Goal: Task Accomplishment & Management: Manage account settings

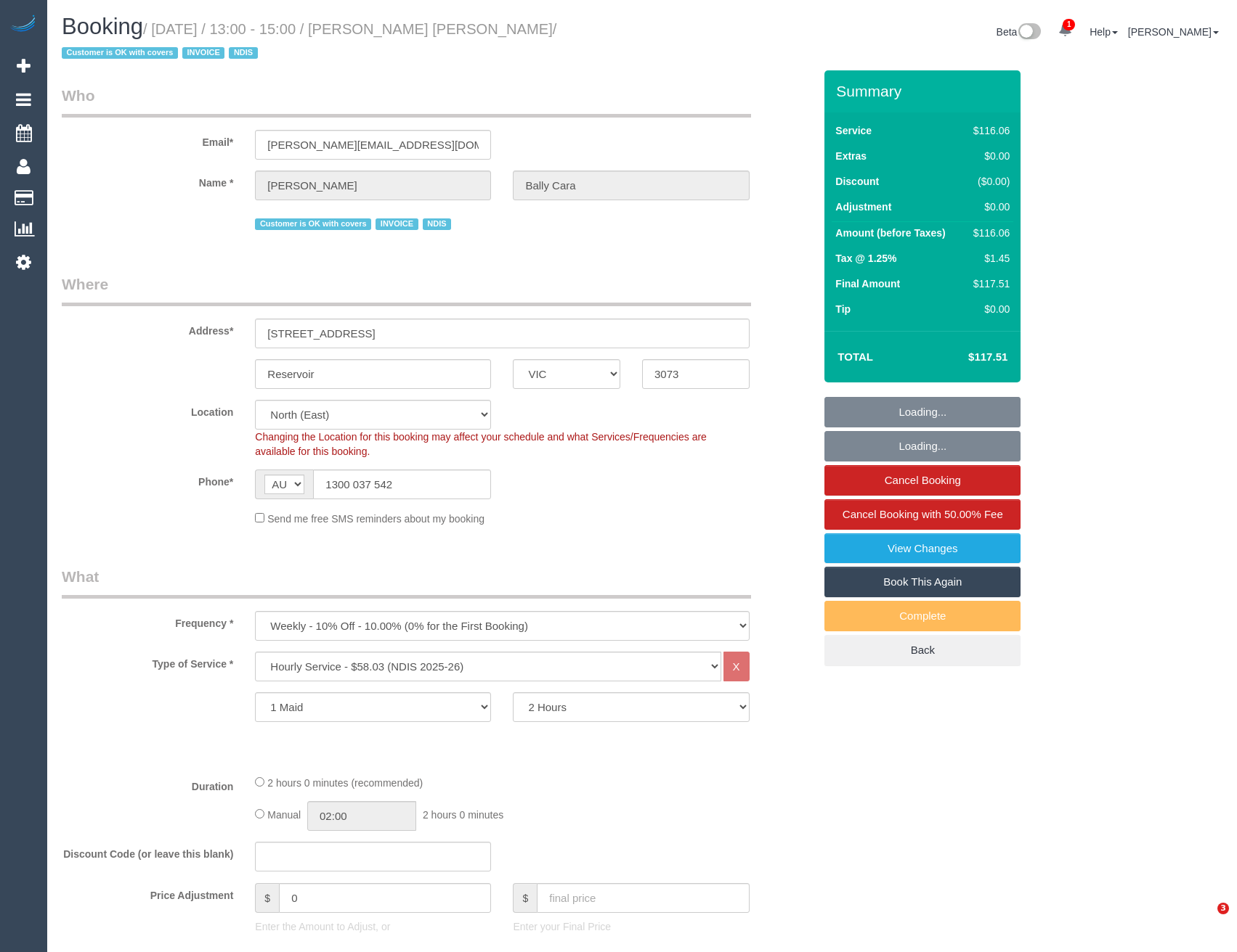
select select "VIC"
select select "number:27"
select select "number:14"
select select "number:19"
select select "number:22"
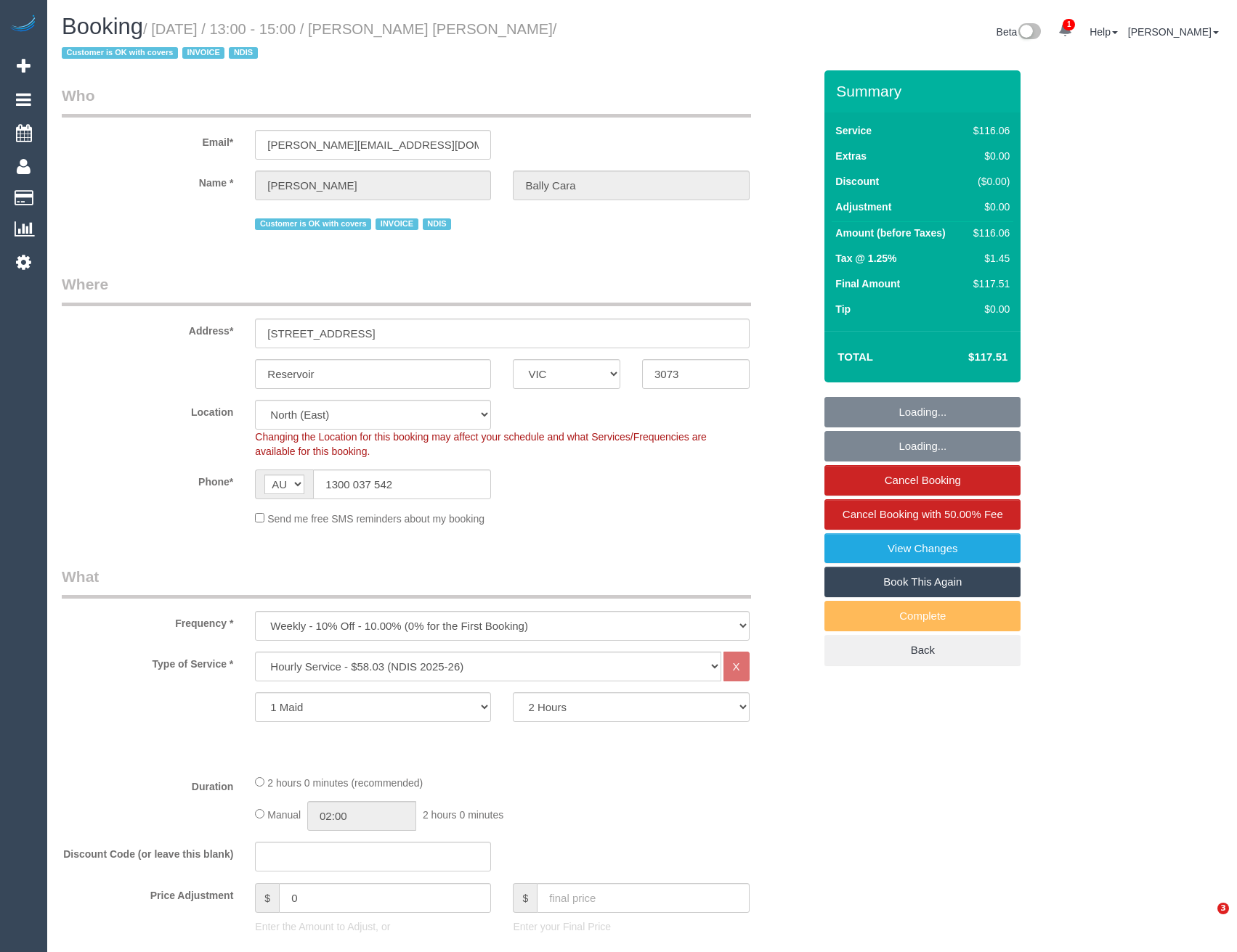
select select "number:35"
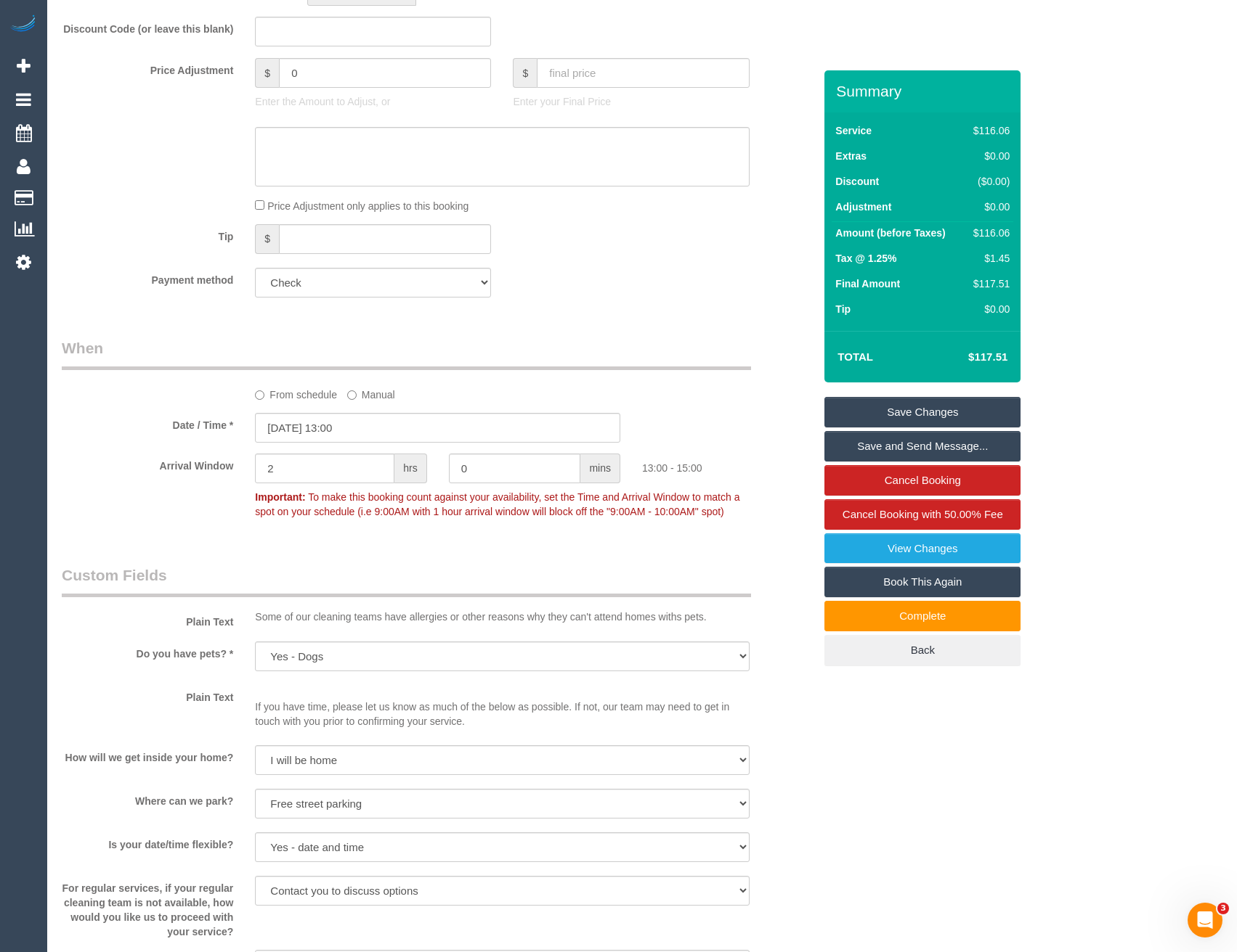
scroll to position [1235, 0]
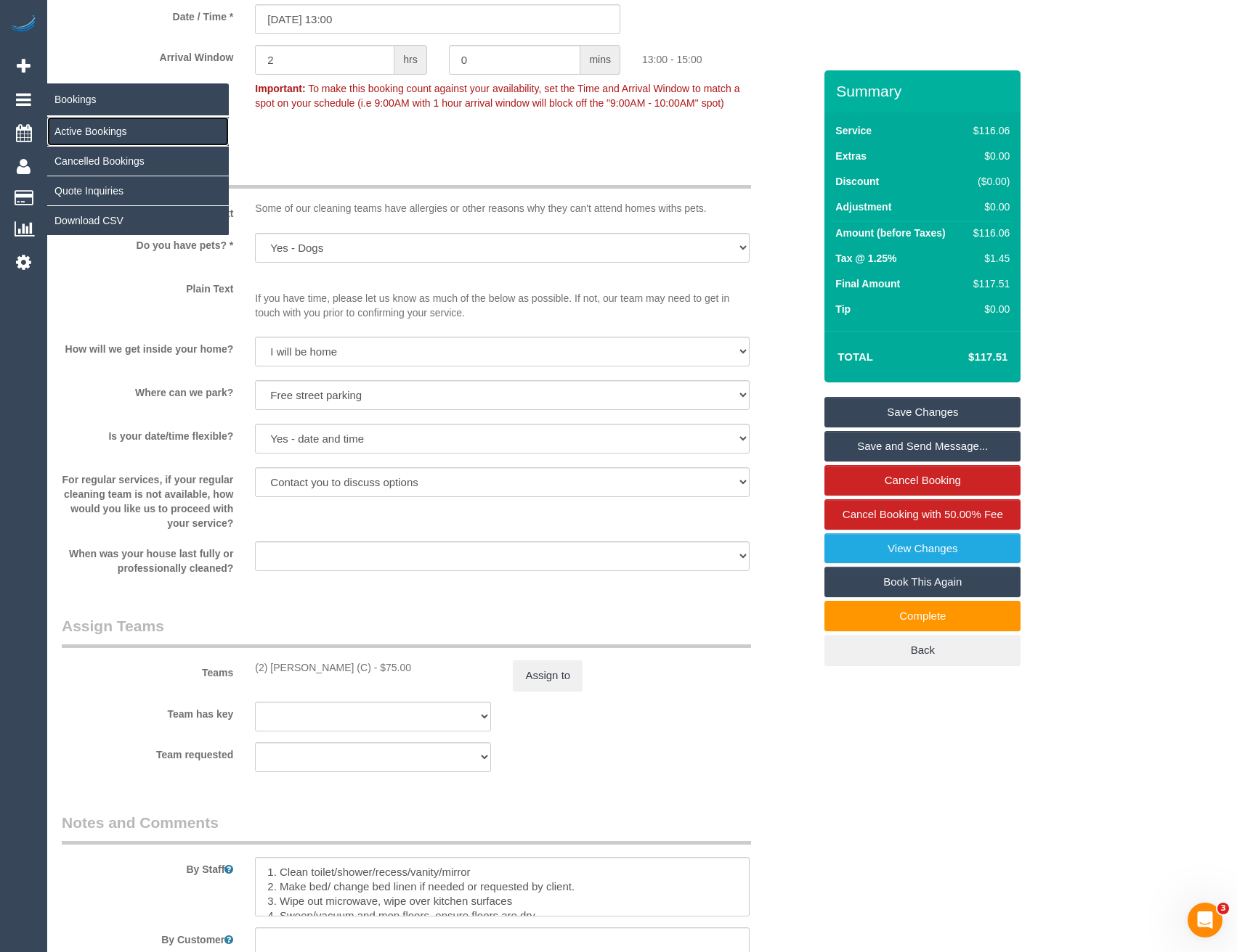
click at [65, 125] on link "Active Bookings" at bounding box center [138, 132] width 182 height 29
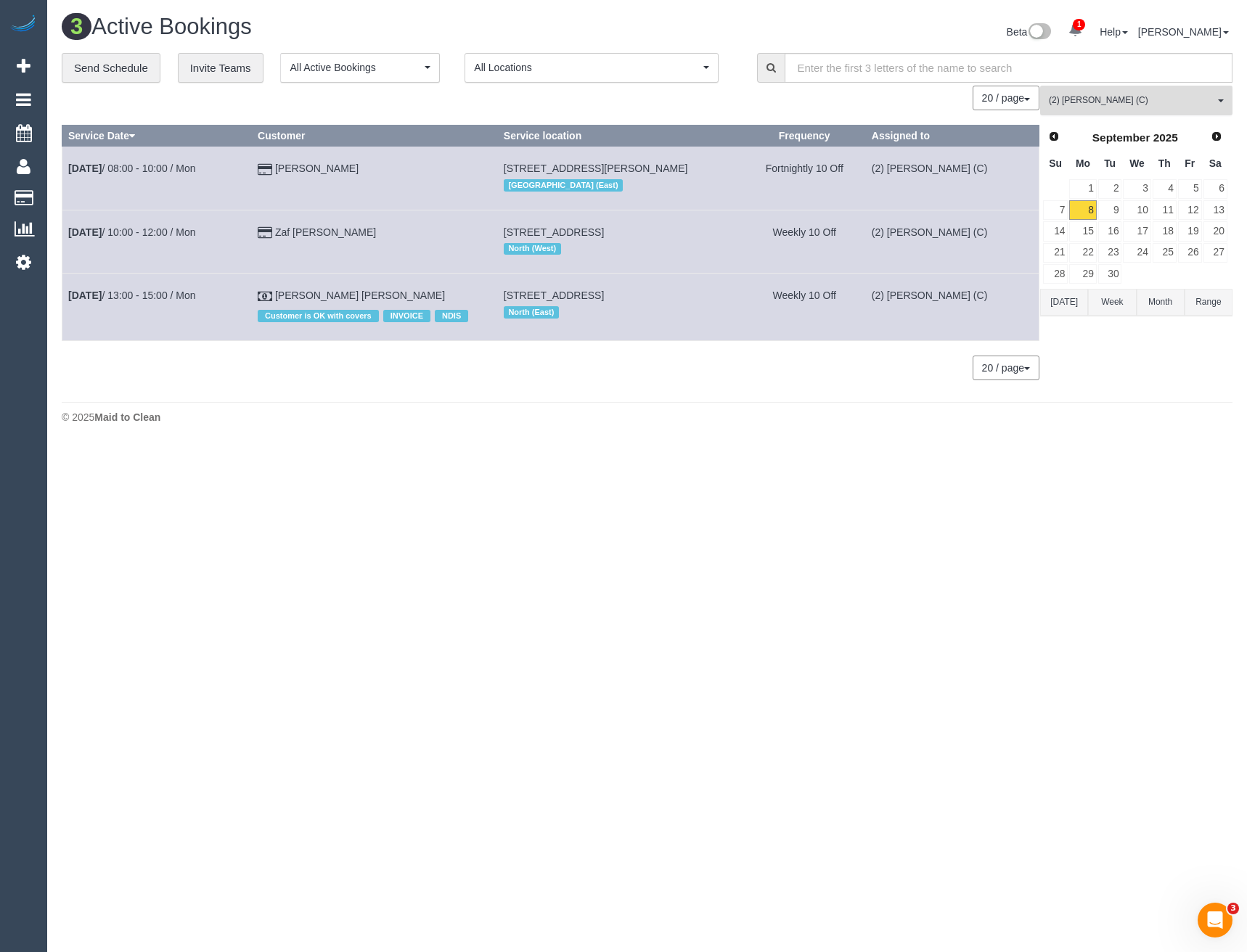
click at [1096, 102] on span "(2) Uzair Saleem (C)" at bounding box center [1131, 101] width 165 height 13
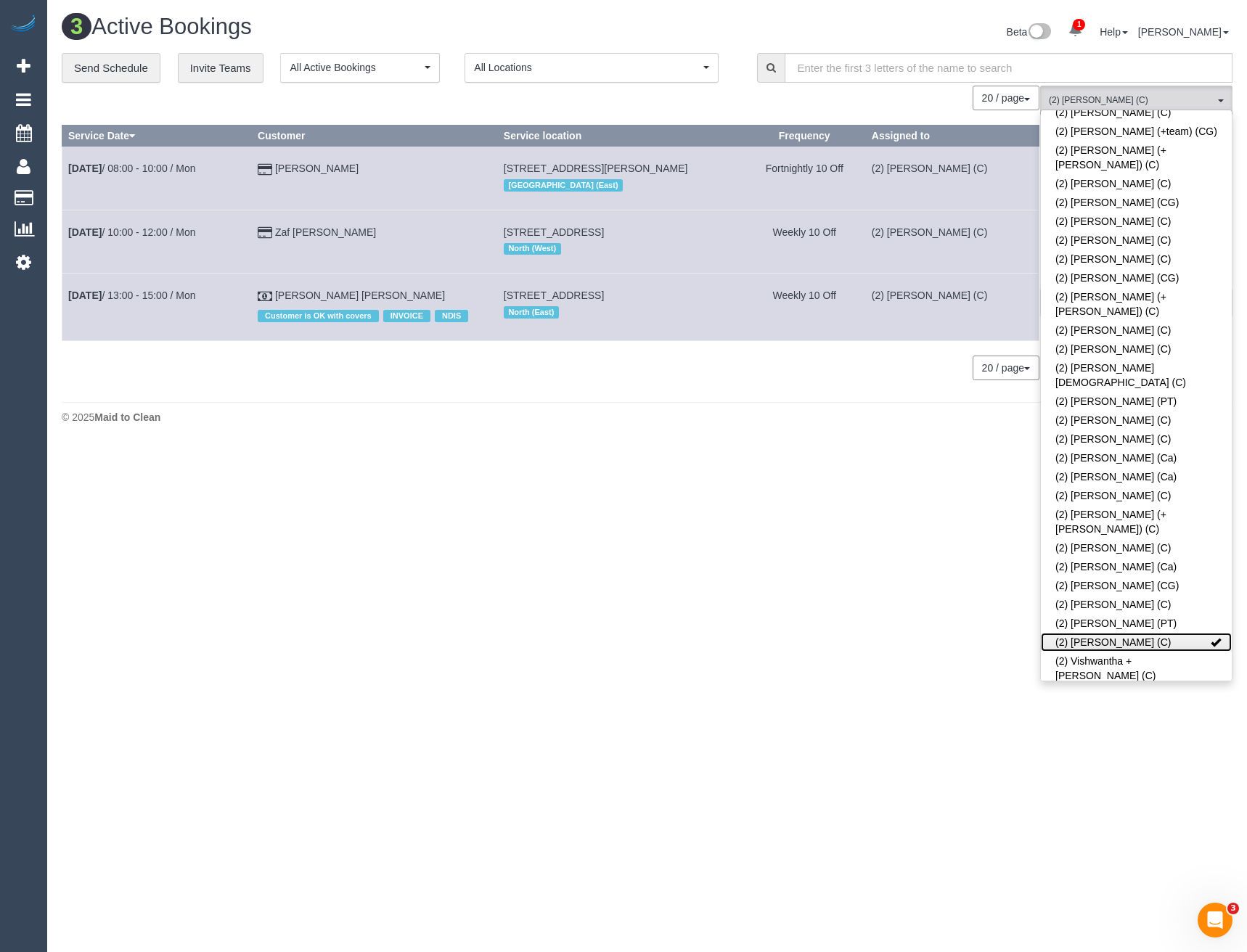
click at [1106, 633] on link "(2) [PERSON_NAME] (C)" at bounding box center [1136, 642] width 191 height 19
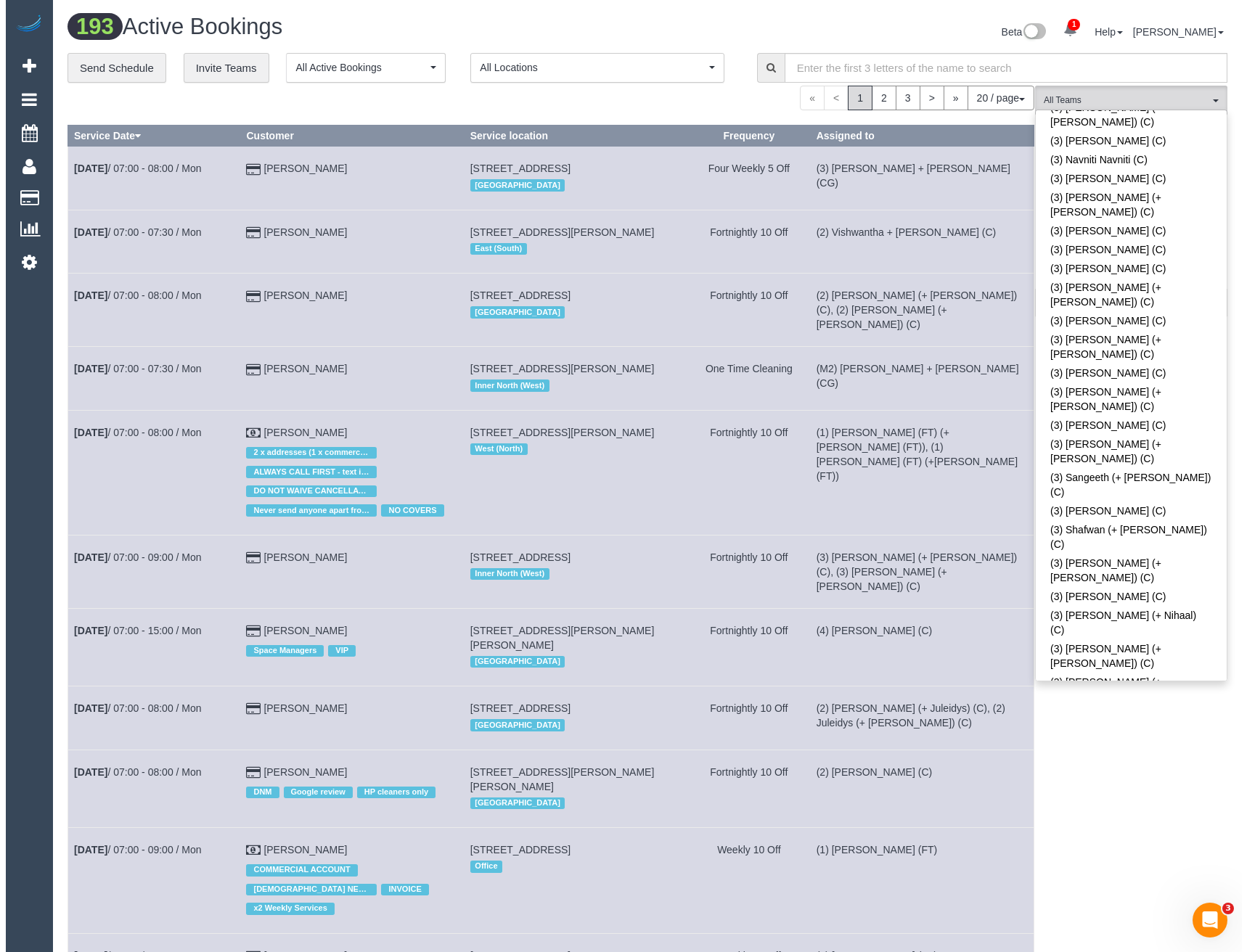
scroll to position [3593, 0]
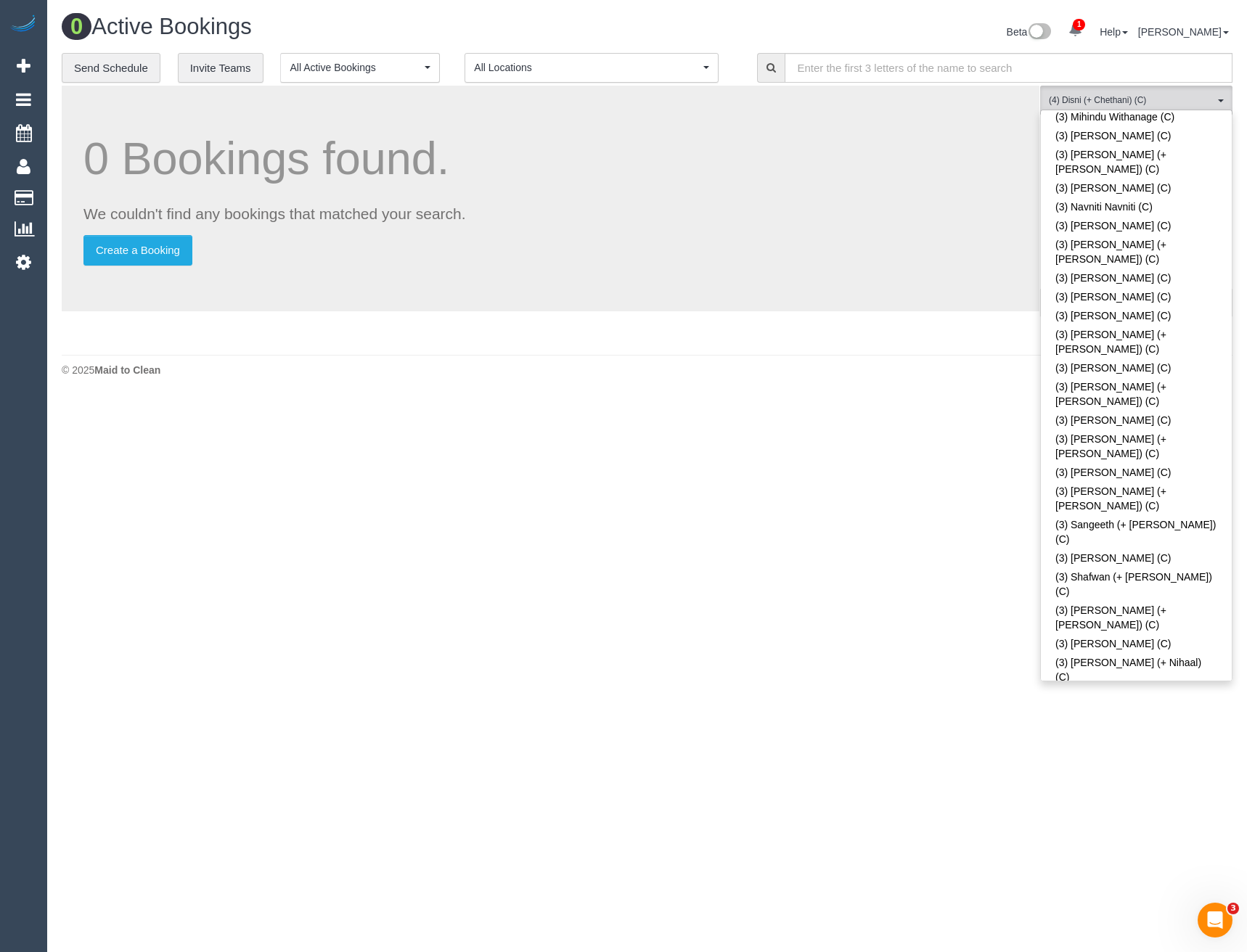
click at [1156, 752] on body "1 Beta Your Notifications You have 0 alerts × You have 7 to charge for 08/09/20…" at bounding box center [623, 476] width 1247 height 952
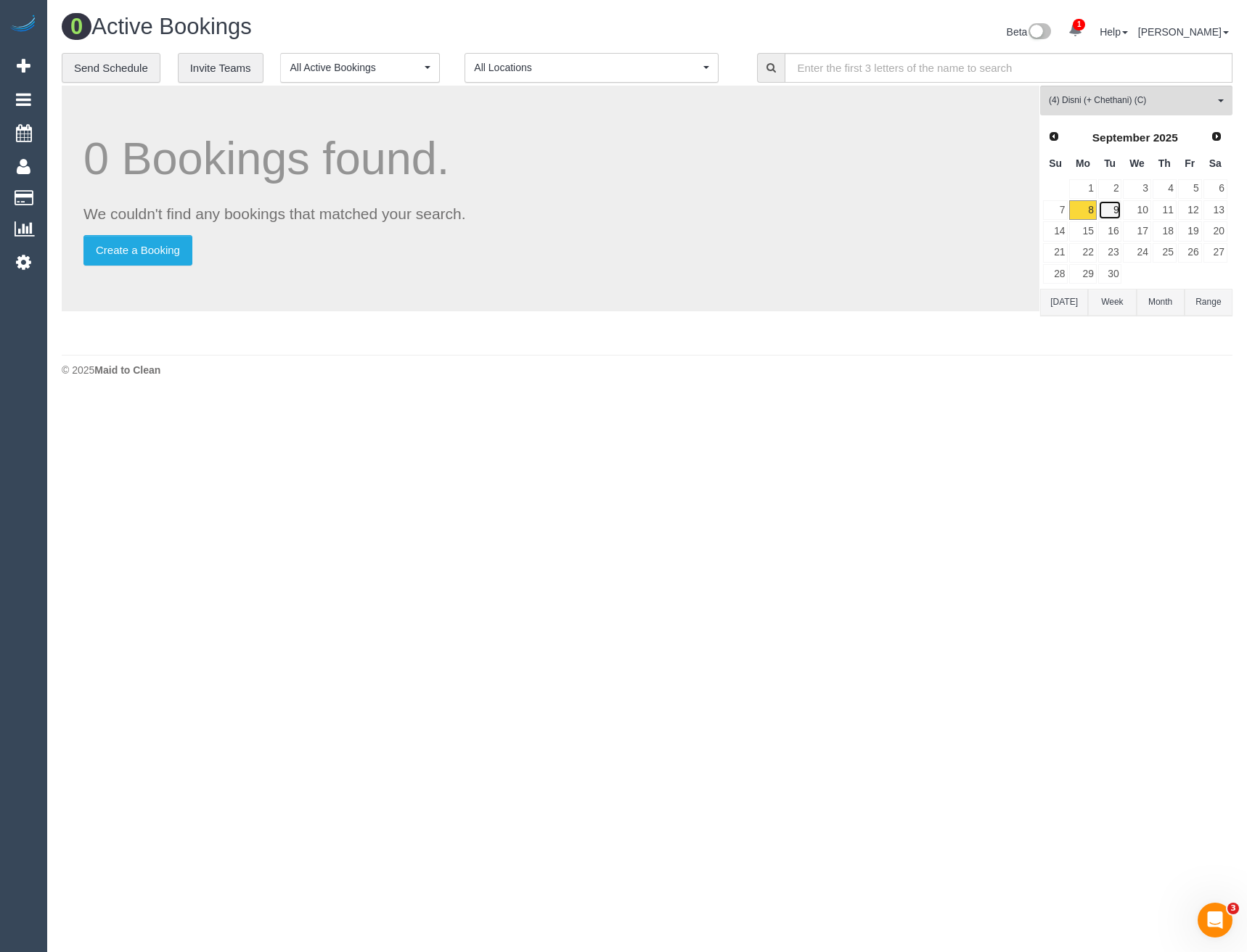
click at [1107, 209] on link "9" at bounding box center [1110, 210] width 24 height 19
click at [1144, 215] on link "10" at bounding box center [1137, 210] width 28 height 19
click at [1165, 211] on link "11" at bounding box center [1165, 210] width 24 height 19
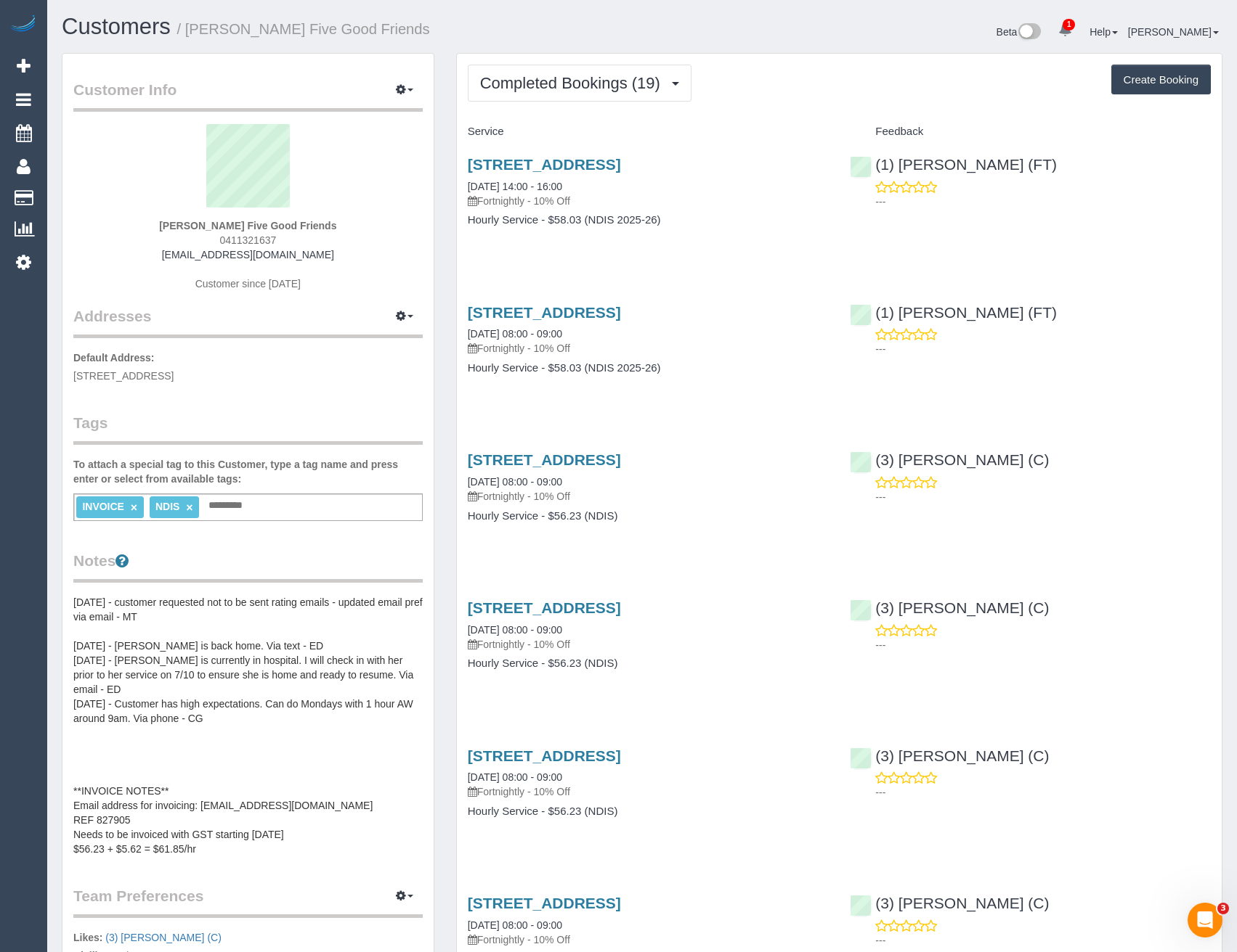
click at [608, 90] on span "Completed Bookings (19)" at bounding box center [574, 83] width 188 height 18
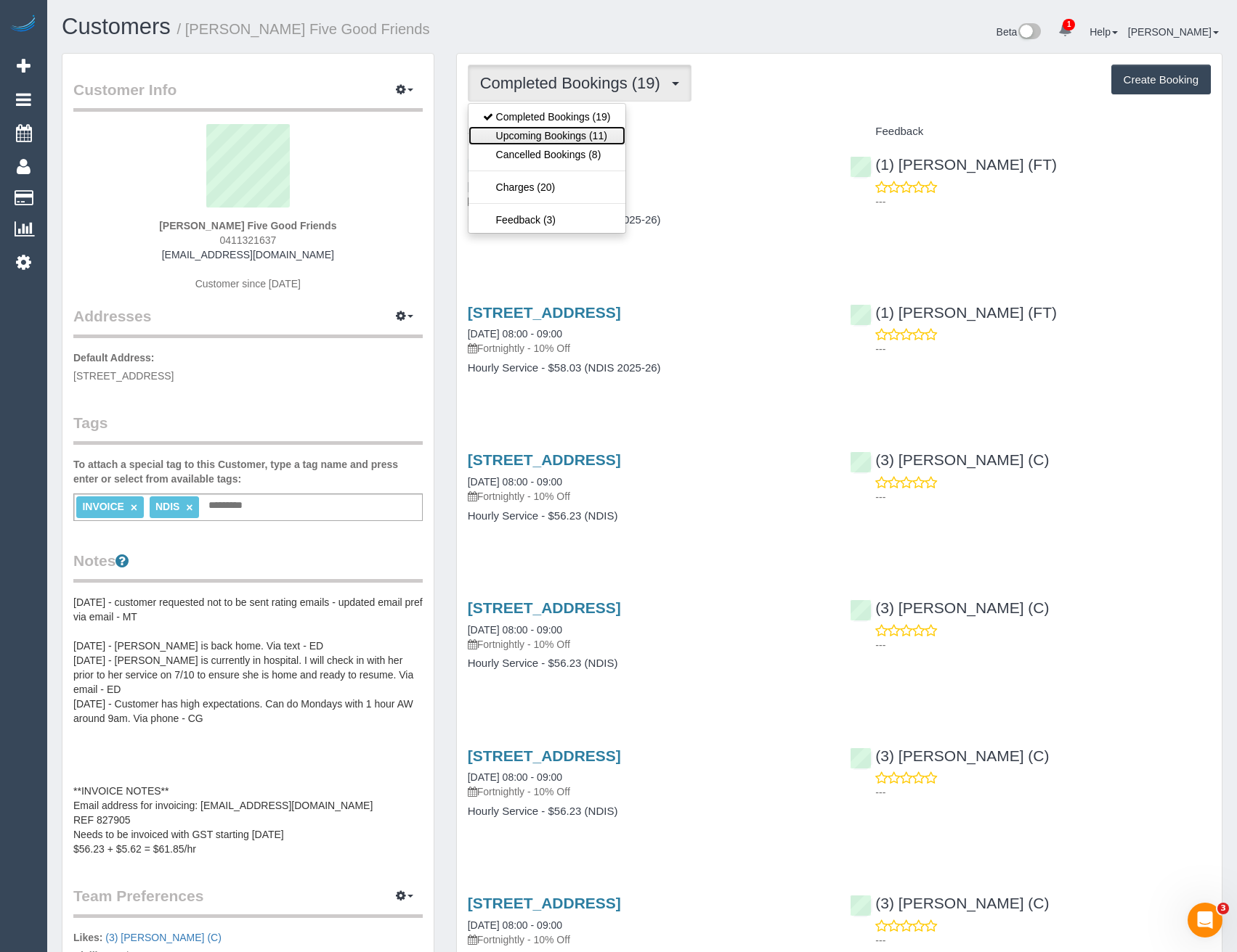
click at [598, 131] on link "Upcoming Bookings (11)" at bounding box center [547, 136] width 157 height 19
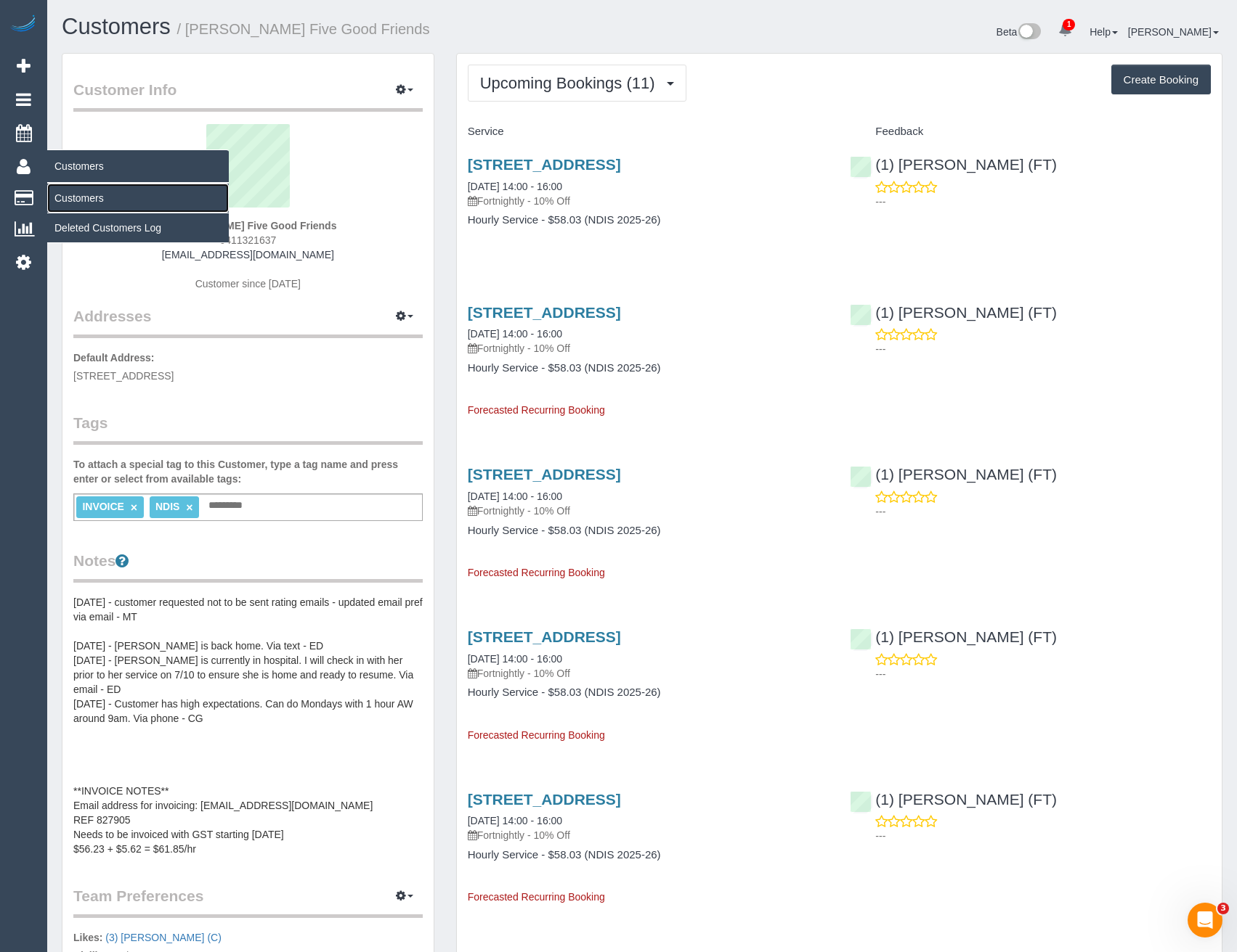
drag, startPoint x: 83, startPoint y: 188, endPoint x: 127, endPoint y: 197, distance: 44.9
click at [83, 188] on link "Customers" at bounding box center [138, 198] width 182 height 29
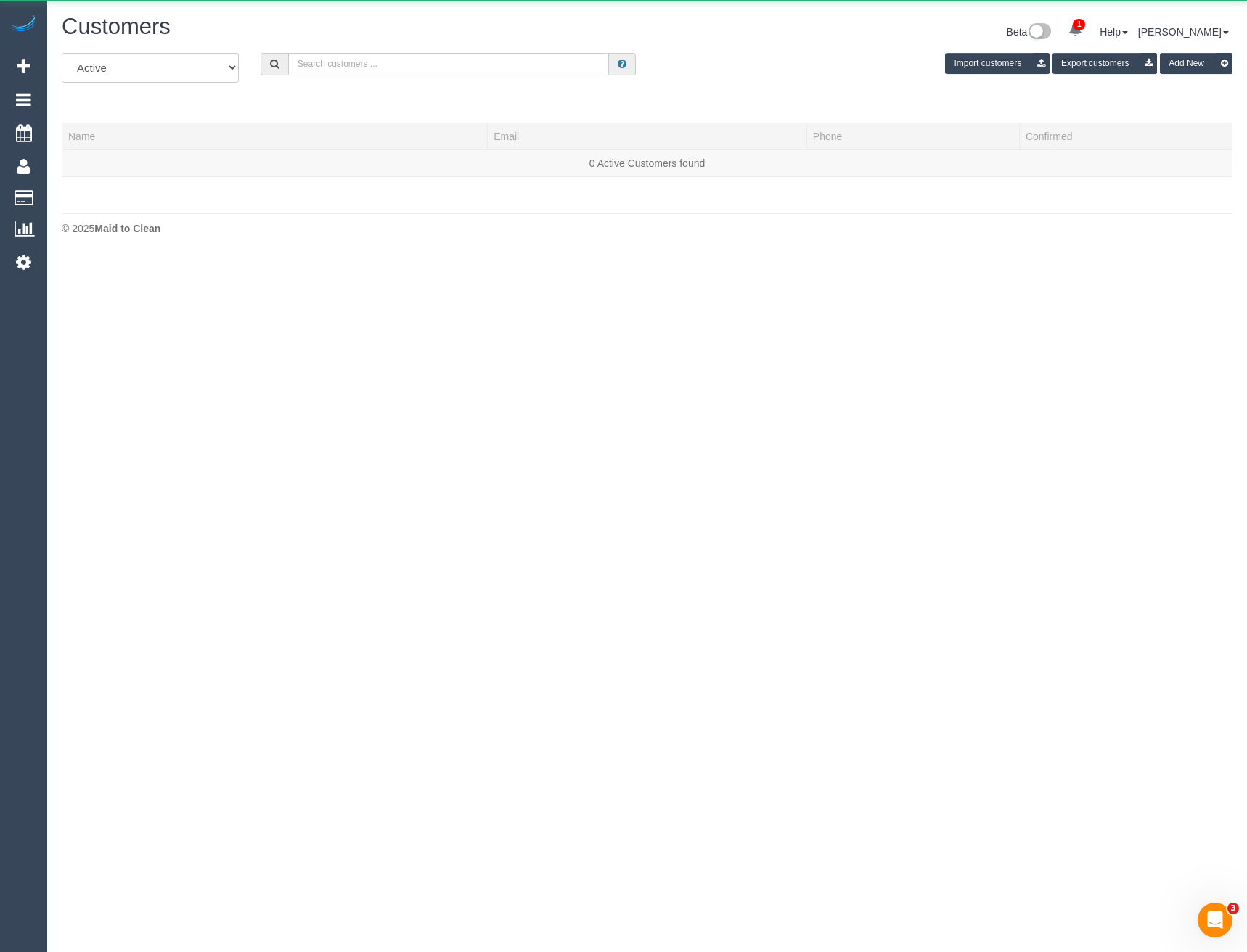
click at [401, 67] on input "text" at bounding box center [449, 64] width 321 height 22
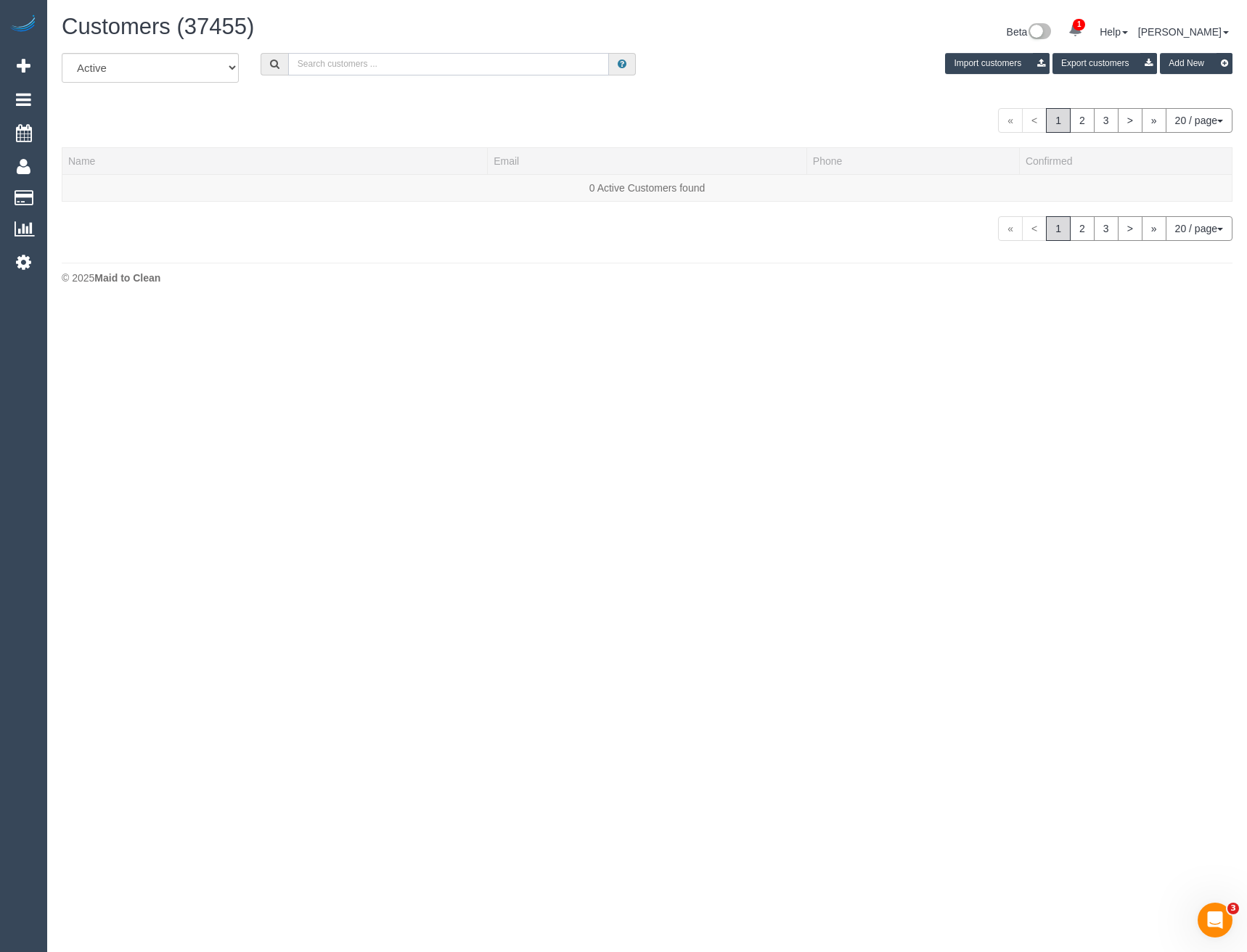
paste input "hillemma517@gmail.com"
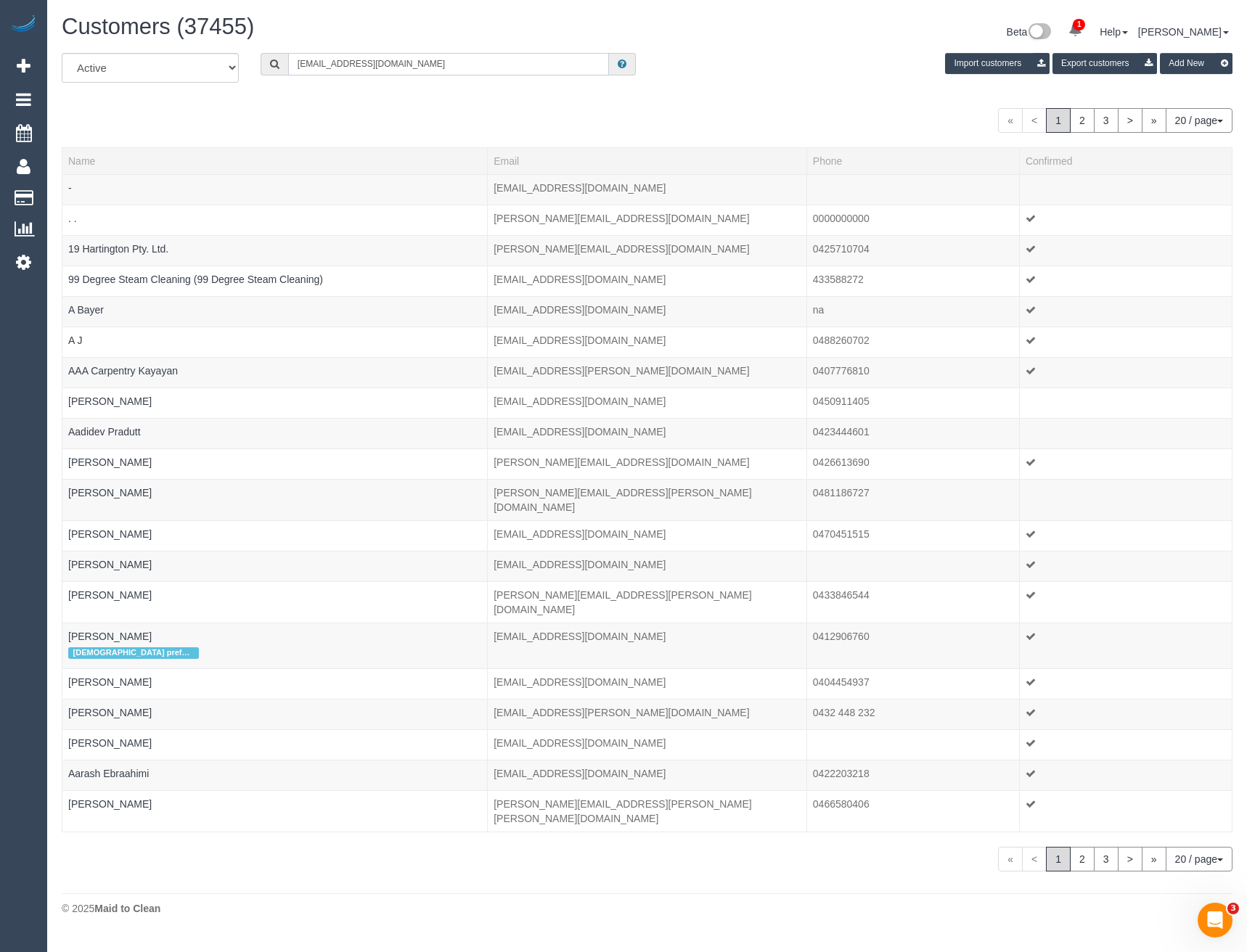
click at [409, 63] on input "hillemma517@gmail.com" at bounding box center [449, 64] width 321 height 22
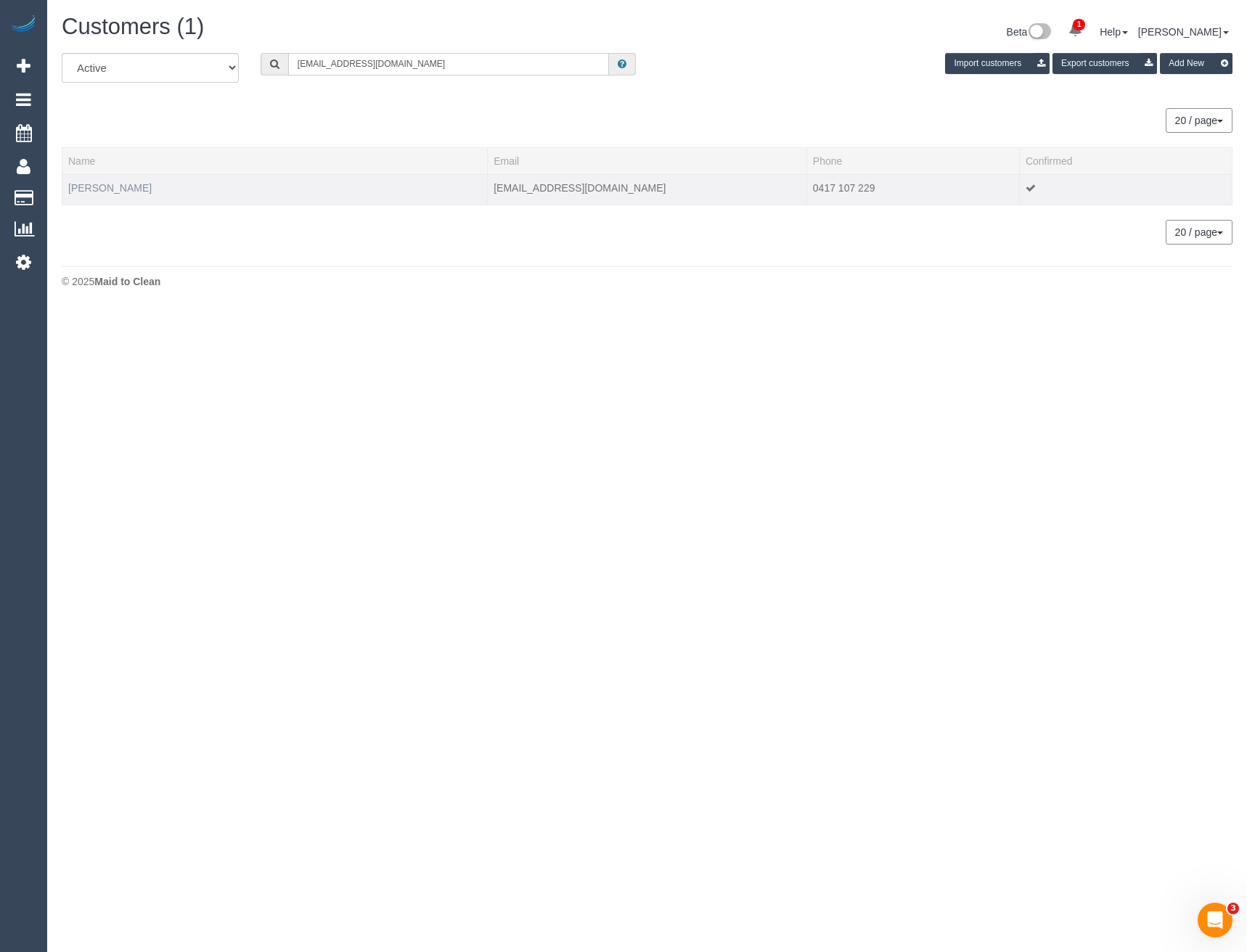
type input "hillemma517@gmail.com"
click at [117, 182] on link "Emma Johnson" at bounding box center [110, 188] width 83 height 12
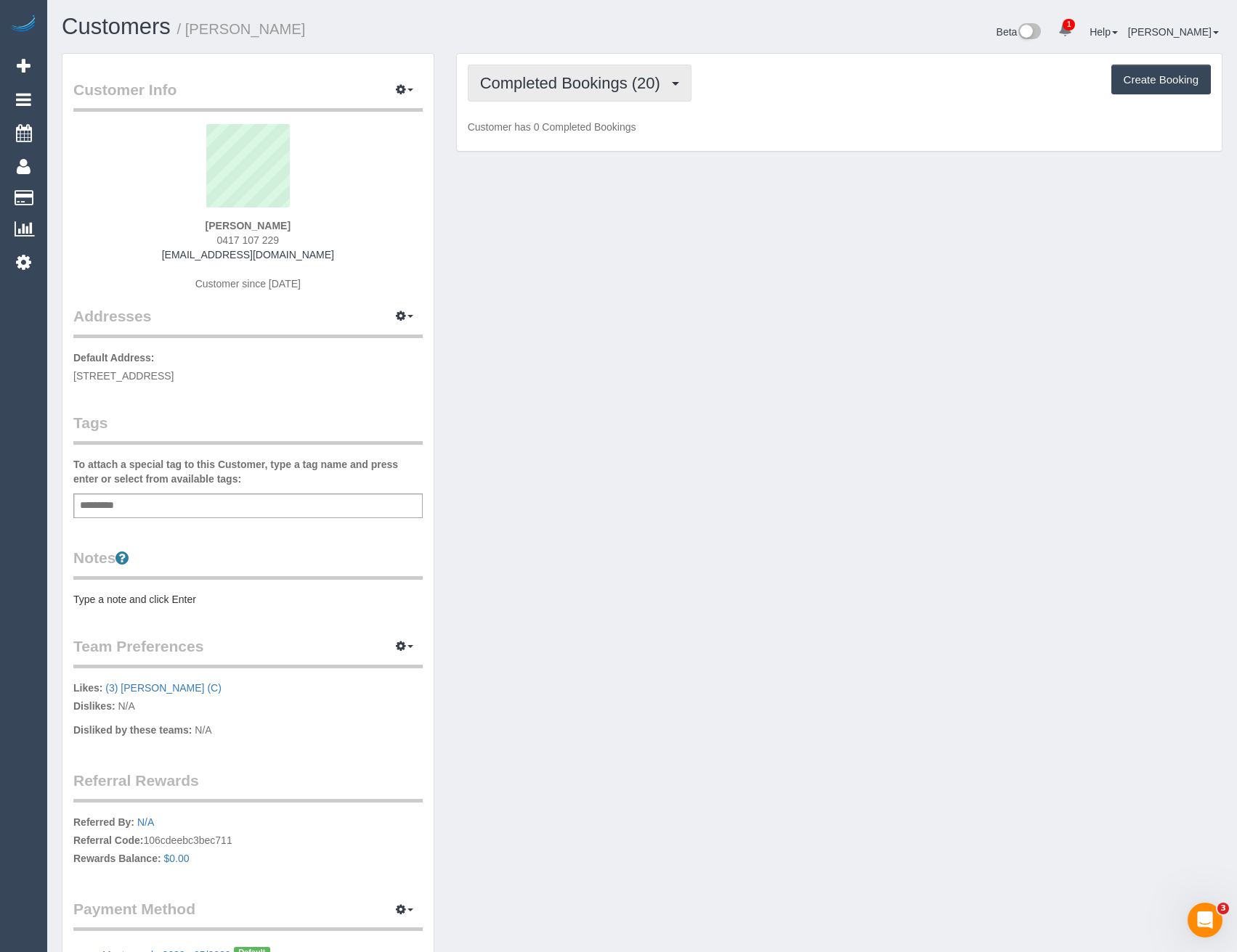
click at [624, 95] on button "Completed Bookings (20)" at bounding box center [579, 83] width 224 height 37
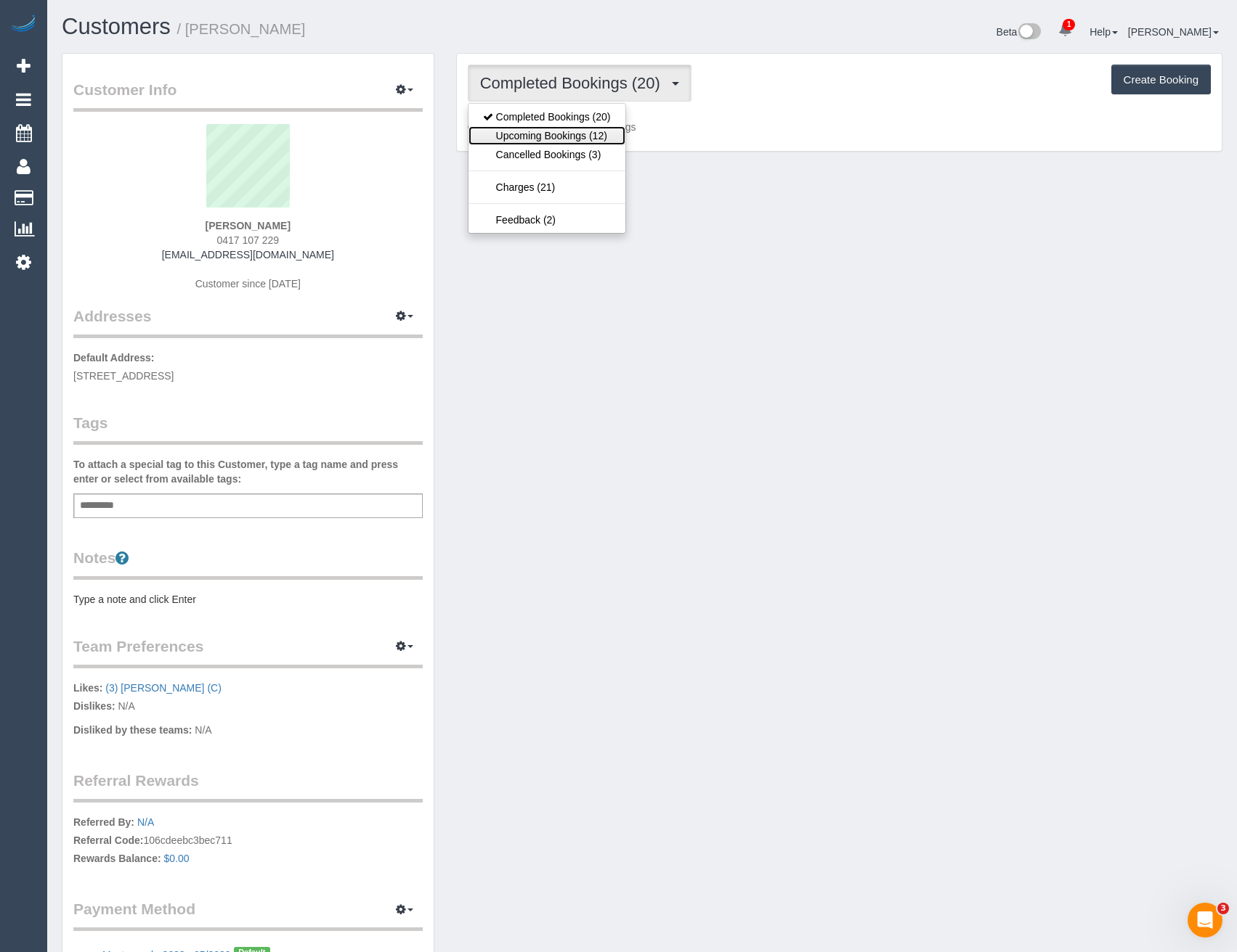
drag, startPoint x: 613, startPoint y: 134, endPoint x: 607, endPoint y: 158, distance: 24.7
click at [612, 134] on link "Upcoming Bookings (12)" at bounding box center [547, 136] width 157 height 19
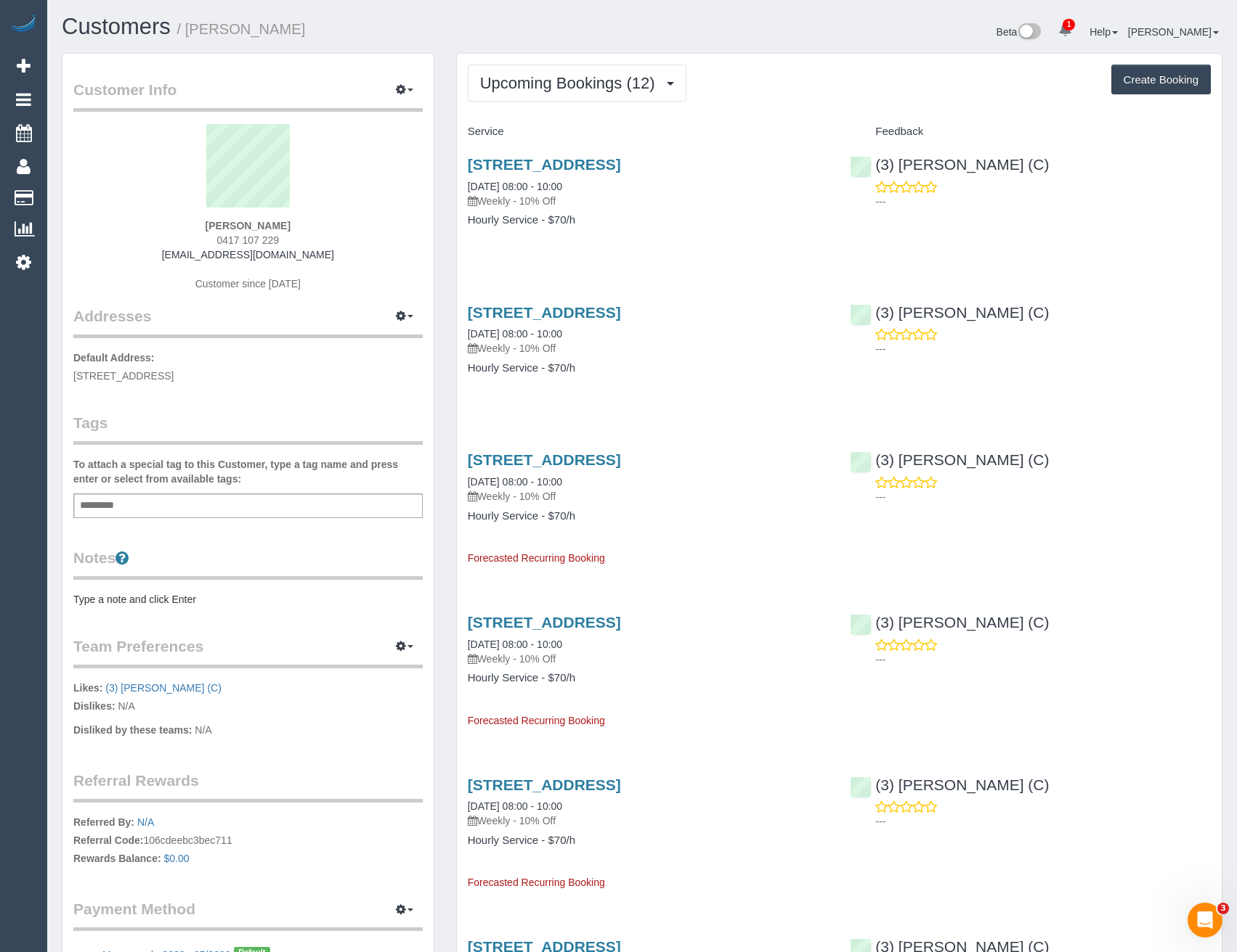
click at [583, 88] on span "Upcoming Bookings (12)" at bounding box center [571, 83] width 182 height 18
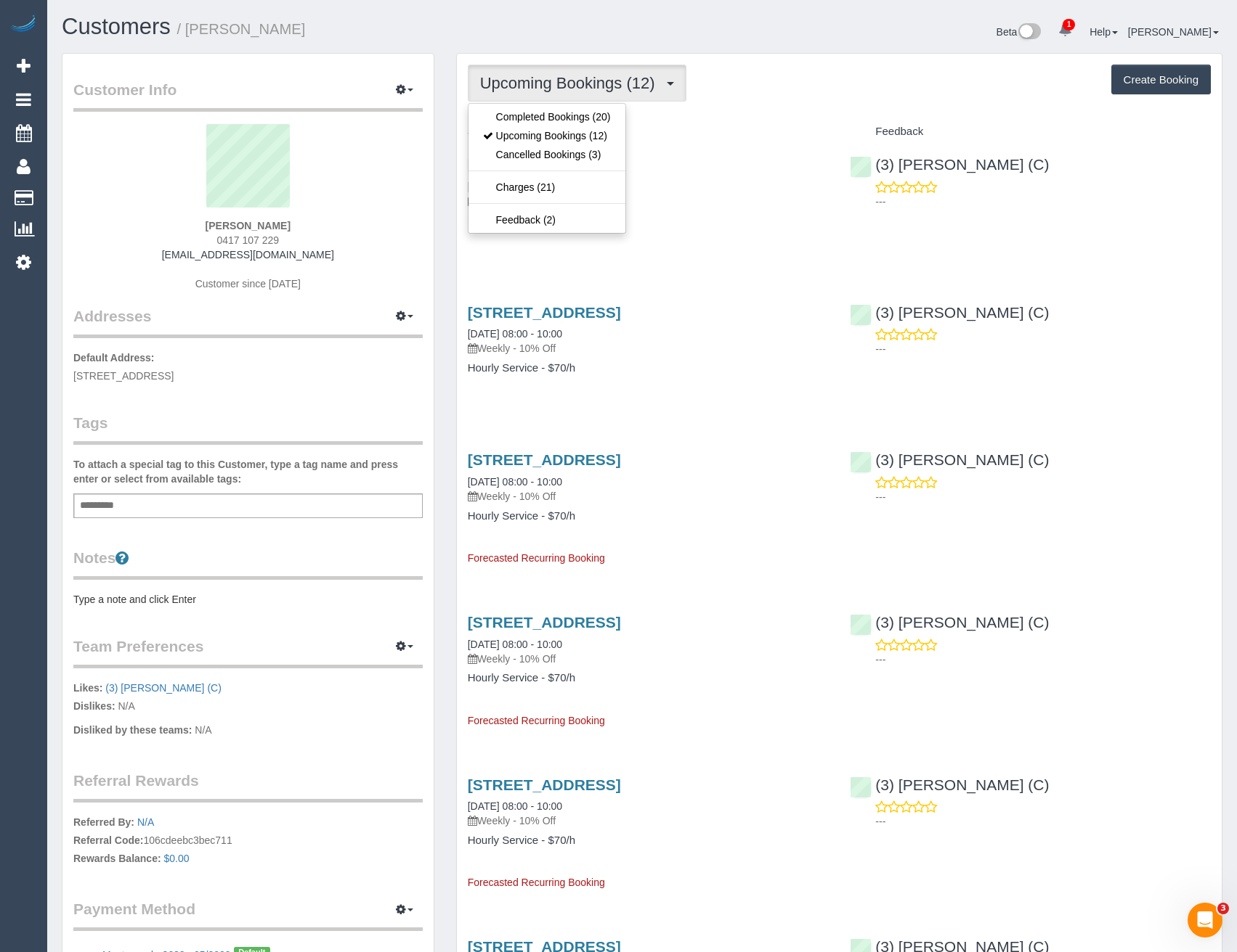
click at [575, 104] on ul "Completed Bookings (20) Upcoming Bookings (12) Cancelled Bookings (3) Charges (…" at bounding box center [547, 168] width 159 height 131
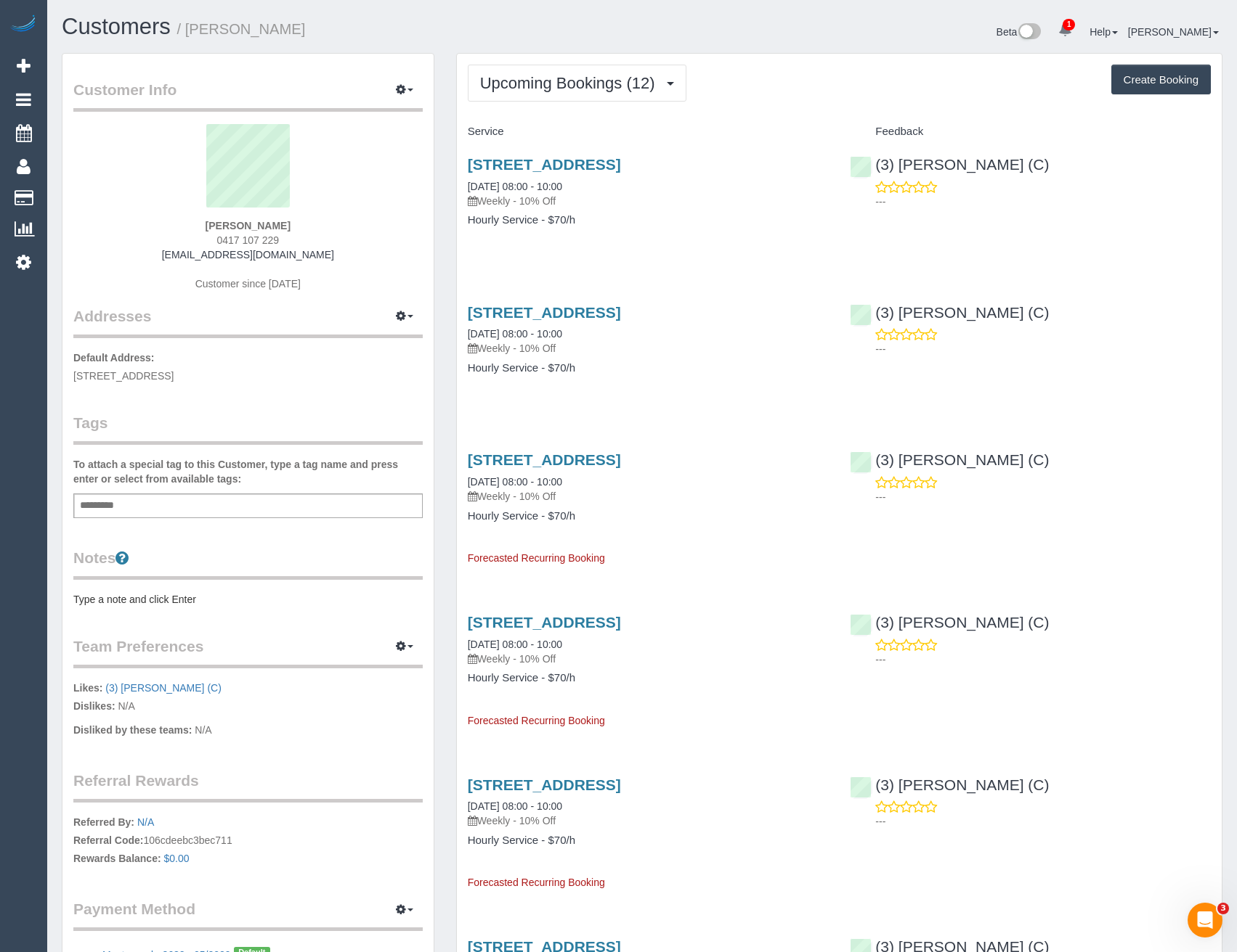
click at [575, 99] on button "Upcoming Bookings (12)" at bounding box center [577, 83] width 219 height 37
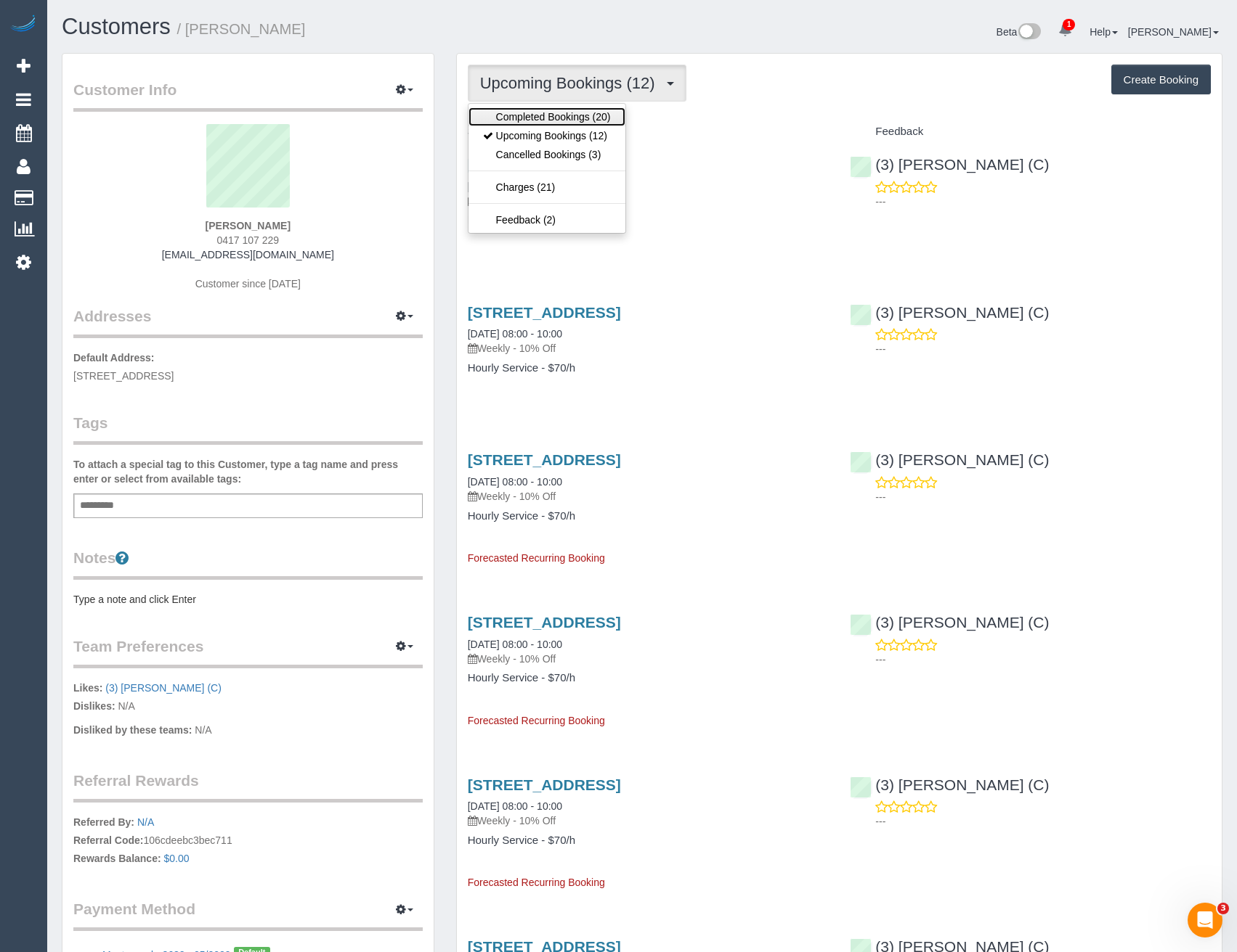
click at [573, 118] on link "Completed Bookings (20)" at bounding box center [547, 117] width 157 height 19
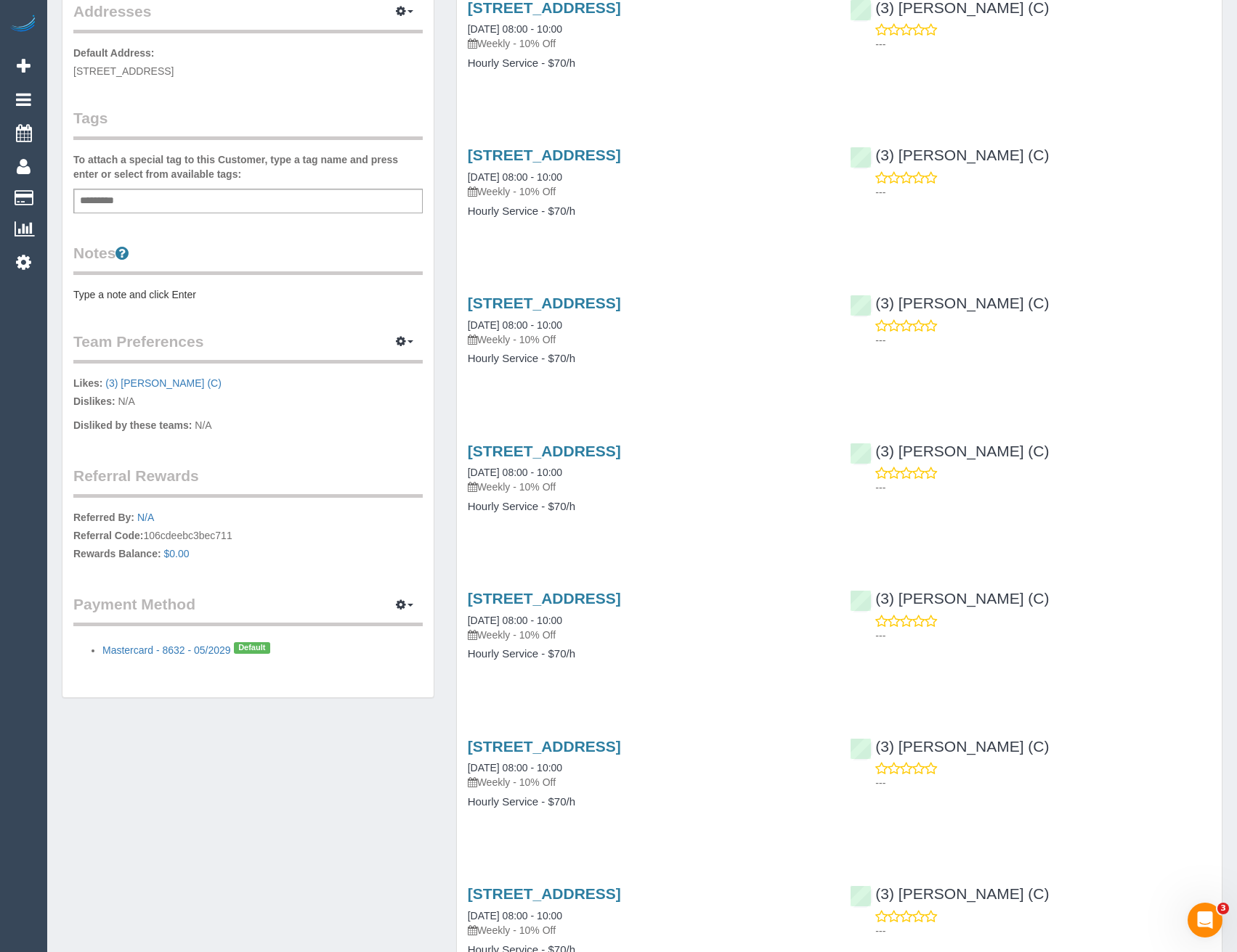
scroll to position [435, 0]
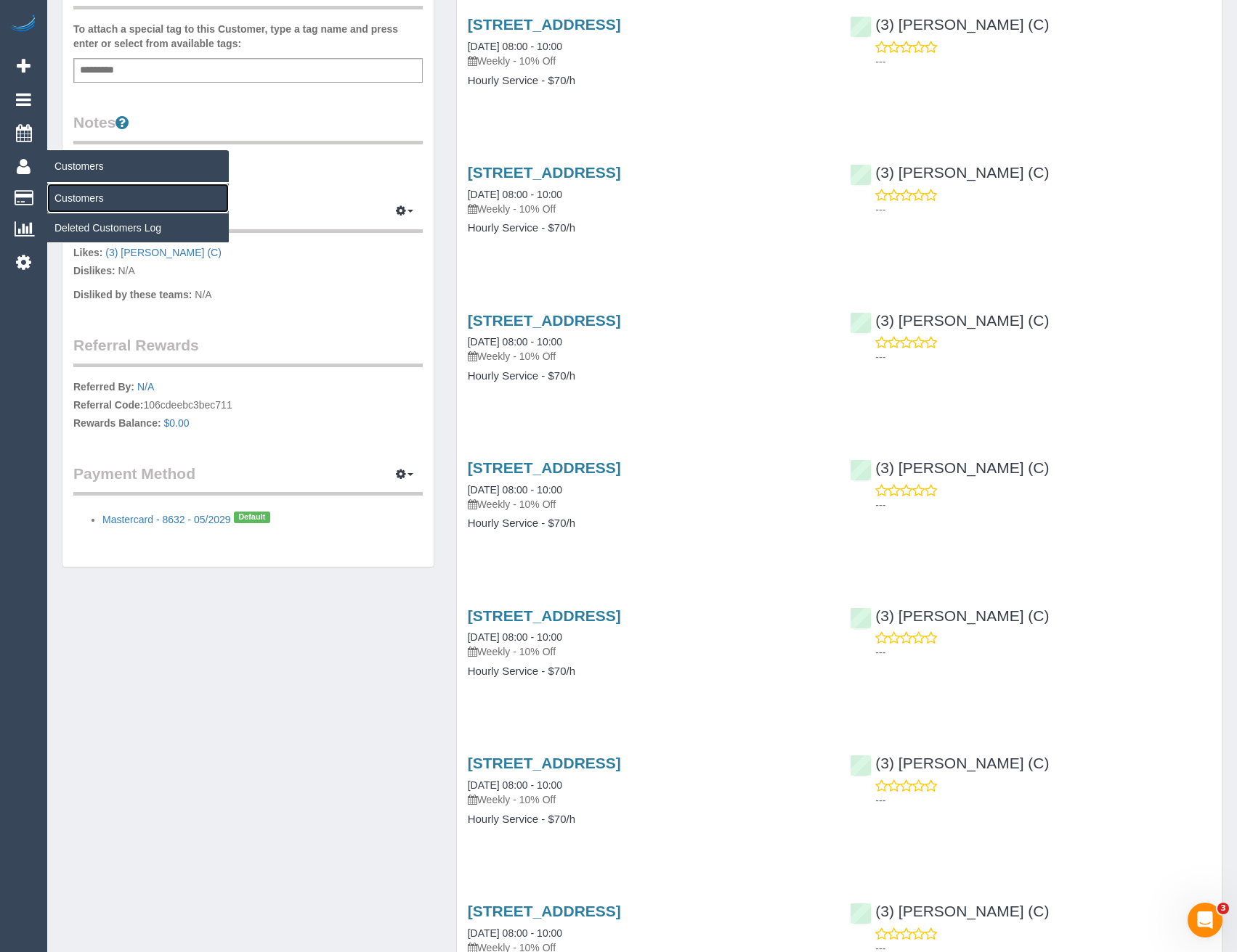
drag, startPoint x: 101, startPoint y: 194, endPoint x: 125, endPoint y: 193, distance: 24.0
click at [101, 194] on link "Customers" at bounding box center [138, 198] width 182 height 29
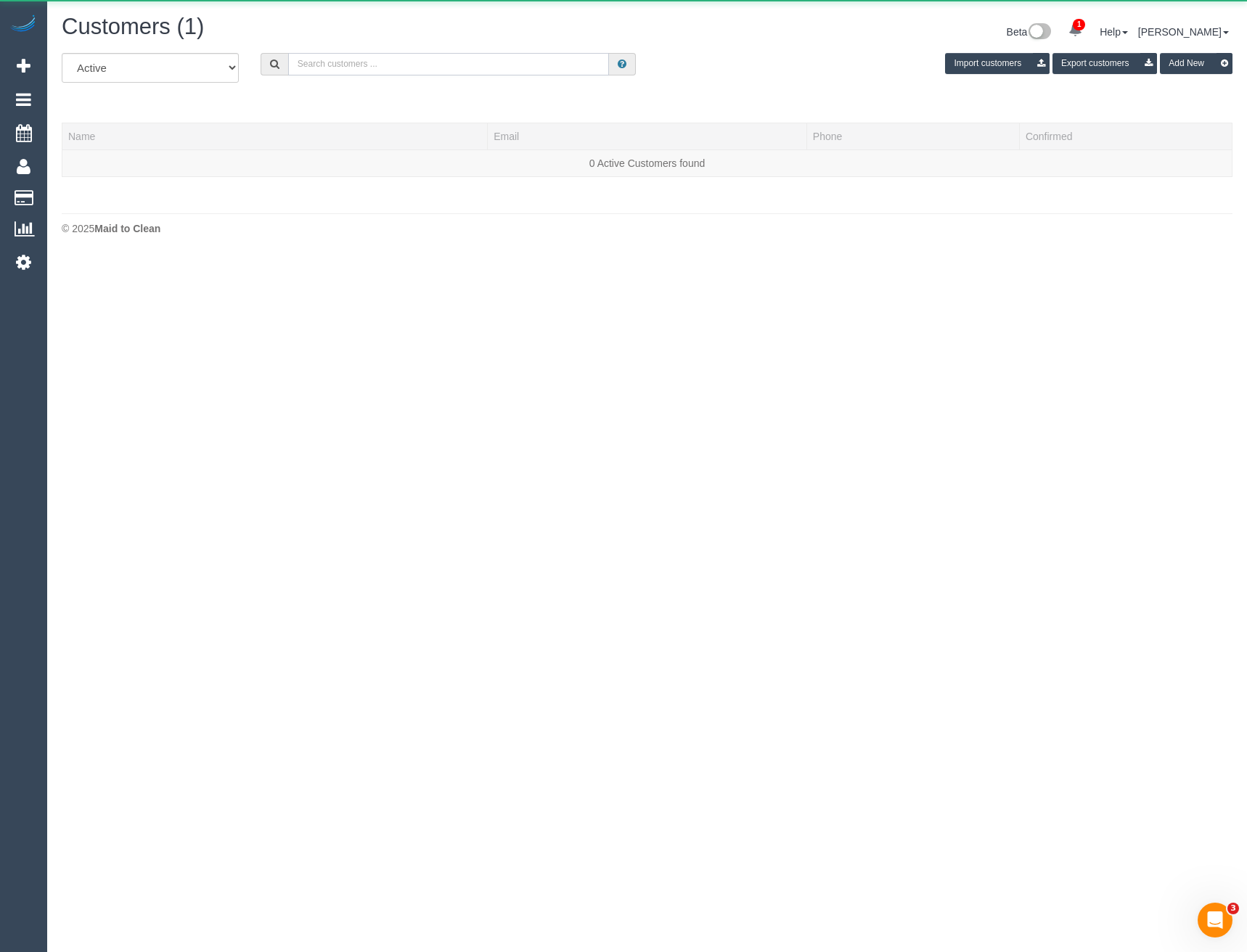
click at [426, 56] on input "text" at bounding box center [449, 64] width 321 height 22
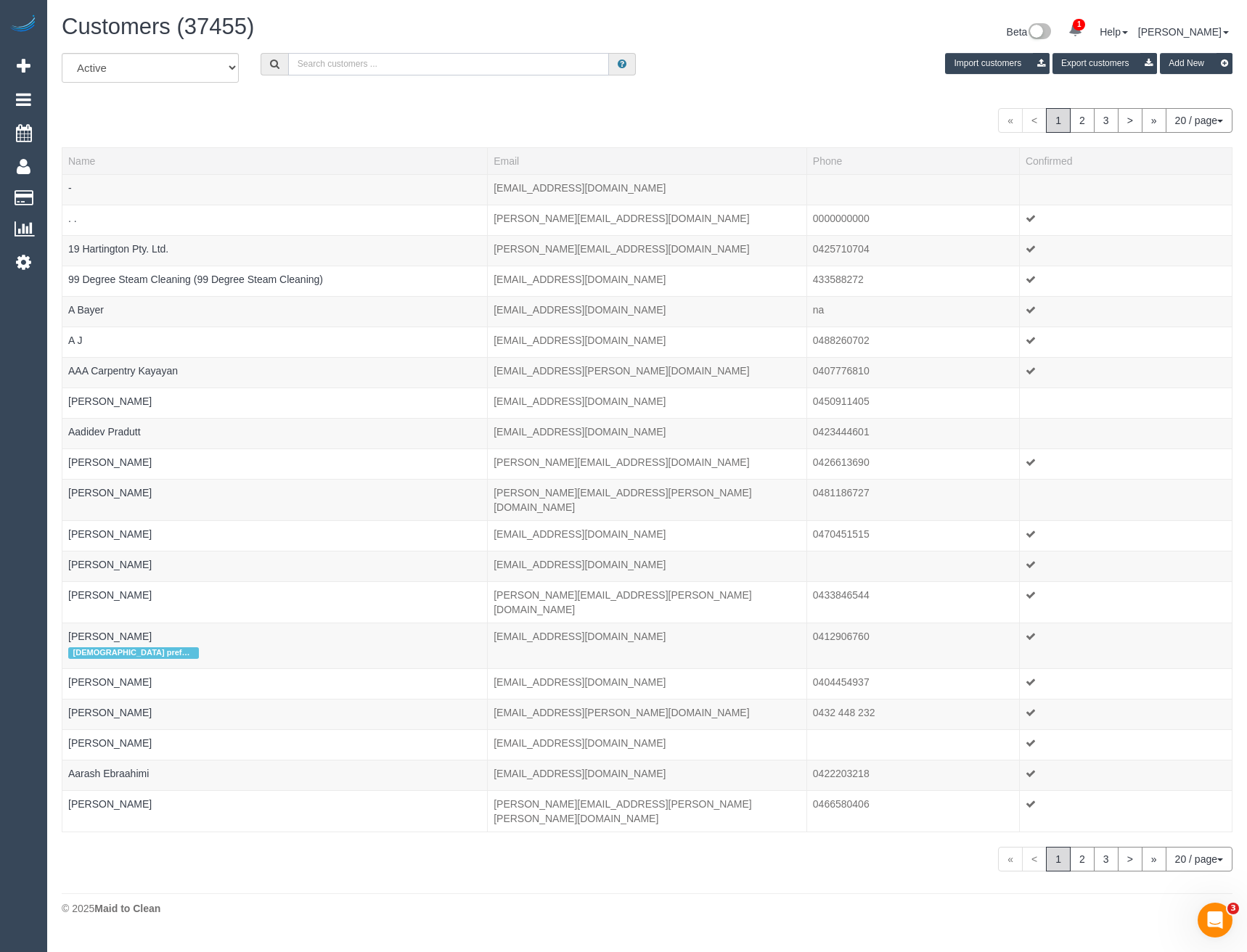
paste input "https://maidtoclean.launch27.com/admin/customers/22780/edit"
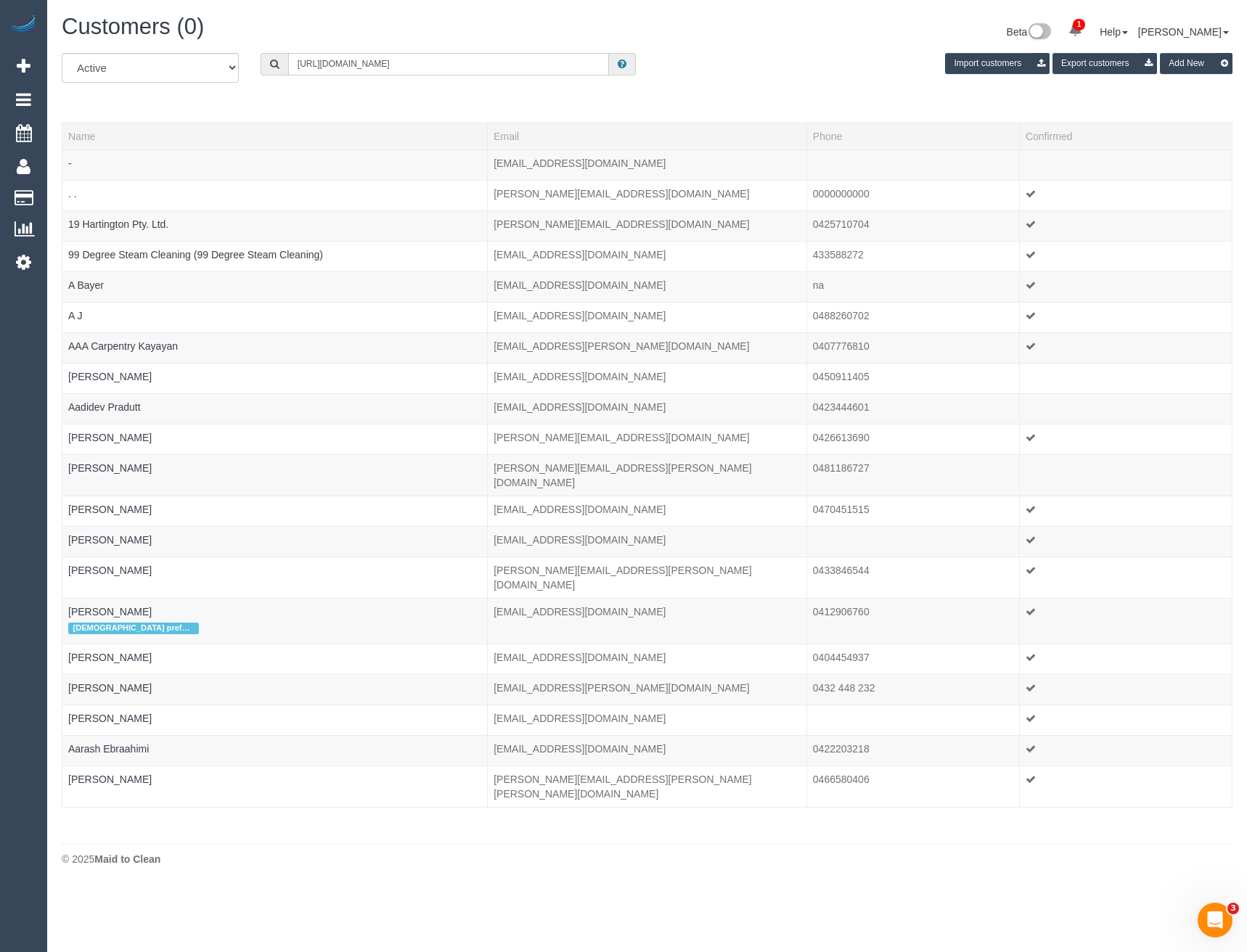
type input "https://maidtoclean.launch27.com/admin/customers/22780/edit"
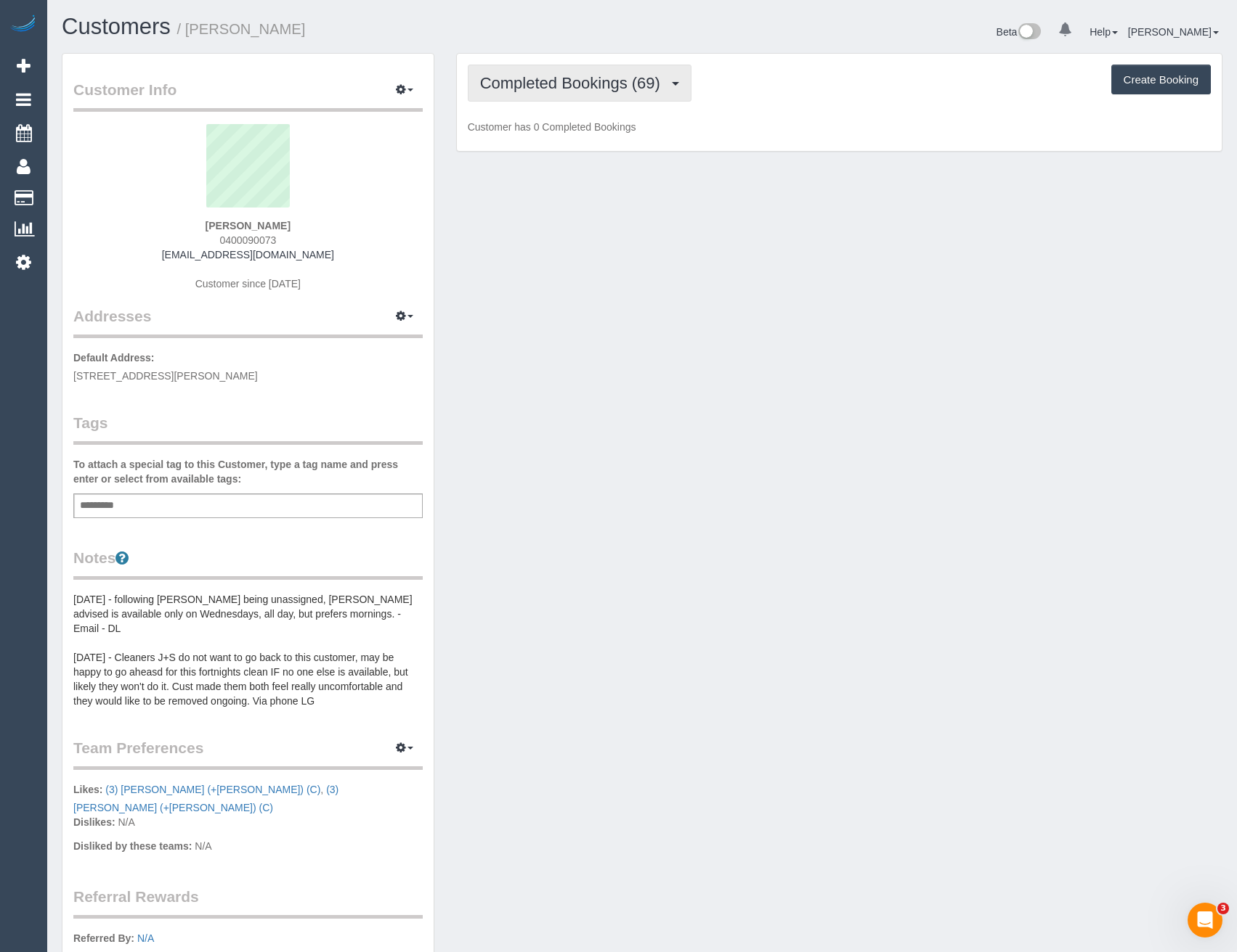
click at [633, 76] on span "Completed Bookings (69)" at bounding box center [574, 83] width 188 height 18
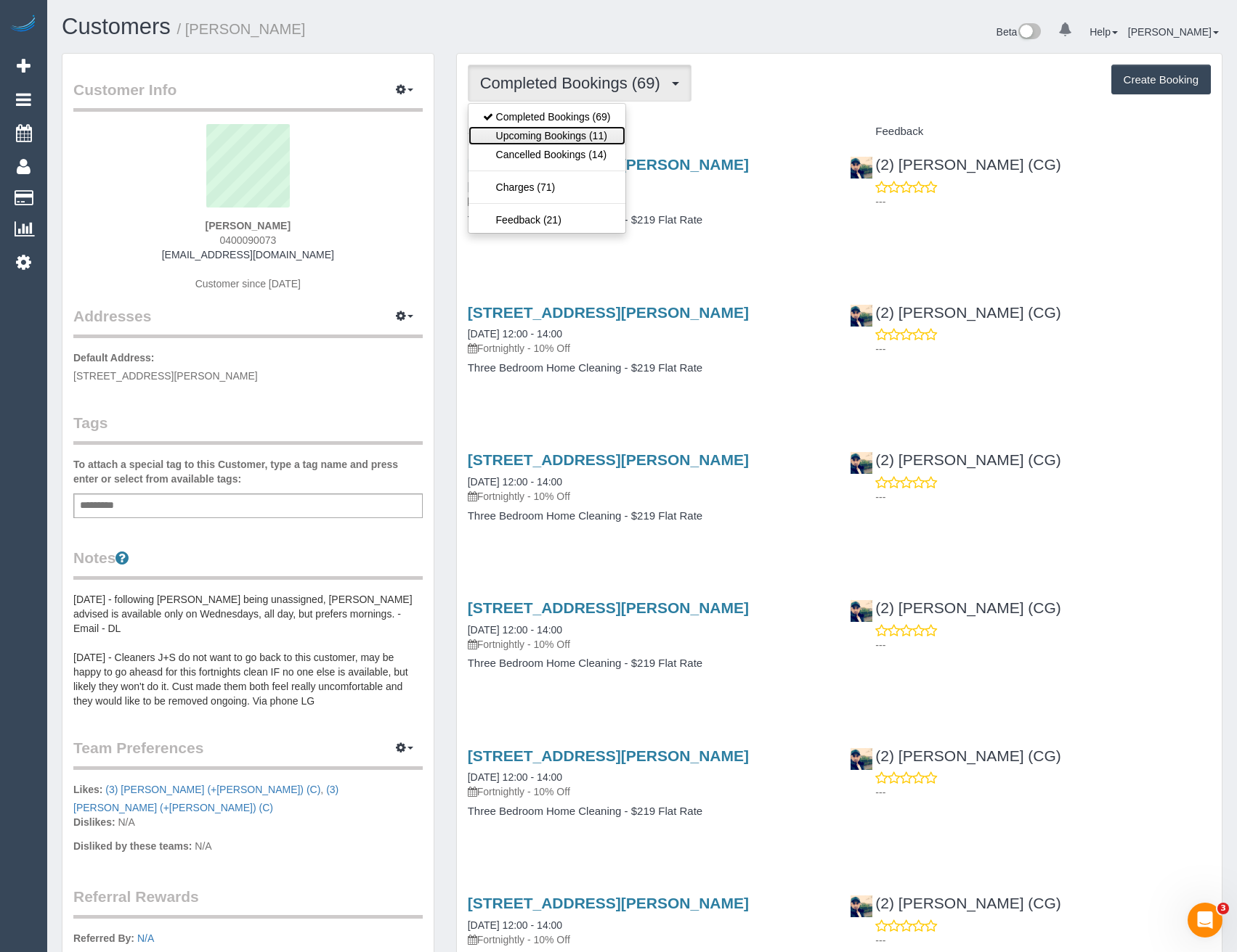
click at [583, 134] on link "Upcoming Bookings (11)" at bounding box center [547, 136] width 157 height 19
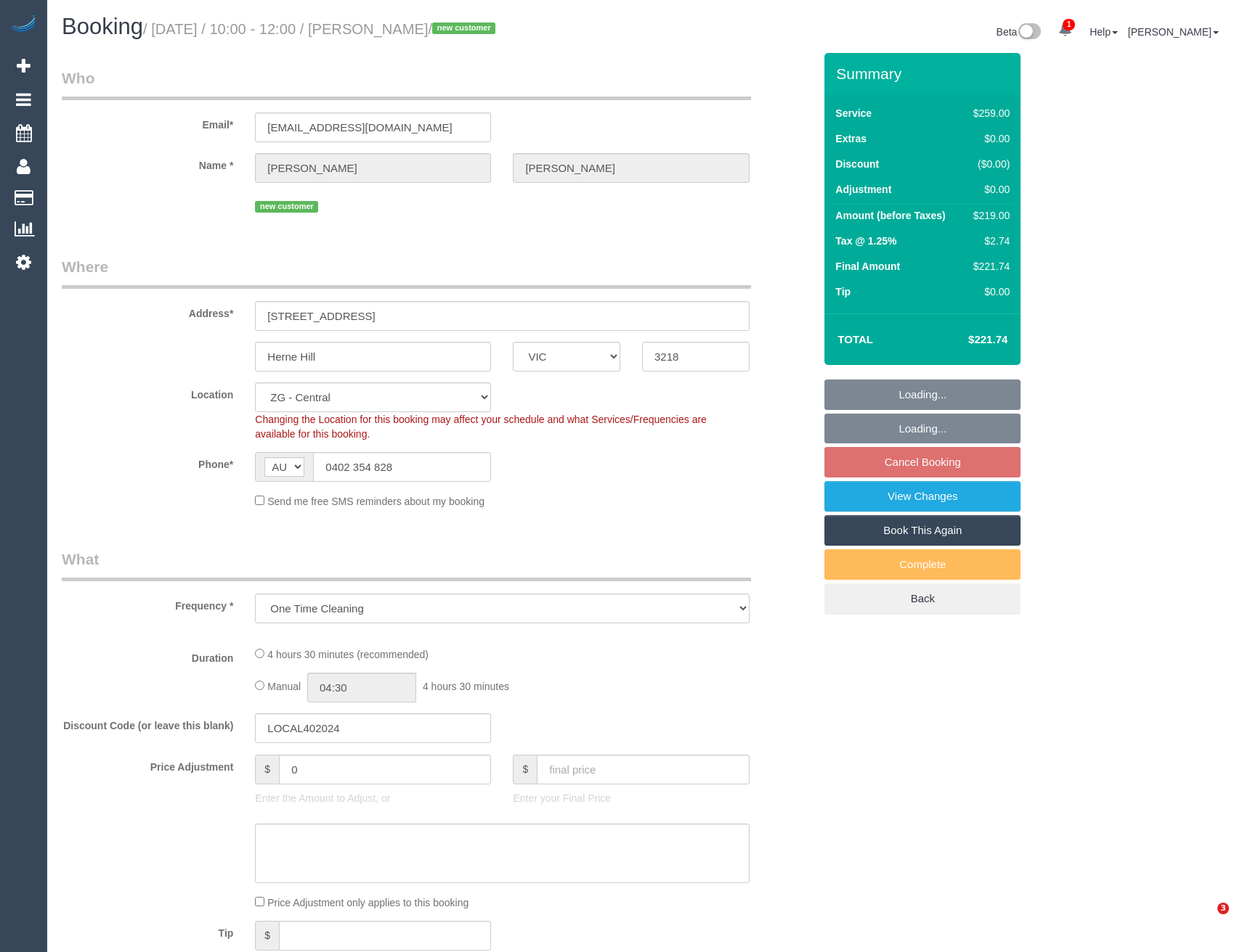
select select "VIC"
select select "object:693"
select select "number:30"
select select "number:15"
select select "number:19"
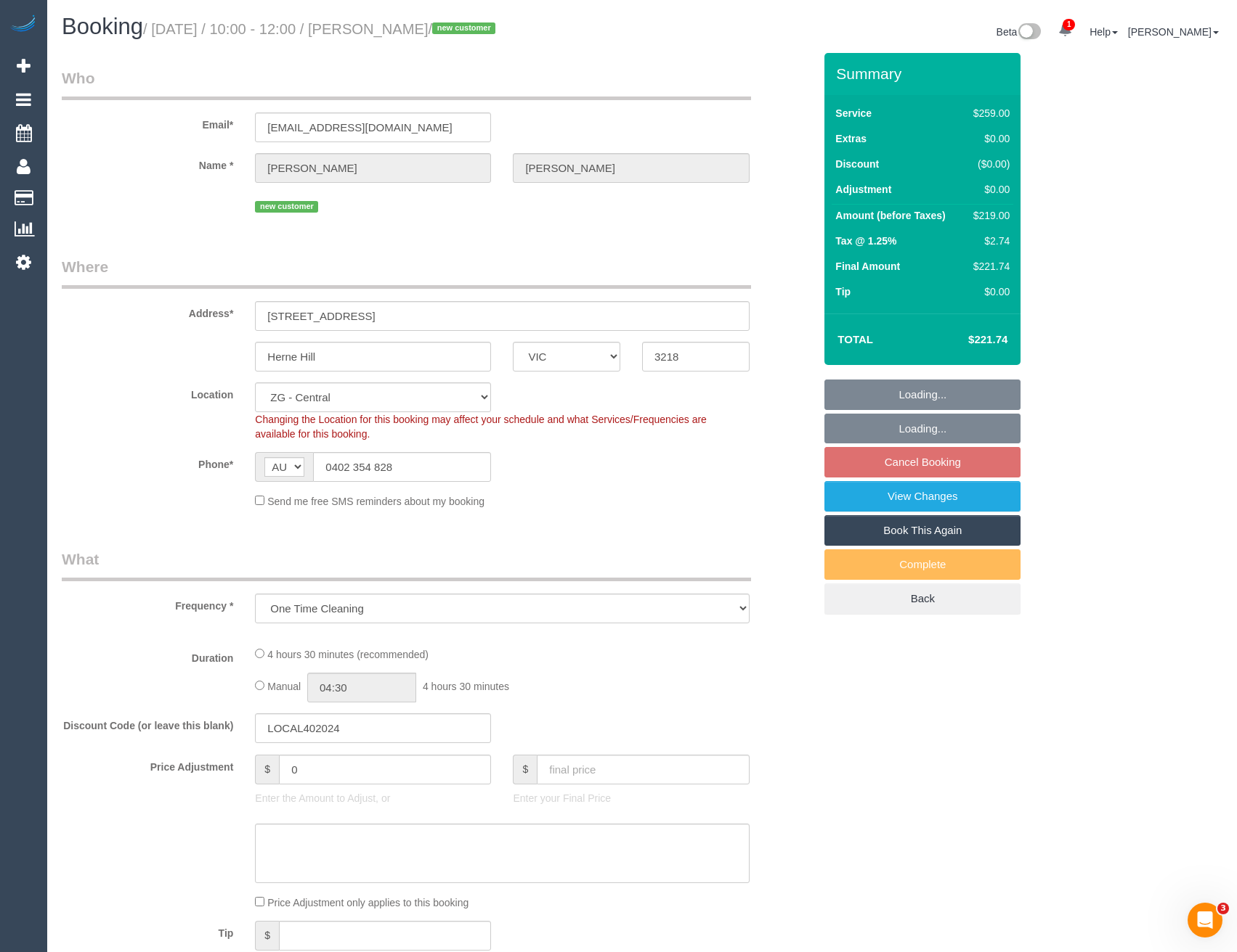
select select "number:24"
select select "number:34"
select select "number:13"
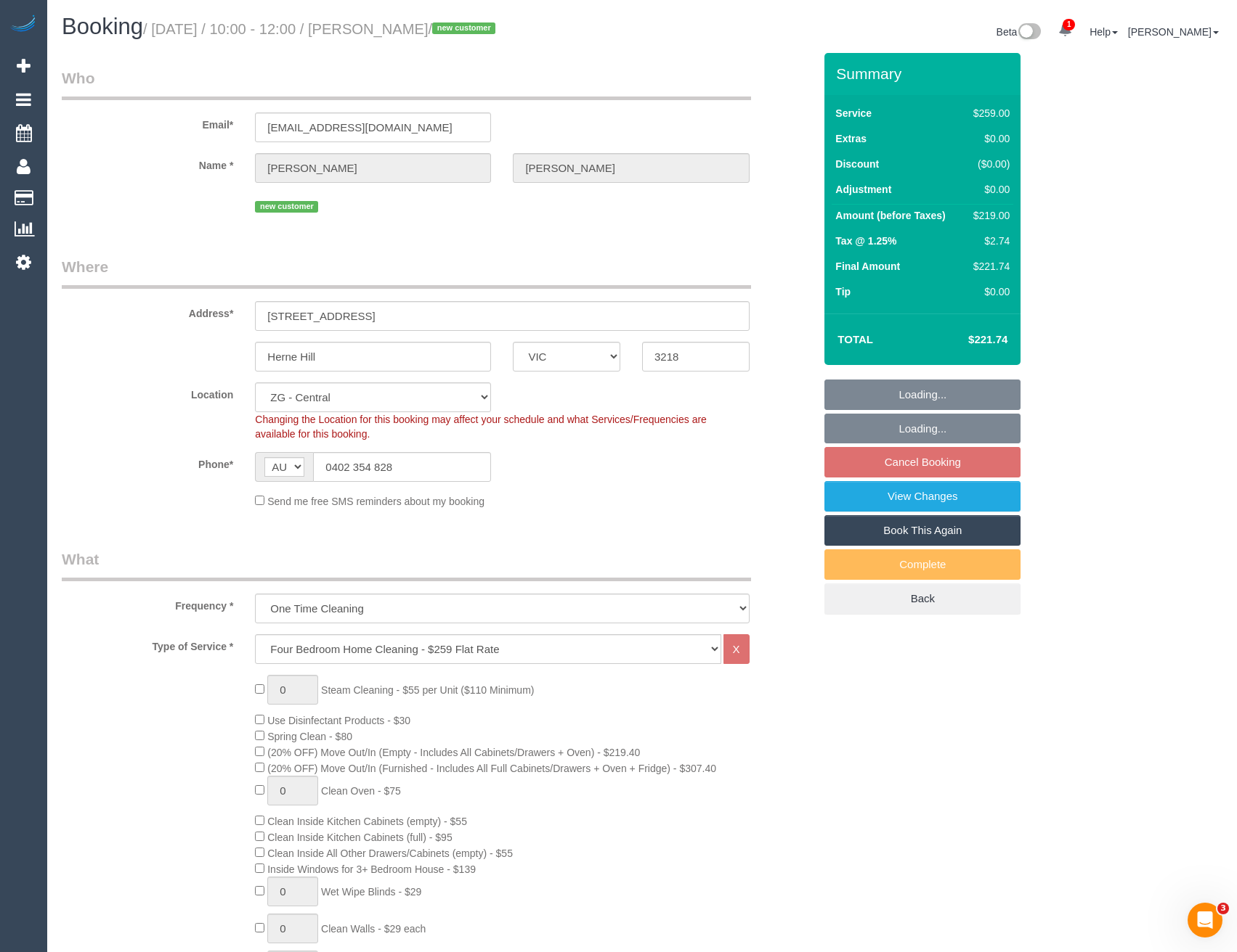
select select "string:stripe-pm_1S4zGD2GScqysDRVf9S2IGiO"
select select "spot4"
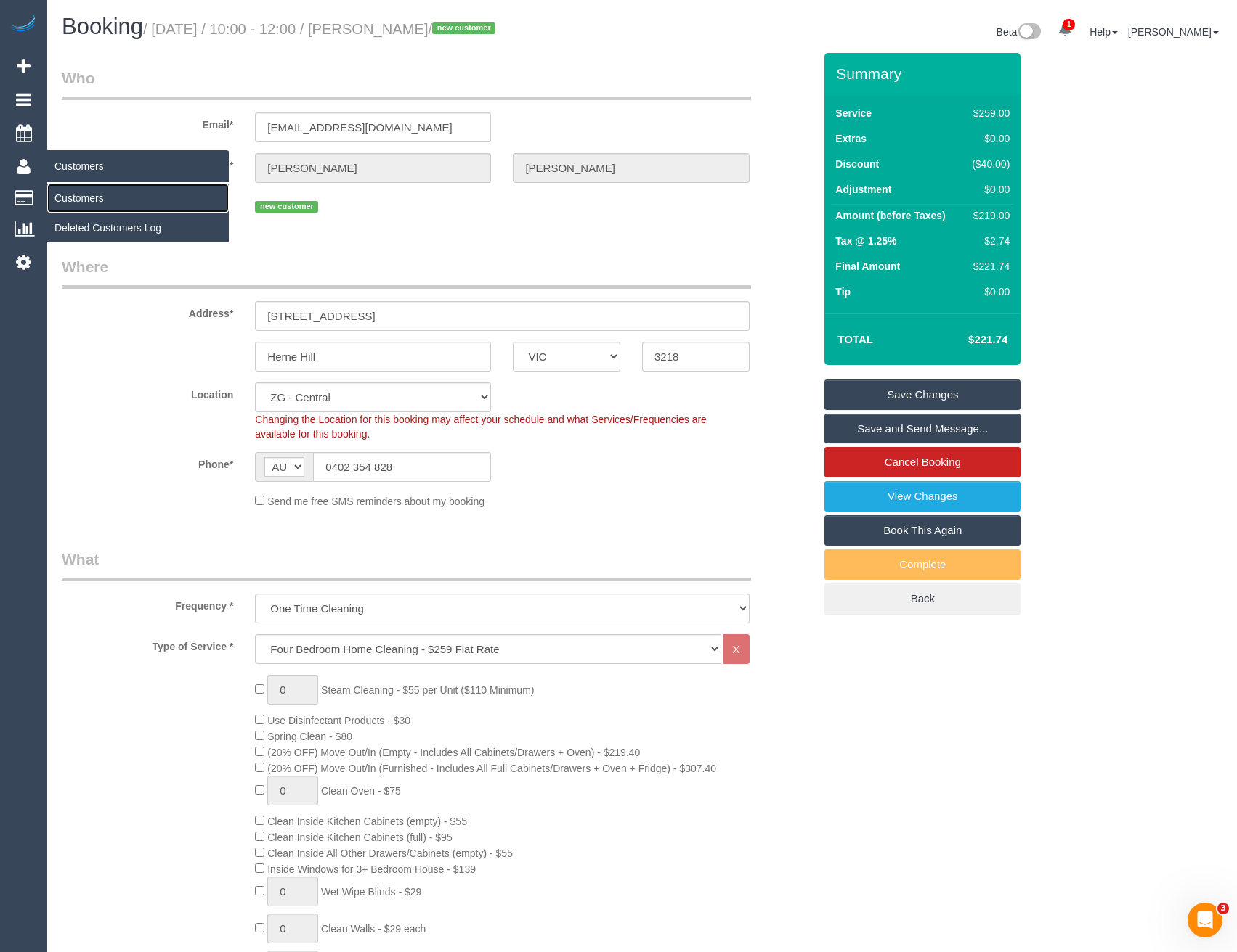
click at [76, 191] on link "Customers" at bounding box center [138, 198] width 182 height 29
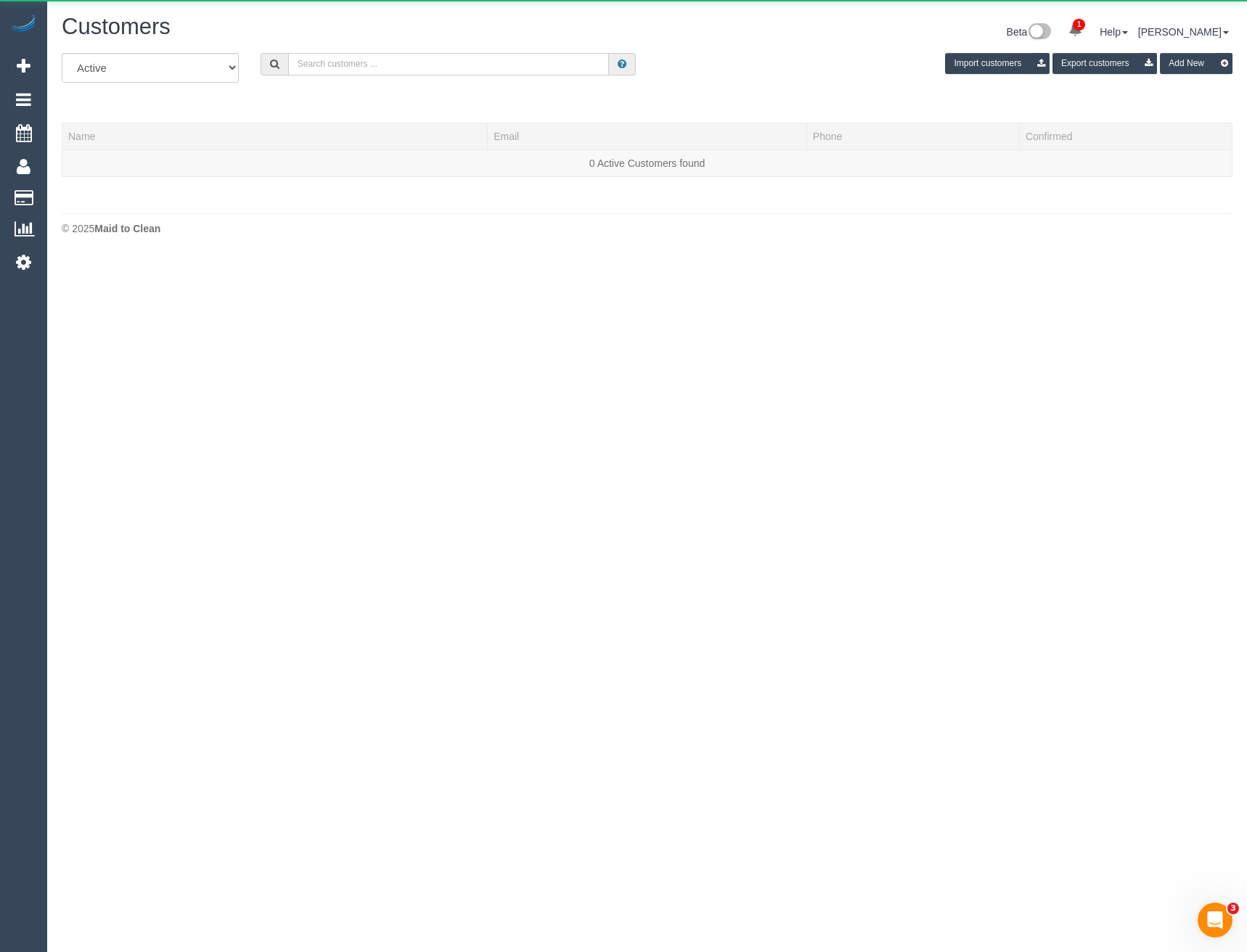
click at [367, 57] on input "text" at bounding box center [449, 64] width 321 height 22
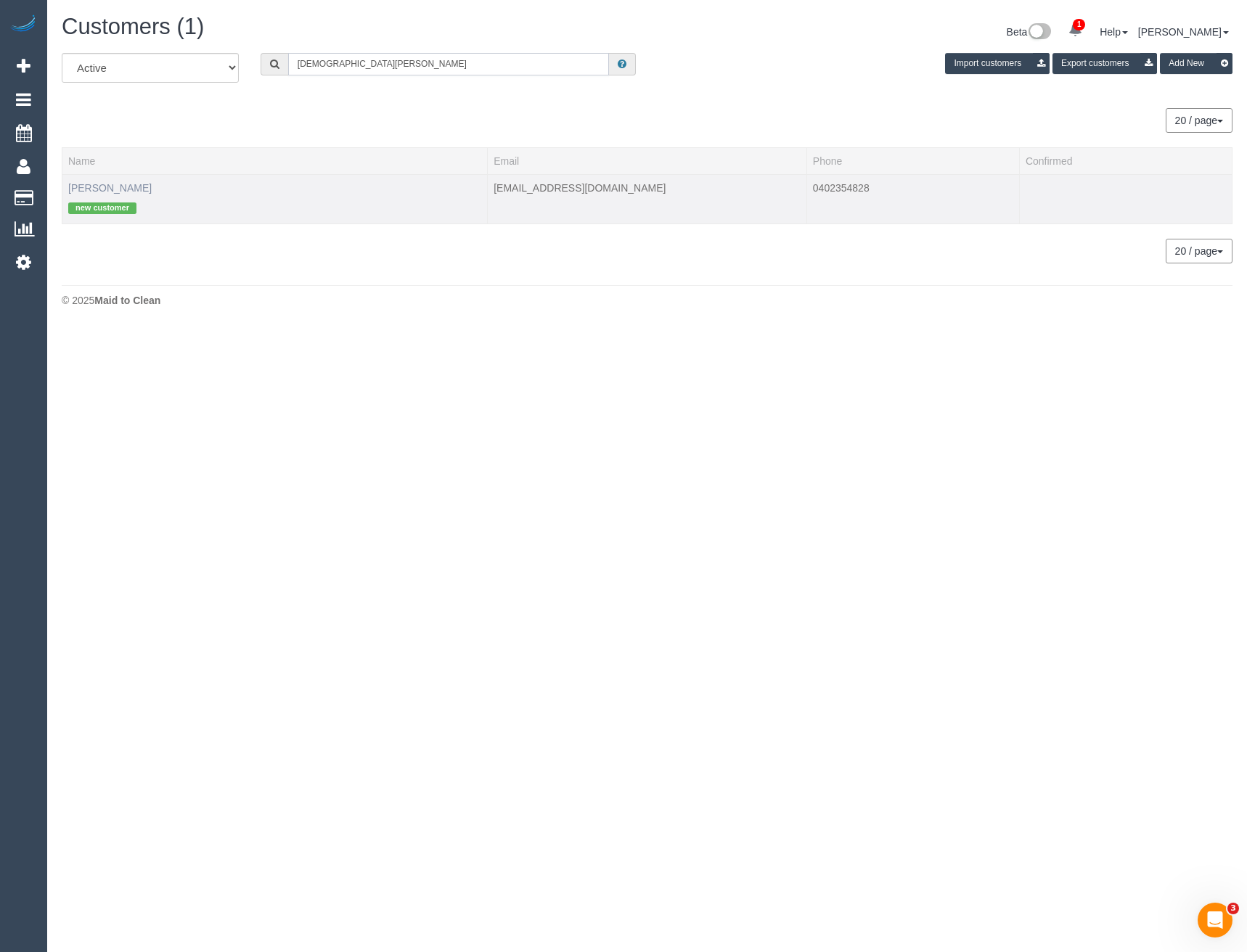
type input "Kristen evans"
click at [104, 188] on link "Kristen Evans" at bounding box center [110, 188] width 83 height 12
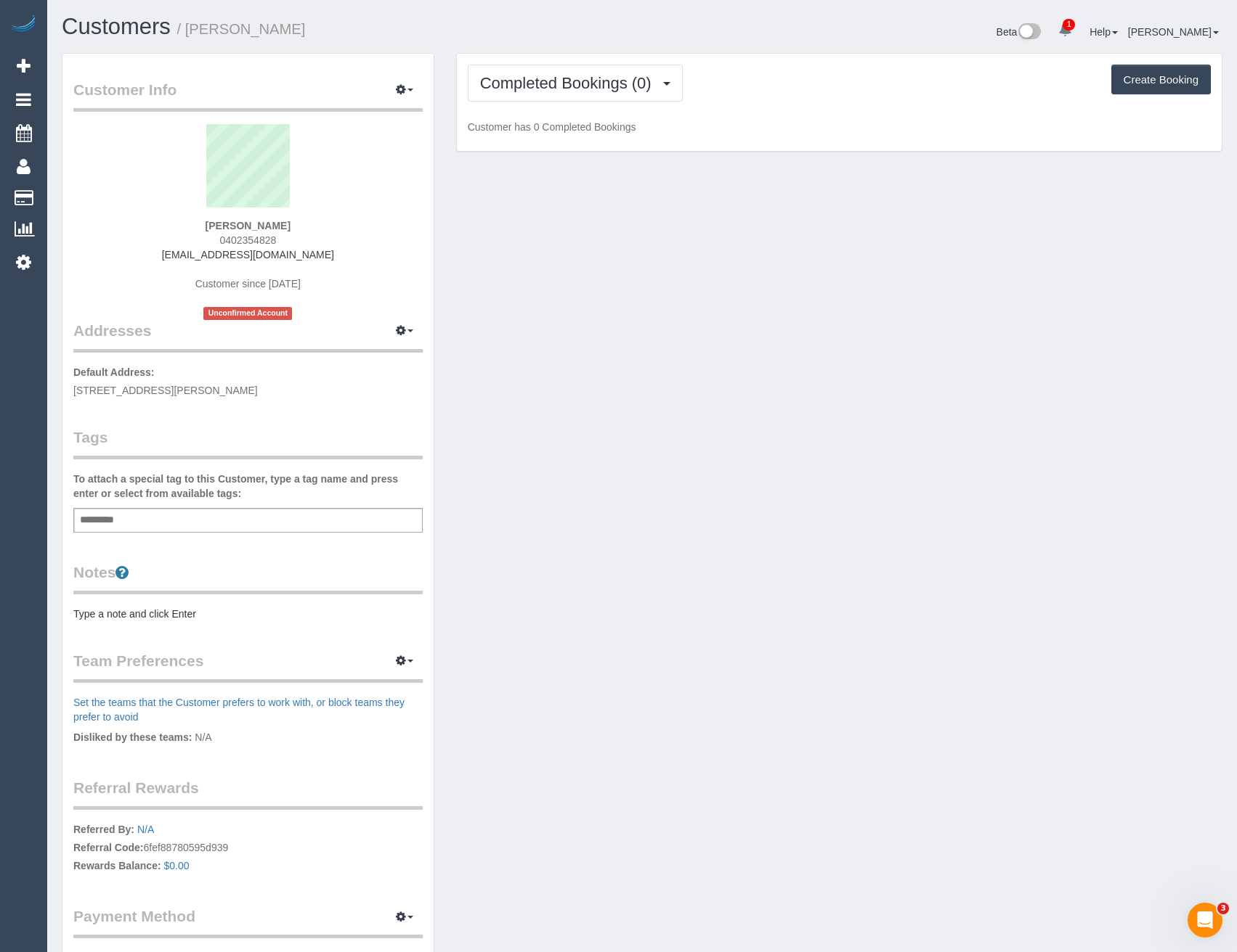
click at [185, 521] on div "Add a tag" at bounding box center [248, 521] width 349 height 25
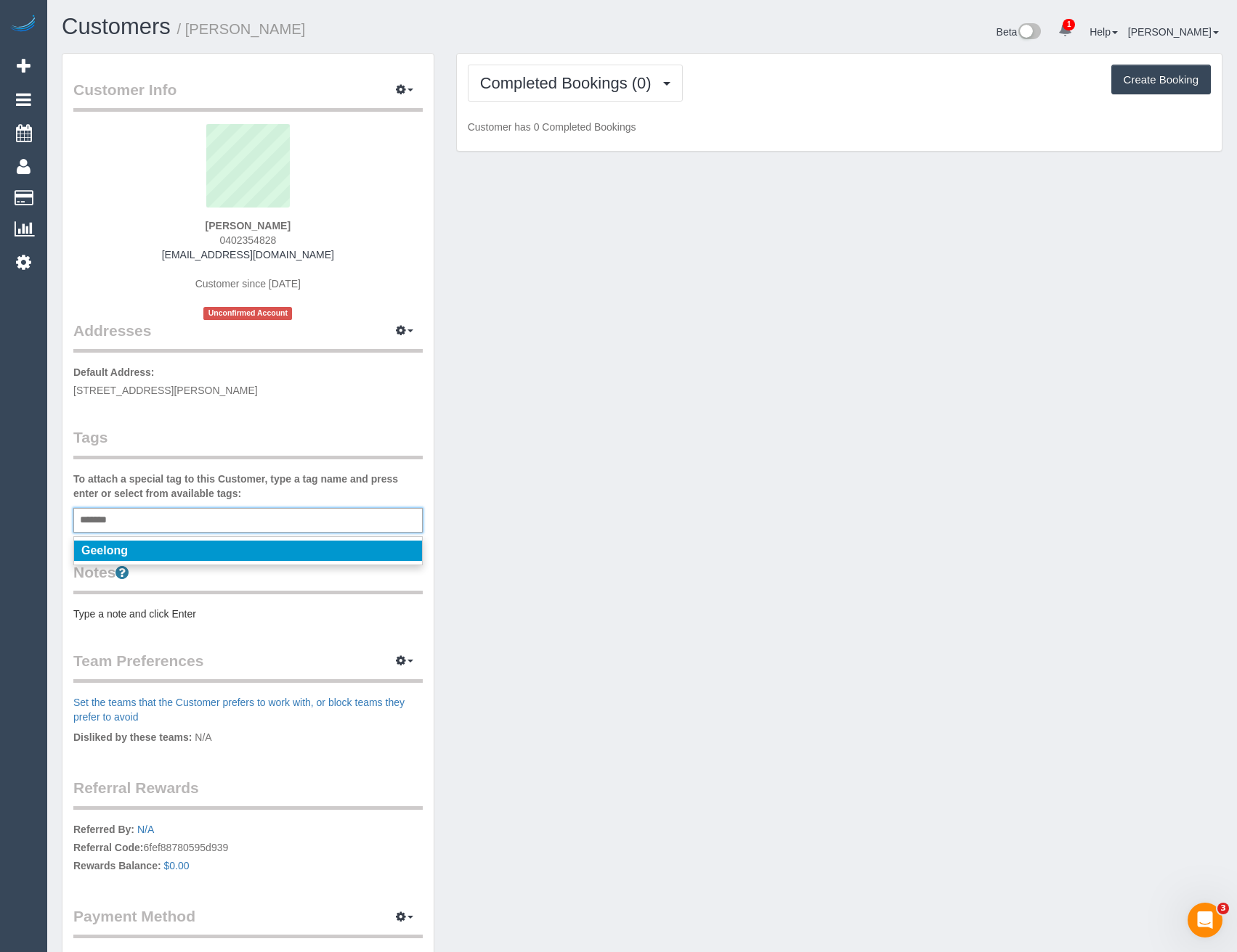
type input "*******"
click at [162, 552] on li "Geelong" at bounding box center [248, 550] width 347 height 20
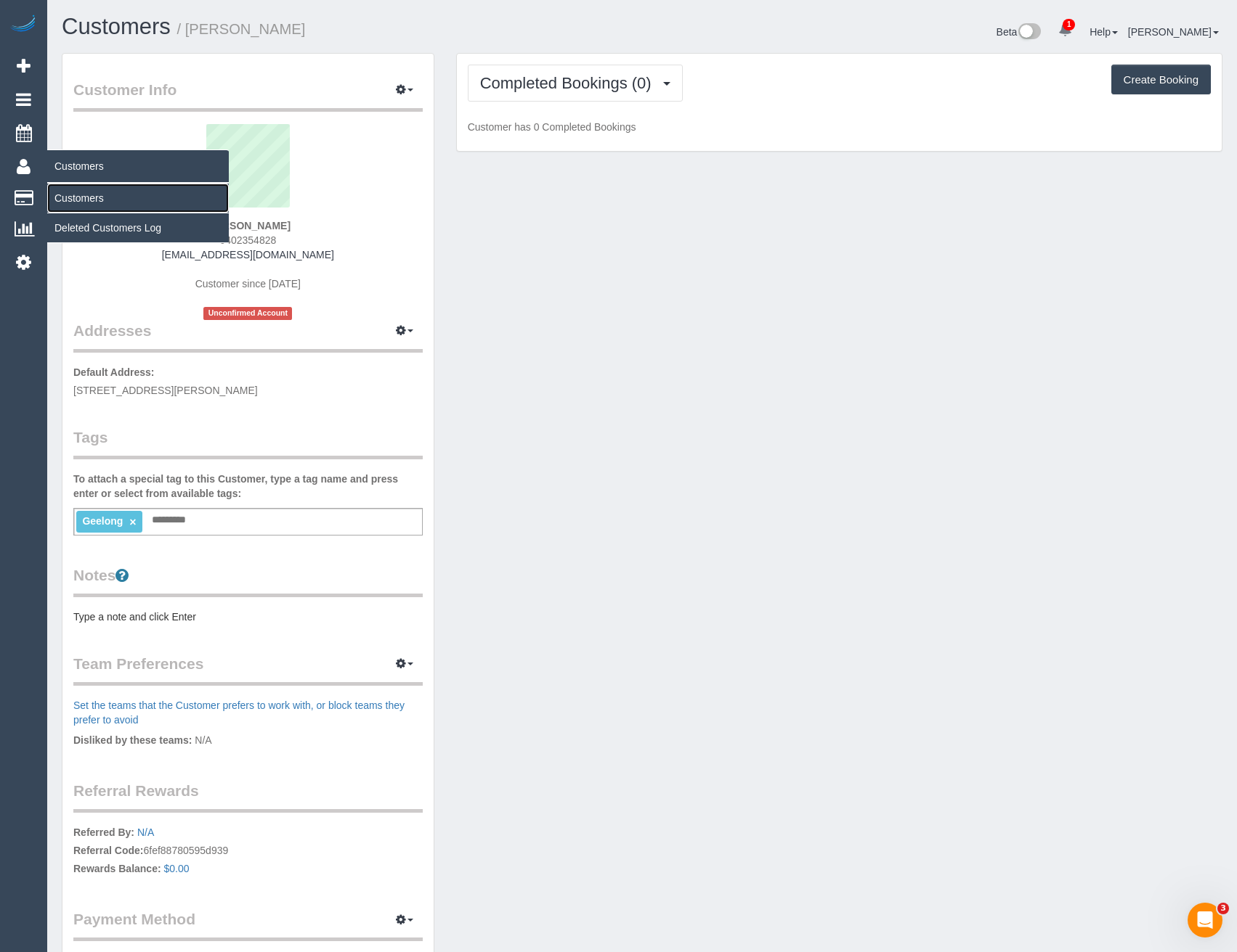
click at [92, 202] on link "Customers" at bounding box center [138, 198] width 182 height 29
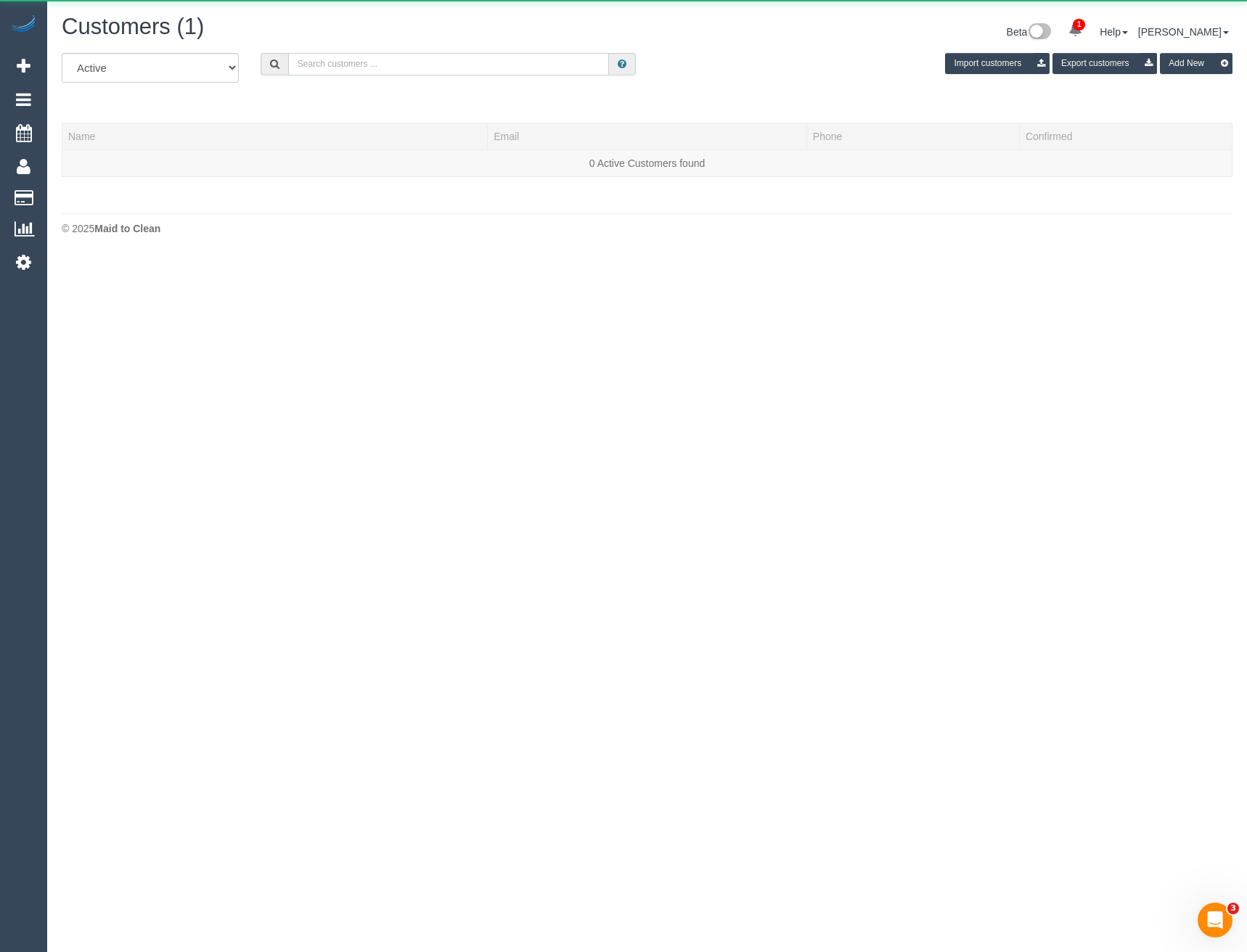
click at [330, 67] on input "text" at bounding box center [449, 64] width 321 height 22
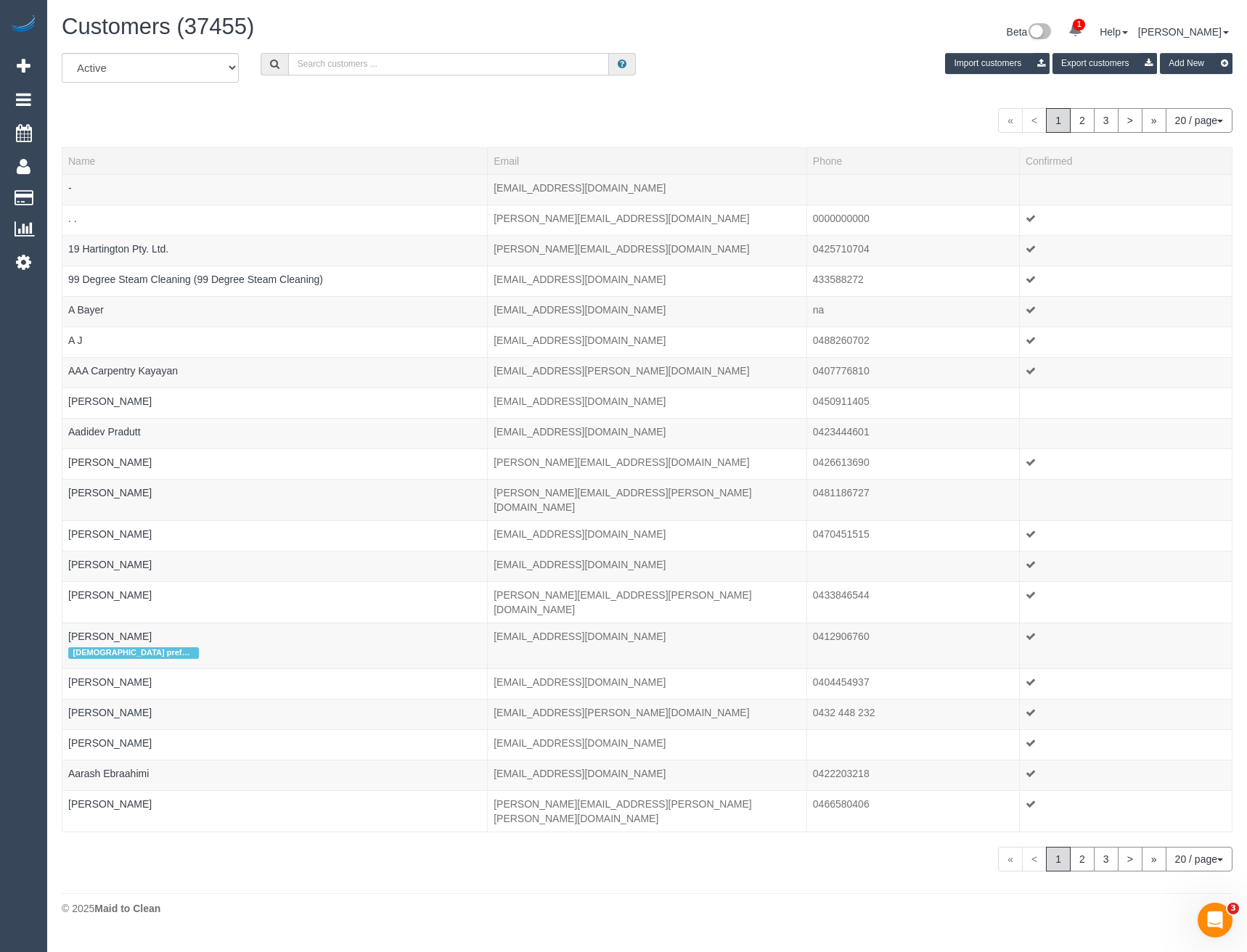
paste input "seb95au@gmail.com"
click at [395, 62] on input "seb95au@gmail.com" at bounding box center [449, 64] width 321 height 22
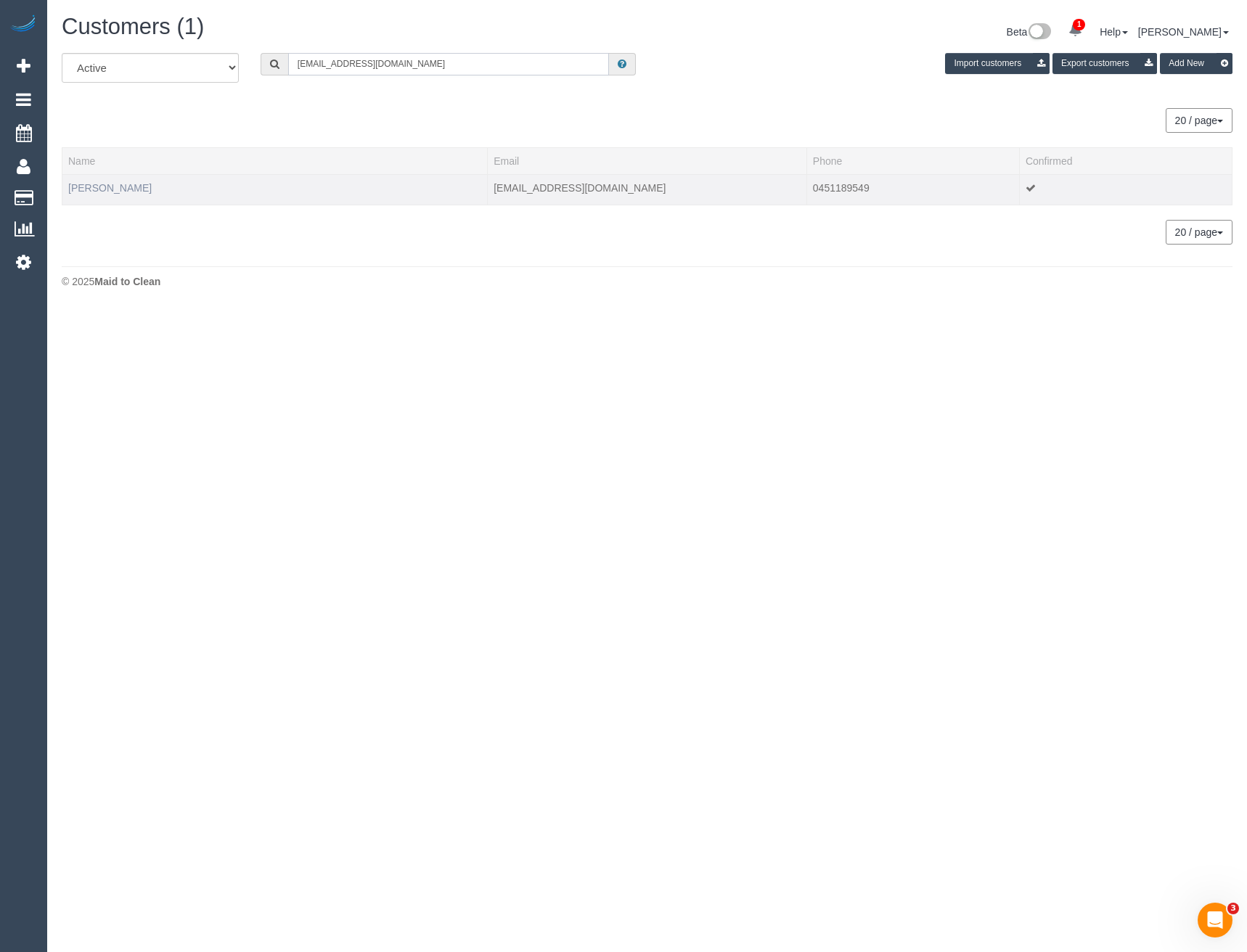
type input "seb95au@gmail.com"
click at [134, 186] on link "Sebastian Horon" at bounding box center [110, 188] width 83 height 12
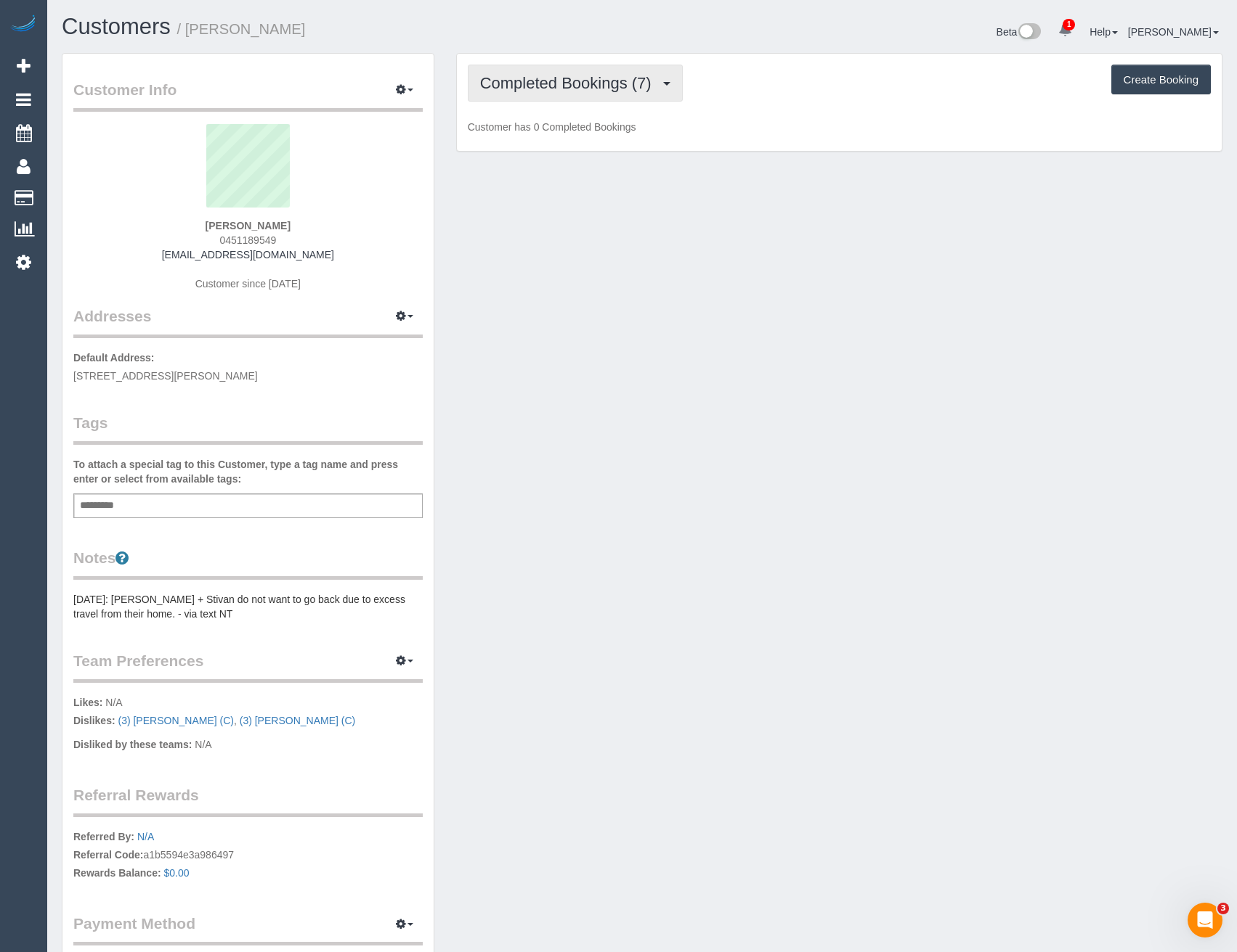
click at [599, 83] on span "Completed Bookings (7)" at bounding box center [569, 83] width 179 height 18
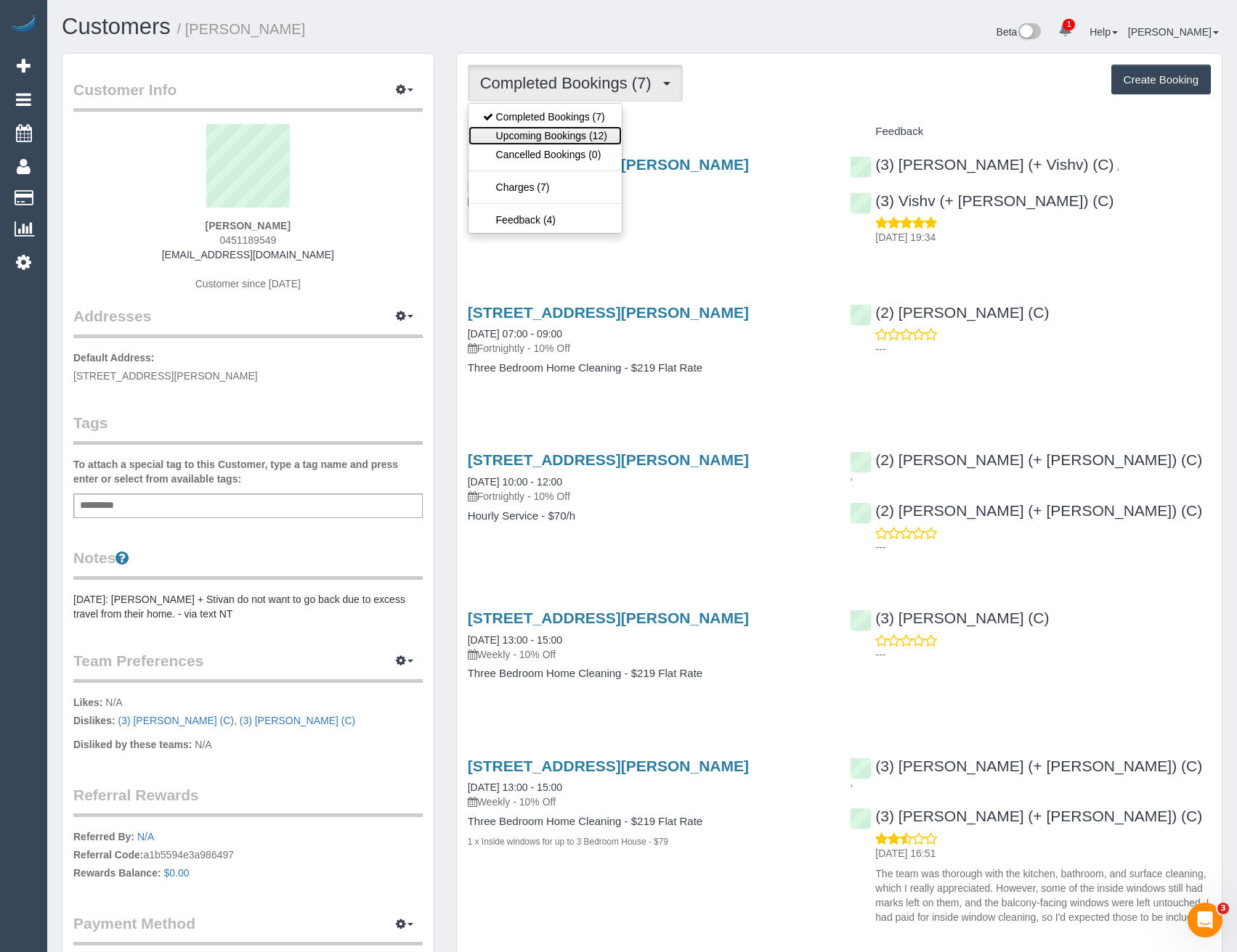
click at [578, 136] on link "Upcoming Bookings (12)" at bounding box center [545, 136] width 153 height 19
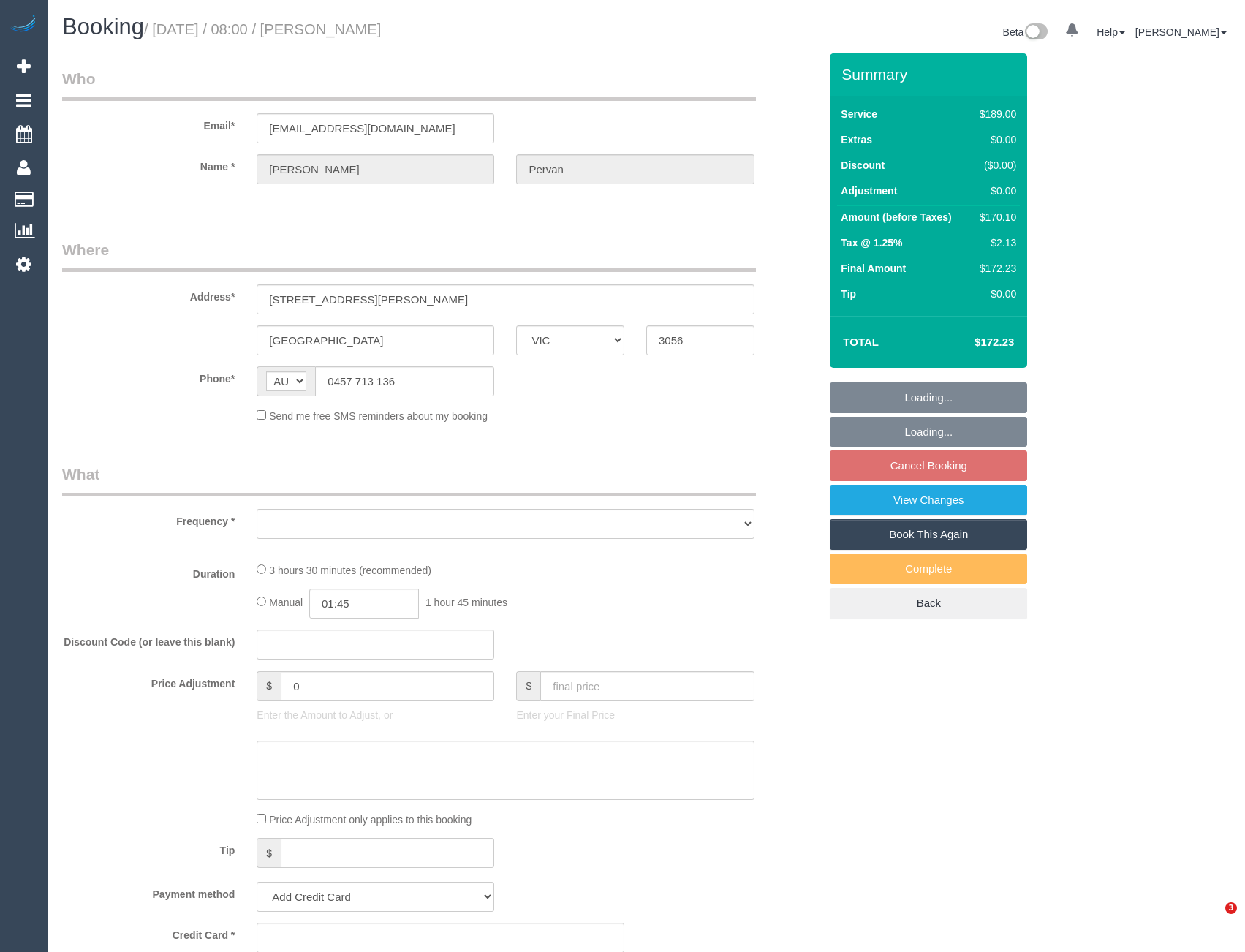
select select "VIC"
select select "string:stripe-pm_1Rx2Al2GScqysDRV7vfbj7Ac"
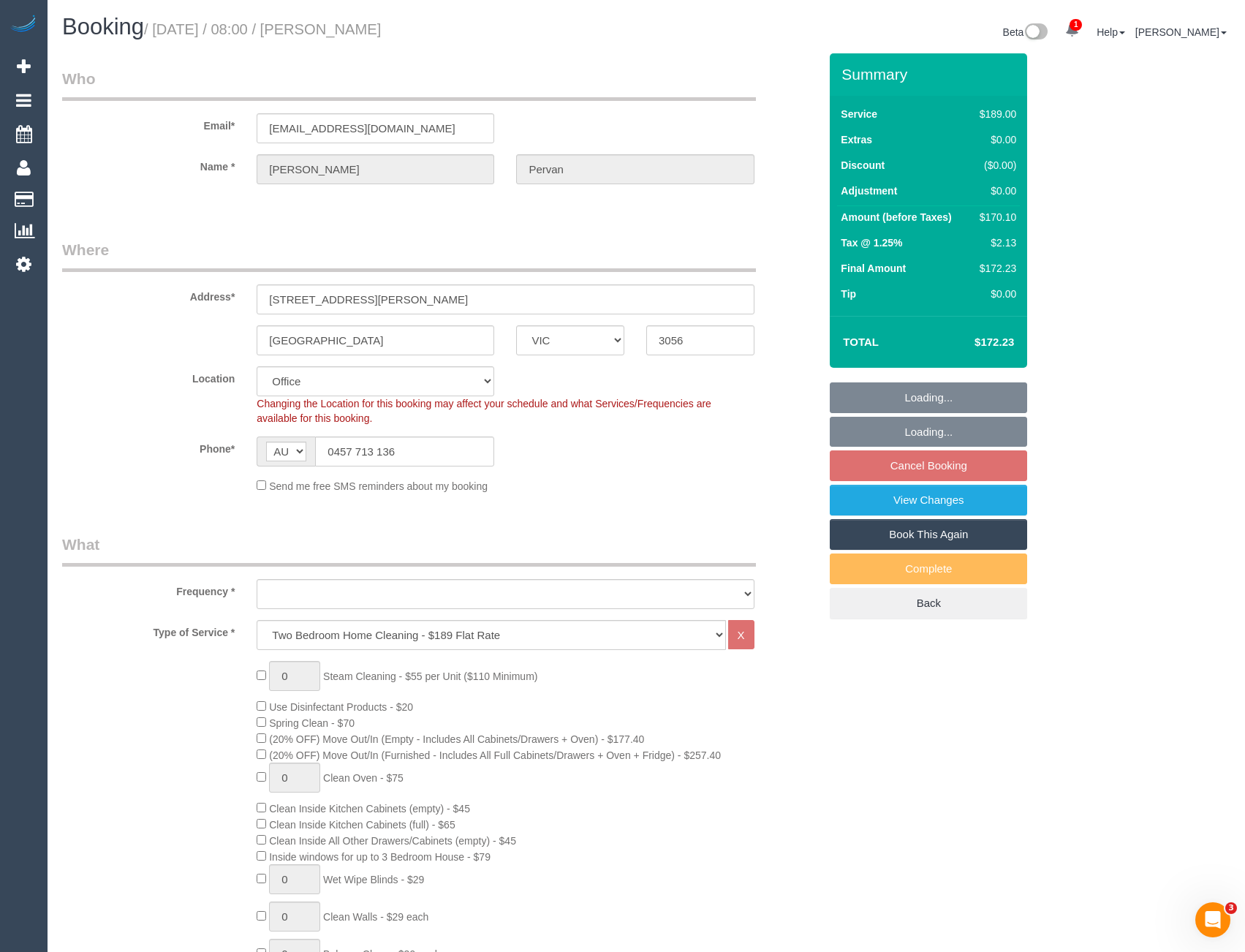
select select "object:643"
select select "number:27"
select select "number:16"
select select "number:19"
select select "number:24"
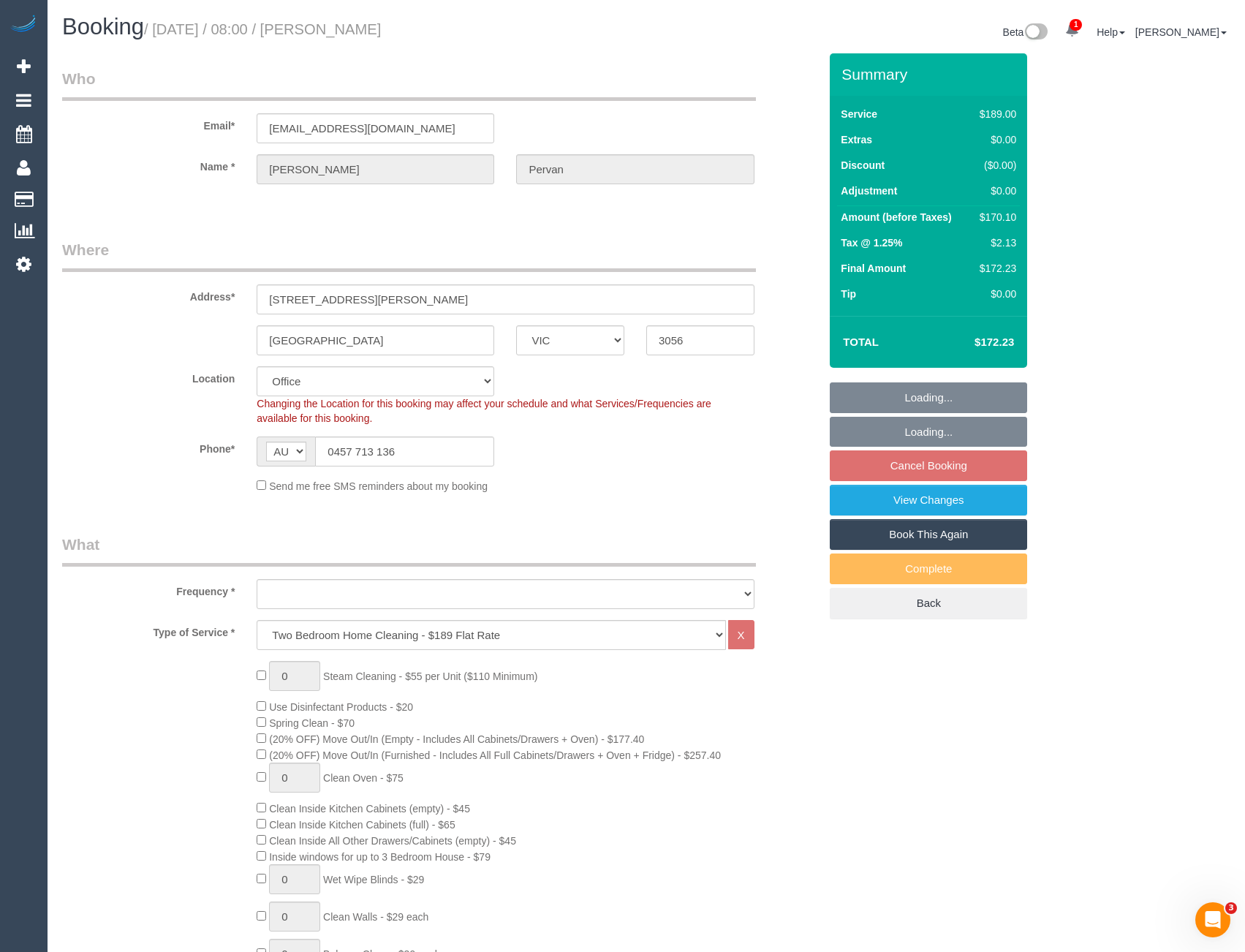
select select "number:34"
select select "number:26"
select select "object:798"
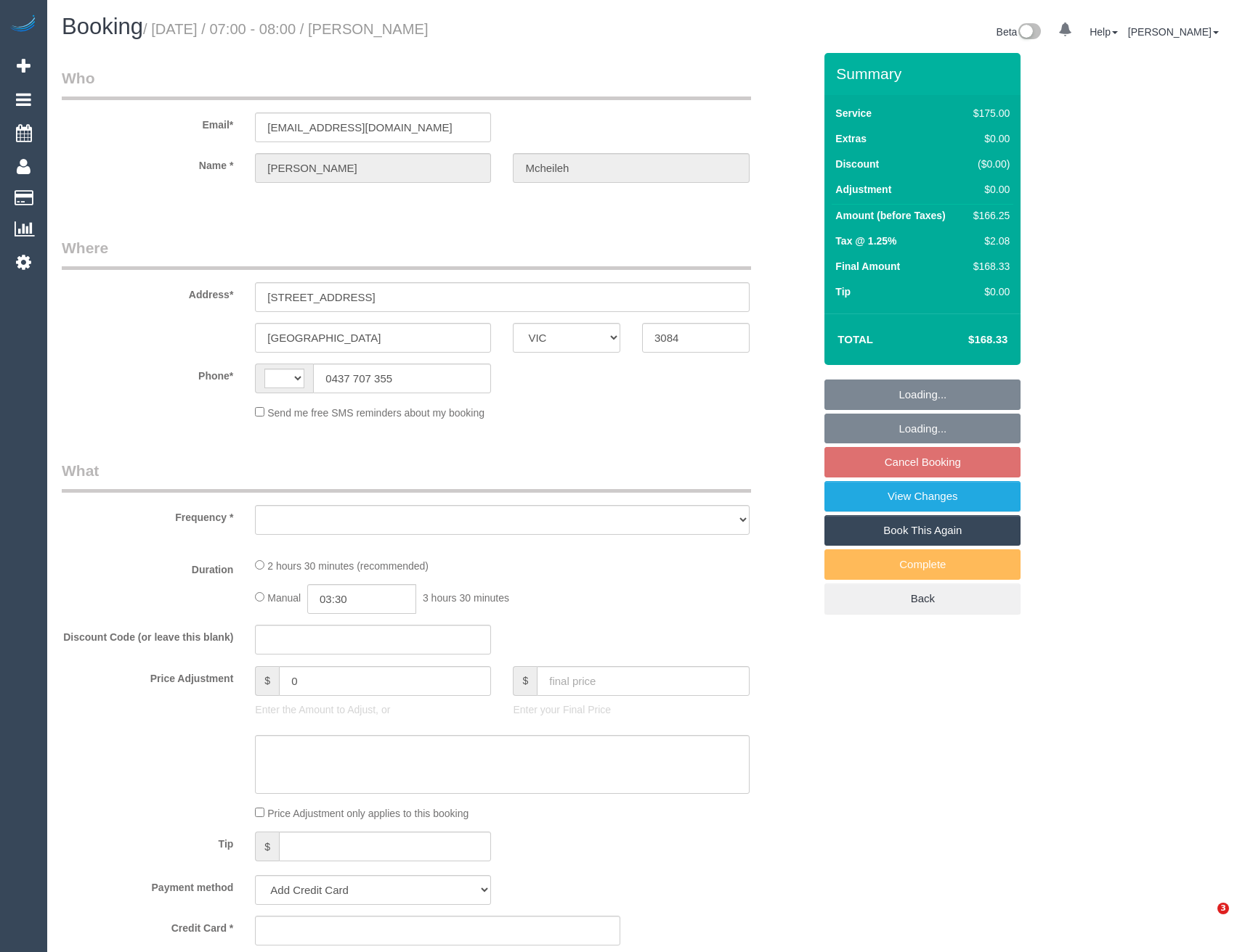
select select "VIC"
select select "string:AU"
select select "object:555"
select select "150"
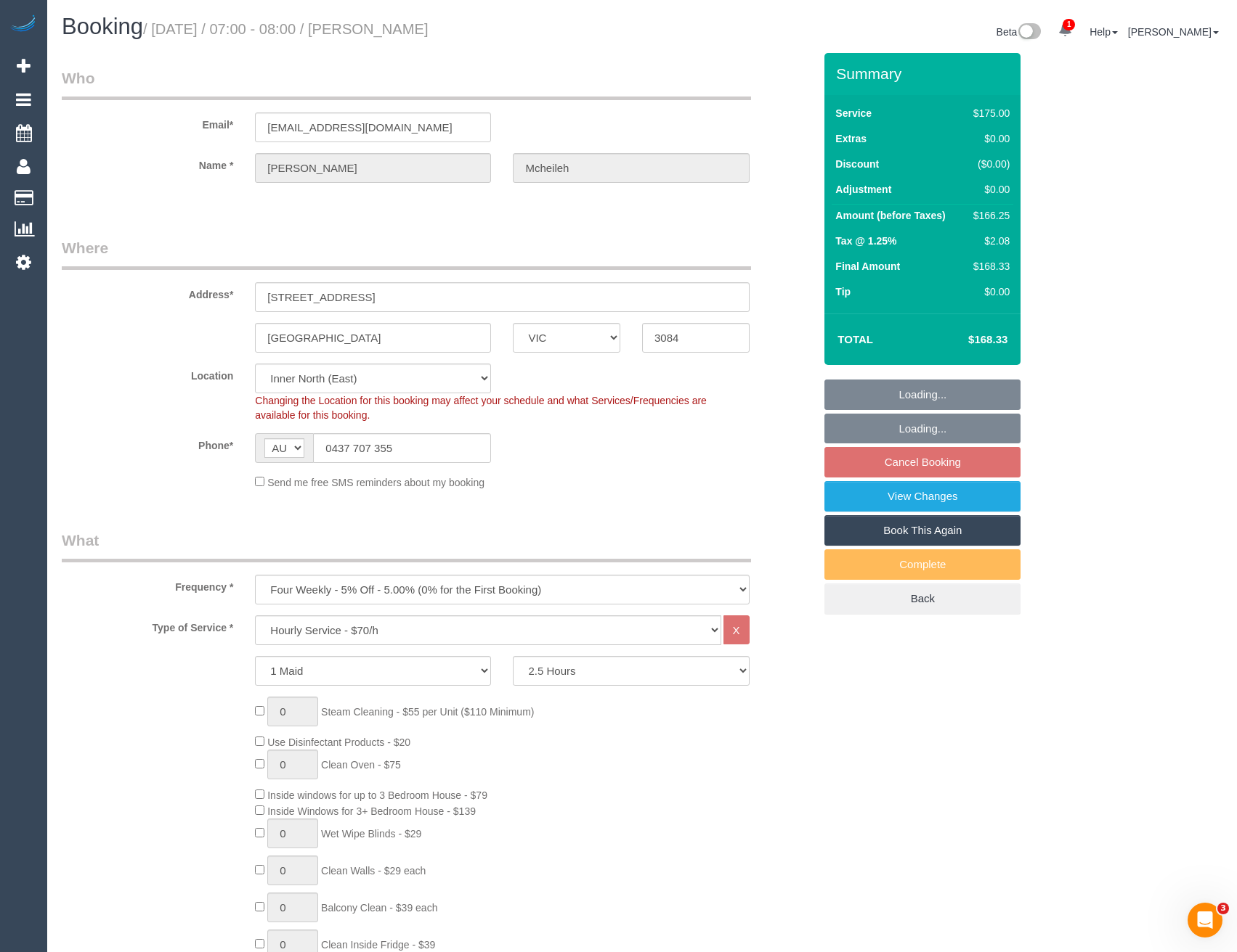
select select "object:1683"
select select "string:stripe-pm_1RwOvx2GScqysDRVeUefEy69"
select select "spot1"
select select "number:29"
select select "number:14"
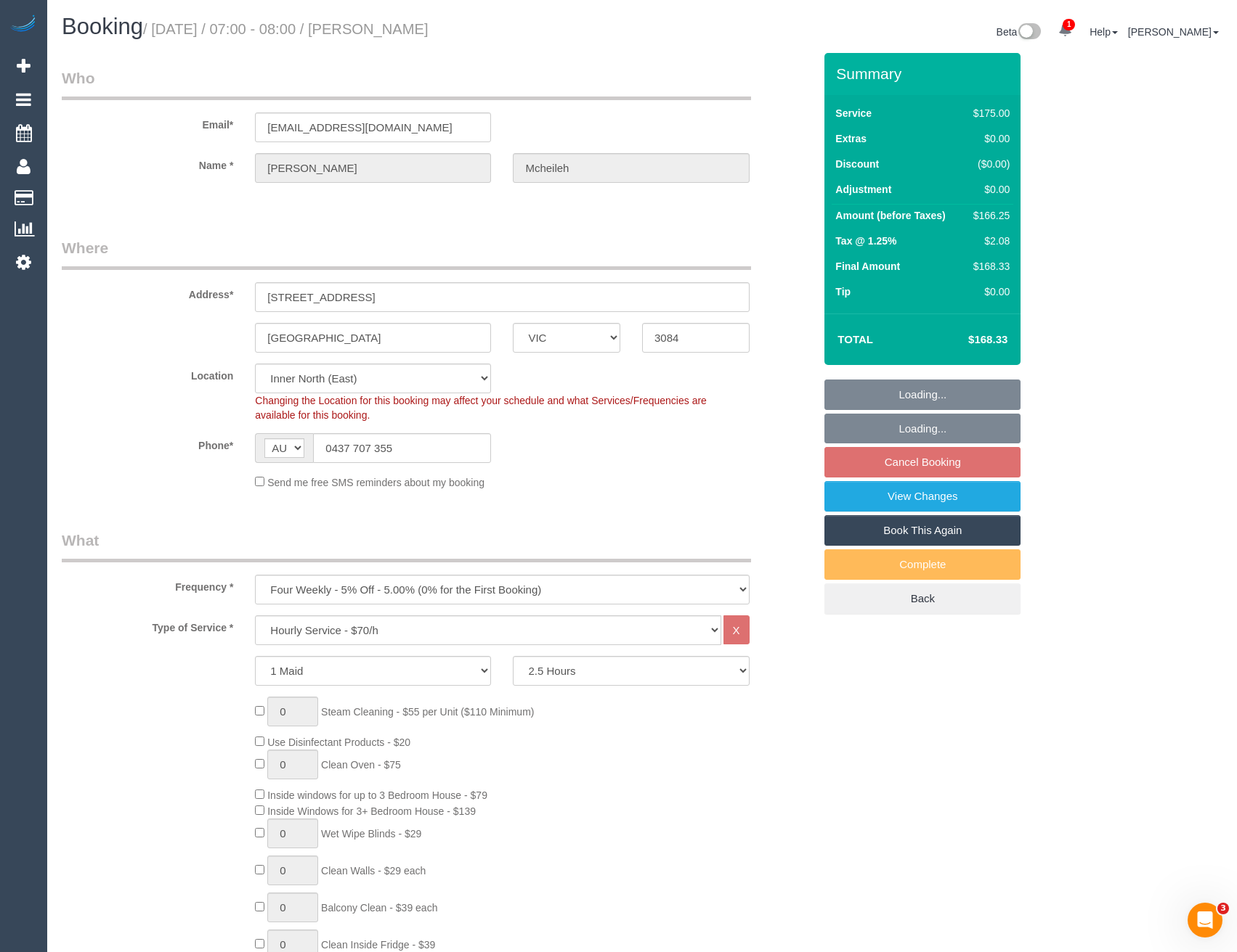
select select "number:19"
select select "number:25"
select select "number:35"
select select "number:12"
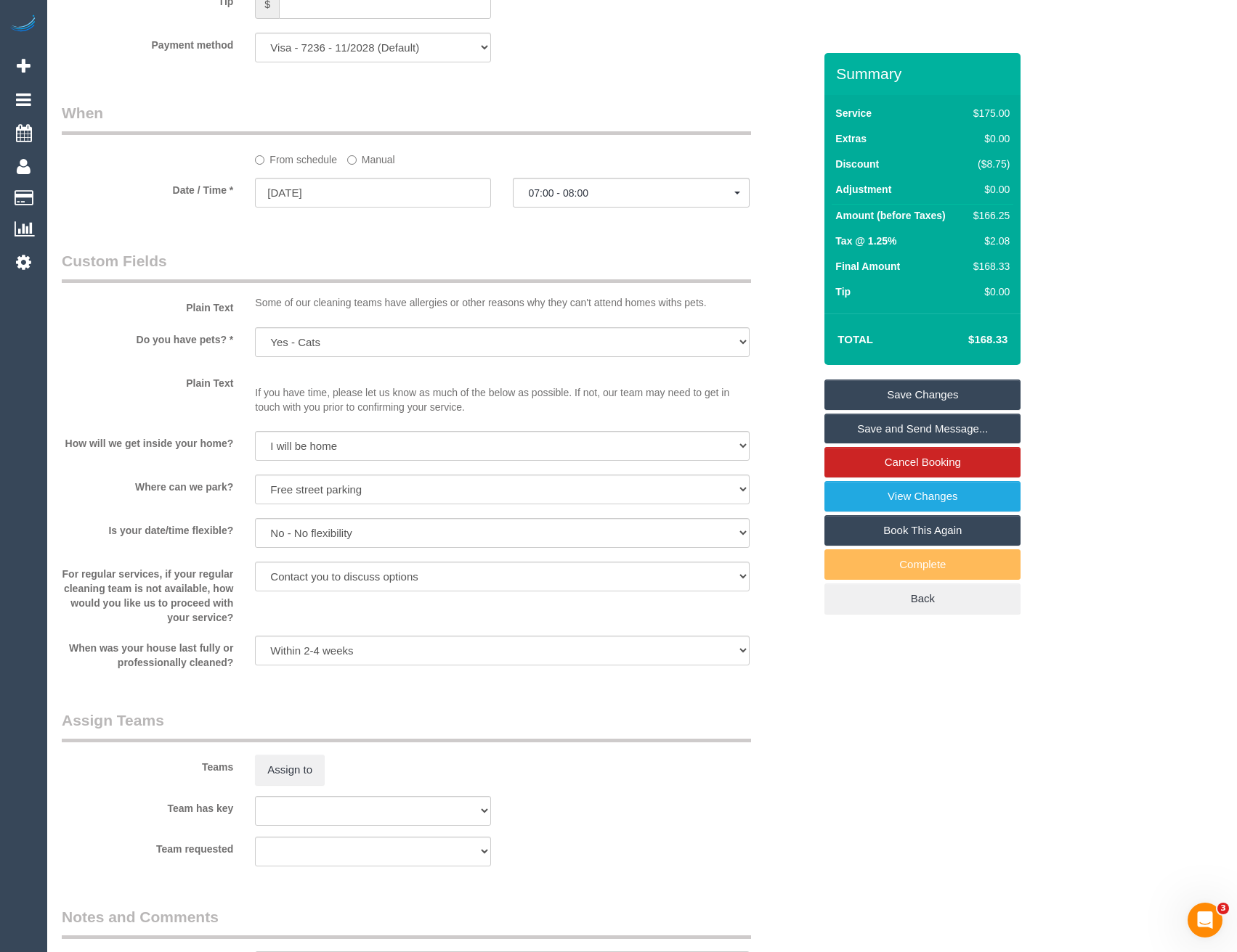
scroll to position [1888, 0]
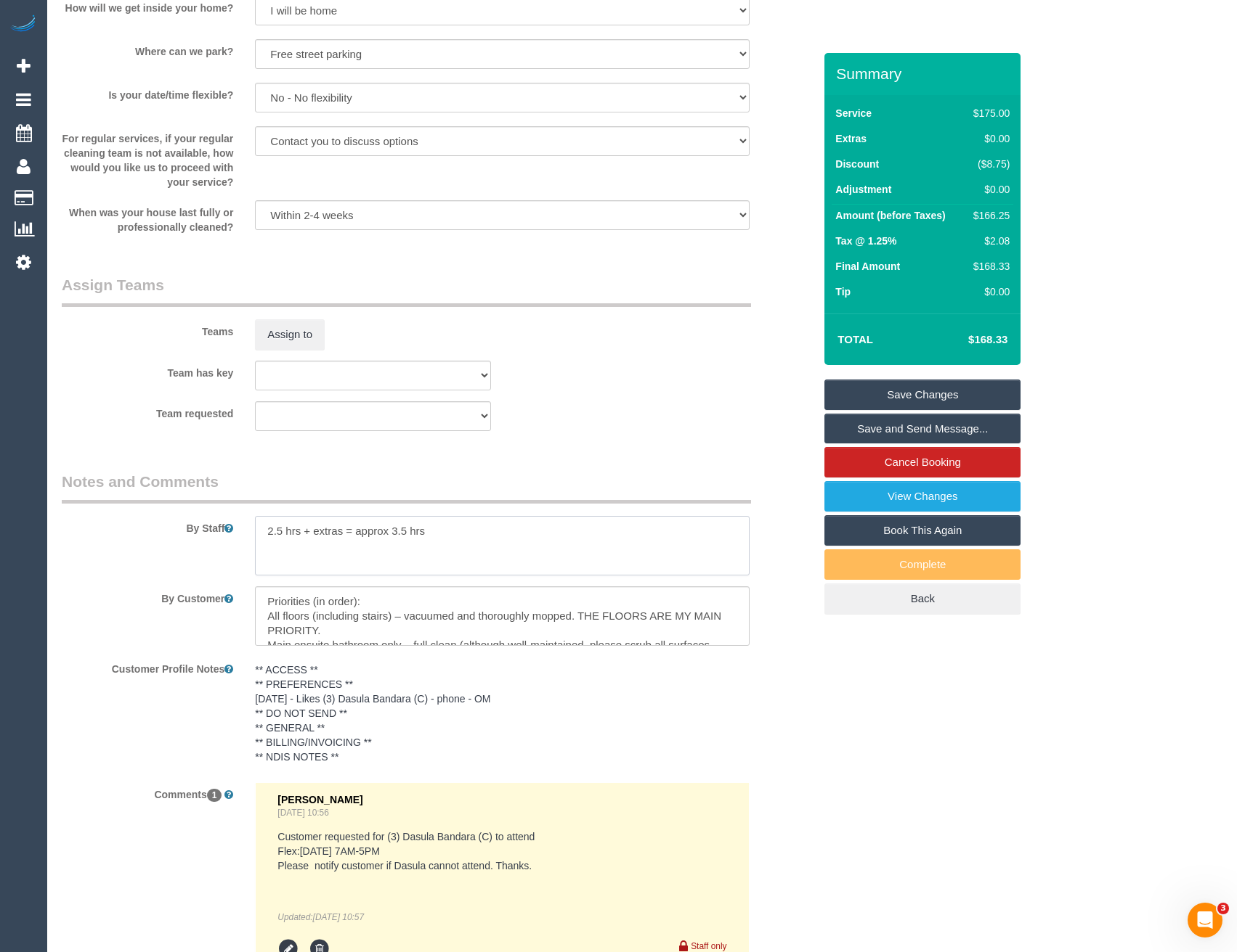
click at [205, 540] on div "By Staff" at bounding box center [437, 523] width 773 height 104
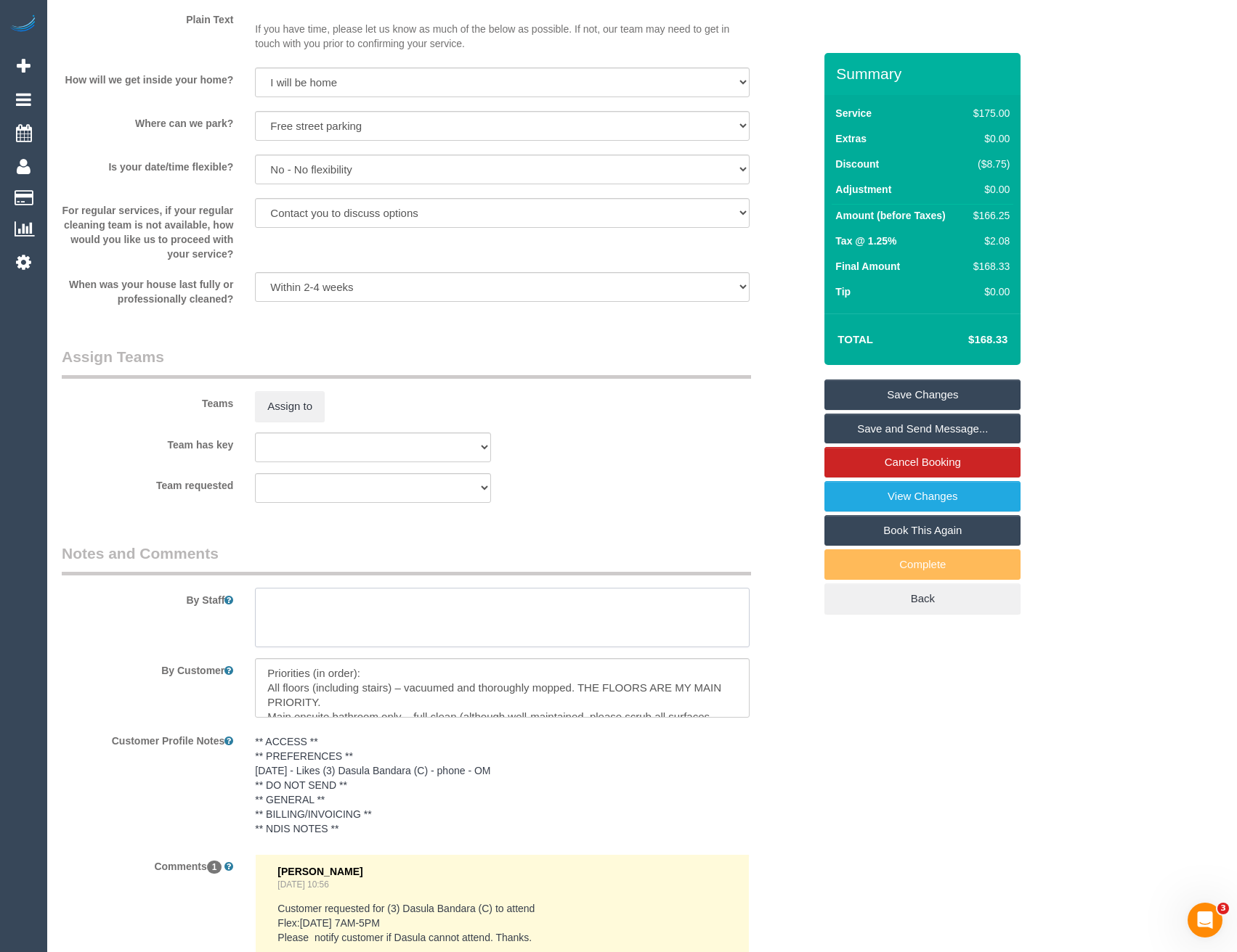
scroll to position [1670, 0]
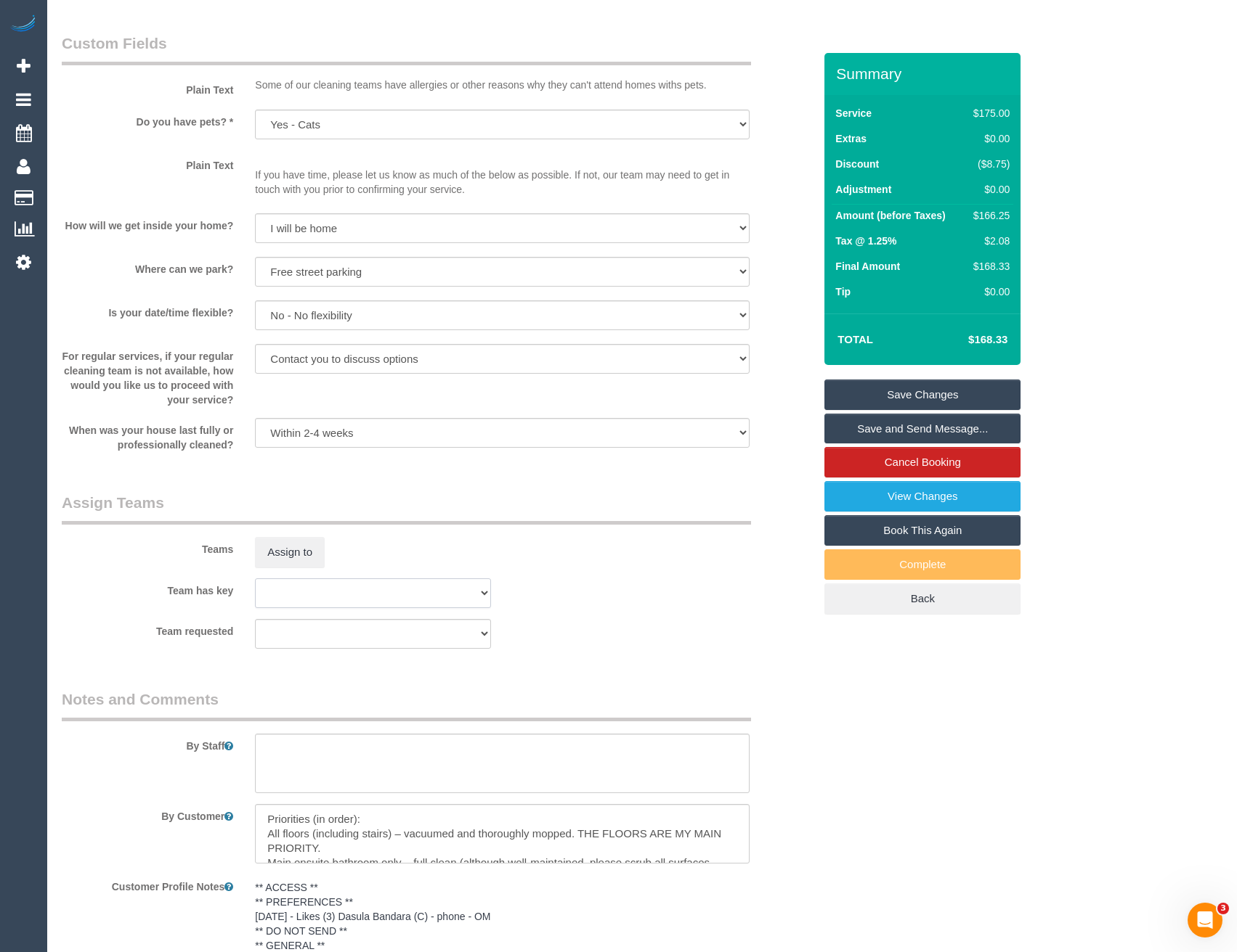
click at [304, 579] on select "(0) Office (1) Debbie Brodjanac (FT) (1) Karen Cruz (FT) (1) Kumpee R (FT) (1) …" at bounding box center [373, 593] width 236 height 30
click at [255, 579] on select "(0) Office (1) Debbie Brodjanac (FT) (1) Karen Cruz (FT) (1) Kumpee R (FT) (1) …" at bounding box center [373, 593] width 236 height 30
click at [438, 583] on select "(0) Office (1) Debbie Brodjanac (FT) (1) Karen Cruz (FT) (1) Kumpee R (FT) (1) …" at bounding box center [373, 593] width 236 height 30
click at [255, 579] on select "(0) Office (1) Debbie Brodjanac (FT) (1) Karen Cruz (FT) (1) Kumpee R (FT) (1) …" at bounding box center [373, 593] width 236 height 30
select select "? string:null ?"
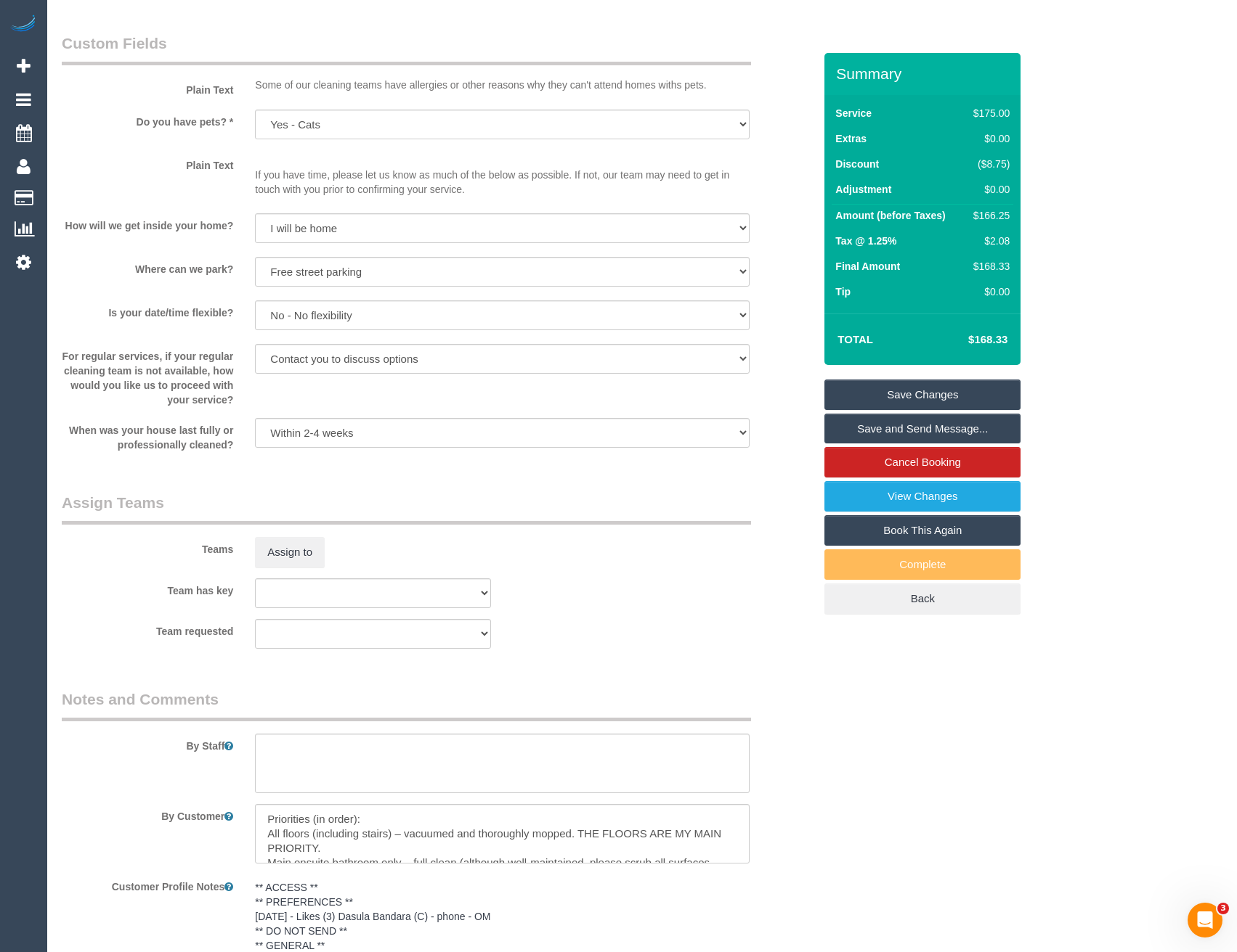
drag, startPoint x: 602, startPoint y: 687, endPoint x: 330, endPoint y: 550, distance: 304.6
click at [313, 554] on button "Assign to" at bounding box center [289, 552] width 70 height 31
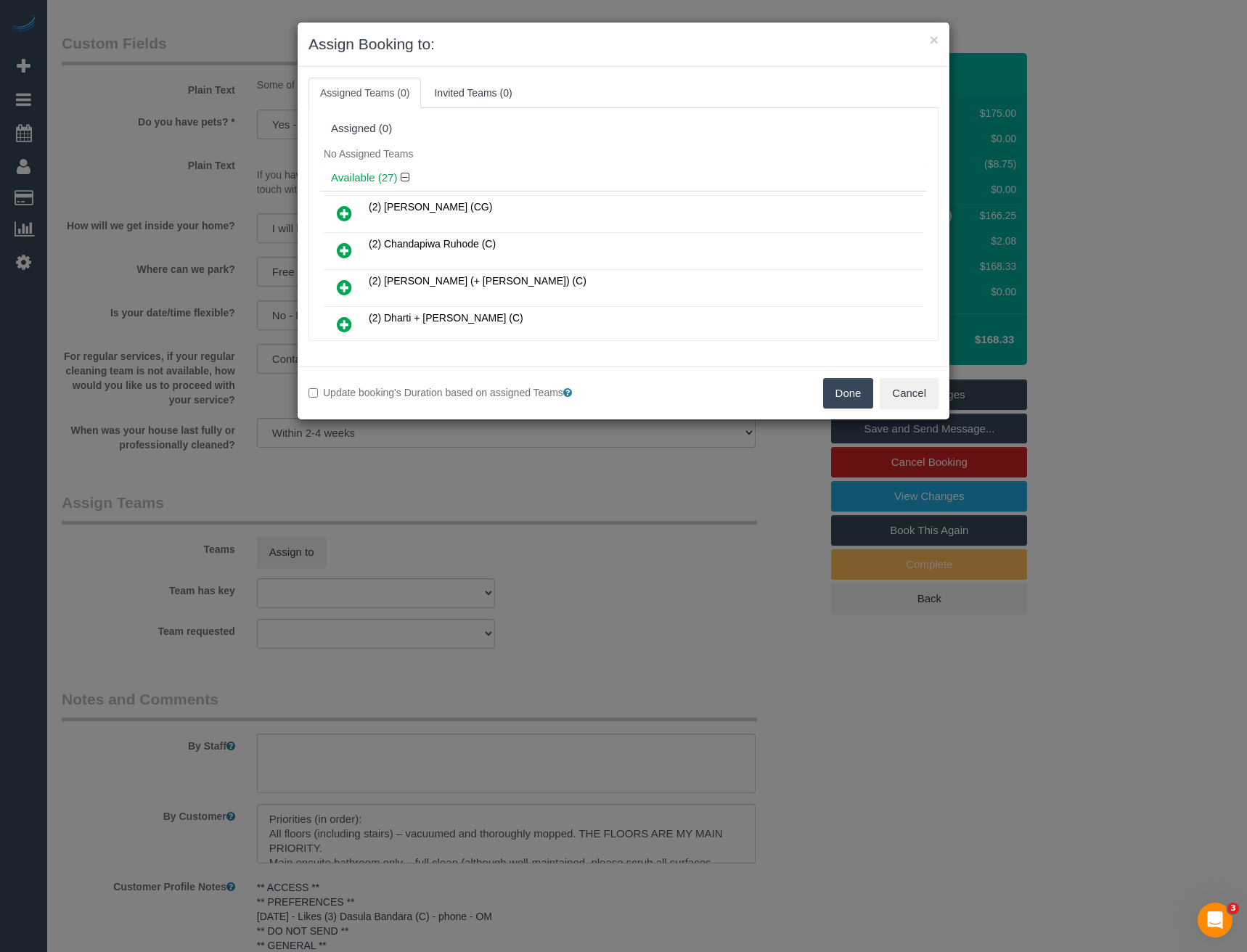
click at [775, 258] on td "(2) Chandapiwa Ruhode (C)" at bounding box center [643, 252] width 558 height 37
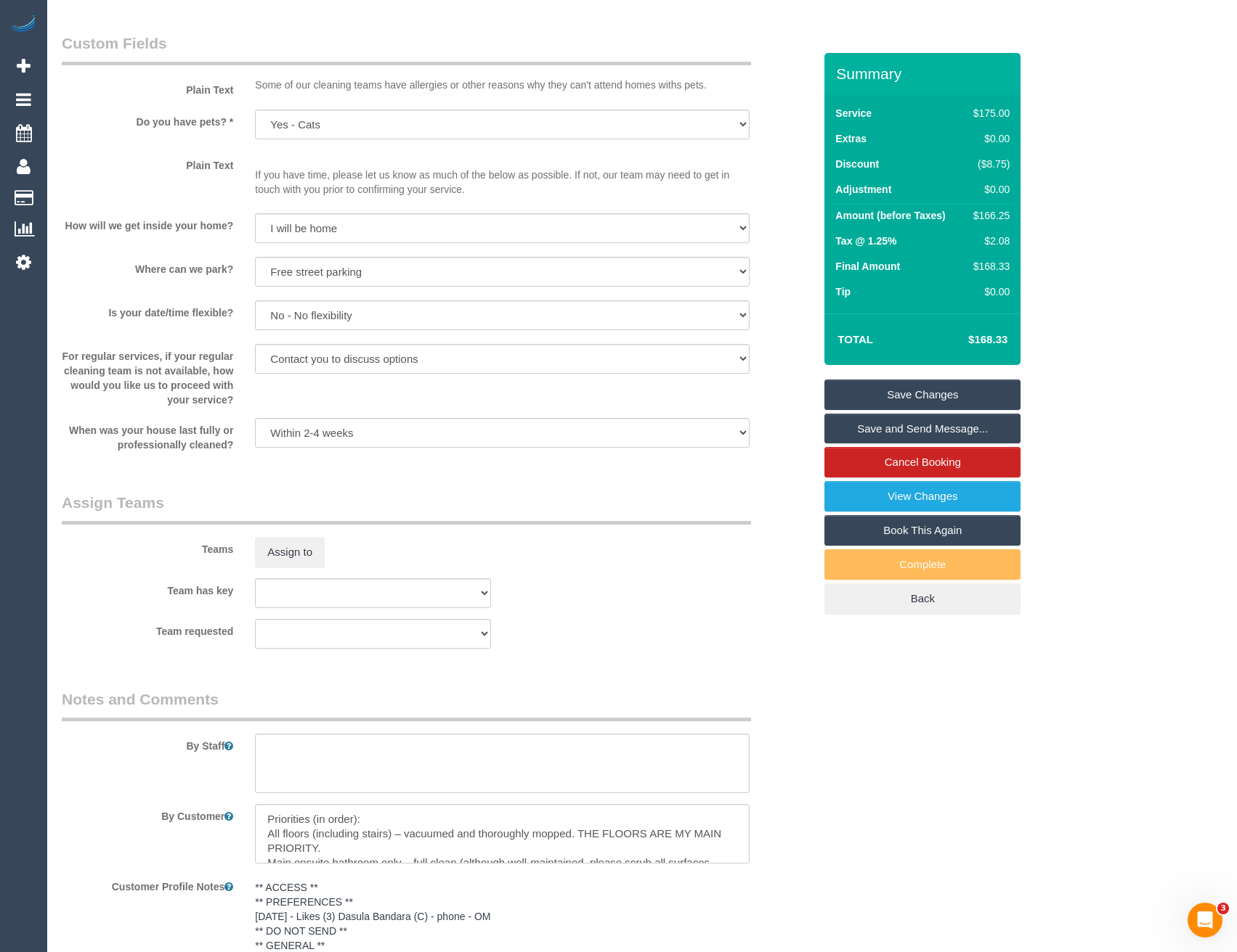
drag, startPoint x: 690, startPoint y: 139, endPoint x: 697, endPoint y: 167, distance: 28.9
click at [692, 149] on sui-booking-custom-fields "Plain Text Some of our cleaning teams have allergies or other reasons why they …" at bounding box center [437, 243] width 752 height 420
click at [296, 557] on button "Assign to" at bounding box center [289, 552] width 70 height 31
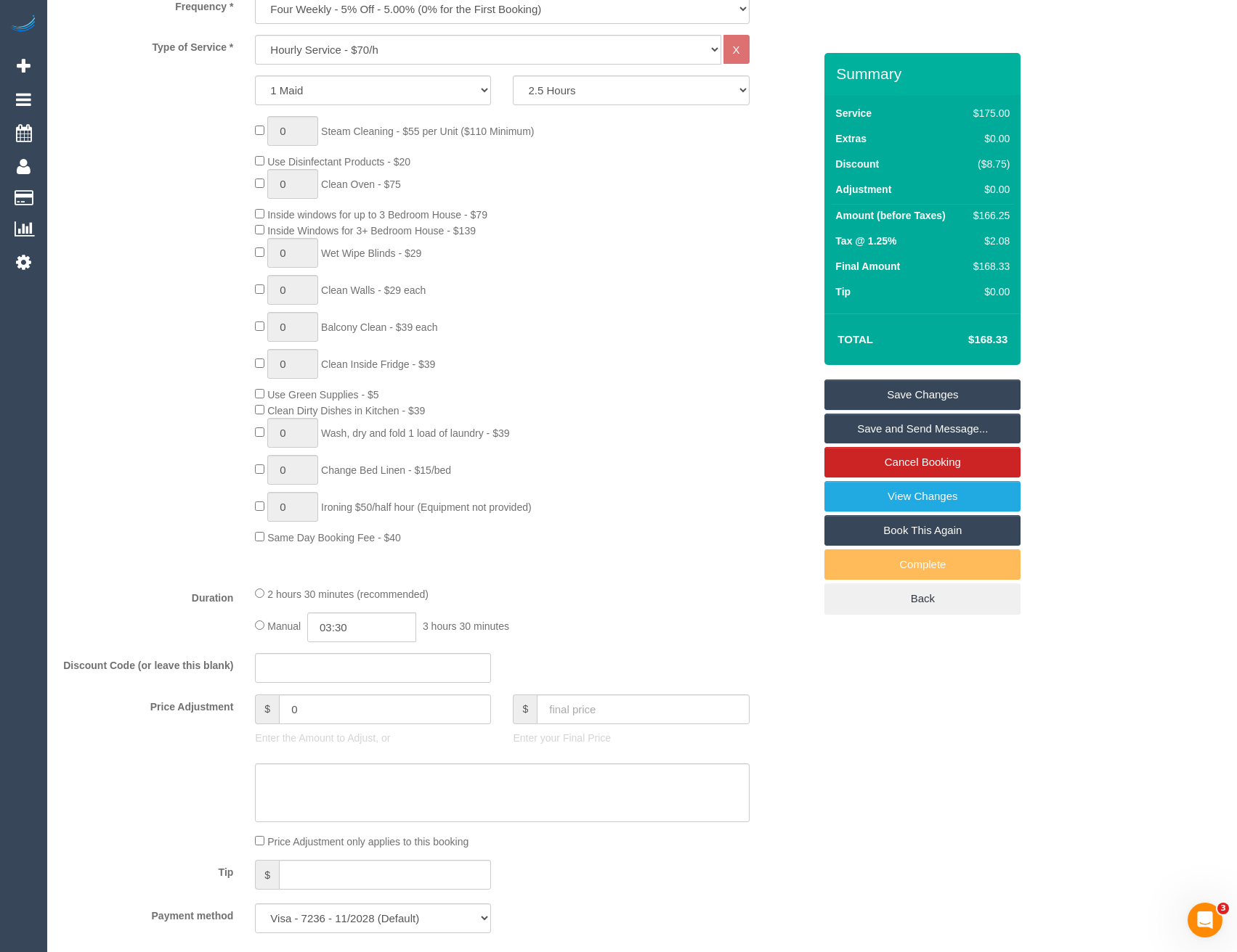
scroll to position [145, 0]
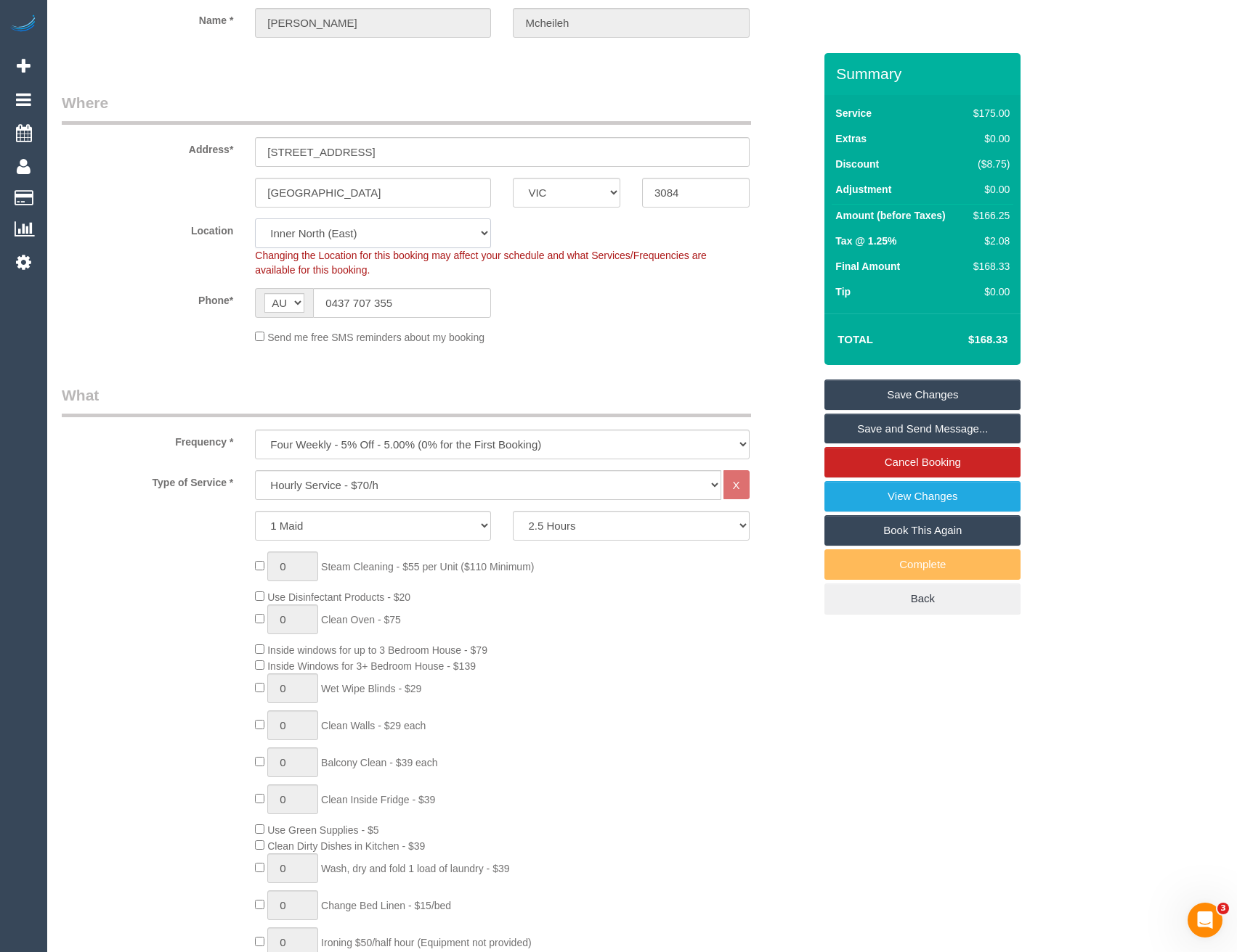
click at [335, 231] on select "Office City East (North) East (South) Inner East Inner North (East) Inner North…" at bounding box center [373, 233] width 236 height 30
select select "50"
click at [255, 219] on select "Office City East (North) East (South) Inner East Inner North (East) Inner North…" at bounding box center [373, 233] width 236 height 30
click at [616, 388] on legend "What" at bounding box center [407, 402] width 689 height 33
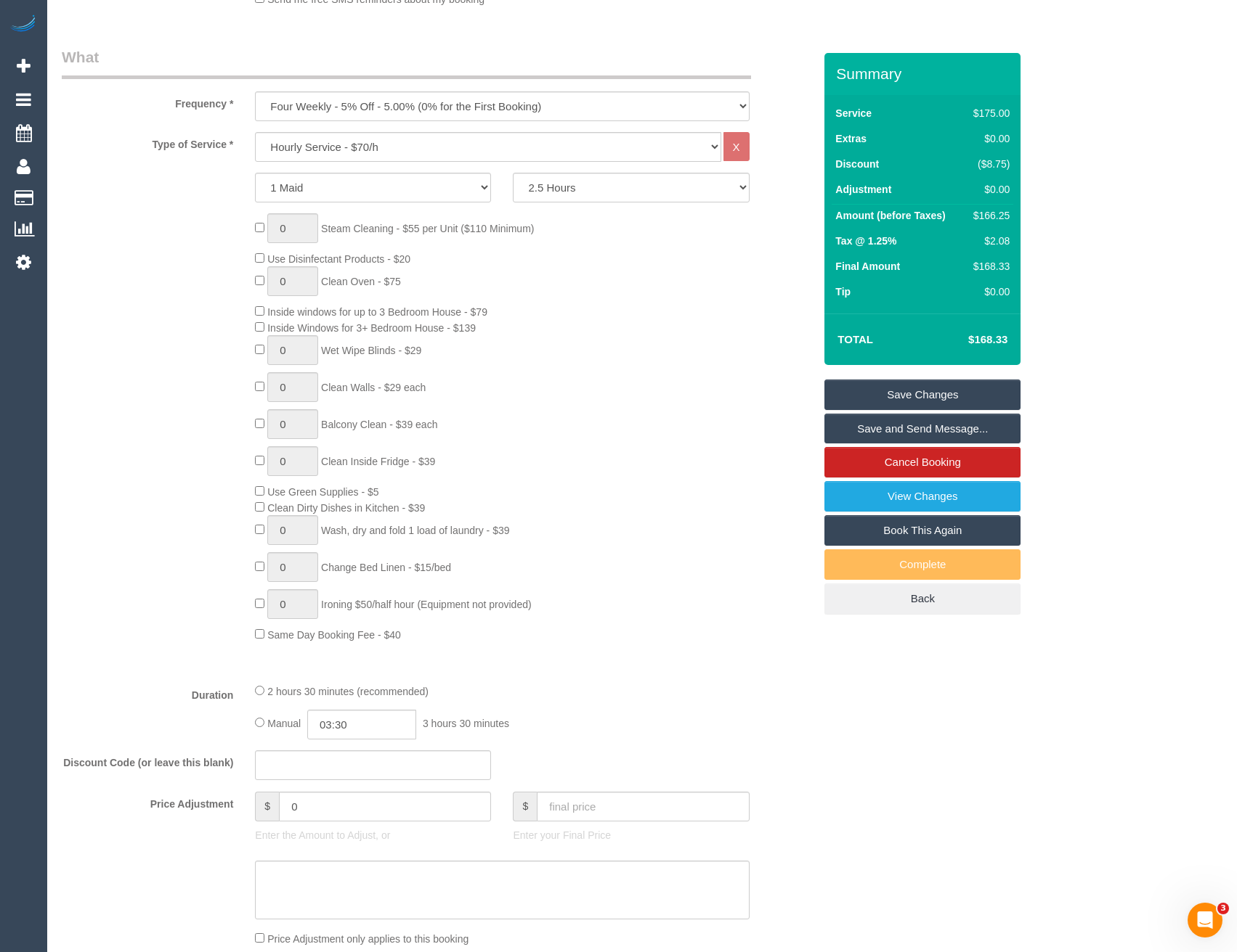
select select "object:8139"
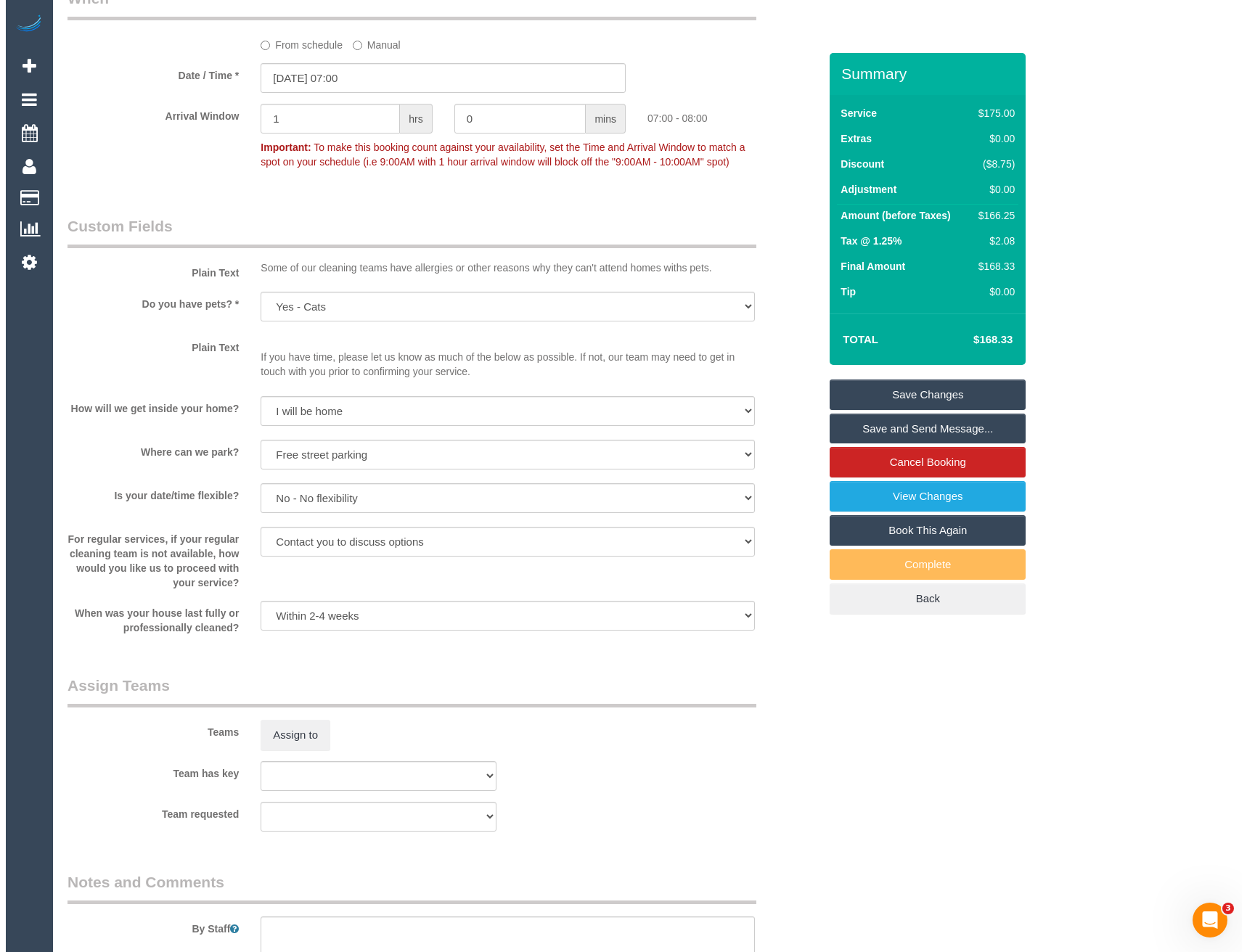
scroll to position [1670, 0]
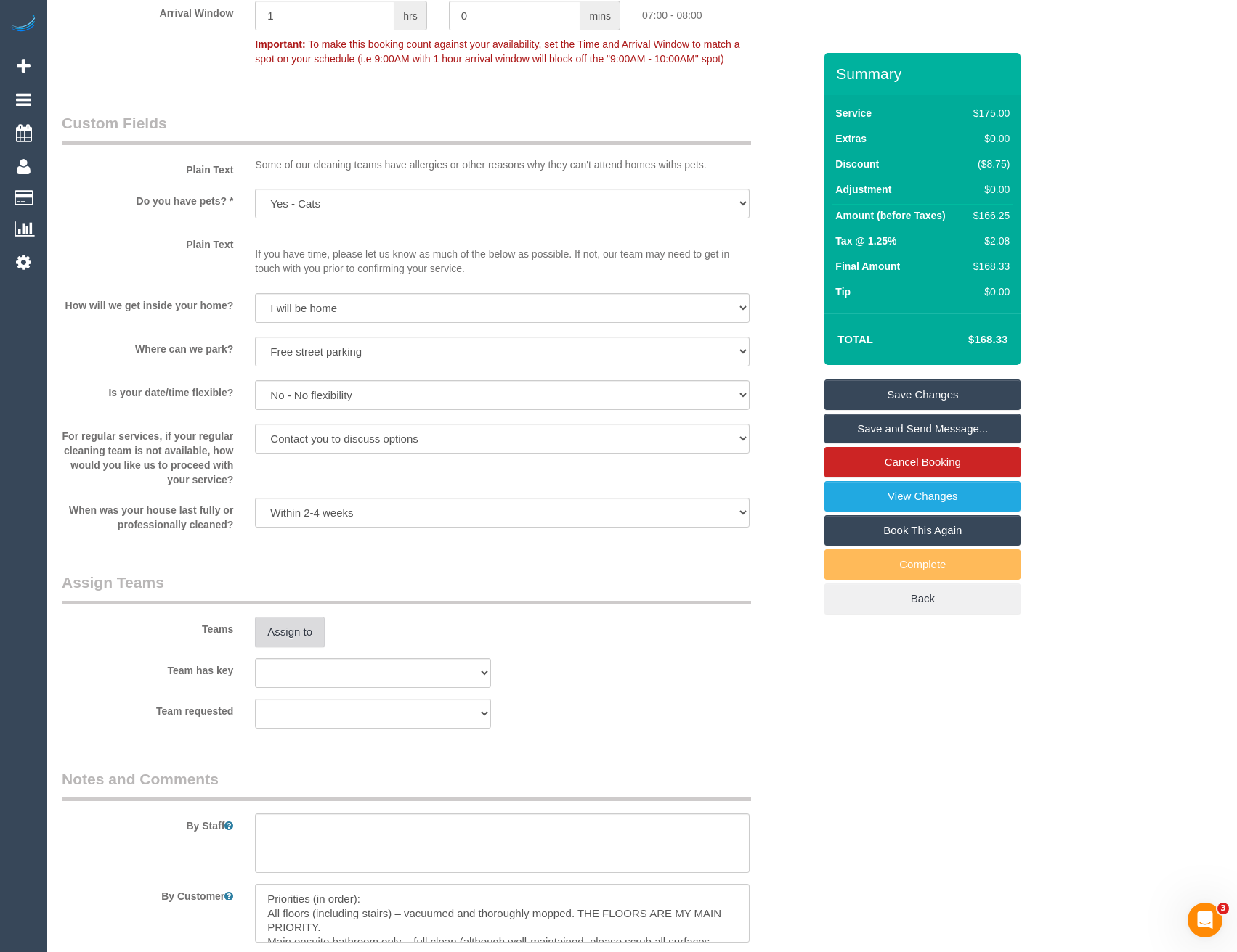
click at [290, 636] on button "Assign to" at bounding box center [289, 633] width 70 height 31
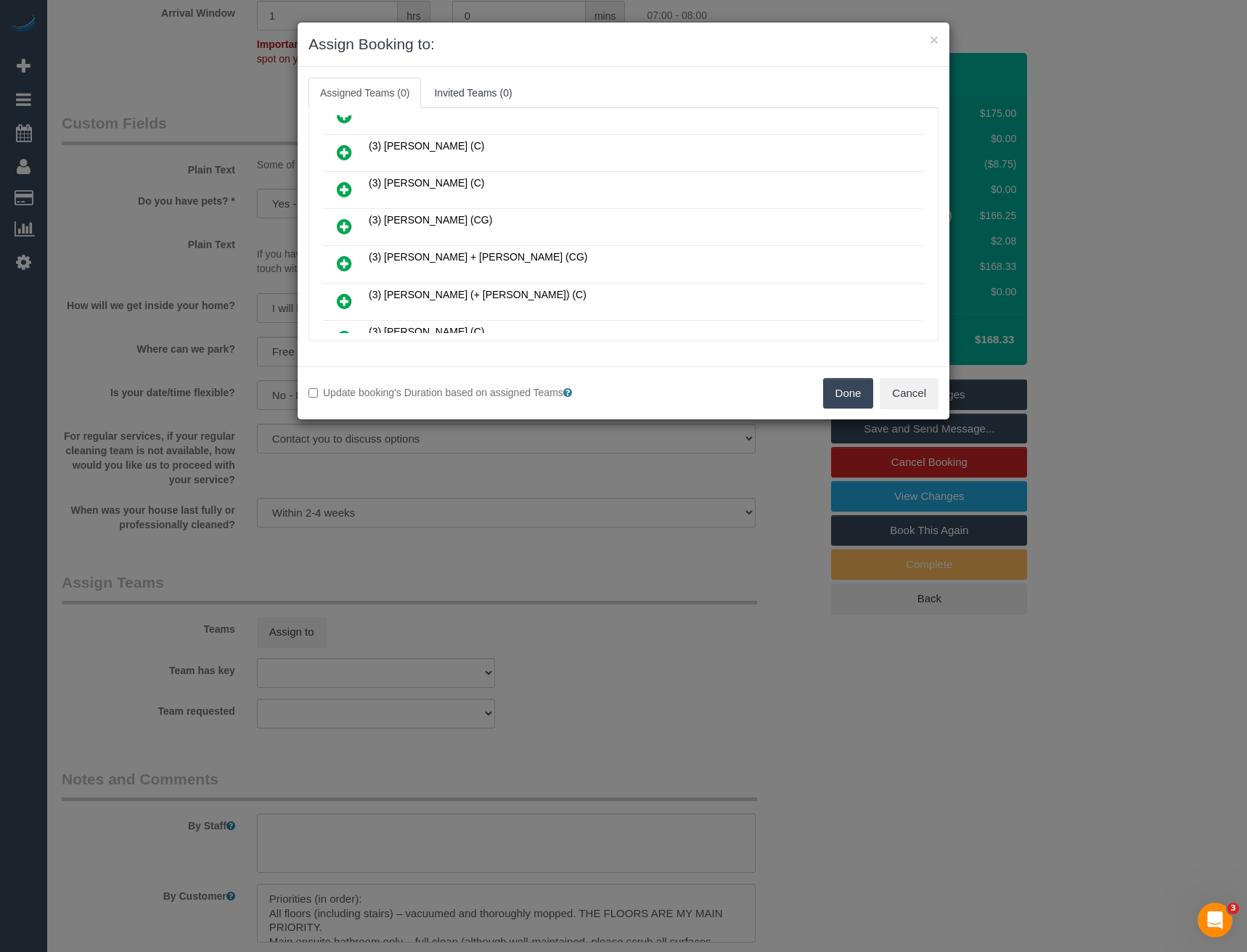
scroll to position [726, 0]
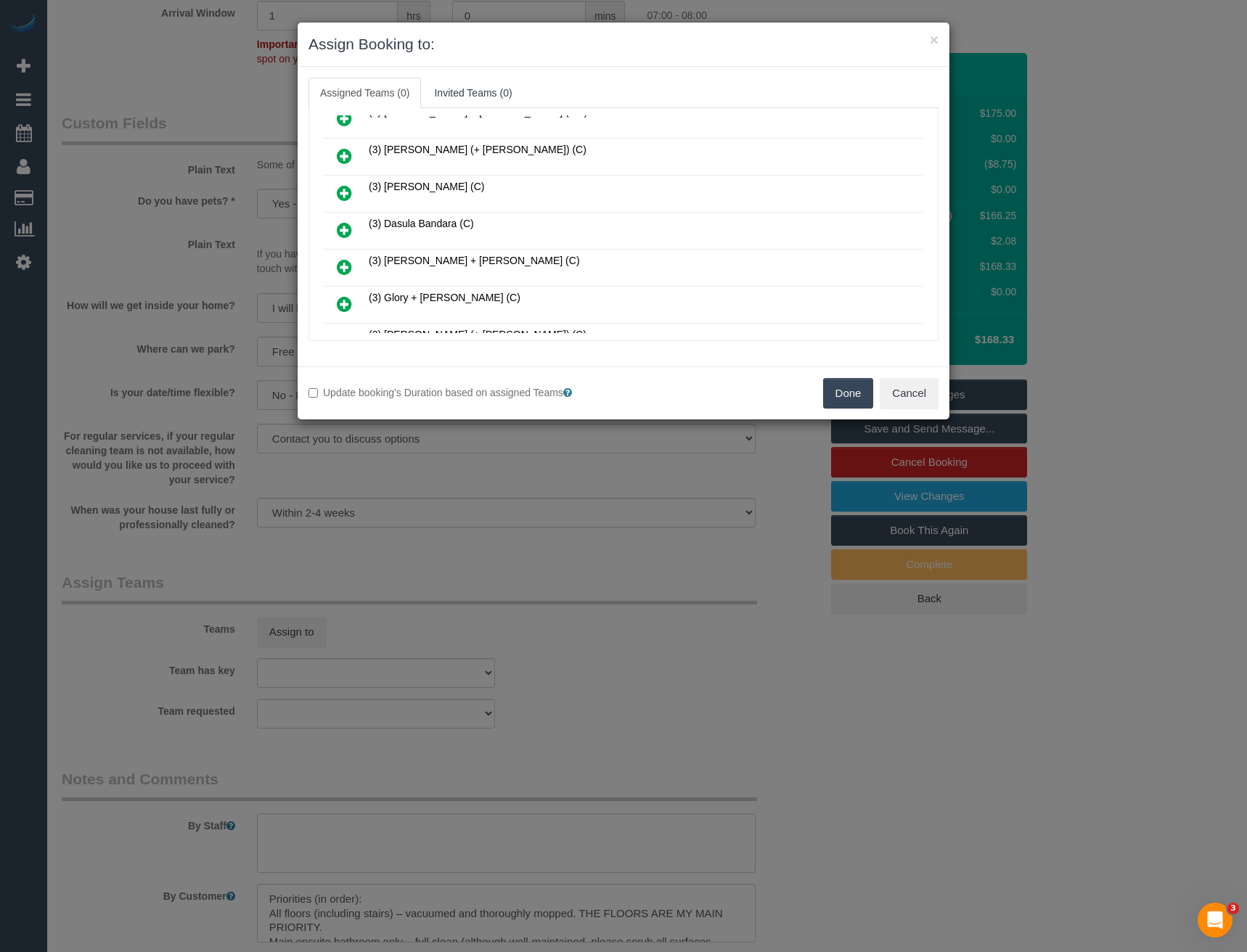
click at [343, 232] on icon at bounding box center [344, 230] width 15 height 17
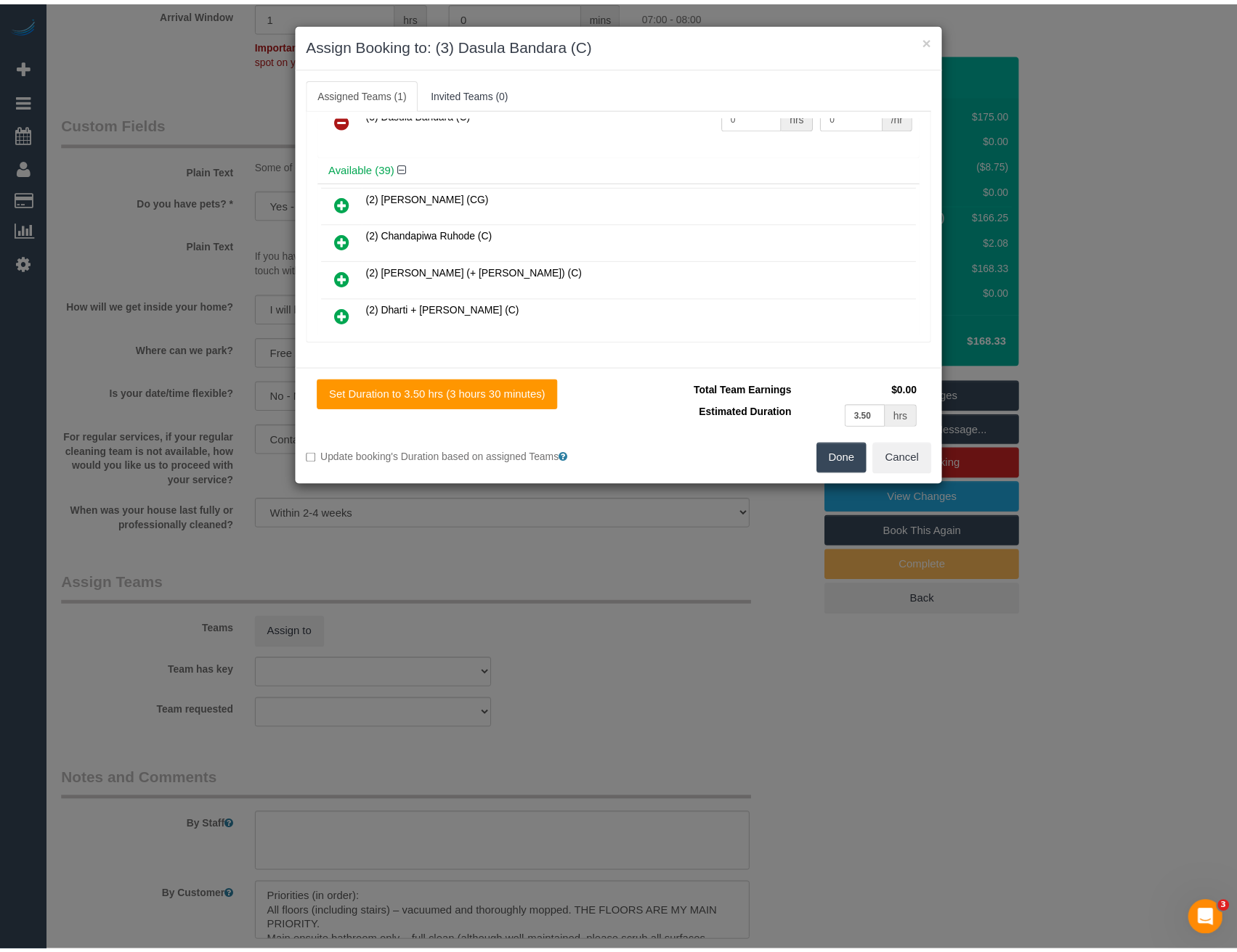
scroll to position [0, 0]
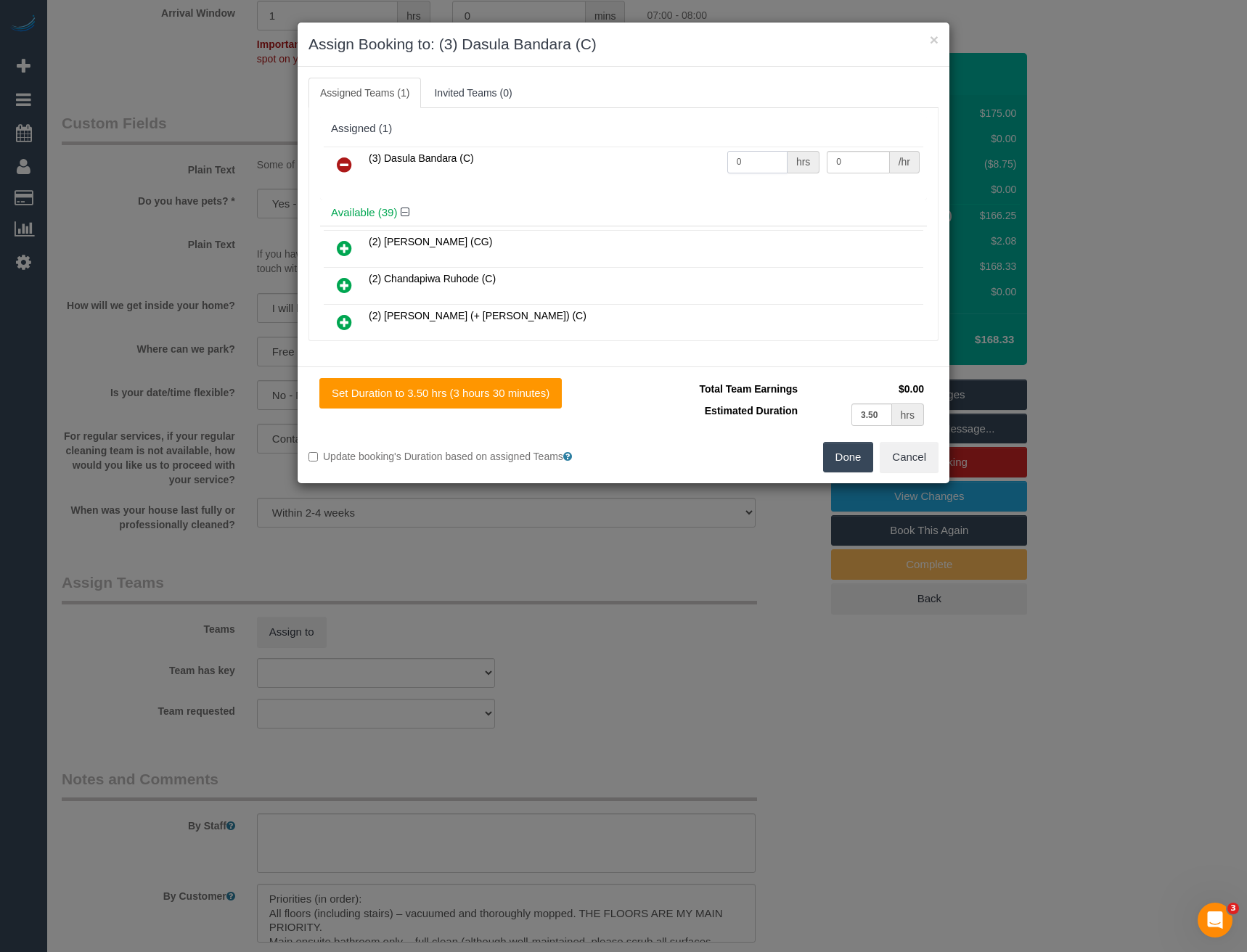
drag, startPoint x: 738, startPoint y: 164, endPoint x: 391, endPoint y: 135, distance: 348.2
click at [539, 150] on tr "(3) Dasula Bandara (C) 0 hrs 0 /hr" at bounding box center [624, 165] width 600 height 37
type input "2.5"
type input "35"
click at [852, 454] on button "Done" at bounding box center [848, 458] width 51 height 31
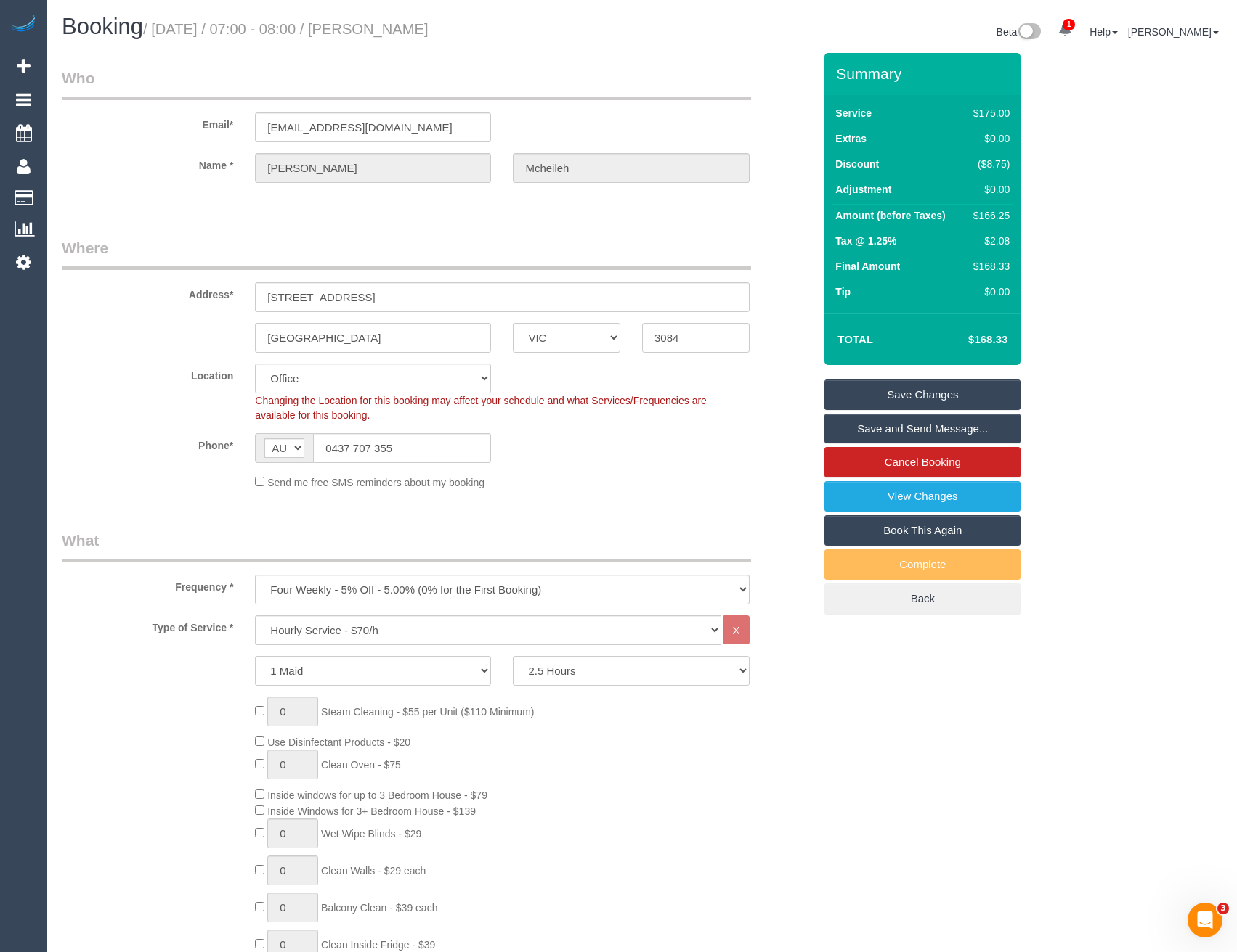
click at [874, 429] on link "Save and Send Message..." at bounding box center [922, 430] width 196 height 31
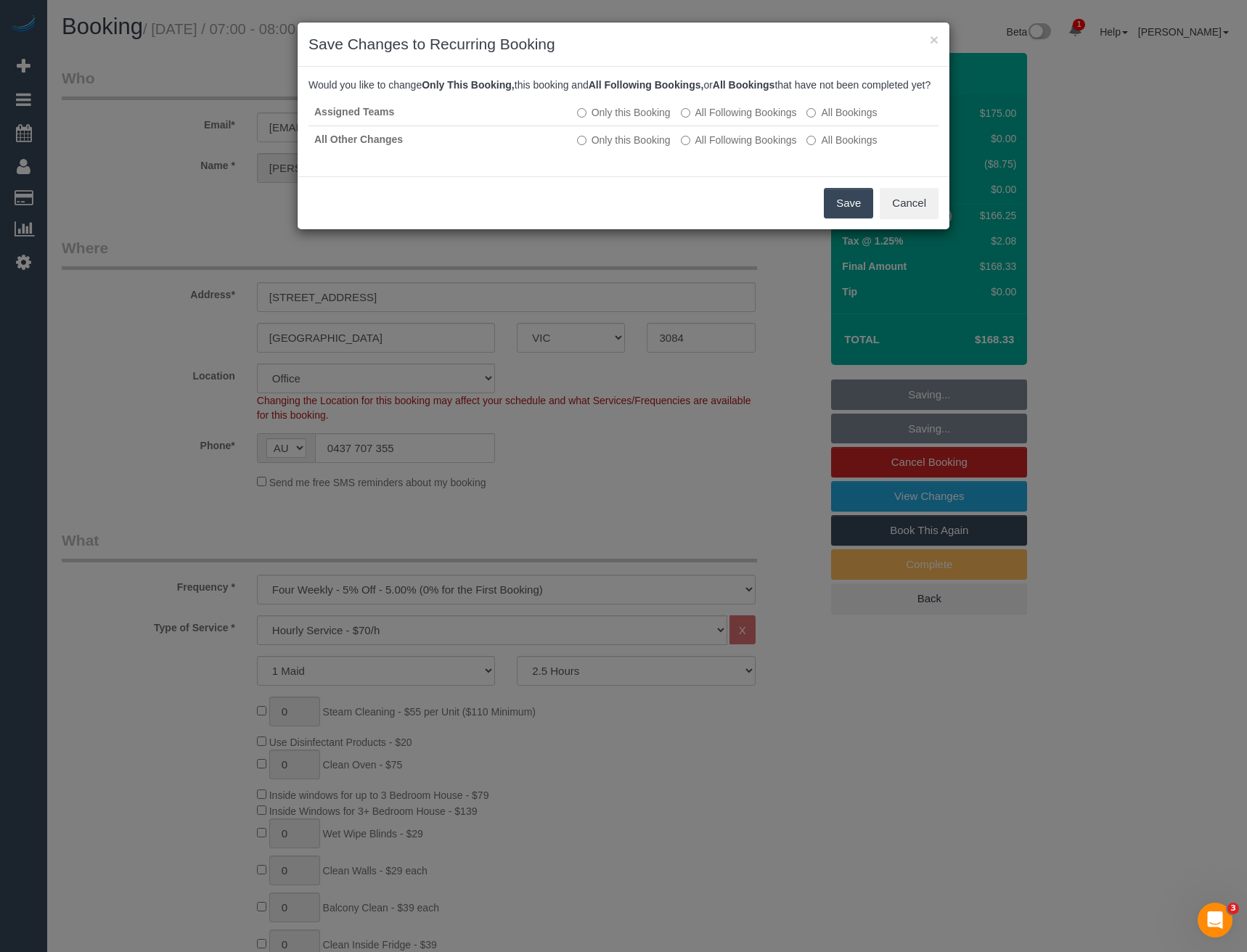
click at [841, 219] on button "Save" at bounding box center [848, 203] width 49 height 31
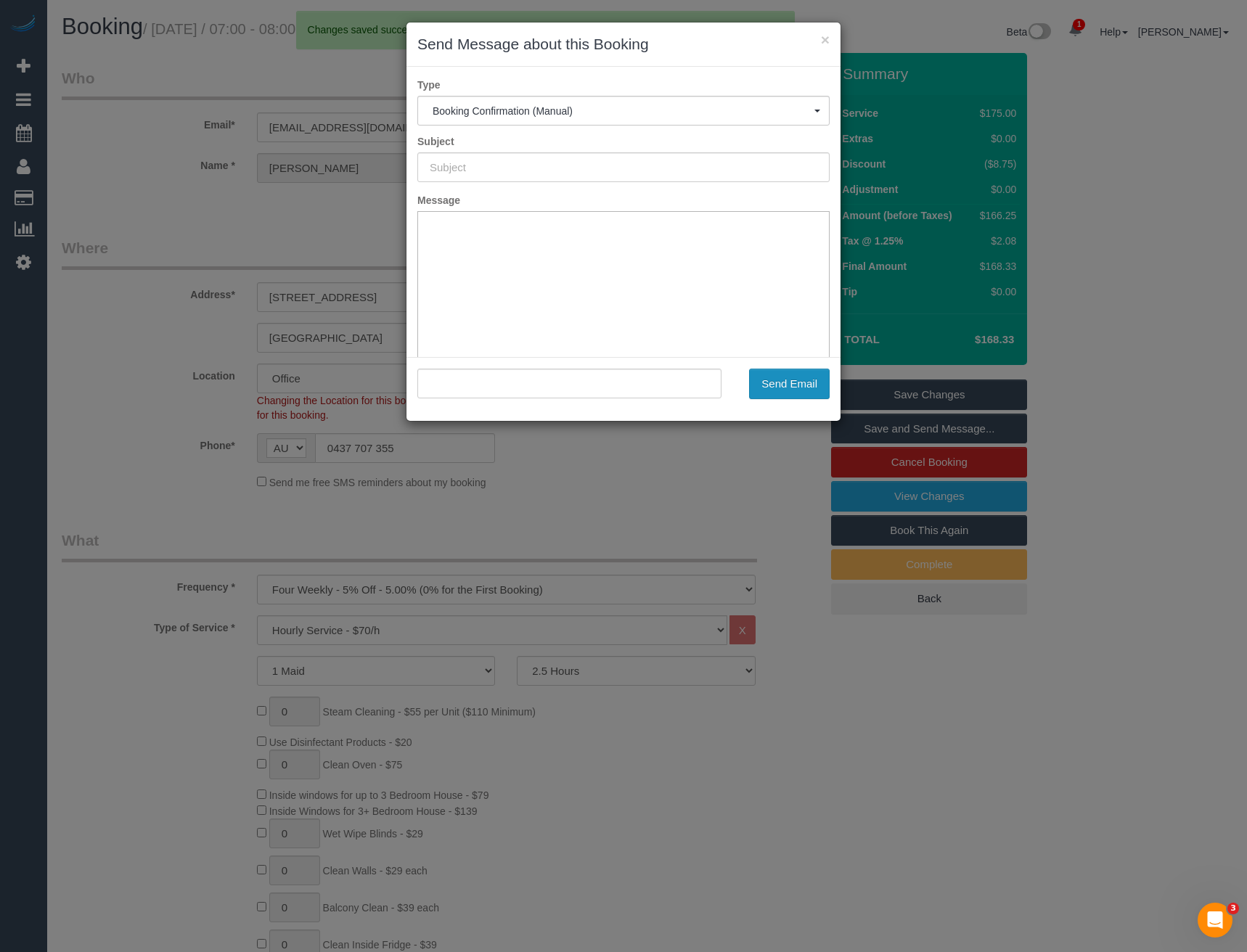
type input "Booking Confirmed"
type input ""Cristian Mcheileh" <cmcheileh@gmail.com>"
drag, startPoint x: 788, startPoint y: 388, endPoint x: 790, endPoint y: 368, distance: 20.1
click at [788, 388] on button "Send Email" at bounding box center [788, 384] width 80 height 31
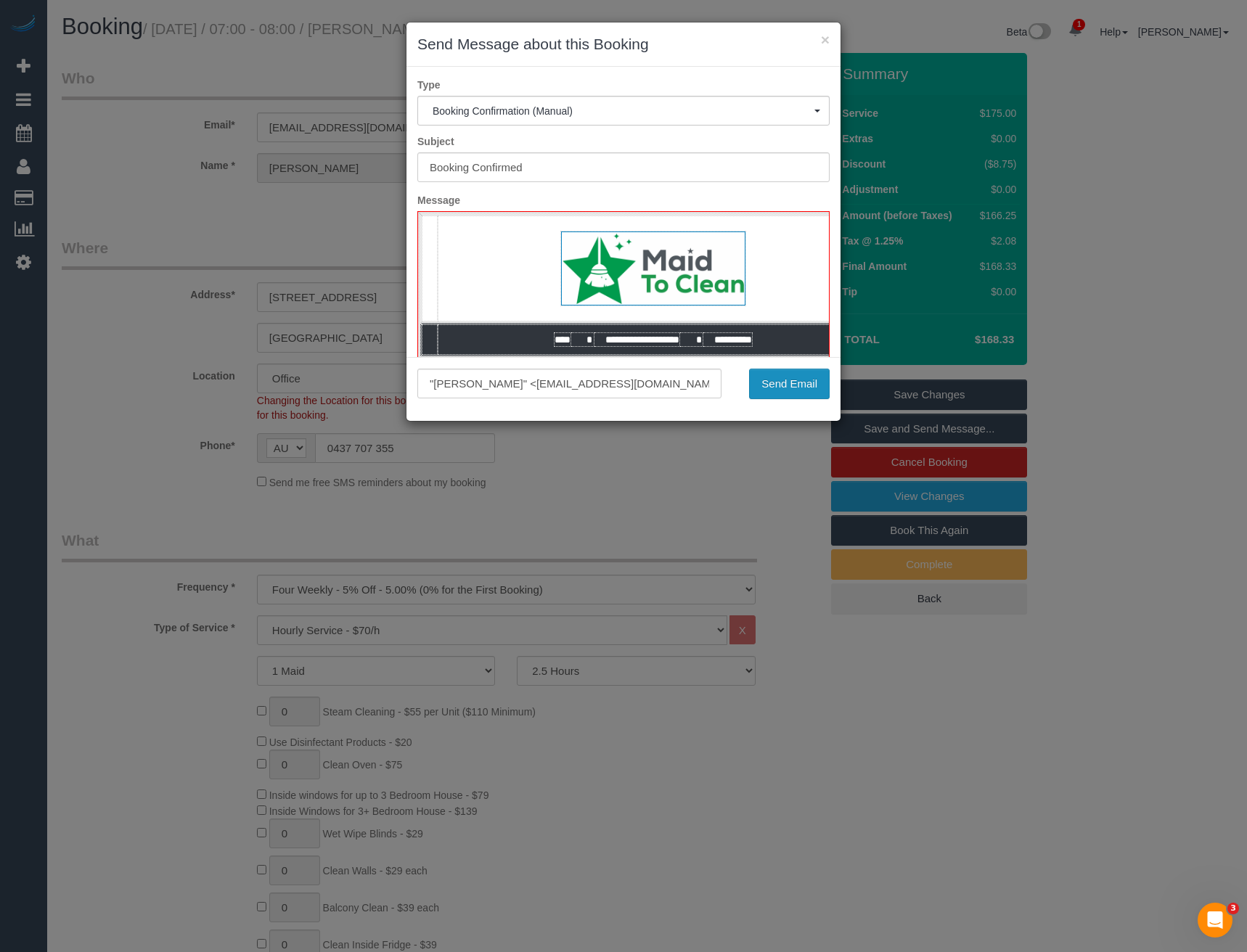
click at [763, 379] on button "Send Email" at bounding box center [788, 384] width 80 height 31
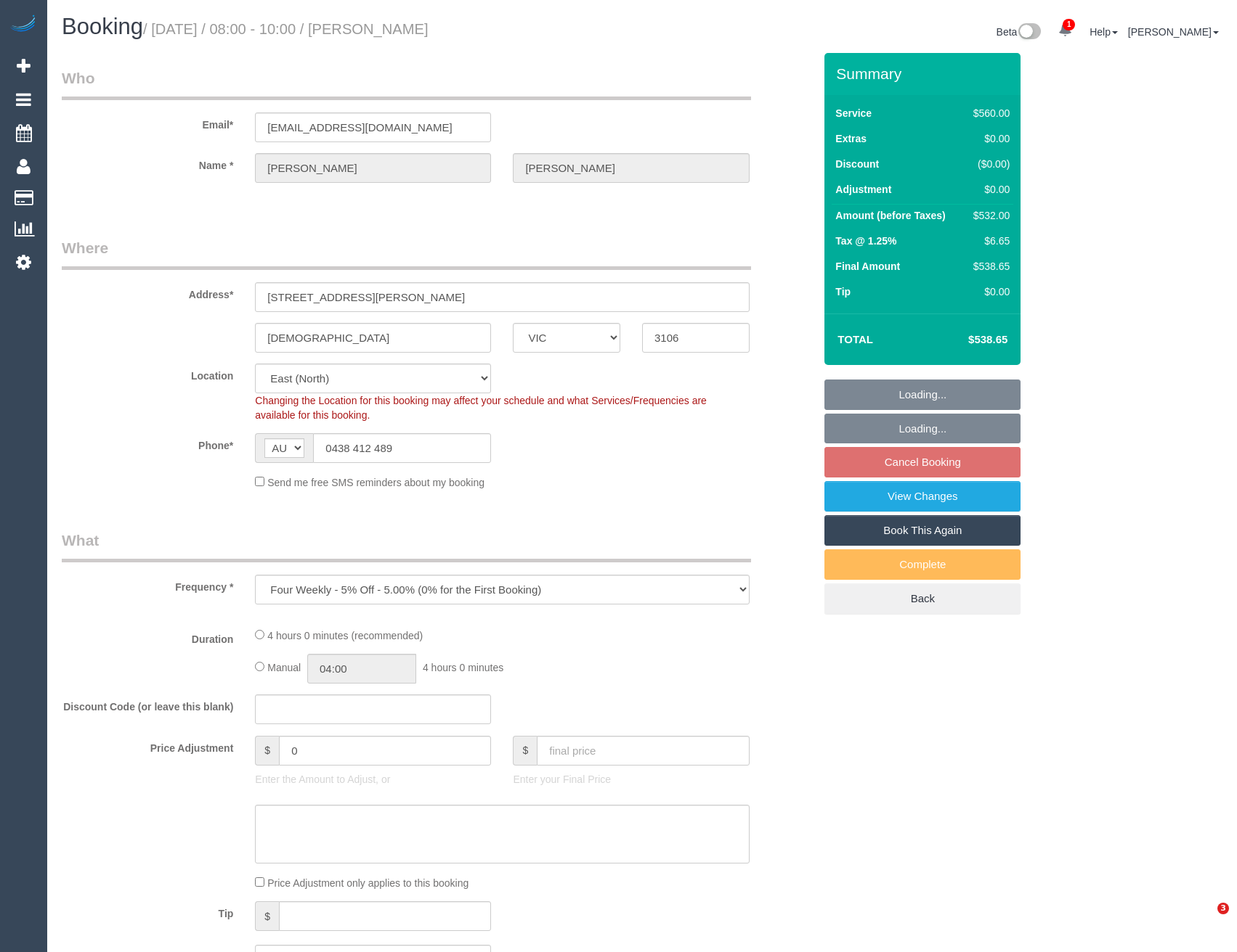
select select "VIC"
select select "string:stripe-pm_1QIMEW2GScqysDRVTgV6DieV"
select select "object:538"
select select "number:28"
select select "number:14"
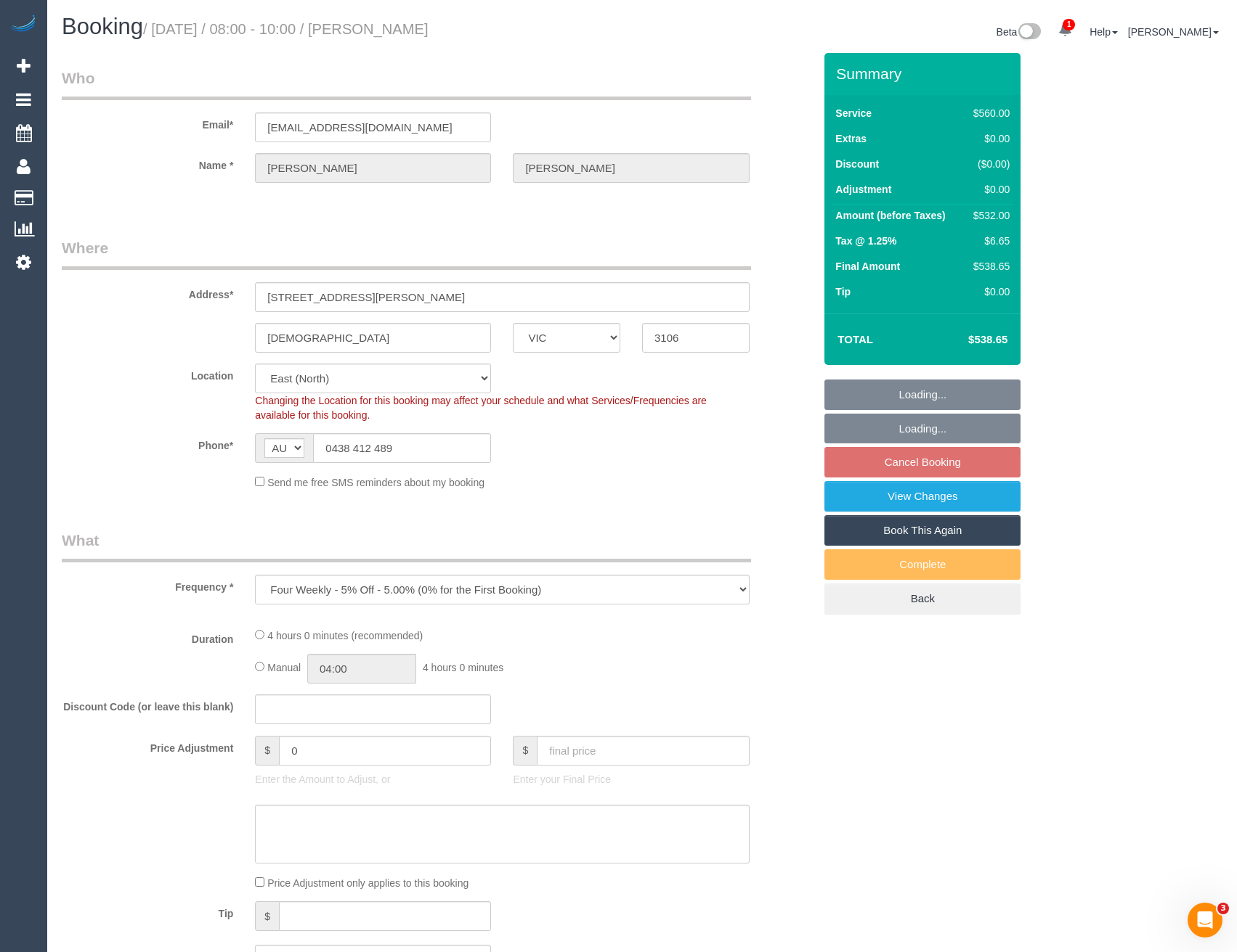
select select "number:19"
select select "number:25"
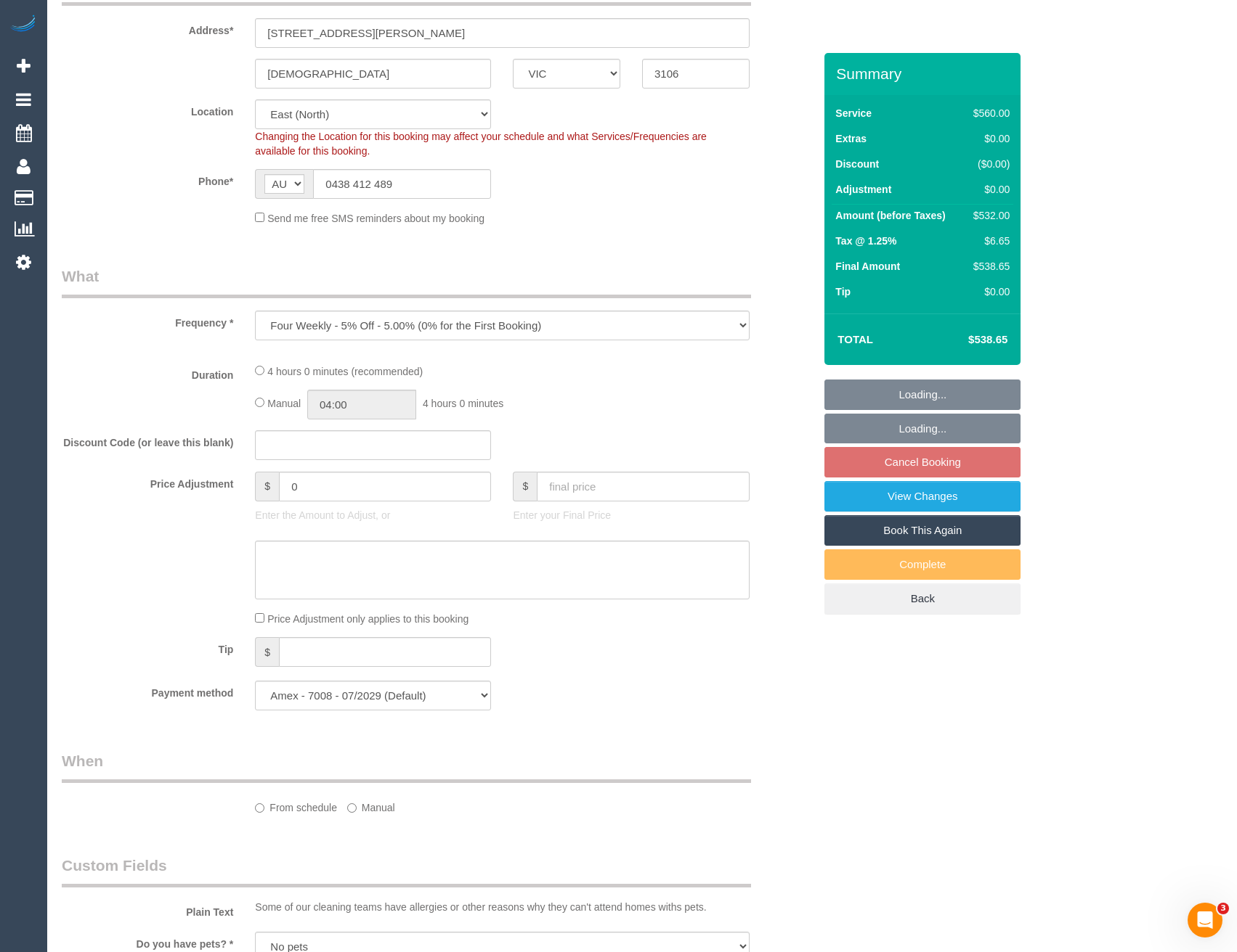
select select "2"
select select "240"
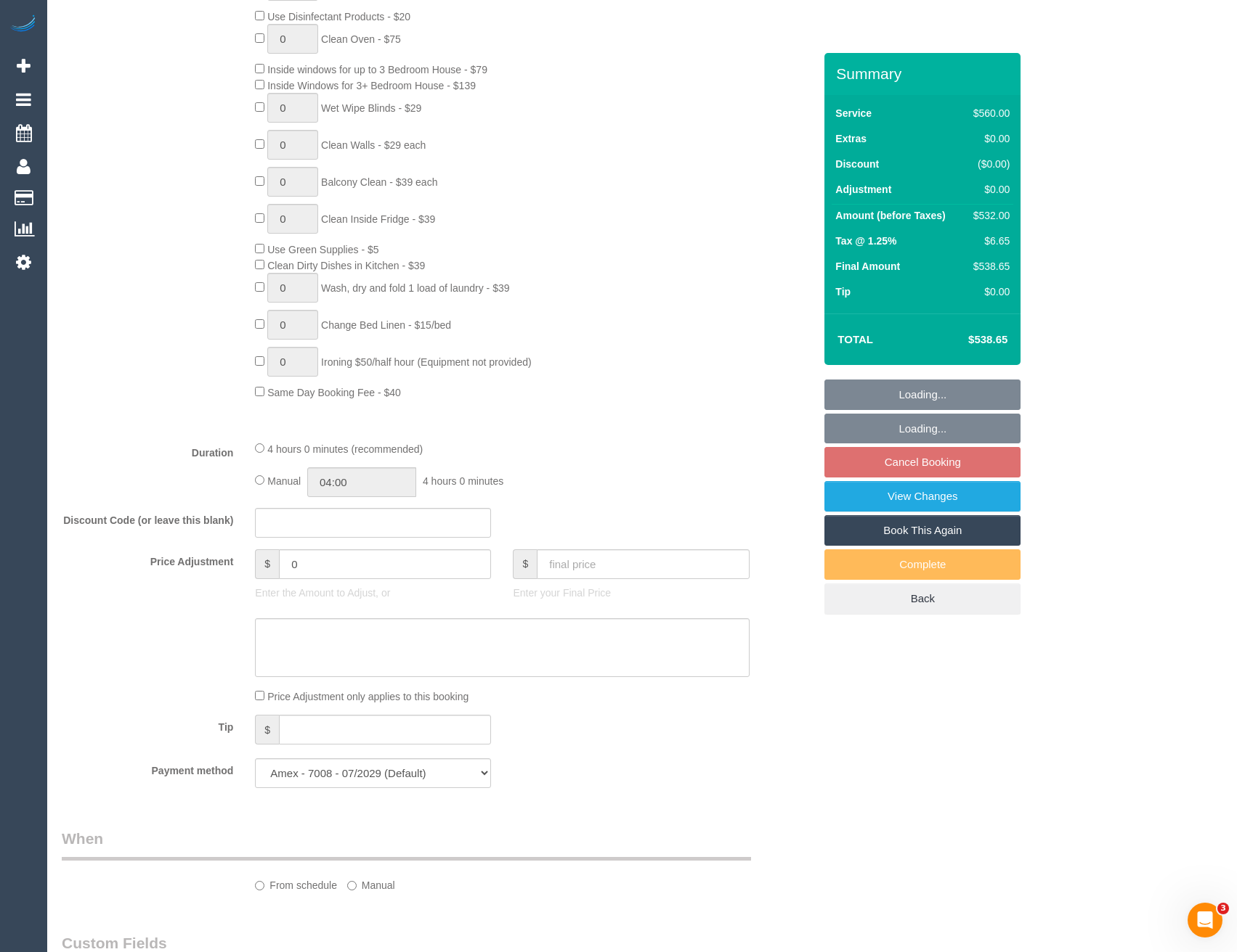
scroll to position [1089, 0]
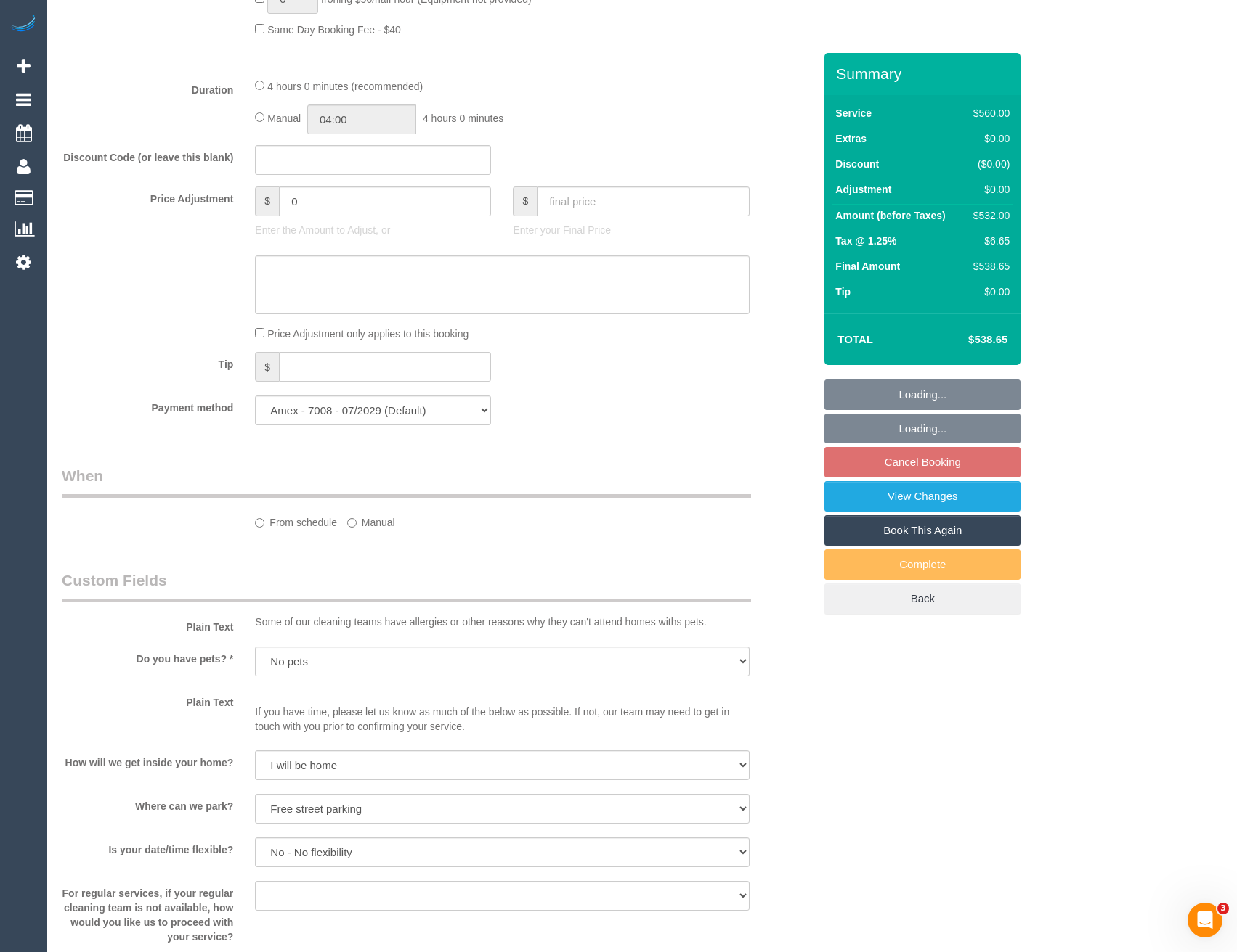
select select "spot2"
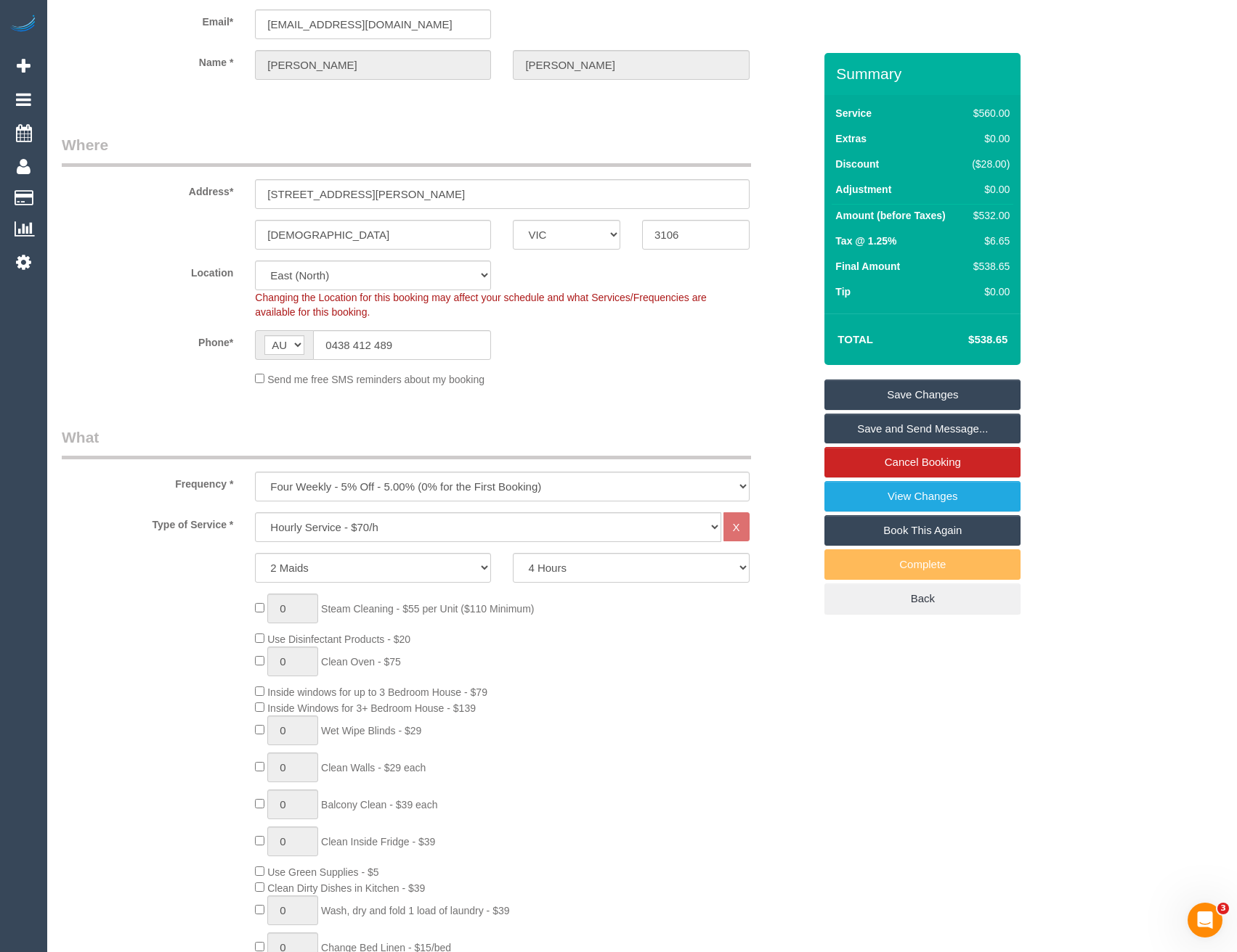
scroll to position [0, 0]
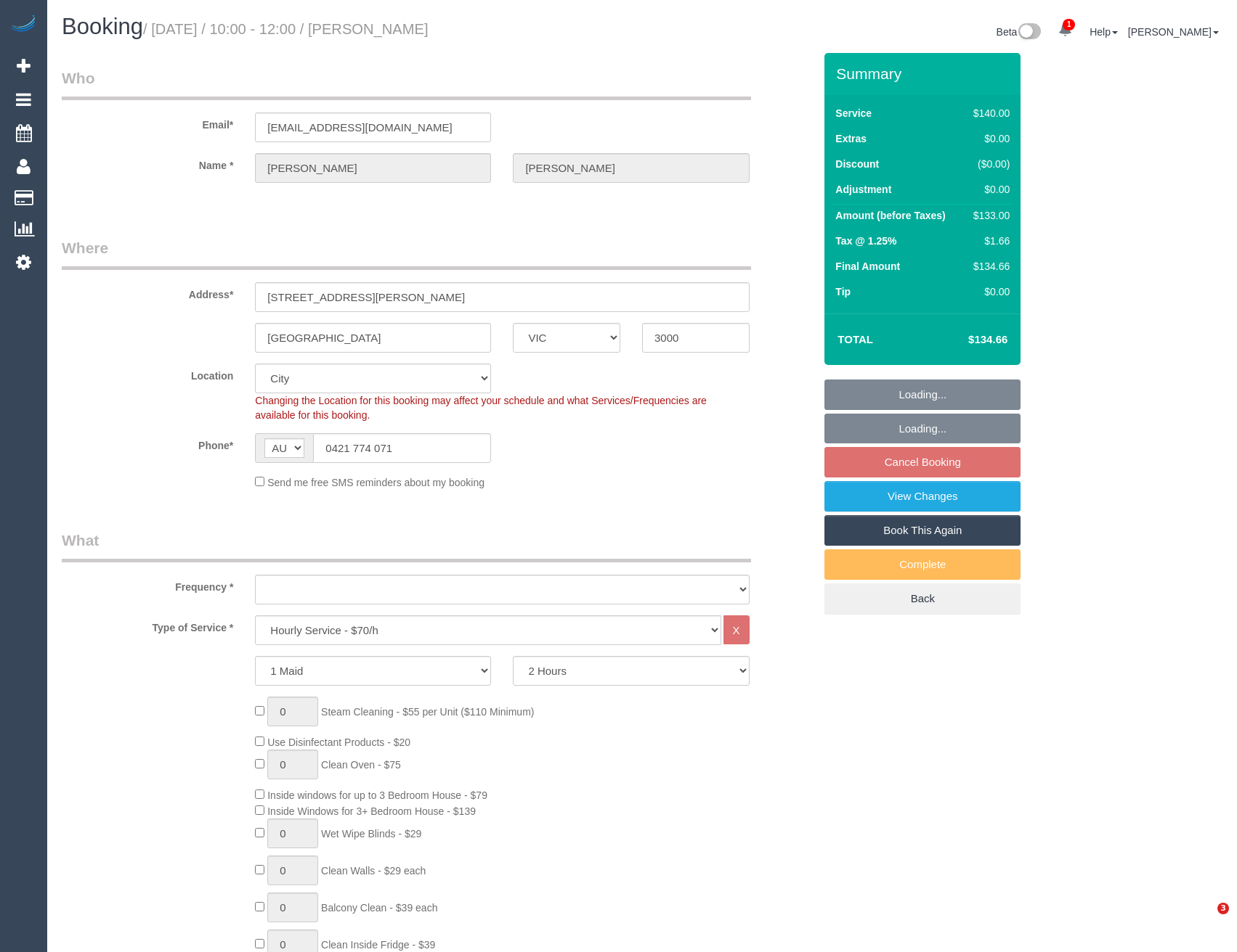
select select "VIC"
select select "string:stripe-pm_1KVn5o2GScqysDRVyxcCsRoL"
select select "object:745"
select select "number:28"
select select "number:14"
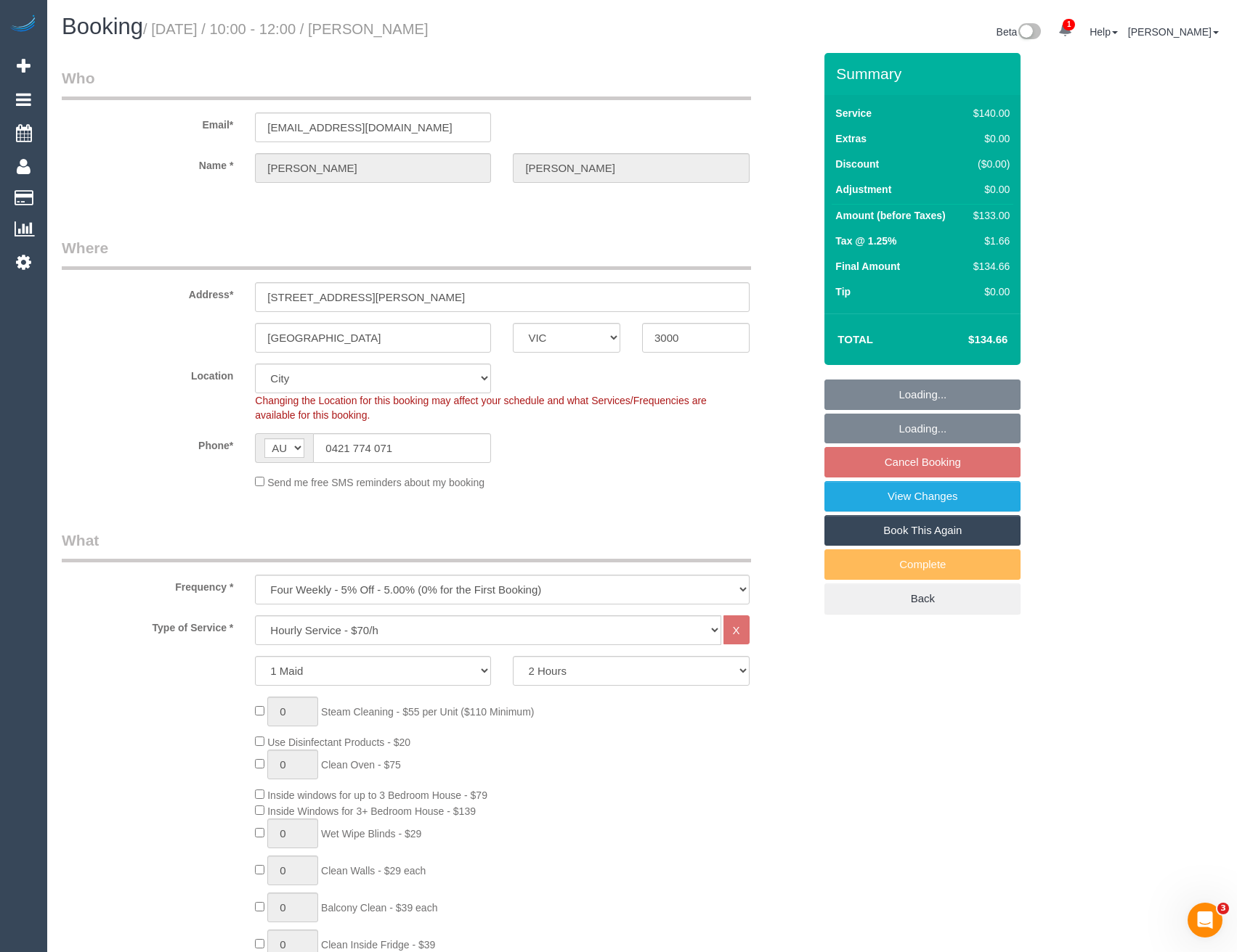
select select "number:20"
select select "number:23"
select select "number:13"
select select "spot3"
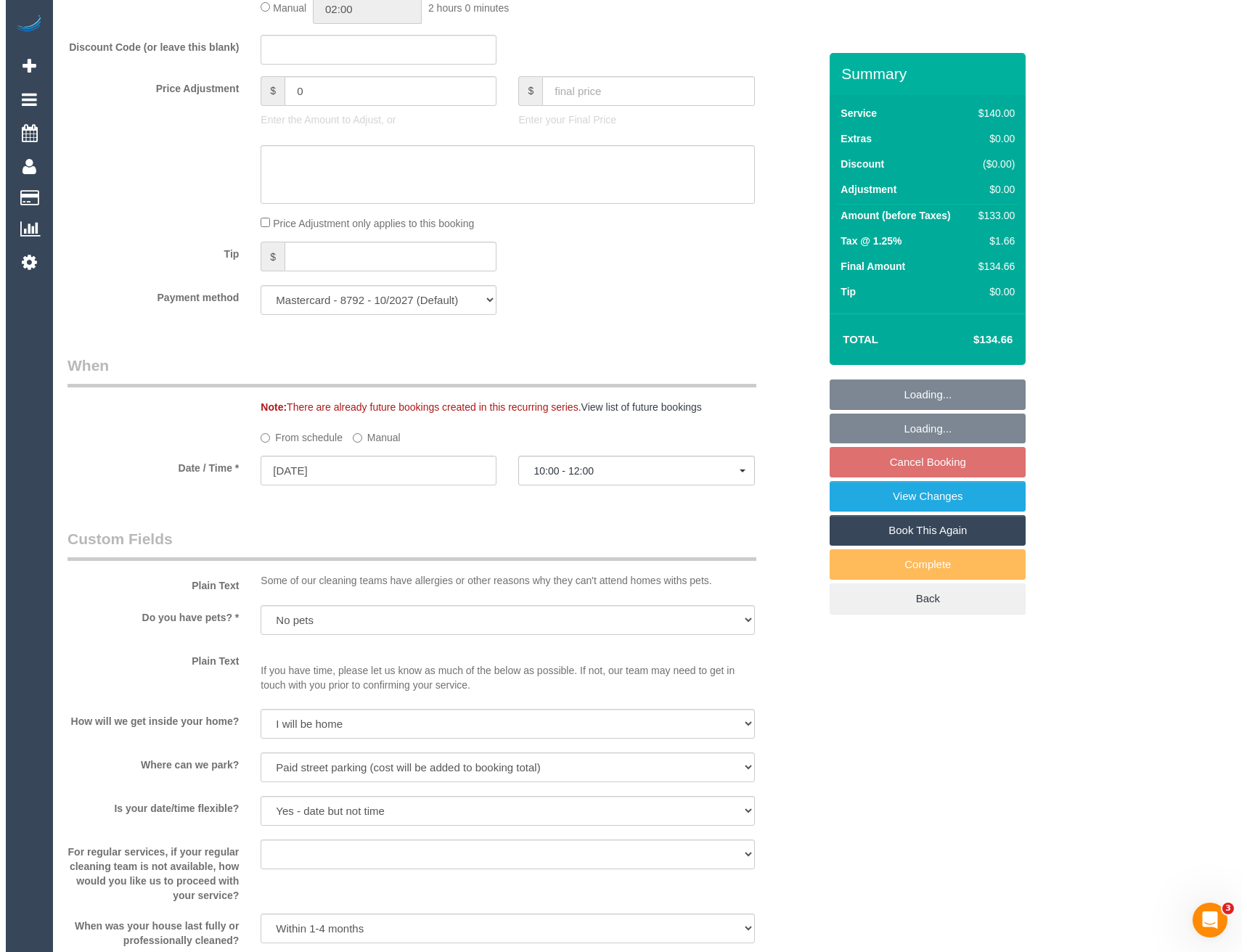
scroll to position [1742, 0]
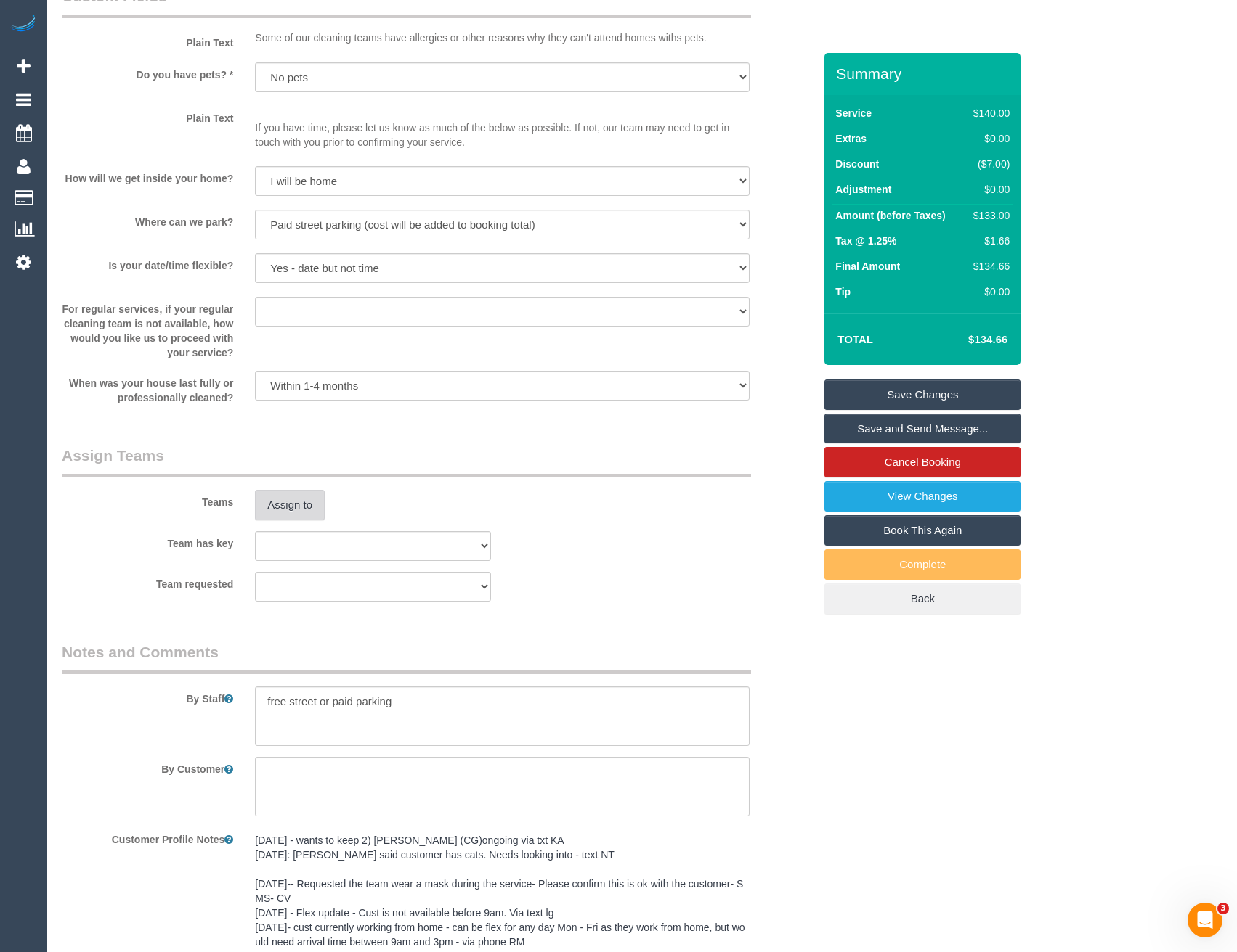
click at [290, 519] on button "Assign to" at bounding box center [289, 506] width 70 height 31
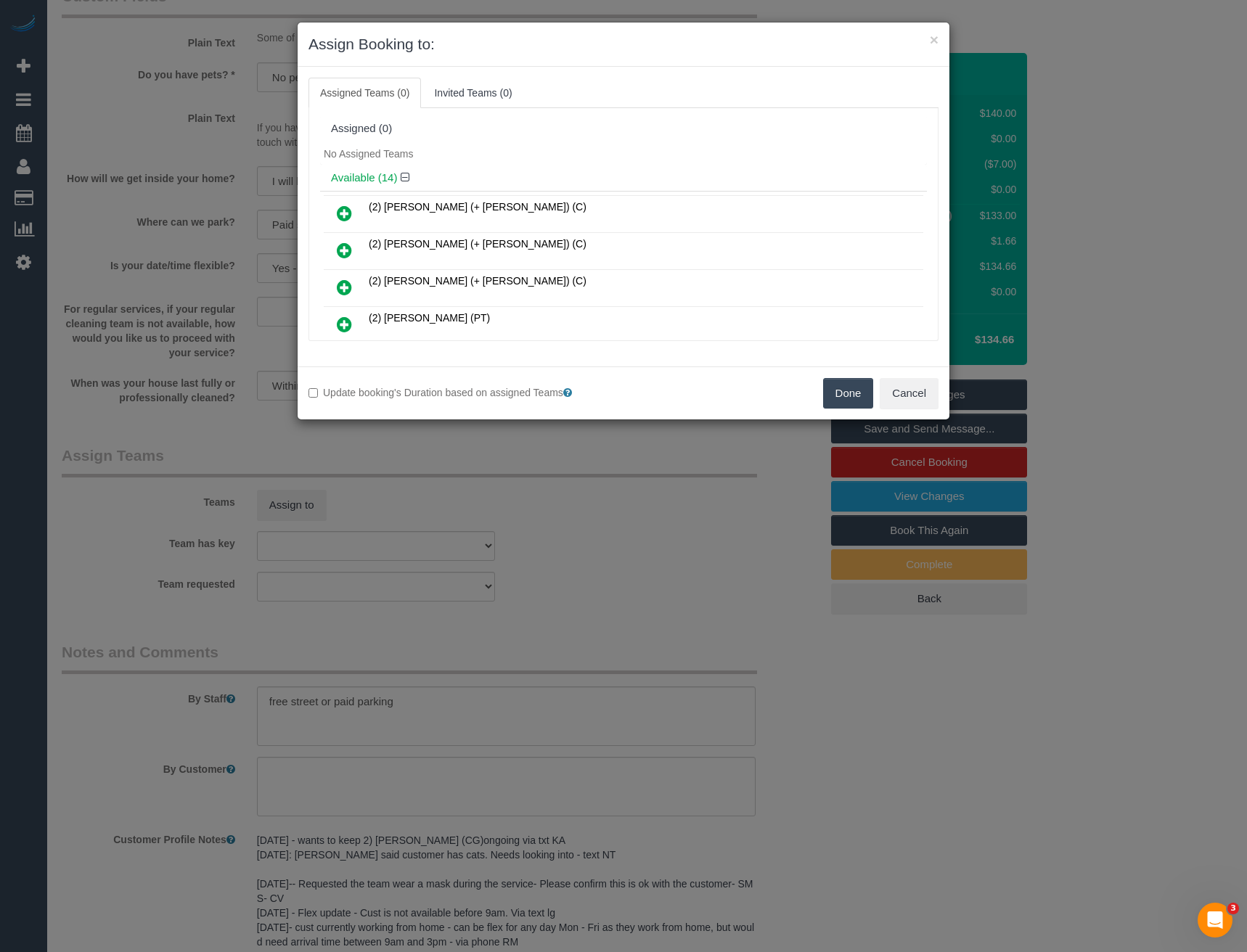
click at [344, 324] on icon at bounding box center [344, 324] width 15 height 17
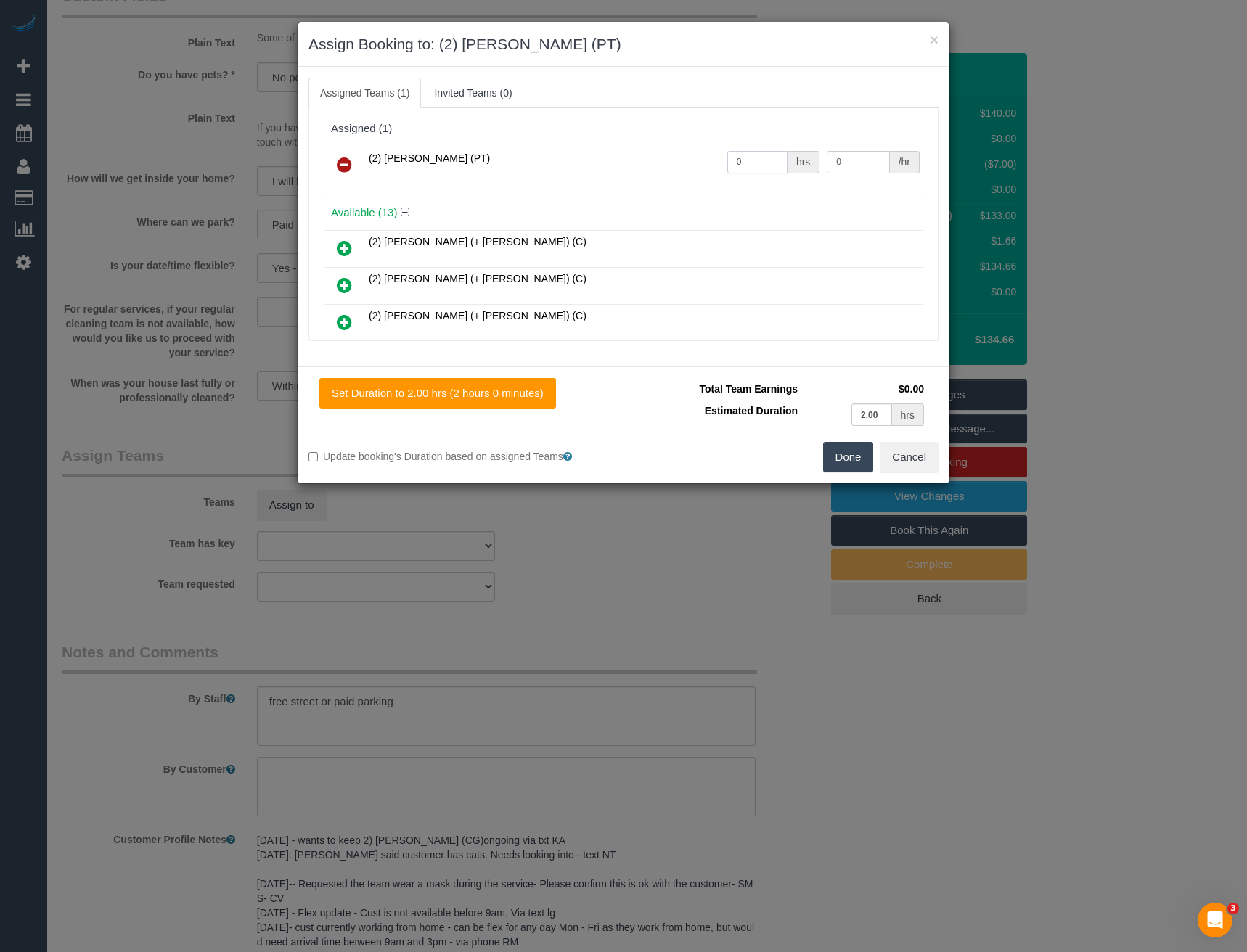
drag, startPoint x: 757, startPoint y: 154, endPoint x: 643, endPoint y: 168, distance: 114.9
click at [656, 167] on tr "(2) Reggy Cogulet (PT) 0 hrs 0 /hr" at bounding box center [624, 165] width 600 height 37
type input "2"
type input "37.5"
click at [844, 448] on button "Done" at bounding box center [848, 458] width 51 height 31
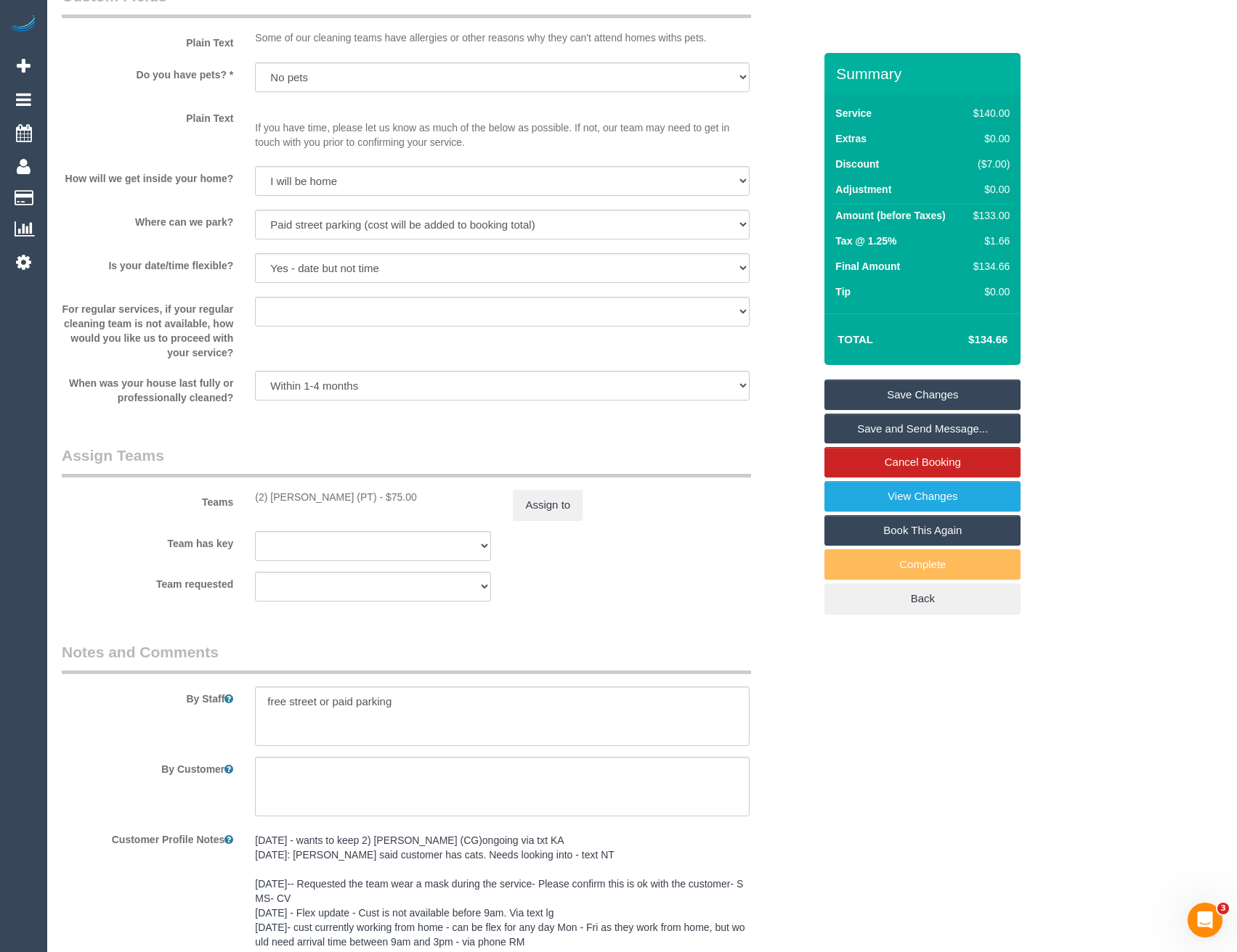
click at [859, 428] on link "Save and Send Message..." at bounding box center [922, 430] width 196 height 31
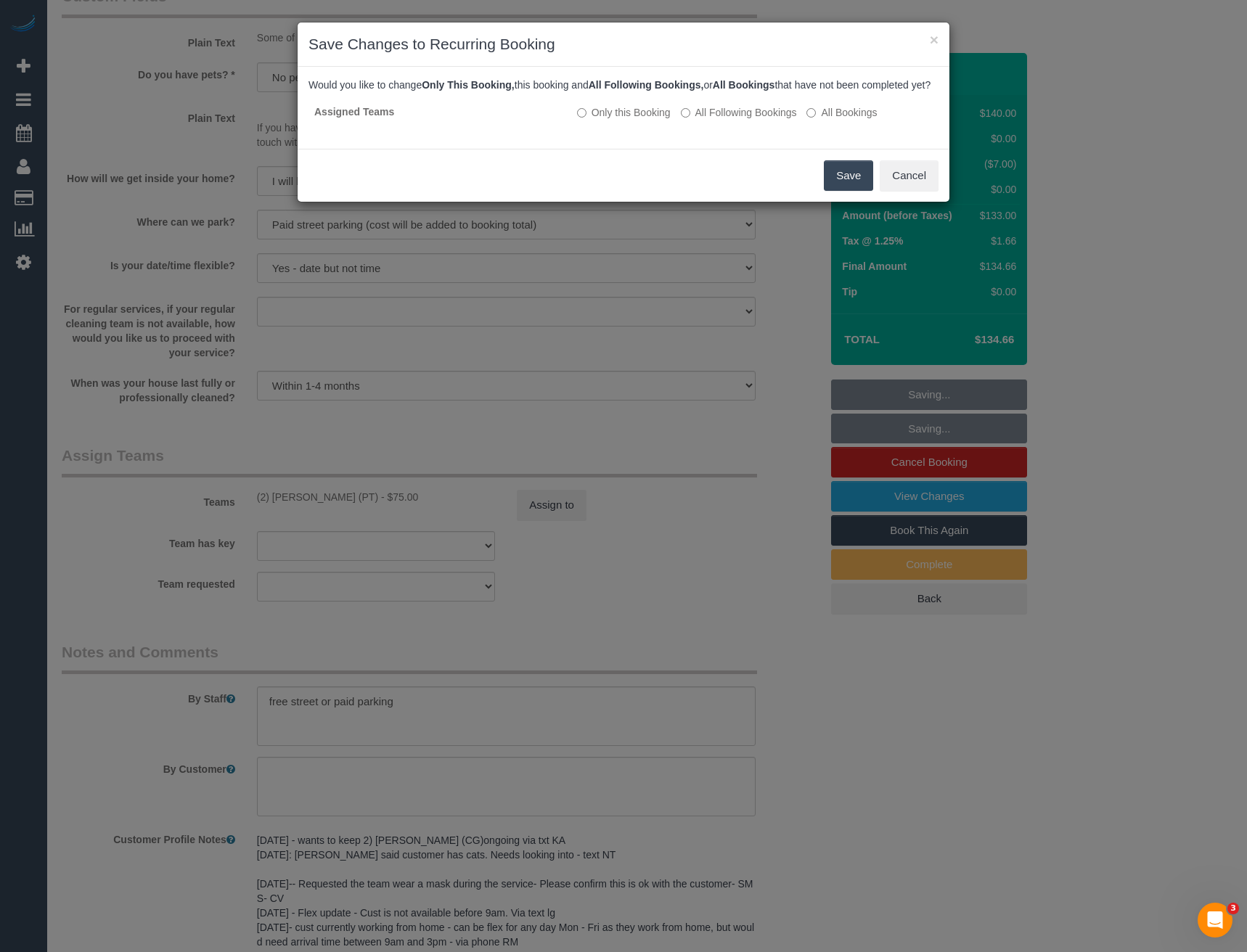
click at [839, 191] on button "Save" at bounding box center [848, 176] width 49 height 31
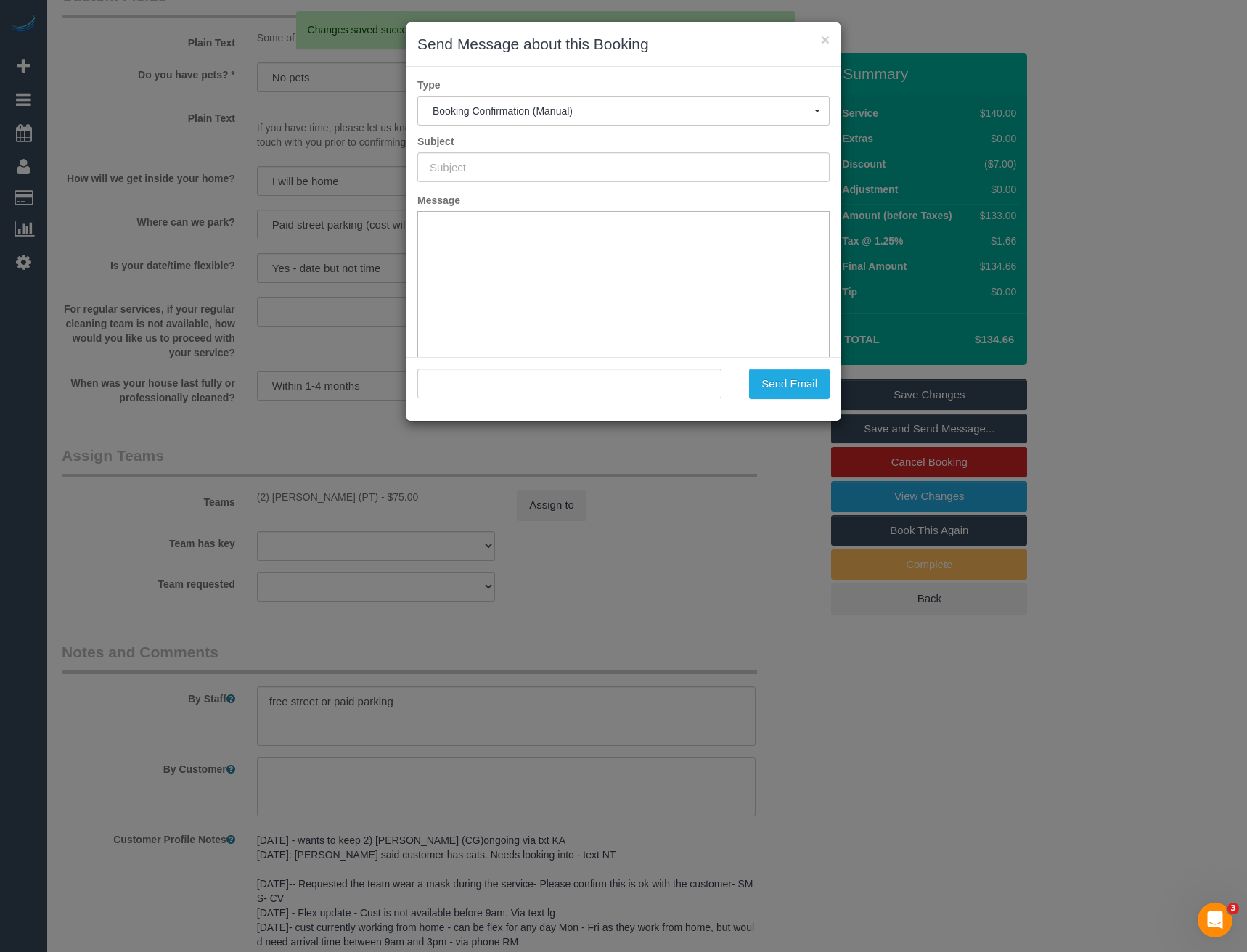
scroll to position [0, 0]
type input "Booking Confirmed"
type input ""Anna Norris" <avilisseur@hotmail.com>"
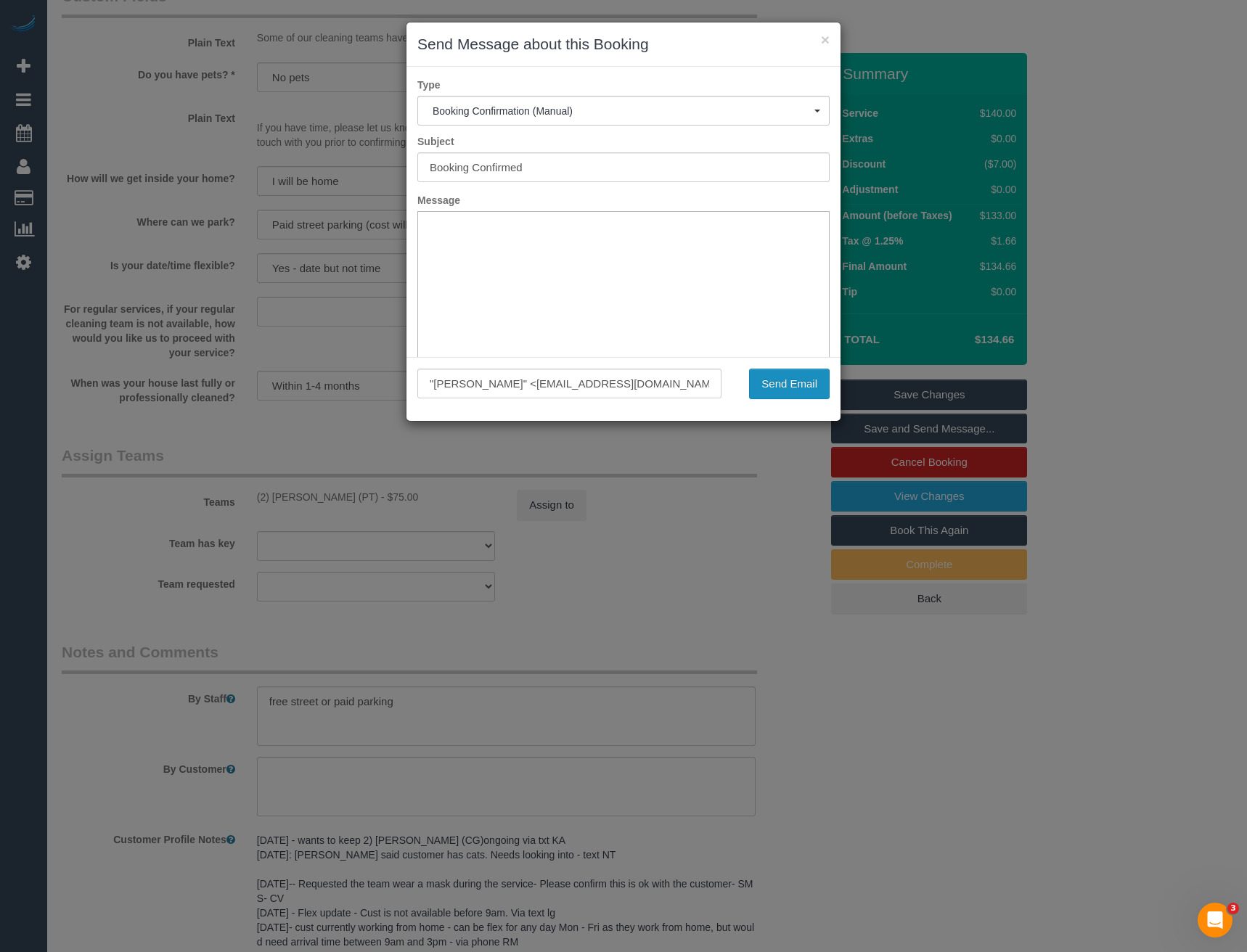
click at [782, 385] on button "Send Email" at bounding box center [788, 384] width 80 height 31
click at [728, 459] on div "× Send Message about this Booking Type Booking Confirmation (Manual) Booking Co…" at bounding box center [623, 476] width 1247 height 952
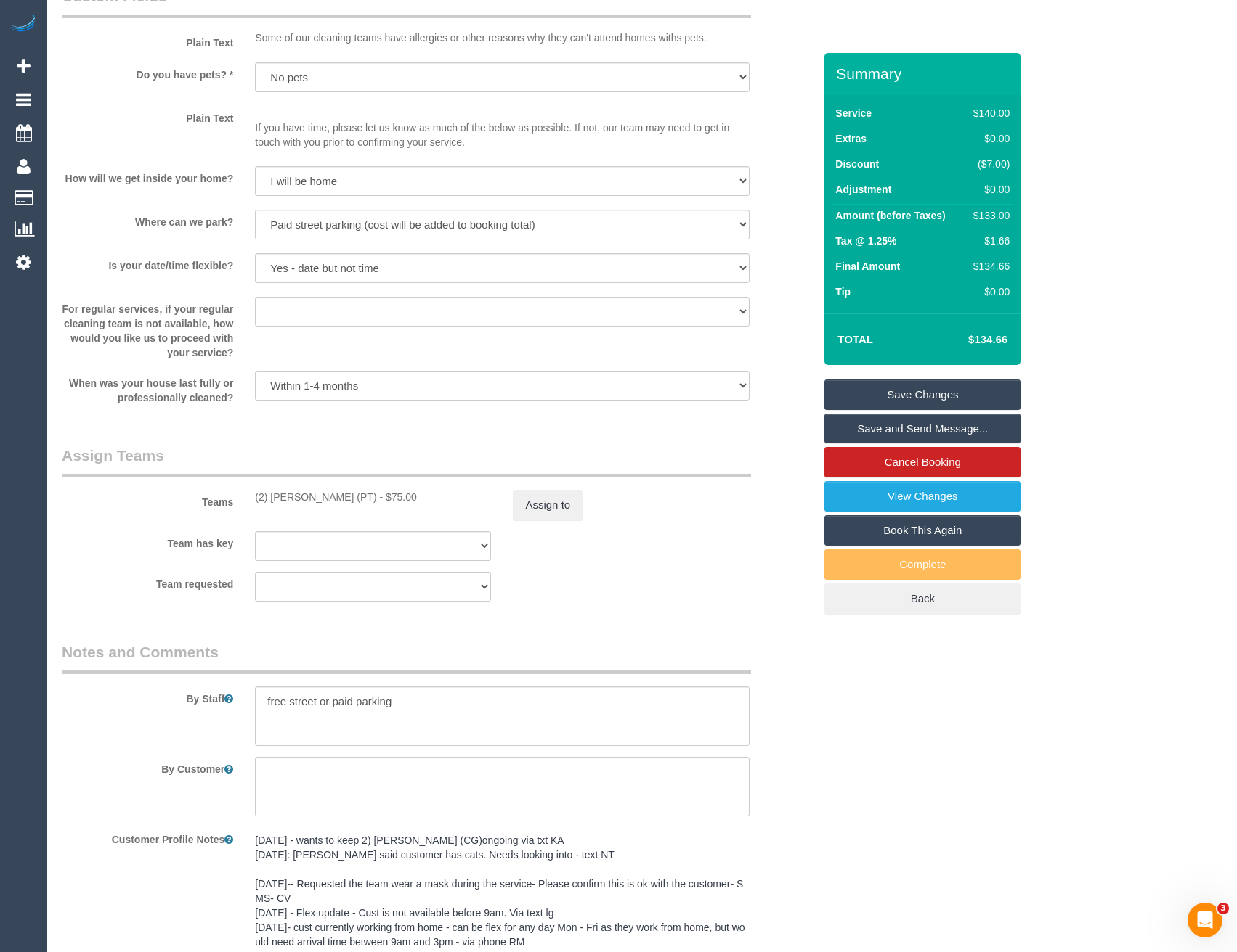
click at [921, 423] on link "Save and Send Message..." at bounding box center [922, 430] width 196 height 31
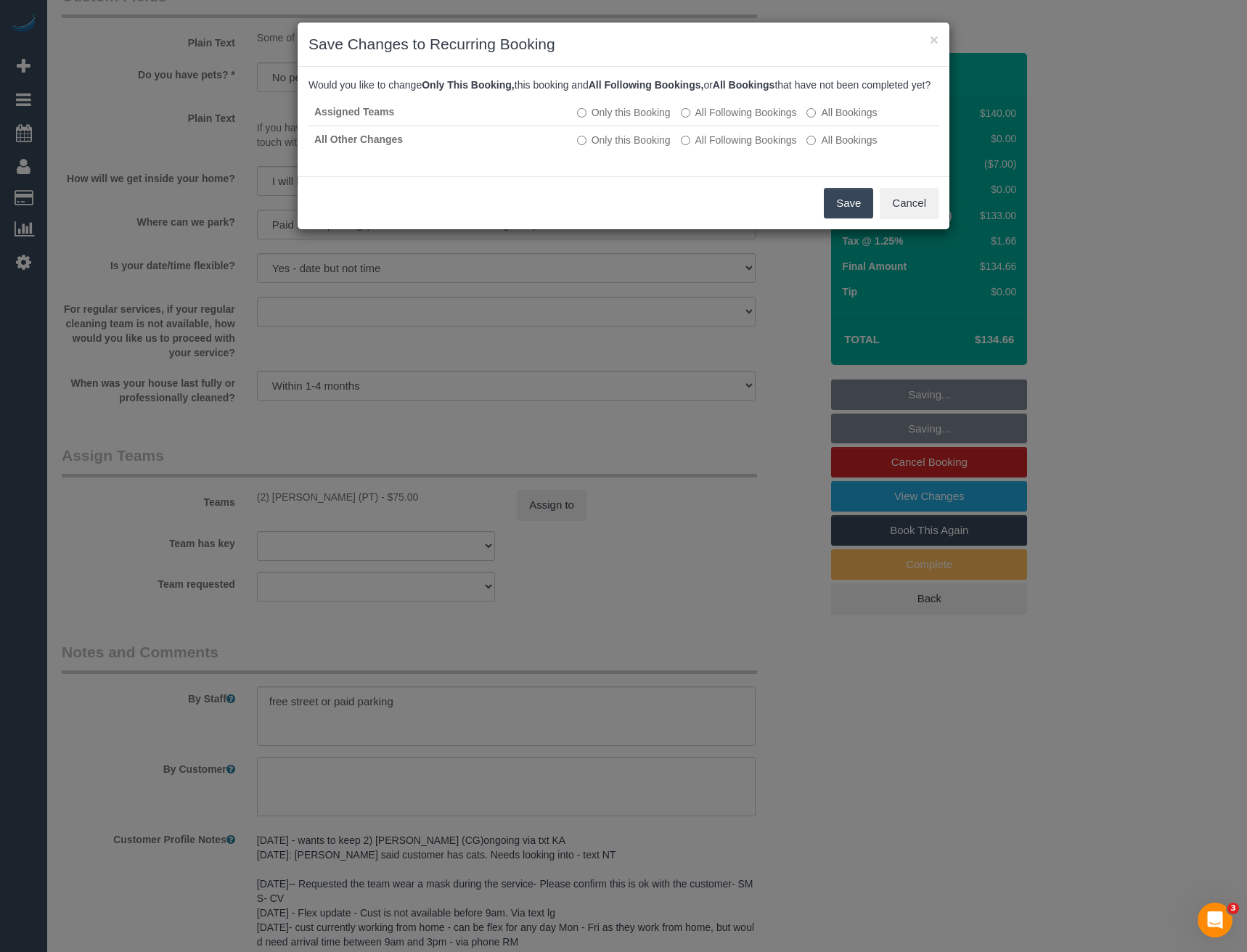
click at [845, 216] on button "Save" at bounding box center [848, 203] width 49 height 31
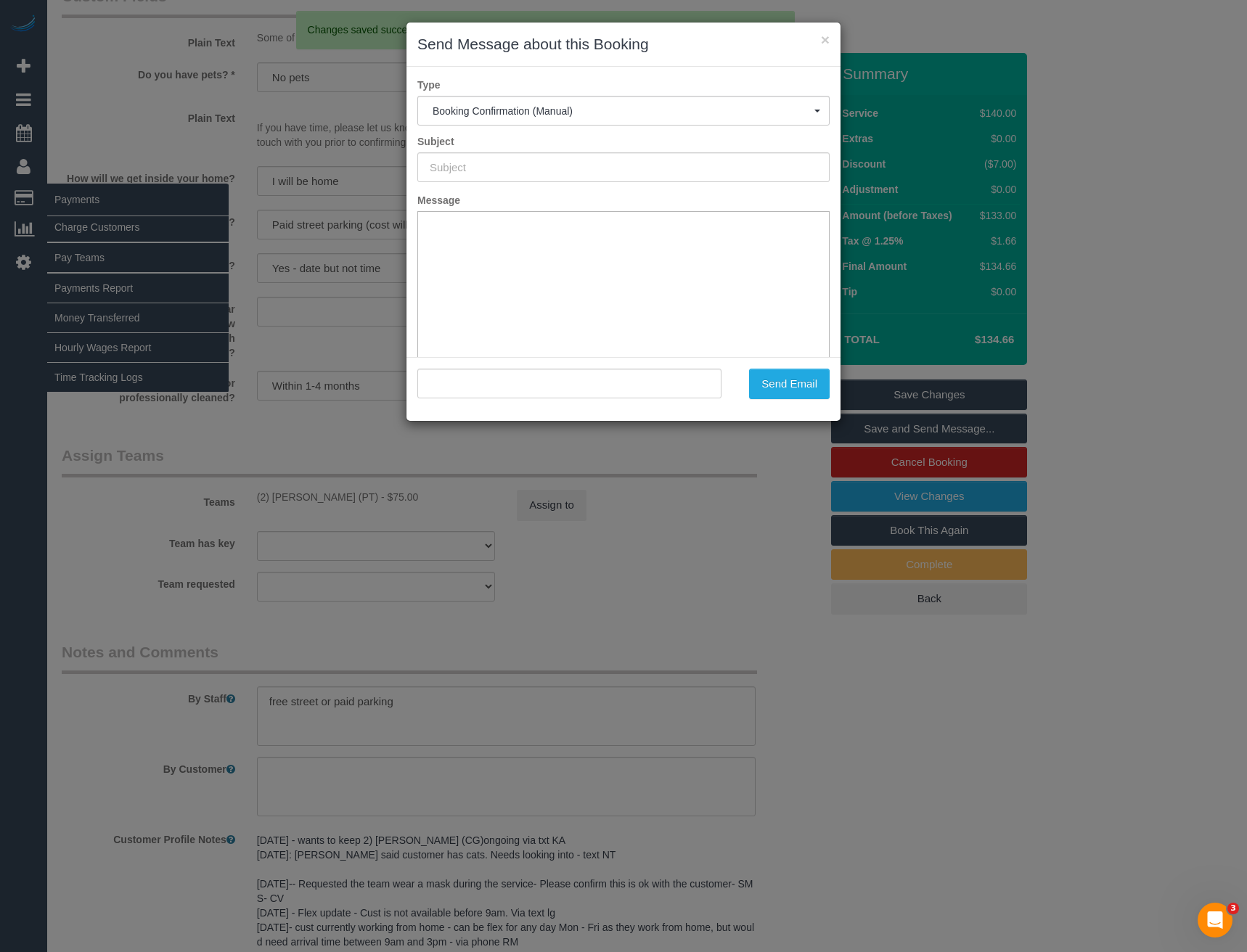
type input "Booking Confirmed"
type input ""Anna Norris" <avilisseur@hotmail.com>"
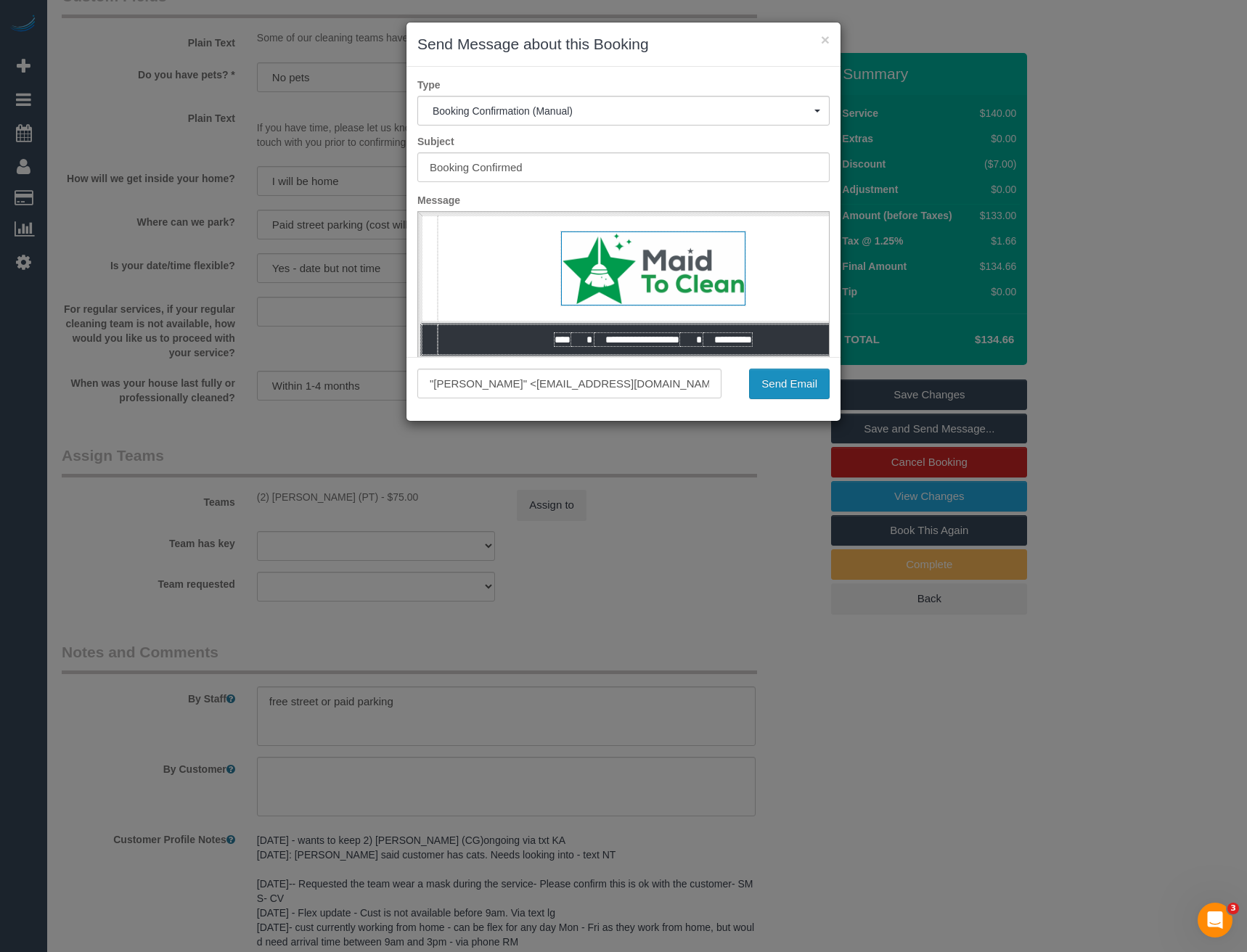
click at [816, 384] on button "Send Email" at bounding box center [788, 384] width 80 height 31
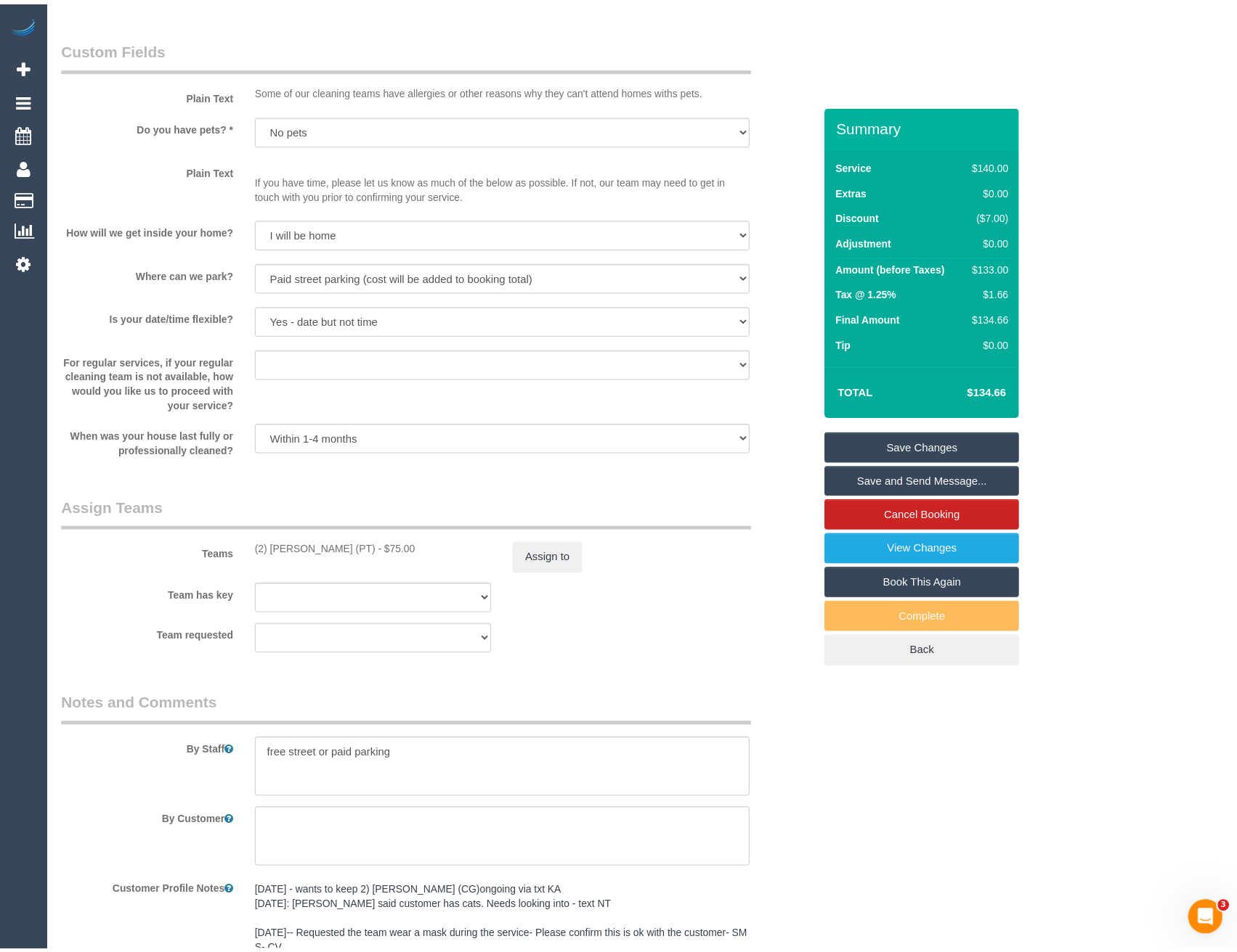
scroll to position [1795, 0]
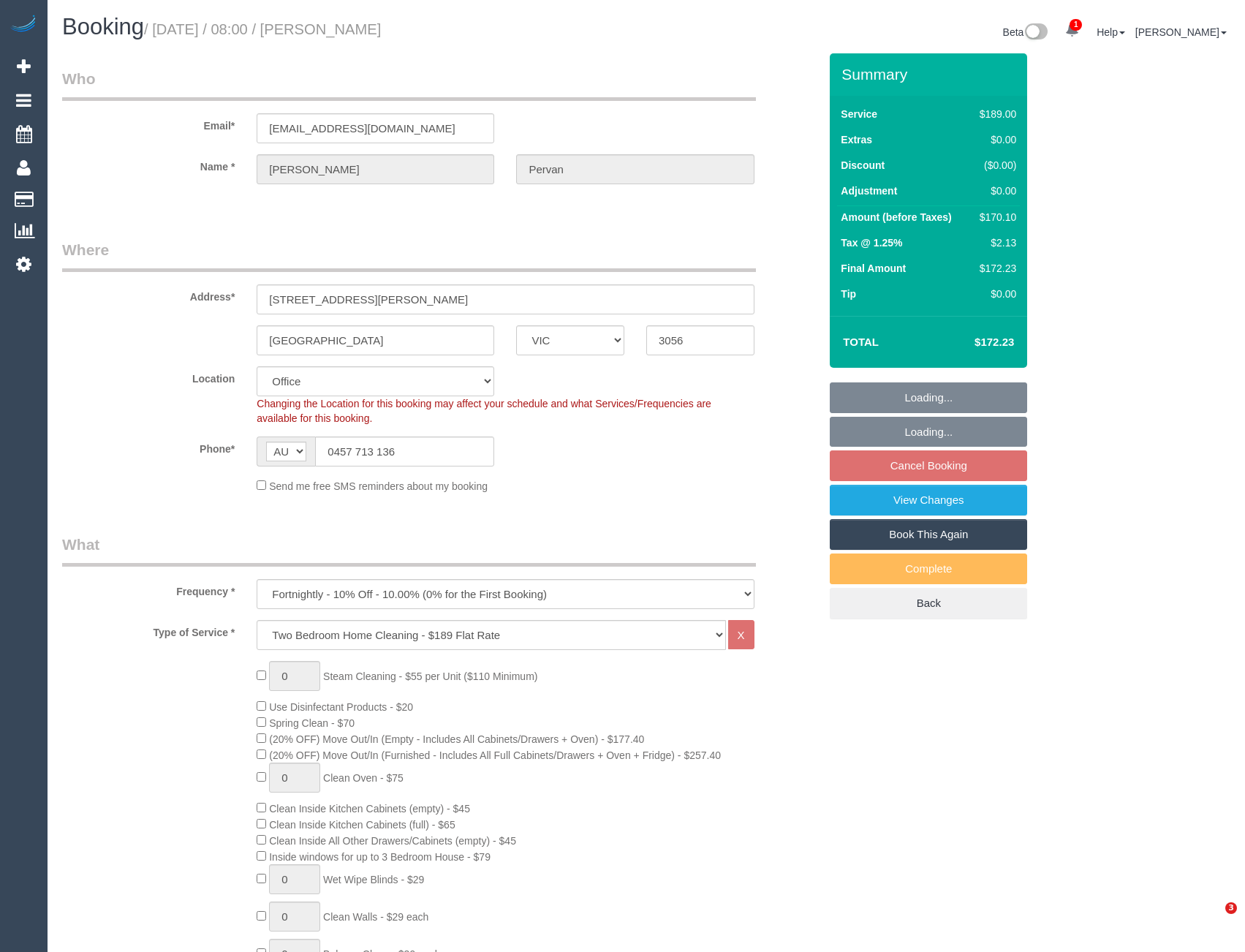
select select "VIC"
select select "number:27"
select select "number:16"
select select "number:19"
select select "number:24"
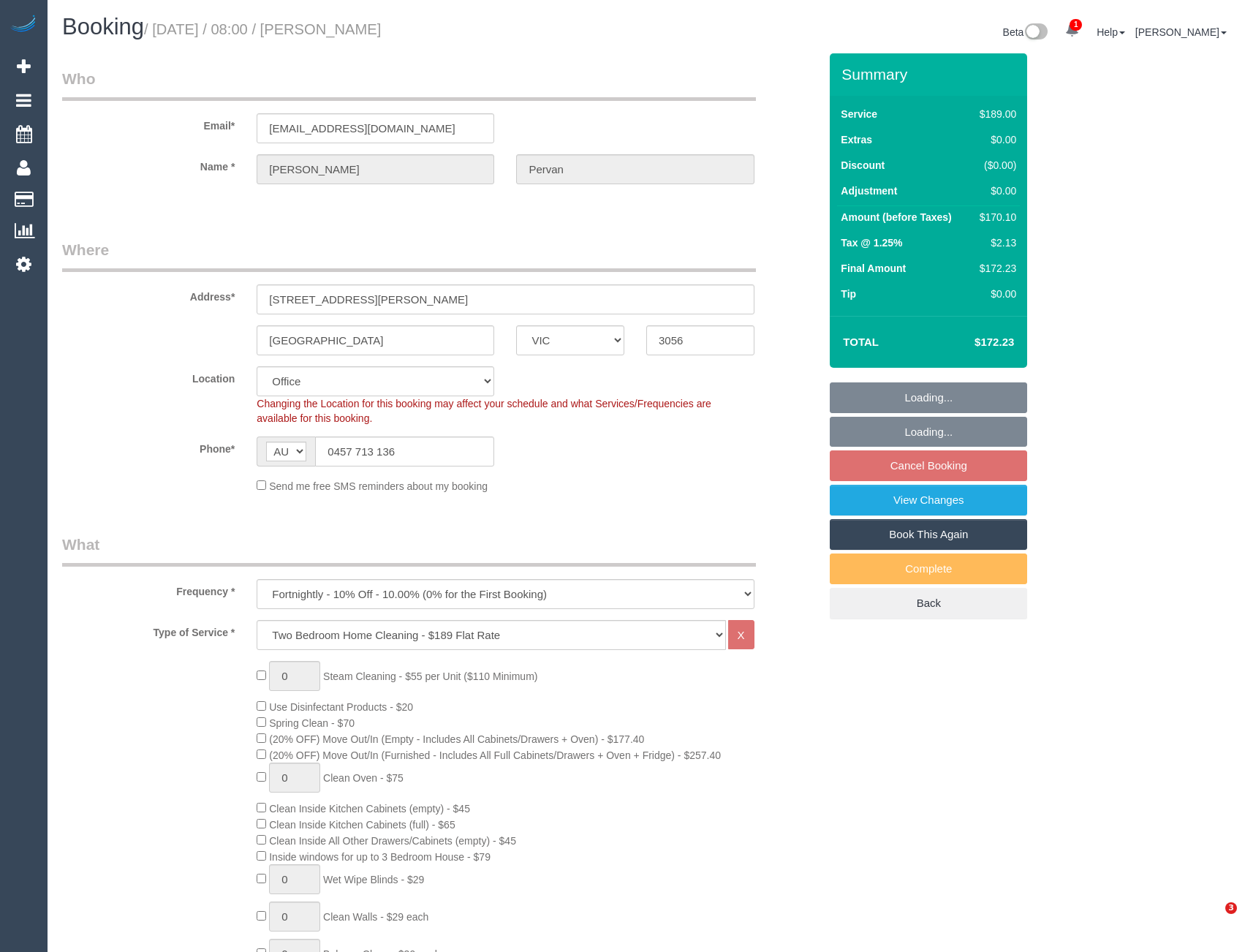
select select "number:34"
select select "number:26"
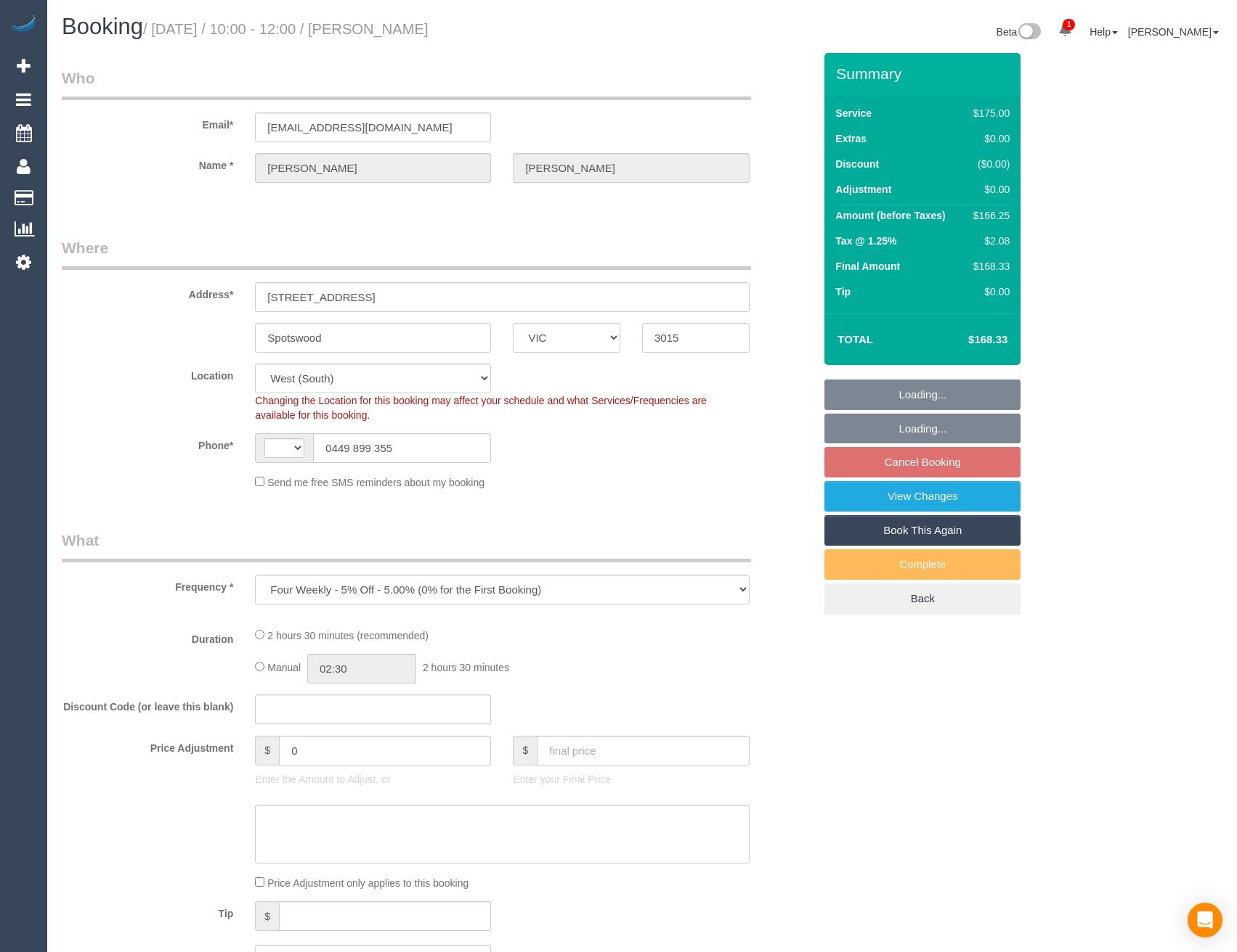
select select "VIC"
select select "object:291"
select select "string:AU"
select select "string:stripe-pm_1QWq5x2GScqysDRVc5cXjjBE"
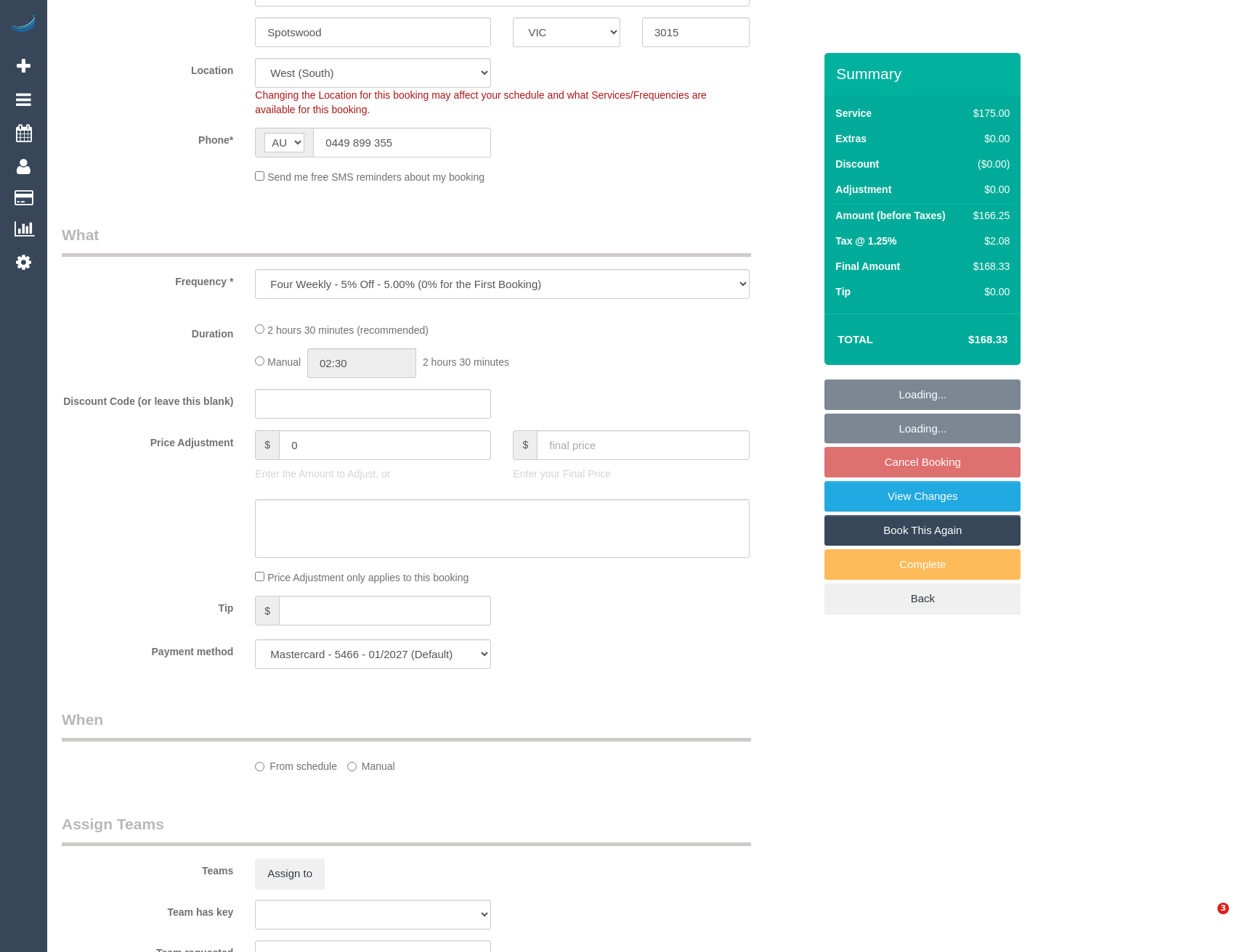
select select "150"
select select "spot3"
select select "number:27"
select select "number:14"
select select "number:19"
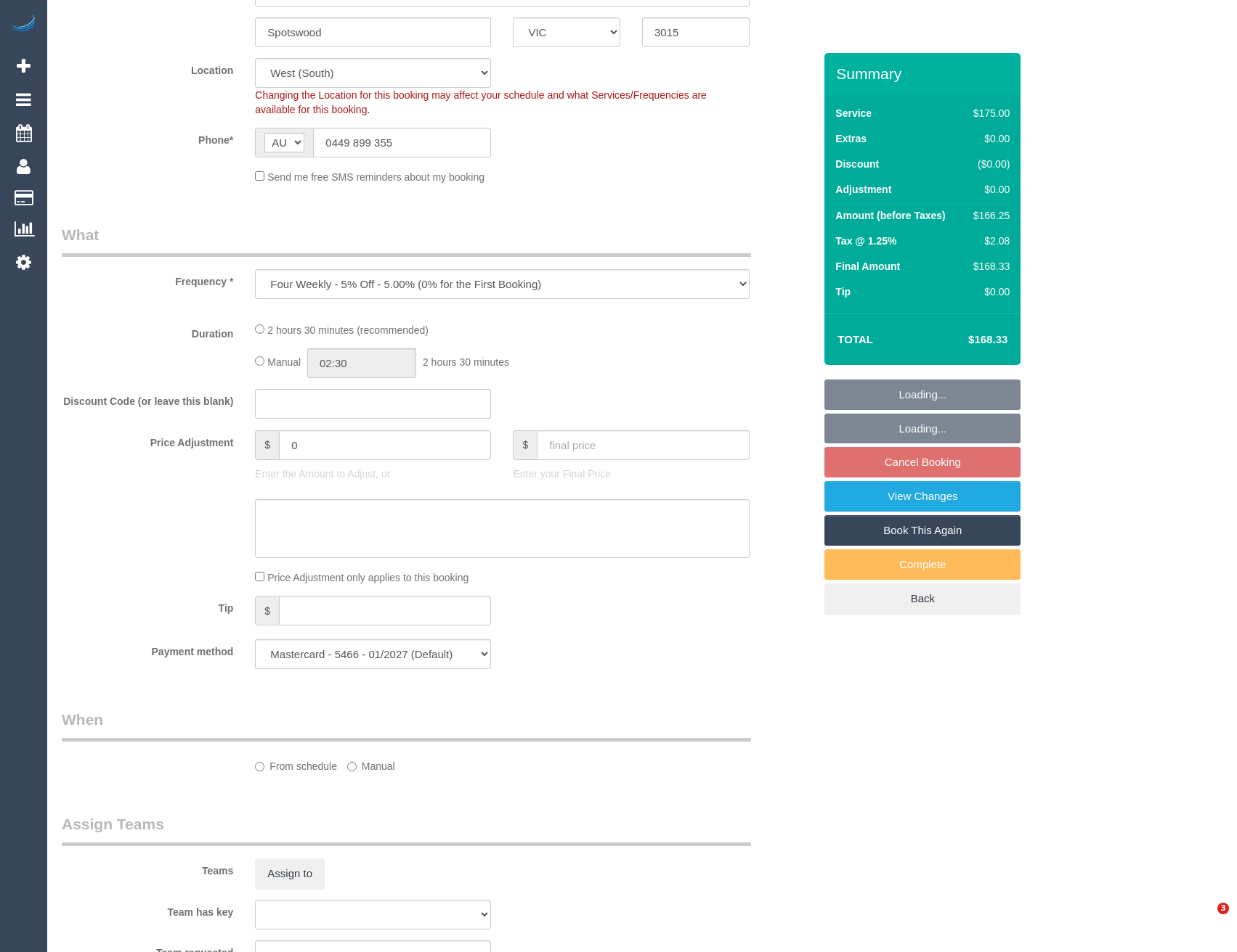
select select "number:36"
select select "number:35"
select select "number:11"
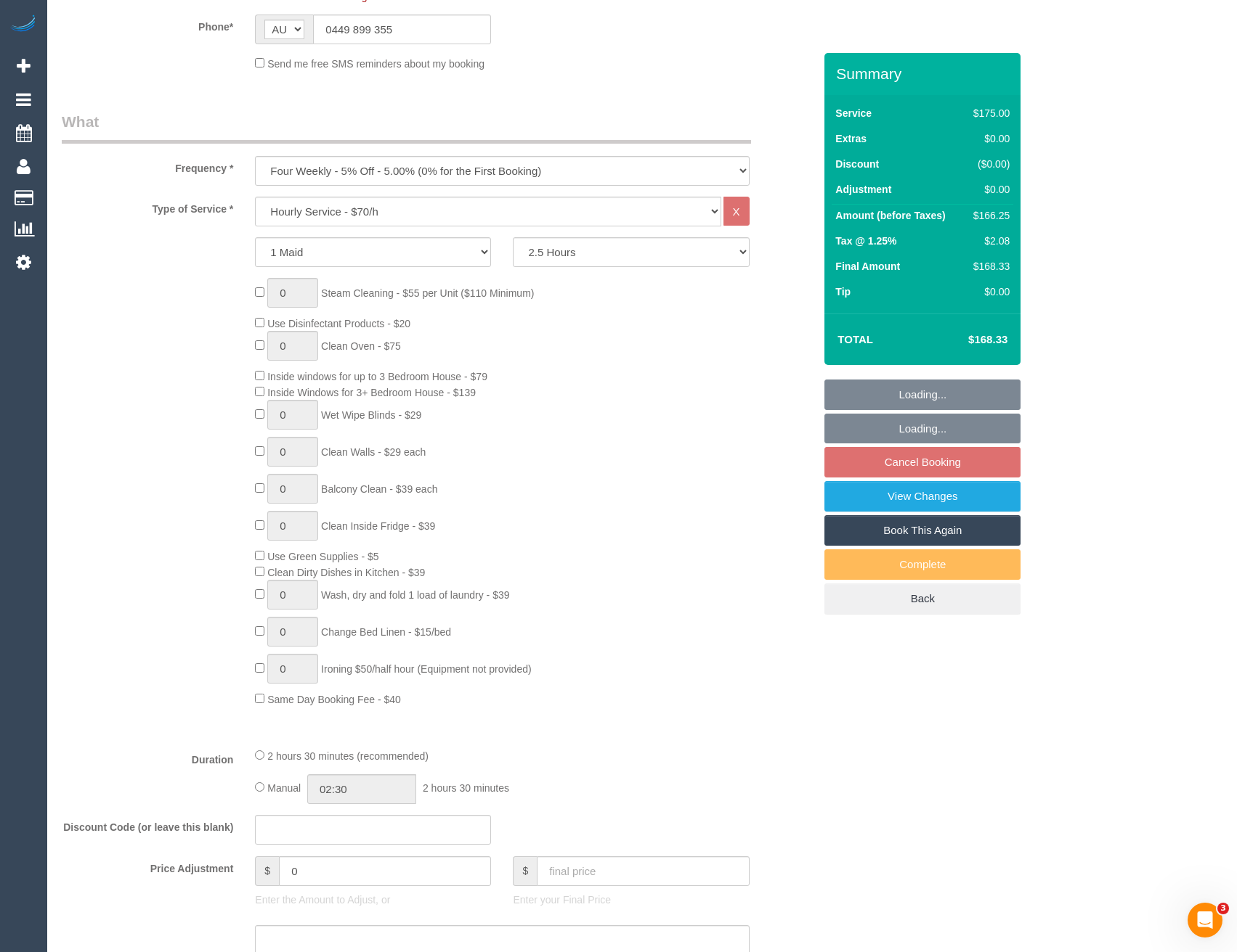
scroll to position [508, 0]
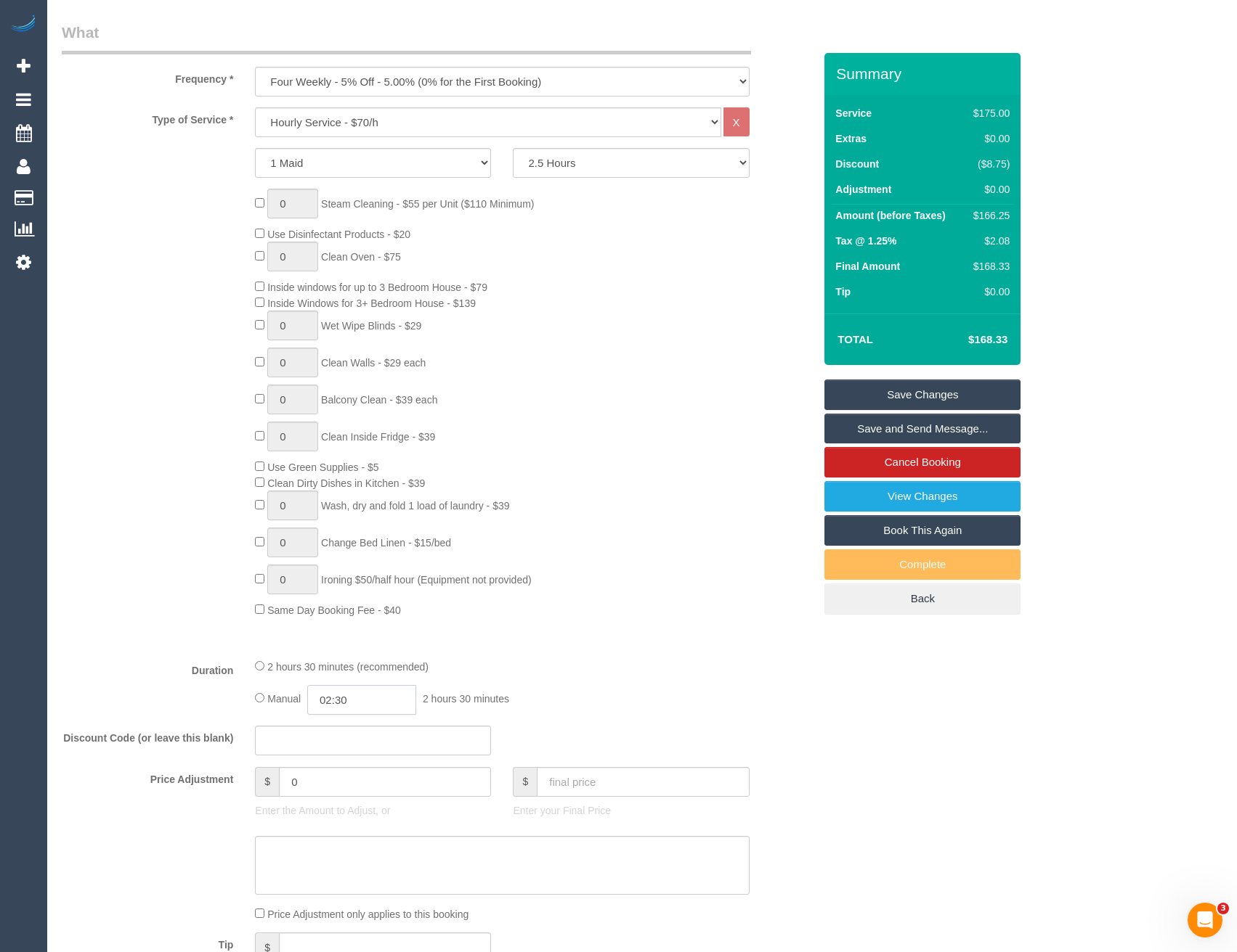
click at [382, 697] on input "02:30" at bounding box center [361, 699] width 109 height 30
click at [345, 743] on li "01:00" at bounding box center [346, 746] width 65 height 19
click at [365, 697] on input "01:00" at bounding box center [361, 699] width 109 height 30
type input "01:"
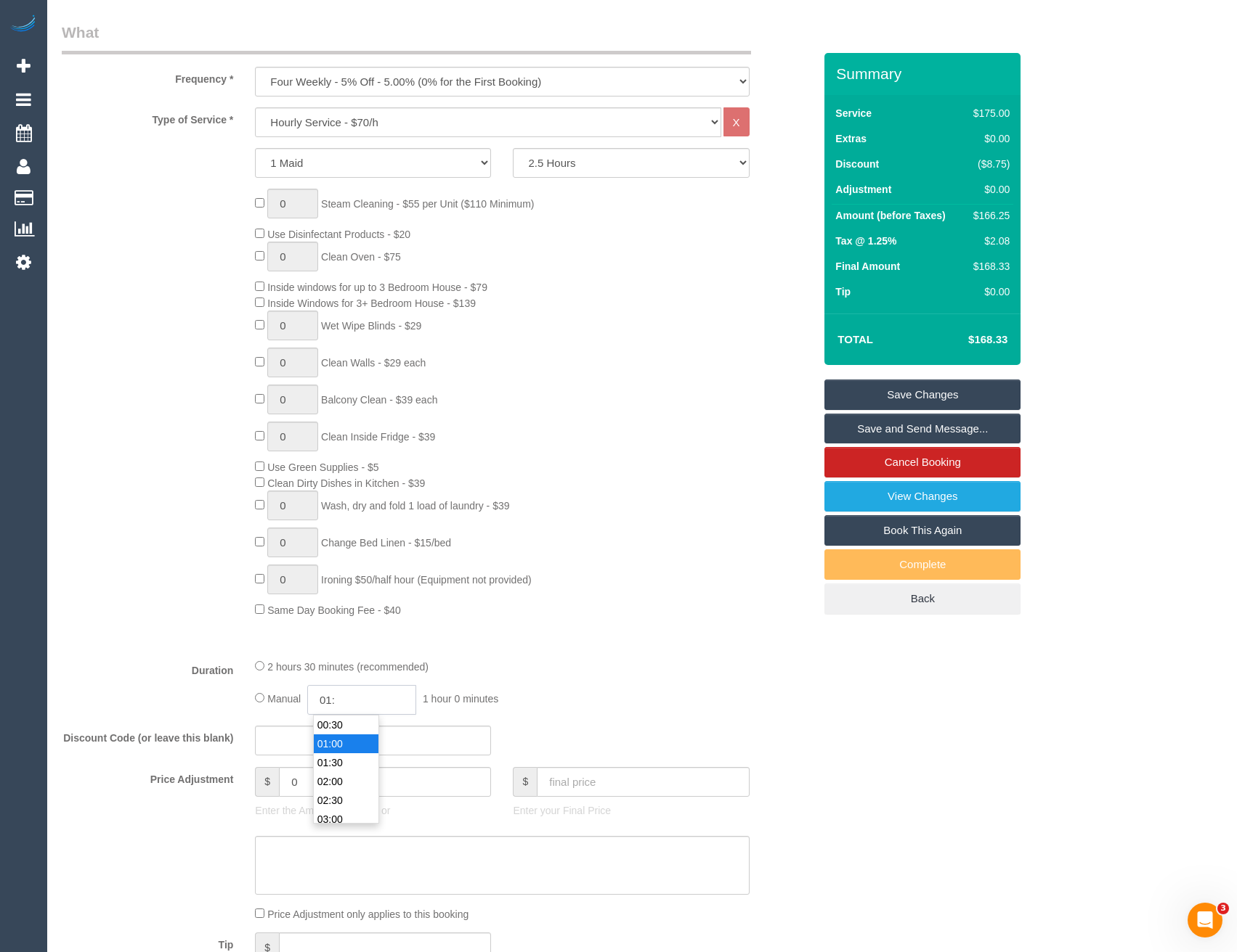
select select "spot28"
type input "01:15"
click at [708, 594] on div "0 Steam Cleaning - $55 per Unit ($110 Minimum) Use Disinfectant Products - $20 …" at bounding box center [534, 402] width 581 height 429
select select "spot78"
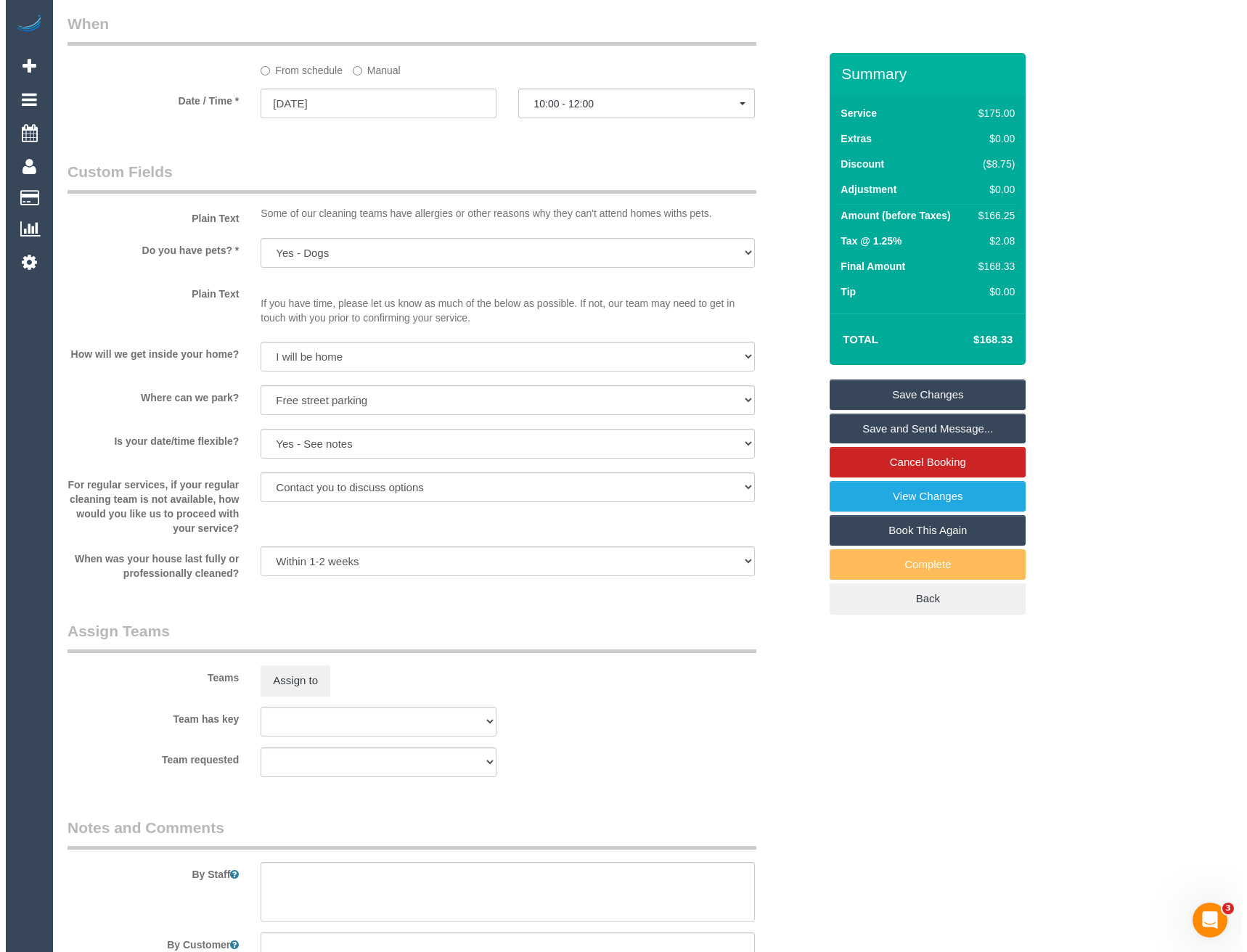
scroll to position [1670, 0]
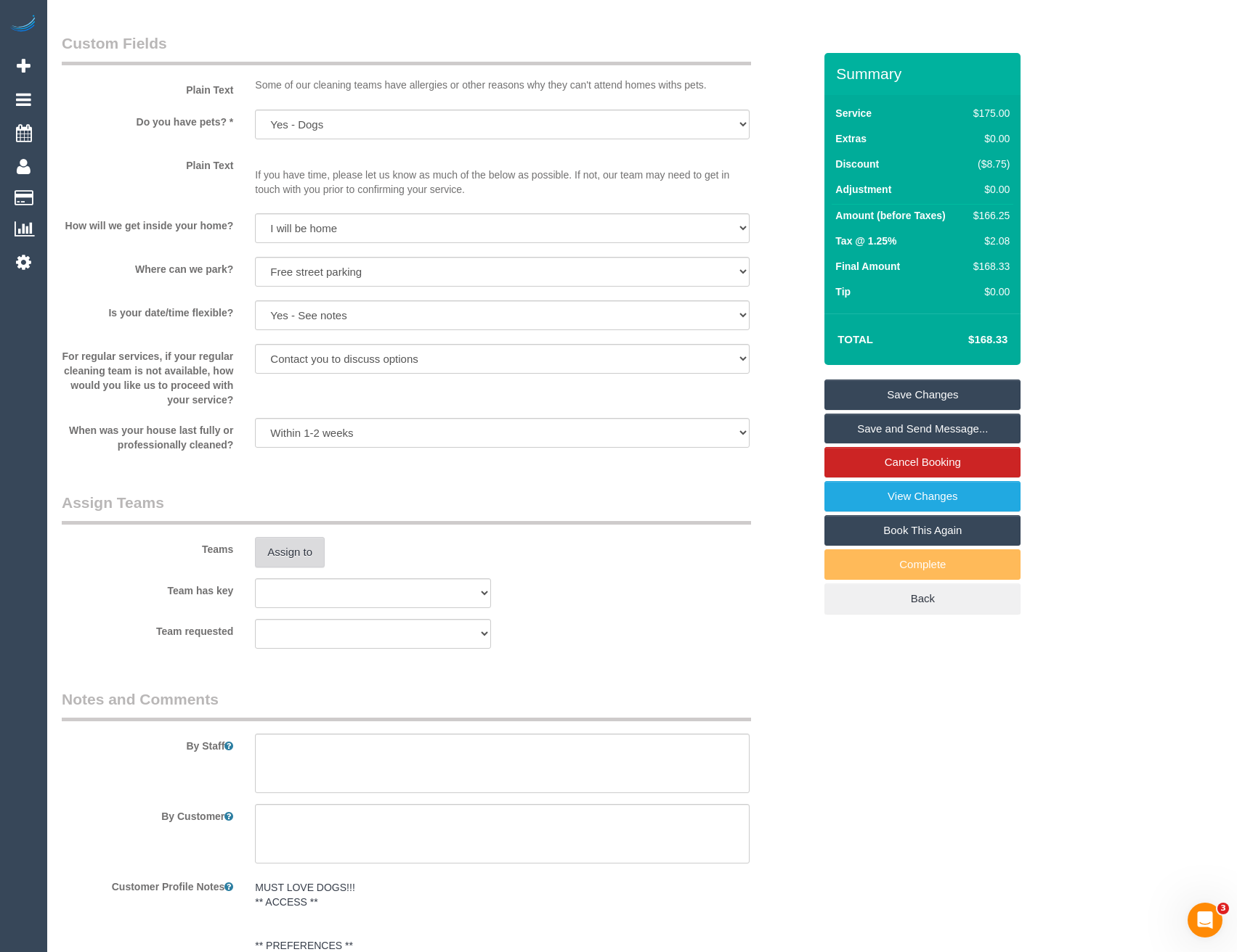
click at [284, 555] on button "Assign to" at bounding box center [289, 552] width 70 height 31
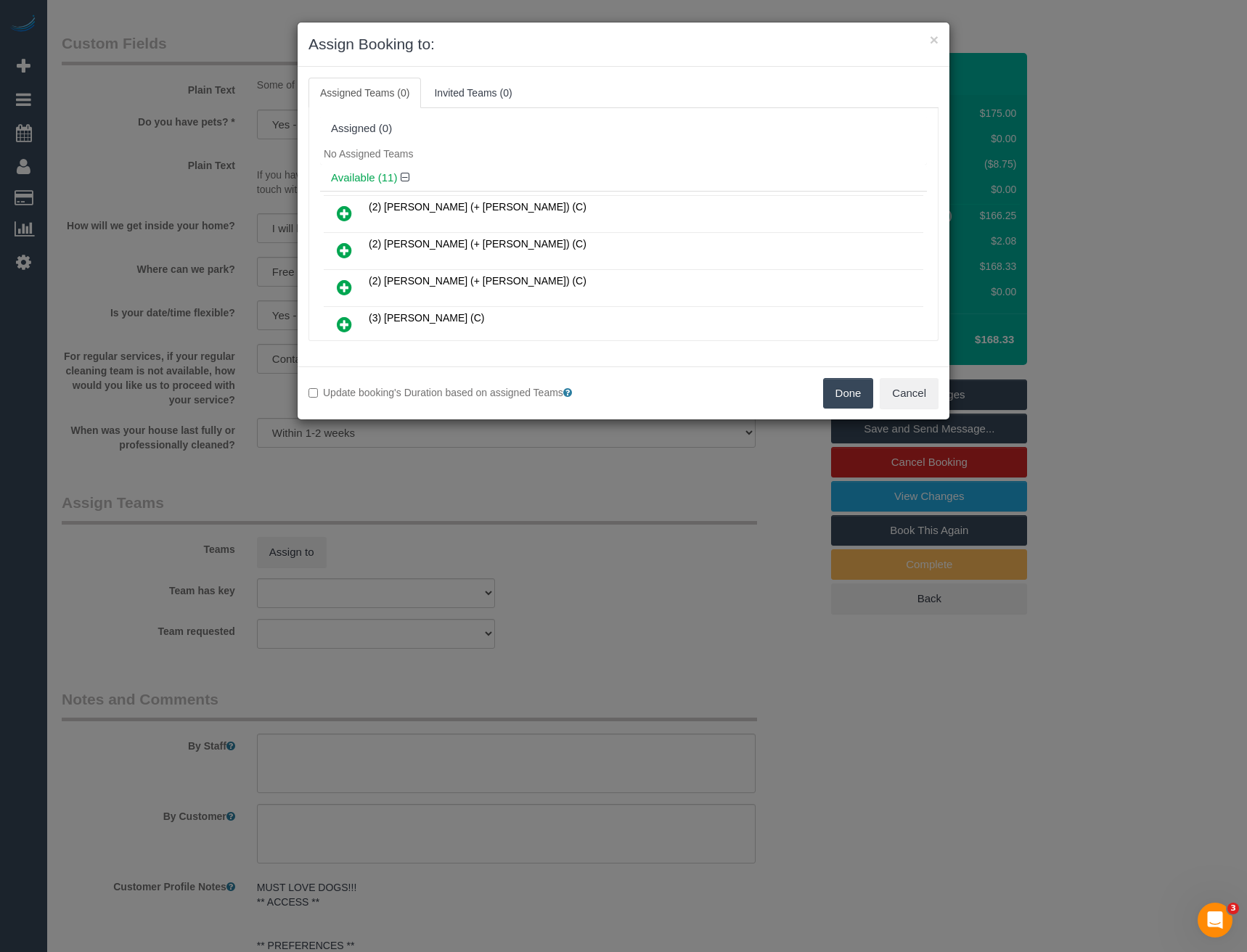
scroll to position [3232, 0]
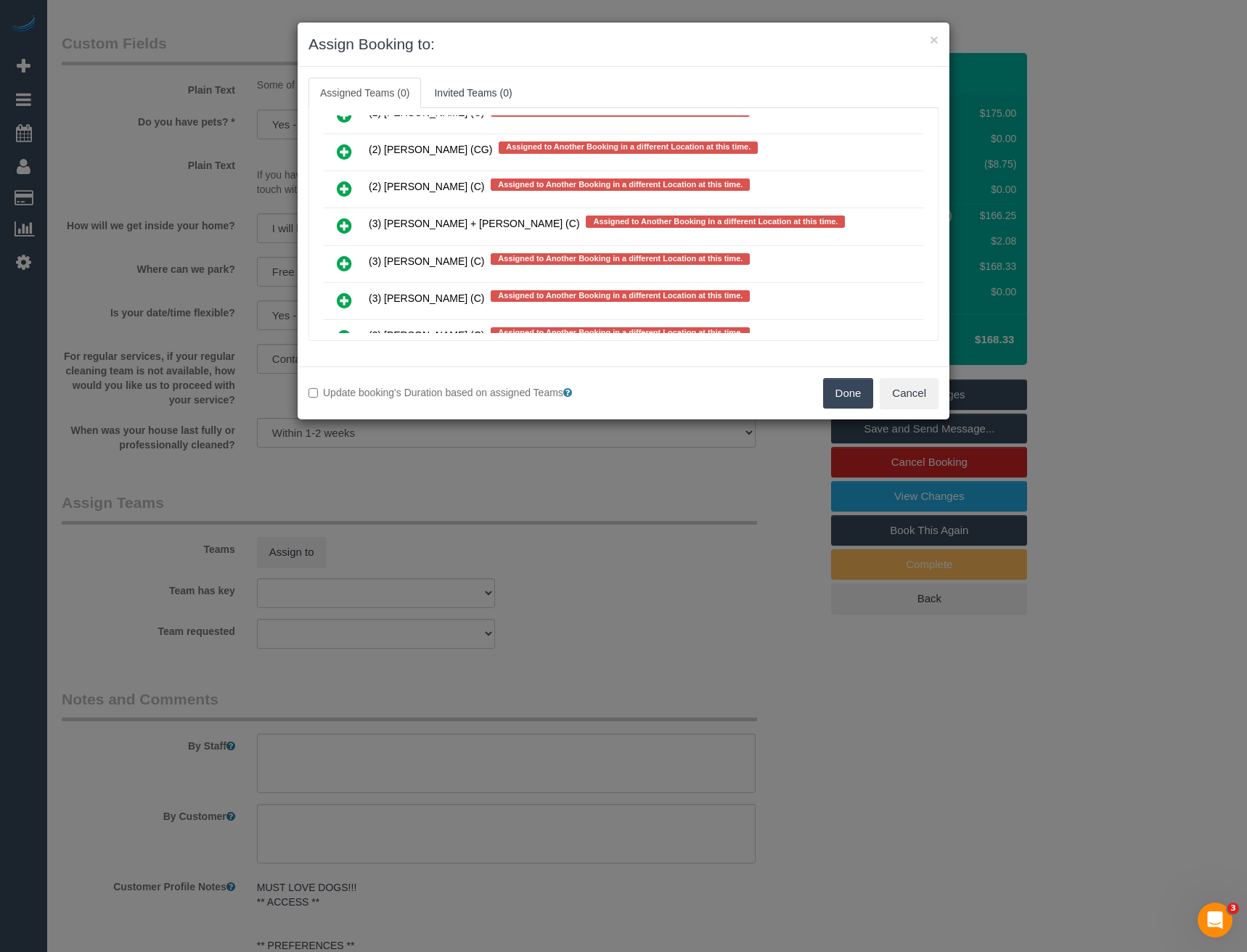
click at [345, 223] on icon at bounding box center [344, 225] width 15 height 17
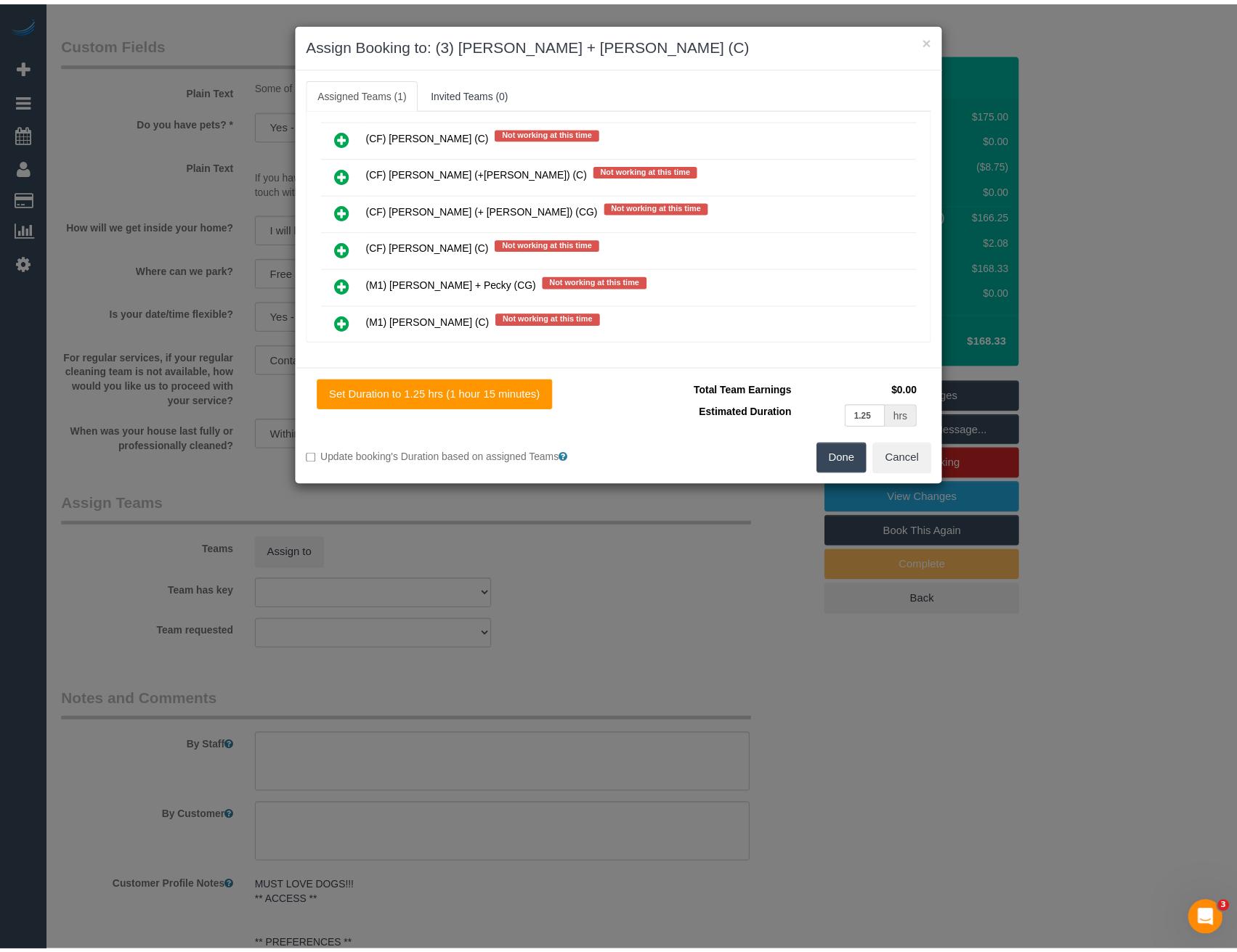
scroll to position [0, 0]
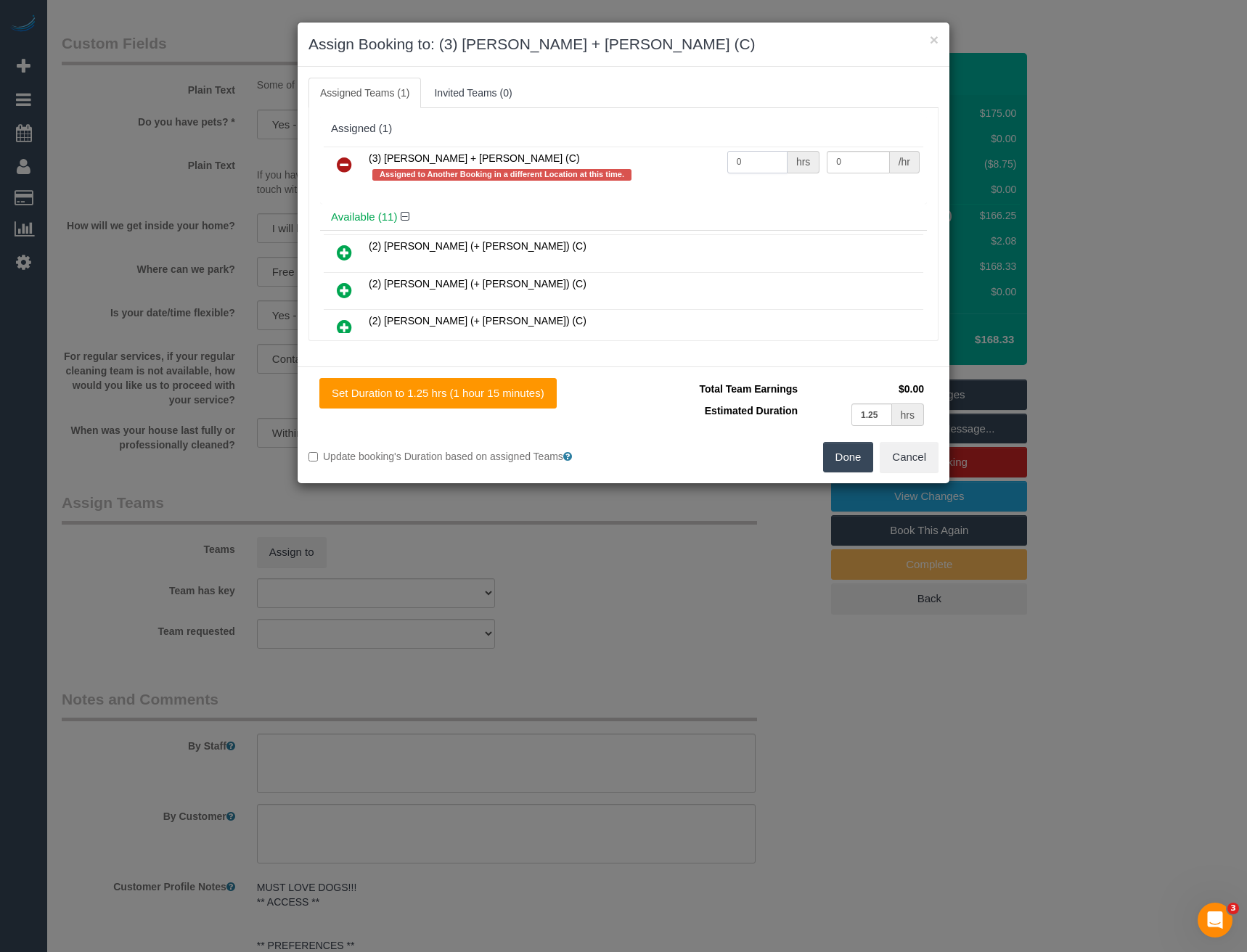
drag, startPoint x: 757, startPoint y: 160, endPoint x: 606, endPoint y: 173, distance: 151.6
click at [649, 173] on tr "(3) Avneet + Amarjit (C) Assigned to Another Booking in a different Location at…" at bounding box center [624, 167] width 600 height 42
type input "2.5"
type input "35"
click at [848, 440] on div "Total Team Earnings $87.50 Estimated Duration 1.25 hrs Warning: The Company sha…" at bounding box center [782, 410] width 315 height 64
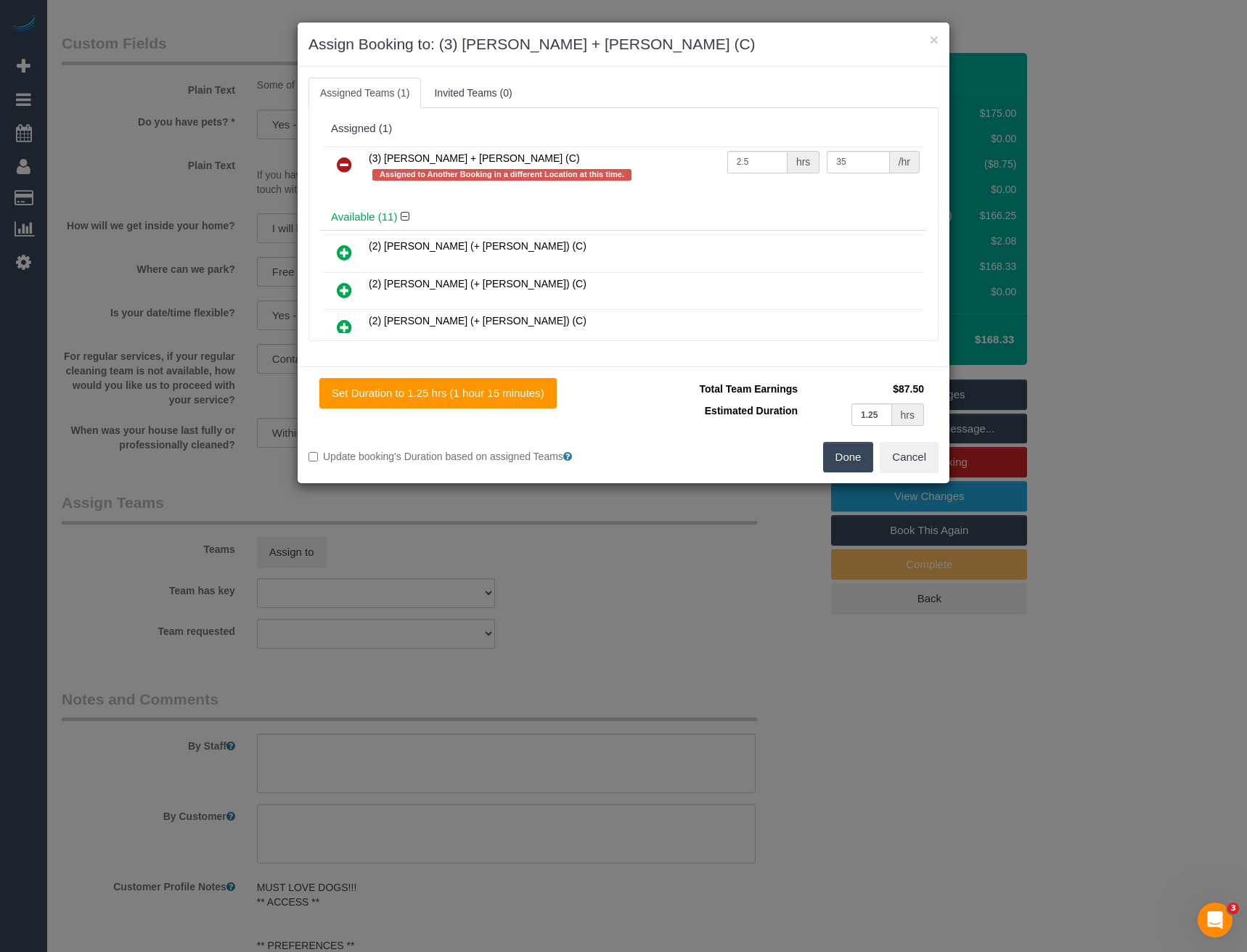
click at [845, 462] on button "Done" at bounding box center [848, 458] width 51 height 31
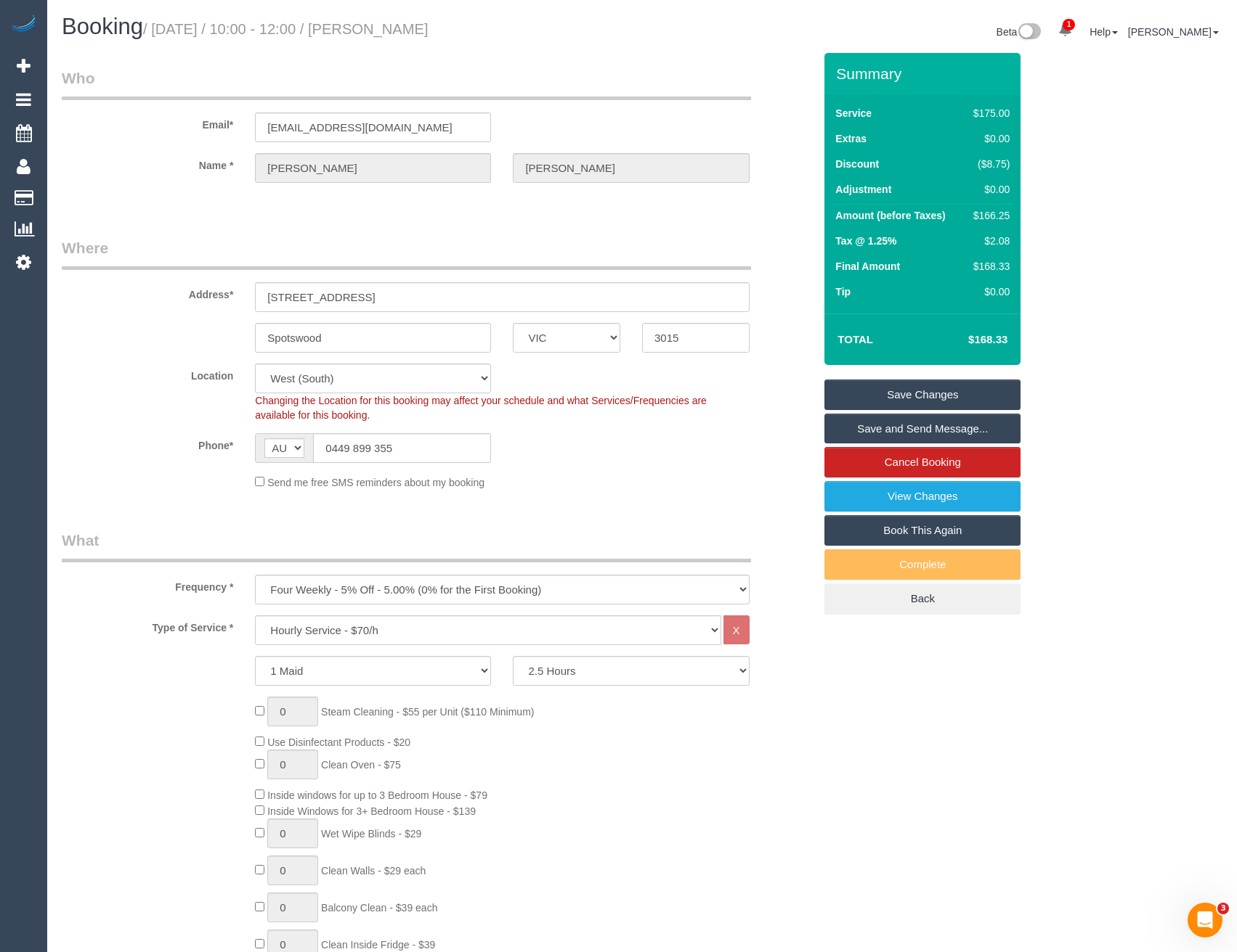
click at [875, 429] on link "Save and Send Message..." at bounding box center [922, 430] width 196 height 31
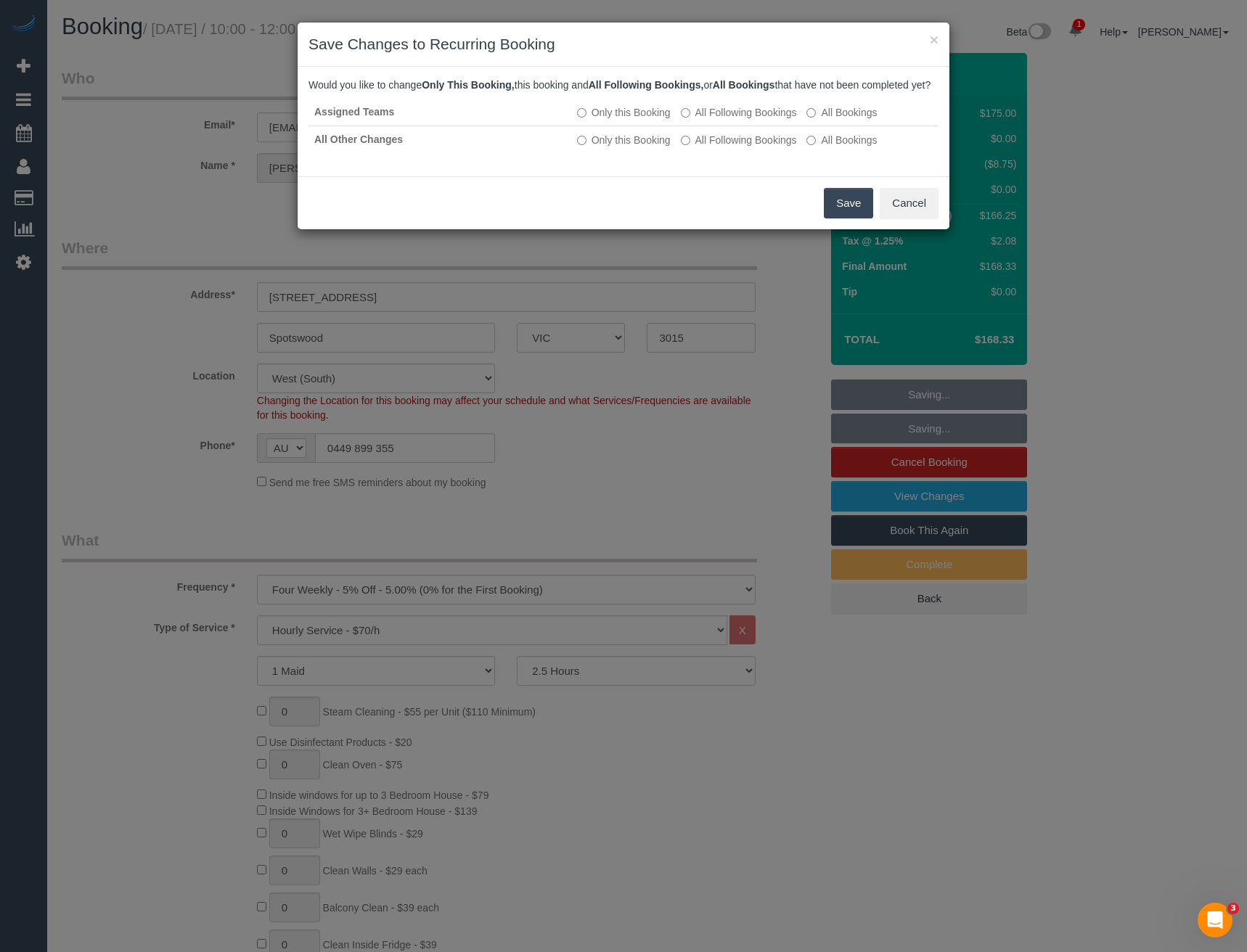
click at [836, 219] on button "Save" at bounding box center [848, 203] width 49 height 31
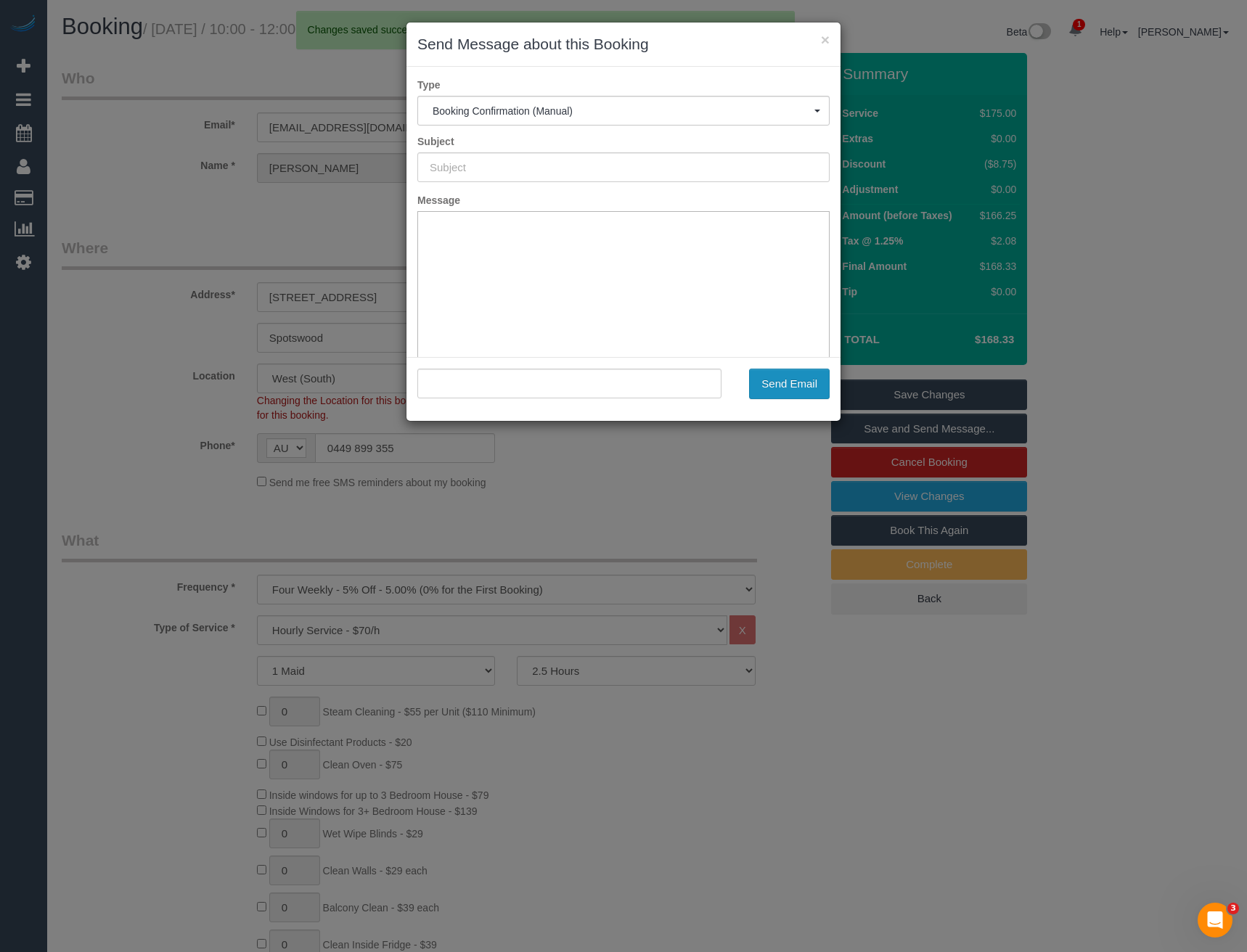
type input "Booking Confirmed"
type input ""Kate Macumber" <katemacumber@gmail.com>"
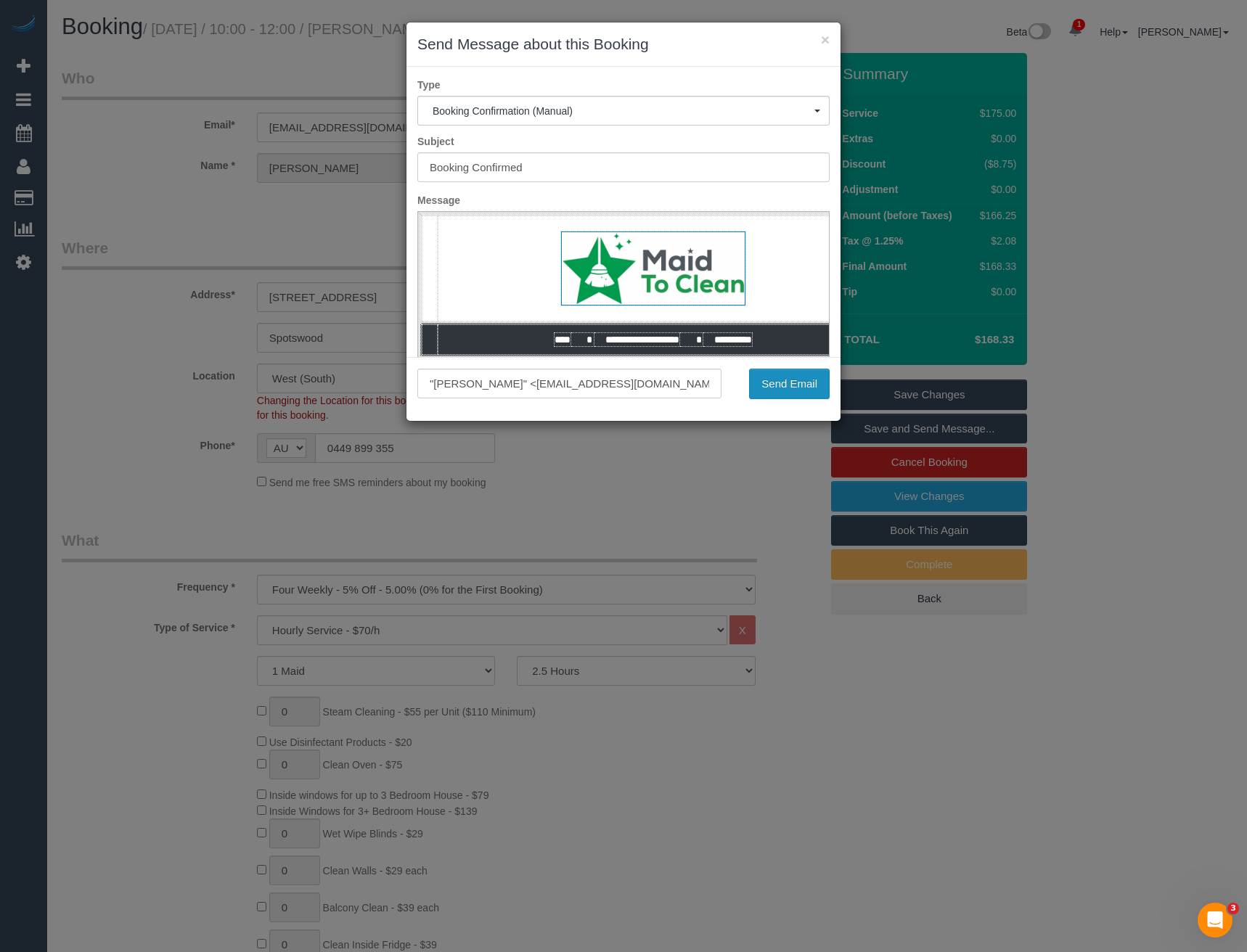
click at [803, 388] on button "Send Email" at bounding box center [788, 384] width 80 height 31
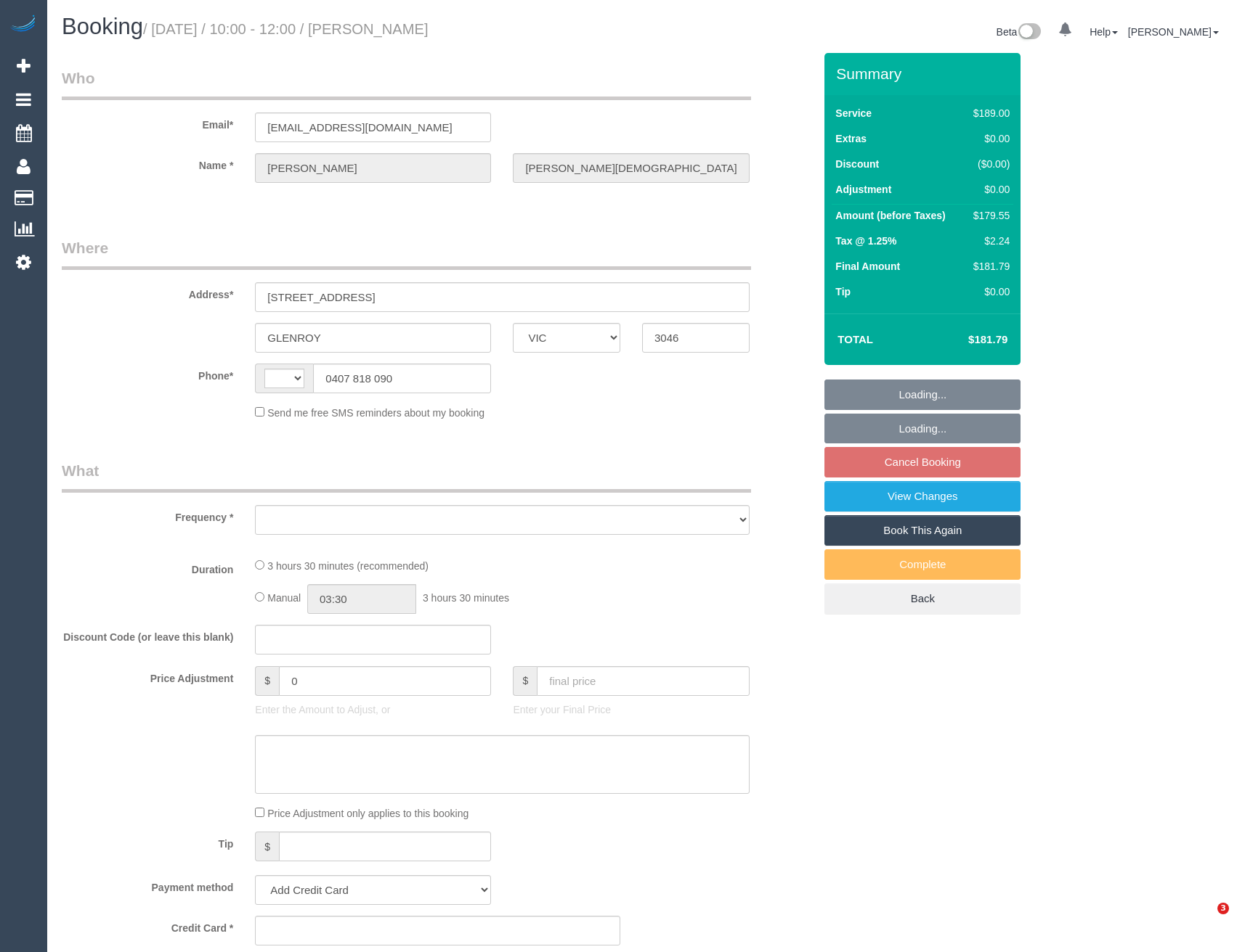
select select "VIC"
select select "string:AU"
select select "object:531"
select select "string:stripe-pm_1L395A2GScqysDRVtW7EIJLZ"
select select "number:29"
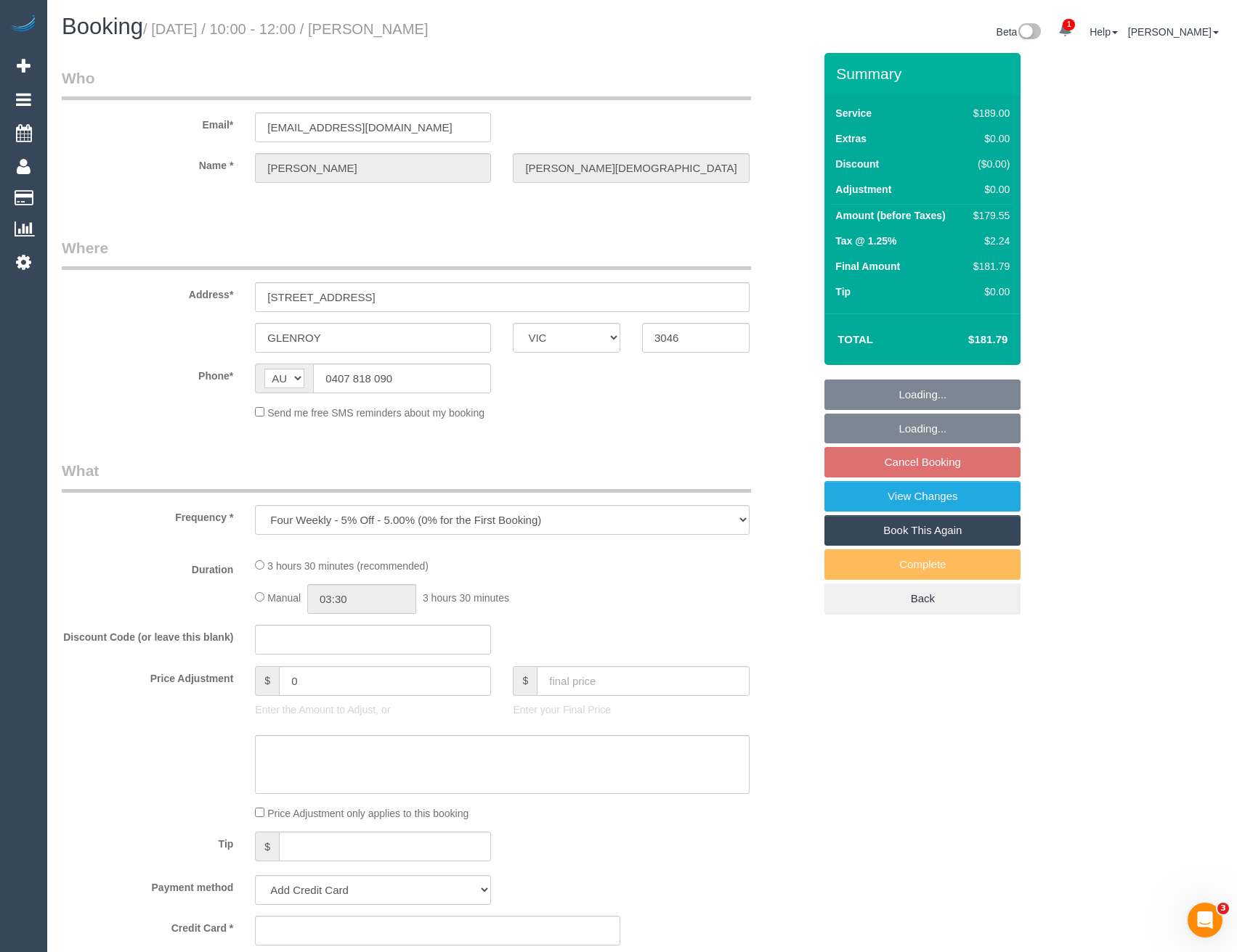
select select "number:14"
select select "number:19"
select select "number:22"
select select "number:33"
select select "number:12"
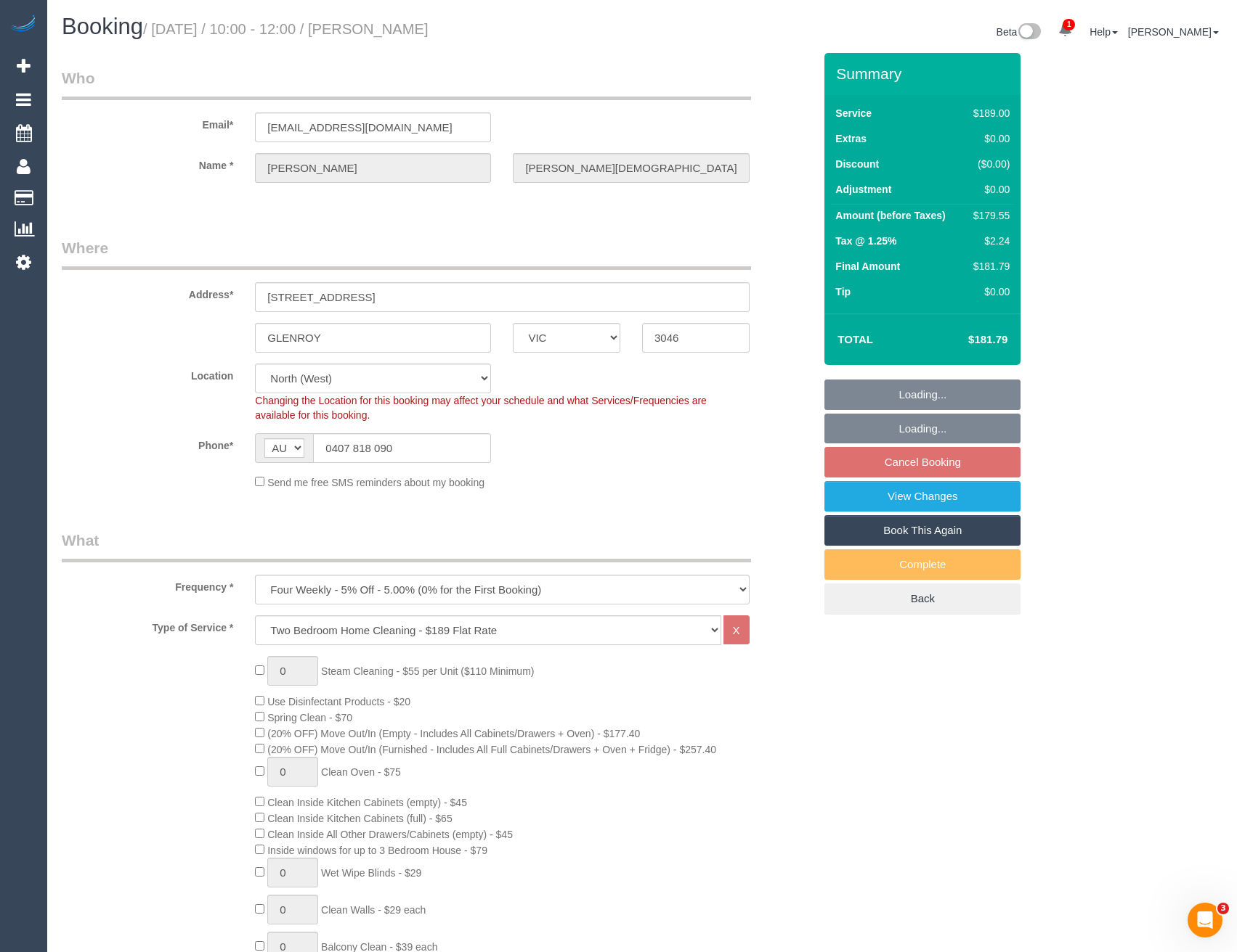
select select "object:1496"
select select "spot3"
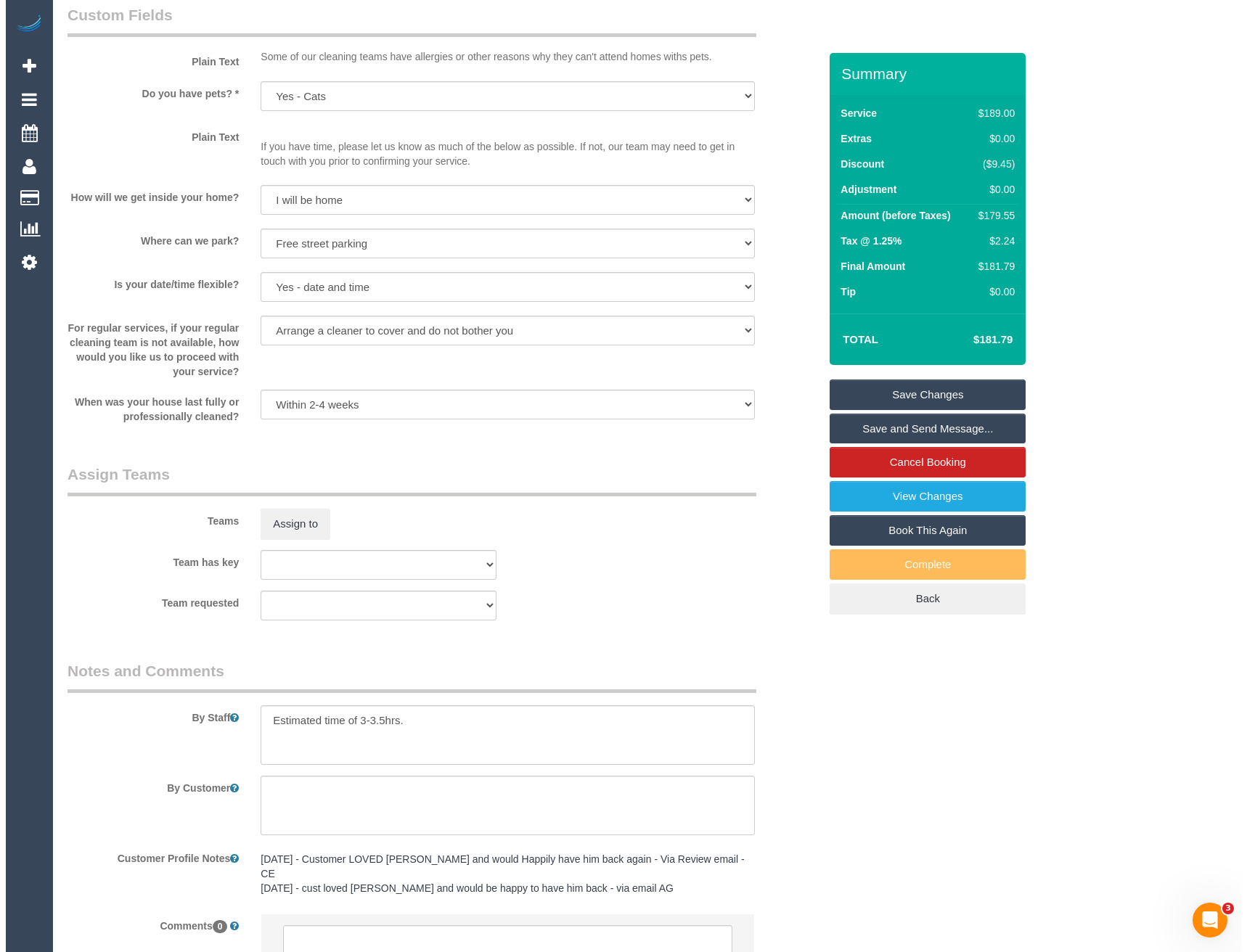
scroll to position [1858, 0]
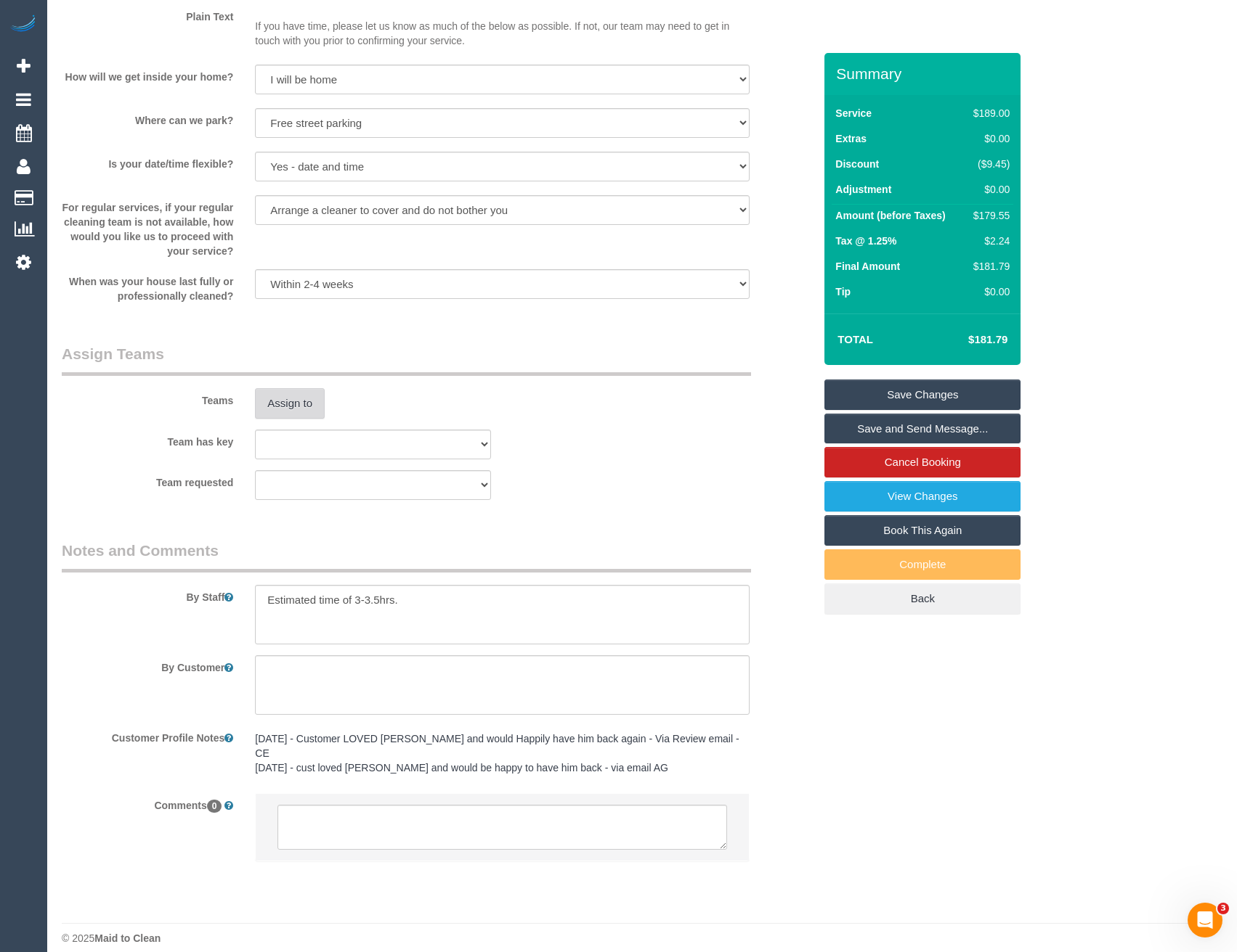
click at [292, 394] on button "Assign to" at bounding box center [289, 403] width 70 height 31
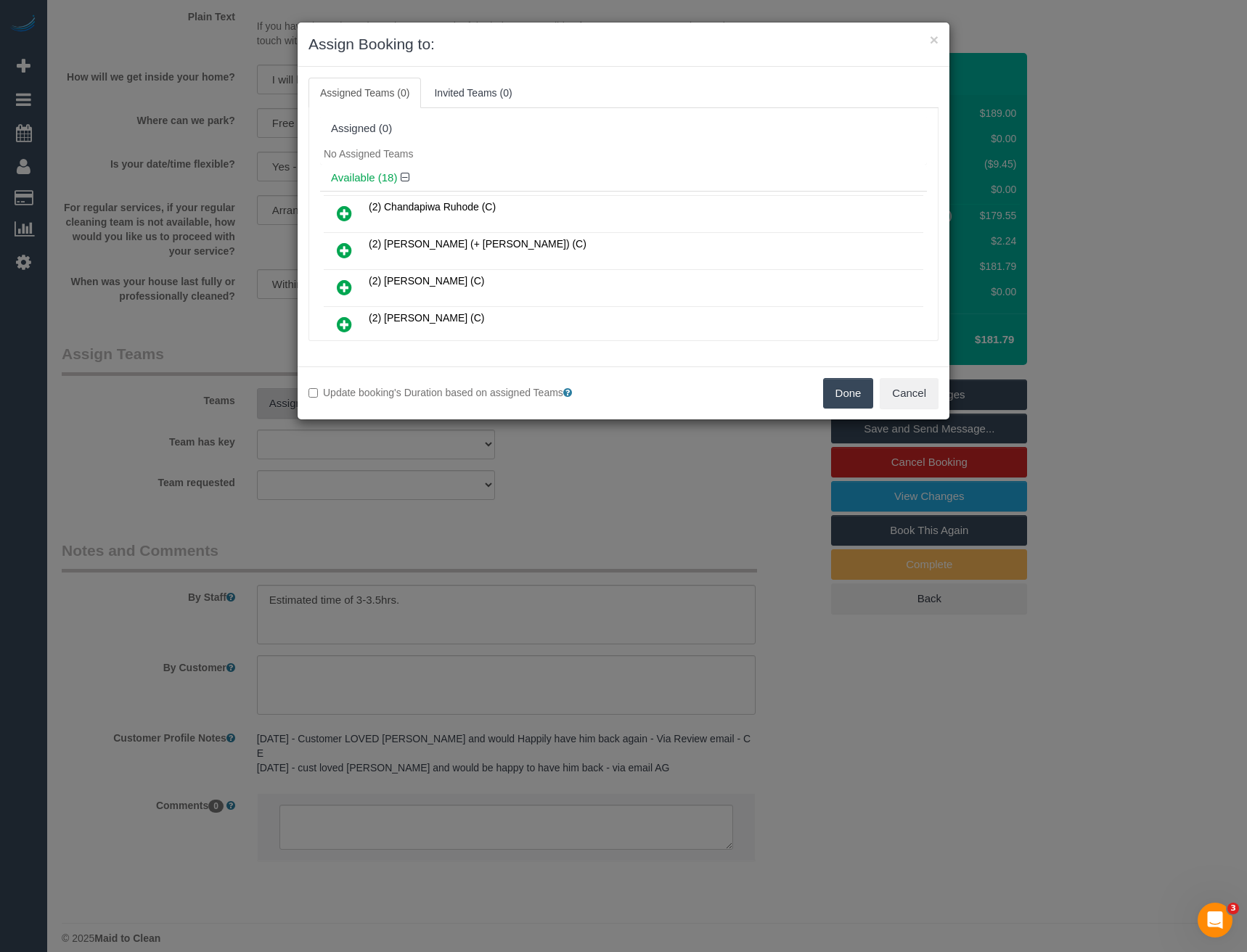
scroll to position [465, 0]
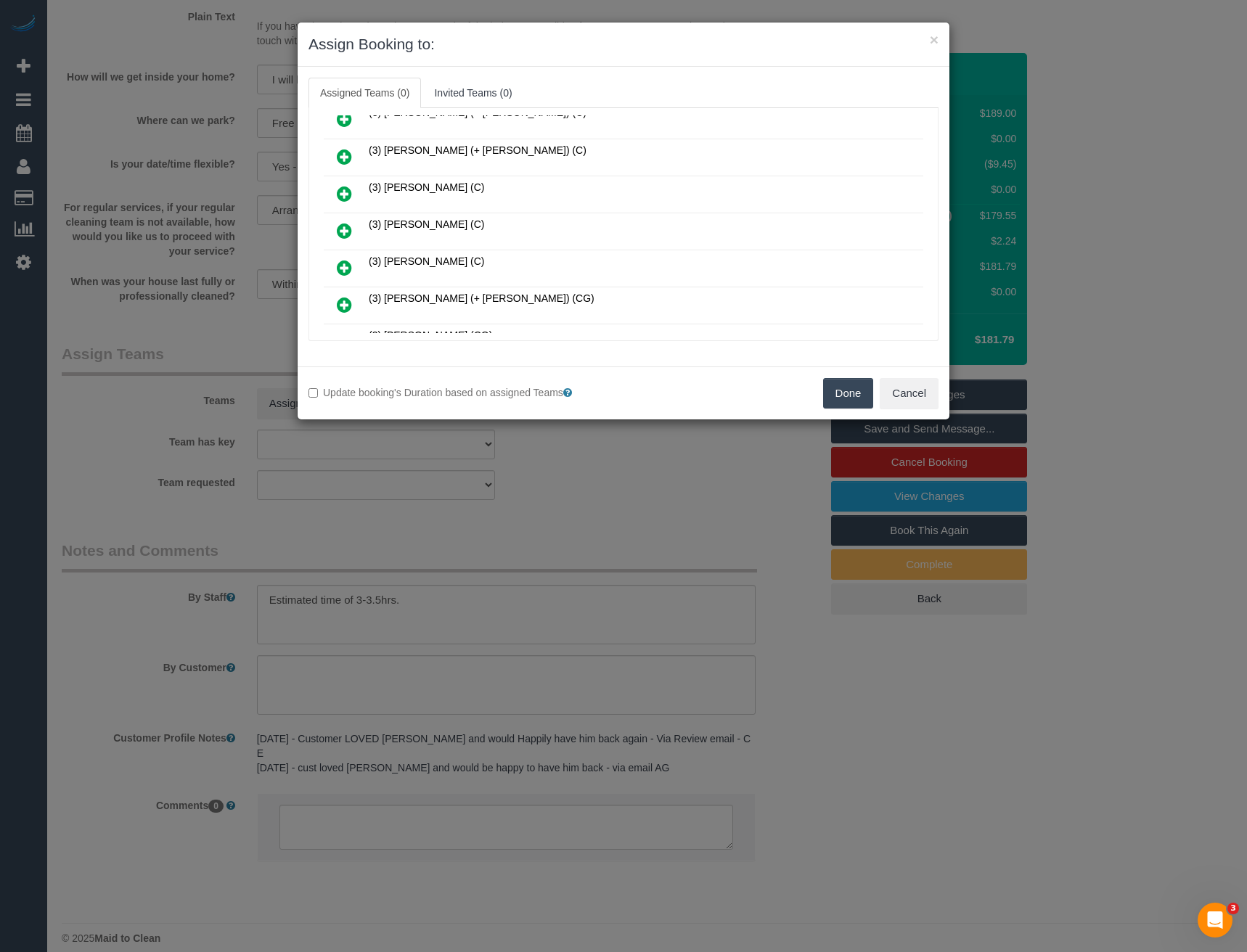
click at [343, 229] on icon at bounding box center [344, 231] width 15 height 17
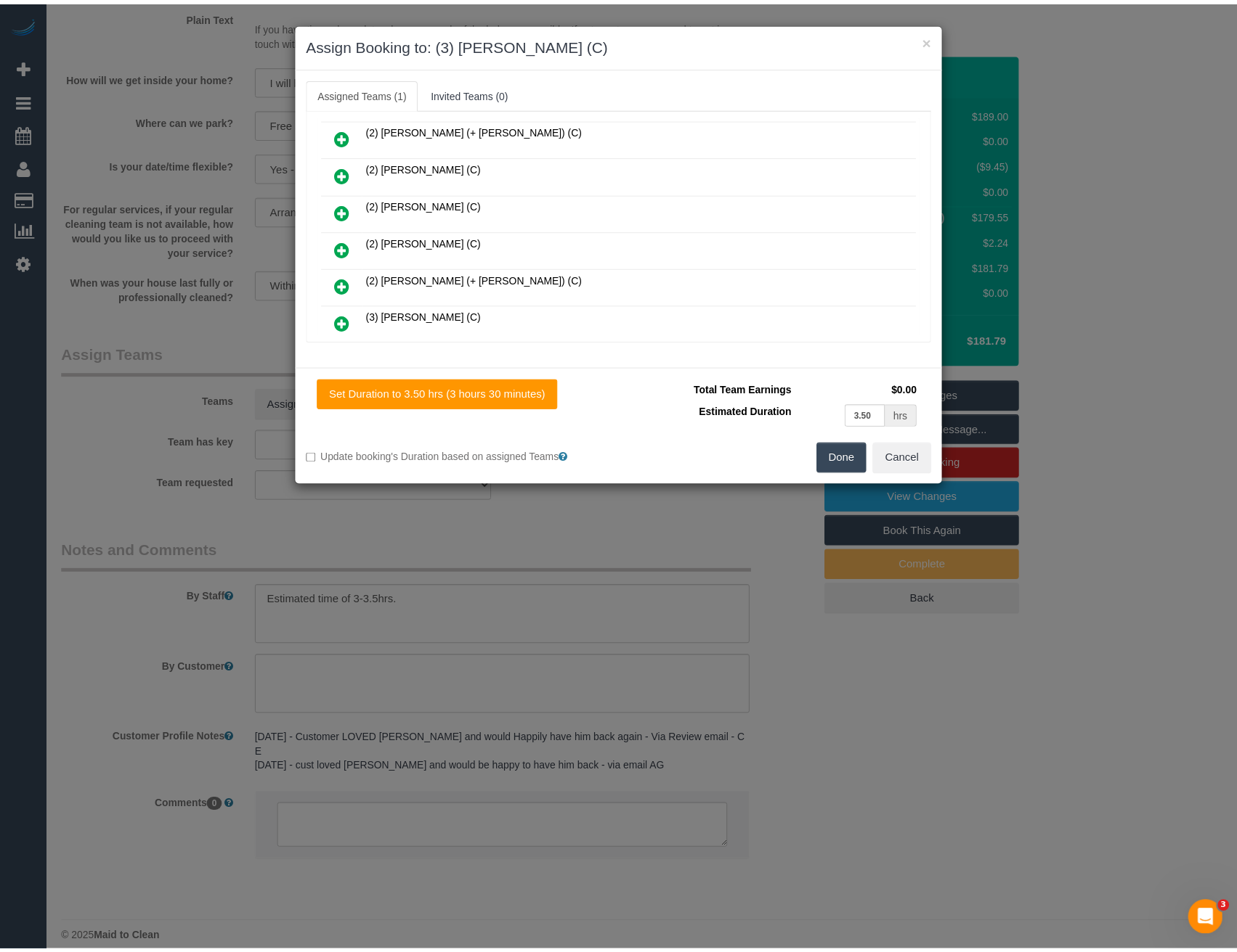
scroll to position [0, 0]
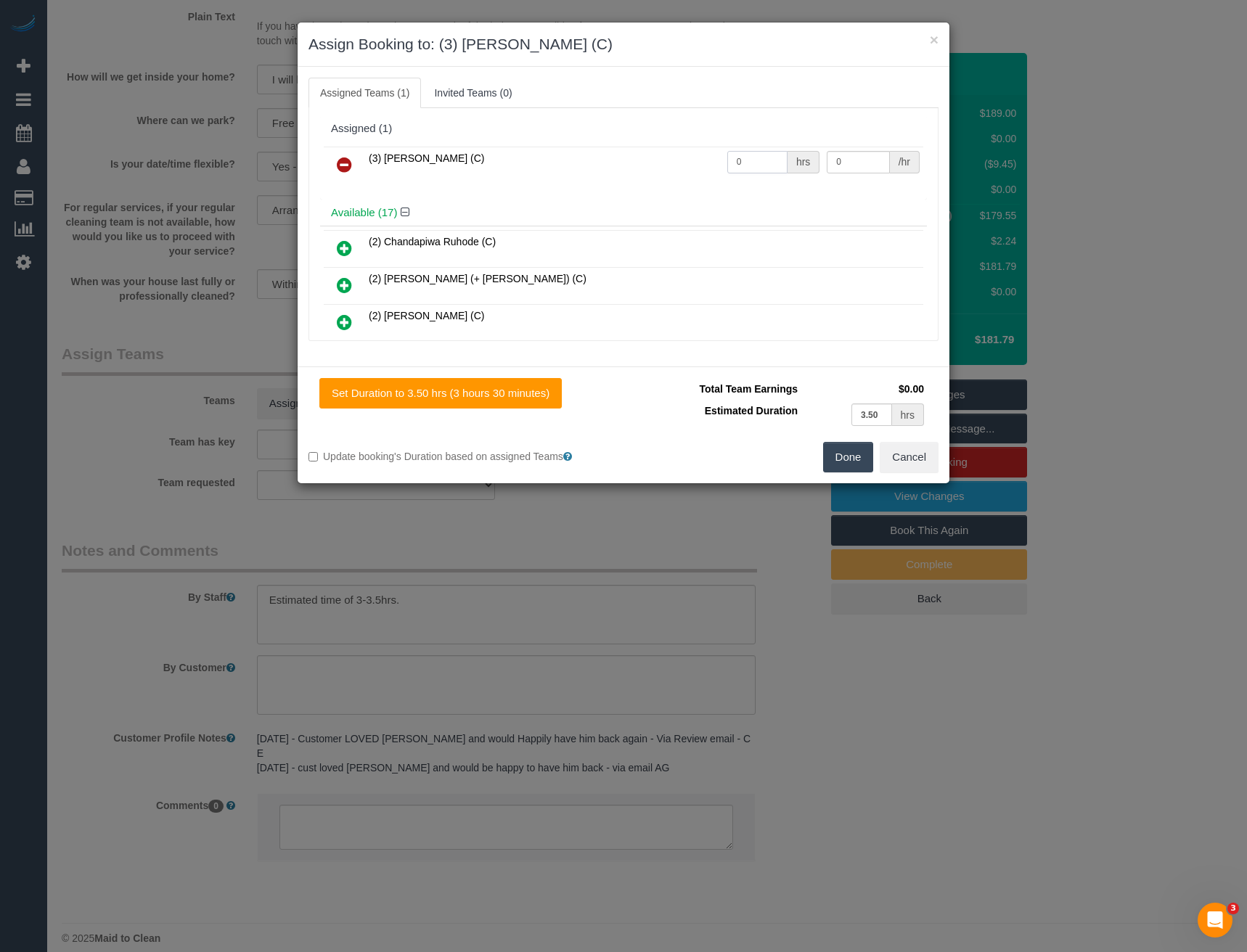
drag, startPoint x: 740, startPoint y: 166, endPoint x: 665, endPoint y: 169, distance: 75.1
click at [665, 169] on tr "(3) [PERSON_NAME] (C) 0 hrs 0 /hr" at bounding box center [624, 165] width 600 height 37
type input "1"
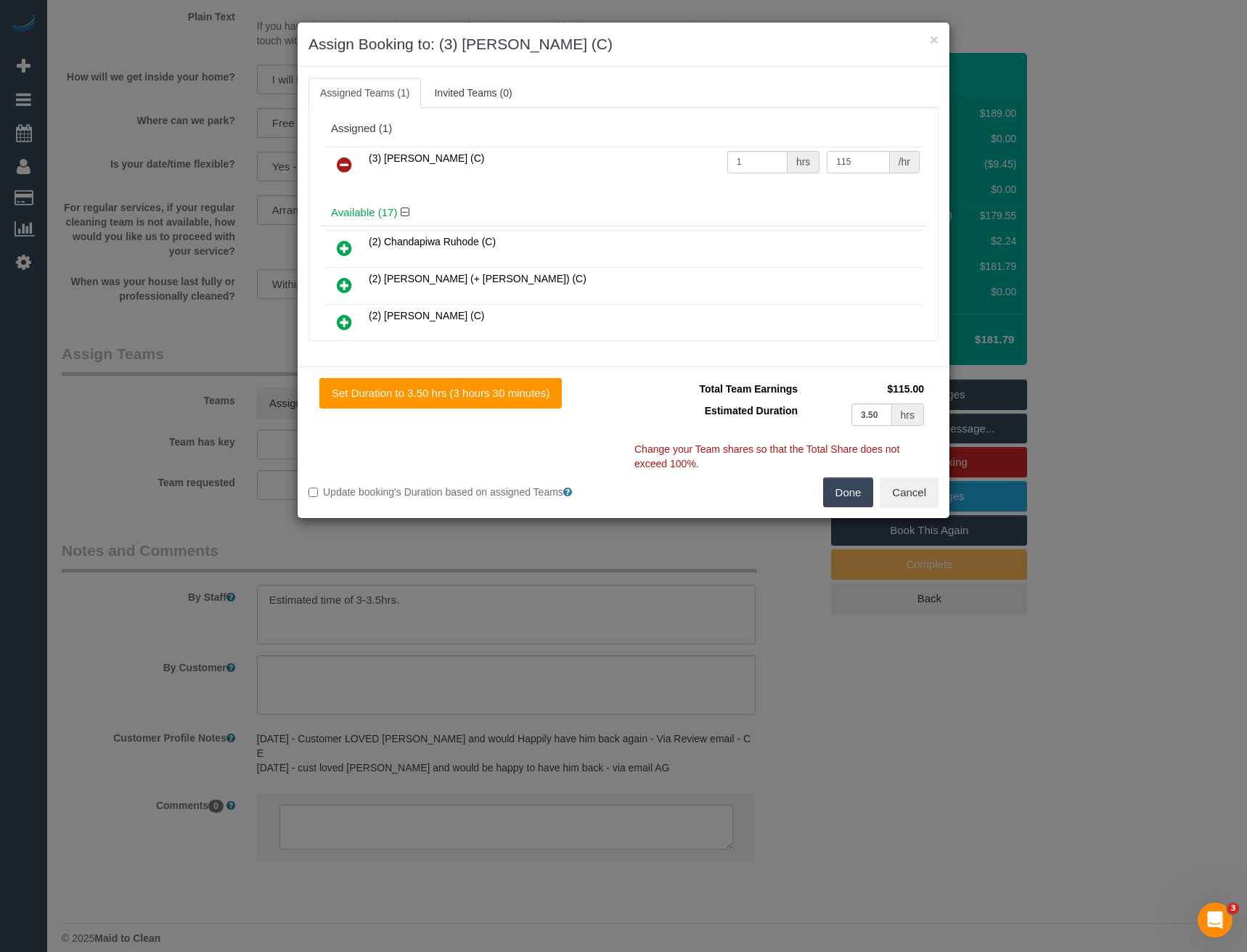
type input "115"
click at [852, 491] on button "Done" at bounding box center [848, 493] width 51 height 31
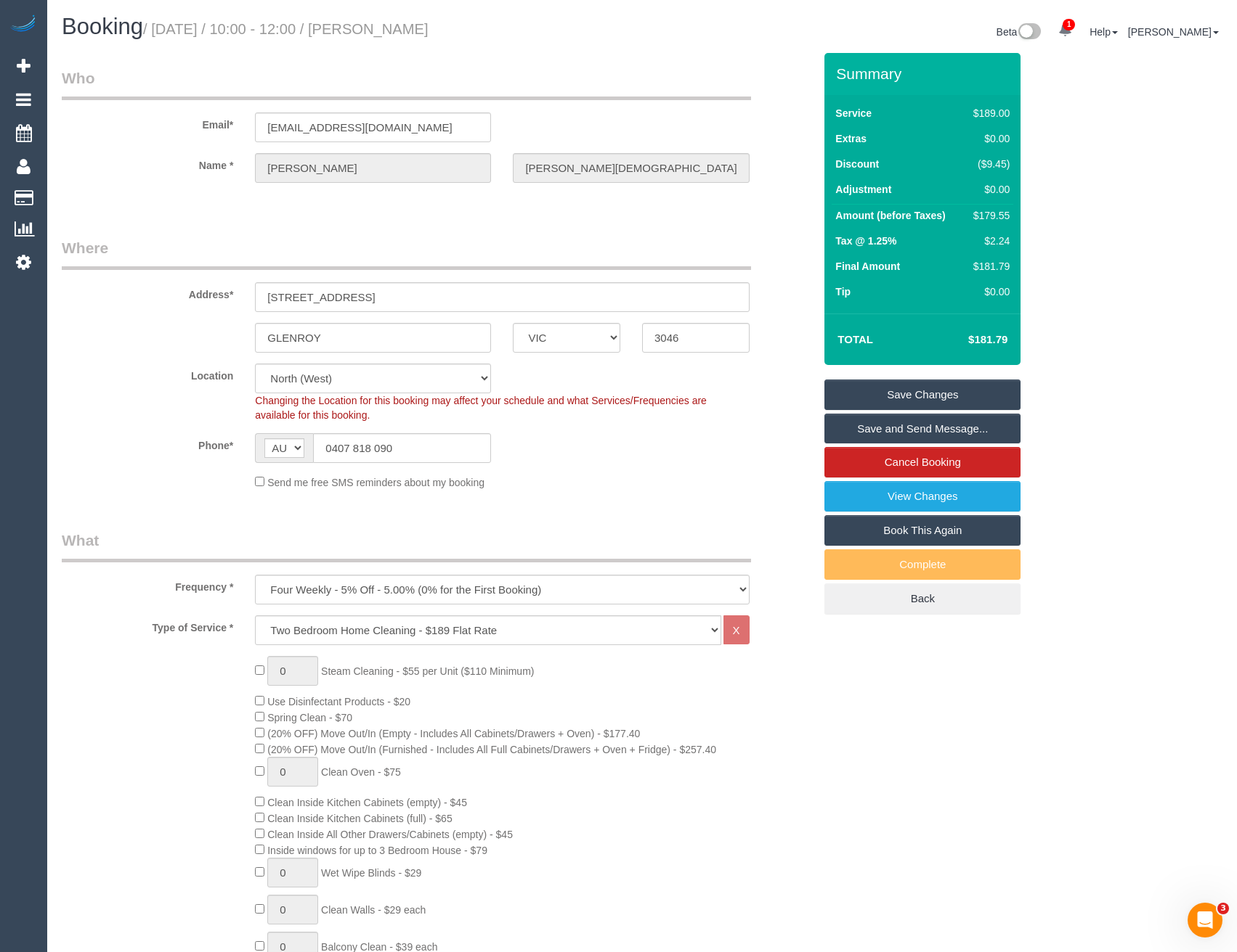
click at [925, 430] on link "Save and Send Message..." at bounding box center [922, 430] width 196 height 31
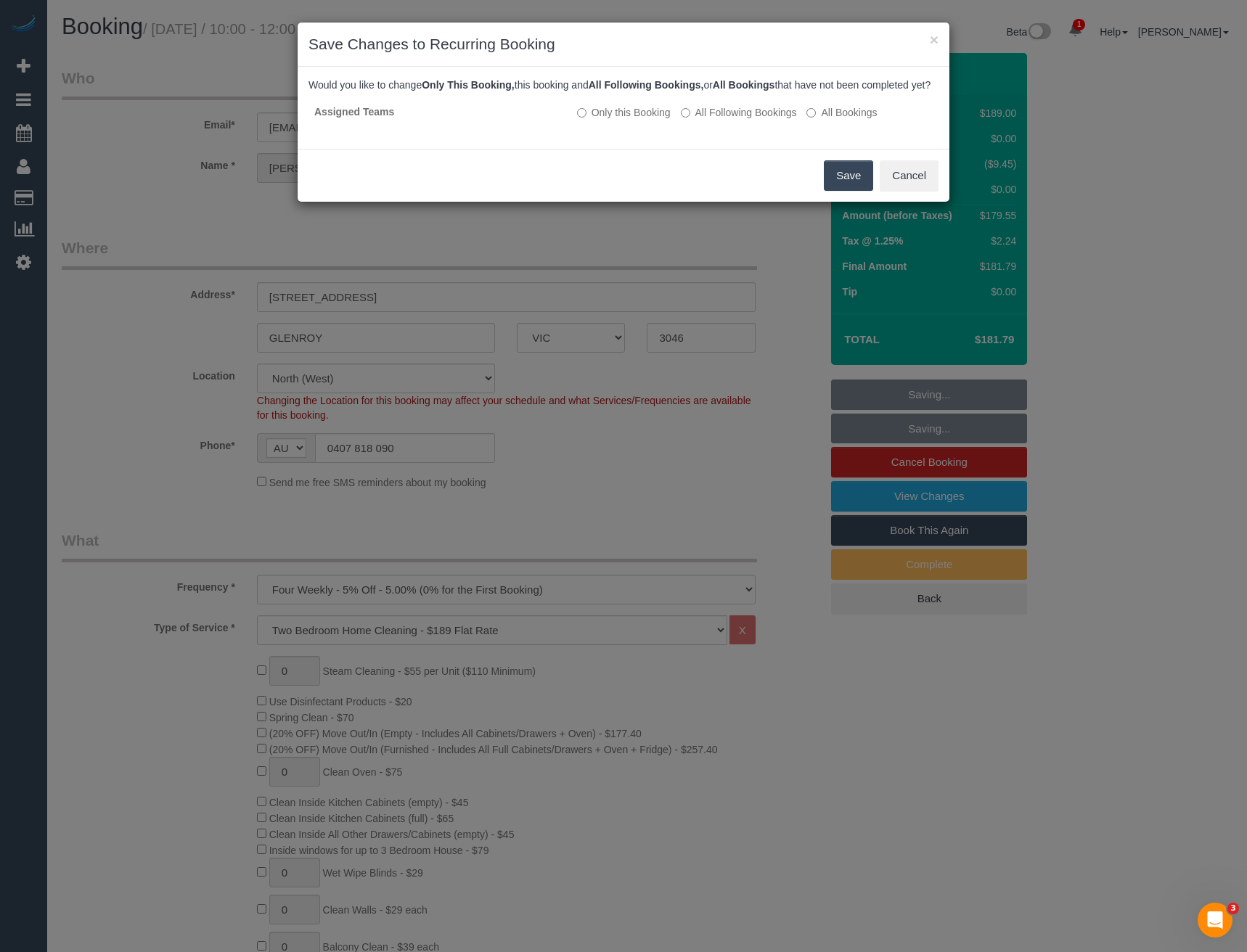
click at [849, 182] on button "Save" at bounding box center [848, 176] width 49 height 31
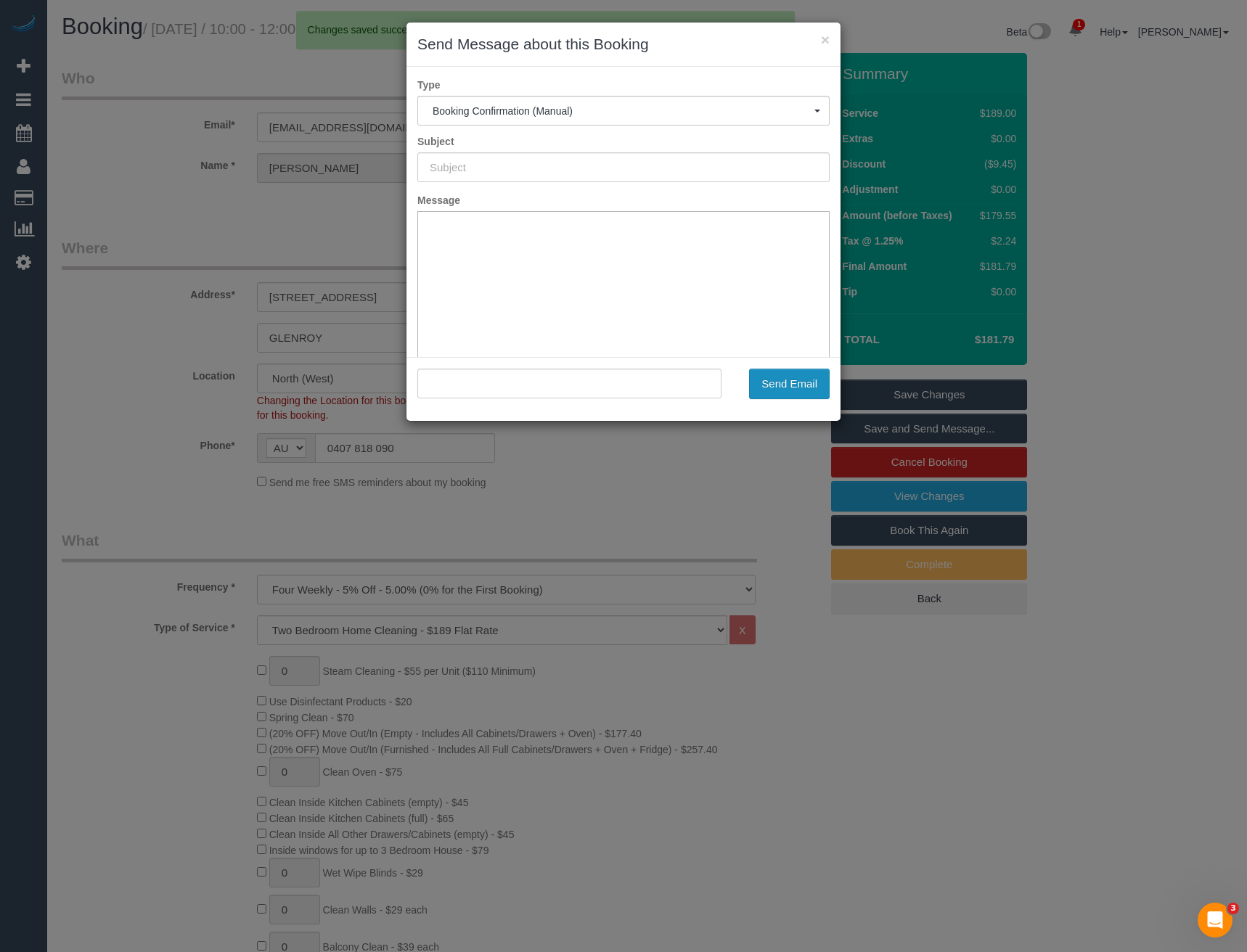
type input "Booking Confirmed"
type input ""[PERSON_NAME]" <[EMAIL_ADDRESS][DOMAIN_NAME]>"
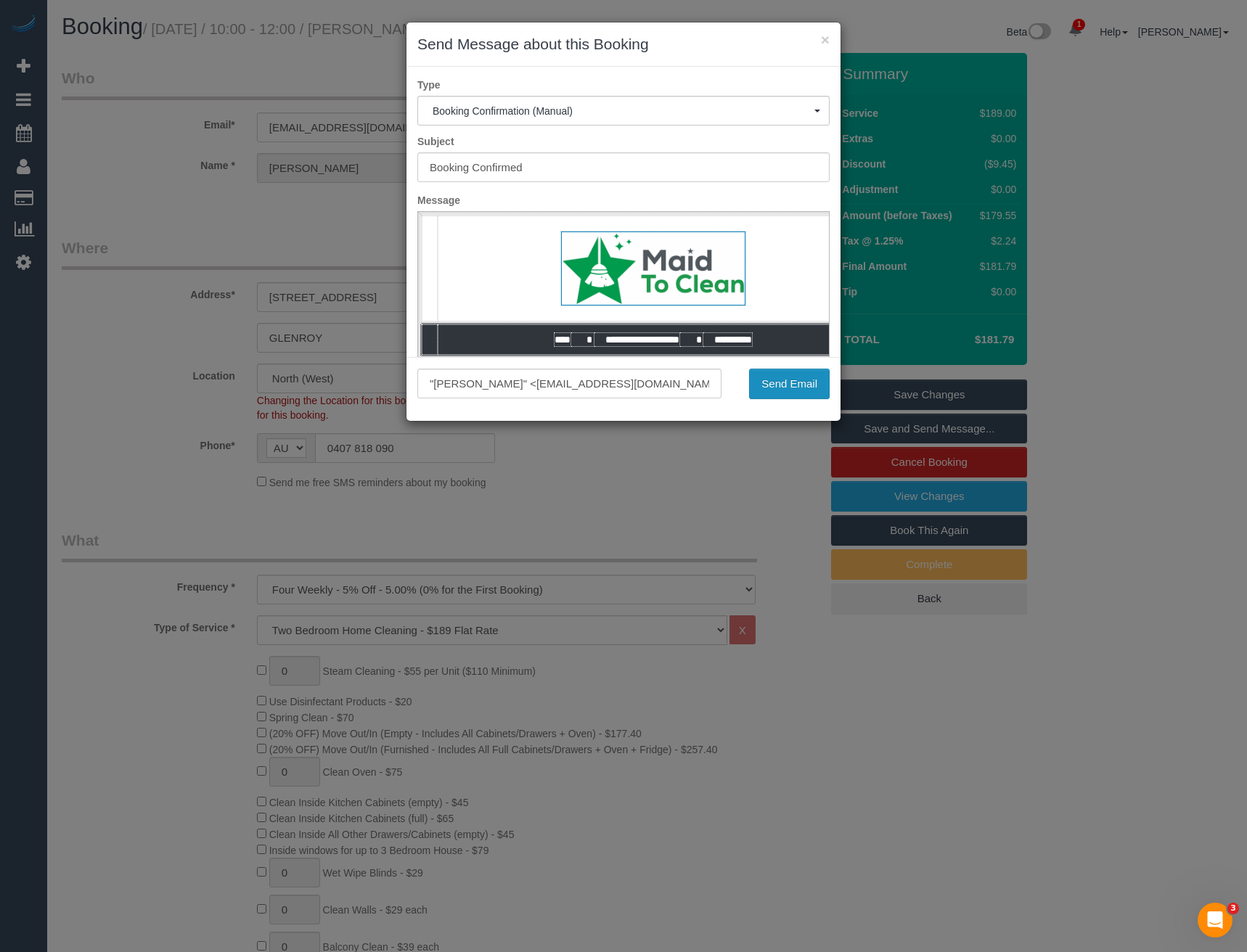
click at [791, 385] on button "Send Email" at bounding box center [788, 384] width 80 height 31
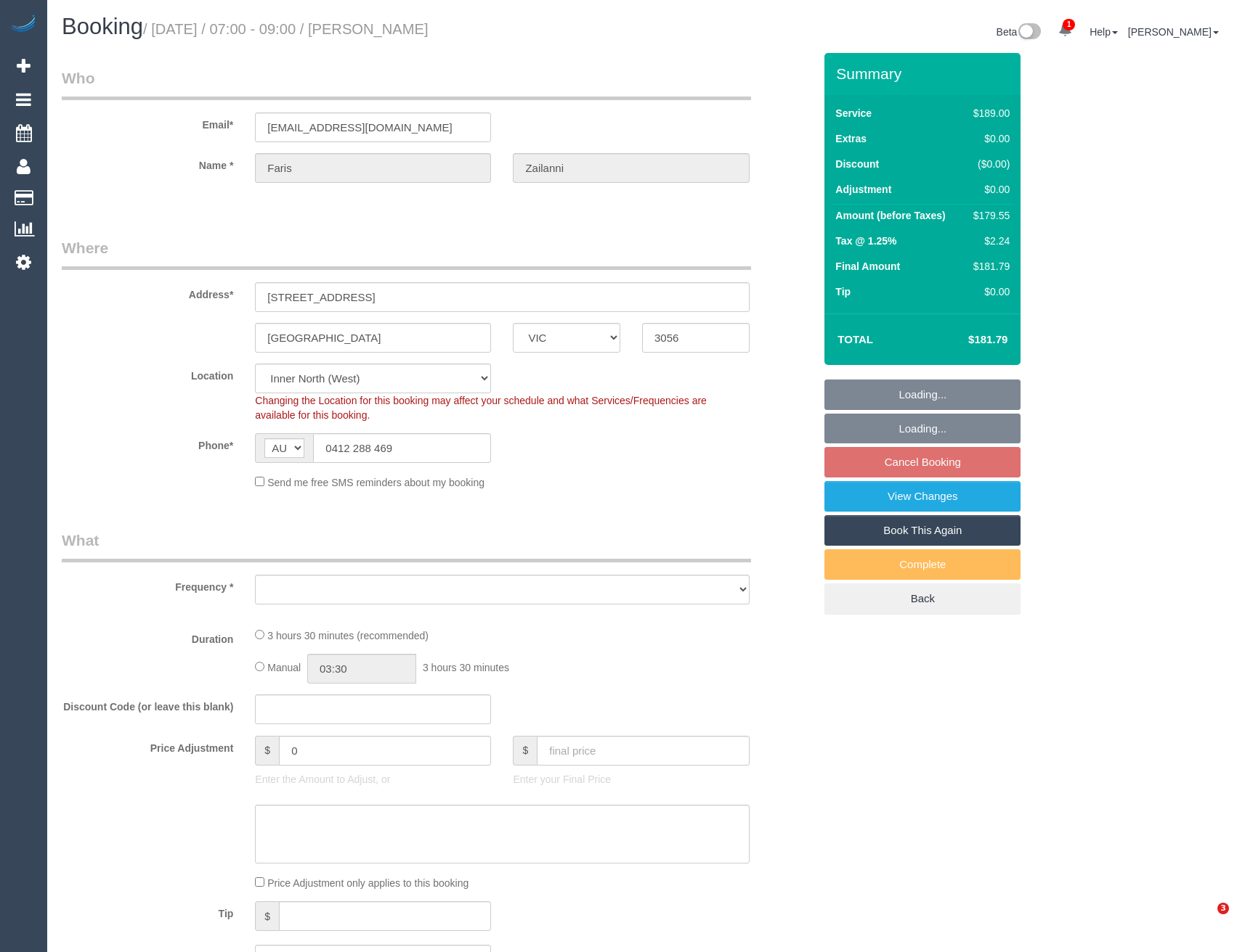
select select "VIC"
select select "number:28"
select select "number:14"
select select "number:19"
select select "number:24"
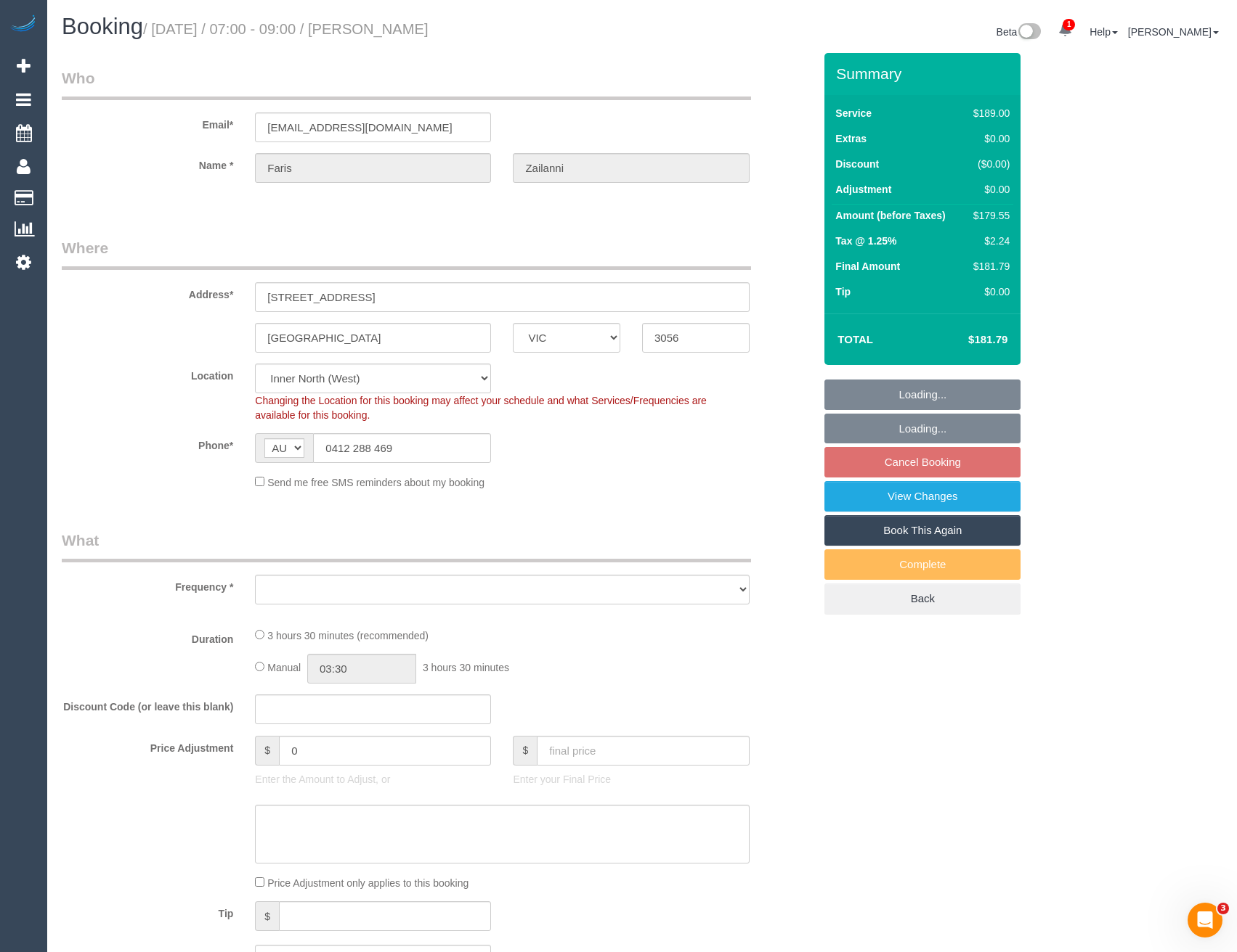
select select "number:34"
select select "number:26"
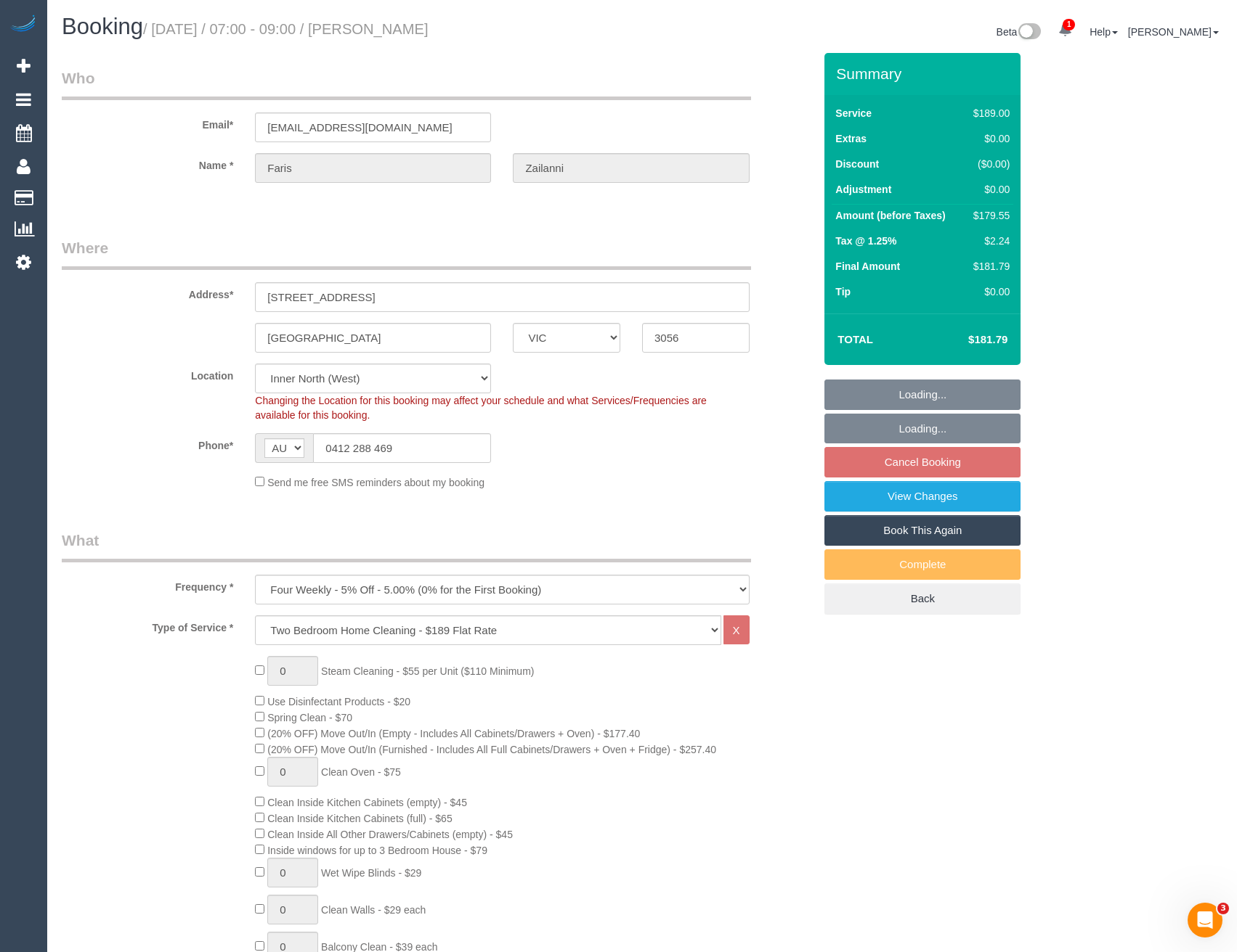
select select "object:780"
select select "spot1"
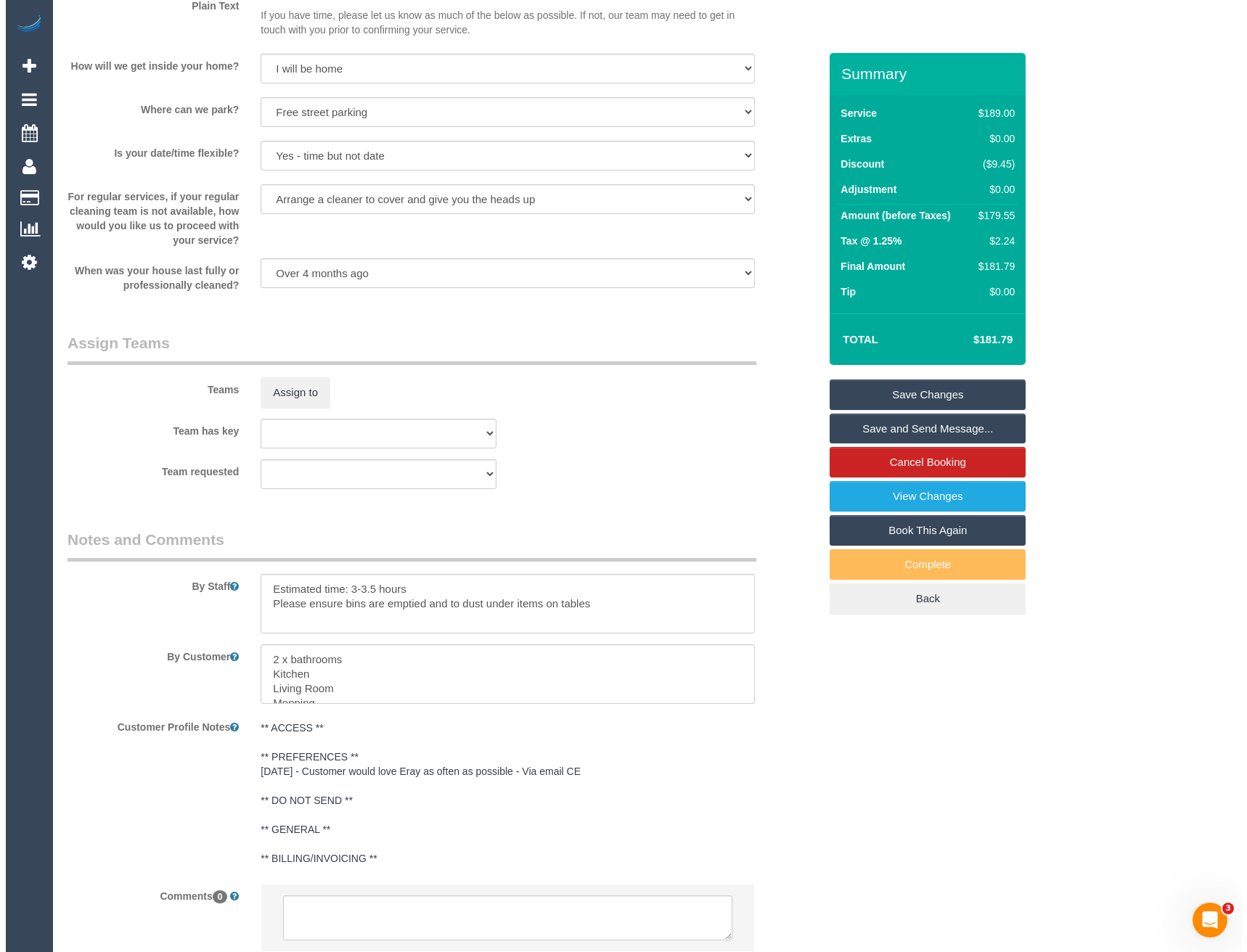
scroll to position [1756, 0]
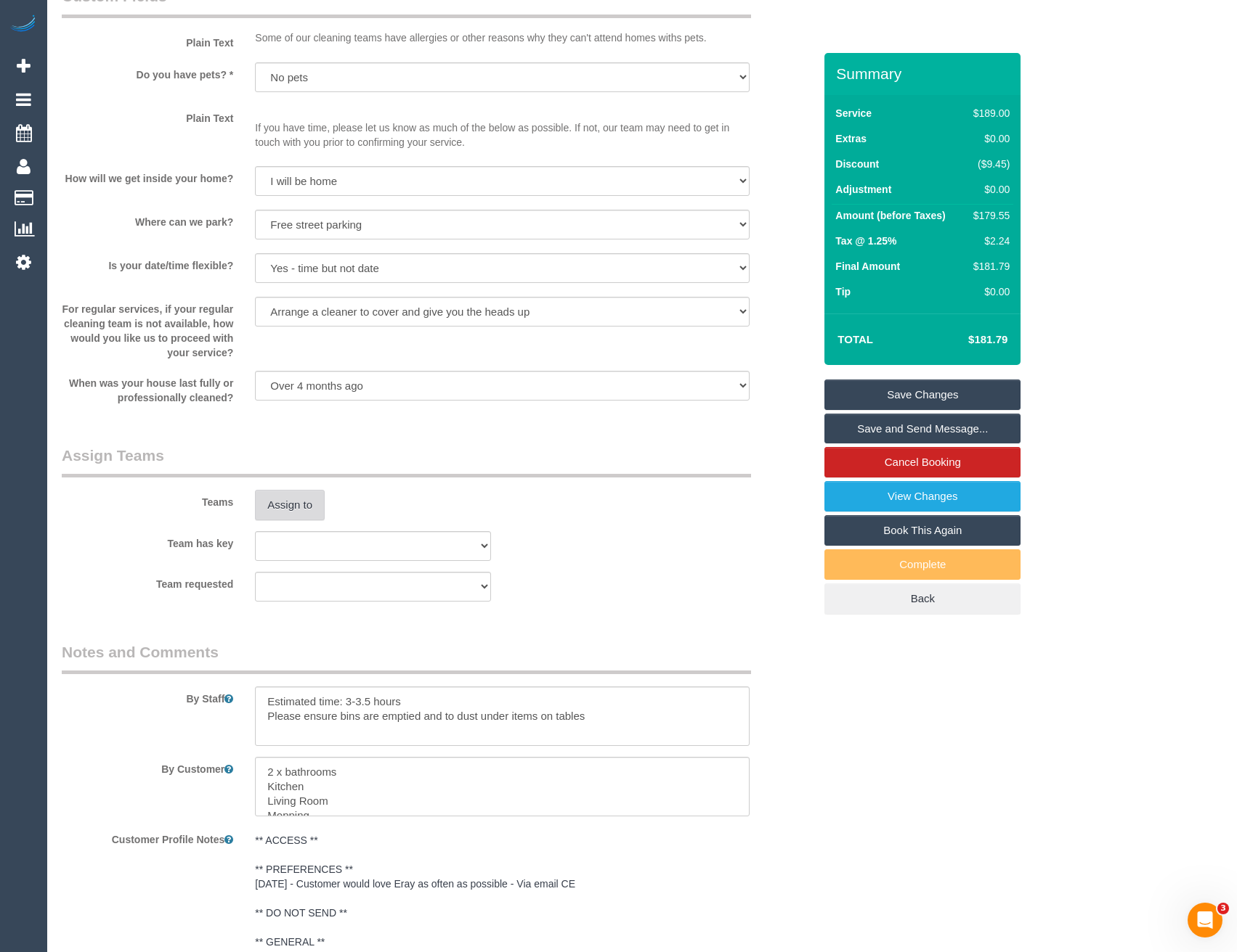
click at [310, 514] on button "Assign to" at bounding box center [289, 506] width 70 height 31
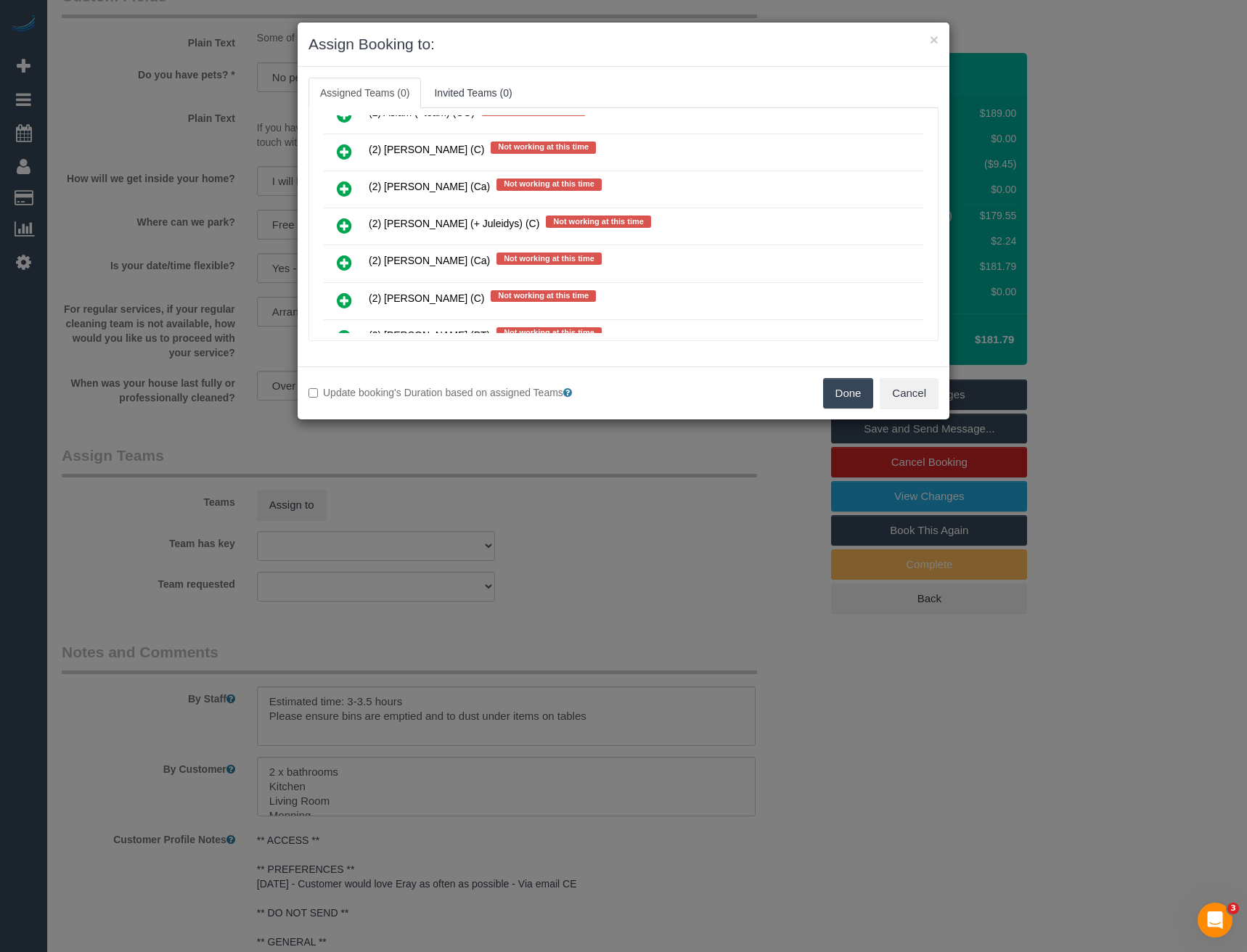
scroll to position [2874, 0]
click at [346, 223] on icon at bounding box center [344, 225] width 15 height 17
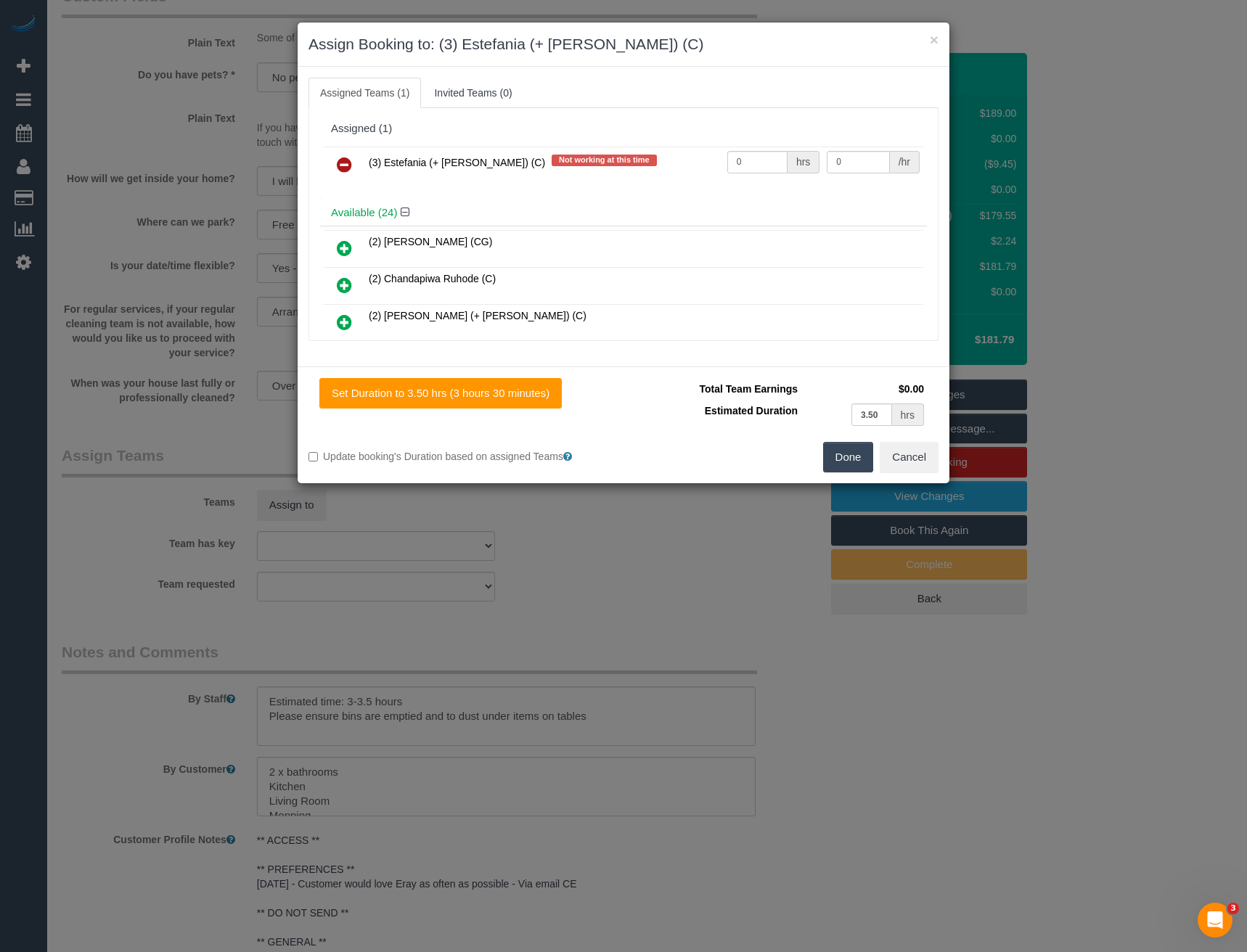
scroll to position [3354, 0]
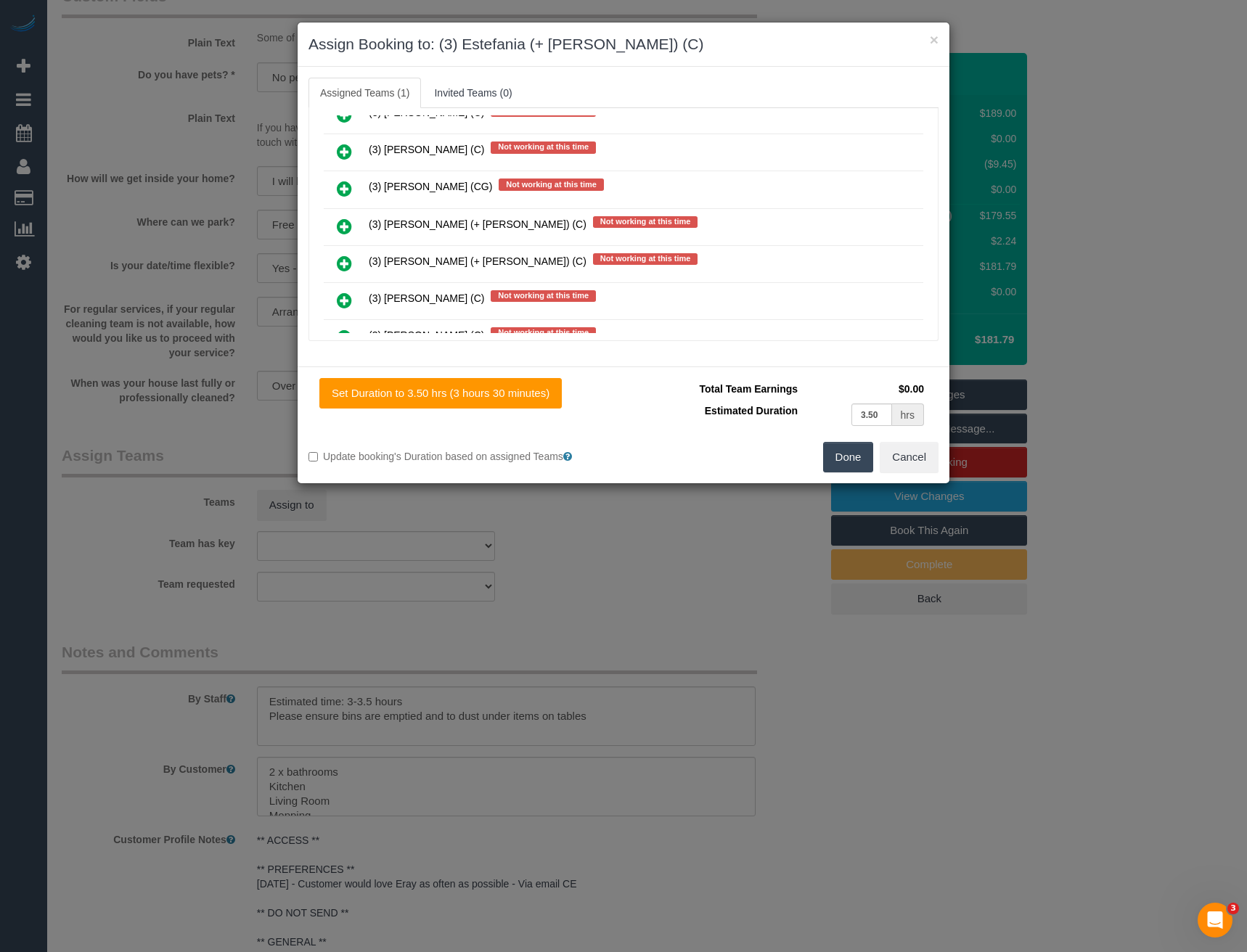
click at [345, 227] on icon at bounding box center [344, 226] width 15 height 17
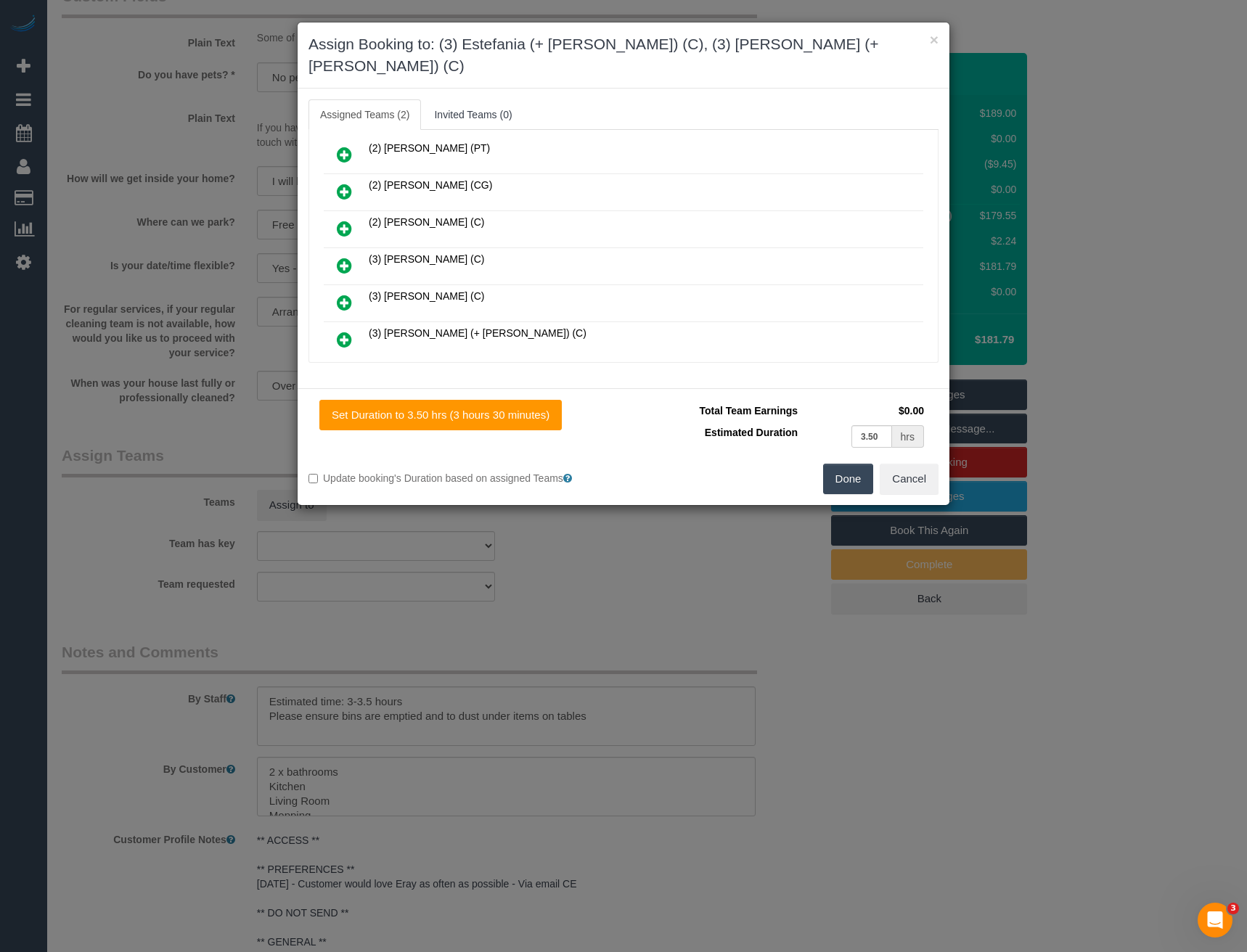
scroll to position [0, 0]
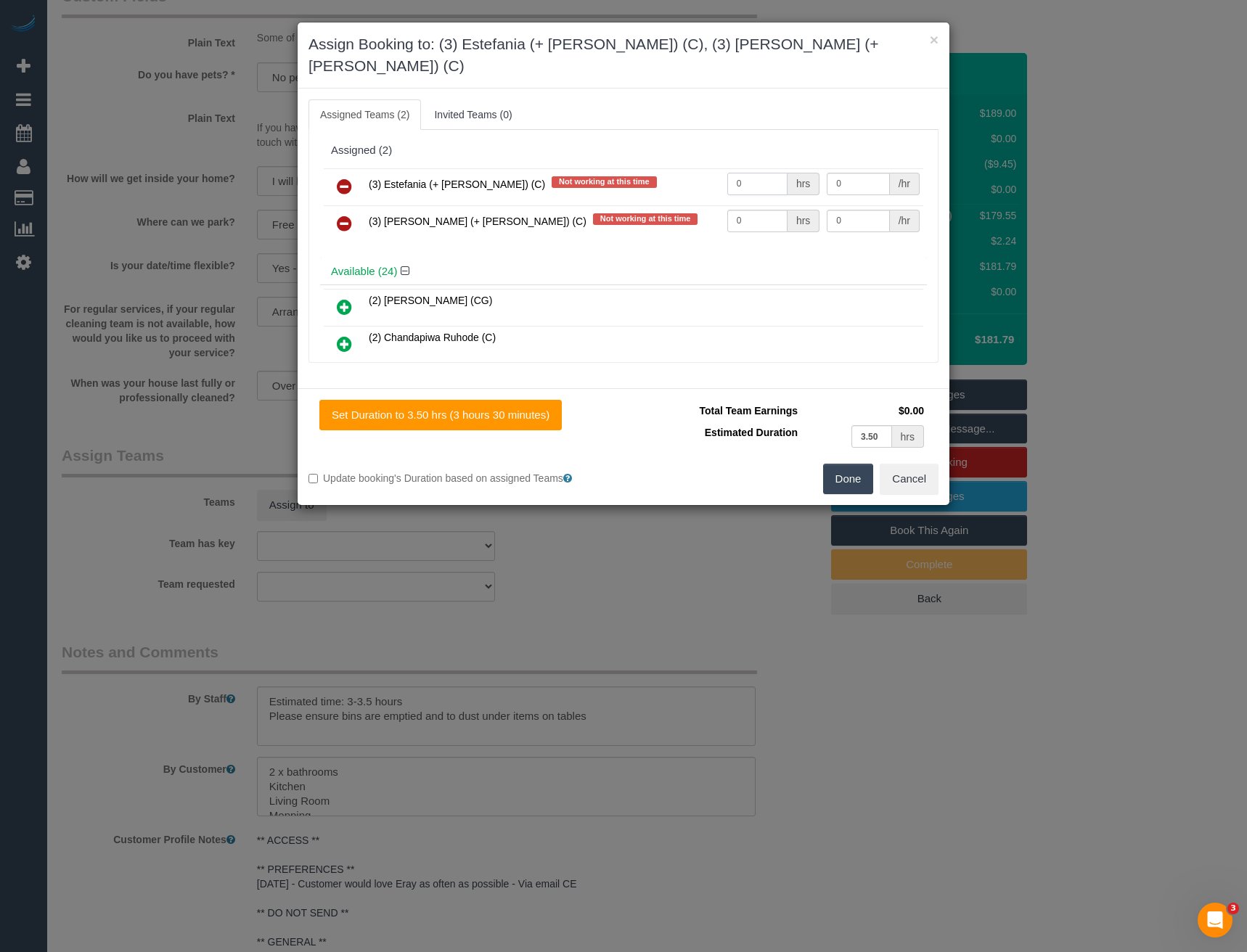
drag, startPoint x: 757, startPoint y: 169, endPoint x: 652, endPoint y: 172, distance: 105.0
click at [667, 175] on tr "(3) Estefania (+ [PERSON_NAME]) (C) Not working at this time 0 hrs 0 /hr" at bounding box center [624, 187] width 600 height 37
type input "1"
type input "57.5"
drag, startPoint x: 765, startPoint y: 205, endPoint x: 577, endPoint y: 196, distance: 188.2
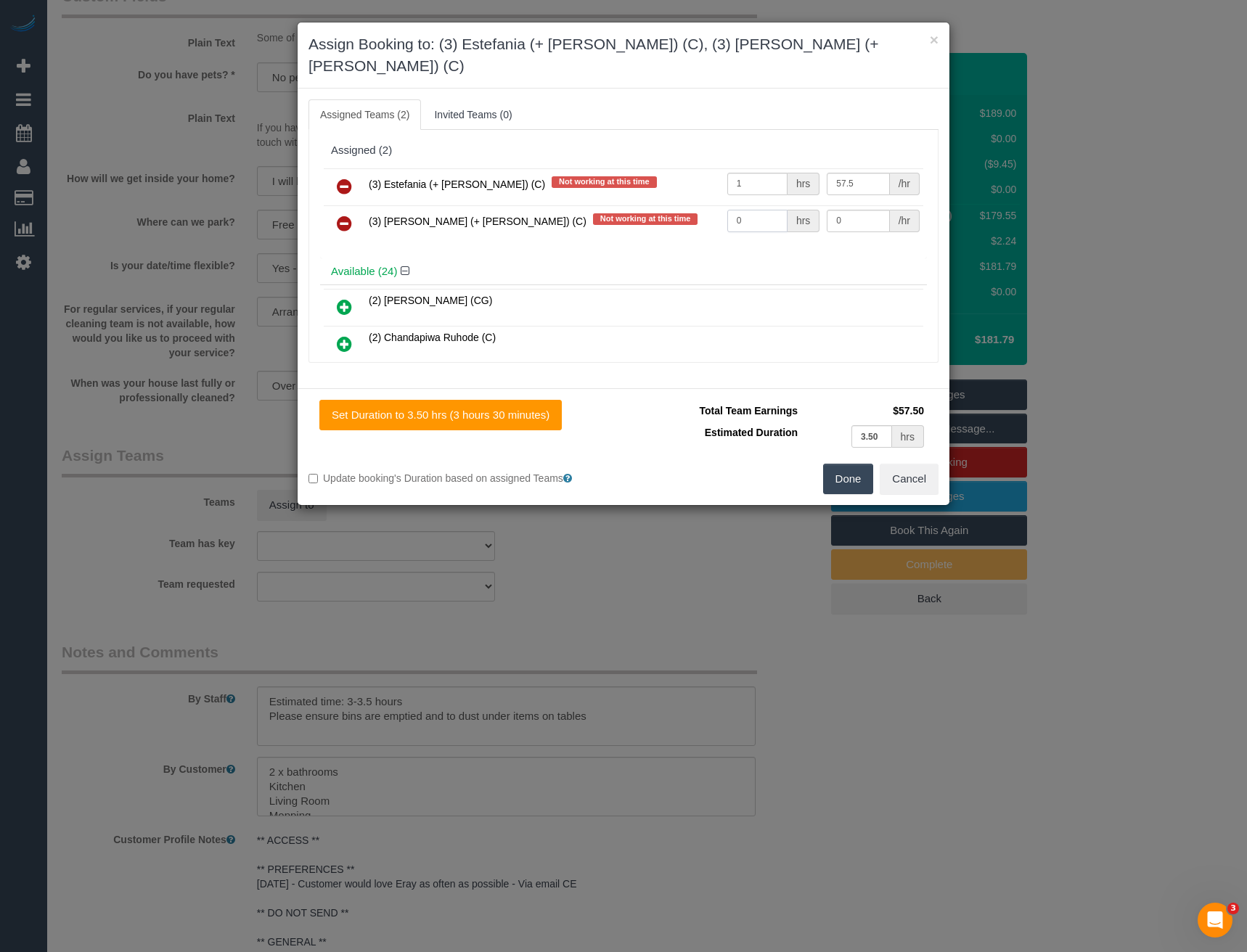
click at [620, 205] on tr "(3) [PERSON_NAME] (+ [PERSON_NAME]) (C) Not working at this time 0 hrs 0 /hr" at bounding box center [624, 223] width 600 height 37
type input "1"
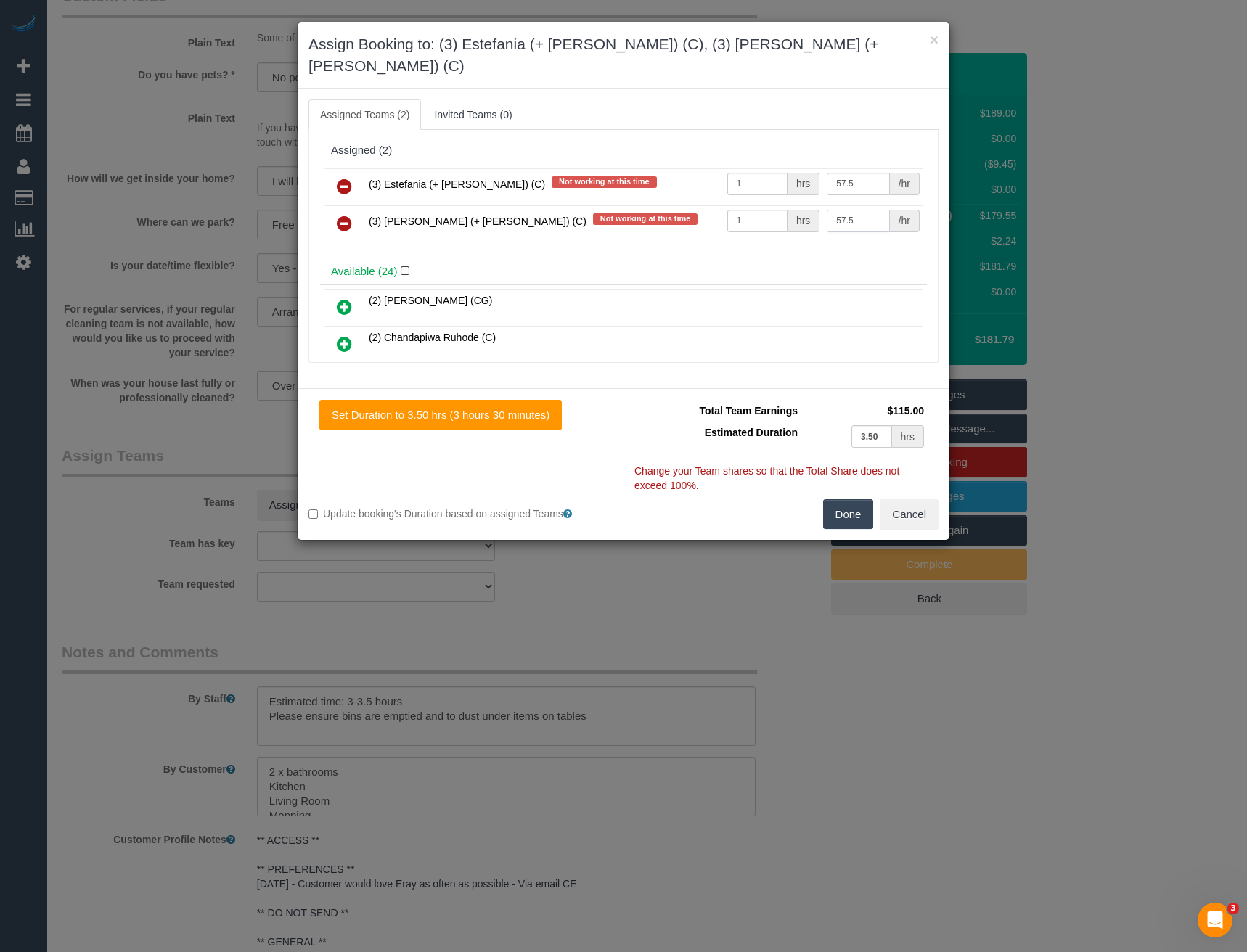
type input "57.5"
click at [846, 499] on button "Done" at bounding box center [848, 515] width 51 height 31
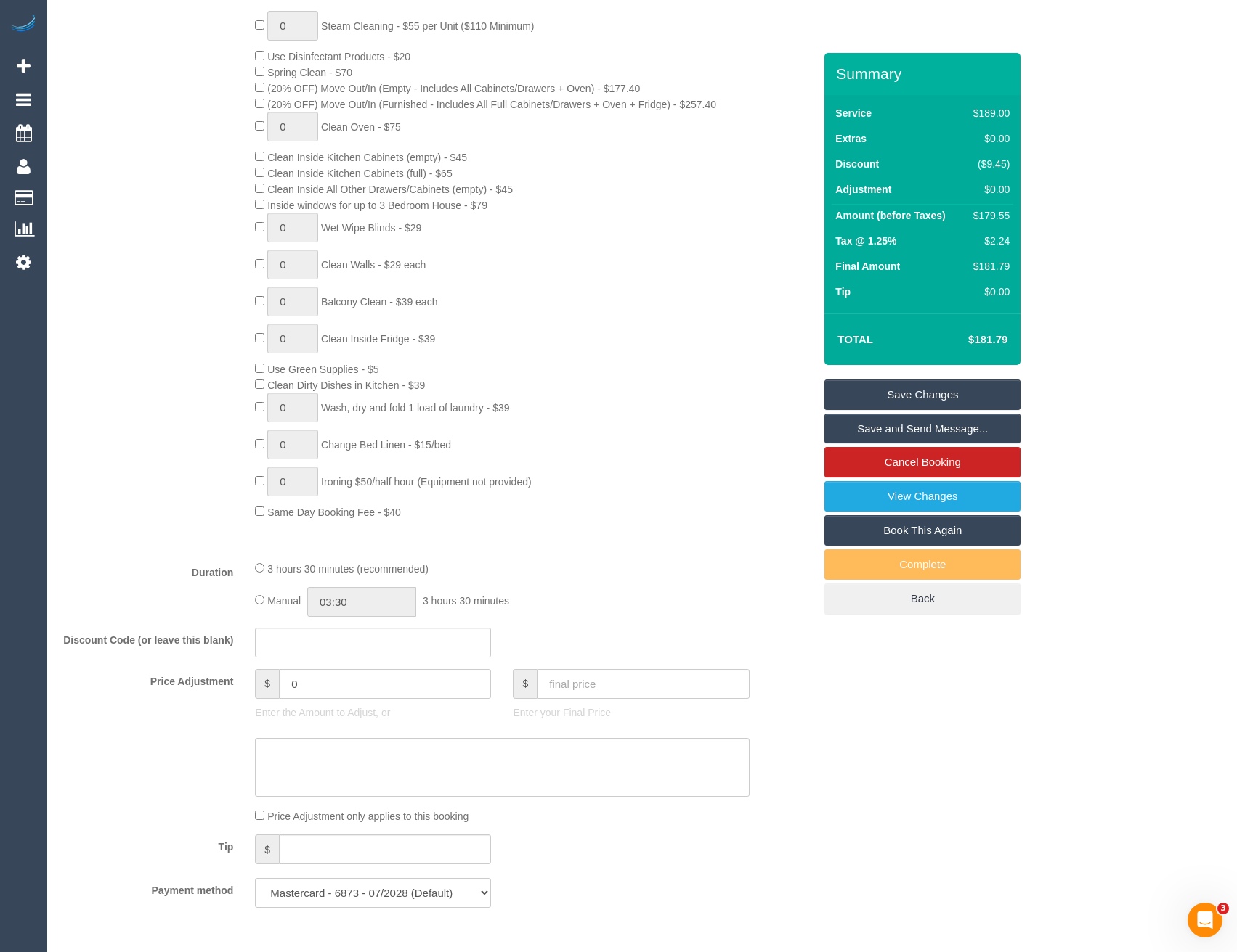
scroll to position [740, 0]
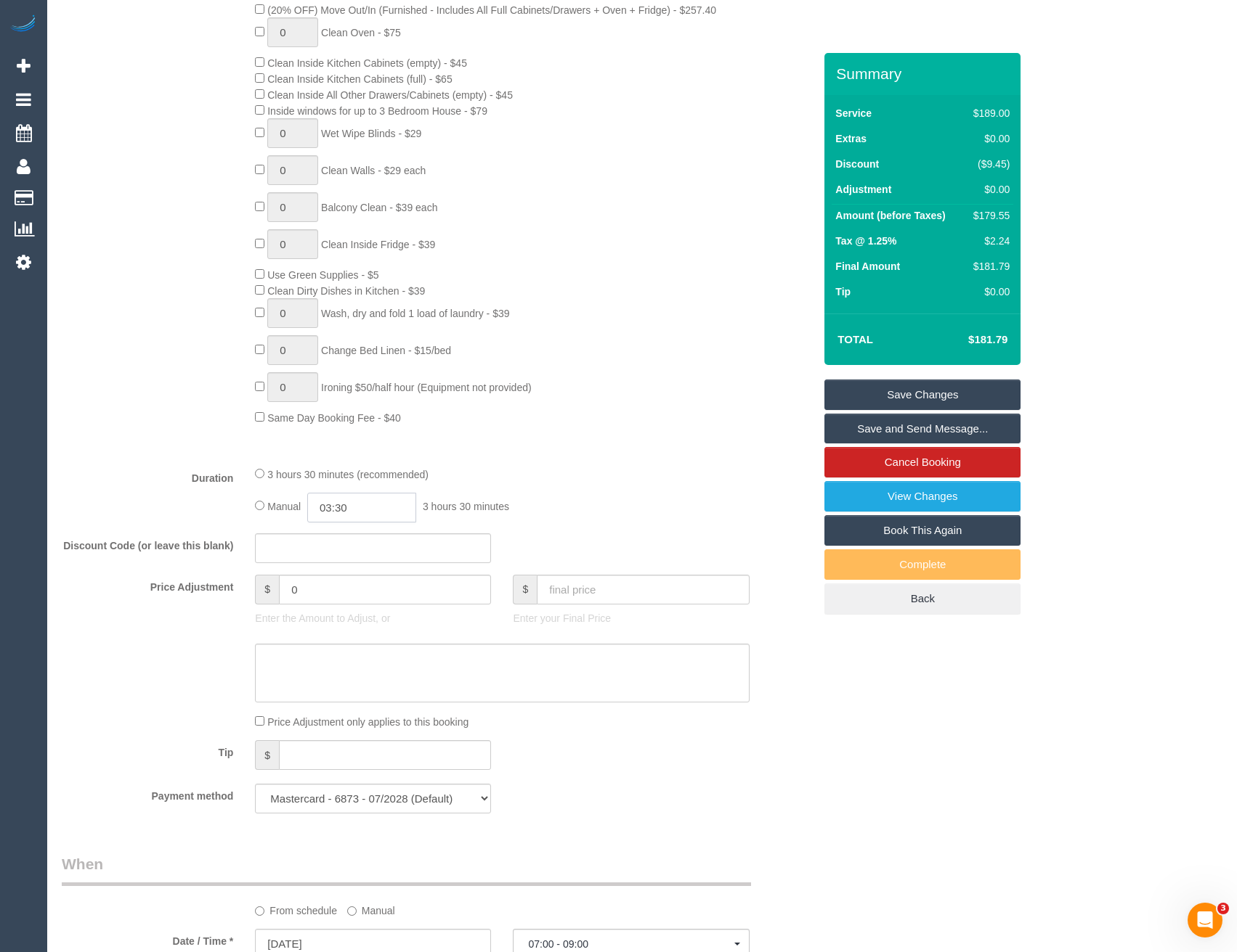
click at [360, 500] on input "03:30" at bounding box center [361, 508] width 109 height 30
click at [346, 563] on li "01:30" at bounding box center [346, 564] width 65 height 19
click at [371, 498] on input "01:30" at bounding box center [361, 508] width 109 height 30
type input "01:3"
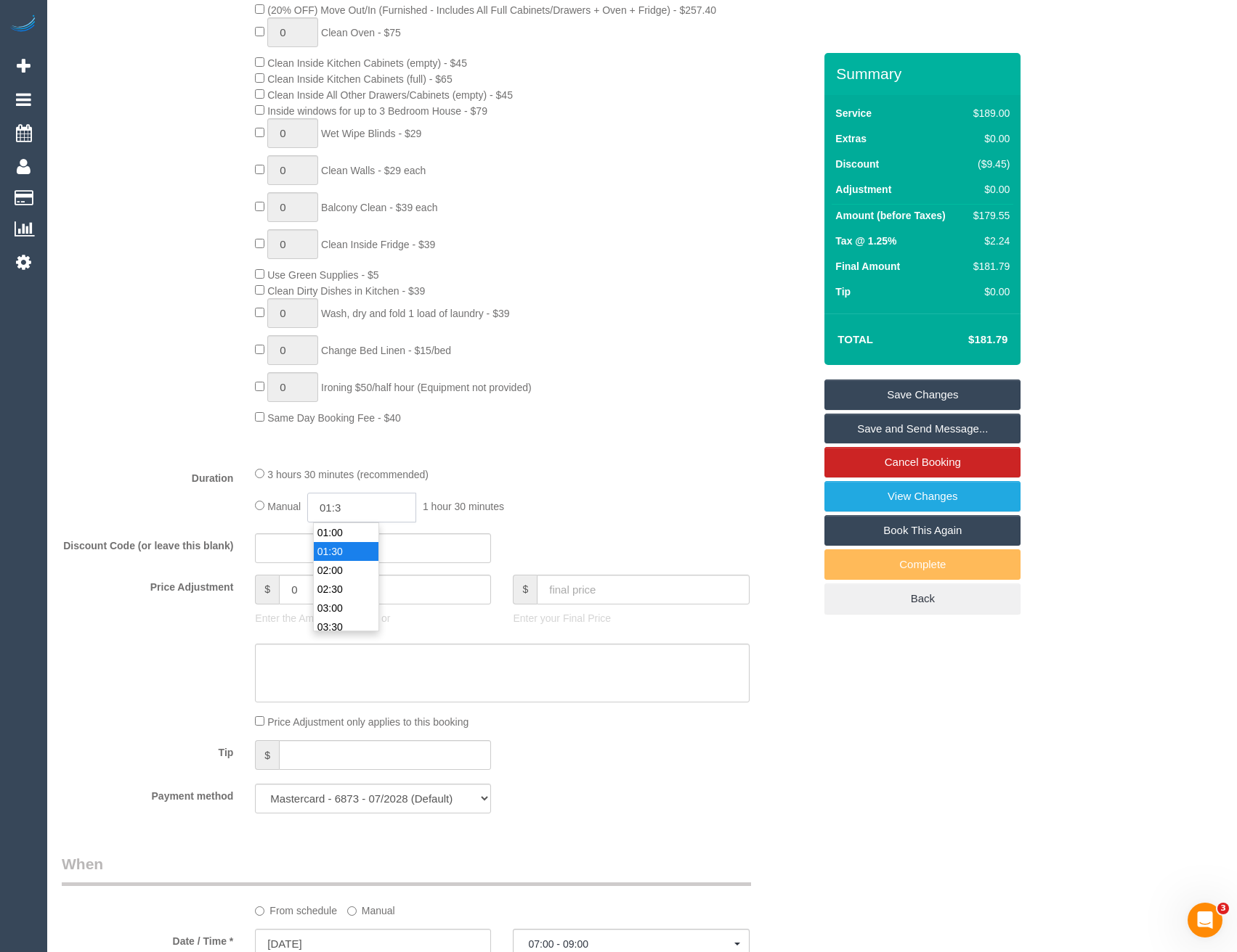
select select "spot41"
type input "01:45"
select select "spot81"
type input "01:45"
select select "spot121"
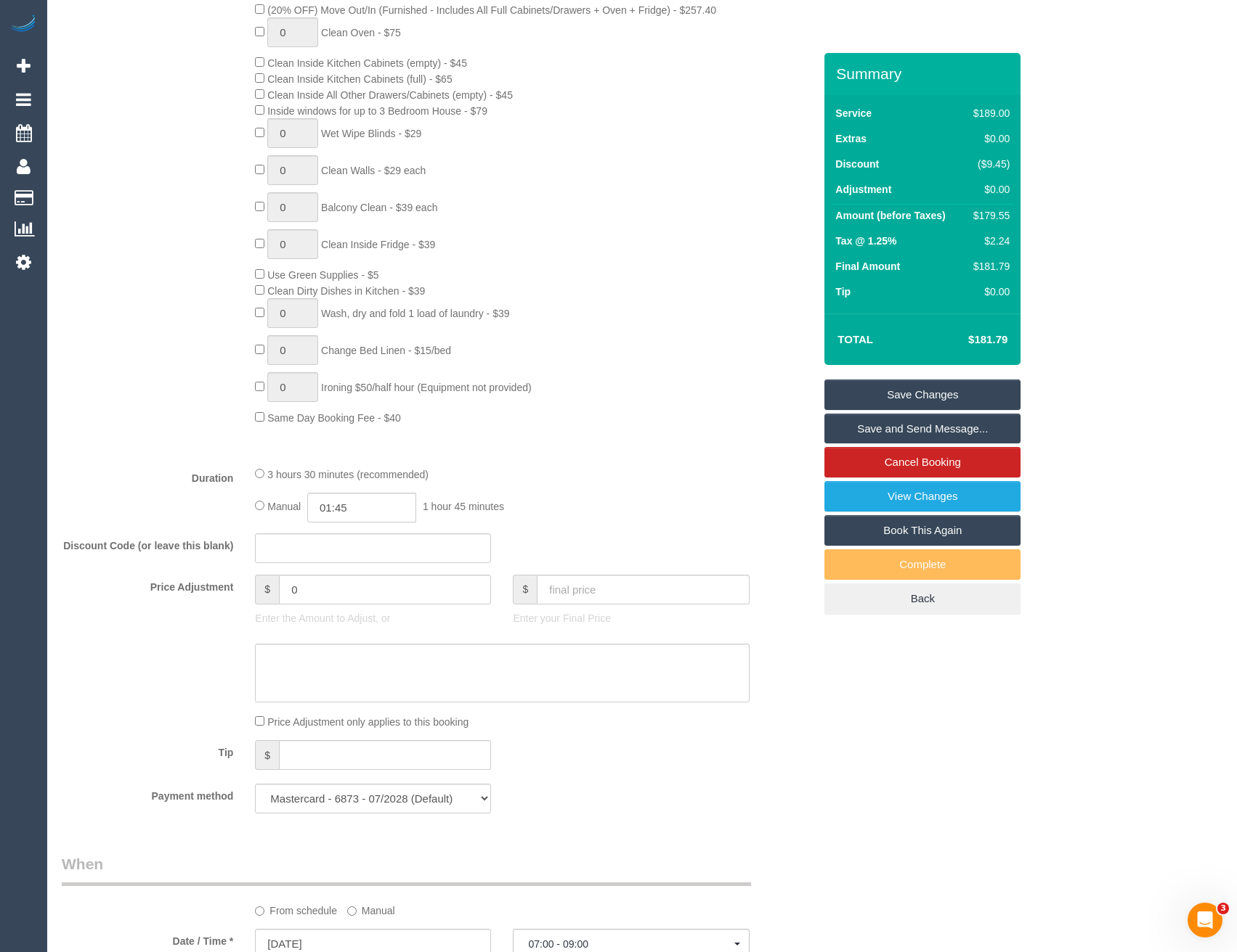
click at [499, 461] on fieldset "What Frequency * One Time Cleaning Weekly - 10% Off - 10.00% (0% for the First …" at bounding box center [437, 308] width 752 height 1035
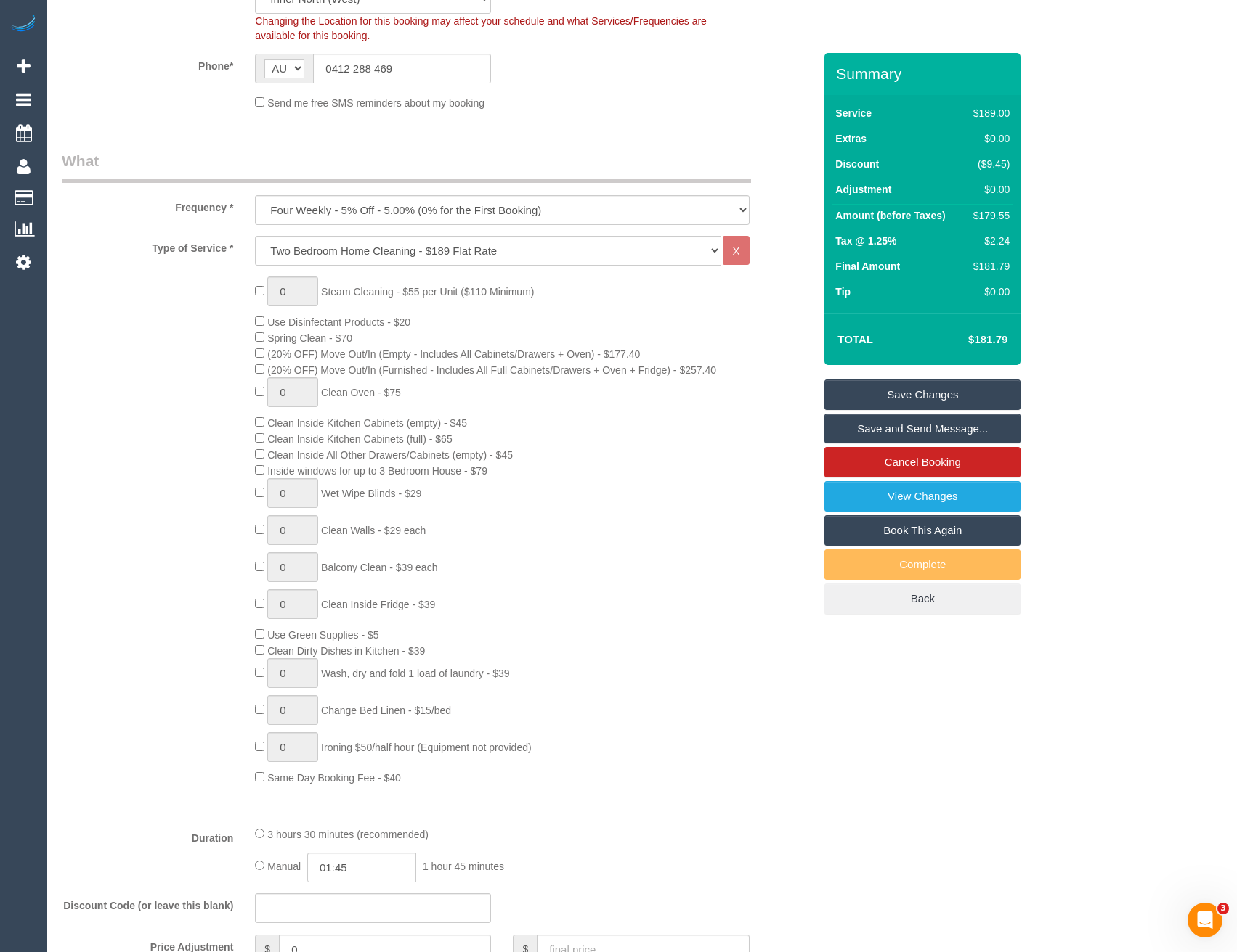
scroll to position [304, 0]
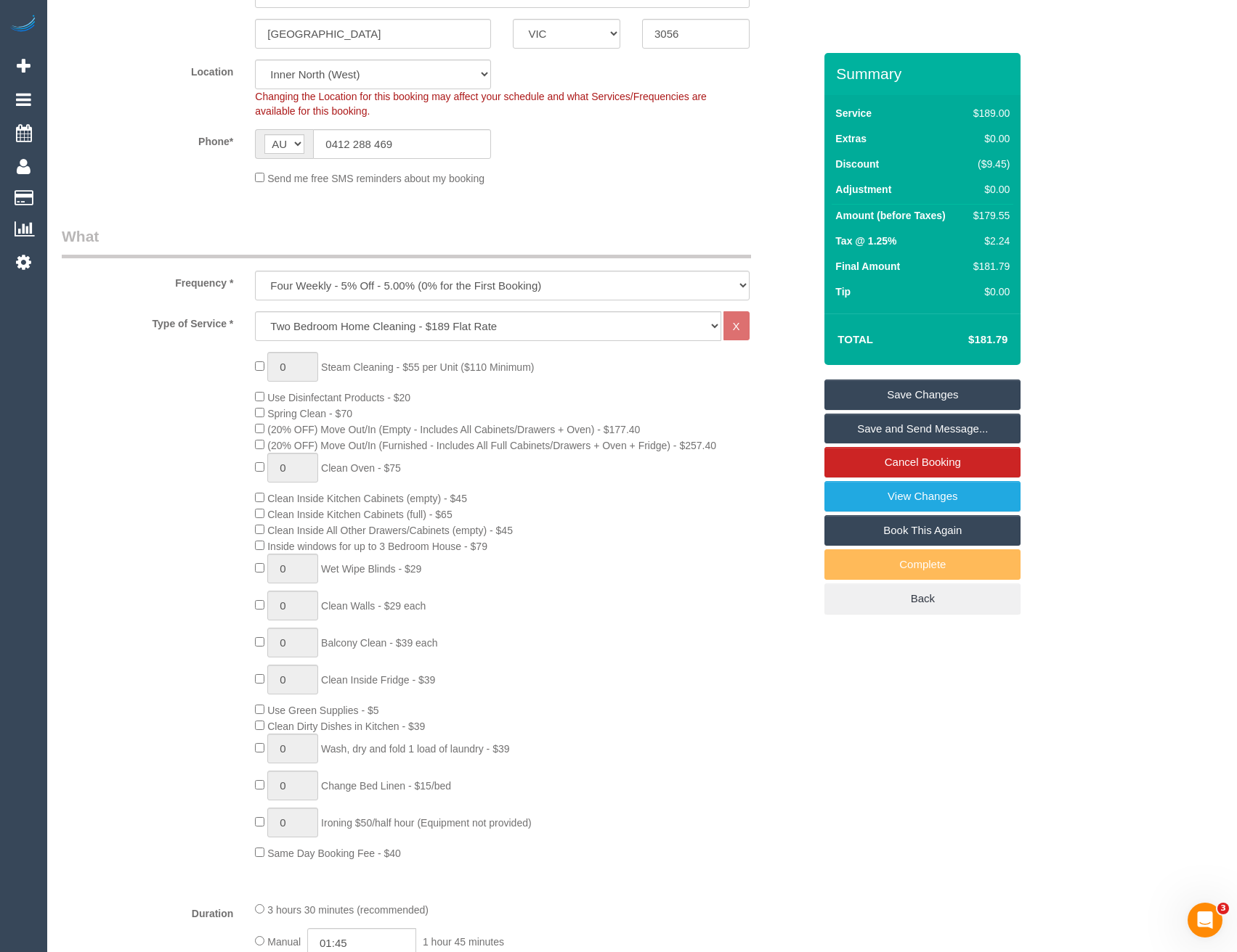
select select "spot201"
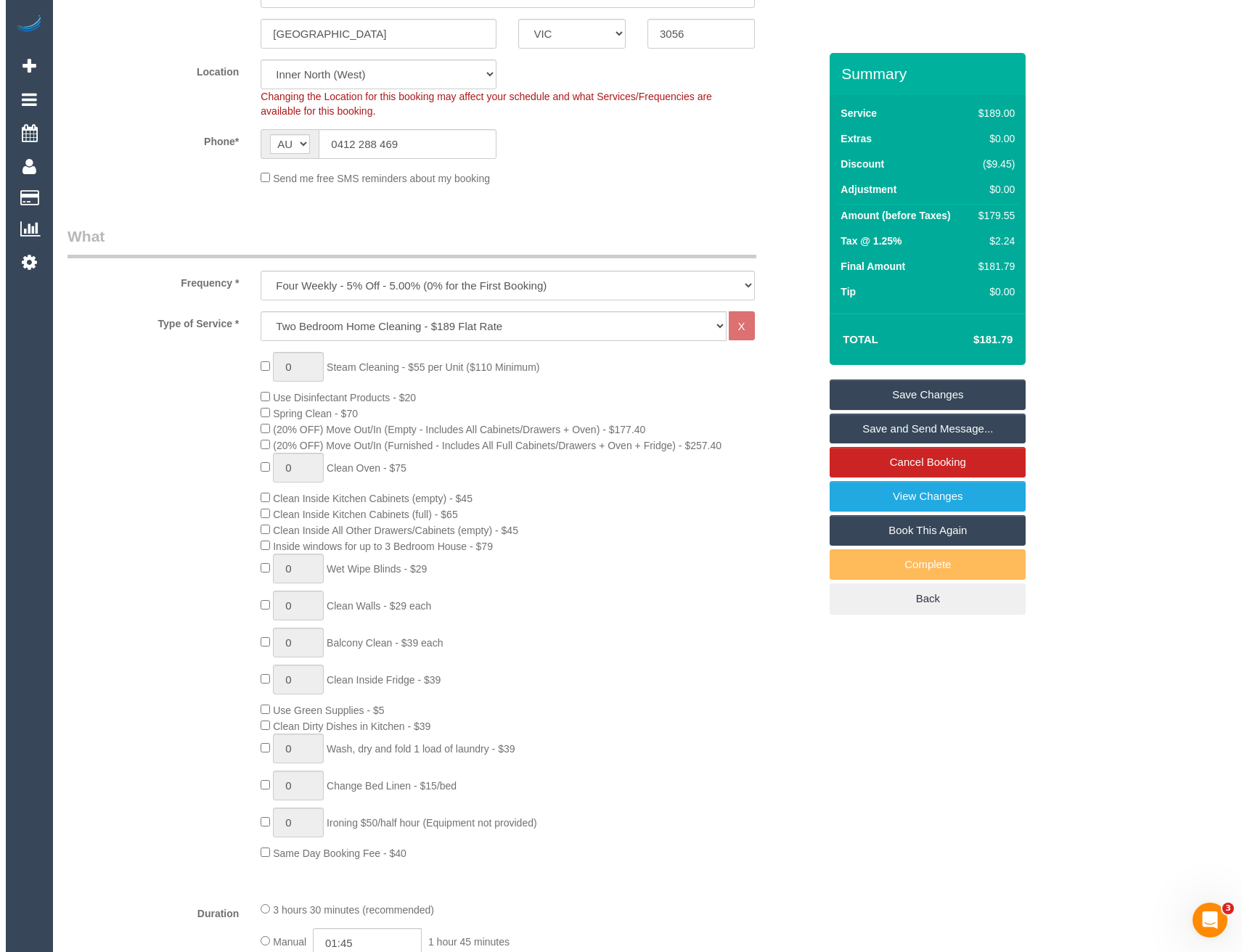
scroll to position [0, 0]
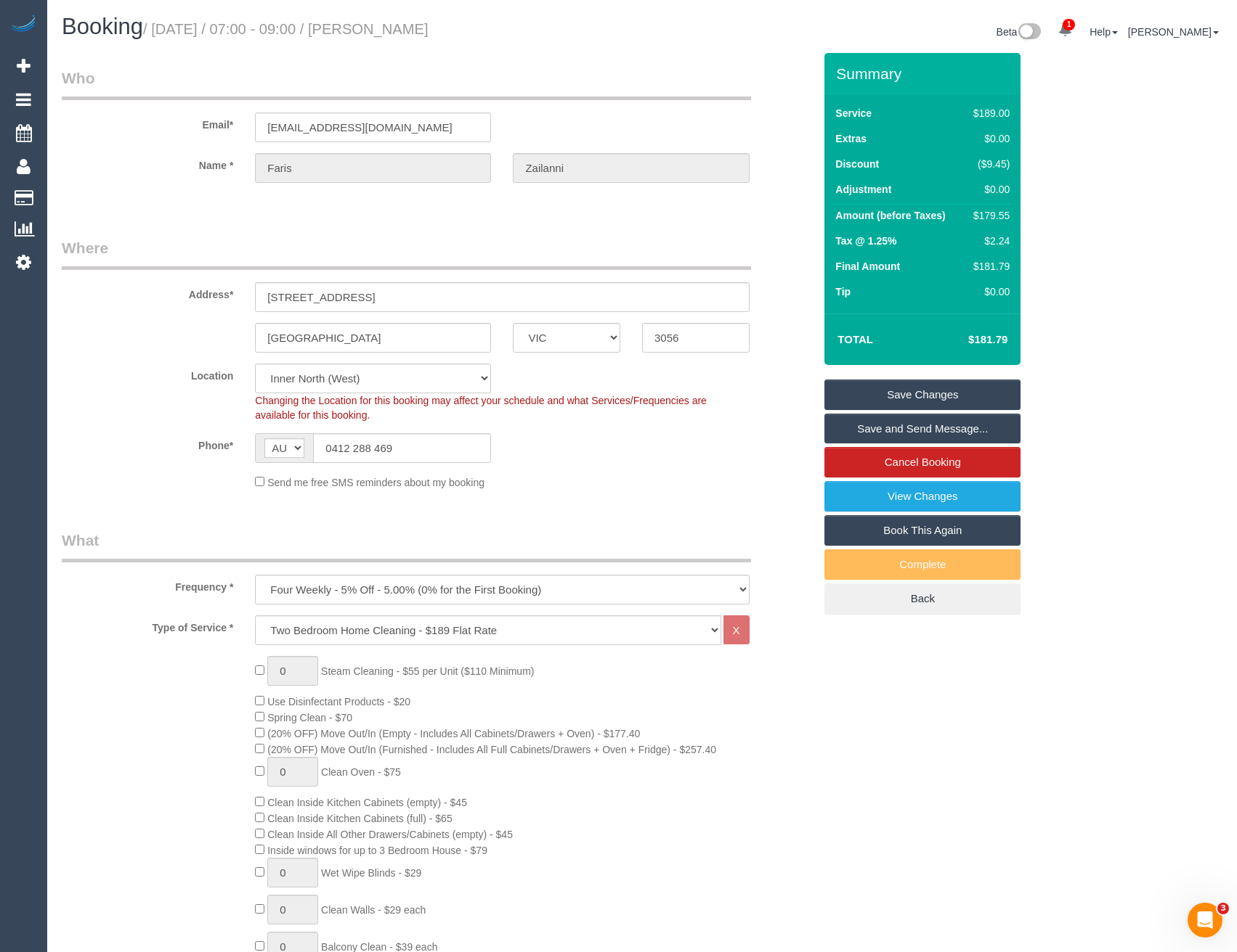
drag, startPoint x: 904, startPoint y: 432, endPoint x: 872, endPoint y: 421, distance: 33.8
click at [904, 431] on link "Save and Send Message..." at bounding box center [922, 430] width 196 height 31
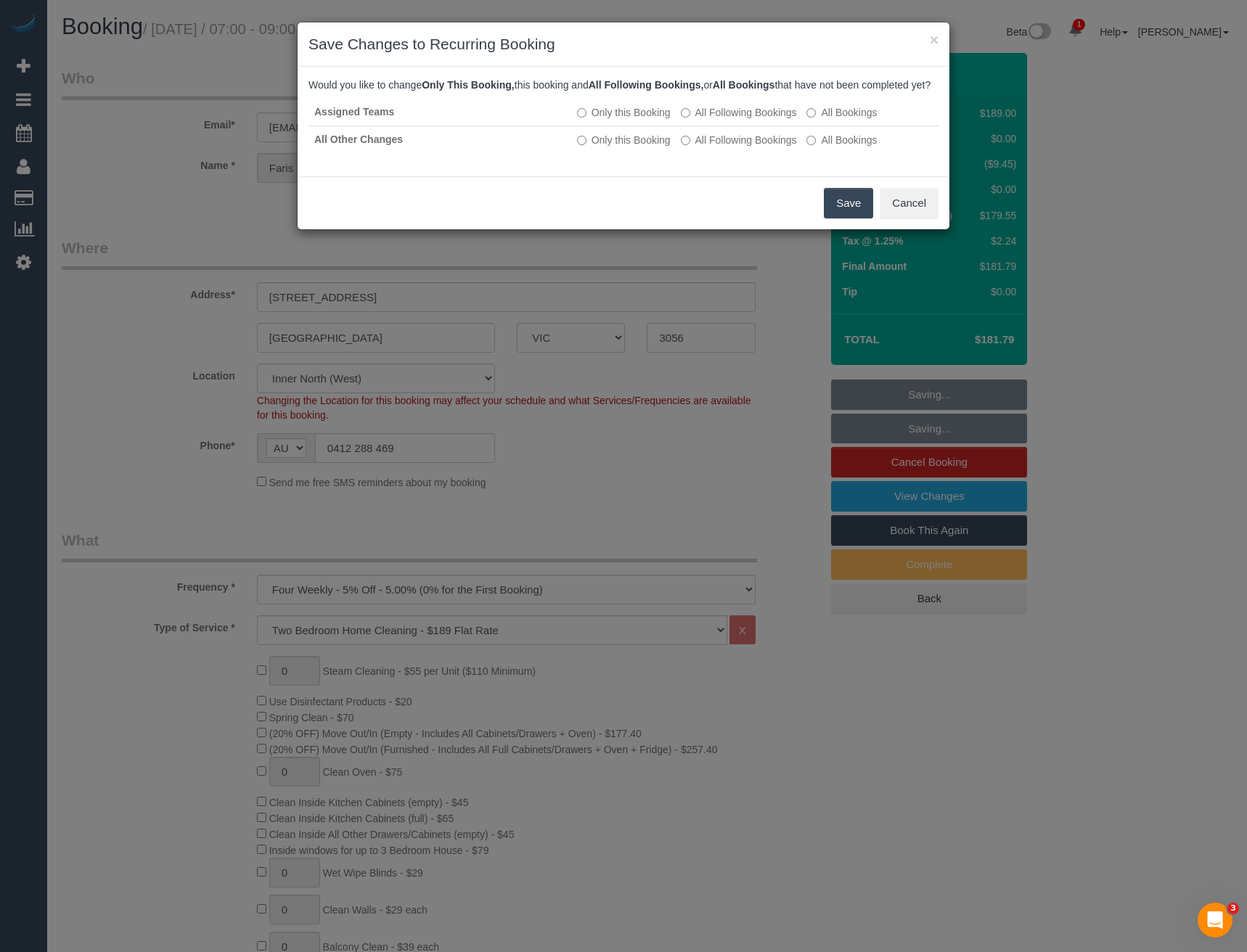
click at [856, 215] on button "Save" at bounding box center [848, 203] width 49 height 31
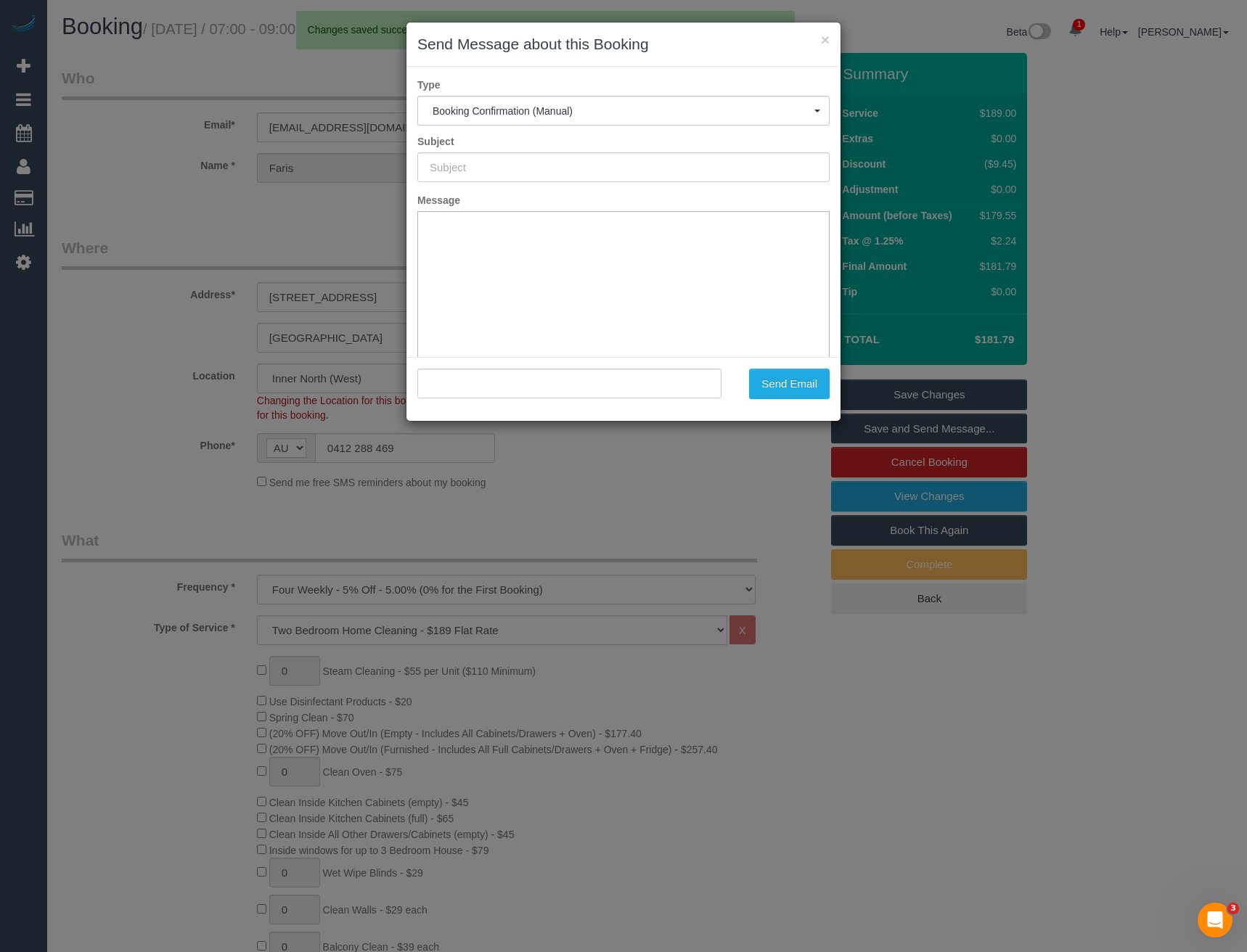
type input "Booking Confirmed"
type input ""[PERSON_NAME]" <[PERSON_NAME][EMAIL_ADDRESS][DOMAIN_NAME]>"
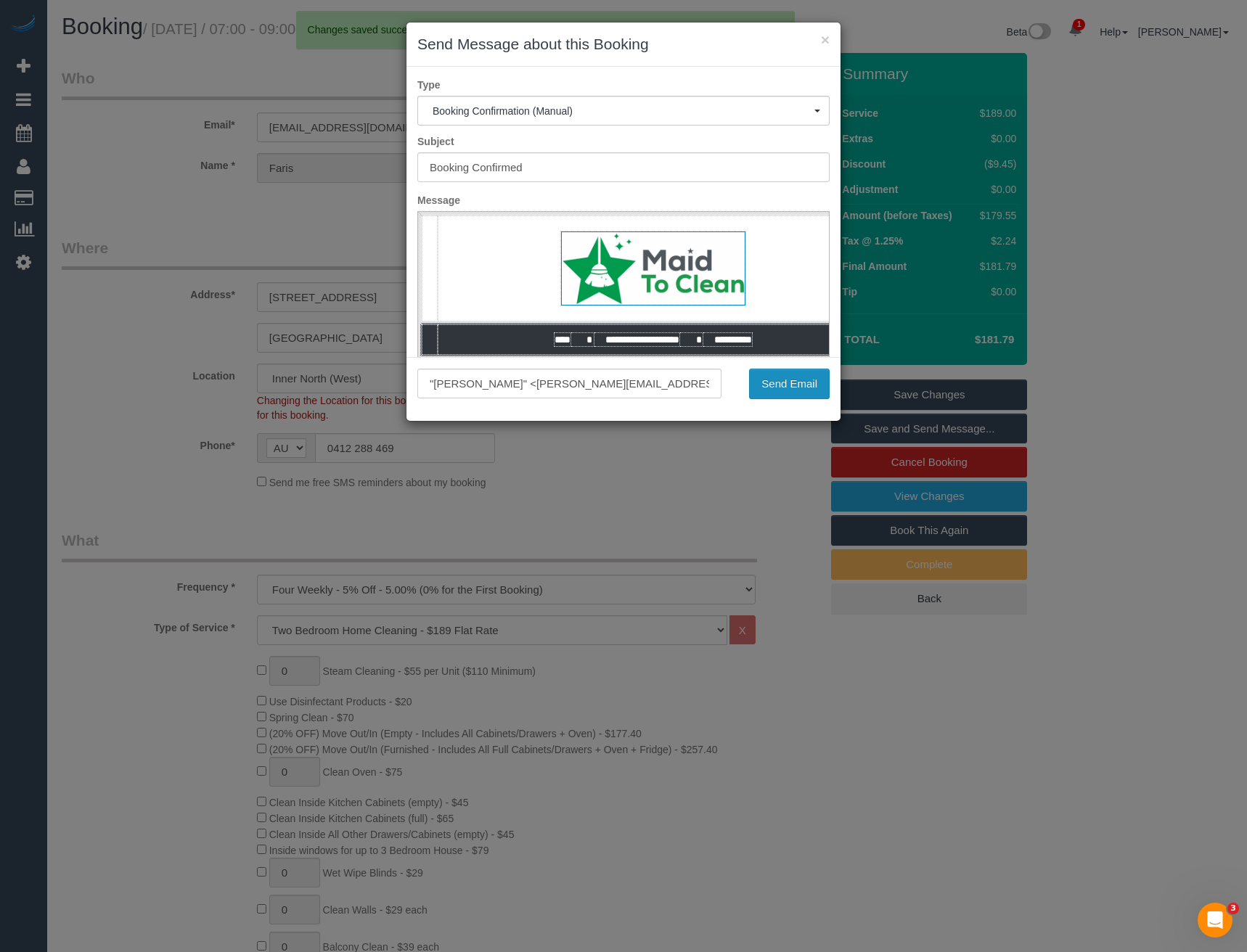
click at [793, 386] on button "Send Email" at bounding box center [788, 384] width 80 height 31
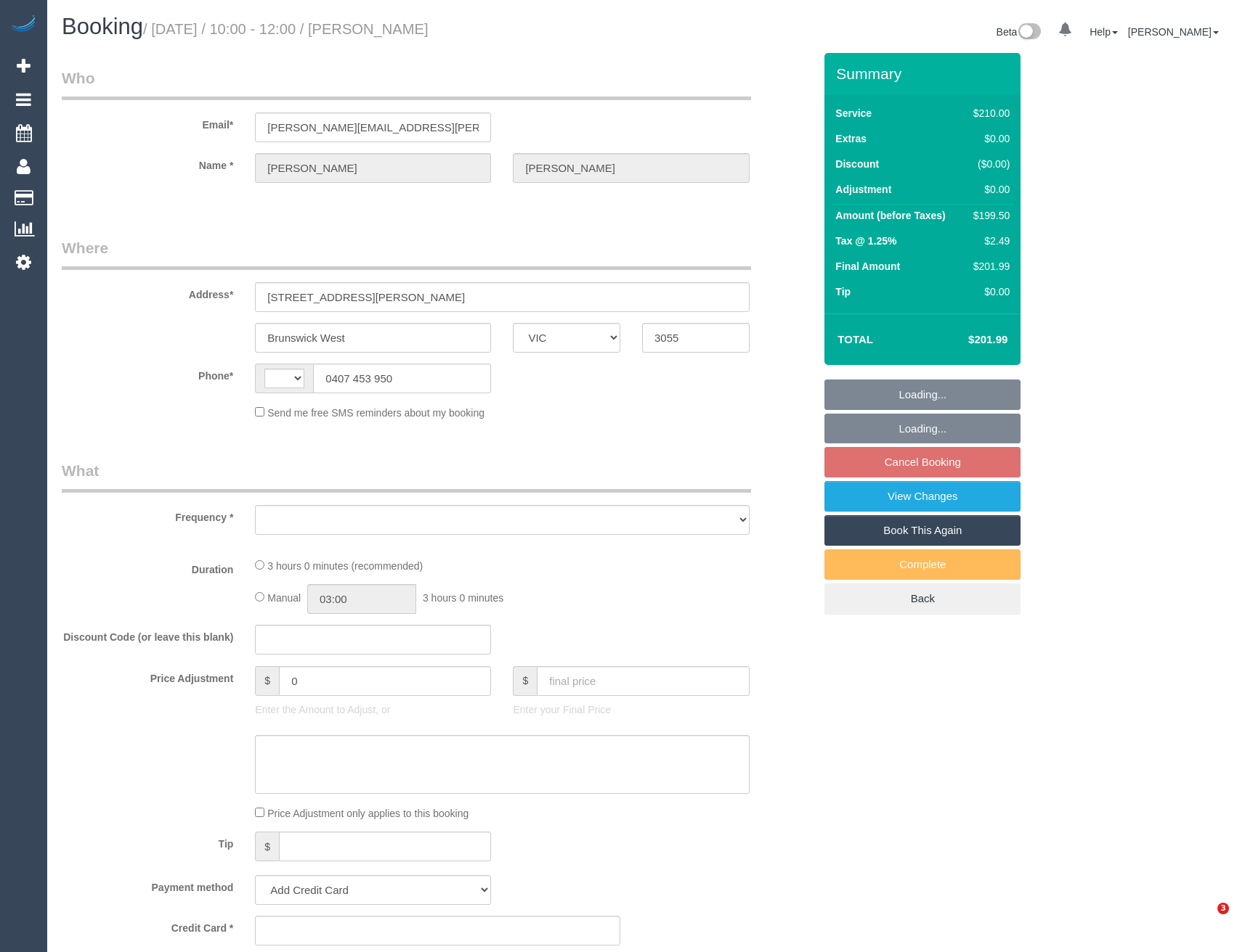
select select "VIC"
select select "string:AU"
select select "object:531"
select select "string:stripe-pm_1QSEog2GScqysDRVBDxADdzs"
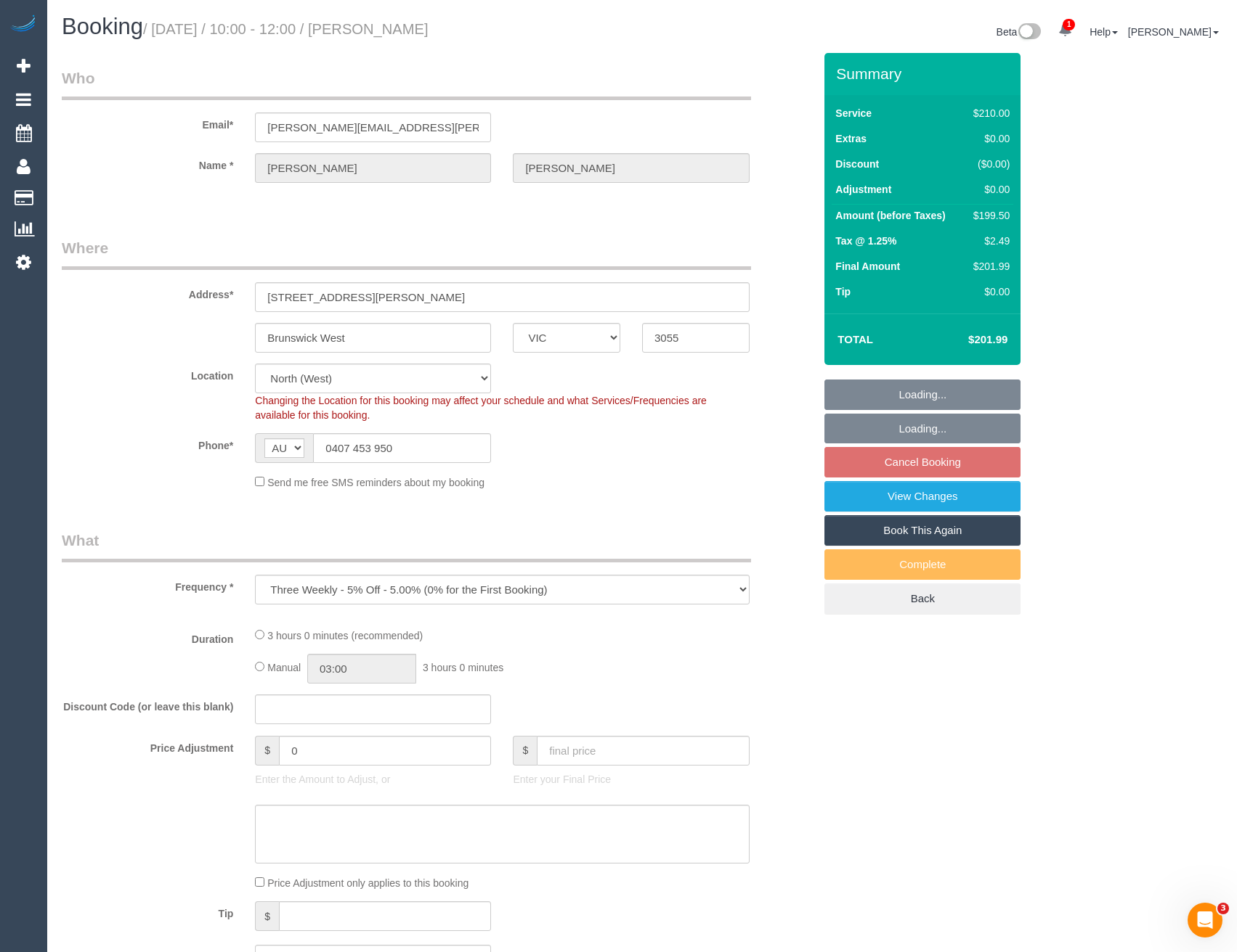
select select "object:702"
select select "180"
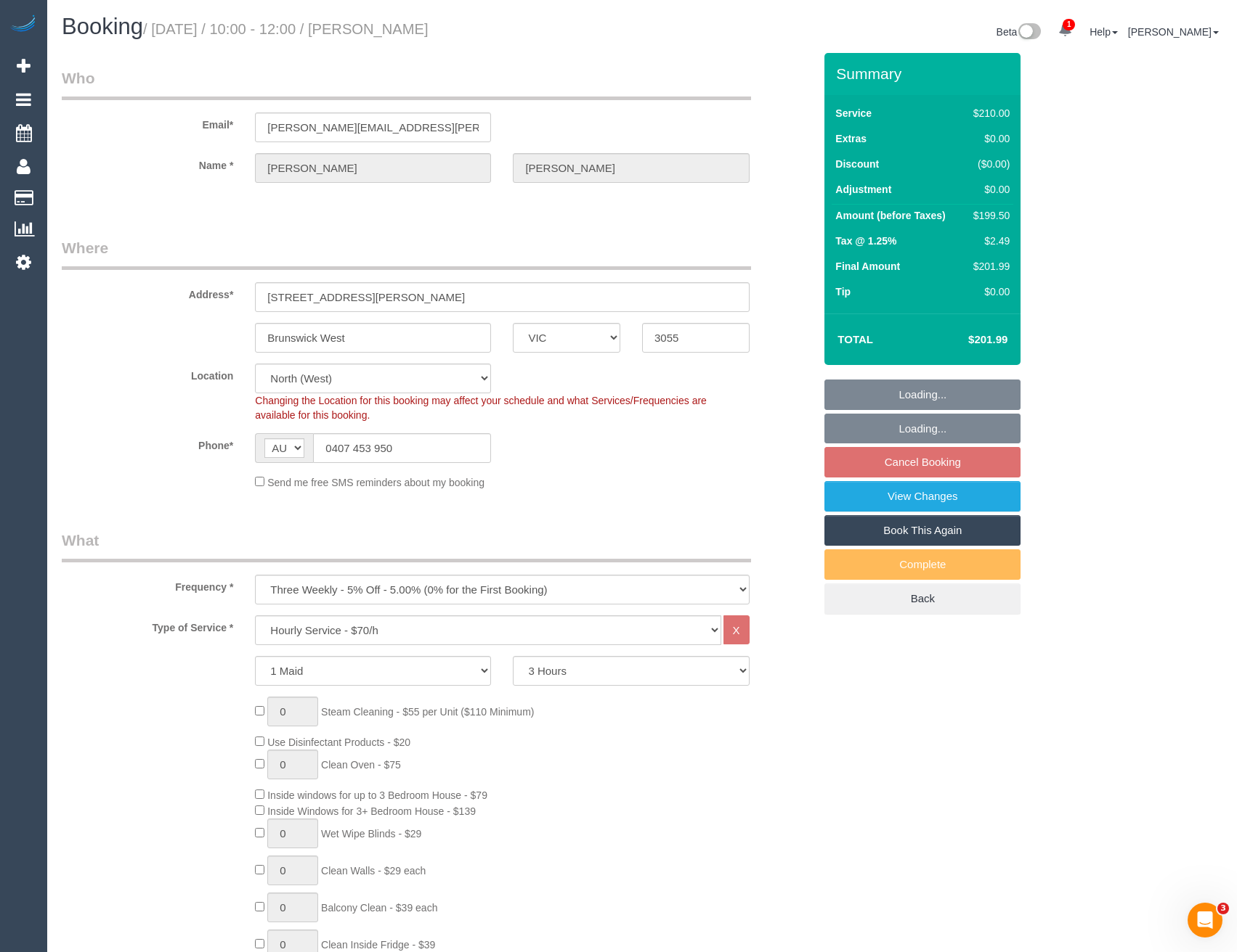
select select "number:27"
select select "number:15"
select select "number:19"
select select "number:24"
select select "number:33"
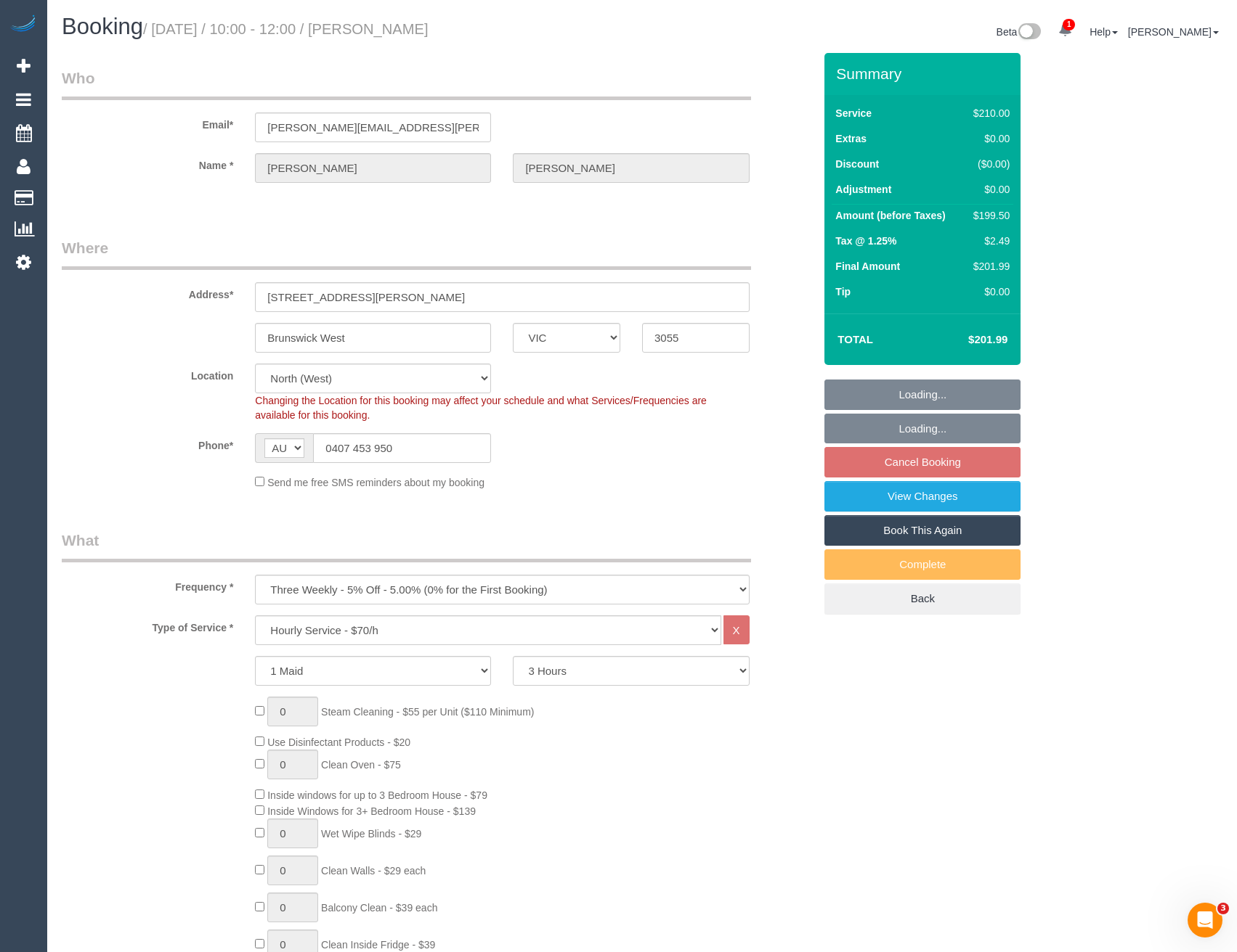
select select "number:11"
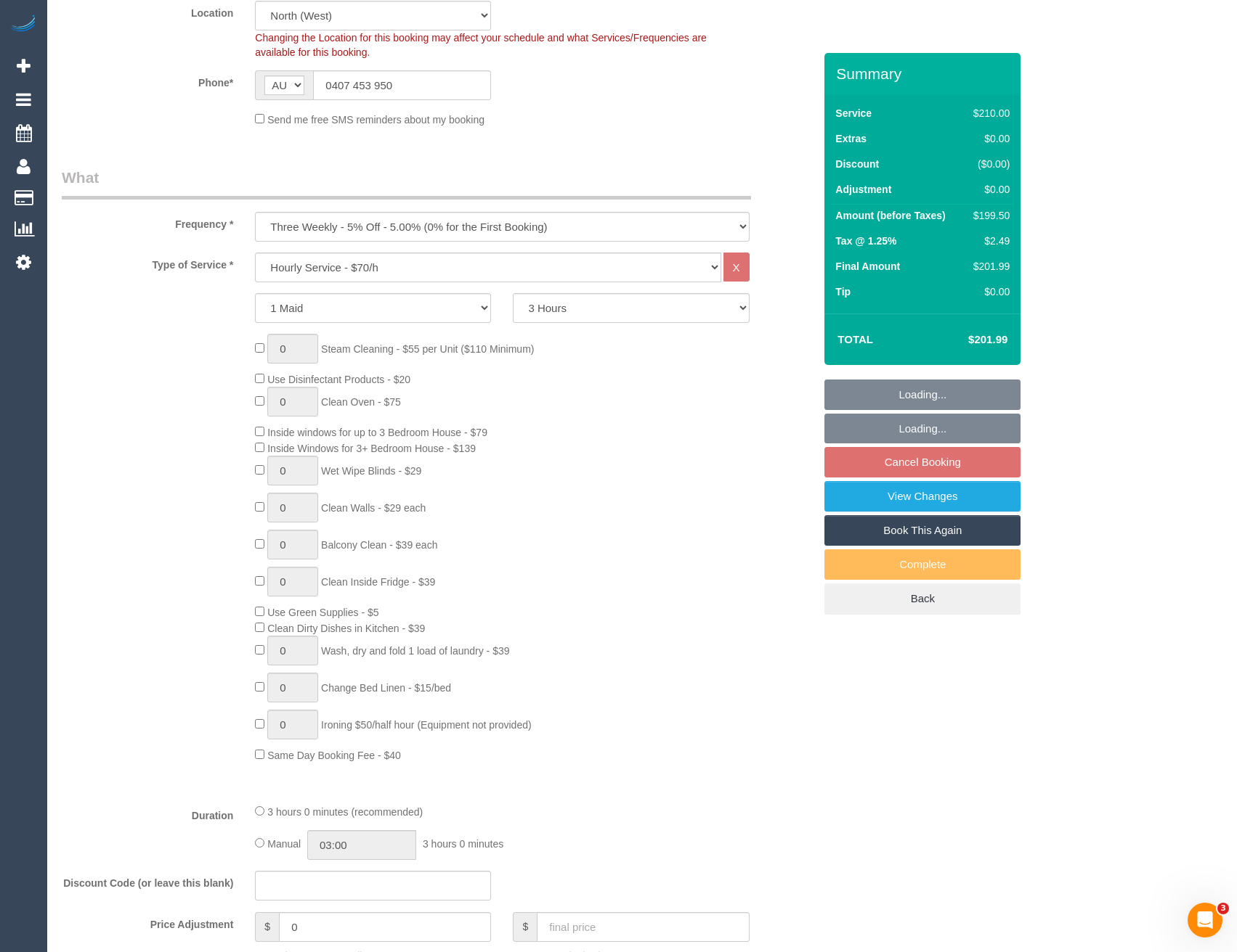
select select "spot3"
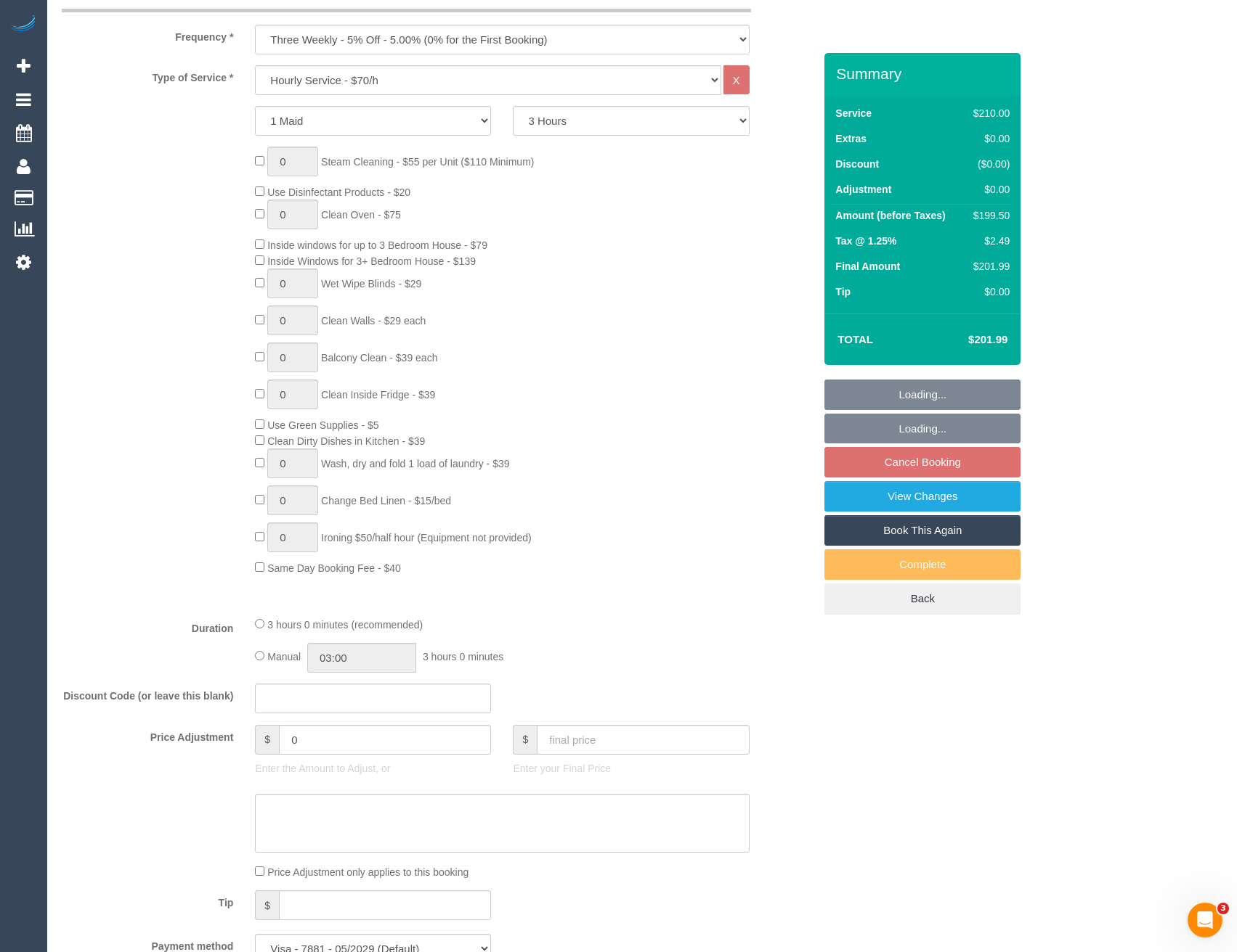
scroll to position [798, 0]
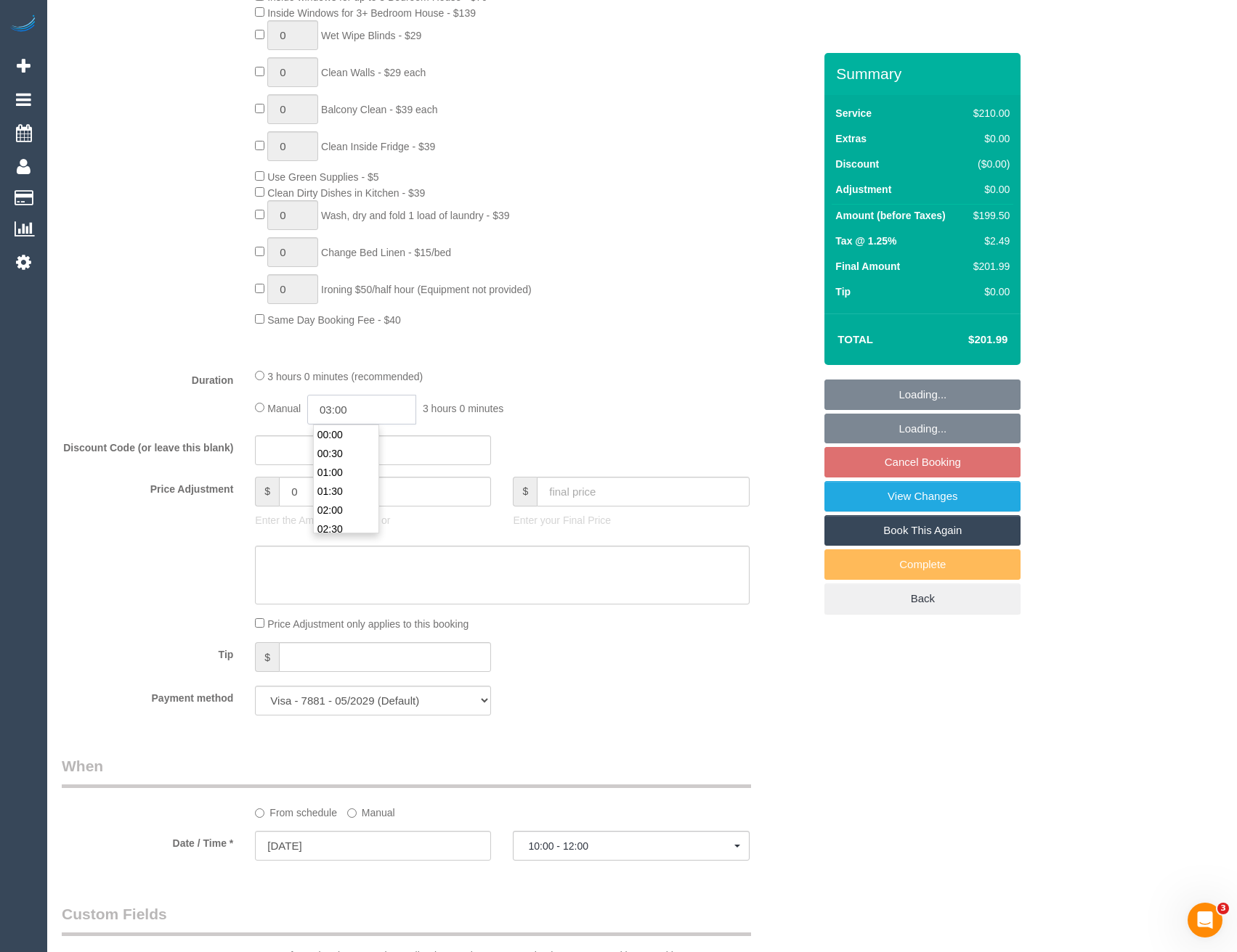
click at [373, 406] on input "03:00" at bounding box center [361, 409] width 109 height 30
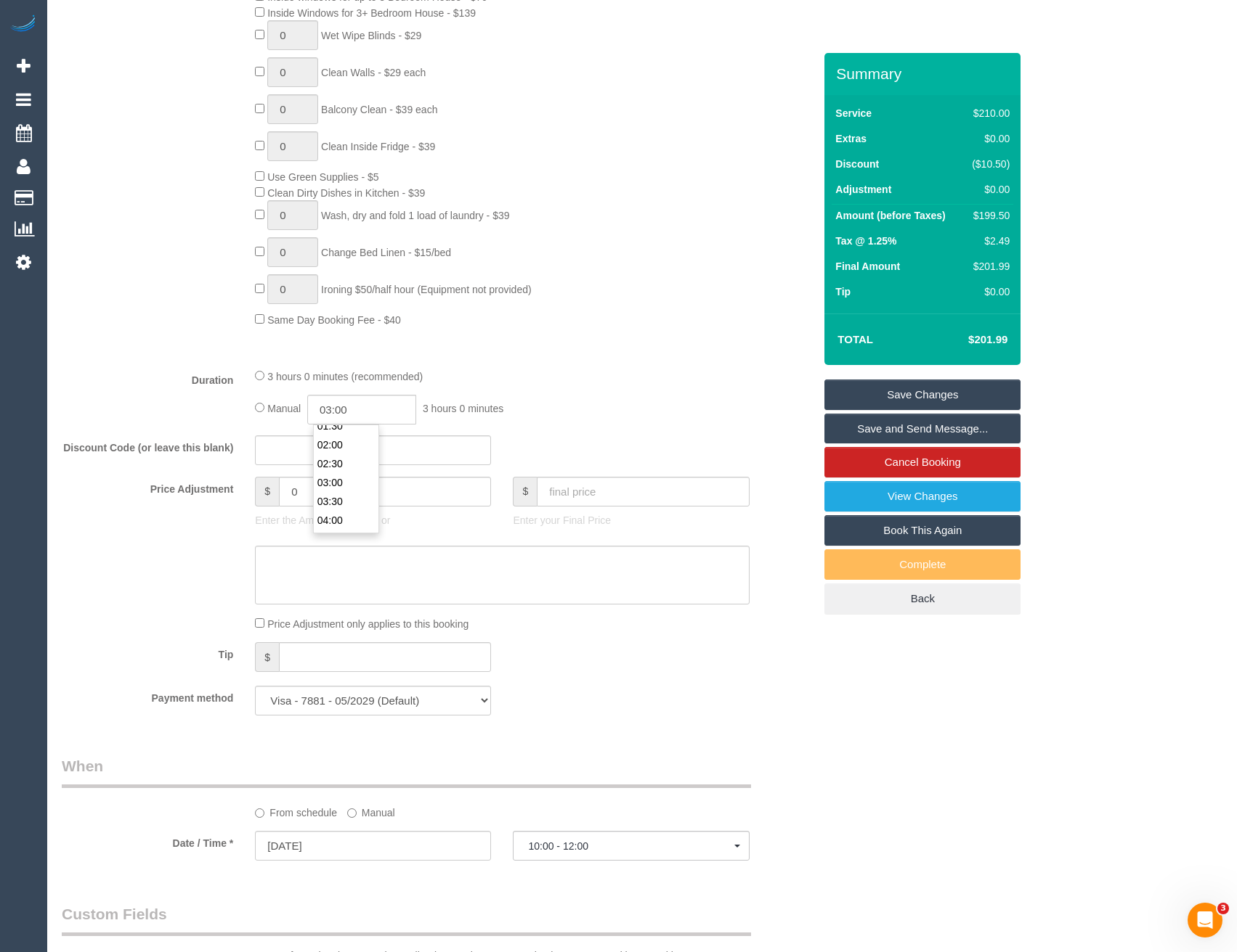
scroll to position [37, 0]
type input "01:30"
click at [342, 459] on li "01:30" at bounding box center [346, 456] width 65 height 19
click at [580, 376] on div "3 hours 0 minutes (recommended)" at bounding box center [501, 375] width 494 height 16
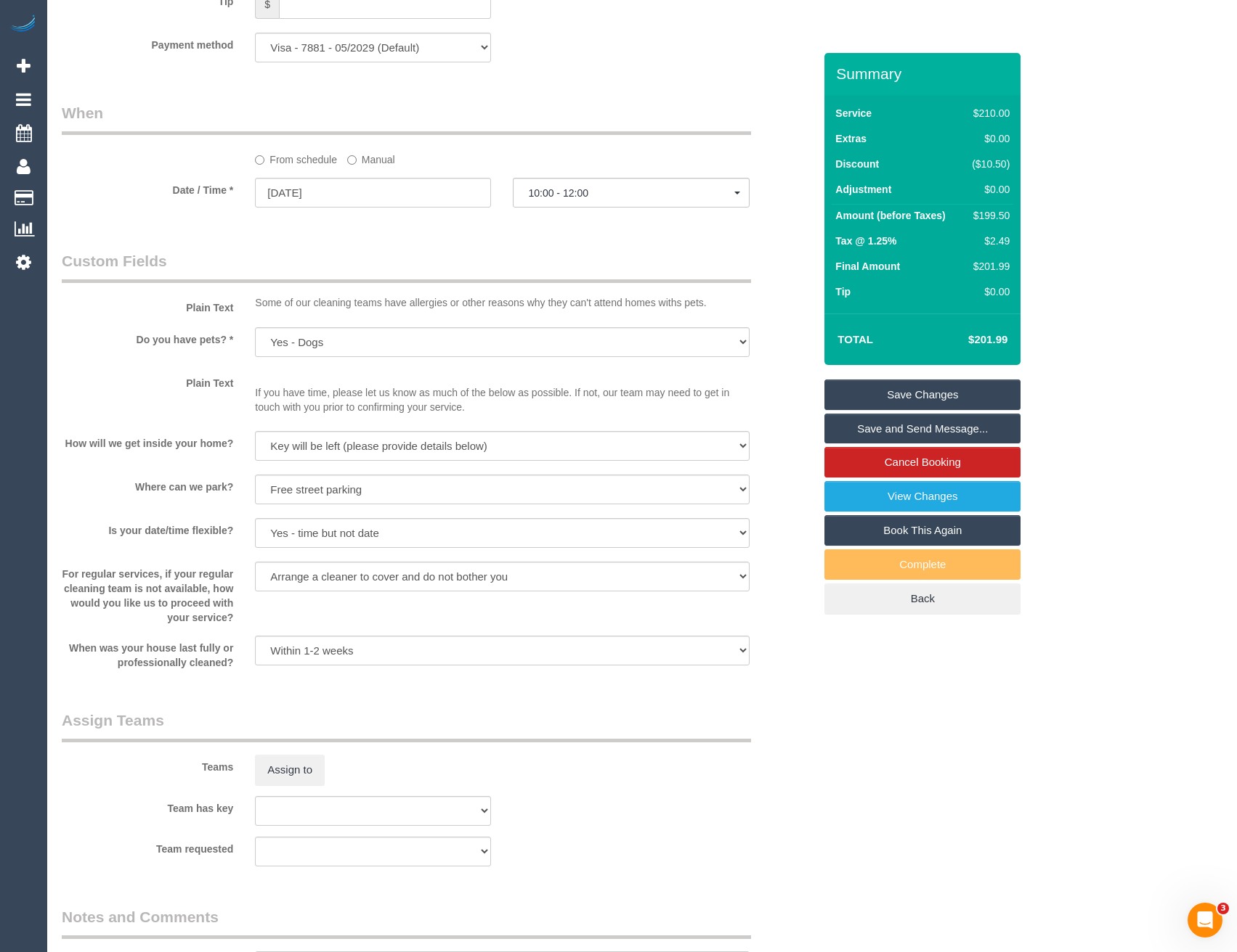
select select "spot28"
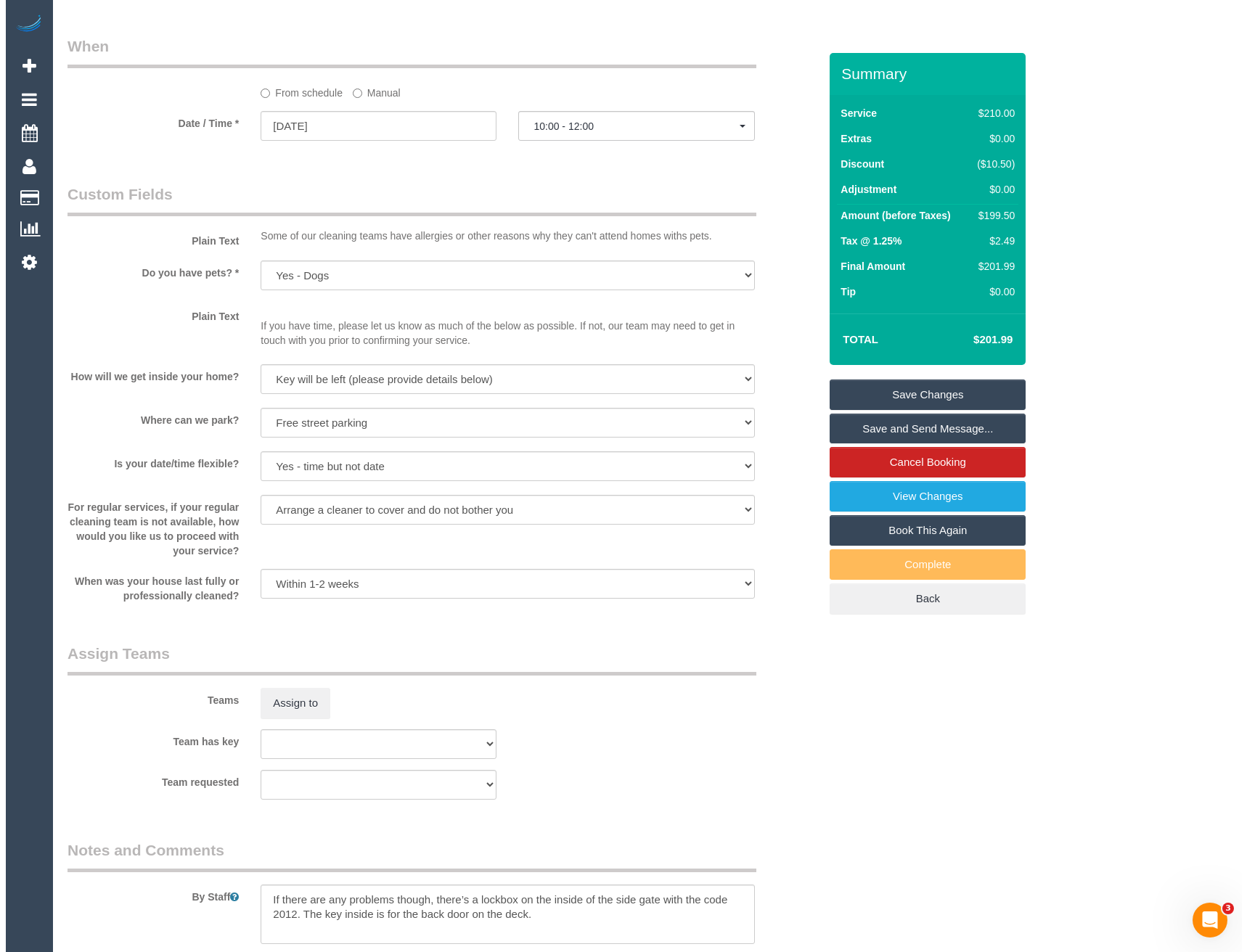
scroll to position [1597, 0]
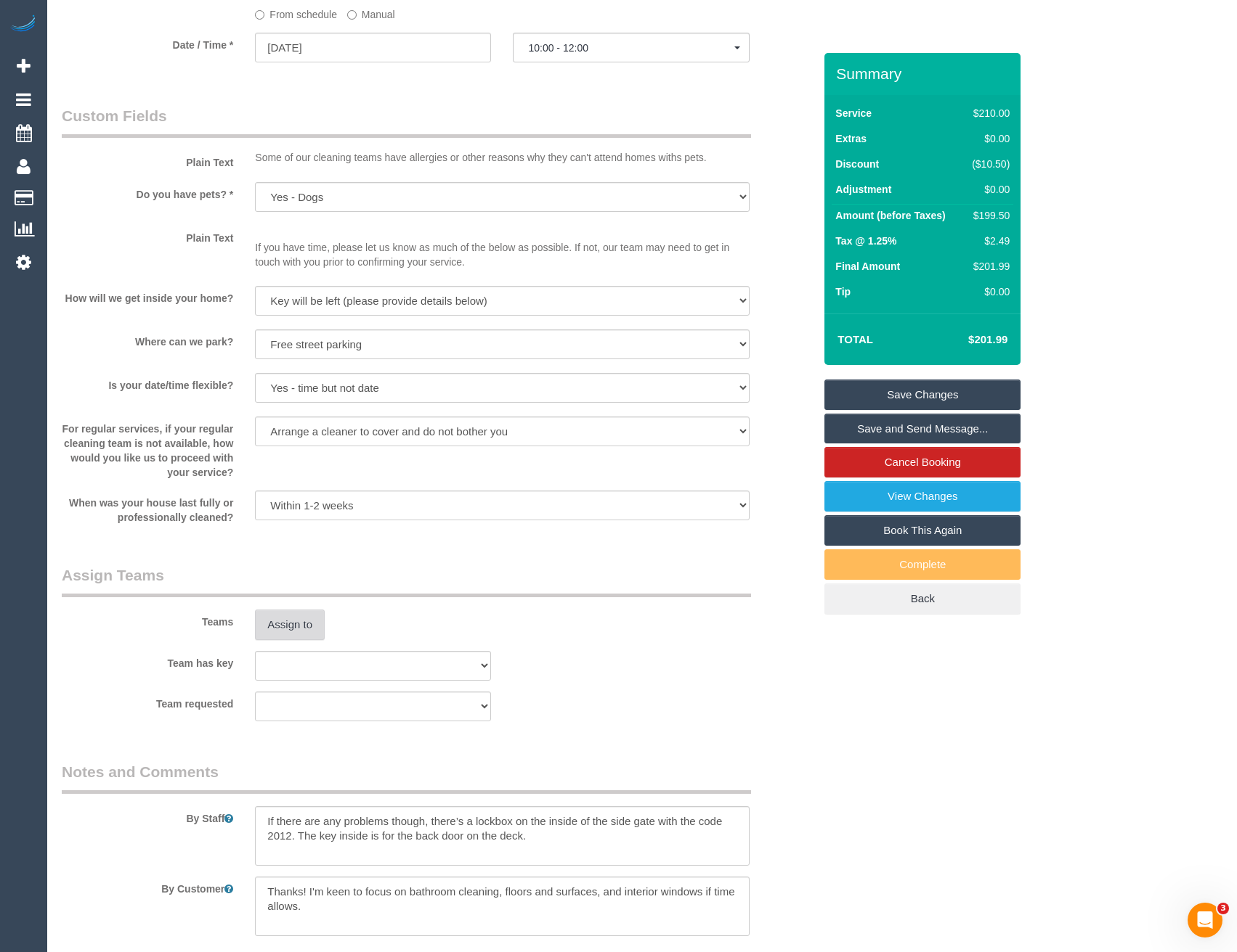
click at [318, 622] on button "Assign to" at bounding box center [289, 625] width 70 height 31
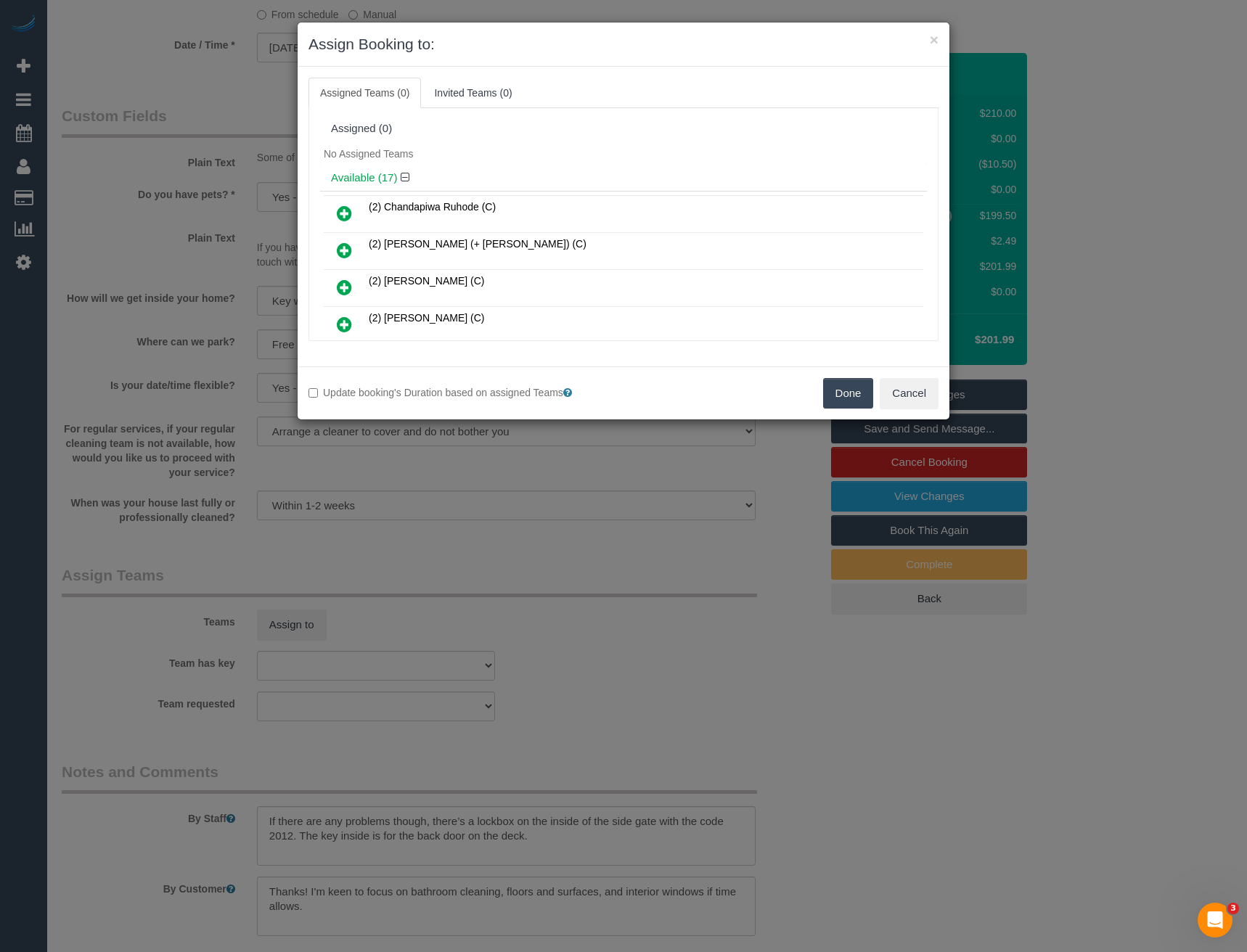
scroll to position [281, 0]
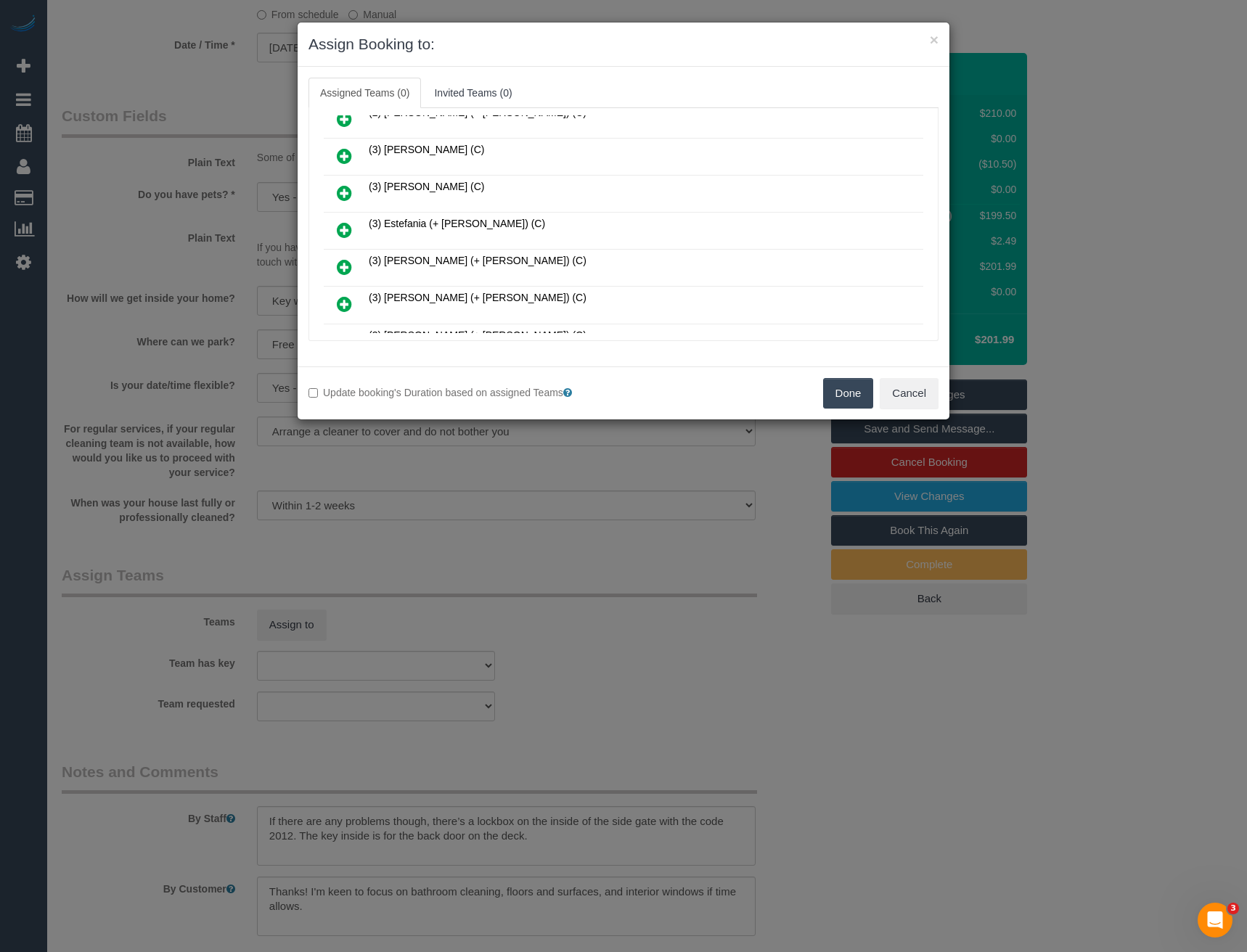
click at [344, 237] on icon at bounding box center [344, 230] width 15 height 17
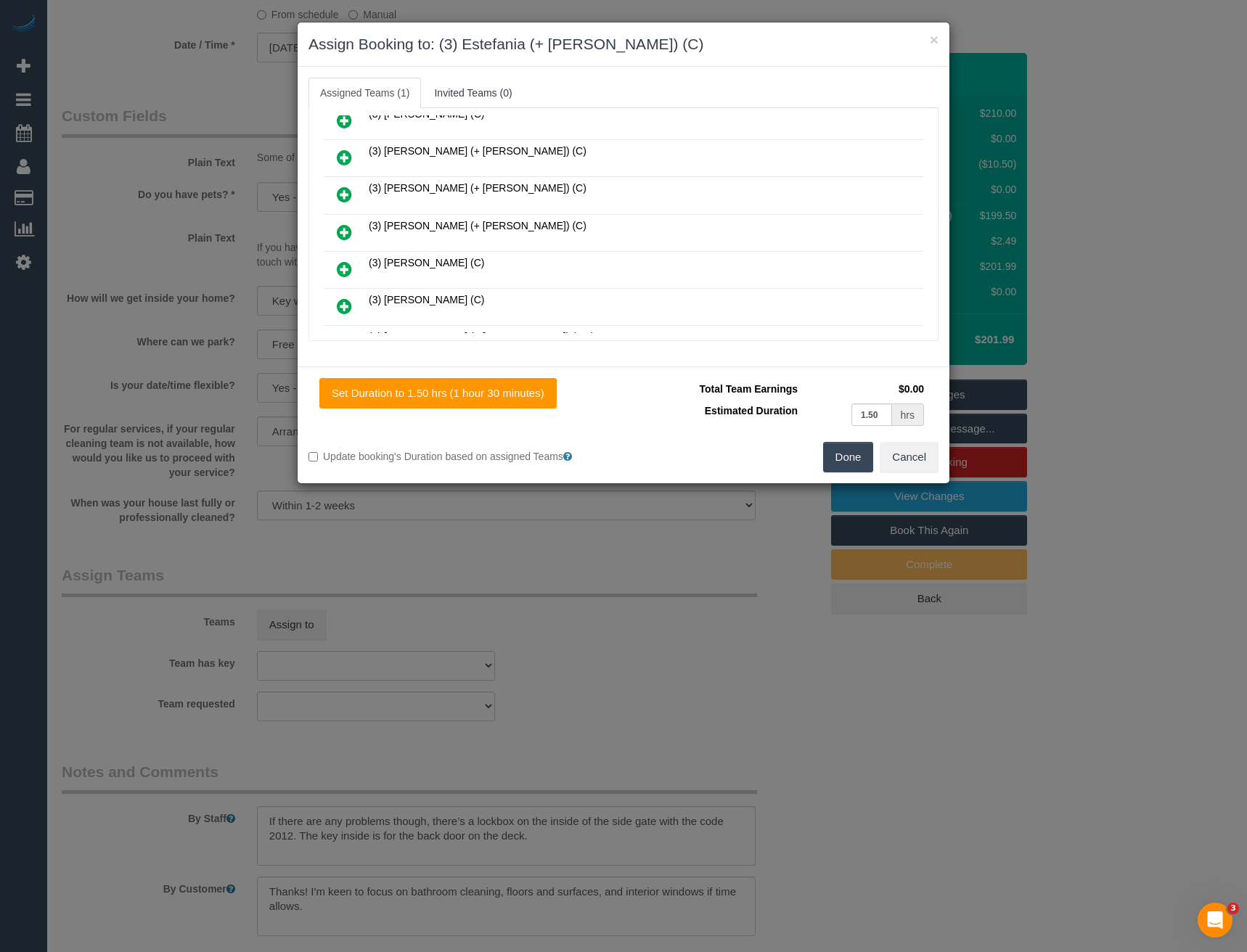
click at [348, 233] on icon at bounding box center [344, 232] width 15 height 17
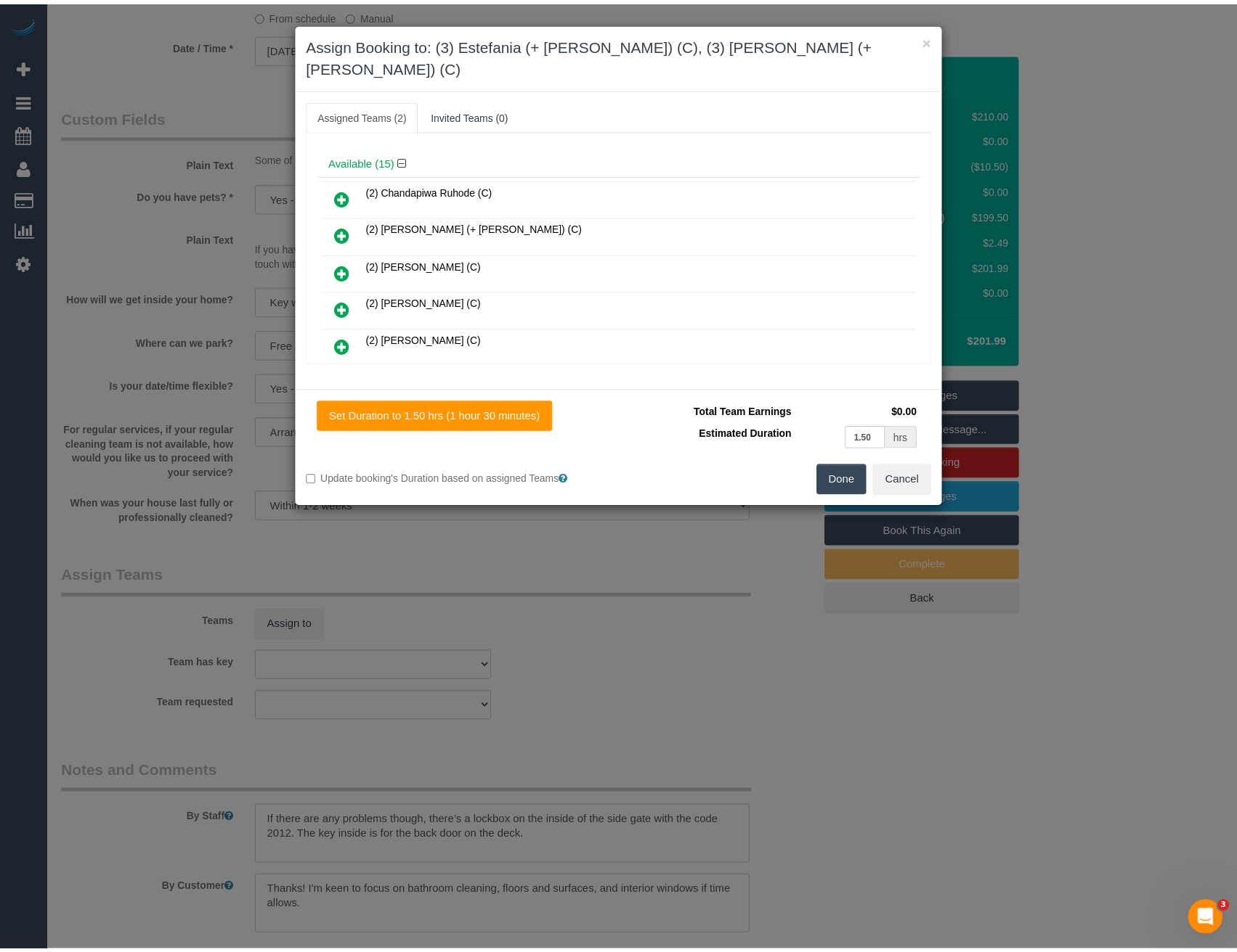
scroll to position [0, 0]
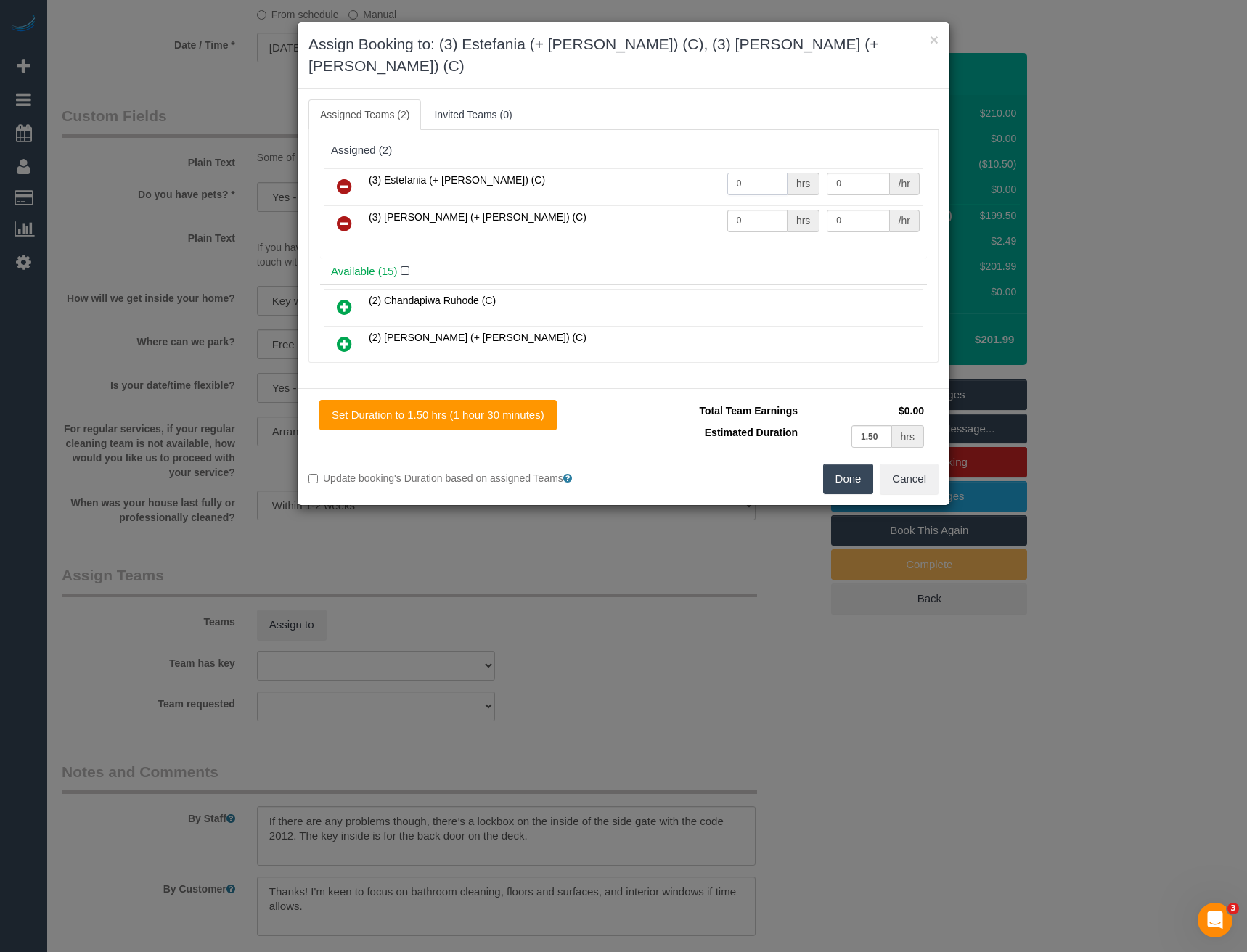
drag, startPoint x: 763, startPoint y: 164, endPoint x: 650, endPoint y: 182, distance: 114.4
click at [668, 179] on tr "(3) Estefania (+ Juliana) (C) 0 hrs 0 /hr" at bounding box center [624, 187] width 600 height 37
type input "1.5"
type input "35"
drag, startPoint x: 747, startPoint y: 196, endPoint x: 670, endPoint y: 208, distance: 77.9
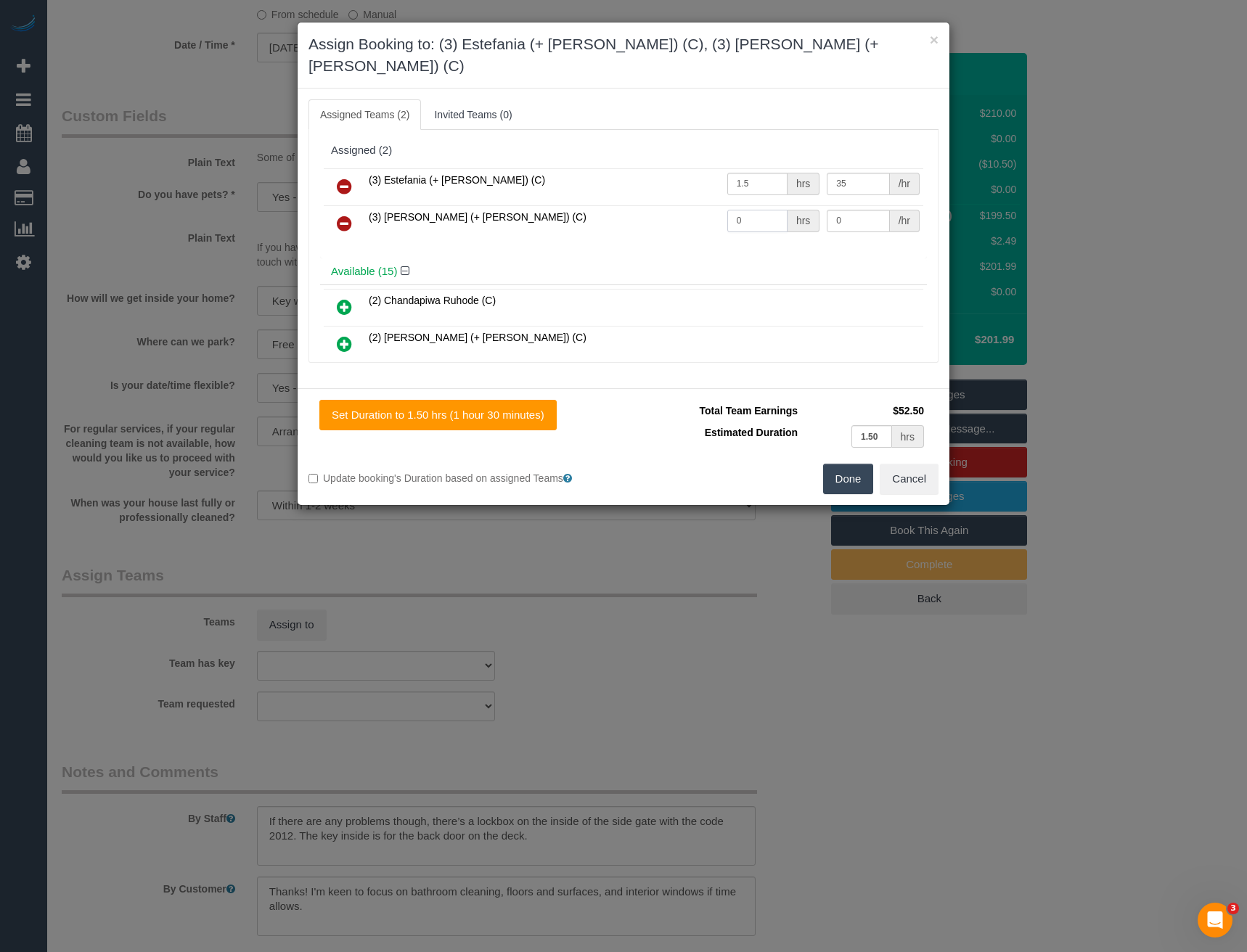
click at [672, 206] on tr "(3) Juliana (+ Estefania) (C) 0 hrs 0 /hr" at bounding box center [624, 223] width 600 height 37
type input "1.5"
type input "35"
click at [853, 463] on button "Done" at bounding box center [848, 479] width 51 height 31
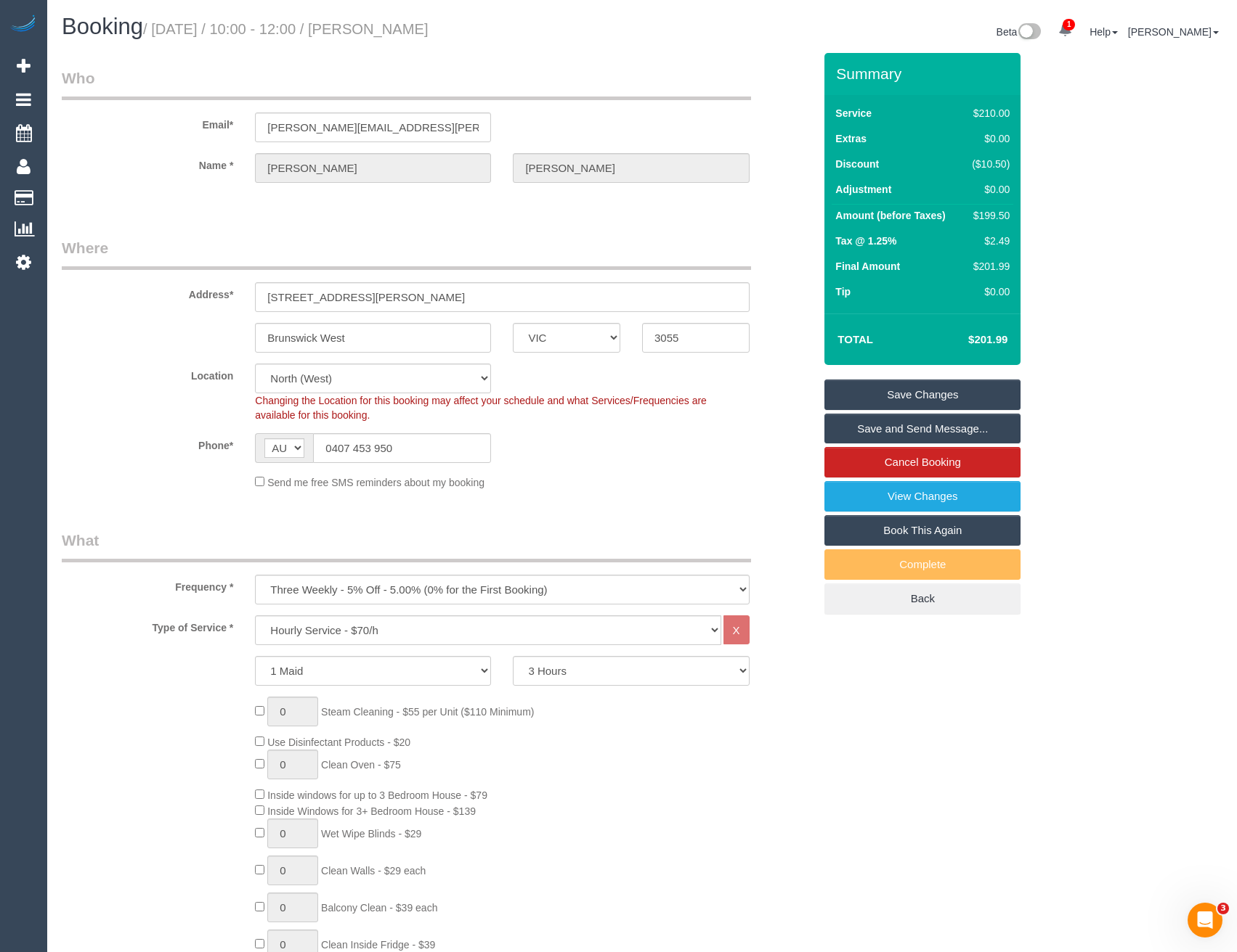
click at [856, 426] on link "Save and Send Message..." at bounding box center [922, 430] width 196 height 31
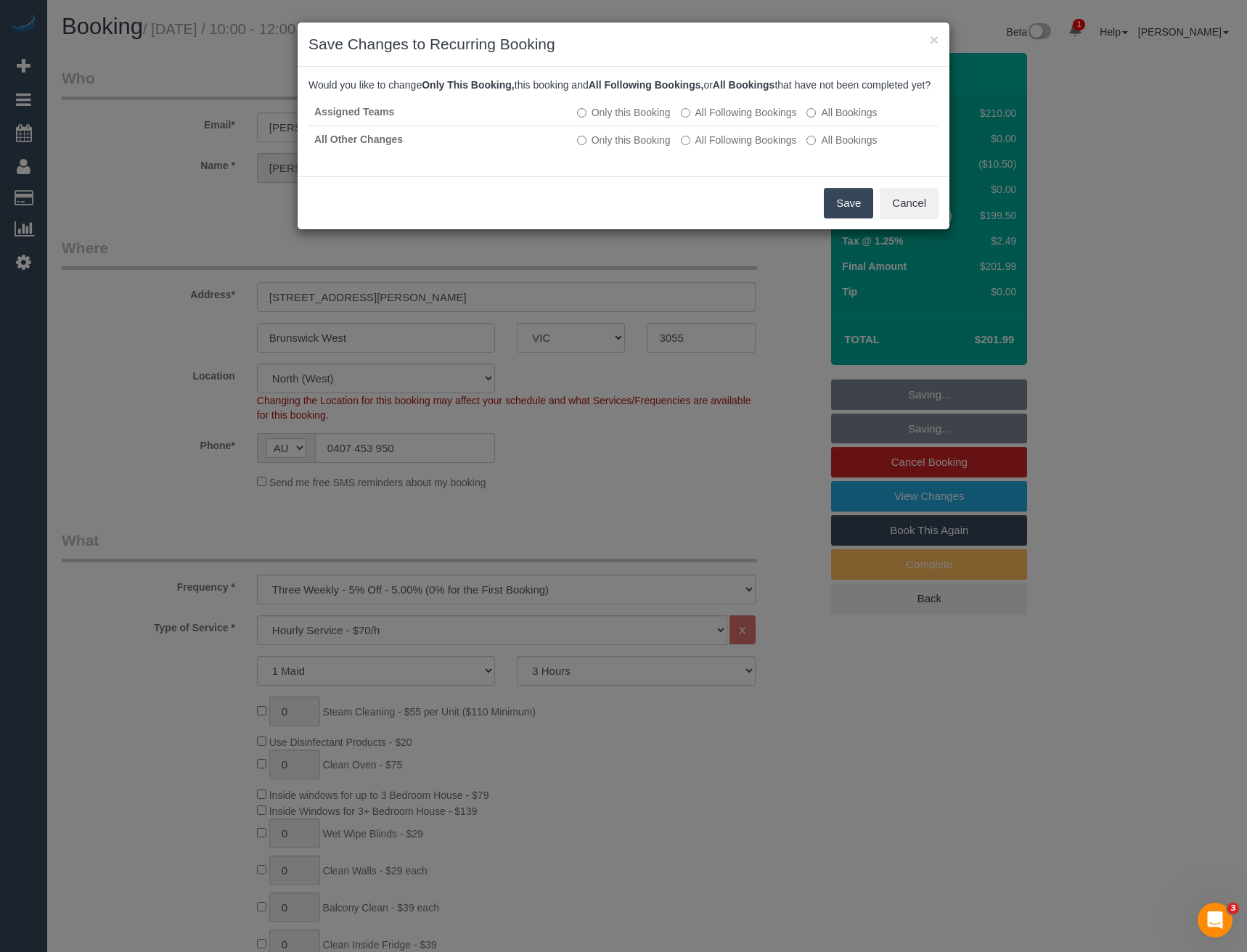
click at [845, 219] on button "Save" at bounding box center [848, 203] width 49 height 31
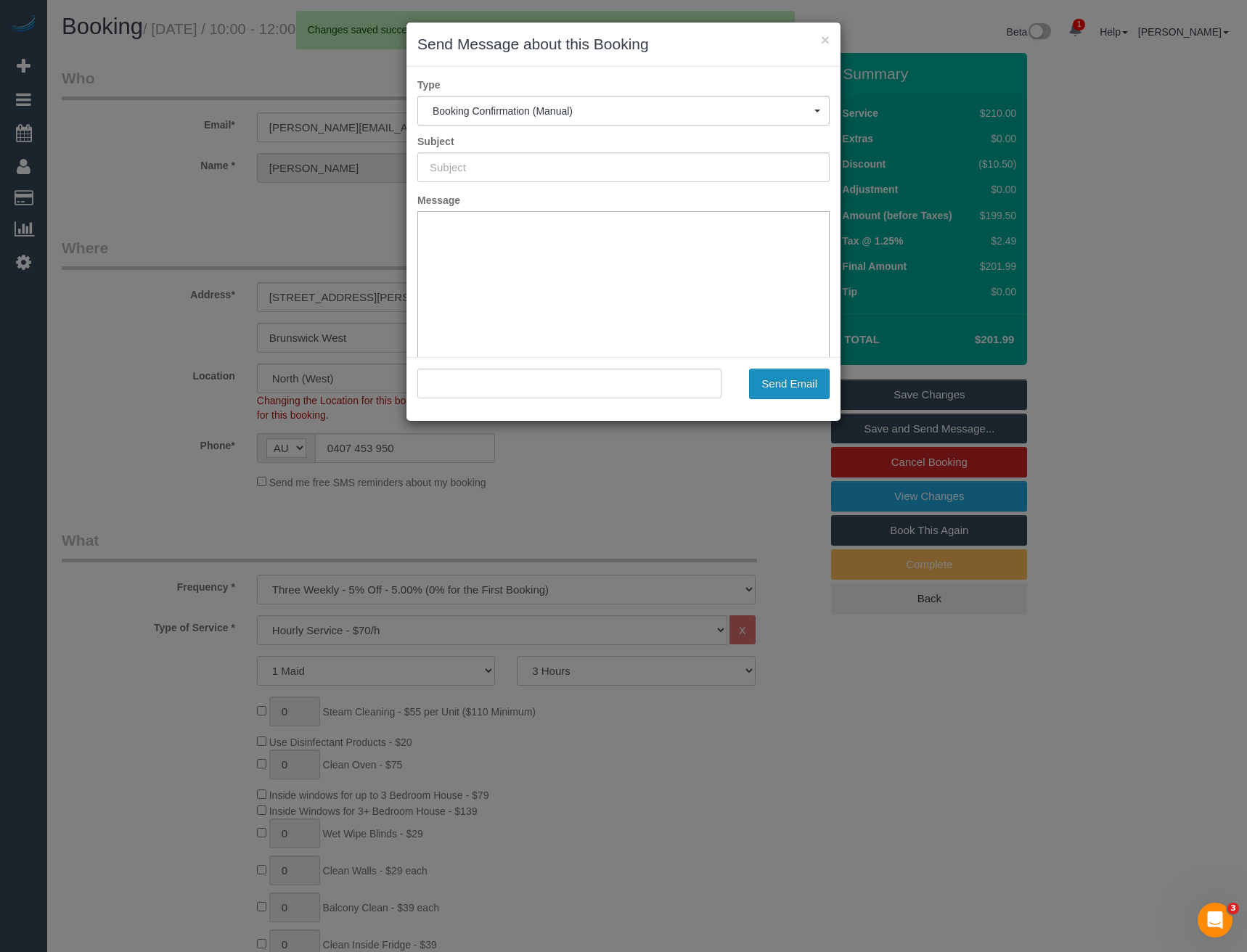
type input "Booking Confirmed"
type input ""Justin Denholm" <justin.denholm@mh.org.au>"
click at [803, 382] on button "Send Email" at bounding box center [788, 384] width 80 height 31
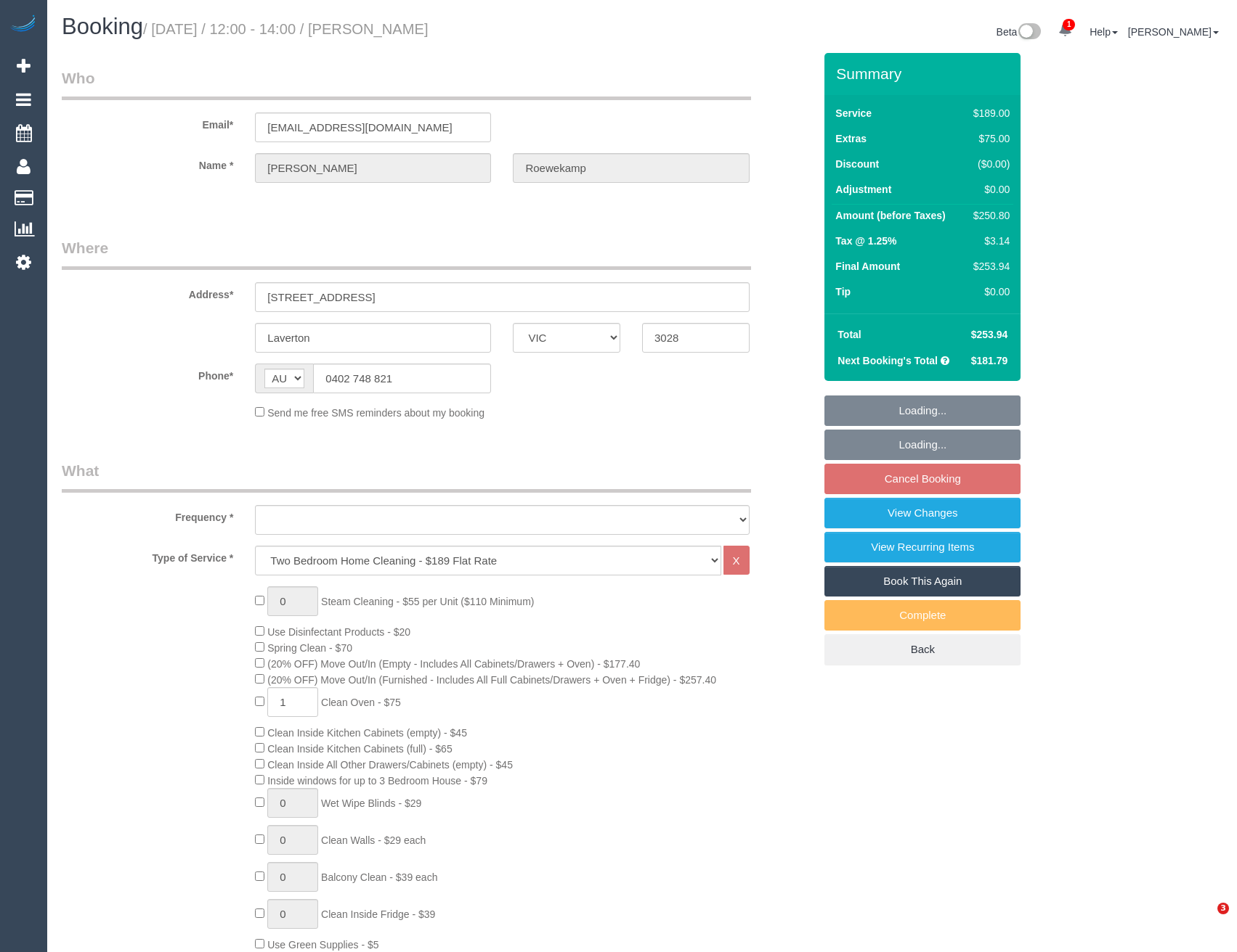
select select "VIC"
select select "number:29"
select select "number:14"
select select "number:19"
select select "number:22"
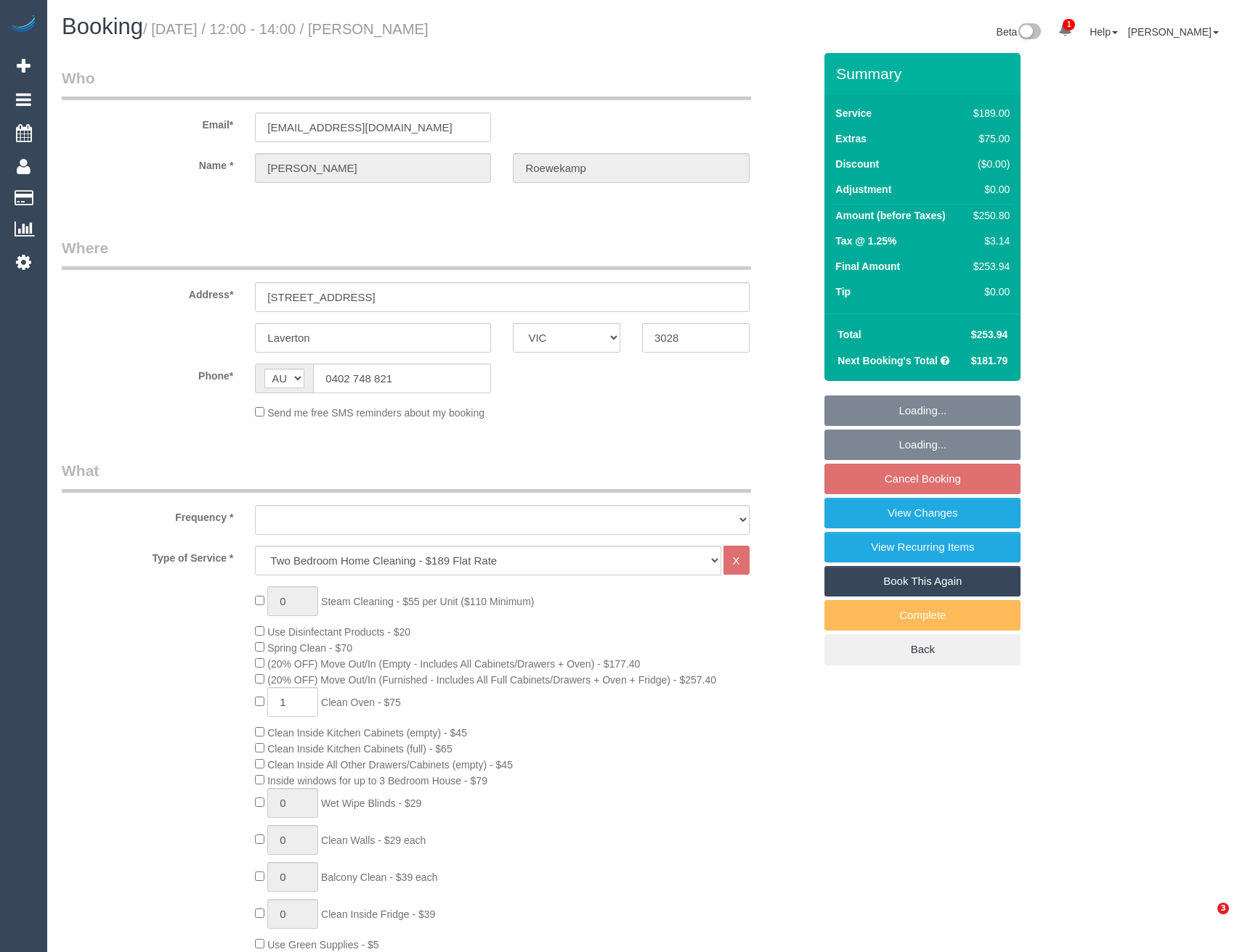
select select "number:34"
select select "number:12"
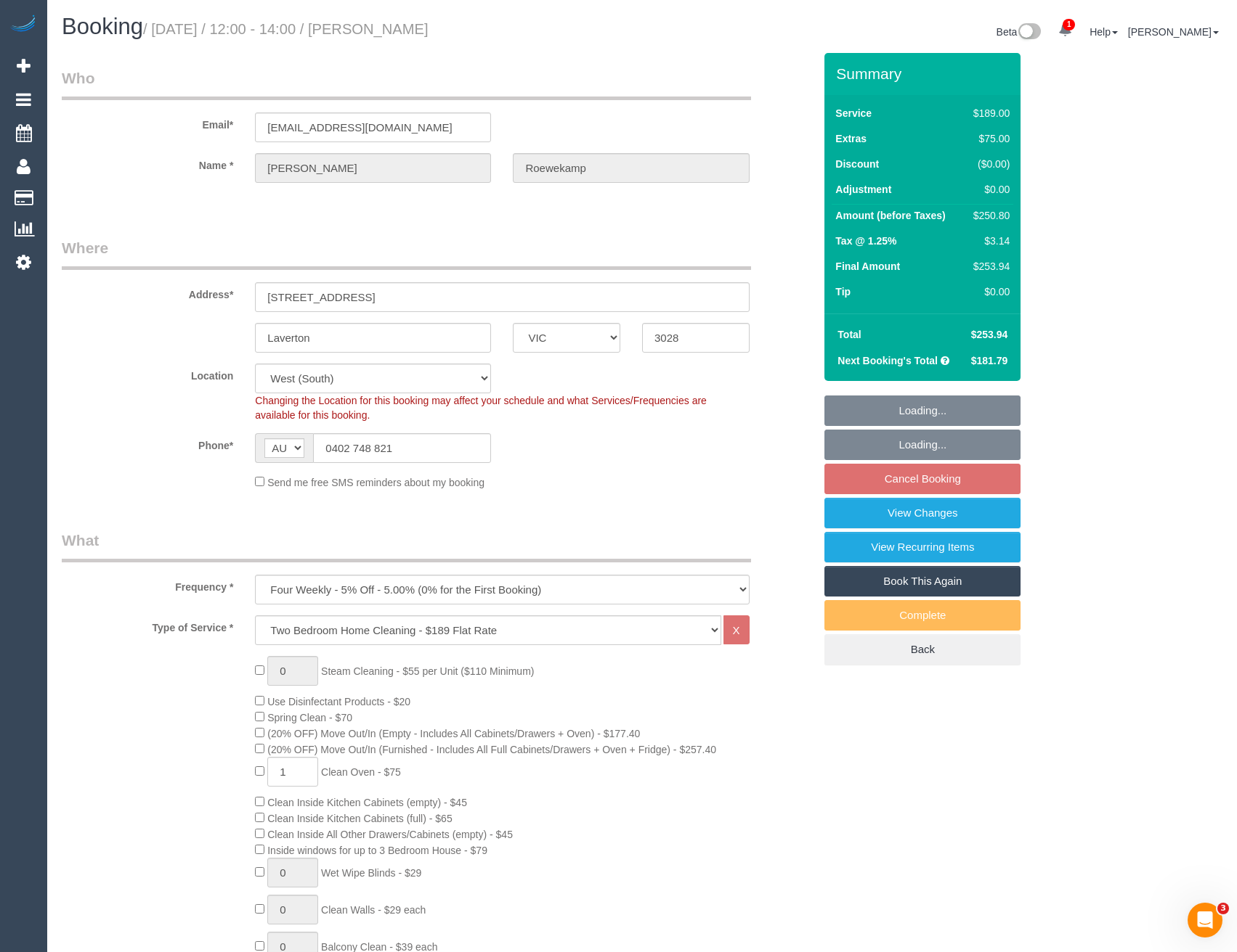
select select "object:1246"
select select "spot4"
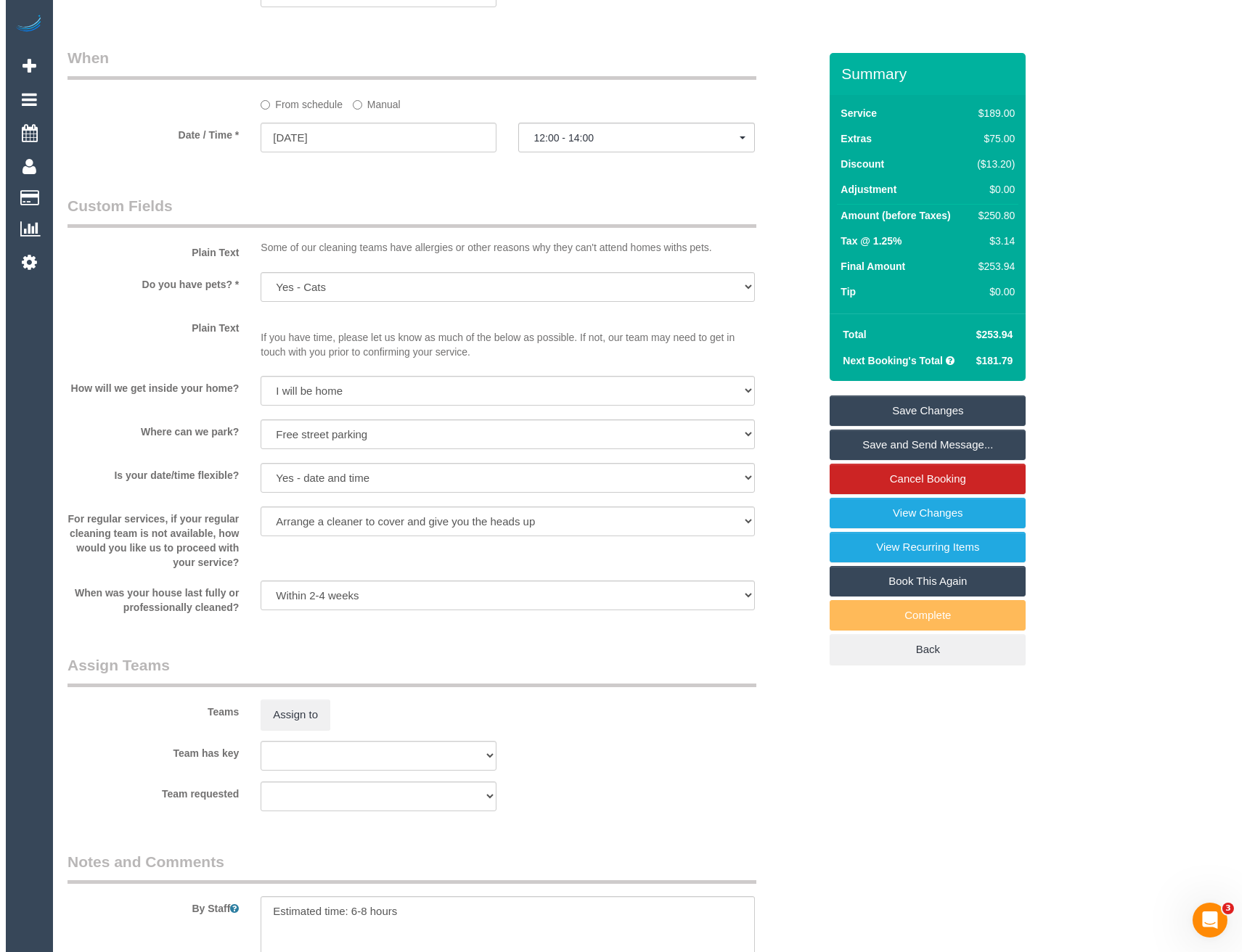
scroll to position [1670, 0]
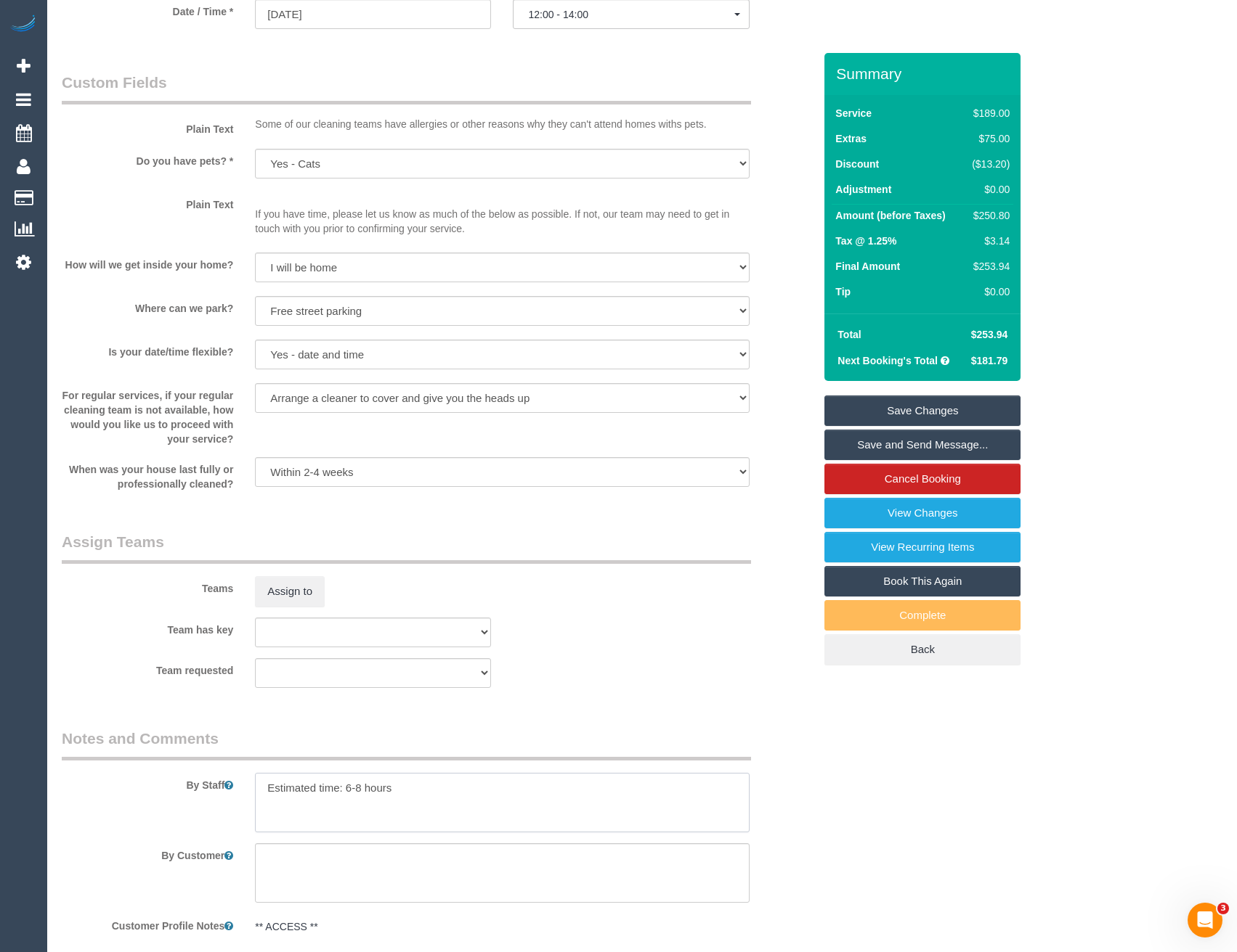
drag, startPoint x: 364, startPoint y: 789, endPoint x: 344, endPoint y: 789, distance: 20.0
click at [344, 789] on textarea at bounding box center [501, 803] width 494 height 60
drag, startPoint x: 439, startPoint y: 784, endPoint x: 259, endPoint y: 615, distance: 246.9
click at [438, 784] on textarea at bounding box center [501, 803] width 494 height 60
type textarea "Estimated time:4-5hours"
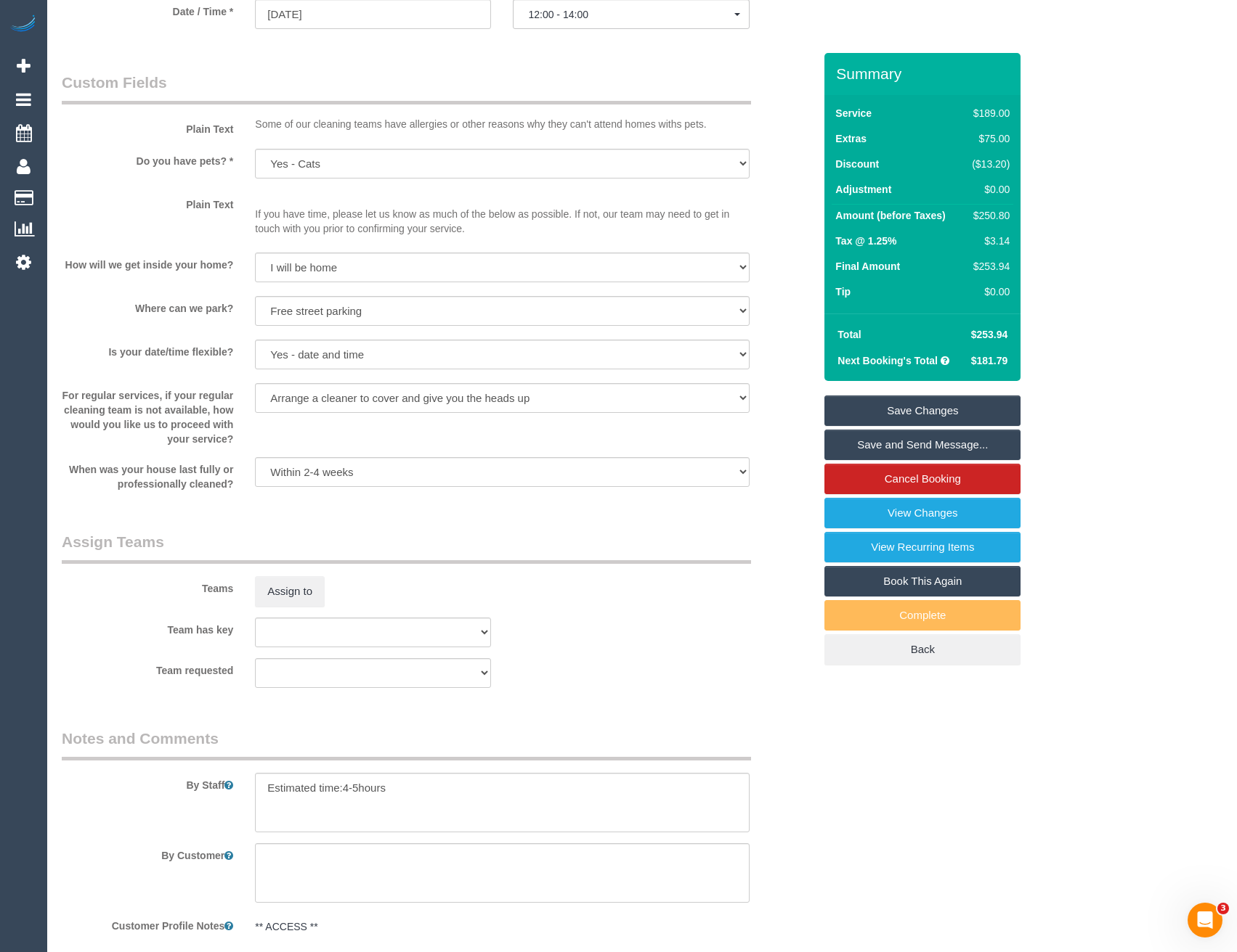
click at [269, 570] on div "Teams Assign to" at bounding box center [437, 569] width 773 height 75
click at [299, 598] on button "Assign to" at bounding box center [289, 592] width 70 height 31
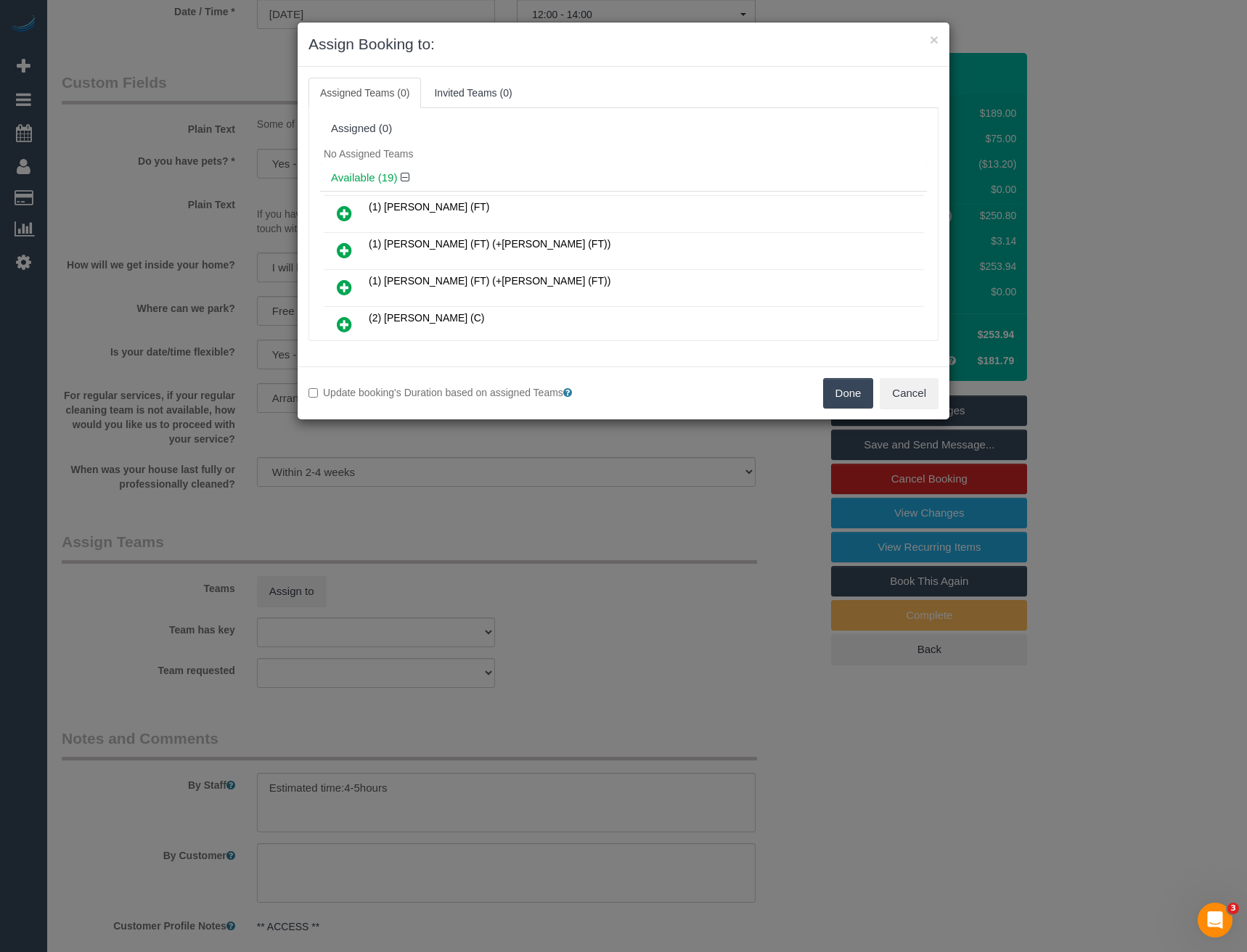
scroll to position [3270, 0]
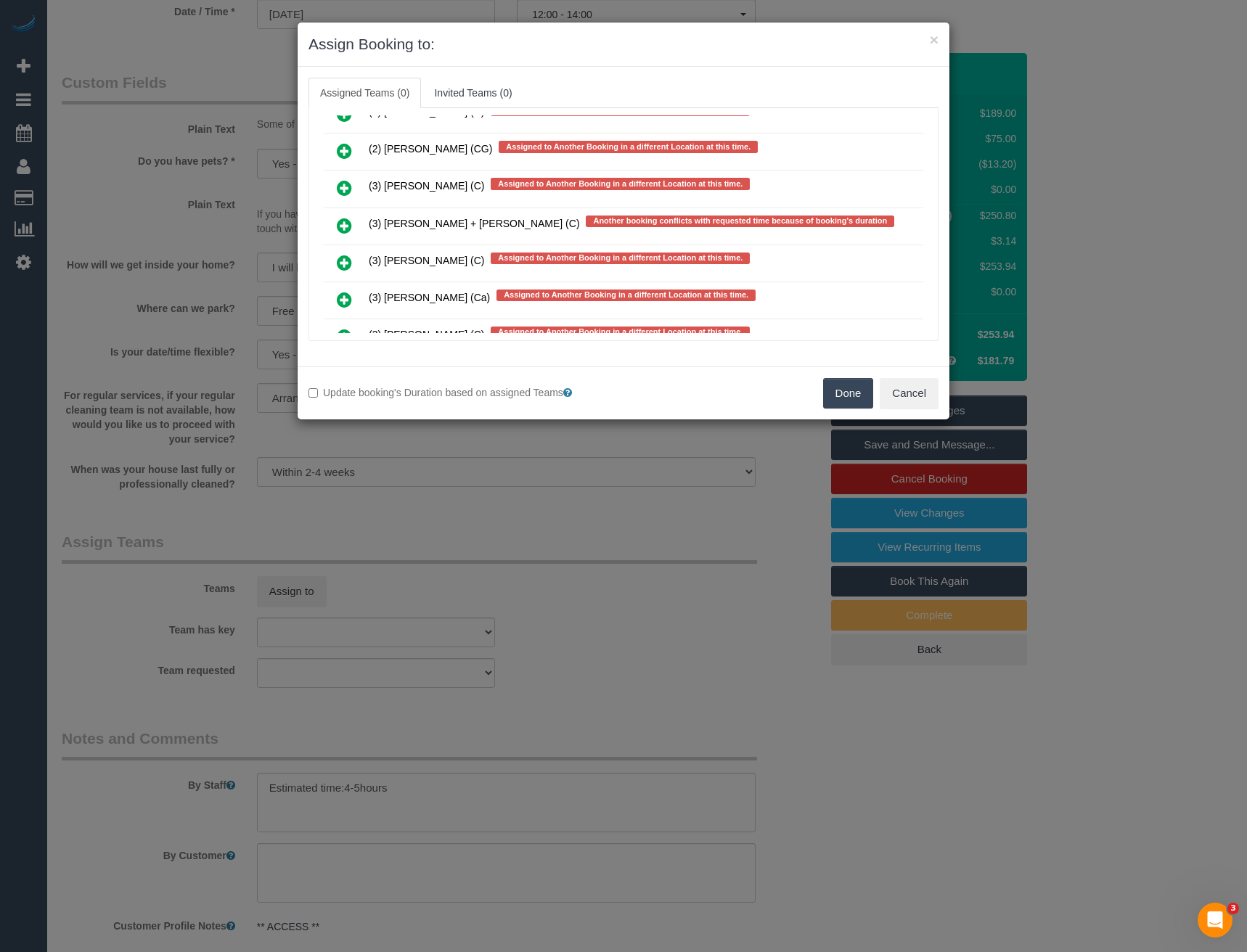
click at [347, 225] on icon at bounding box center [344, 225] width 15 height 17
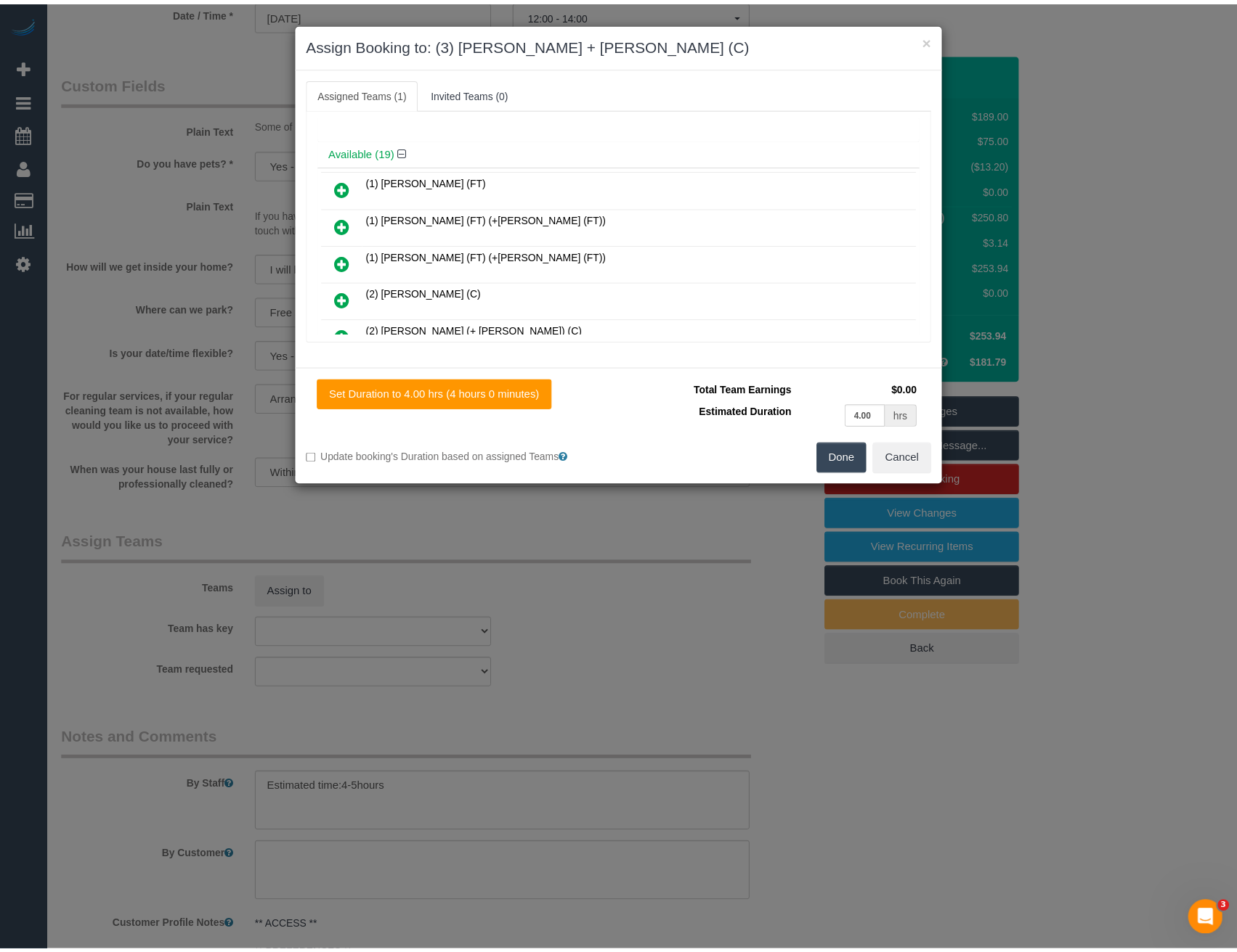
scroll to position [0, 0]
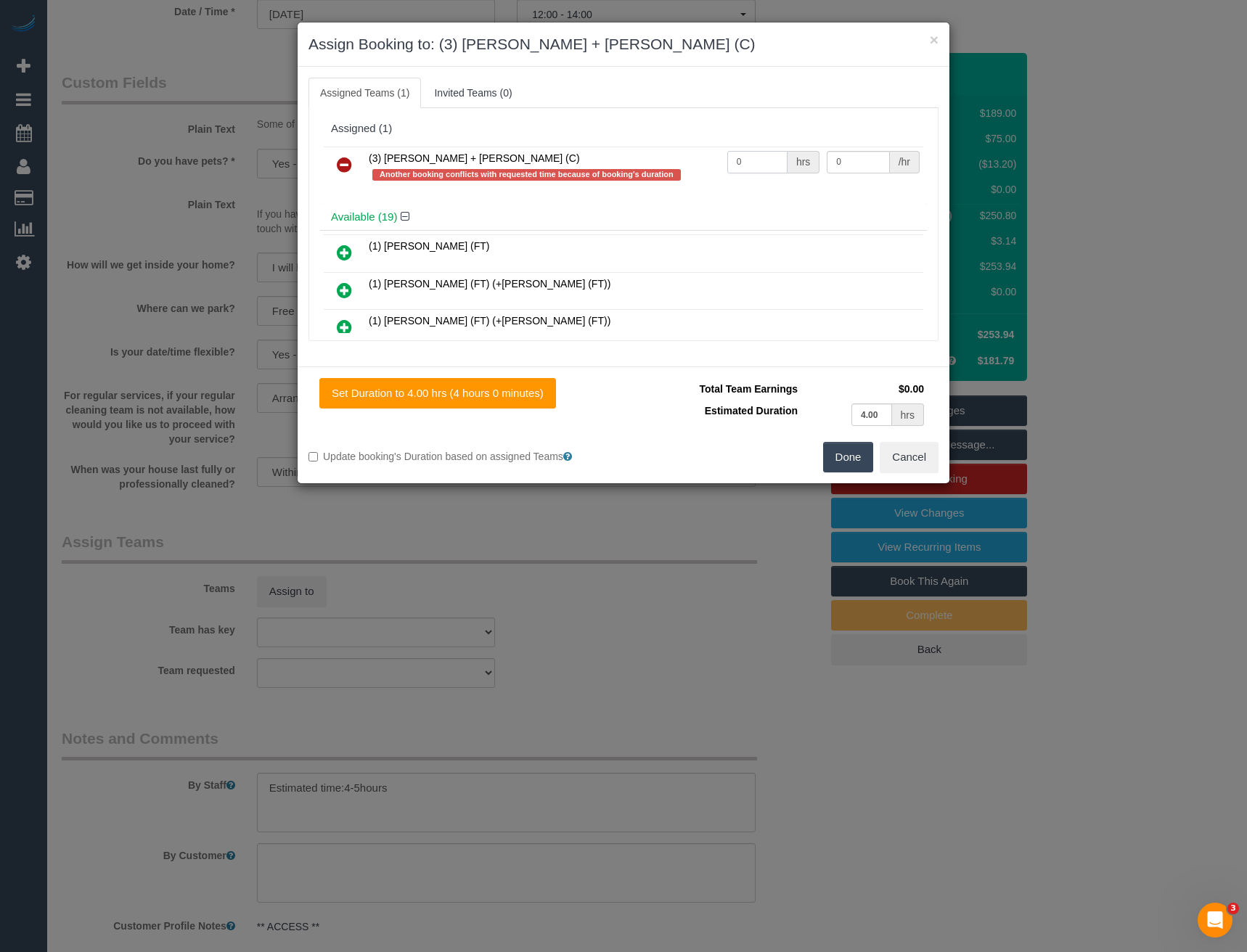
drag, startPoint x: 731, startPoint y: 164, endPoint x: 701, endPoint y: 165, distance: 30.0
click at [701, 165] on tr "(3) Gurdeep + Kamalpreet (C) Another booking conflicts with requested time beca…" at bounding box center [624, 167] width 600 height 42
drag, startPoint x: 736, startPoint y: 156, endPoint x: 700, endPoint y: 159, distance: 36.1
click at [700, 159] on tr "(3) Gurdeep + Kamalpreet (C) Another booking conflicts with requested time beca…" at bounding box center [624, 167] width 600 height 42
type input "1"
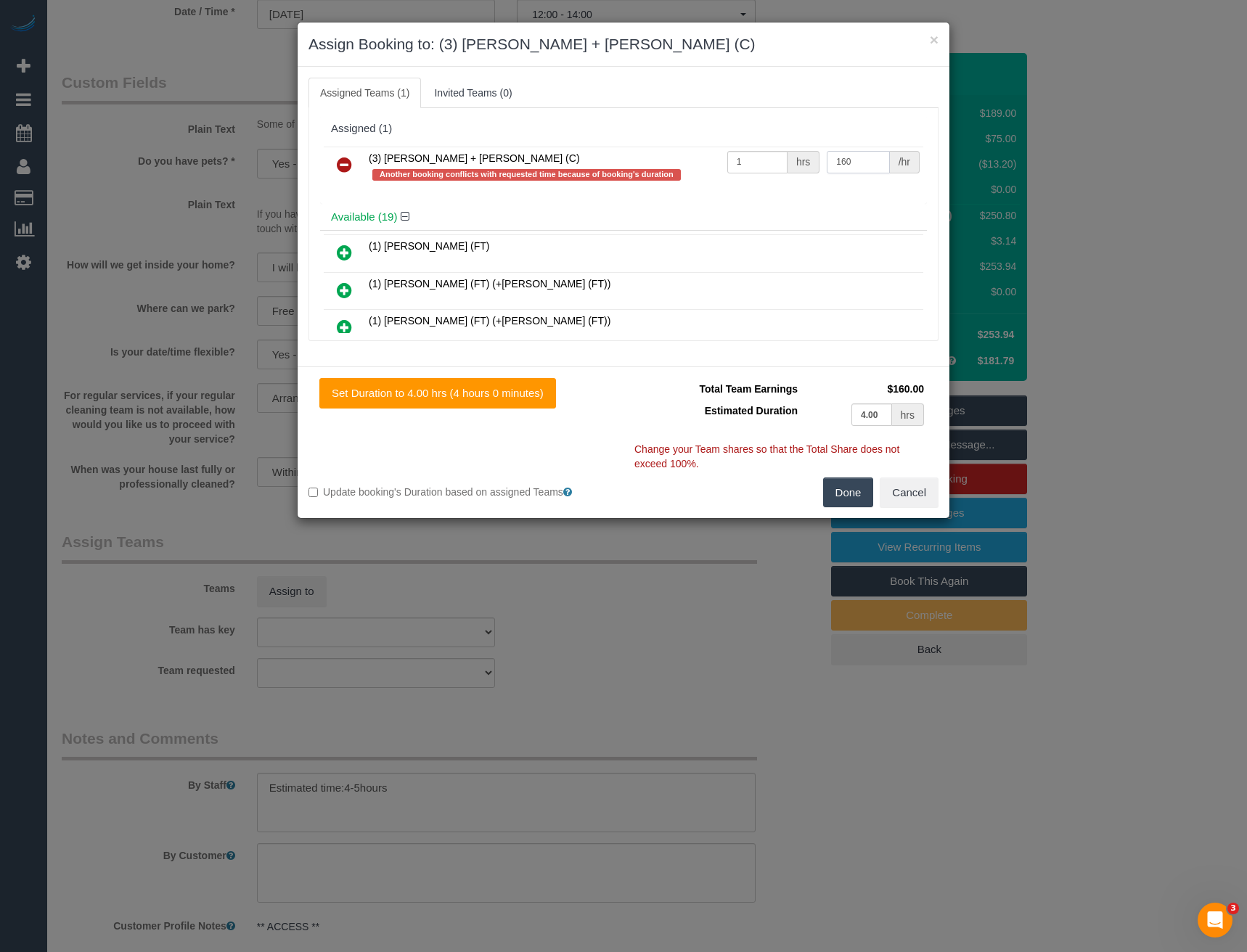
type input "160"
click at [857, 495] on button "Done" at bounding box center [848, 493] width 51 height 31
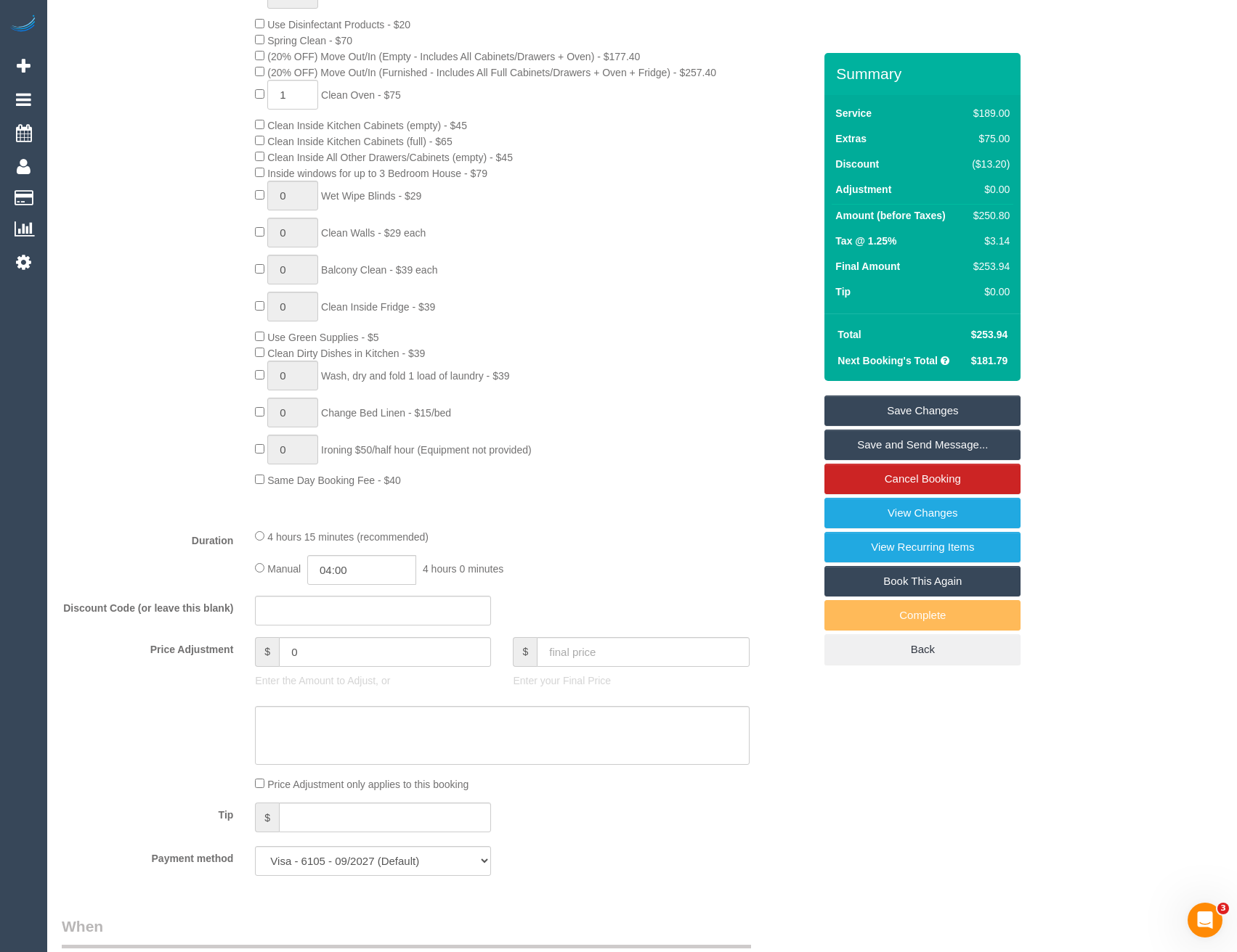
scroll to position [653, 0]
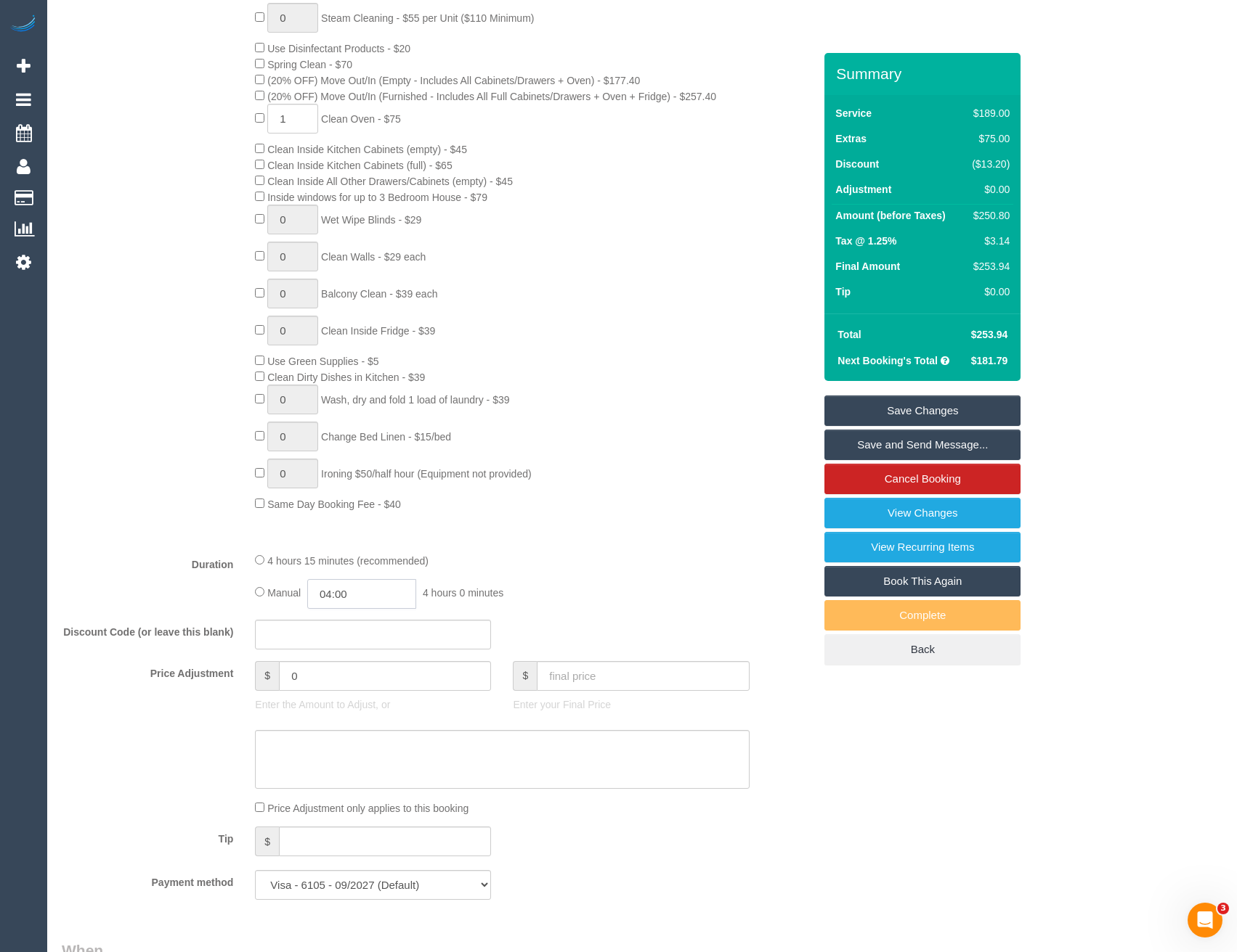
click at [361, 589] on input "04:00" at bounding box center [361, 594] width 109 height 30
type input "02:30"
click at [353, 671] on li "02:30" at bounding box center [346, 669] width 65 height 19
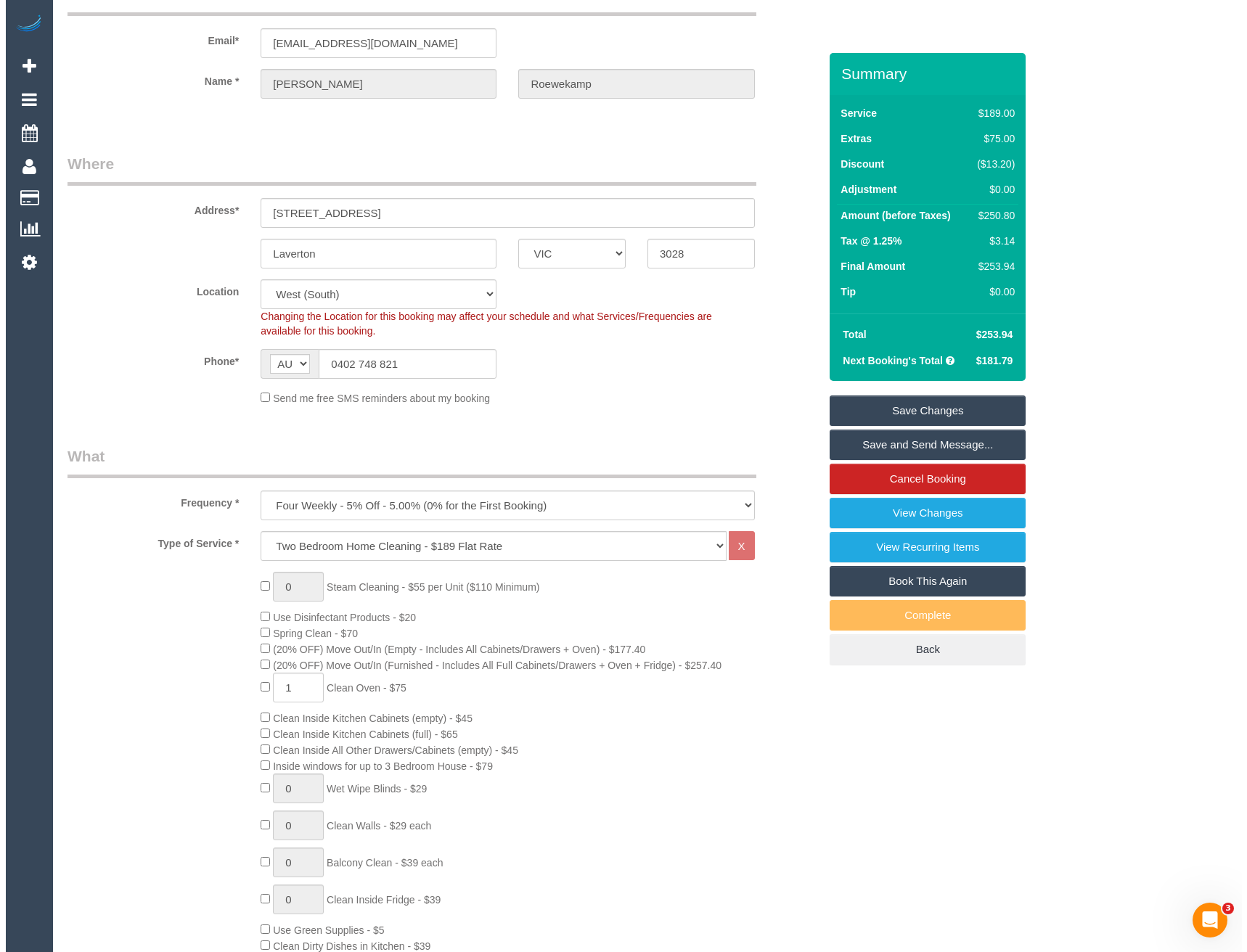
scroll to position [0, 0]
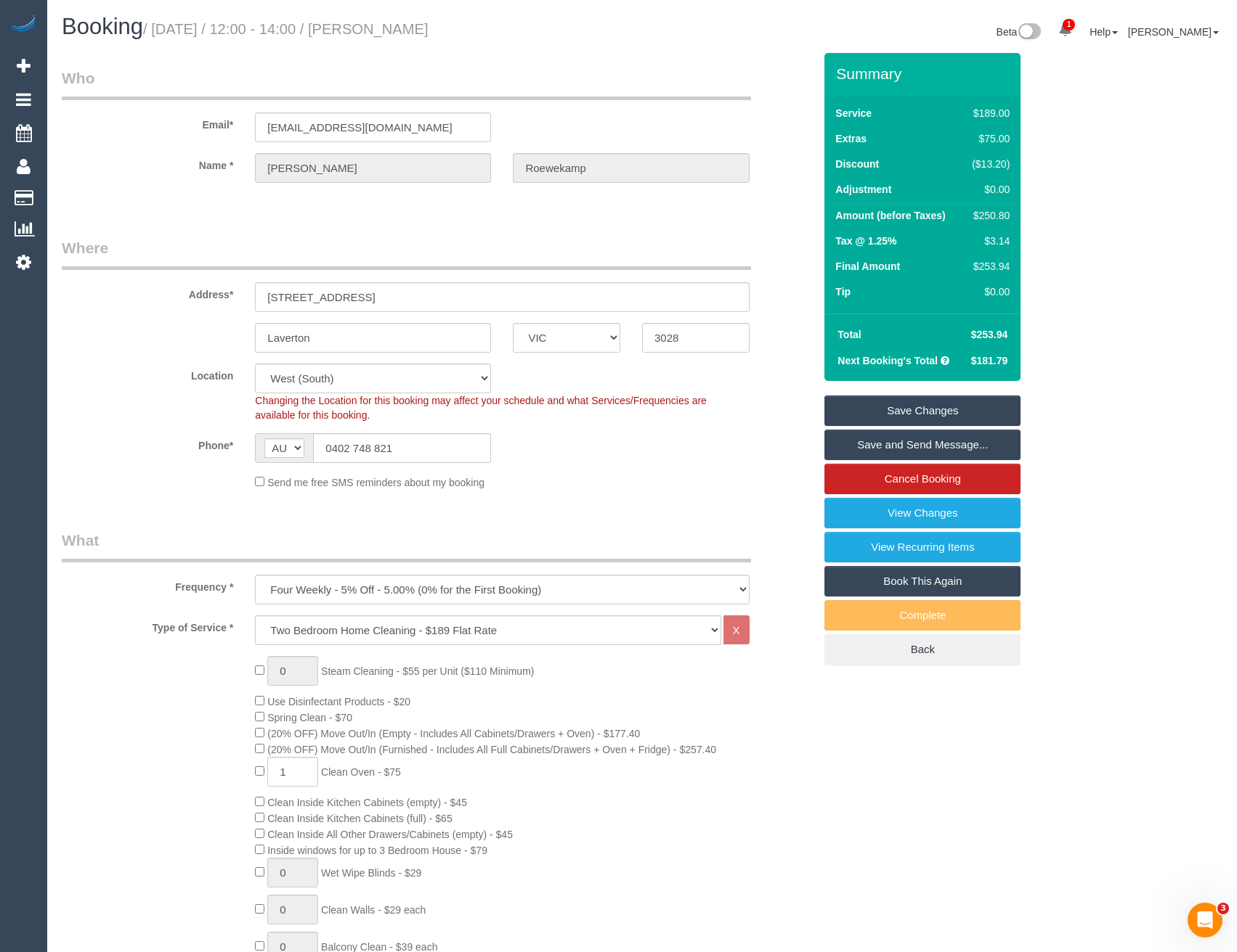
select select "spot29"
click at [920, 452] on link "Save and Send Message..." at bounding box center [922, 445] width 196 height 31
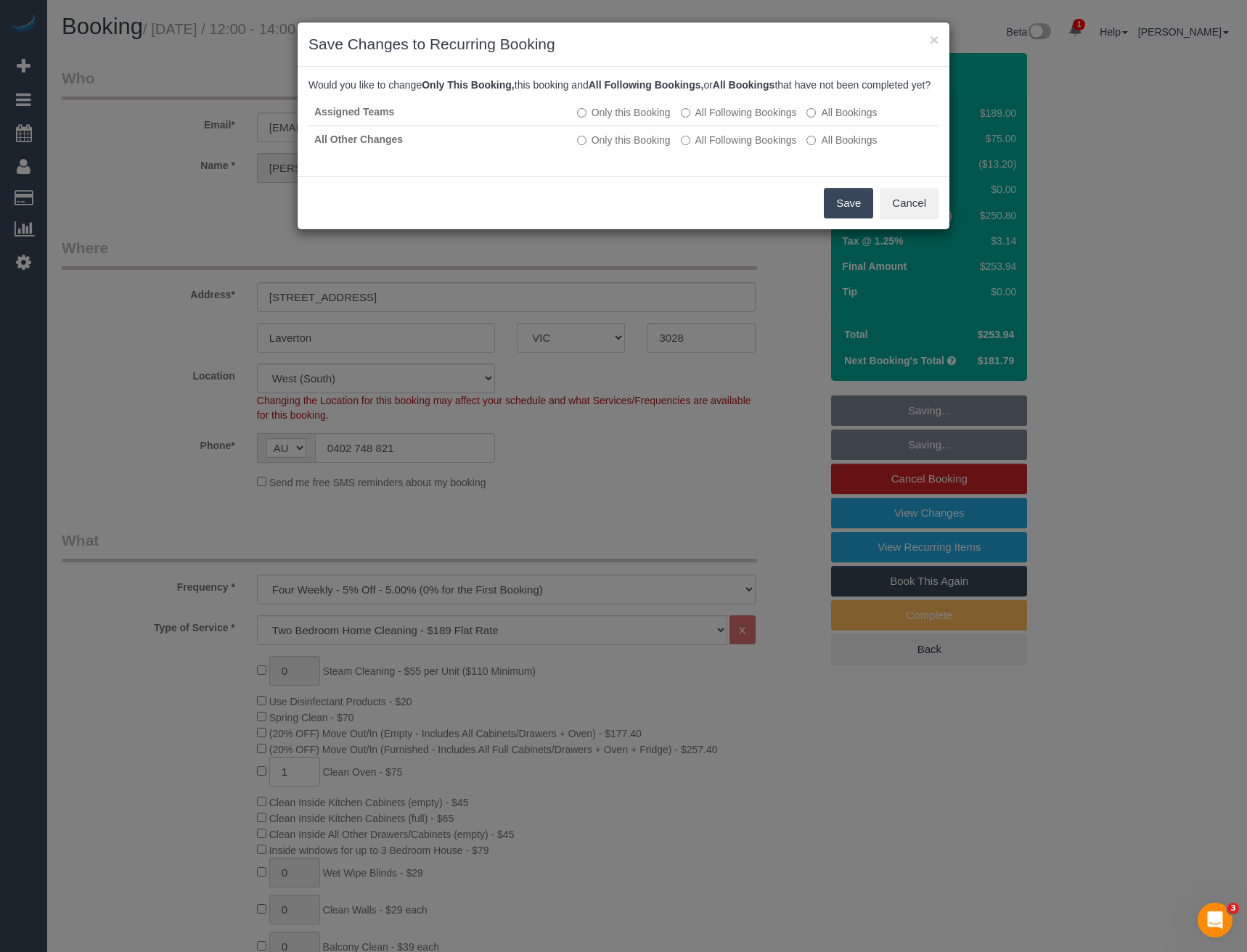
click at [848, 218] on button "Save" at bounding box center [848, 203] width 49 height 31
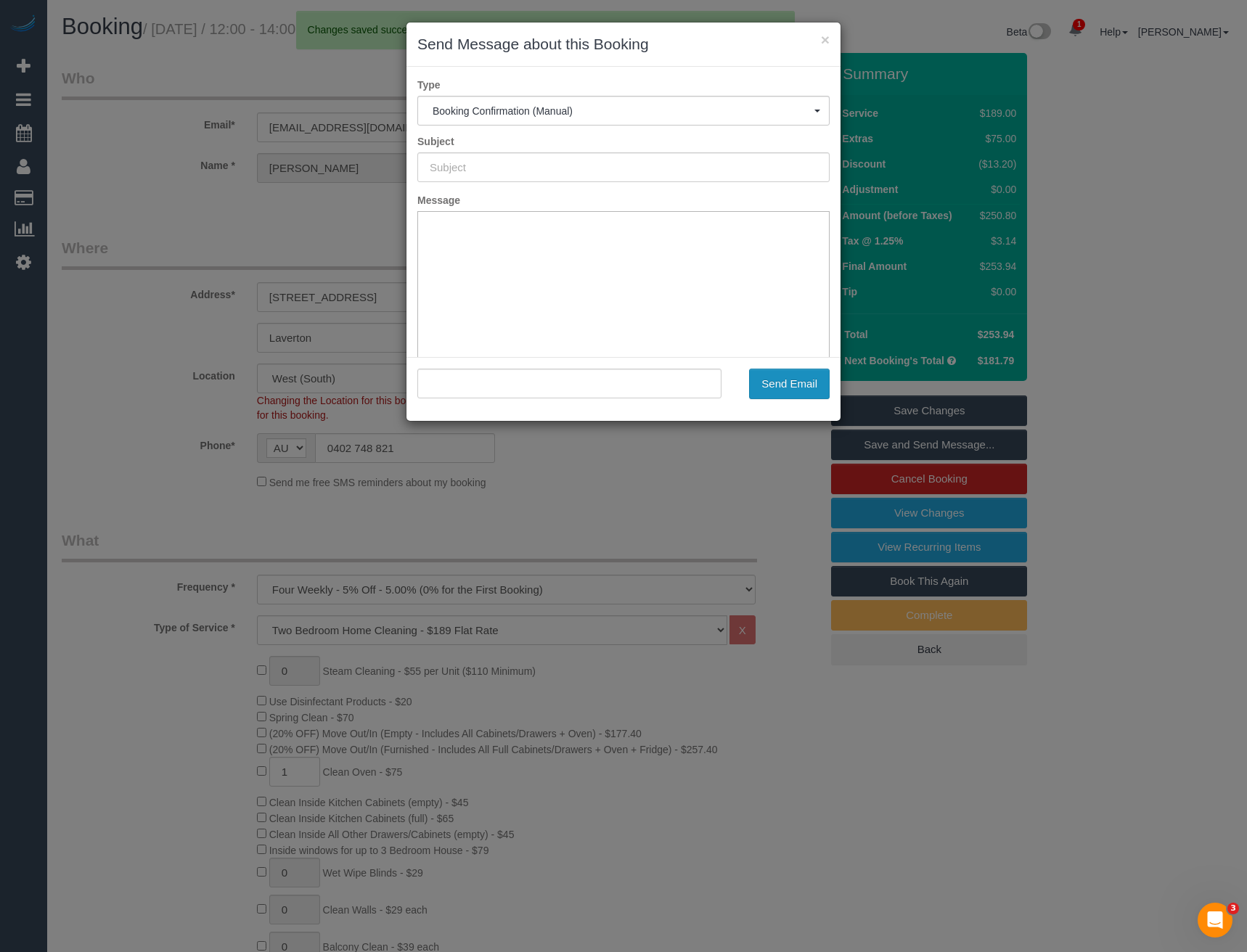
type input "Booking Confirmed"
type input ""Julia Roewekamp" <jroewekamp86@gmail.com>"
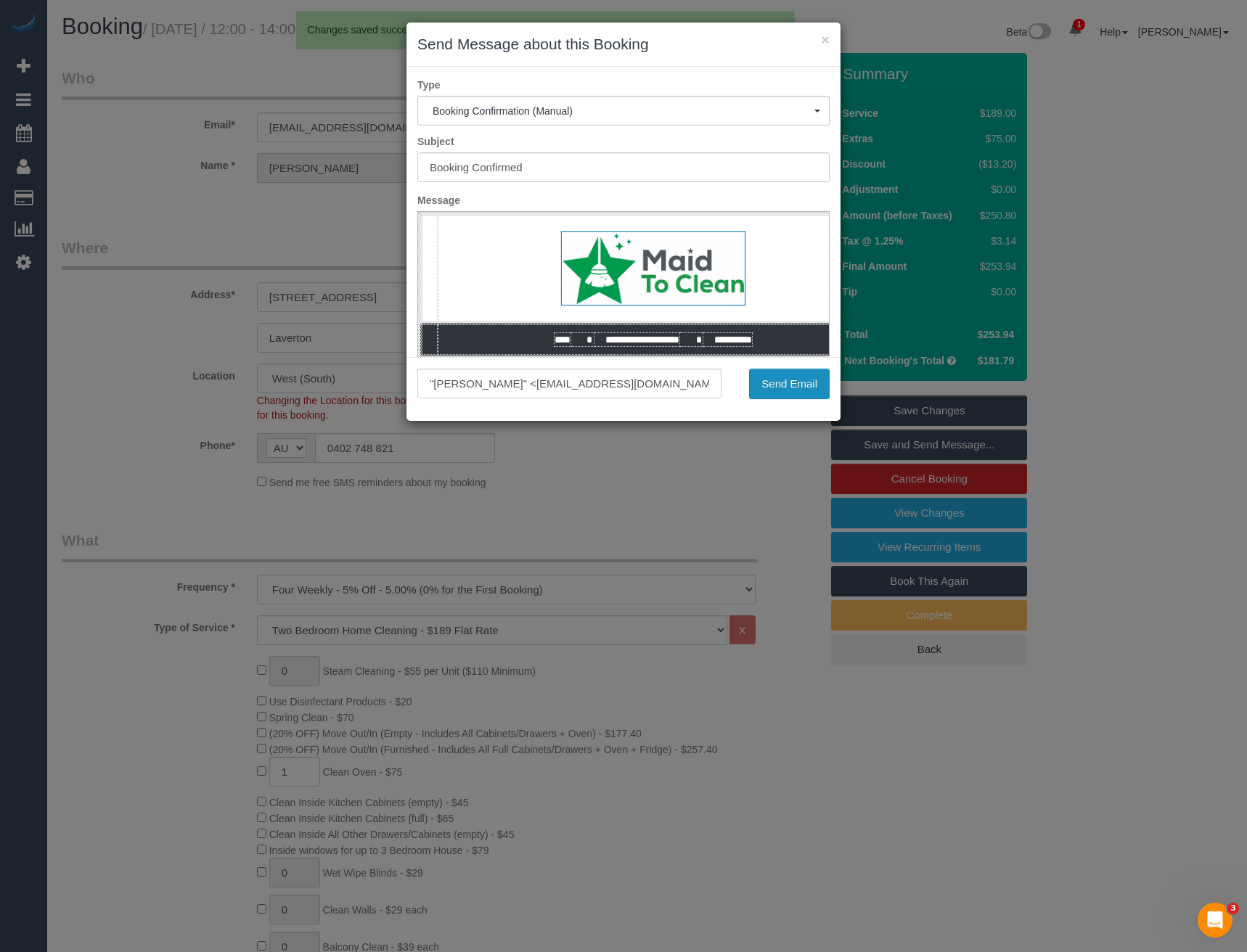
click at [778, 390] on button "Send Email" at bounding box center [788, 384] width 80 height 31
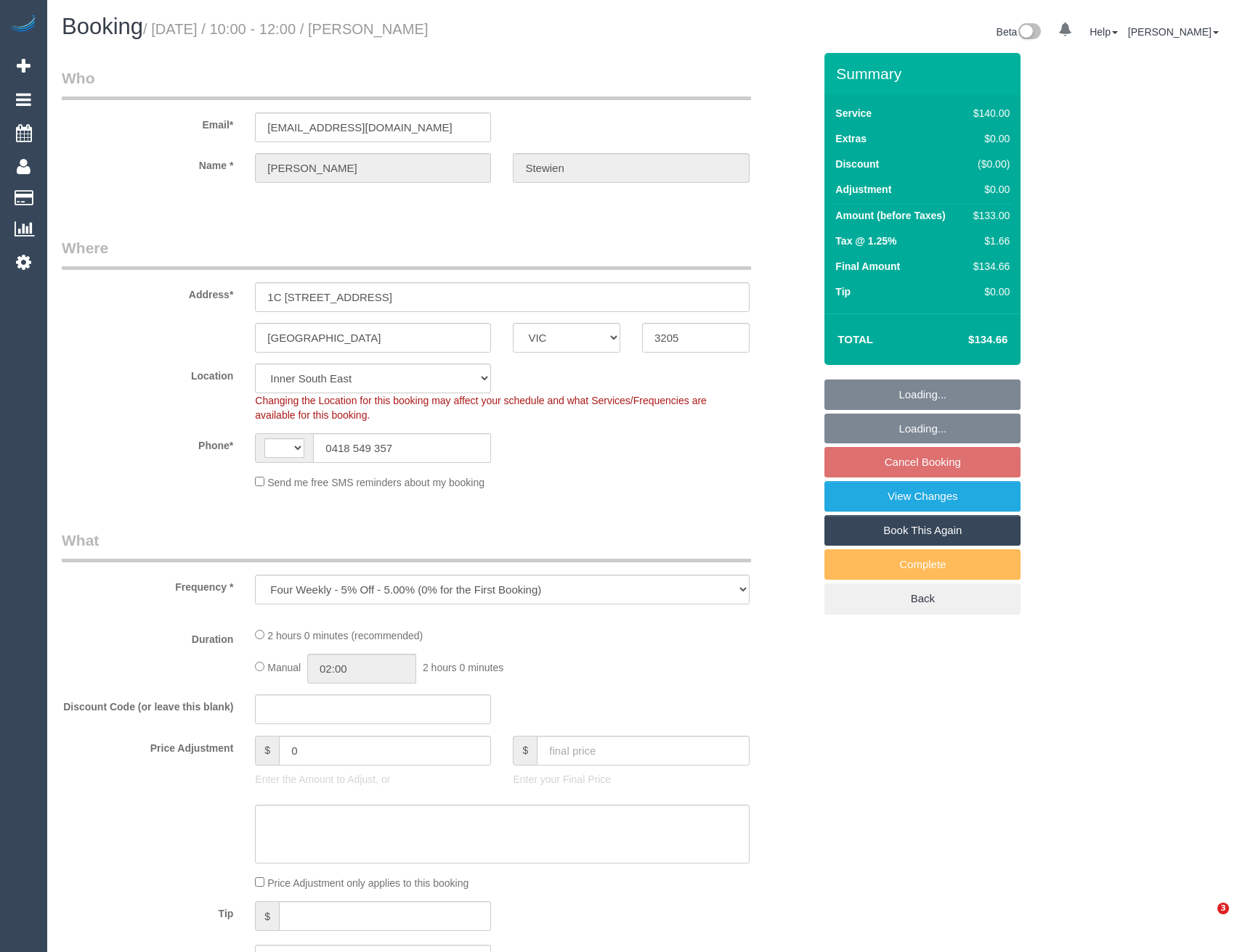
select select "VIC"
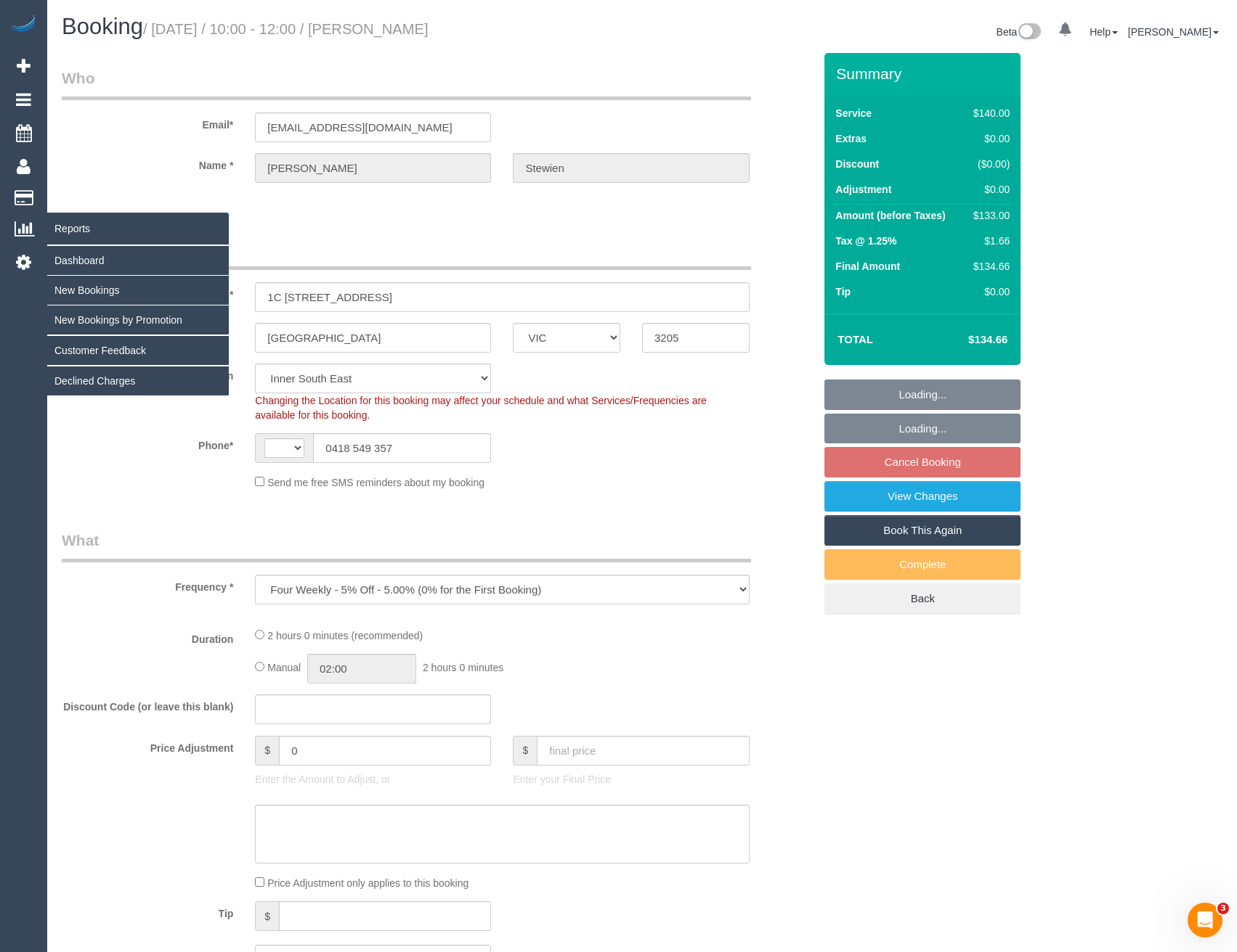
select select "string:AU"
select select "number:28"
select select "number:14"
select select "number:18"
select select "number:22"
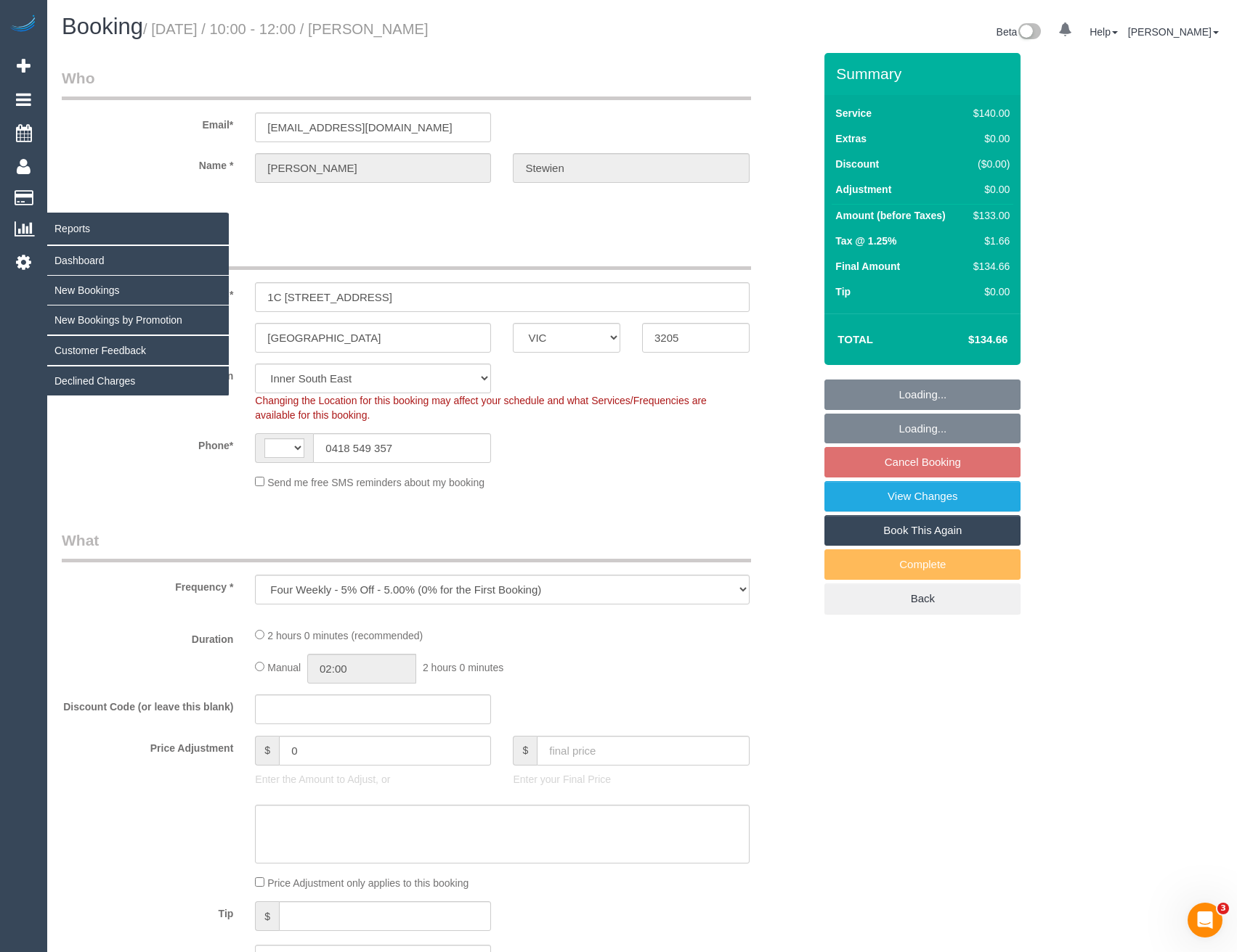
select select "number:26"
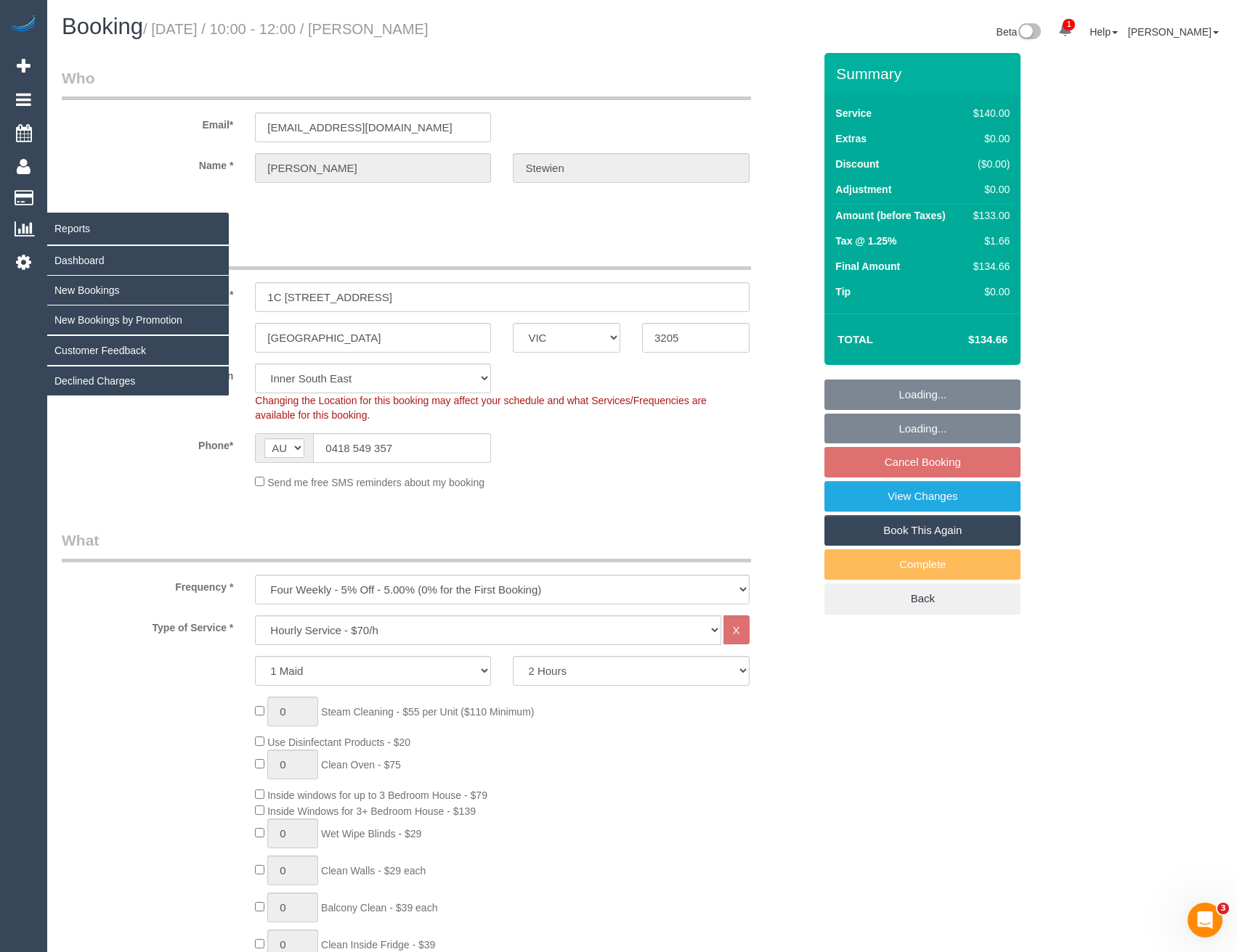
select select "object:1424"
select select "spot3"
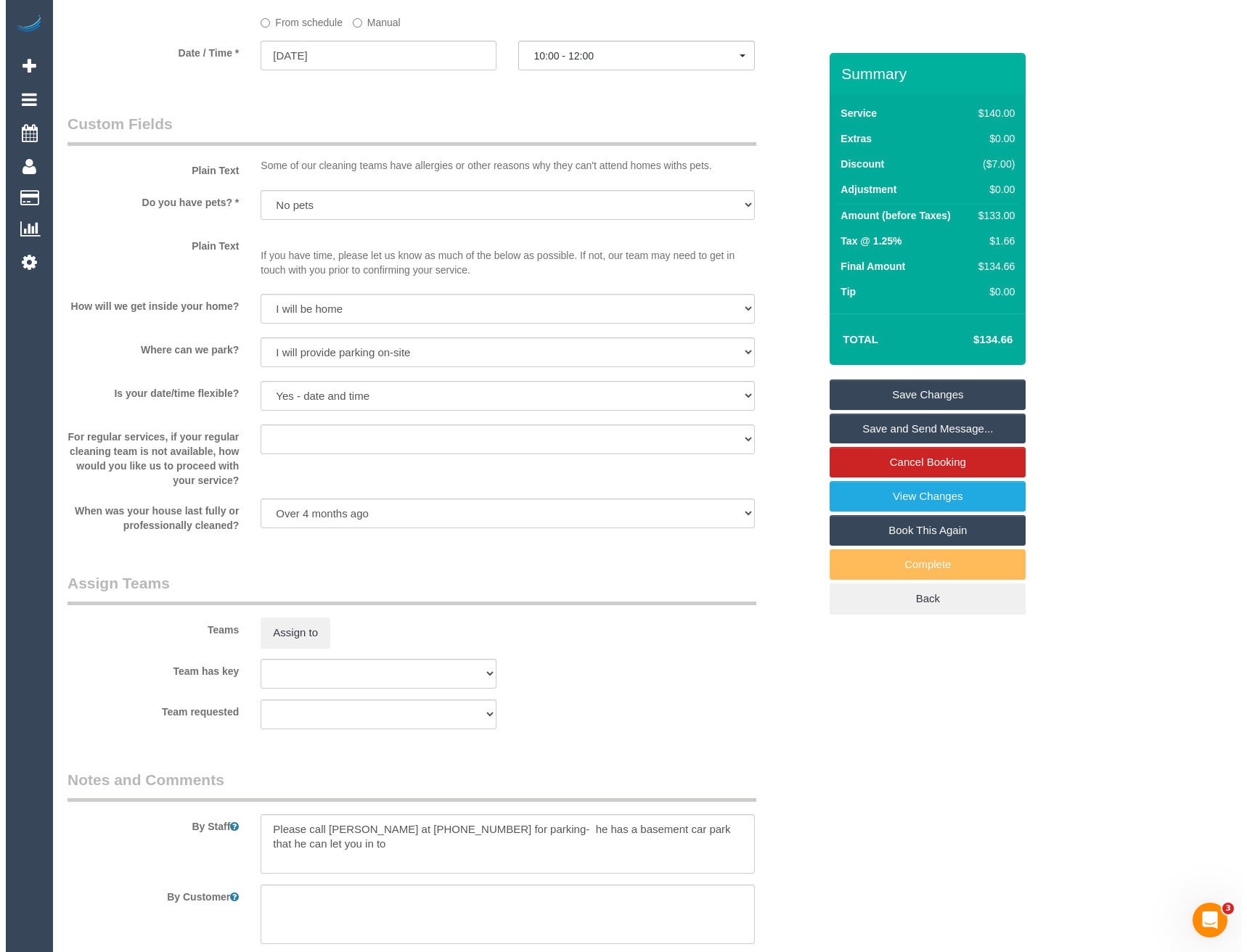
scroll to position [1670, 0]
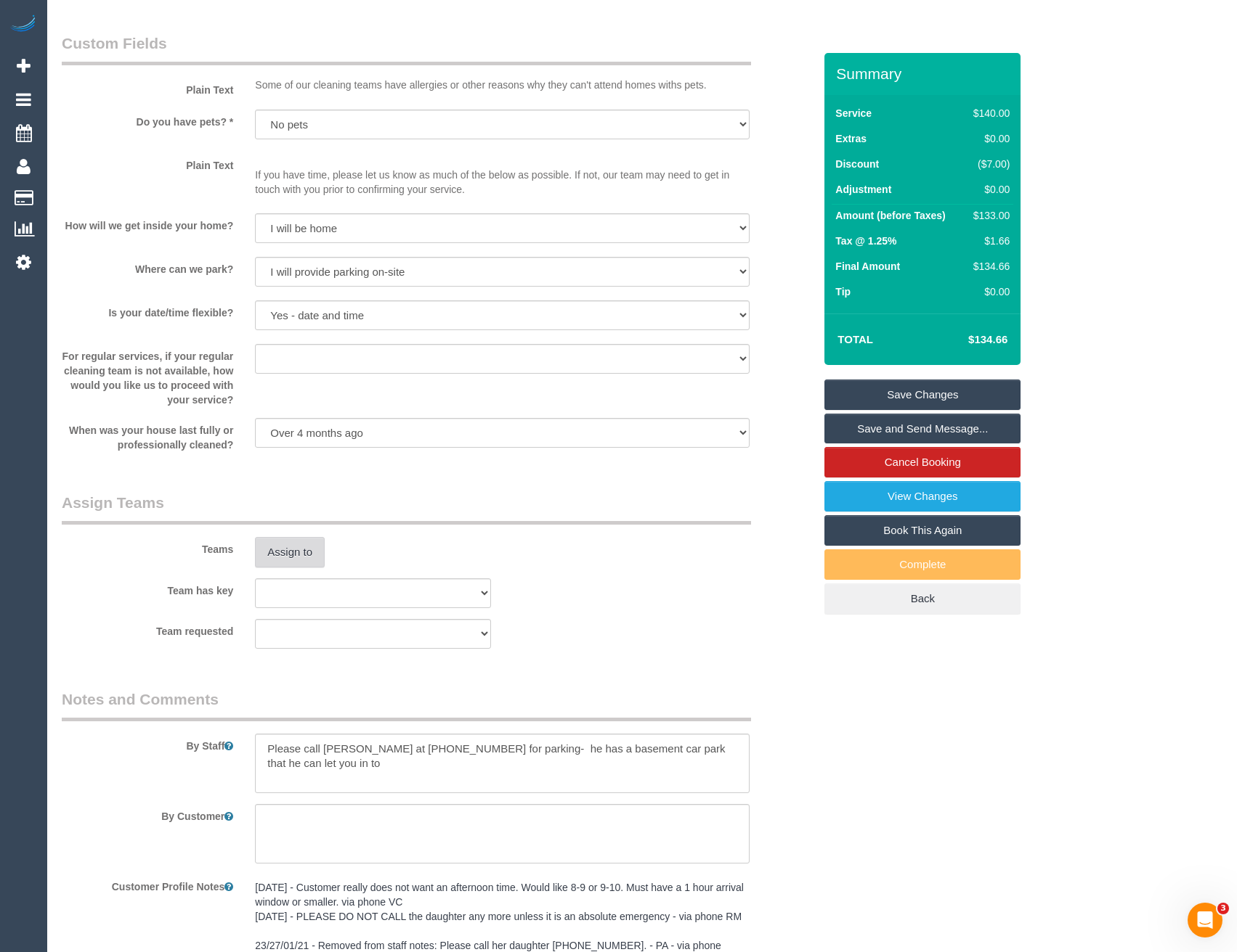
click at [303, 550] on button "Assign to" at bounding box center [289, 552] width 70 height 31
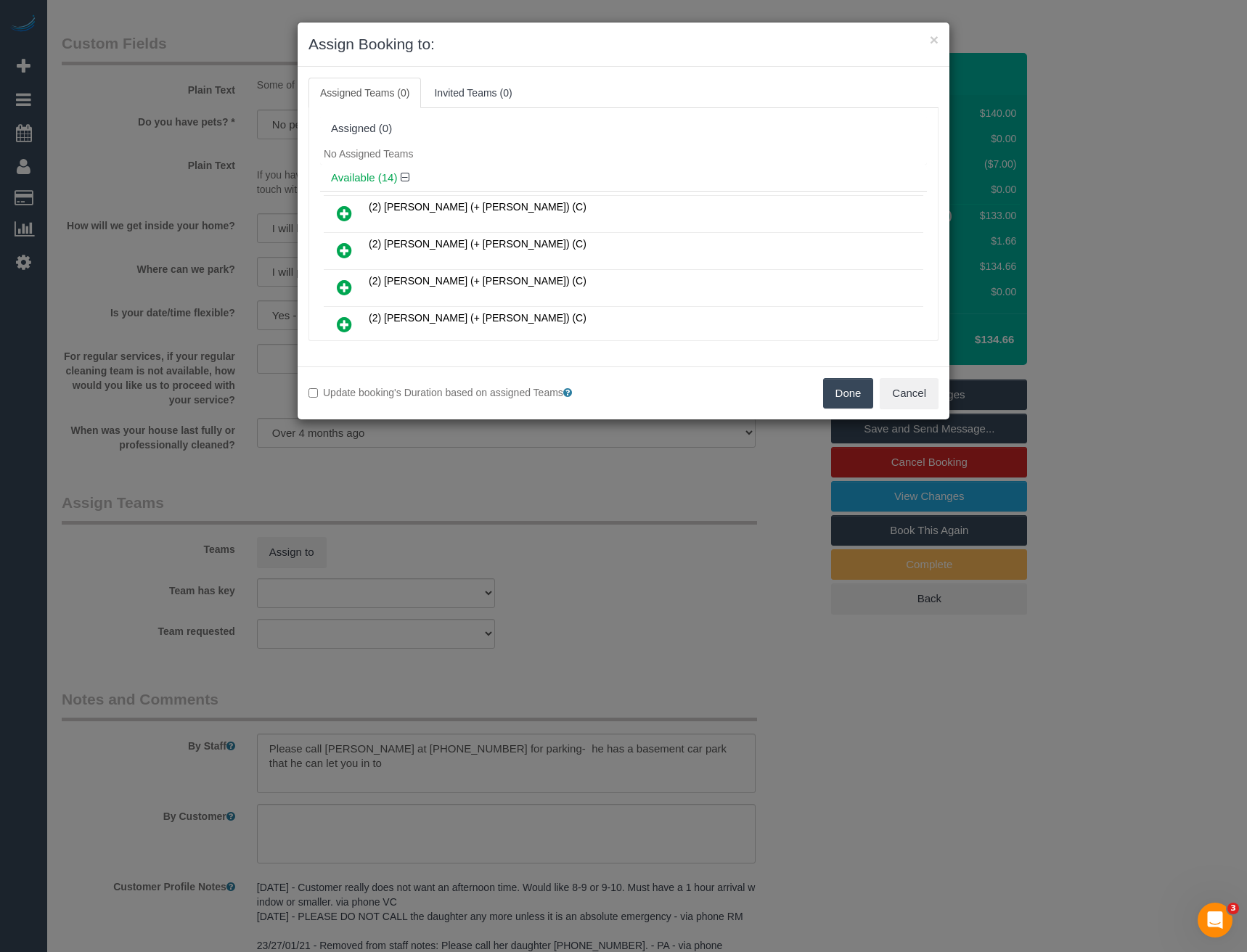
scroll to position [3492, 0]
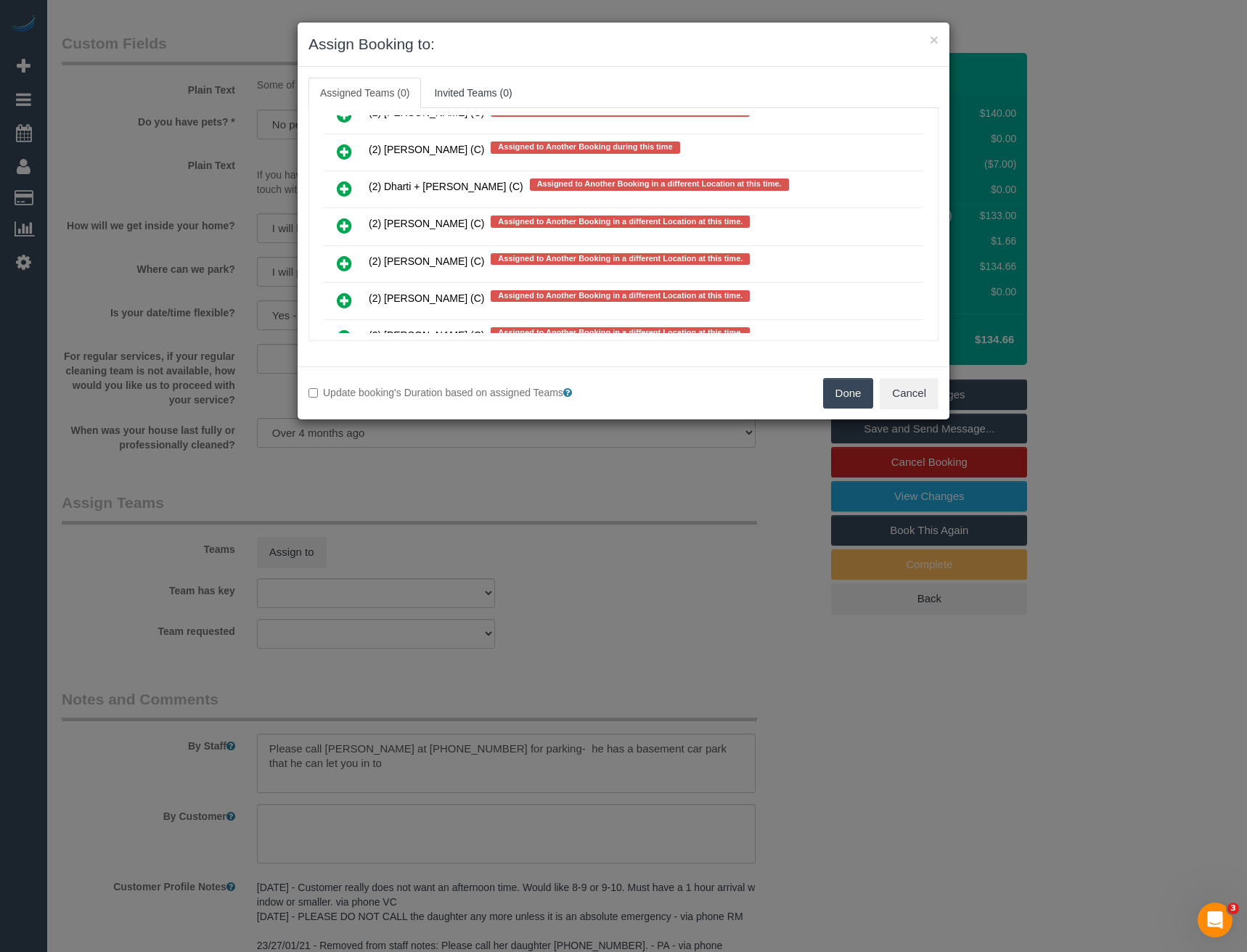
click at [336, 222] on link at bounding box center [343, 226] width 34 height 29
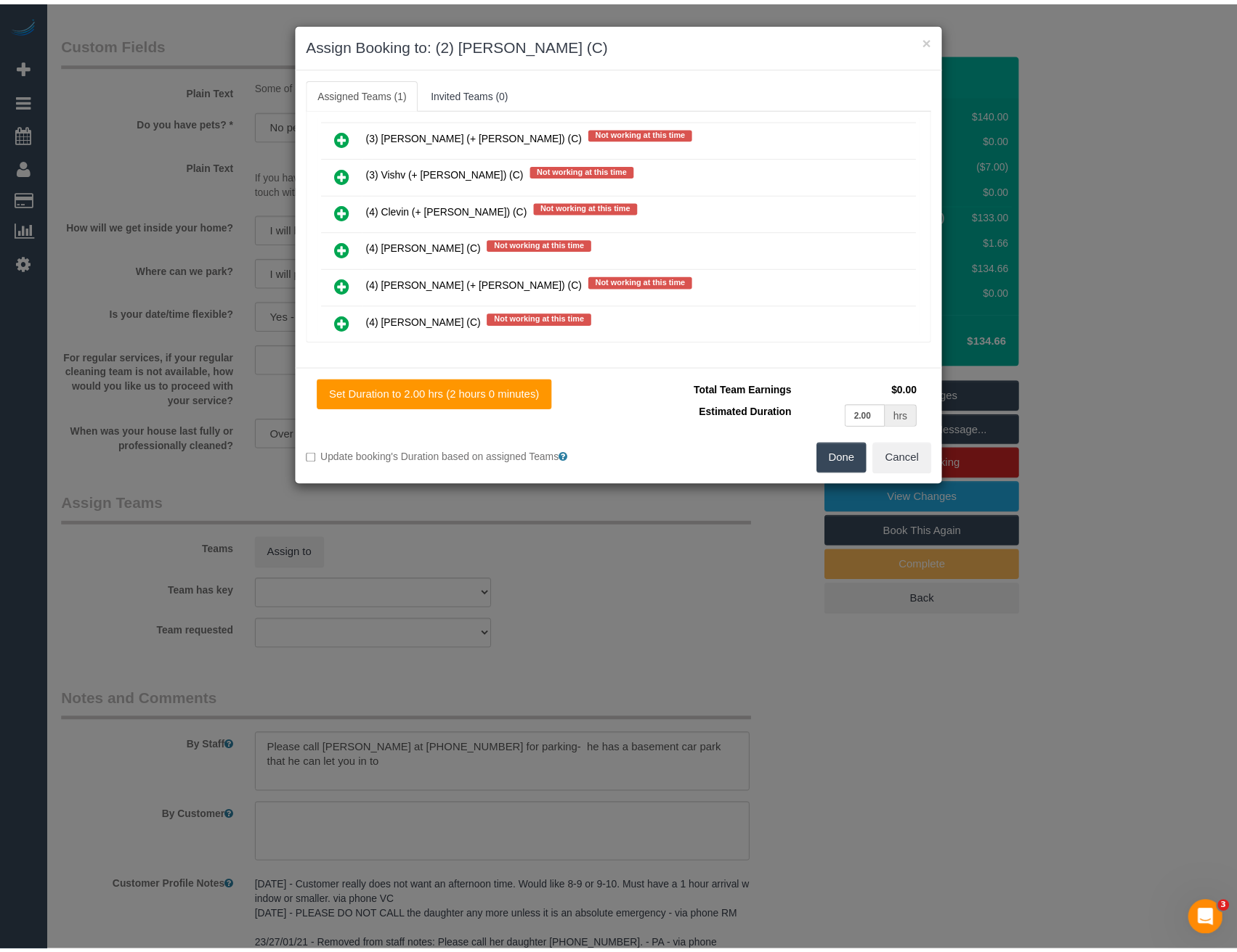
scroll to position [0, 0]
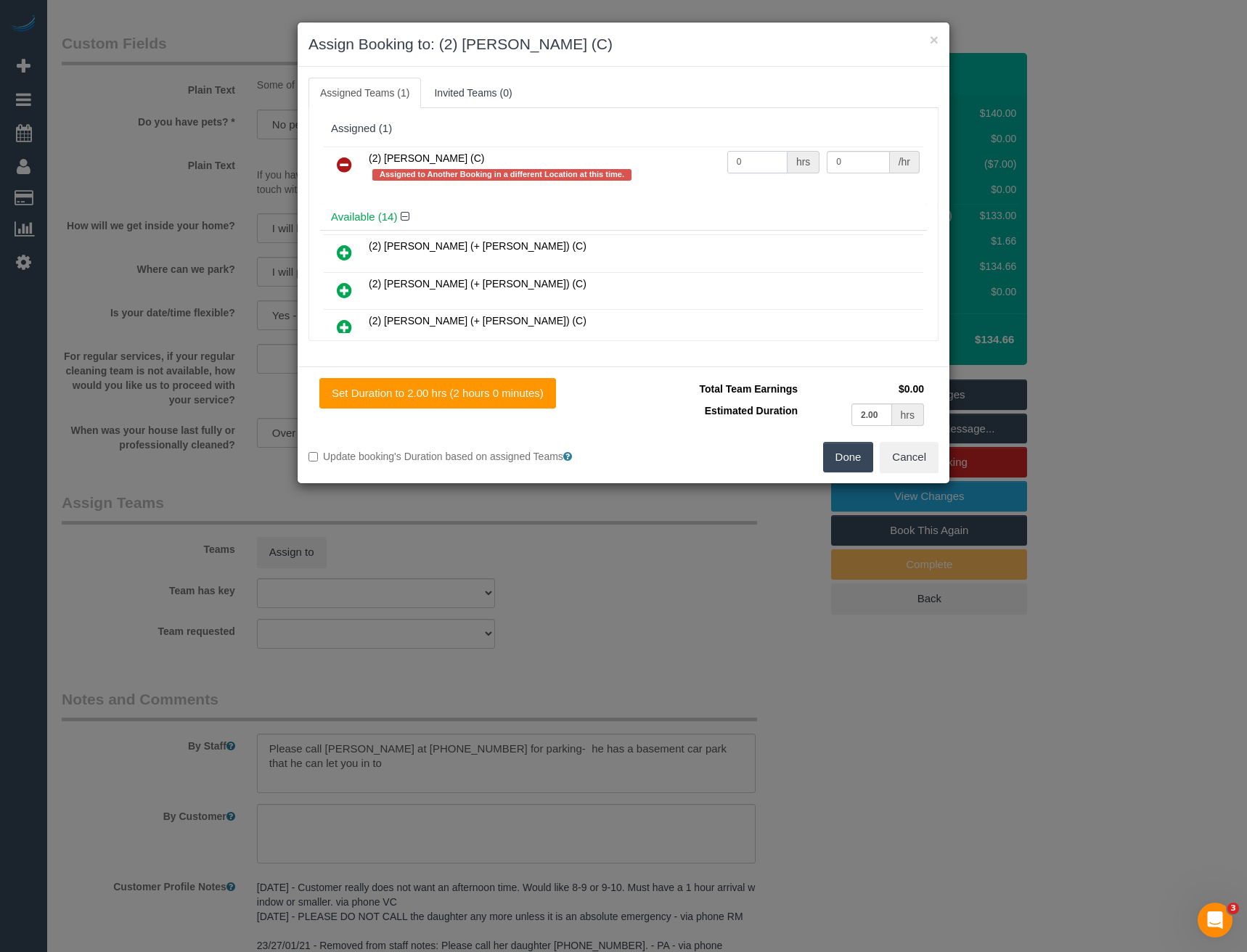
drag, startPoint x: 741, startPoint y: 163, endPoint x: 667, endPoint y: 173, distance: 74.7
click at [667, 173] on tr "(2) [PERSON_NAME] (C) Assigned to Another Booking in a different Location at th…" at bounding box center [624, 167] width 600 height 42
type input "2"
type input "37.5"
click at [856, 452] on button "Done" at bounding box center [848, 458] width 51 height 31
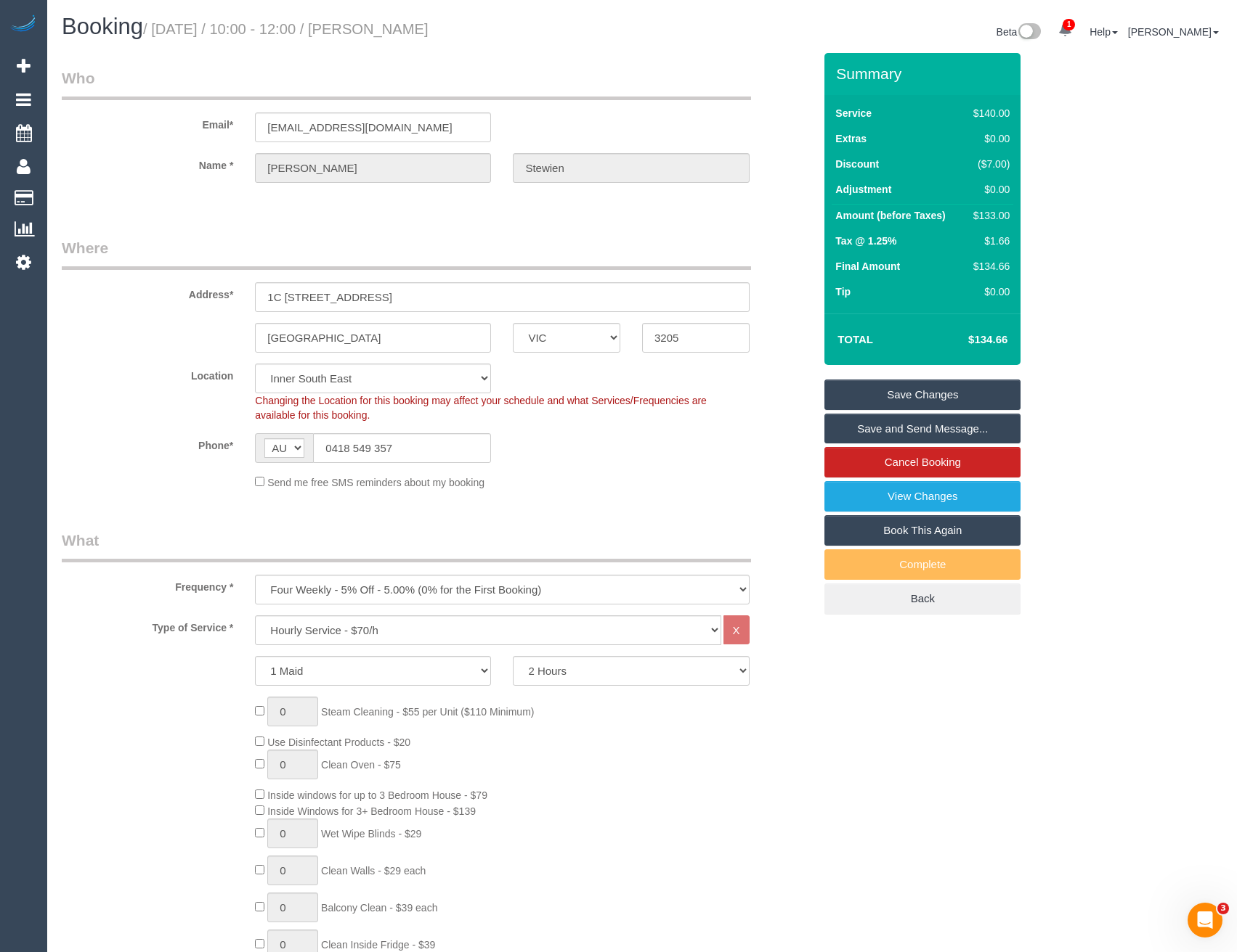
click at [880, 429] on link "Save and Send Message..." at bounding box center [922, 430] width 196 height 31
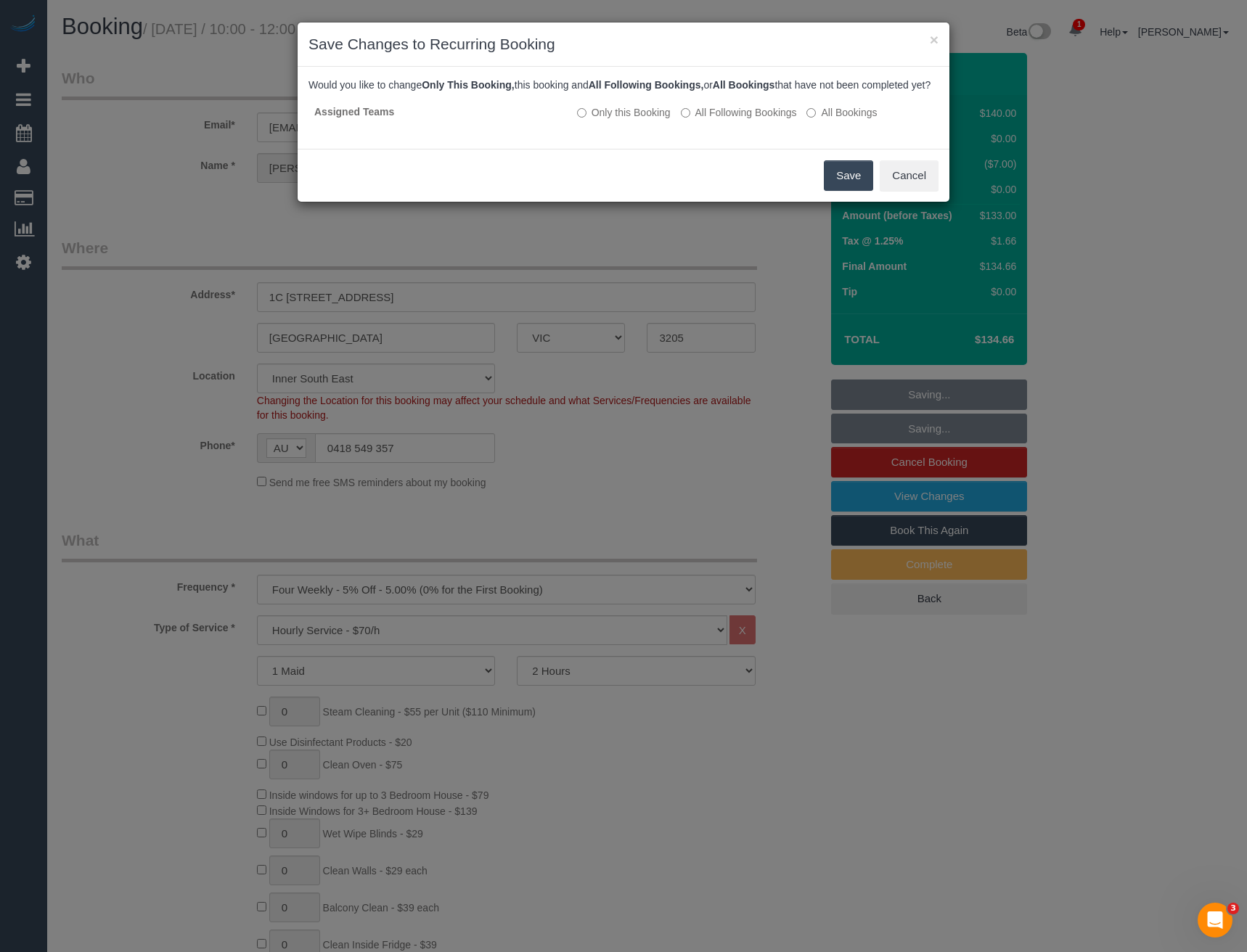
click at [846, 185] on button "Save" at bounding box center [848, 176] width 49 height 31
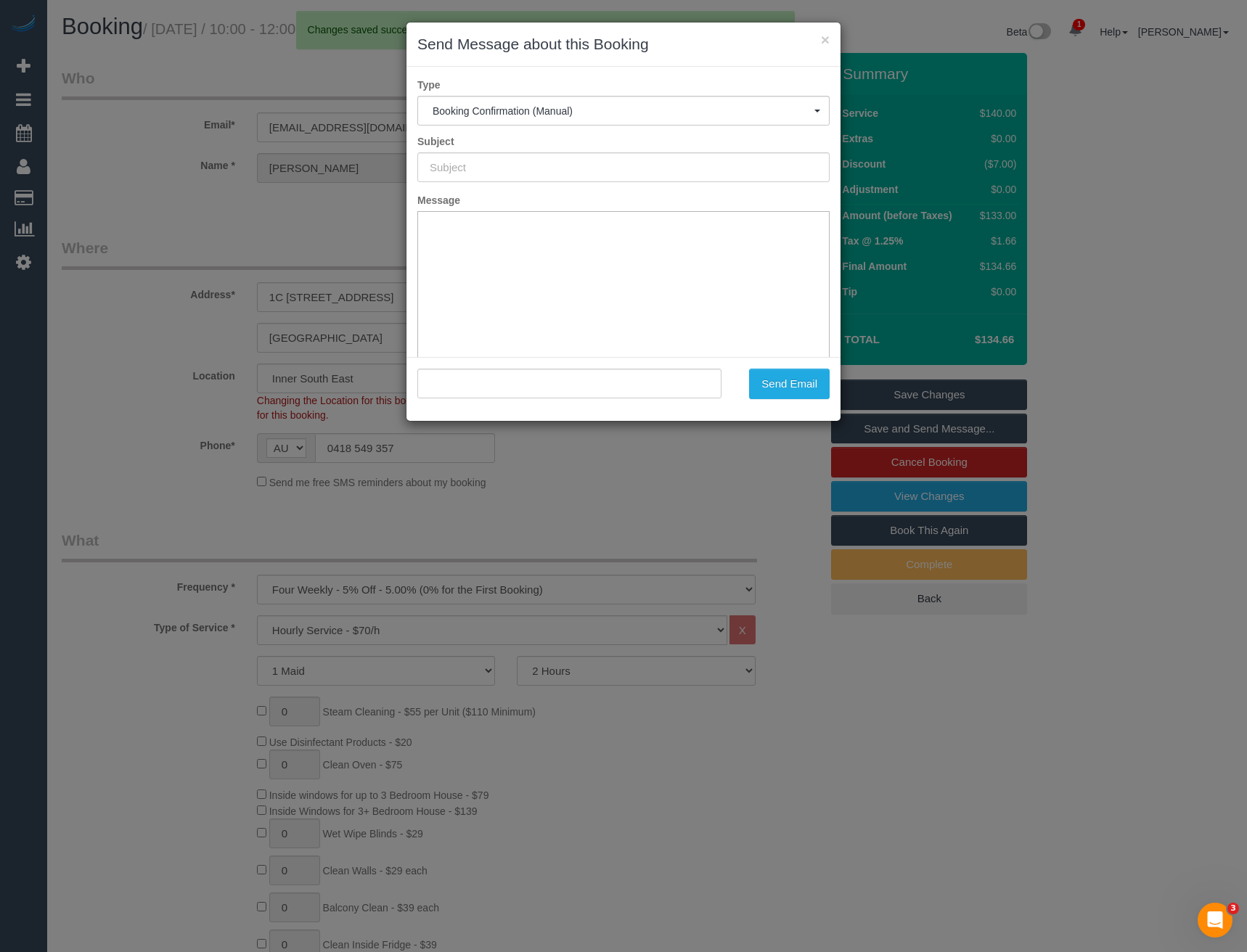
type input "Booking Confirmed"
type input ""[PERSON_NAME]" <[EMAIL_ADDRESS][DOMAIN_NAME]>"
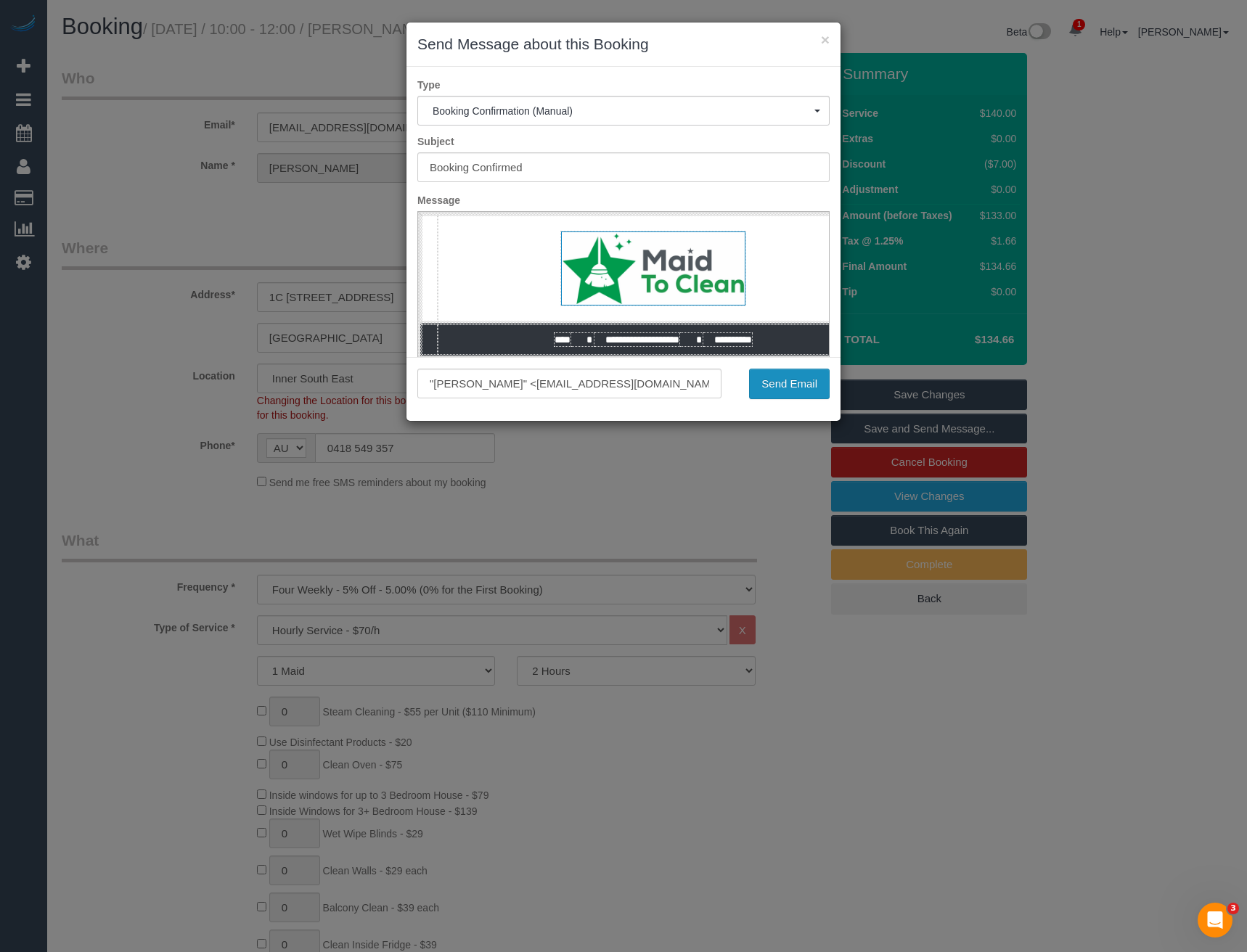
click at [798, 389] on button "Send Email" at bounding box center [788, 384] width 80 height 31
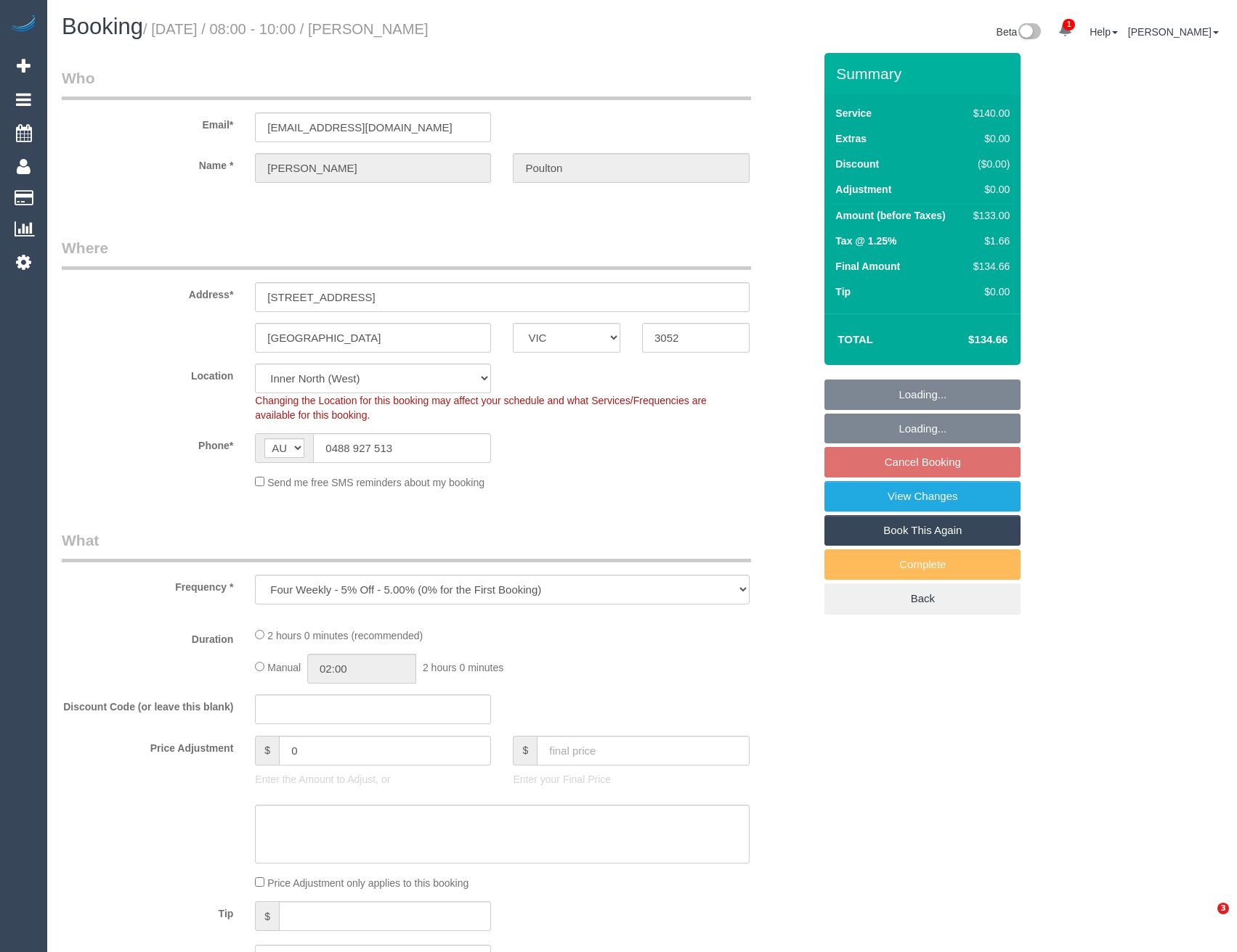
select select "VIC"
select select "object:848"
select select "string:stripe-pm_1PbyEJ2GScqysDRVmj8hRKfR"
select select "number:28"
select select "number:14"
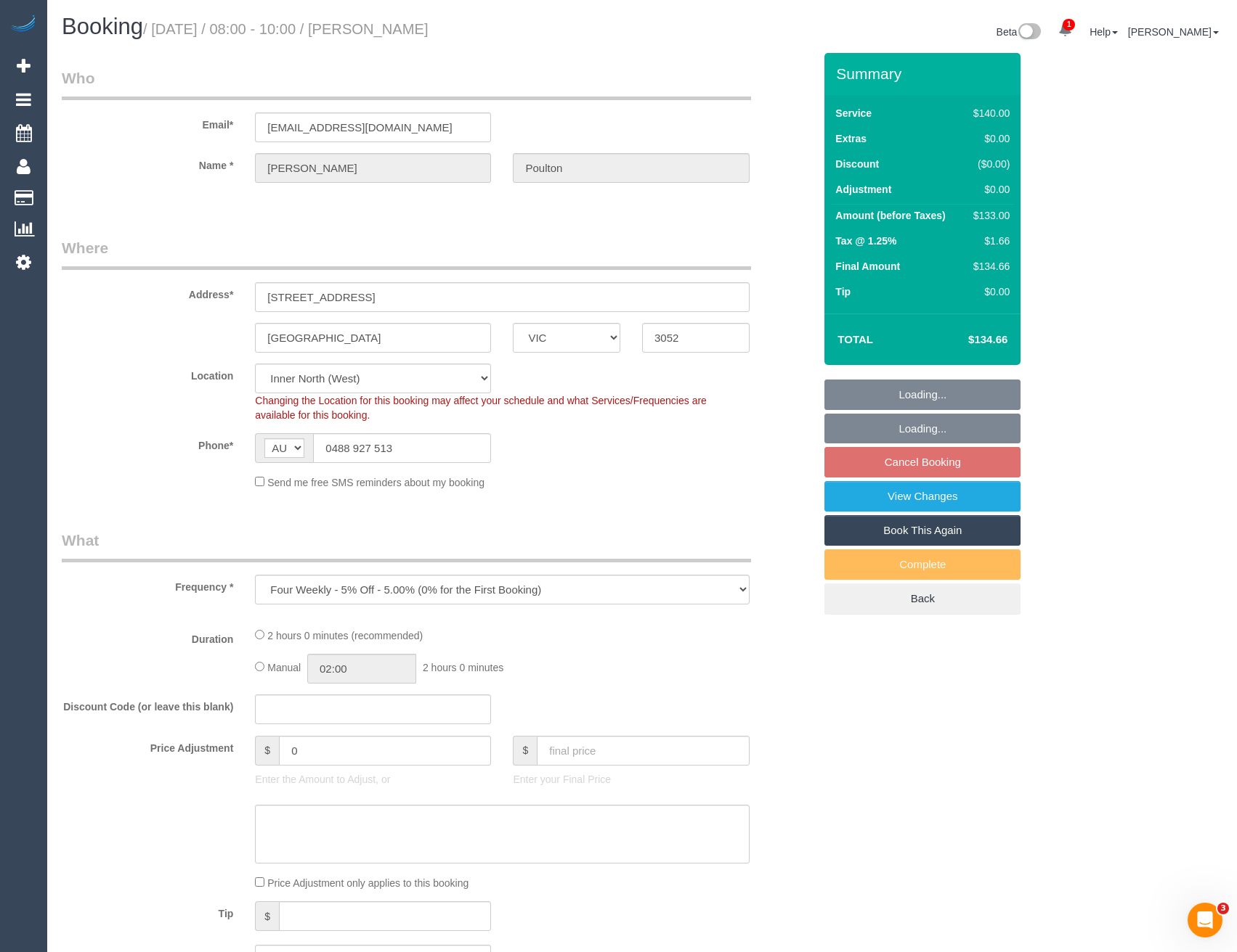
select select "number:19"
select select "number:22"
select select "number:35"
select select "number:13"
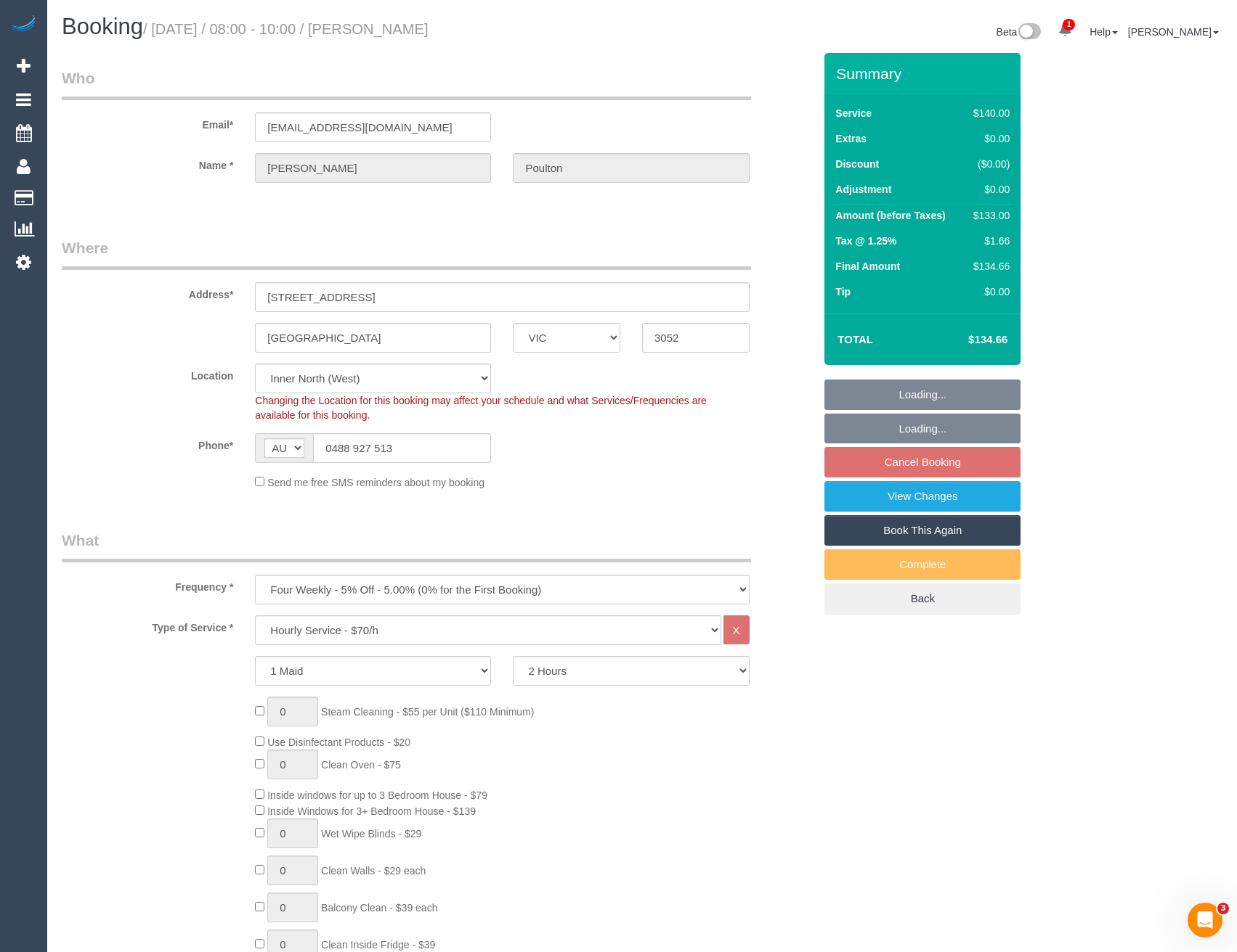
select select "spot2"
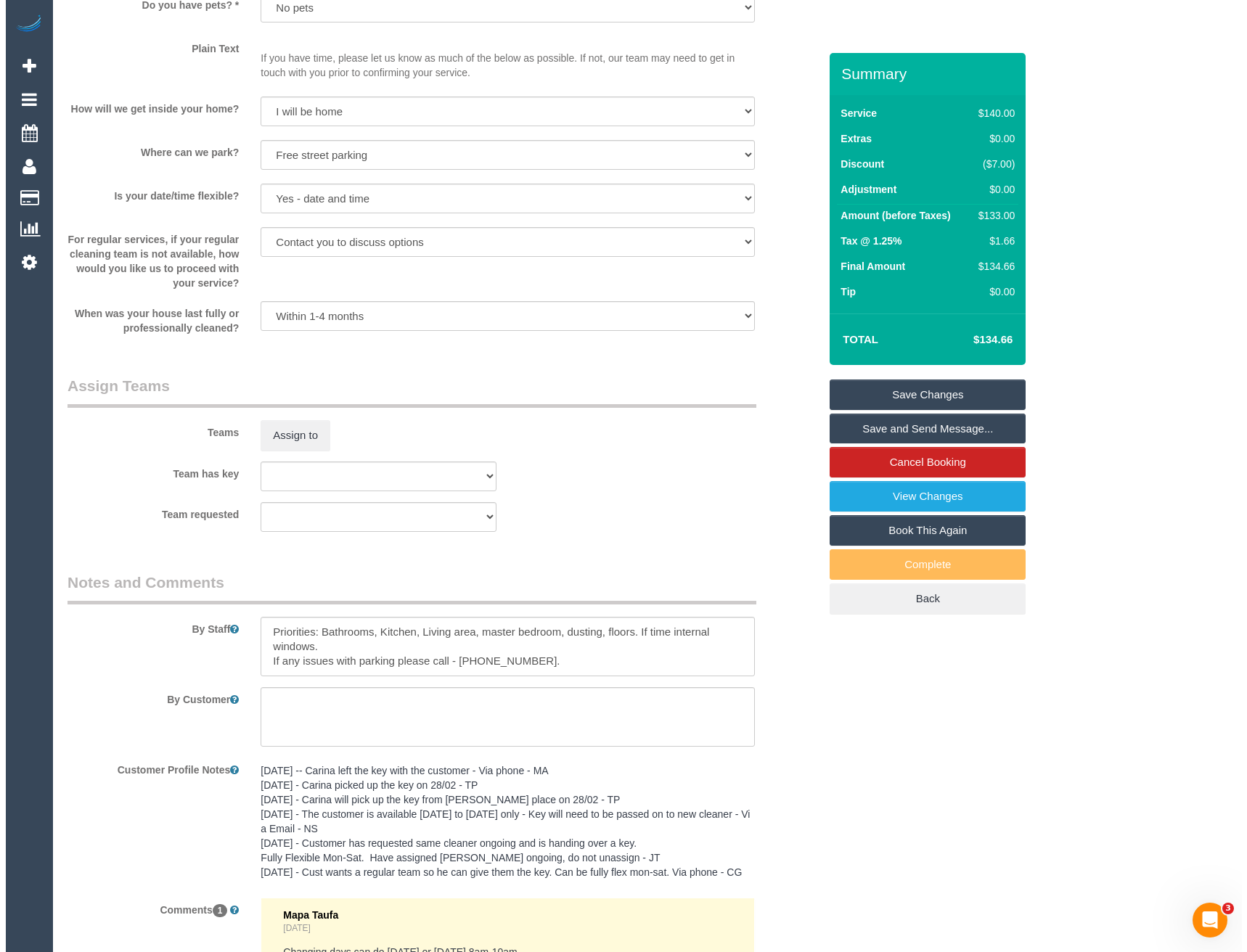
scroll to position [1651, 0]
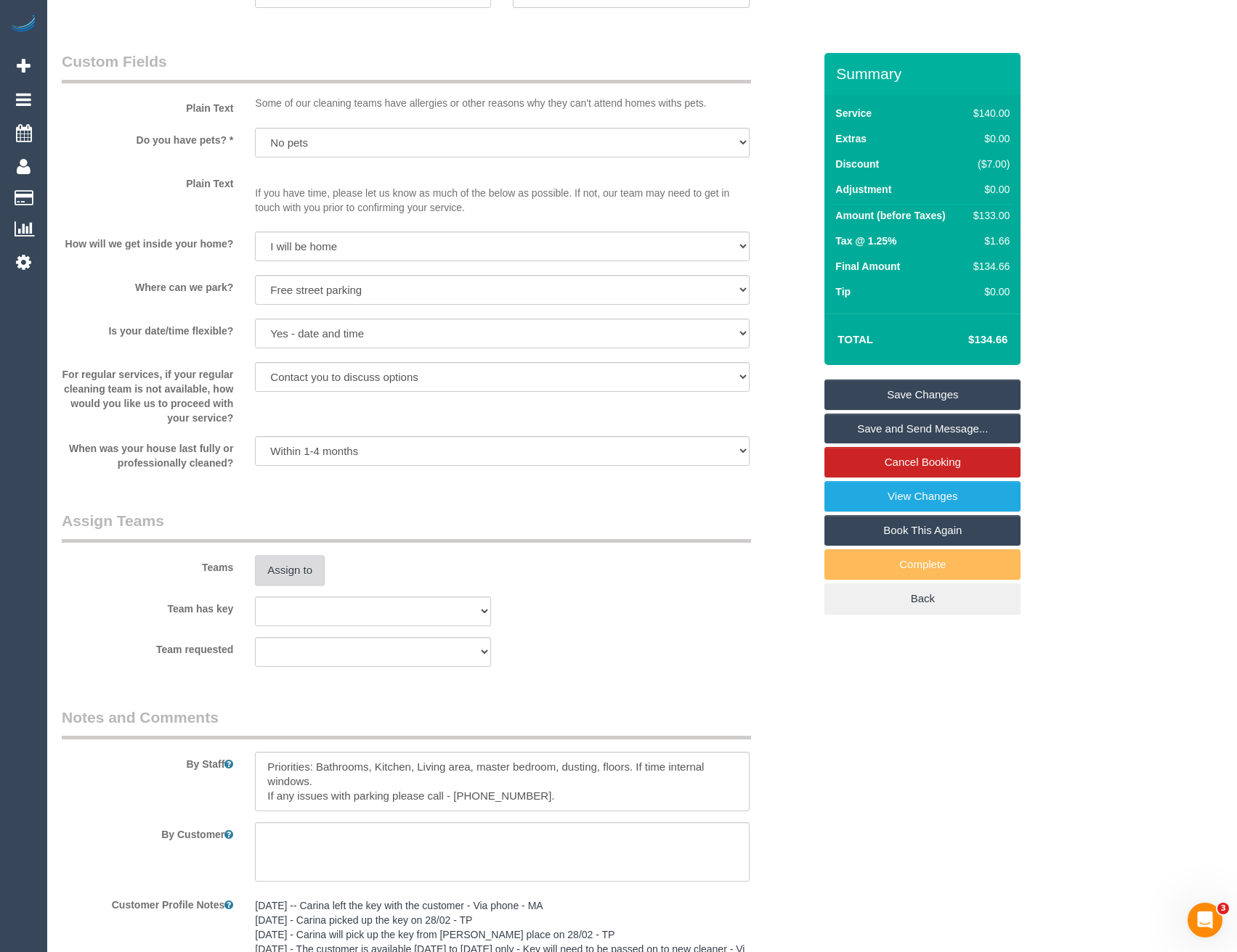
click at [301, 578] on button "Assign to" at bounding box center [289, 571] width 70 height 31
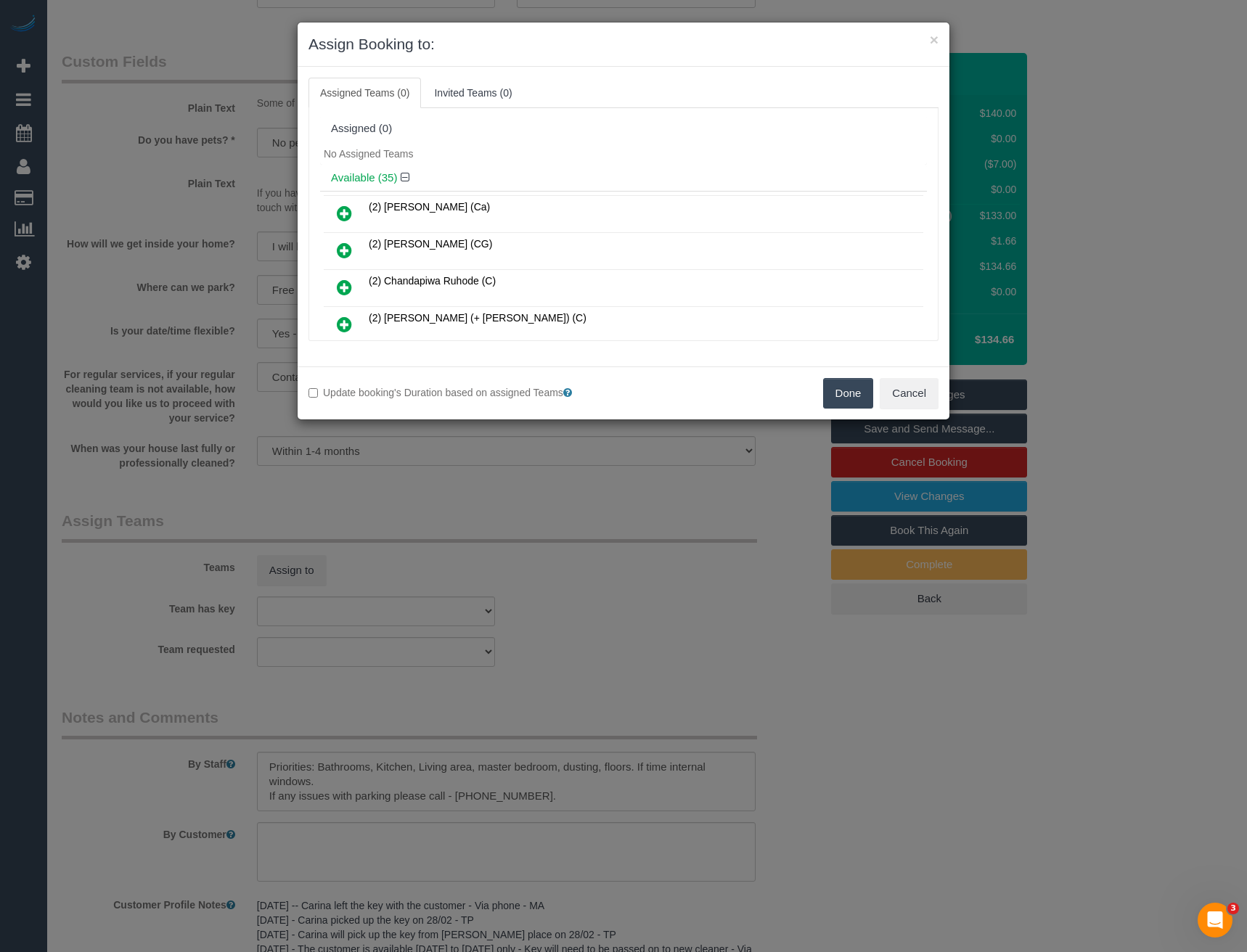
scroll to position [429, 0]
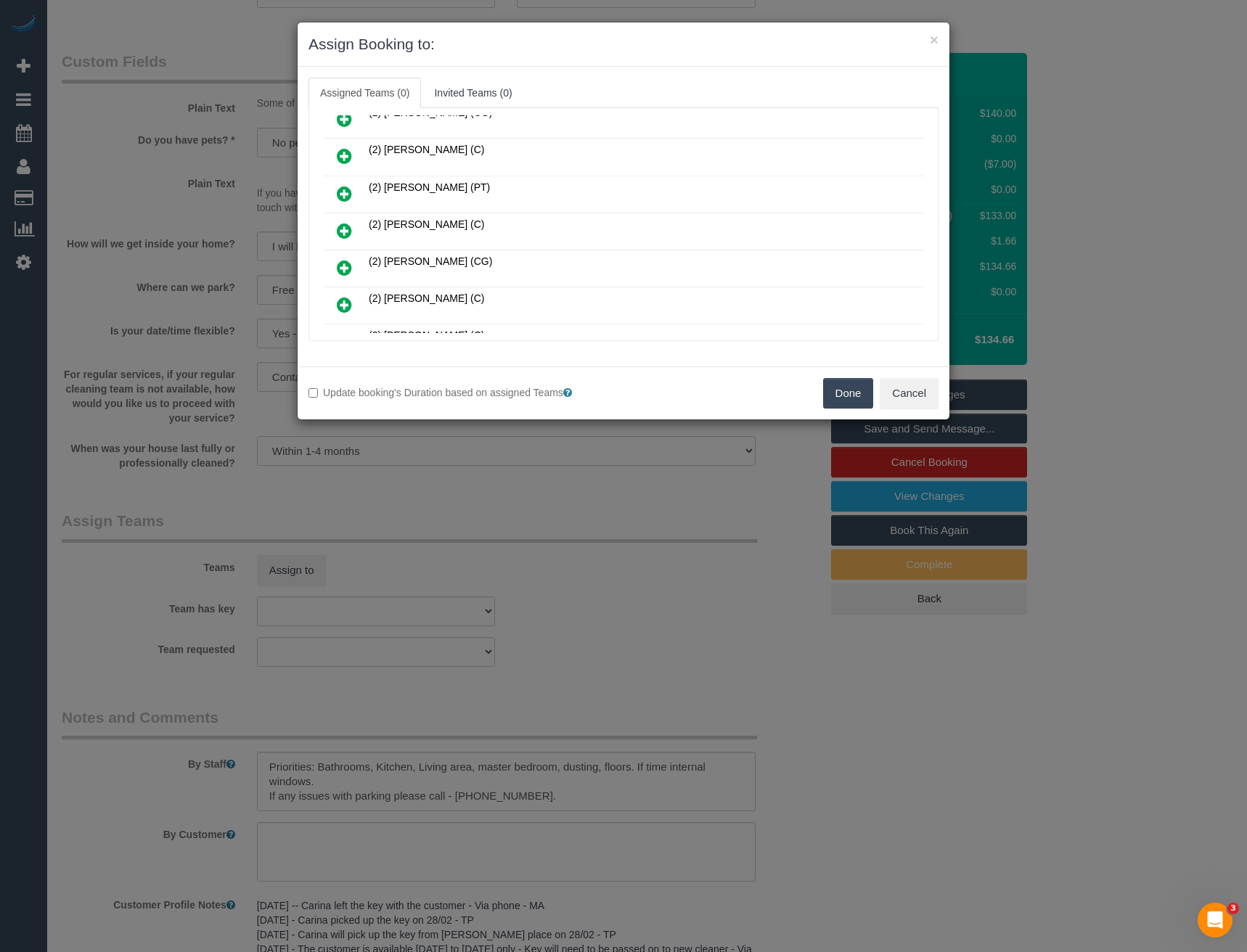
click at [341, 227] on icon at bounding box center [344, 231] width 15 height 17
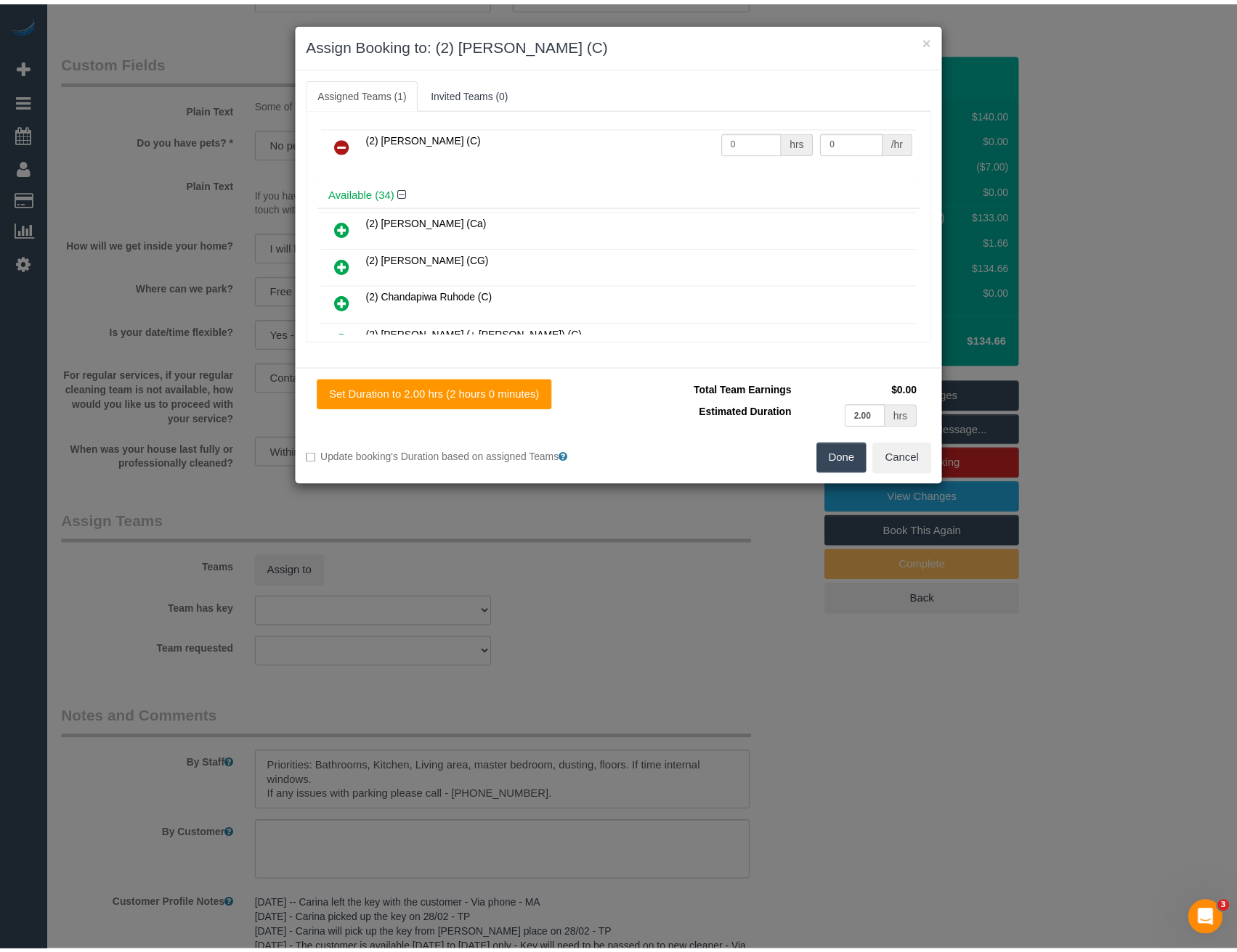
scroll to position [0, 0]
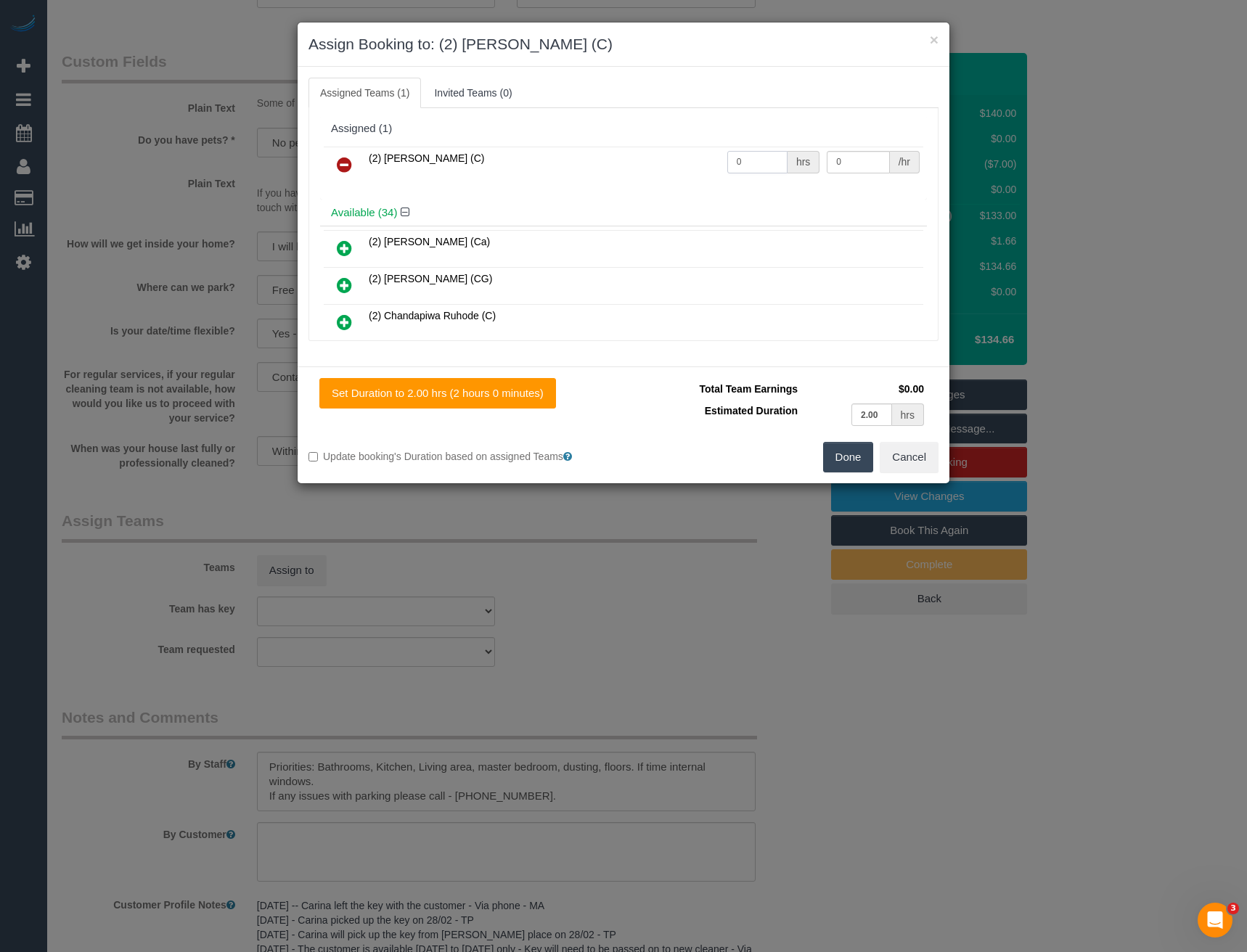
drag, startPoint x: 688, startPoint y: 171, endPoint x: 642, endPoint y: 174, distance: 46.1
click at [650, 174] on tr "(2) [PERSON_NAME] (C) 0 hrs 0 /hr" at bounding box center [624, 165] width 600 height 37
type input "2"
type input "35"
click at [842, 454] on button "Done" at bounding box center [848, 458] width 51 height 31
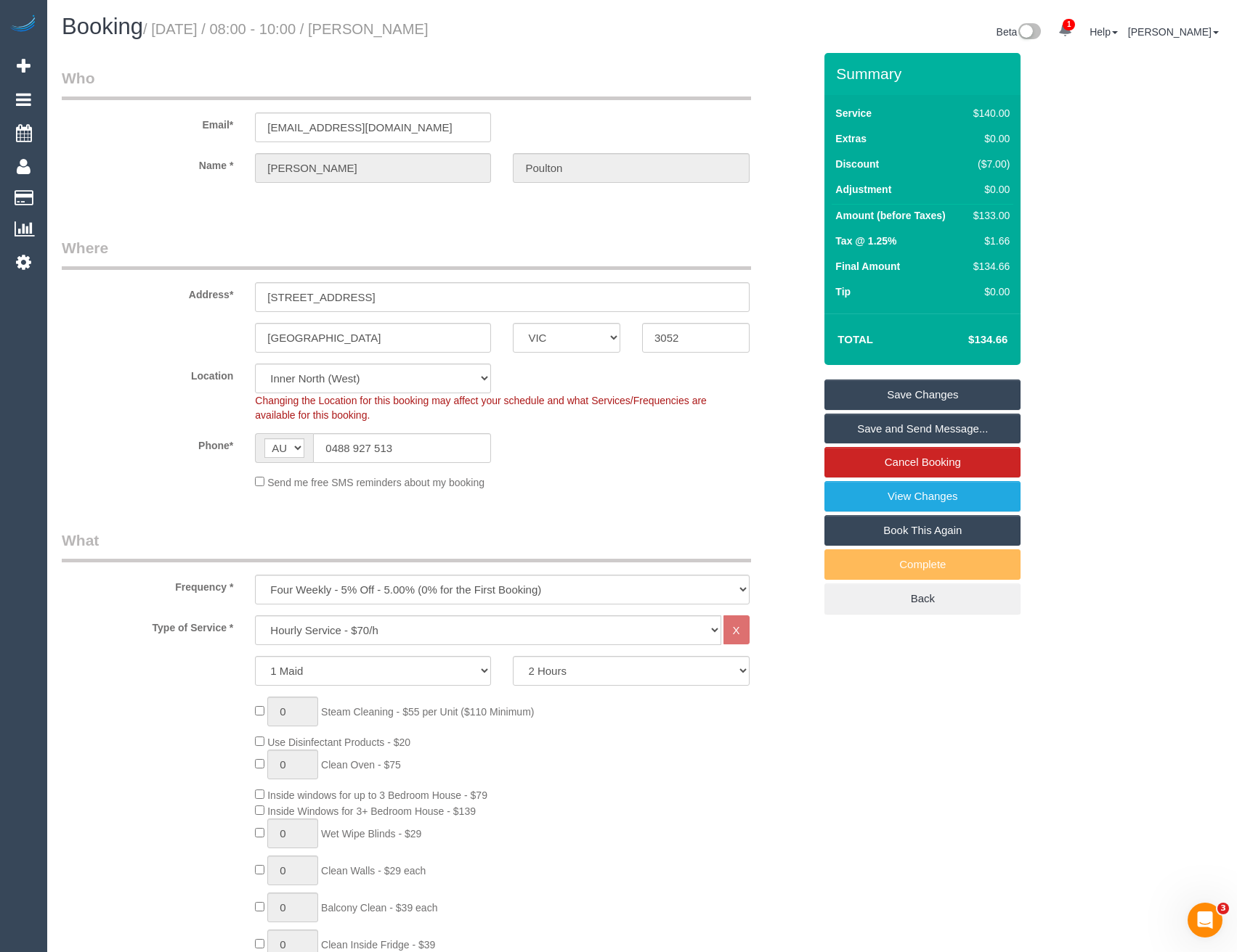
click at [900, 434] on link "Save and Send Message..." at bounding box center [922, 430] width 196 height 31
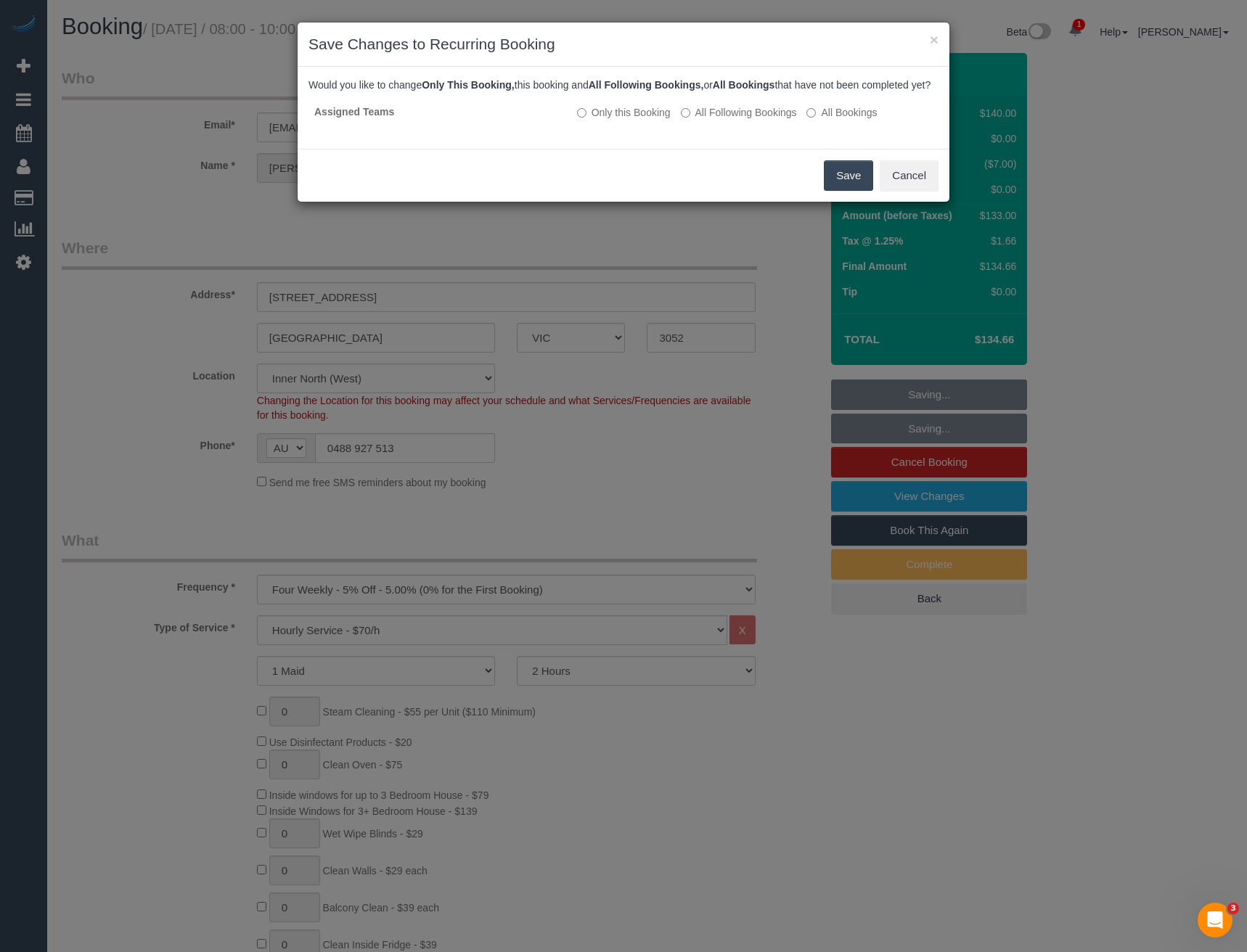
click at [837, 191] on button "Save" at bounding box center [848, 176] width 49 height 31
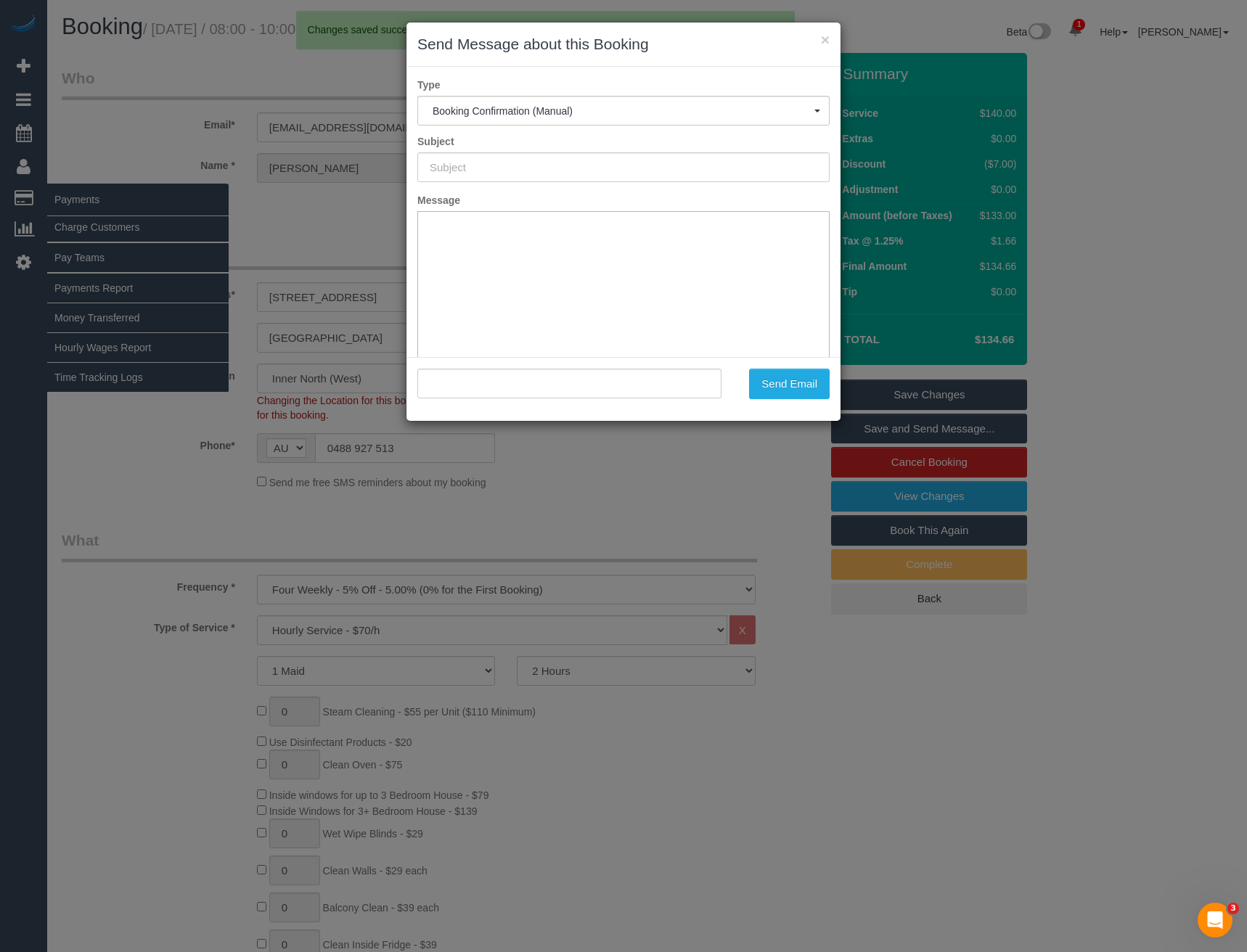
type input "Booking Confirmed"
type input ""[PERSON_NAME]" <[EMAIL_ADDRESS][DOMAIN_NAME]>"
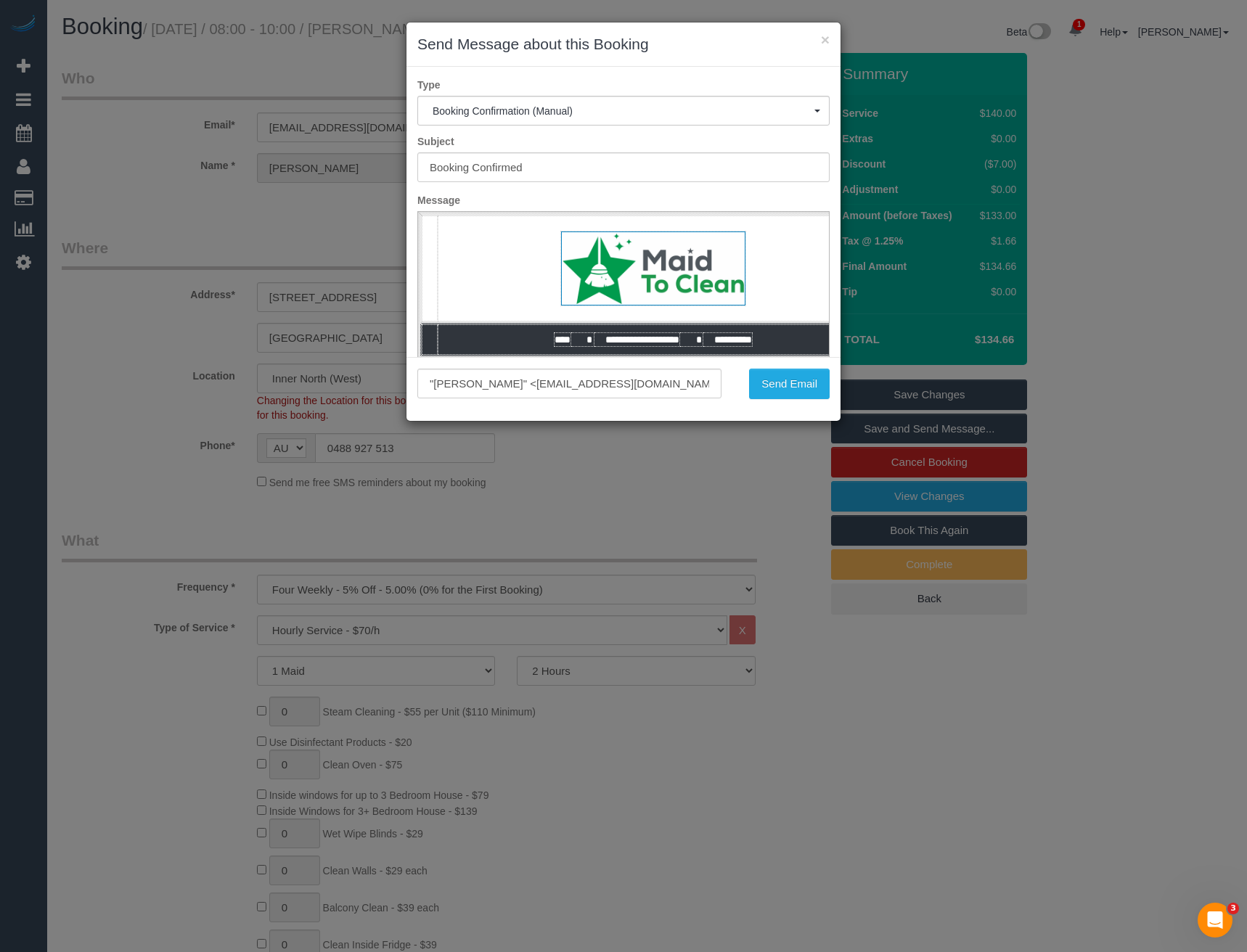
click at [599, 512] on div "× Send Message about this Booking Type Booking Confirmation (Manual) Booking Co…" at bounding box center [623, 476] width 1247 height 952
click at [798, 382] on button "Send Email" at bounding box center [788, 384] width 80 height 31
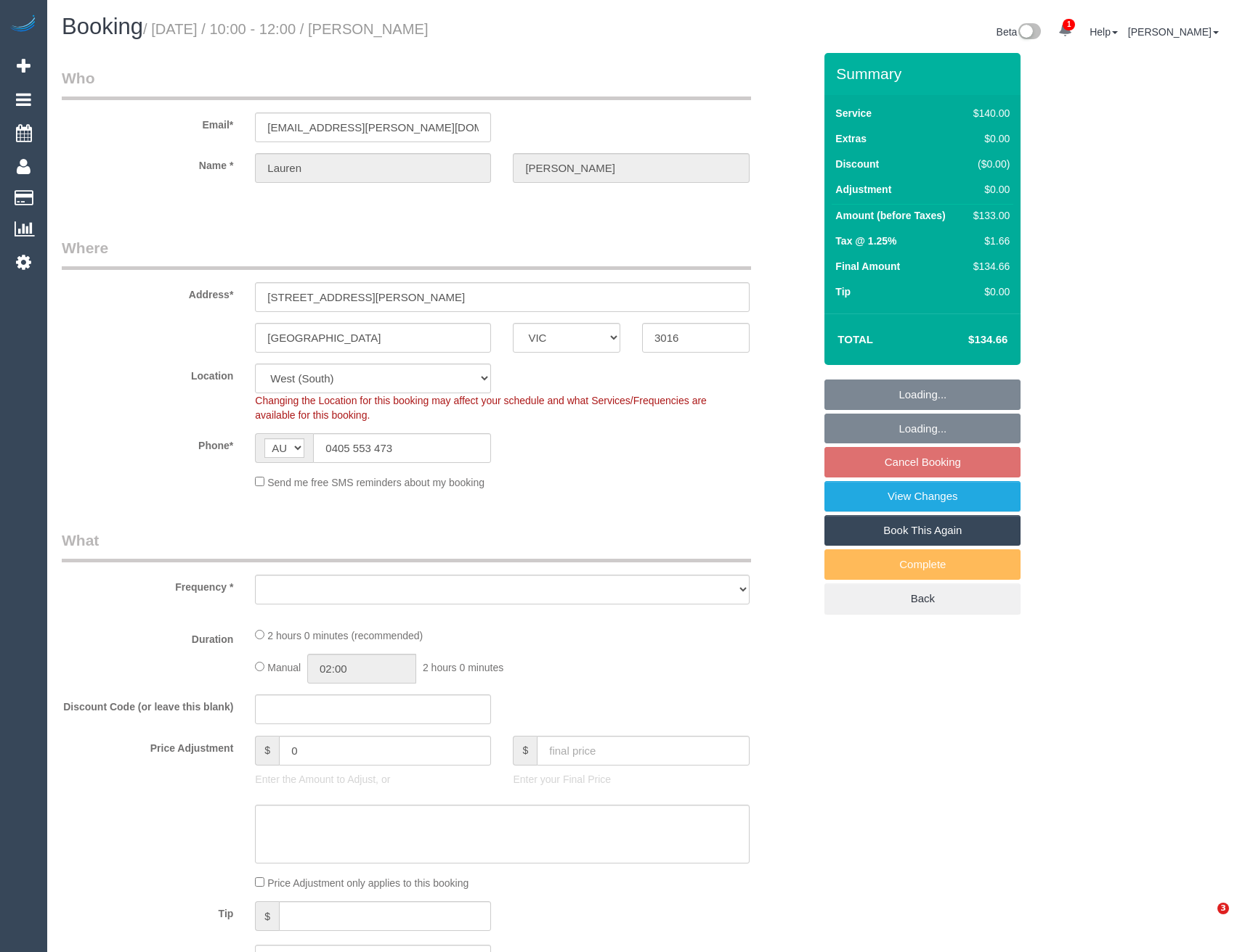
select select "VIC"
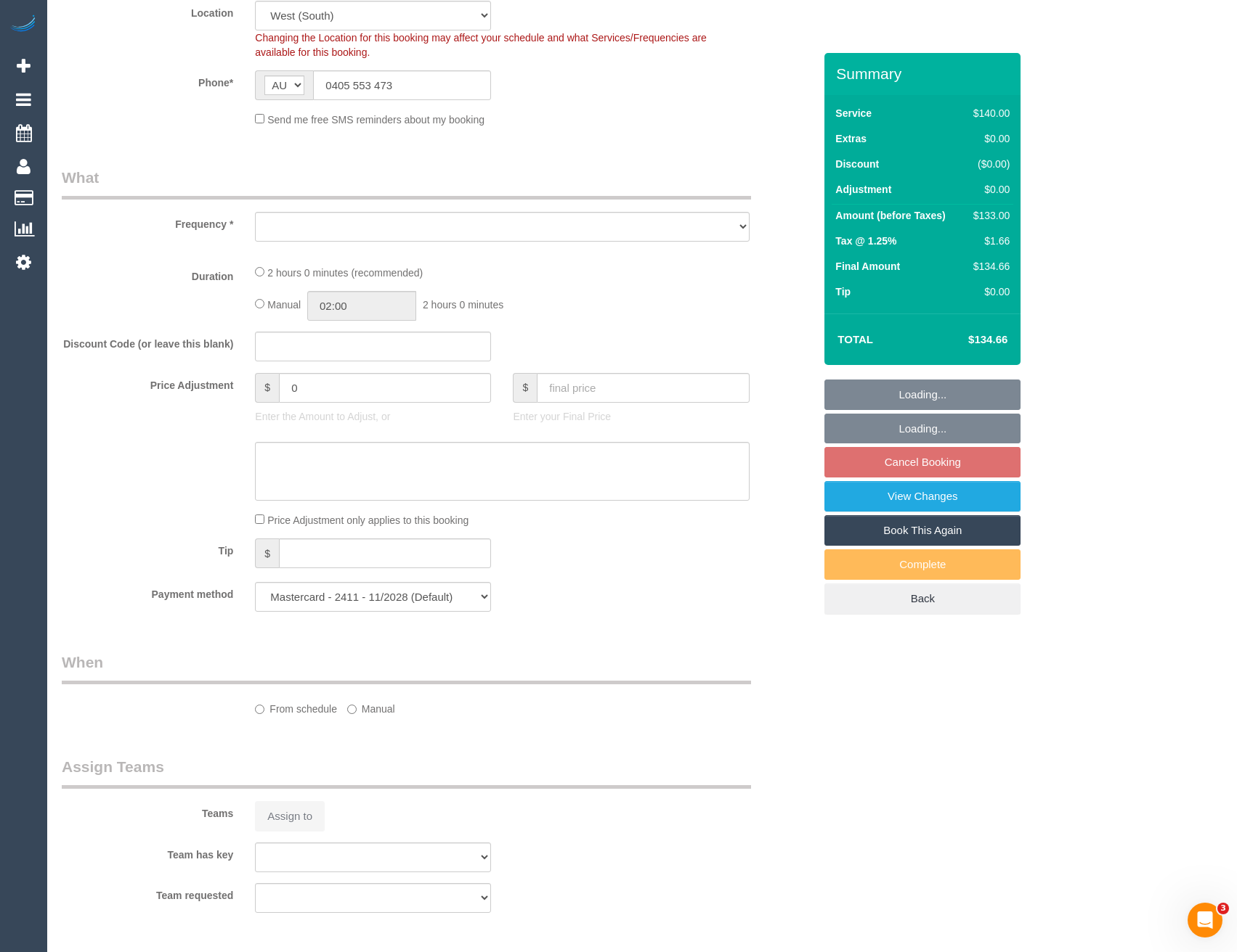
select select "number:27"
select select "number:14"
select select "number:19"
select select "number:36"
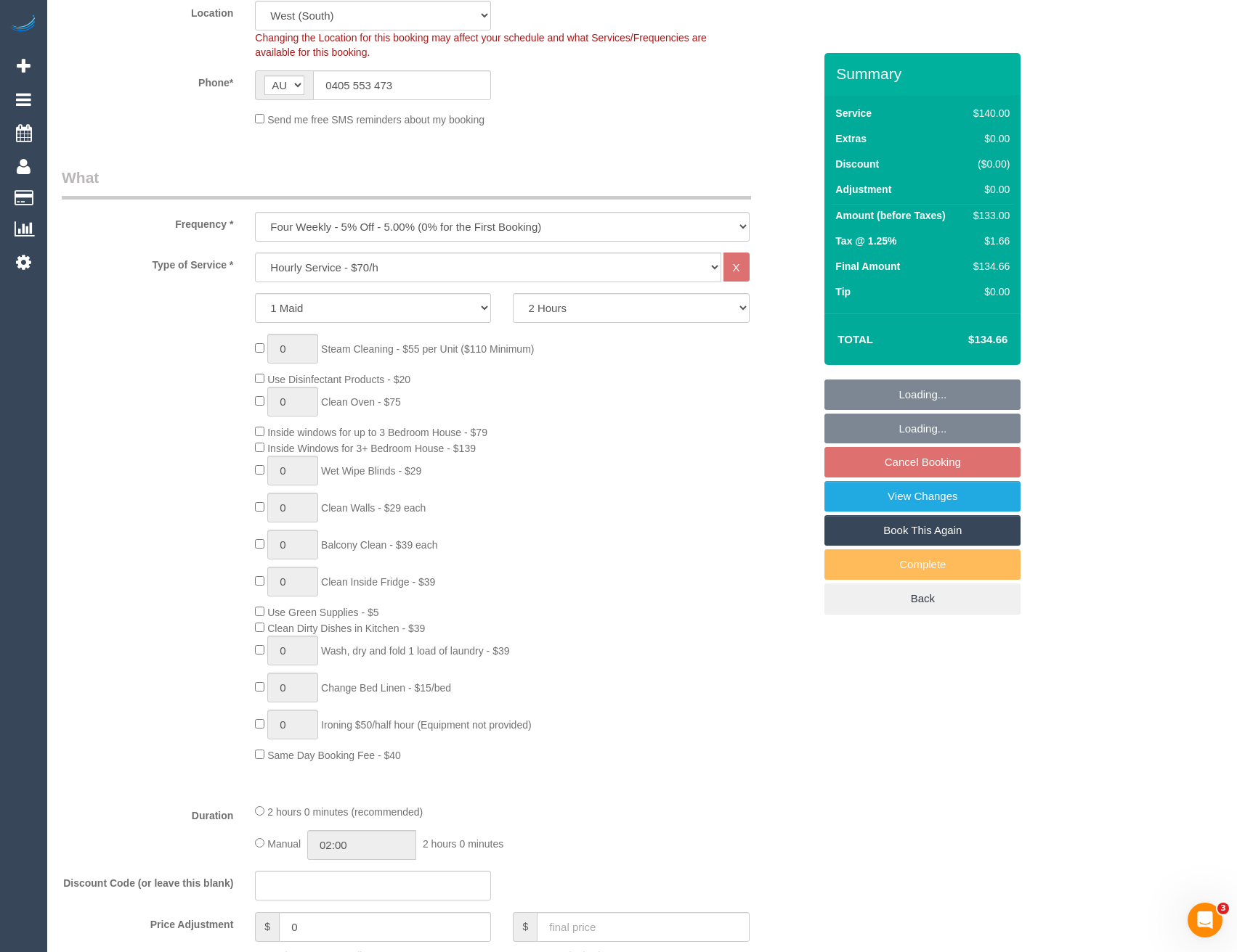
select select "object:848"
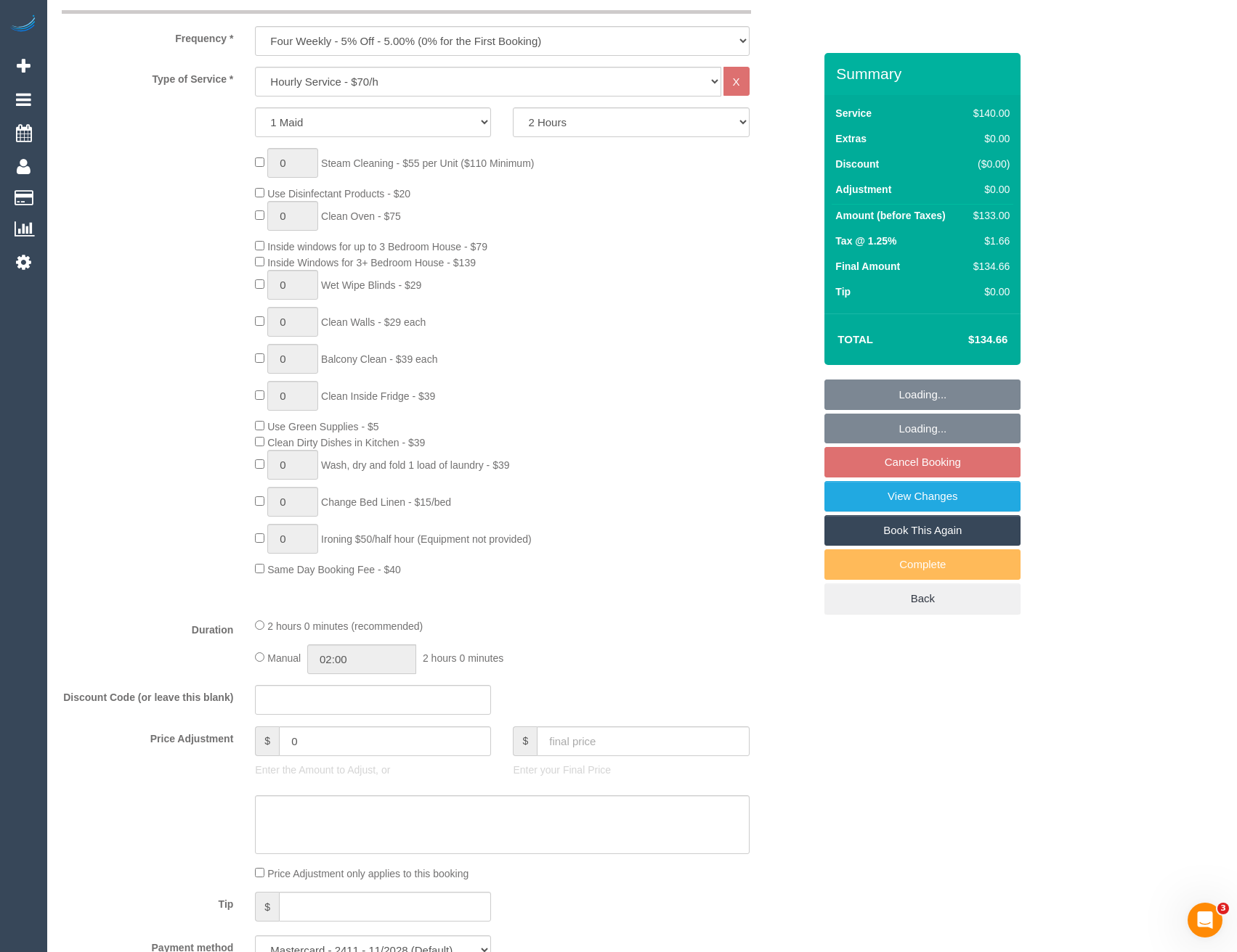
scroll to position [726, 0]
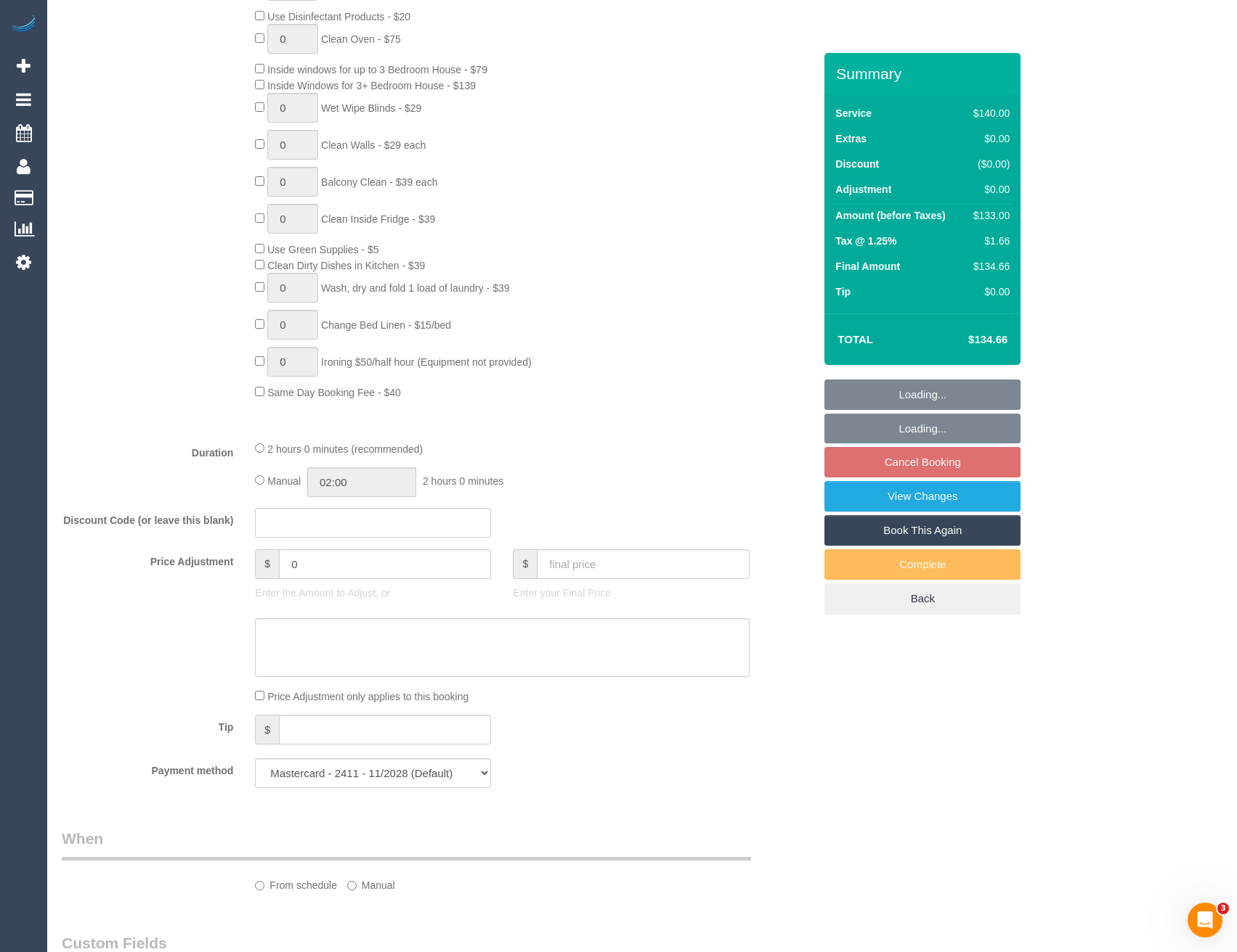
select select "spot3"
click at [360, 483] on input "02:00" at bounding box center [361, 482] width 109 height 30
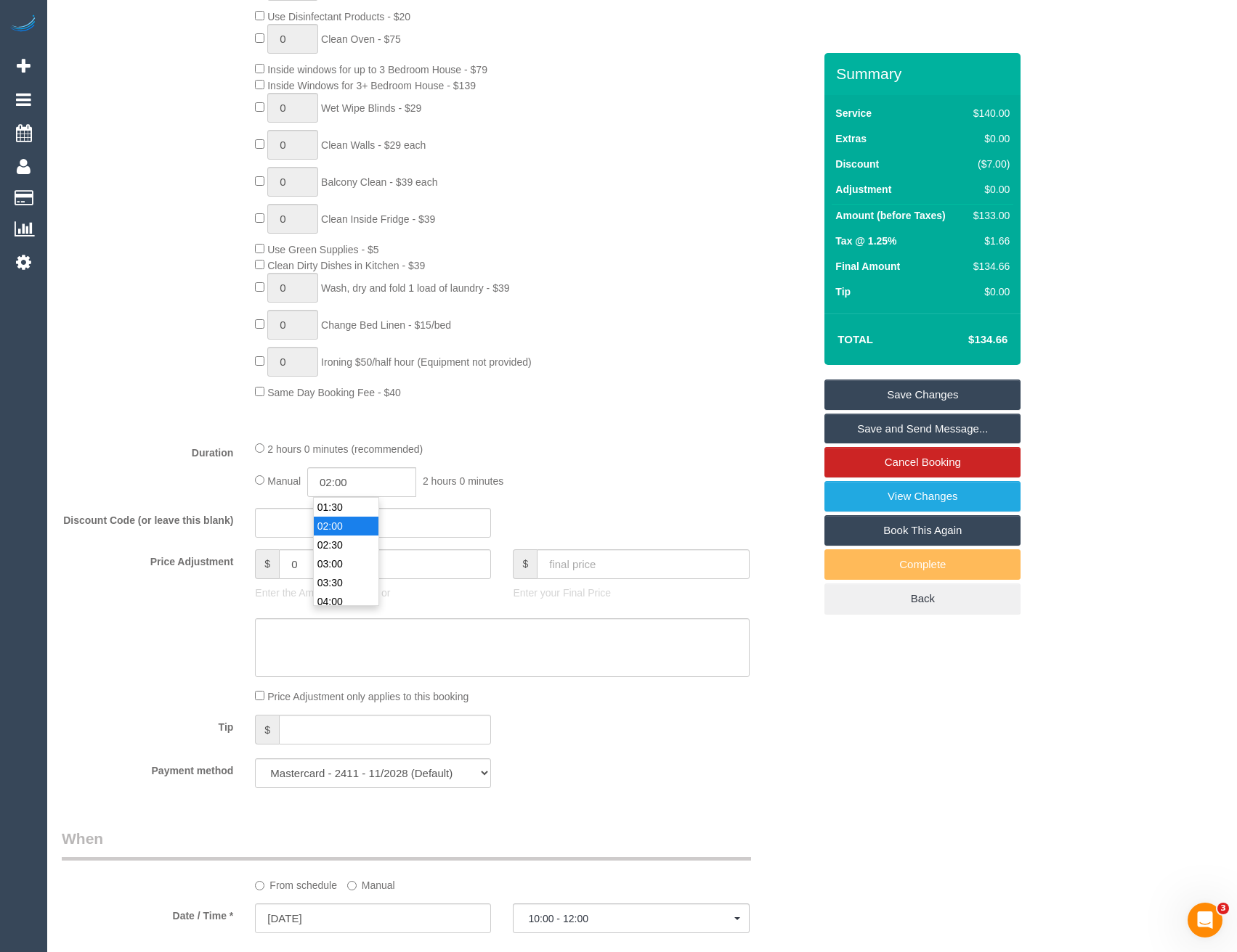
scroll to position [28, 0]
type input "01:00"
click at [352, 520] on li "01:00" at bounding box center [346, 518] width 65 height 19
click at [529, 486] on div "Manual 01:00 2 hours 0 minutes" at bounding box center [501, 482] width 494 height 30
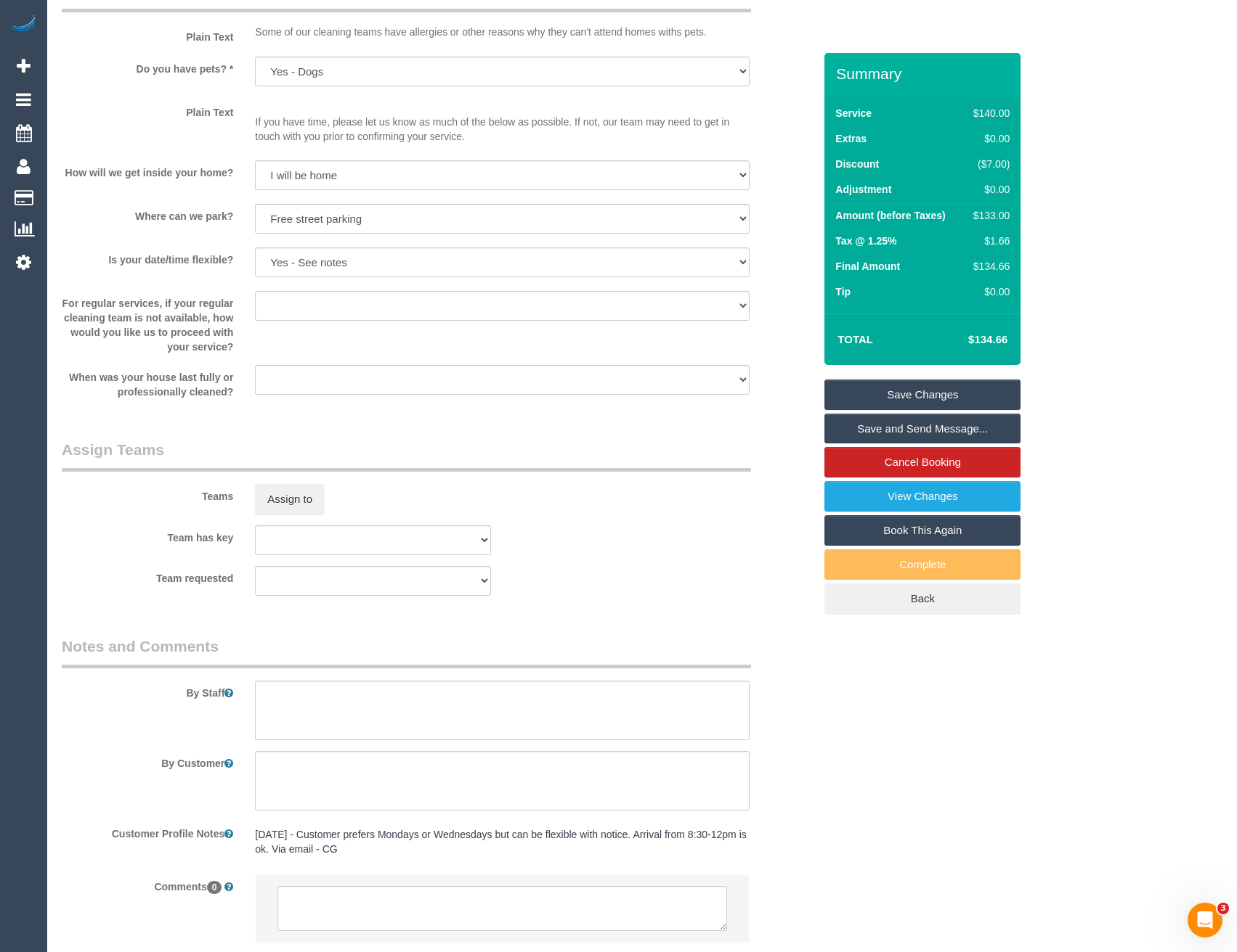
scroll to position [1742, 0]
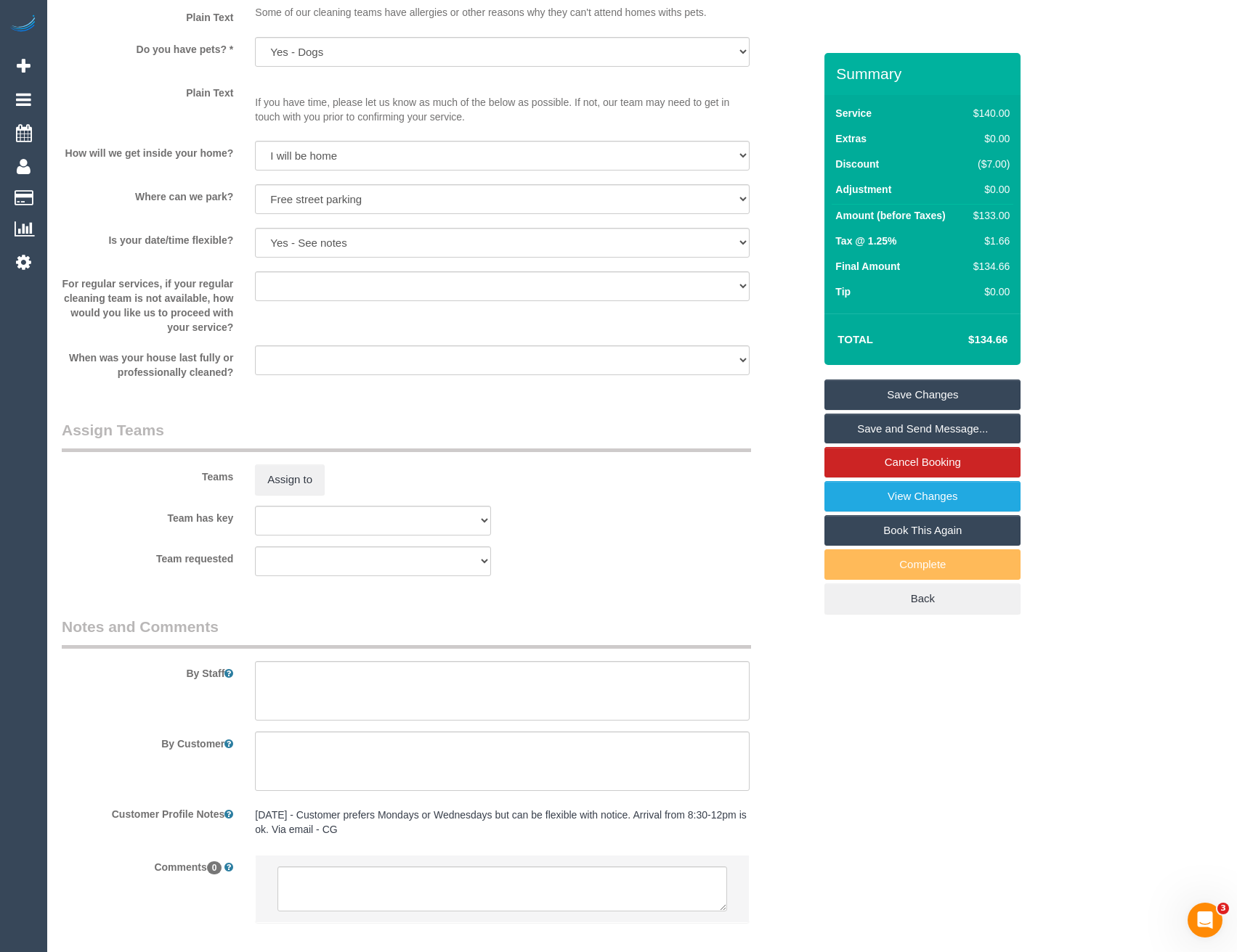
select select "spot28"
click at [300, 479] on button "Assign to" at bounding box center [289, 480] width 70 height 31
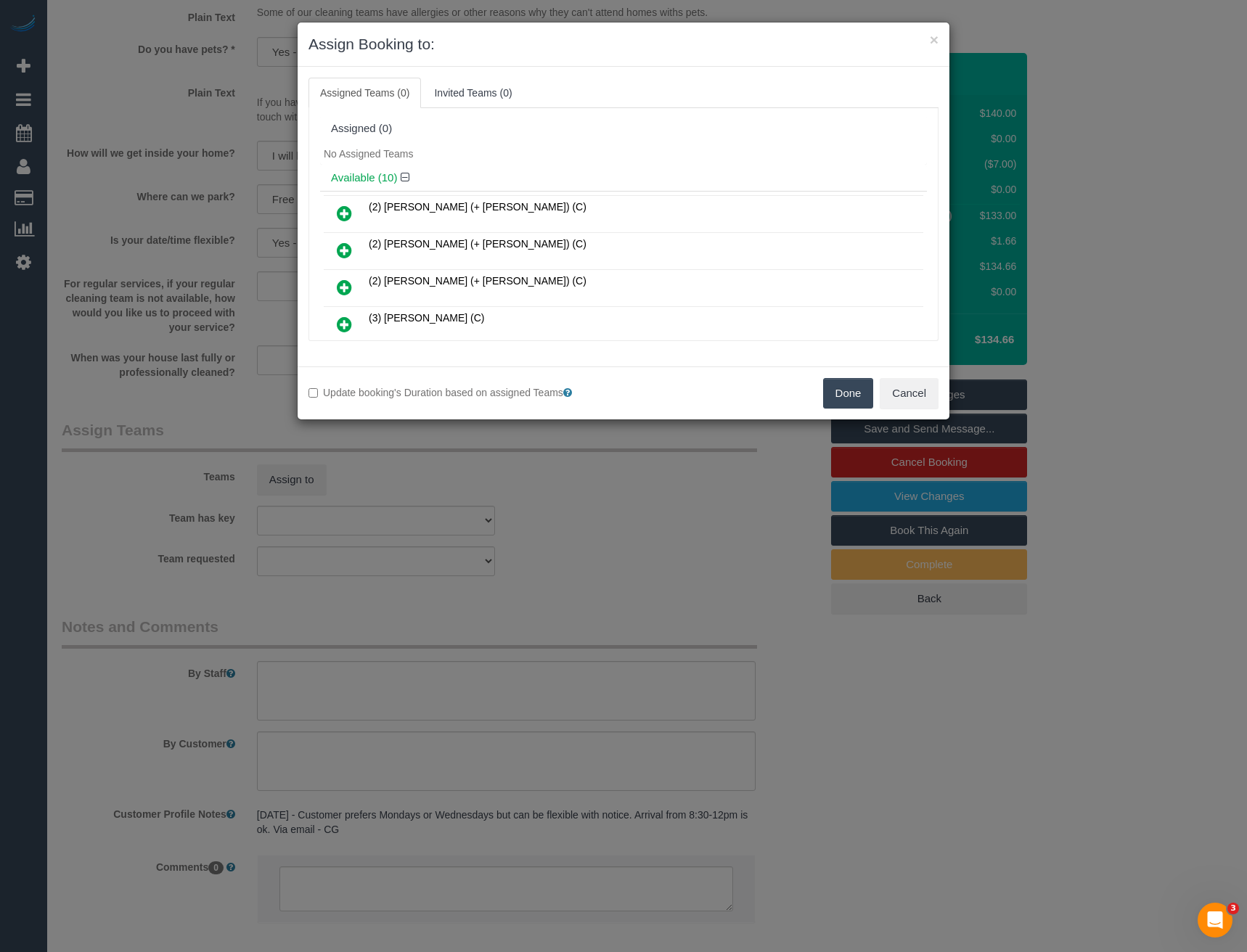
click at [341, 214] on icon at bounding box center [344, 214] width 15 height 17
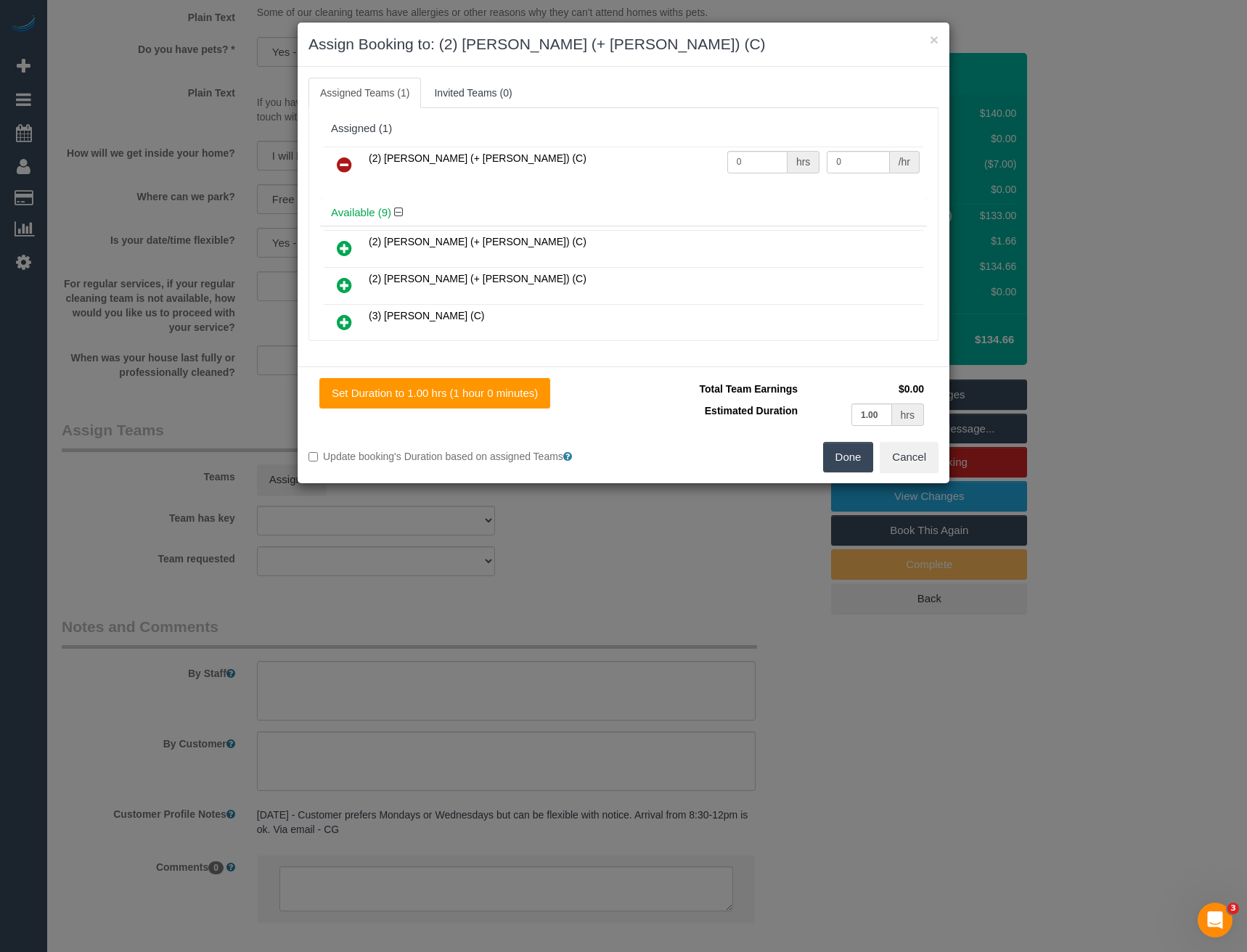
click at [348, 287] on icon at bounding box center [344, 285] width 15 height 17
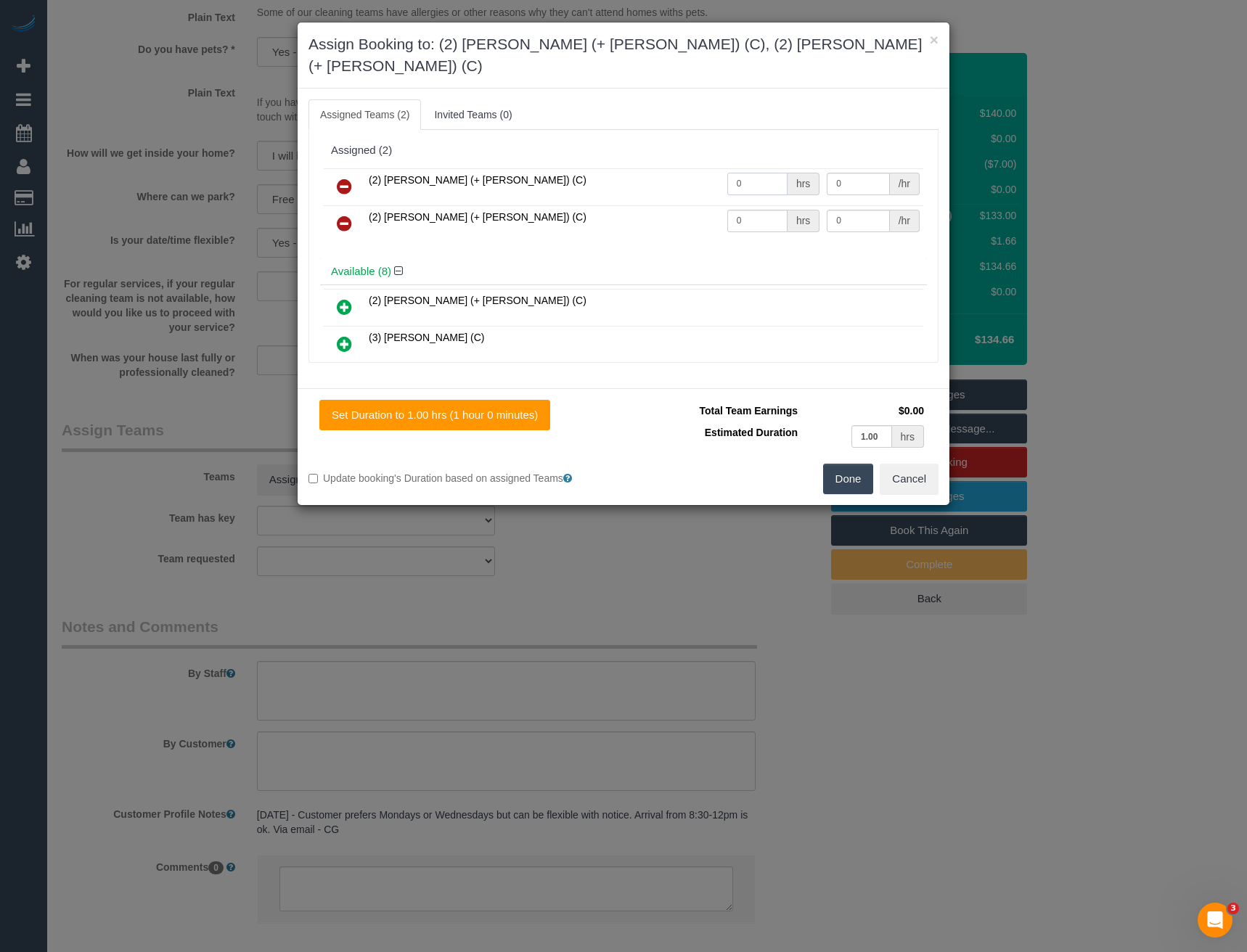
drag, startPoint x: 694, startPoint y: 171, endPoint x: 607, endPoint y: 170, distance: 87.0
click at [656, 176] on tr "(2) Chirag (+ Shachi) (C) 0 hrs 0 /hr" at bounding box center [624, 187] width 600 height 37
type input "1"
type input "37.5"
drag, startPoint x: 749, startPoint y: 203, endPoint x: 679, endPoint y: 209, distance: 70.3
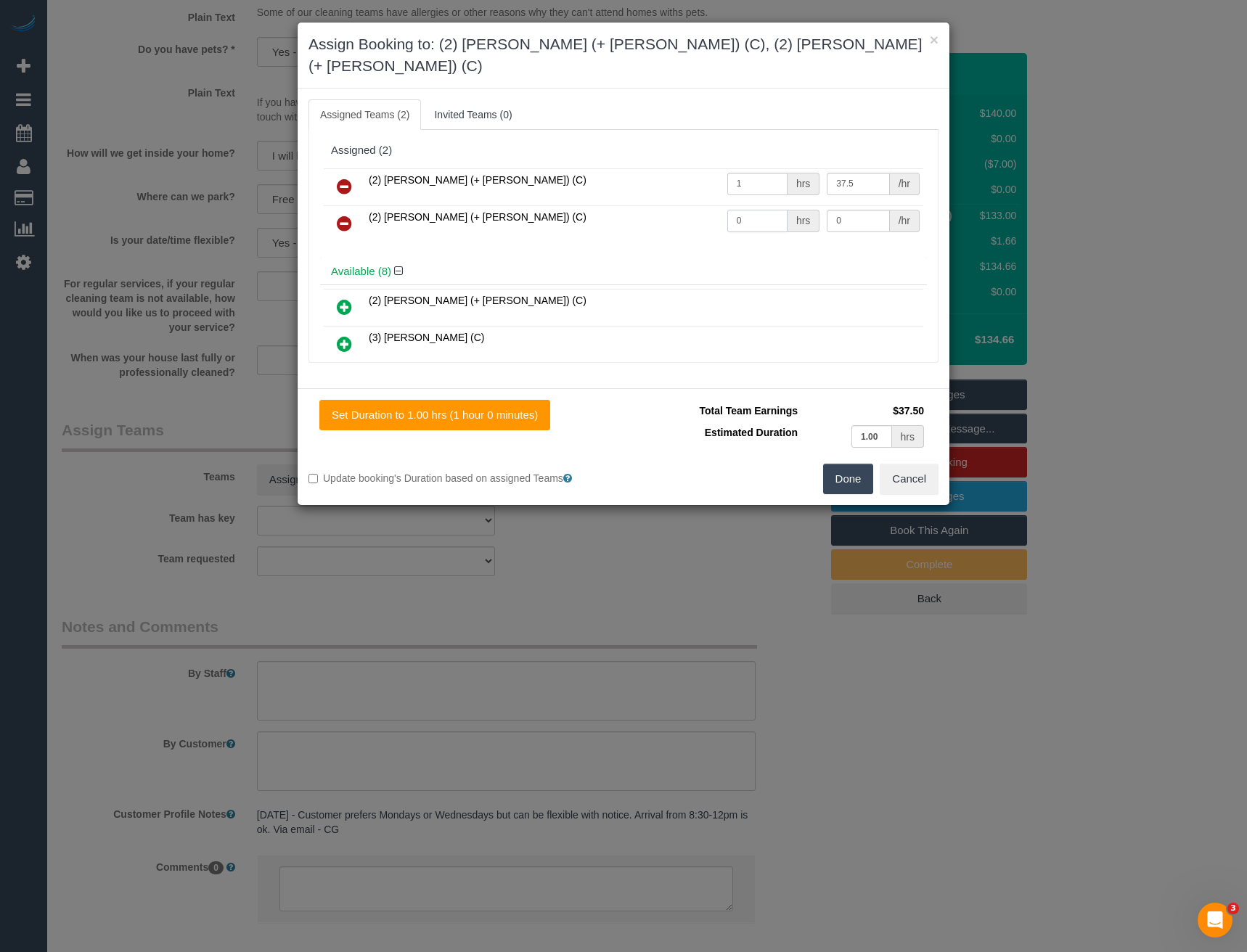
click at [679, 209] on tr "(2) Shachi (+ Chirag) (C) 0 hrs 0 /hr" at bounding box center [624, 223] width 600 height 37
type input "1"
type input "37.5"
click at [842, 463] on button "Done" at bounding box center [848, 479] width 51 height 31
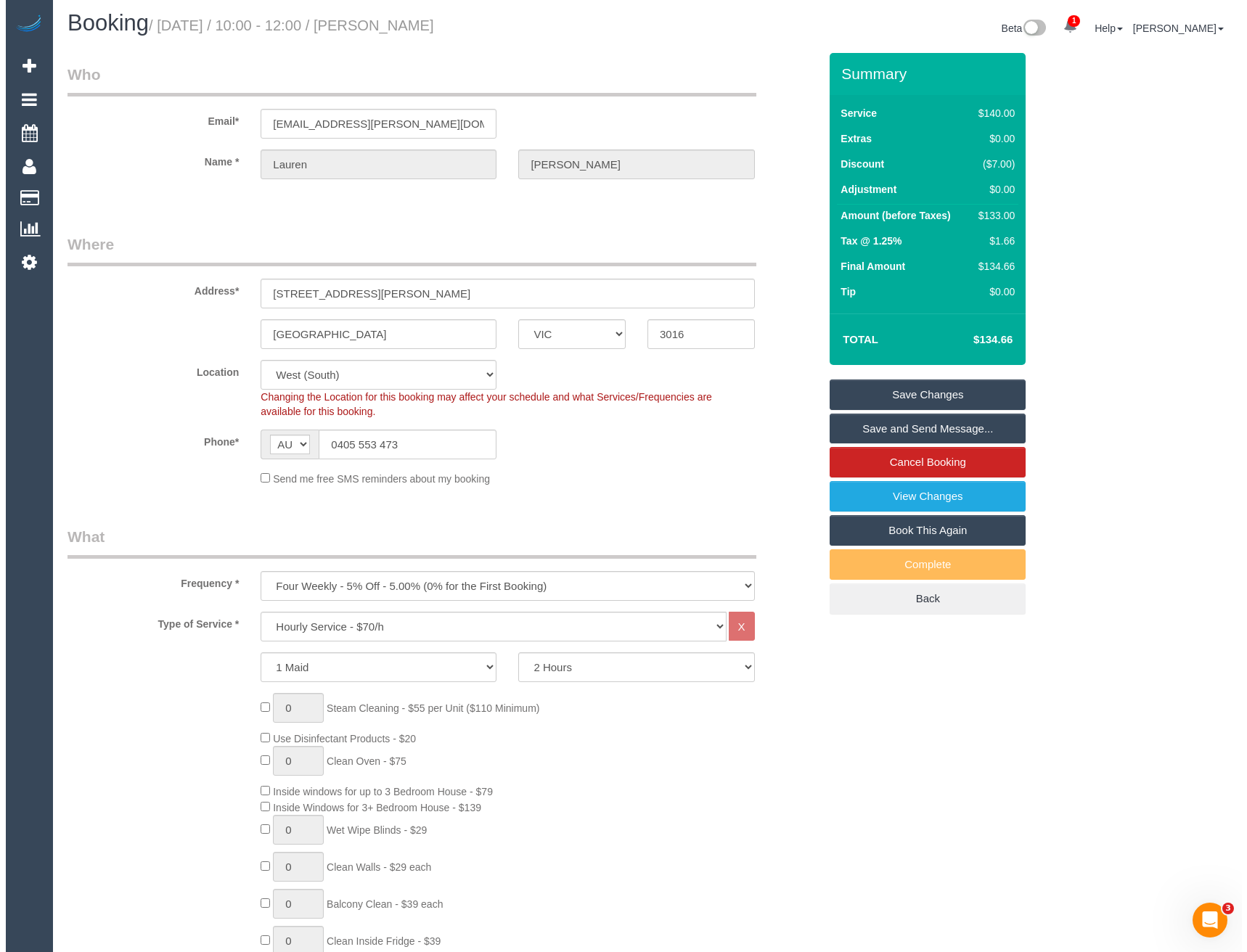
scroll to position [0, 0]
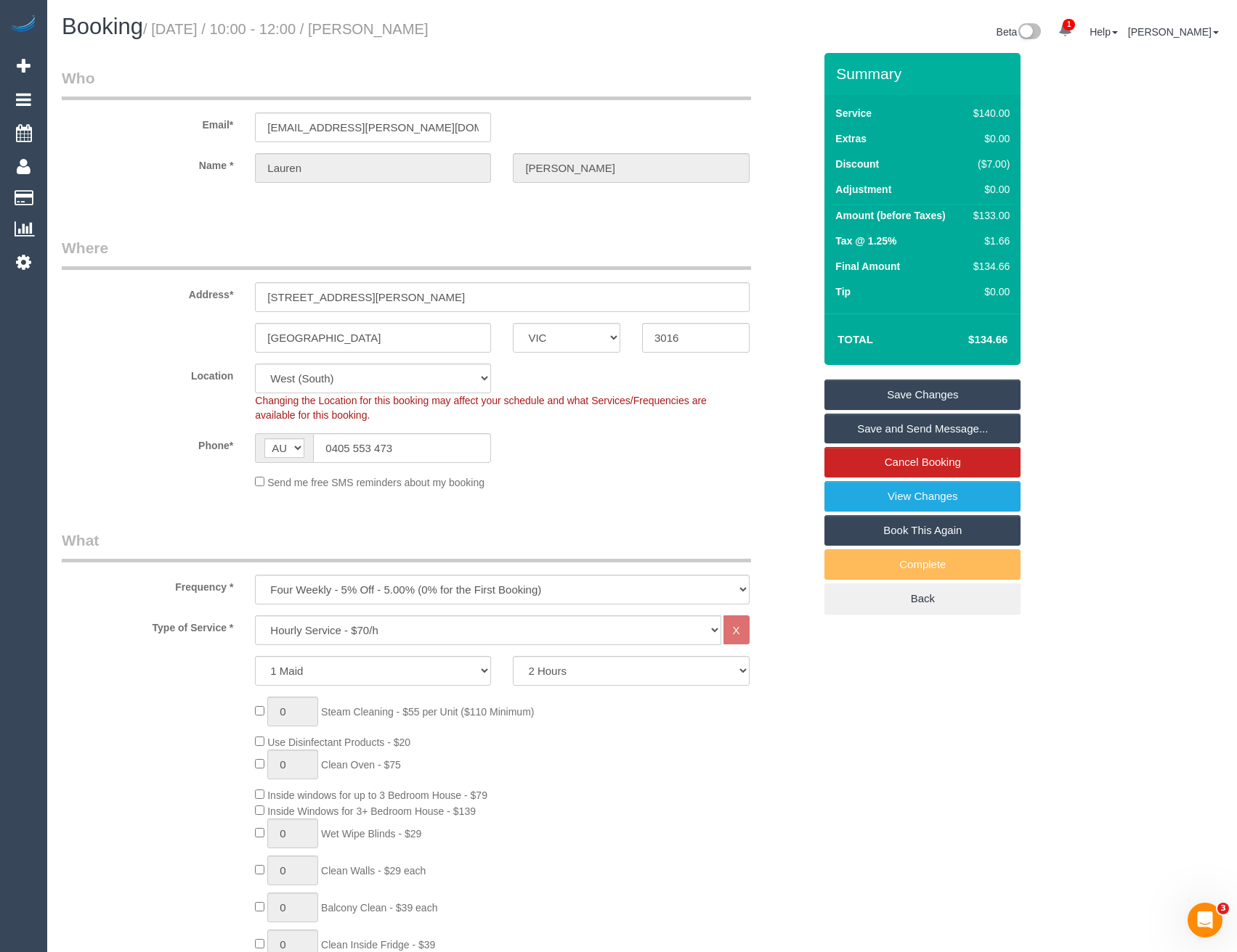
drag, startPoint x: 907, startPoint y: 431, endPoint x: 883, endPoint y: 432, distance: 24.0
click at [907, 431] on link "Save and Send Message..." at bounding box center [922, 430] width 196 height 31
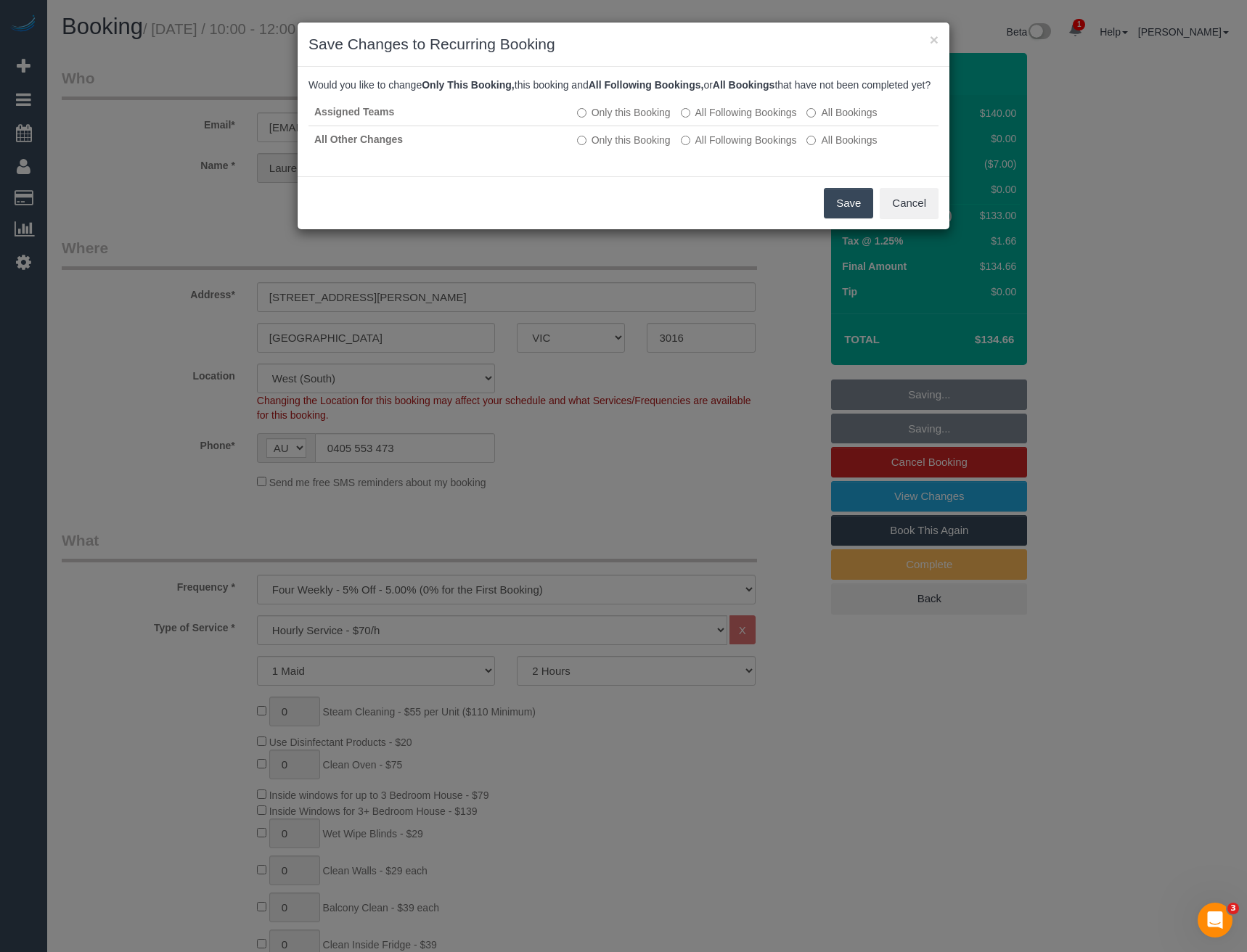
drag, startPoint x: 842, startPoint y: 217, endPoint x: 774, endPoint y: 158, distance: 90.0
click at [842, 217] on button "Save" at bounding box center [848, 203] width 49 height 31
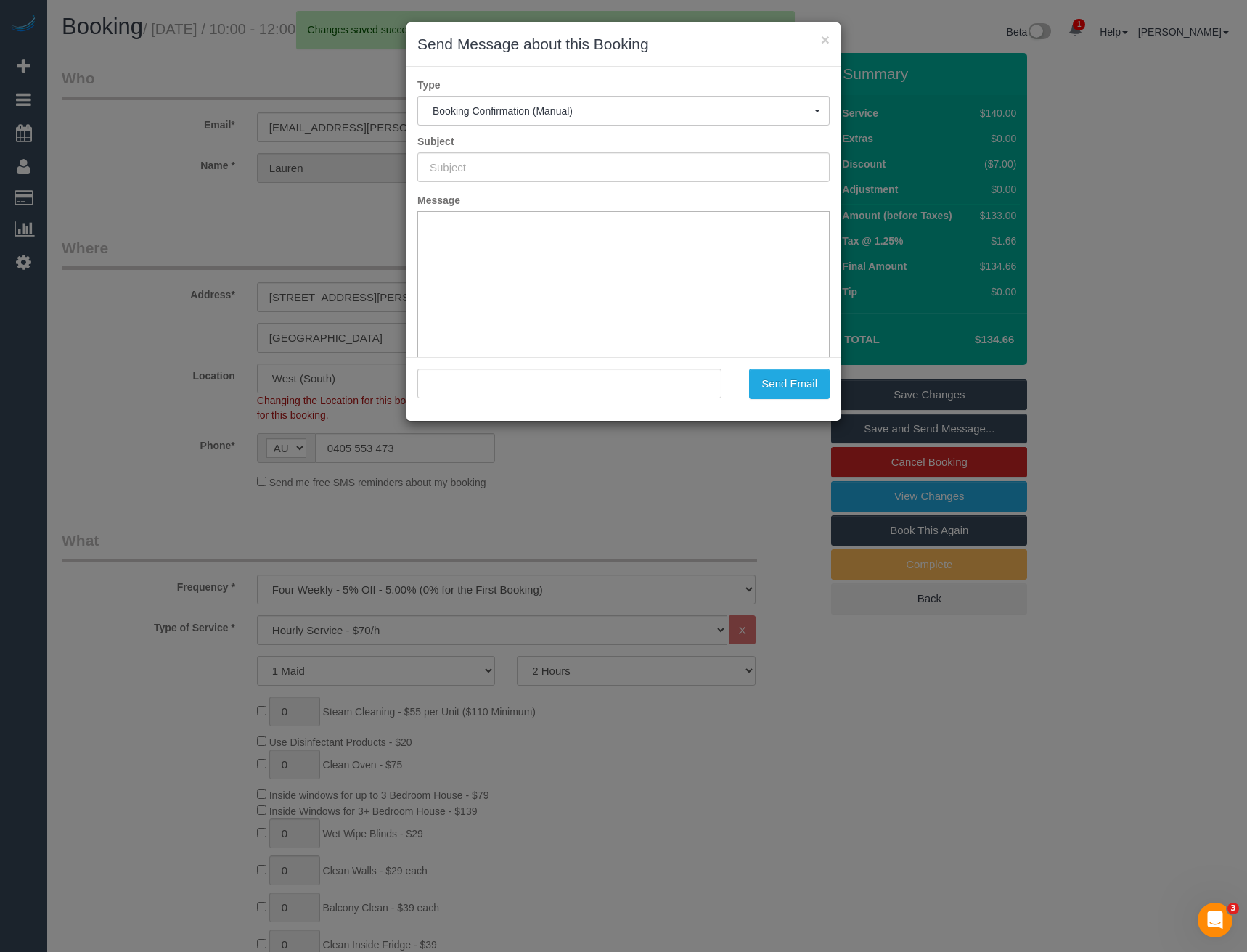
type input "Booking Confirmed"
type input ""Lauren McCarthy" <lauren.m.enright@gmail.com>"
click at [782, 376] on button "Send Email" at bounding box center [788, 384] width 80 height 31
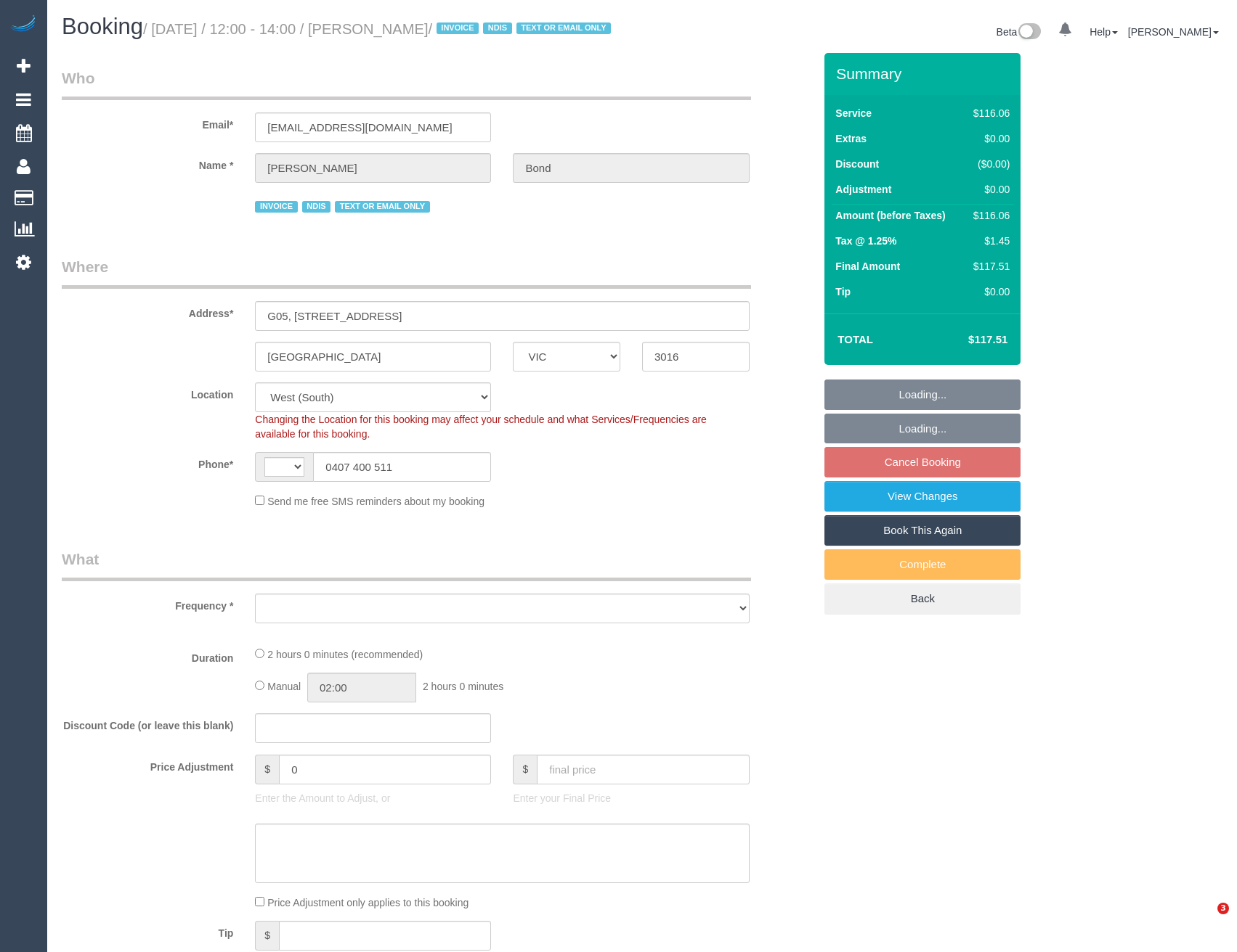
select select "VIC"
select select "string:AU"
select select "number:28"
select select "number:14"
select select "number:19"
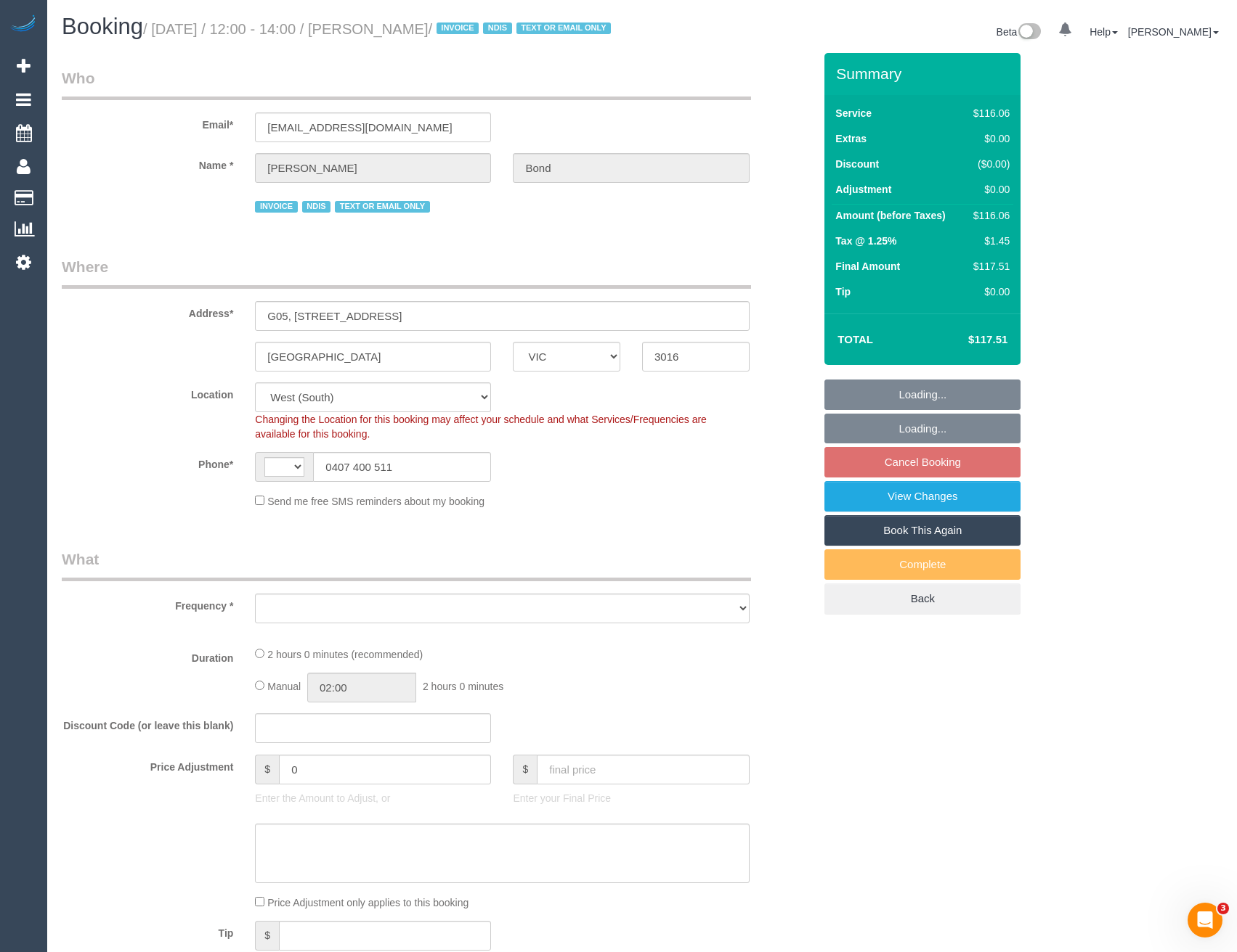
select select "number:36"
select select "number:35"
select select "number:12"
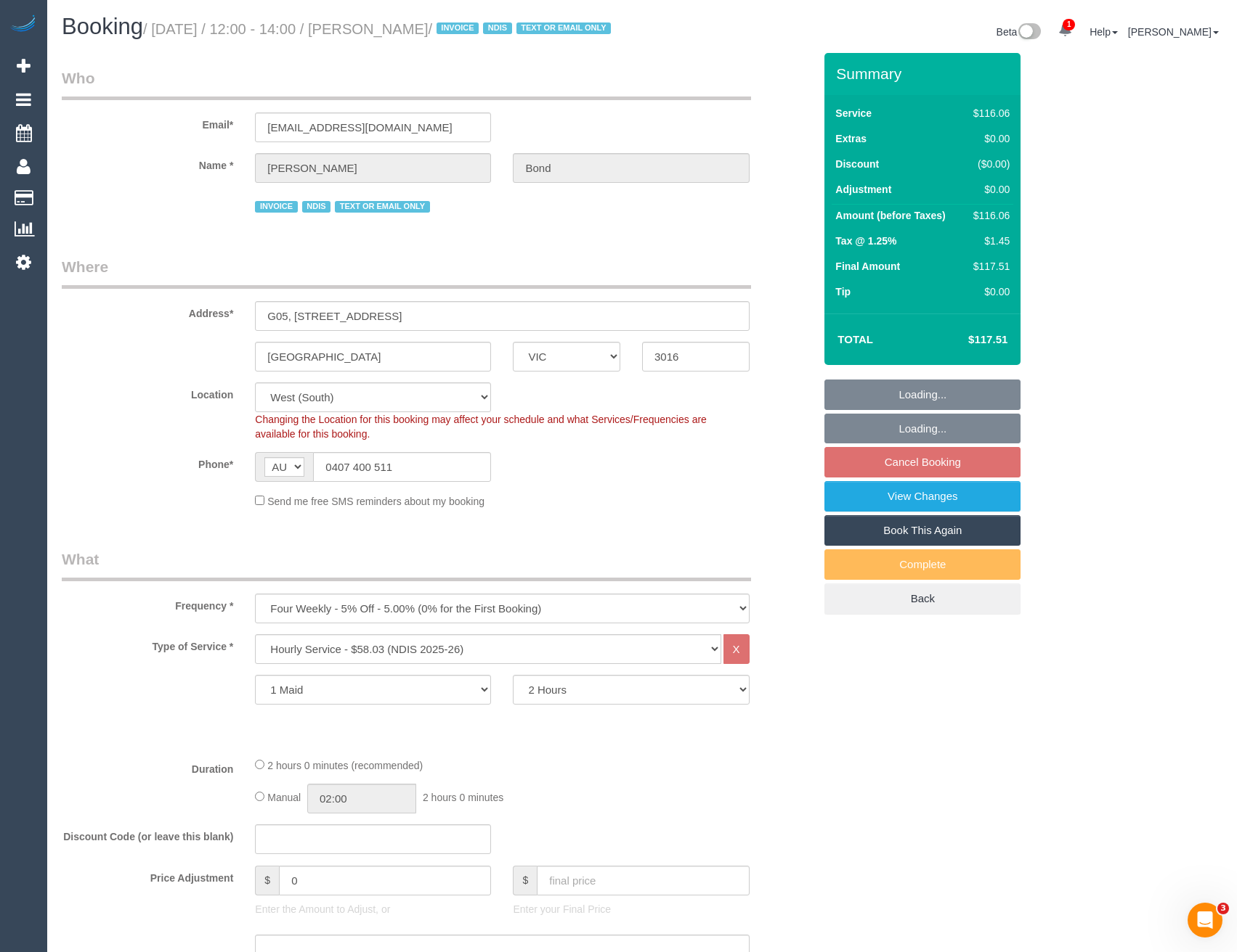
select select "object:744"
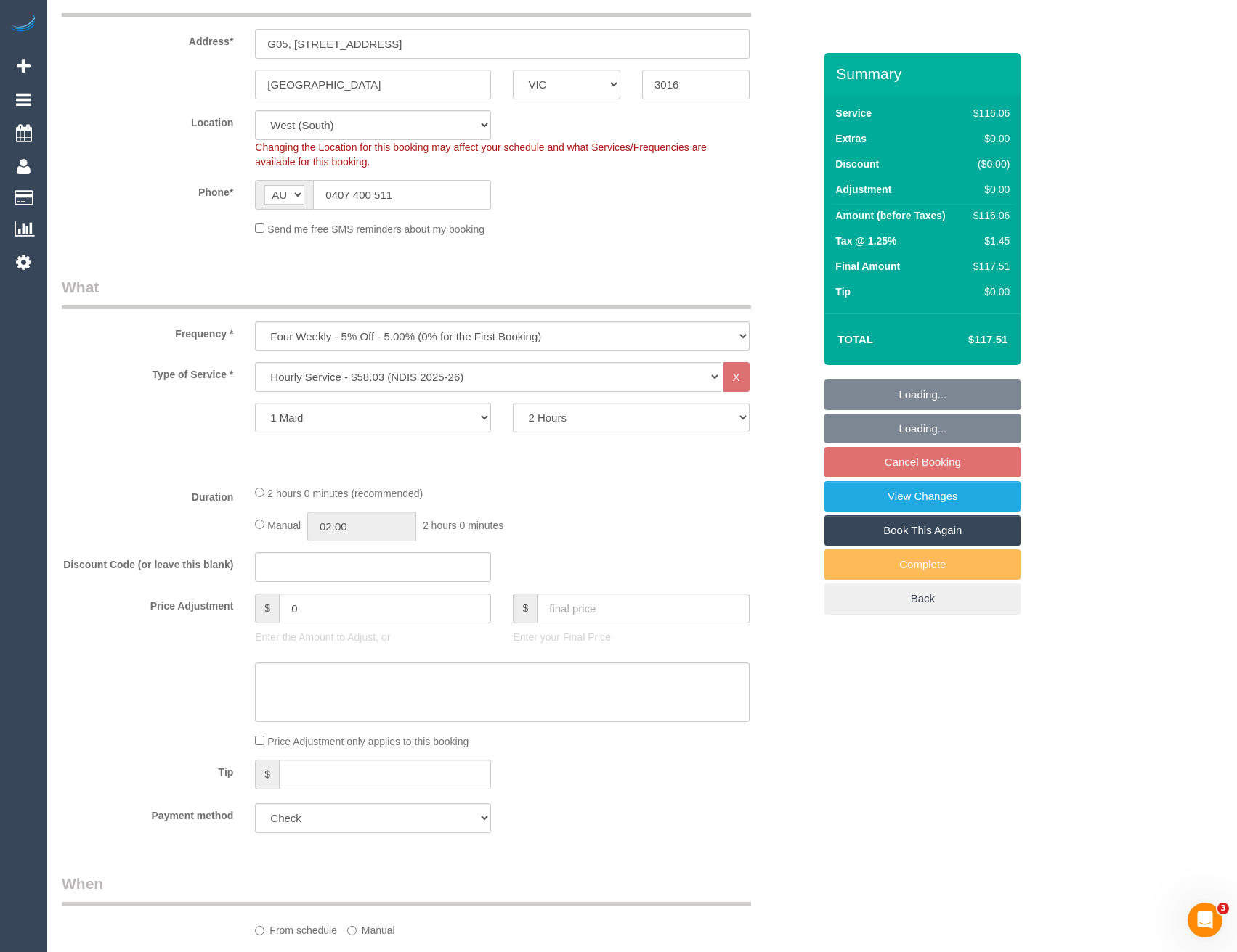
select select "spot4"
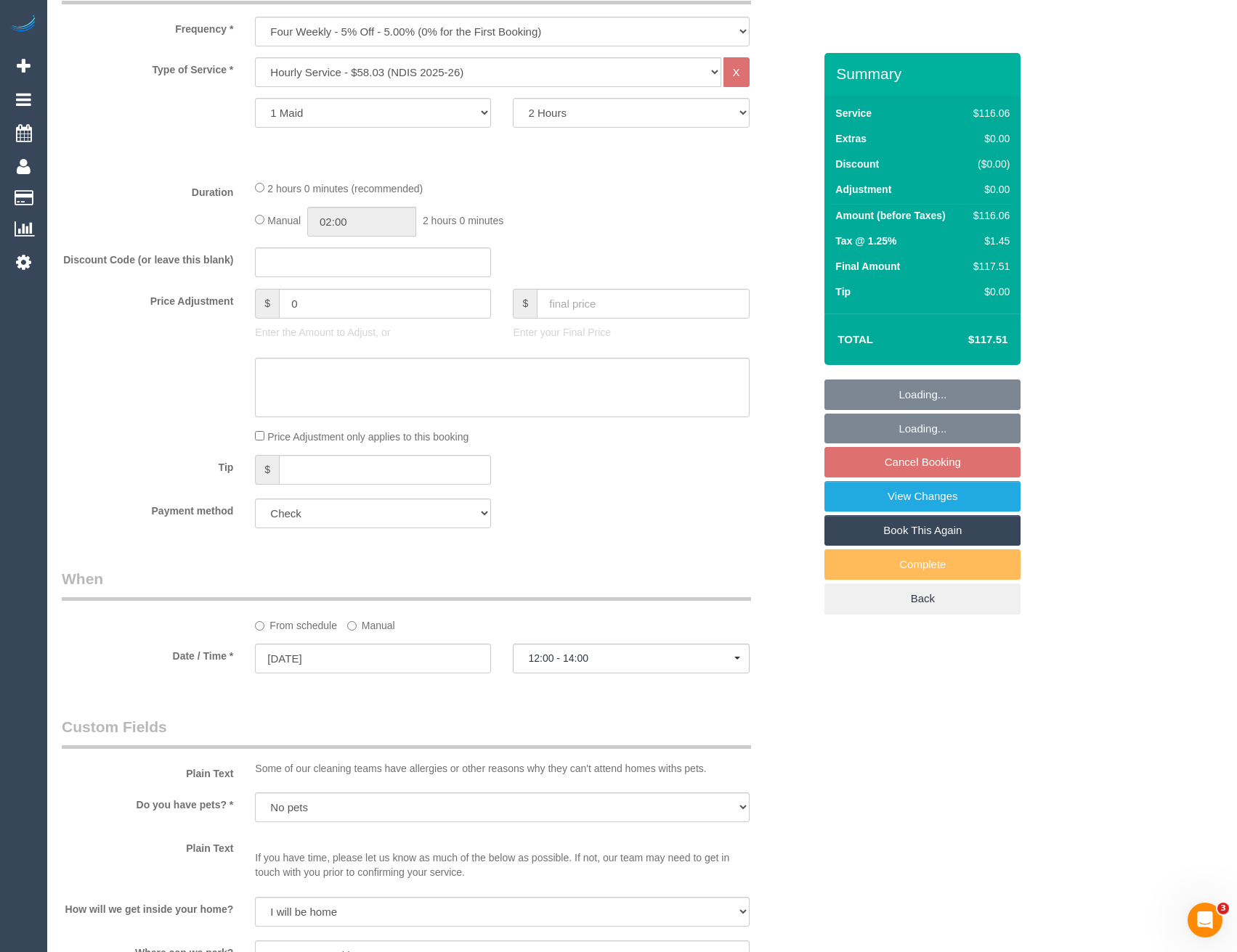
scroll to position [580, 0]
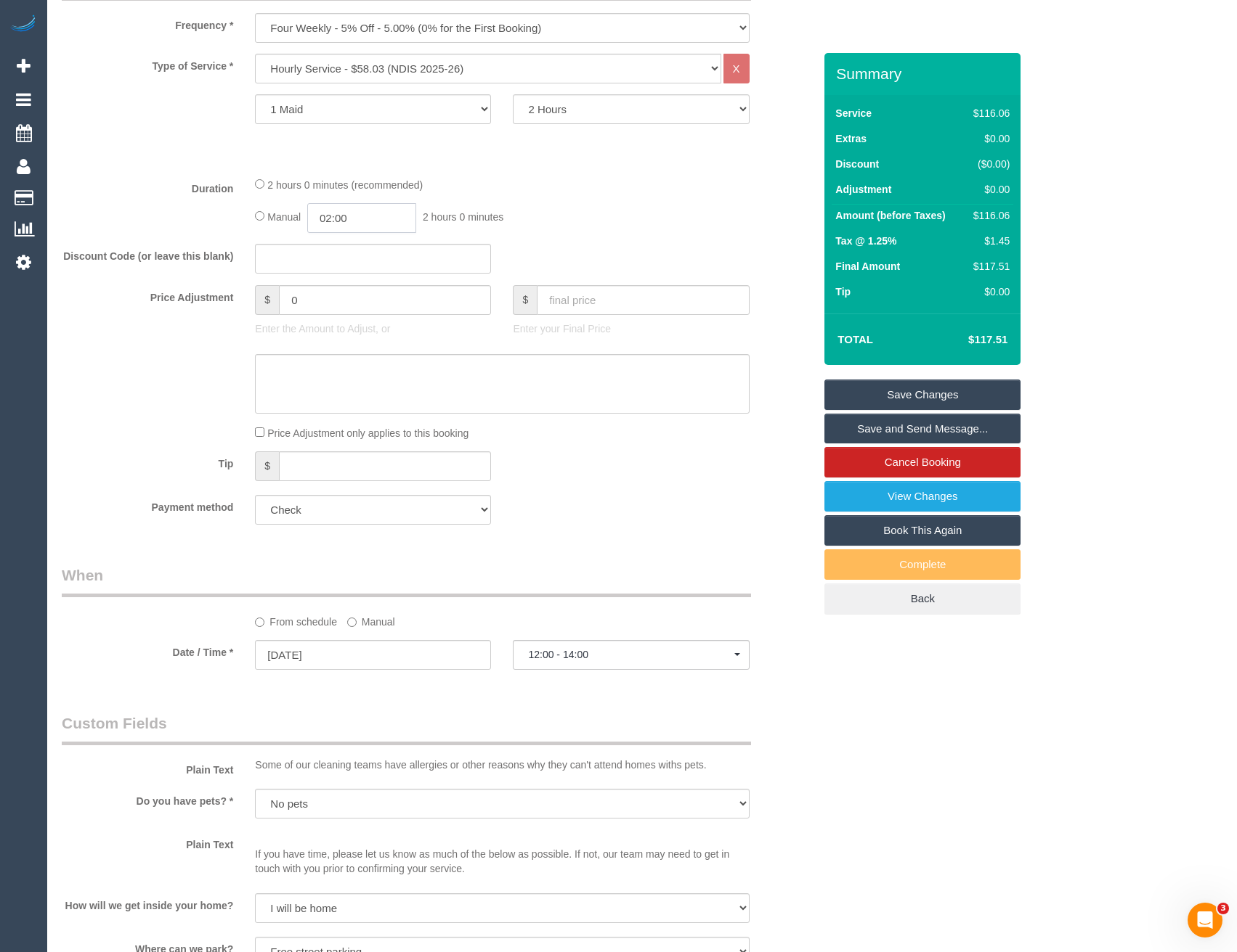
click at [368, 233] on input "02:00" at bounding box center [361, 218] width 109 height 30
type input "01:00"
click at [356, 268] on li "01:00" at bounding box center [346, 271] width 65 height 19
click at [484, 233] on div "Manual 01:00 1 hour 0 minutes" at bounding box center [501, 218] width 494 height 30
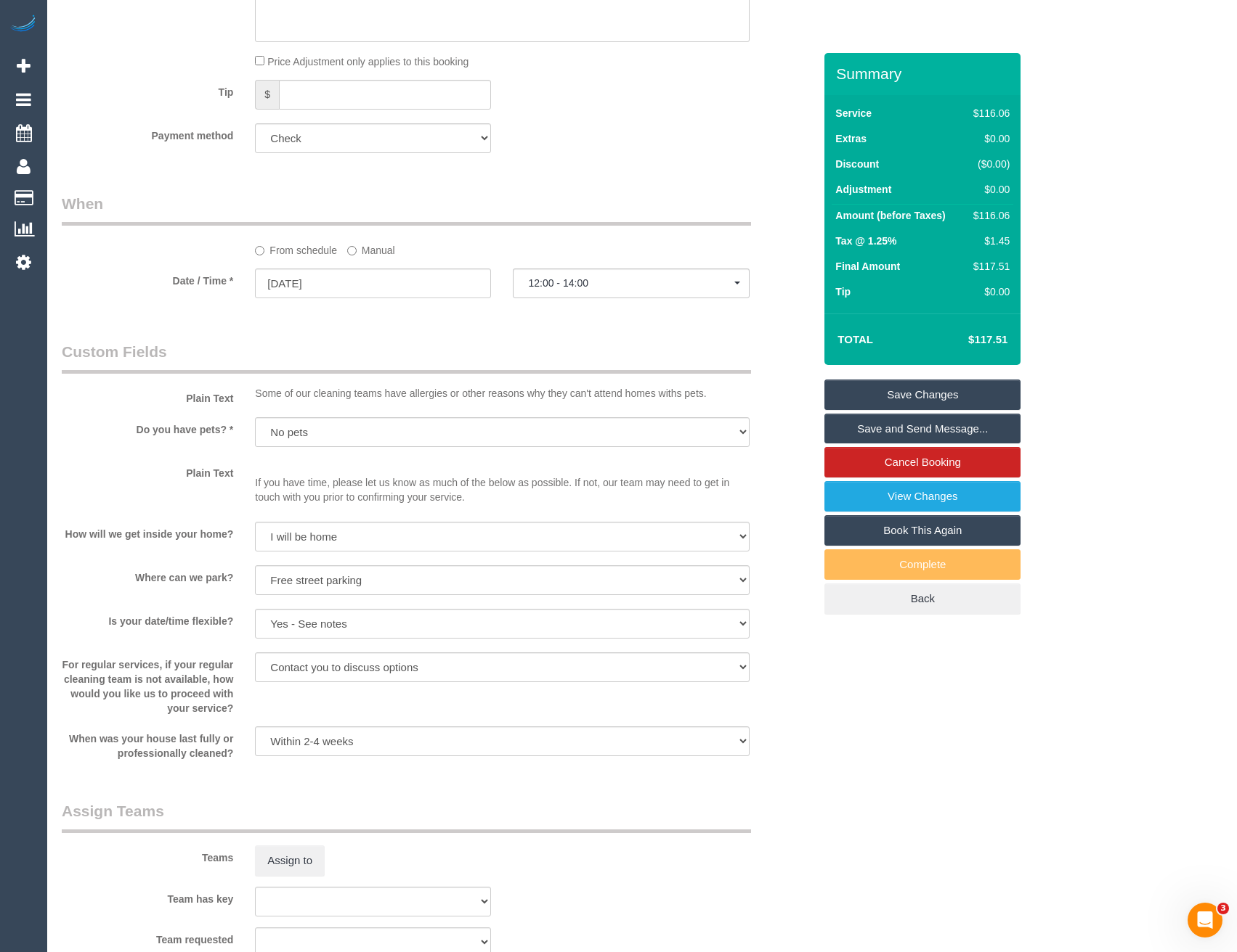
select select "spot29"
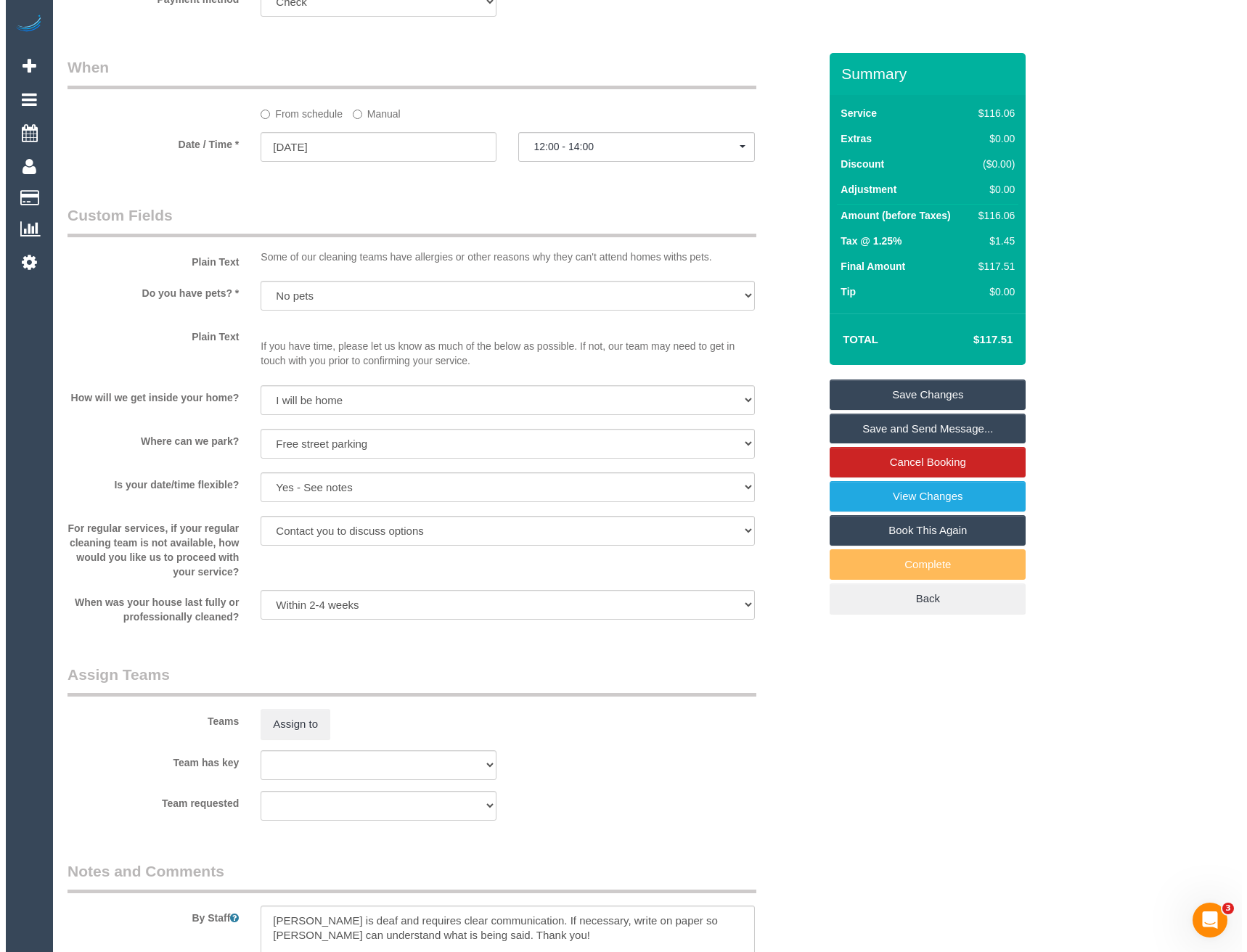
scroll to position [1380, 0]
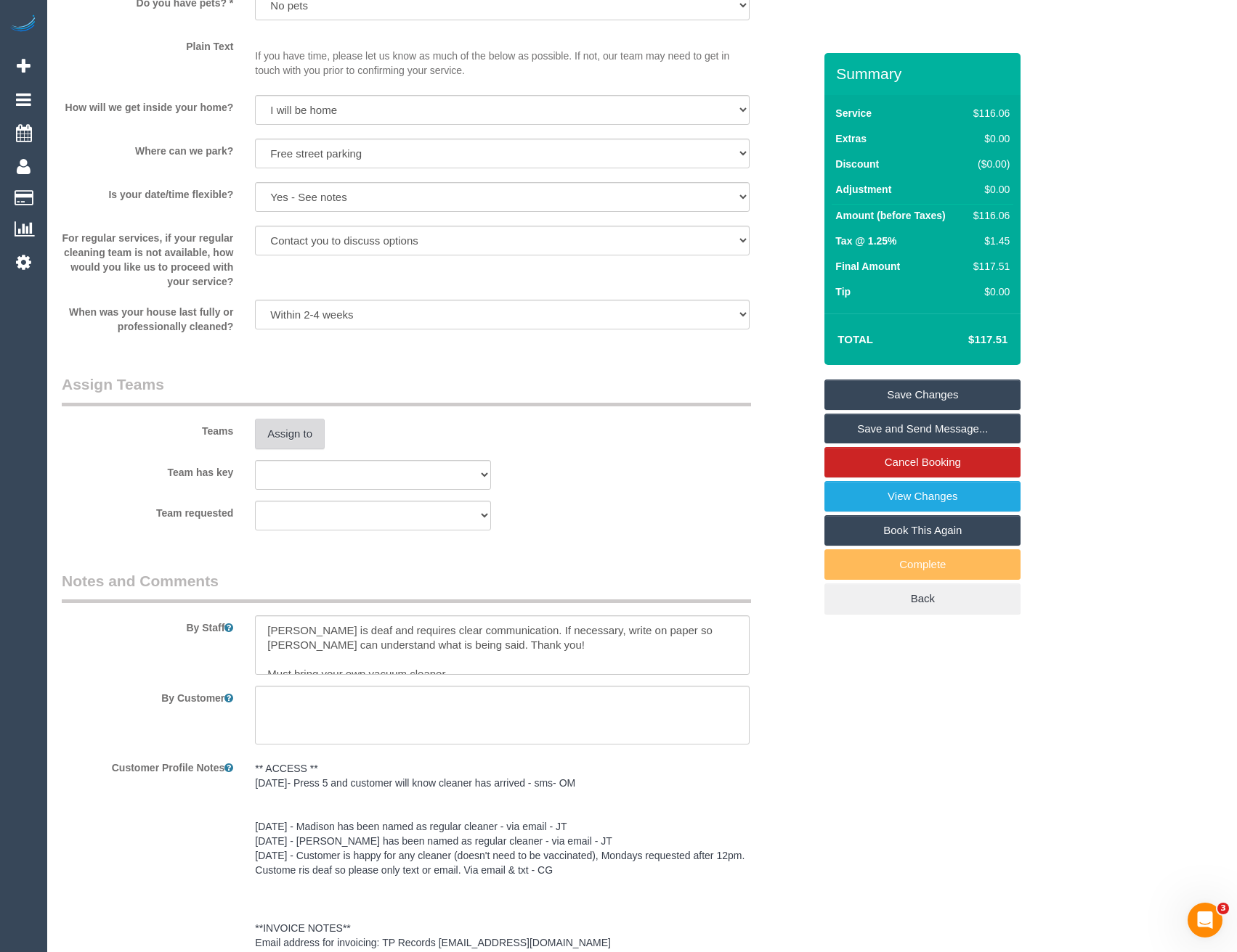
click at [287, 449] on button "Assign to" at bounding box center [289, 434] width 70 height 31
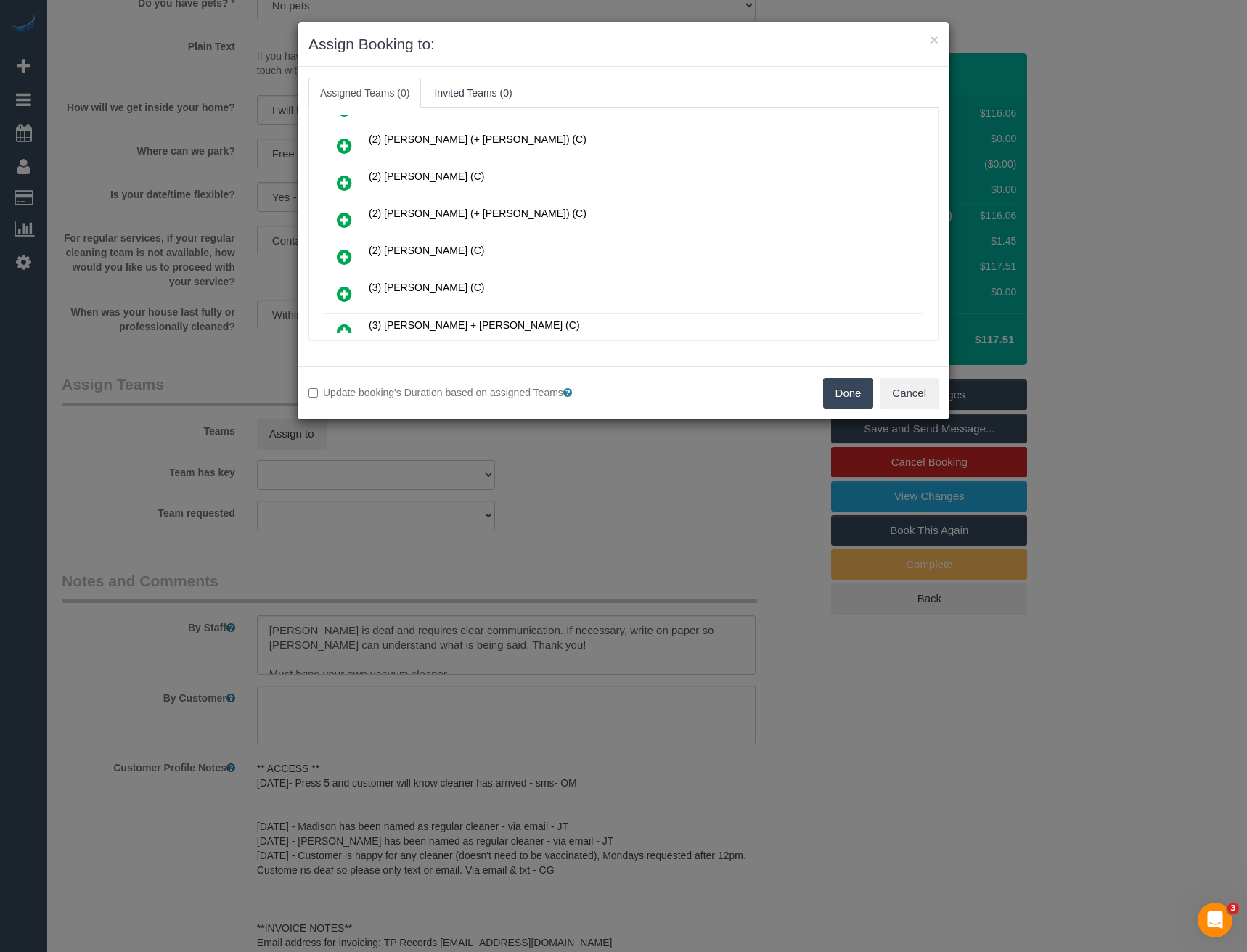
click at [347, 215] on icon at bounding box center [344, 220] width 15 height 17
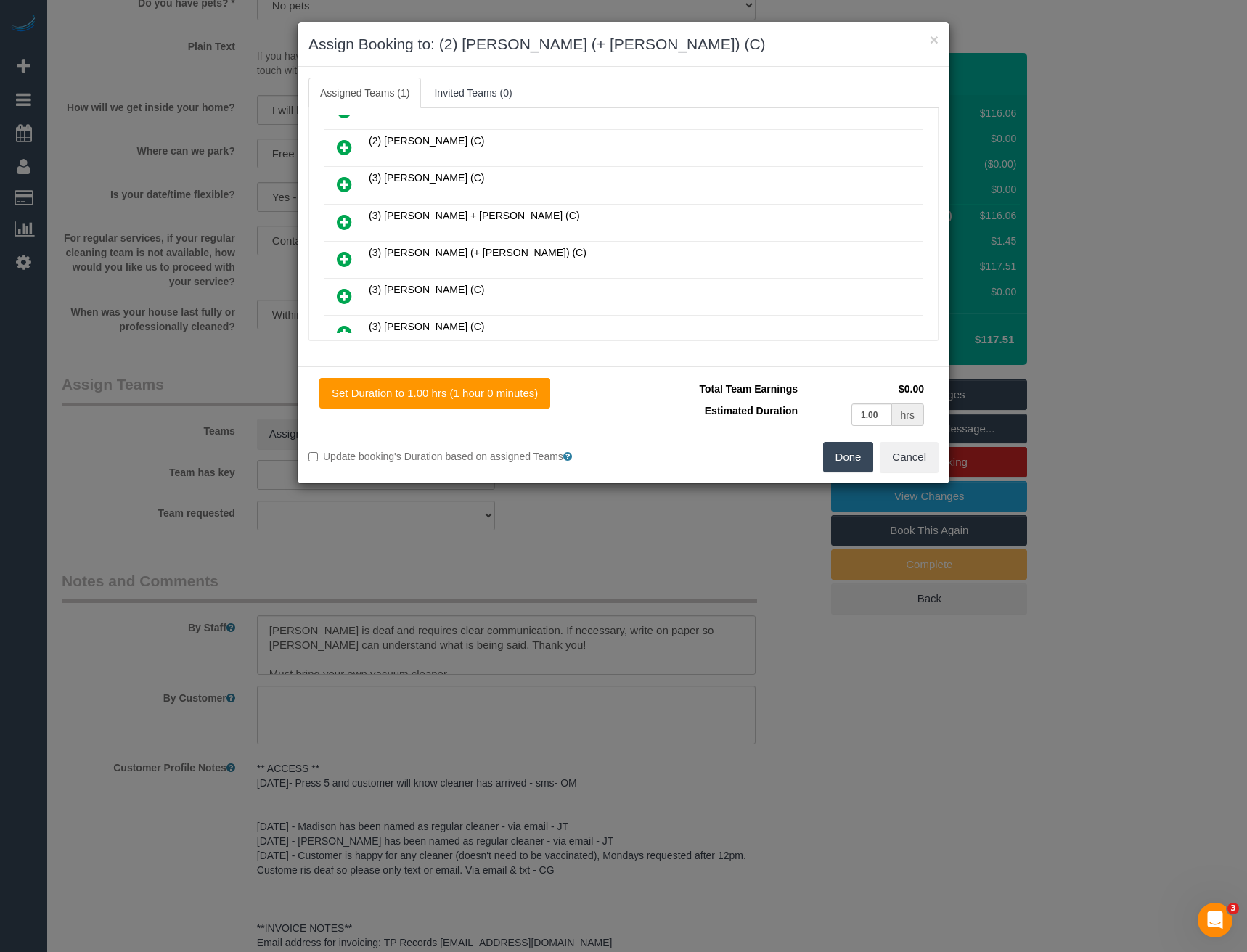
scroll to position [180, 0]
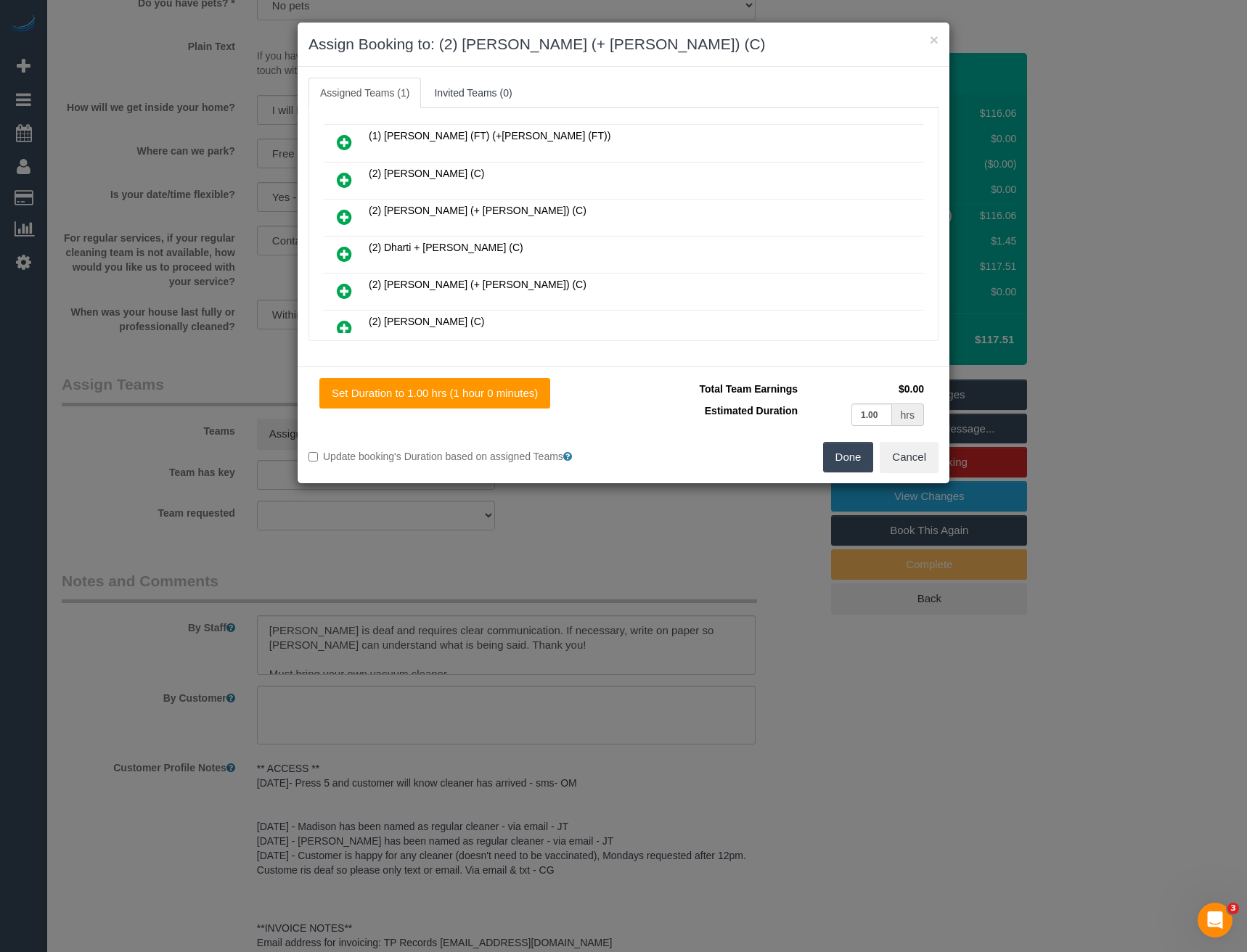
click at [347, 217] on icon at bounding box center [344, 217] width 15 height 17
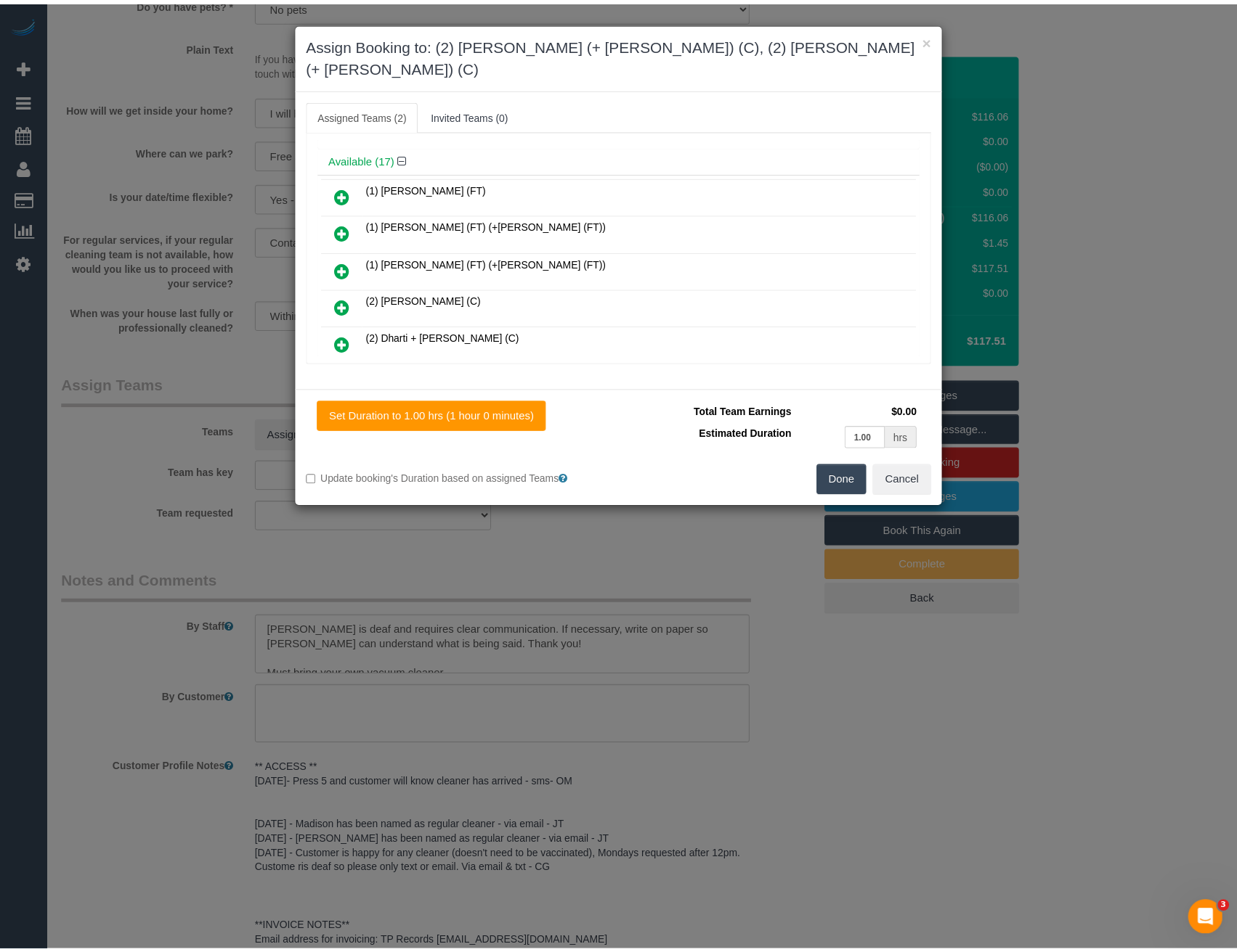
scroll to position [0, 0]
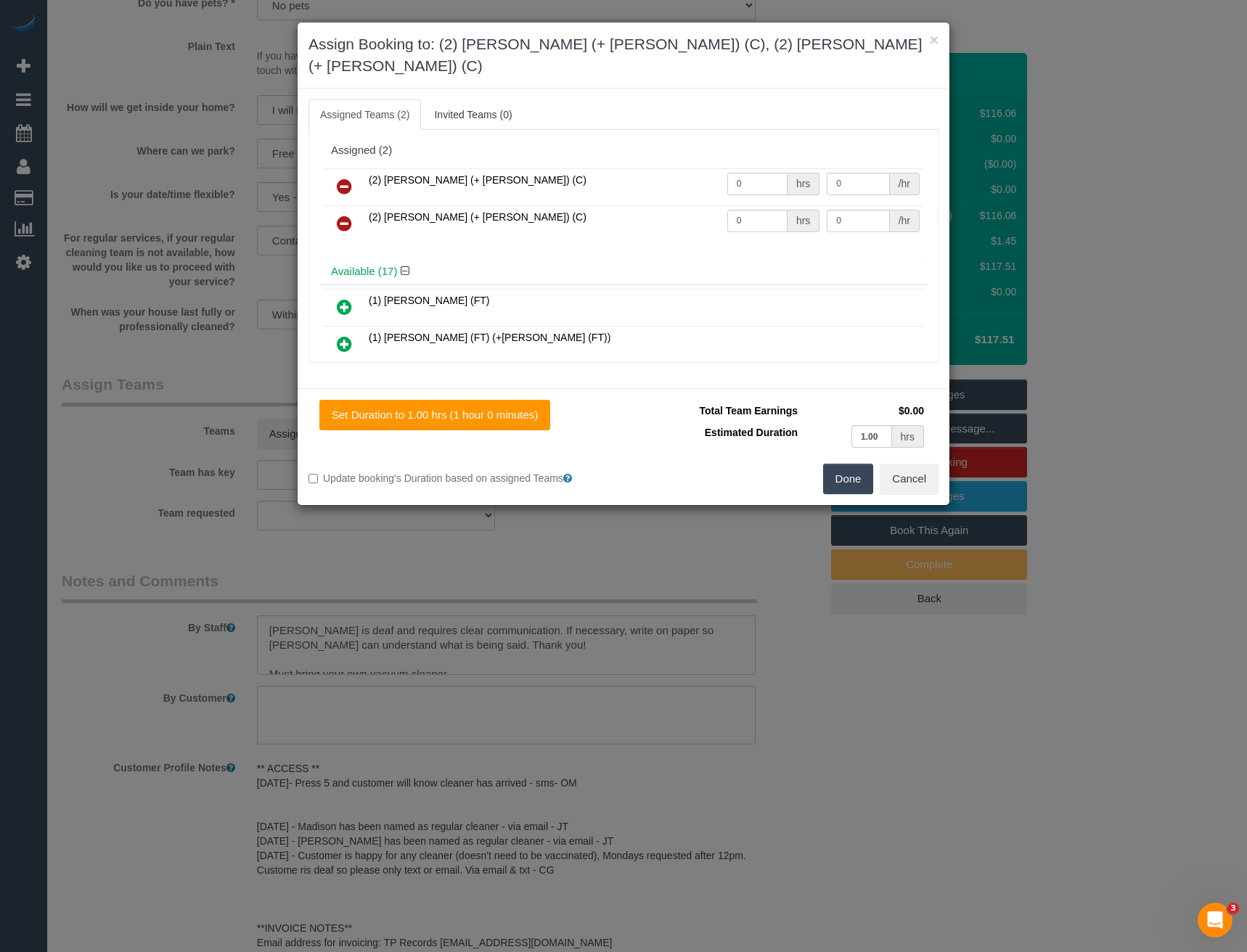
drag, startPoint x: 704, startPoint y: 164, endPoint x: 583, endPoint y: 155, distance: 121.3
click at [633, 168] on tr "(2) Chirag (+ Shachi) (C) 0 hrs 0 /hr" at bounding box center [624, 187] width 600 height 37
type input "1"
type input "37.5"
drag, startPoint x: 729, startPoint y: 200, endPoint x: 699, endPoint y: 200, distance: 30.0
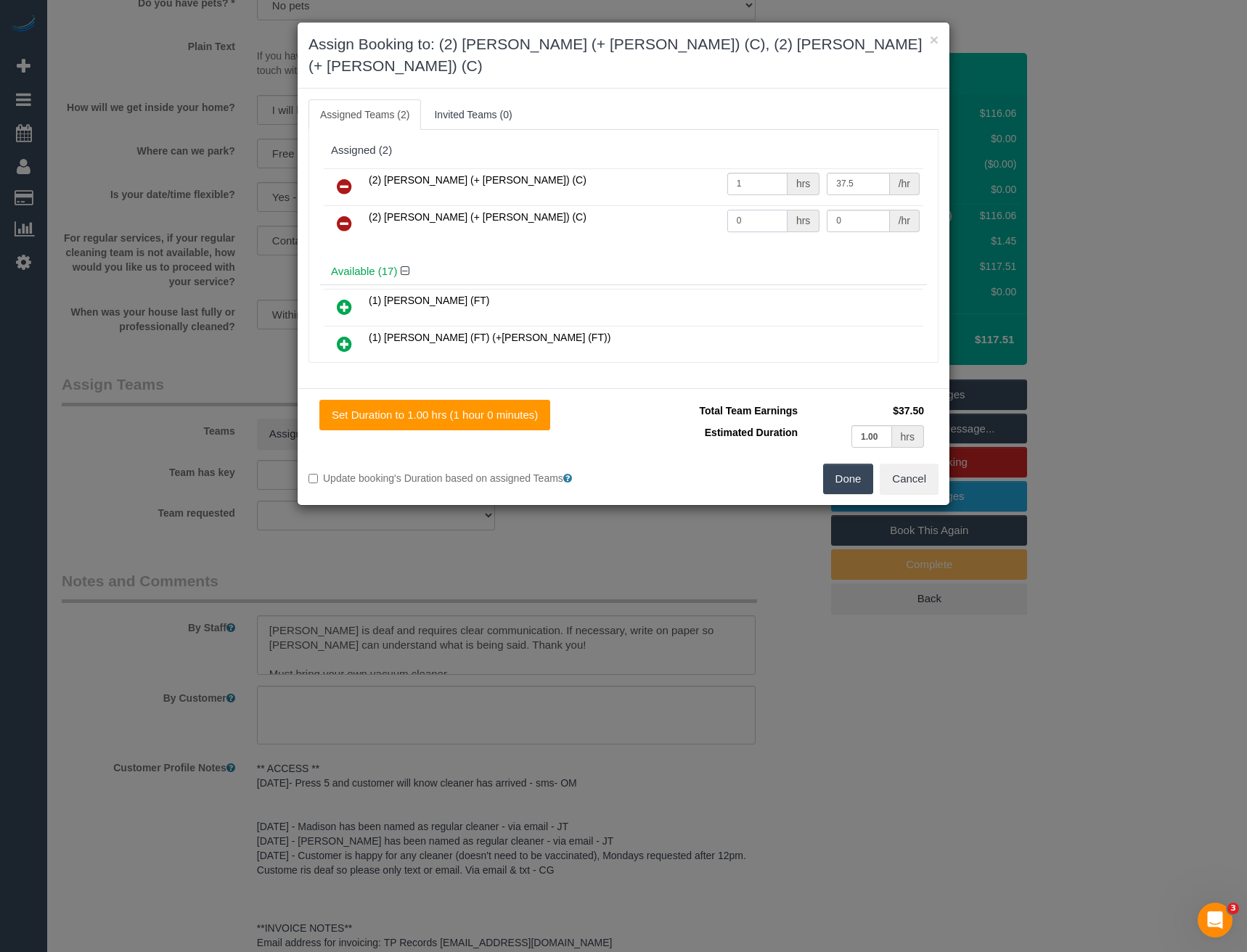
click at [699, 205] on tr "(2) Shachi (+ Chirag) (C) 0 hrs 0 /hr" at bounding box center [624, 223] width 600 height 37
type input "1"
type input "37.5"
click at [849, 464] on button "Done" at bounding box center [848, 479] width 51 height 31
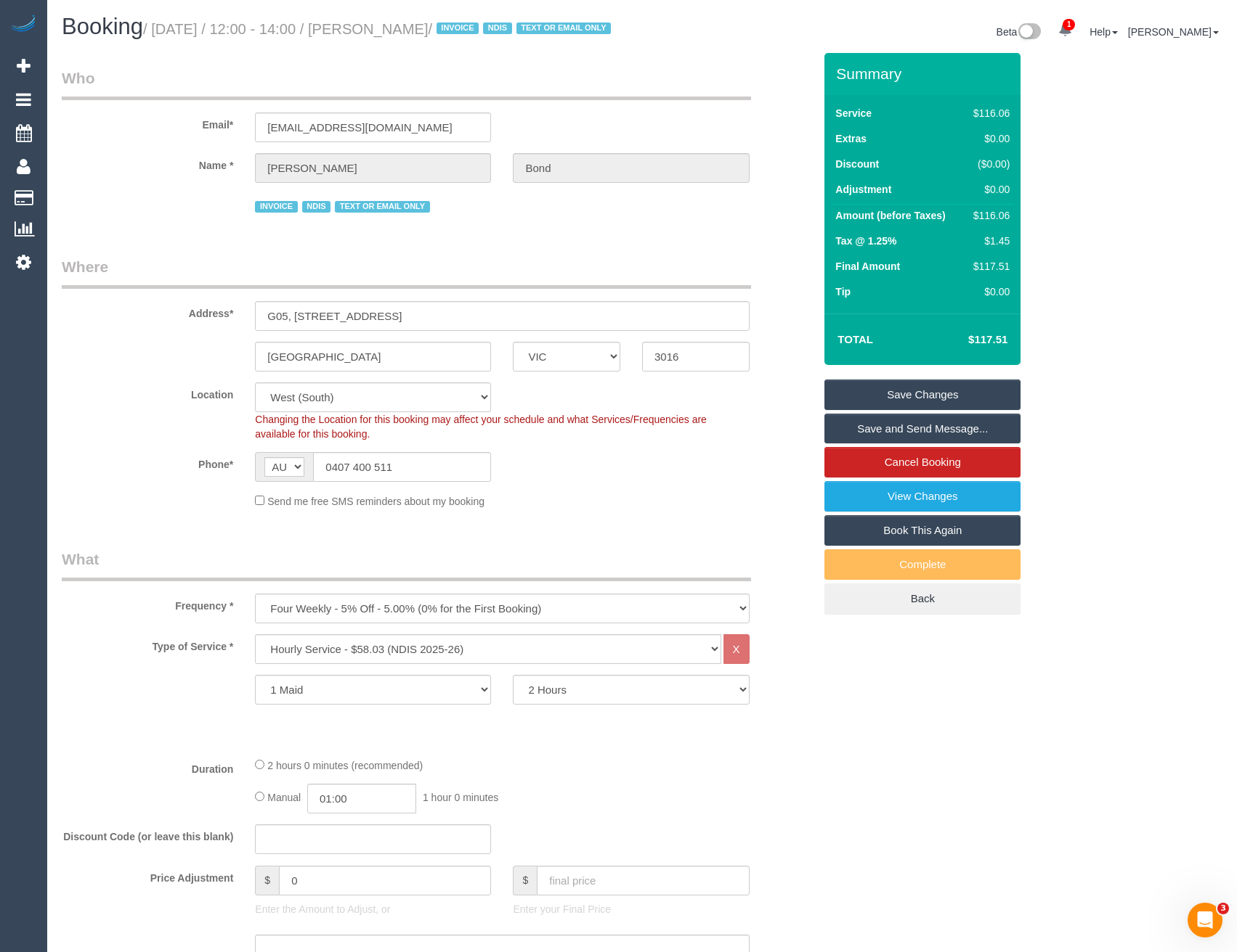
click at [873, 444] on link "Save and Send Message..." at bounding box center [922, 430] width 196 height 31
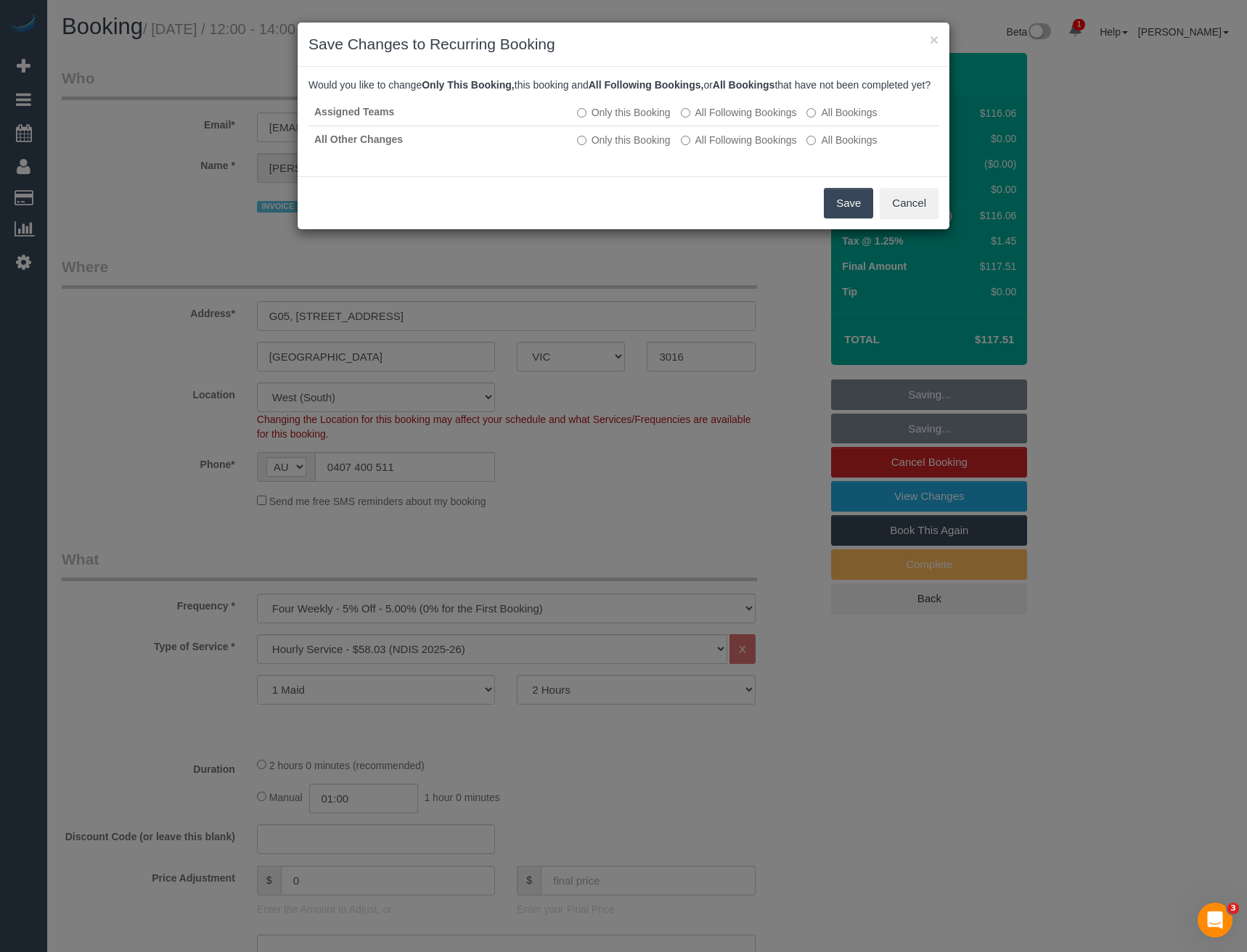
click at [839, 214] on button "Save" at bounding box center [848, 203] width 49 height 31
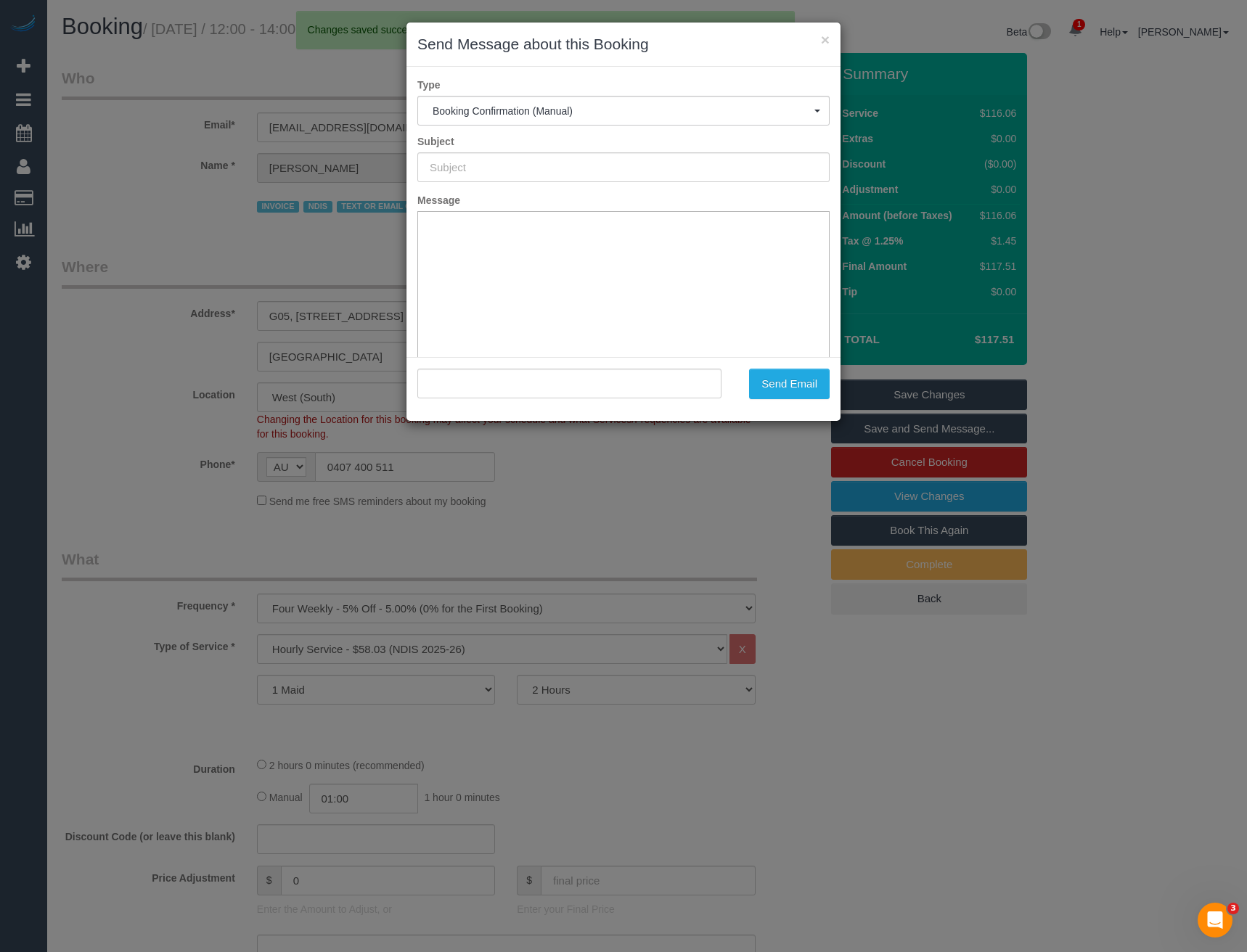
type input "Booking Confirmed"
type input ""Peter Bond" <pb-07@bigpond.com>"
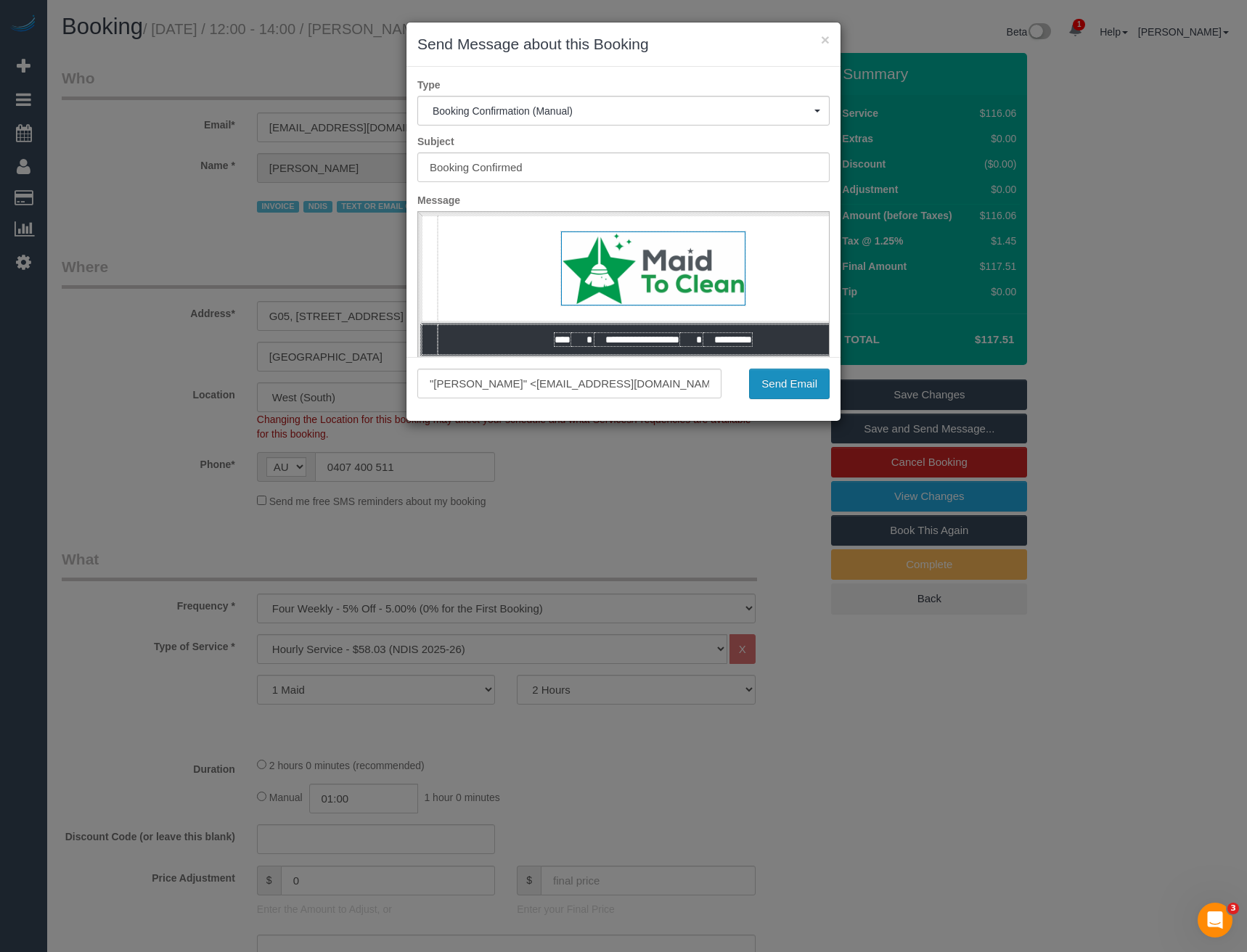
click at [778, 395] on button "Send Email" at bounding box center [788, 384] width 80 height 31
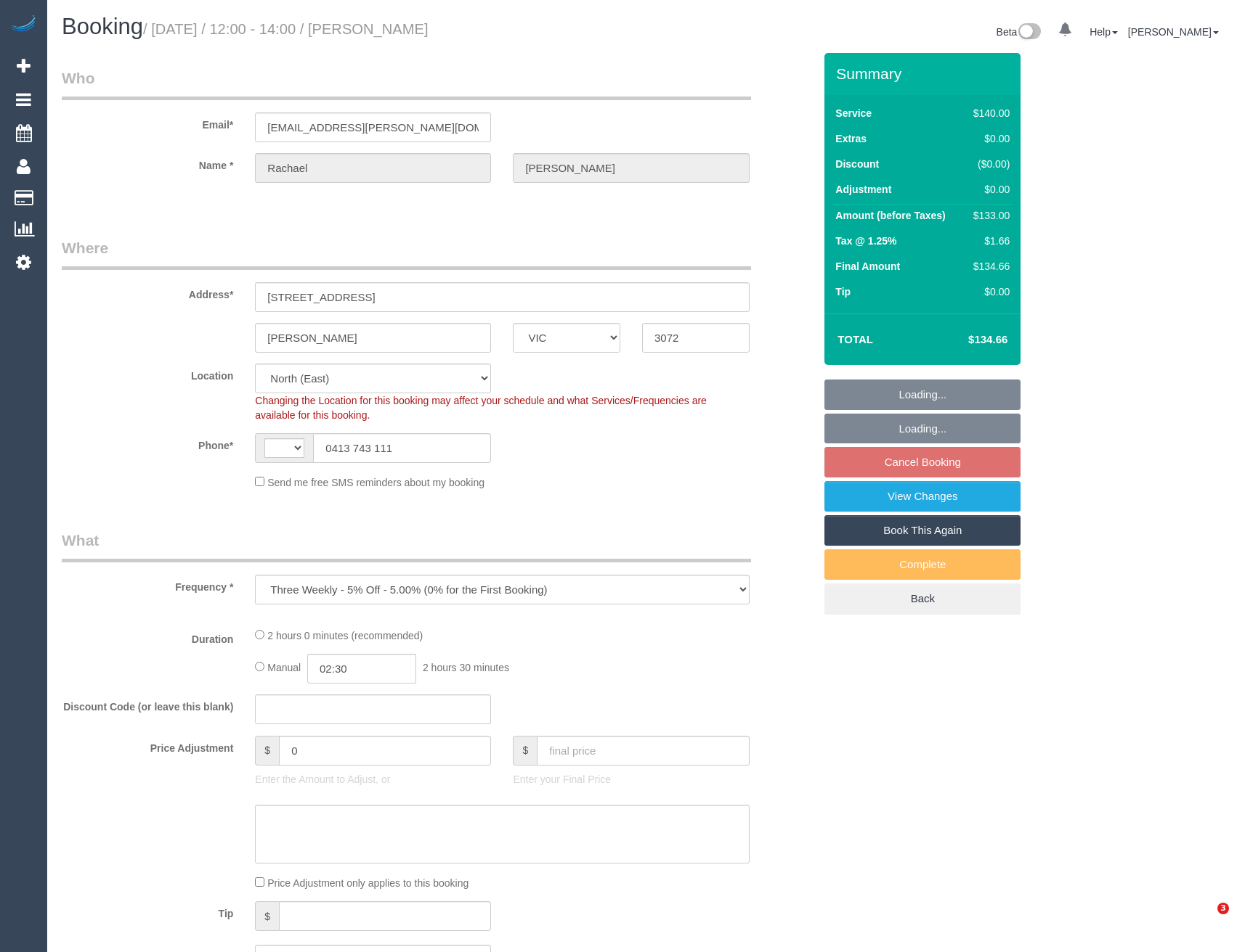
select select "VIC"
select select "object:848"
select select "string:AU"
select select "string:stripe-pm_1NiSM42GScqysDRV2Pq4K9fJ"
select select "number:27"
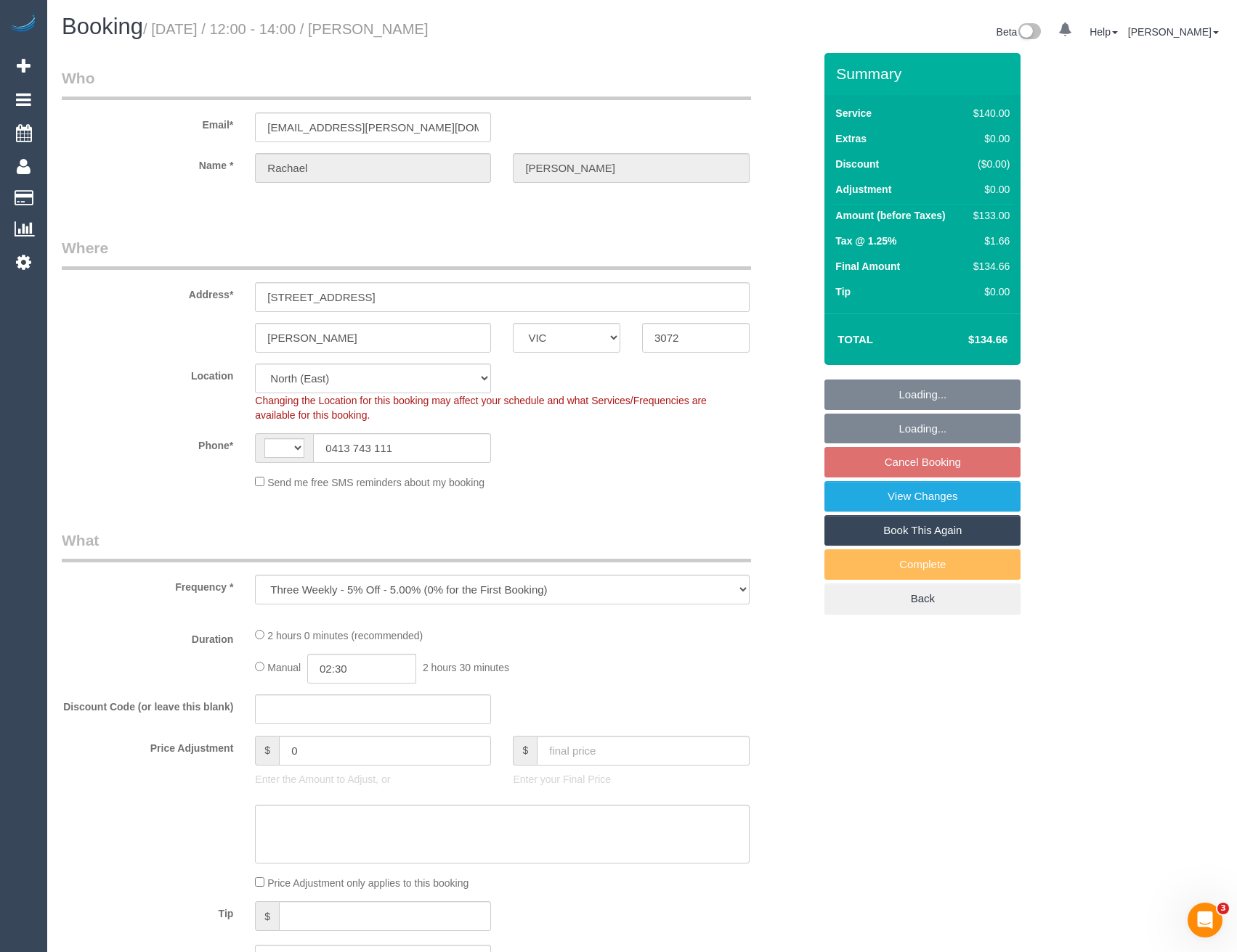
select select "number:14"
select select "number:19"
select select "number:24"
select select "number:33"
select select "number:11"
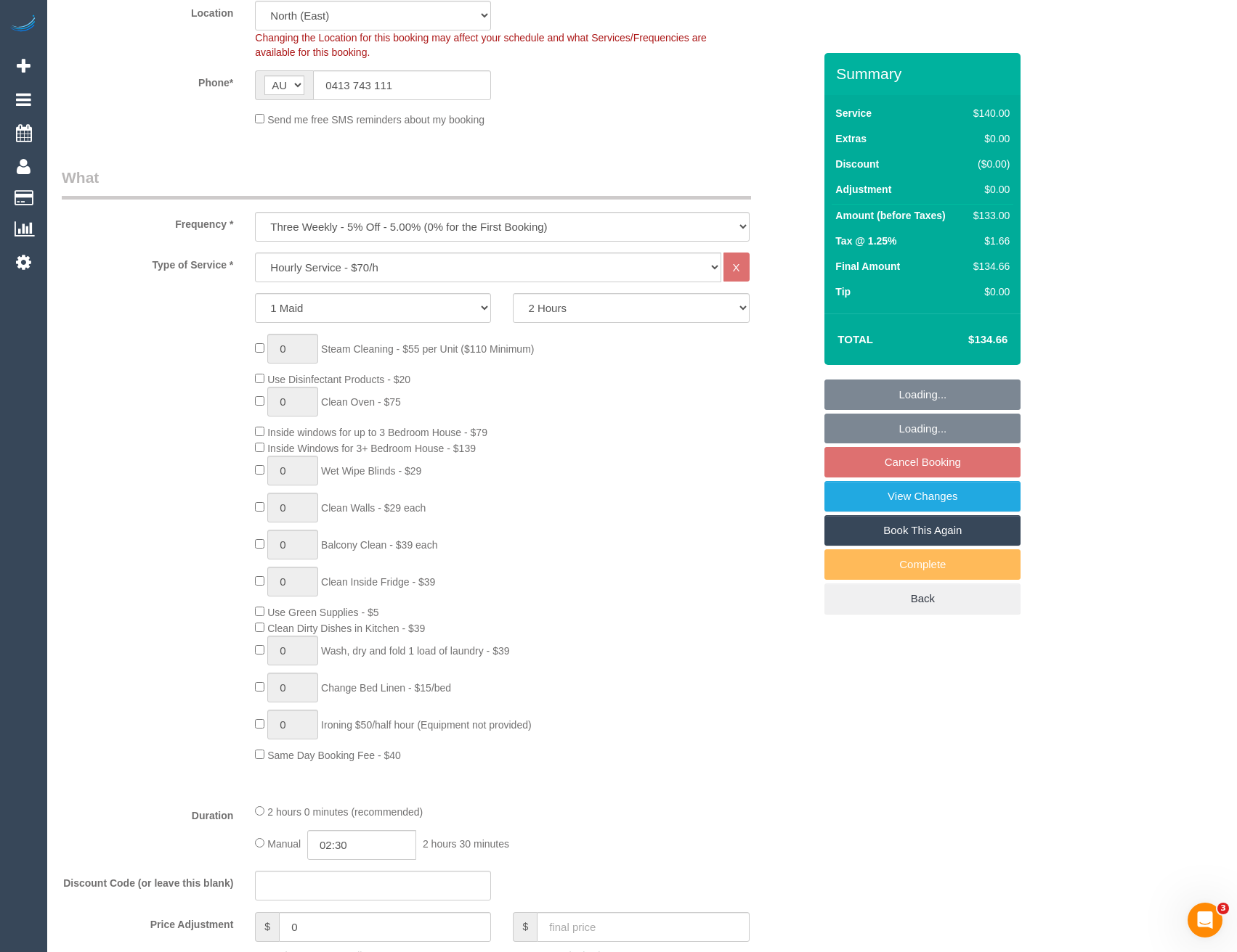
select select "spot3"
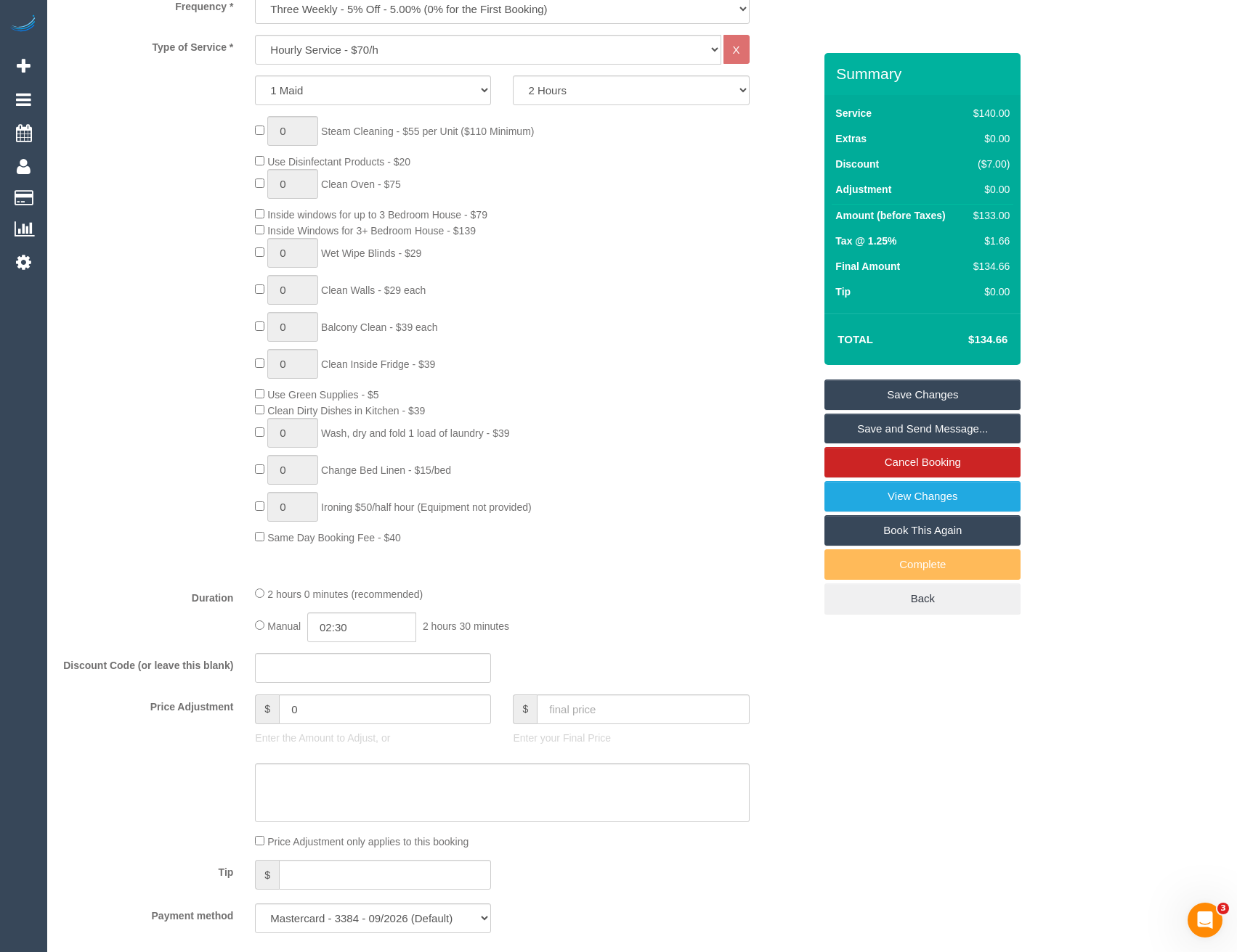
scroll to position [943, 0]
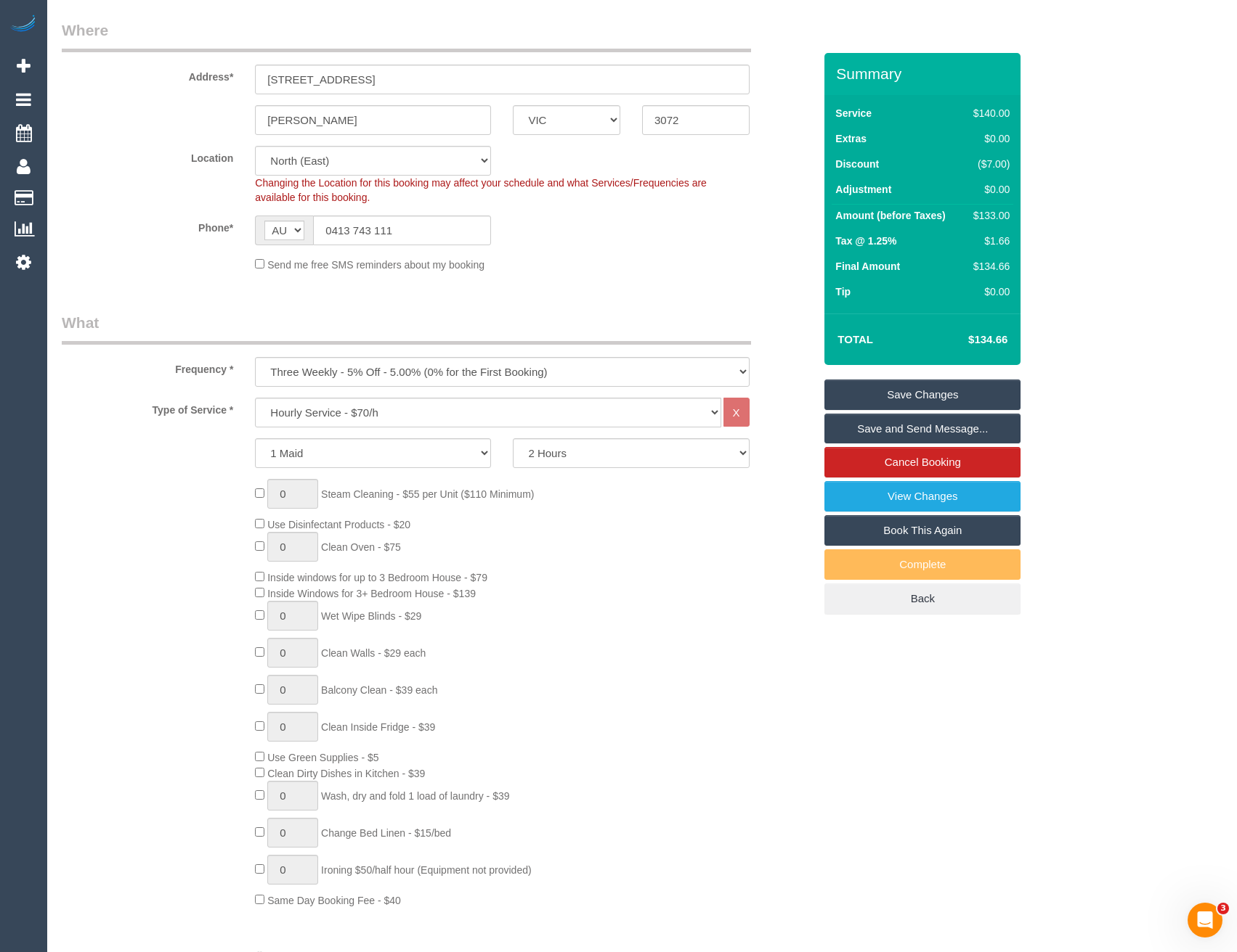
select select "spot27"
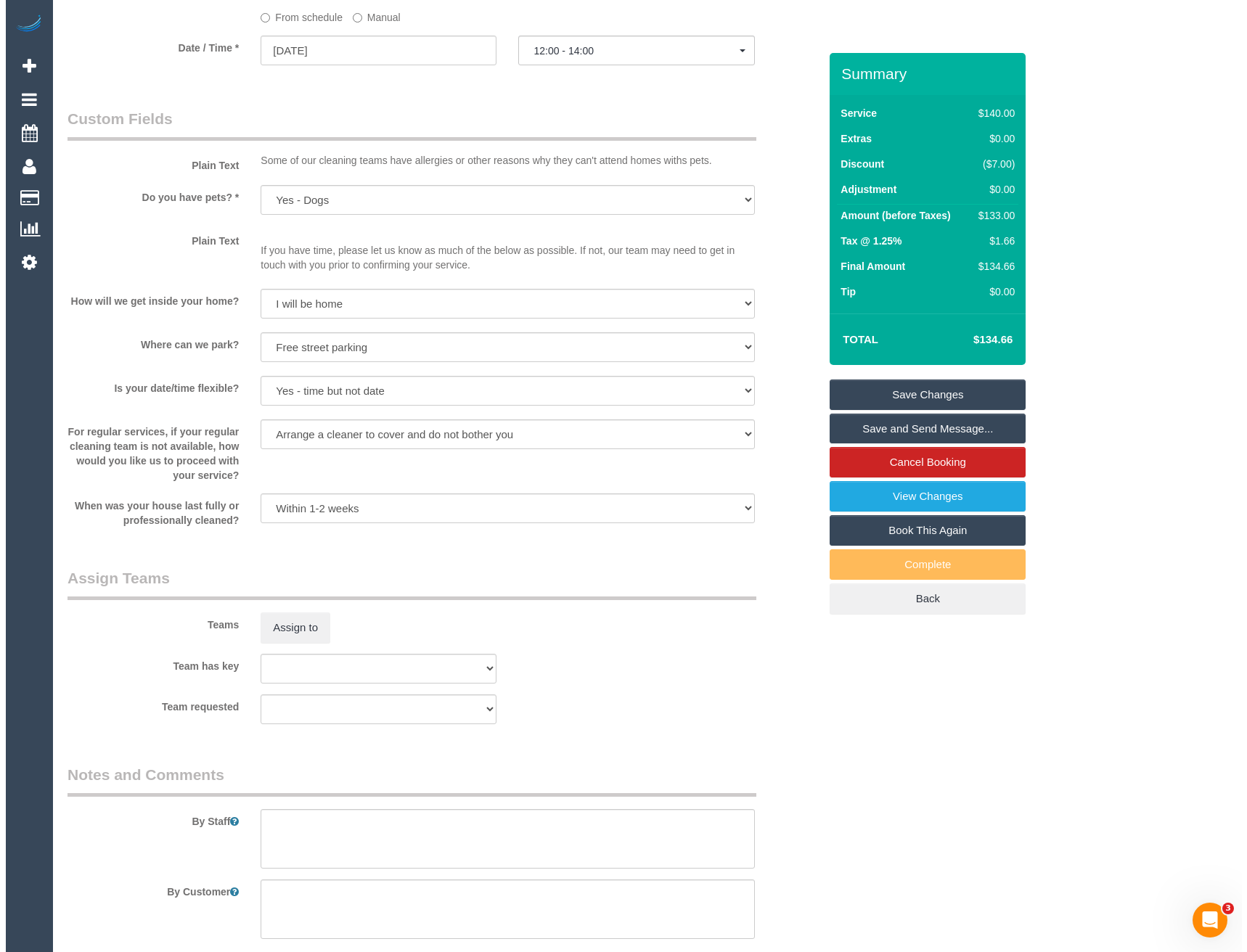
scroll to position [1597, 0]
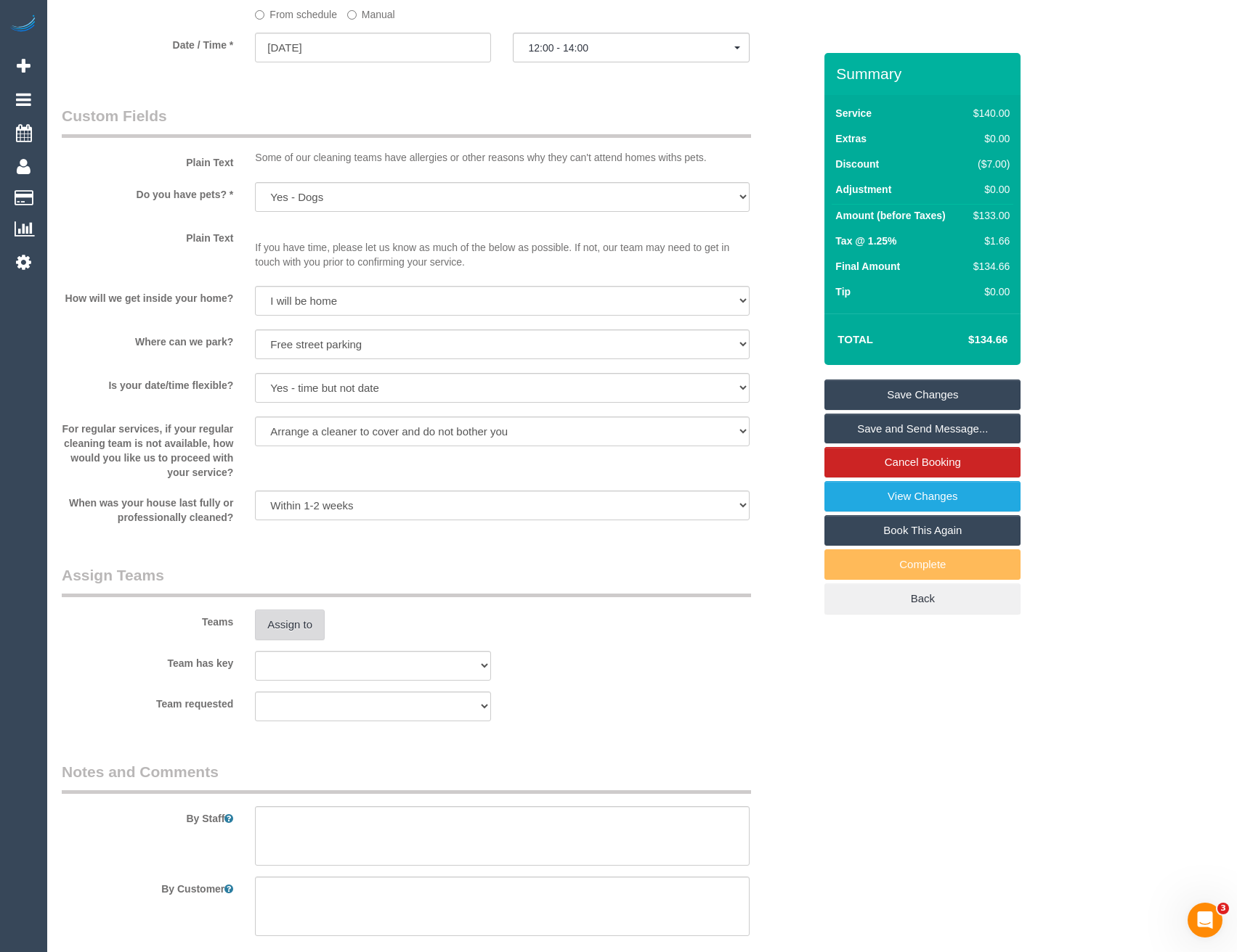
click at [294, 623] on button "Assign to" at bounding box center [289, 625] width 70 height 31
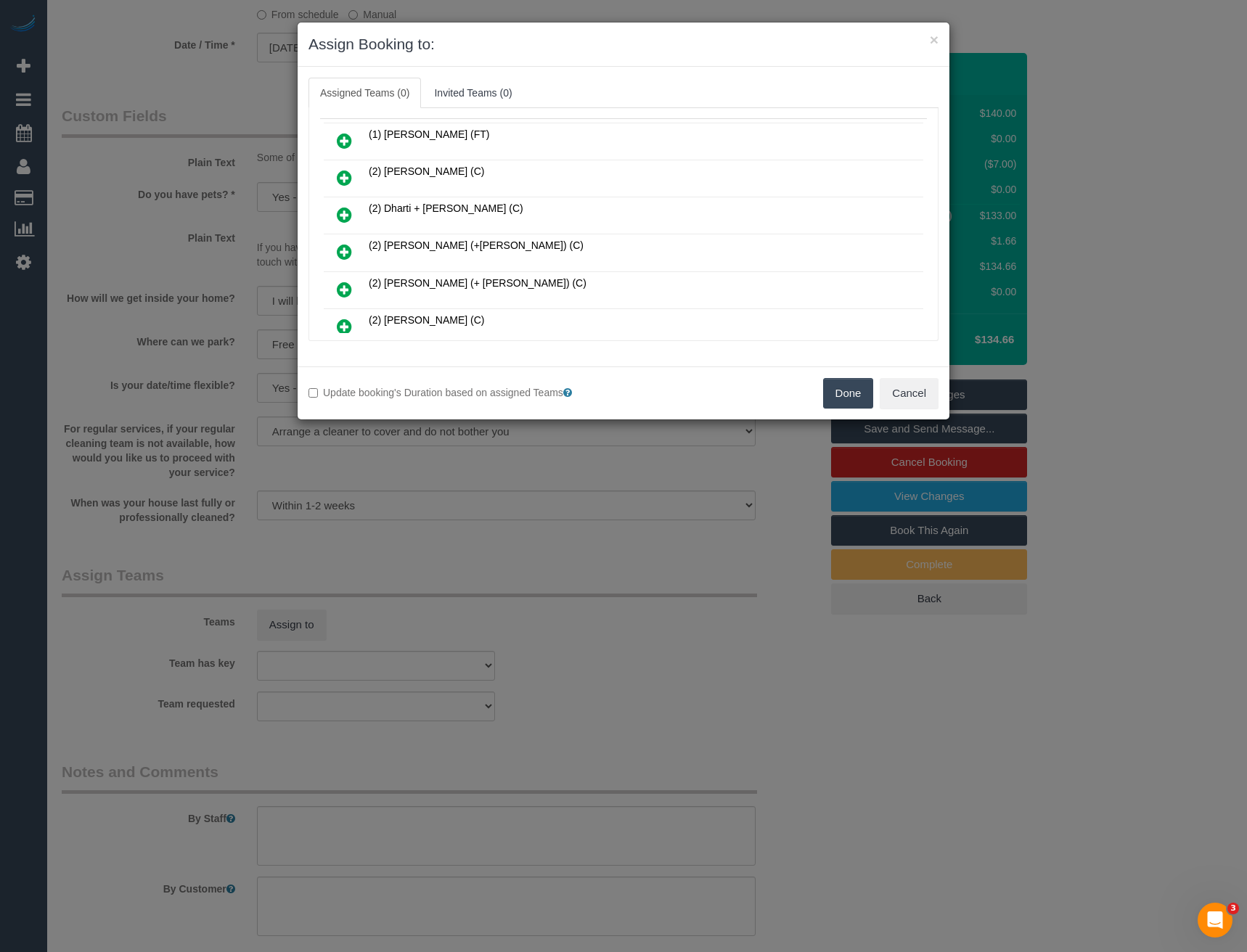
scroll to position [3863, 0]
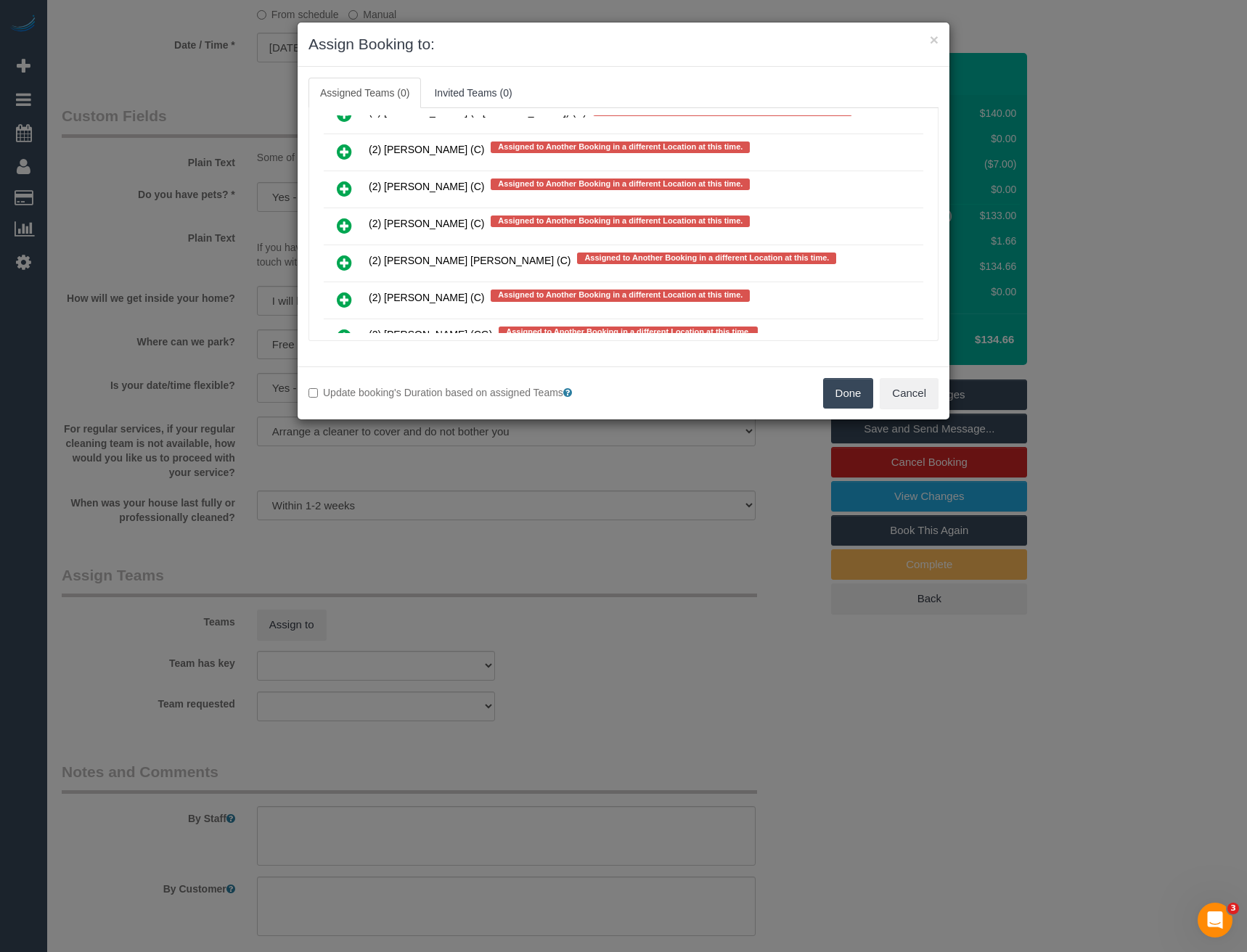
click at [344, 225] on icon at bounding box center [344, 225] width 15 height 17
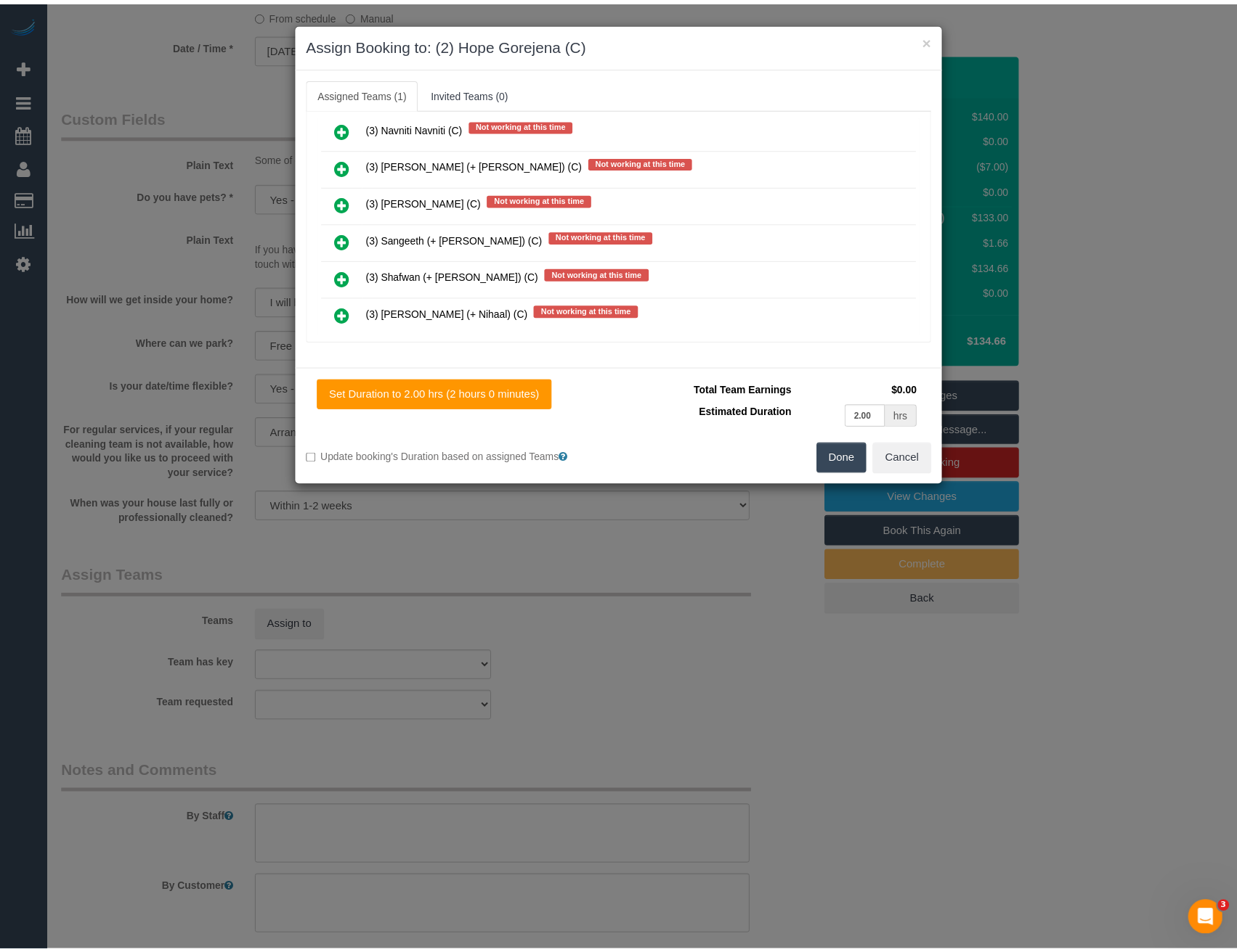
scroll to position [0, 0]
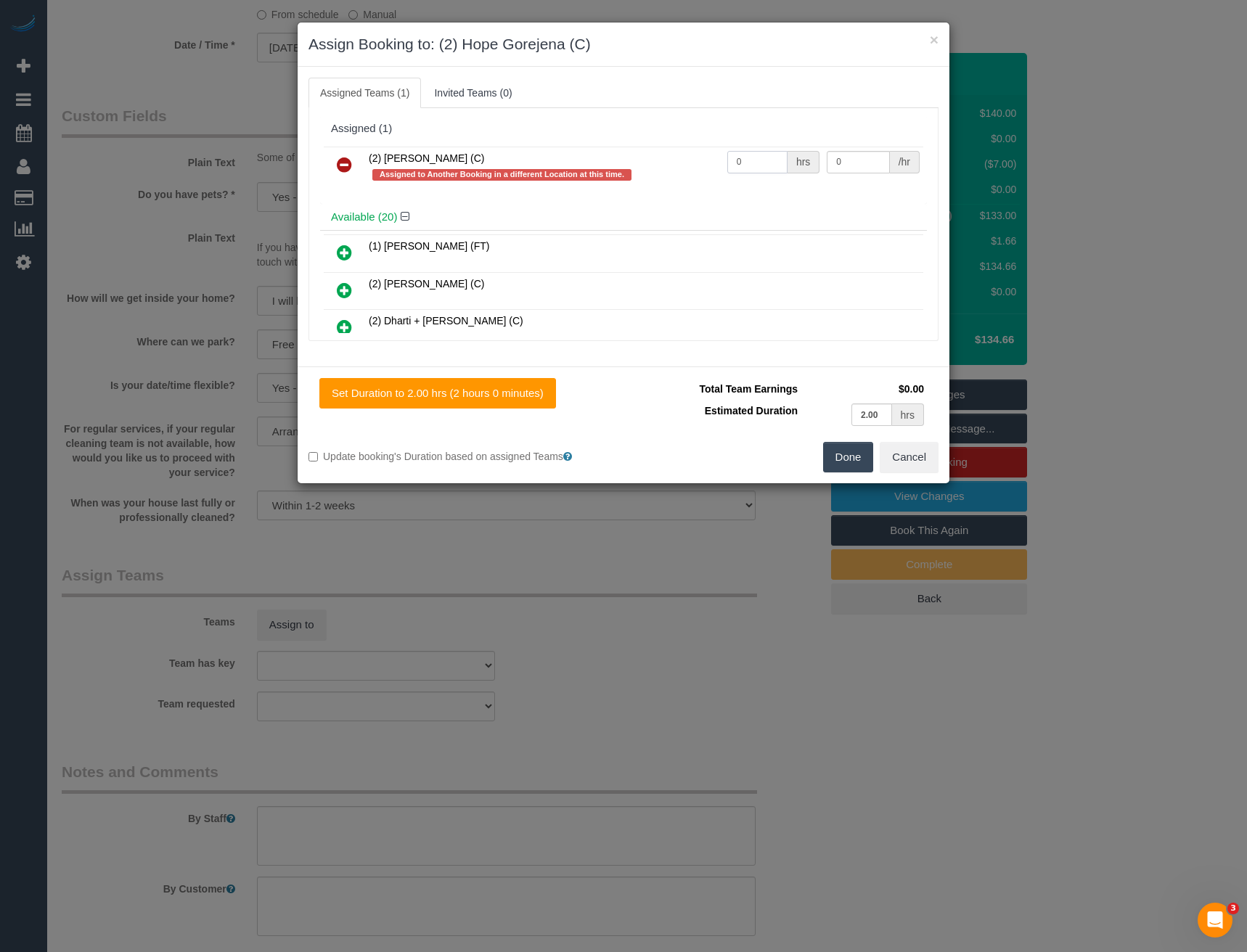
drag, startPoint x: 752, startPoint y: 160, endPoint x: 659, endPoint y: 173, distance: 93.9
click at [667, 173] on tr "(2) Hope Gorejena (C) Assigned to Another Booking in a different Location at th…" at bounding box center [624, 167] width 600 height 42
type input "2"
type input "37.5"
click at [839, 452] on button "Done" at bounding box center [848, 458] width 51 height 31
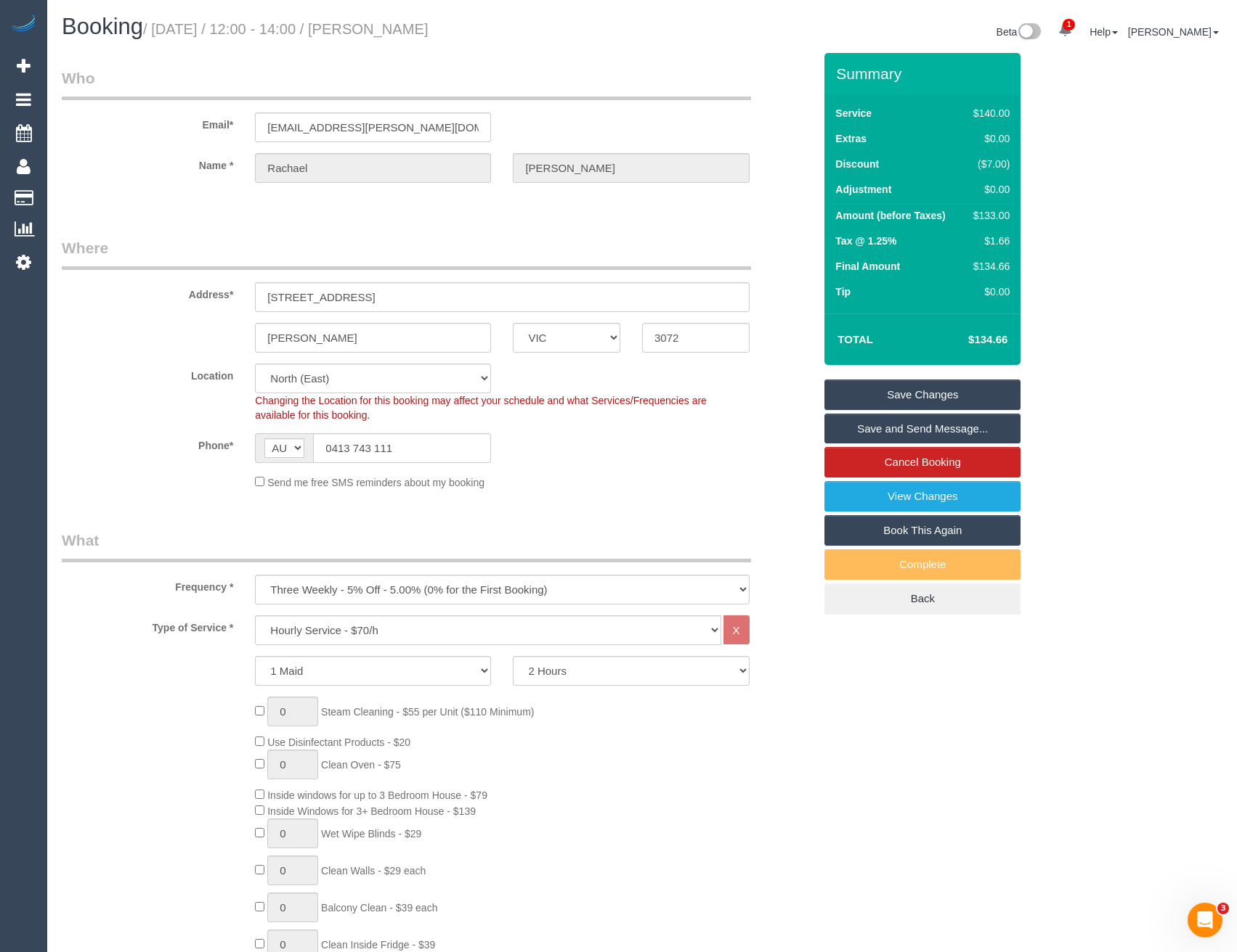
click at [879, 431] on link "Save and Send Message..." at bounding box center [922, 430] width 196 height 31
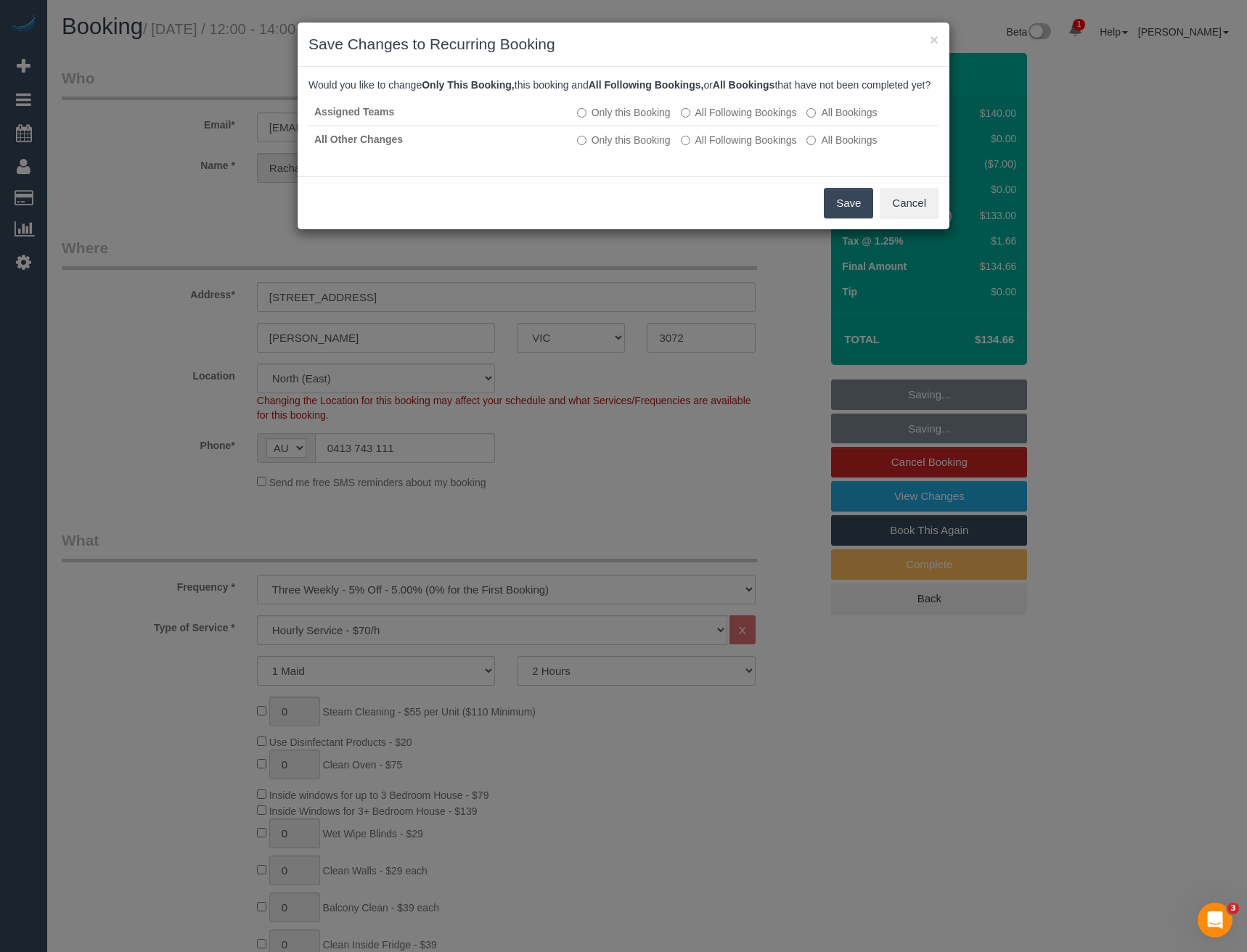
click at [845, 219] on button "Save" at bounding box center [848, 203] width 49 height 31
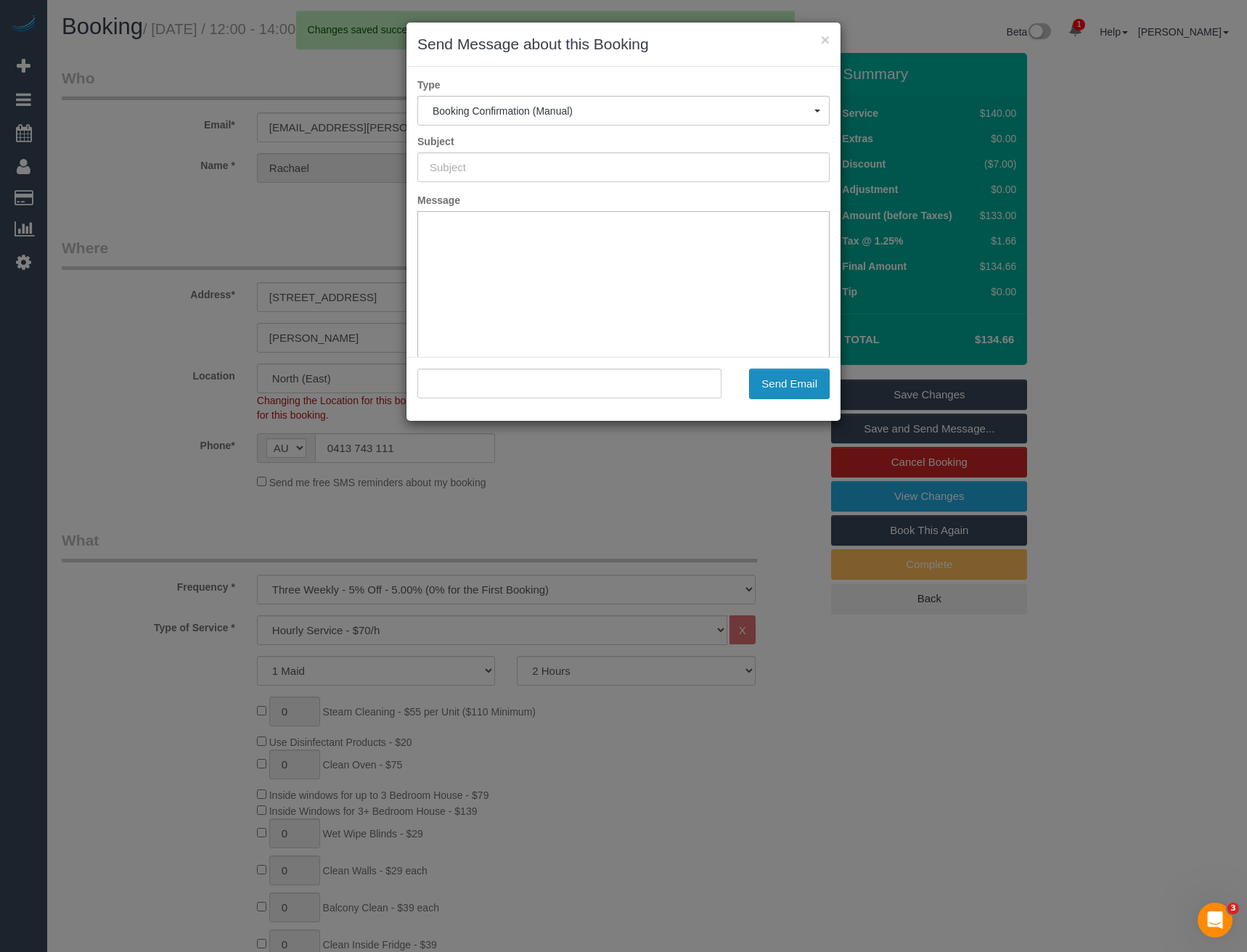
type input "Booking Confirmed"
type input ""Rachael Selak" <rachael.selak@gmail.com>"
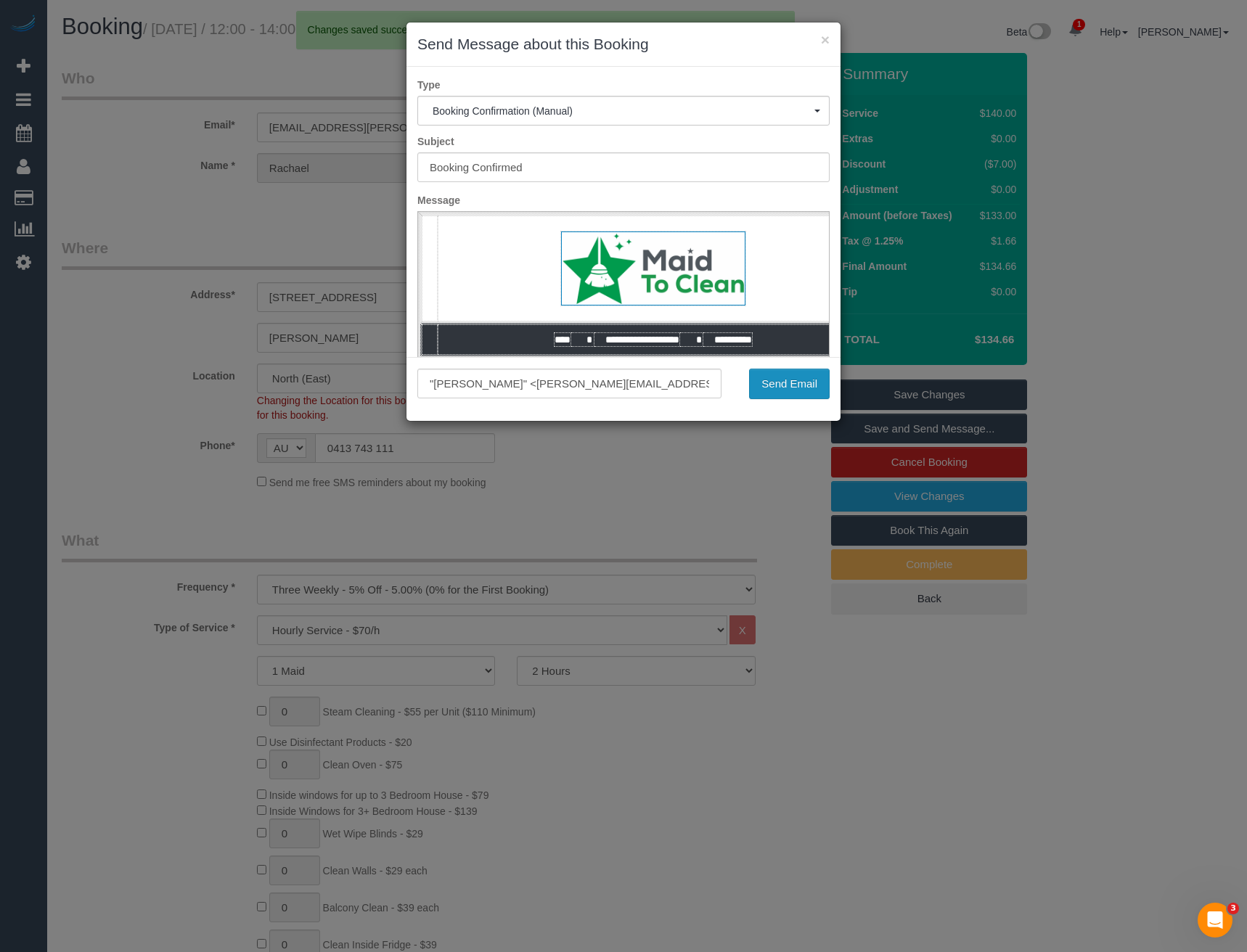
click at [793, 388] on button "Send Email" at bounding box center [788, 384] width 80 height 31
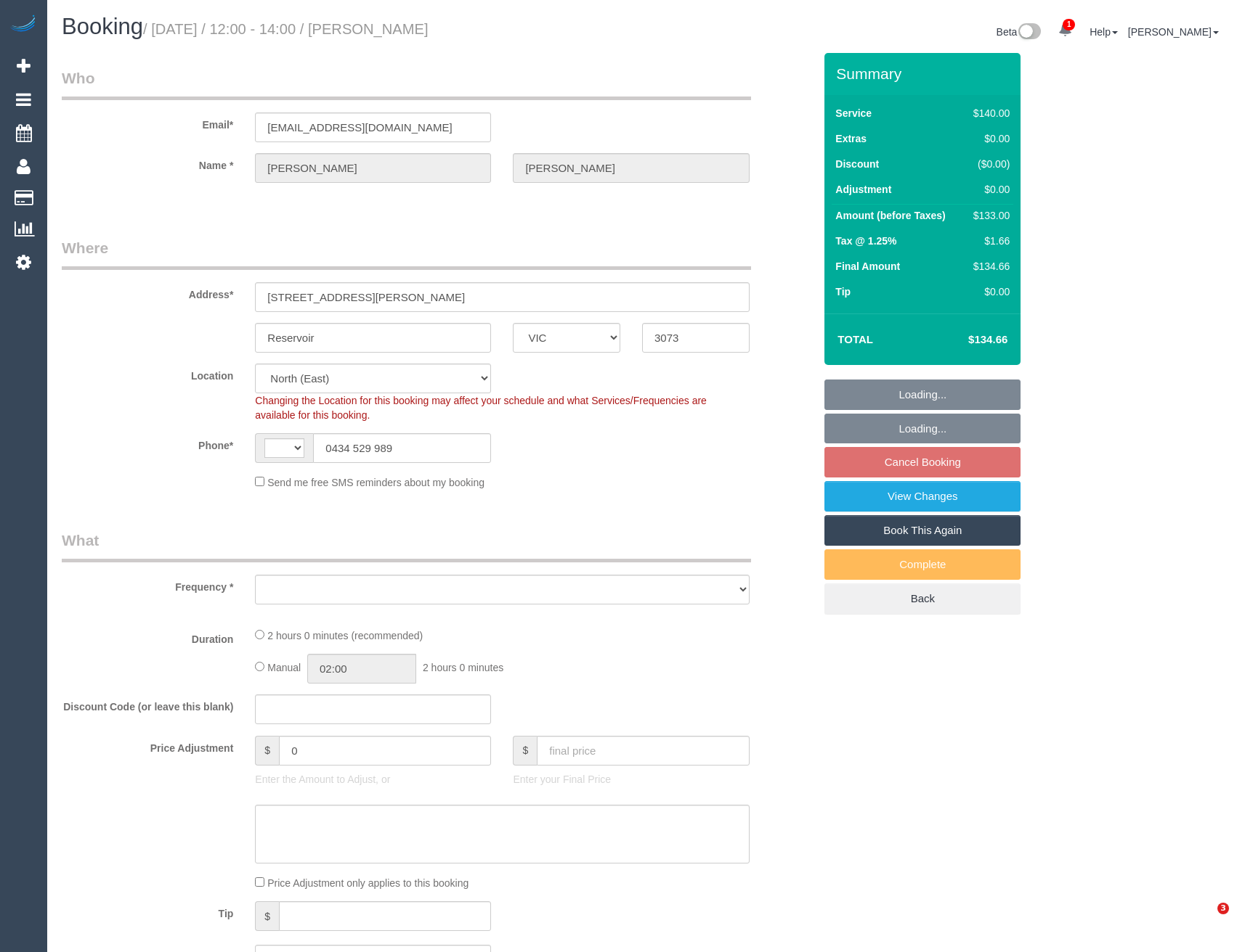
select select "VIC"
select select "string:AU"
select select "object:1154"
select select "string:stripe-pm_1LFxj12GScqysDRVwPOzLZW8"
select select "object:1310"
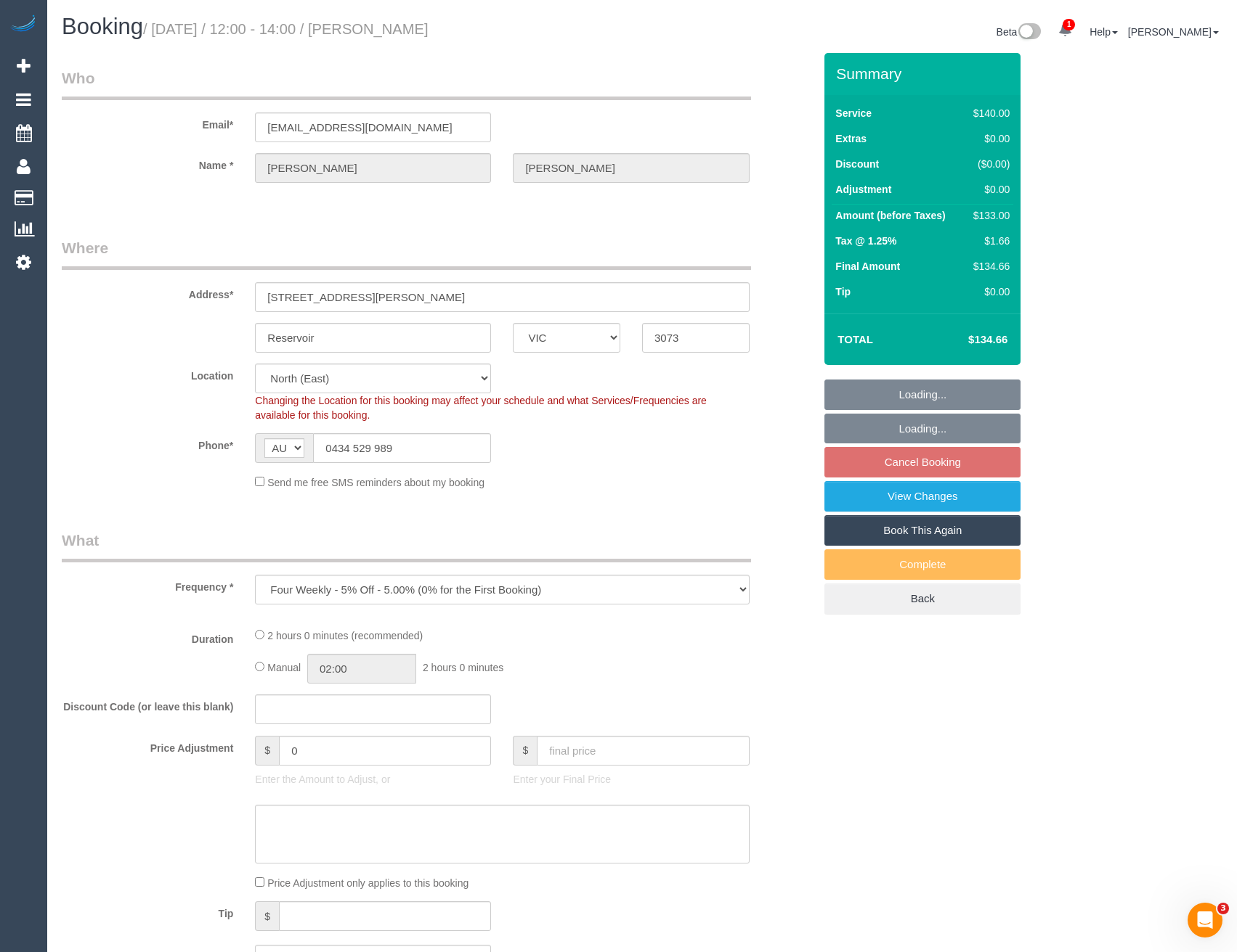
select select "spot3"
select select "number:29"
select select "number:14"
select select "number:19"
select select "number:22"
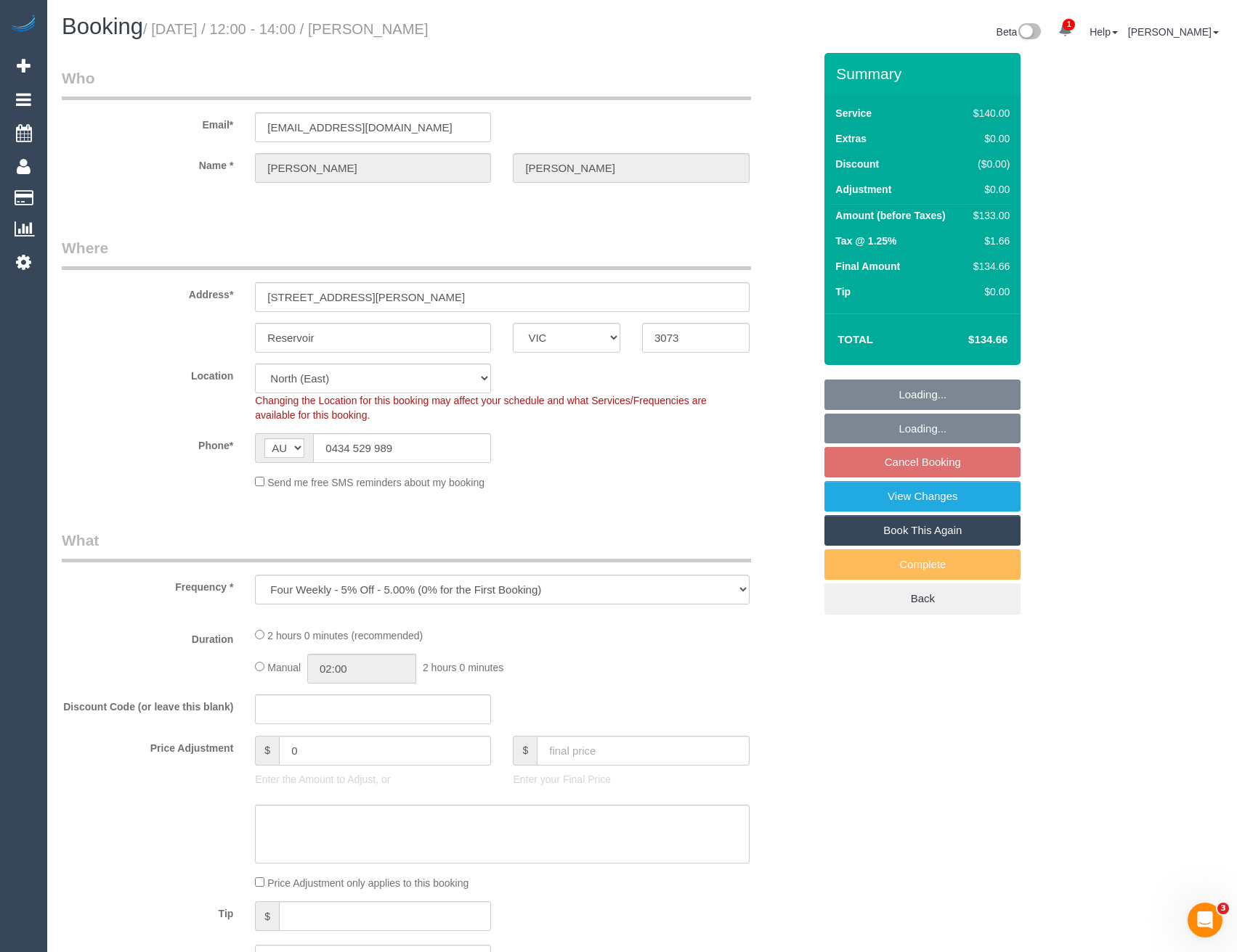
select select "number:34"
select select "number:12"
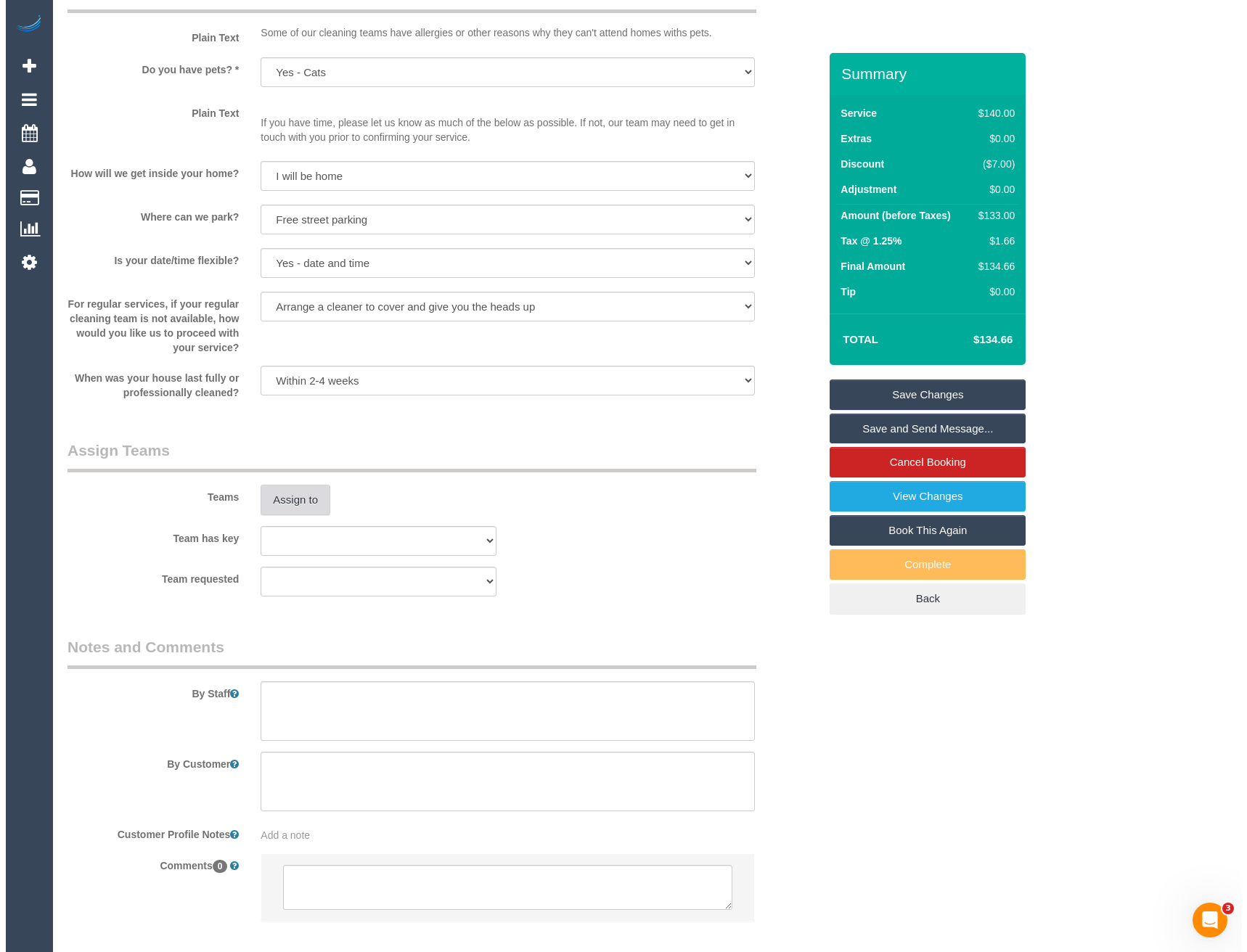
scroll to position [1797, 0]
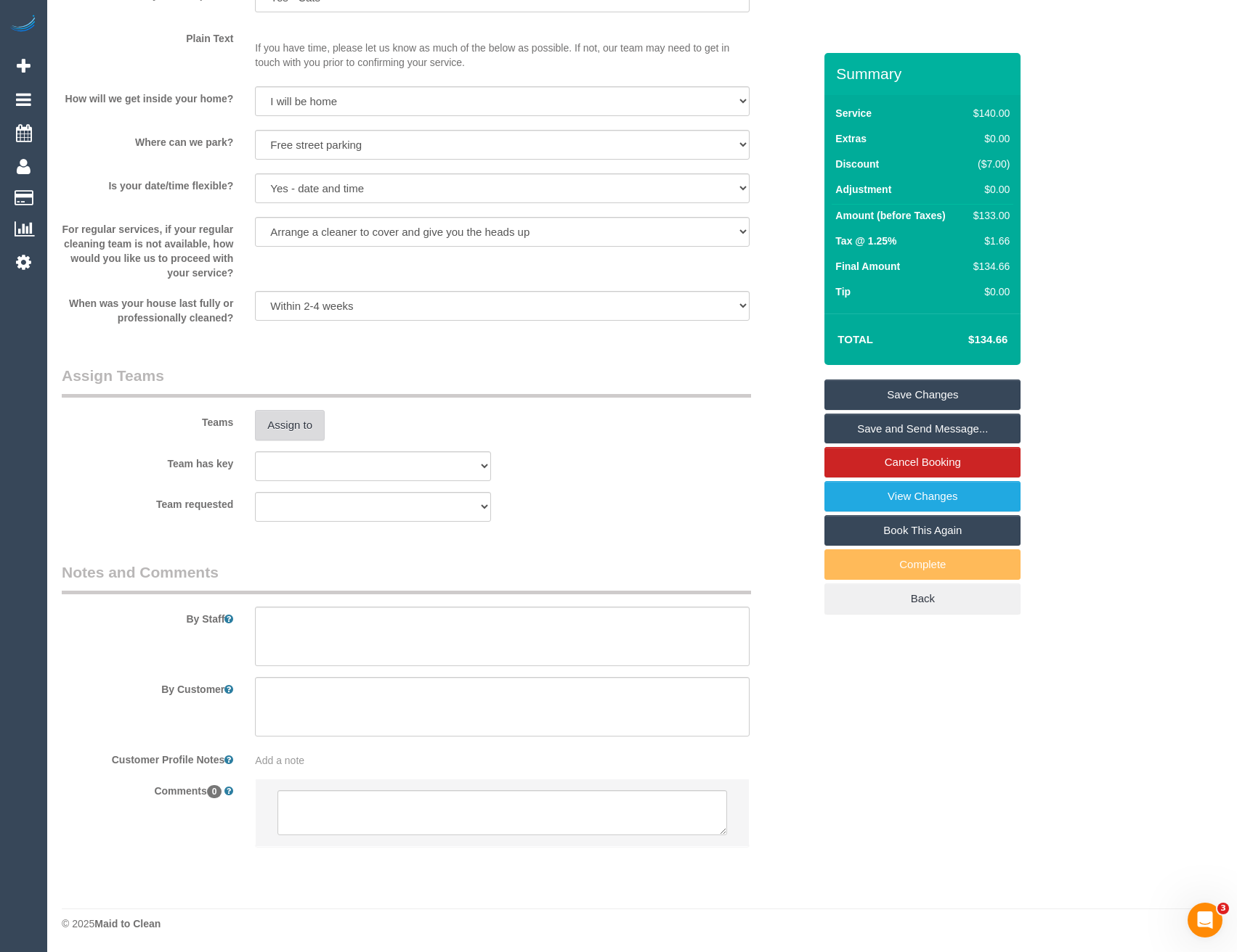
click at [296, 412] on button "Assign to" at bounding box center [289, 426] width 70 height 31
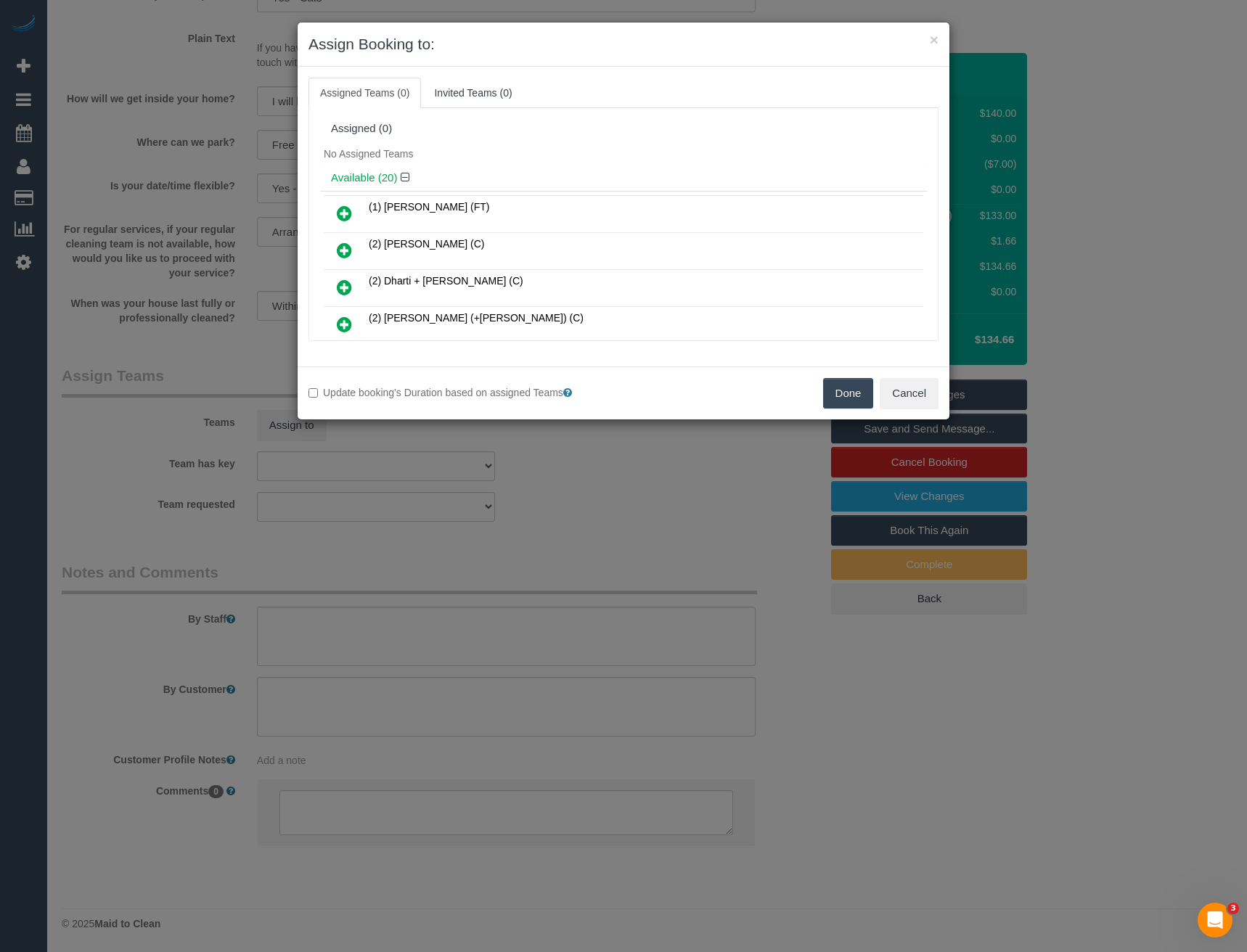
scroll to position [4235, 0]
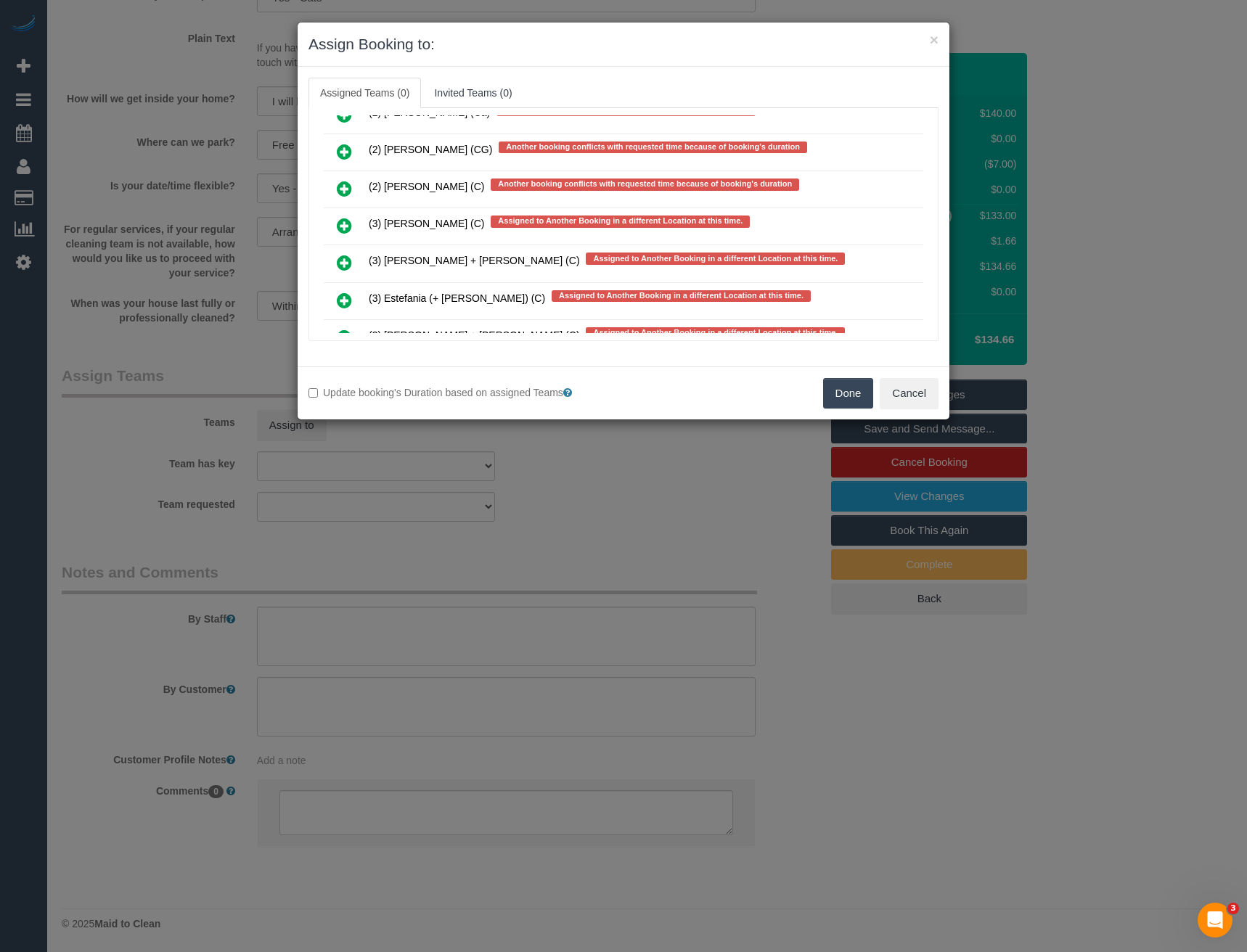
click at [339, 223] on icon at bounding box center [344, 225] width 15 height 17
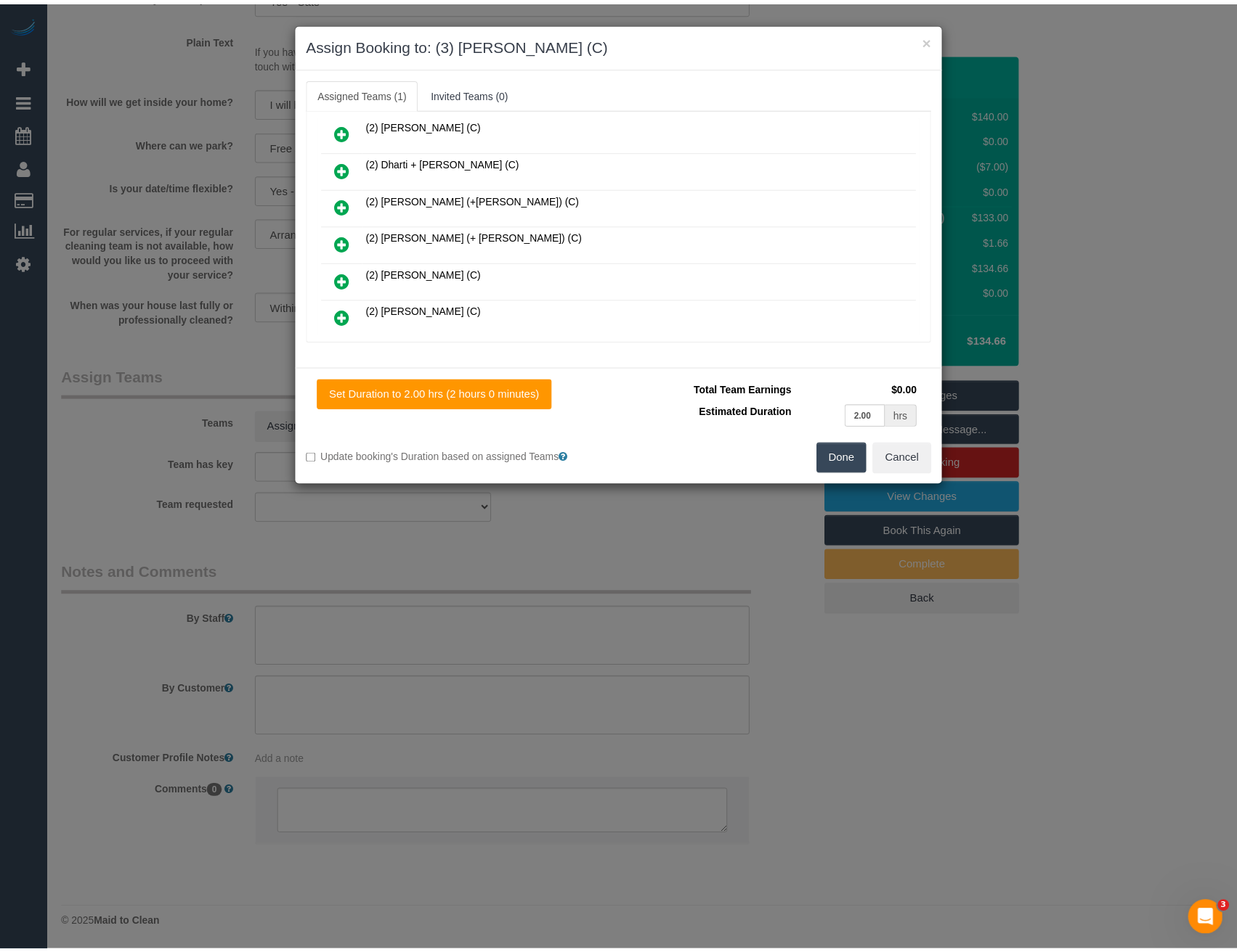
scroll to position [0, 0]
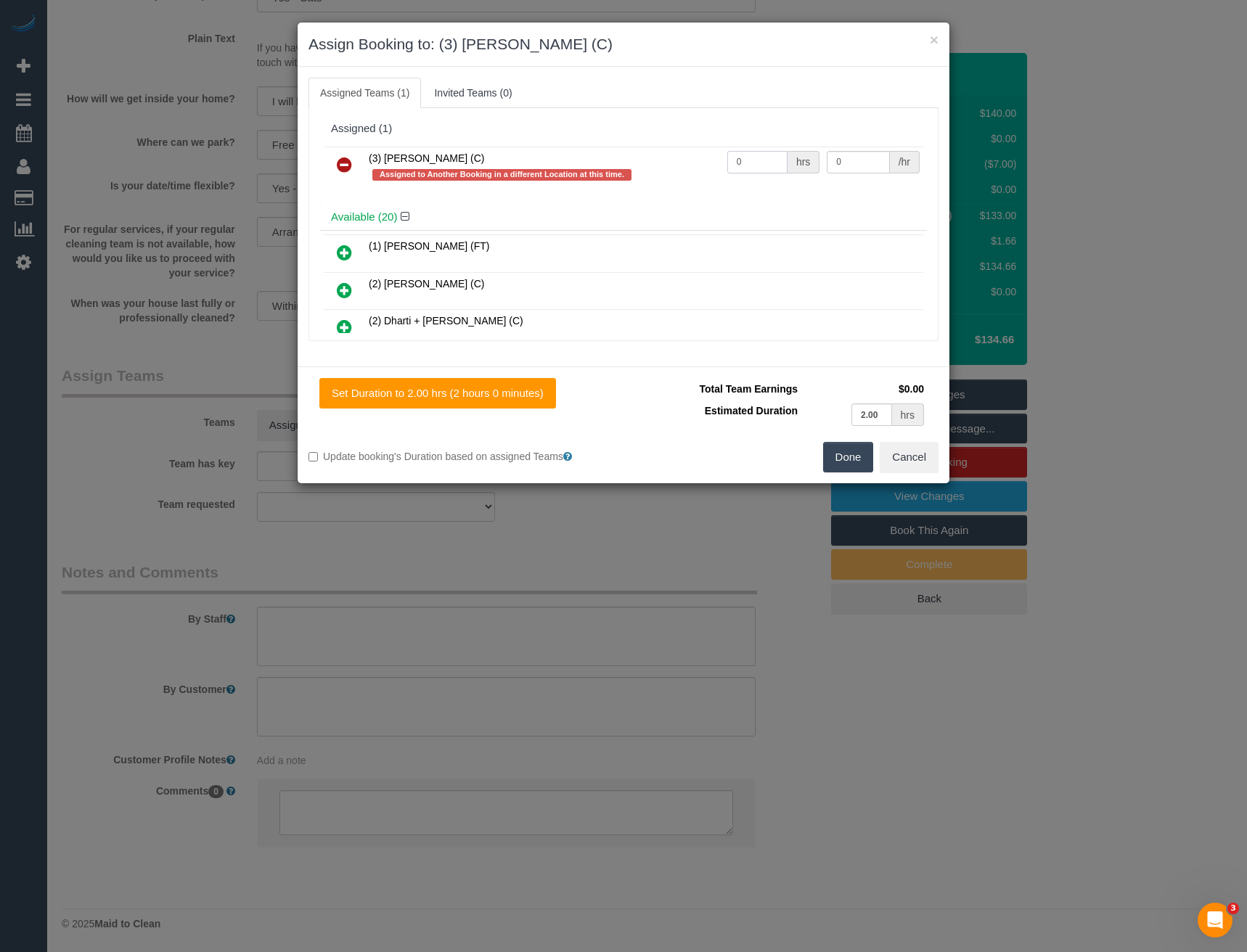
drag, startPoint x: 729, startPoint y: 158, endPoint x: 667, endPoint y: 164, distance: 62.3
click at [680, 163] on tr "(3) Afzaal Ahmad (C) Assigned to Another Booking in a different Location at thi…" at bounding box center [624, 167] width 600 height 42
type input "2"
type input "35"
click at [847, 462] on button "Done" at bounding box center [848, 458] width 51 height 31
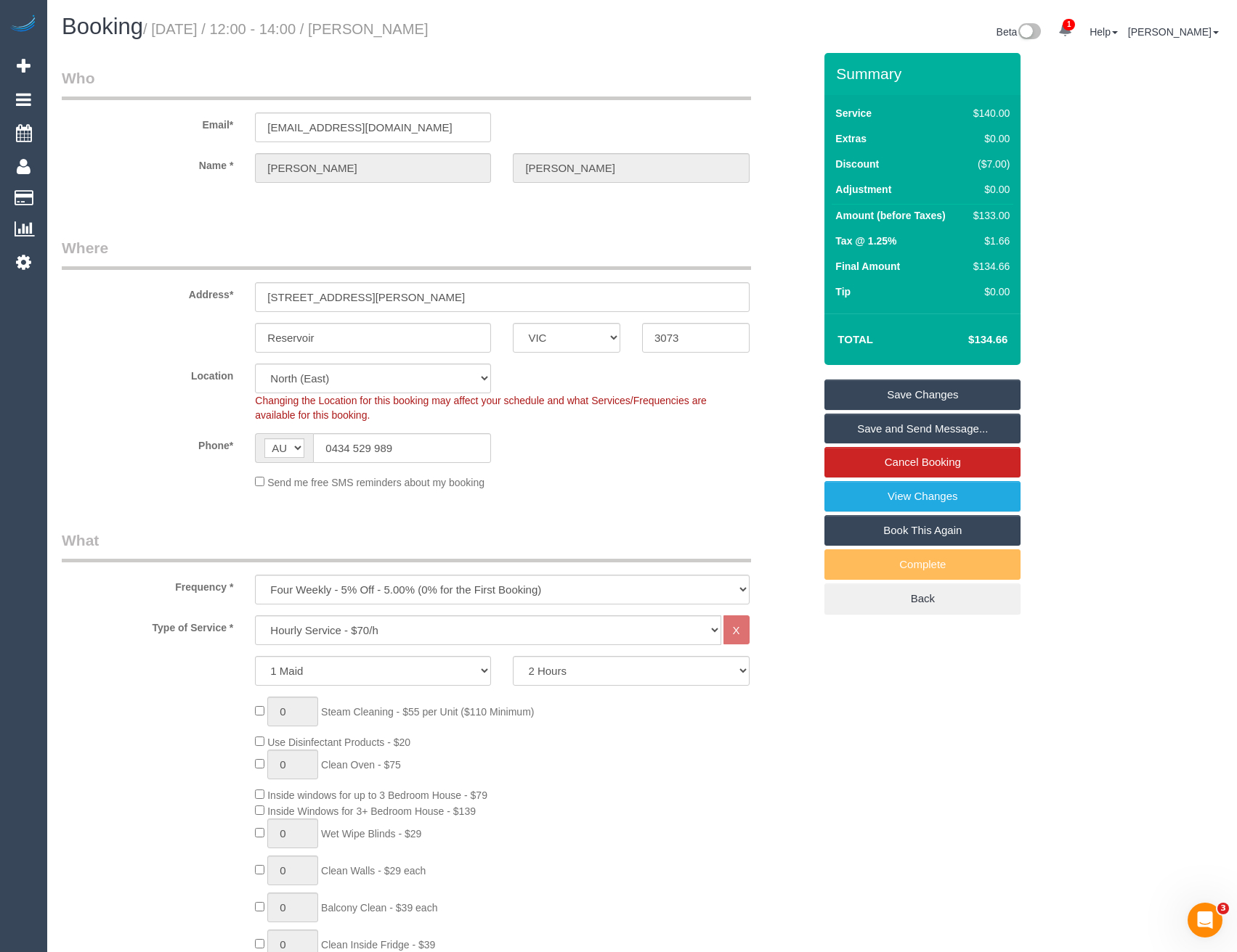
click at [888, 432] on link "Save and Send Message..." at bounding box center [922, 430] width 196 height 31
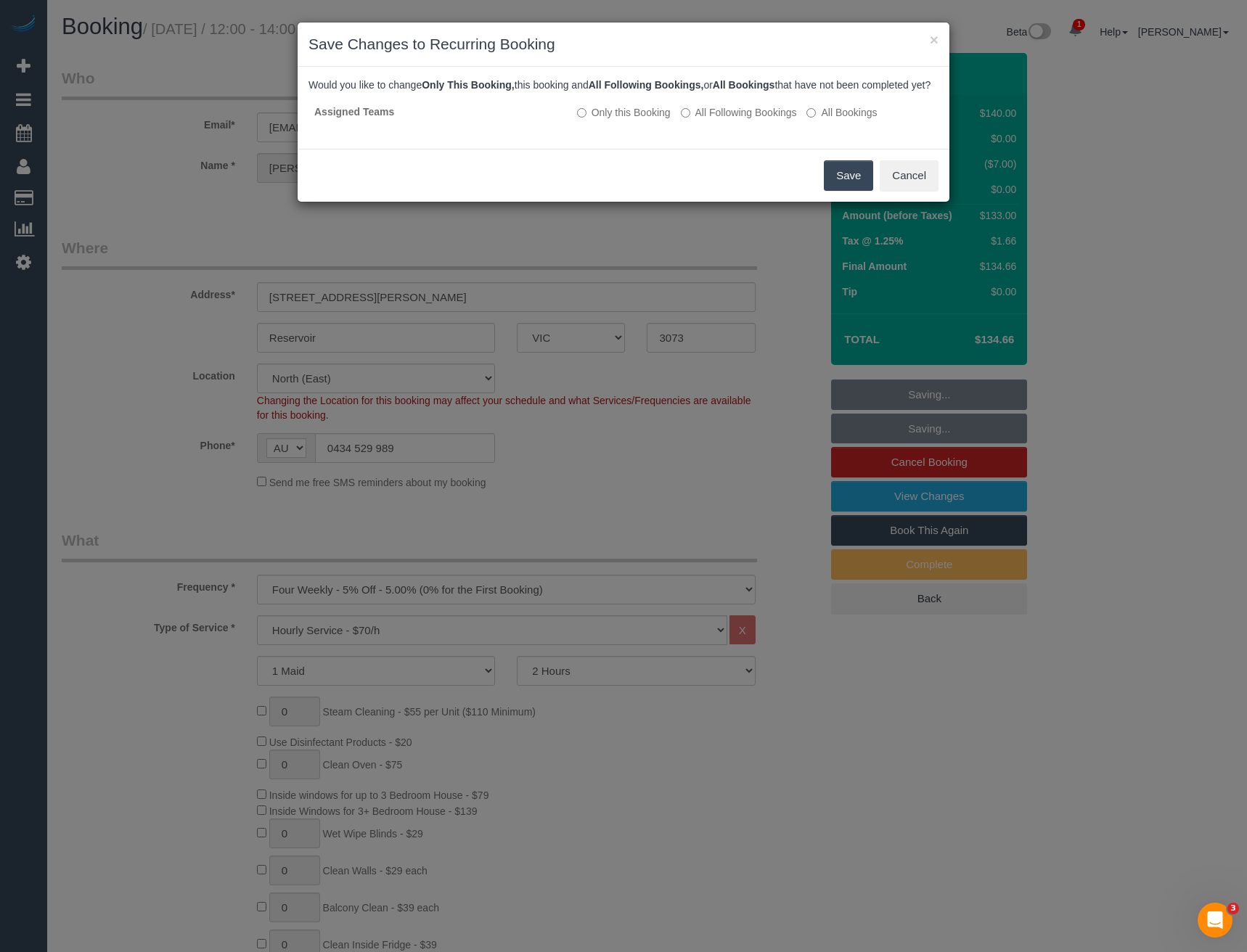
click at [846, 191] on button "Save" at bounding box center [848, 176] width 49 height 31
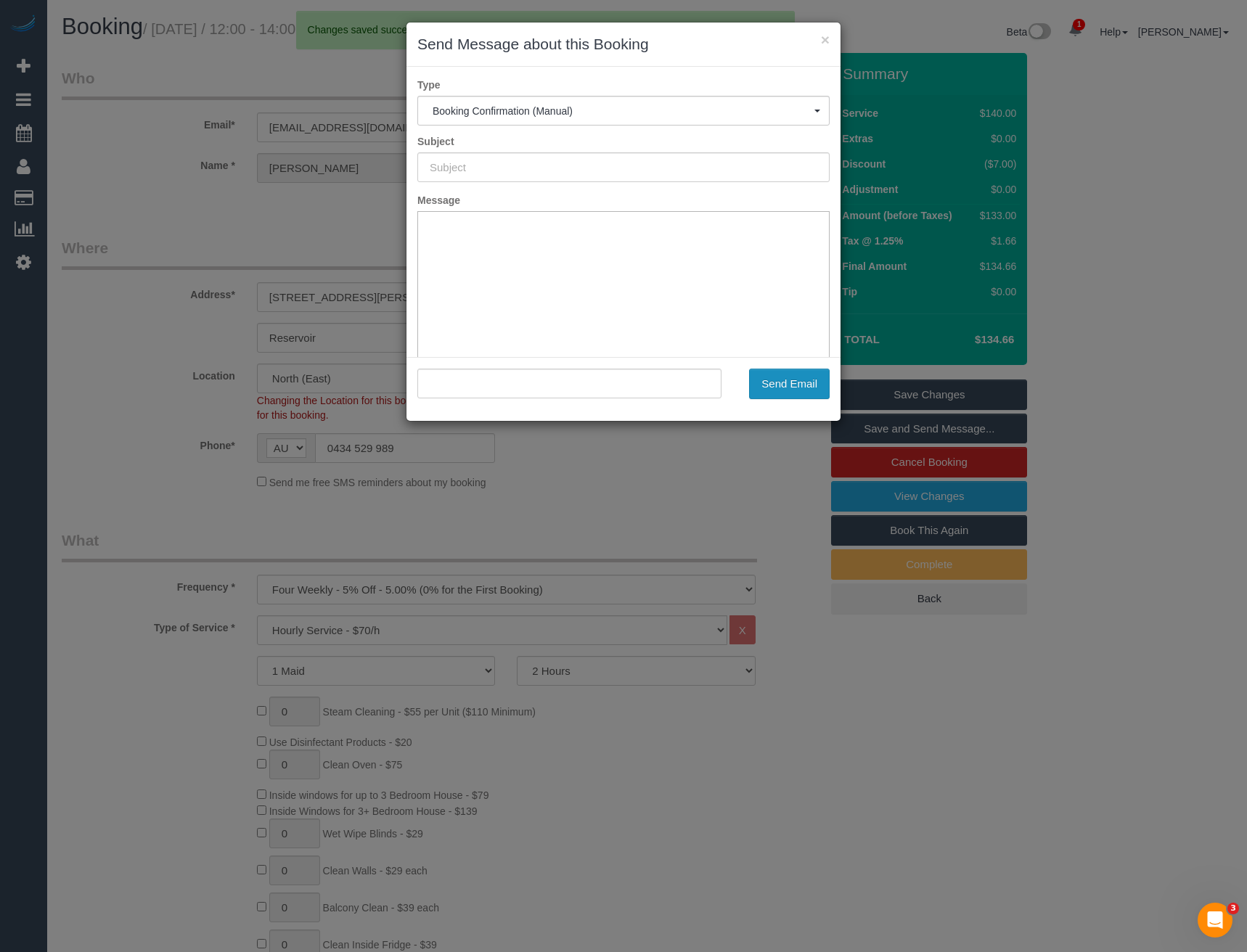
type input "Booking Confirmed"
type input ""Lydia Stiles" <lydiamaystiles@gmail.com>"
click at [795, 391] on button "Send Email" at bounding box center [788, 384] width 80 height 31
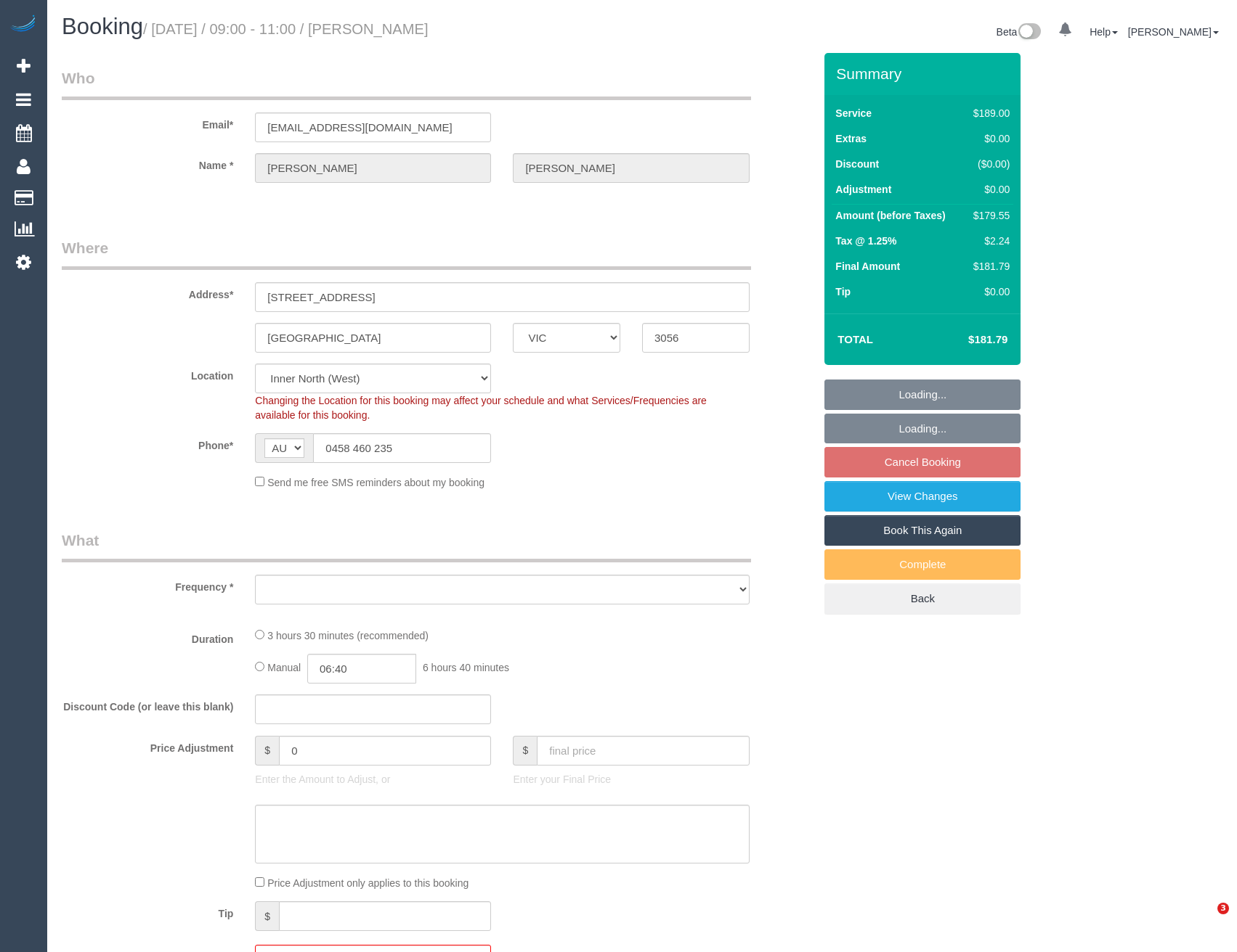
select select "VIC"
select select "string:stripe"
select select "object:680"
select select "number:28"
select select "number:14"
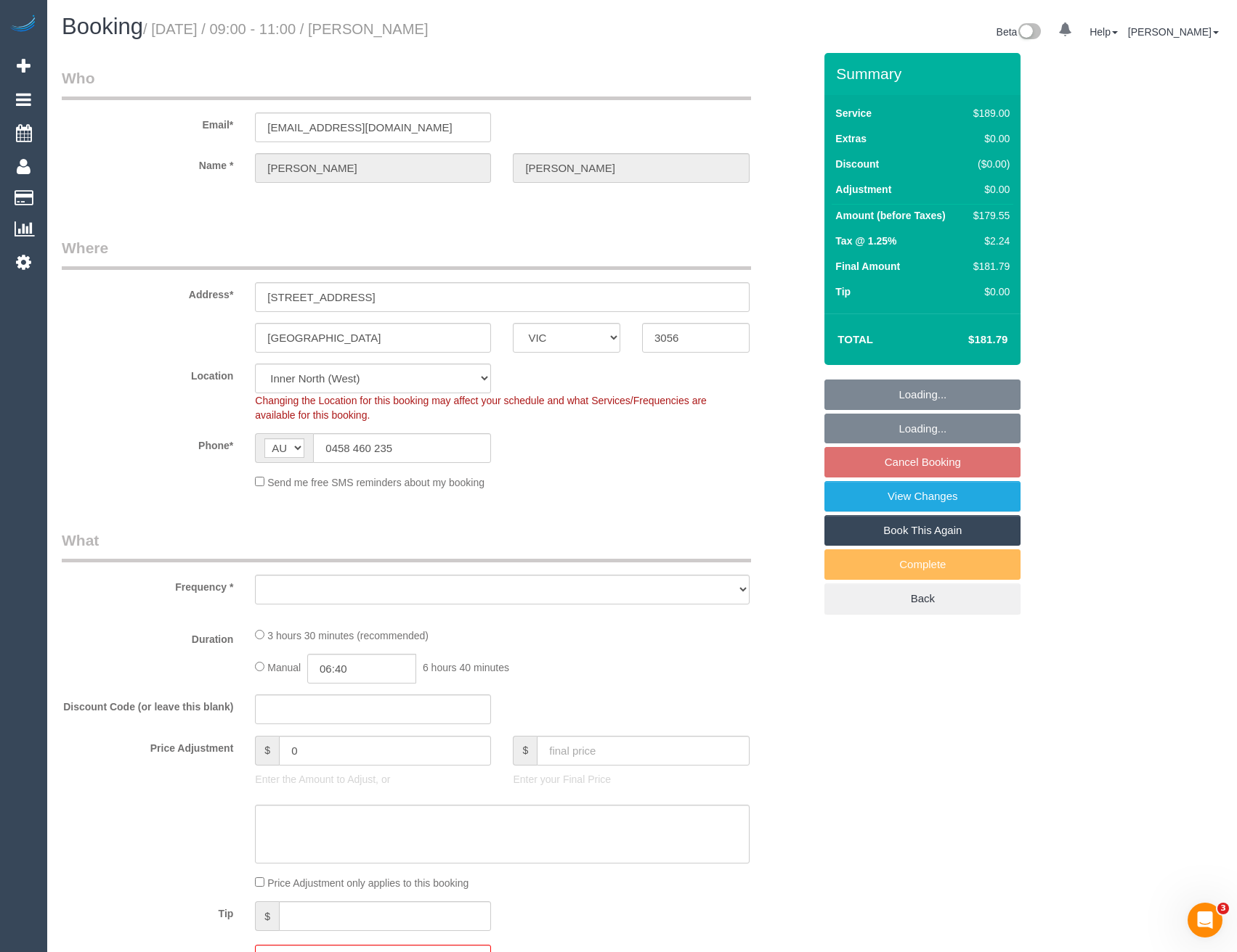
select select "number:19"
select select "number:22"
select select "spot3"
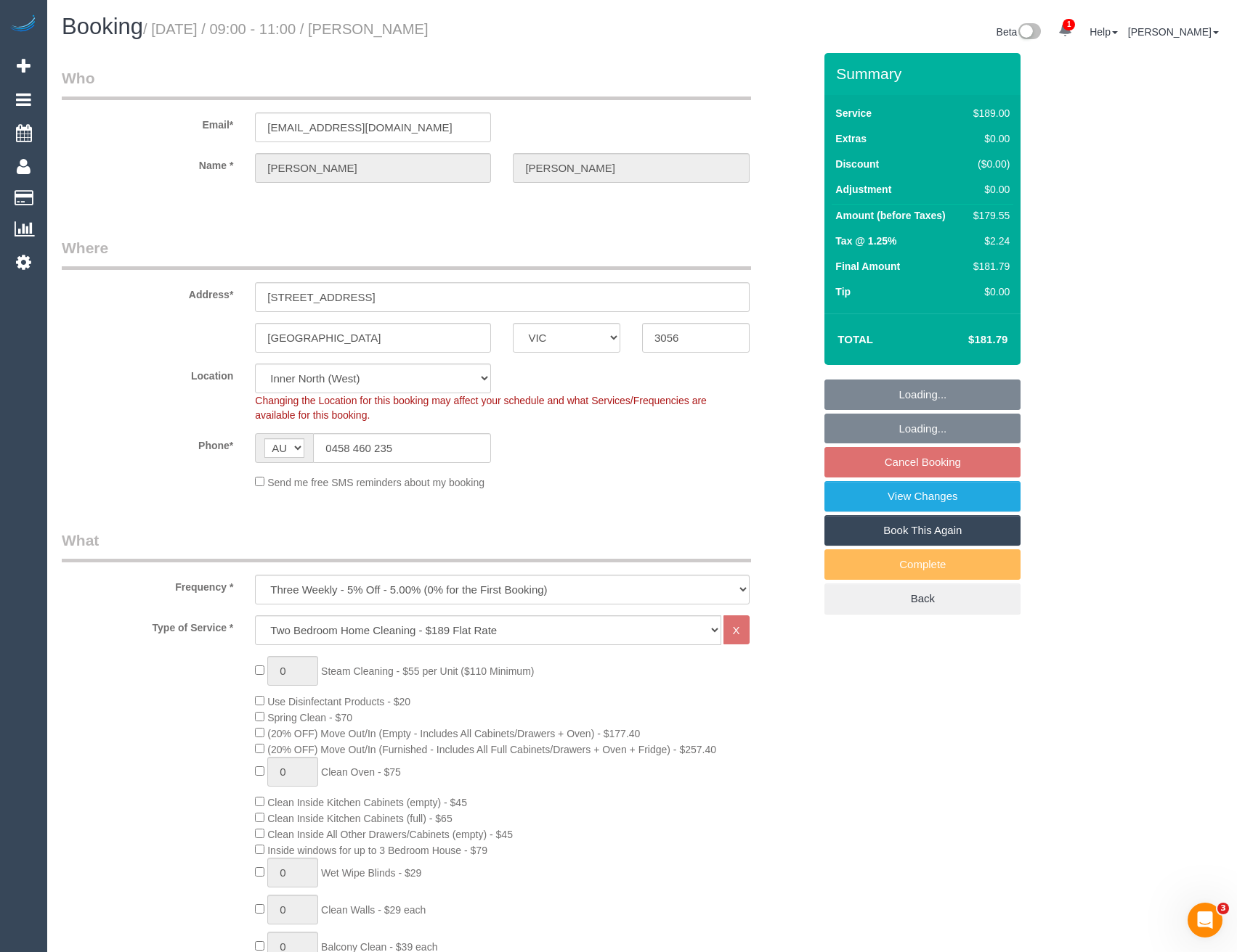
select select "object:1551"
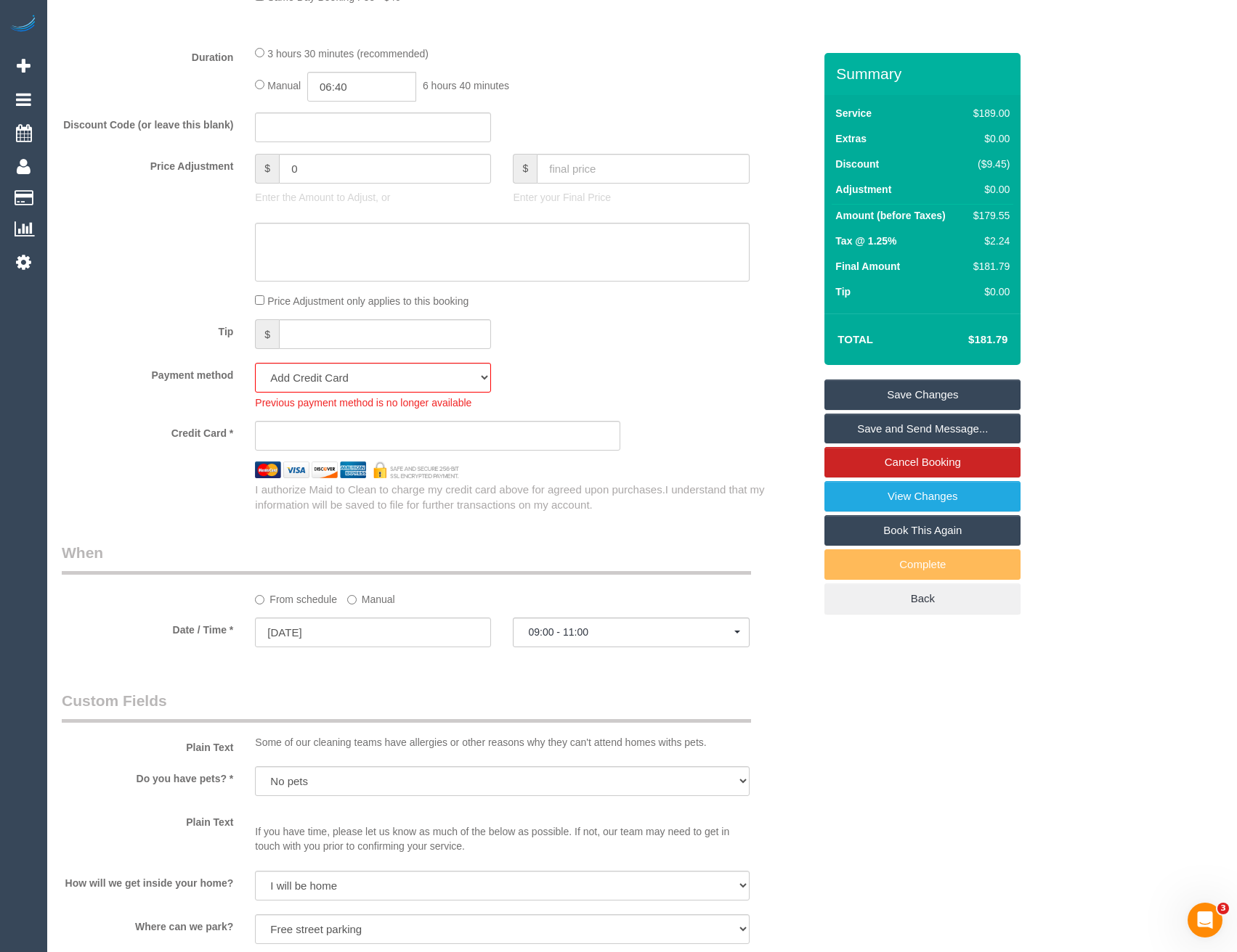
scroll to position [1162, 0]
click at [337, 373] on select "Visa - 6257 - 07/2028 (Default) Add Credit Card ─────────────── Cash Check Payp…" at bounding box center [373, 376] width 236 height 30
select select "string:stripe-pm_1QlfBd2GScqysDRVG2WKRcBe"
click at [255, 362] on select "Visa - 6257 - 07/2028 (Default) Add Credit Card ─────────────── Cash Check Payp…" at bounding box center [373, 376] width 236 height 30
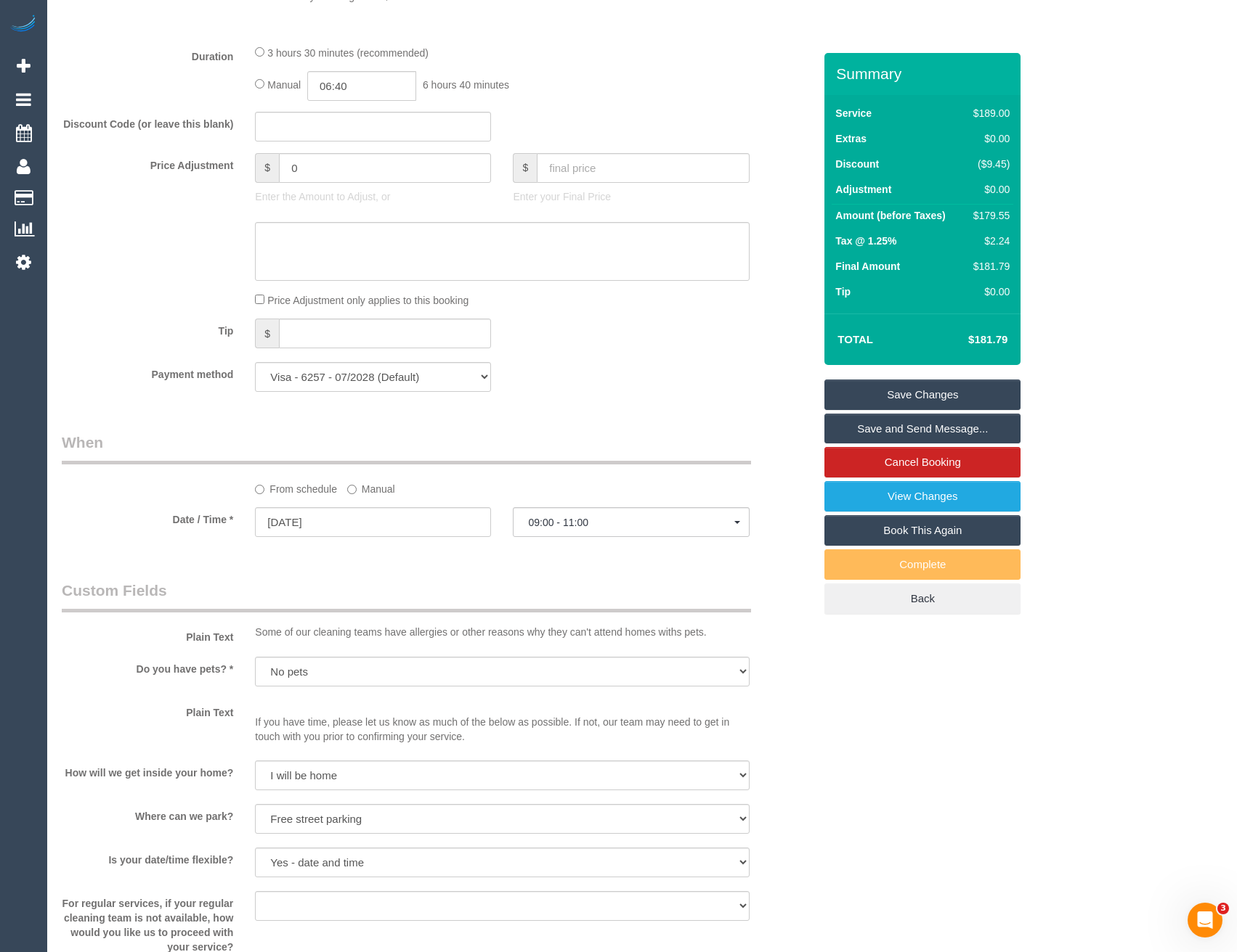
click at [586, 376] on div "Payment method Visa - 6257 - 07/2028 (Default) Add Credit Card ─────────────── …" at bounding box center [437, 376] width 773 height 30
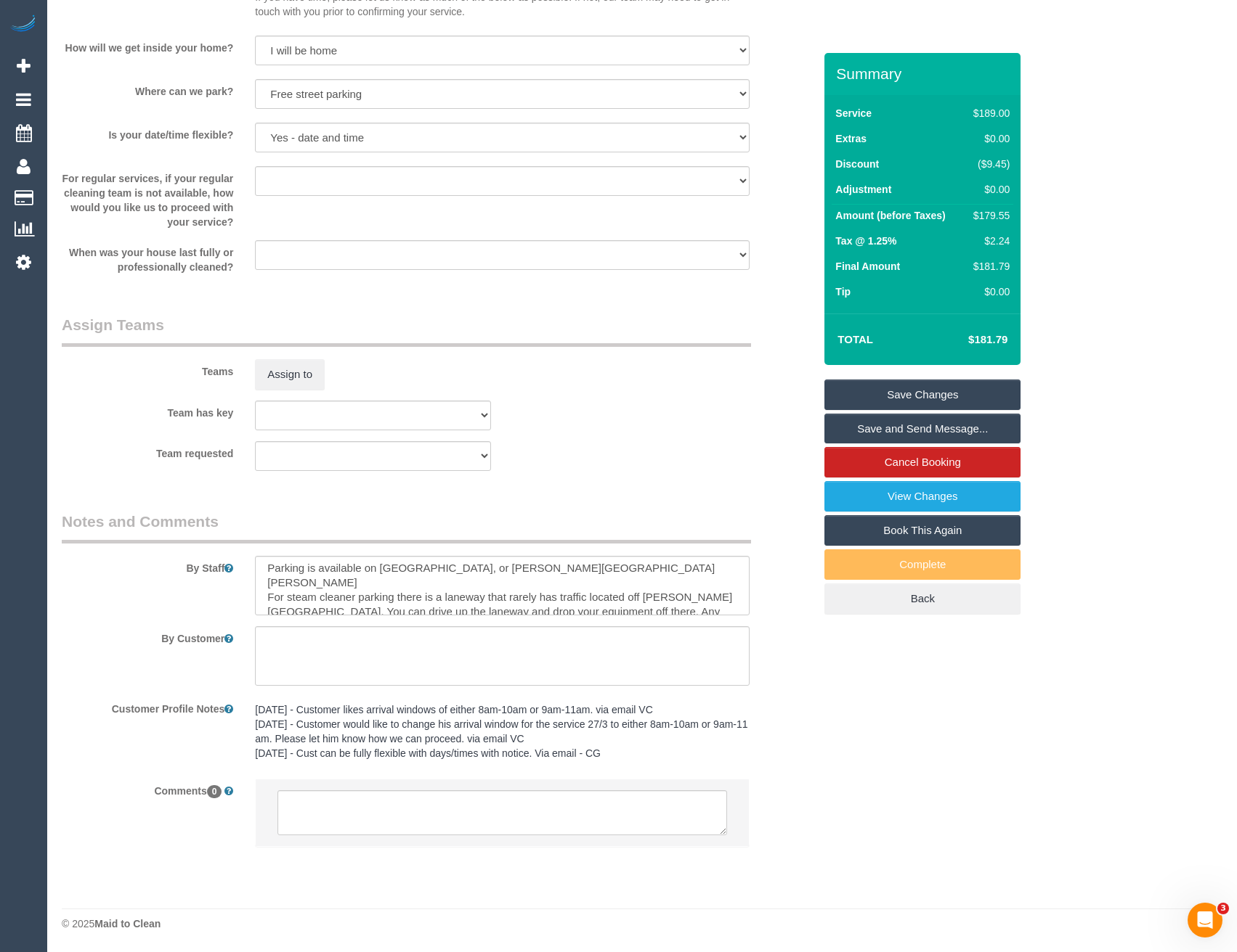
scroll to position [0, 0]
click at [260, 564] on textarea at bounding box center [501, 586] width 494 height 60
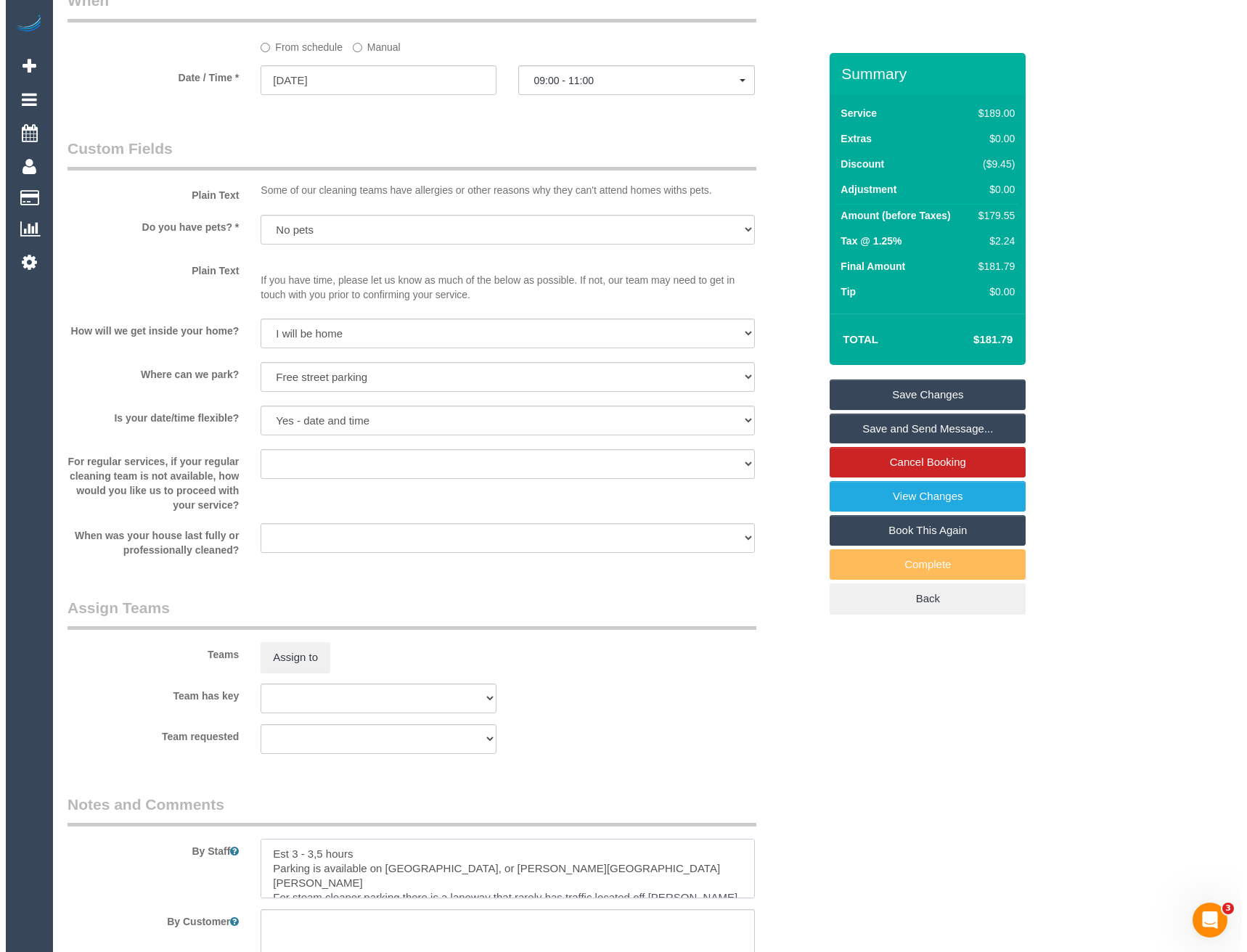
scroll to position [1596, 0]
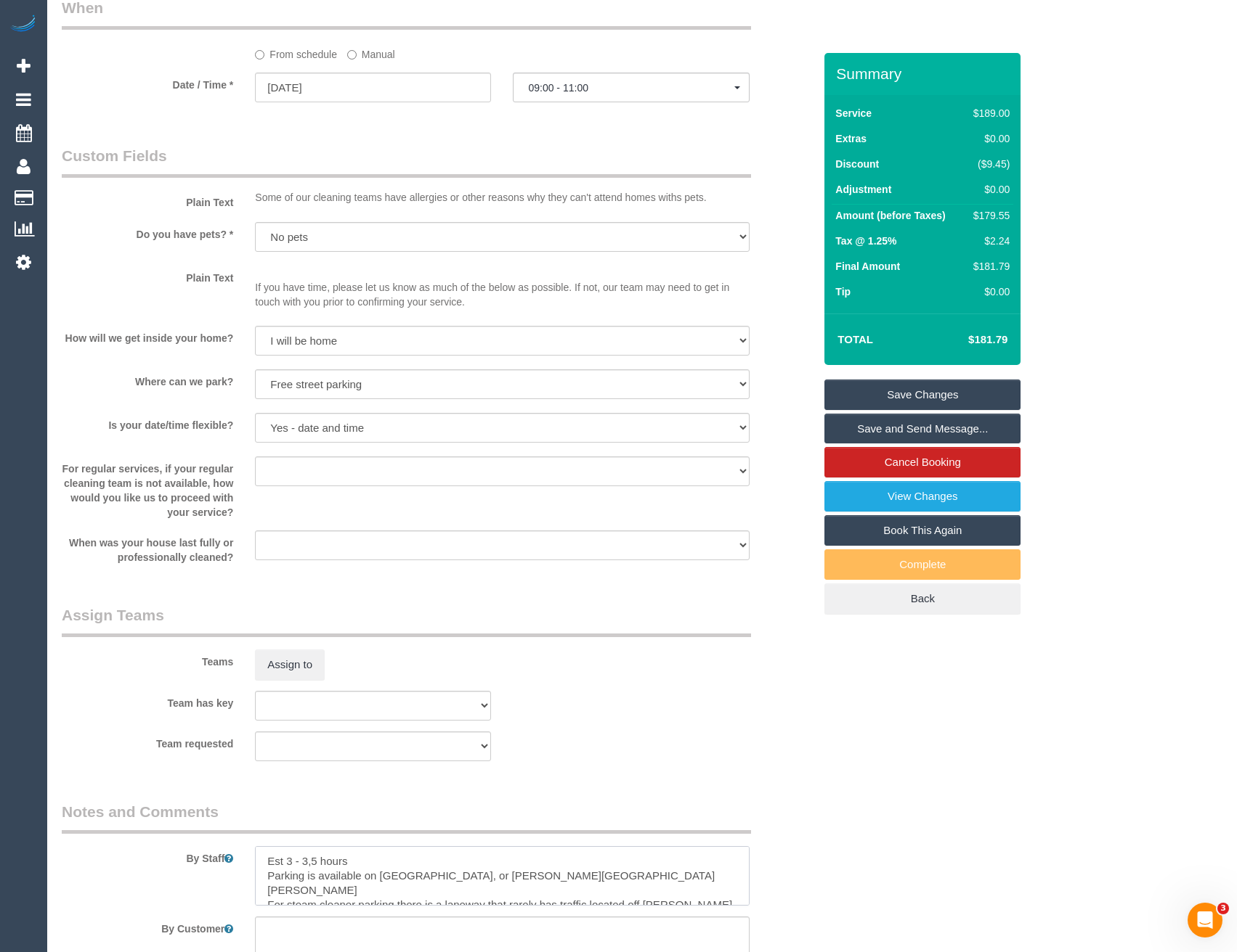
type textarea "Est 3 - 3,5 hours Parking is available on [GEOGRAPHIC_DATA], or [PERSON_NAME][G…"
drag, startPoint x: 304, startPoint y: 691, endPoint x: 302, endPoint y: 674, distance: 17.1
click at [304, 689] on sui-booking-teams "Teams Assign to Team has key (0) Office (0) [PERSON_NAME] Test Account (1) [PER…" at bounding box center [437, 683] width 752 height 157
click at [302, 673] on button "Assign to" at bounding box center [289, 666] width 70 height 31
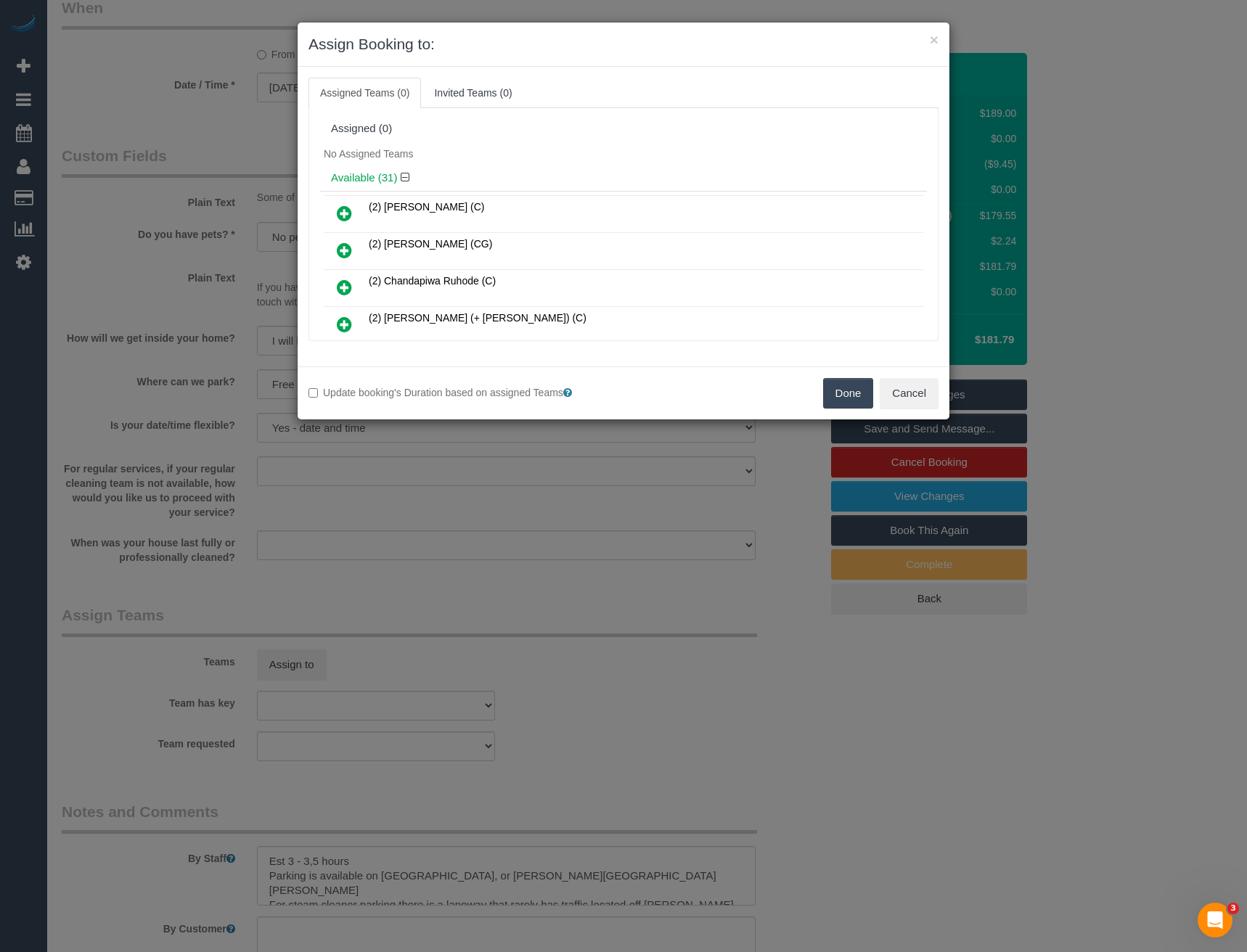
scroll to position [502, 0]
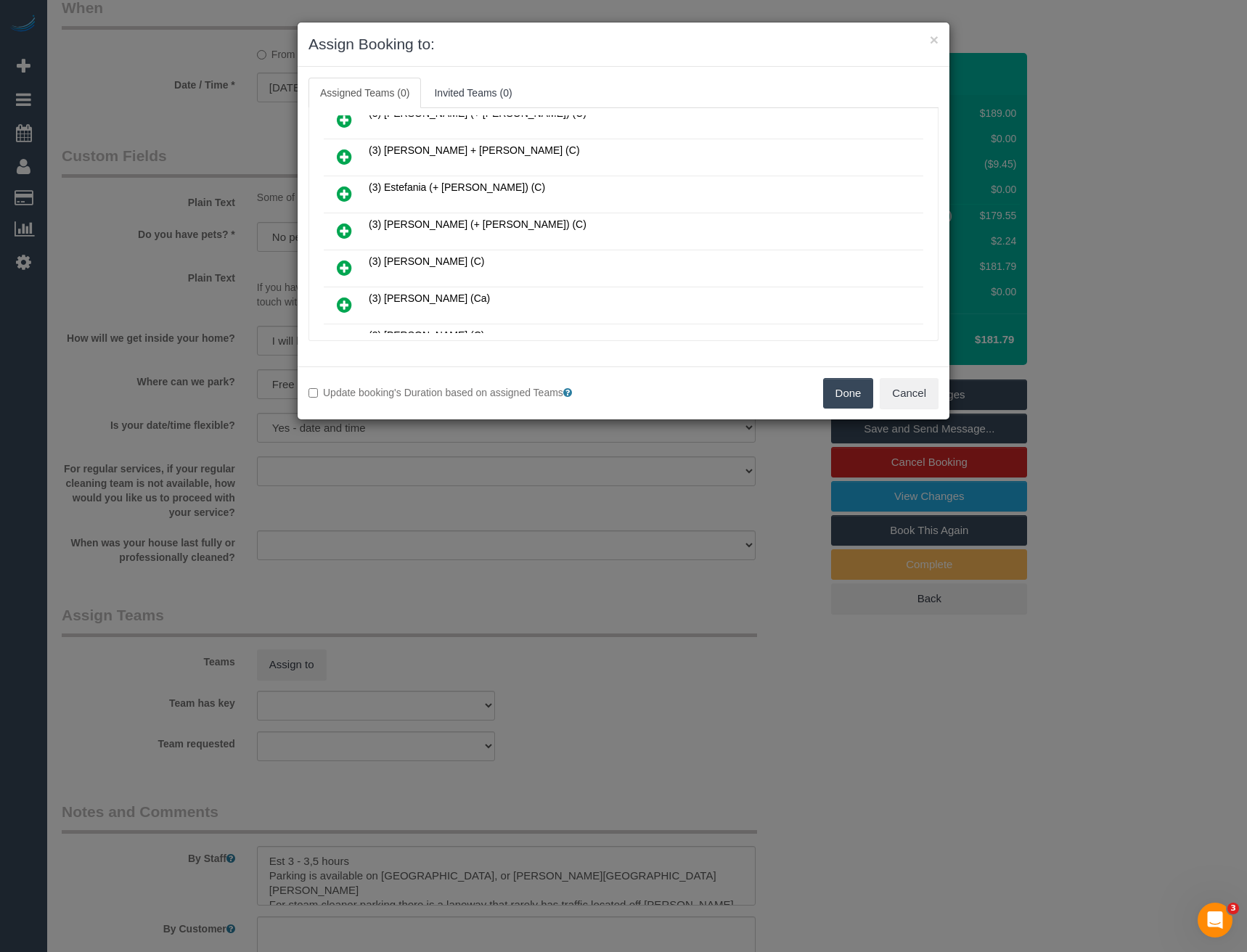
click at [345, 228] on icon at bounding box center [344, 231] width 15 height 17
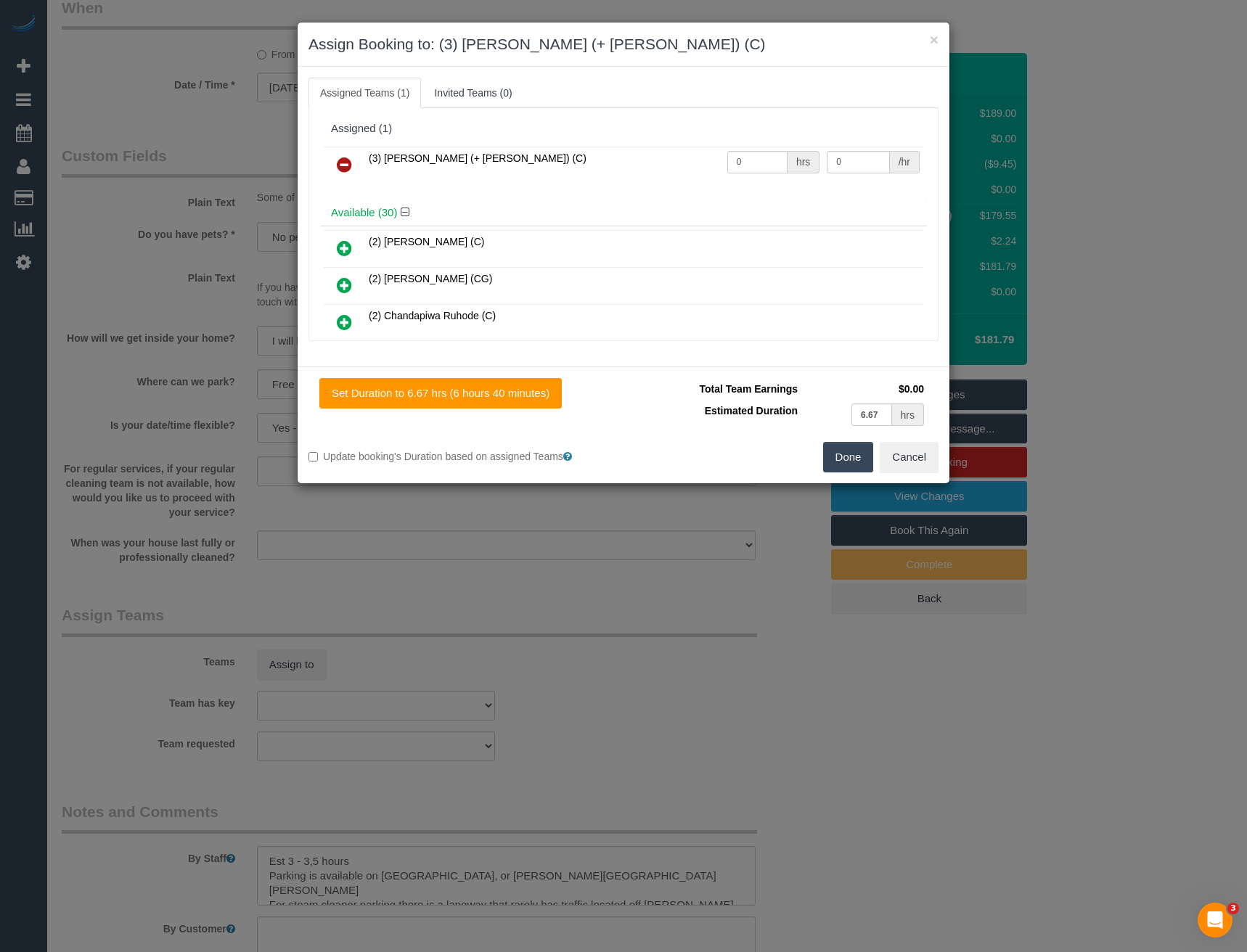
scroll to position [649, 0]
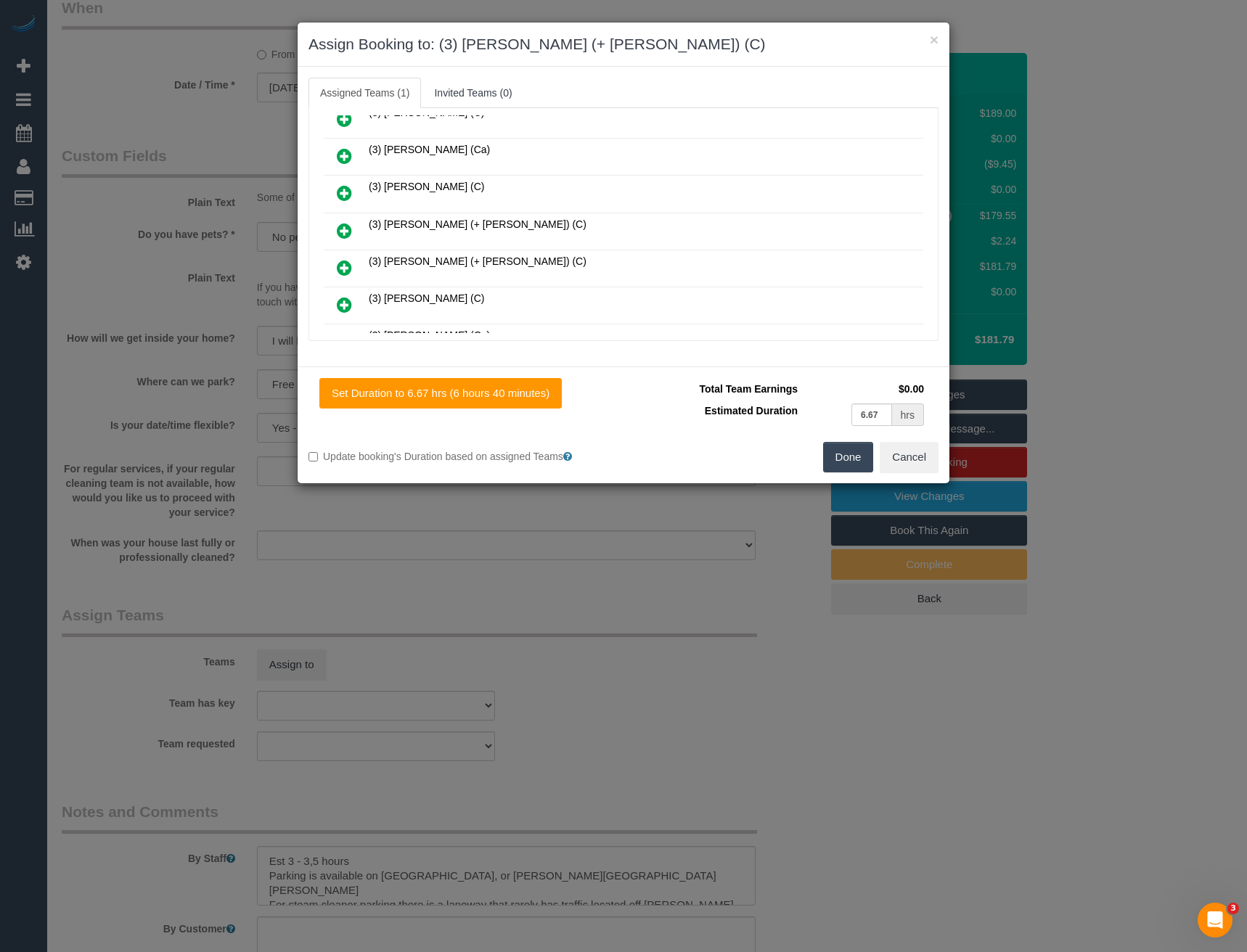
click at [341, 231] on icon at bounding box center [344, 231] width 15 height 17
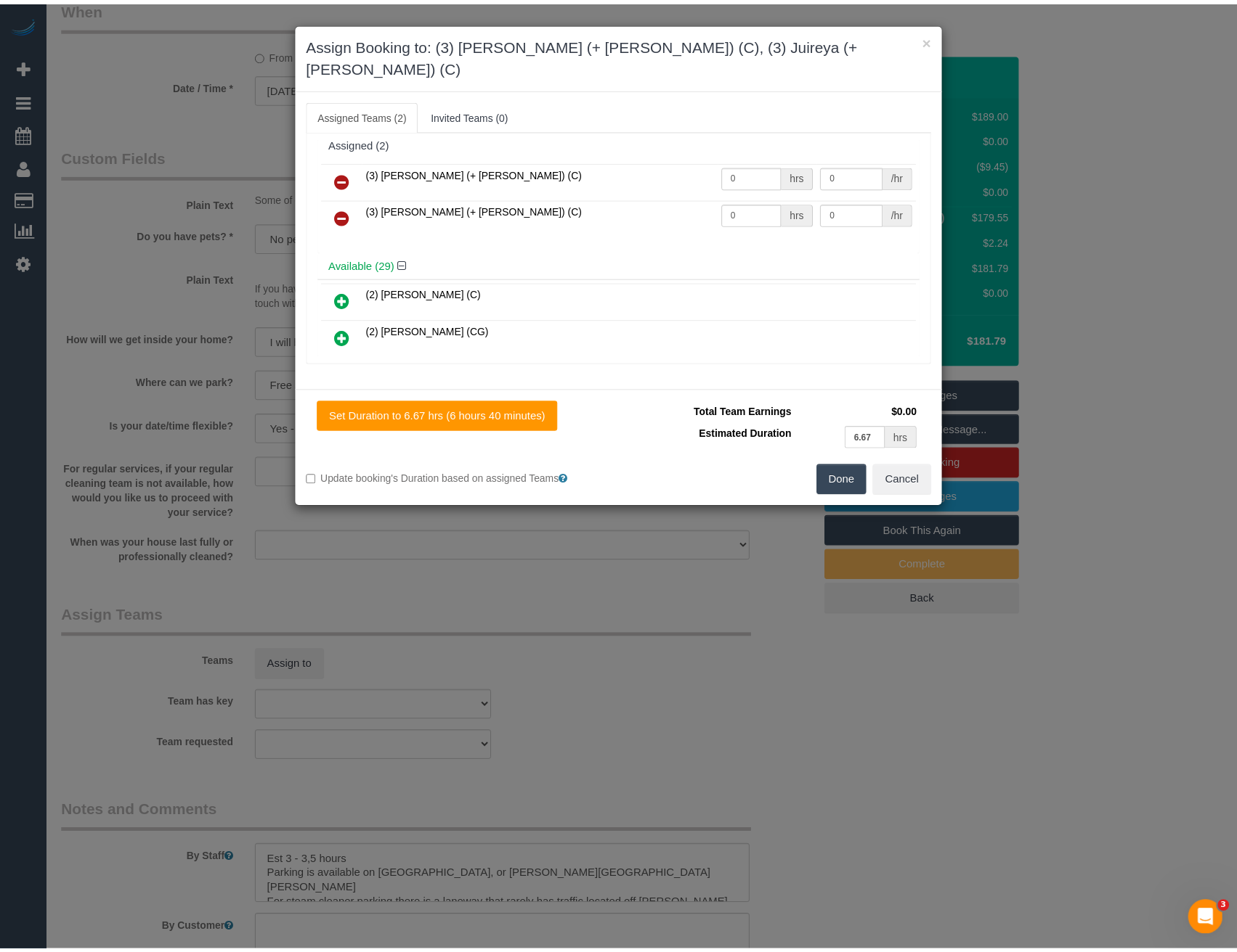
scroll to position [0, 0]
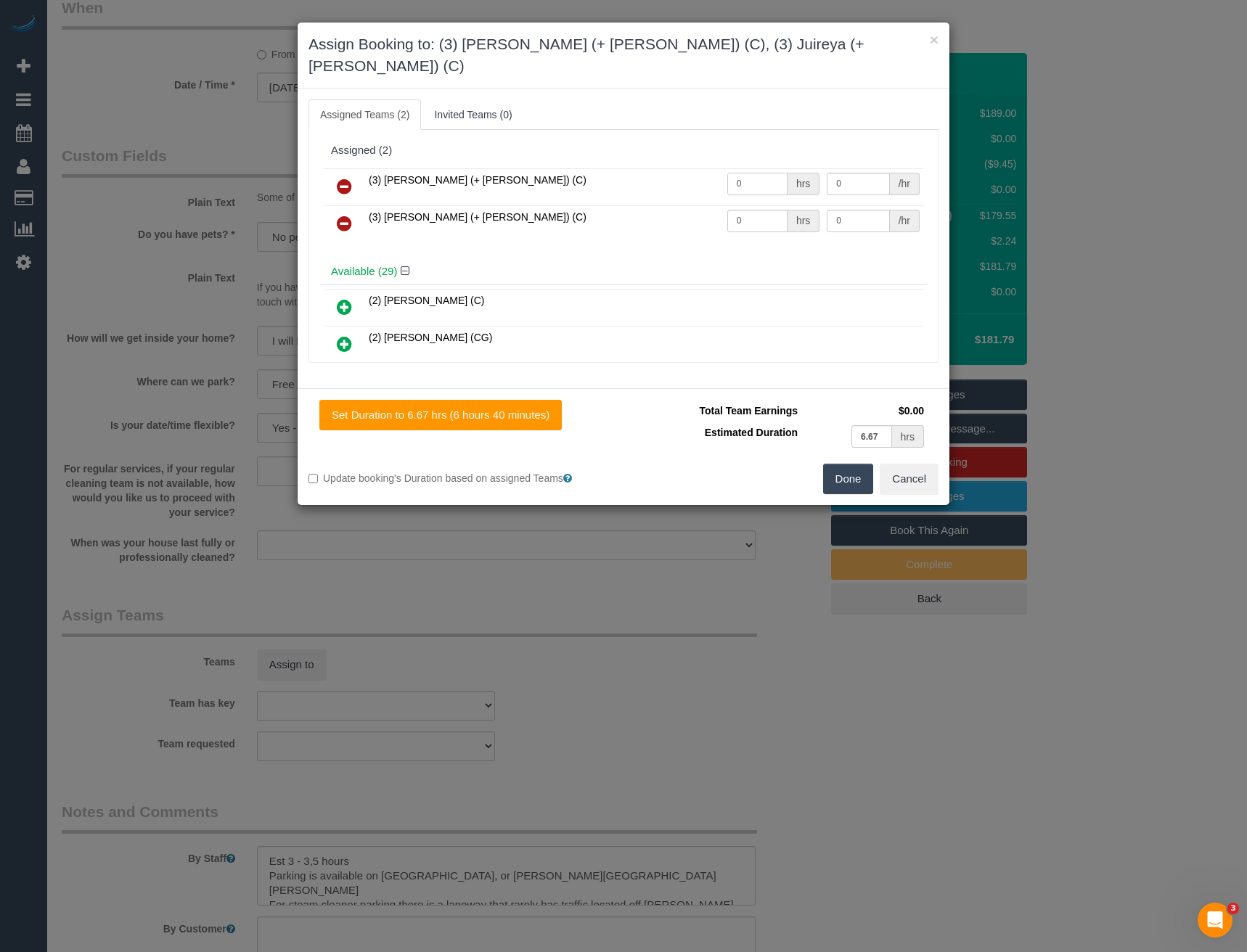
drag, startPoint x: 753, startPoint y: 157, endPoint x: 656, endPoint y: 171, distance: 98.0
click at [694, 168] on tr "(3) Gazi (+ Juireya) (C) 0 hrs 0 /hr" at bounding box center [624, 187] width 600 height 37
type input "1"
type input "57.5"
drag, startPoint x: 746, startPoint y: 204, endPoint x: 680, endPoint y: 212, distance: 66.5
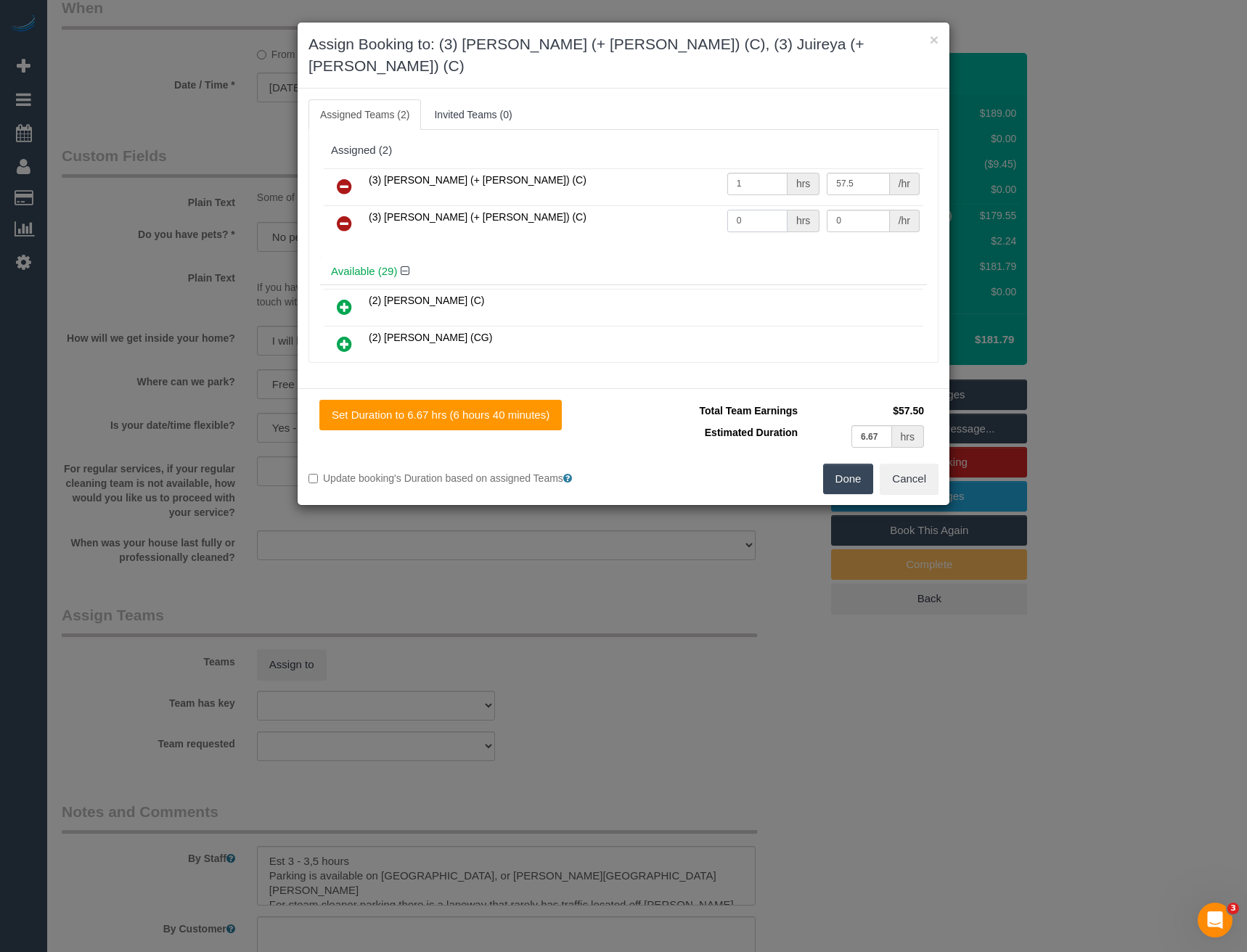
click at [682, 212] on tr "(3) Juireya (+ Gazi) (C) 0 hrs 0 /hr" at bounding box center [624, 223] width 600 height 37
type input "1"
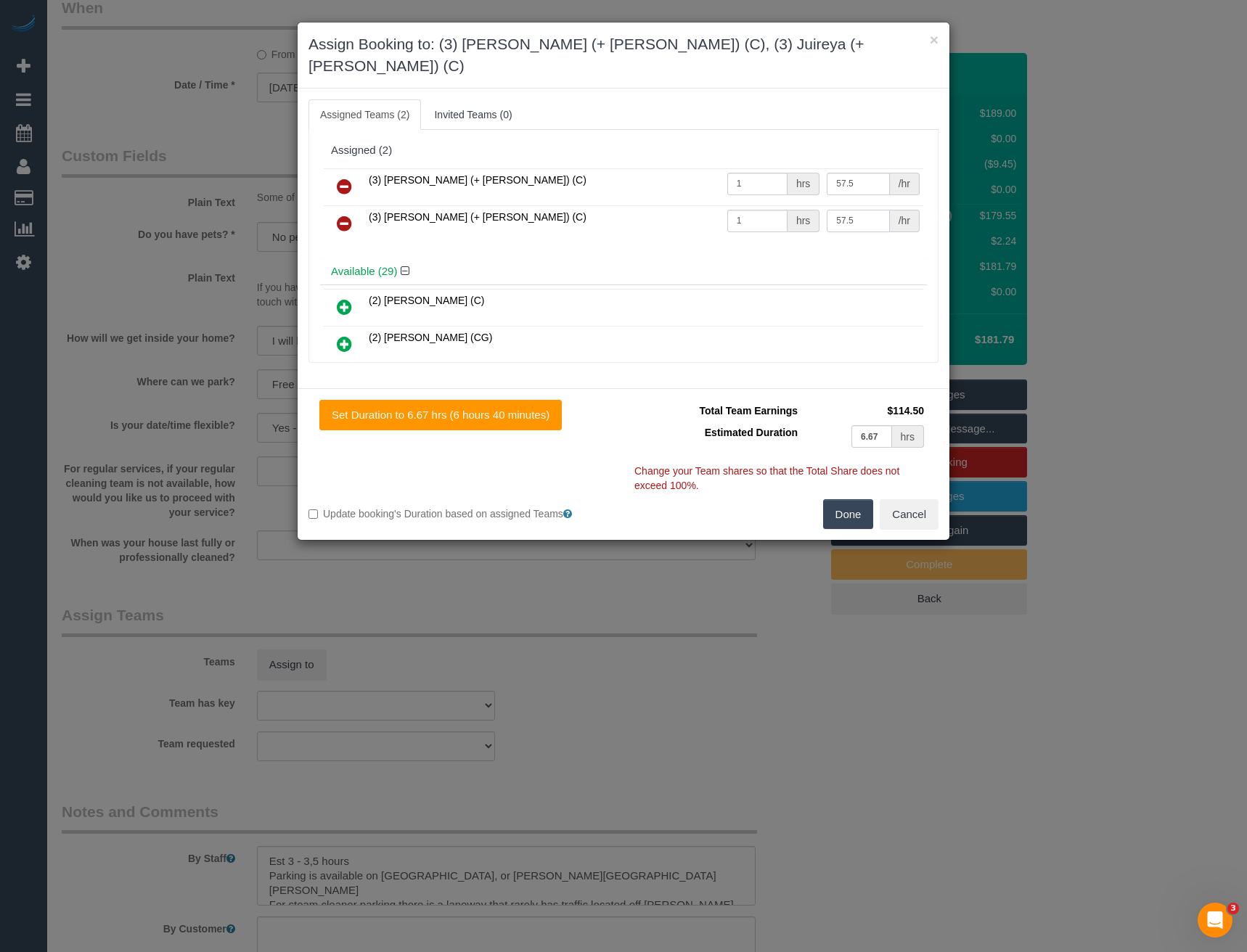
type input "57.5"
click at [849, 499] on button "Done" at bounding box center [848, 515] width 51 height 31
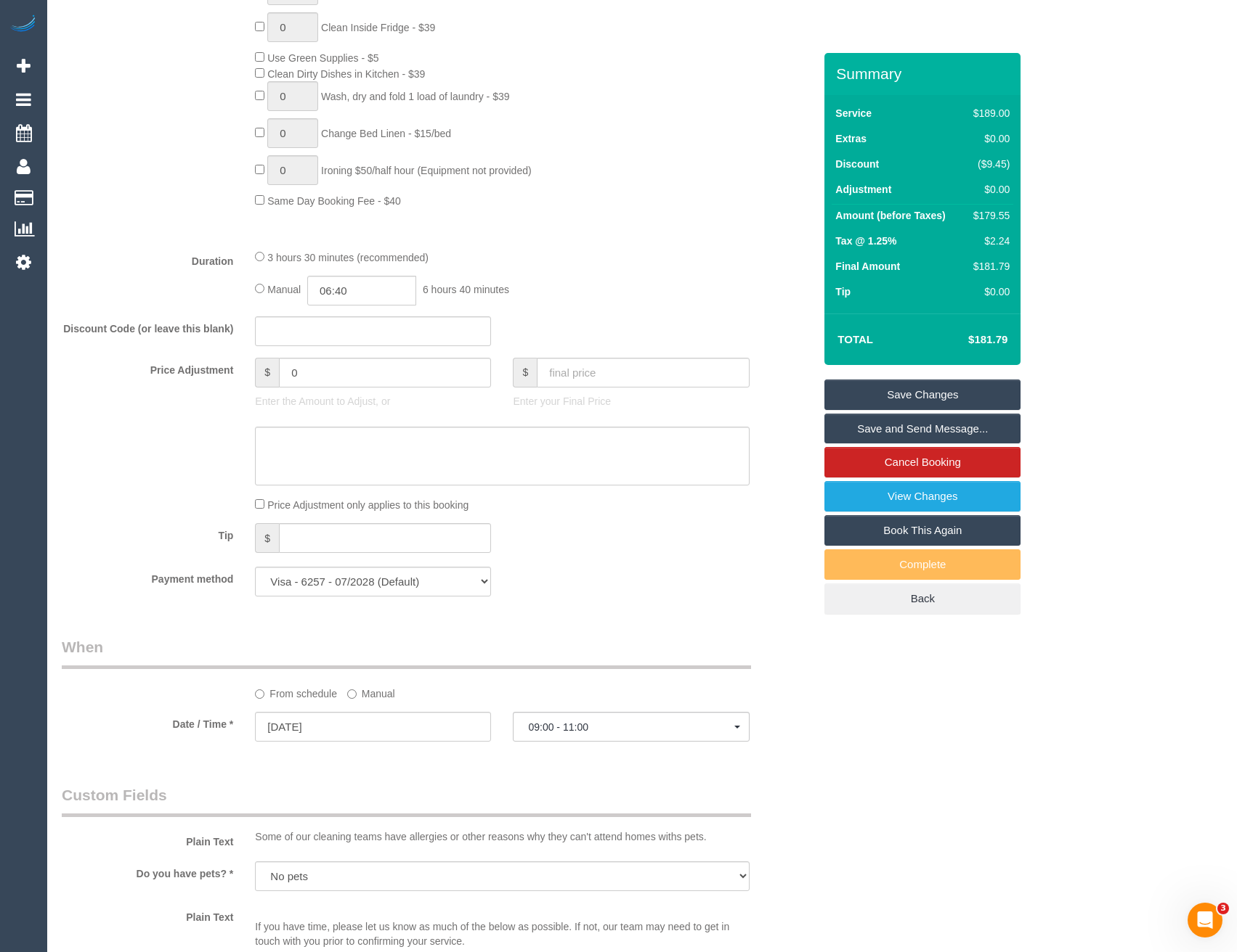
scroll to position [798, 0]
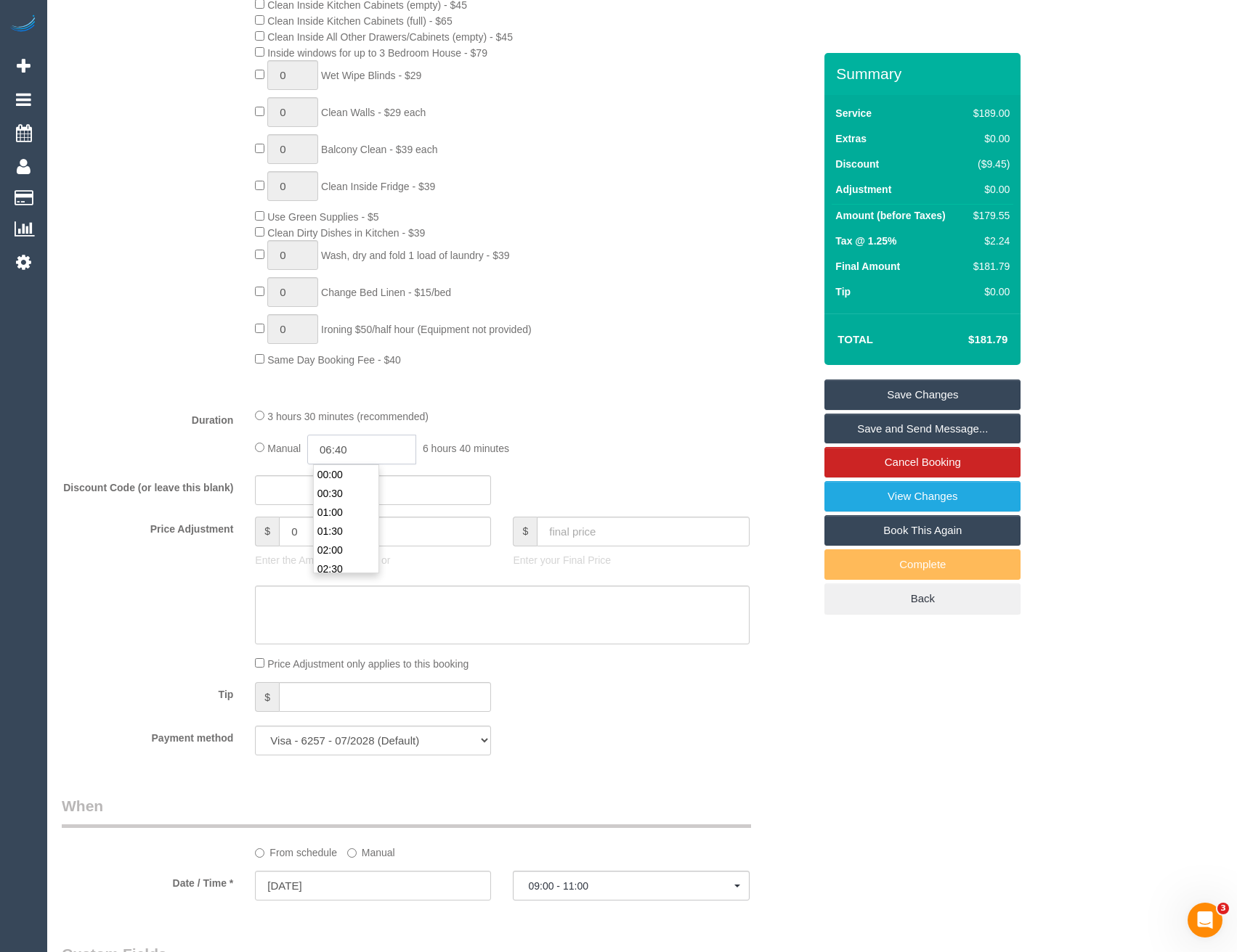
click at [365, 448] on input "06:40" at bounding box center [361, 449] width 109 height 30
click at [347, 525] on li "01:30" at bounding box center [346, 532] width 65 height 19
click at [365, 446] on input "01:30" at bounding box center [361, 449] width 109 height 30
type input "01:"
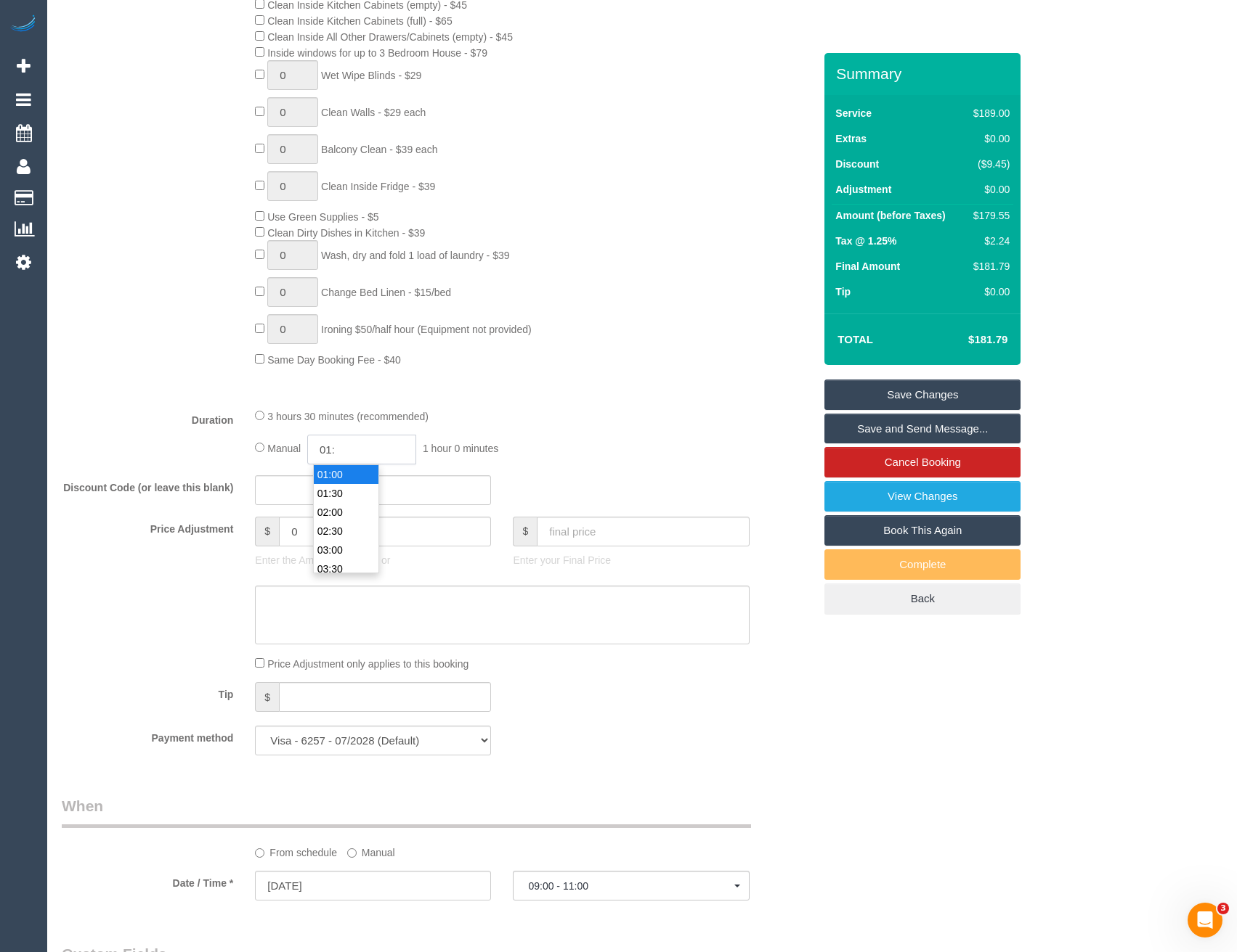
select select
type input "01:4"
select select "spot43"
type input "01:45"
click at [478, 432] on div "3 hours 30 minutes (recommended) Manual 01:45 1 hour 45 minutes" at bounding box center [501, 436] width 516 height 57
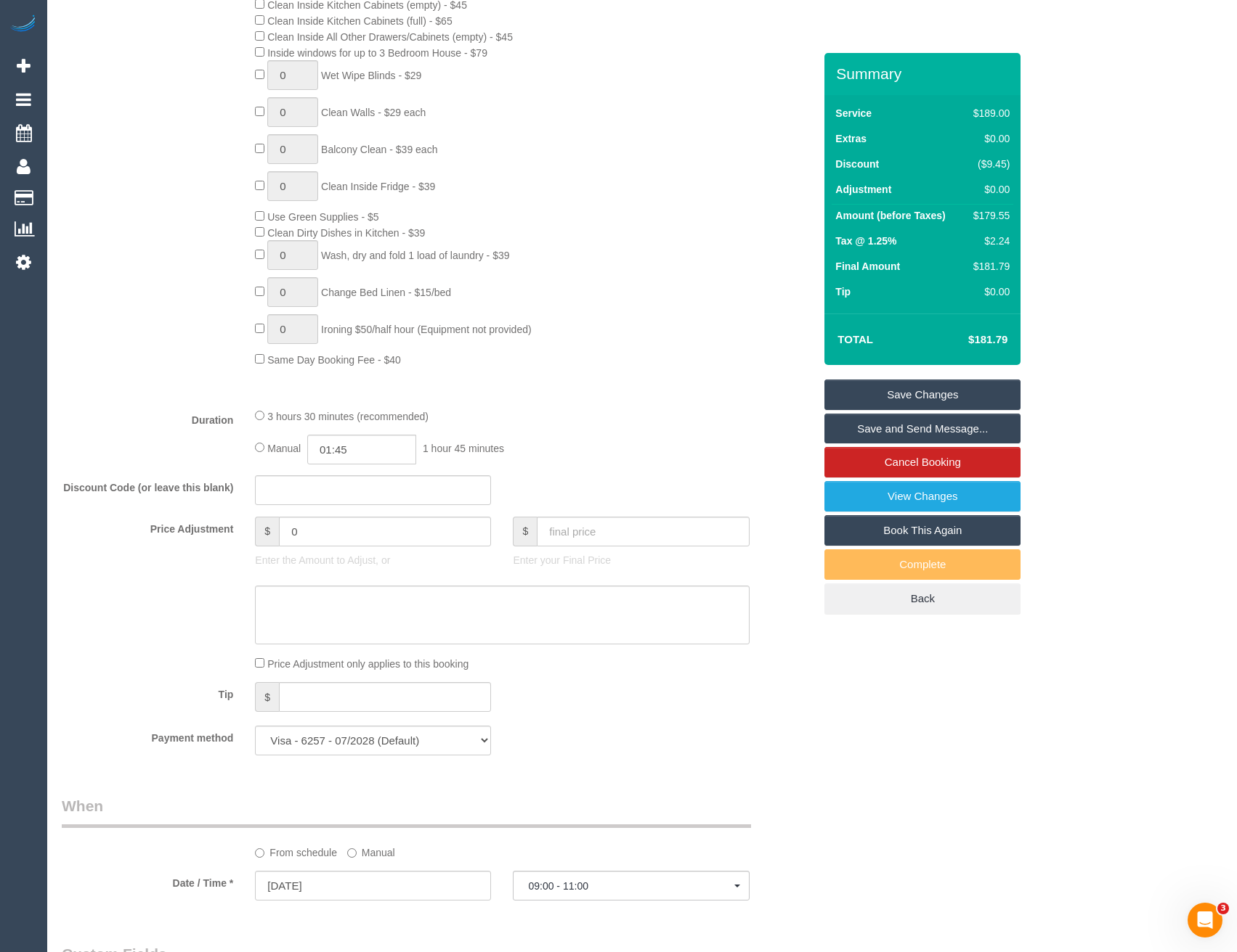
select select "spot83"
select select "spot123"
select select "spot163"
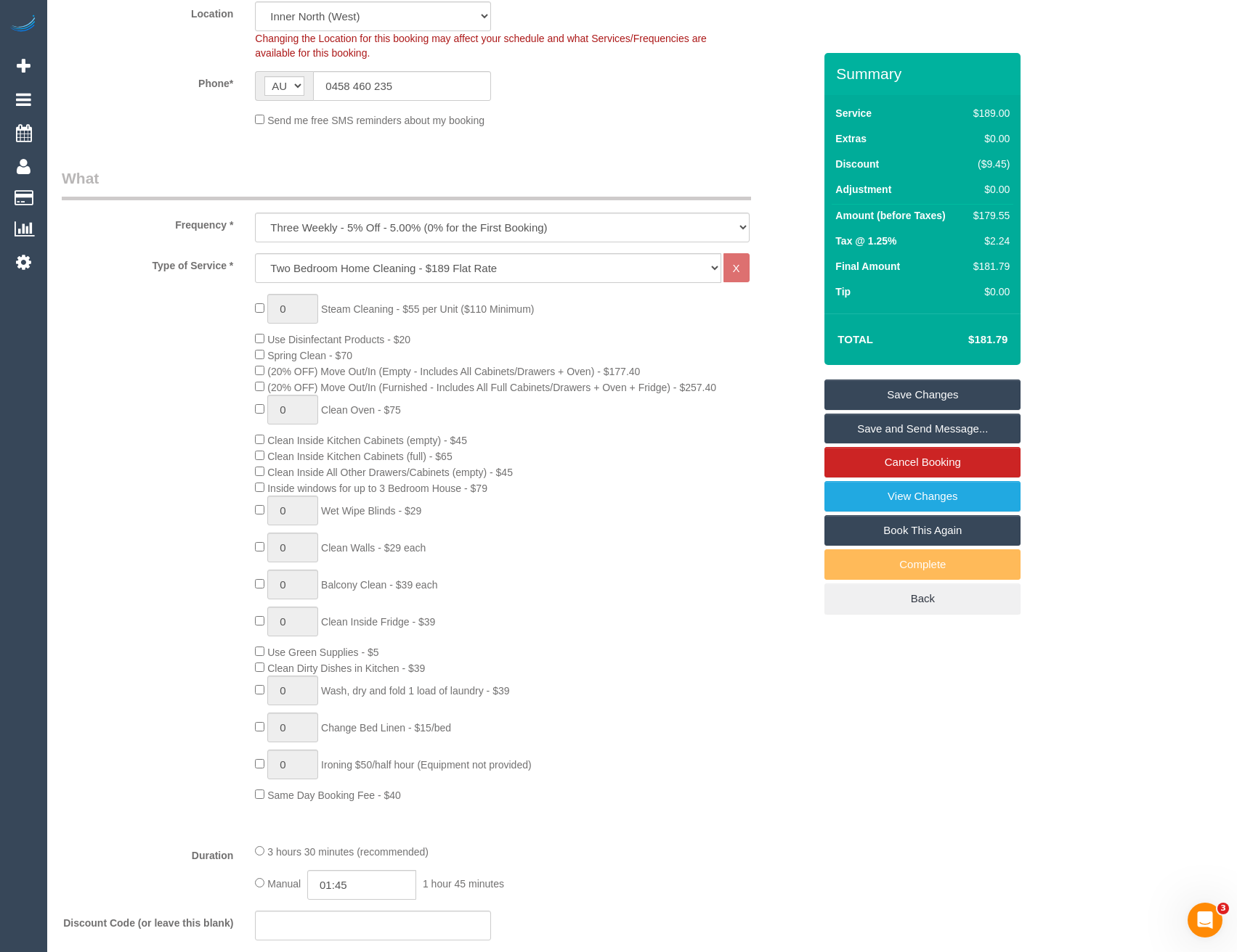
select select "spot203"
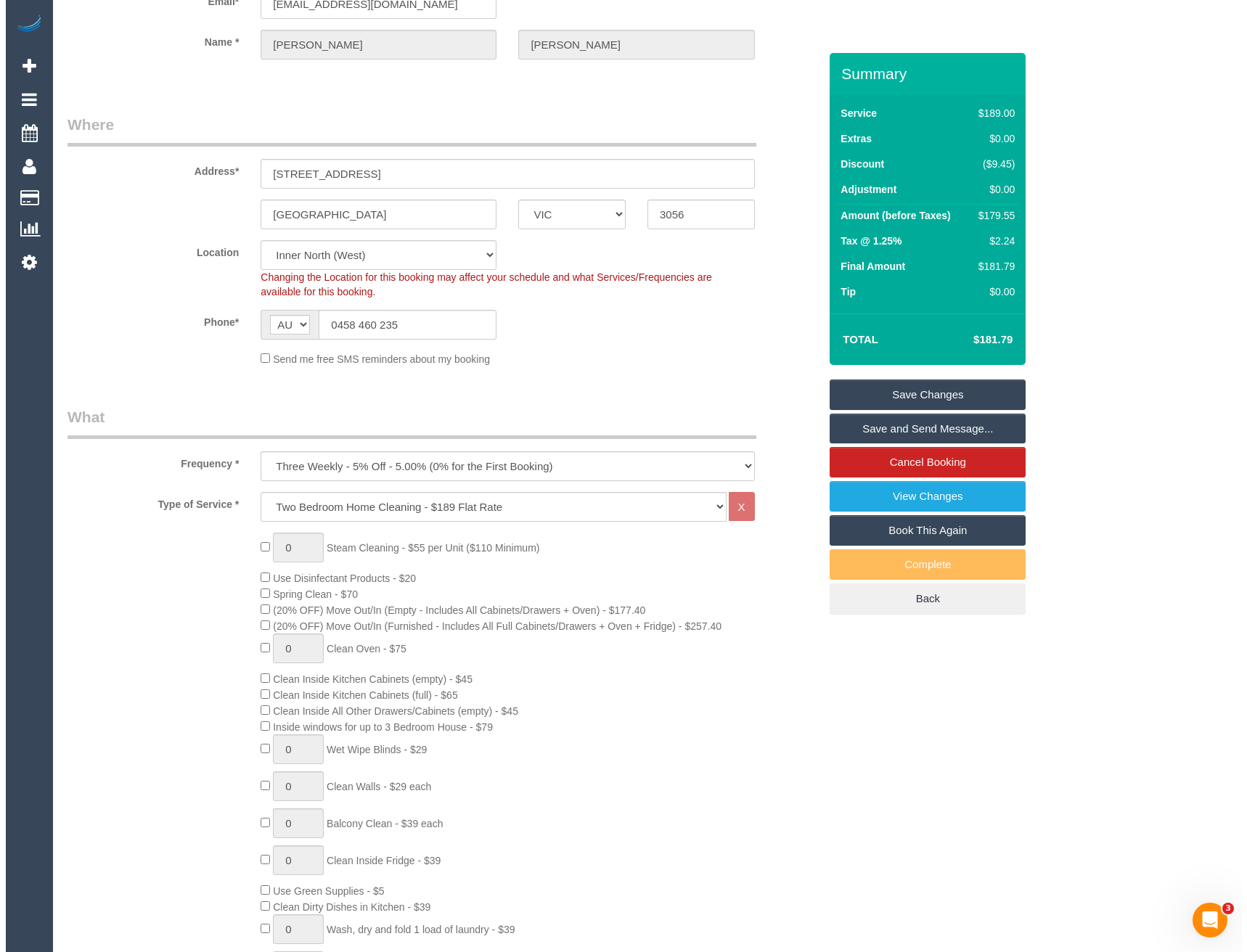
scroll to position [0, 0]
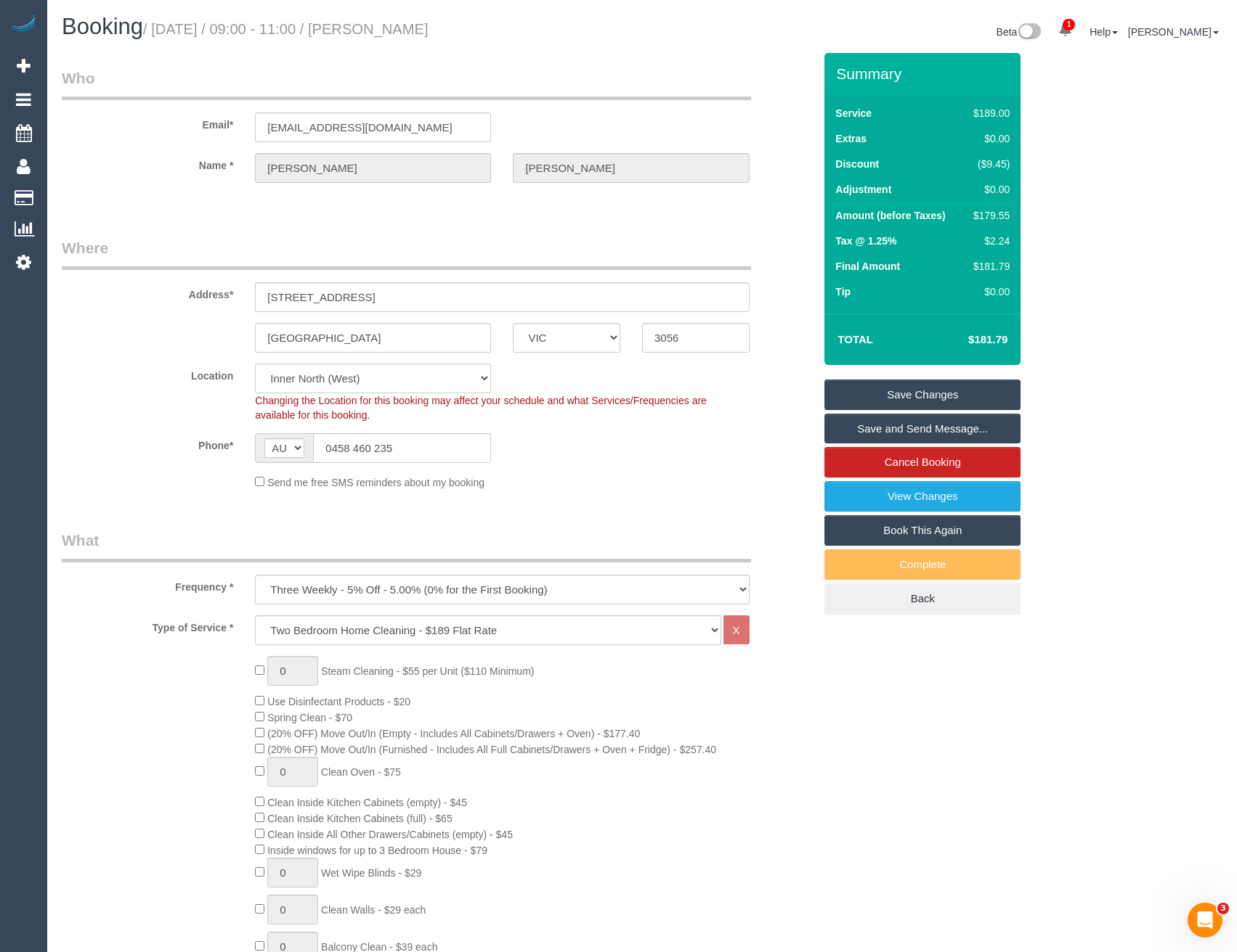
click at [904, 431] on link "Save and Send Message..." at bounding box center [922, 430] width 196 height 31
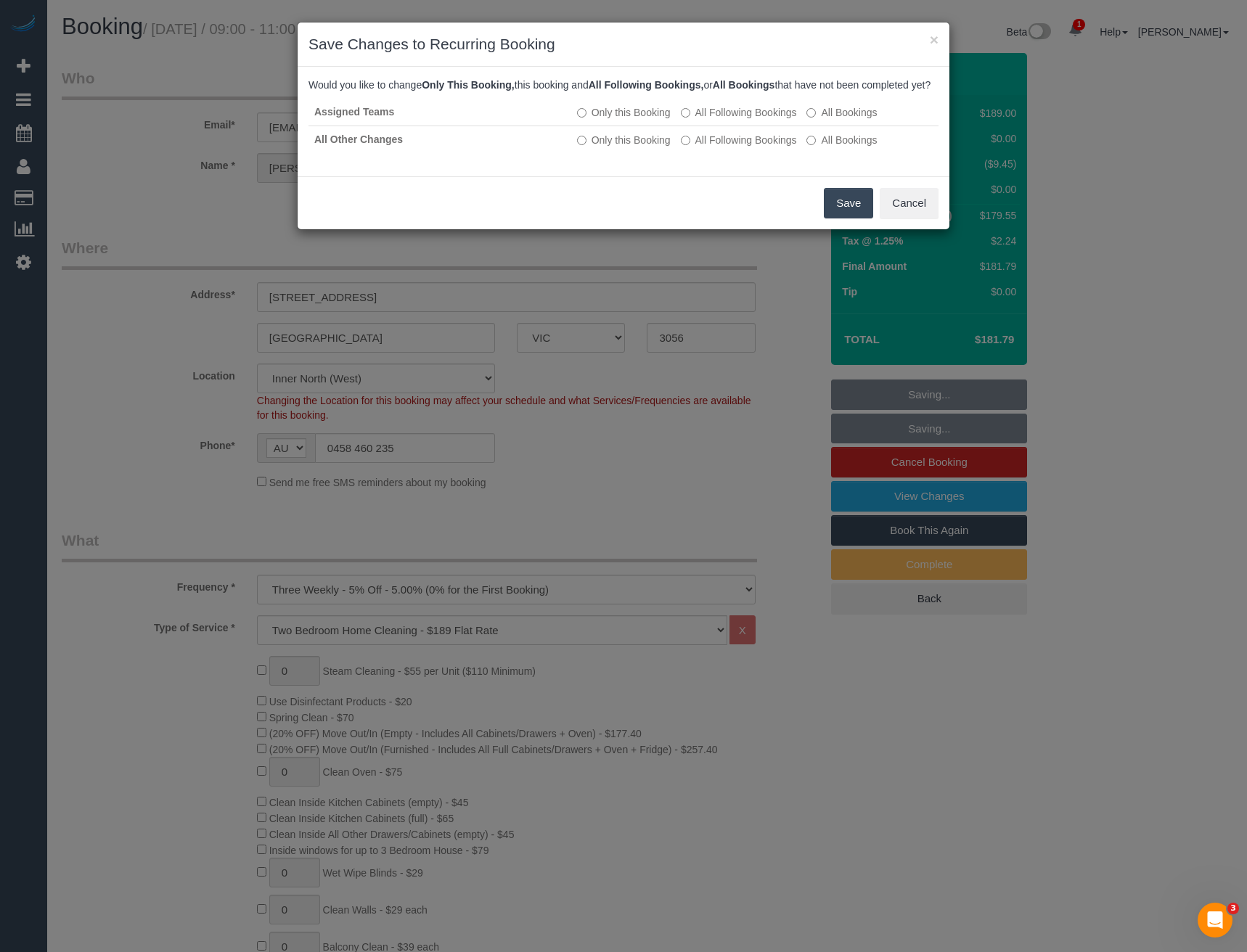
drag, startPoint x: 850, startPoint y: 212, endPoint x: 680, endPoint y: 184, distance: 172.3
click at [850, 212] on button "Save" at bounding box center [848, 203] width 49 height 31
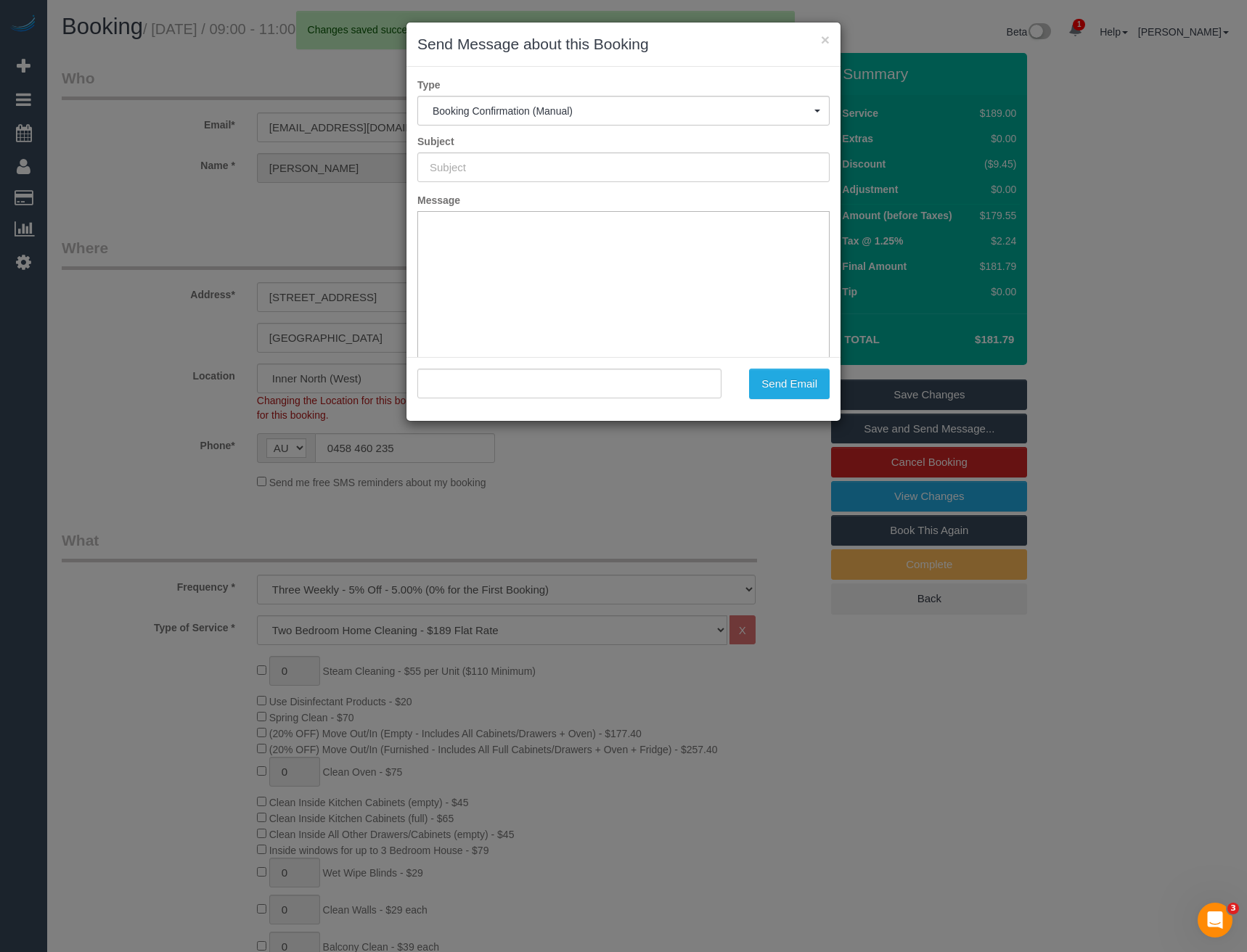
type input "Booking Confirmed"
type input ""Rob Jones" <rob.jones3149@gmail.com>"
click at [794, 385] on button "Send Email" at bounding box center [788, 384] width 80 height 31
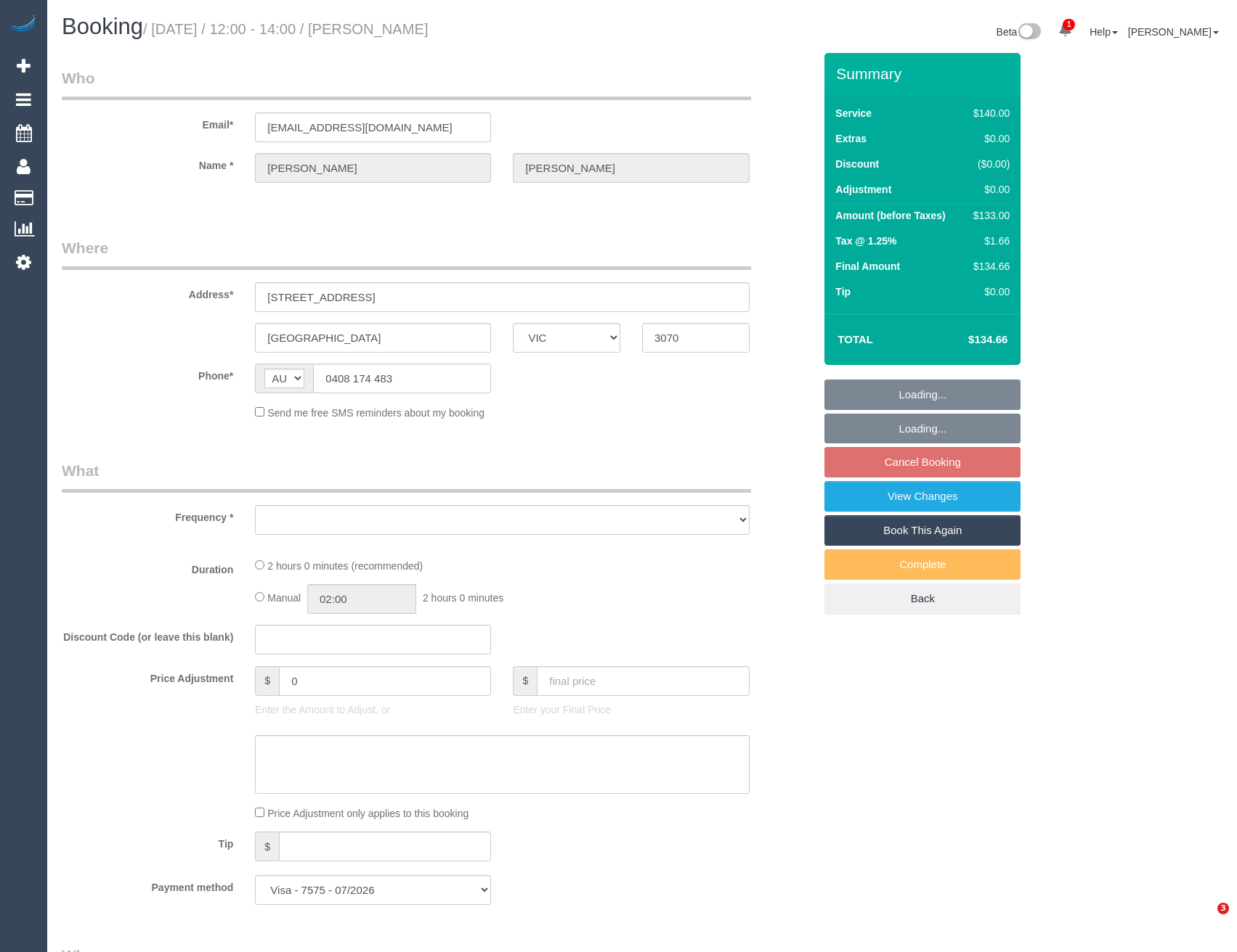
select select "VIC"
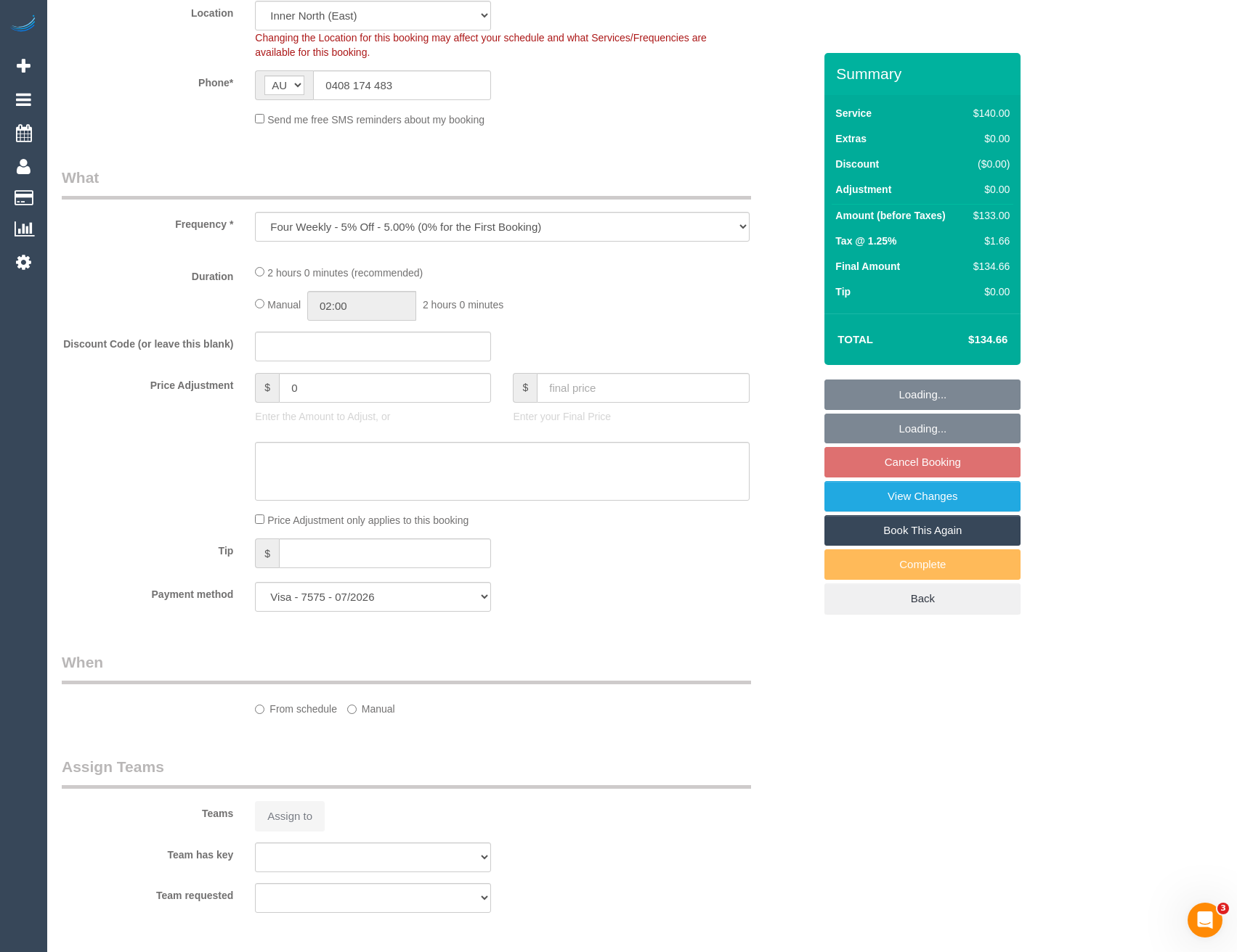
select select "object:848"
select select "number:29"
select select "number:14"
select select "number:19"
select select "number:36"
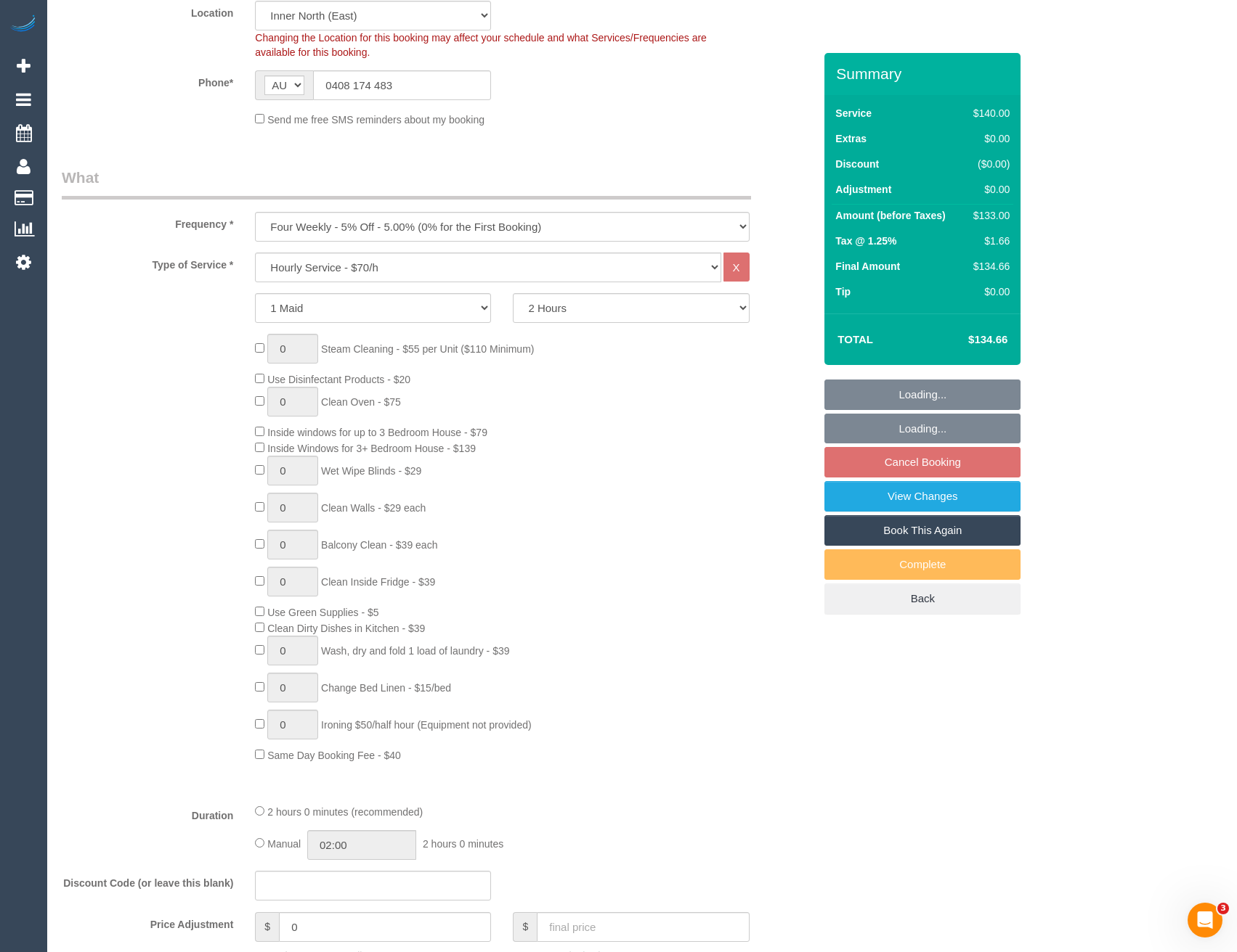
select select "spot3"
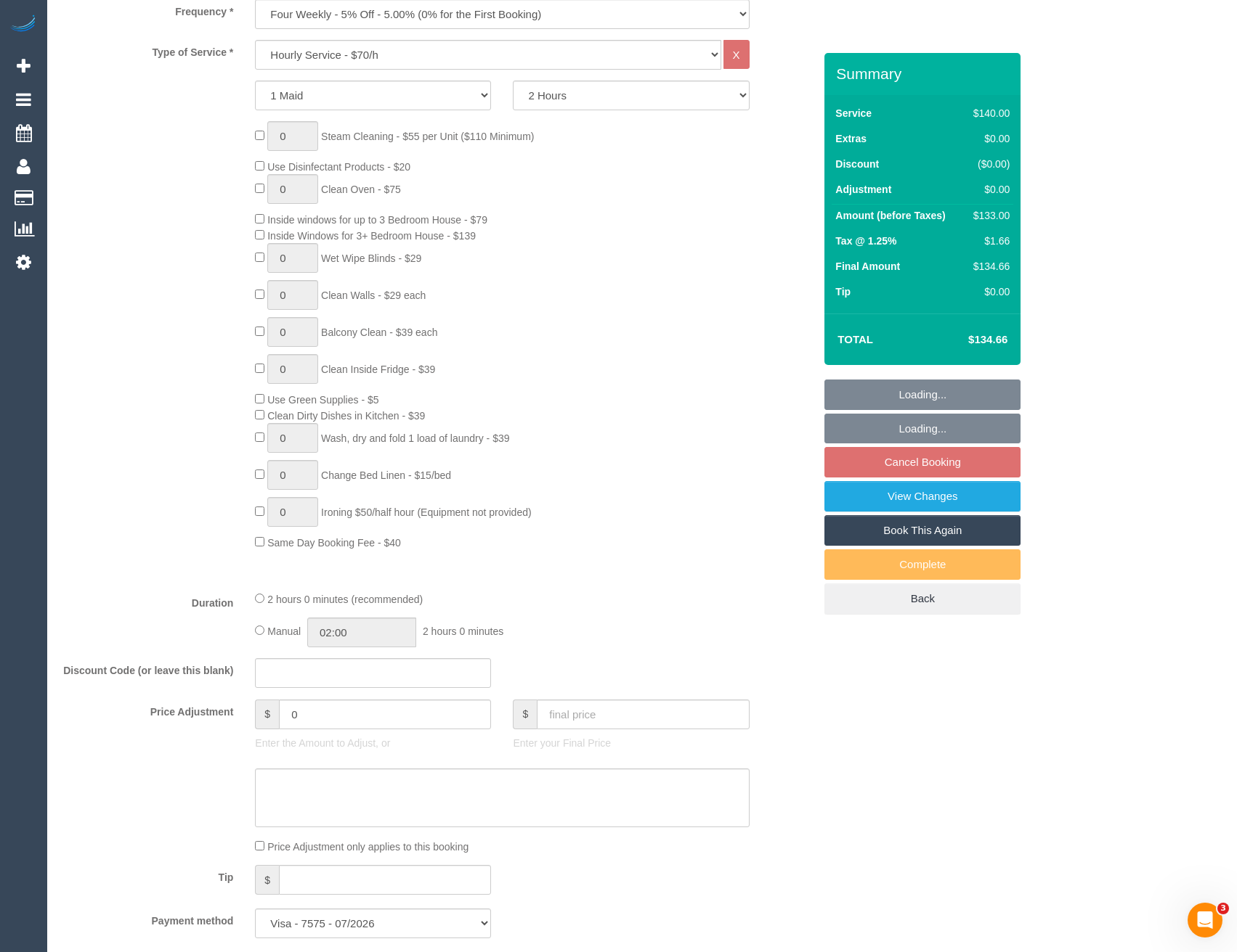
scroll to position [726, 0]
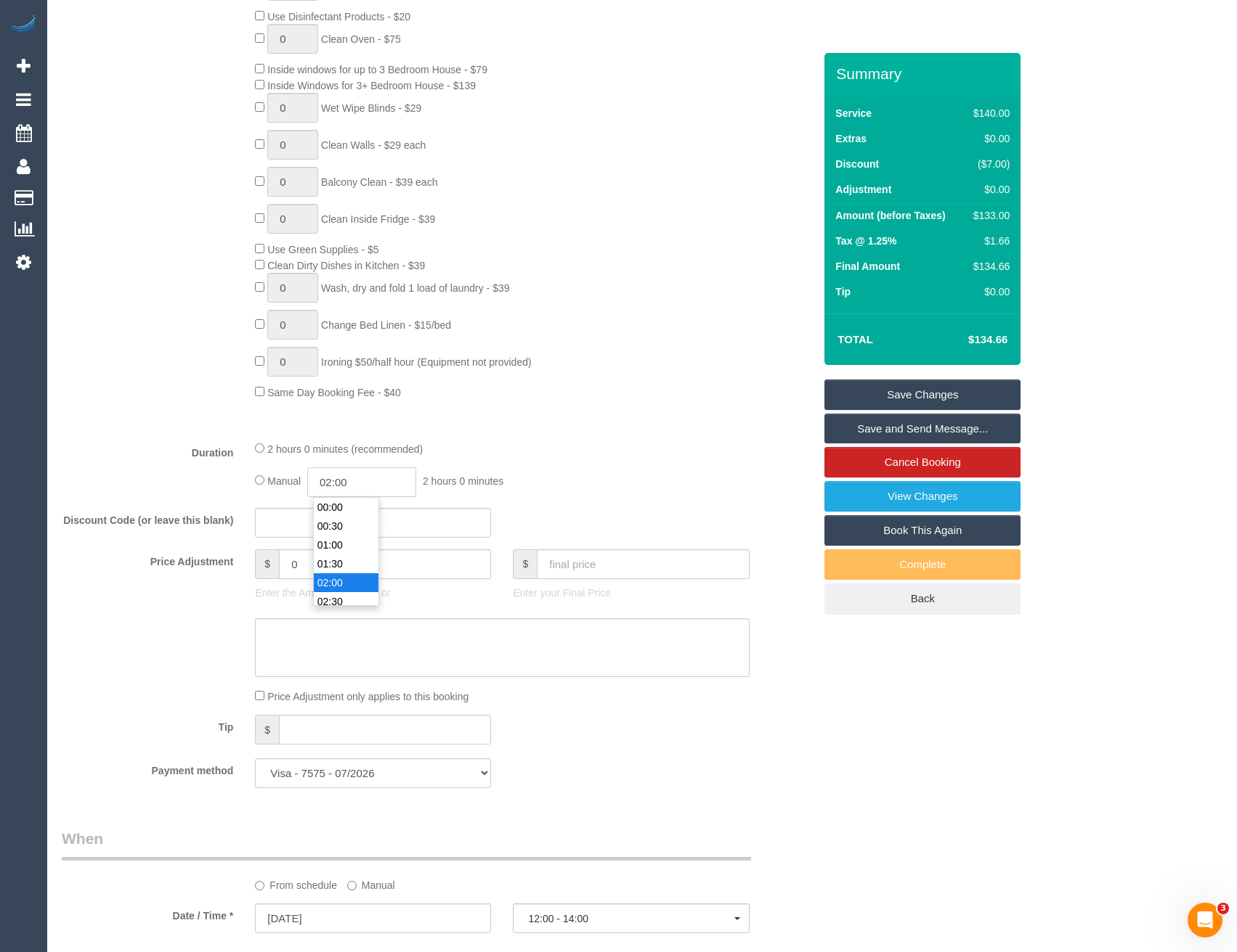
click at [379, 478] on input "02:00" at bounding box center [361, 482] width 109 height 30
type input "01:00"
click at [352, 525] on li "01:00" at bounding box center [346, 518] width 65 height 19
click at [584, 461] on div "2 hours 0 minutes (recommended) Manual 01:00 1 hour 0 minutes" at bounding box center [501, 468] width 516 height 57
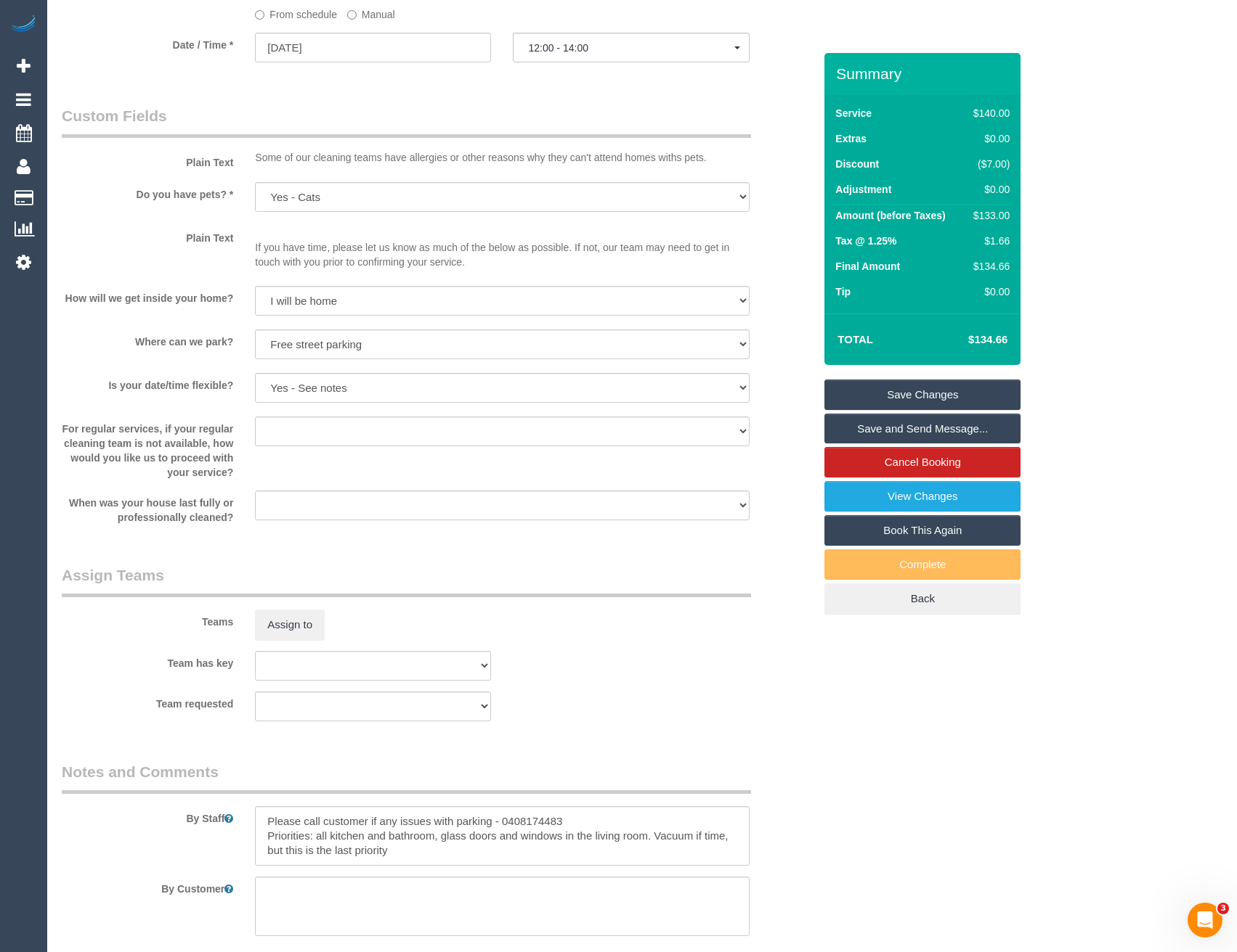
select select "spot27"
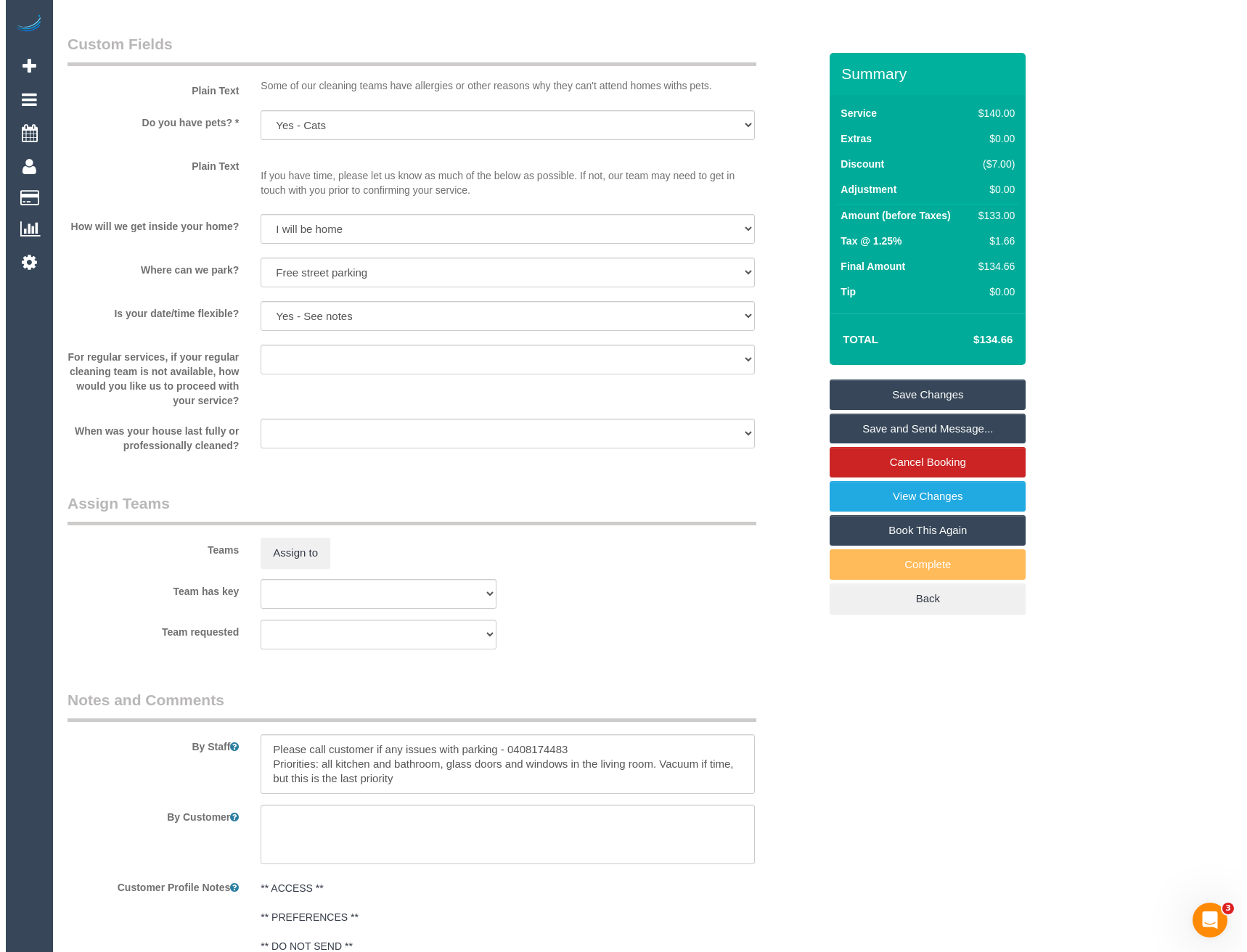
scroll to position [1659, 0]
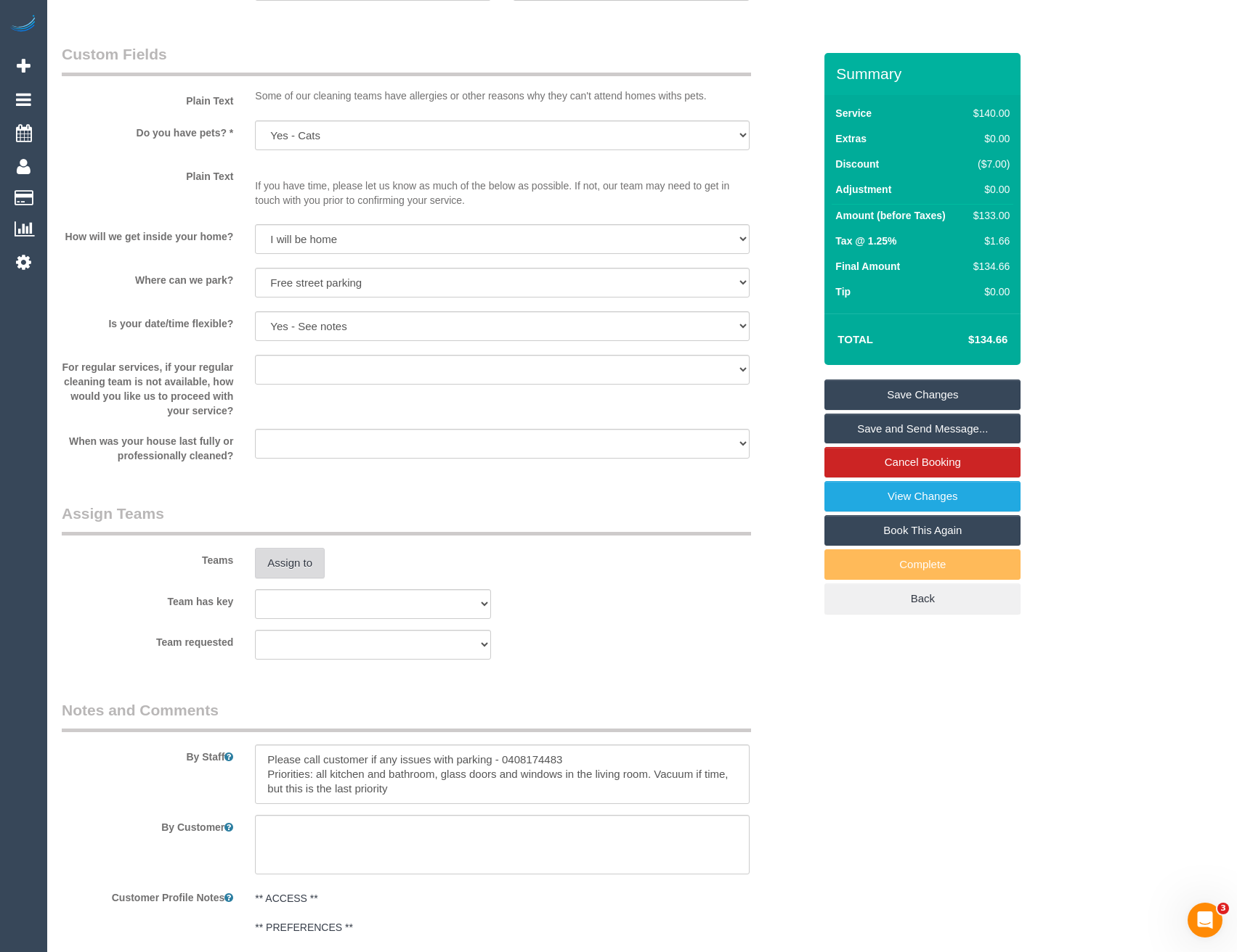
click at [304, 562] on button "Assign to" at bounding box center [289, 564] width 70 height 31
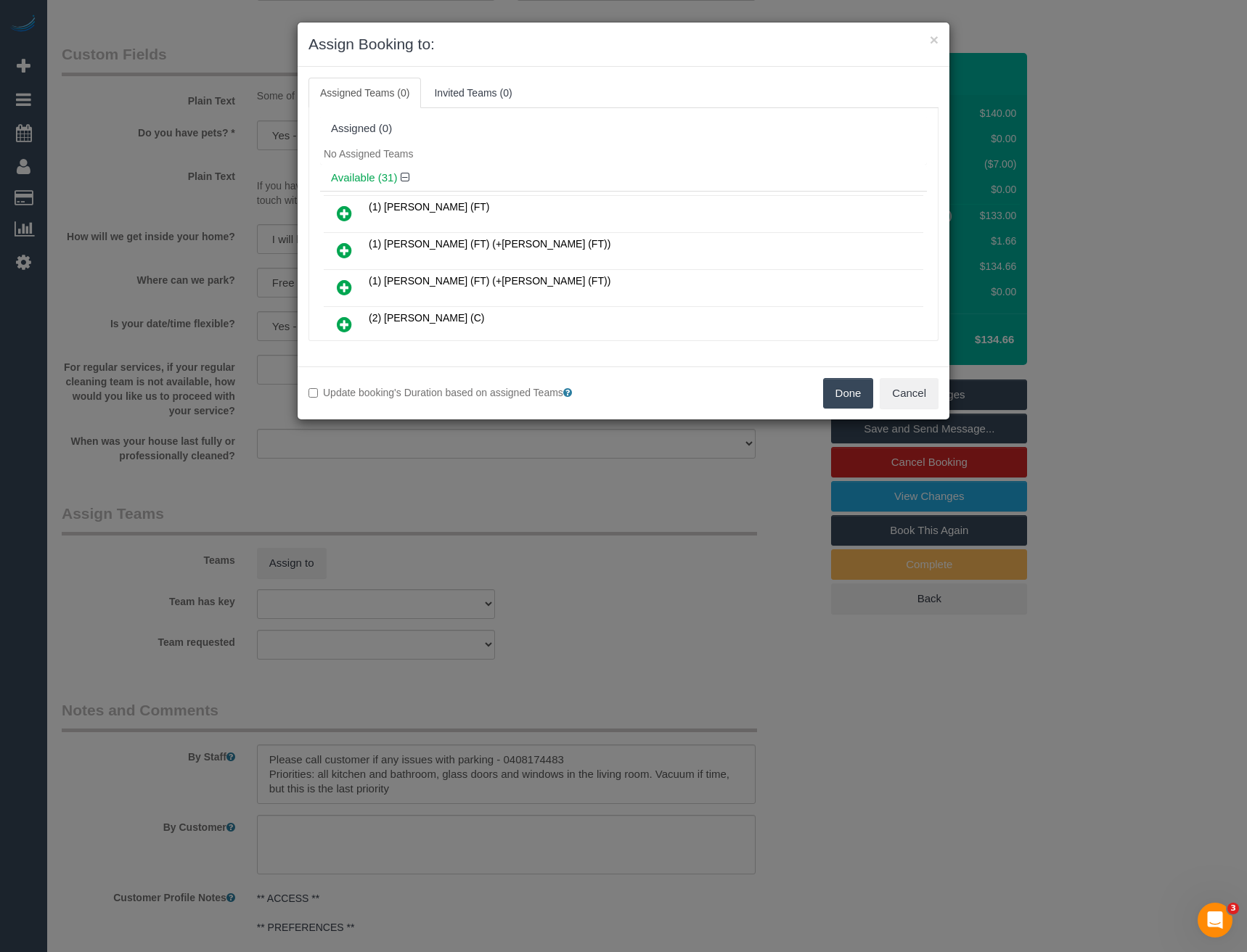
scroll to position [5608, 0]
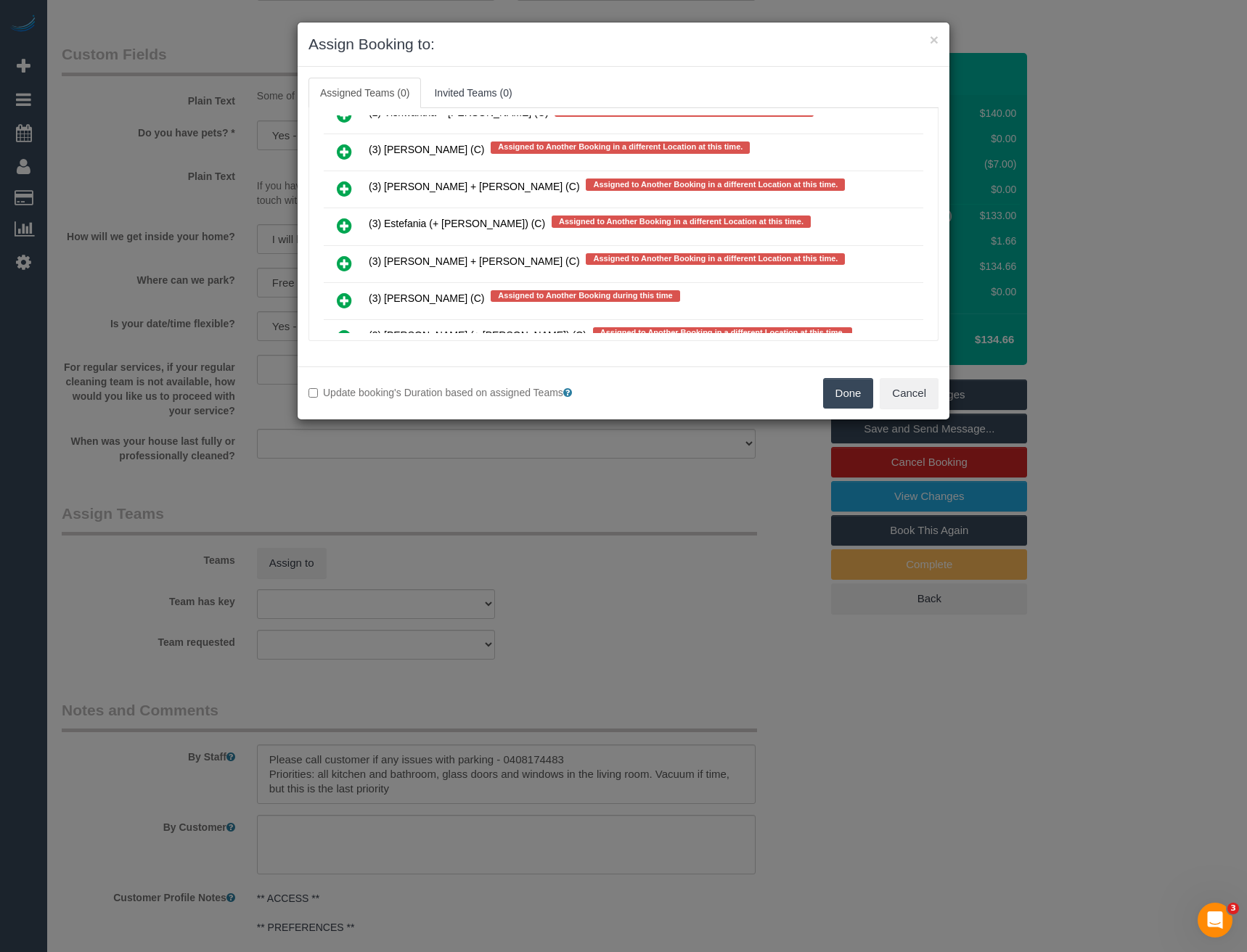
click at [347, 222] on icon at bounding box center [344, 225] width 15 height 17
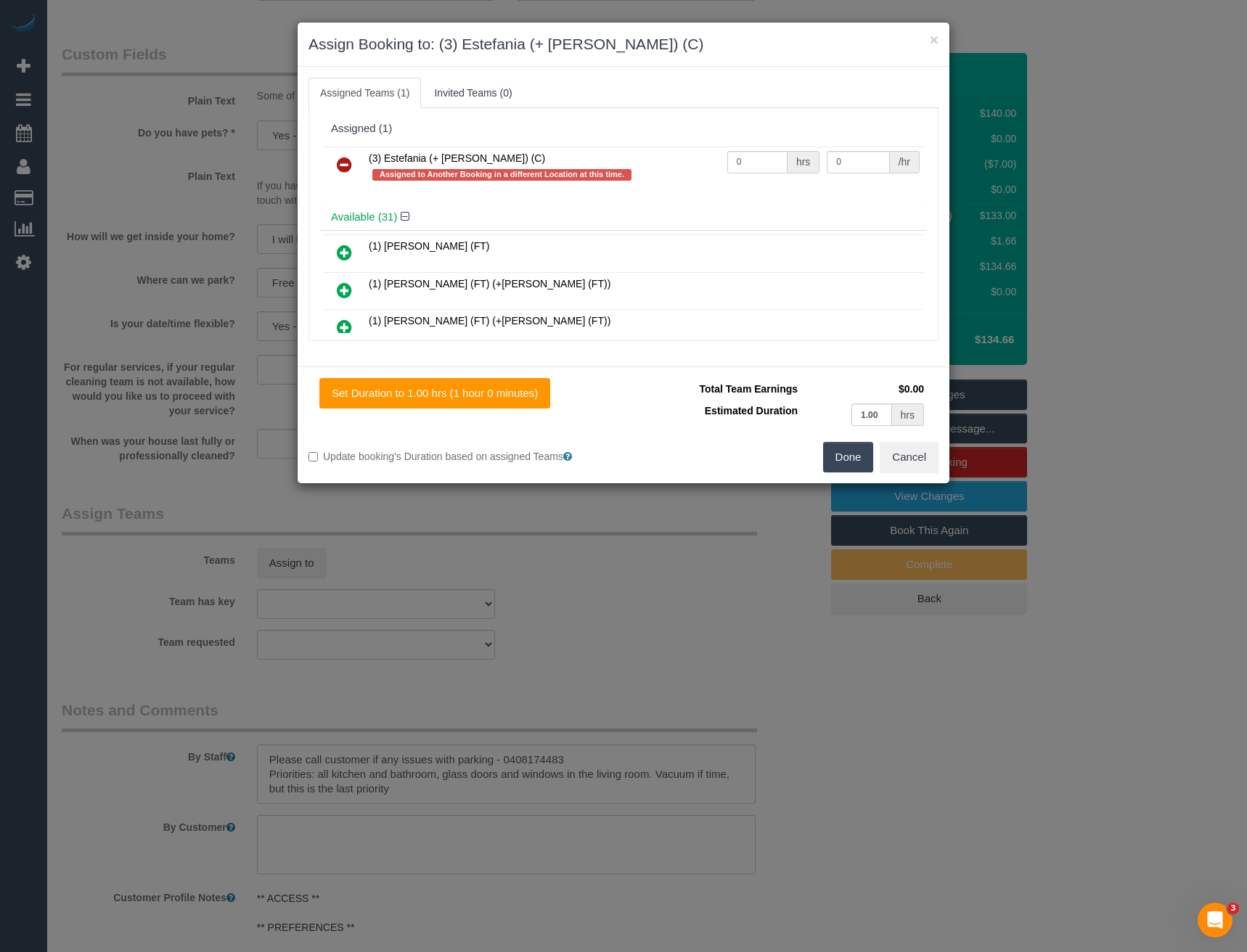
scroll to position [5834, 0]
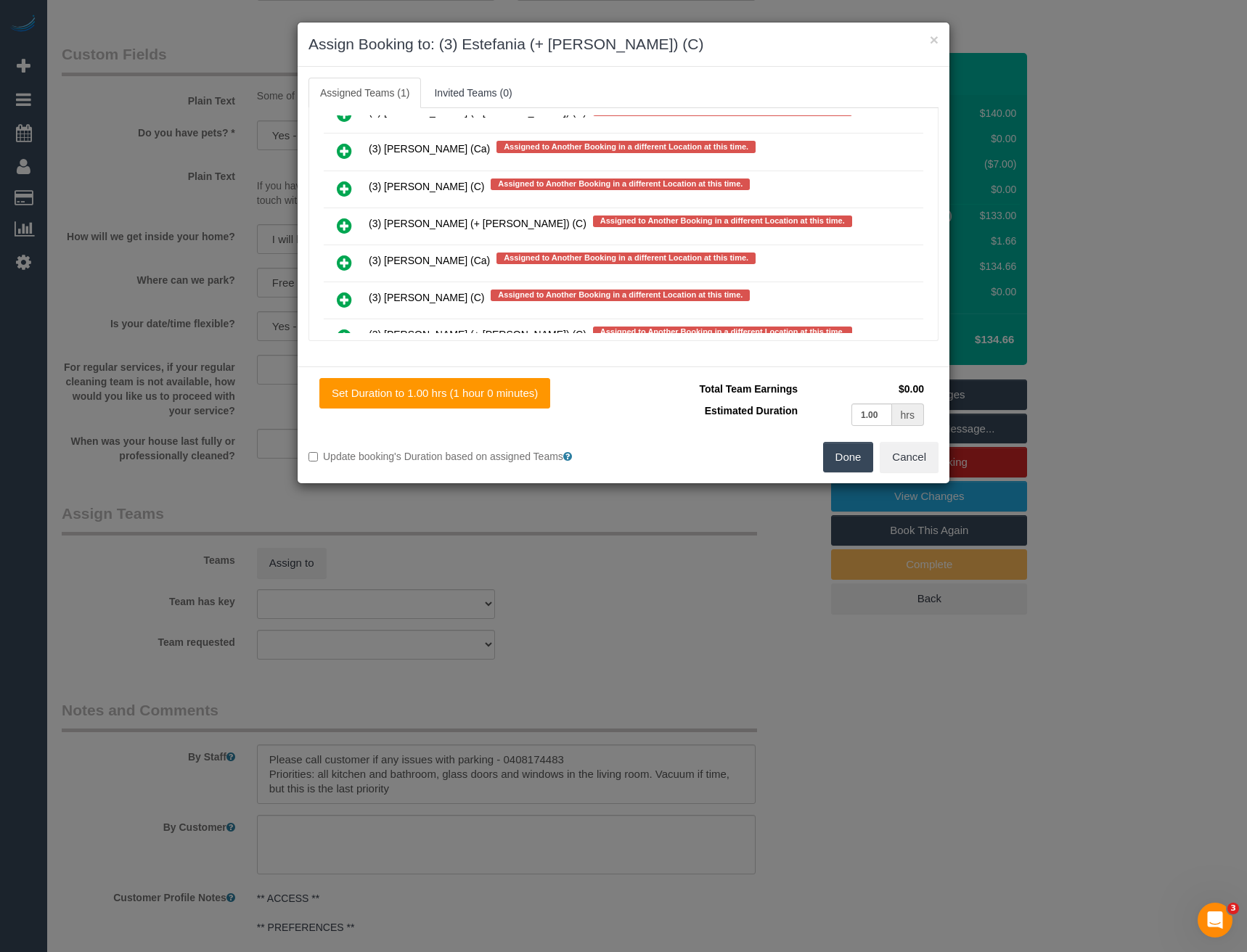
click at [345, 226] on icon at bounding box center [344, 225] width 15 height 17
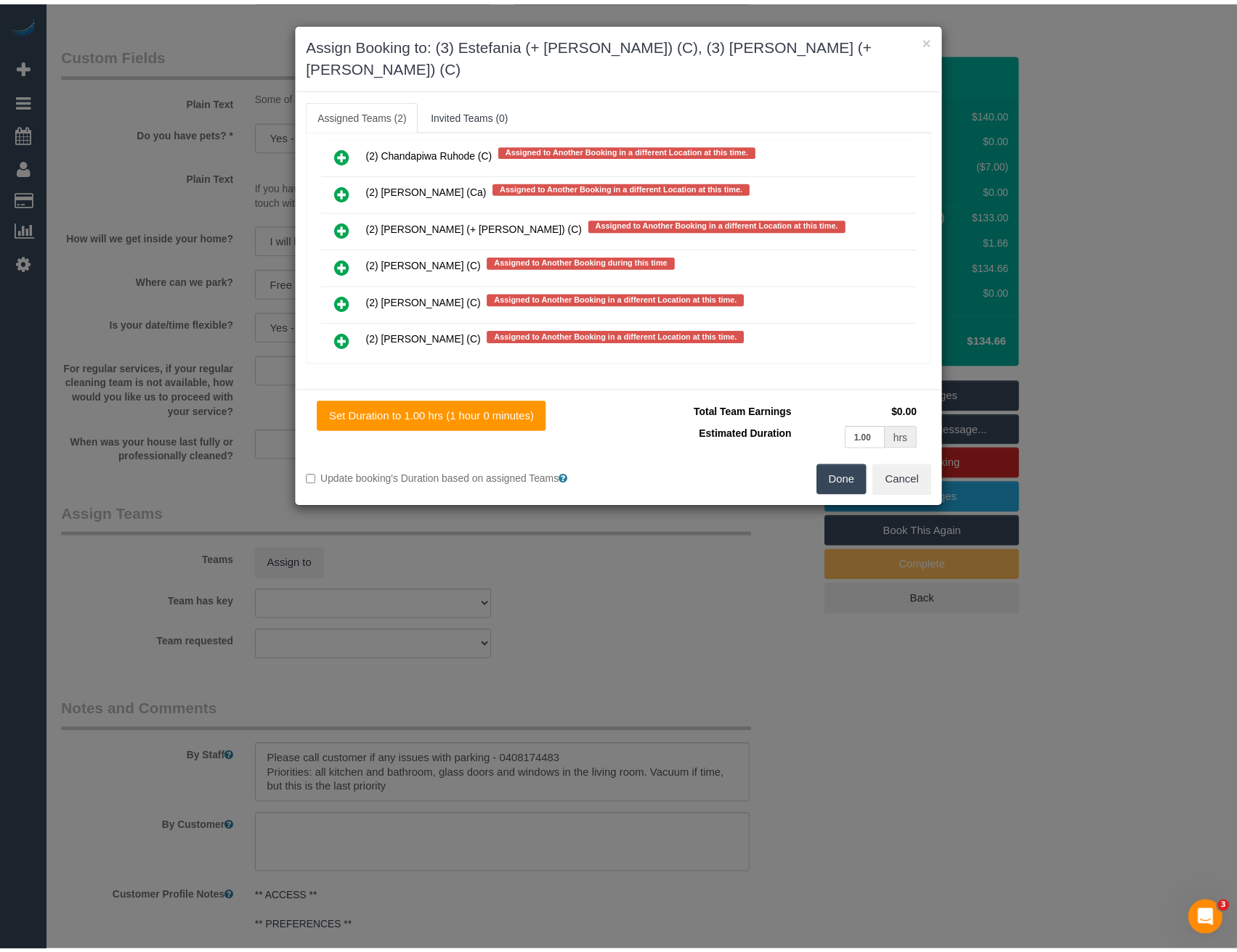
scroll to position [0, 0]
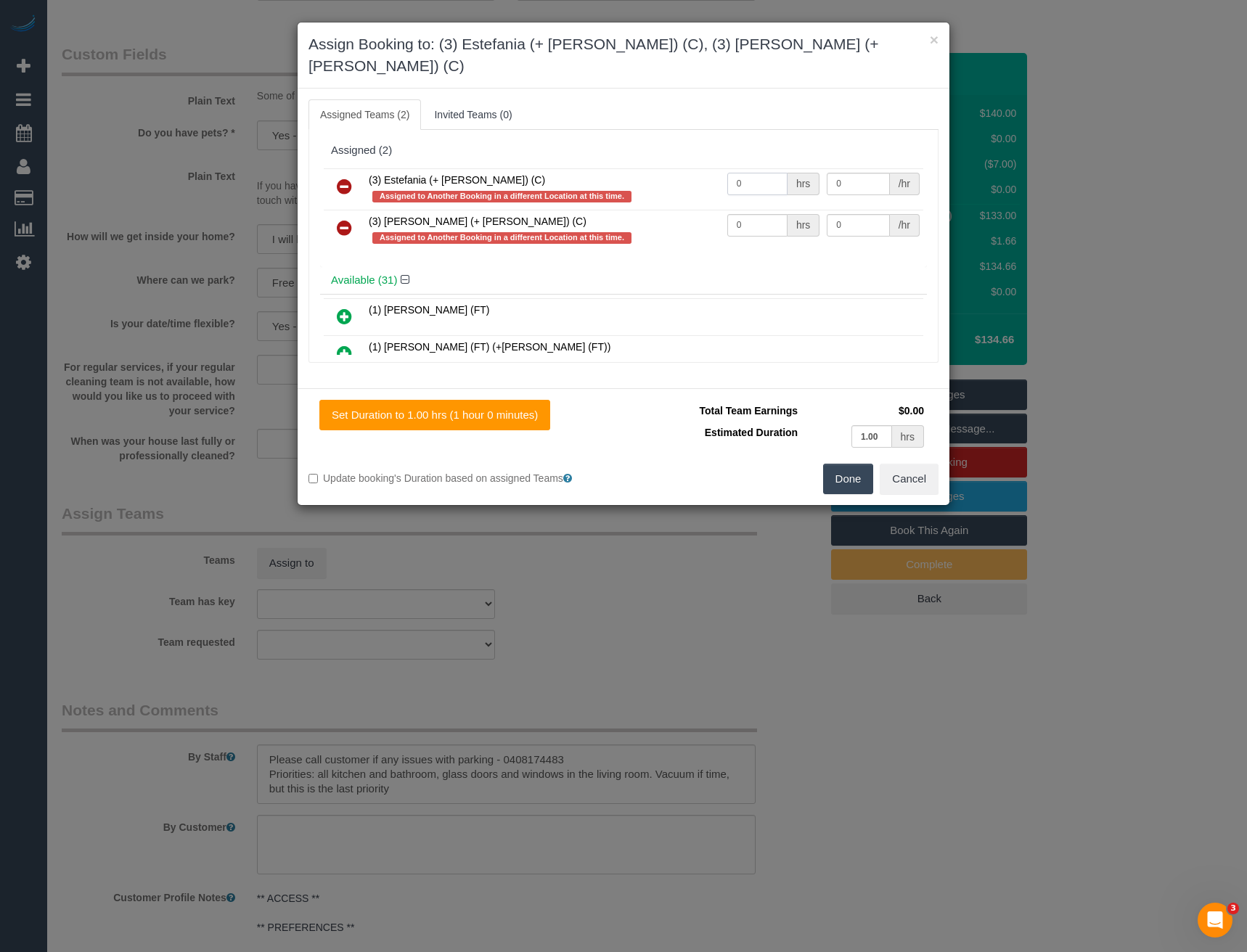
drag, startPoint x: 702, startPoint y: 171, endPoint x: 524, endPoint y: 190, distance: 179.0
click at [557, 185] on tr "(3) Estefania (+ [PERSON_NAME]) (C) Assigned to Another Booking in a different …" at bounding box center [624, 189] width 600 height 42
type input "1"
type input "35"
drag, startPoint x: 740, startPoint y: 203, endPoint x: 702, endPoint y: 202, distance: 38.0
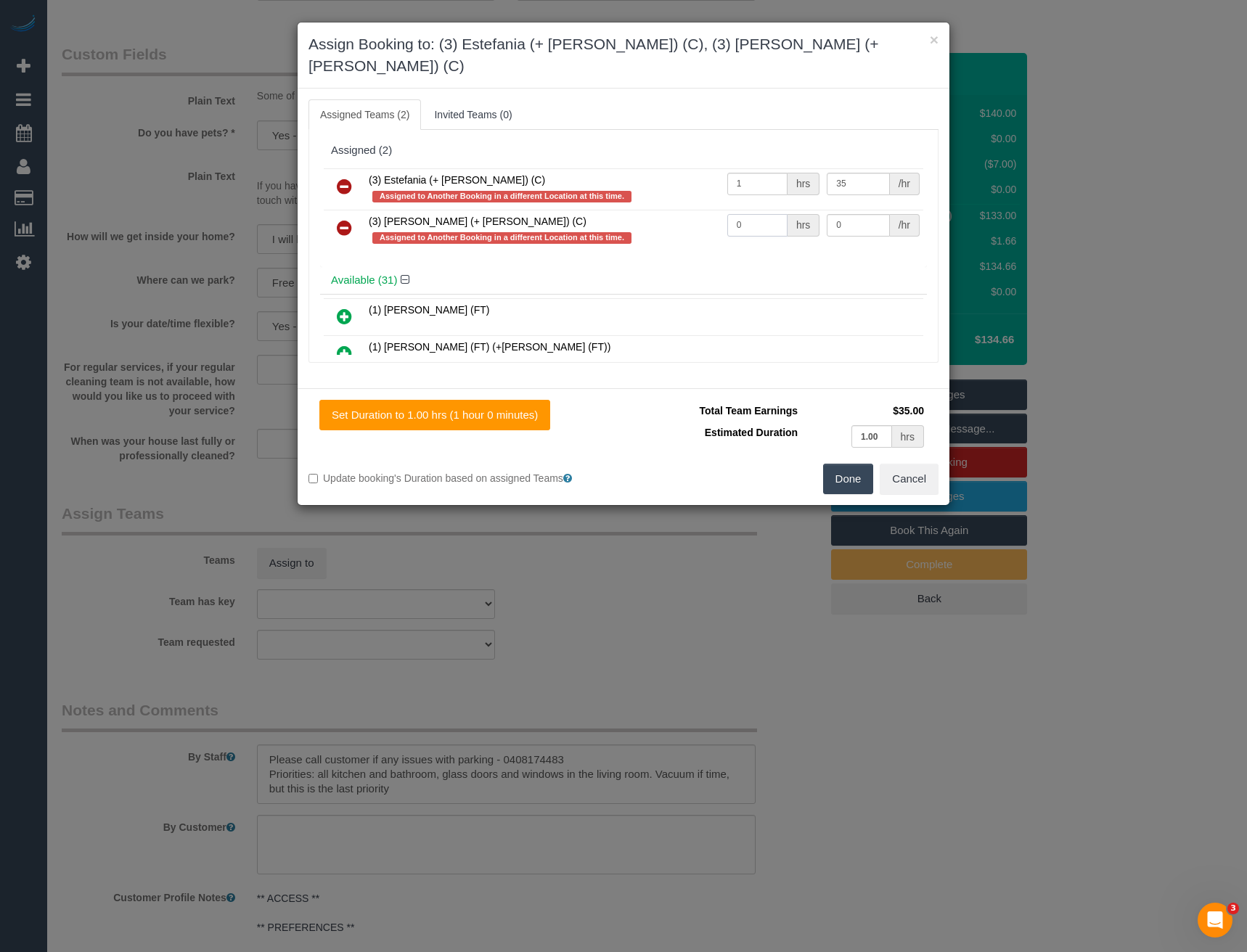
click at [702, 210] on tr "(3) Juliana (+ Estefania) (C) Assigned to Another Booking in a different Locati…" at bounding box center [624, 230] width 600 height 42
type input "1"
type input "35"
click at [846, 463] on button "Done" at bounding box center [848, 479] width 51 height 31
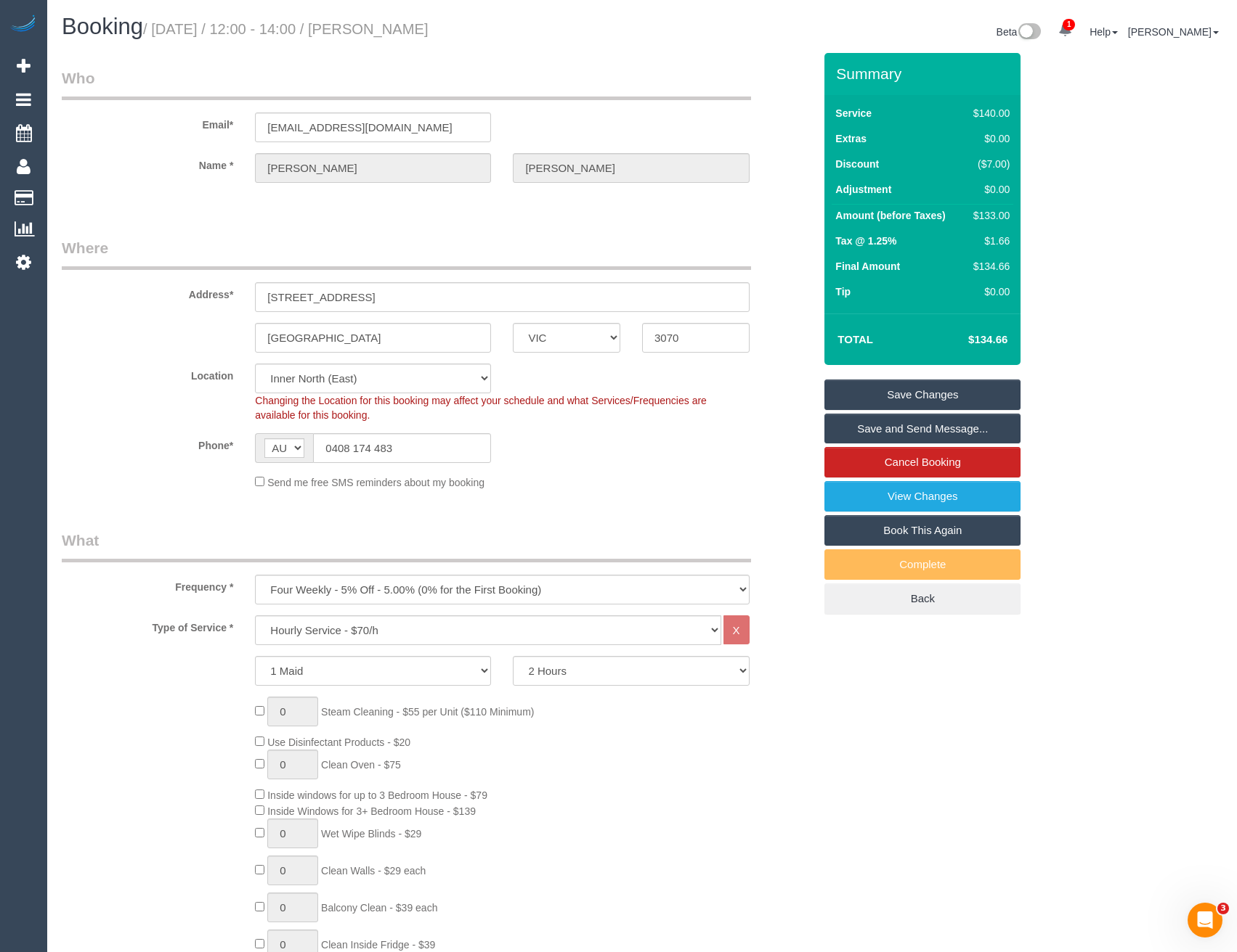
click at [903, 427] on link "Save and Send Message..." at bounding box center [922, 430] width 196 height 31
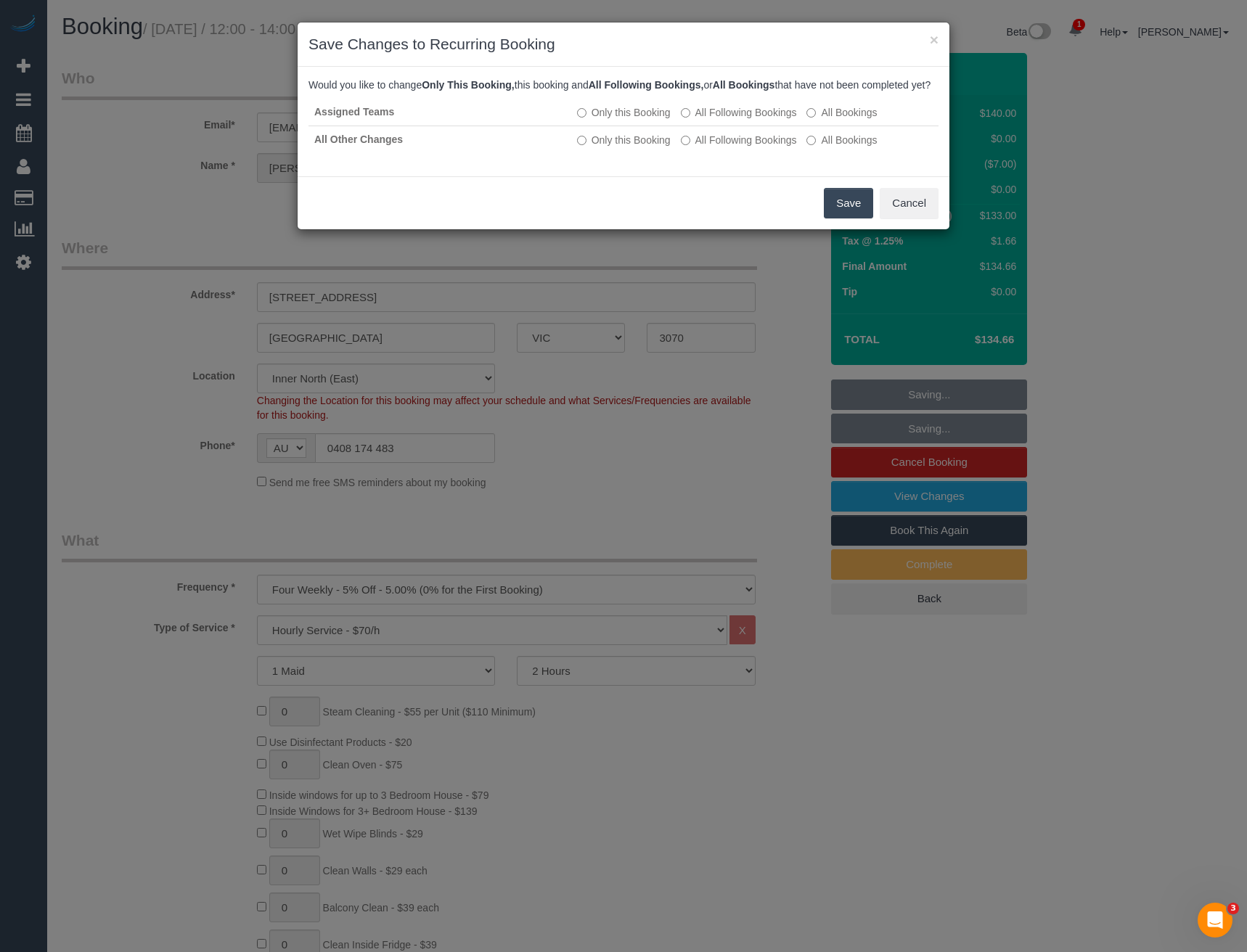
drag, startPoint x: 850, startPoint y: 218, endPoint x: 844, endPoint y: 217, distance: 6.1
click at [849, 218] on button "Save" at bounding box center [848, 203] width 49 height 31
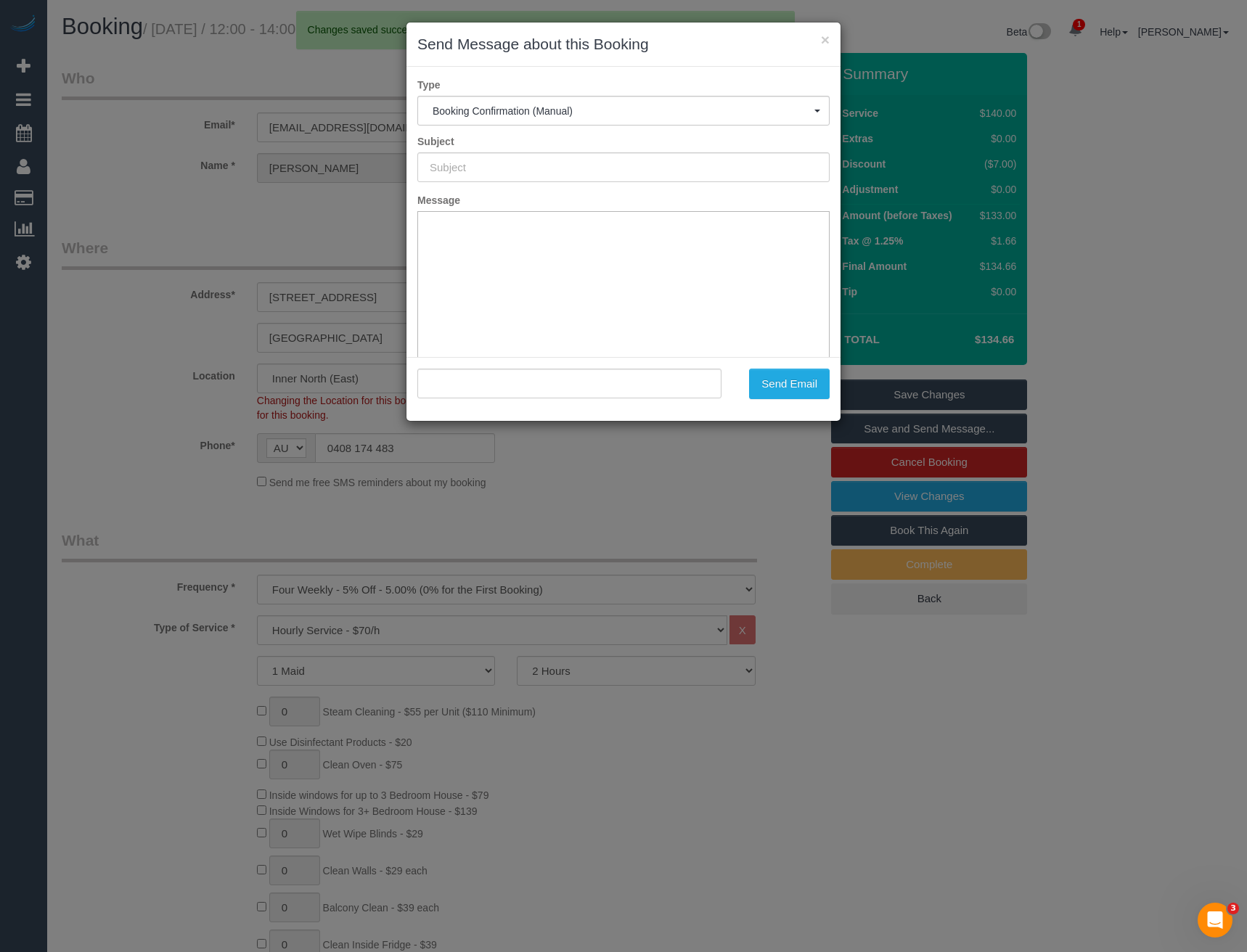
type input "Booking Confirmed"
type input ""Robin Lindsay" <robinandlindsay@gmail.com>"
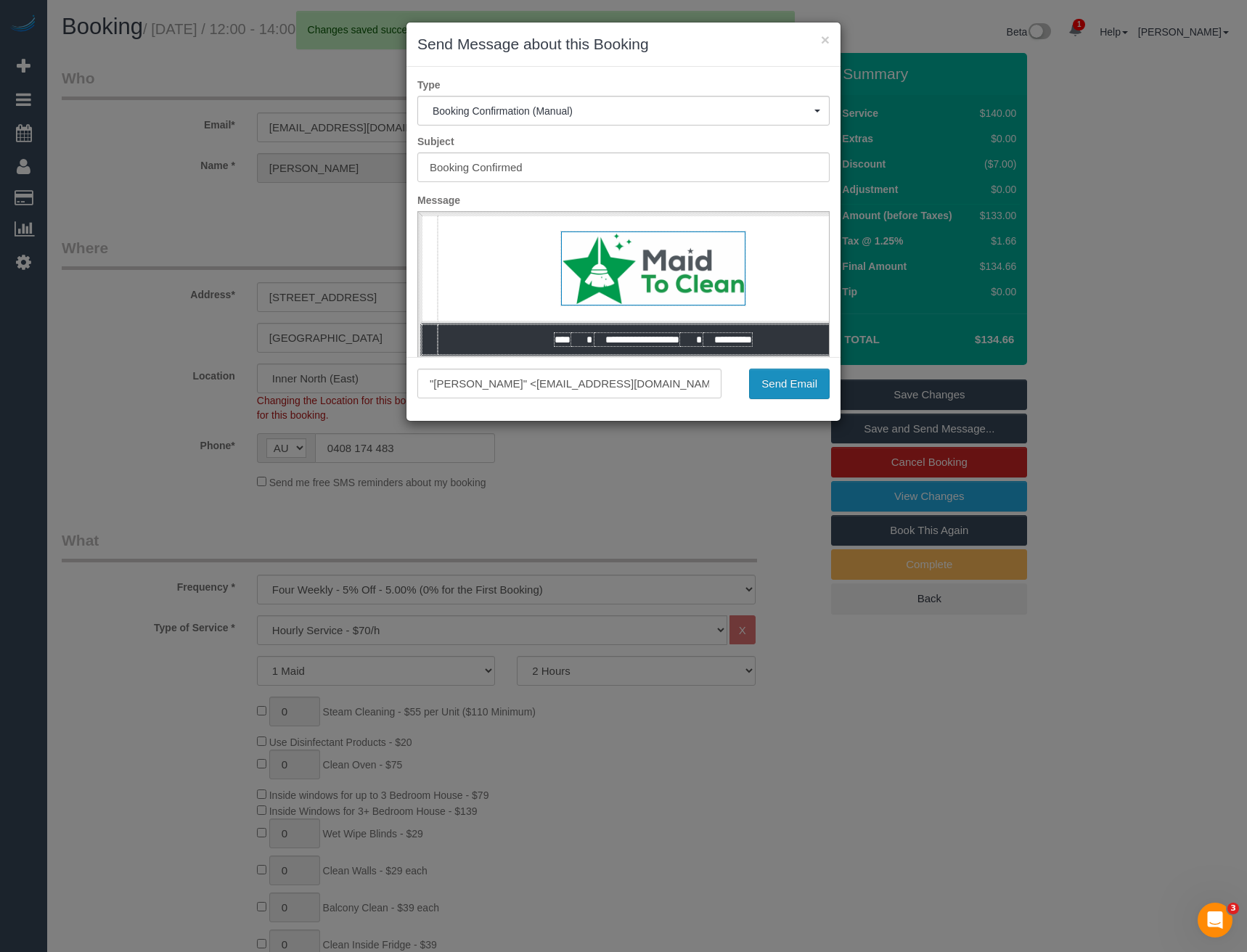
click at [801, 386] on button "Send Email" at bounding box center [788, 384] width 80 height 31
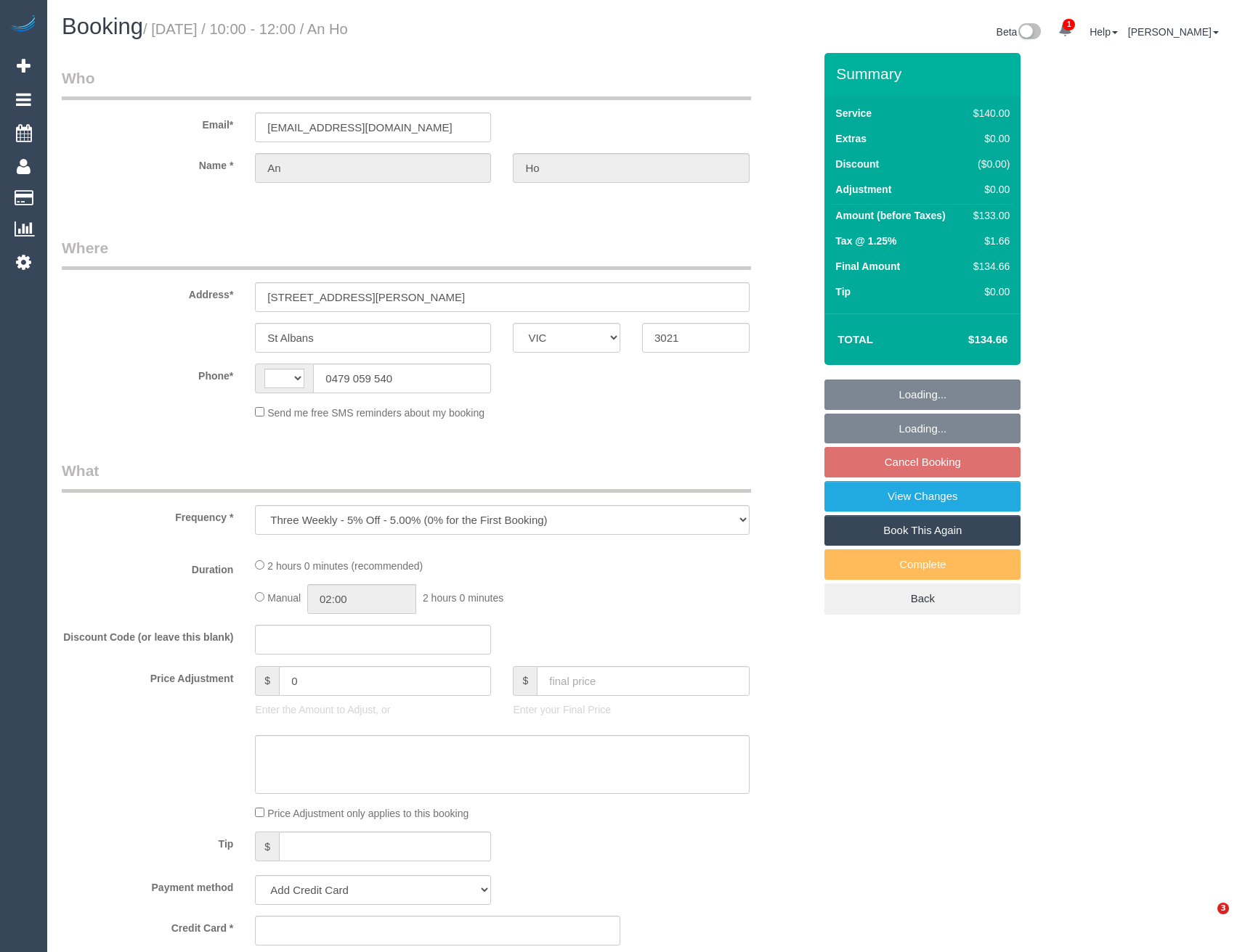
select select "VIC"
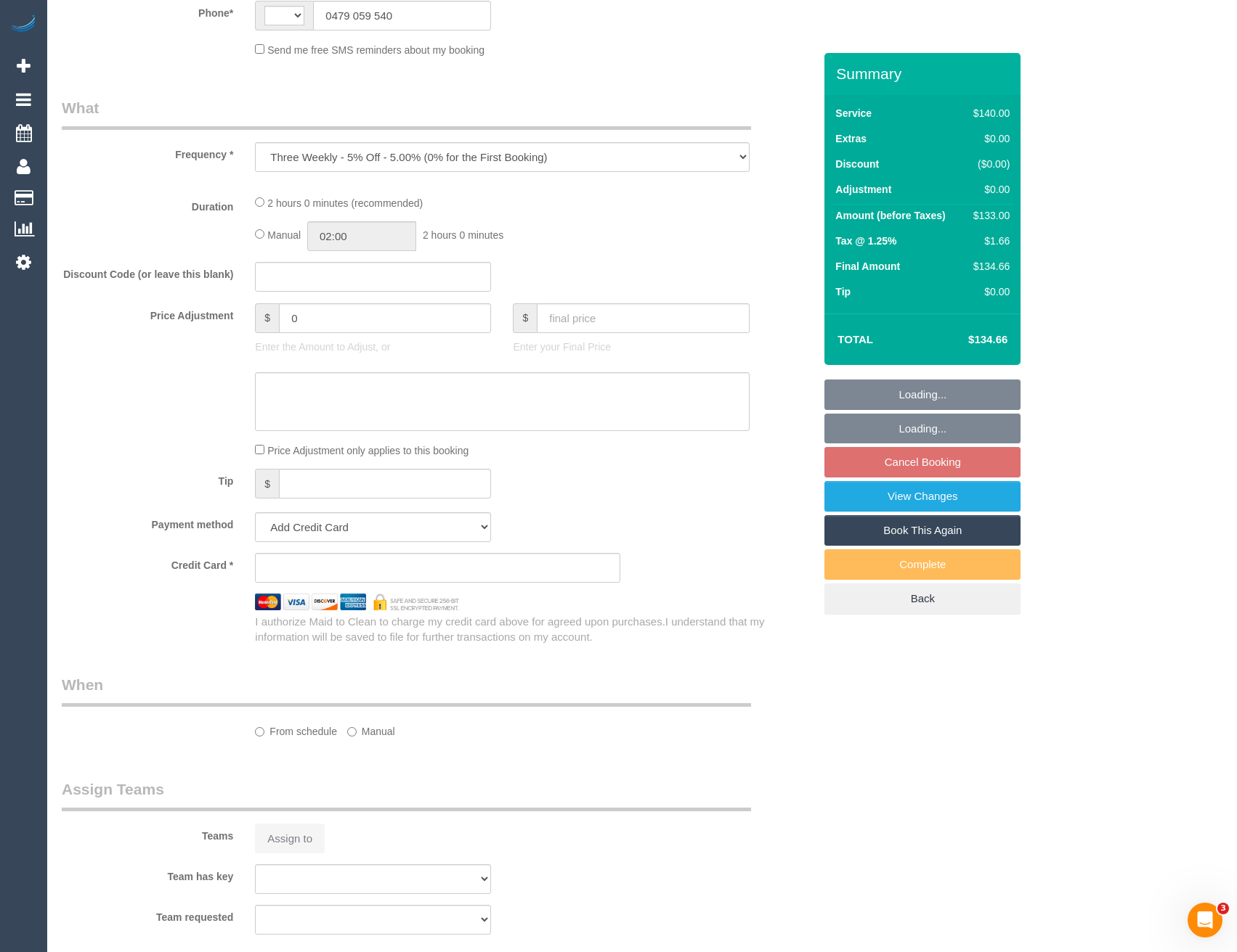
select select "string:AU"
select select "string:stripe-pm_1R6Iwn2GScqysDRVZVx8h5S8"
select select "number:27"
select select "number:14"
select select "number:19"
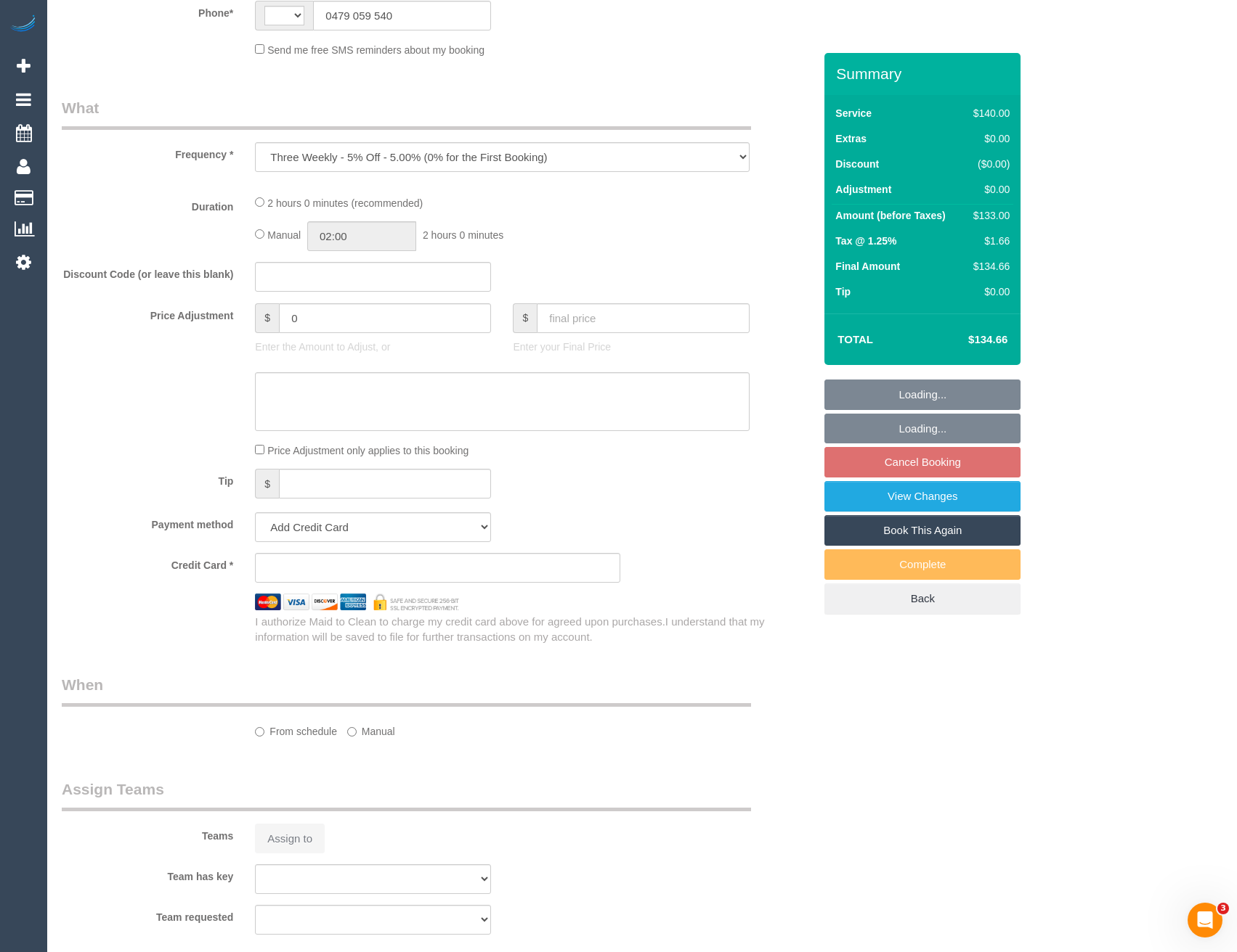
select select "number:25"
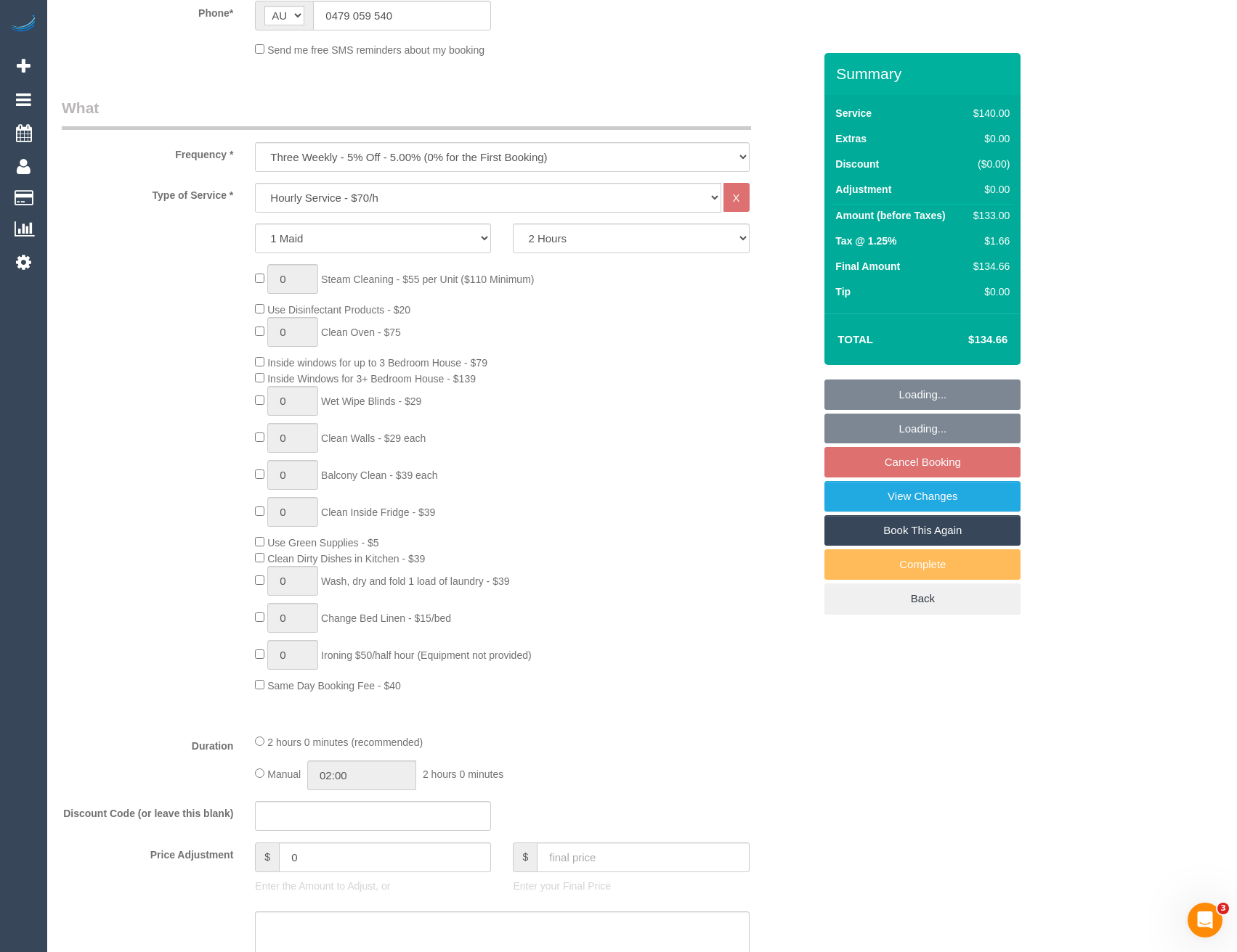
select select "object:1399"
select select "spot3"
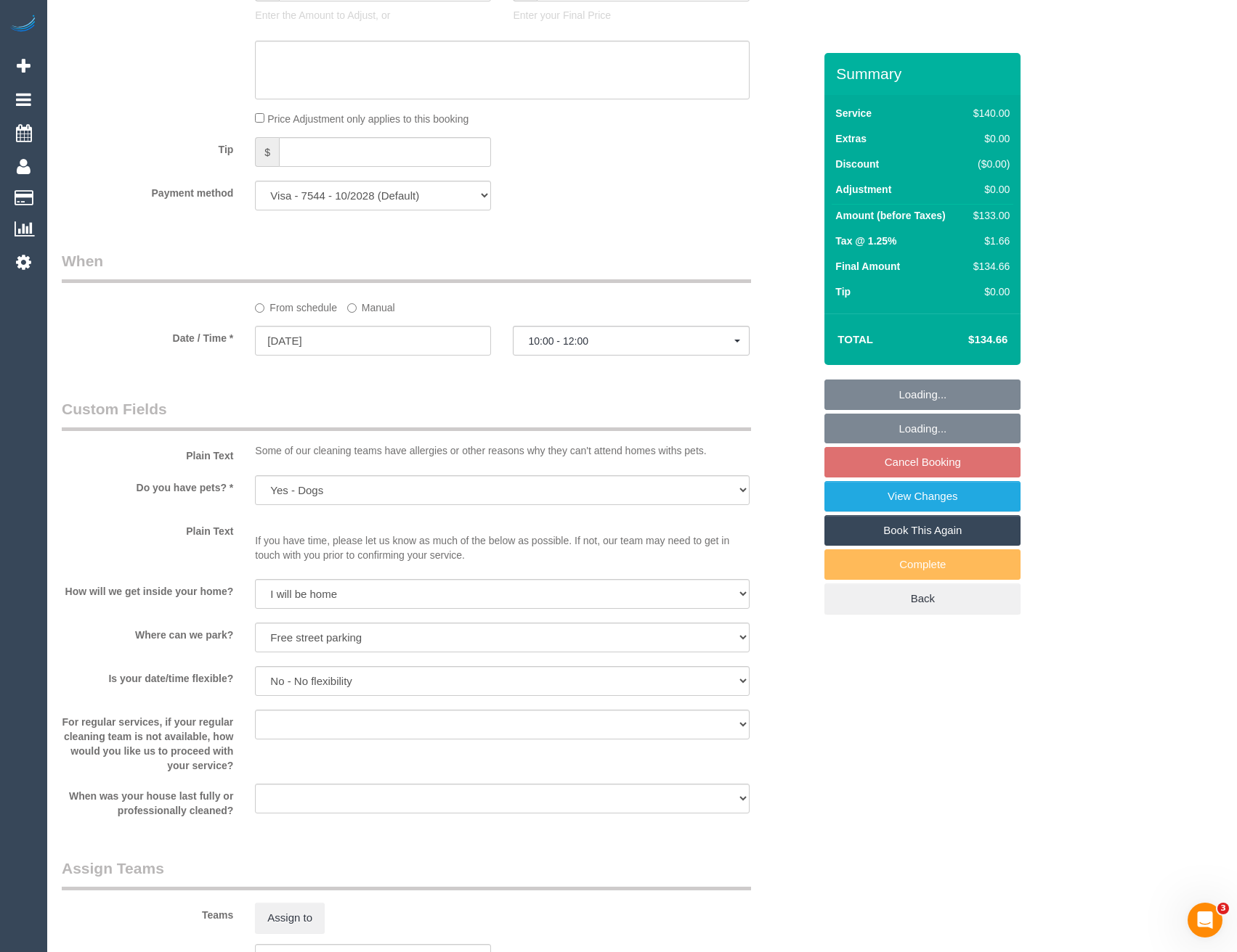
scroll to position [1594, 0]
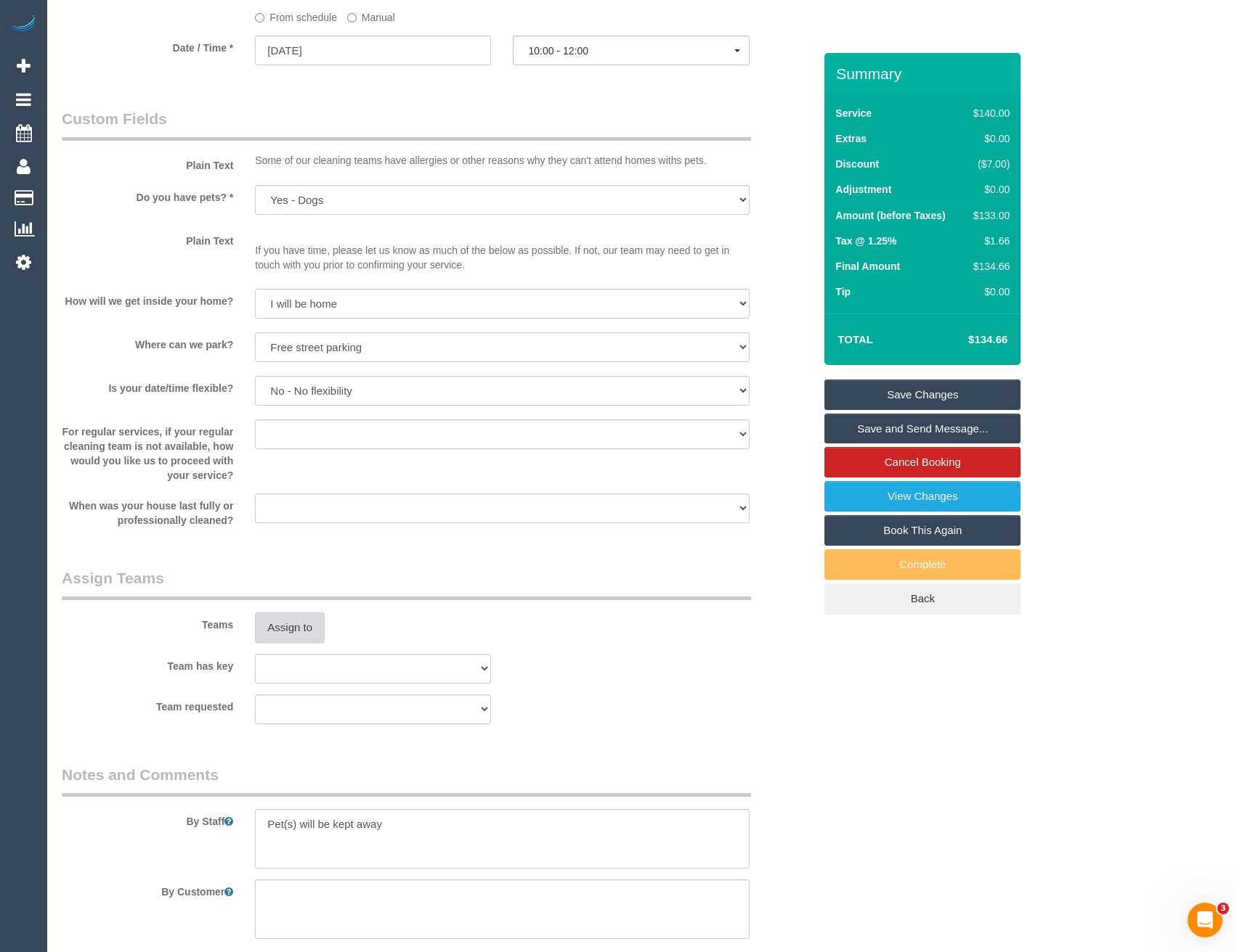
click at [295, 632] on button "Assign to" at bounding box center [289, 628] width 70 height 31
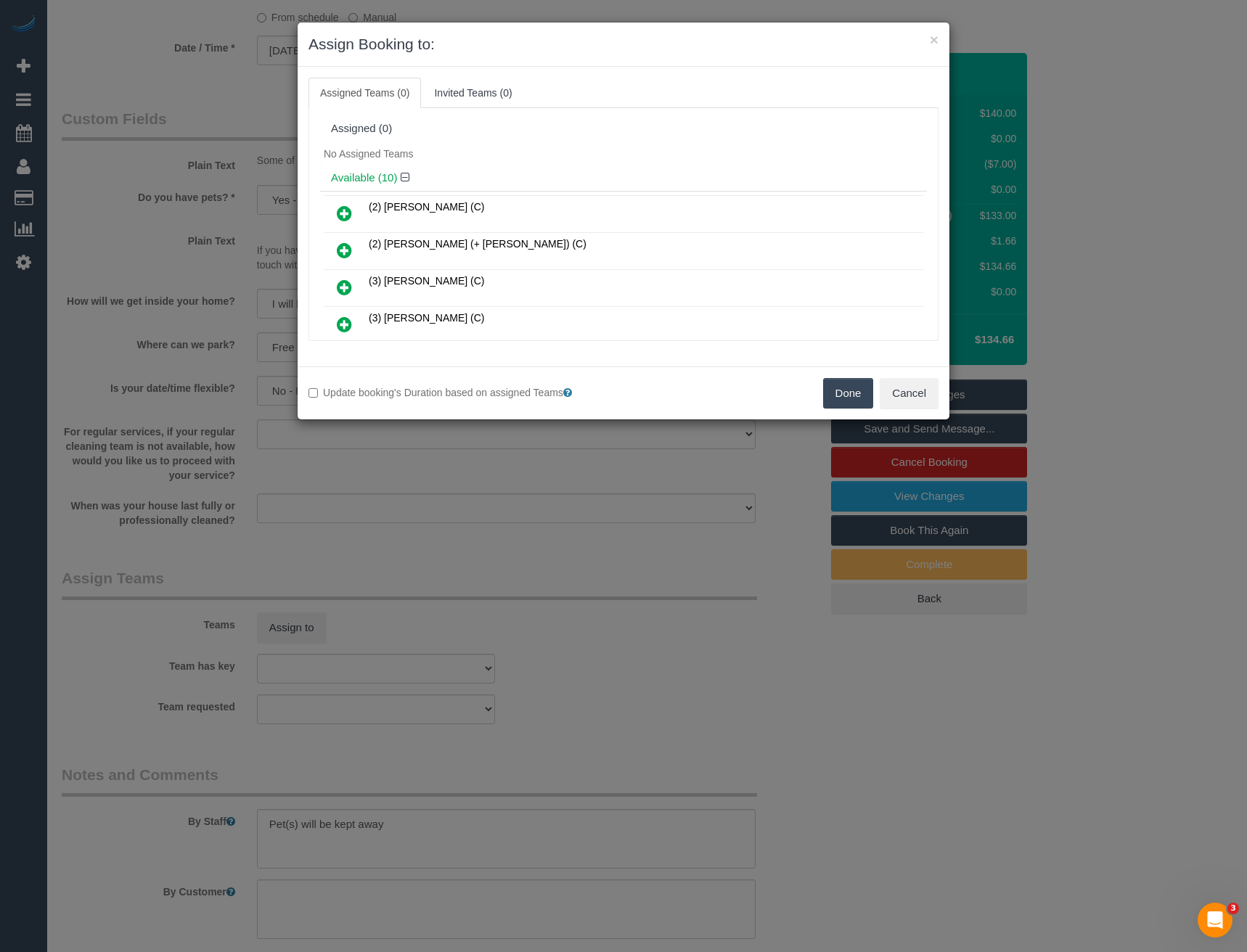
click at [350, 283] on icon at bounding box center [344, 287] width 15 height 17
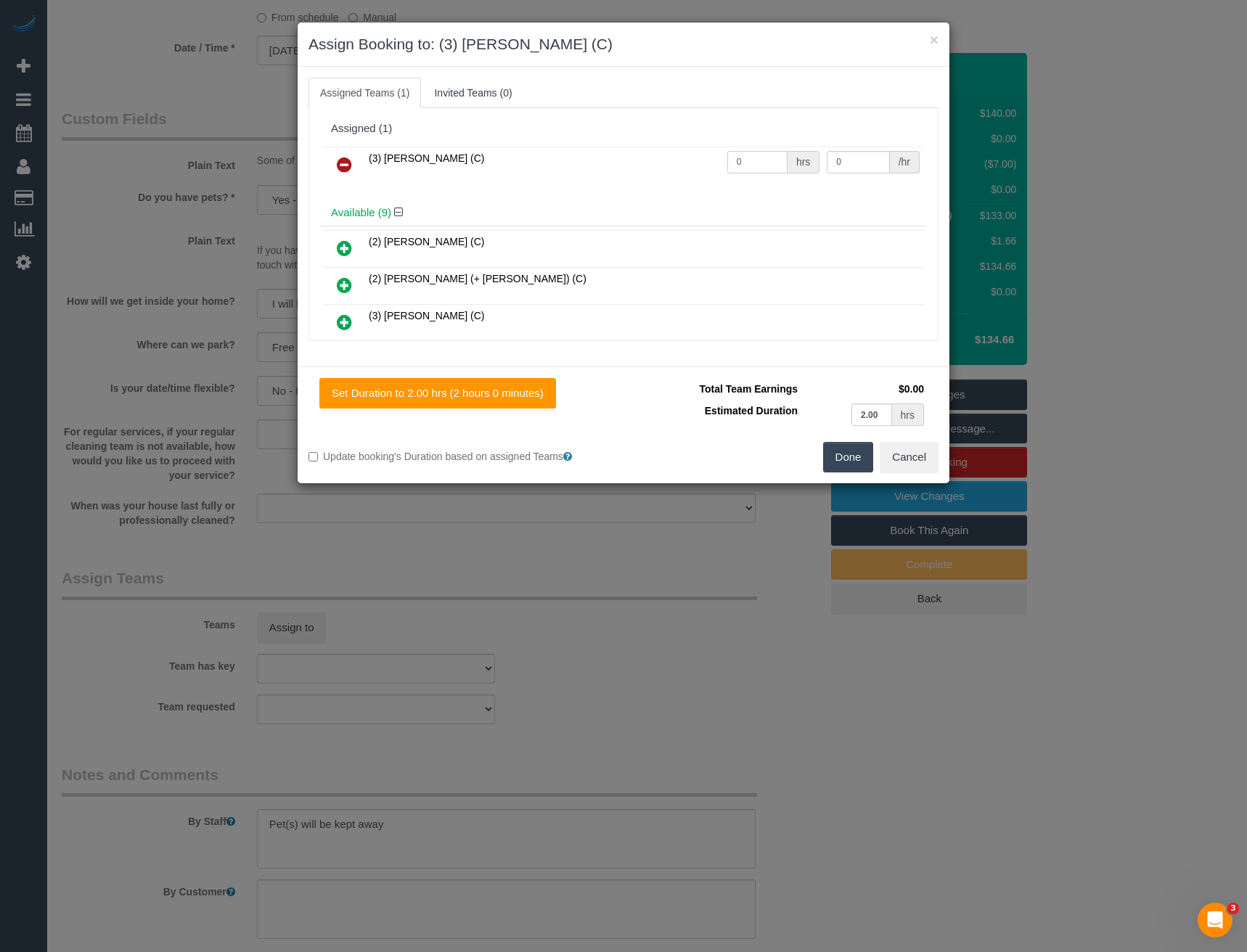
drag, startPoint x: 752, startPoint y: 164, endPoint x: 656, endPoint y: 183, distance: 97.9
click at [657, 184] on div "(3) Abu Bakar (C) 0 hrs 0 /hr" at bounding box center [623, 171] width 607 height 57
type input "2"
type input "35"
click at [823, 466] on button "Done" at bounding box center [848, 458] width 51 height 31
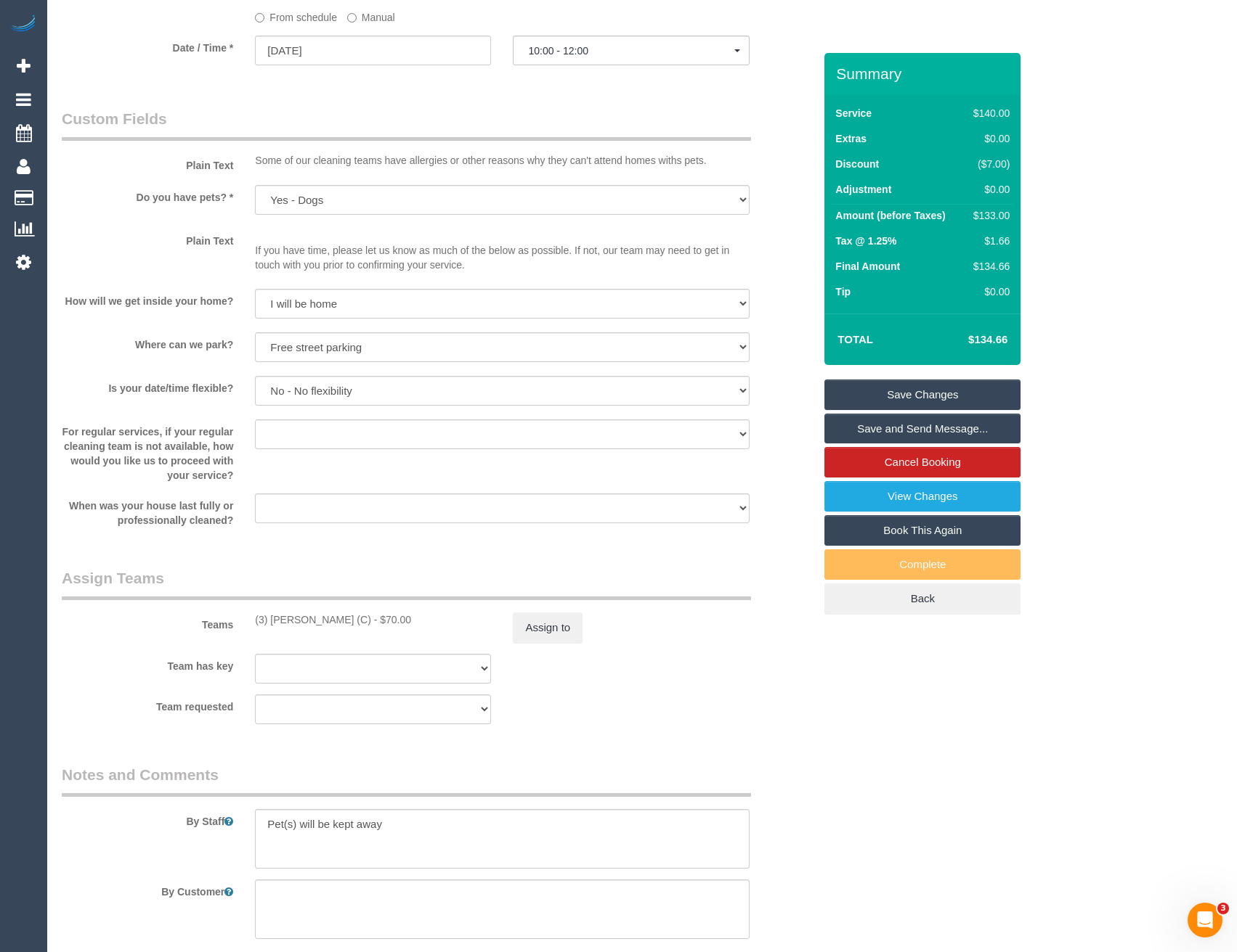
click at [833, 457] on div "× Assign Booking to: (3) Abu Bakar (C) Assigned Teams (1) Invited Teams (0) Ass…" at bounding box center [618, 476] width 1237 height 952
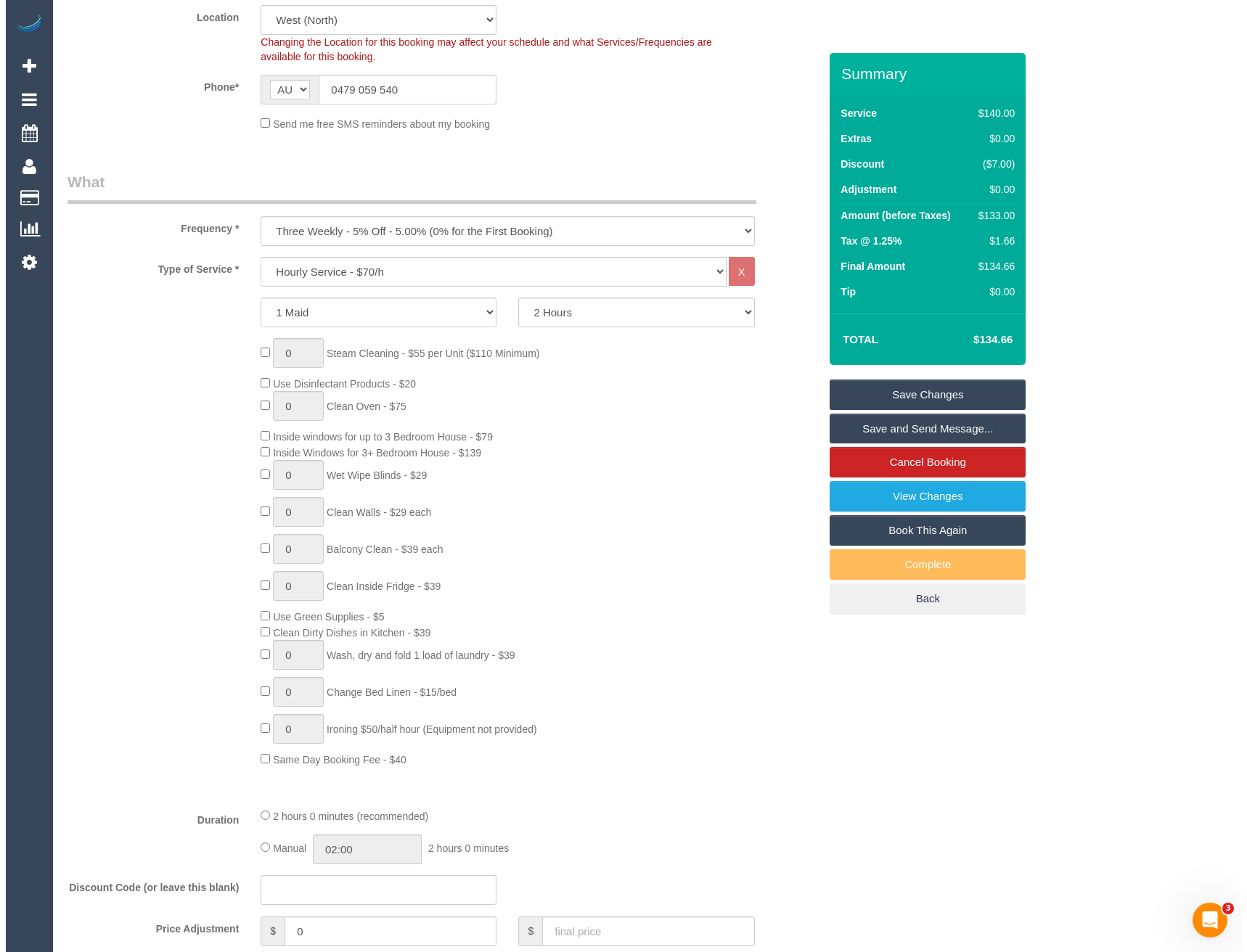
scroll to position [0, 0]
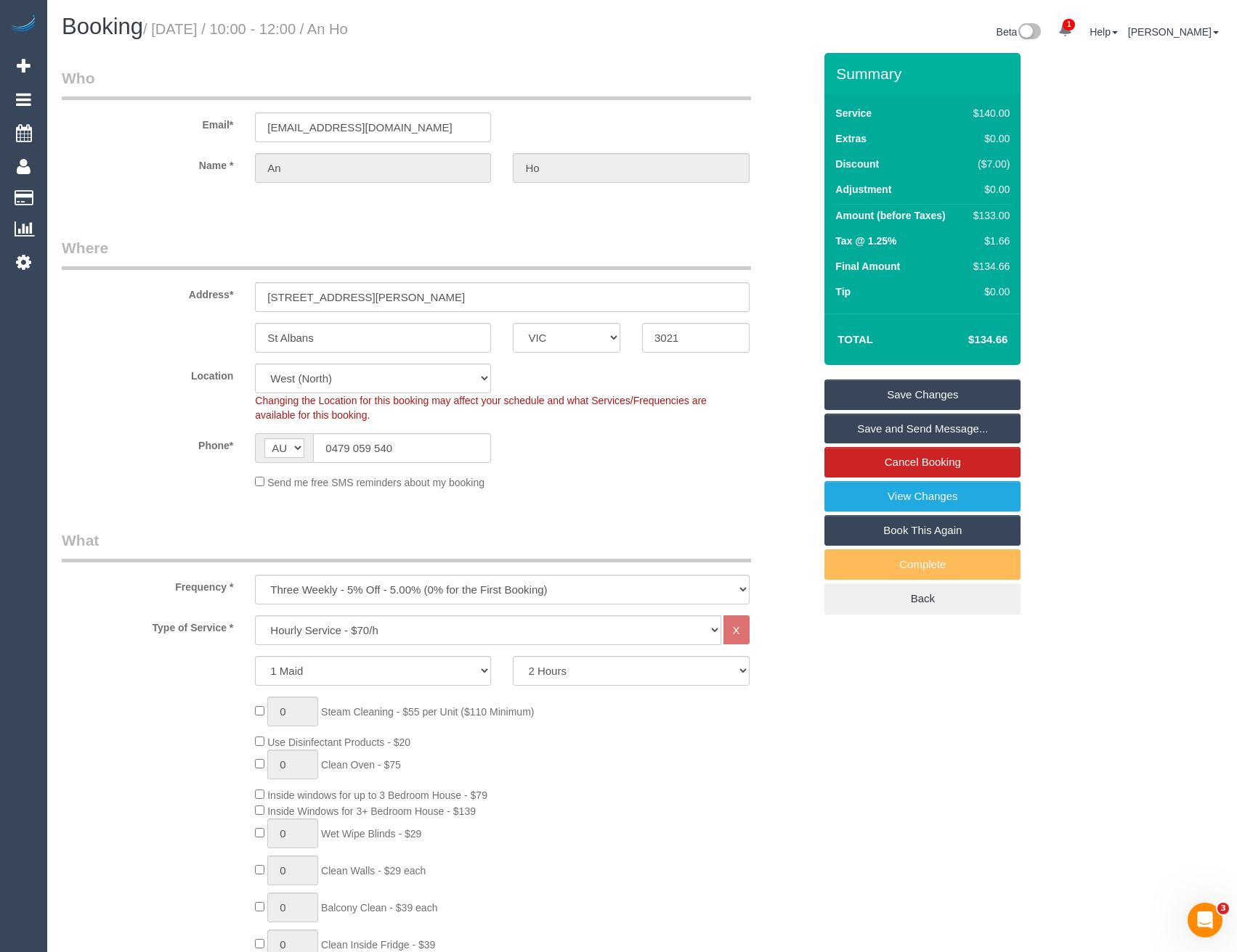
click at [889, 426] on link "Save and Send Message..." at bounding box center [922, 430] width 196 height 31
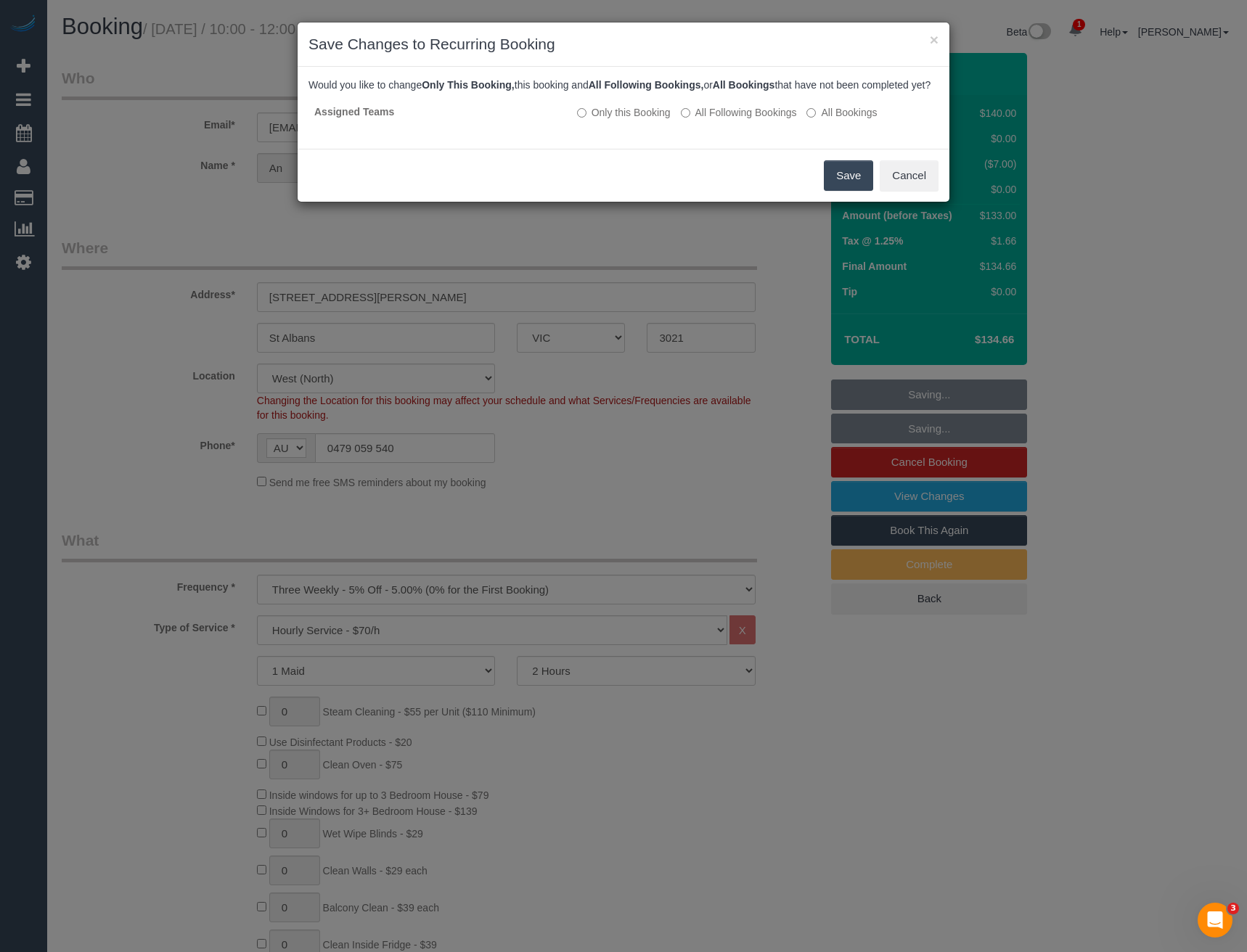
drag, startPoint x: 859, startPoint y: 185, endPoint x: 660, endPoint y: 138, distance: 204.5
click at [859, 185] on button "Save" at bounding box center [848, 176] width 49 height 31
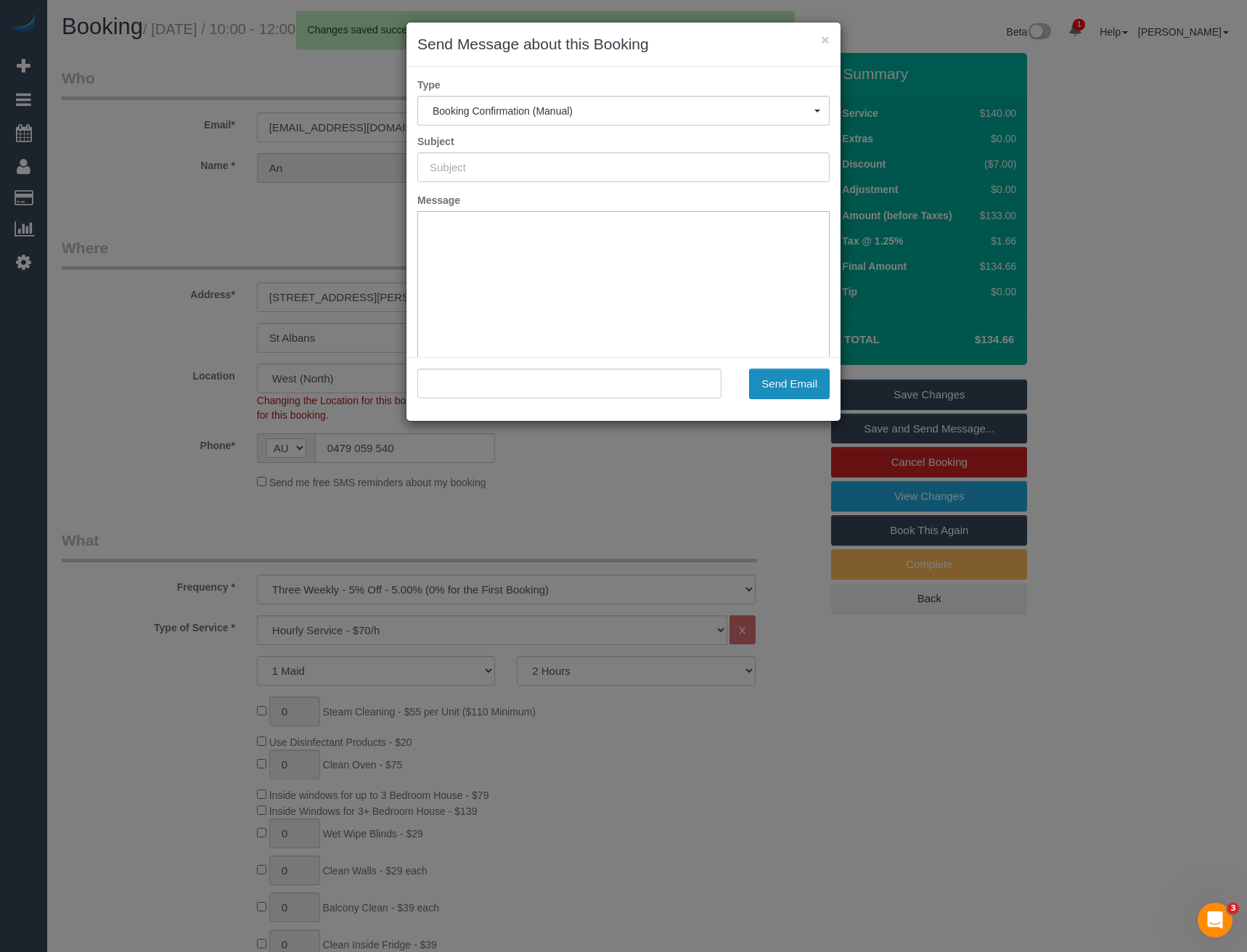
type input "Booking Confirmed"
type input ""An Ho" <anho.2804@gmail.com>"
click at [710, 422] on div "× Send Message about this Booking Type Booking Confirmation (Manual) Booking Co…" at bounding box center [623, 476] width 1247 height 952
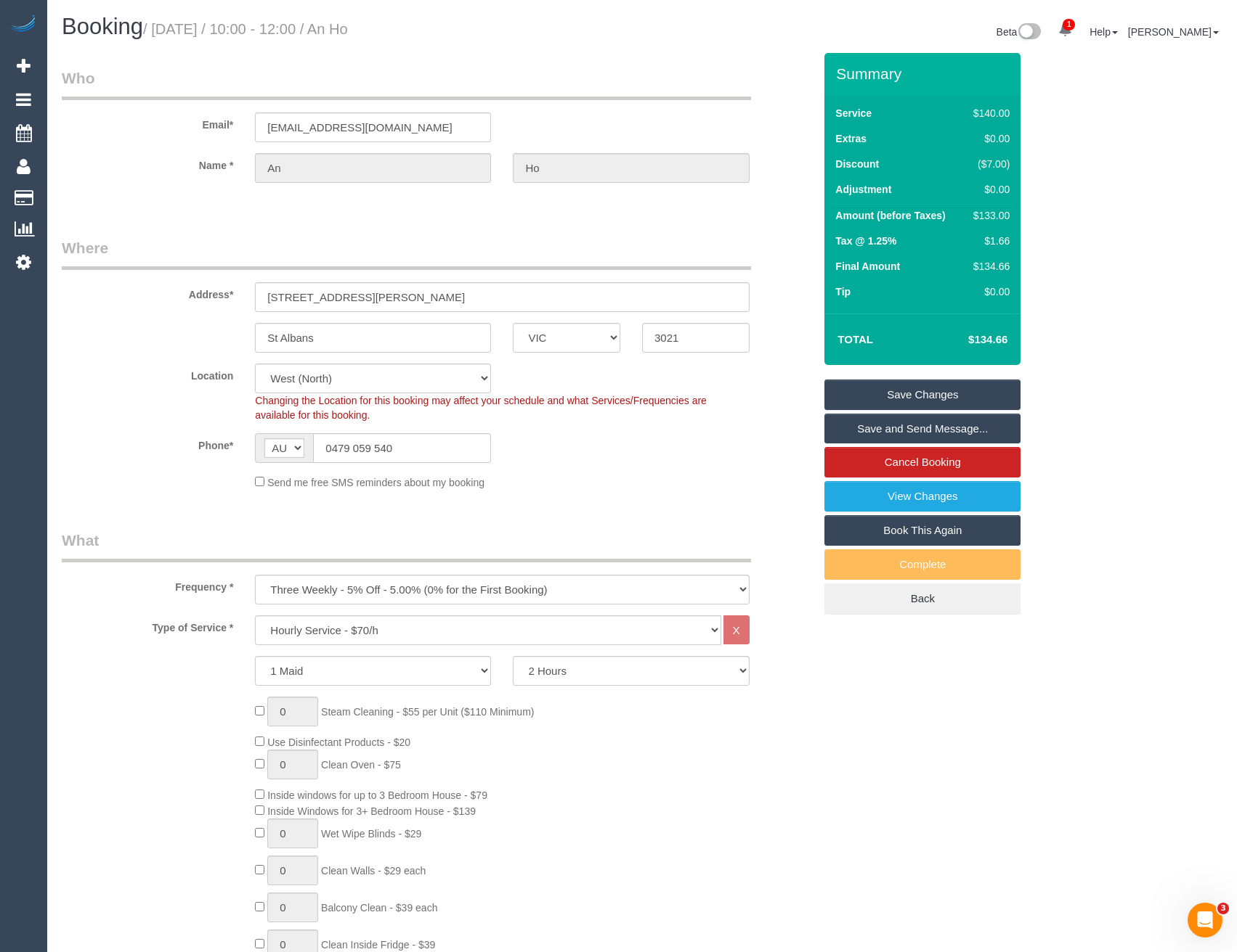
click at [938, 432] on link "Save and Send Message..." at bounding box center [922, 430] width 196 height 31
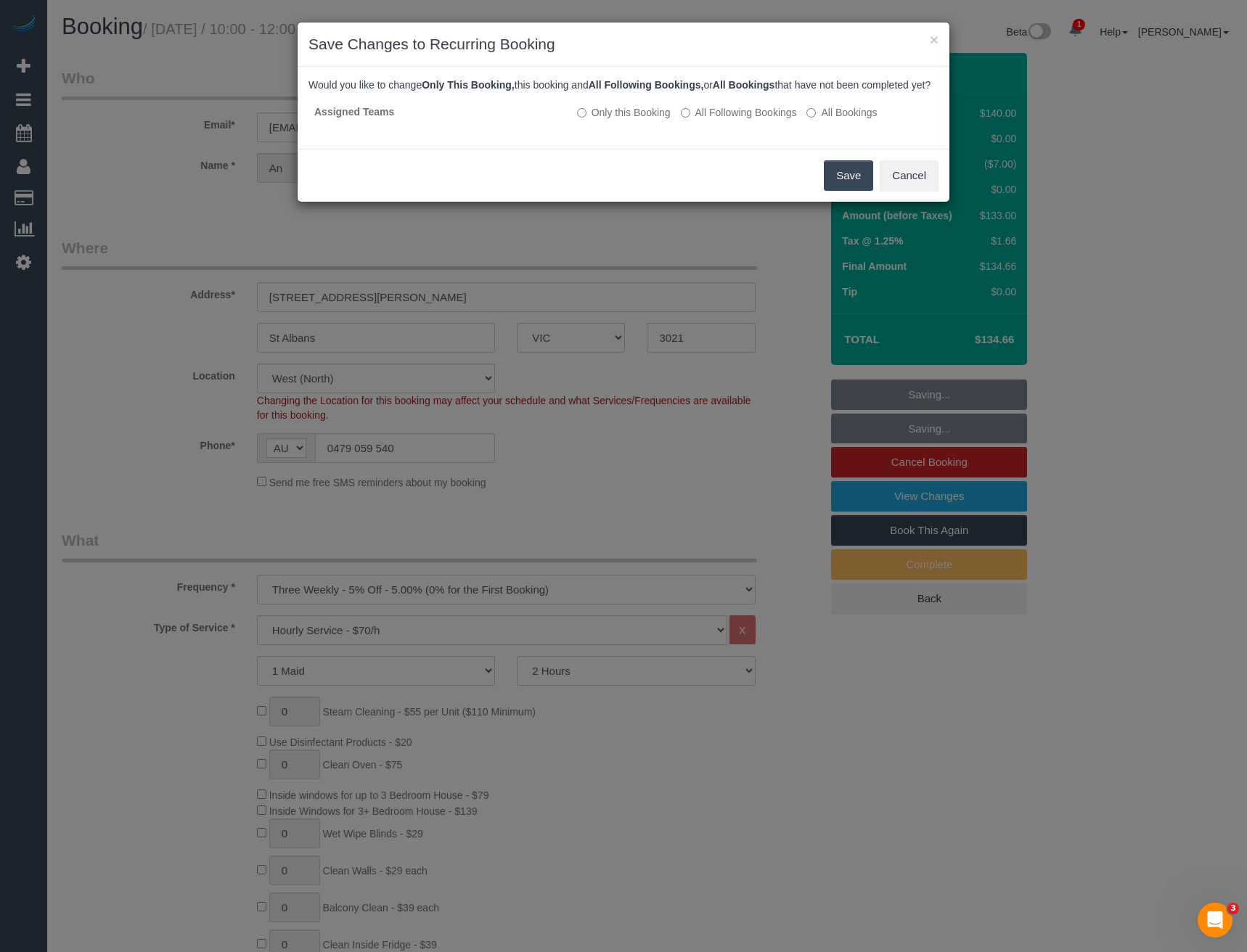
click at [844, 191] on button "Save" at bounding box center [848, 176] width 49 height 31
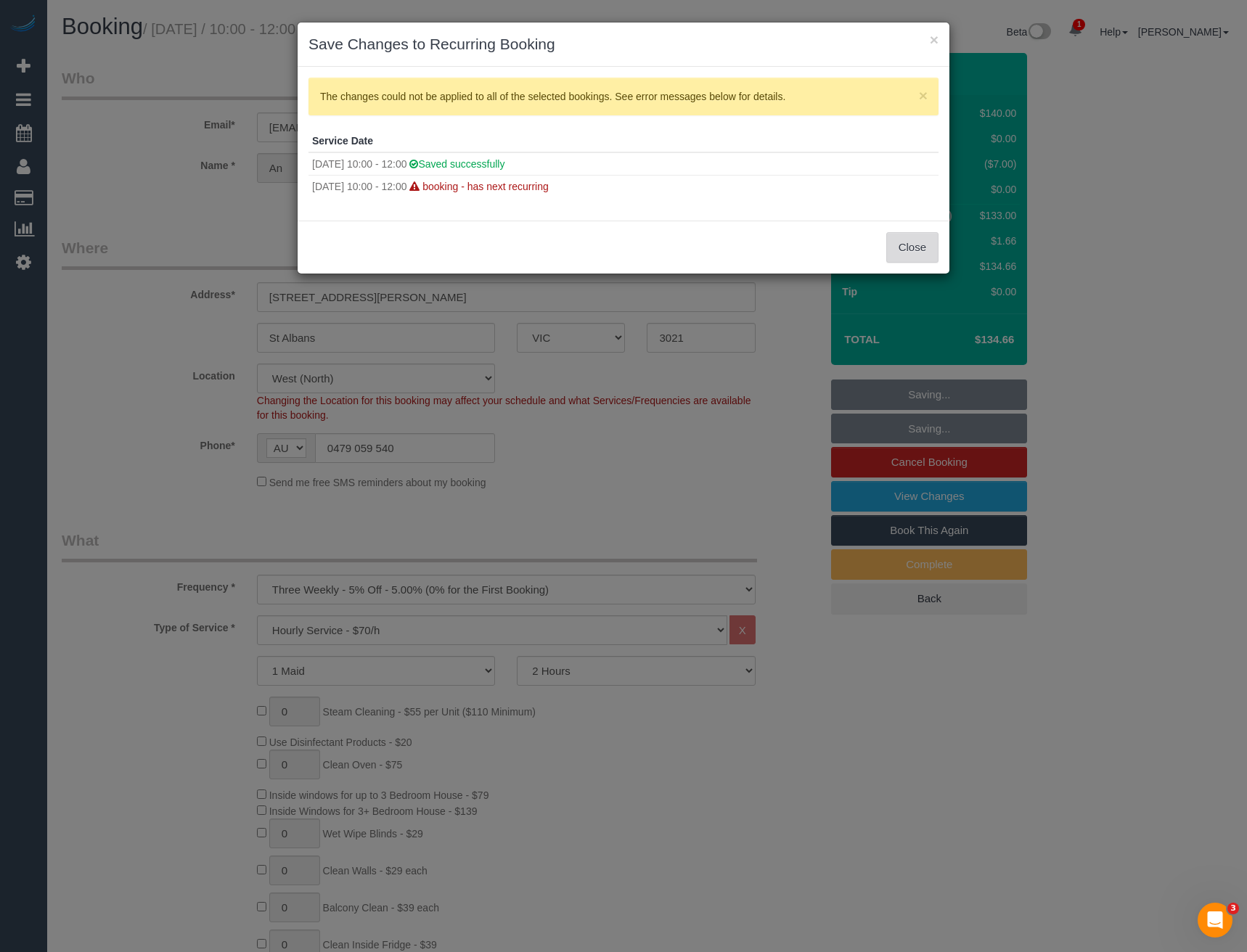
click at [917, 246] on button "Close" at bounding box center [912, 248] width 52 height 31
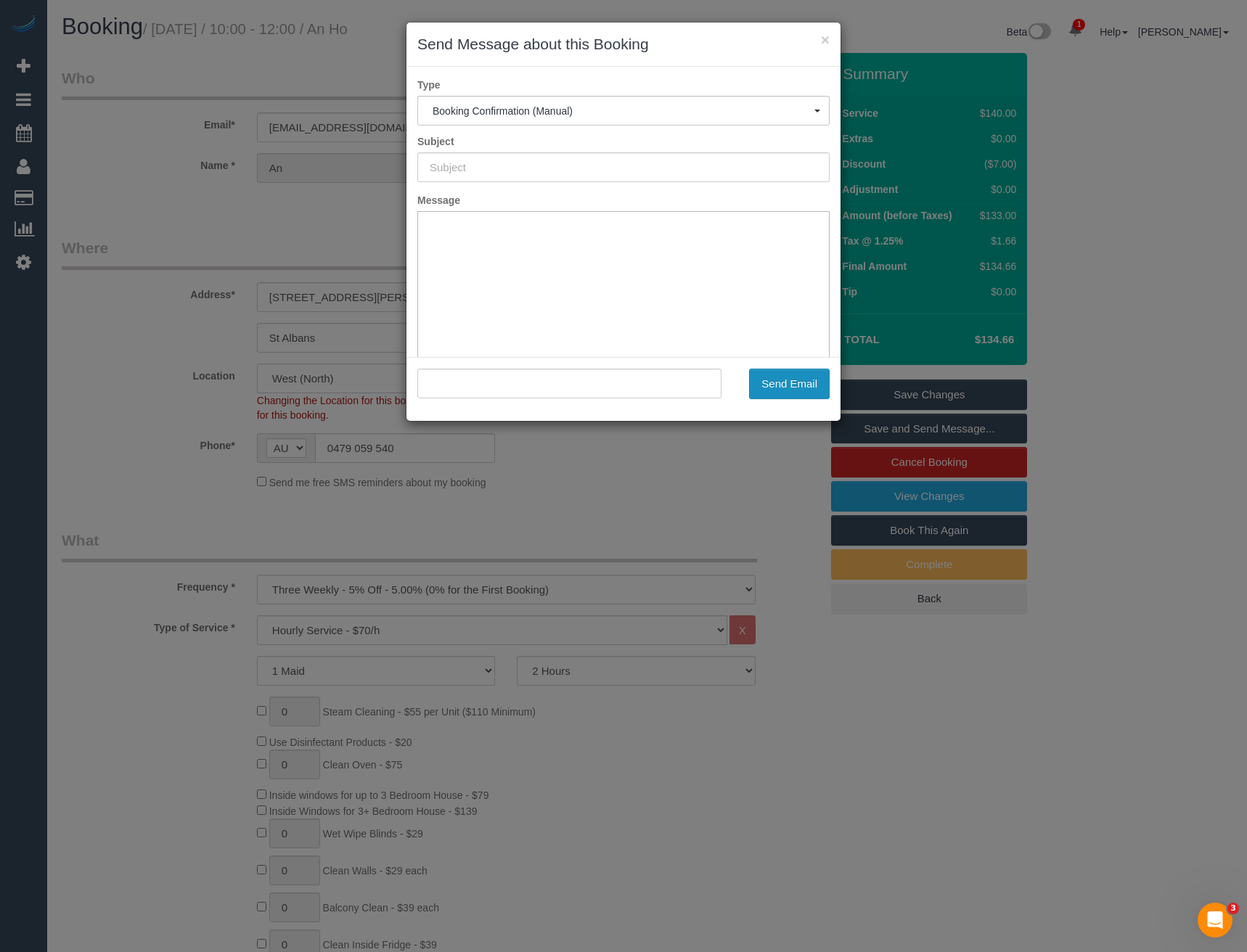
type input "Booking Confirmed"
type input ""An Ho" <anho.2804@gmail.com>"
click at [792, 386] on button "Send Email" at bounding box center [788, 384] width 80 height 31
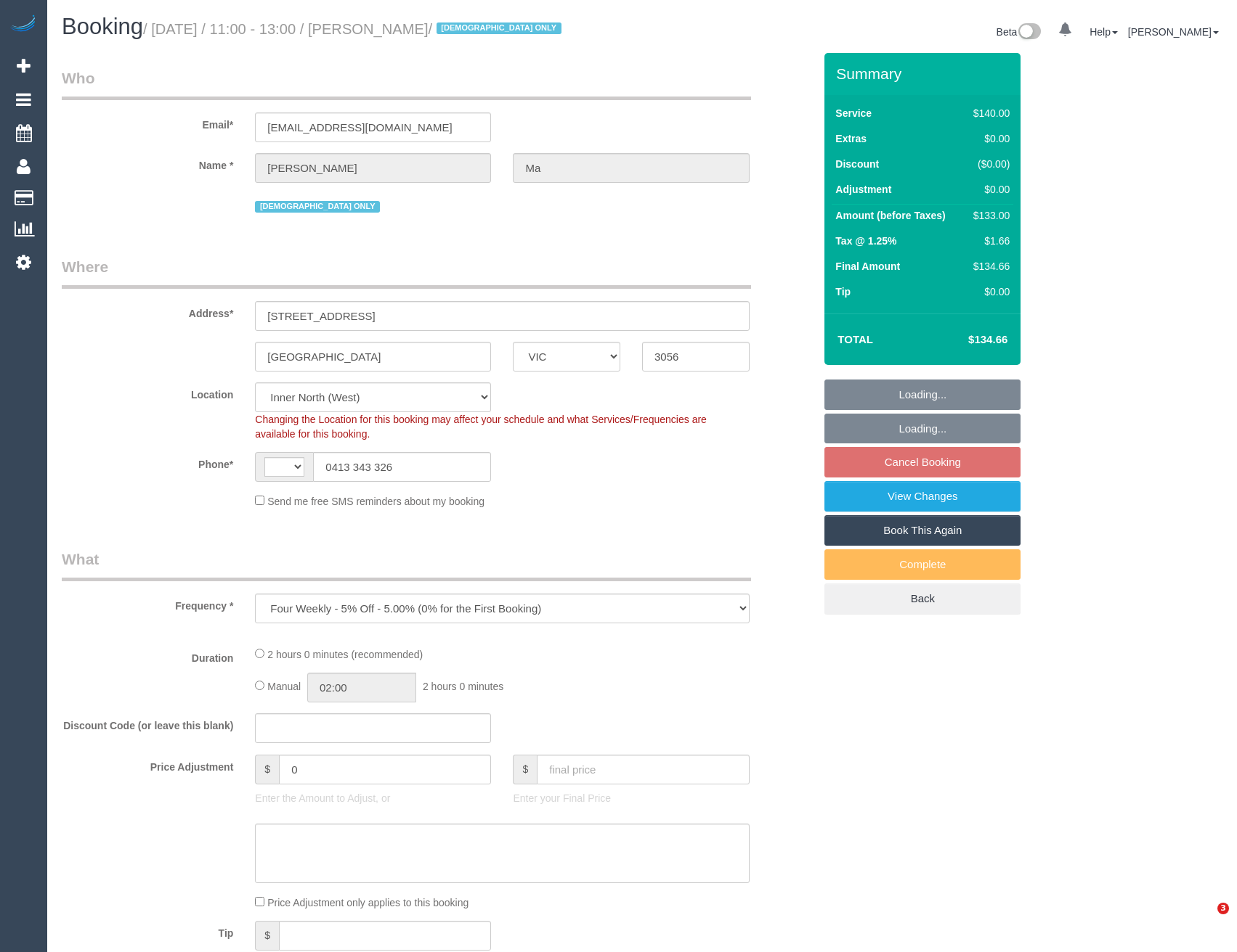
select select "VIC"
select select "object:857"
select select "string:AU"
select select "string:stripe-pm_1LuTbq2GScqysDRVreqOOtIc"
select select "number:28"
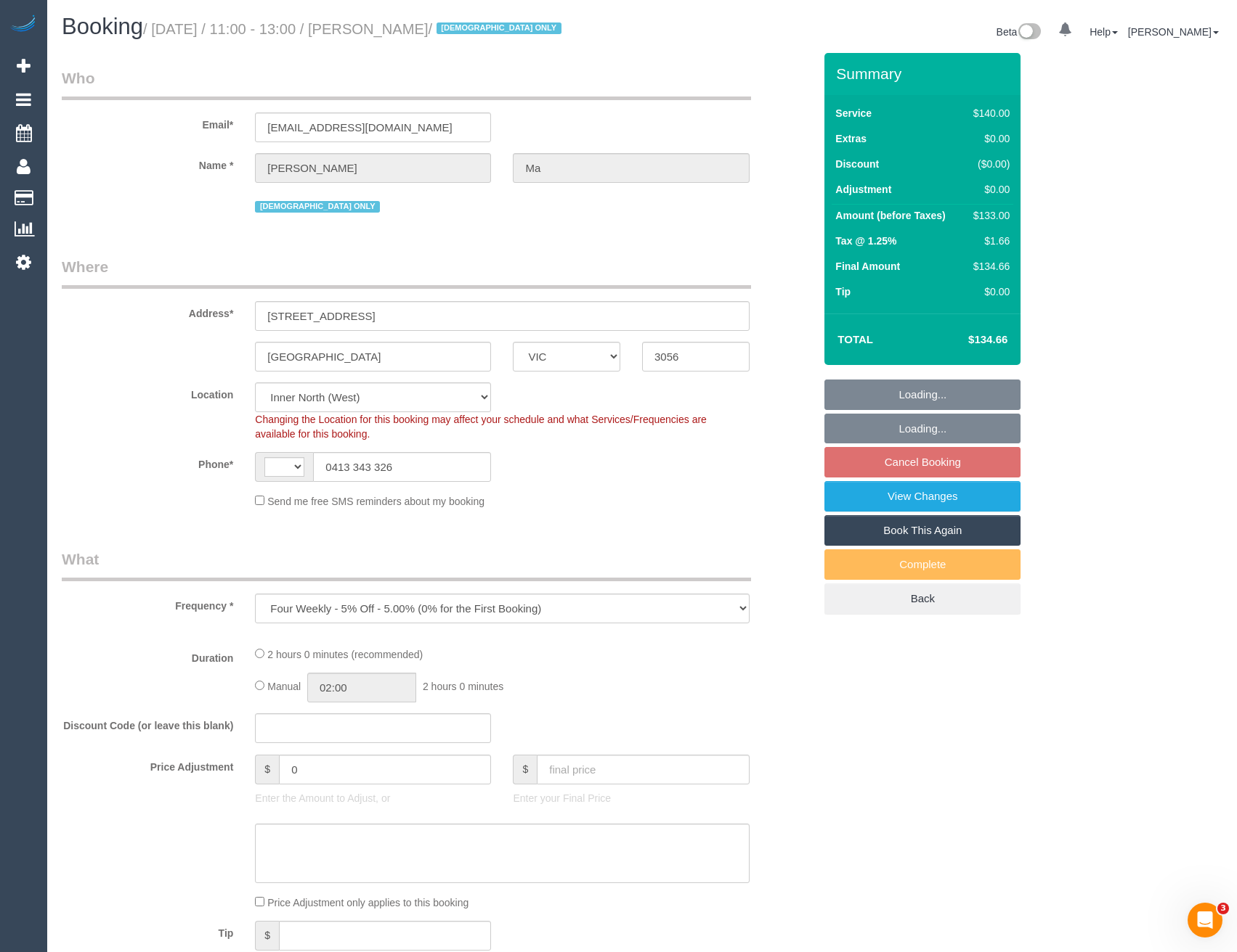
select select "number:14"
select select "number:19"
select select "number:36"
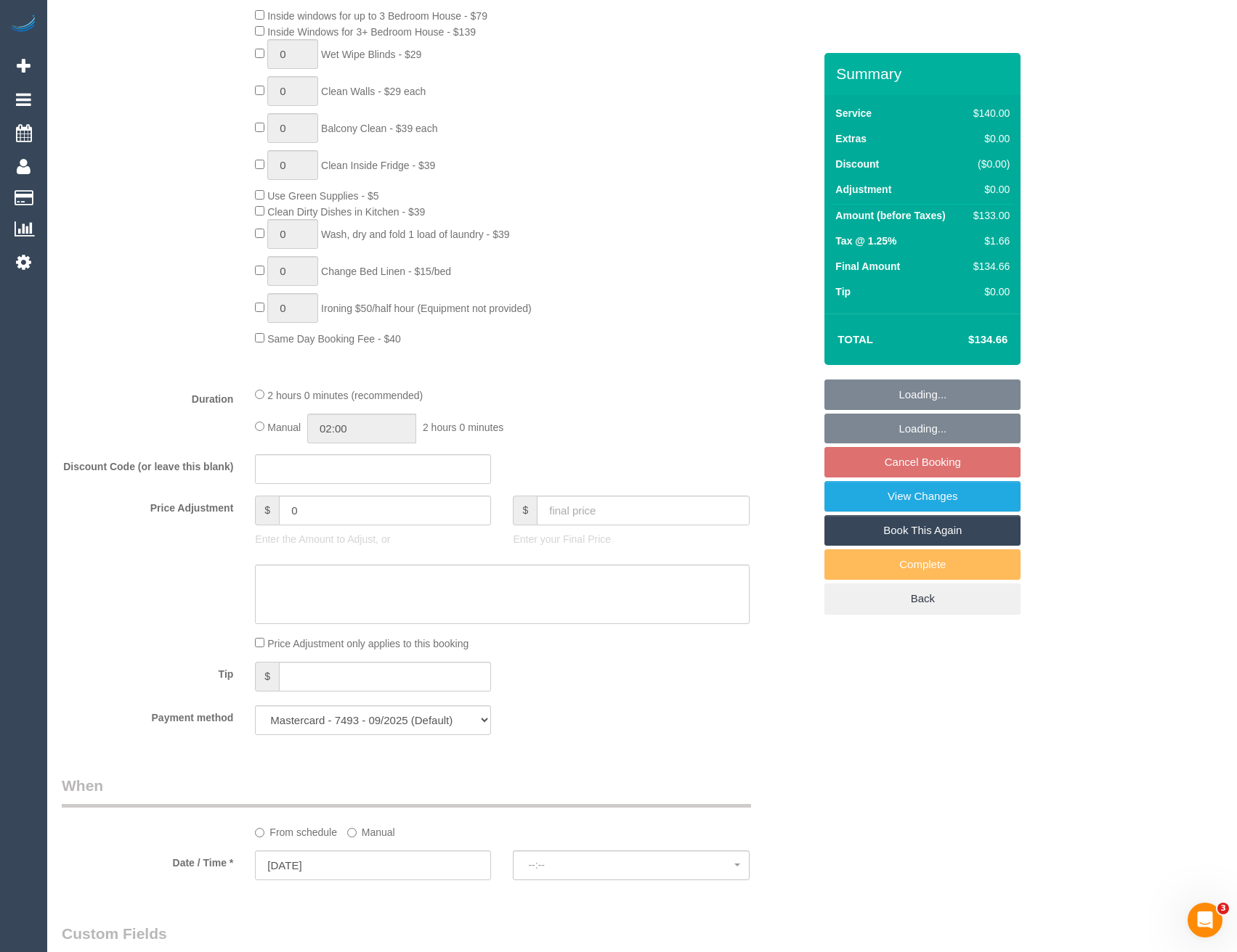
select select "spot4"
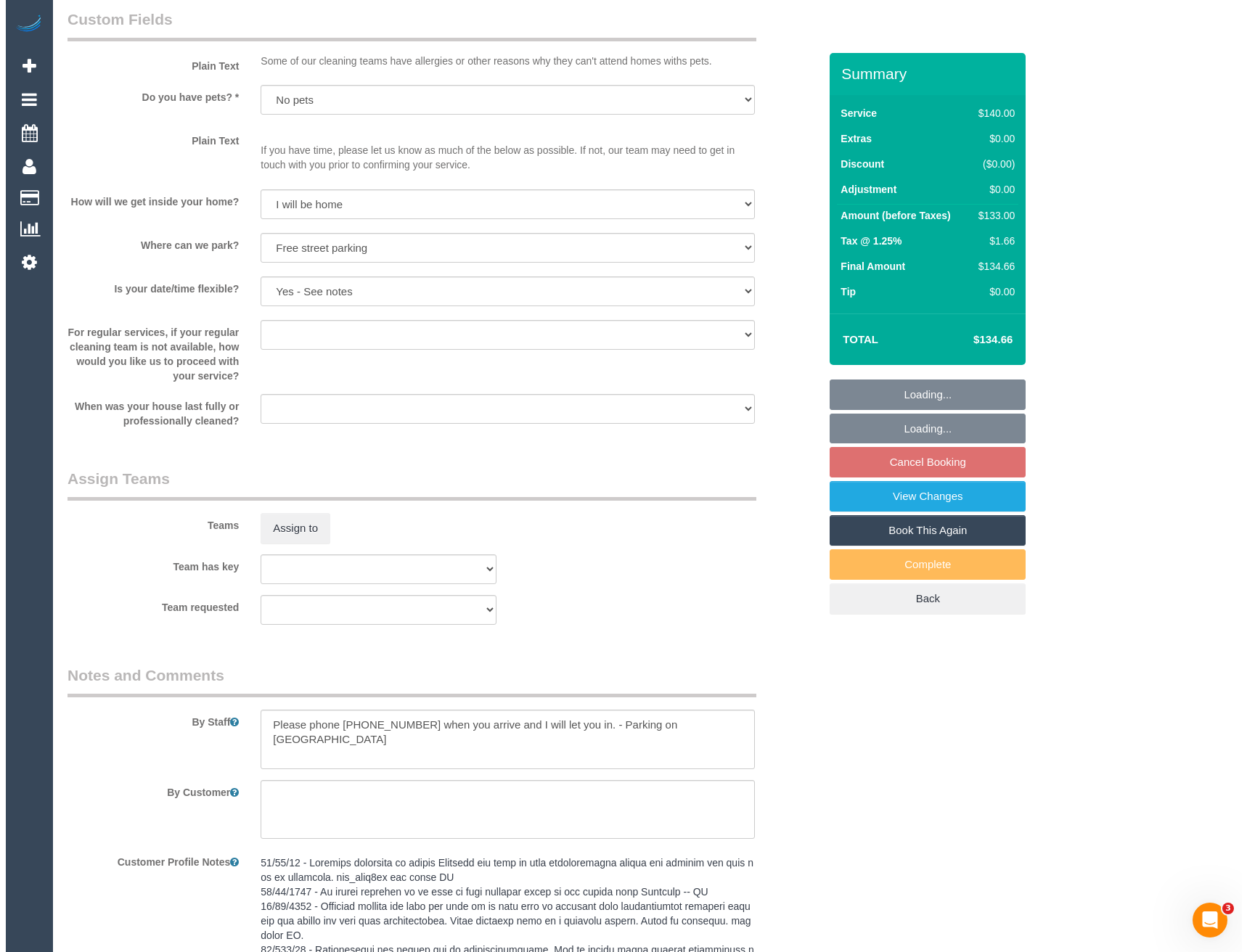
scroll to position [1742, 0]
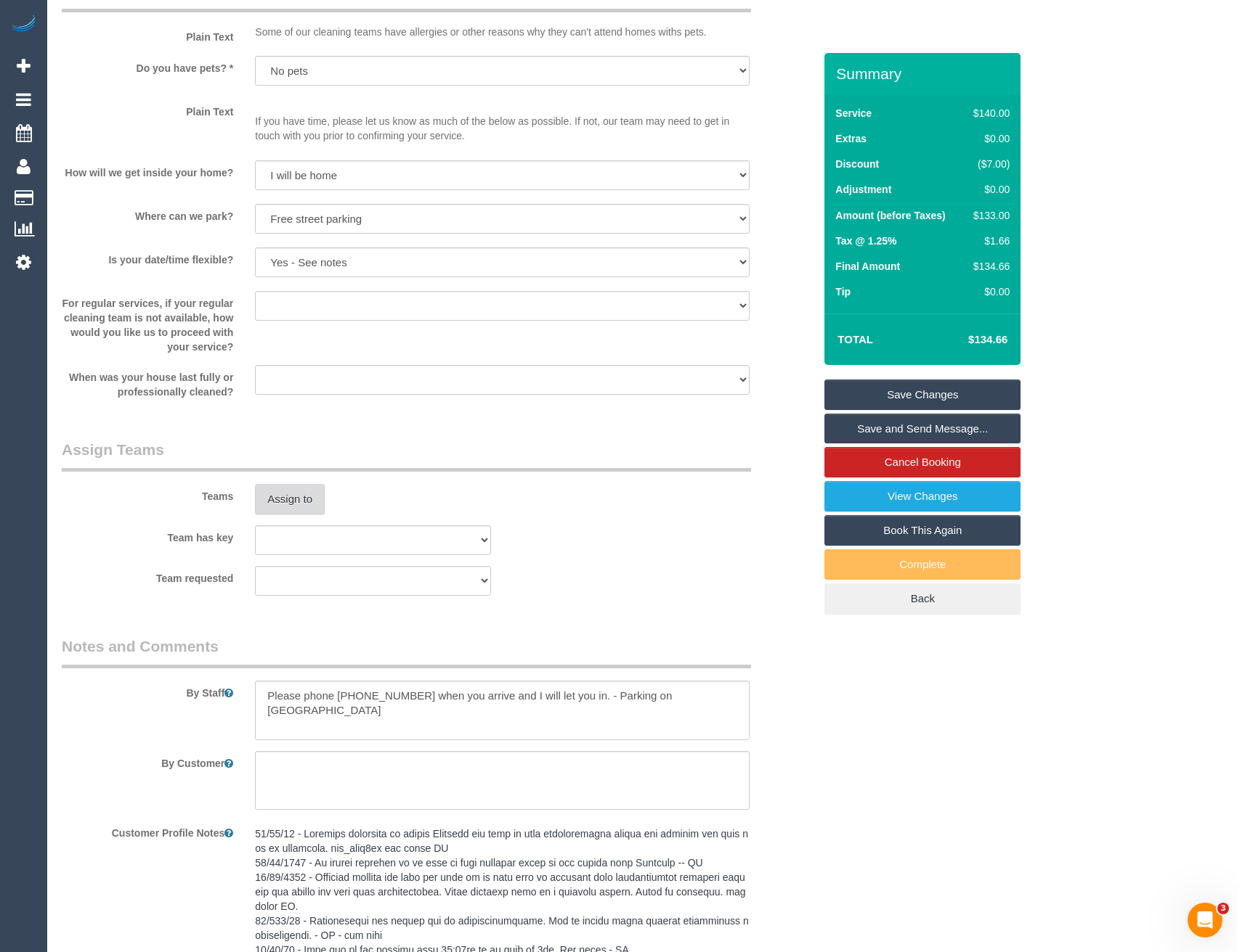
click at [289, 501] on button "Assign to" at bounding box center [289, 499] width 70 height 31
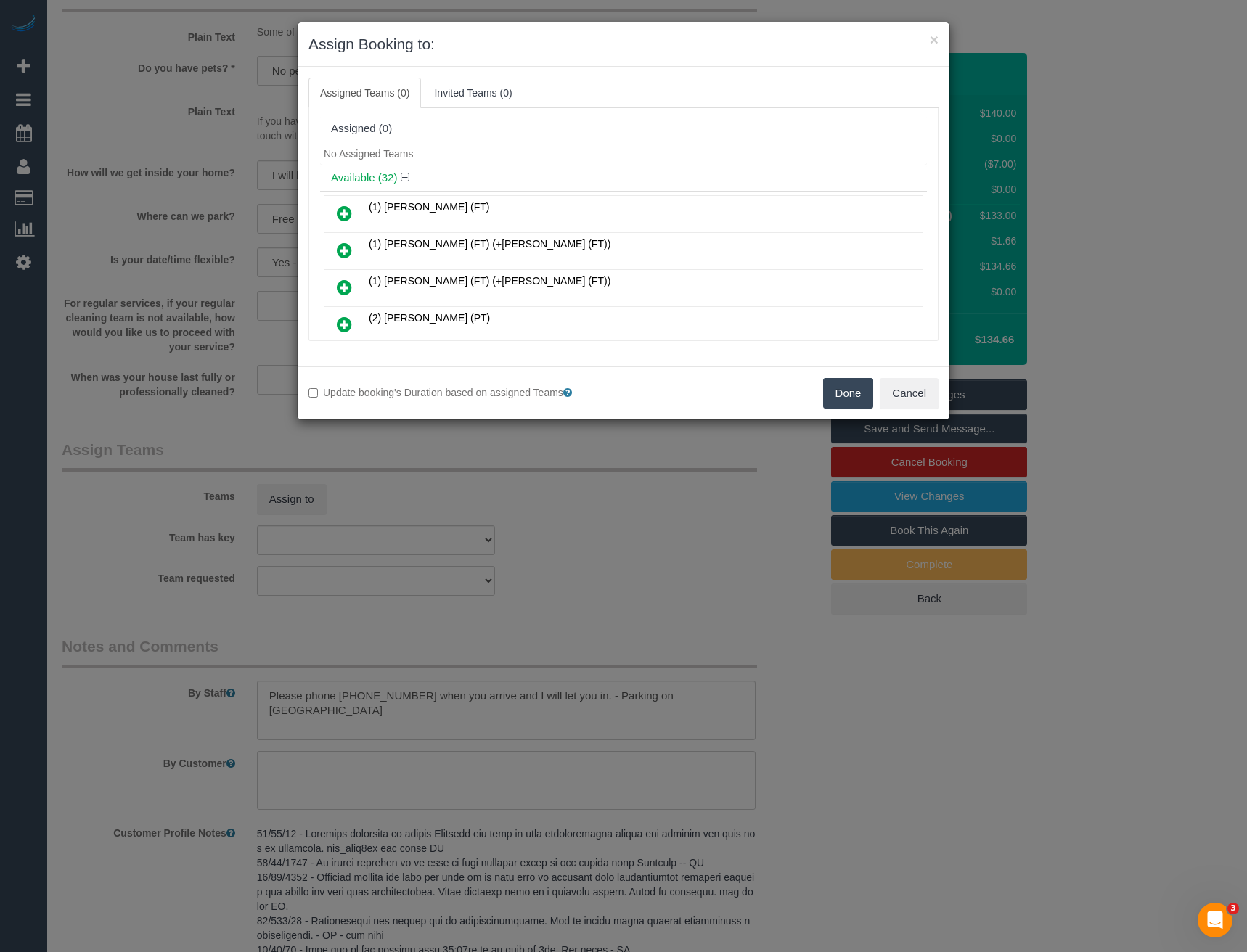
scroll to position [5905, 0]
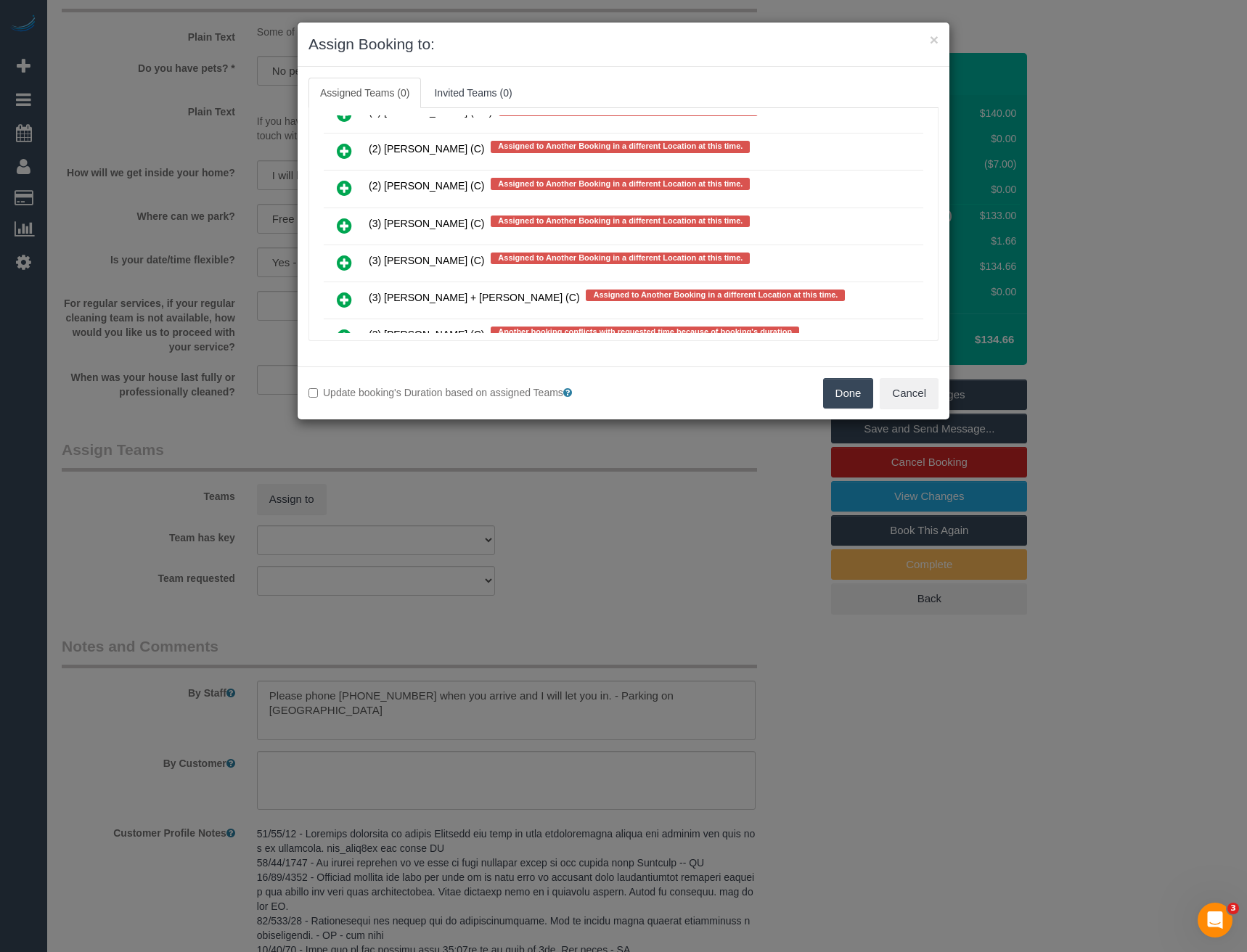
click at [342, 228] on icon at bounding box center [344, 225] width 15 height 17
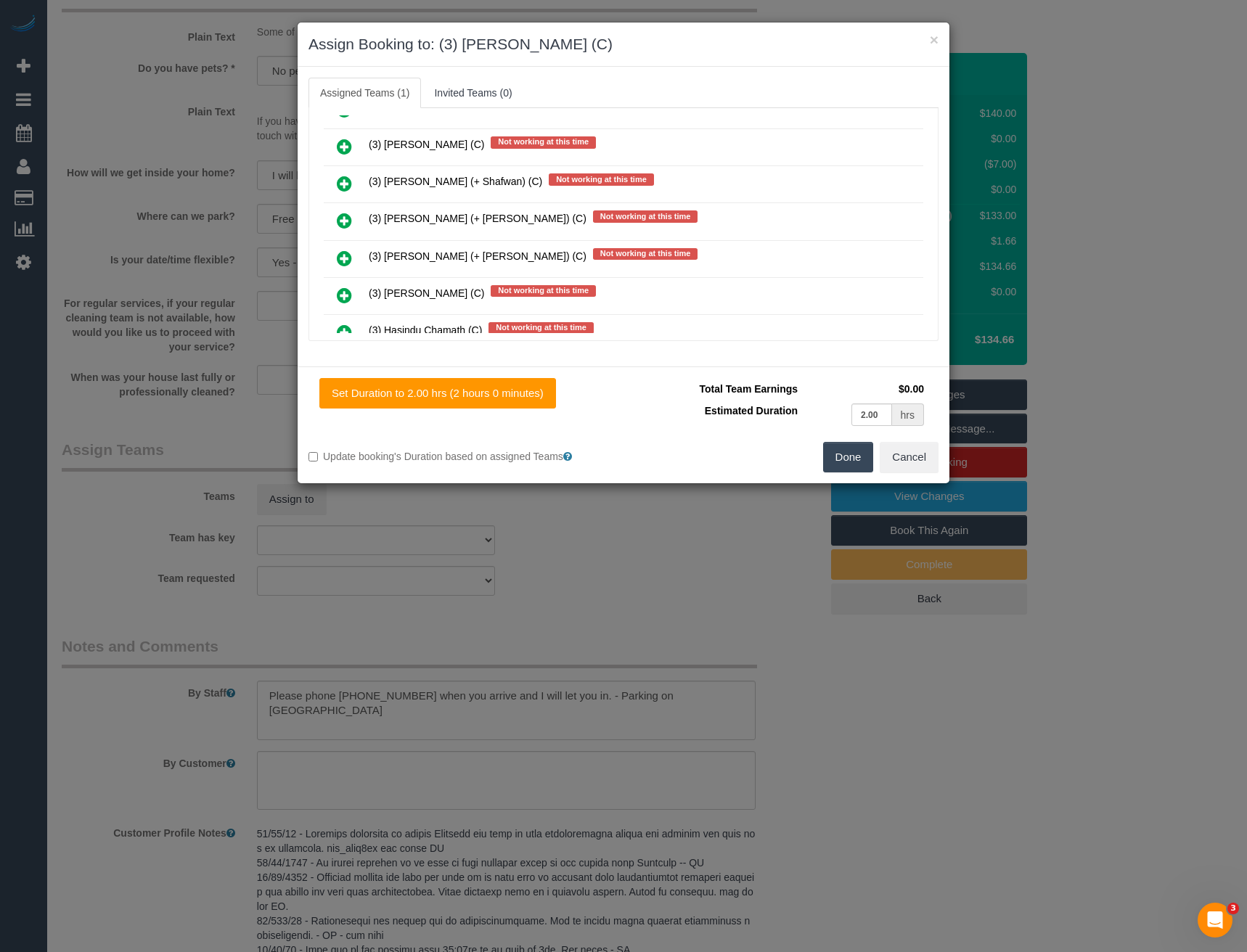
scroll to position [0, 0]
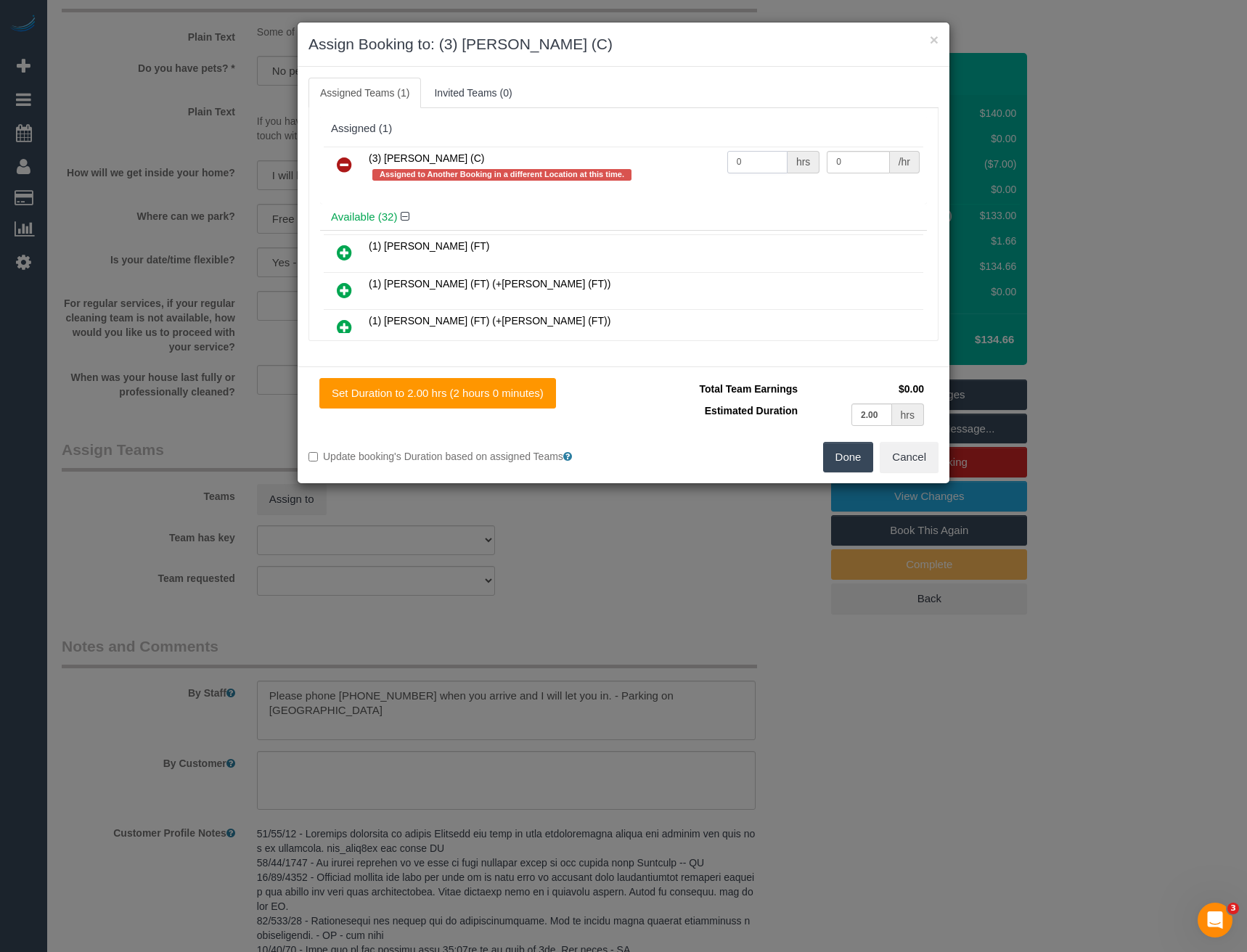
drag, startPoint x: 759, startPoint y: 157, endPoint x: 670, endPoint y: 167, distance: 89.6
click at [673, 167] on tr "(3) Abu Bakar (C) Assigned to Another Booking in a different Location at this t…" at bounding box center [624, 167] width 600 height 42
type input "2"
type input "35"
click at [853, 458] on button "Done" at bounding box center [848, 458] width 51 height 31
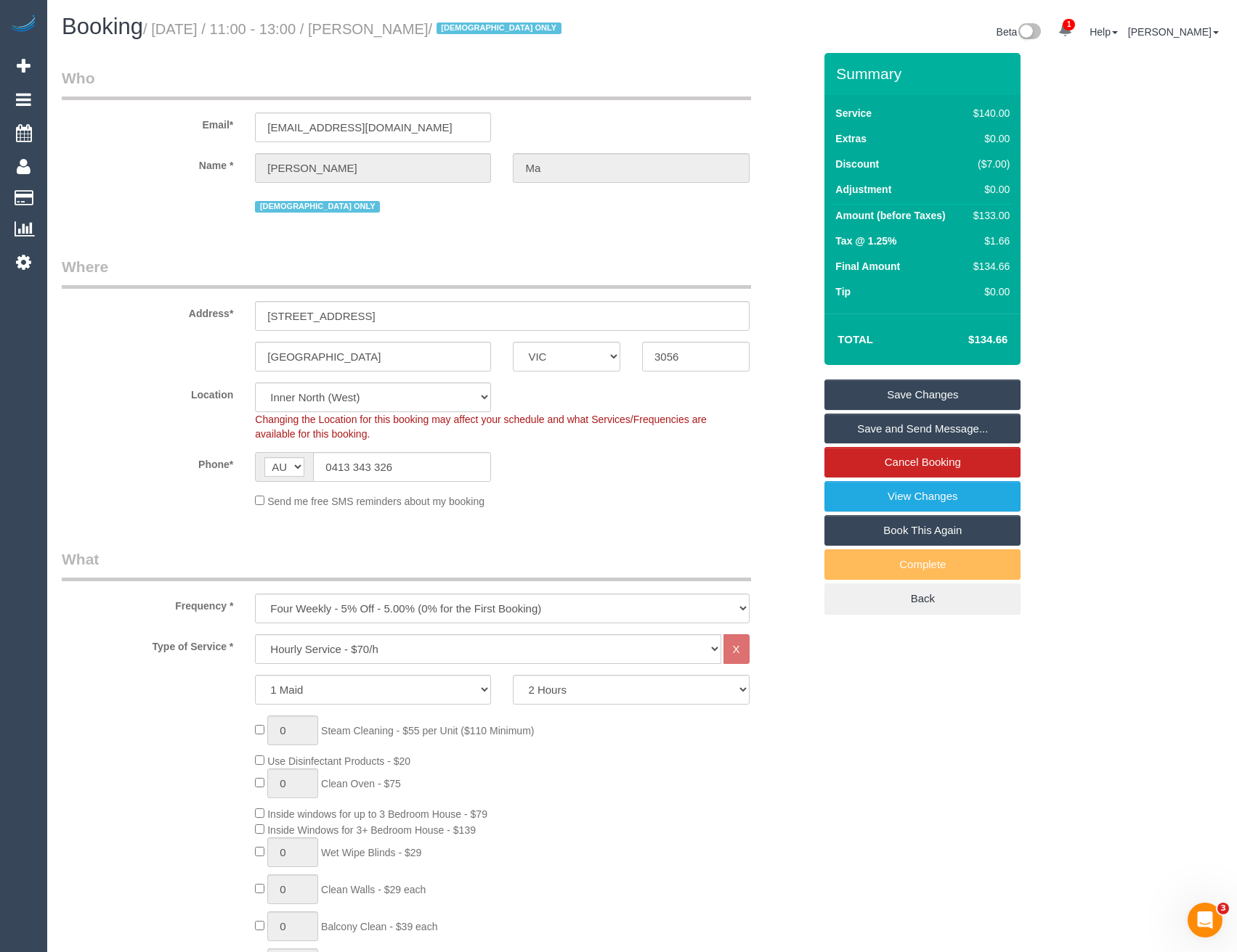
click at [923, 434] on link "Save and Send Message..." at bounding box center [922, 430] width 196 height 31
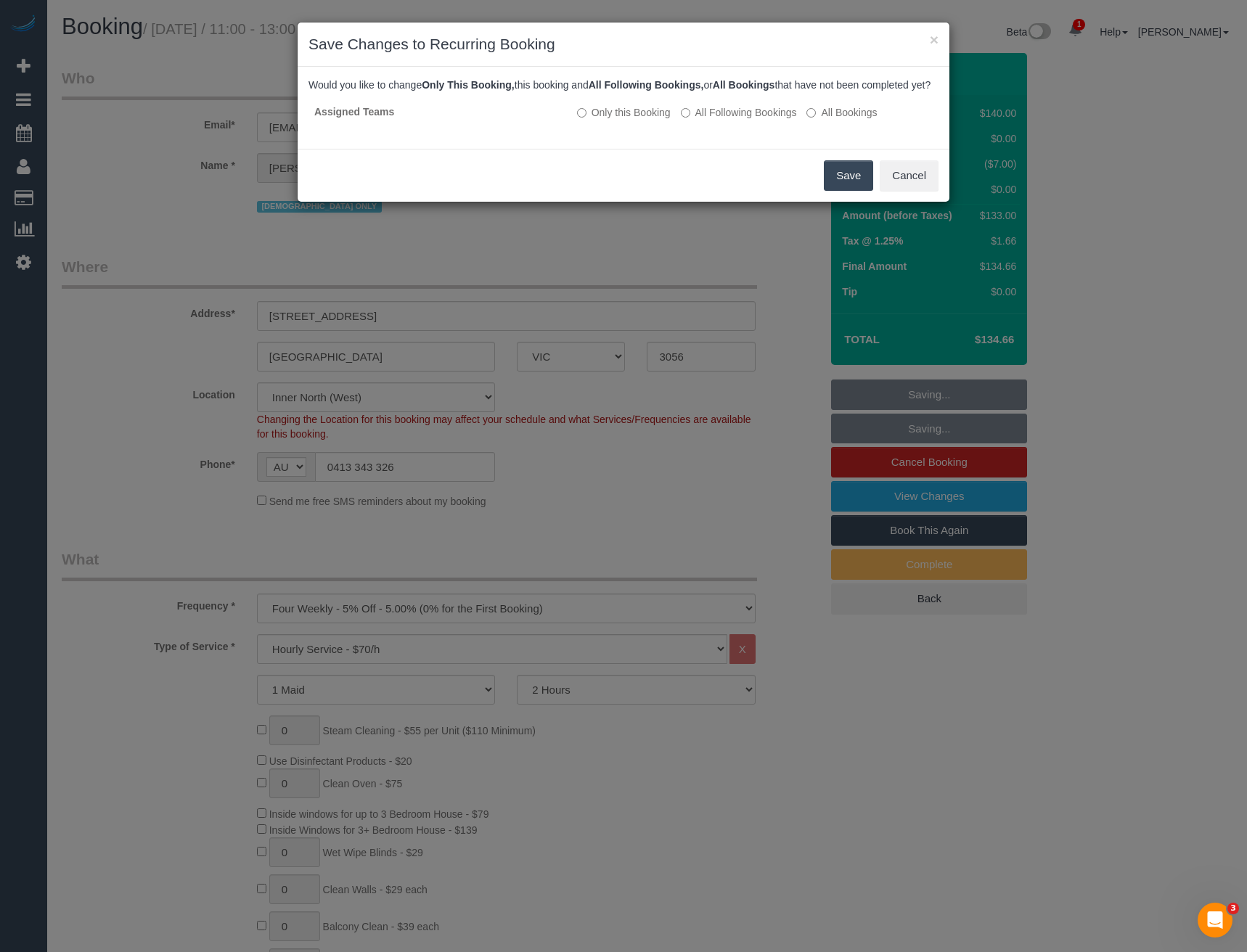
click at [833, 191] on button "Save" at bounding box center [848, 176] width 49 height 31
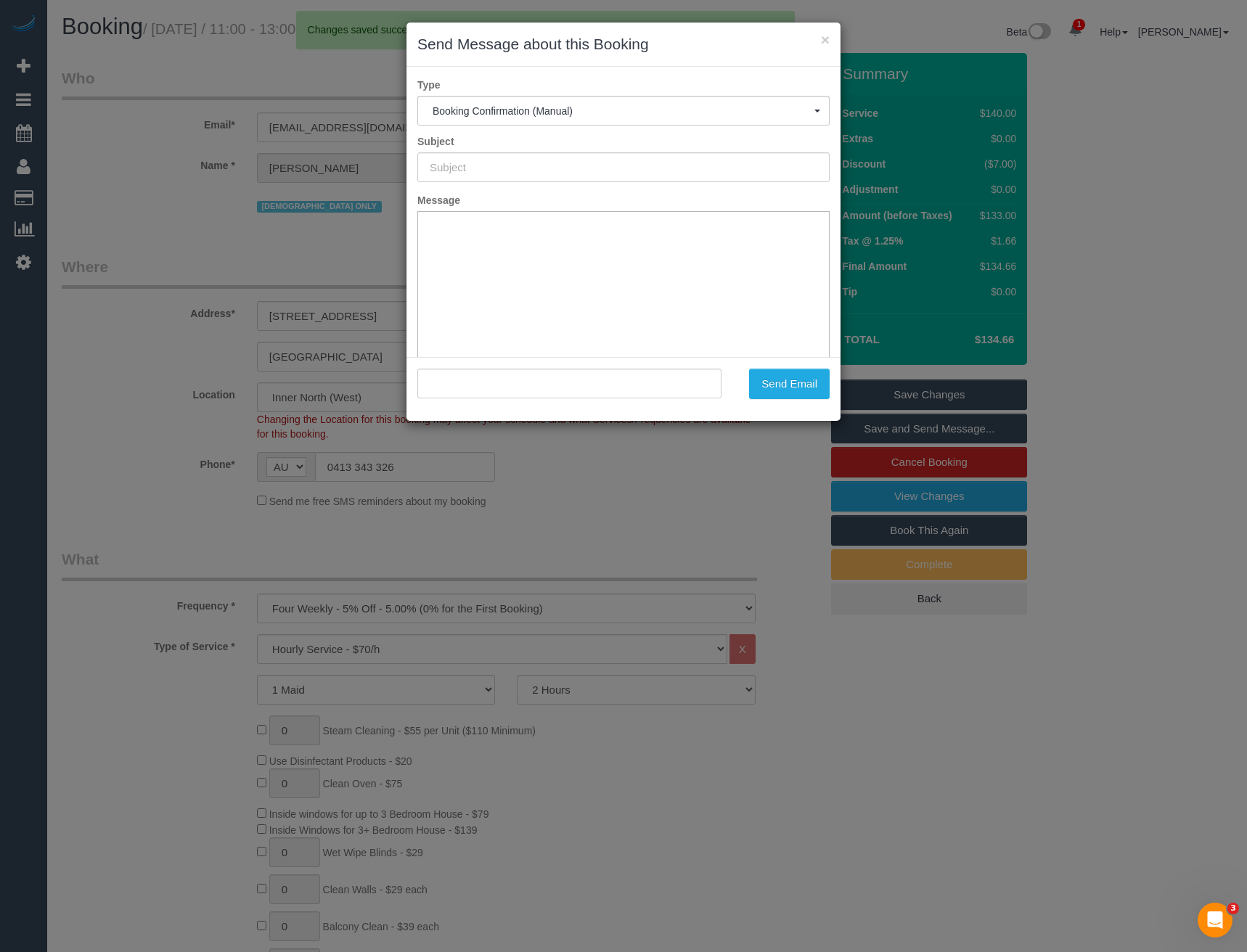
type input "Booking Confirmed"
type input ""Joel Ma" <joelistics@gmail.com>"
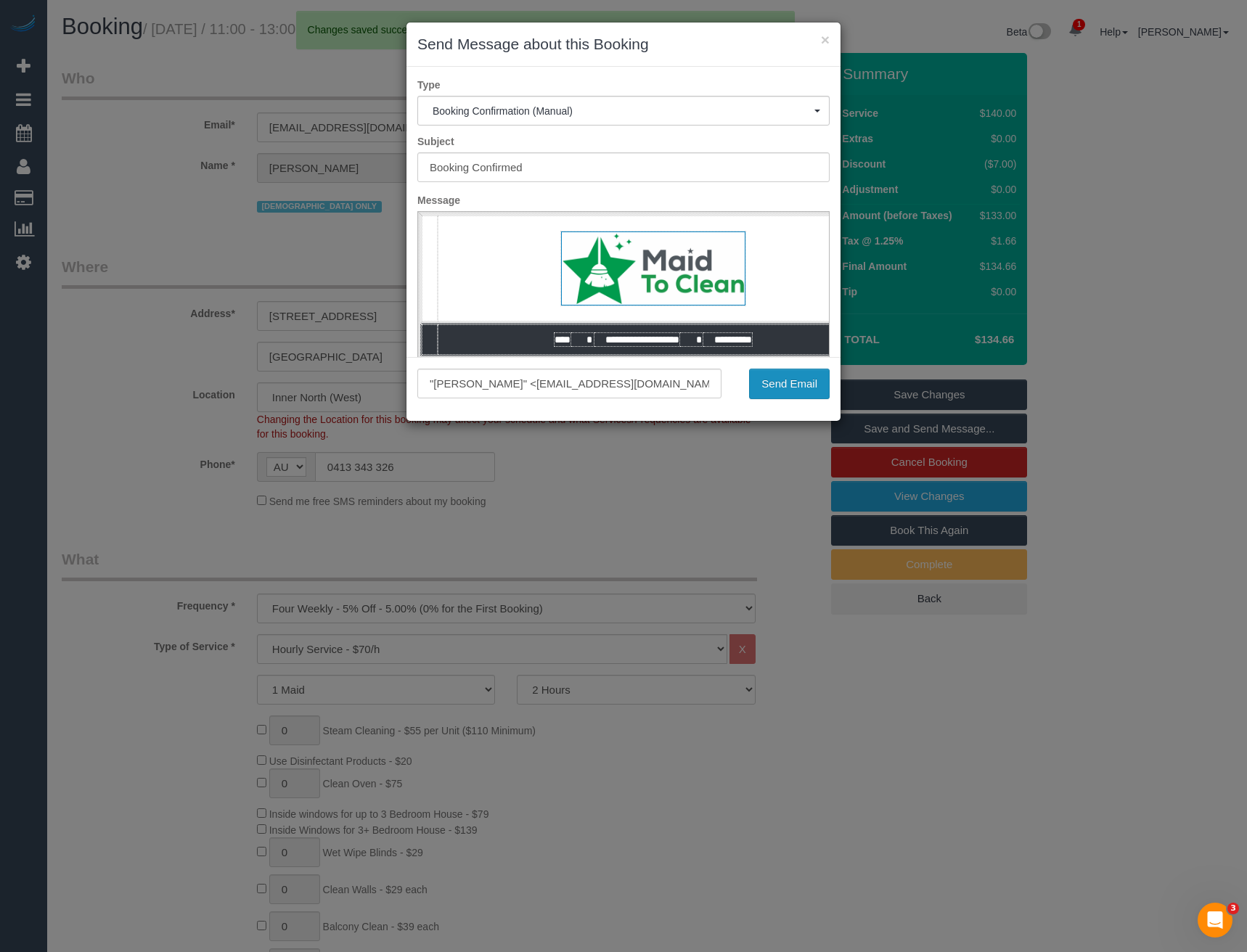
click at [797, 388] on button "Send Email" at bounding box center [788, 384] width 80 height 31
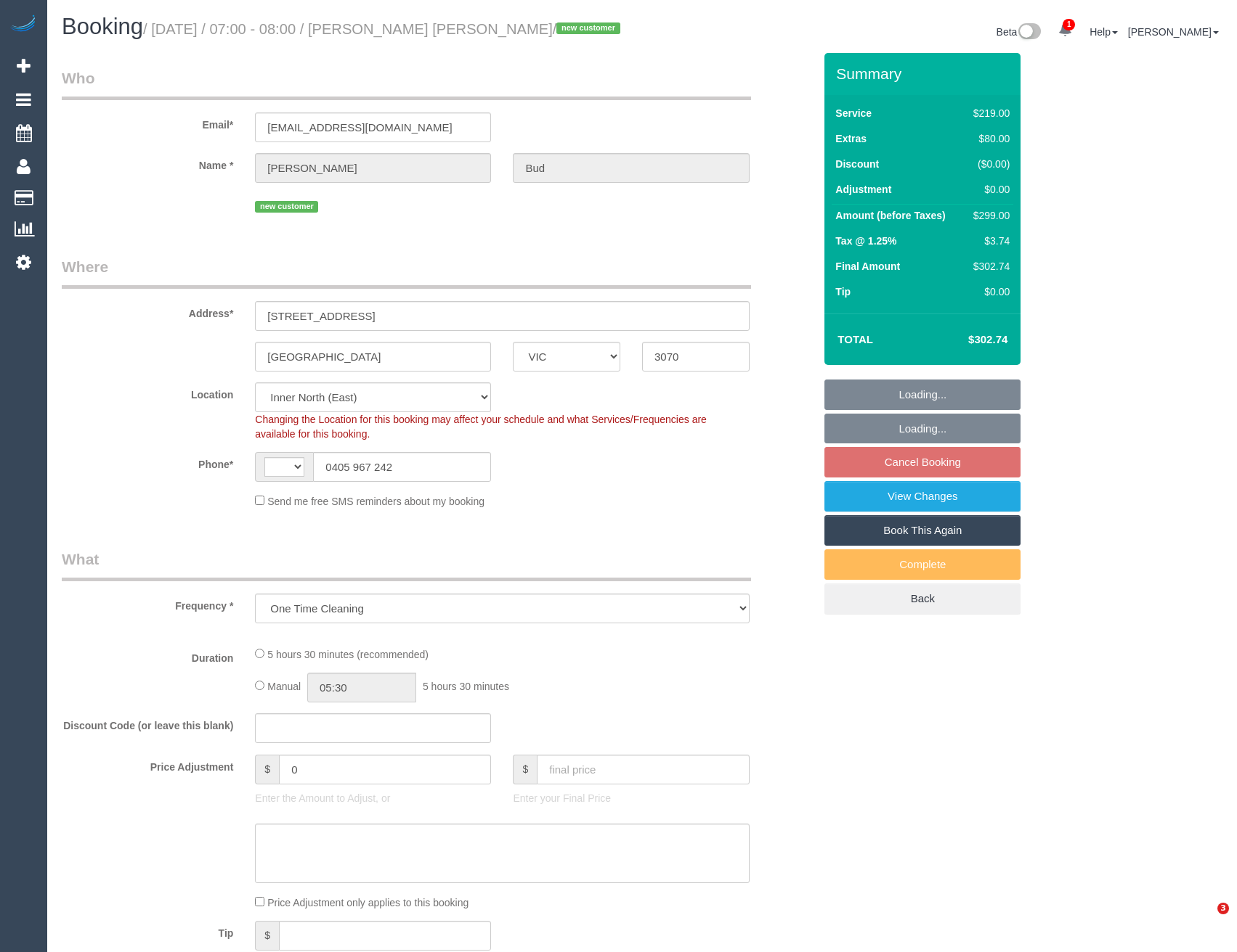
select select "VIC"
select select "object:810"
select select "string:AU"
select select "string:stripe-pm_1S4yJX2GScqysDRVbT4x9YWS"
select select "number:28"
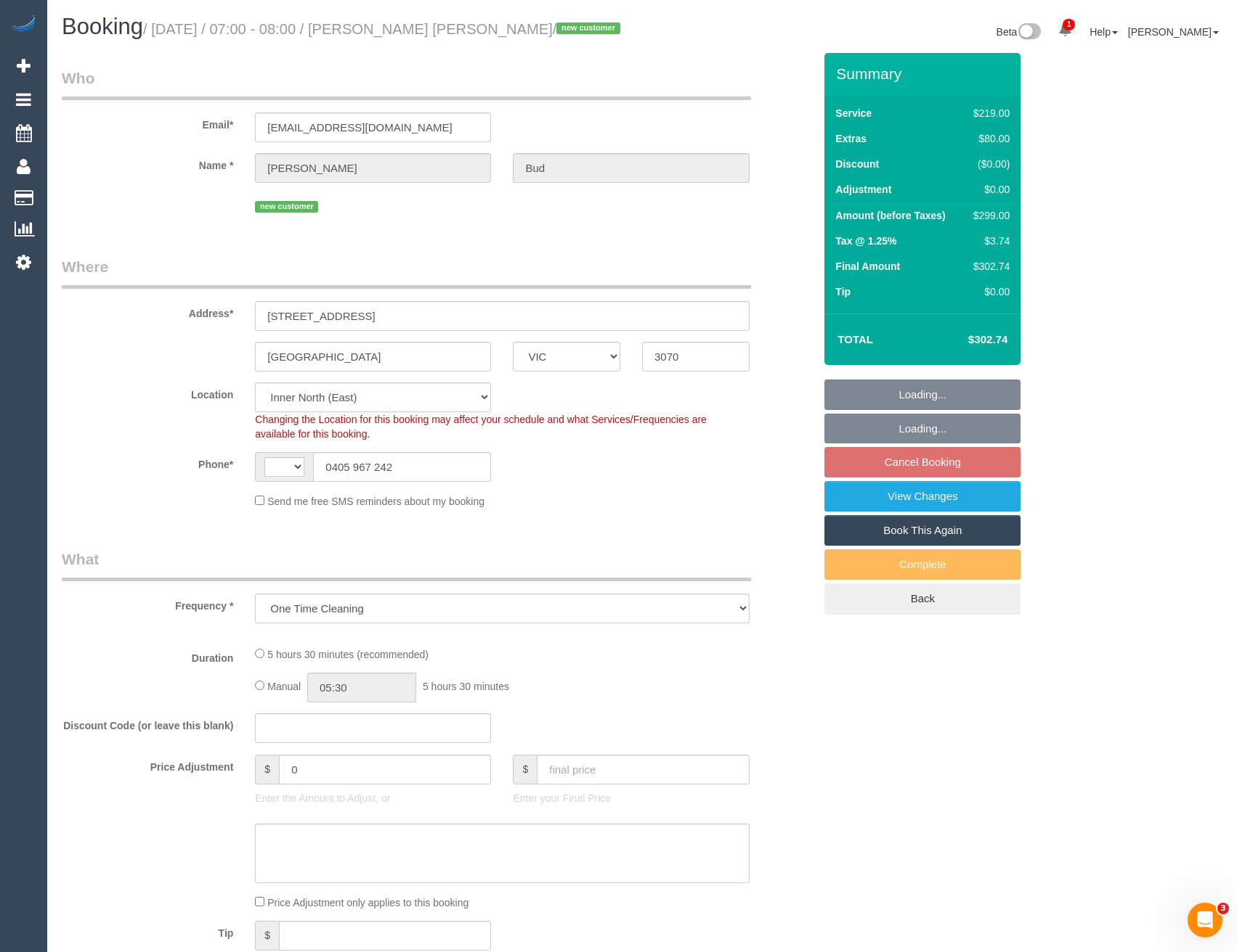
select select "number:14"
select select "number:19"
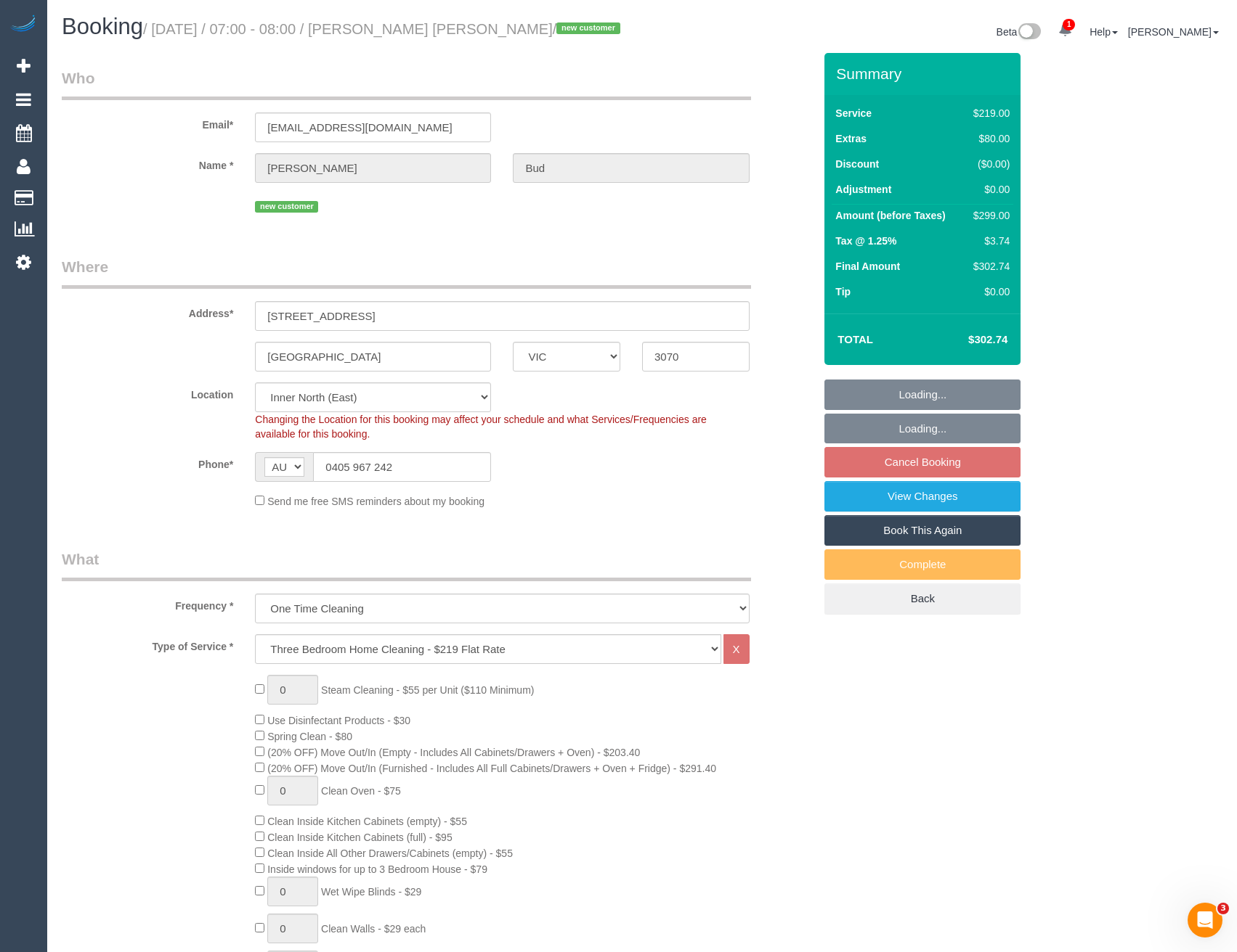
select select "spot1"
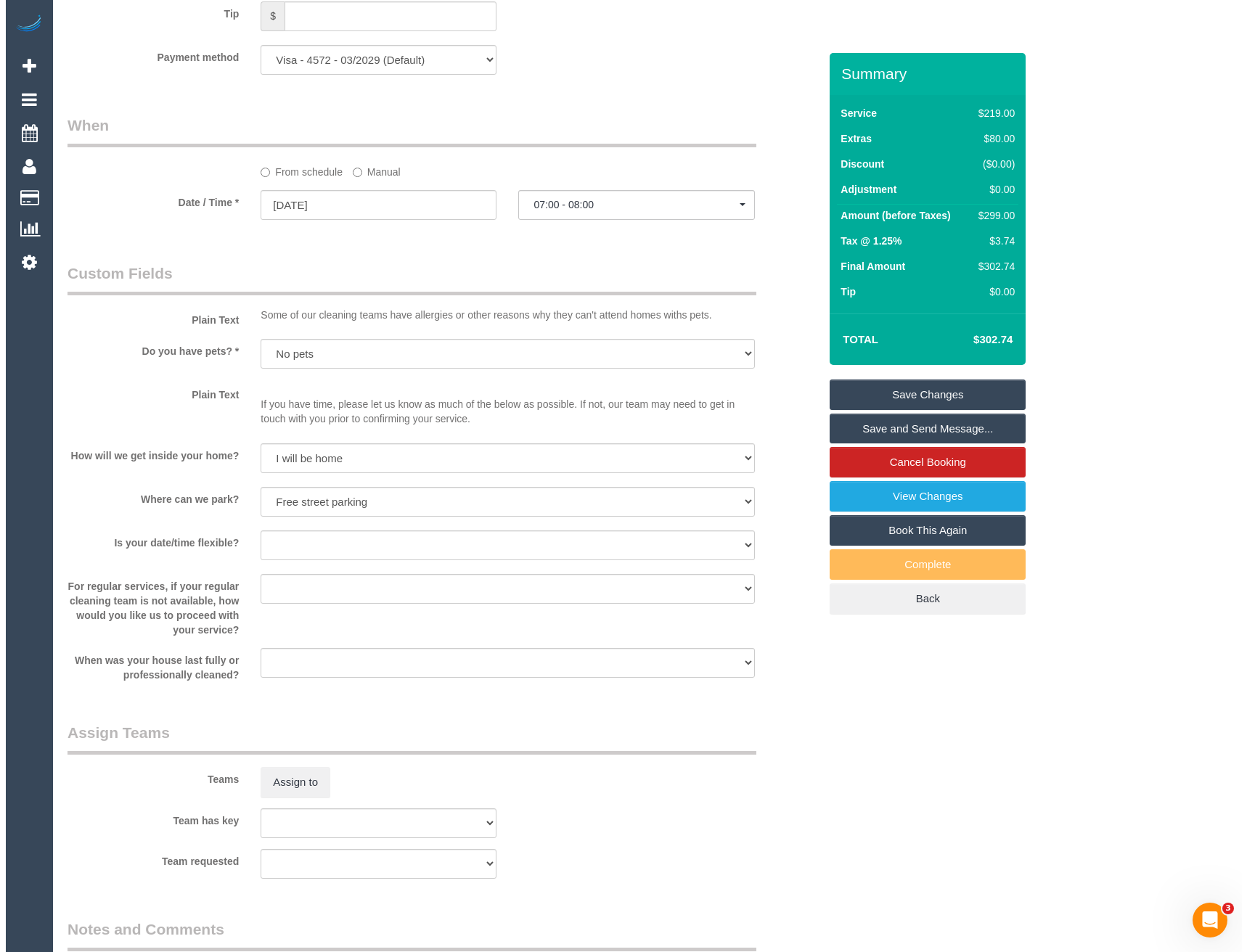
scroll to position [1670, 0]
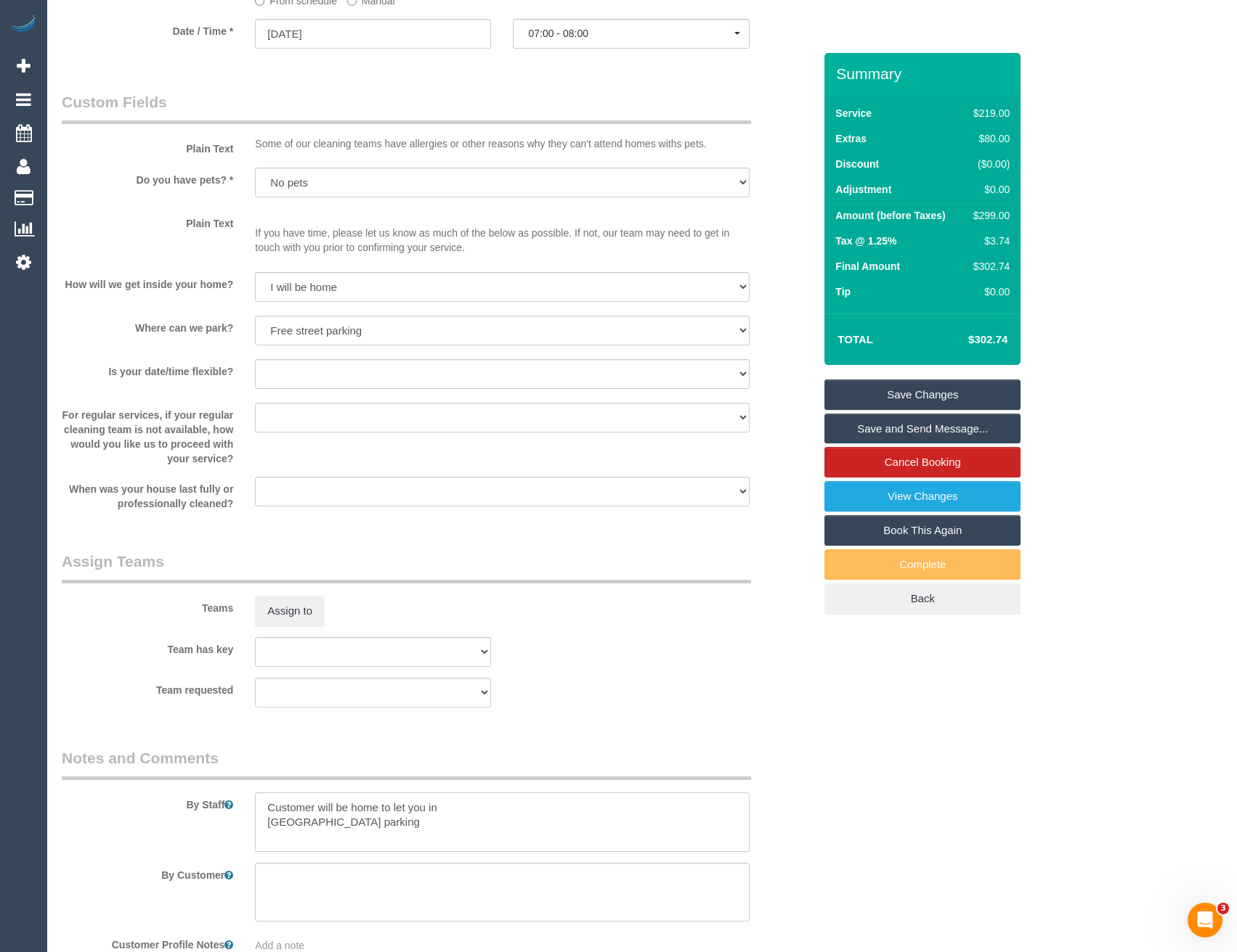
click at [263, 802] on textarea at bounding box center [501, 822] width 494 height 60
type textarea "Est 4.5 - 5.5 hours Customer will be home to let you in [GEOGRAPHIC_DATA] parki…"
click at [292, 611] on button "Assign to" at bounding box center [289, 611] width 70 height 31
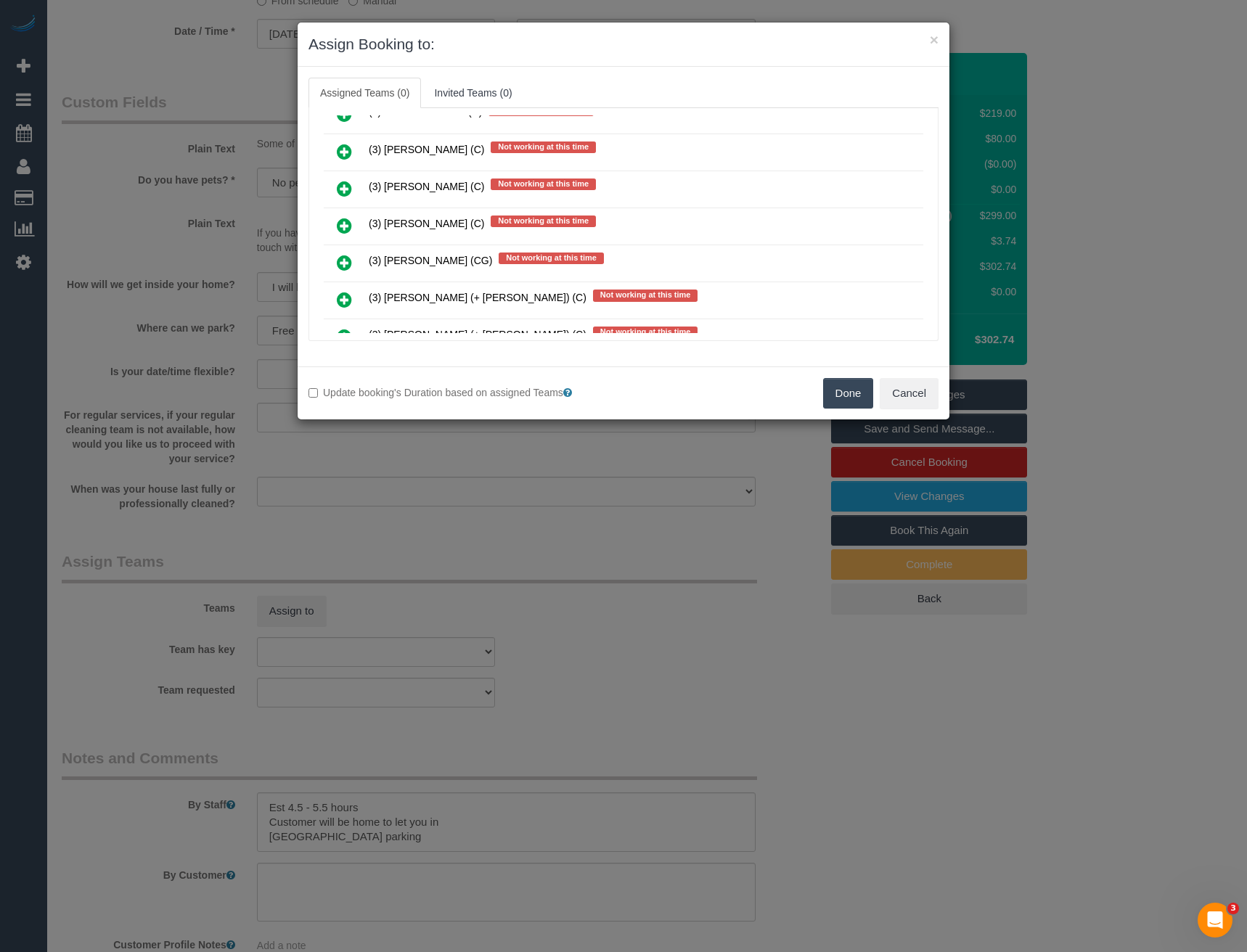
scroll to position [578, 0]
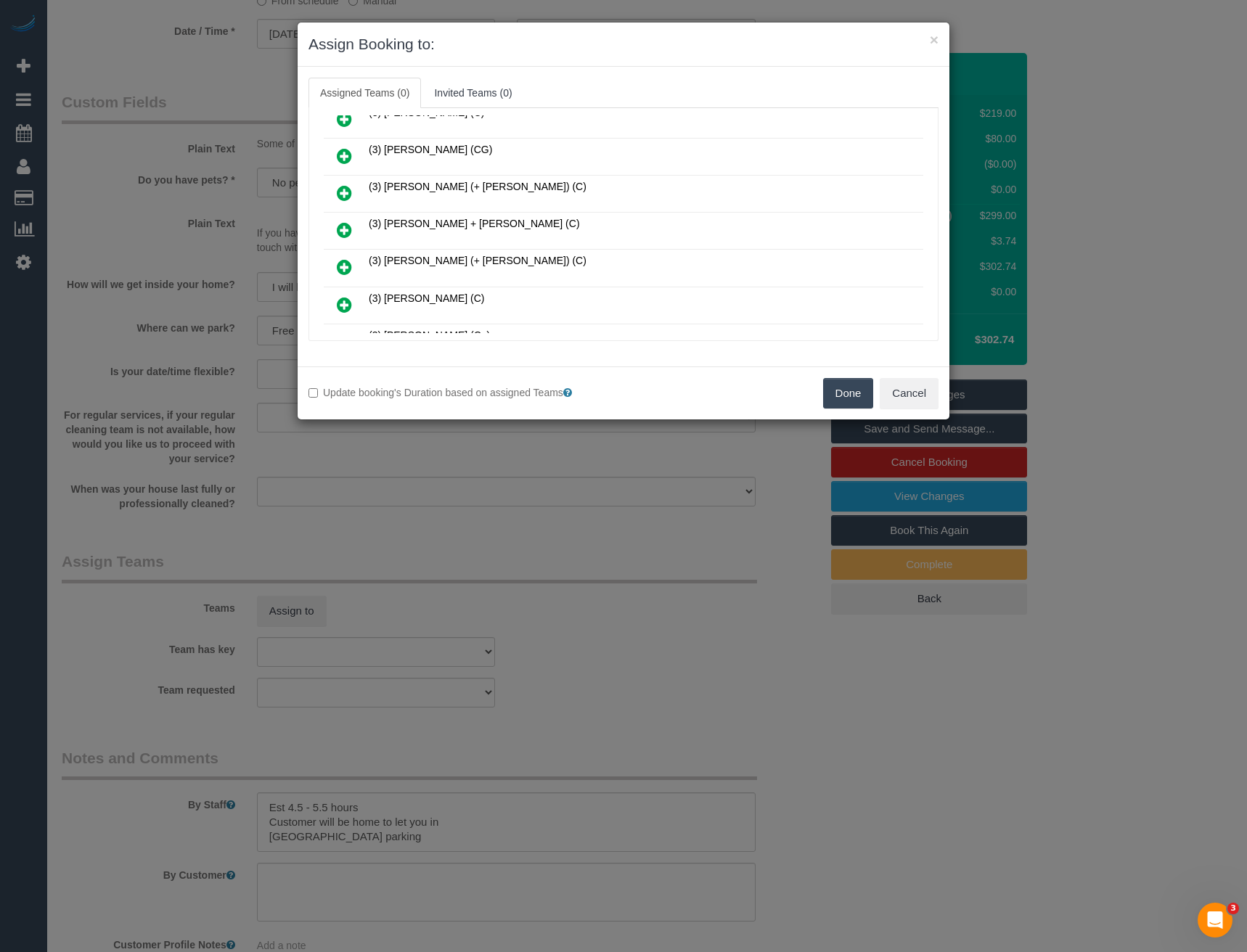
click at [339, 233] on icon at bounding box center [344, 230] width 15 height 17
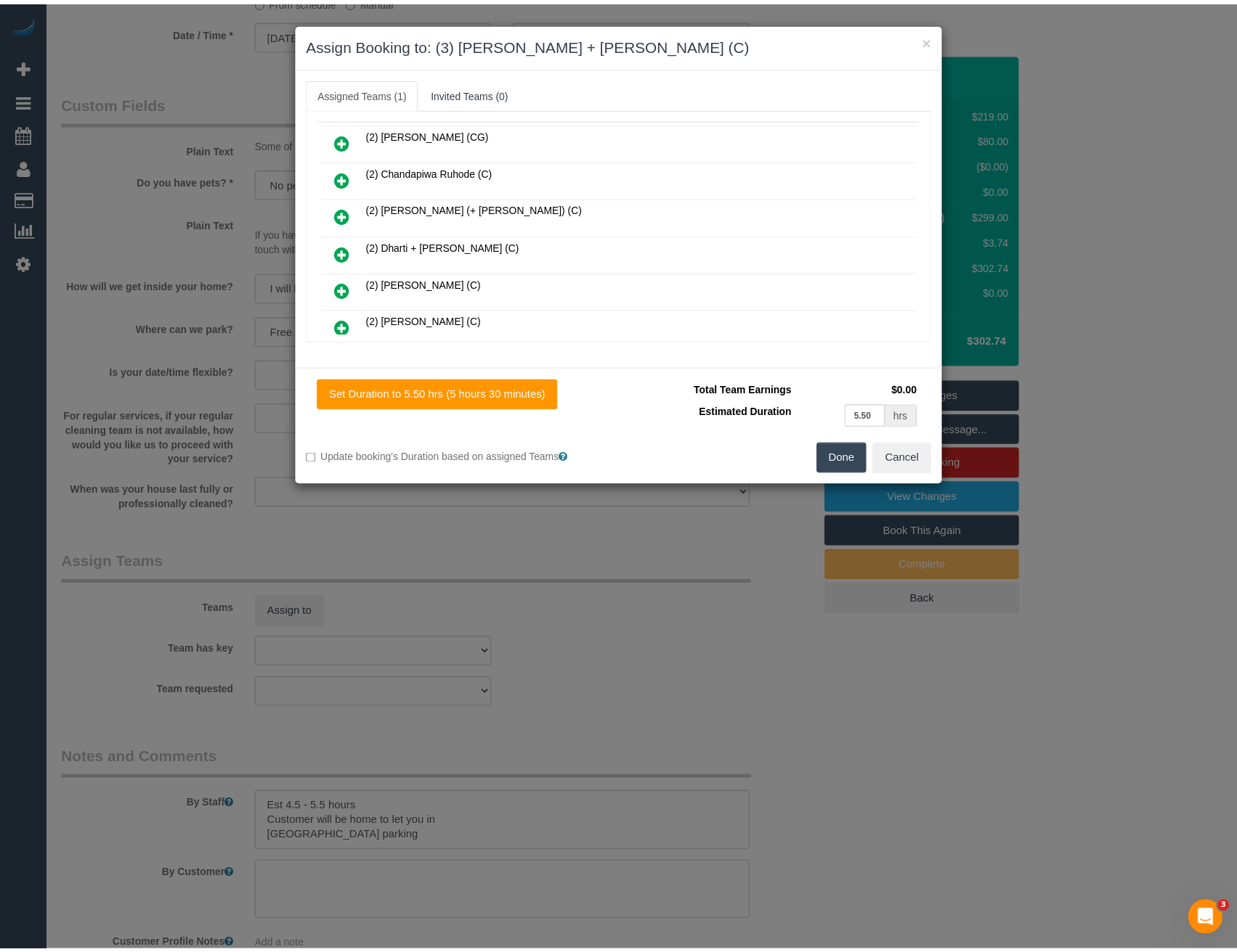
scroll to position [0, 0]
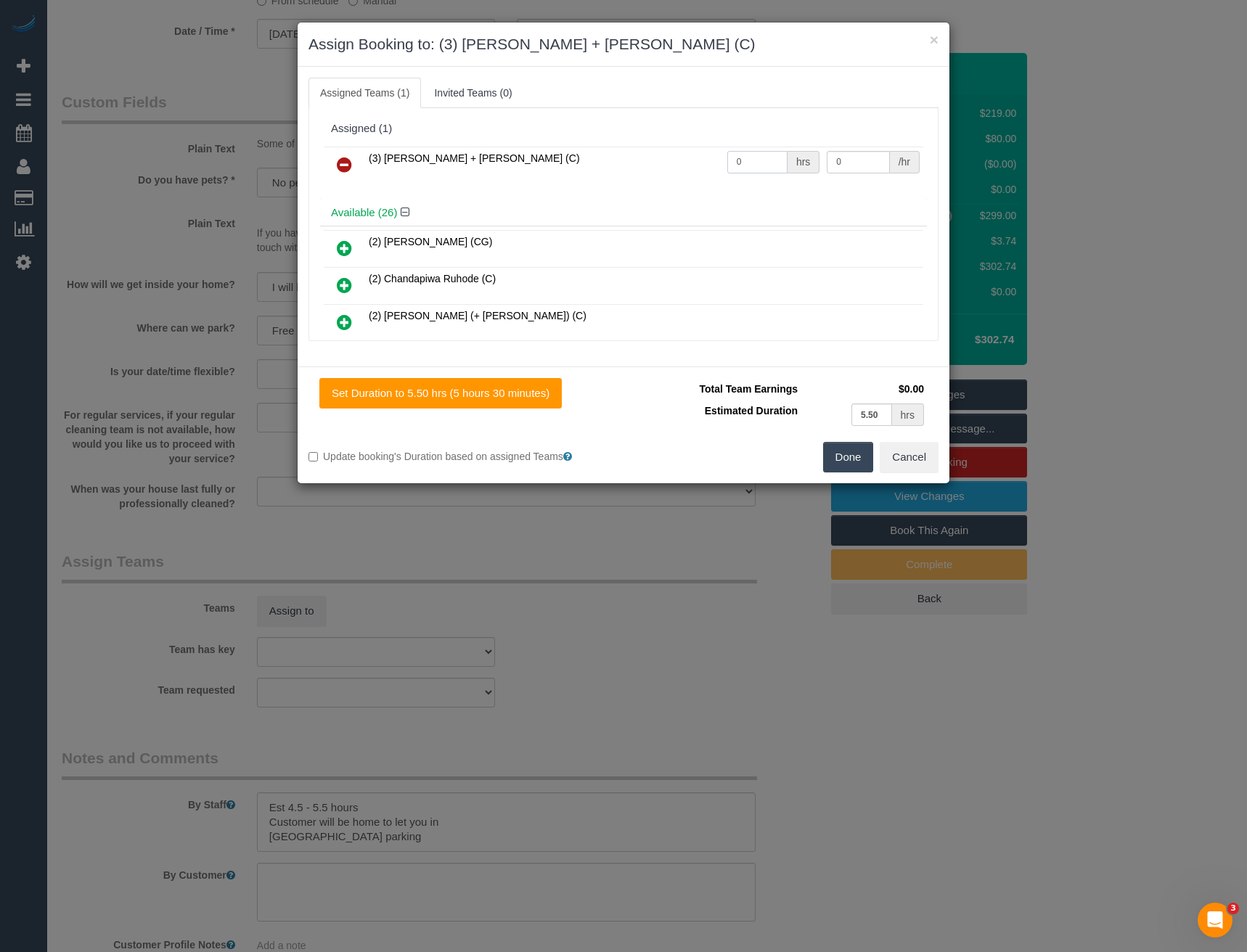
drag, startPoint x: 728, startPoint y: 170, endPoint x: 672, endPoint y: 174, distance: 56.1
click at [673, 174] on tr "(3) [PERSON_NAME] + [PERSON_NAME] (C) 0 hrs 0 /hr" at bounding box center [624, 165] width 600 height 37
type input "1"
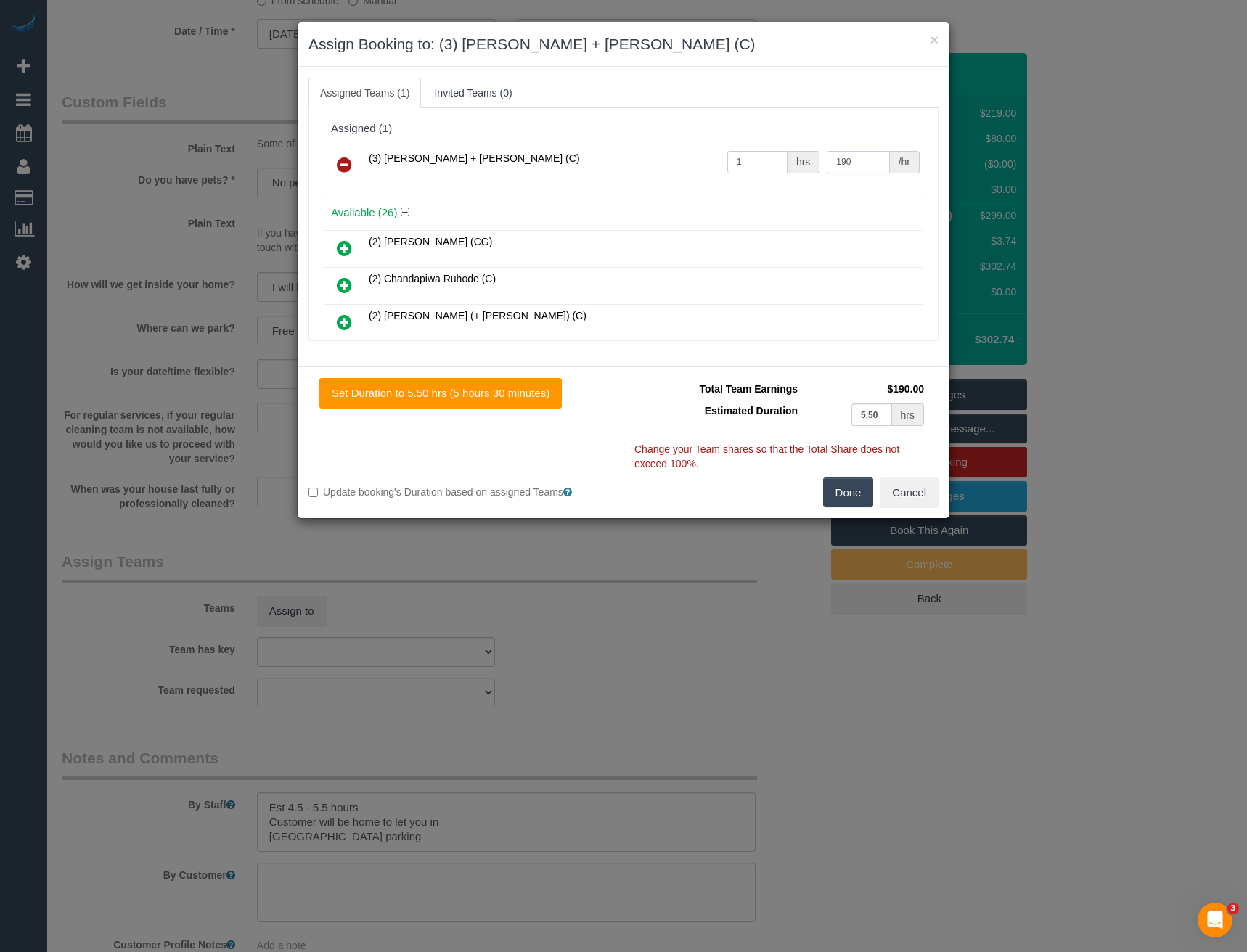
type input "190"
click at [859, 491] on button "Done" at bounding box center [848, 493] width 51 height 31
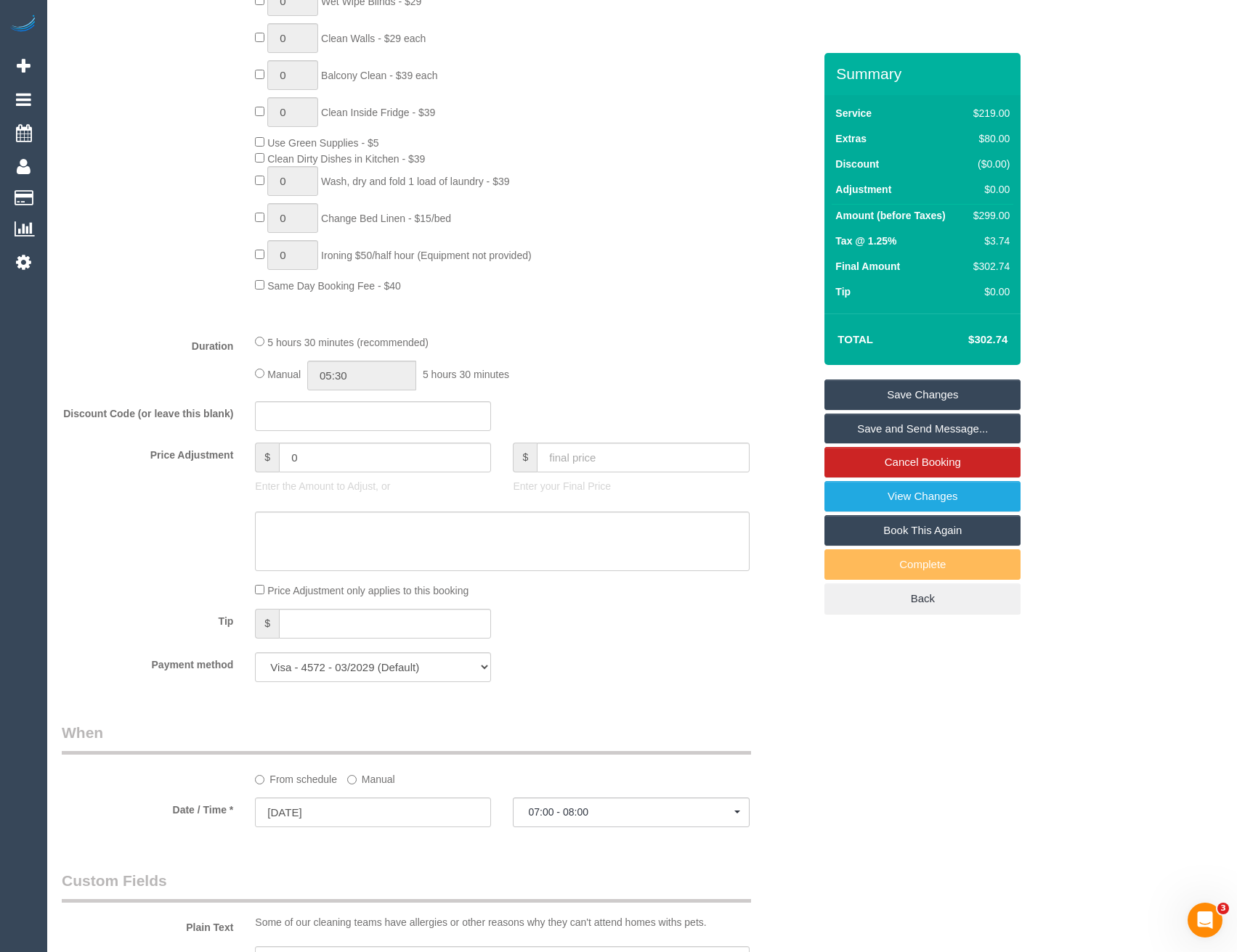
scroll to position [798, 0]
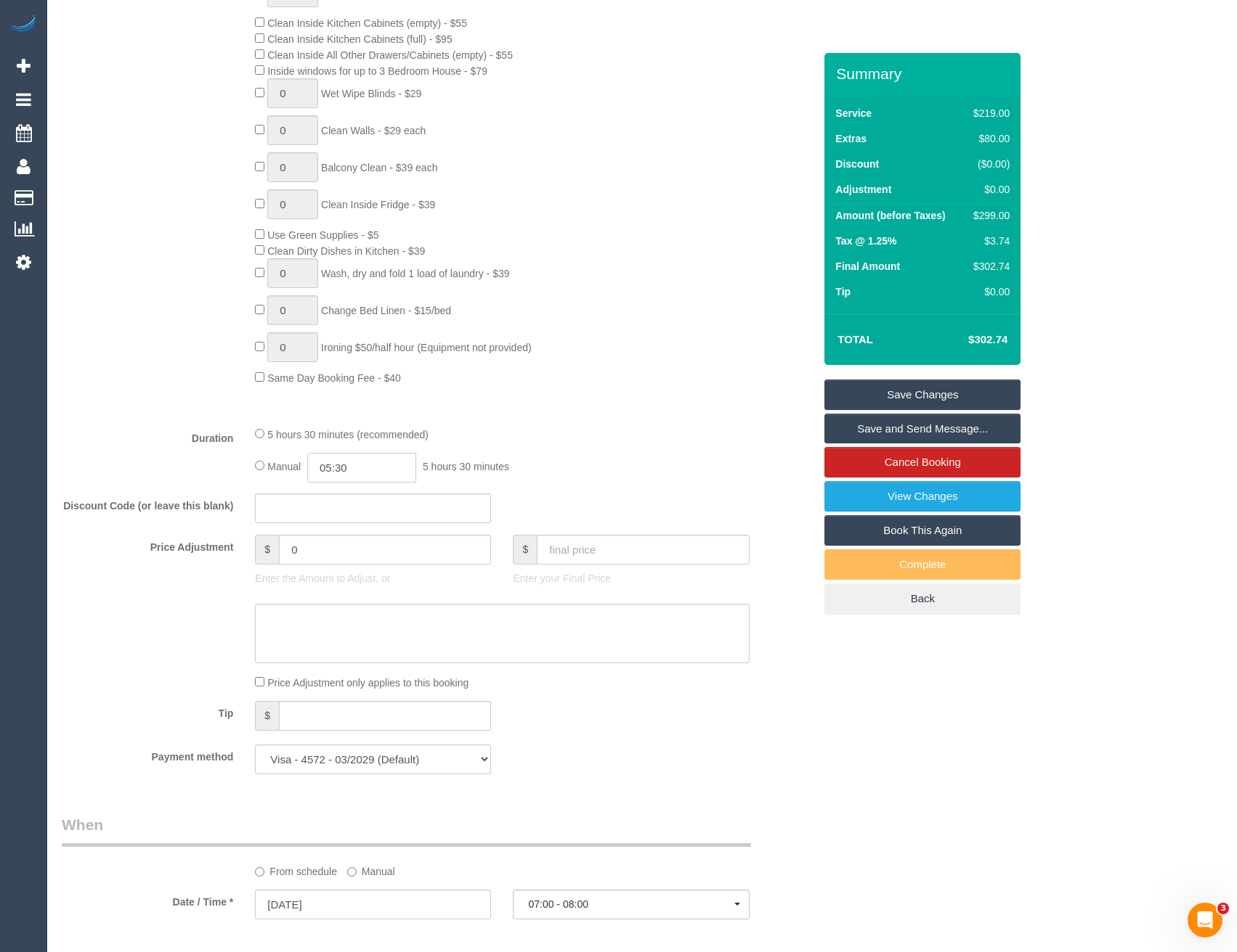
click at [397, 469] on input "05:30" at bounding box center [361, 467] width 109 height 30
click at [349, 517] on li "02:30" at bounding box center [346, 515] width 65 height 19
click at [370, 463] on input "02:30" at bounding box center [361, 467] width 109 height 30
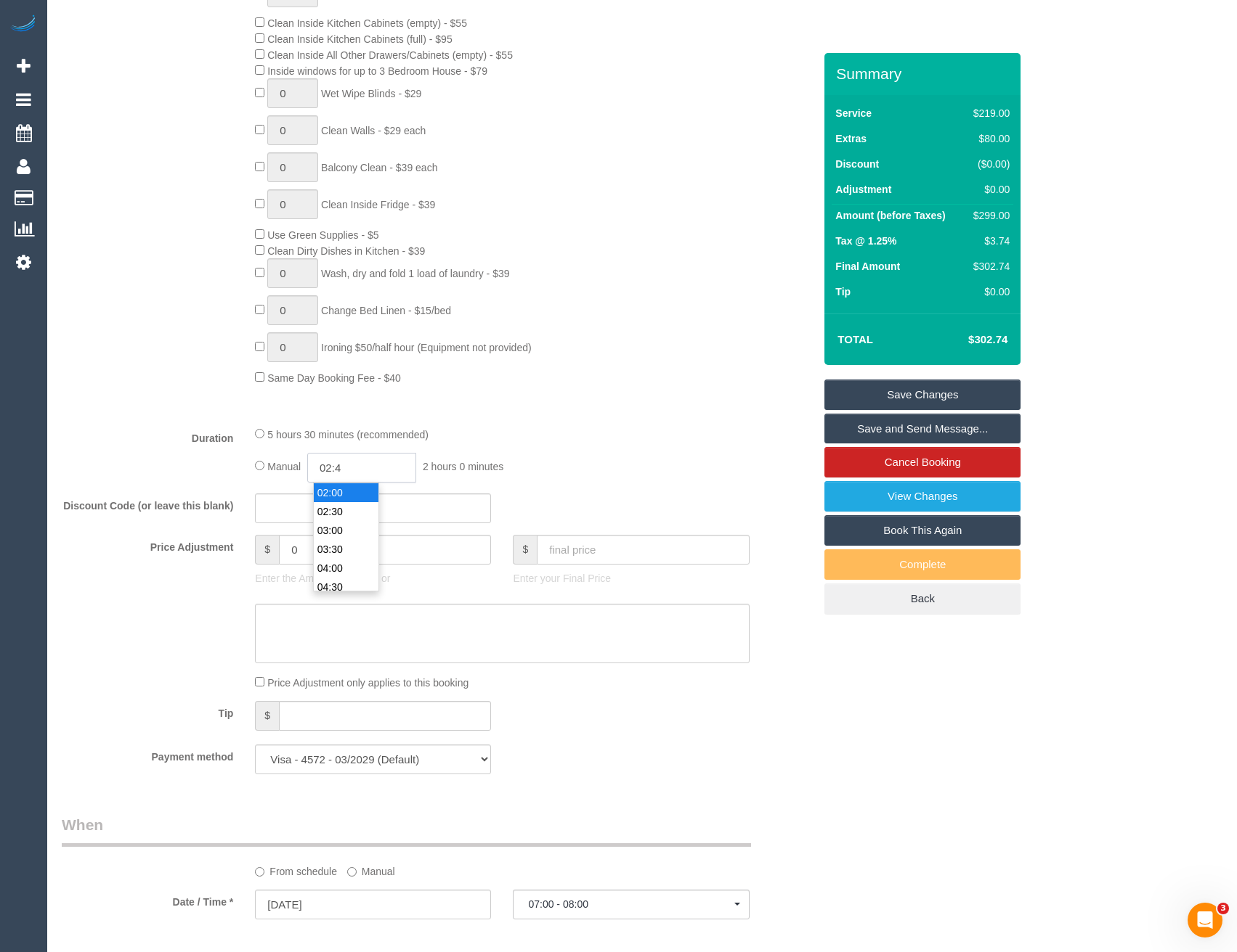
type input "02:45"
select select "spot25"
type input "02:45"
click at [515, 463] on div "Manual 02:45 2 hours 45 minutes" at bounding box center [501, 467] width 494 height 30
select select "spot49"
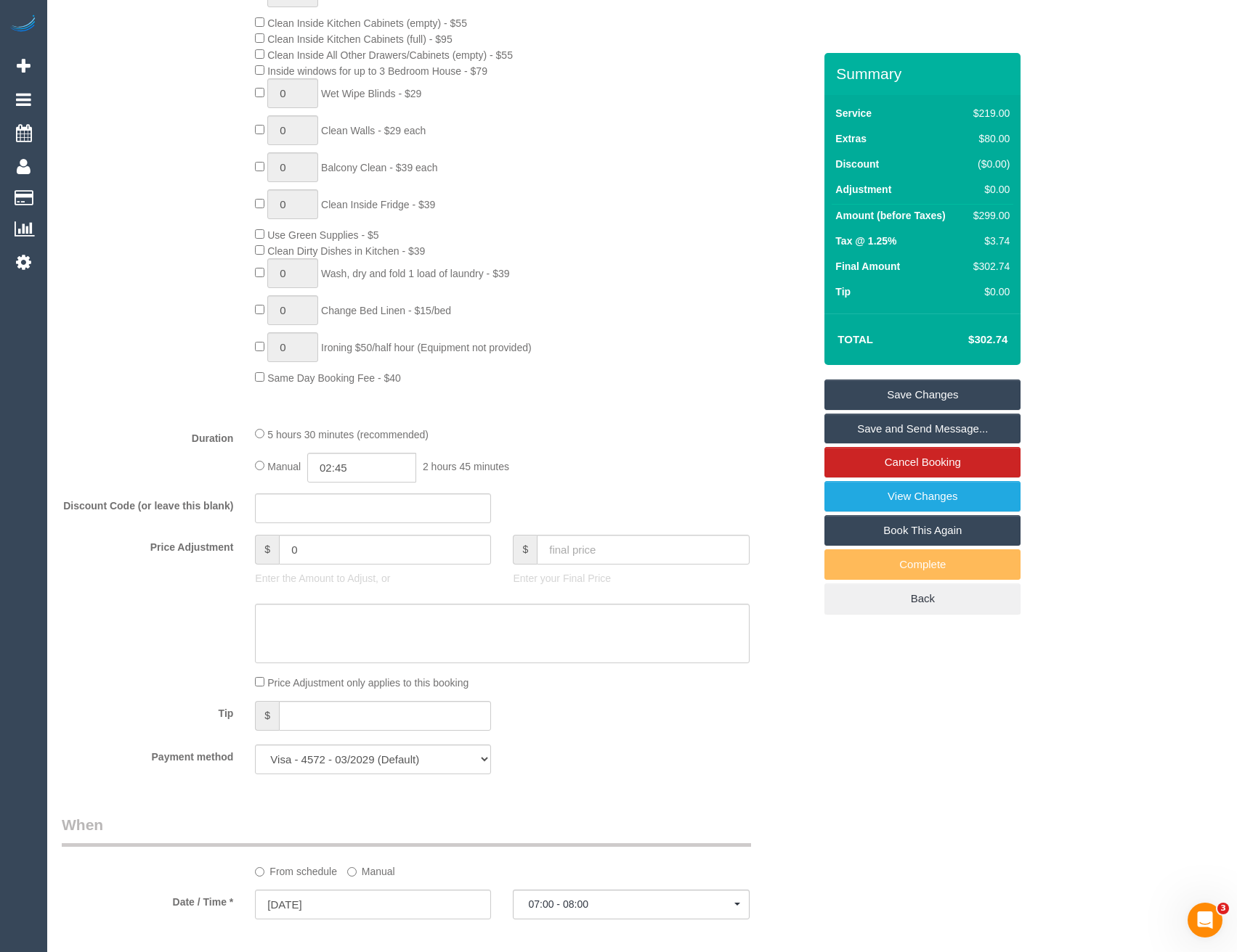
select select "spot73"
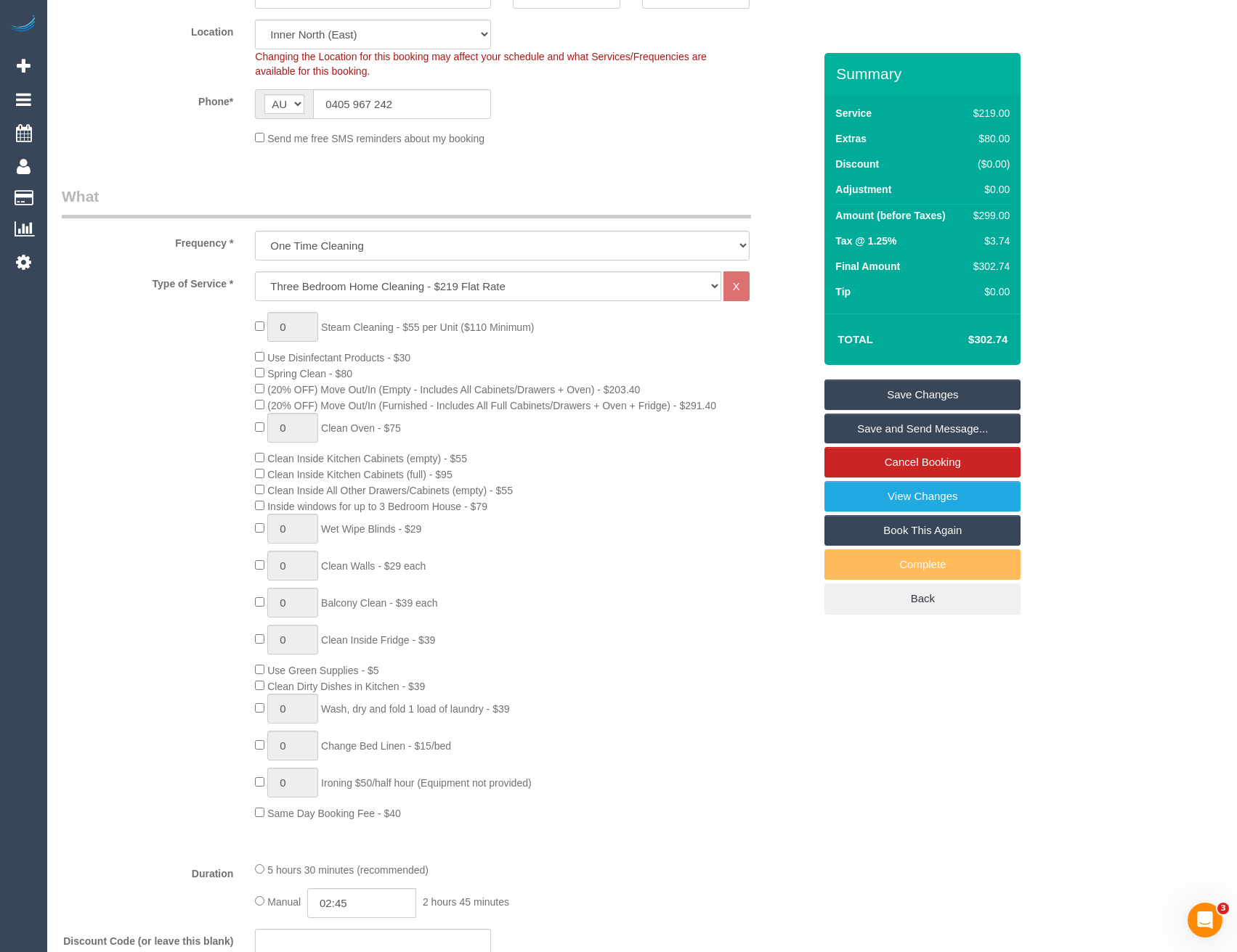
select select "spot97"
select select "spot121"
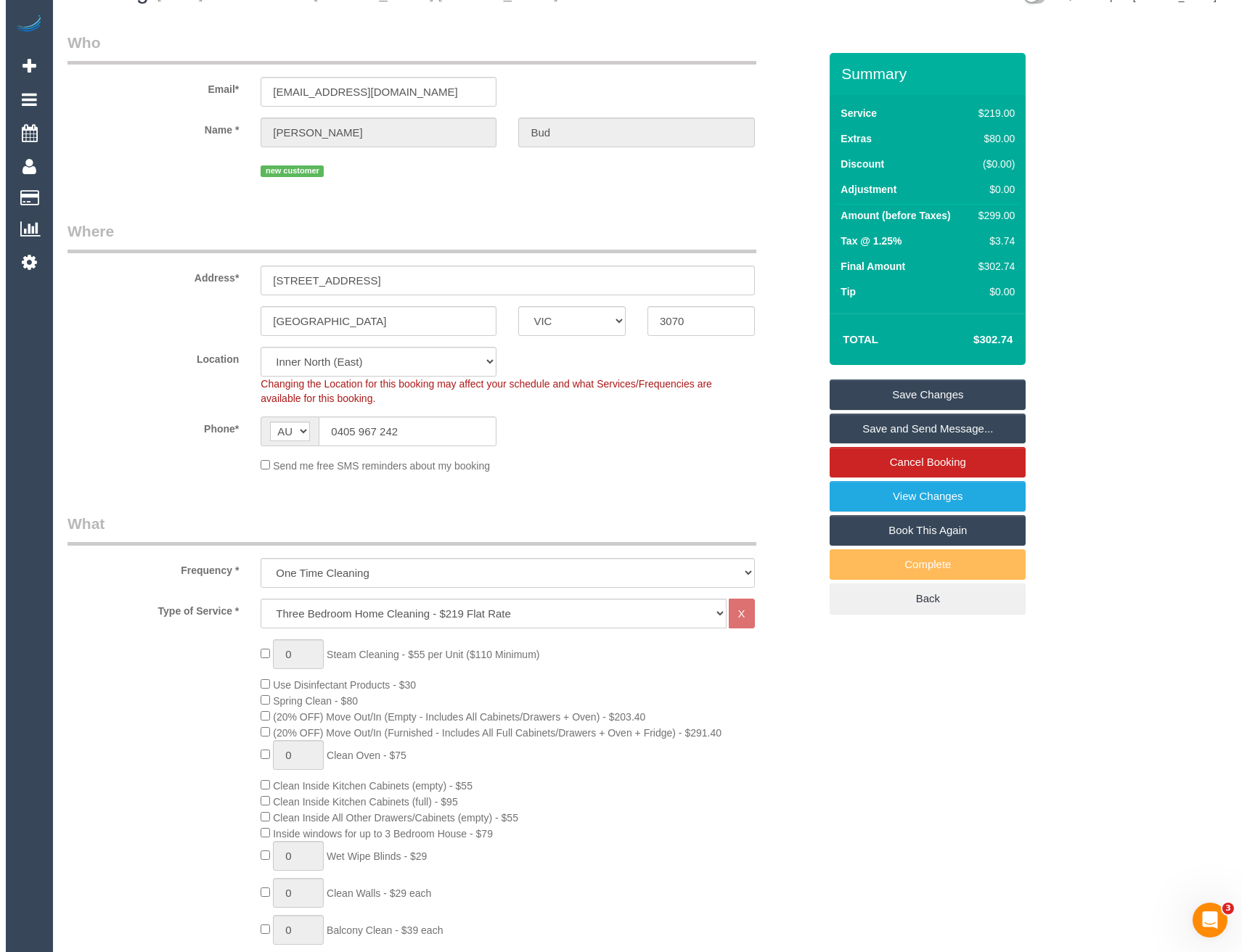
scroll to position [0, 0]
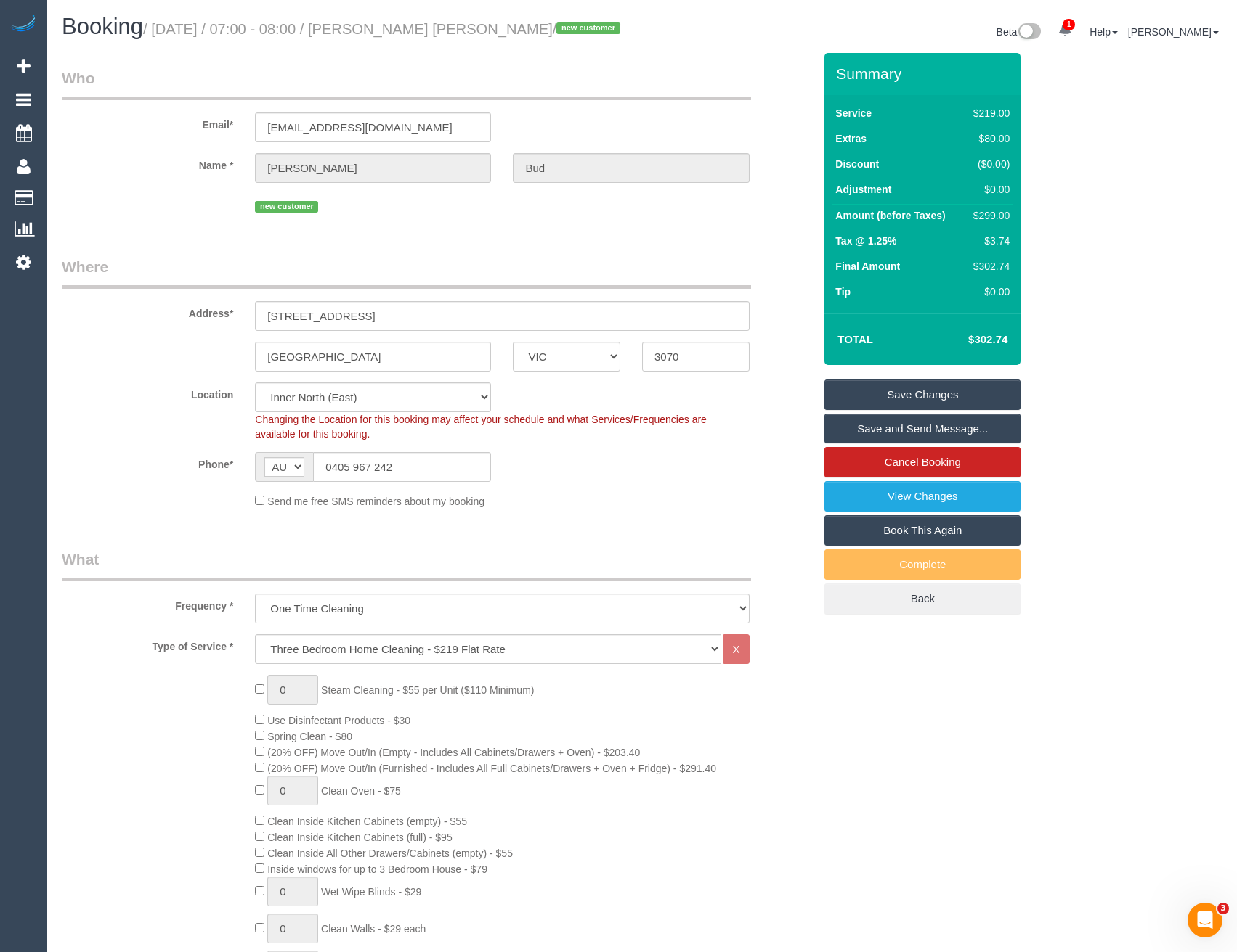
click at [851, 431] on link "Save and Send Message..." at bounding box center [922, 430] width 196 height 31
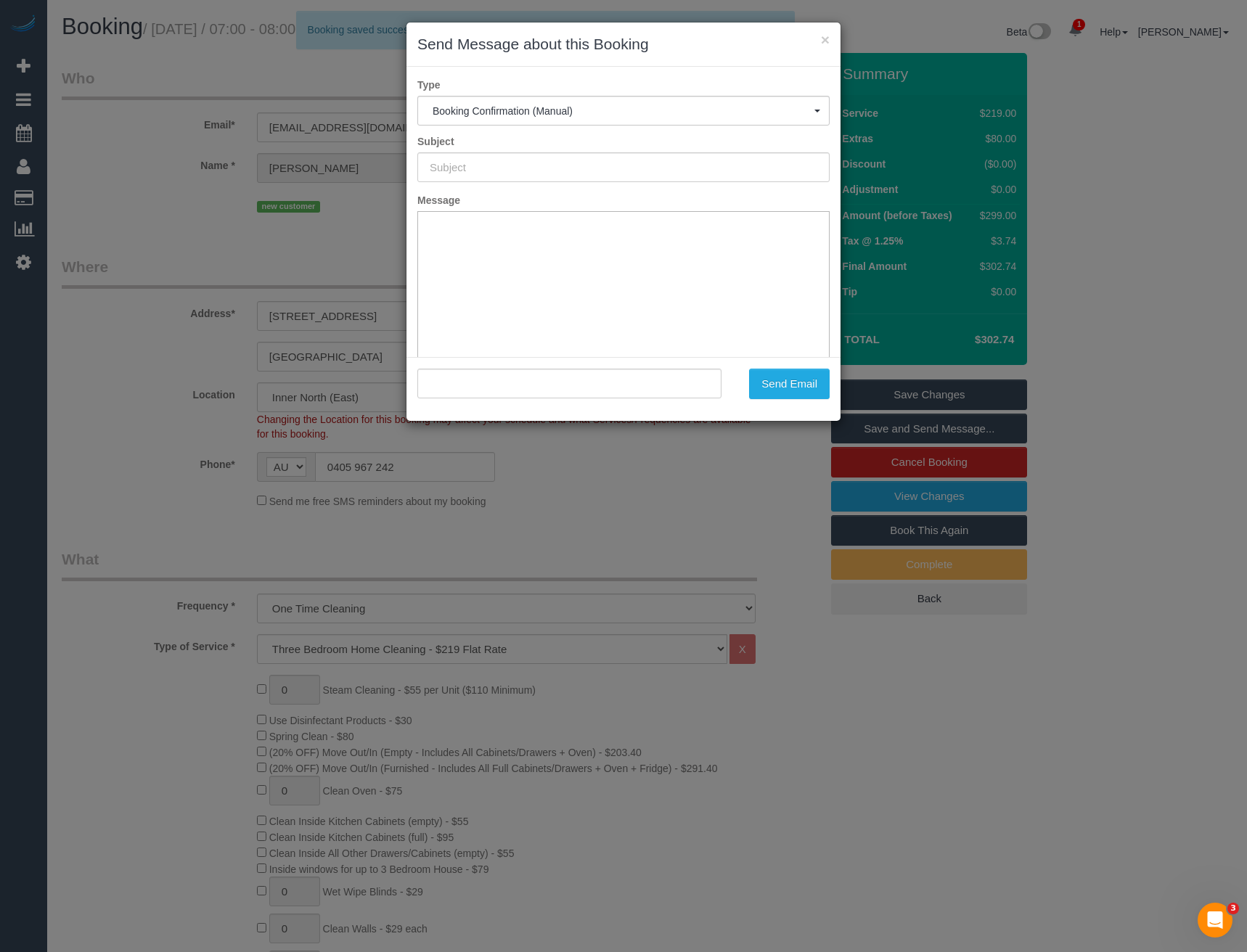
type input "Booking Confirmed"
type input ""Laura Bud" <laurabellebud@gmail.com>"
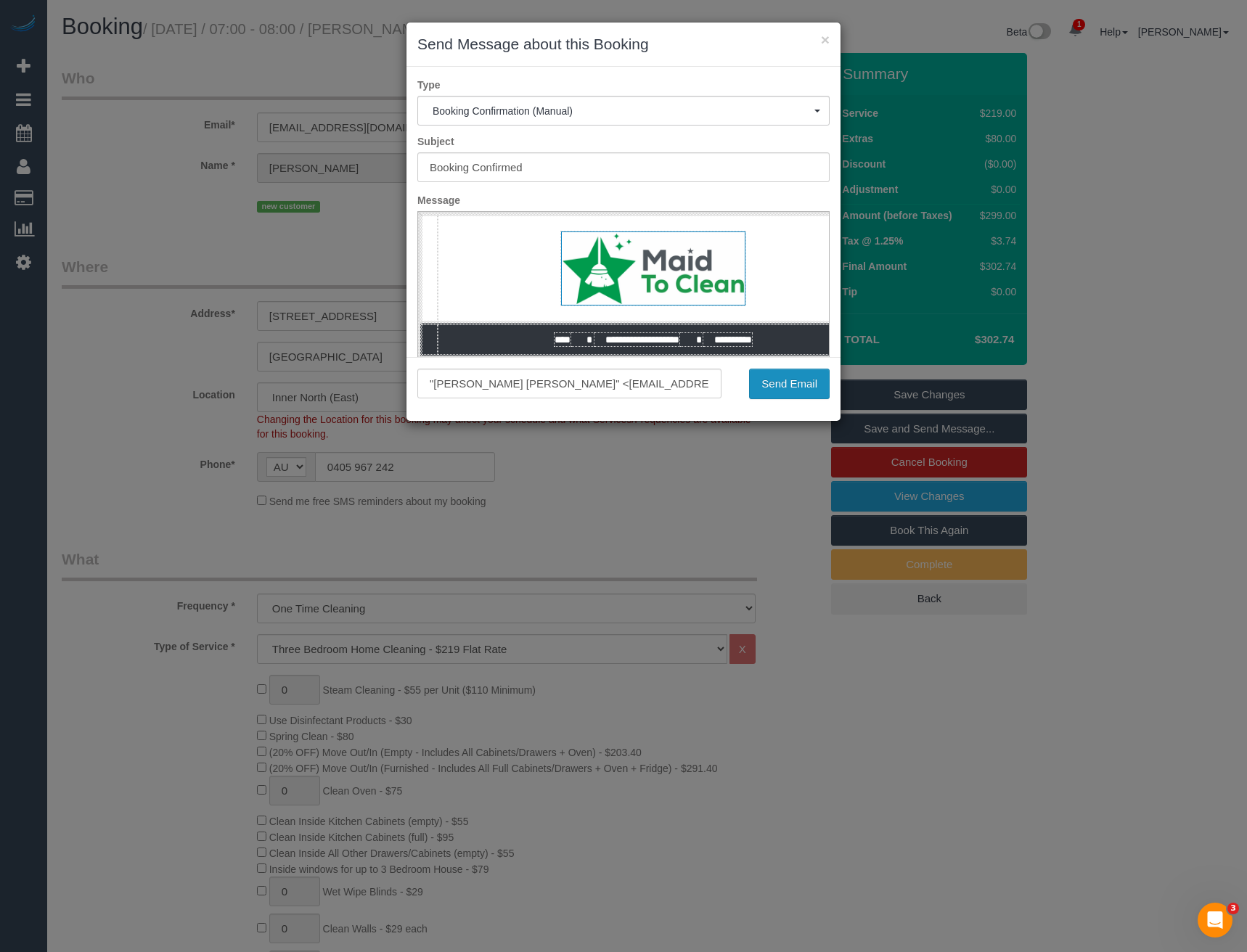
click at [779, 382] on button "Send Email" at bounding box center [788, 384] width 80 height 31
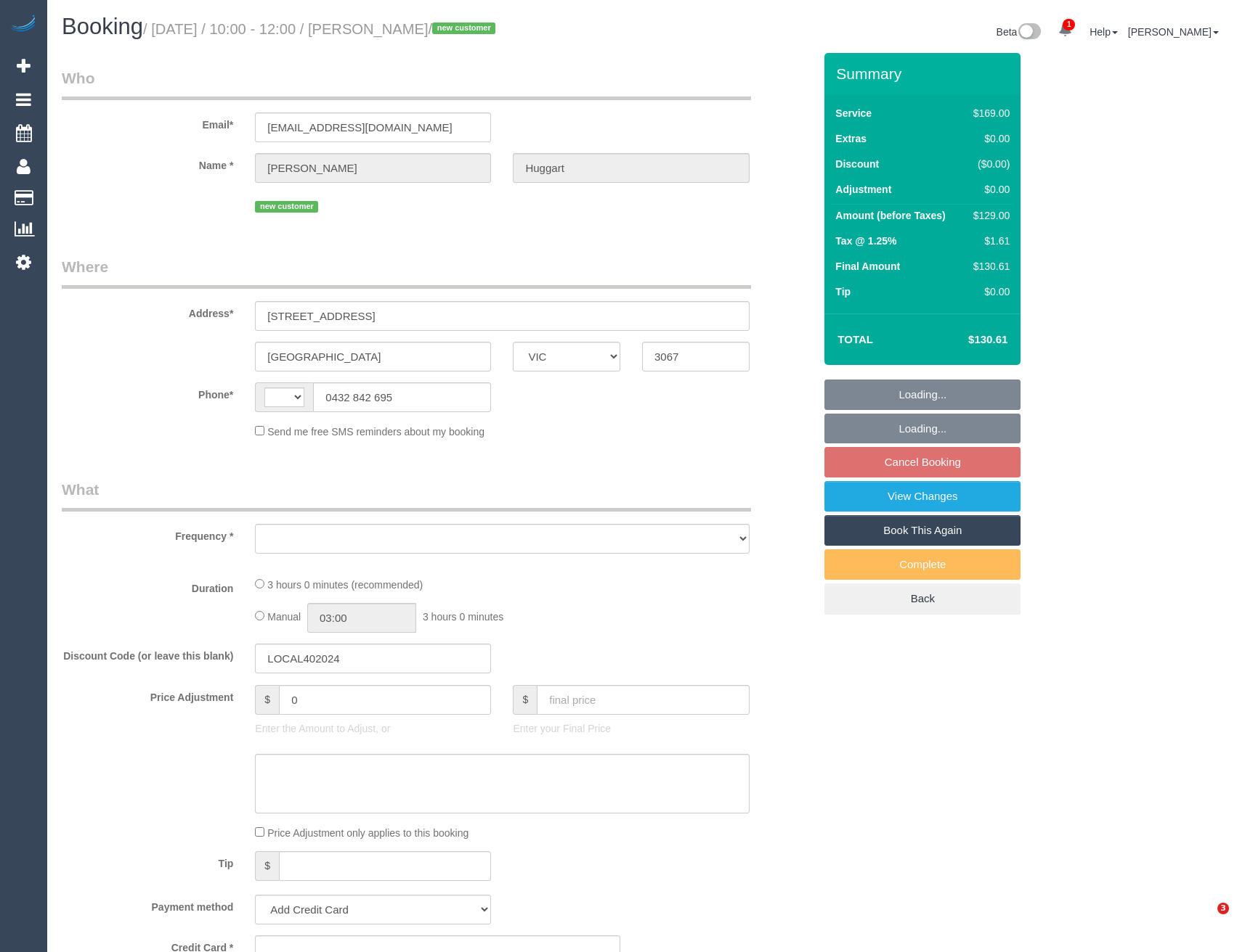
select select "VIC"
select select "string:AU"
select select "string:stripe-pm_1S4ti02GScqysDRVTaJMcXUn"
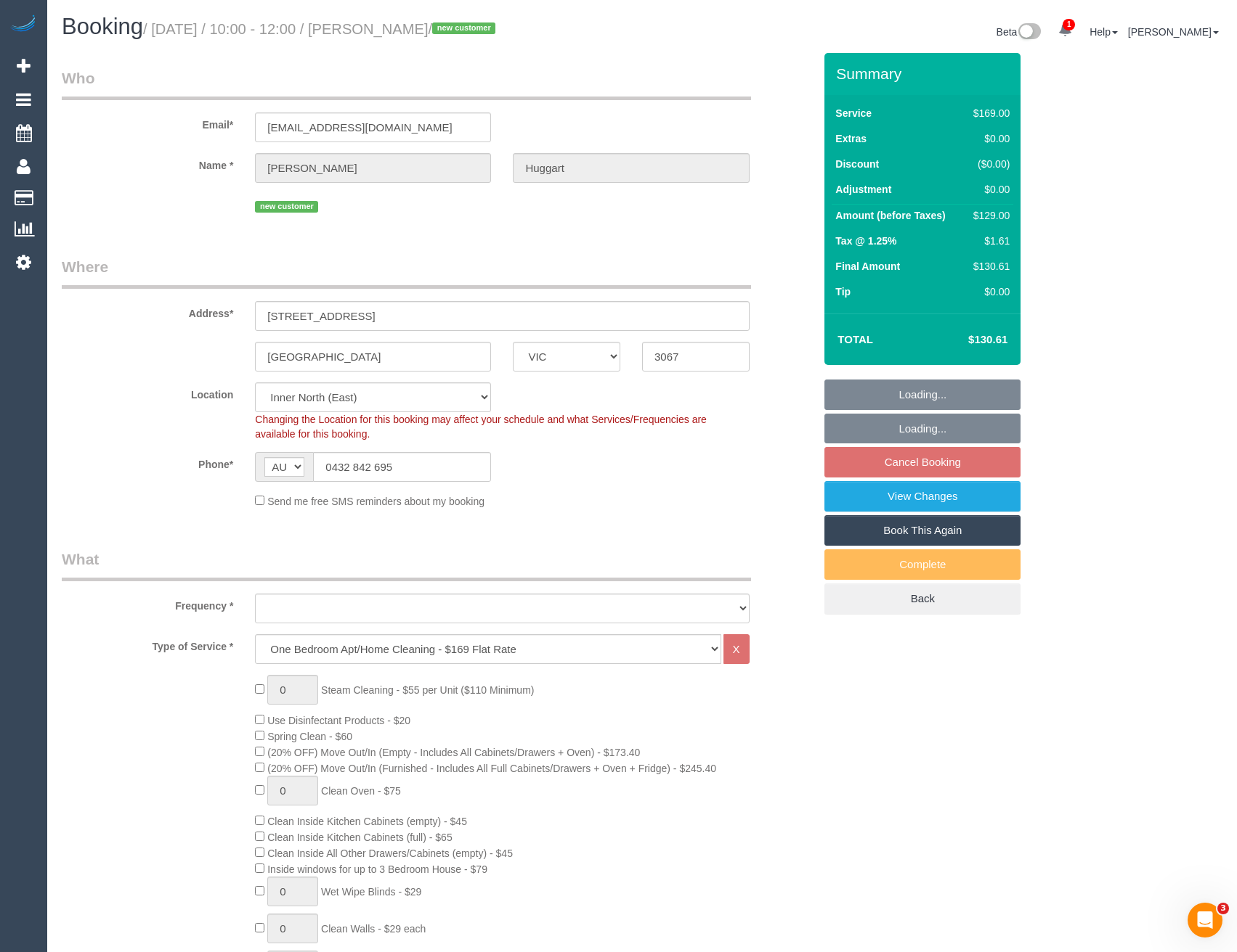
select select "object:1595"
select select "number:28"
select select "number:14"
select select "number:21"
select select "number:24"
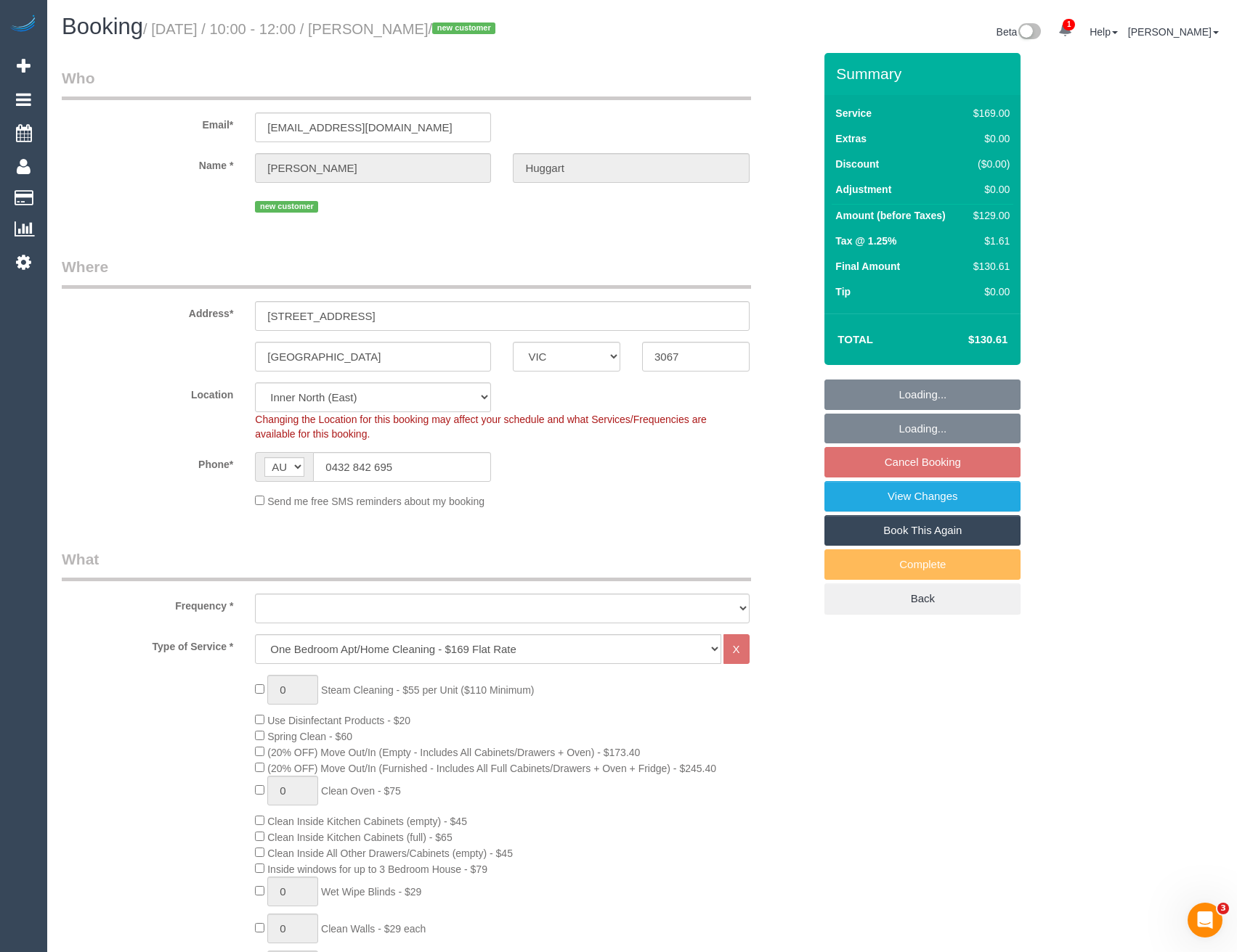
select select "number:26"
select select "spot3"
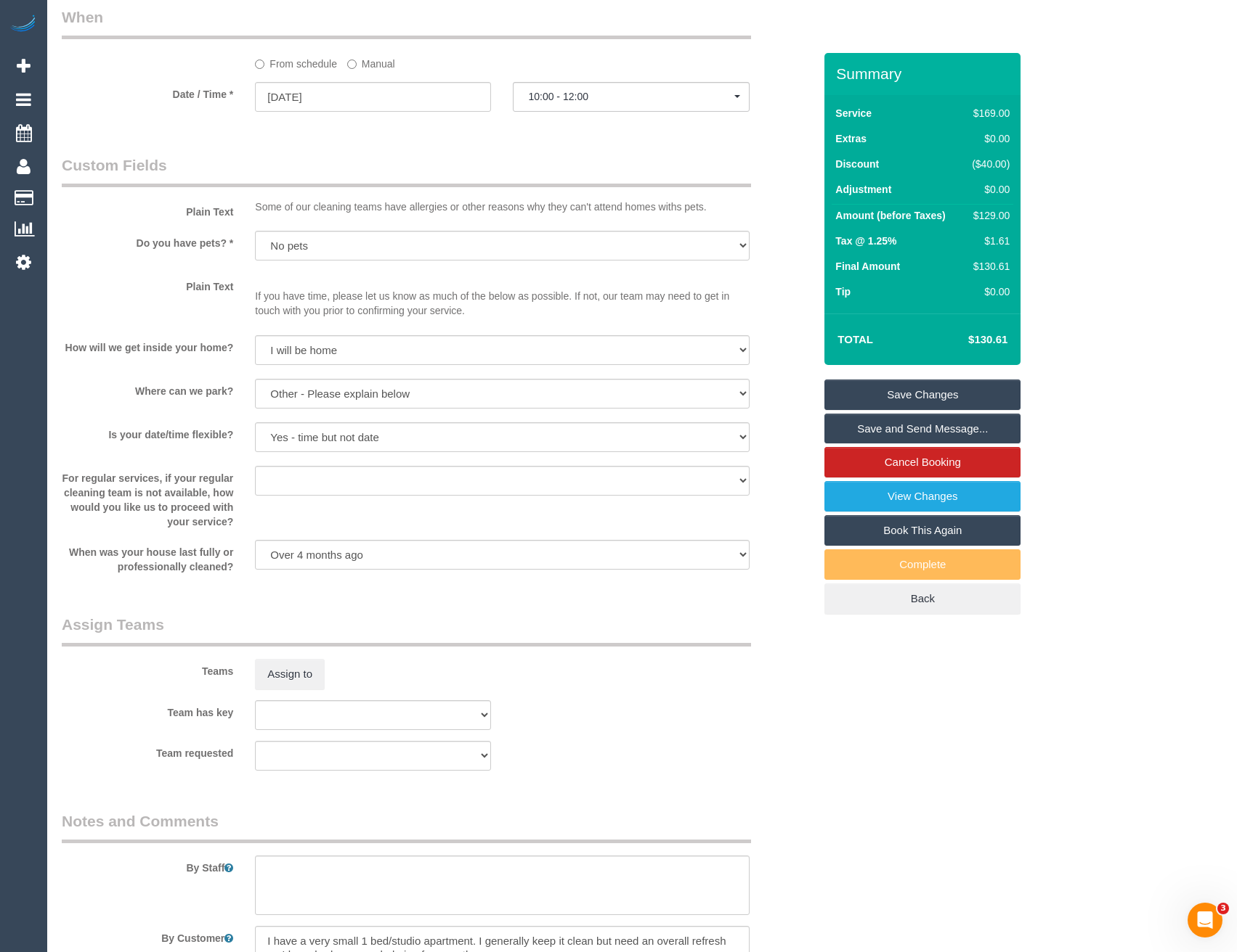
scroll to position [1742, 0]
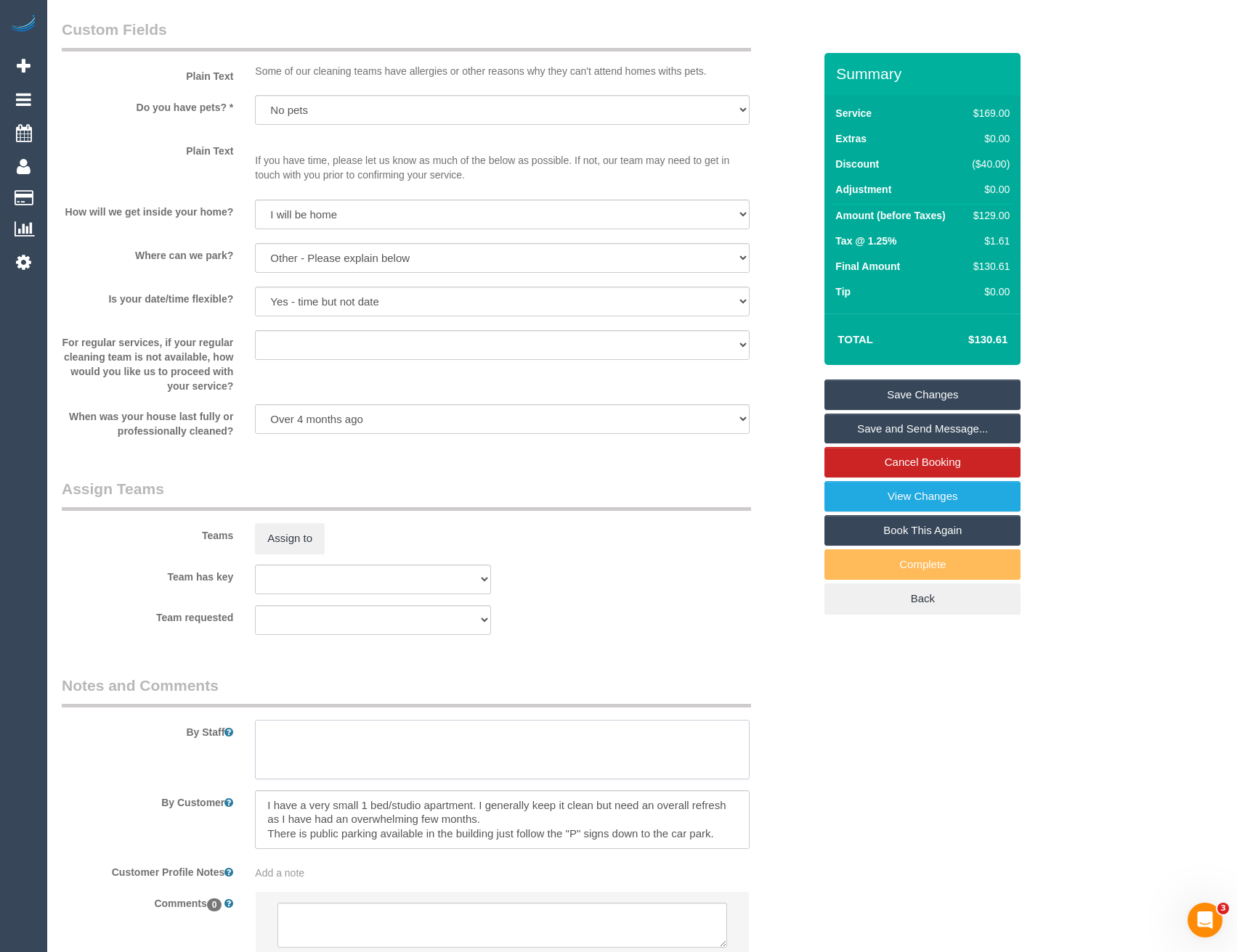
drag, startPoint x: 306, startPoint y: 772, endPoint x: 310, endPoint y: 760, distance: 12.6
click at [306, 771] on textarea at bounding box center [501, 750] width 494 height 60
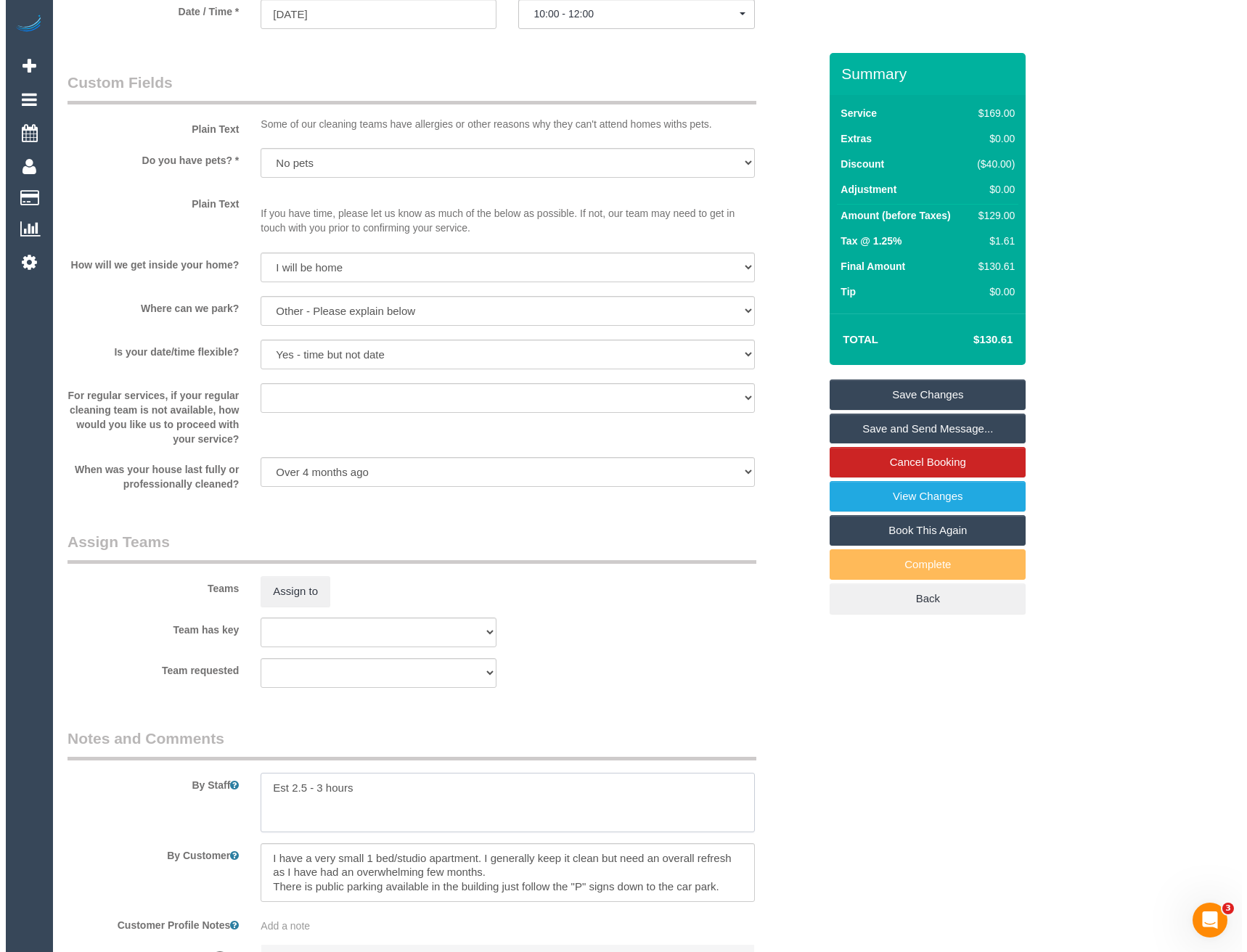
scroll to position [1670, 0]
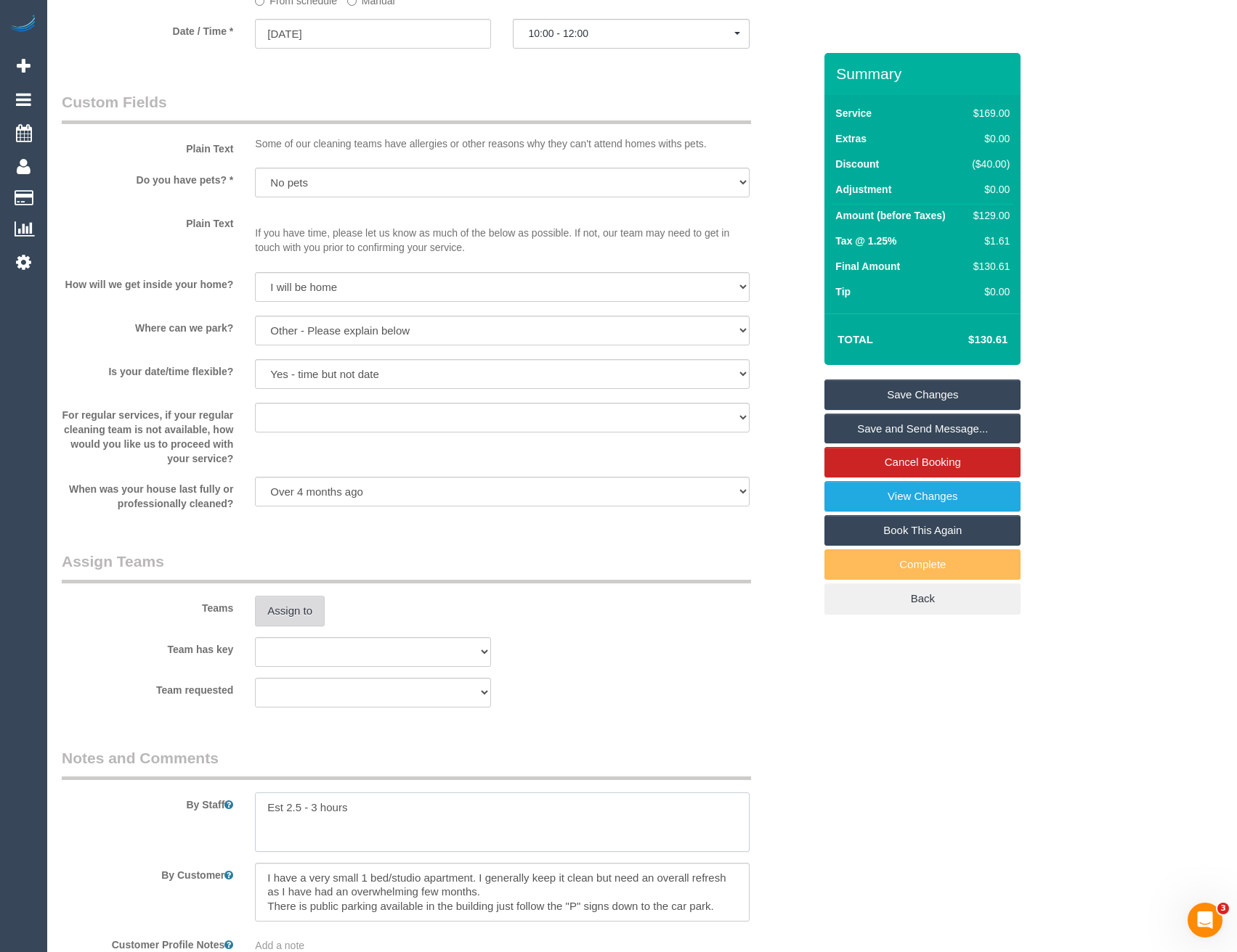
type textarea "Est 2.5 - 3 hours"
click at [284, 618] on button "Assign to" at bounding box center [289, 611] width 70 height 31
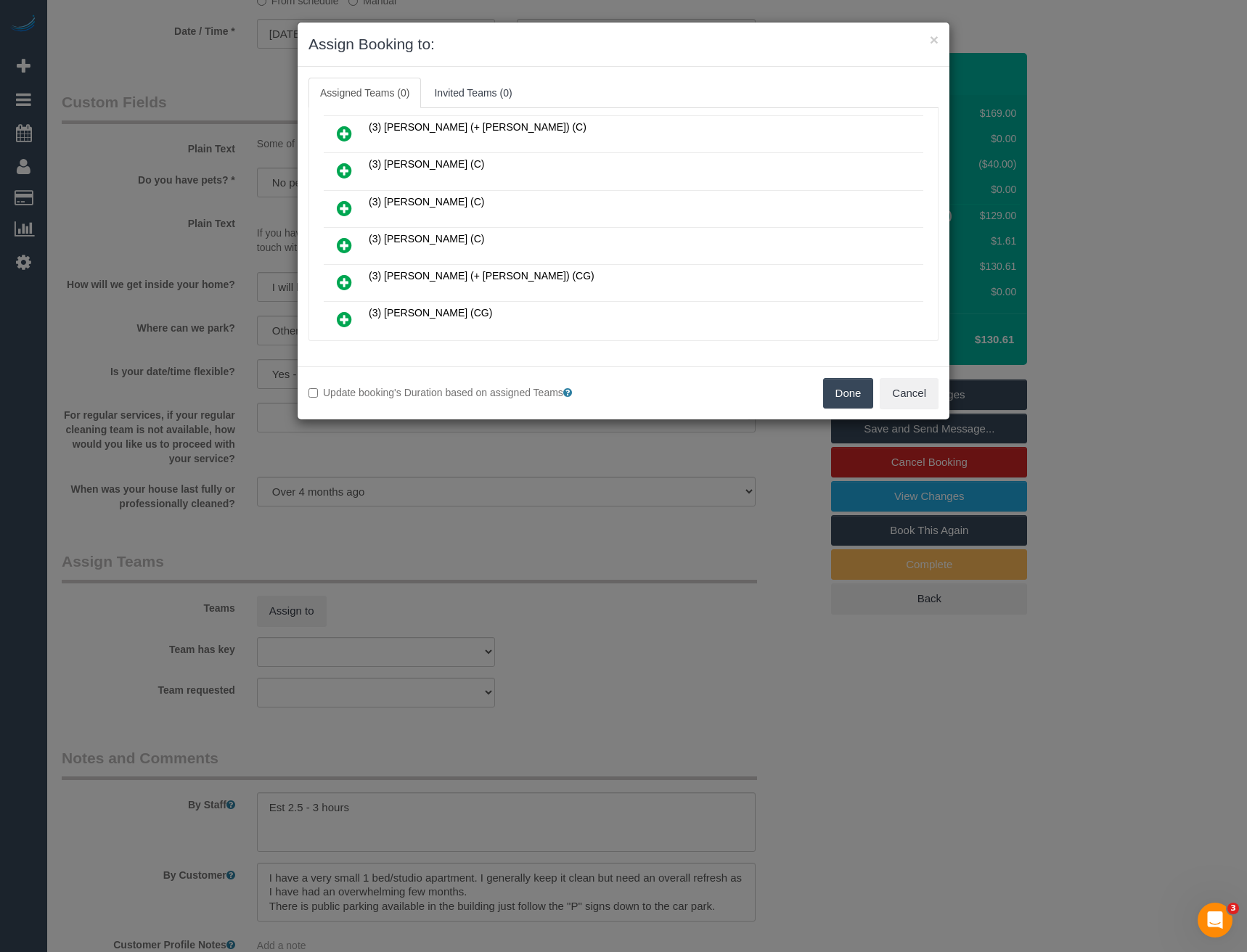
scroll to position [435, 0]
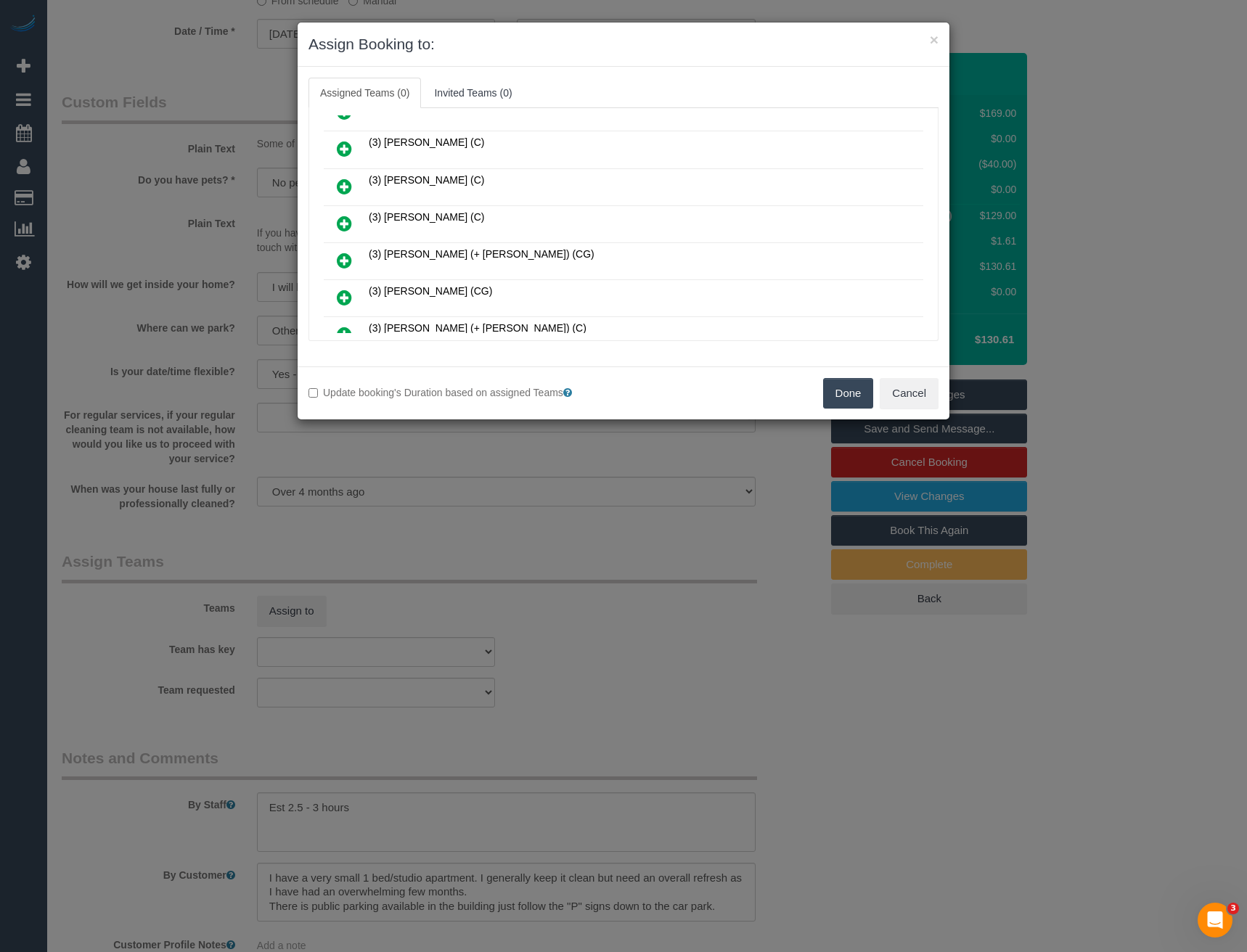
click at [343, 184] on icon at bounding box center [344, 187] width 15 height 17
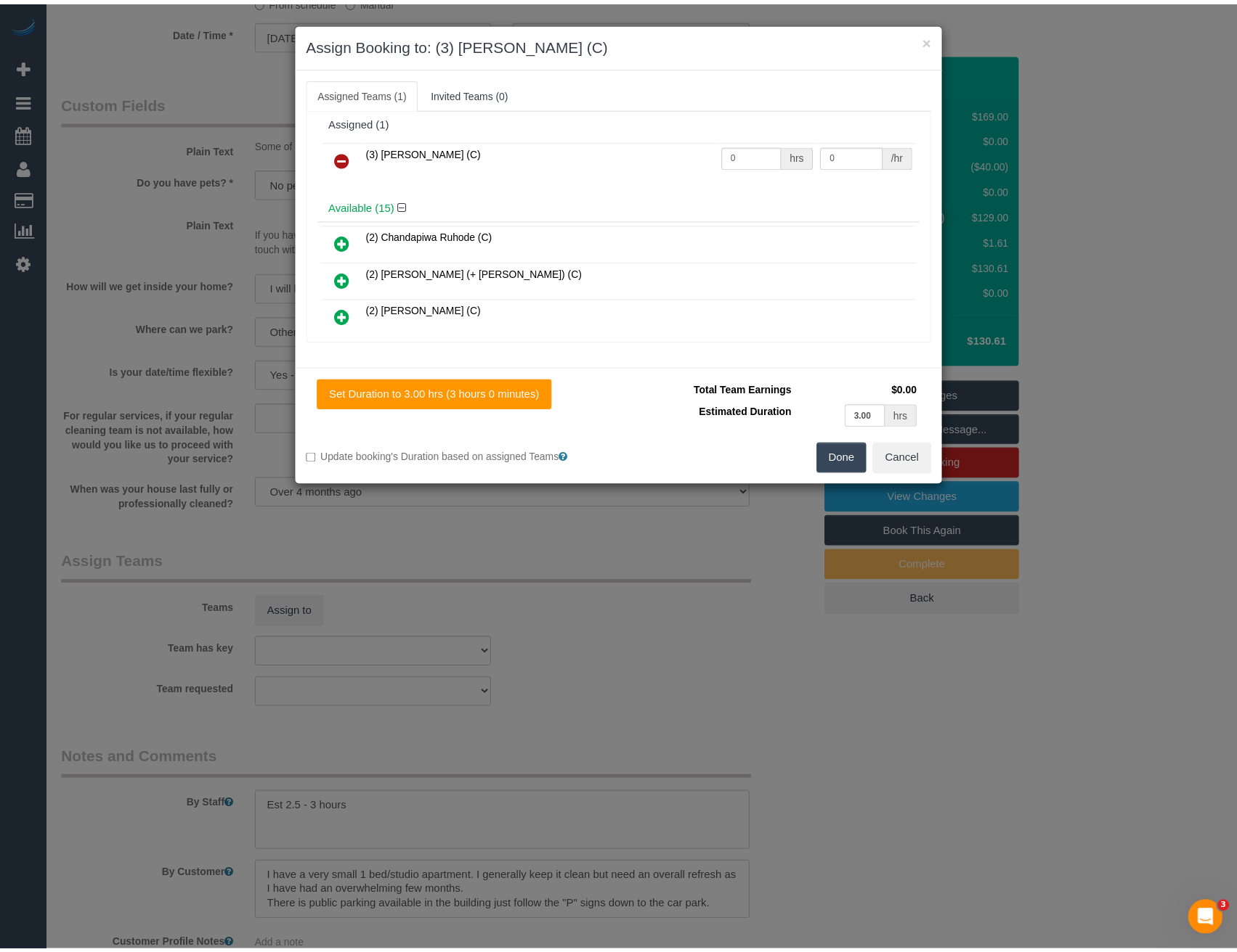
scroll to position [0, 0]
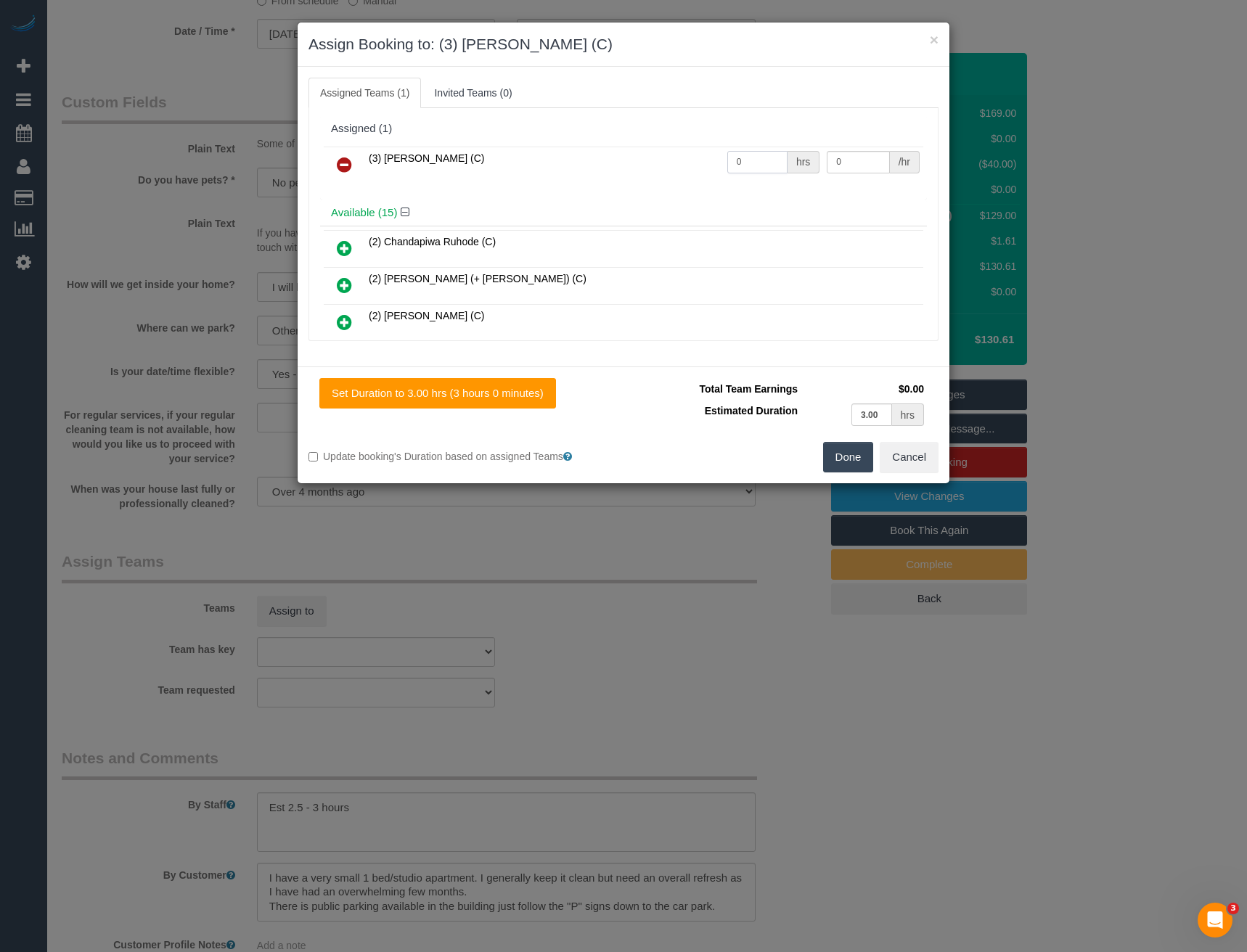
drag, startPoint x: 755, startPoint y: 158, endPoint x: 435, endPoint y: 167, distance: 320.1
click at [504, 162] on tr "(3) Rowan Walia (C) 0 hrs 0 /hr" at bounding box center [624, 165] width 600 height 37
type input "1"
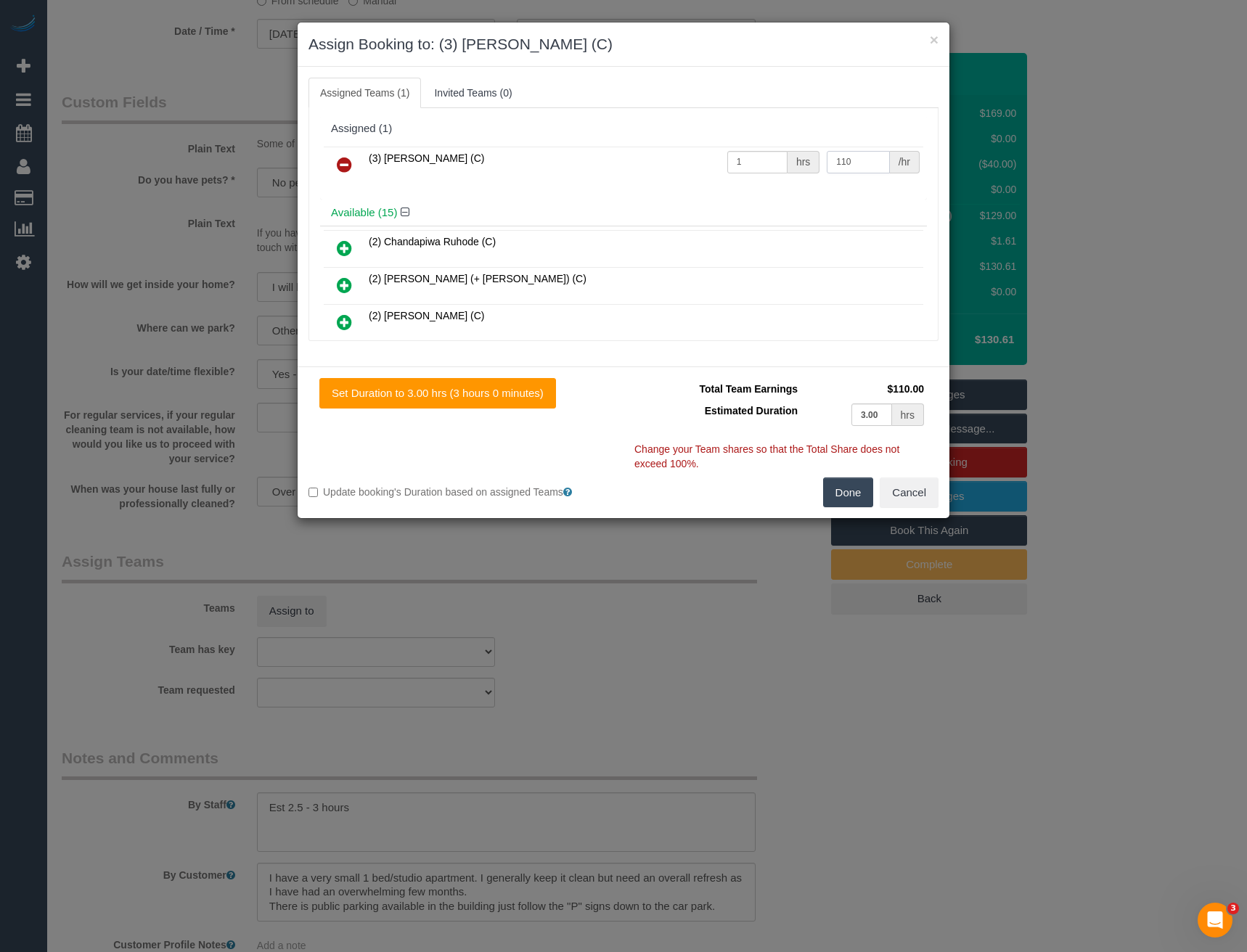
type input "110"
click at [849, 490] on button "Done" at bounding box center [848, 493] width 51 height 31
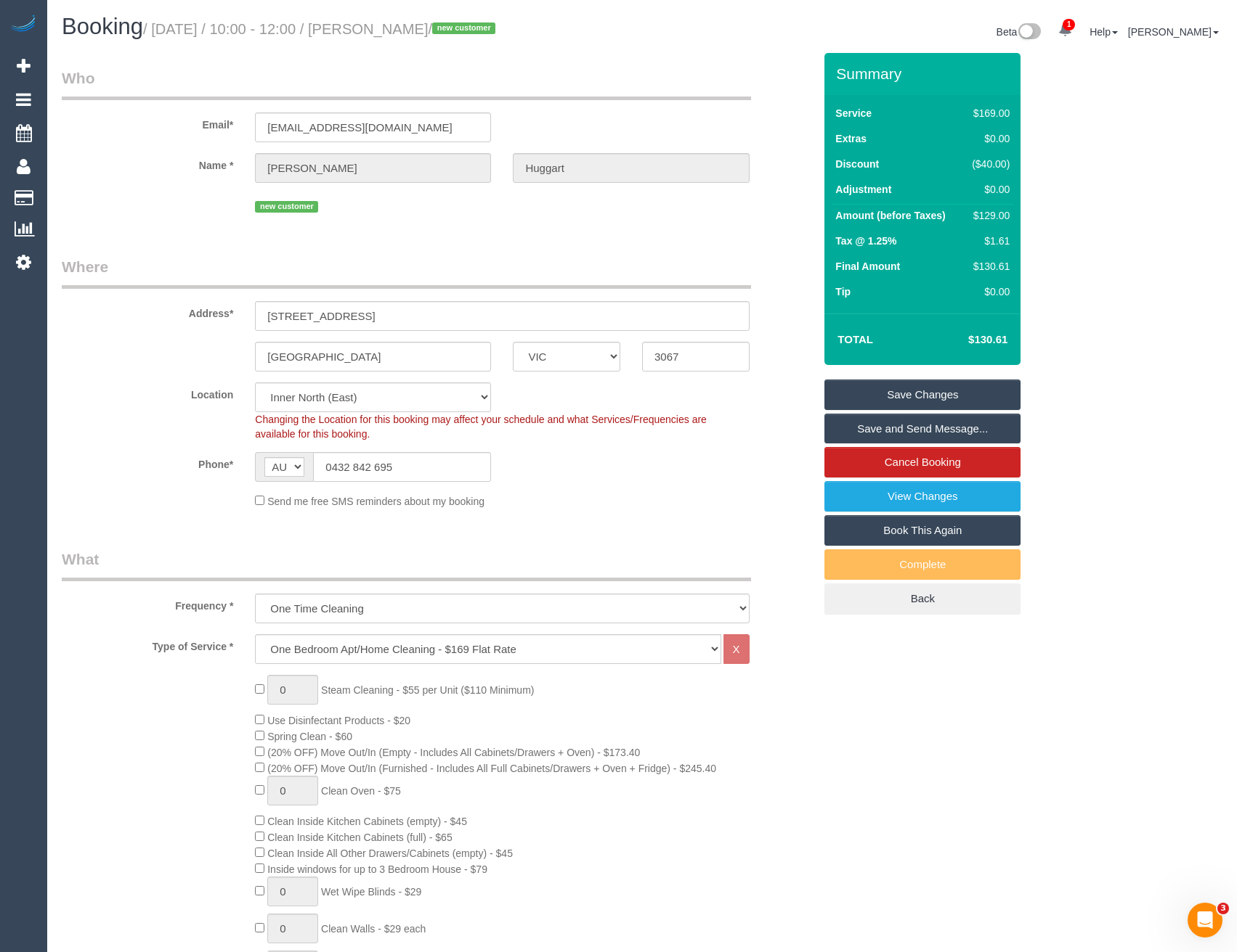
click at [889, 427] on link "Save and Send Message..." at bounding box center [922, 430] width 196 height 31
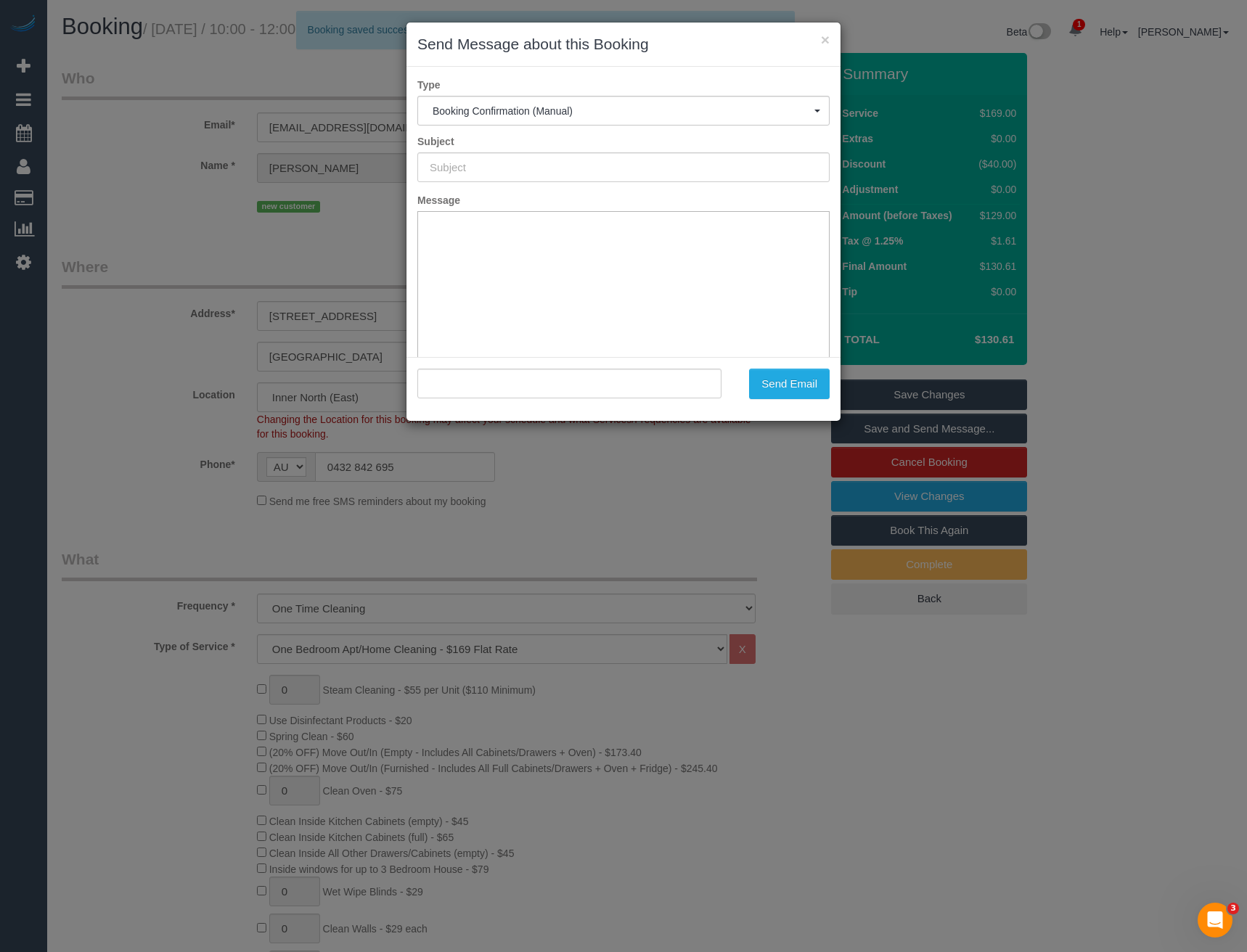
type input "Booking Confirmed"
type input ""Charlie Huggart" <charlotte.rose.h92@gmail.com>"
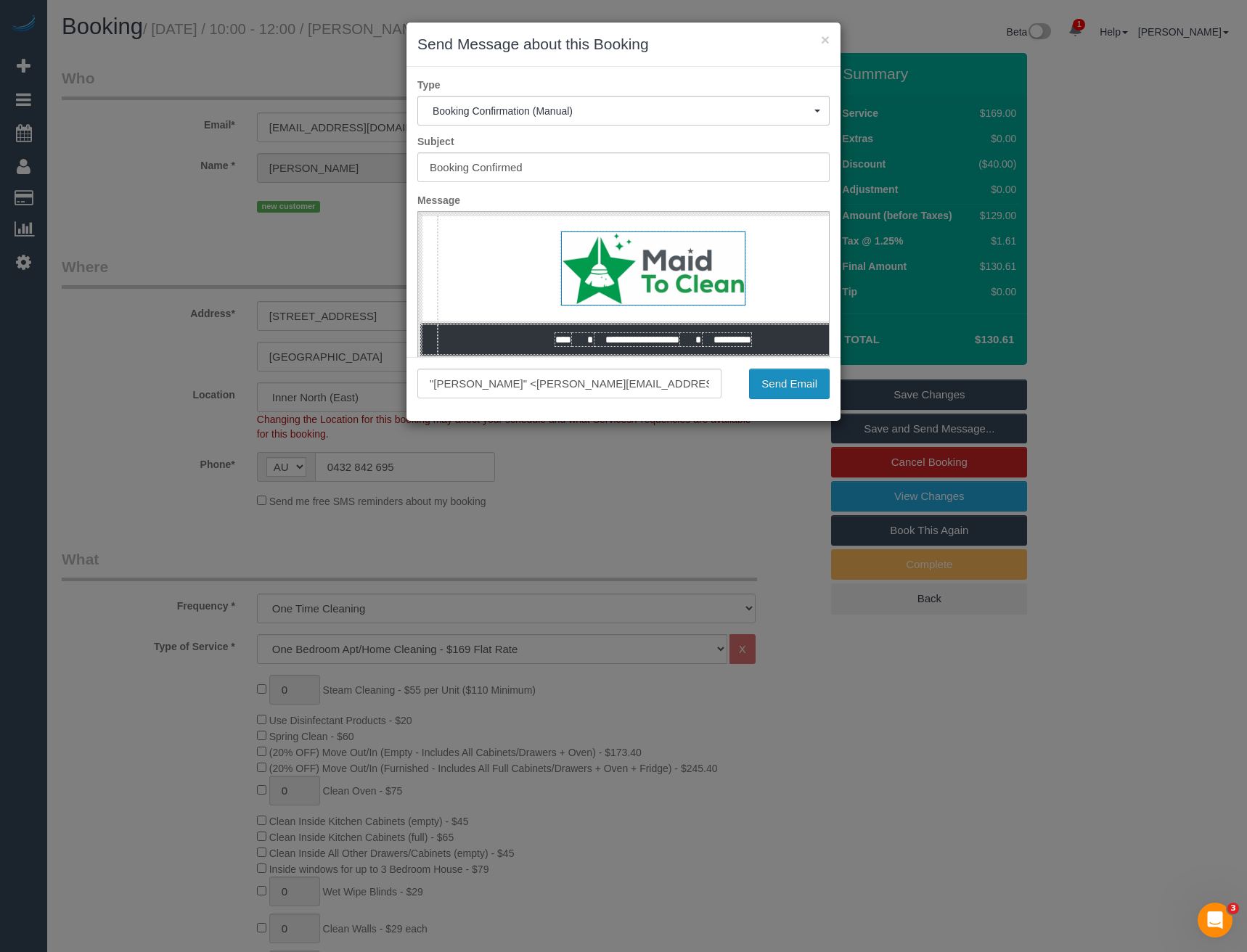
click at [787, 388] on button "Send Email" at bounding box center [788, 384] width 80 height 31
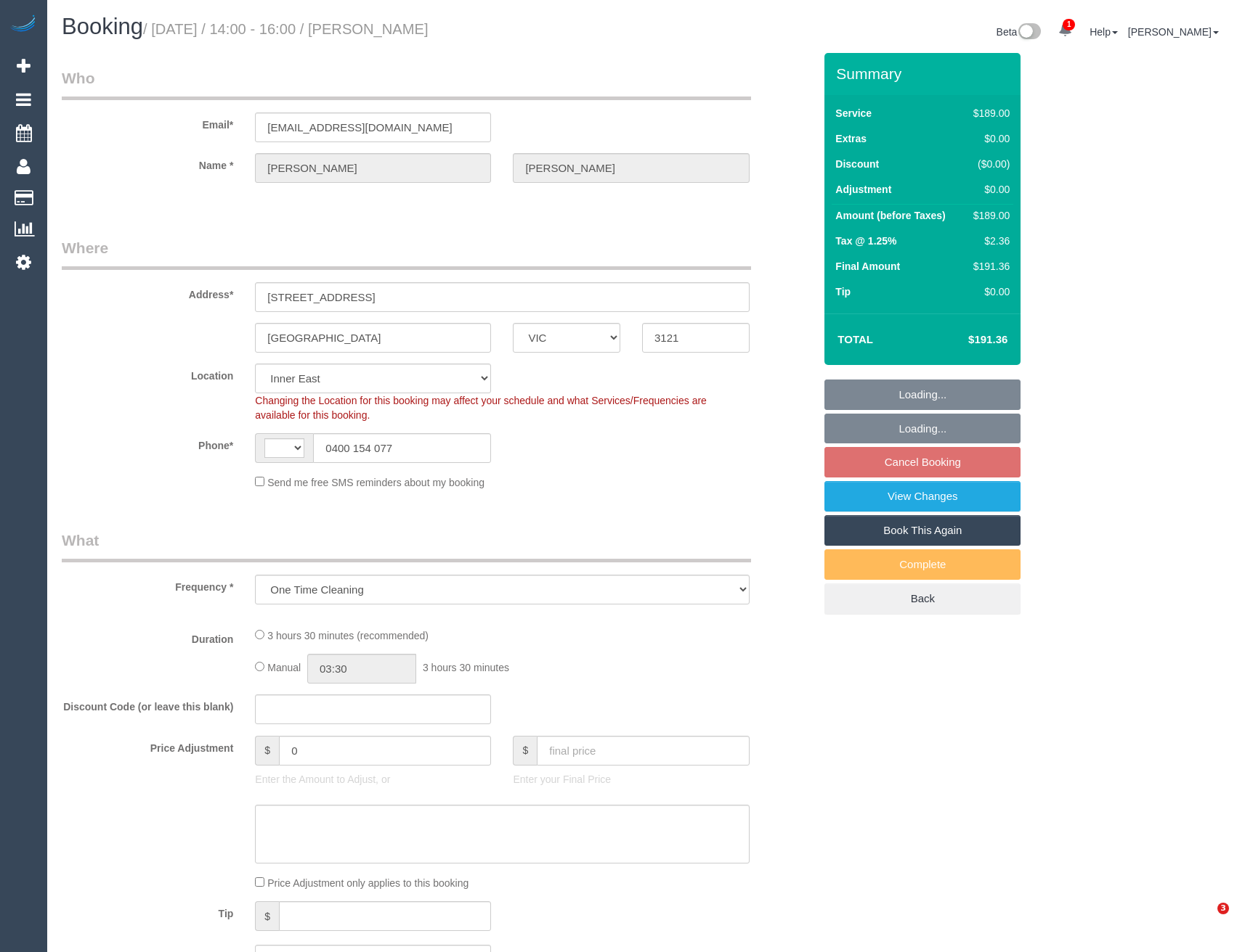
select select "VIC"
select select "object:437"
select select "string:AU"
select select "number:27"
select select "number:14"
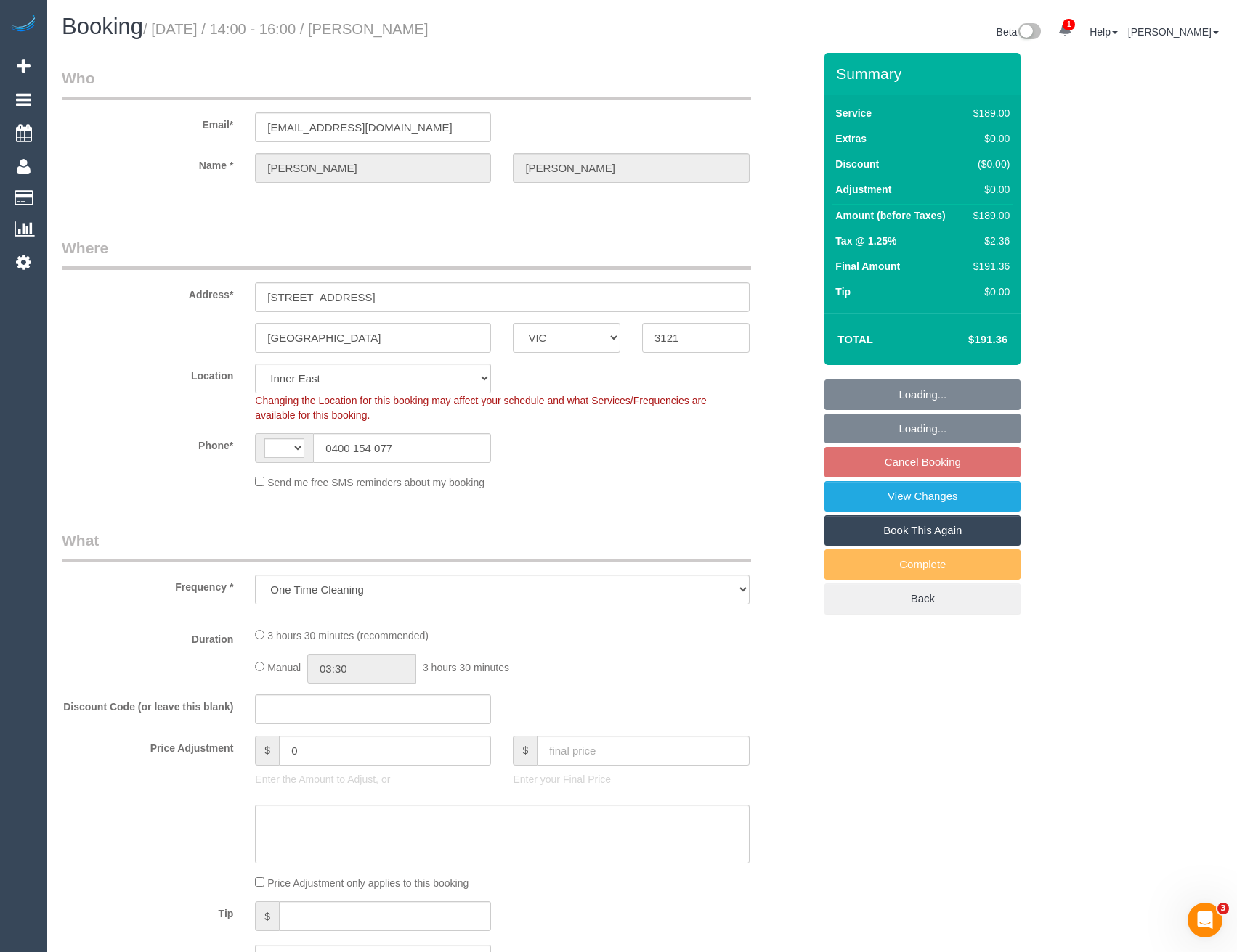
select select "number:21"
select select "number:24"
select select "number:13"
select select "string:stripe-pm_1S4fki2GScqysDRVcAoJKfxM"
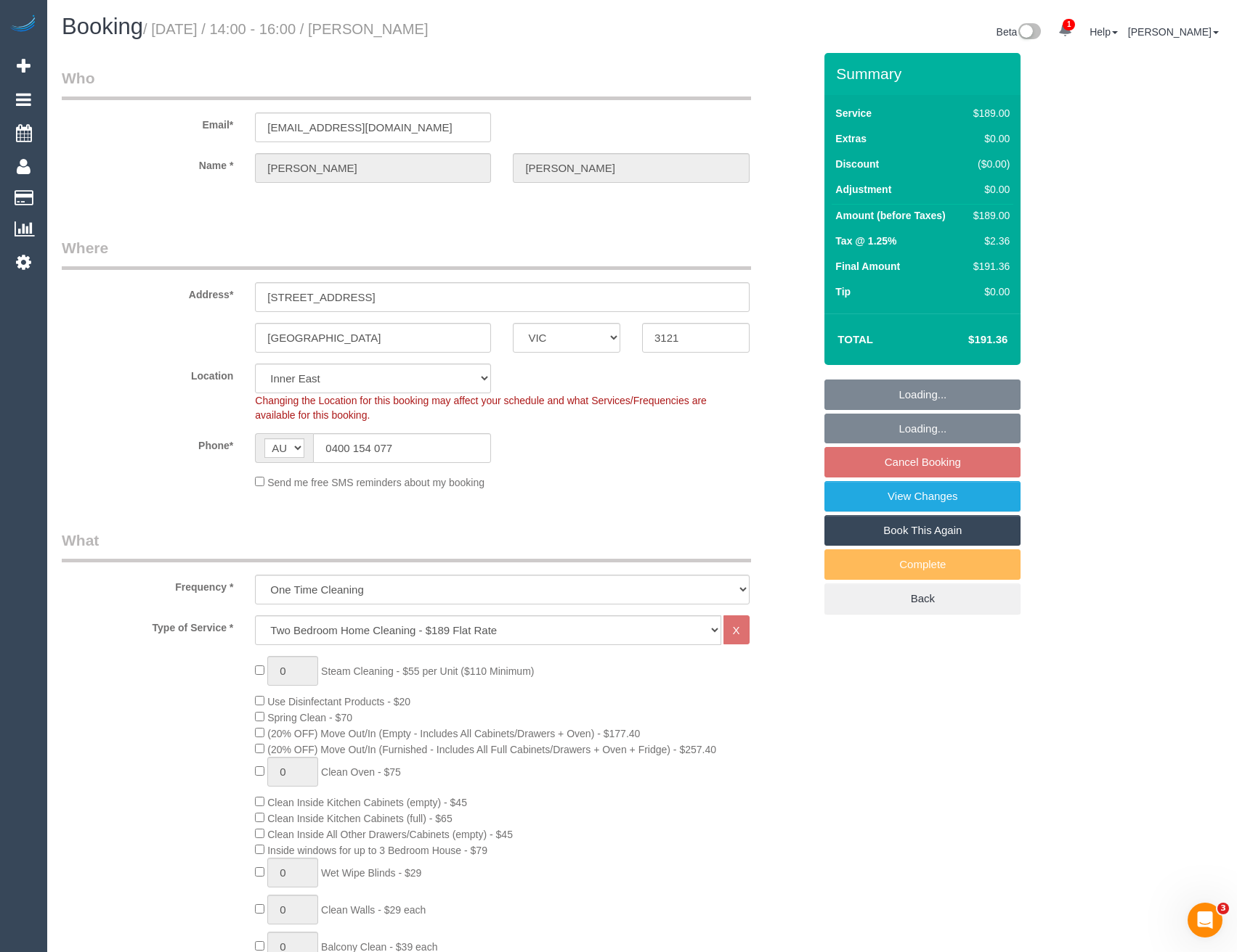
select select "spot5"
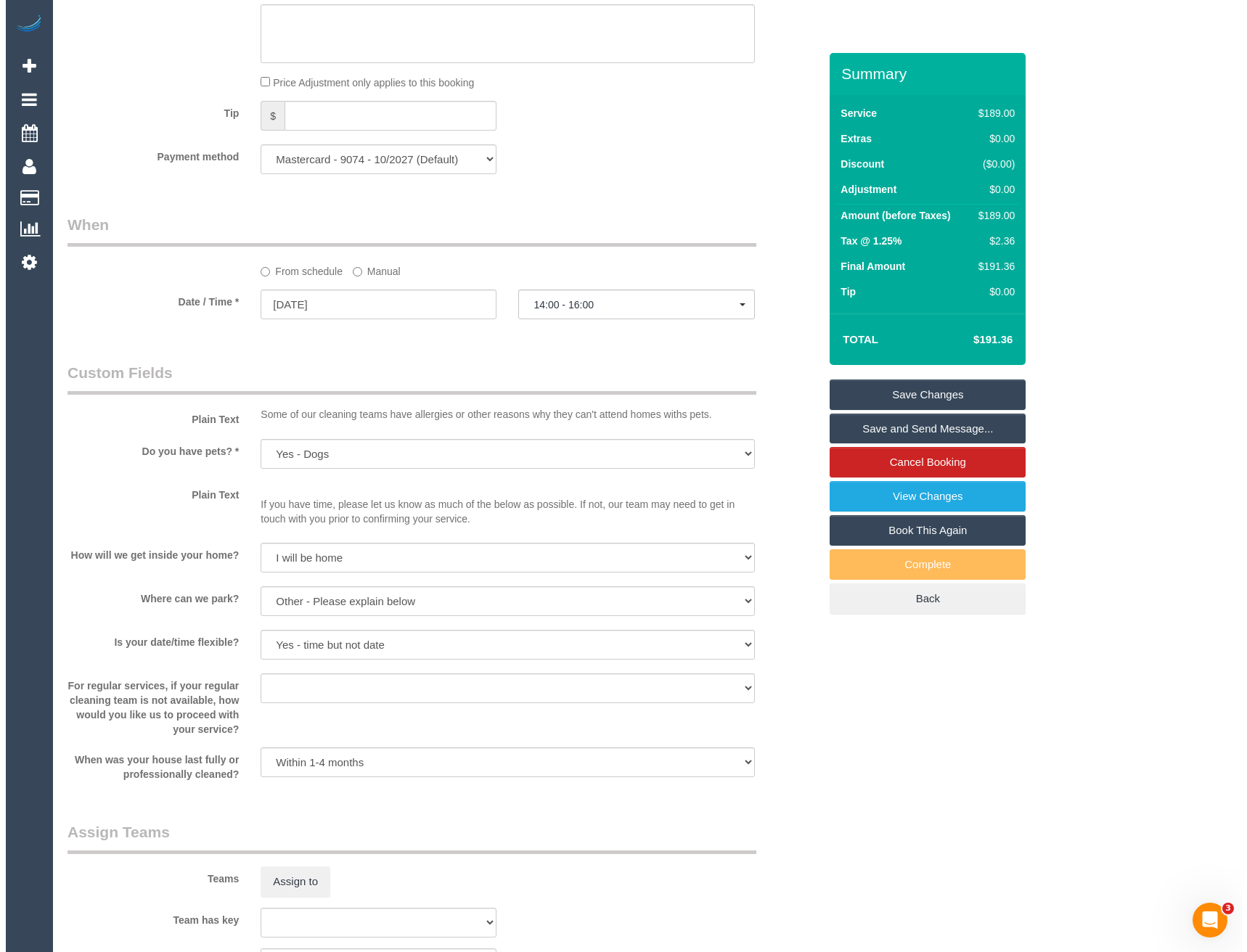
scroll to position [1742, 0]
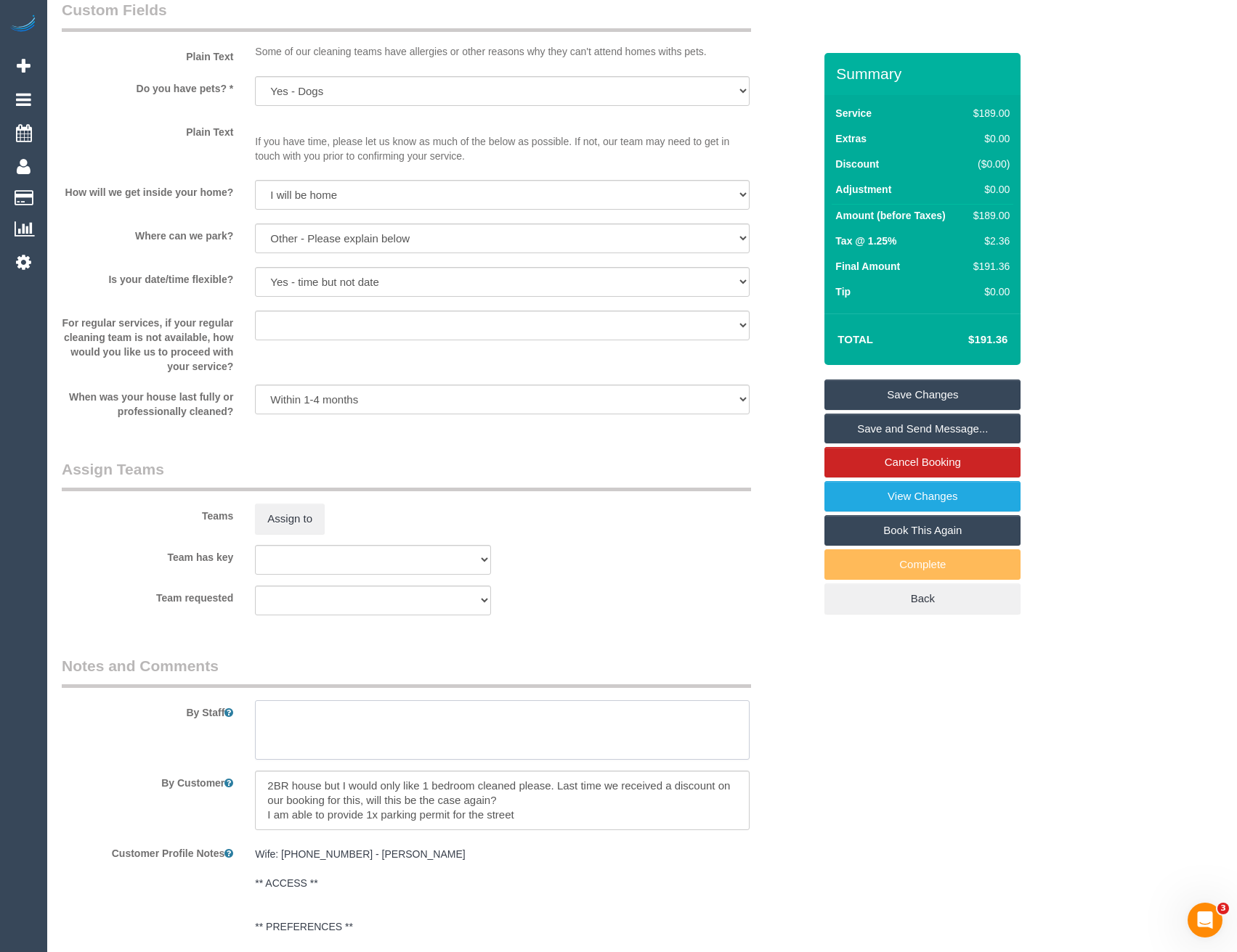
click at [298, 725] on textarea at bounding box center [501, 730] width 494 height 60
type textarea "Est 3 - 3.5 hours"
click at [284, 511] on button "Assign to" at bounding box center [289, 520] width 70 height 31
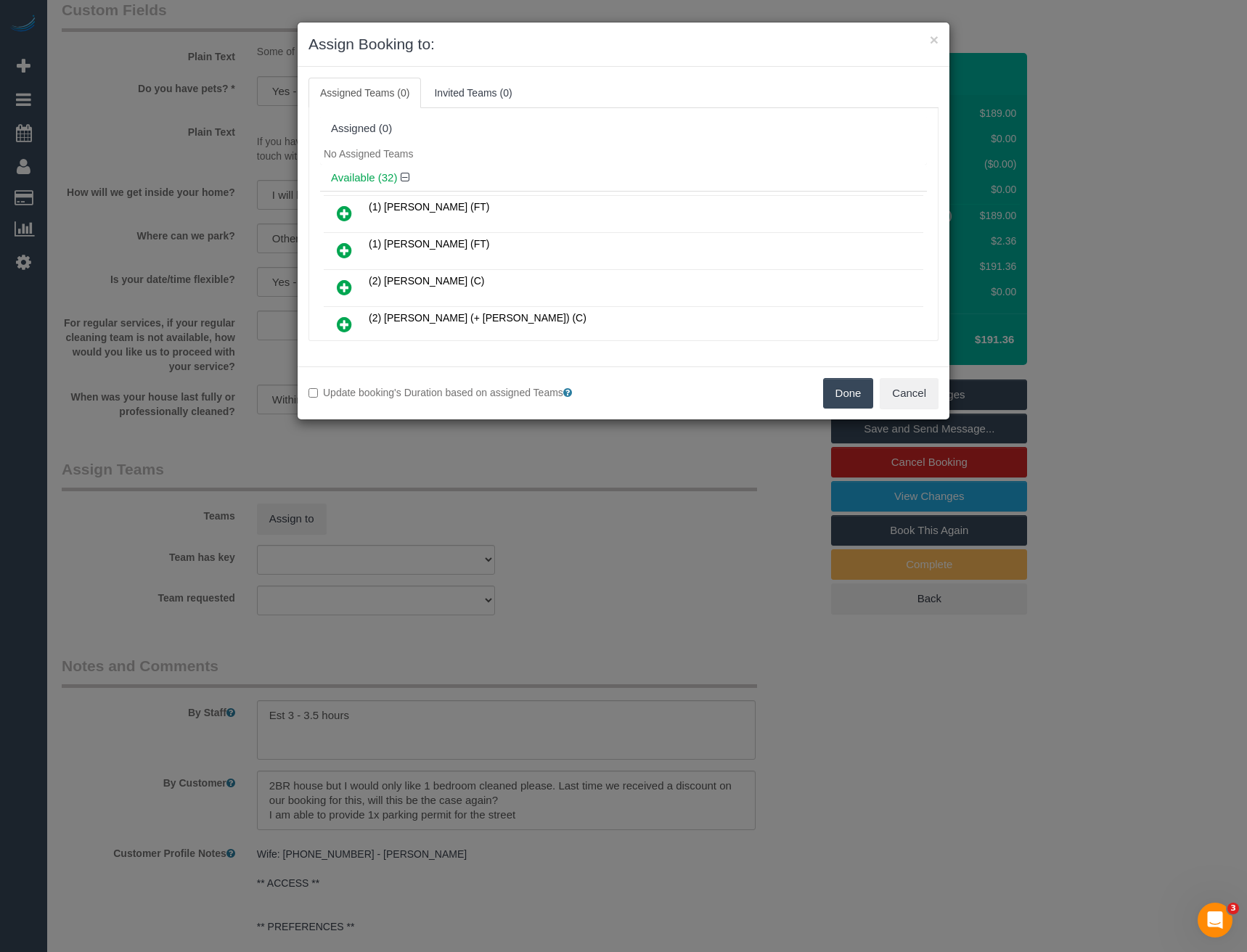
scroll to position [465, 0]
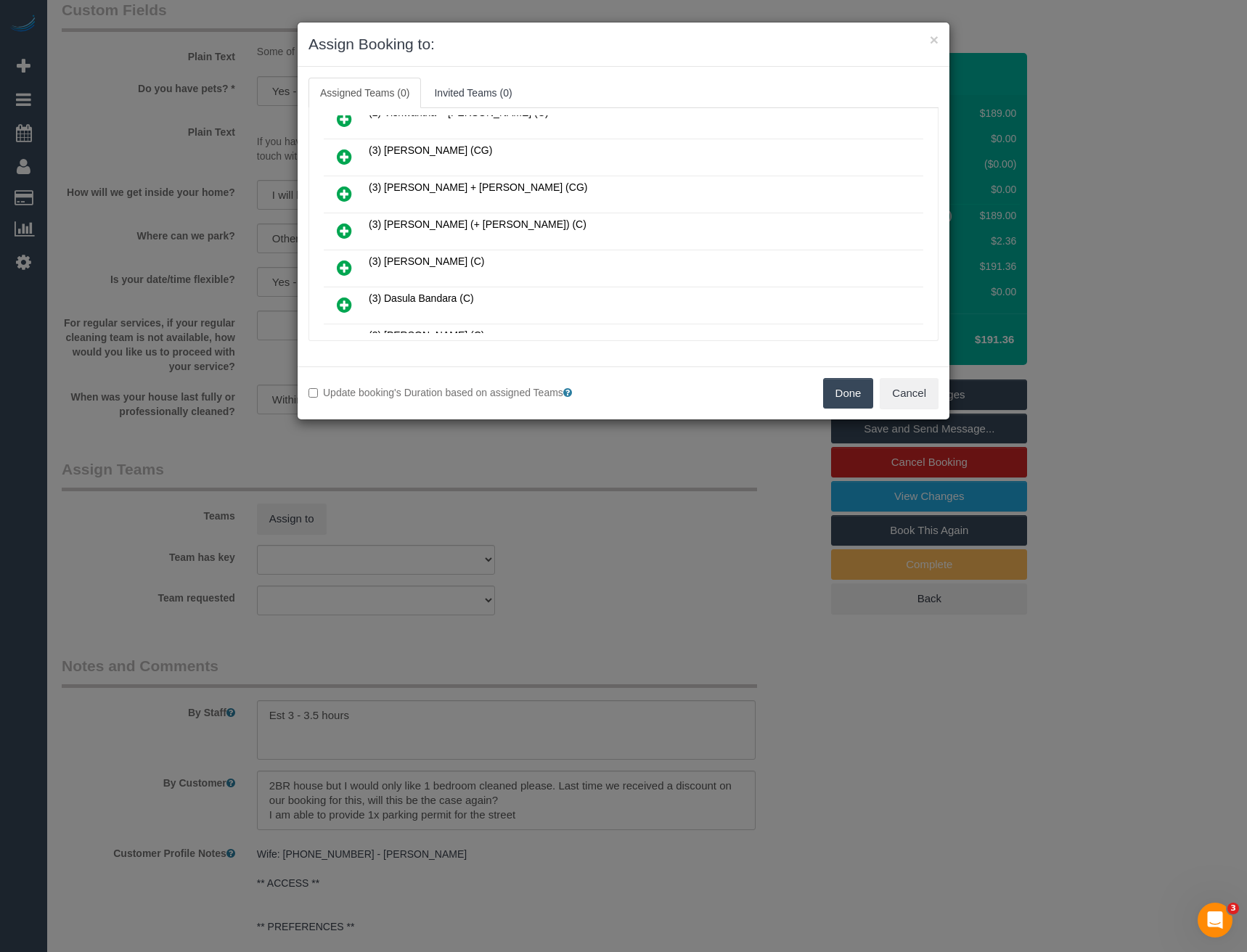
click at [339, 225] on icon at bounding box center [344, 231] width 15 height 17
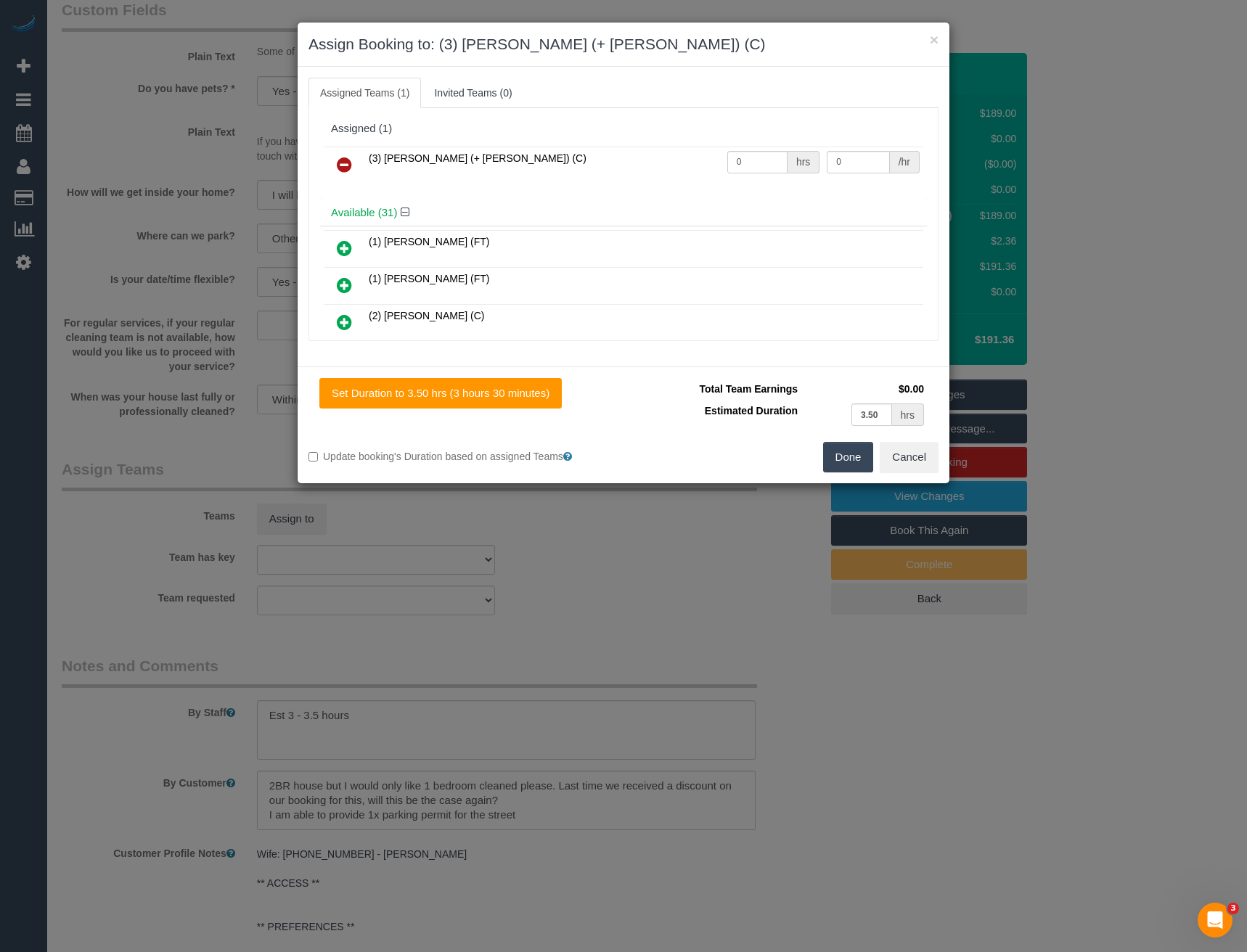
scroll to position [1020, 0]
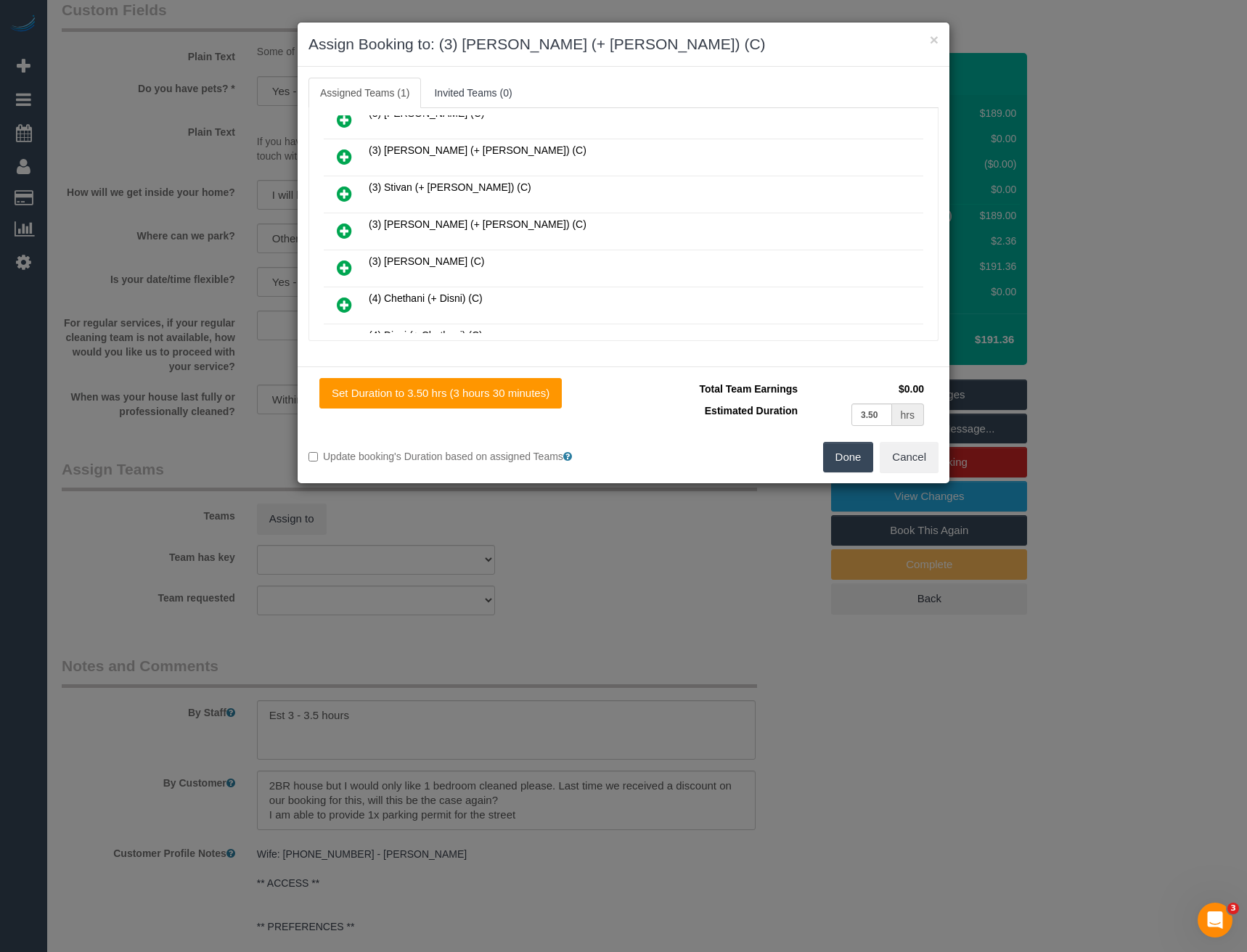
click at [344, 226] on icon at bounding box center [344, 231] width 15 height 17
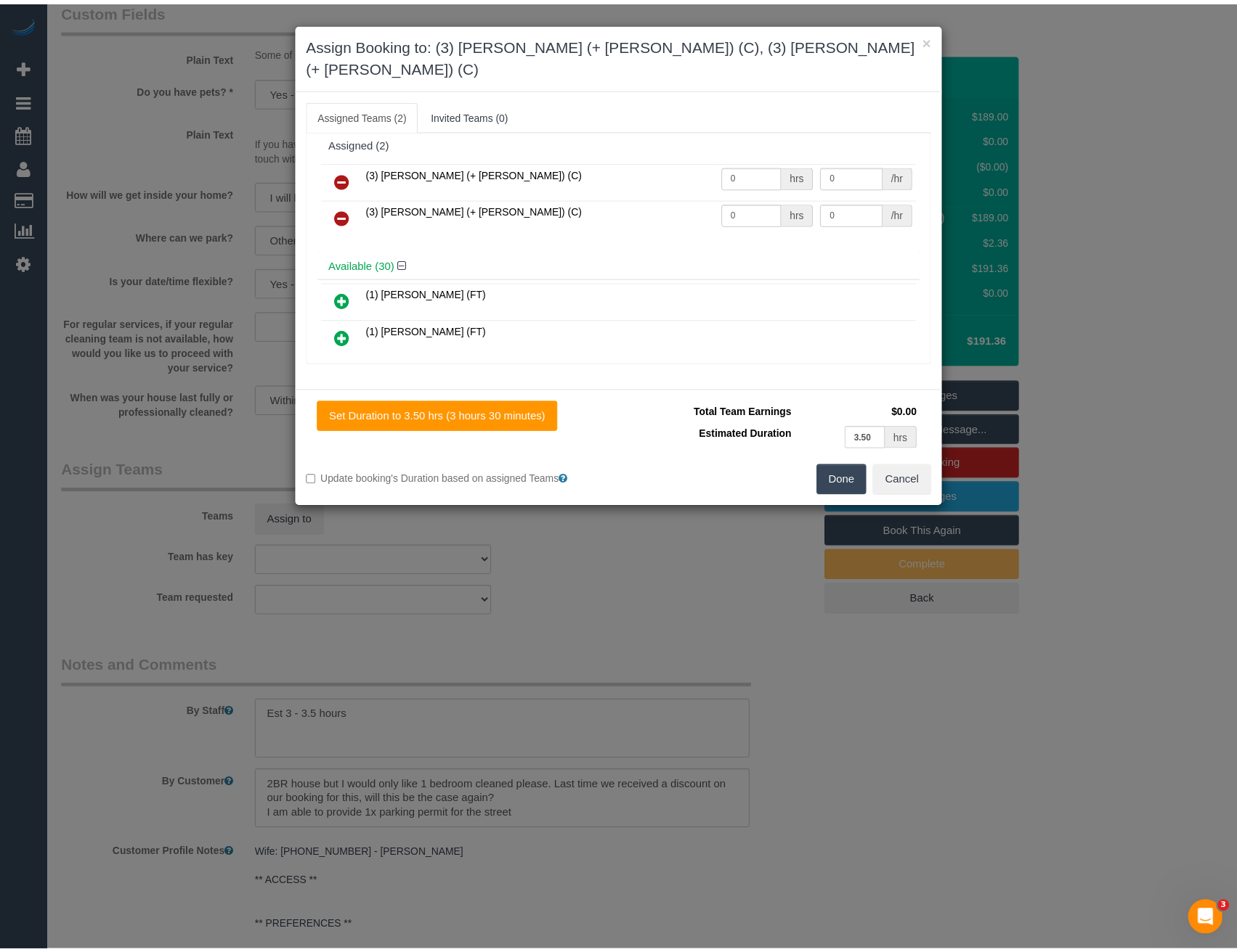
scroll to position [0, 0]
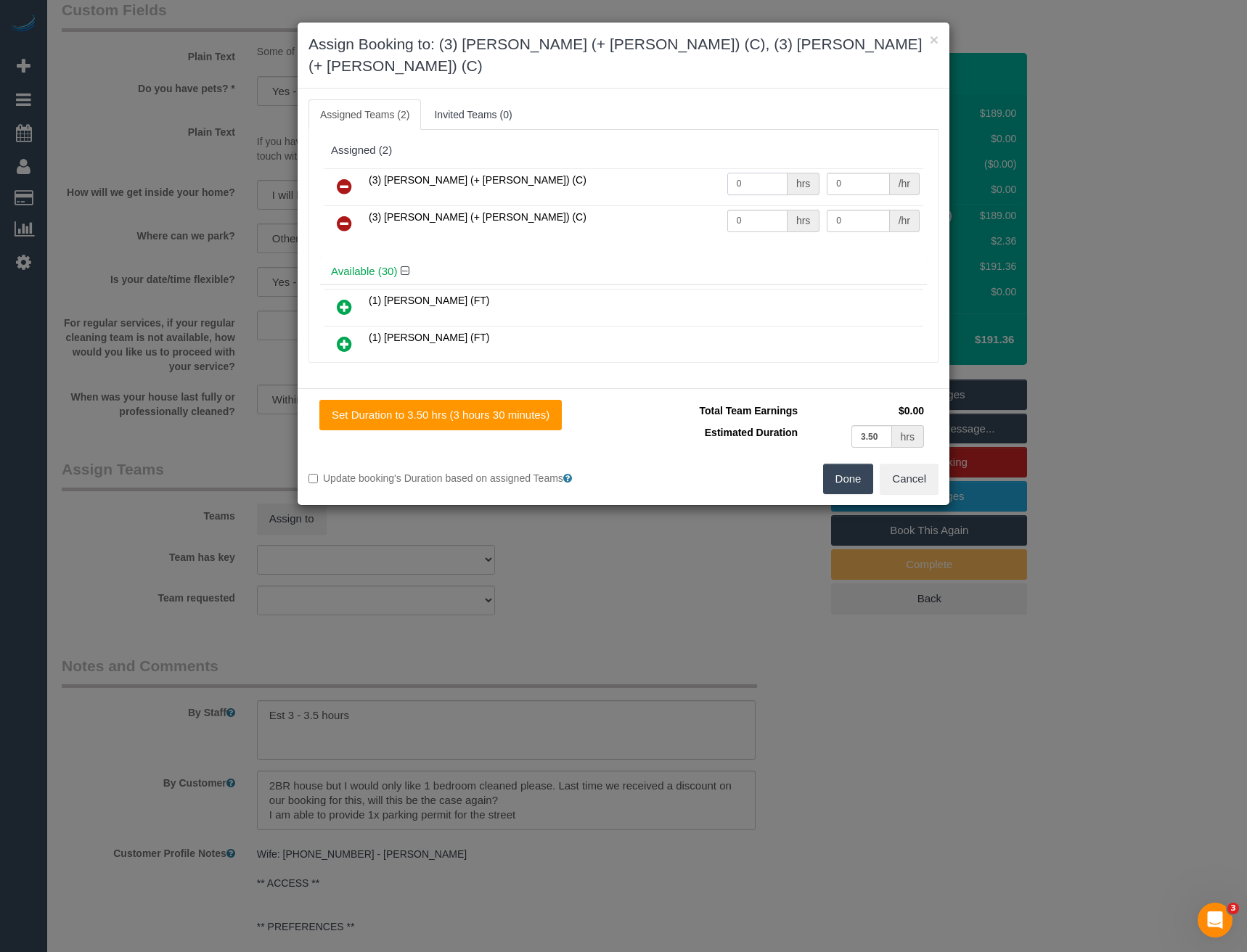
drag, startPoint x: 756, startPoint y: 159, endPoint x: 651, endPoint y: 163, distance: 105.1
click at [659, 168] on tr "(3) Cristian (+ Tania) (C) 0 hrs 0 /hr" at bounding box center [624, 187] width 600 height 37
type input "1"
type input "60"
drag, startPoint x: 745, startPoint y: 193, endPoint x: 658, endPoint y: 196, distance: 87.1
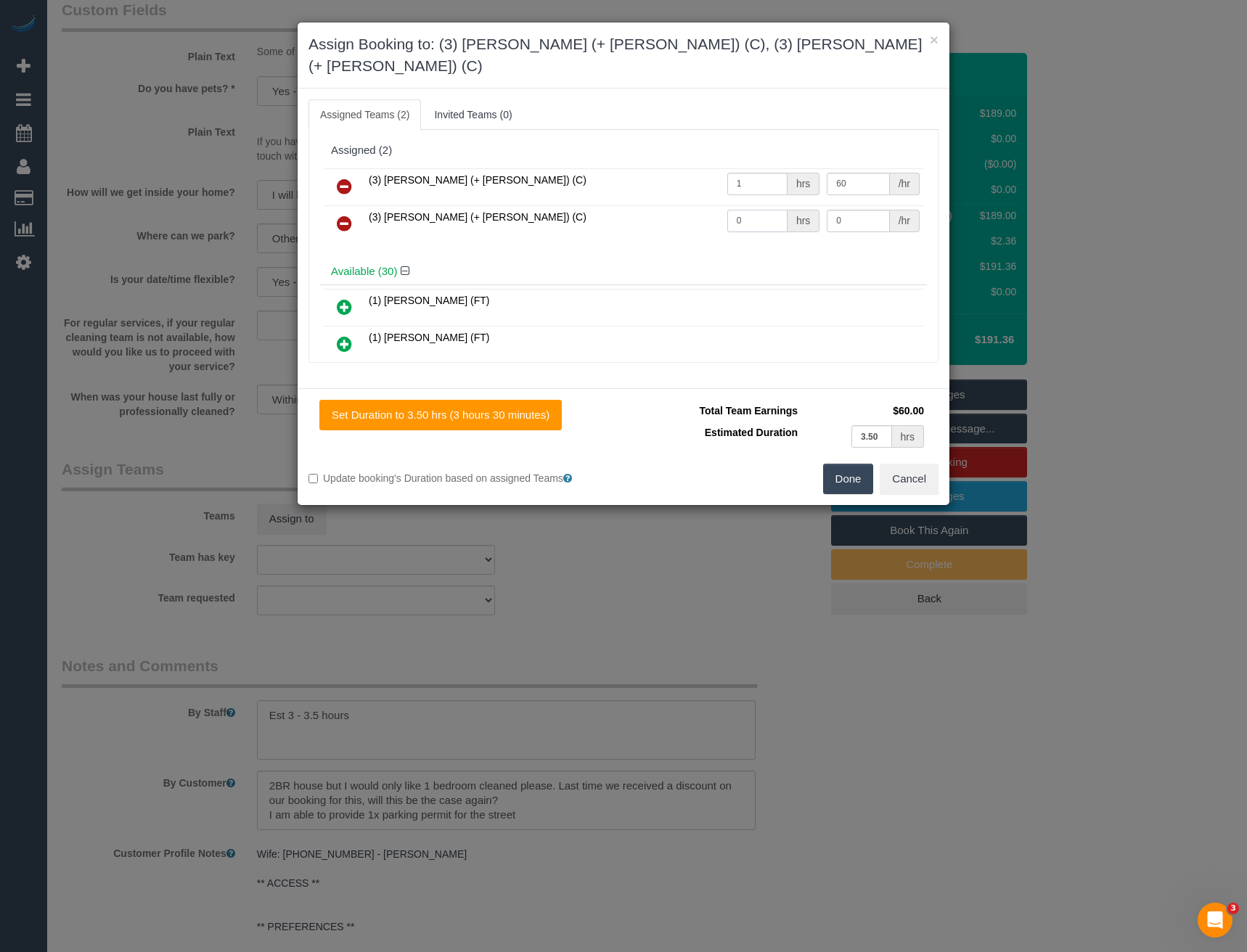
click at [665, 205] on tr "(3) Tania (+ Cristian) (C) 0 hrs 0 /hr" at bounding box center [624, 223] width 600 height 37
type input "1"
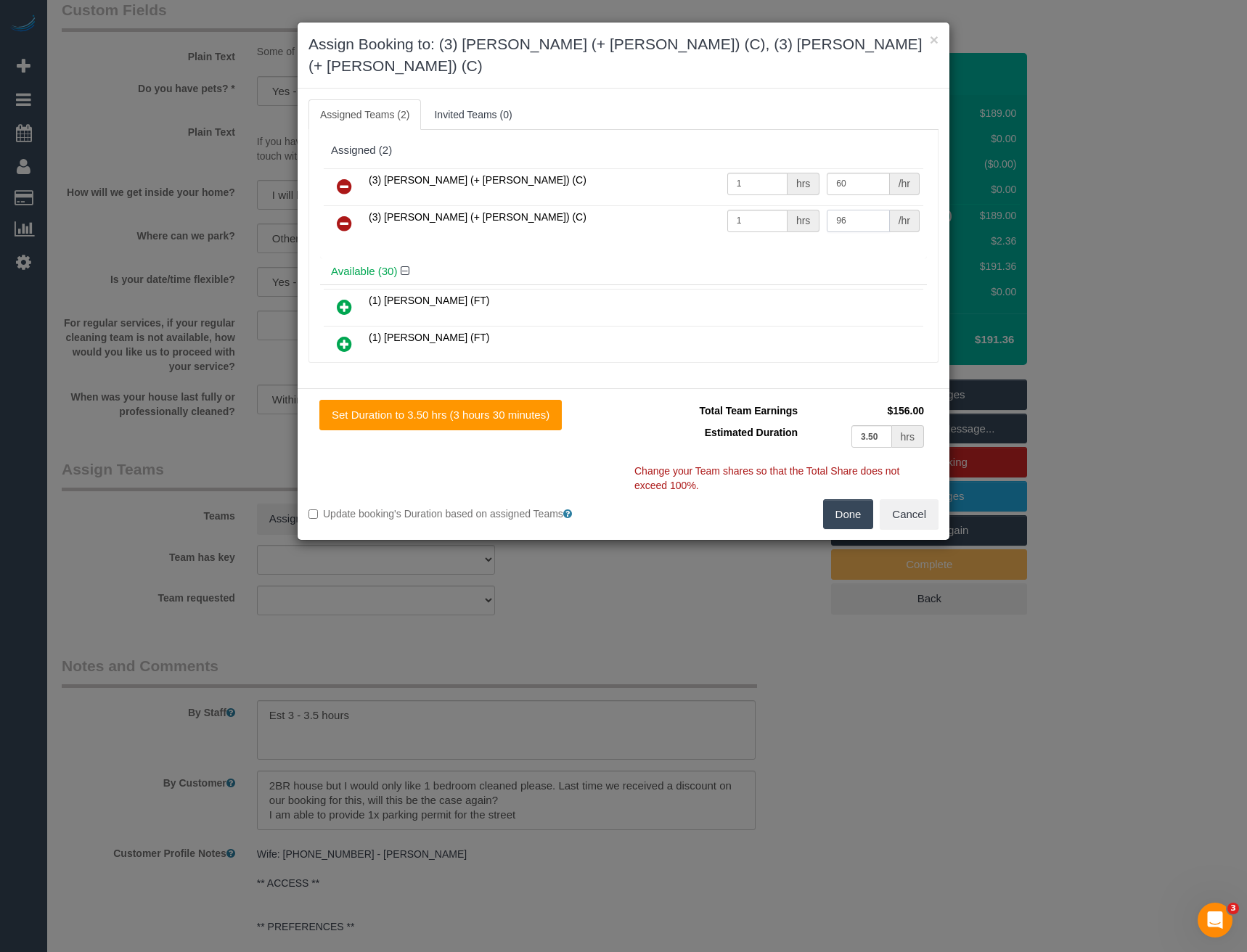
type input "9"
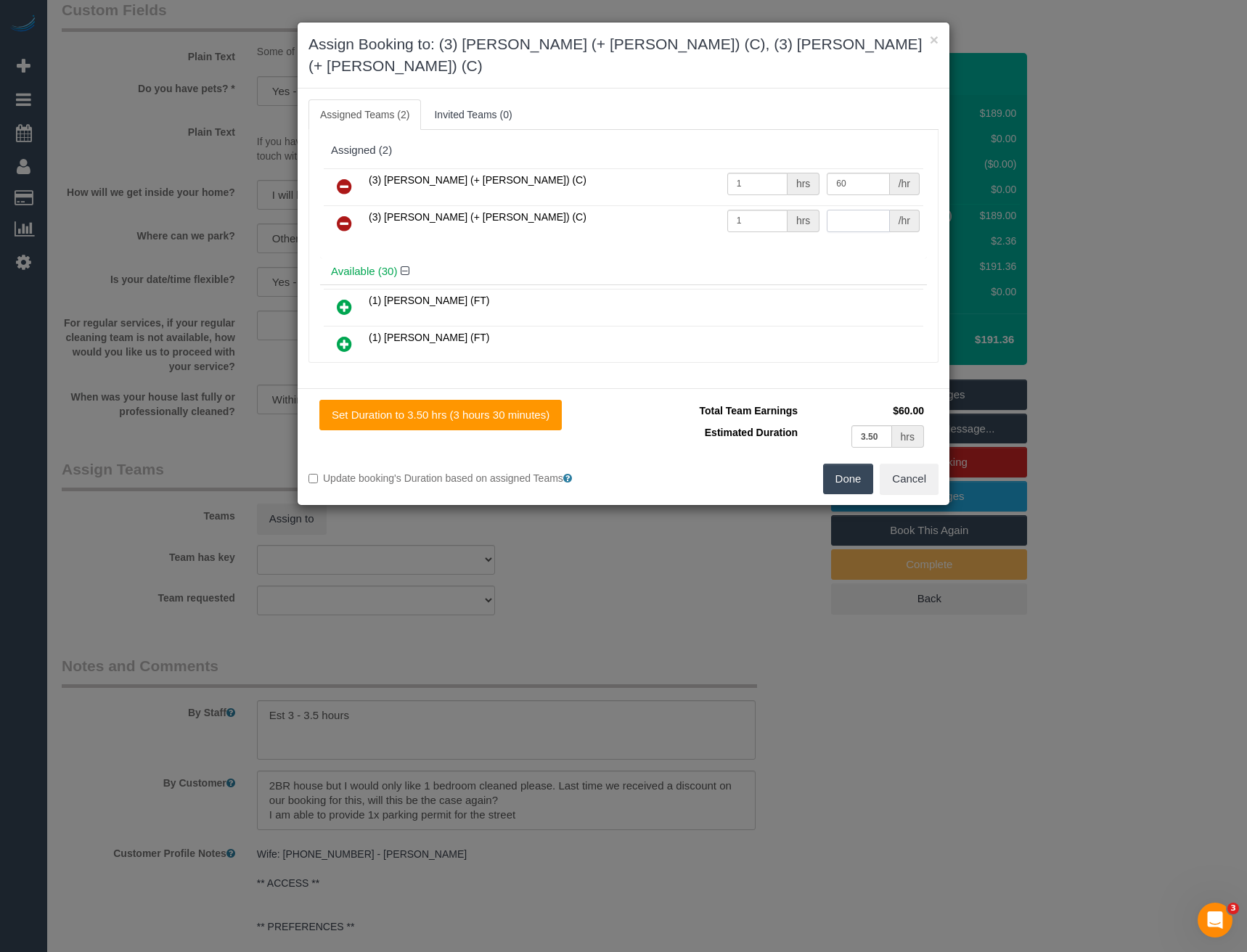
type input "5"
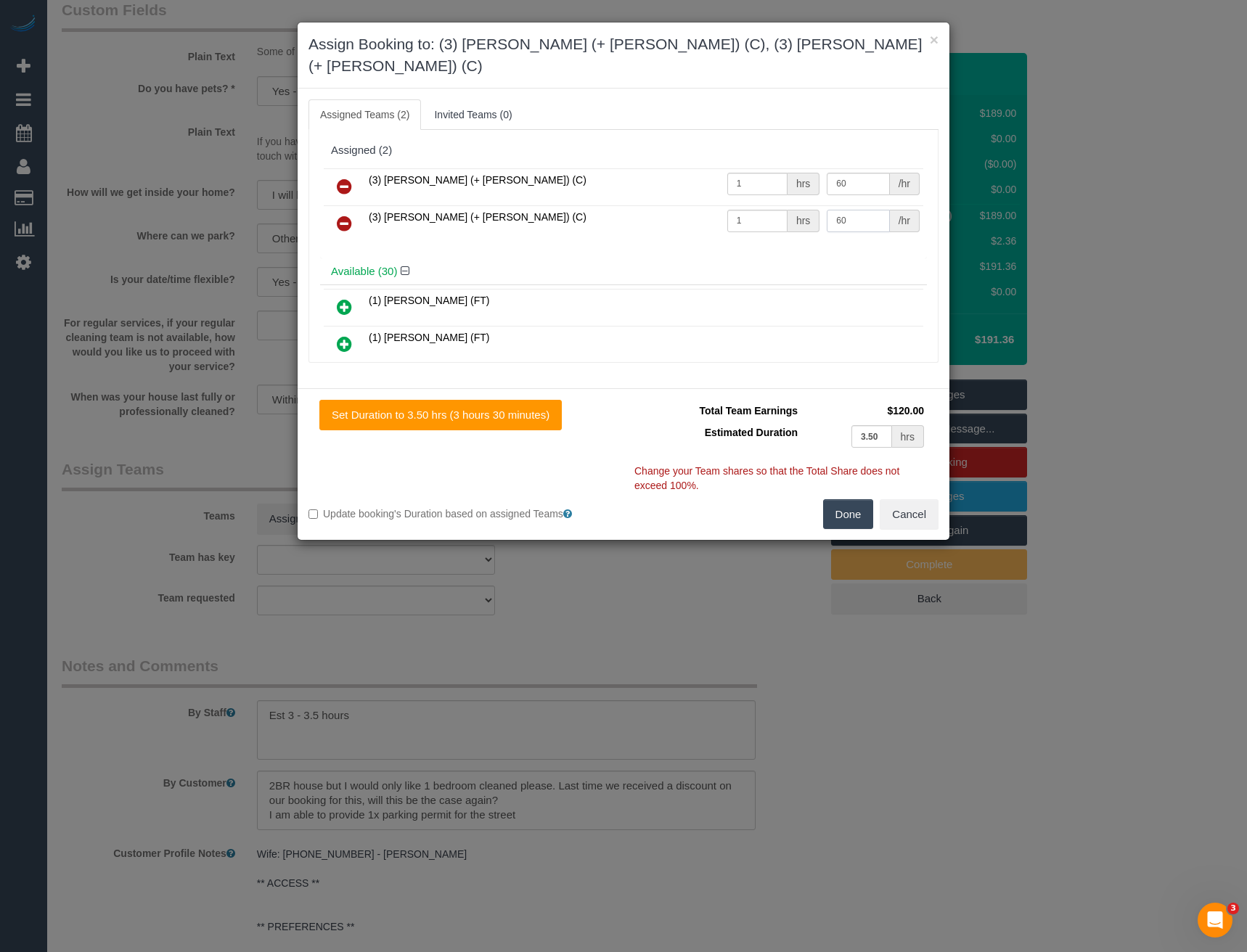
type input "60"
drag, startPoint x: 859, startPoint y: 500, endPoint x: 847, endPoint y: 500, distance: 12.0
click at [859, 500] on button "Done" at bounding box center [848, 515] width 51 height 31
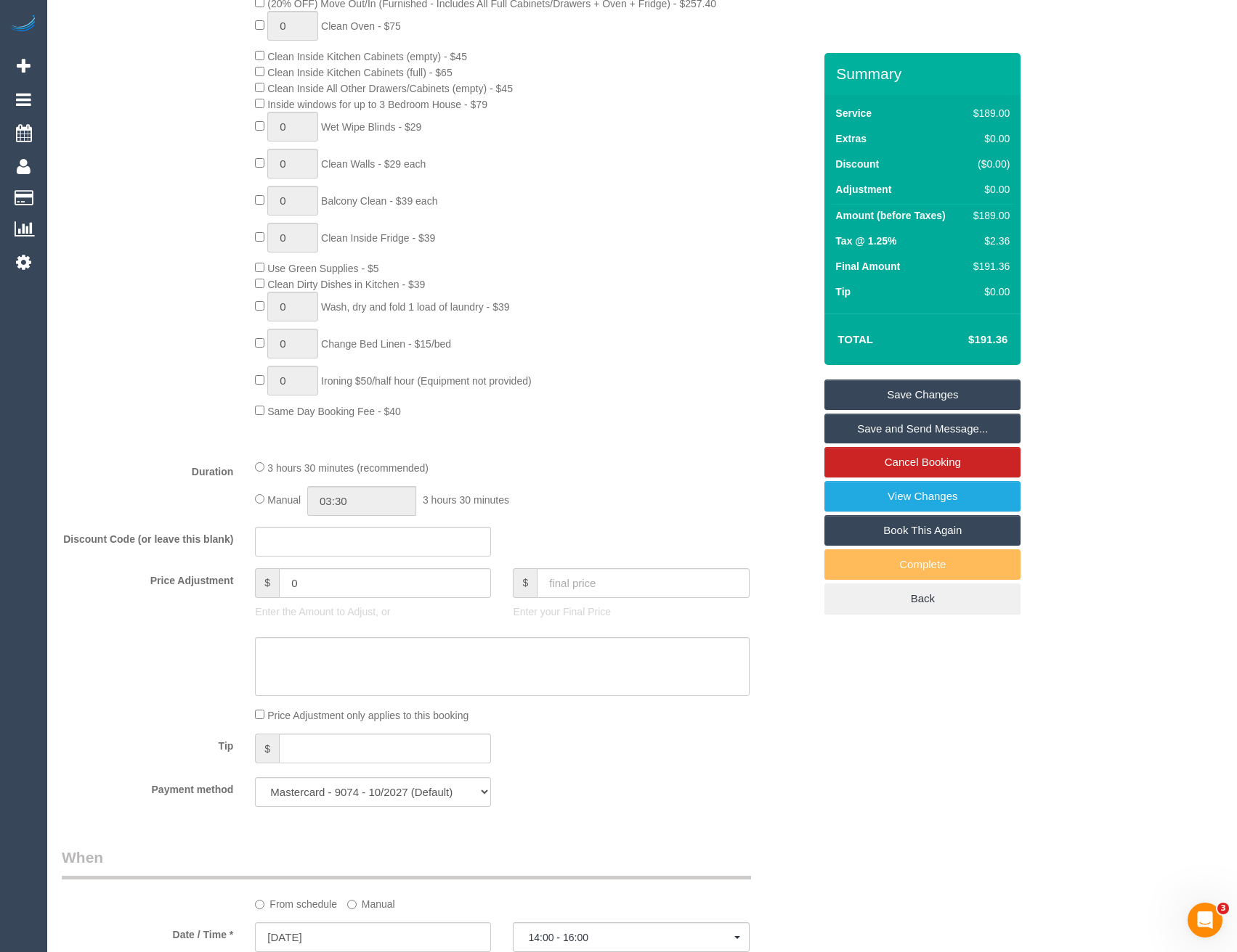
scroll to position [653, 0]
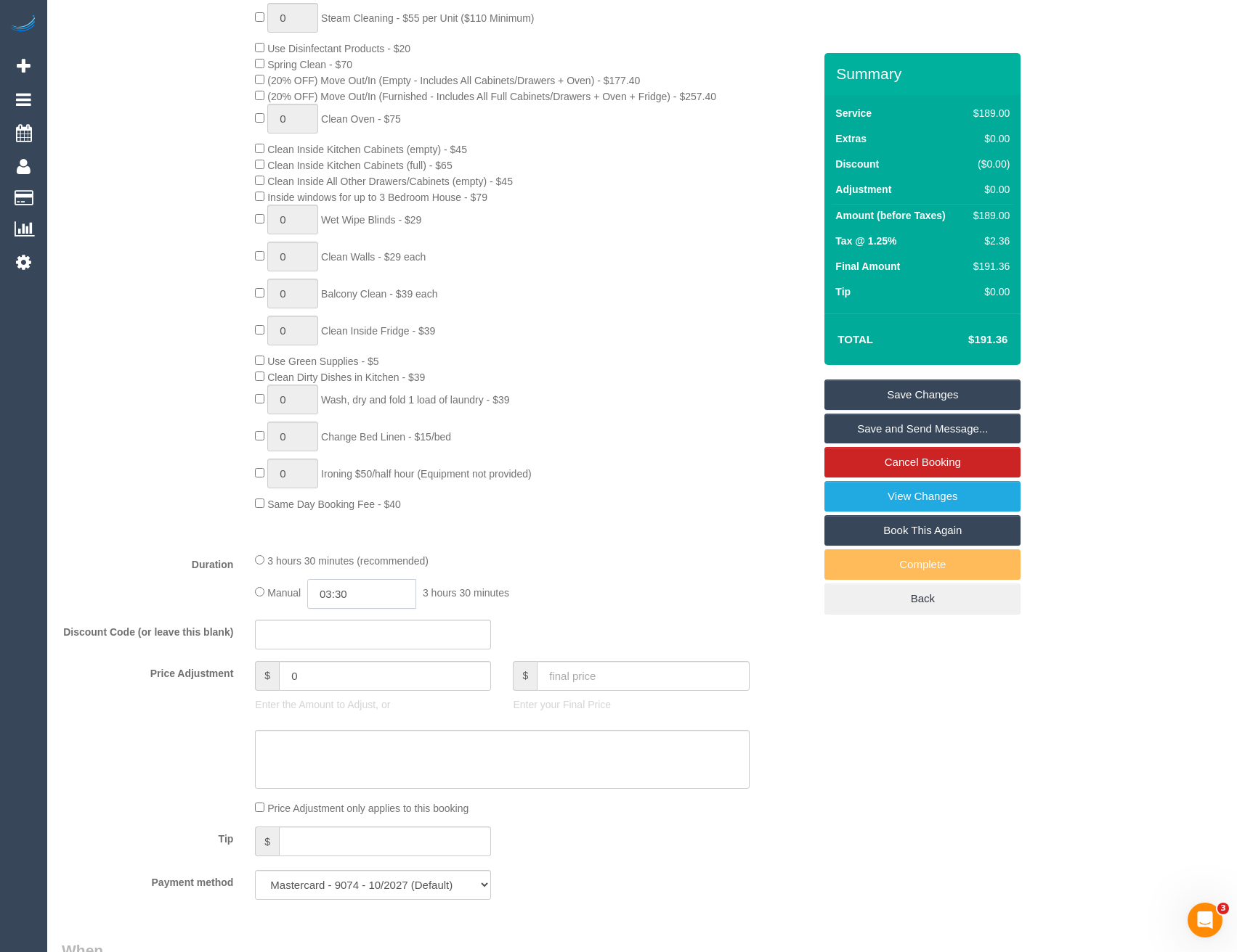
click at [362, 589] on input "03:30" at bounding box center [361, 594] width 109 height 30
click at [353, 639] on li "01:00" at bounding box center [346, 631] width 65 height 19
click at [365, 587] on input "01:00" at bounding box center [361, 594] width 109 height 30
type input "01:"
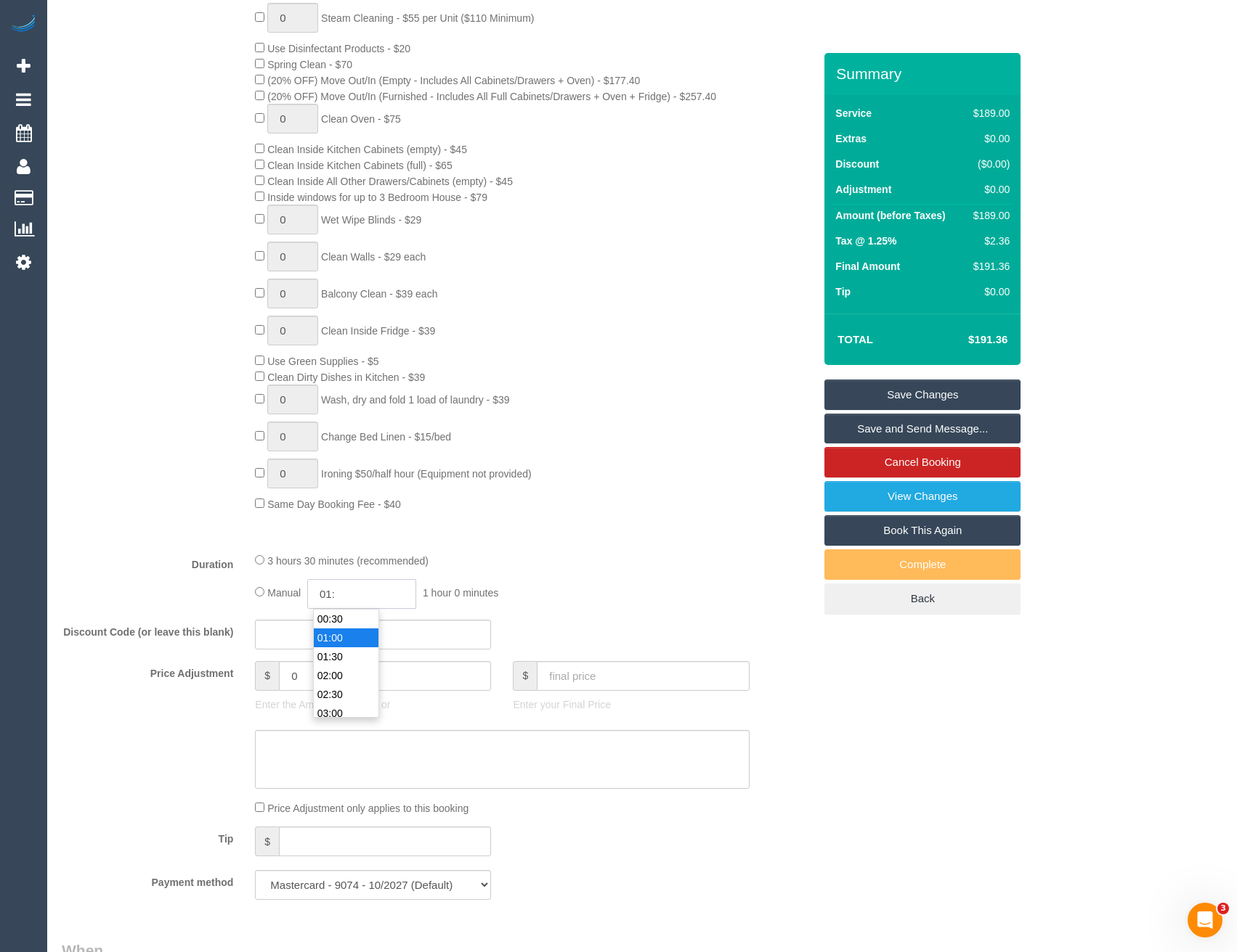
select select "spot30"
type input "01:45"
select select "spot55"
click at [624, 533] on div "Type of Service * Hourly Service - $70/h Hourly Service - $65/h Hourly Service …" at bounding box center [437, 252] width 752 height 579
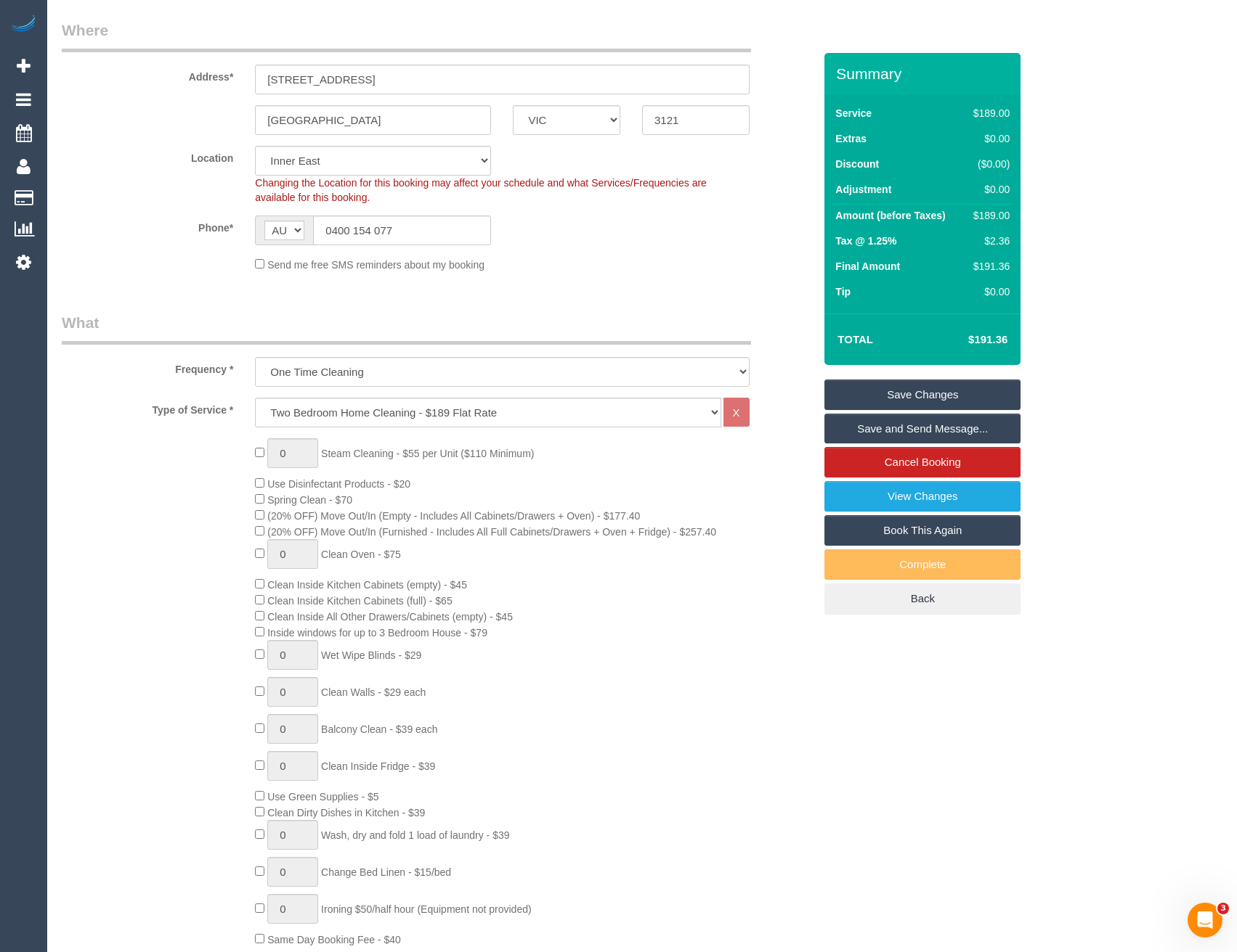
select select "spot80"
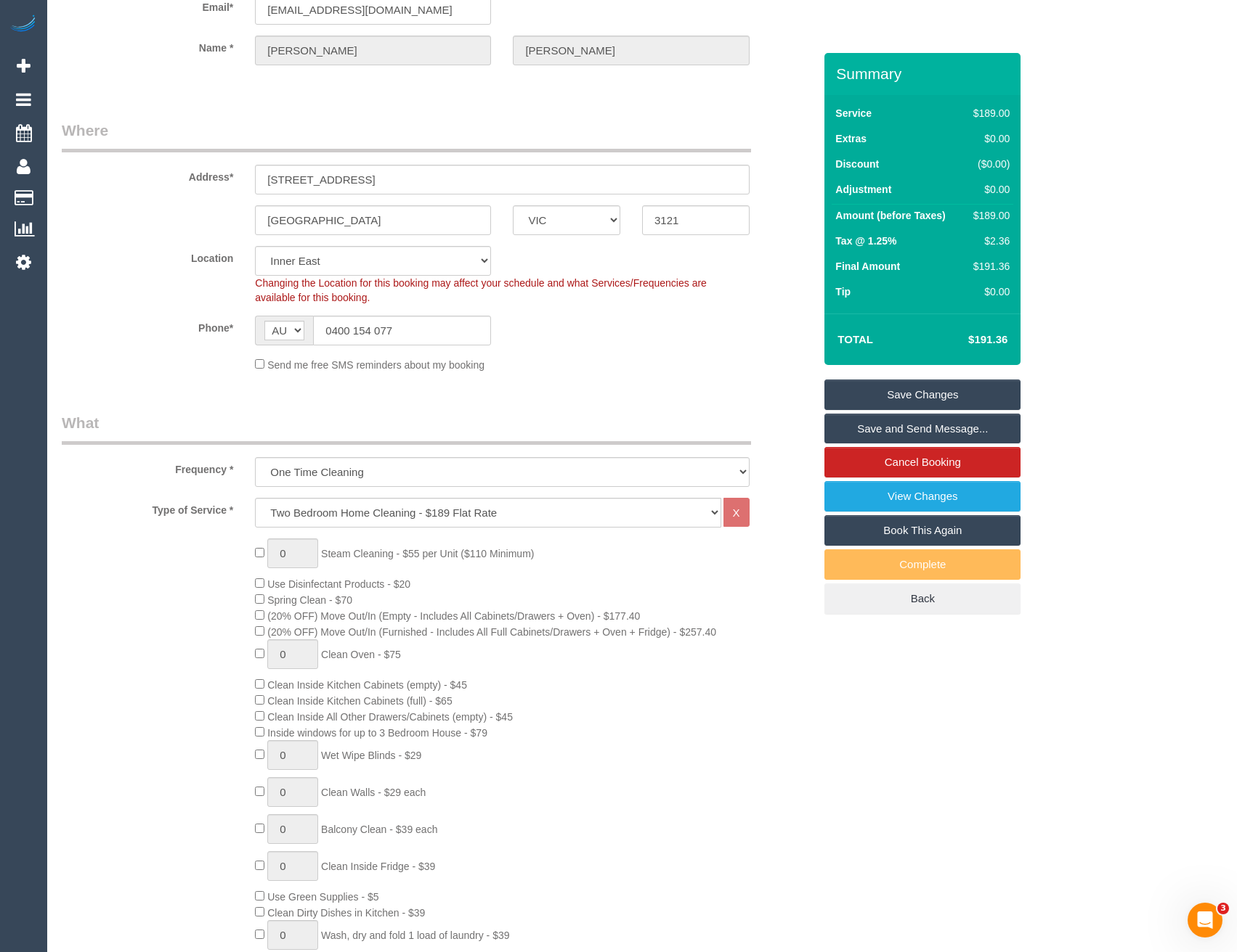
scroll to position [0, 0]
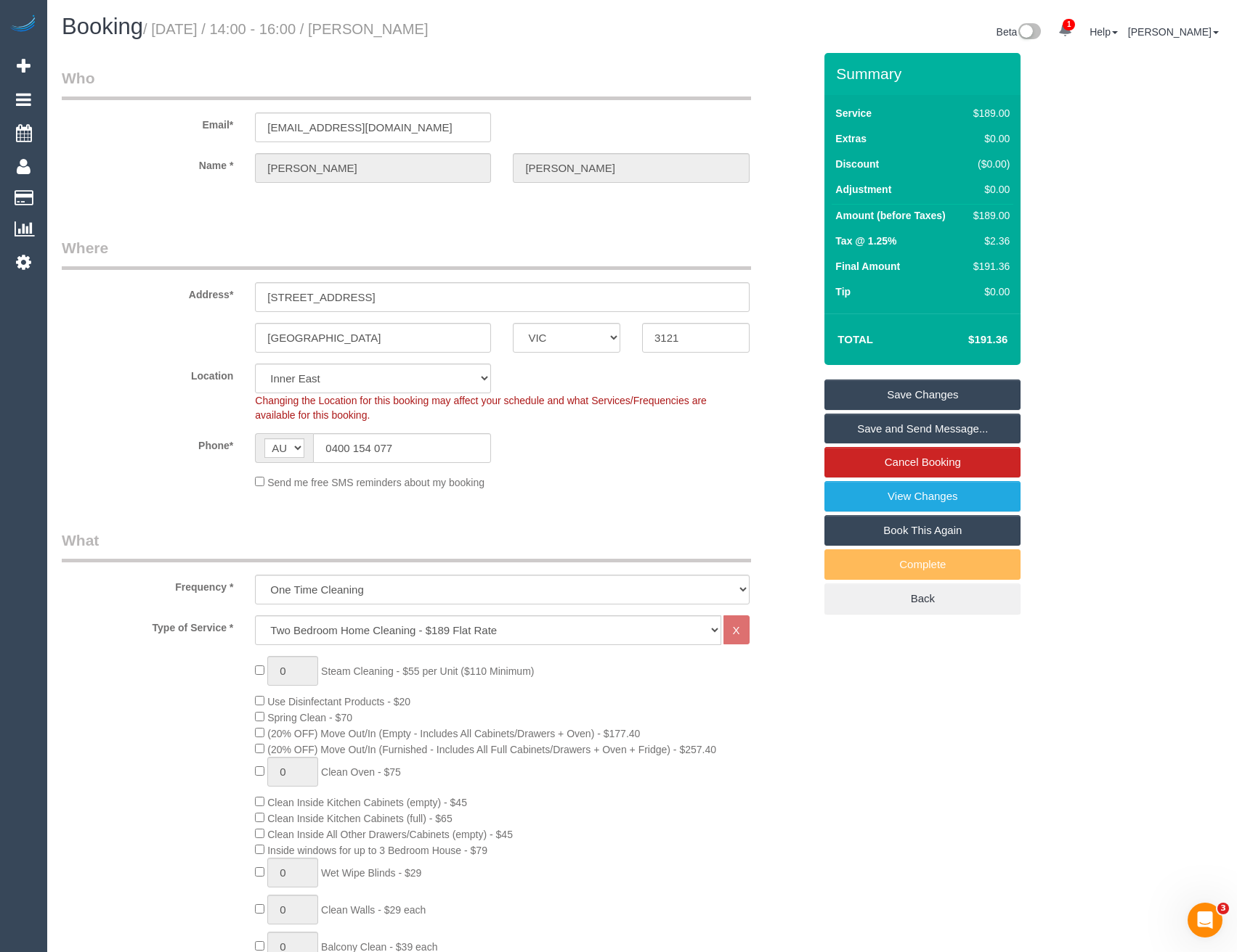
click at [892, 434] on link "Save and Send Message..." at bounding box center [922, 430] width 196 height 31
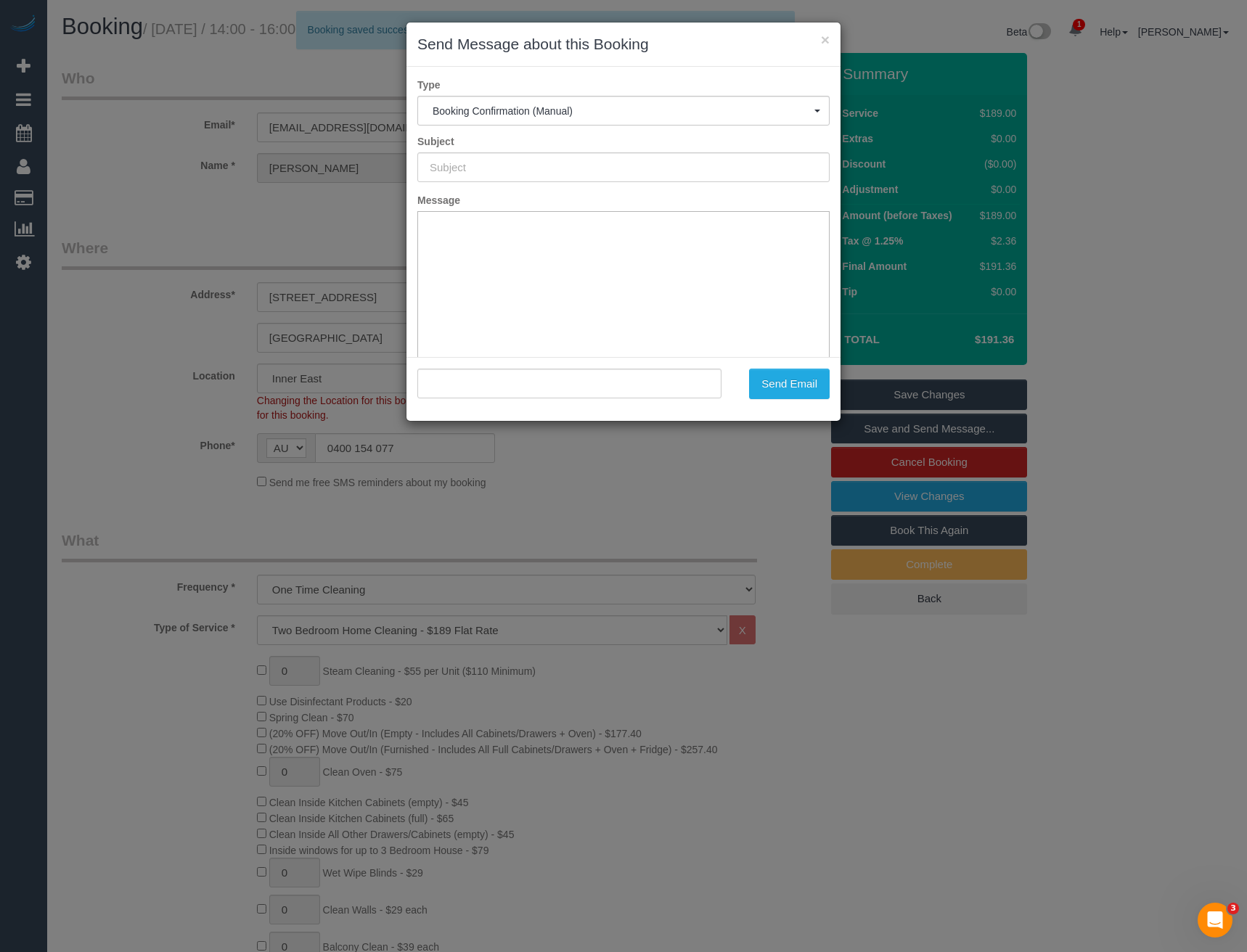
type input "Booking Confirmed"
type input ""Nick Johnson" <ella_murdoch@hotmail.com>"
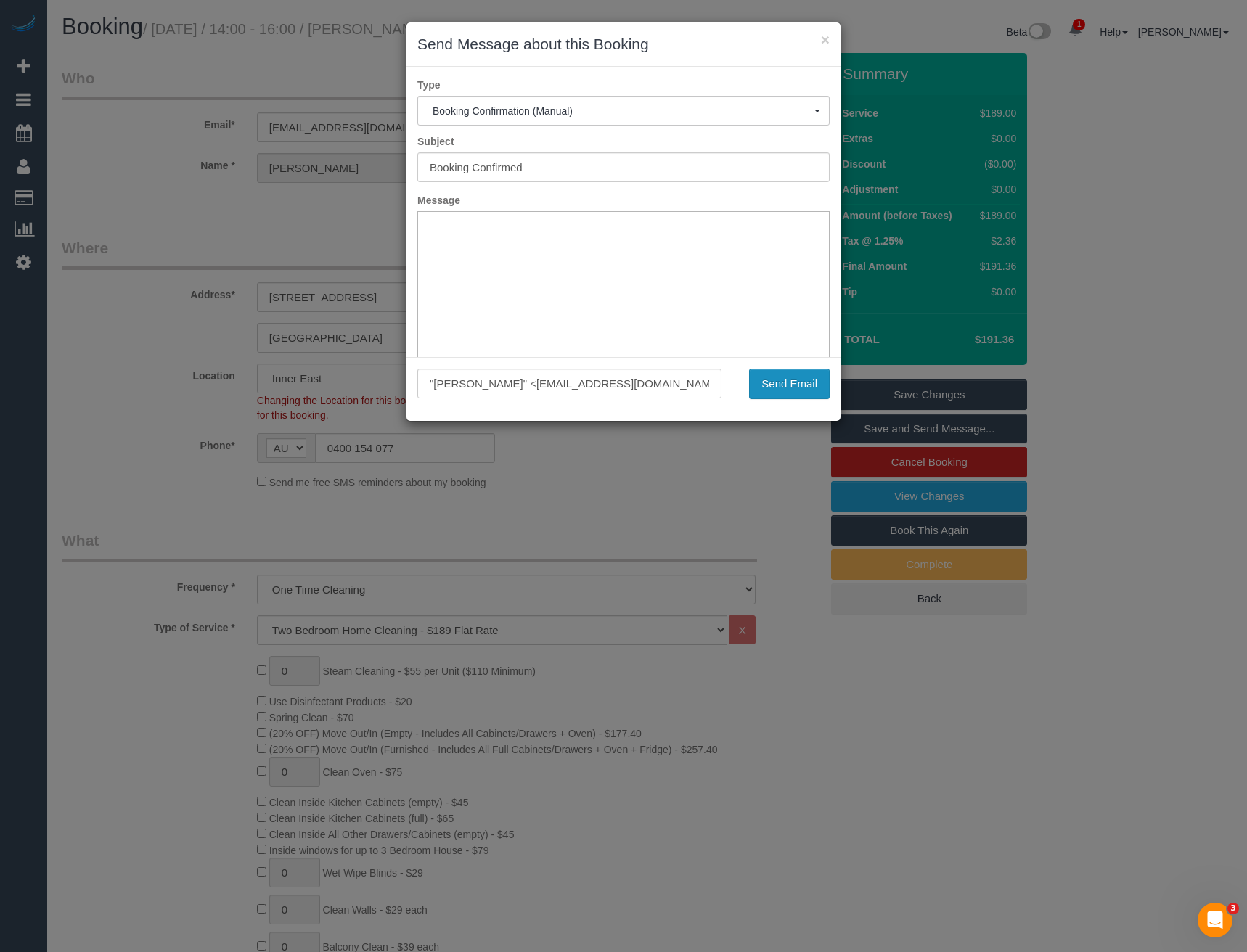
drag, startPoint x: 778, startPoint y: 385, endPoint x: 768, endPoint y: 380, distance: 11.2
click at [778, 385] on button "Send Email" at bounding box center [788, 384] width 80 height 31
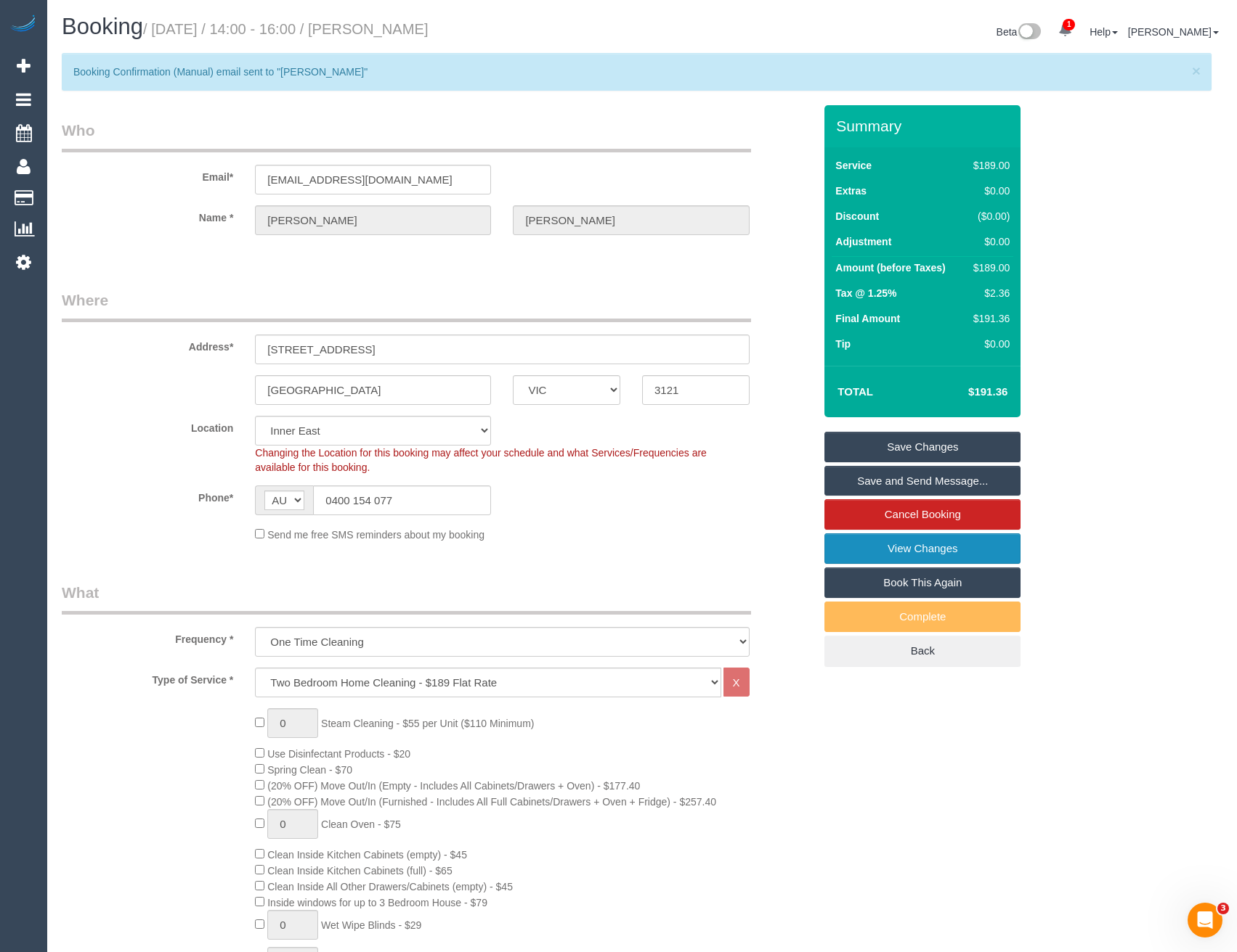
click at [861, 547] on link "View Changes" at bounding box center [922, 550] width 196 height 31
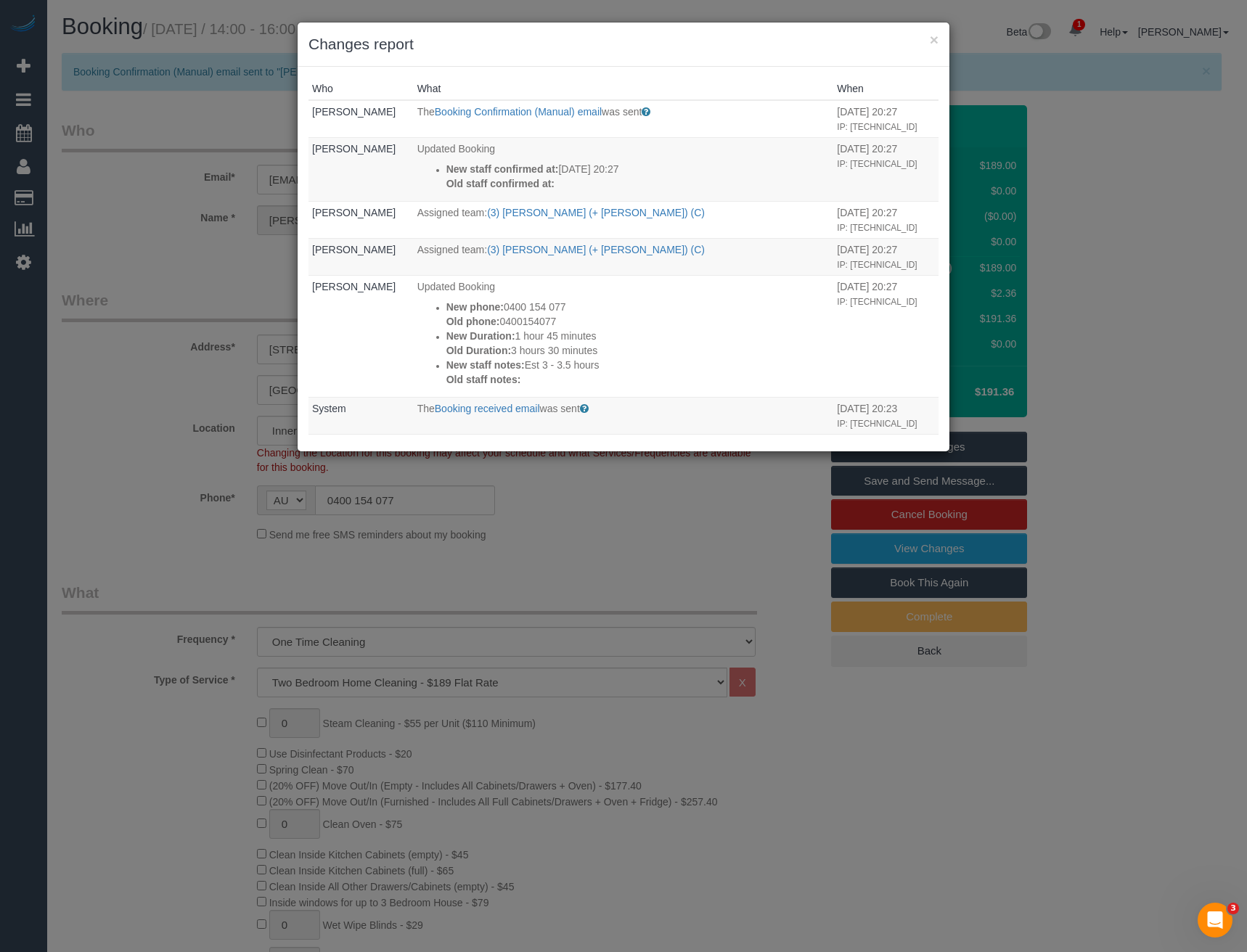
click at [203, 260] on div "× Changes report Who What When Bronie Bryant The Booking Confirmation (Manual) …" at bounding box center [623, 476] width 1247 height 952
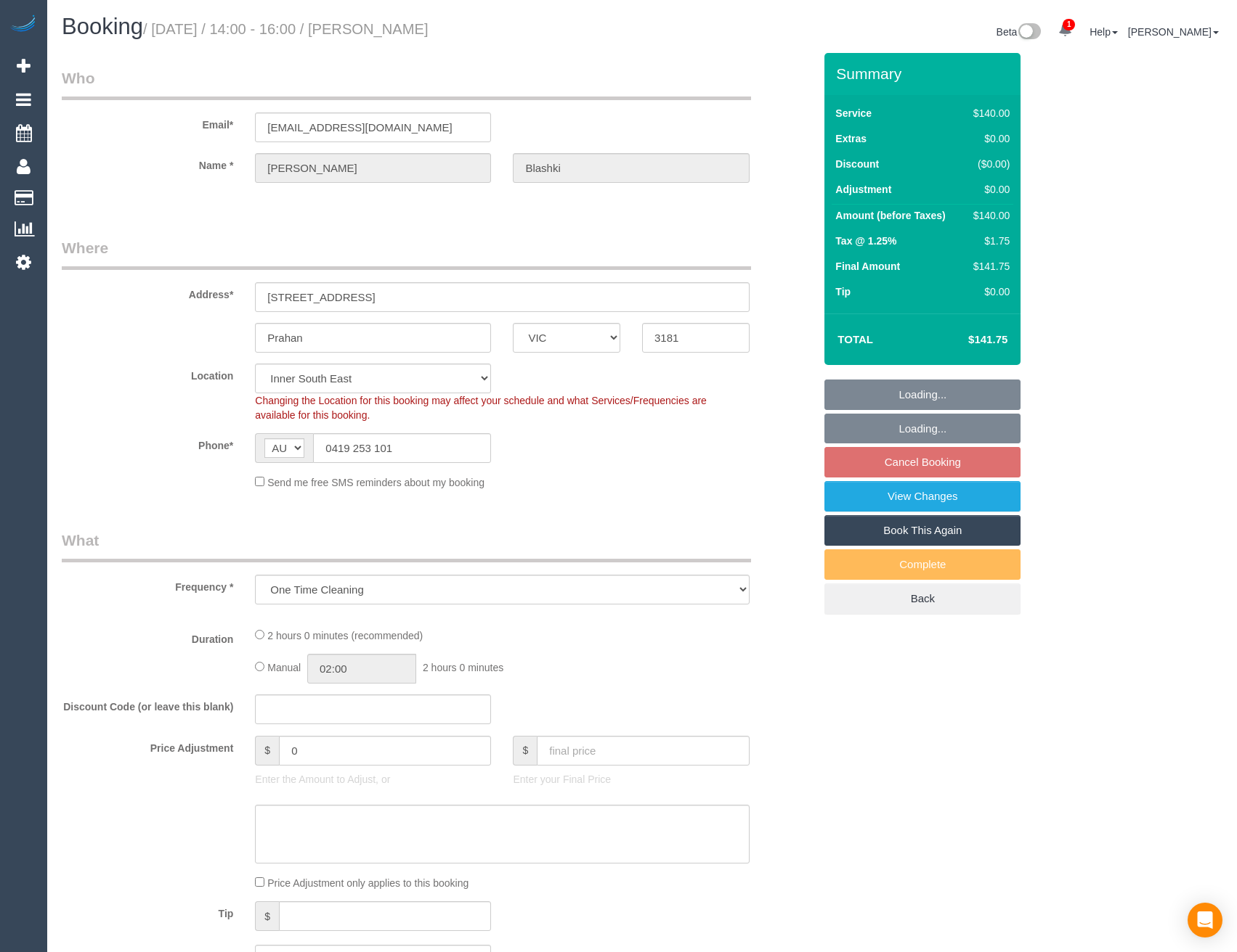
select select "VIC"
select select "number:28"
select select "number:14"
select select "number:19"
select select "number:25"
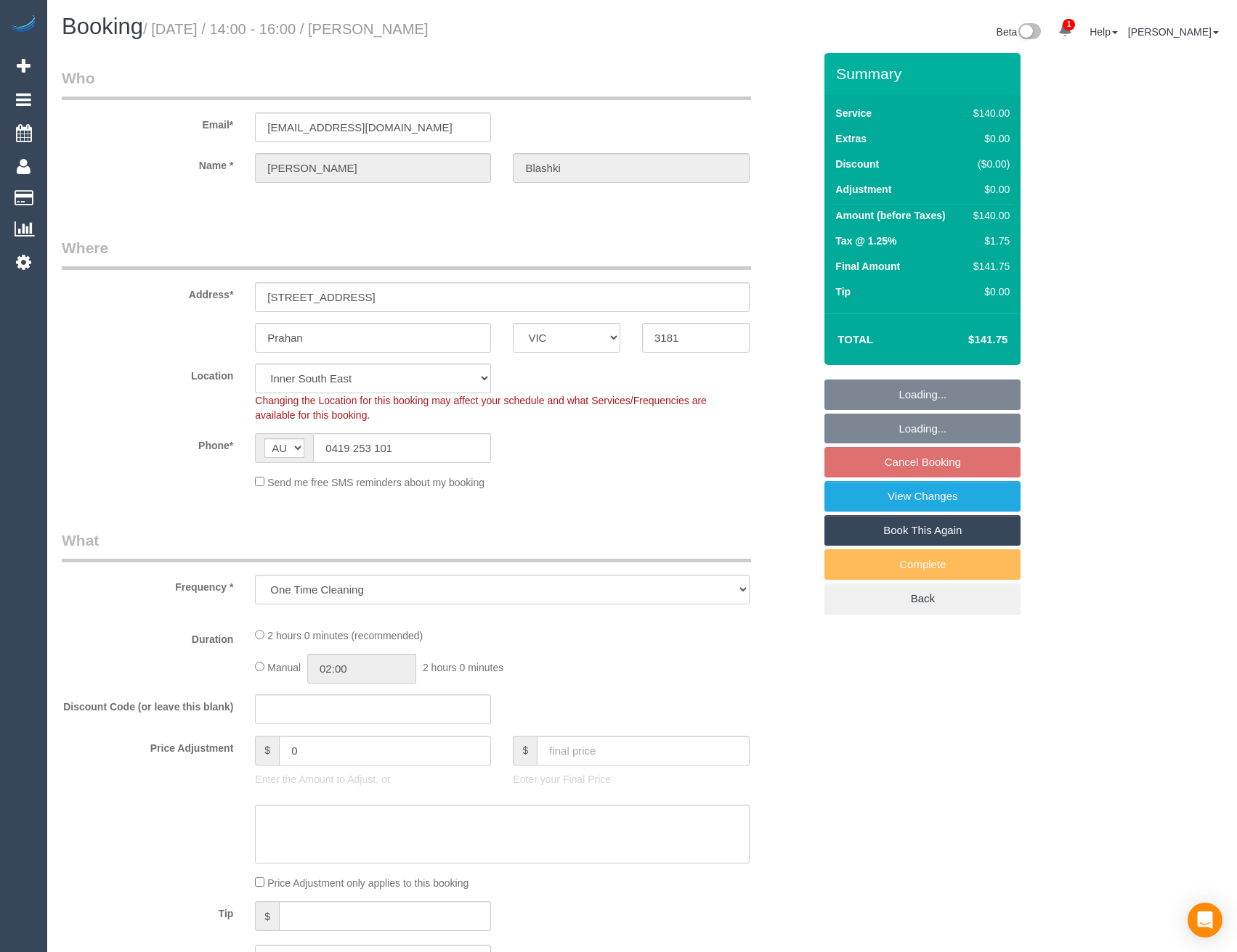
select select "number:12"
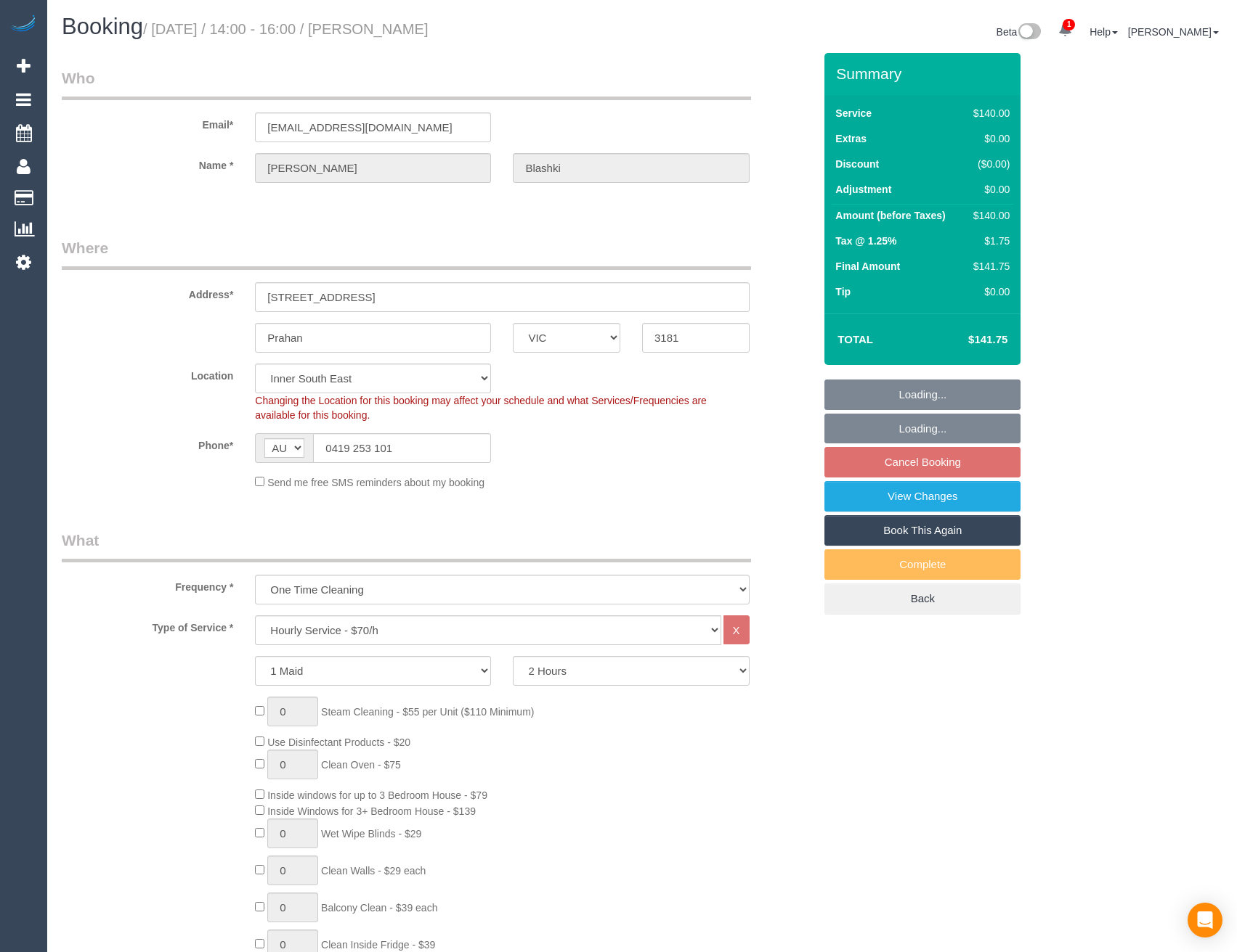
select select "string:stripe-pm_1RiQ6W2GScqysDRV9ADAu6KU"
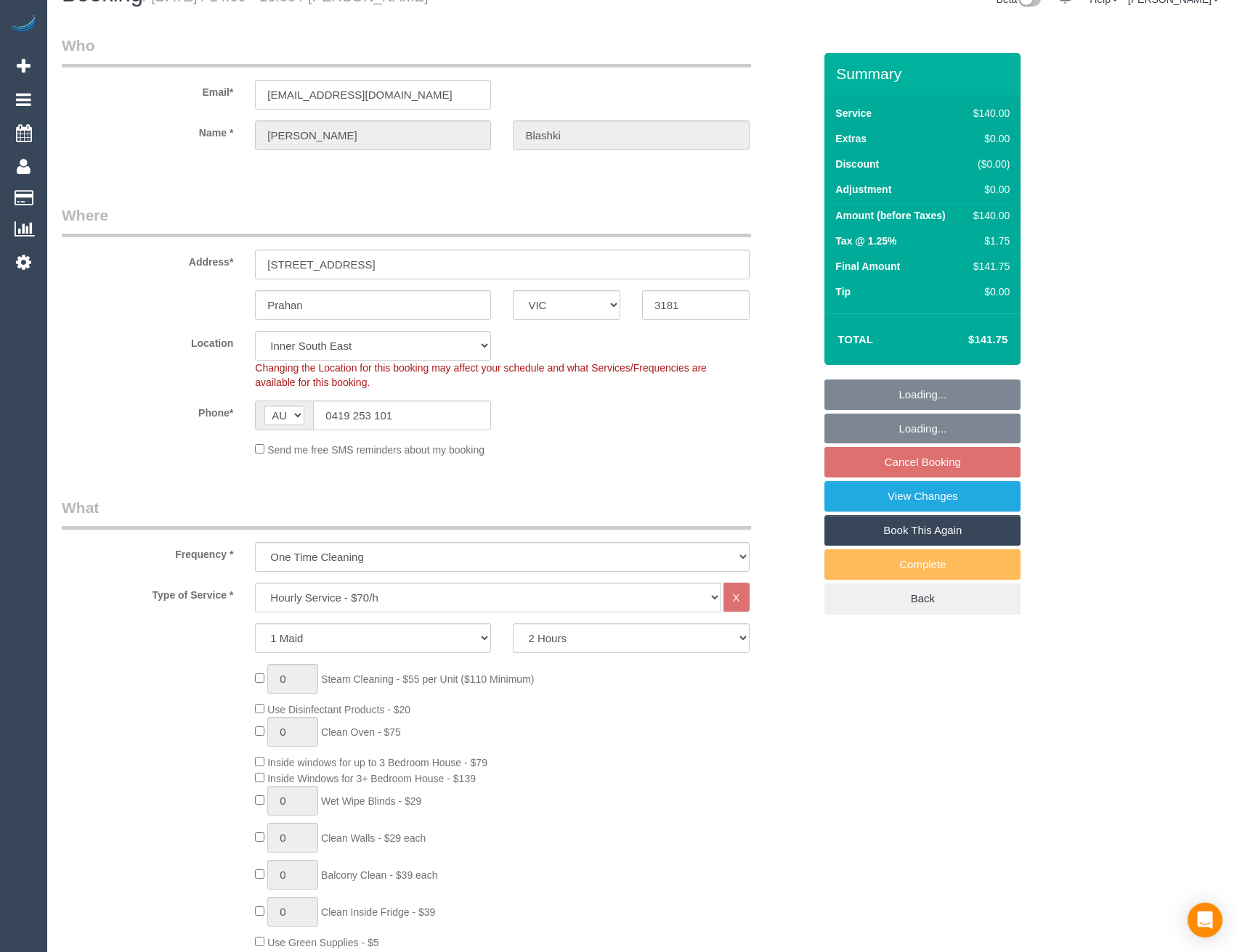
select select "object:1429"
select select "spot4"
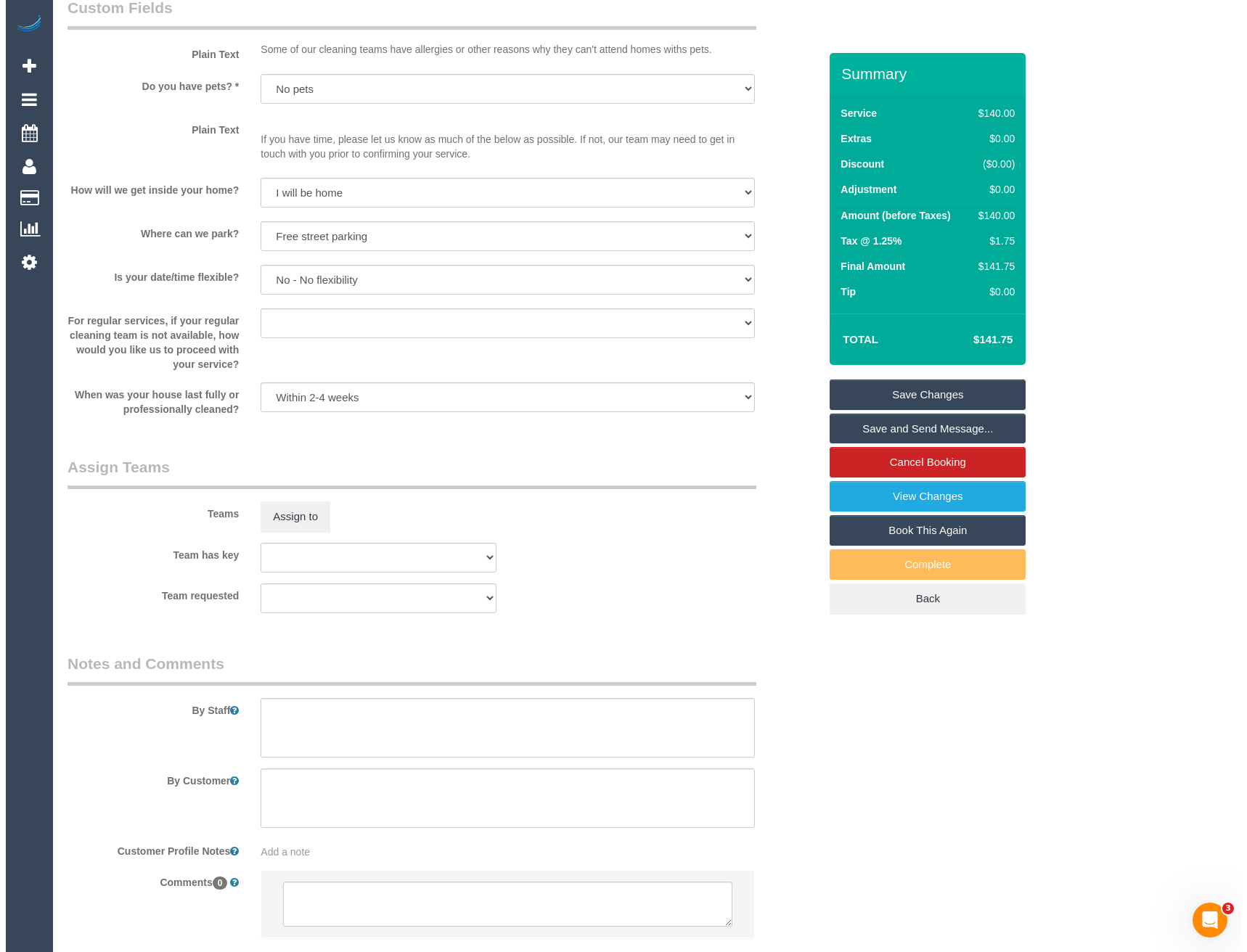
scroll to position [1797, 0]
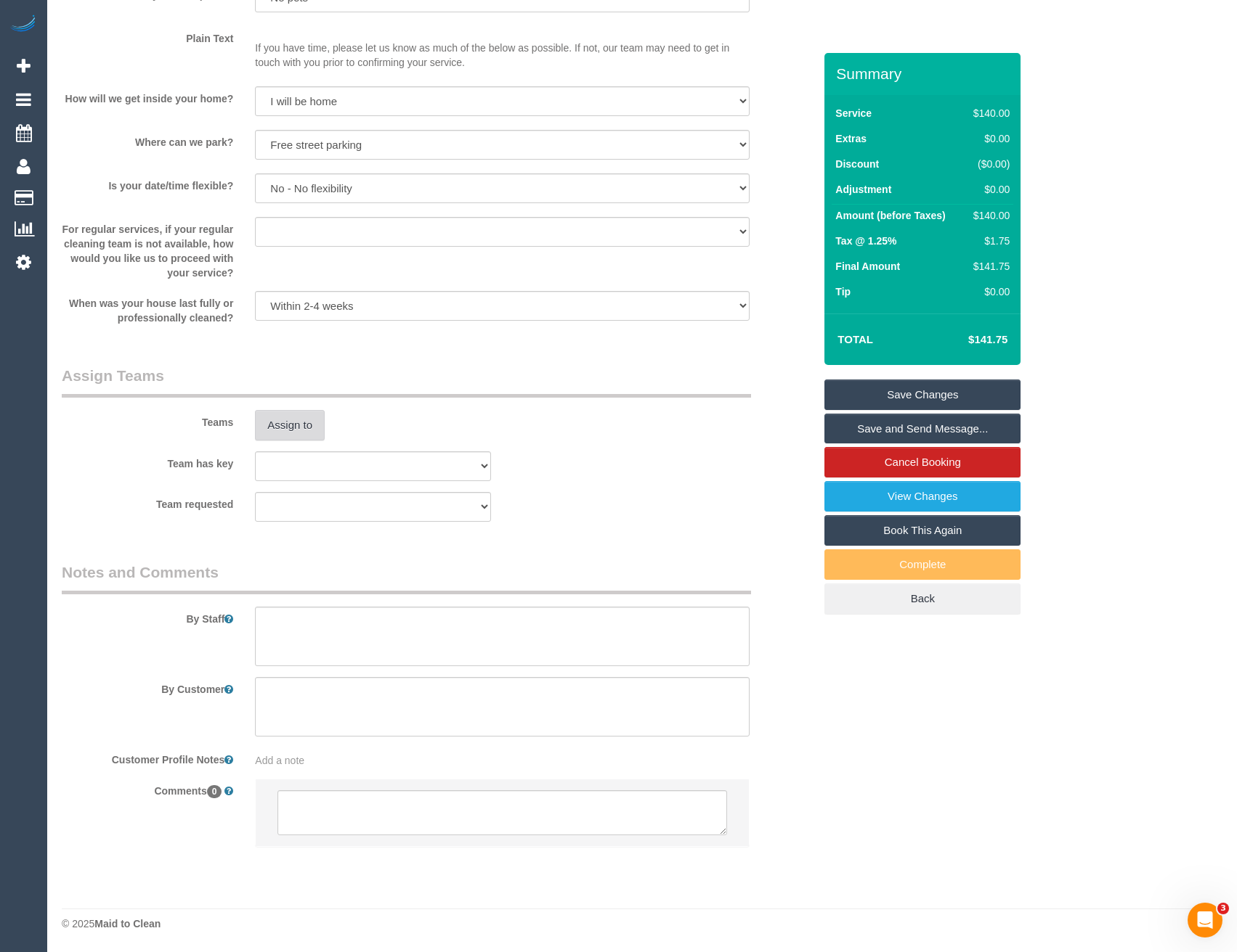
click at [287, 419] on button "Assign to" at bounding box center [289, 426] width 70 height 31
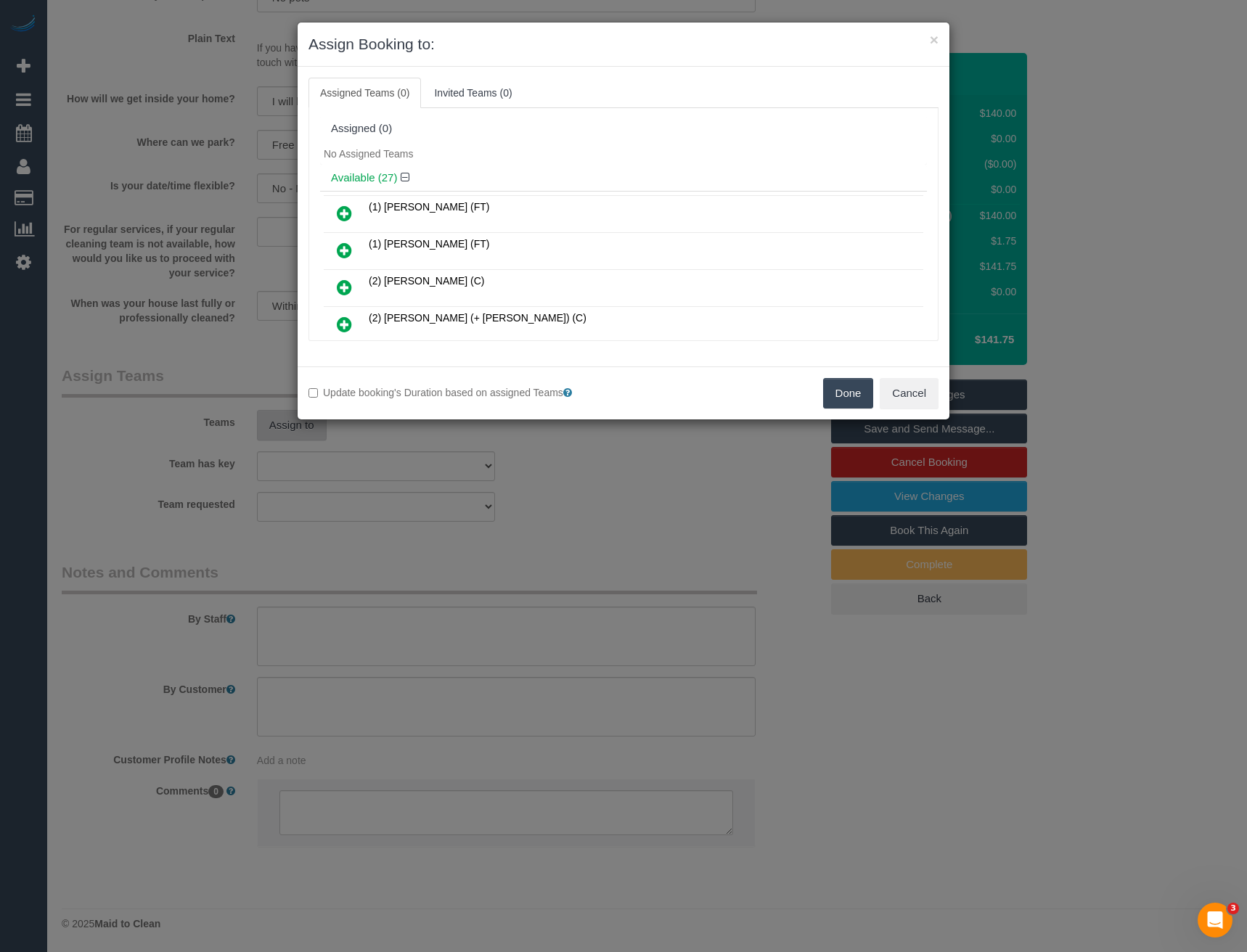
scroll to position [726, 0]
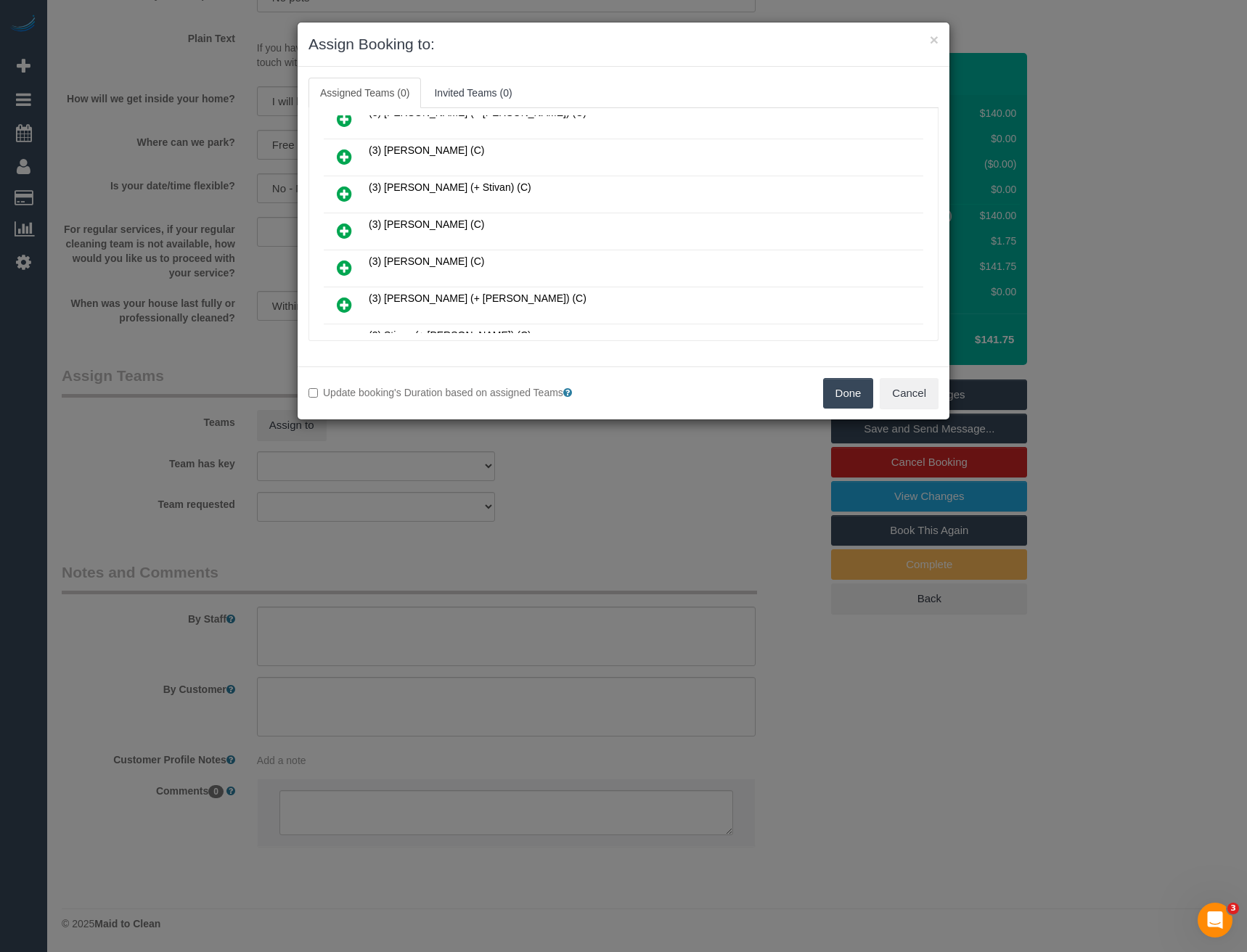
click at [337, 234] on icon at bounding box center [344, 231] width 15 height 17
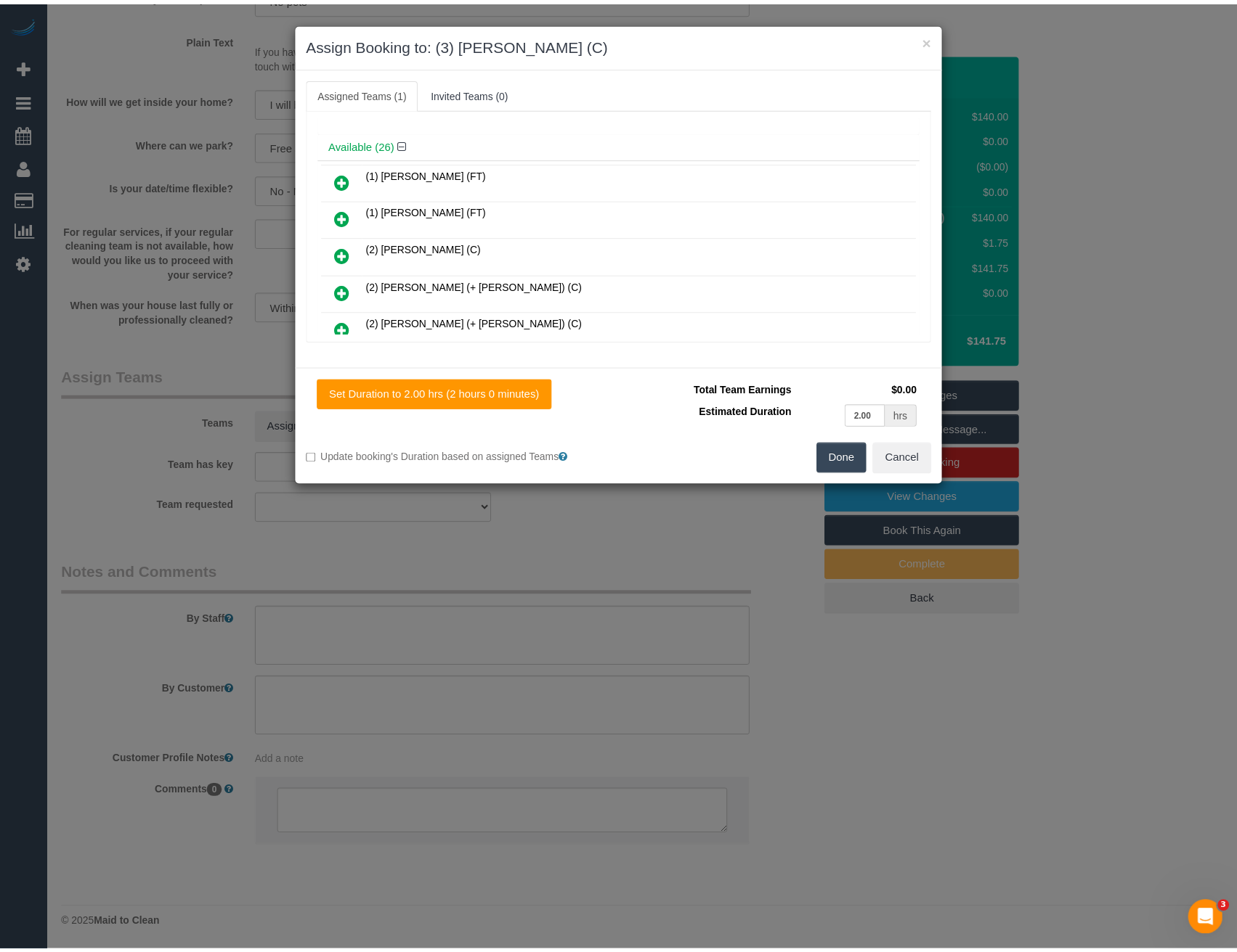
scroll to position [0, 0]
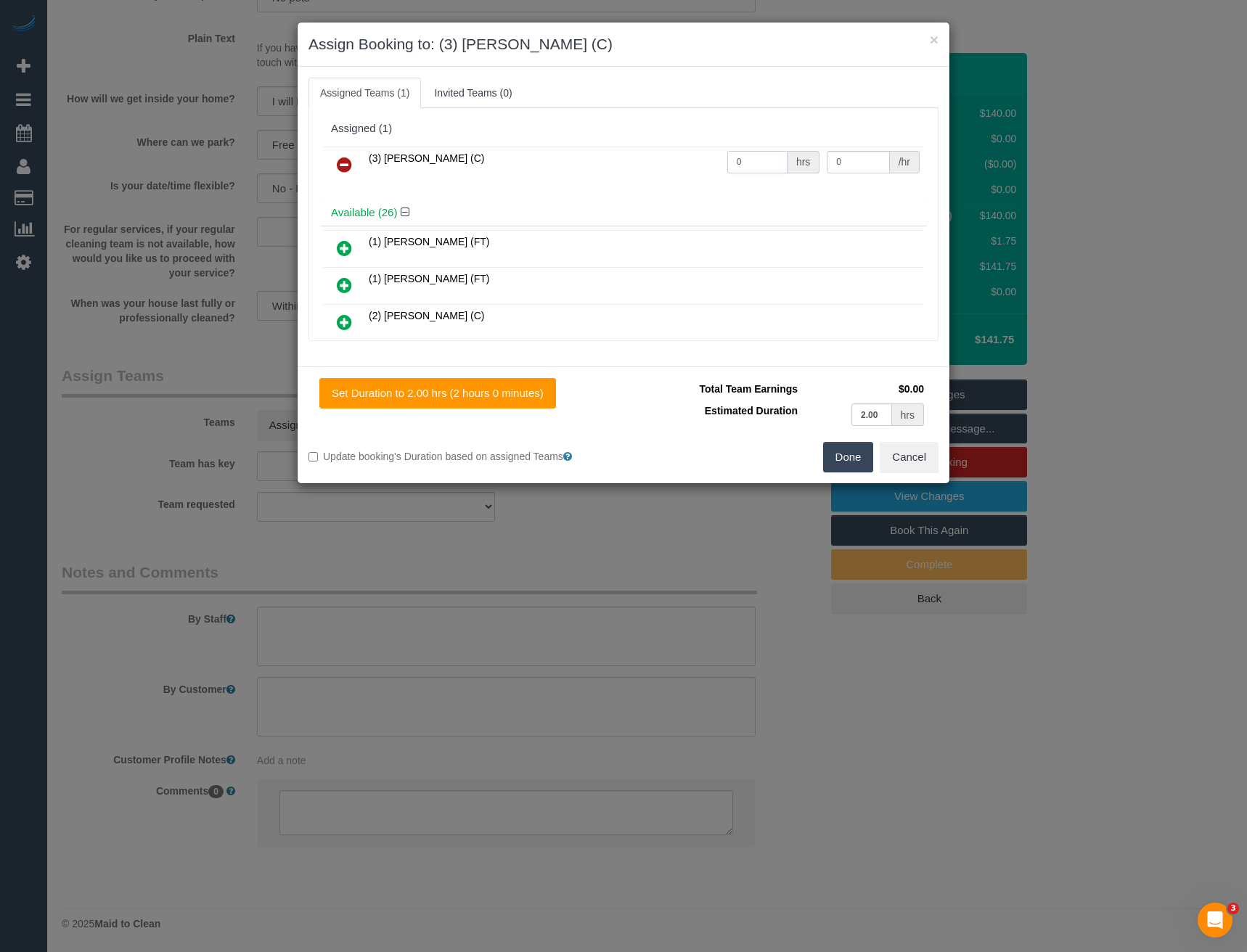
drag, startPoint x: 727, startPoint y: 164, endPoint x: 640, endPoint y: 172, distance: 87.4
click at [664, 170] on tr "(3) Nethaki Fernando (C) 0 hrs 0 /hr" at bounding box center [624, 165] width 600 height 37
type input "2"
type input "35"
click at [848, 468] on button "Done" at bounding box center [848, 458] width 51 height 31
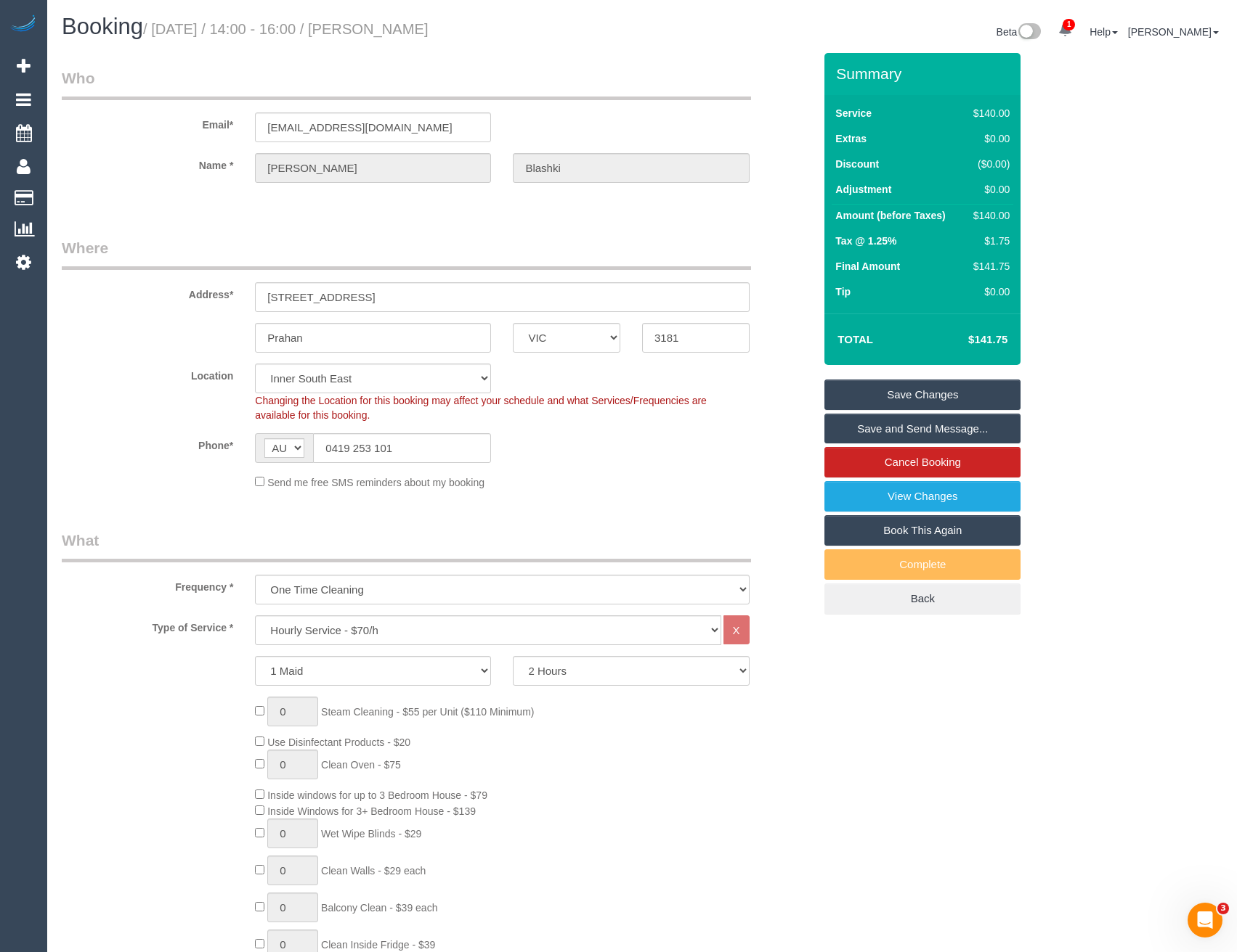
click at [890, 431] on link "Save and Send Message..." at bounding box center [922, 430] width 196 height 31
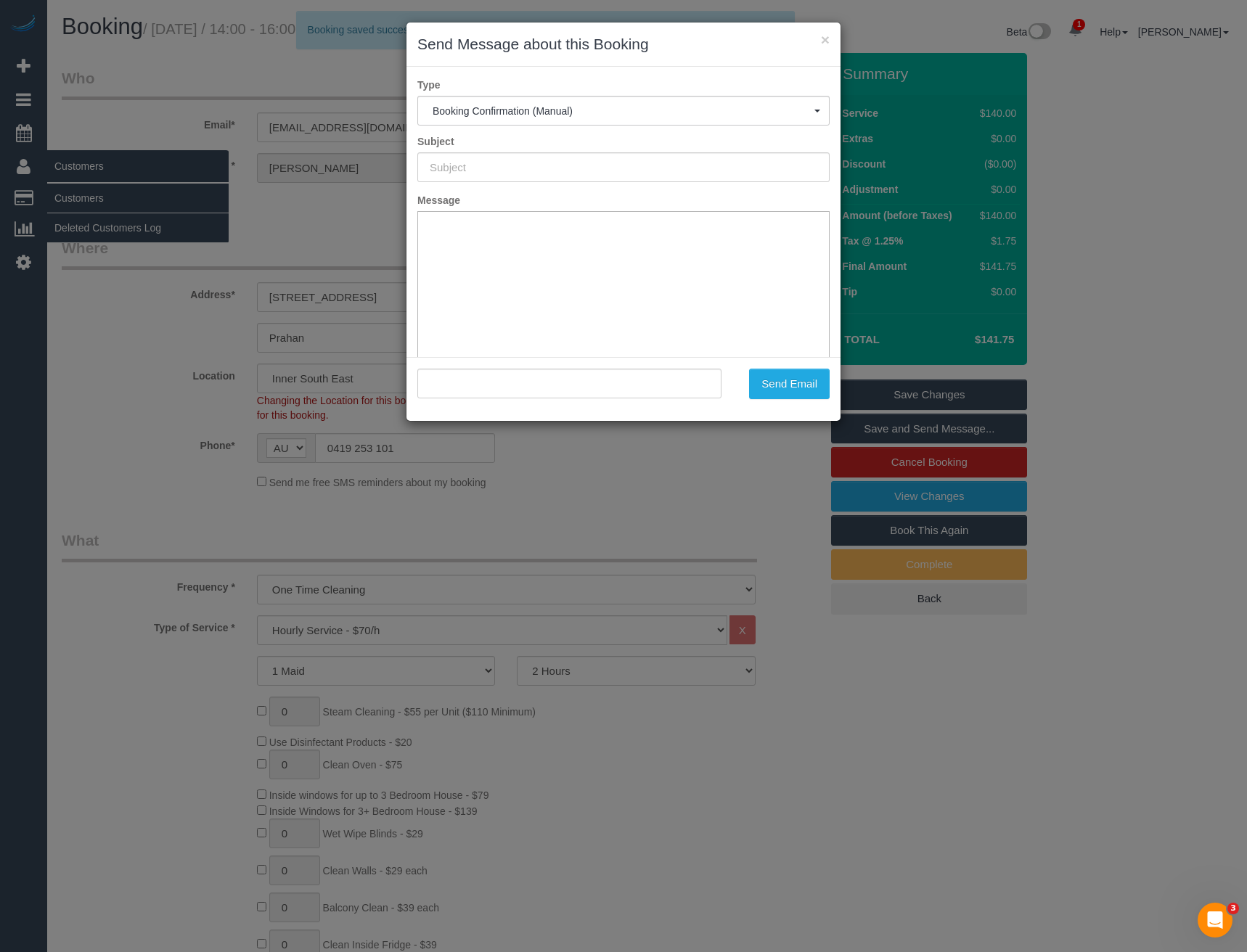
type input "Booking Confirmed"
type input ""Courtney Blashki" <cblashki@gmail.com>"
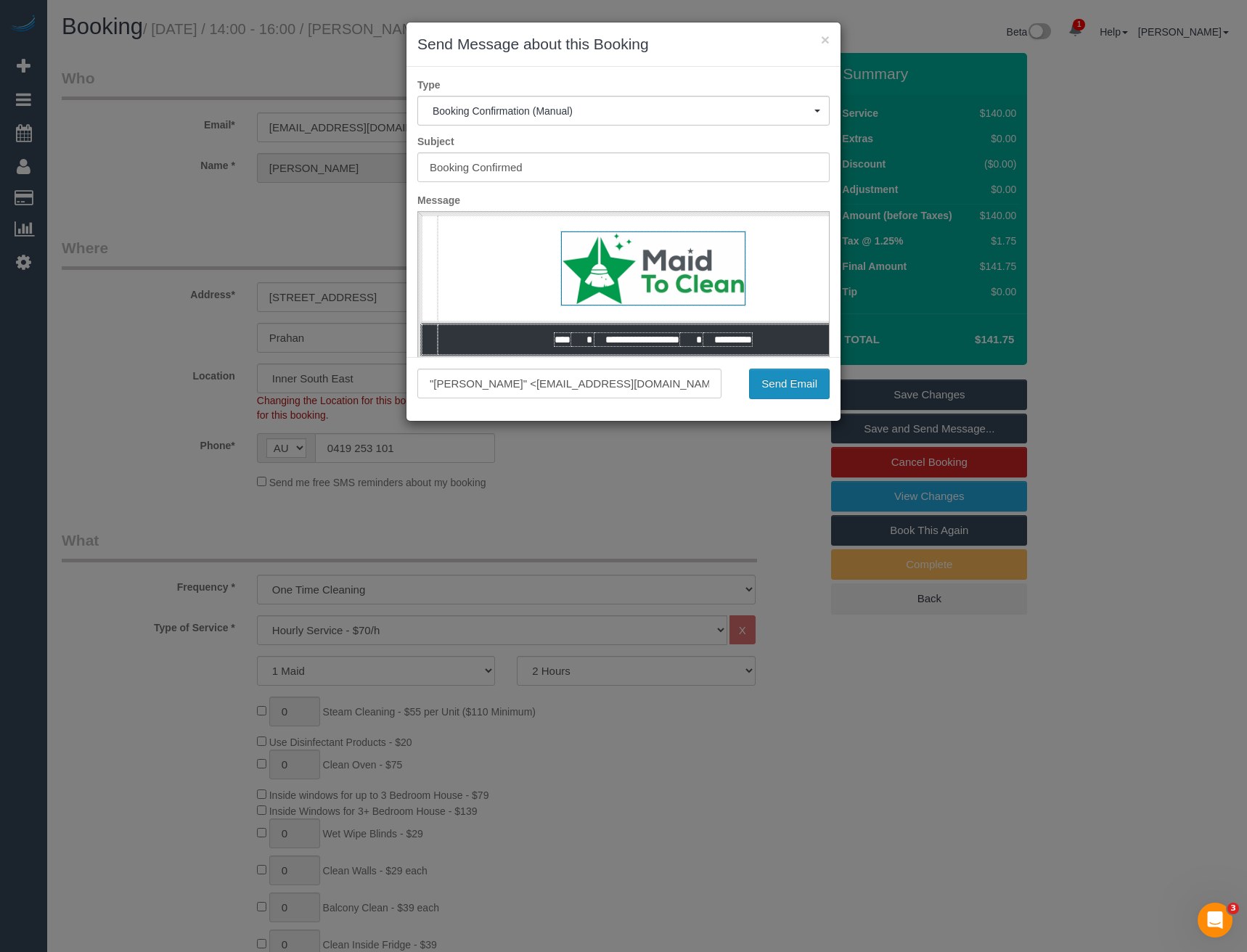
click at [771, 382] on button "Send Email" at bounding box center [788, 384] width 80 height 31
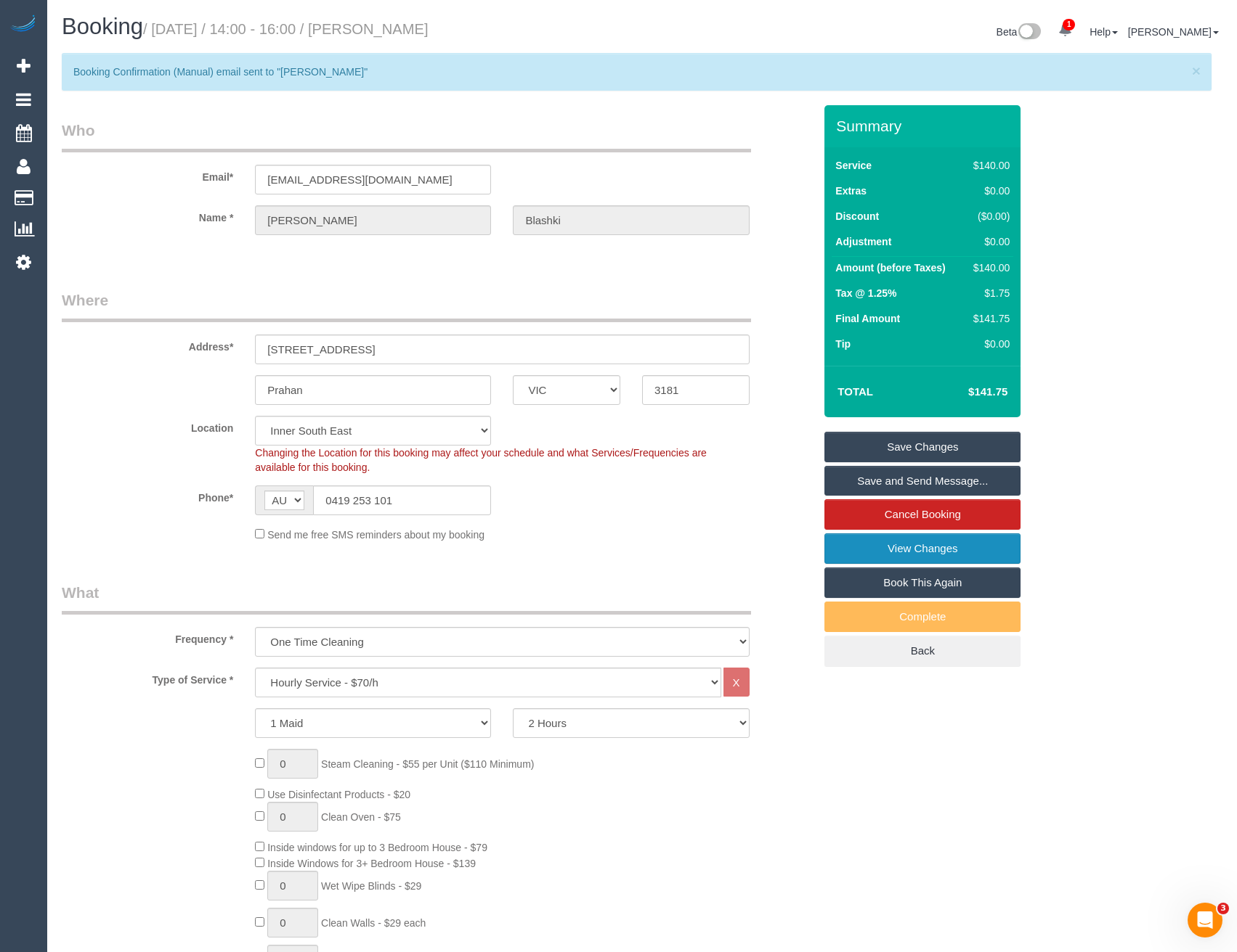
click at [897, 549] on link "View Changes" at bounding box center [922, 550] width 196 height 31
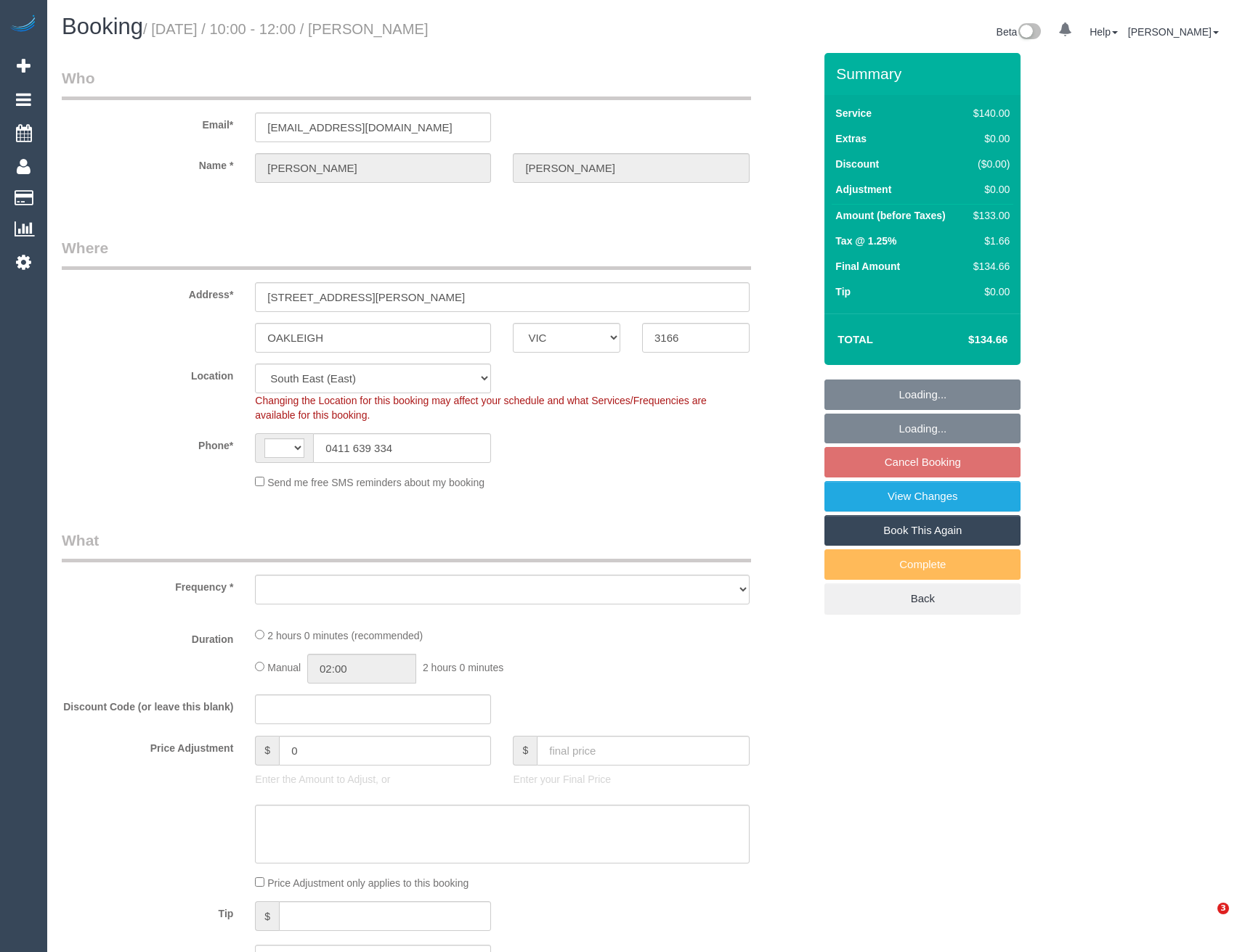
select select "VIC"
select select "string:AU"
select select "string:stripe-pm_1NLEDv2GScqysDRVOlLXiYlA"
select select "object:848"
select select "number:29"
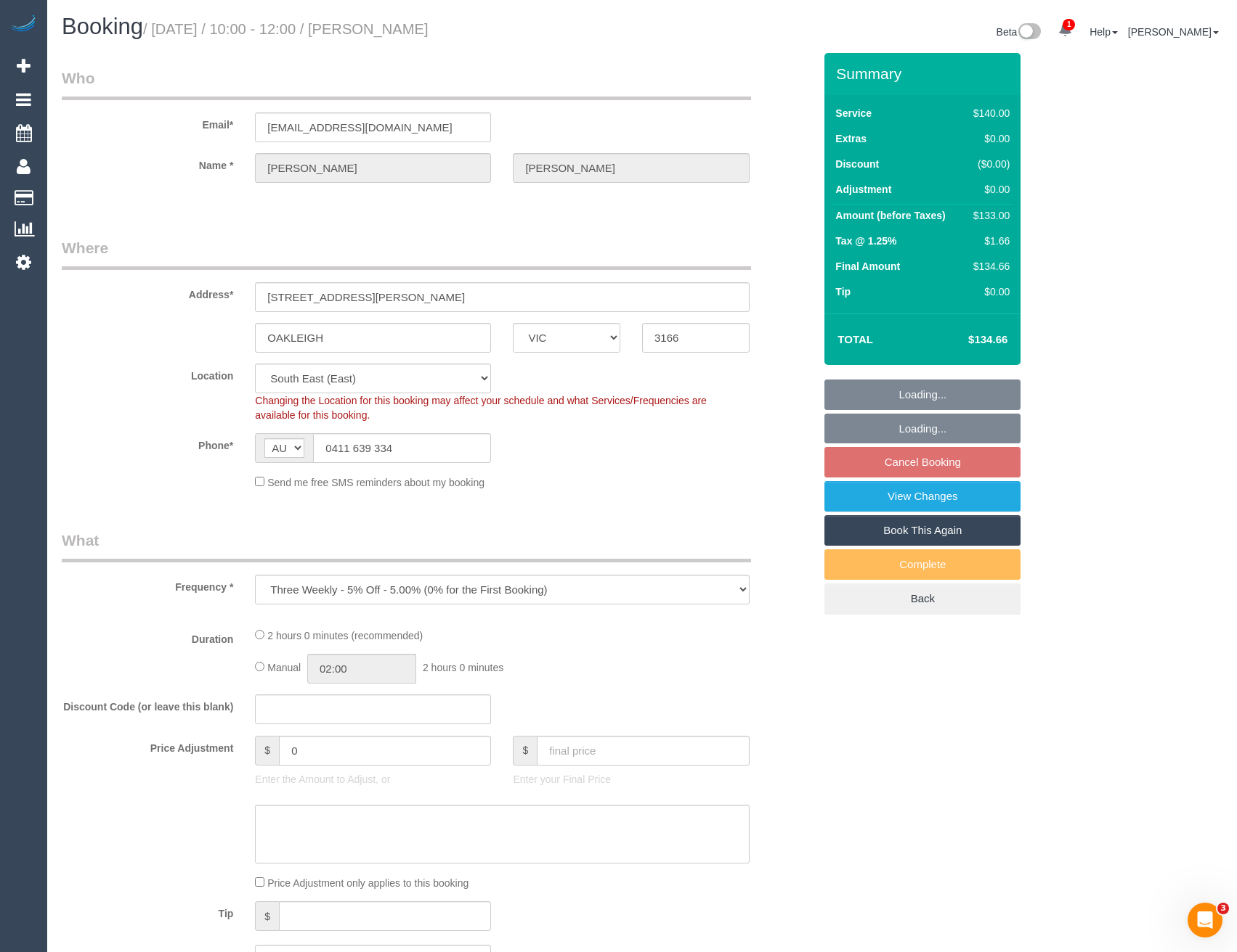
select select "number:14"
select select "number:18"
select select "number:24"
select select "number:34"
select select "number:26"
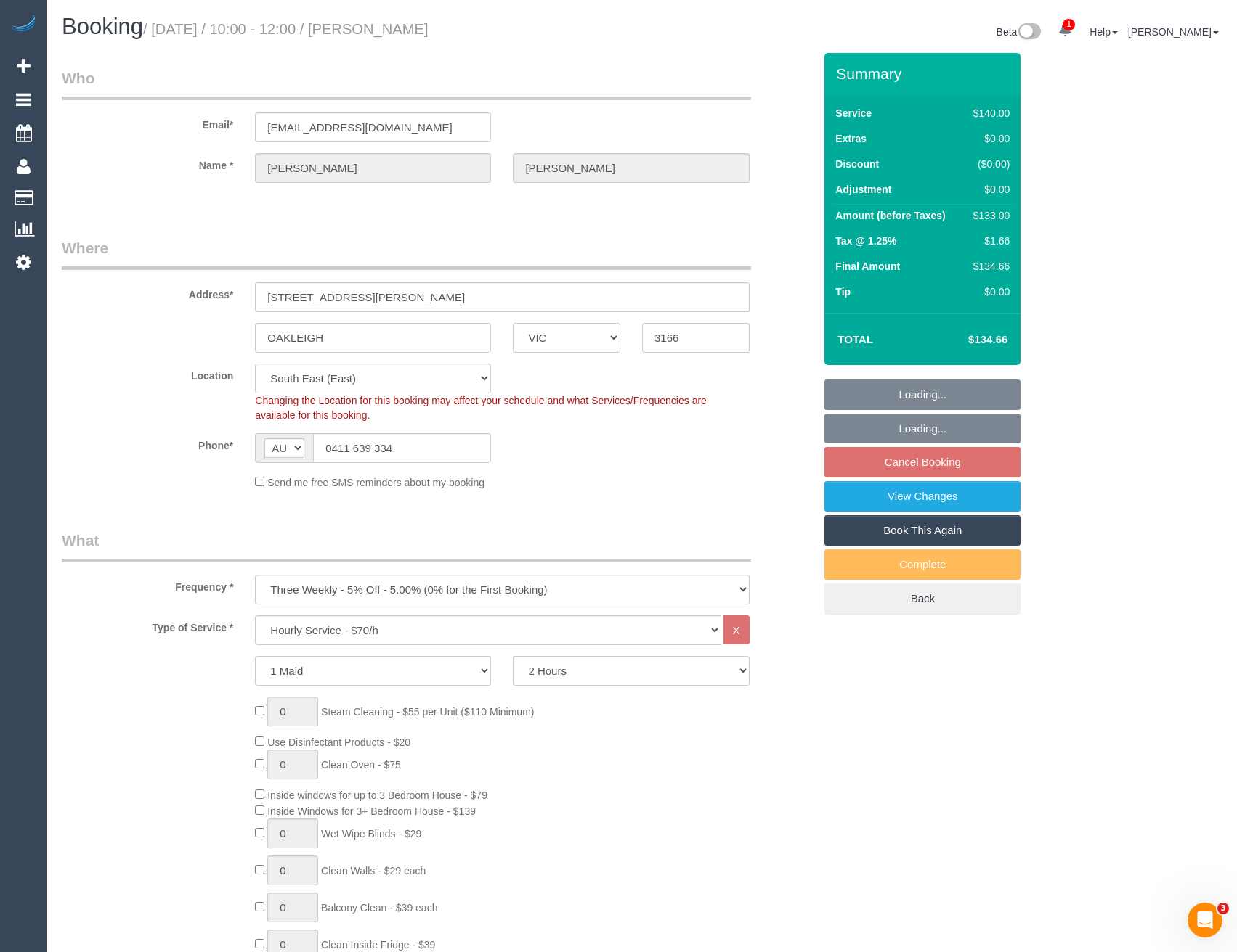
select select "spot3"
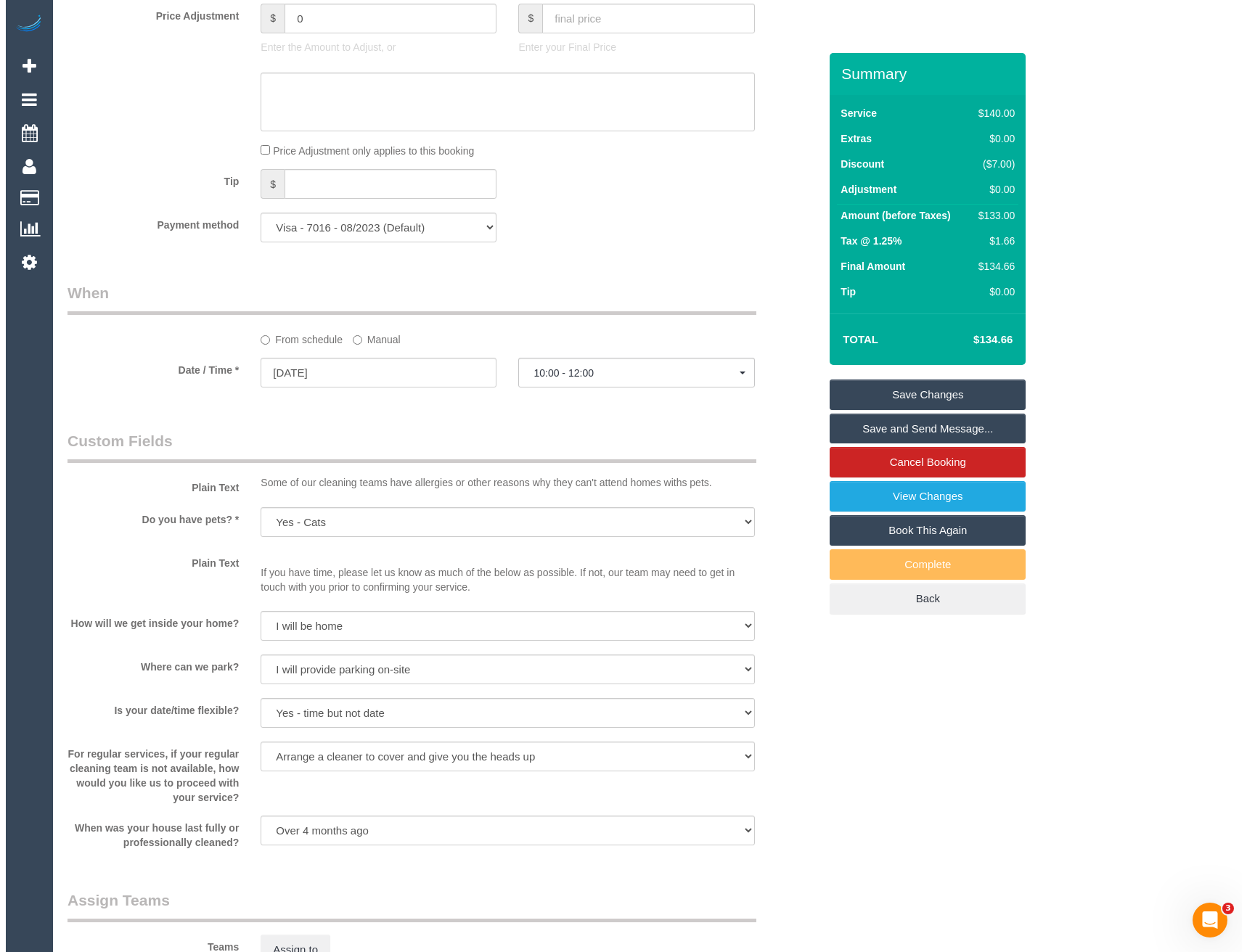
scroll to position [1452, 0]
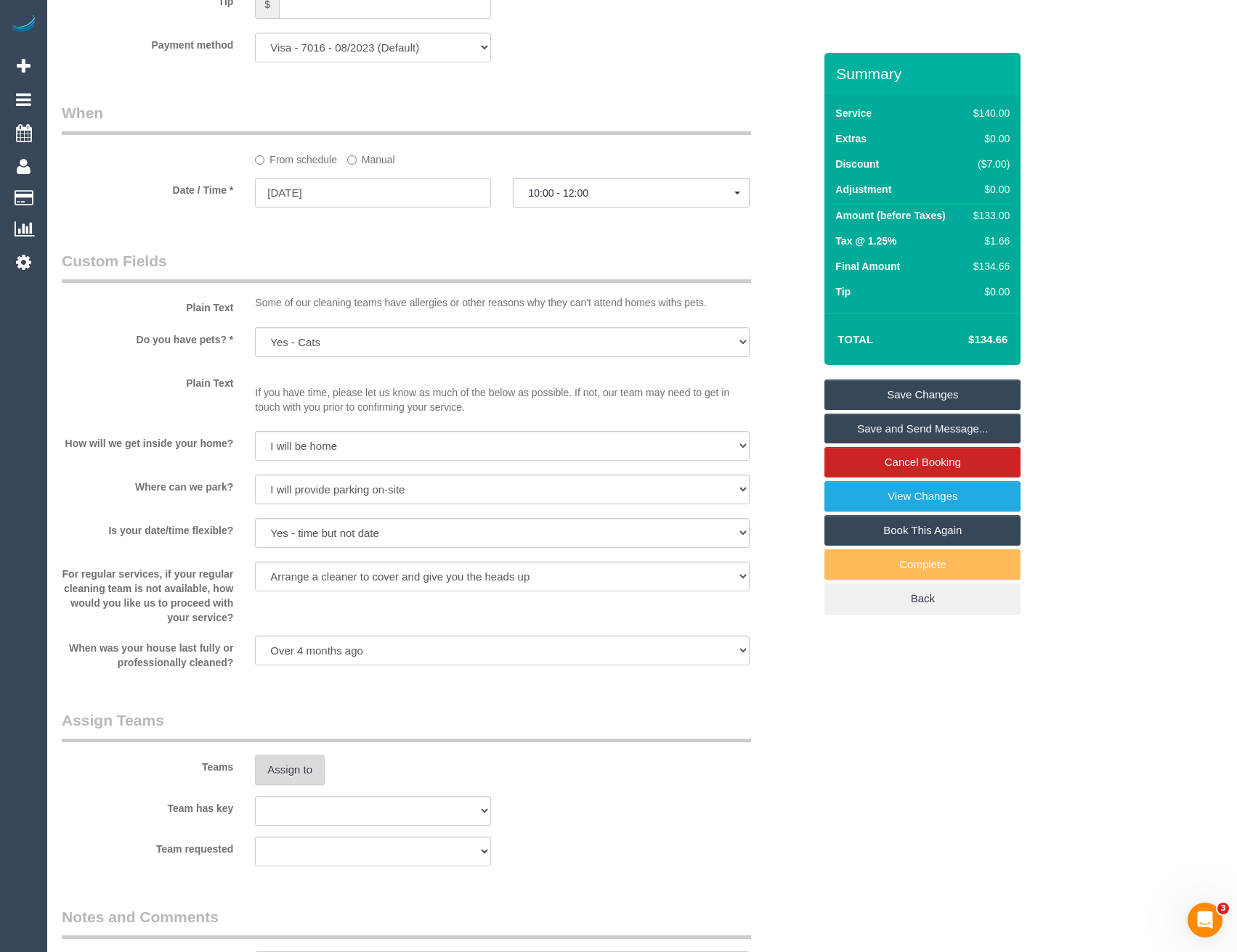
click at [307, 771] on button "Assign to" at bounding box center [289, 770] width 70 height 31
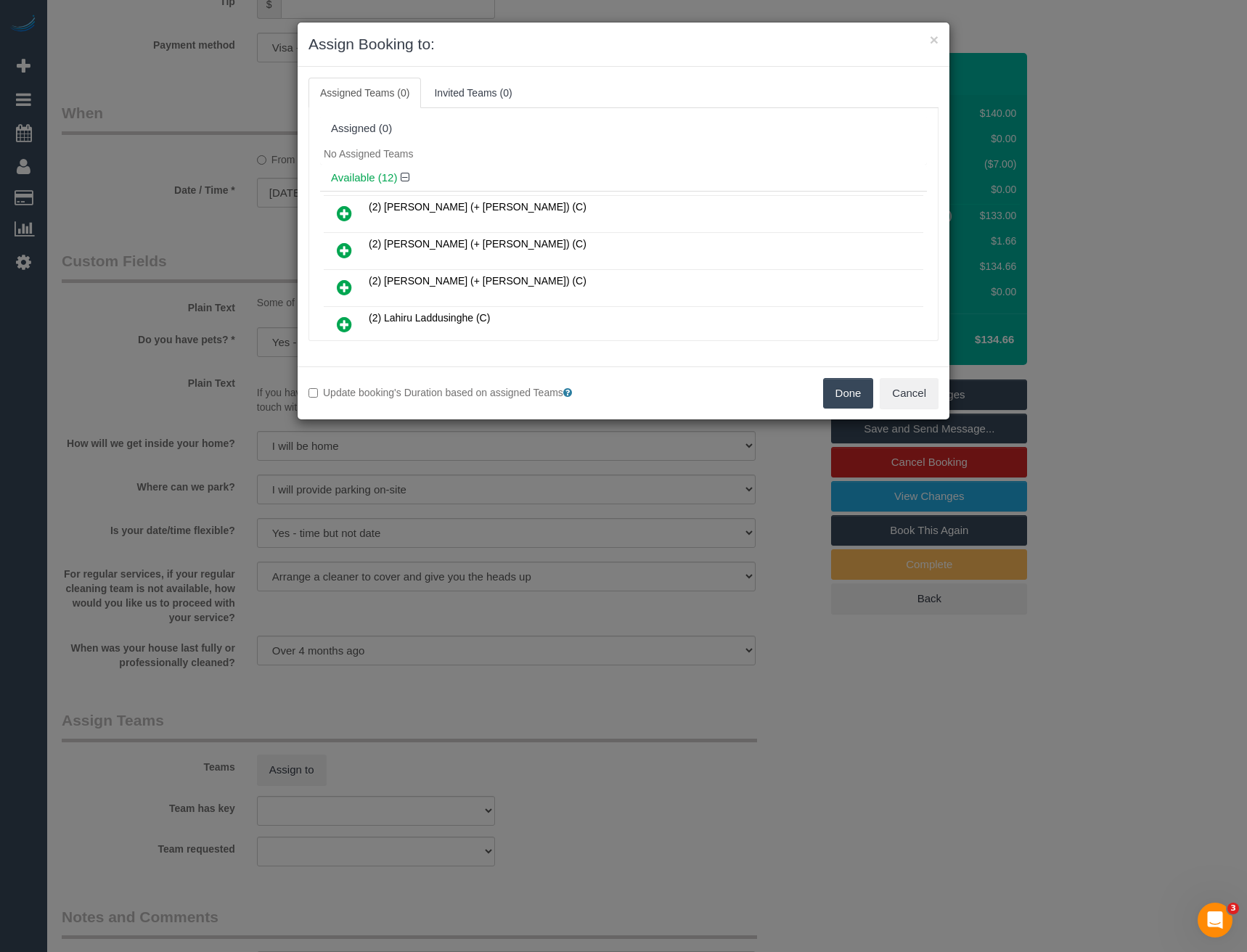
scroll to position [391, 0]
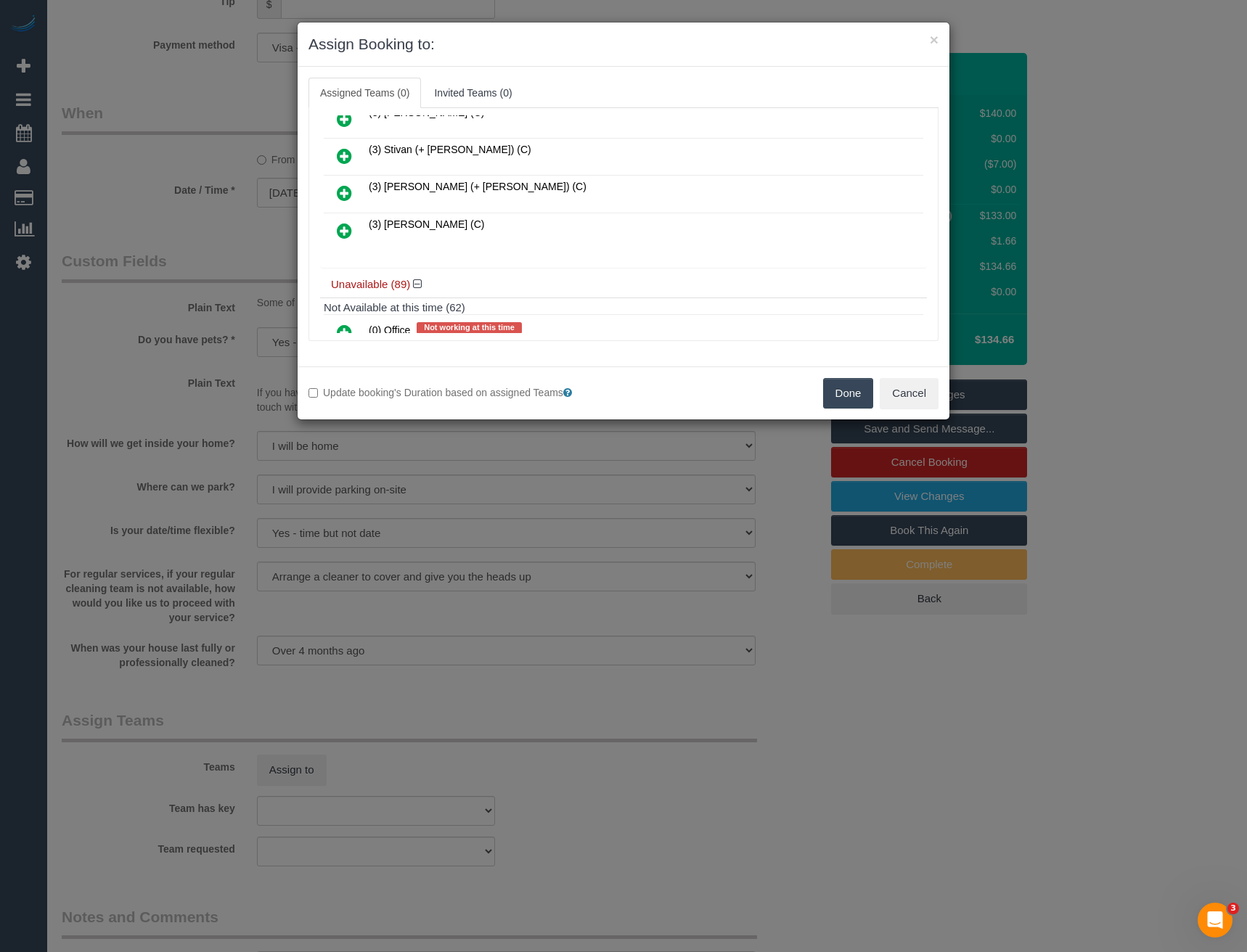
click at [347, 231] on icon at bounding box center [344, 231] width 15 height 17
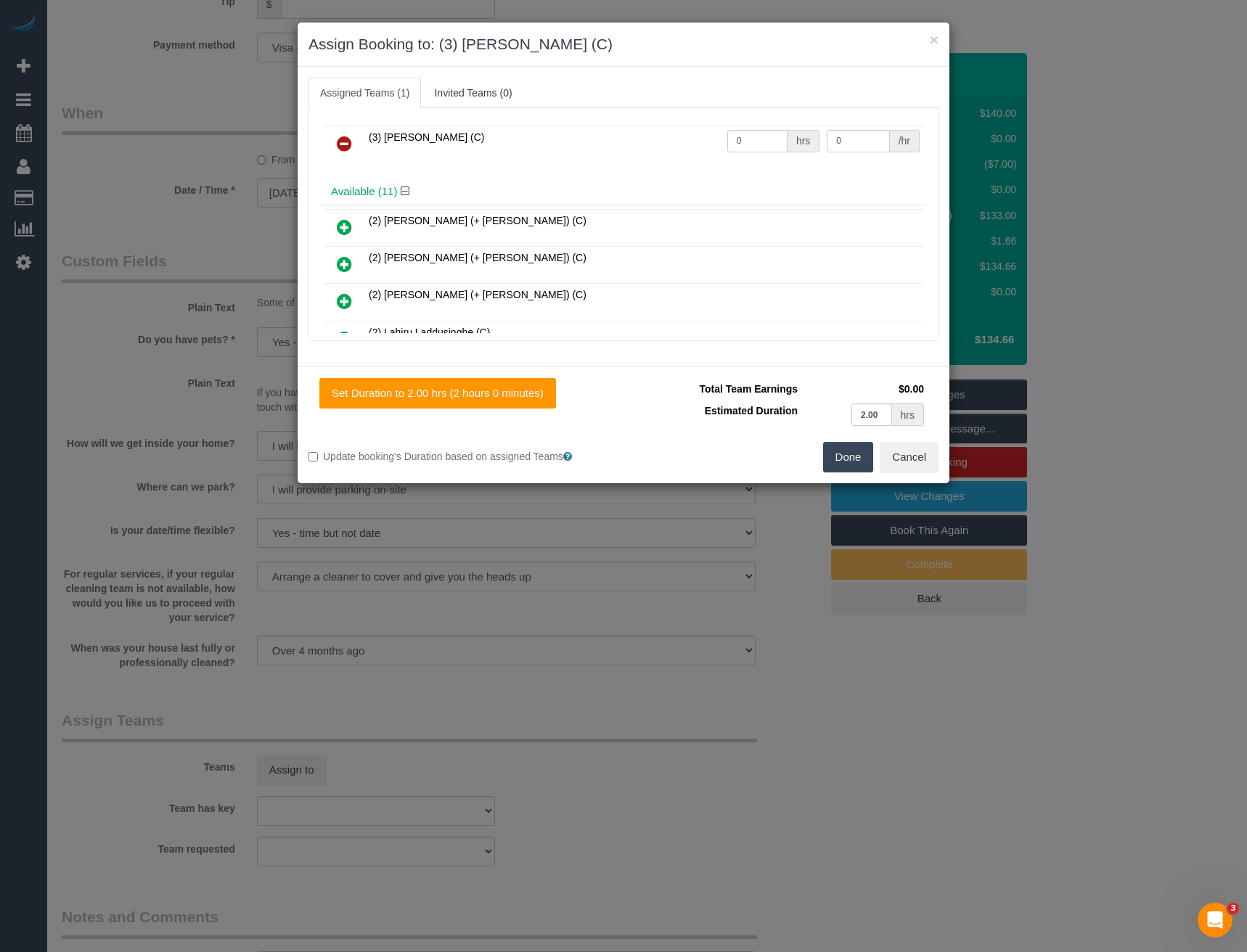
scroll to position [0, 0]
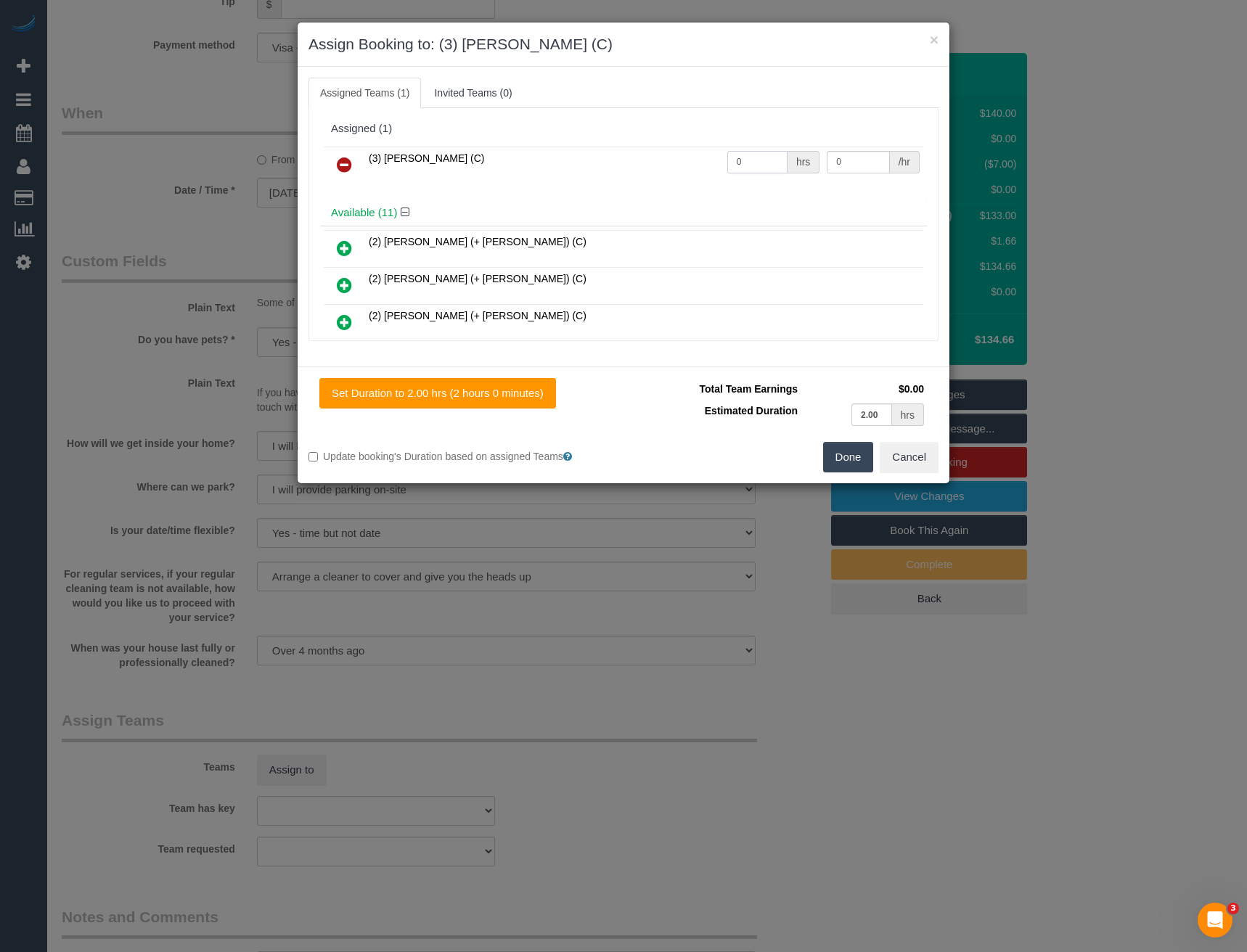
drag, startPoint x: 719, startPoint y: 166, endPoint x: 650, endPoint y: 170, distance: 69.1
click at [657, 172] on tr "(3) [PERSON_NAME] (C) 0 hrs 0 /hr" at bounding box center [624, 165] width 600 height 37
type input "2"
type input "35"
click at [841, 458] on button "Done" at bounding box center [848, 458] width 51 height 31
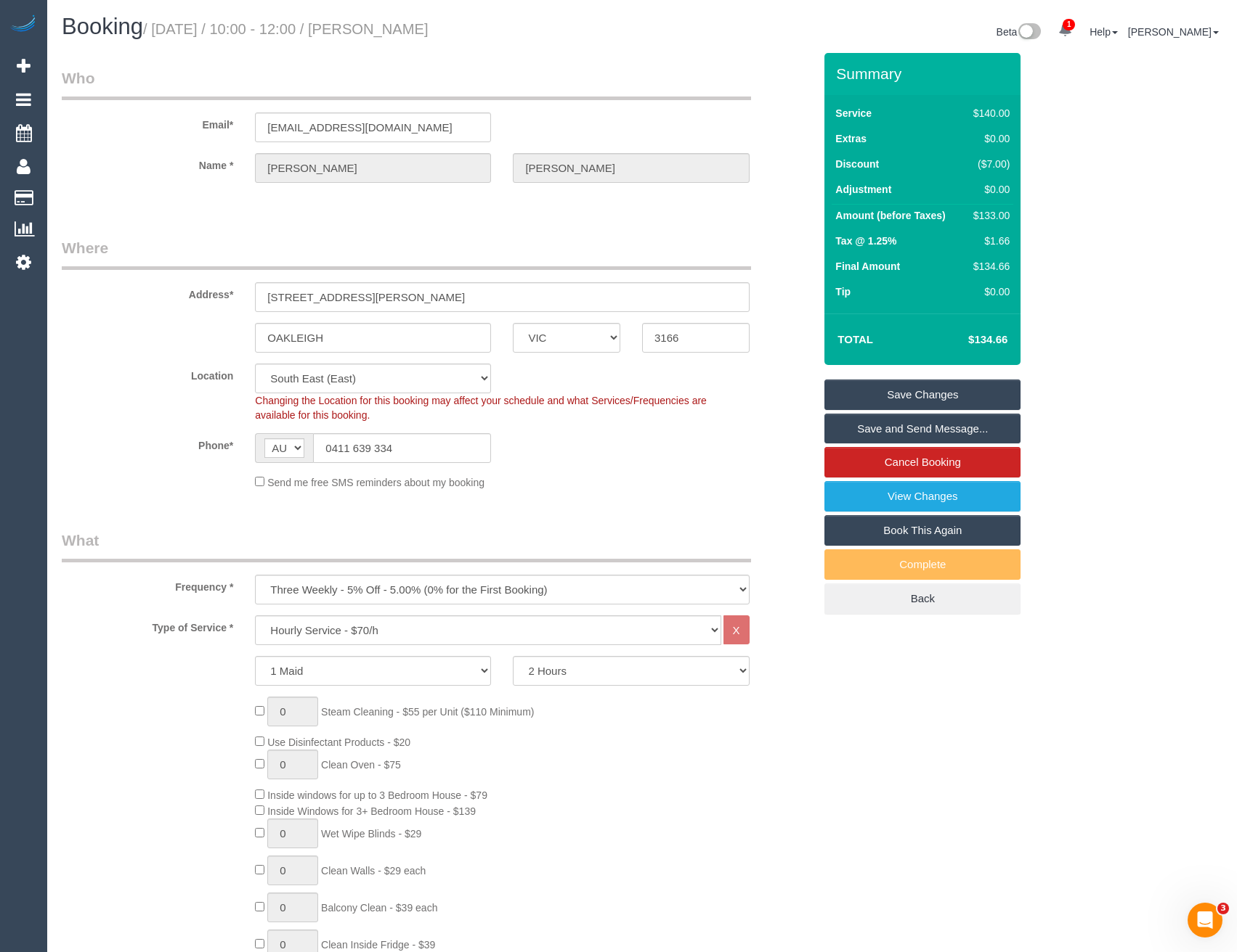
click at [883, 431] on link "Save and Send Message..." at bounding box center [922, 430] width 196 height 31
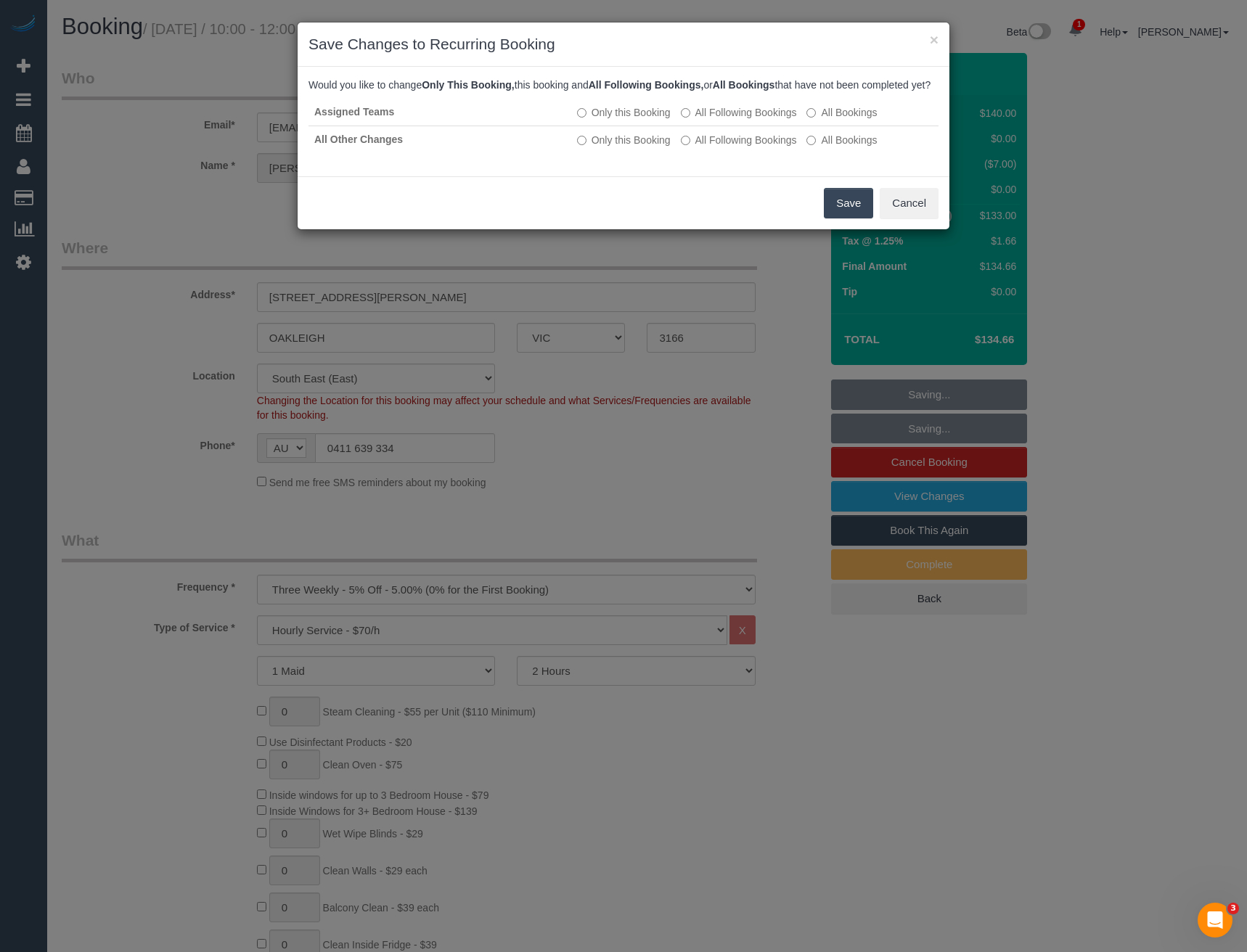
click at [840, 211] on button "Save" at bounding box center [848, 203] width 49 height 31
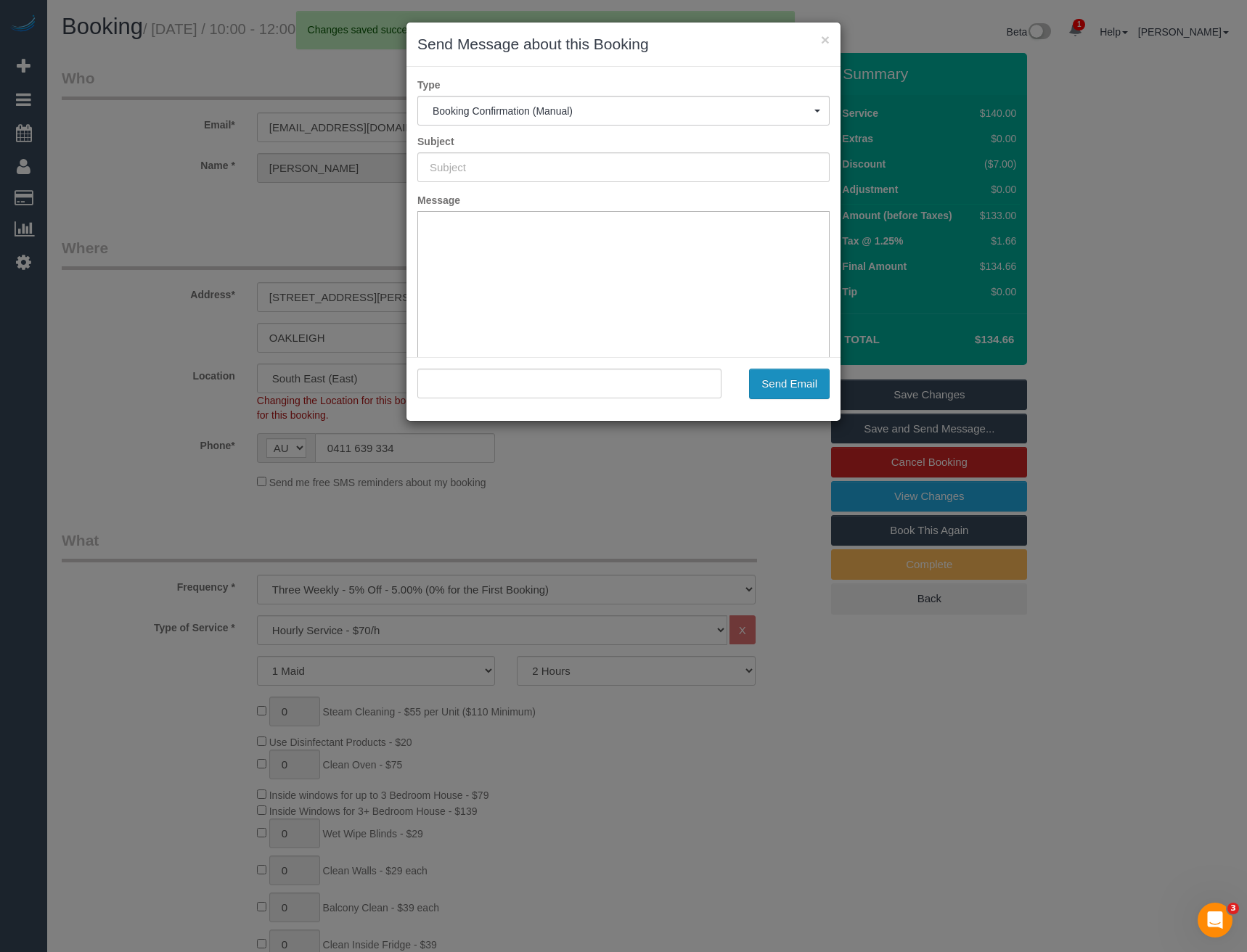
type input "Booking Confirmed"
type input ""Andrew Tsirigotis" <andrewtsirigotis@gmail.com>"
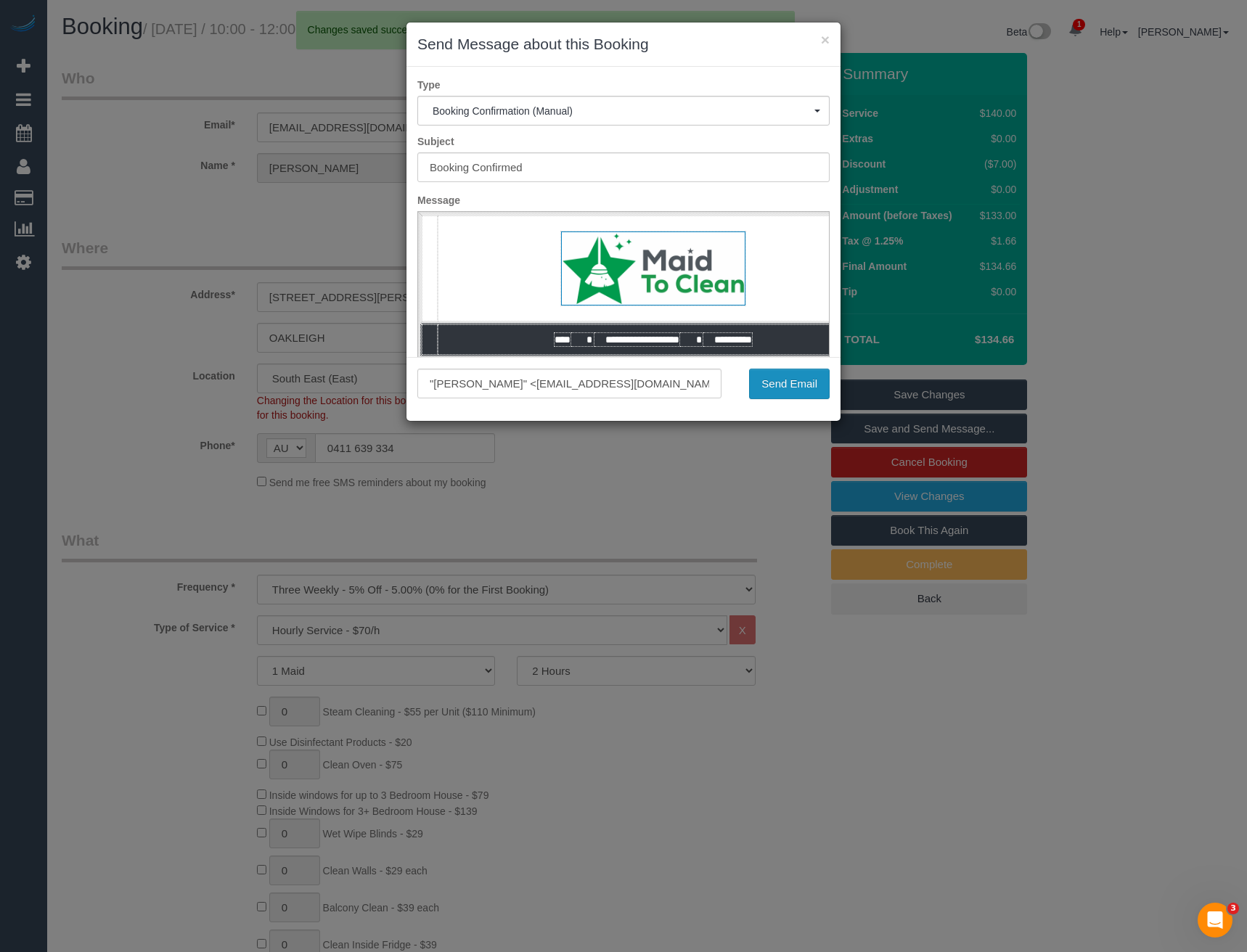
click at [795, 386] on button "Send Email" at bounding box center [788, 384] width 80 height 31
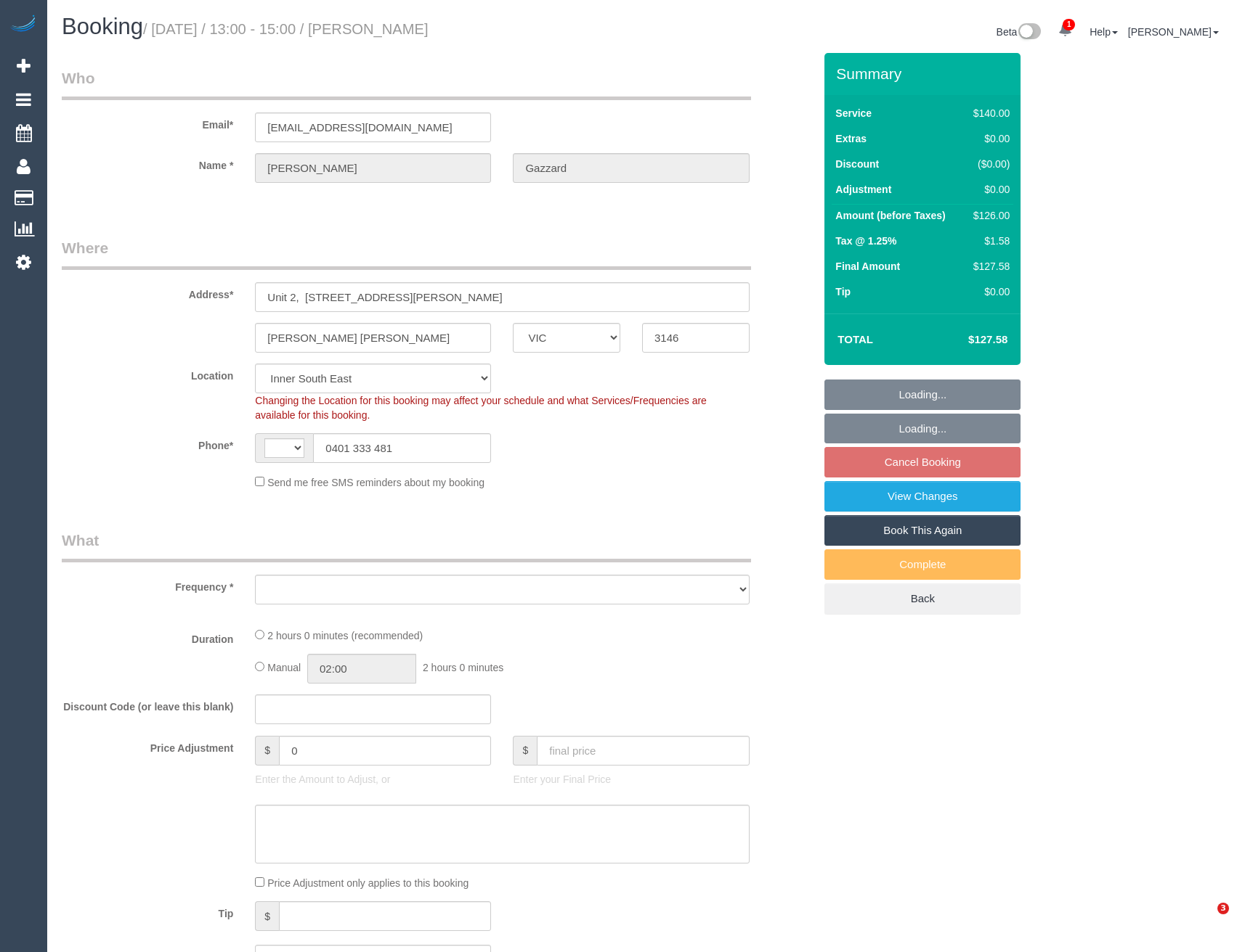
select select "VIC"
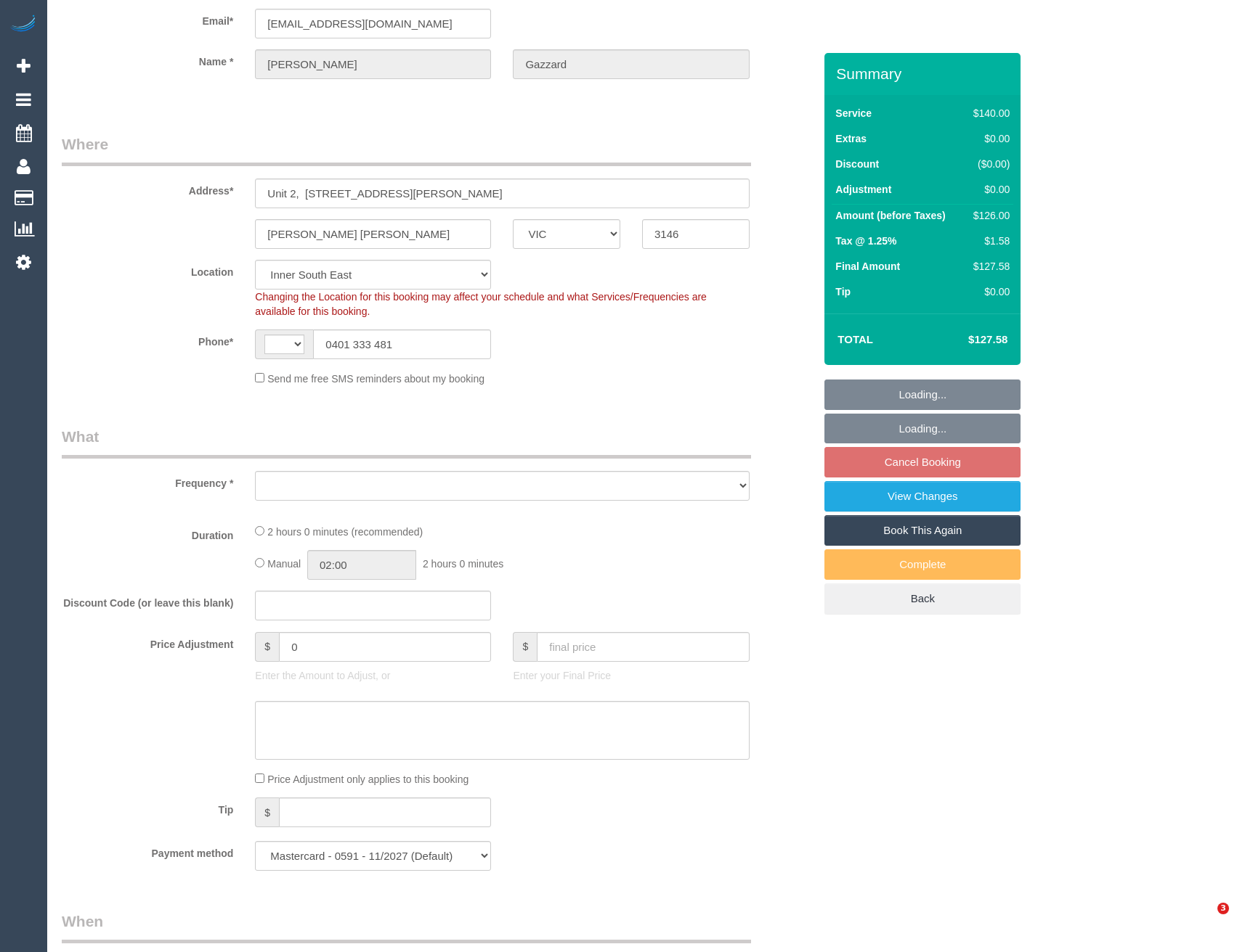
select select "string:AU"
select select "object:572"
select select "number:32"
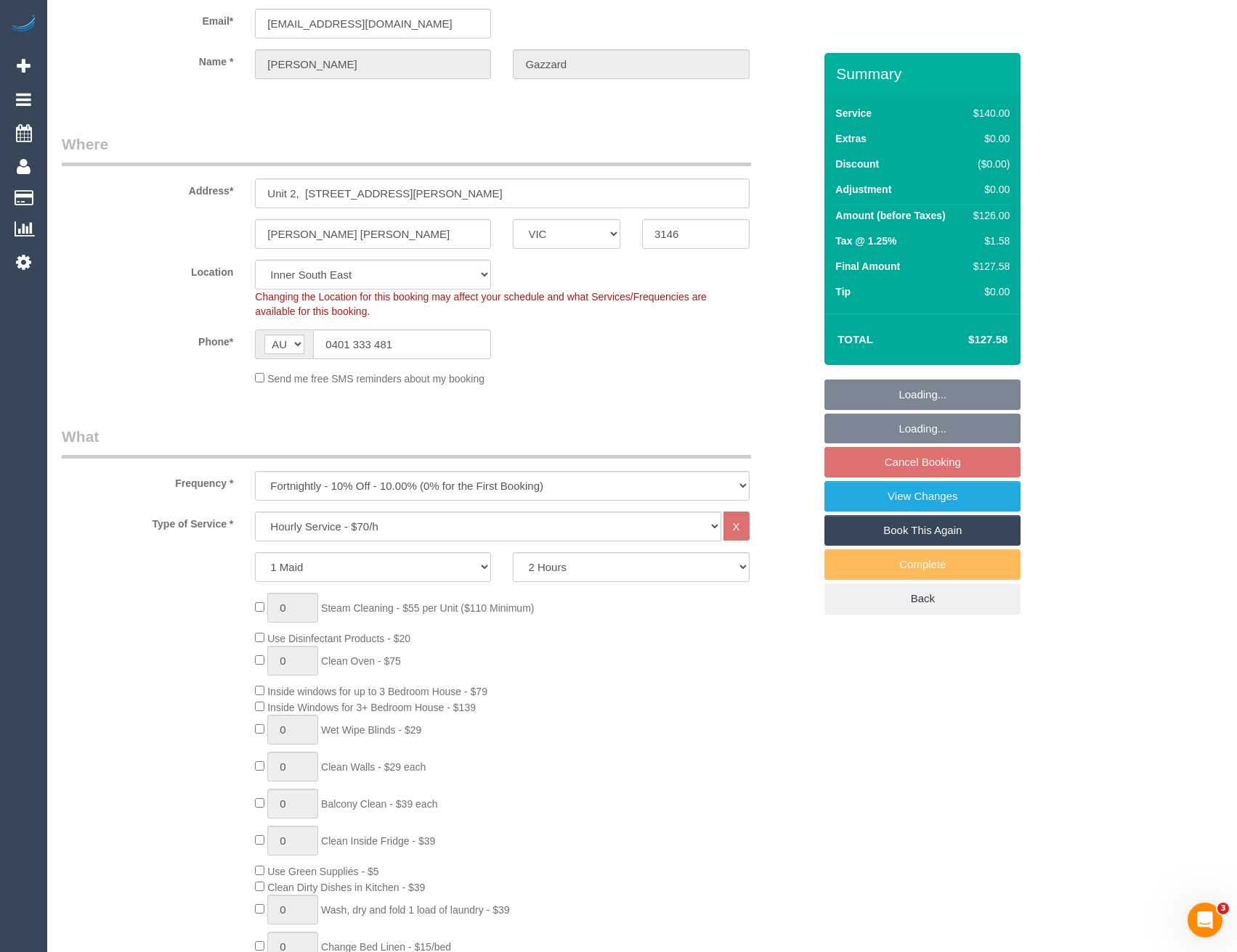
scroll to position [1561, 0]
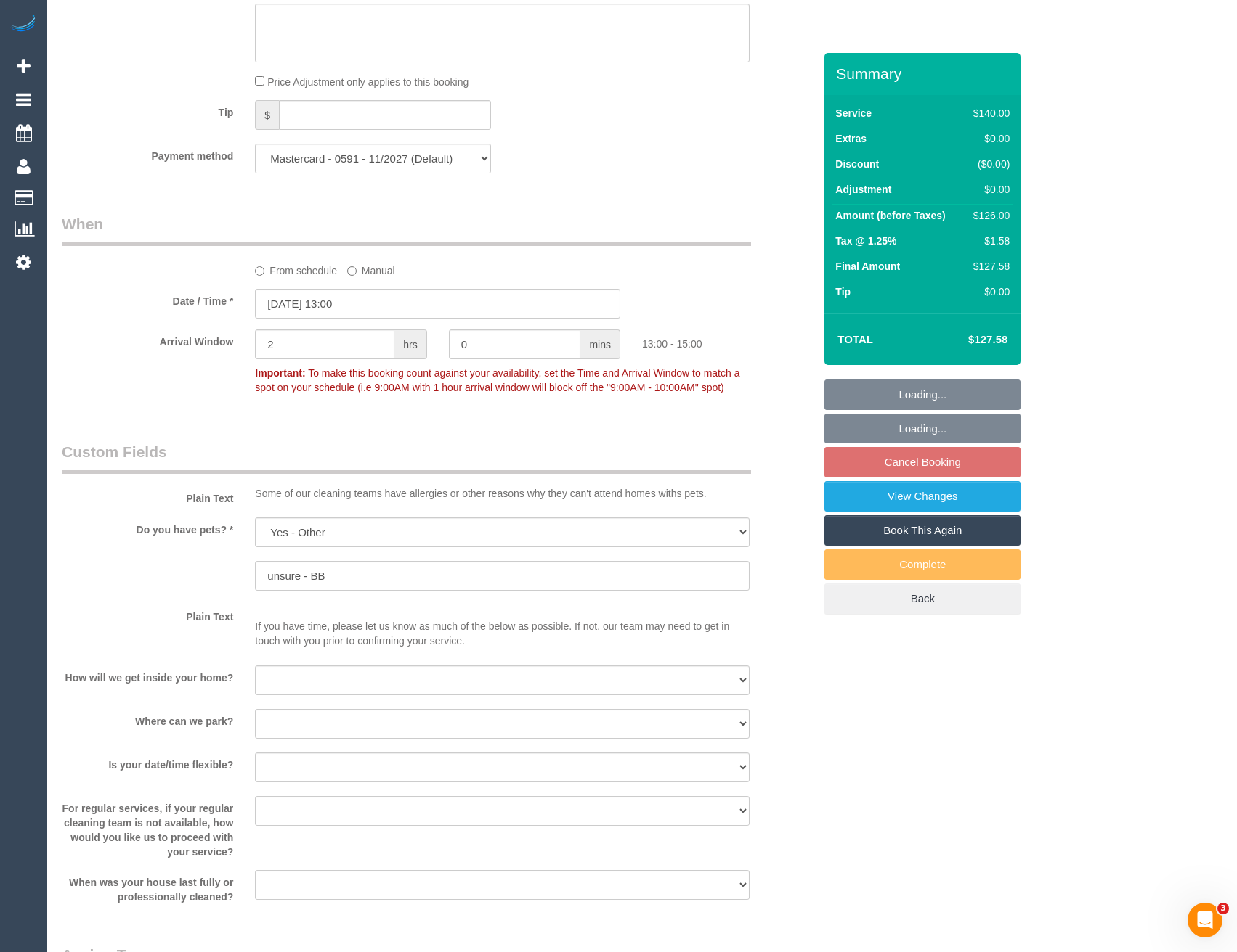
select select "object:1477"
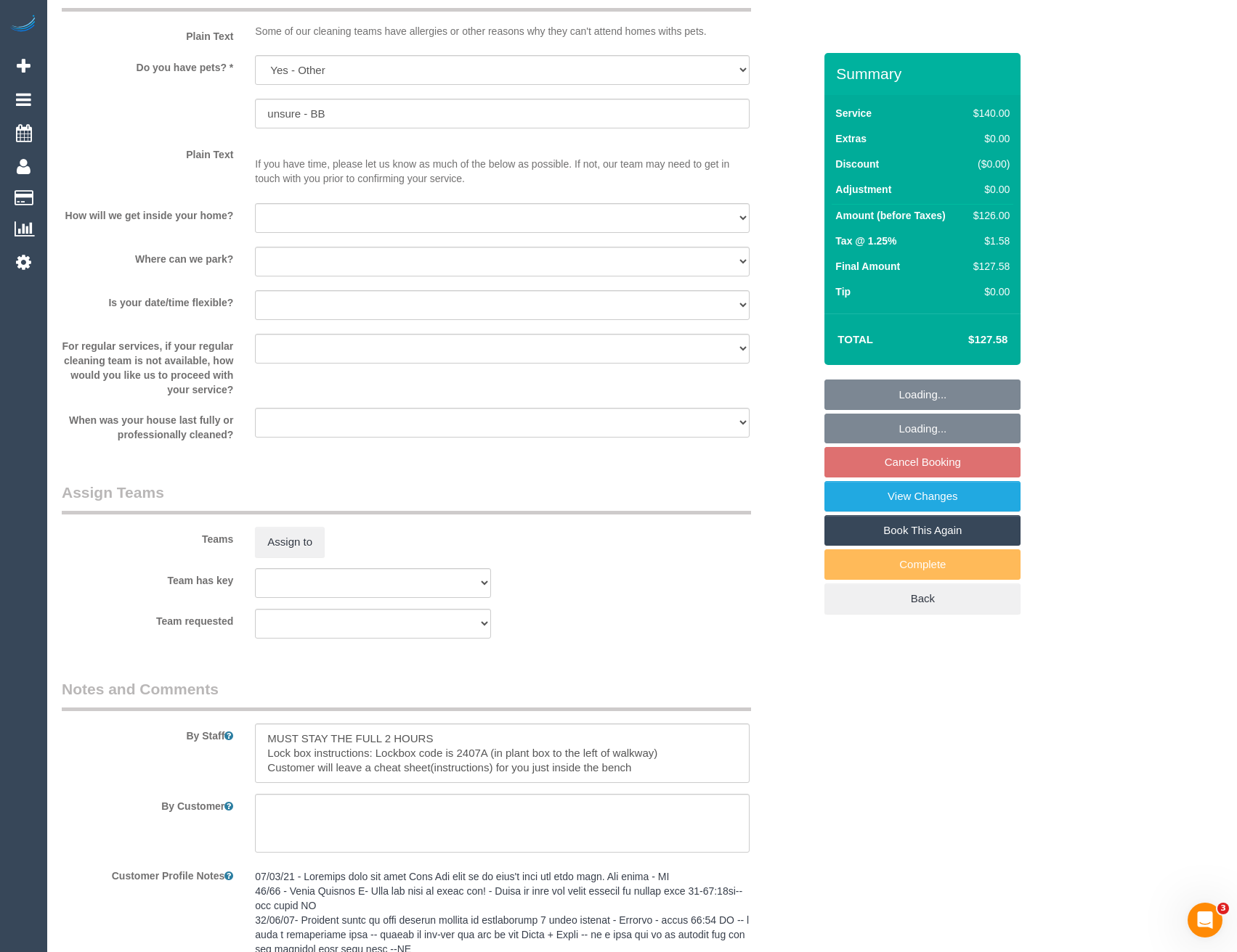
scroll to position [1919, 0]
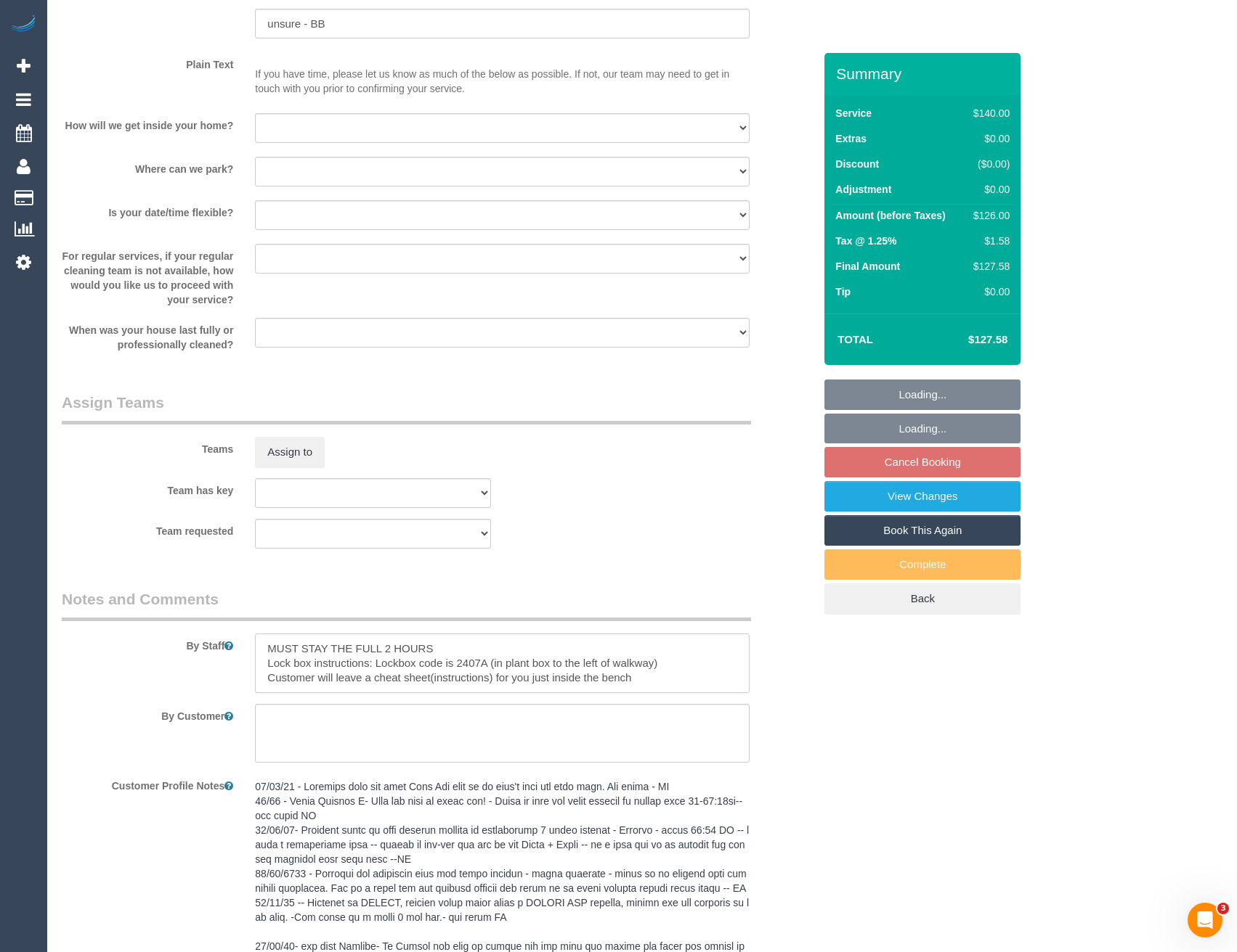
click at [268, 650] on textarea at bounding box center [501, 664] width 494 height 60
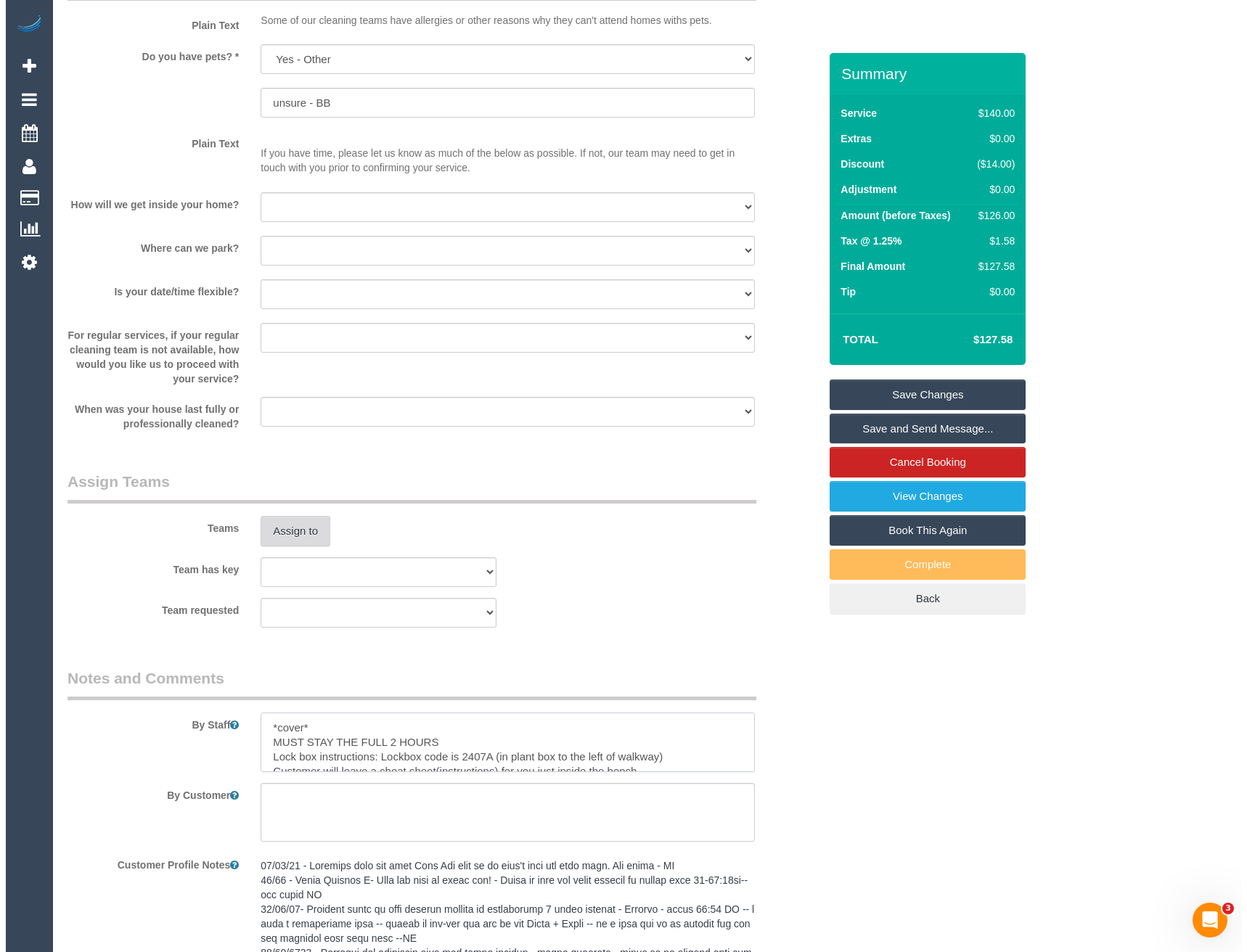
scroll to position [1773, 0]
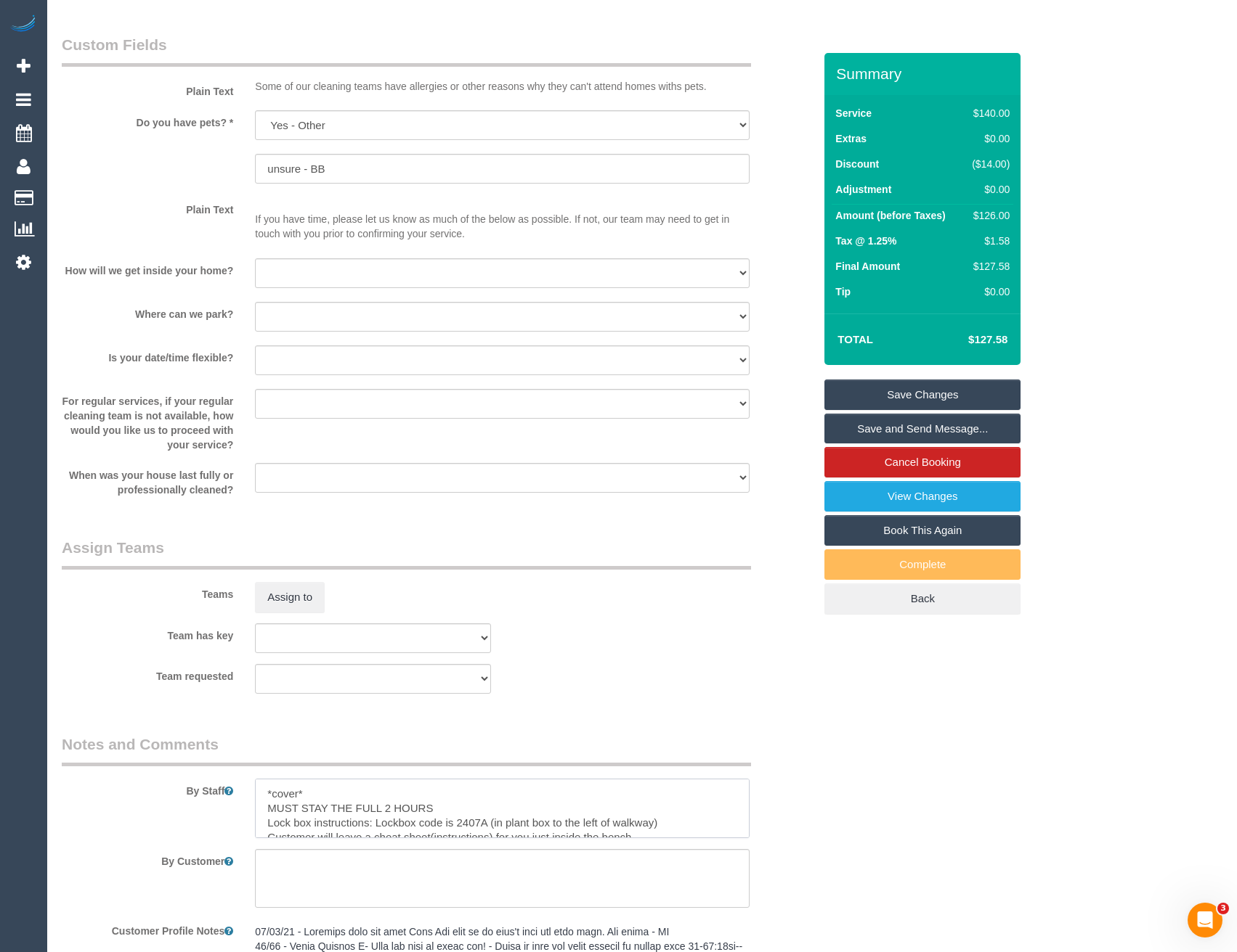
type textarea "*cover* MUST STAY THE FULL 2 HOURS Lock box instructions: Lockbox code is 2407A…"
click at [296, 618] on sui-booking-teams "Teams Assign to Team has key (0) Office (1) [PERSON_NAME] (FT) (1) [PERSON_NAME…" at bounding box center [437, 615] width 752 height 157
click at [295, 599] on button "Assign to" at bounding box center [289, 598] width 70 height 31
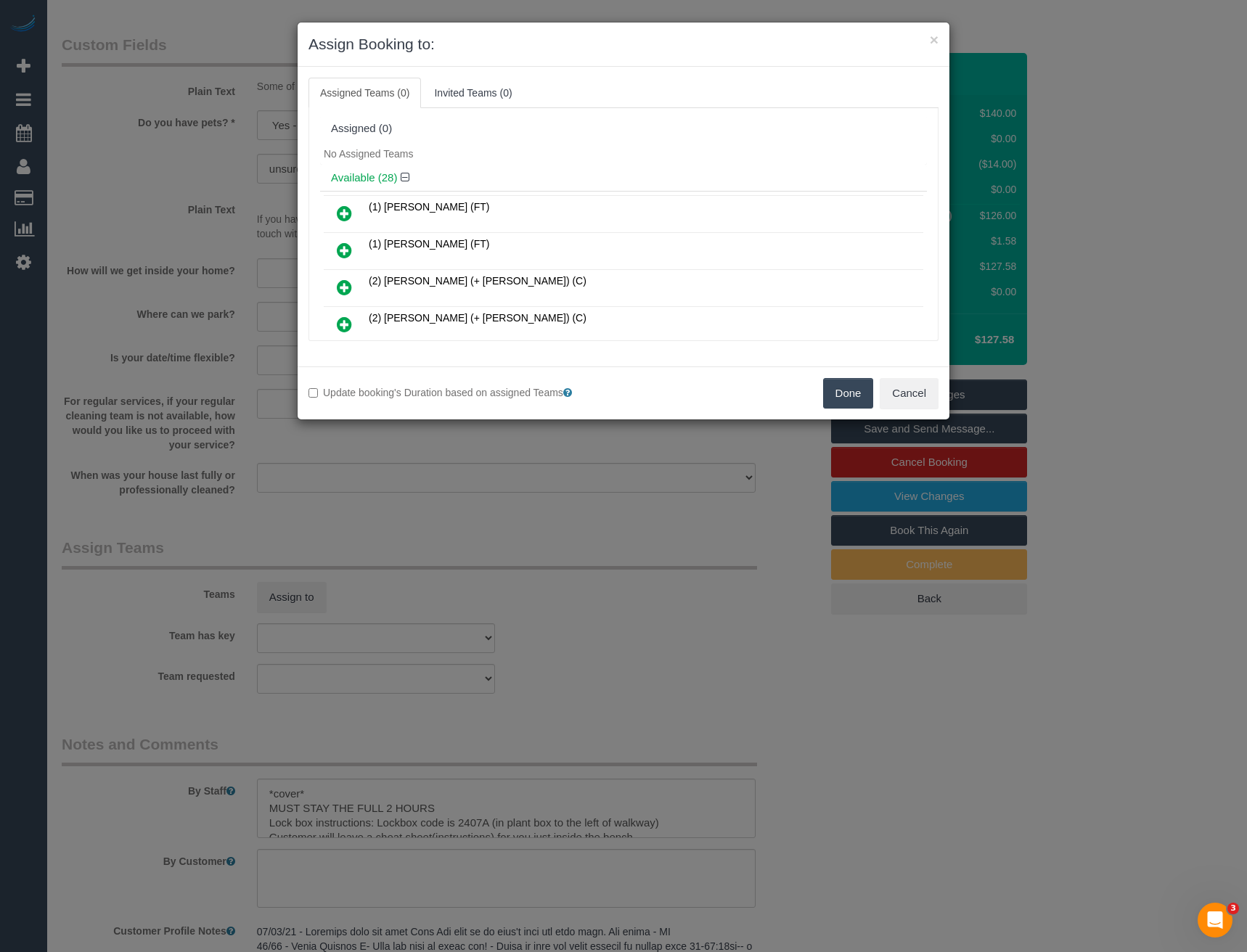
scroll to position [911, 0]
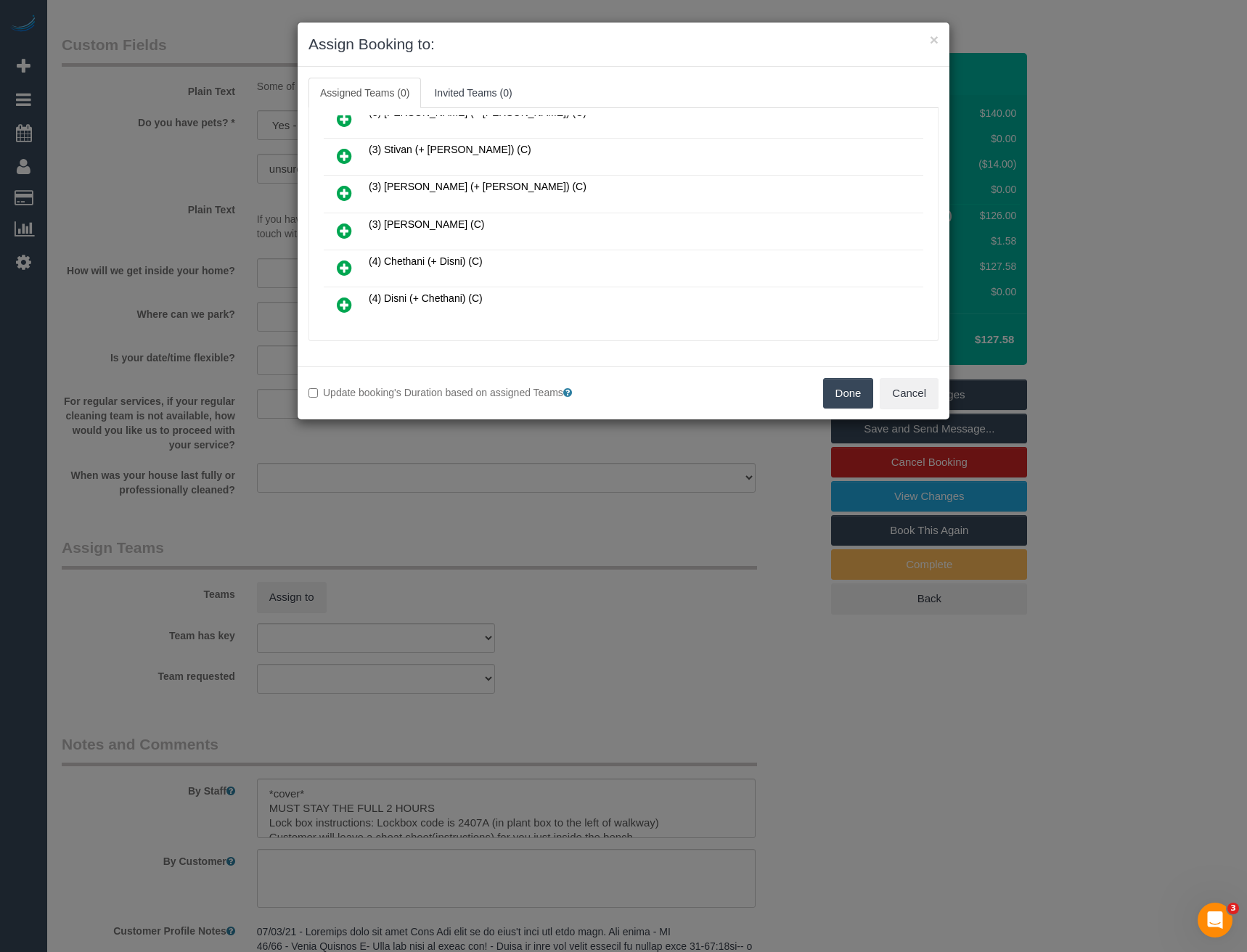
click at [345, 233] on icon at bounding box center [344, 231] width 15 height 17
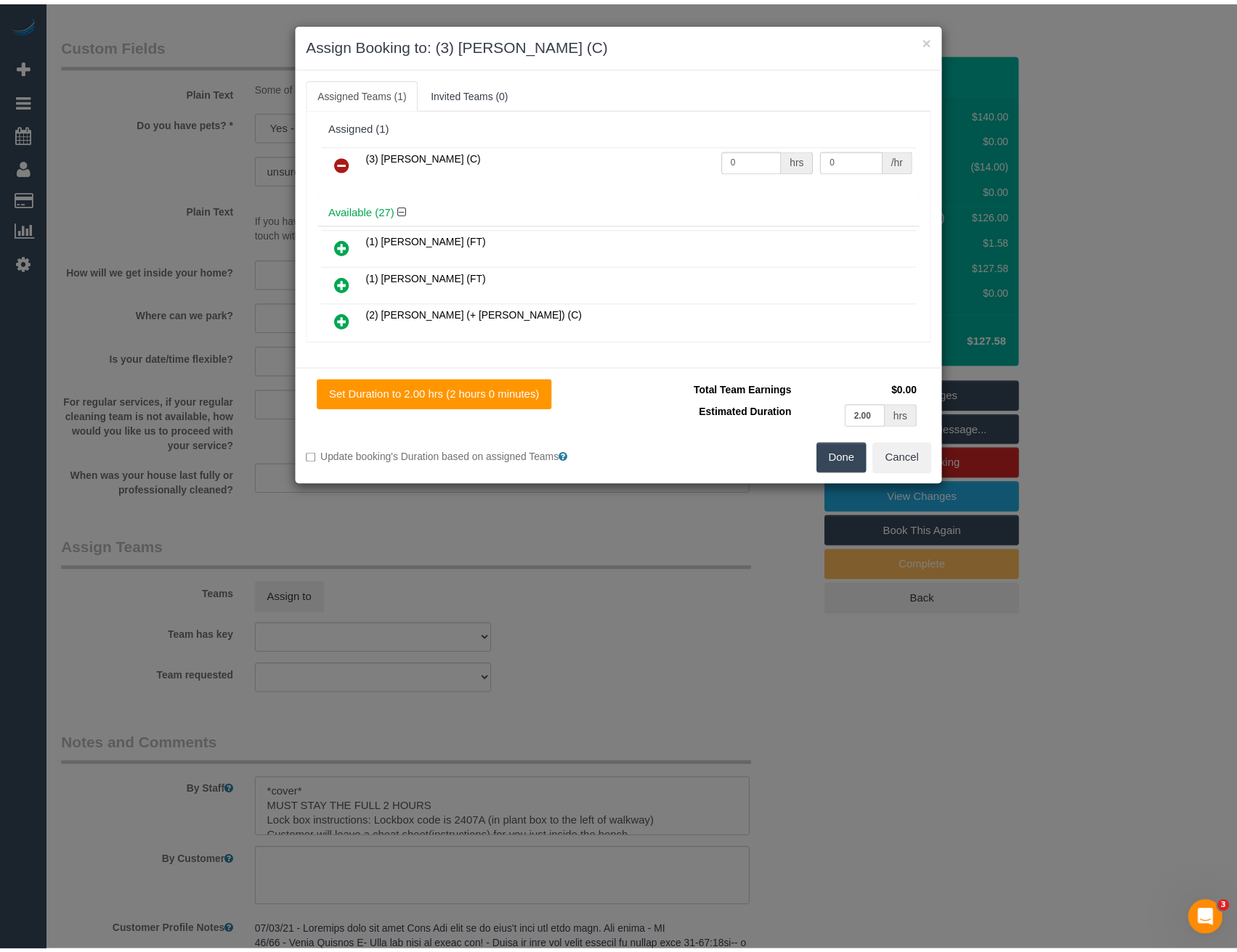
scroll to position [0, 0]
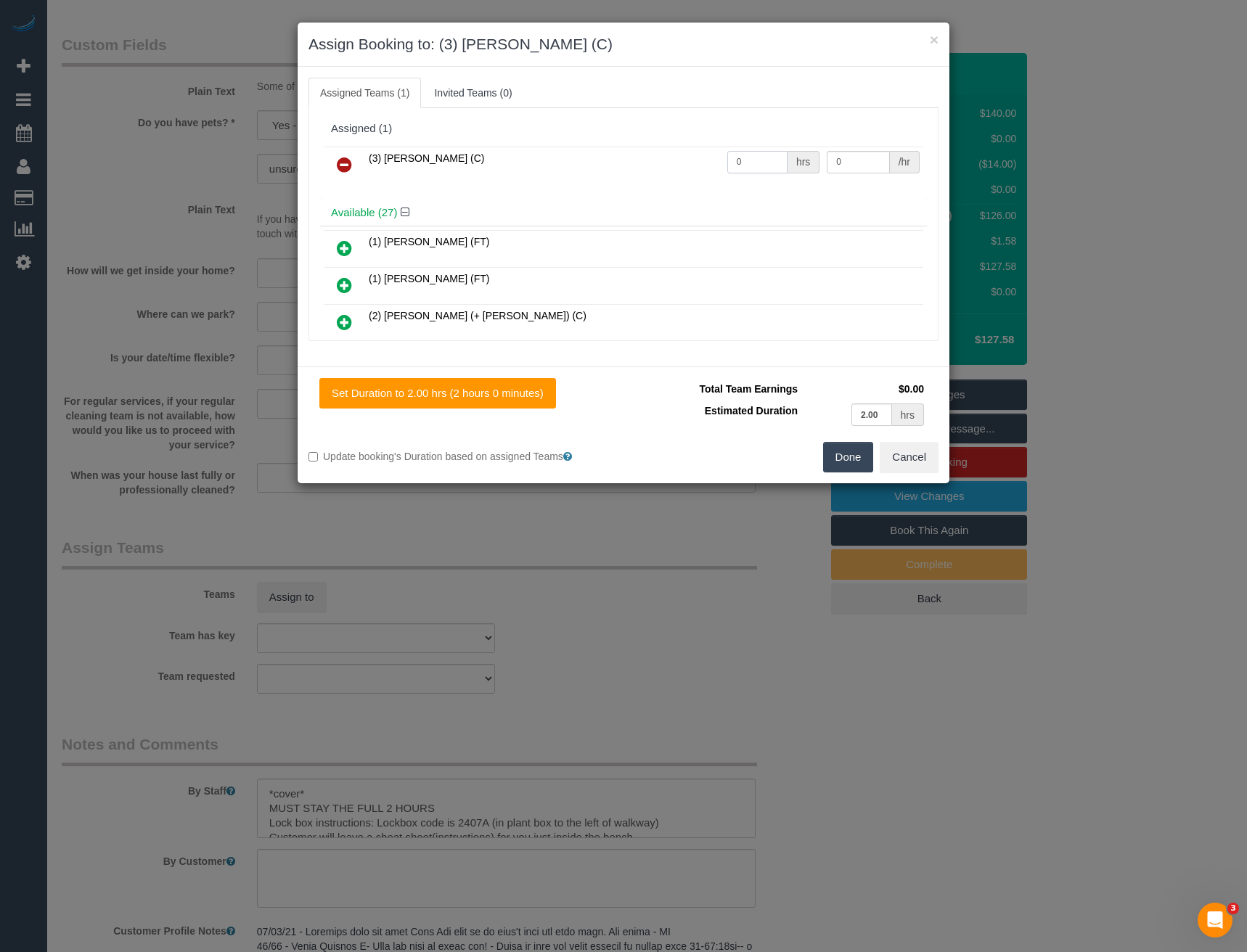
drag, startPoint x: 619, startPoint y: 158, endPoint x: 520, endPoint y: 156, distance: 99.0
click at [595, 156] on tr "(3) [PERSON_NAME] (C) 0 hrs 0 /hr" at bounding box center [624, 165] width 600 height 37
type input "2"
type input "35"
click at [849, 462] on button "Done" at bounding box center [848, 458] width 51 height 31
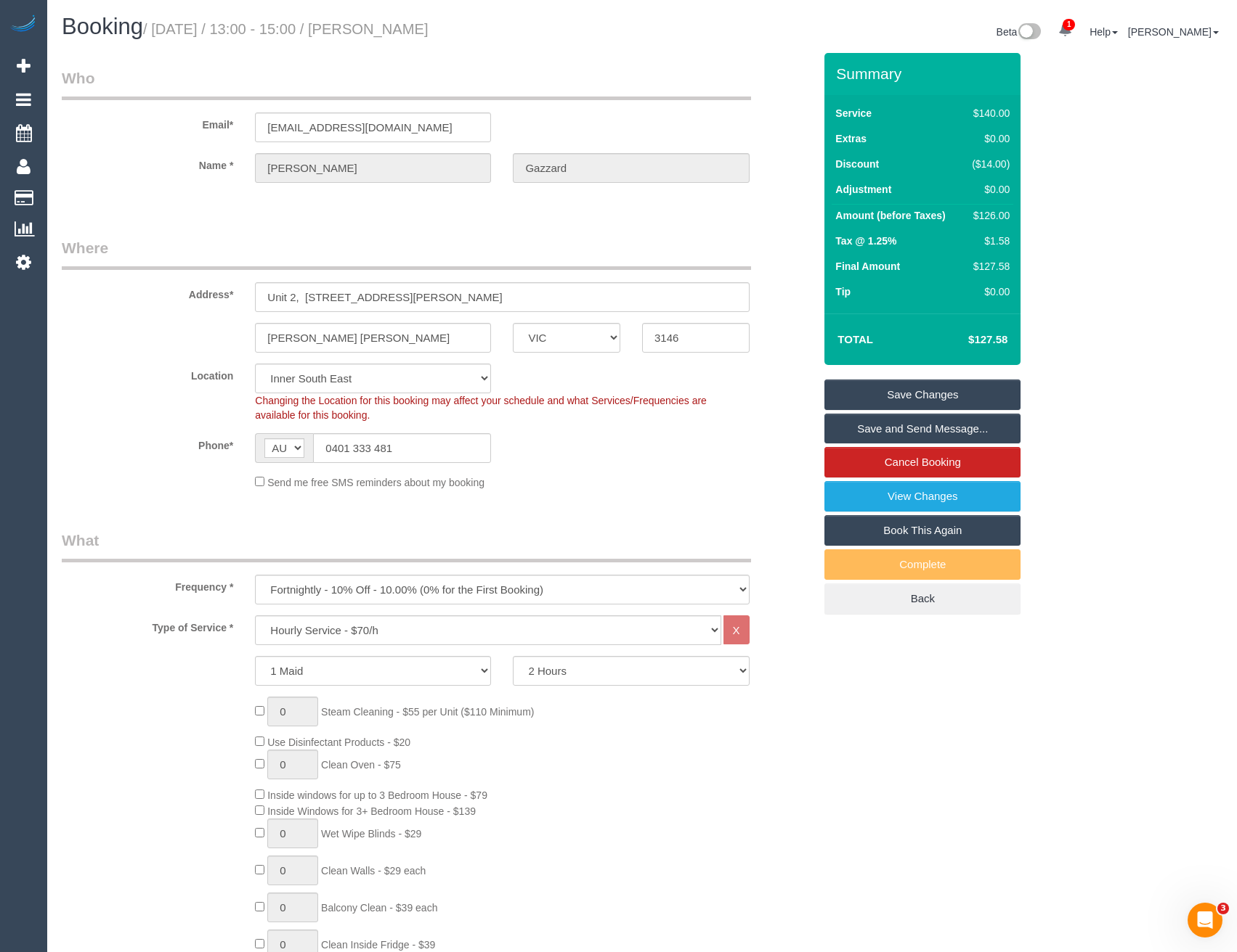
click at [872, 429] on link "Save and Send Message..." at bounding box center [922, 430] width 196 height 31
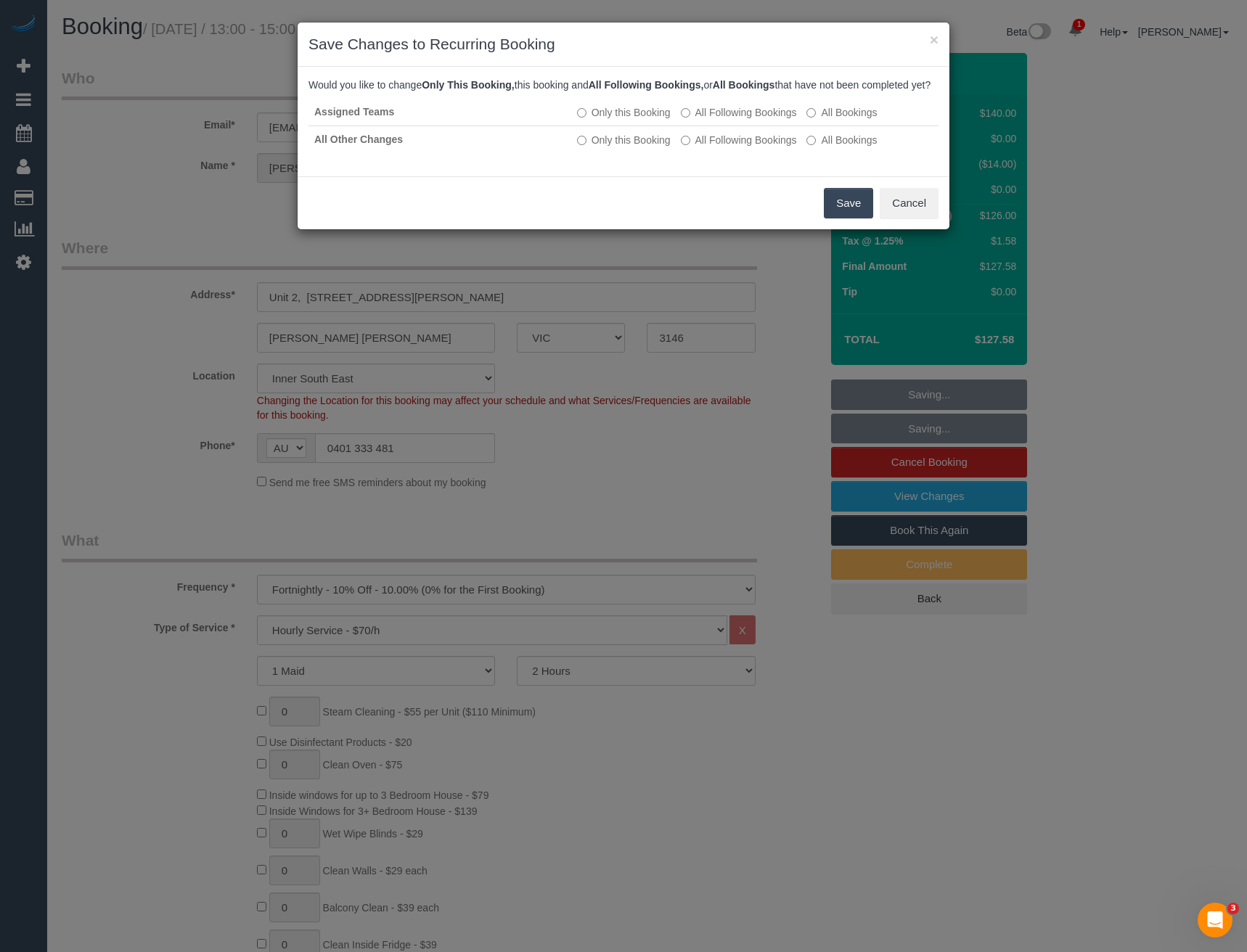
drag, startPoint x: 824, startPoint y: 216, endPoint x: 835, endPoint y: 214, distance: 11.2
click at [824, 216] on button "Save" at bounding box center [848, 203] width 49 height 31
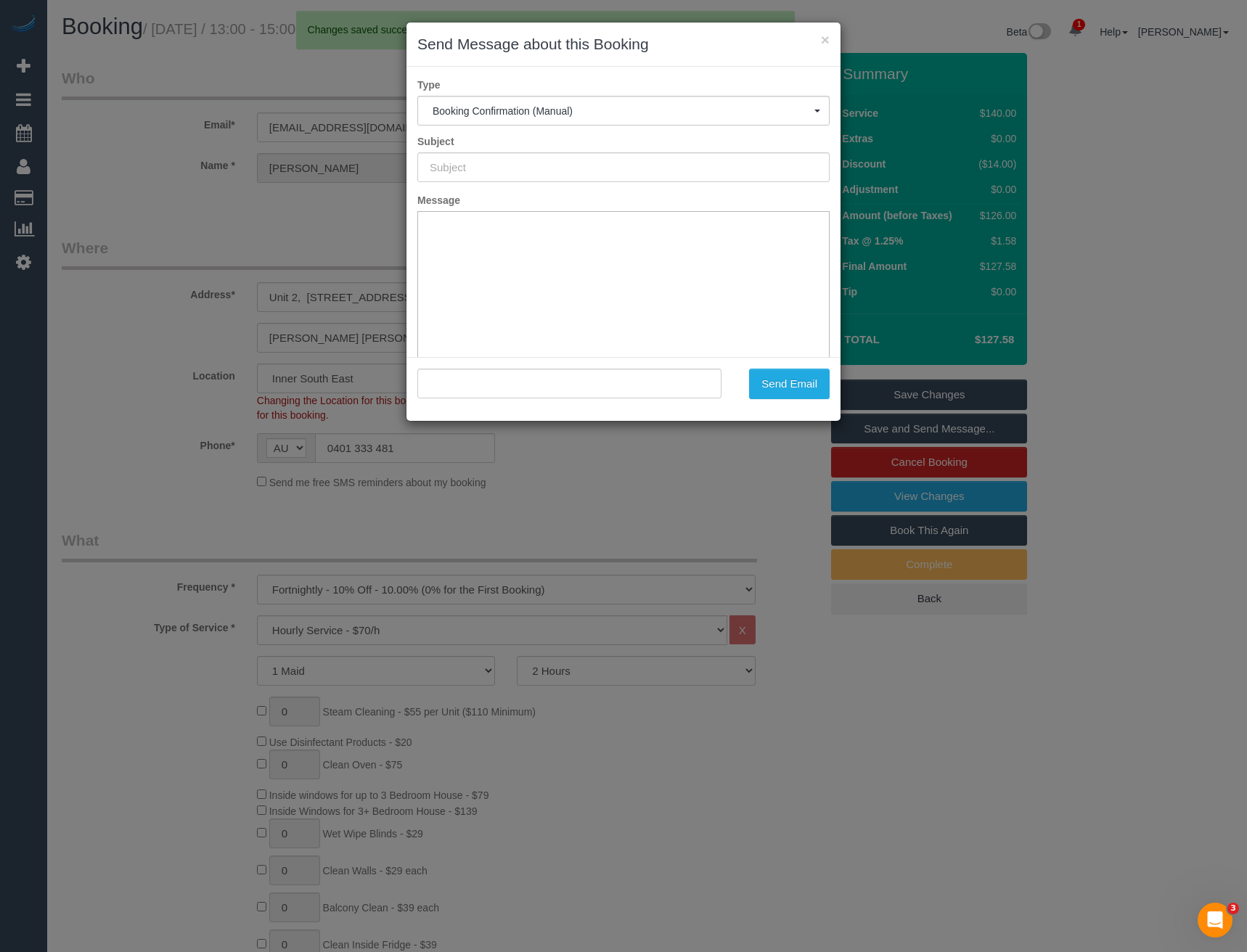
type input "Booking Confirmed"
type input ""Leanne Gazzard" <leanne95@bigpond.com>"
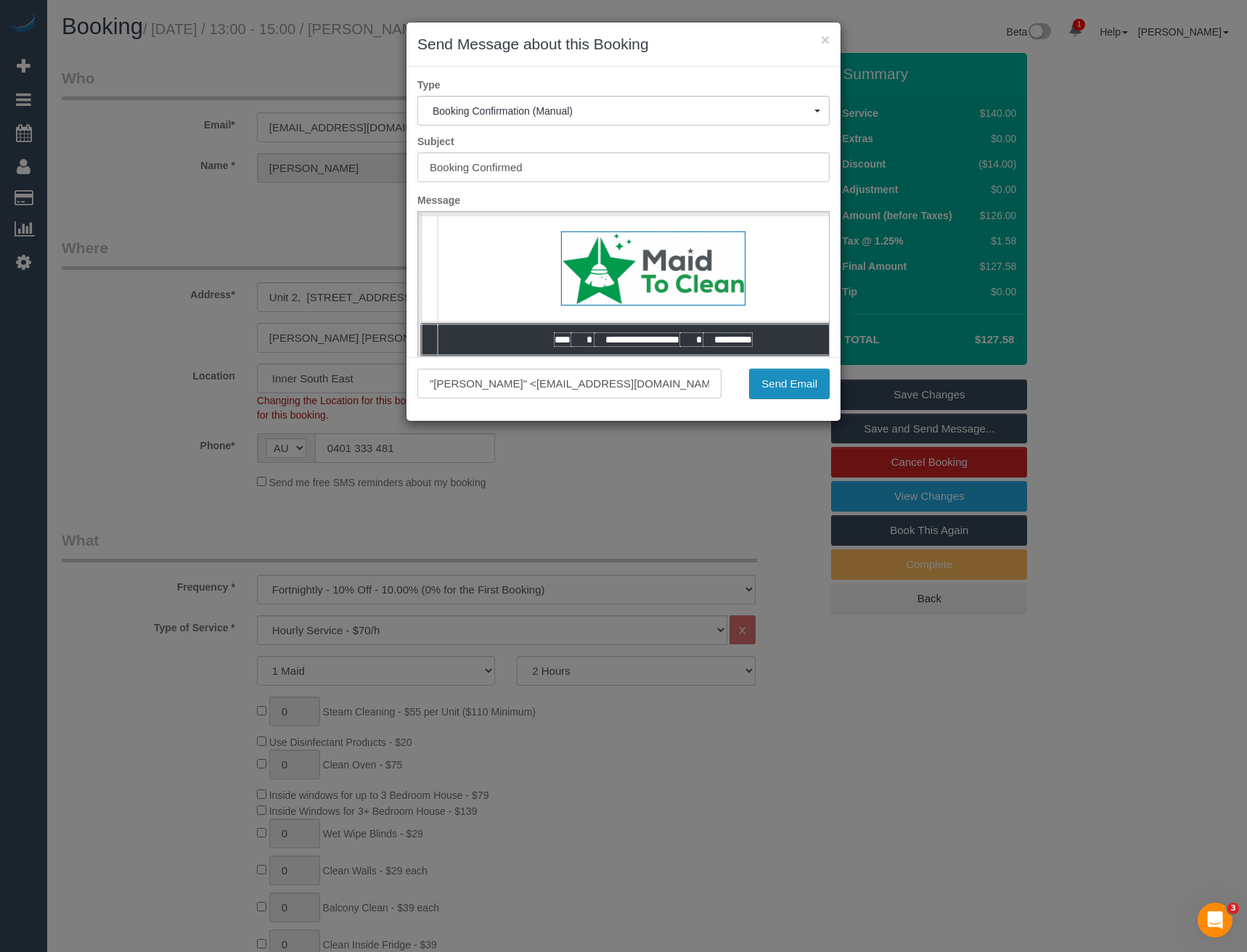
click at [779, 387] on button "Send Email" at bounding box center [788, 384] width 80 height 31
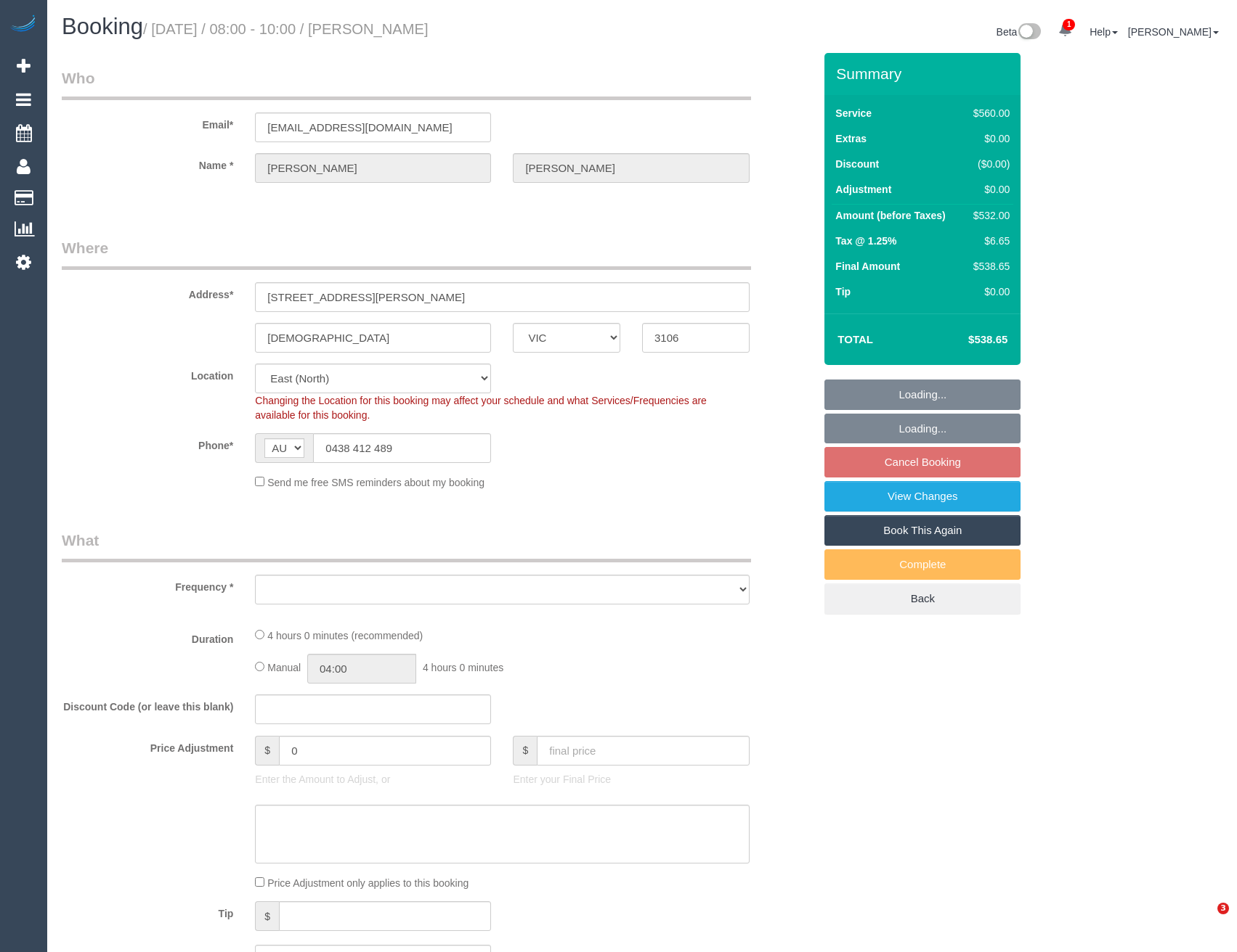
select select "VIC"
select select "string:stripe-pm_1QIMEW2GScqysDRVTgV6DieV"
select select "2"
select select "240"
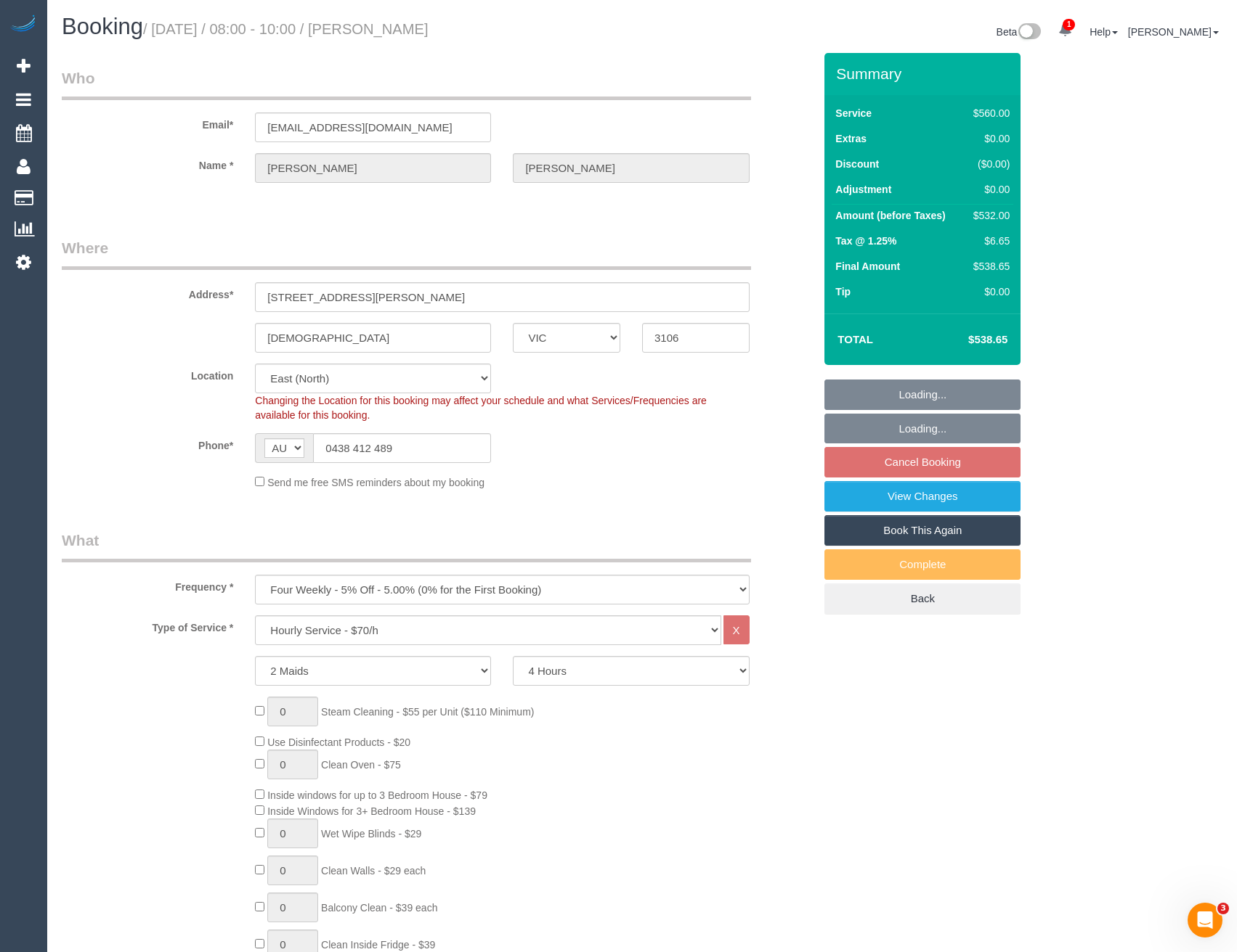
select select "object:1234"
select select "number:28"
select select "number:14"
select select "number:19"
select select "number:25"
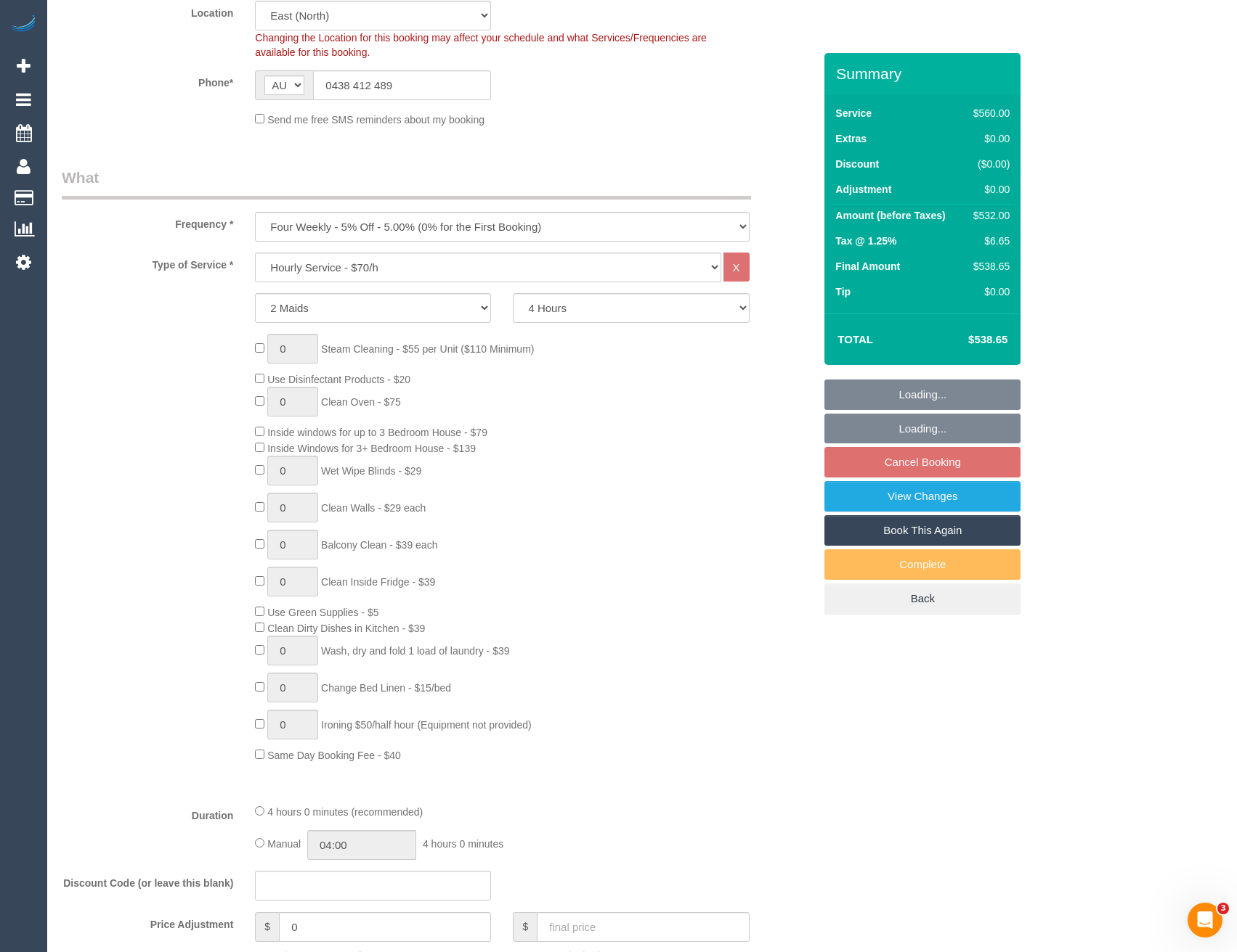
select select "spot2"
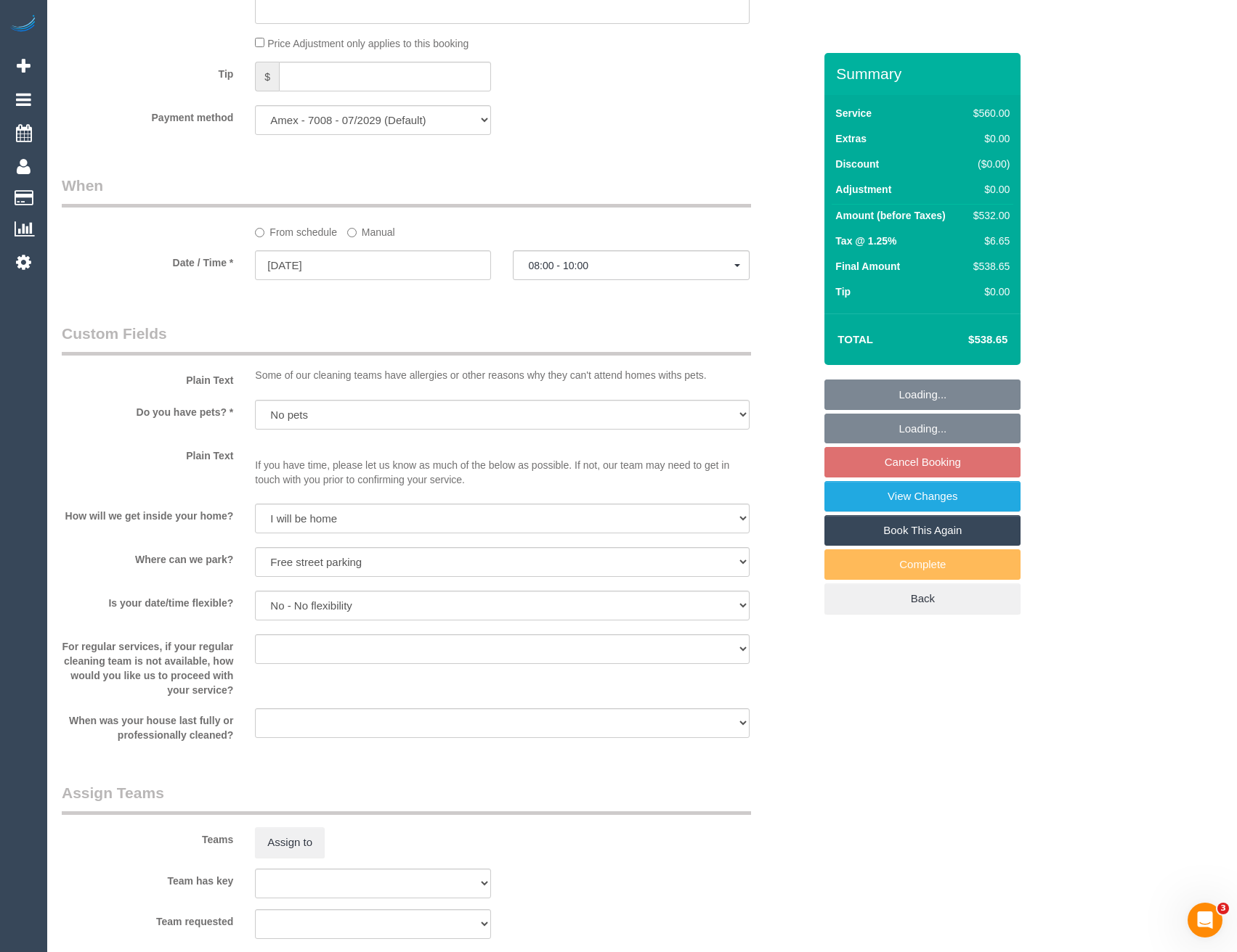
scroll to position [1670, 0]
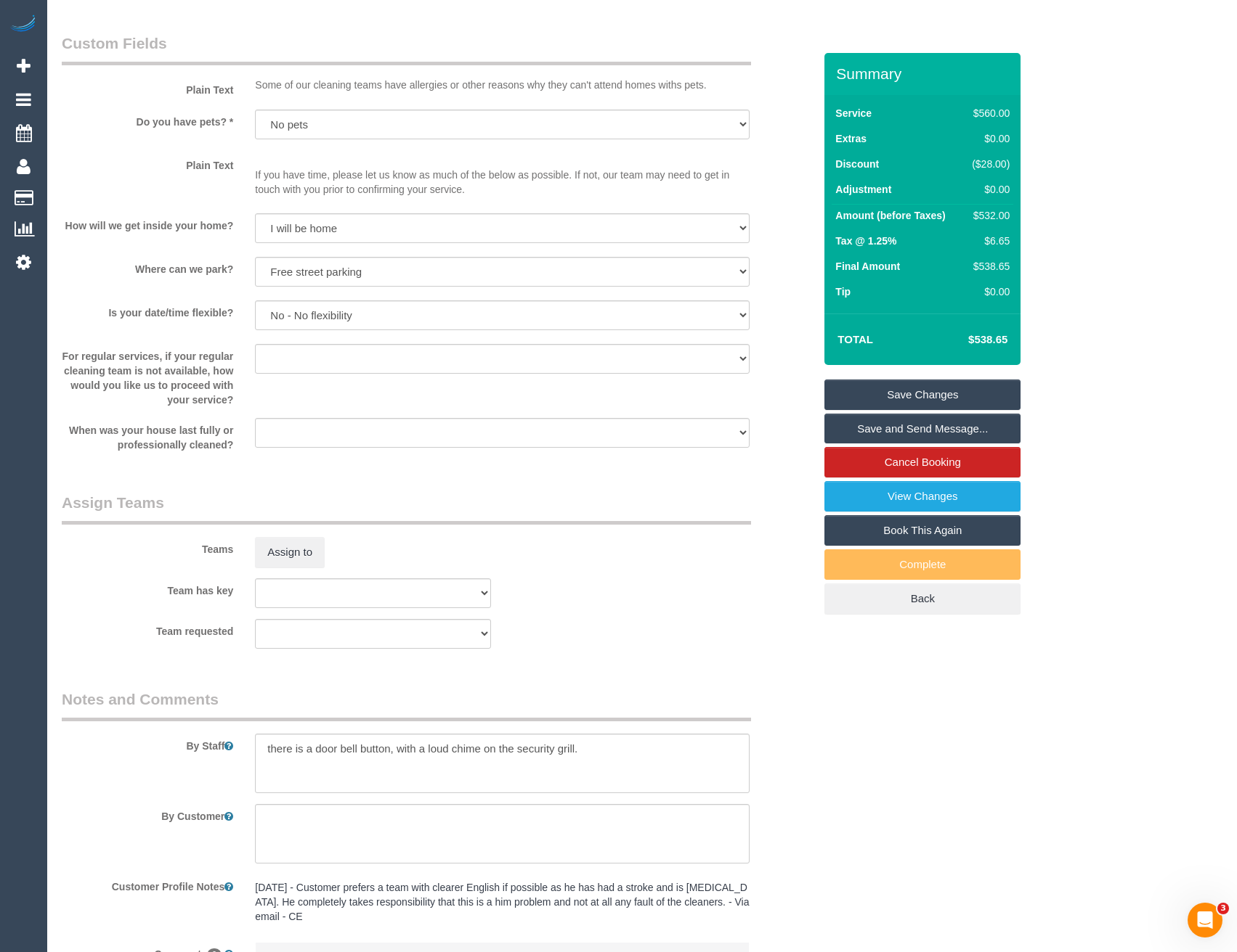
click at [307, 573] on sui-booking-teams "Teams Assign to Team has key (0) Office (1) Helen Trickett (FT) (1) Jeremy Law …" at bounding box center [437, 571] width 752 height 157
click at [306, 559] on button "Assign to" at bounding box center [289, 552] width 70 height 31
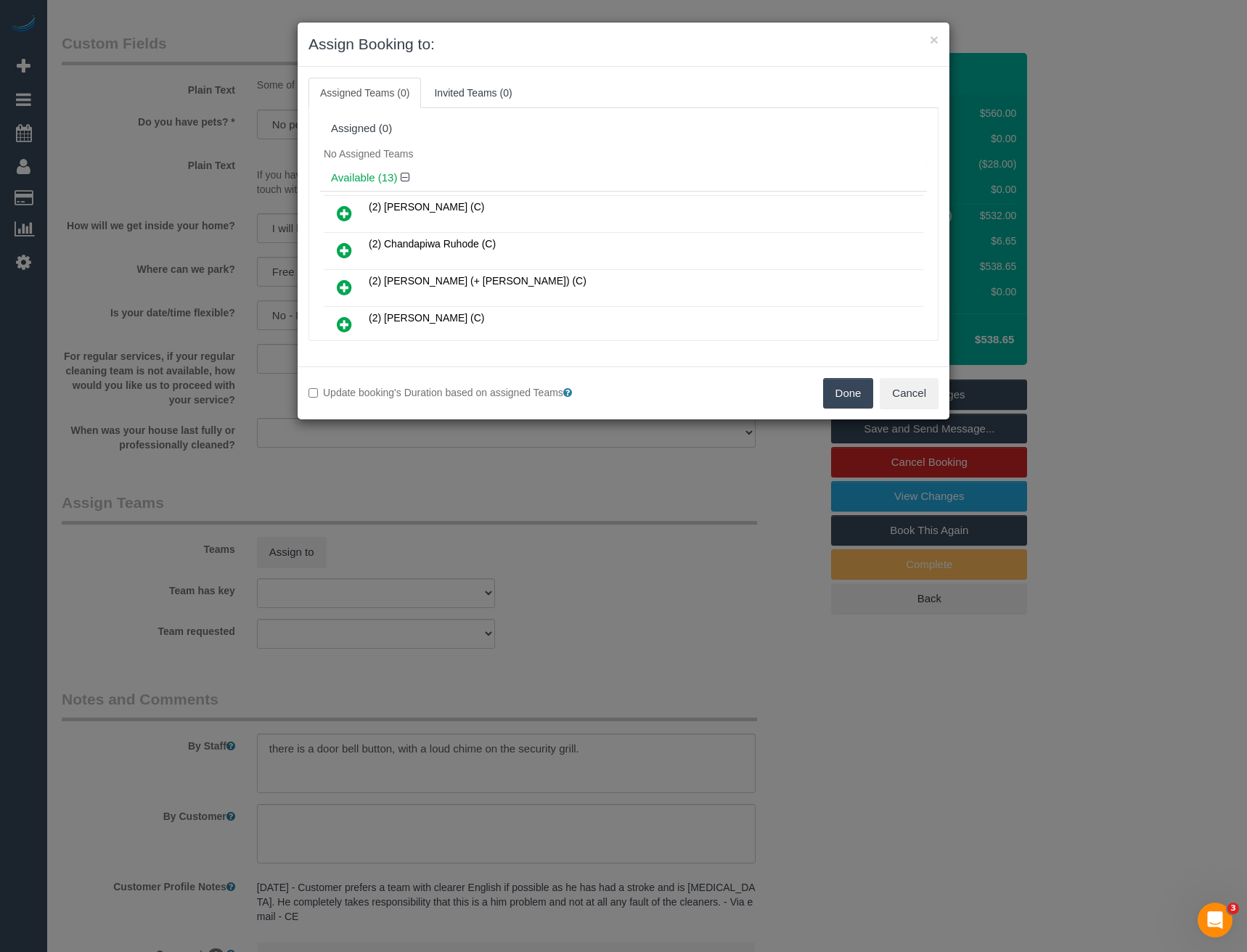
click at [524, 482] on div "× Assign Booking to: Assigned Teams (0) Invited Teams (0) Assigned (0) No Assig…" at bounding box center [623, 476] width 1247 height 952
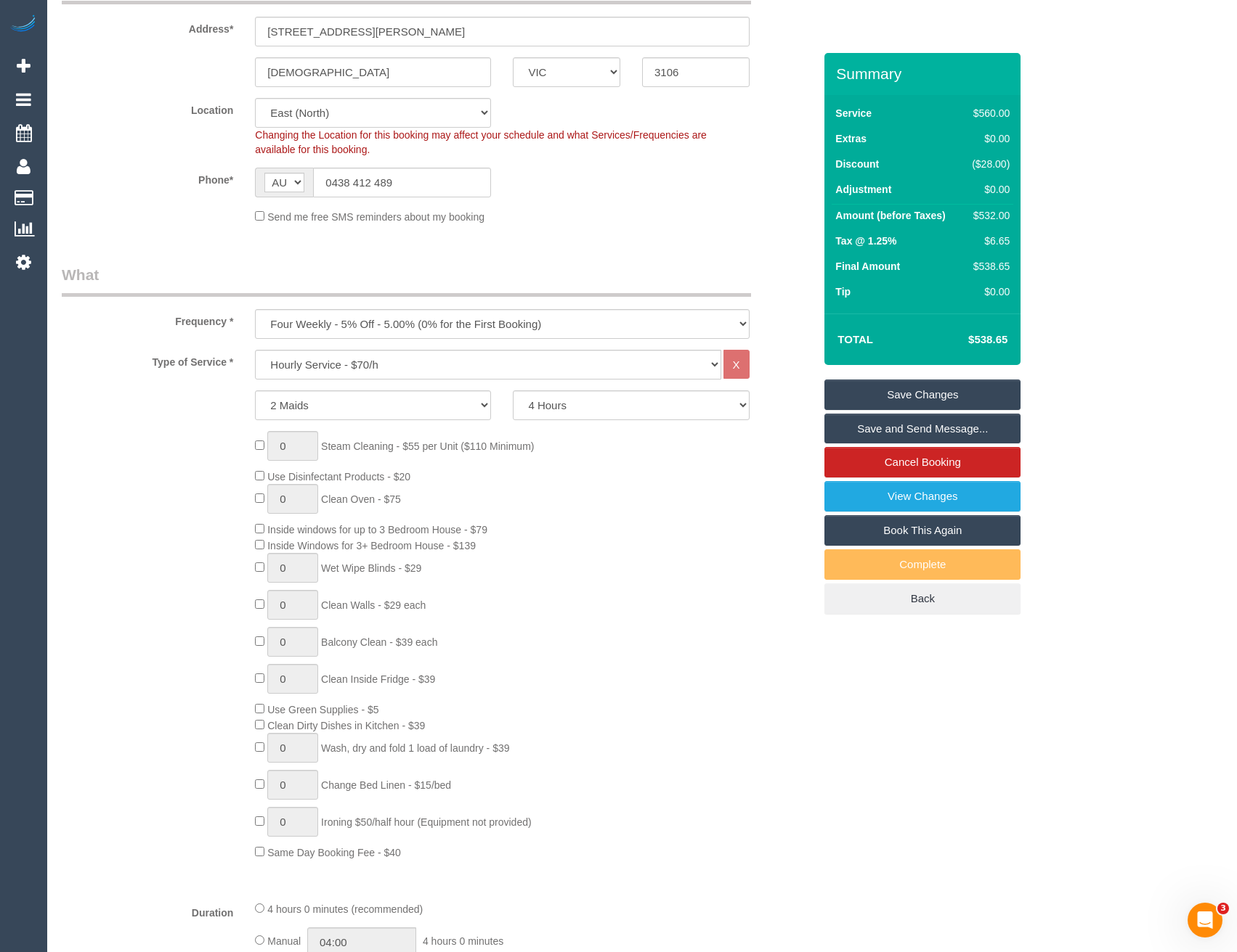
scroll to position [73, 0]
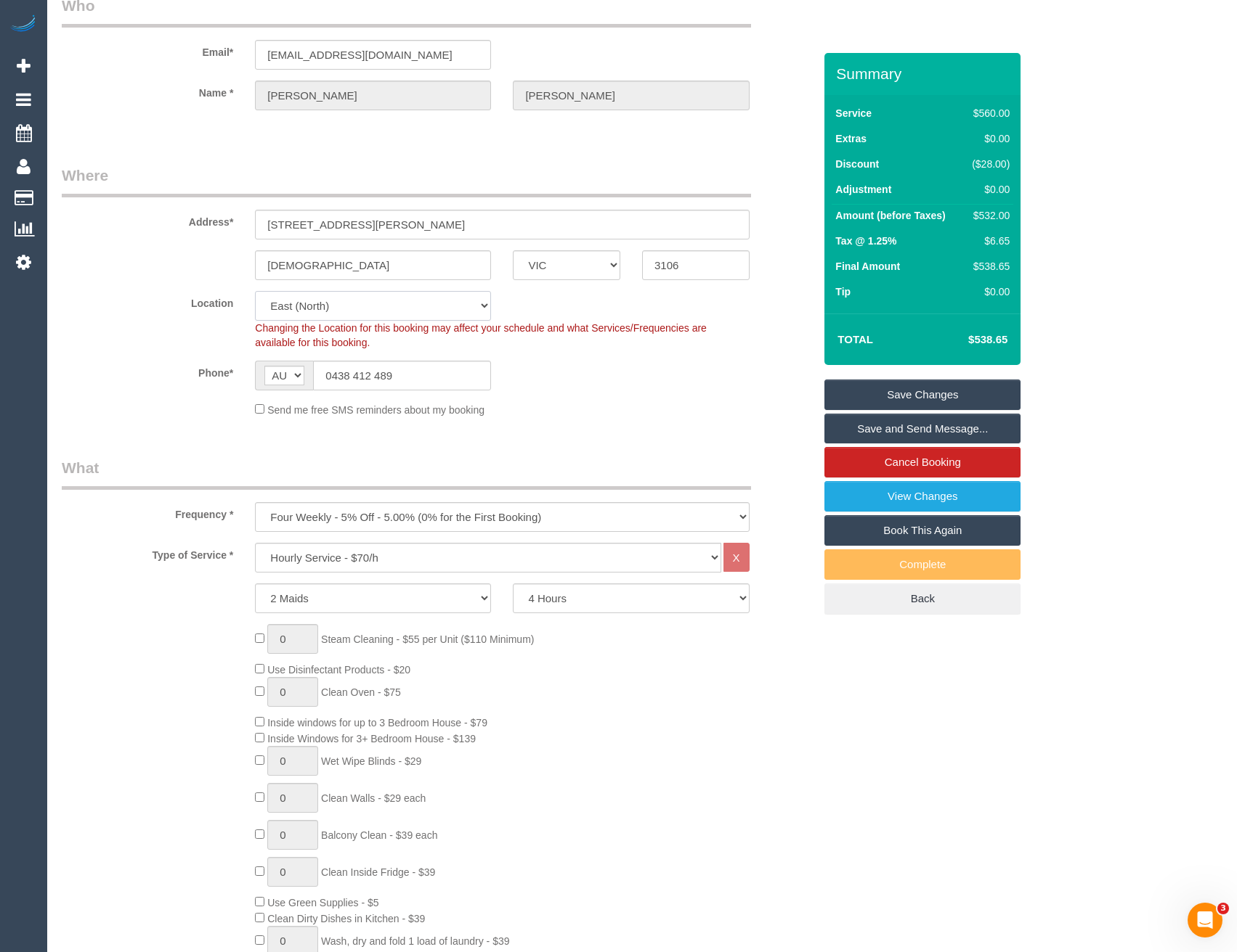
click at [346, 312] on select "Office City East (North) East (South) Inner East Inner North (East) Inner North…" at bounding box center [373, 306] width 236 height 30
select select "50"
click at [255, 291] on select "Office City East (North) East (South) Inner East Inner North (East) Inner North…" at bounding box center [373, 306] width 236 height 30
click at [535, 400] on sui-booking-location "Location Office City East (North) East (South) Inner East Inner North (East) In…" at bounding box center [437, 354] width 752 height 127
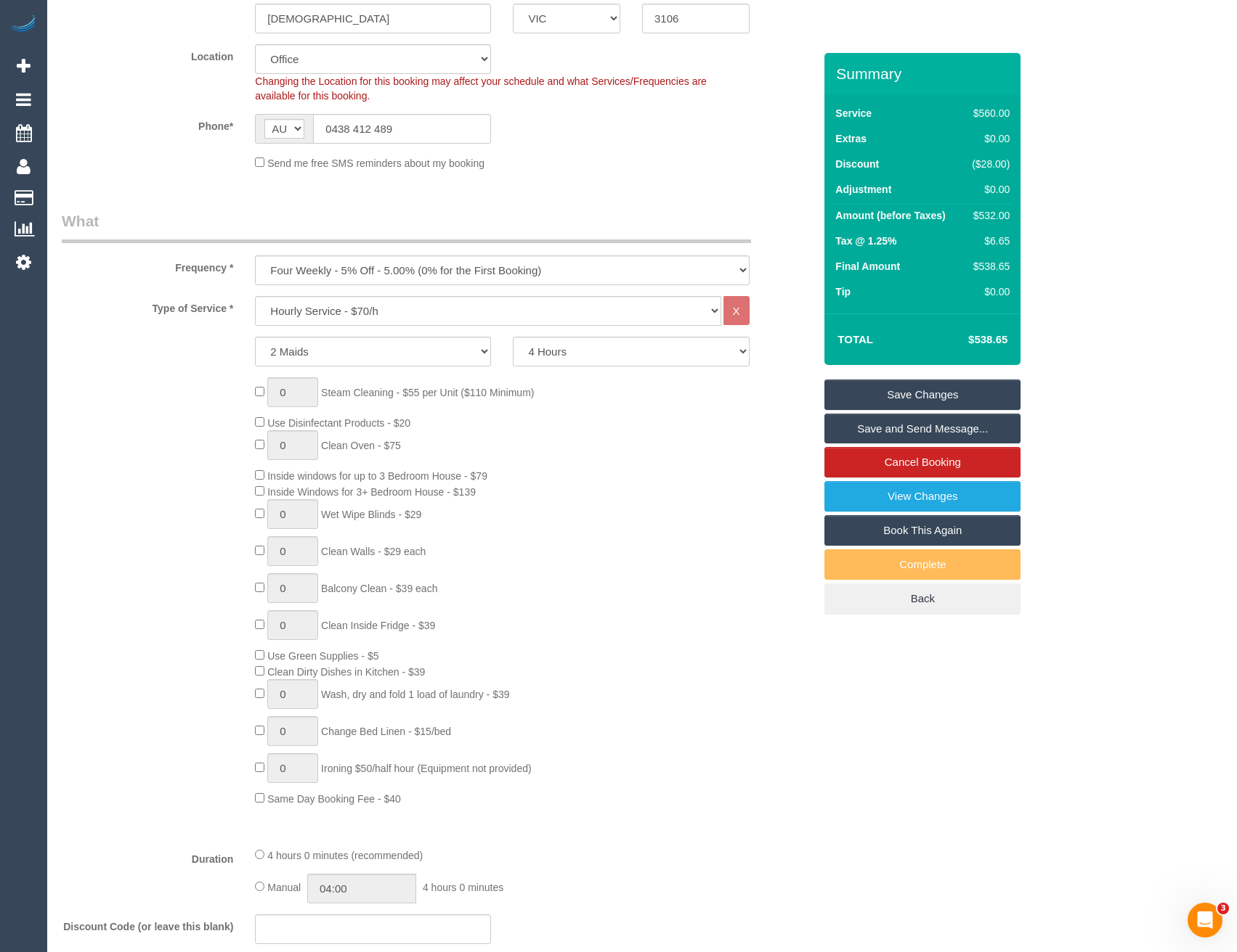
select select "object:3007"
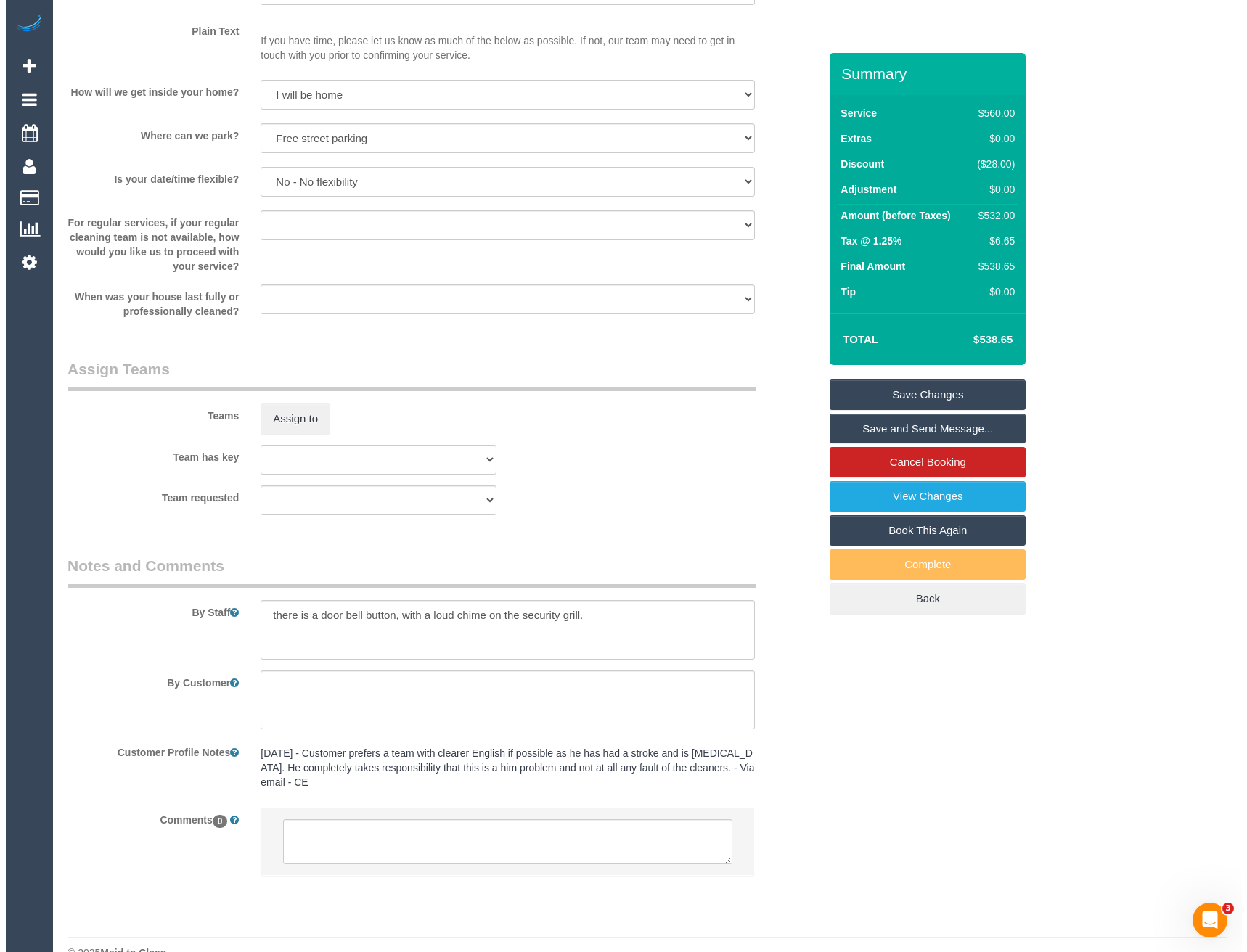
scroll to position [1912, 0]
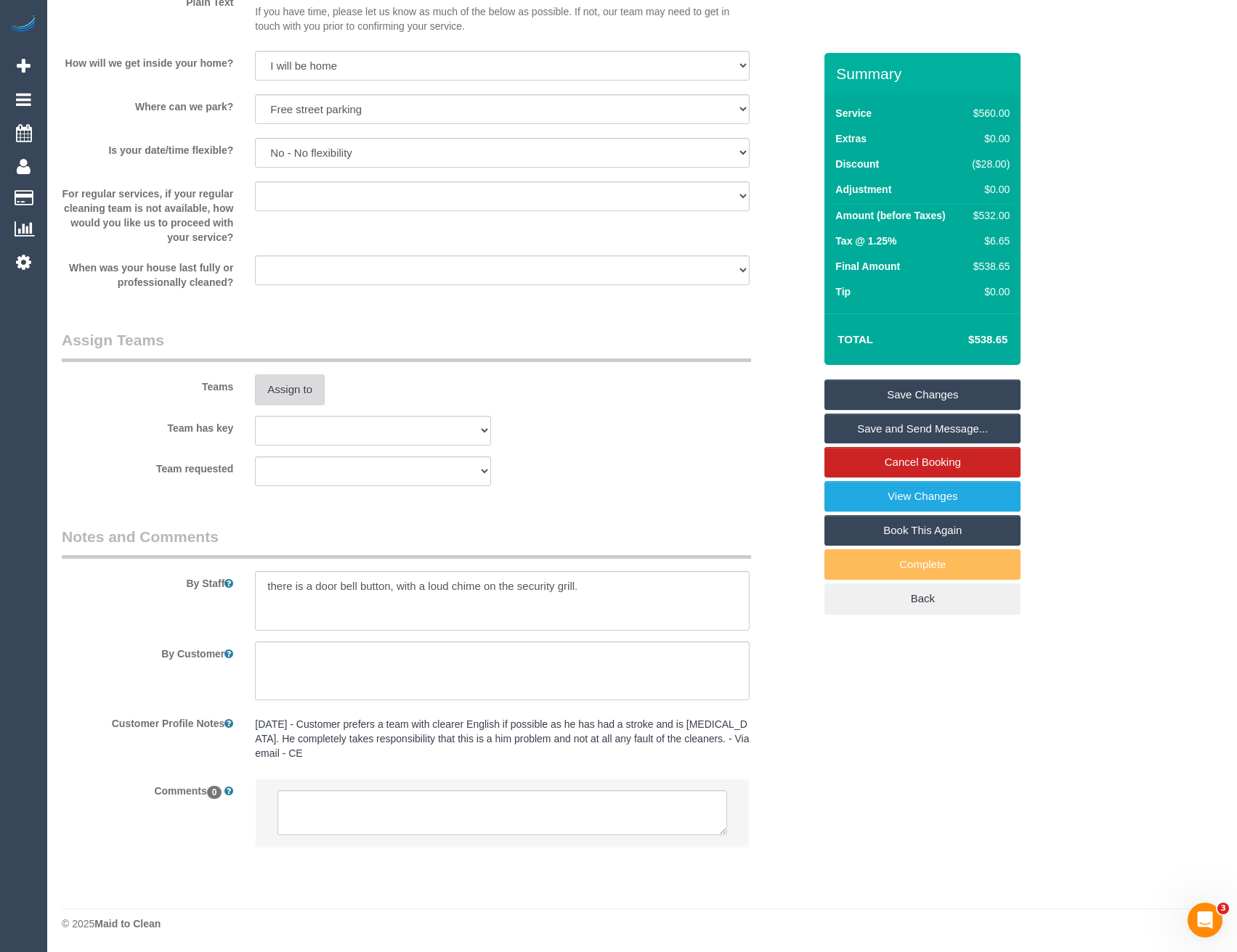
click at [281, 395] on button "Assign to" at bounding box center [289, 390] width 70 height 31
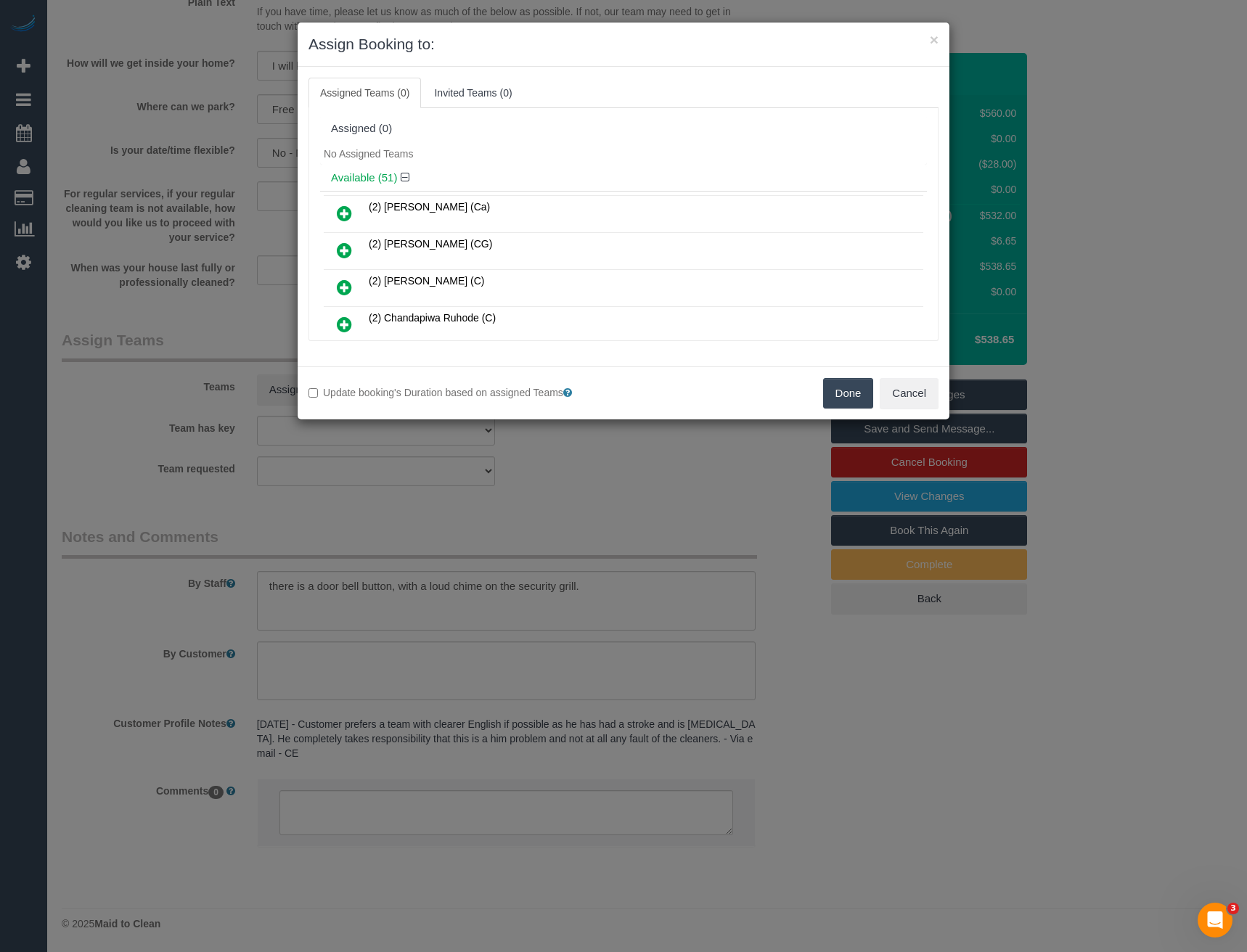
scroll to position [1023, 0]
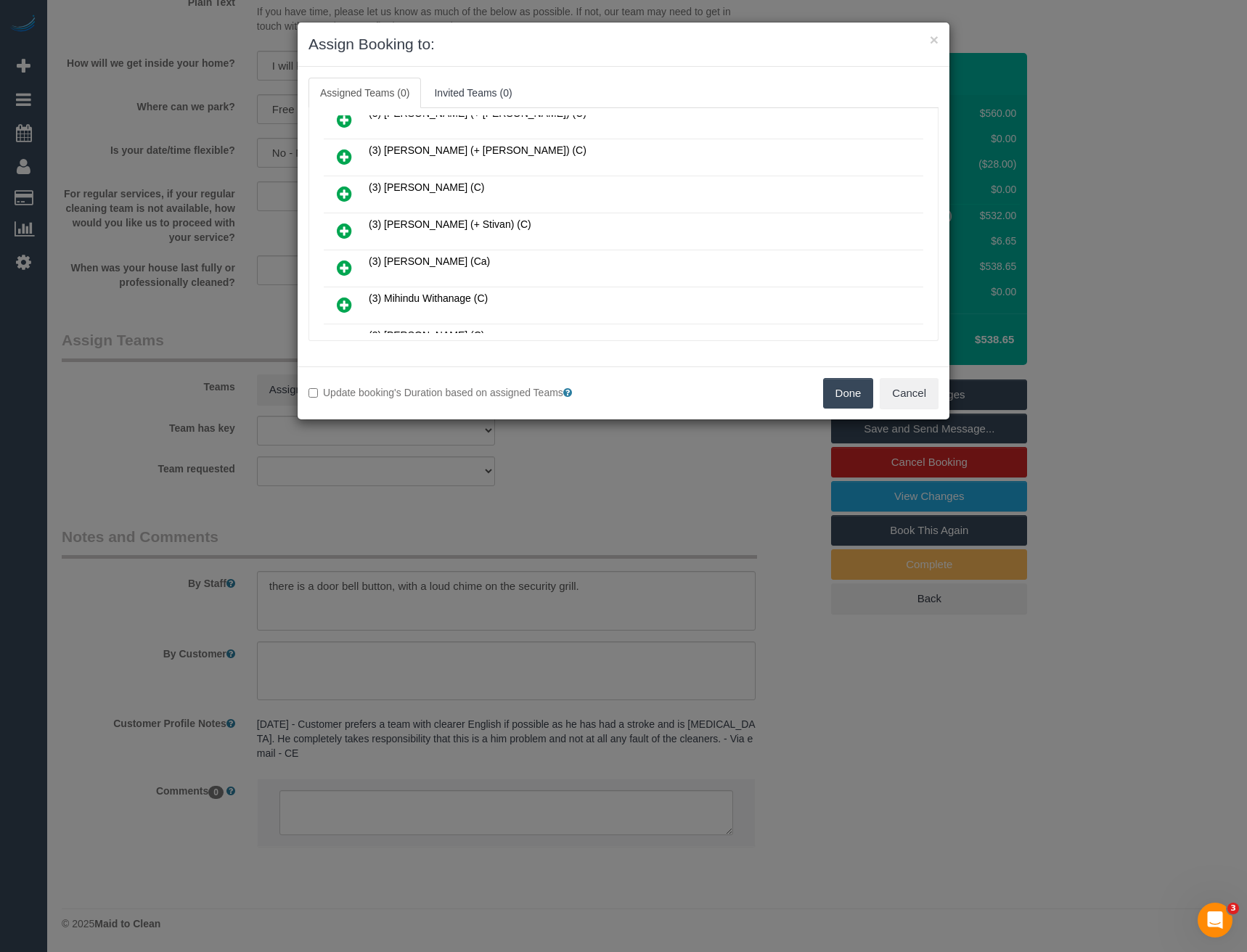
click at [345, 234] on icon at bounding box center [344, 231] width 15 height 17
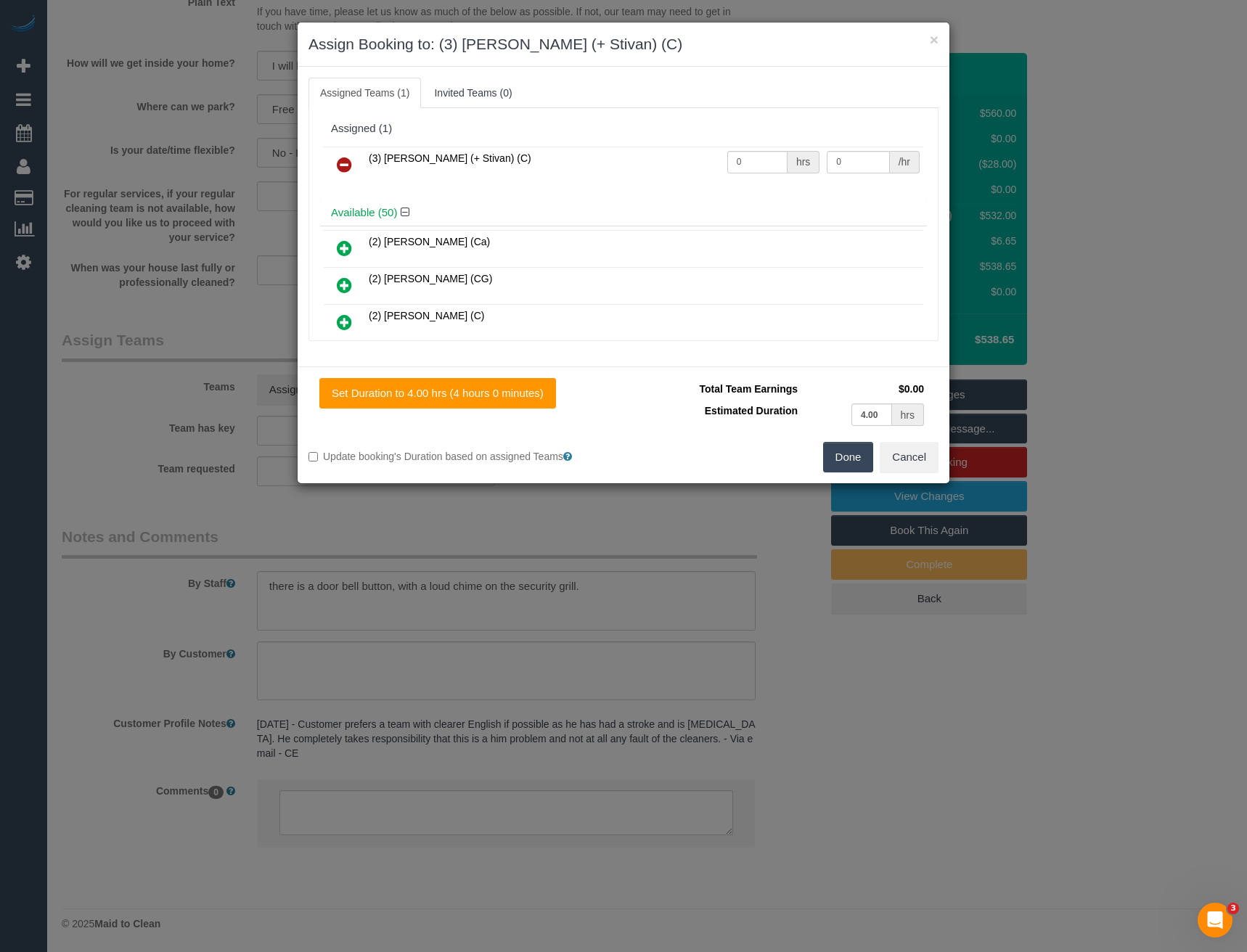
scroll to position [1391, 0]
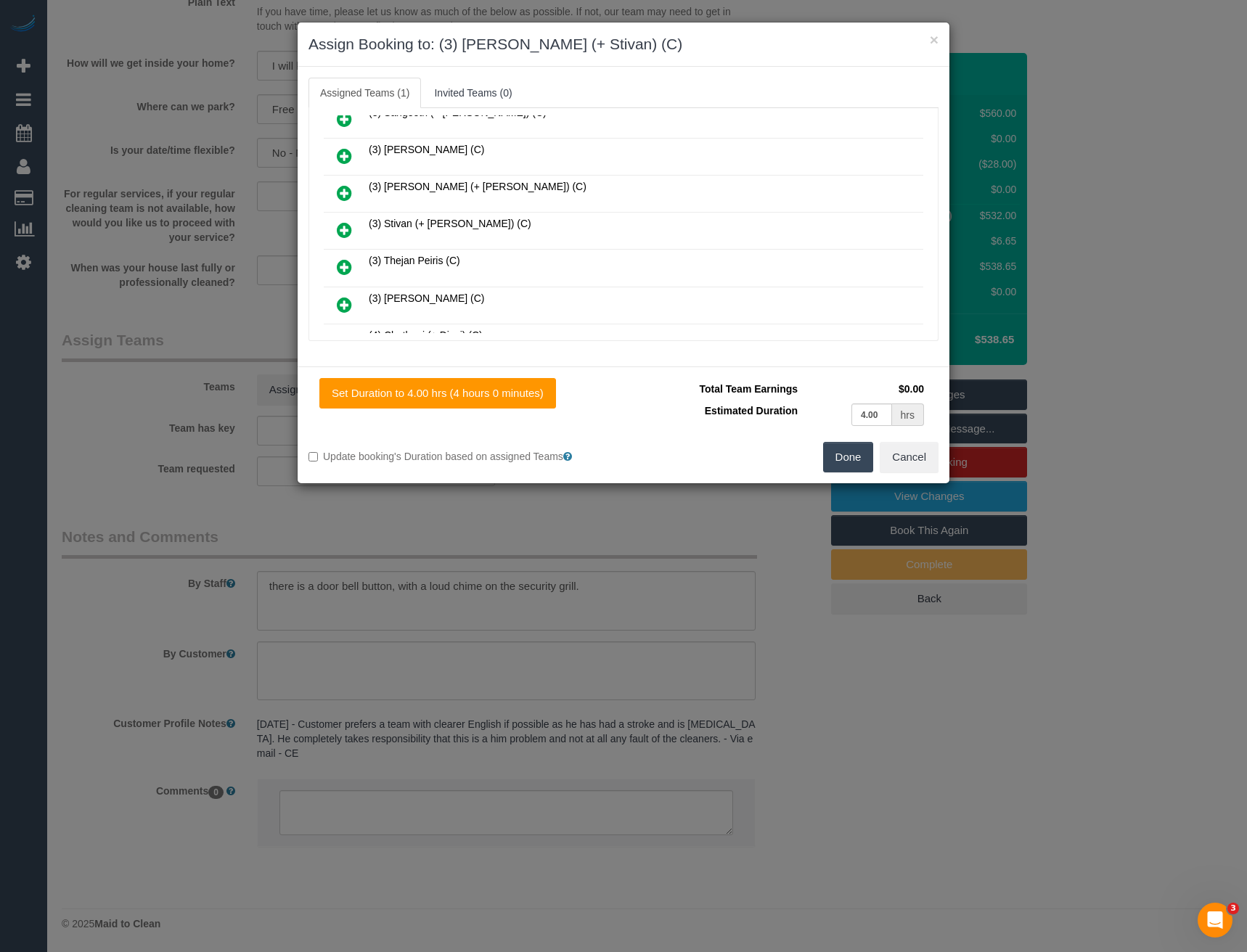
drag, startPoint x: 342, startPoint y: 231, endPoint x: 522, endPoint y: 240, distance: 180.2
click at [343, 231] on icon at bounding box center [344, 230] width 15 height 17
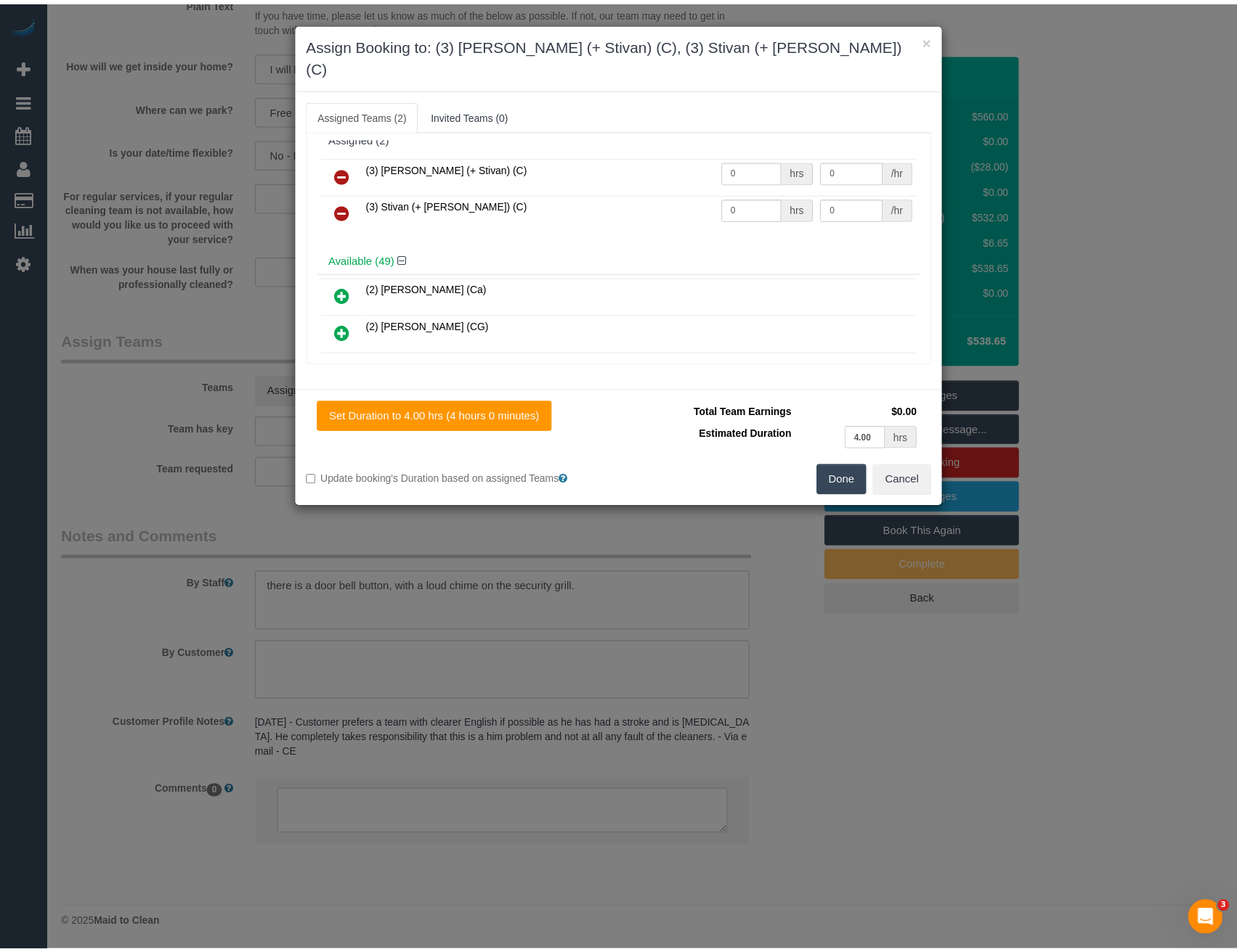
scroll to position [0, 0]
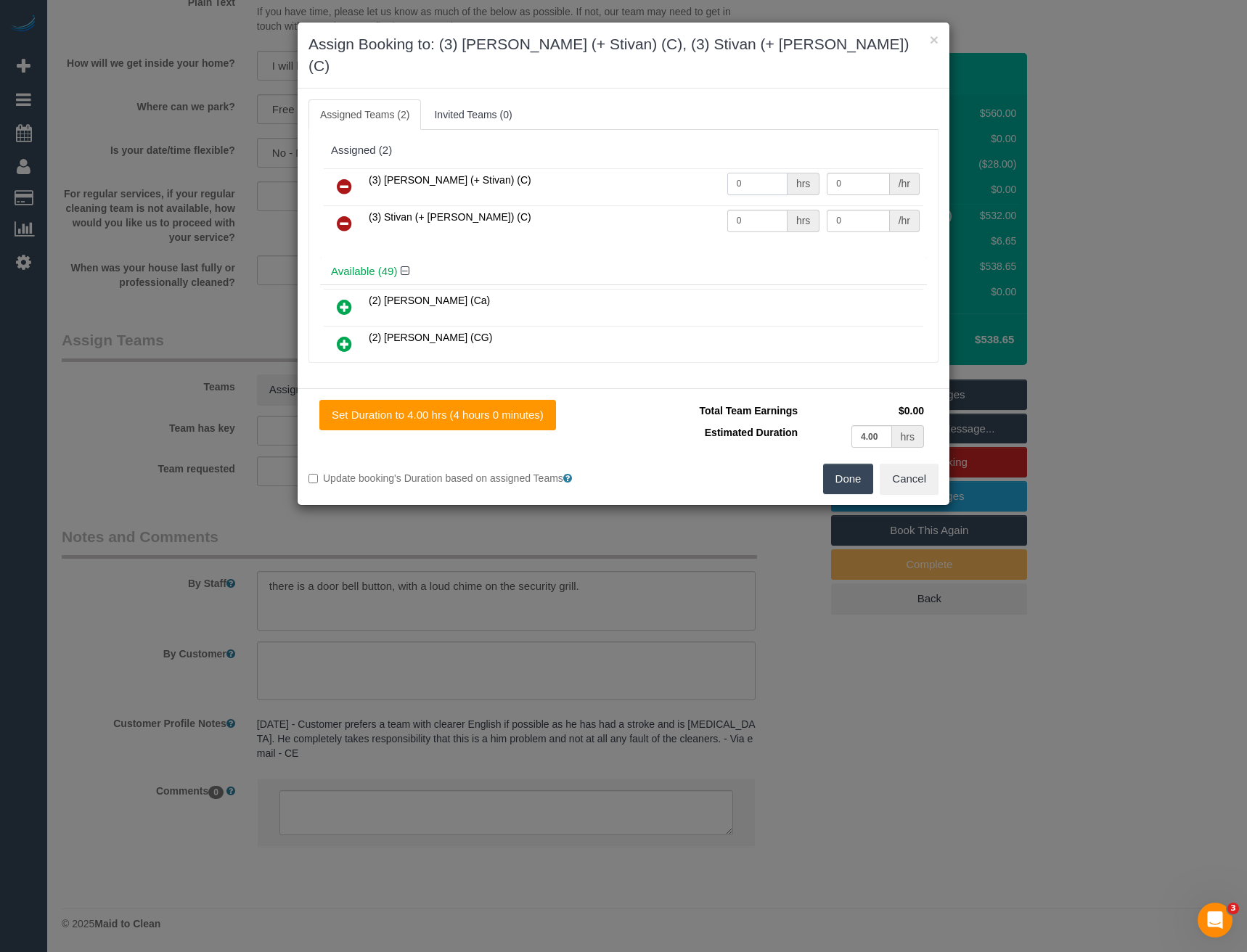
drag, startPoint x: 759, startPoint y: 165, endPoint x: 620, endPoint y: 164, distance: 139.0
click at [642, 168] on tr "(3) Krunal (+ Stivan) (C) 0 hrs 0 /hr" at bounding box center [624, 187] width 600 height 37
type input "4"
type input "35"
drag, startPoint x: 696, startPoint y: 206, endPoint x: 624, endPoint y: 205, distance: 72.0
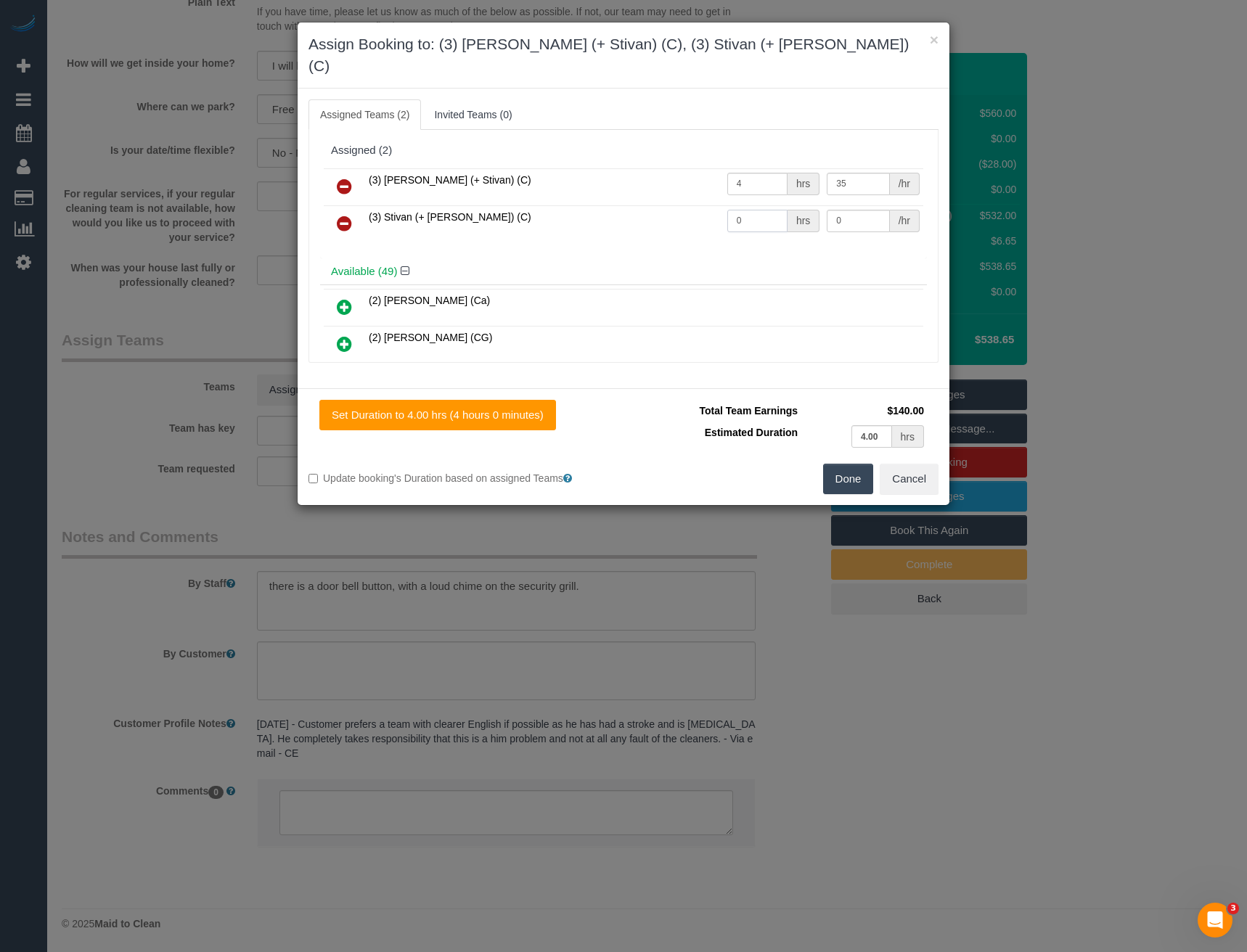
click at [630, 205] on tr "(3) Stivan (+ Krunal) (C) 0 hrs 0 /hr" at bounding box center [624, 223] width 600 height 37
type input "4"
type input "35"
click at [841, 463] on button "Done" at bounding box center [848, 479] width 51 height 31
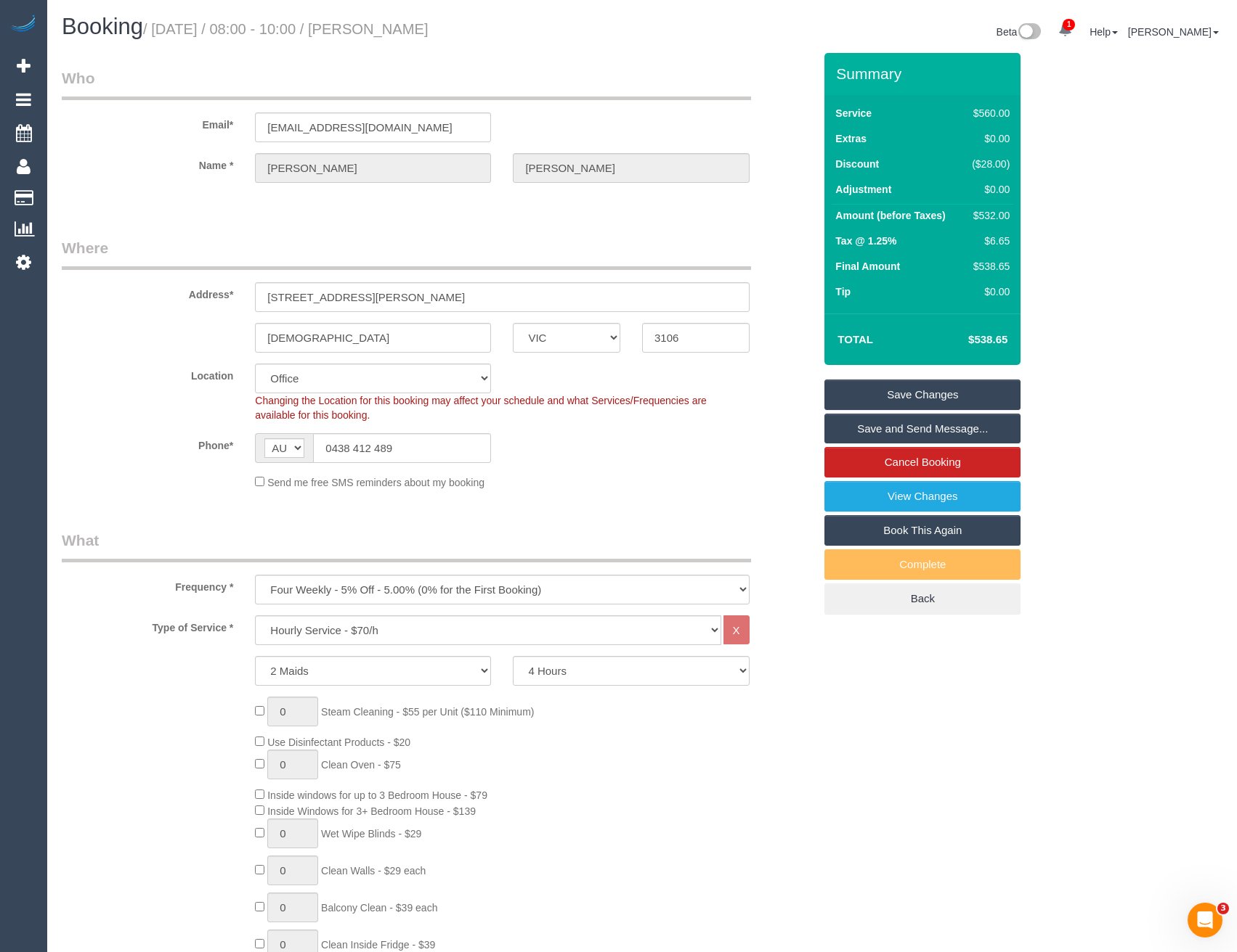
click at [888, 429] on link "Save and Send Message..." at bounding box center [922, 430] width 196 height 31
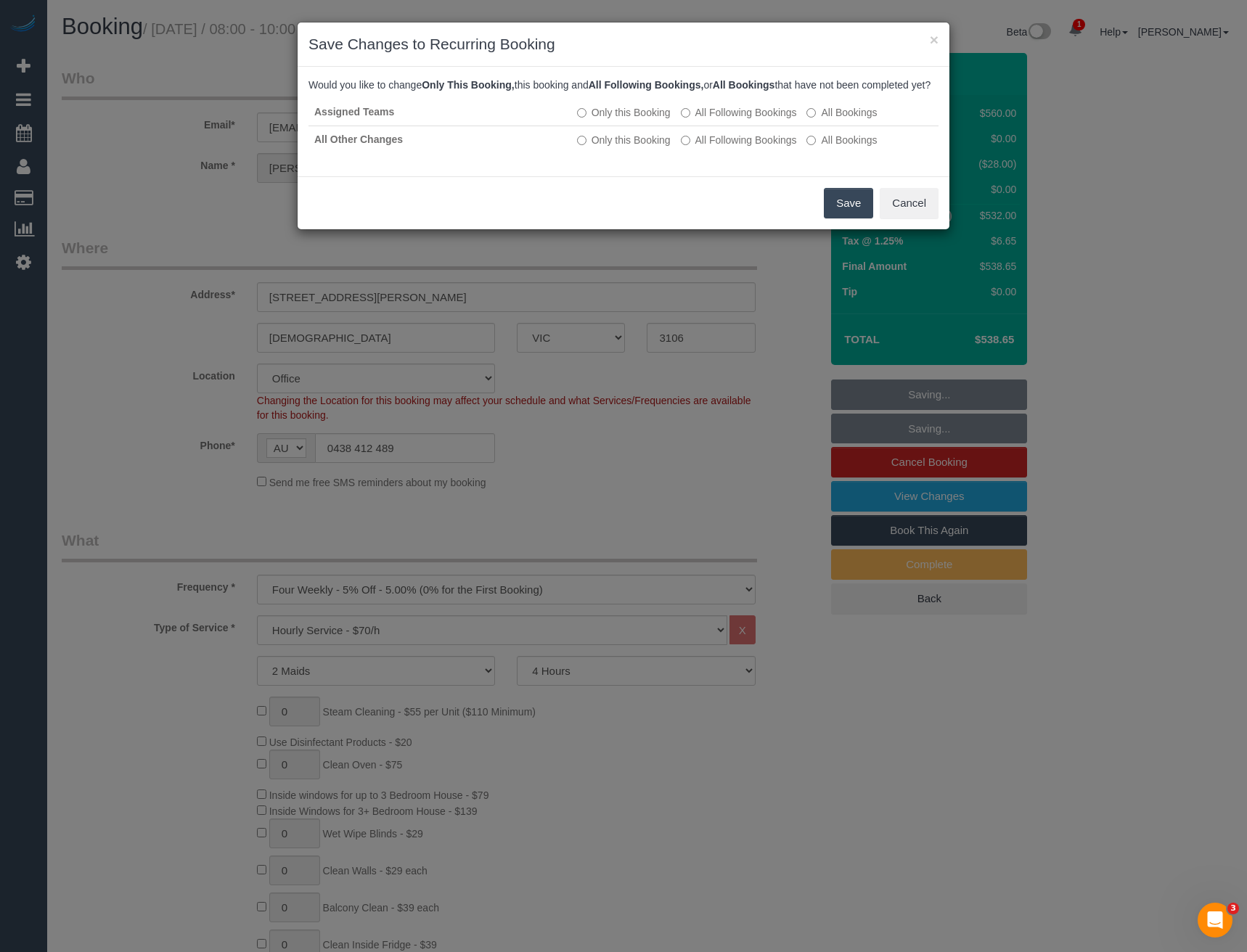
click at [838, 214] on button "Save" at bounding box center [848, 203] width 49 height 31
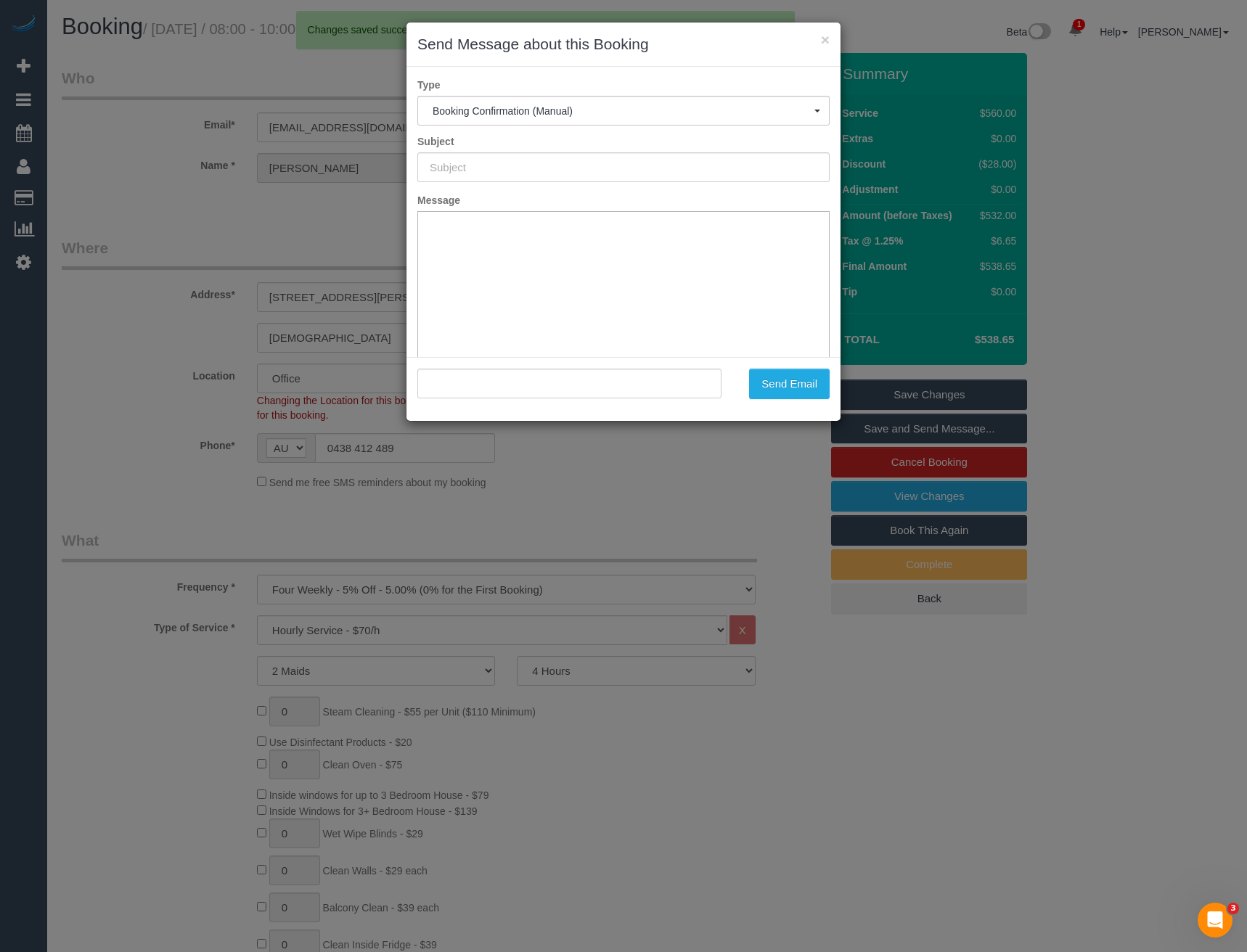
type input "Booking Confirmed"
type input ""David Mateer" <noonamena@bigpond.com>"
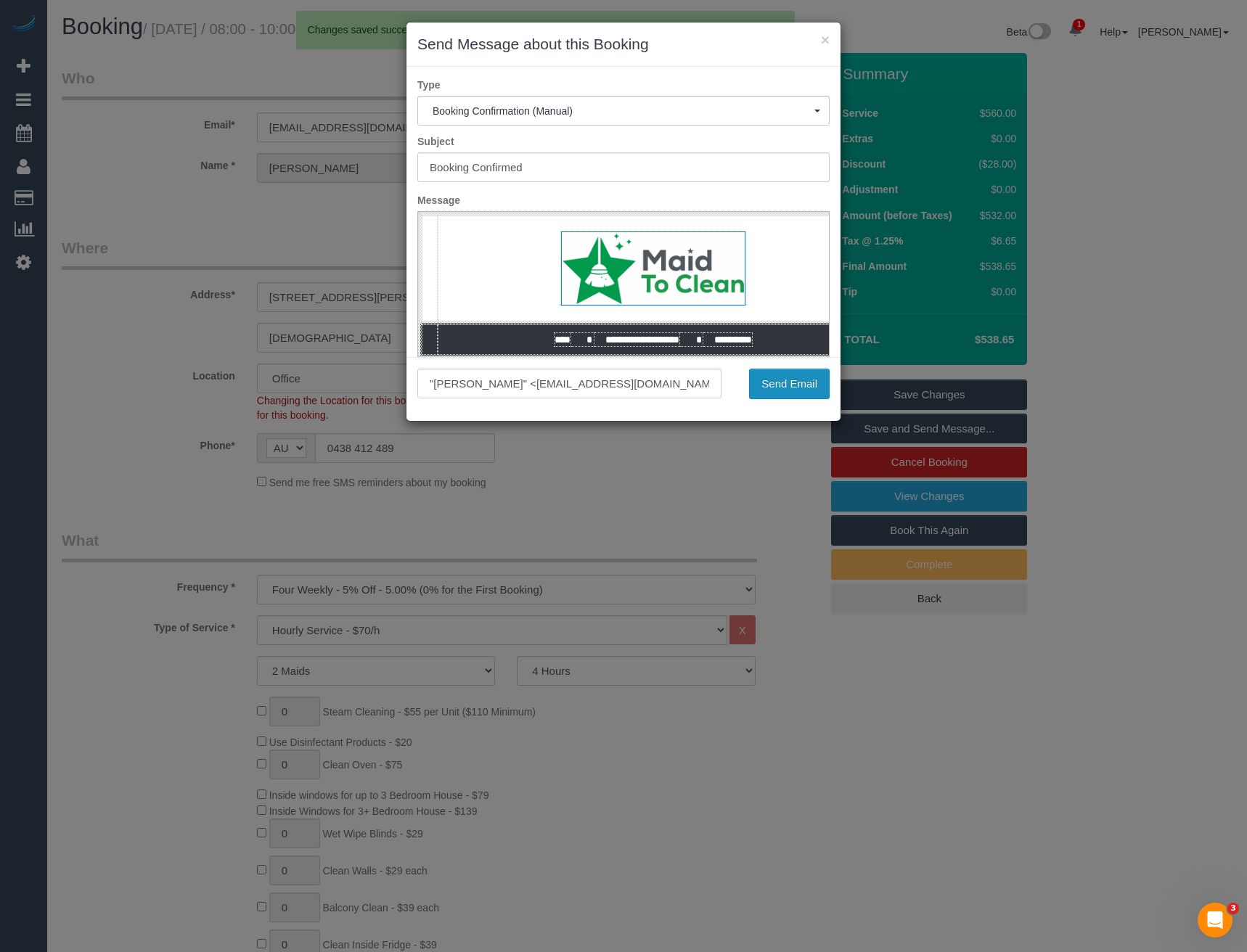
click at [778, 388] on button "Send Email" at bounding box center [788, 384] width 80 height 31
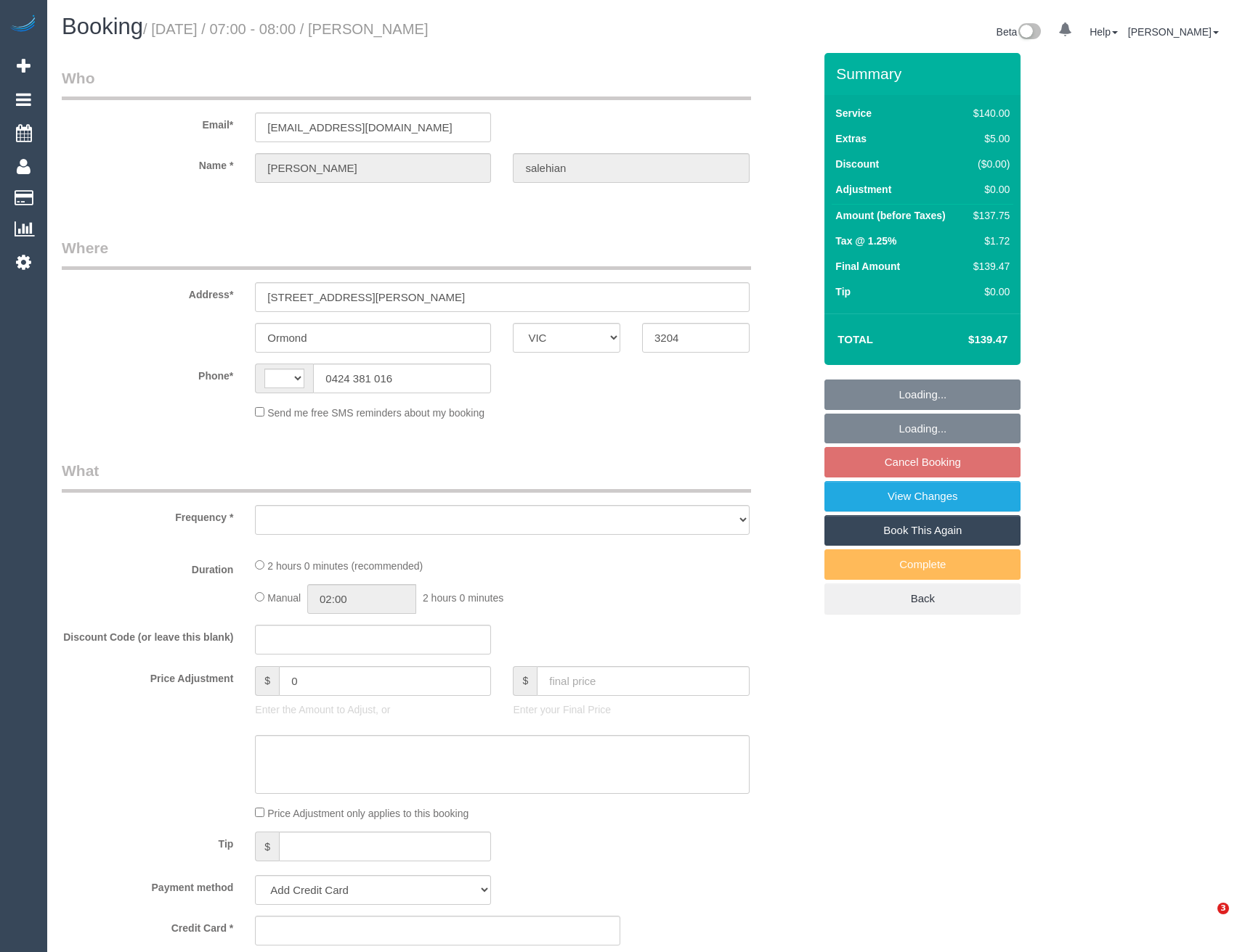
select select "VIC"
select select "string:AU"
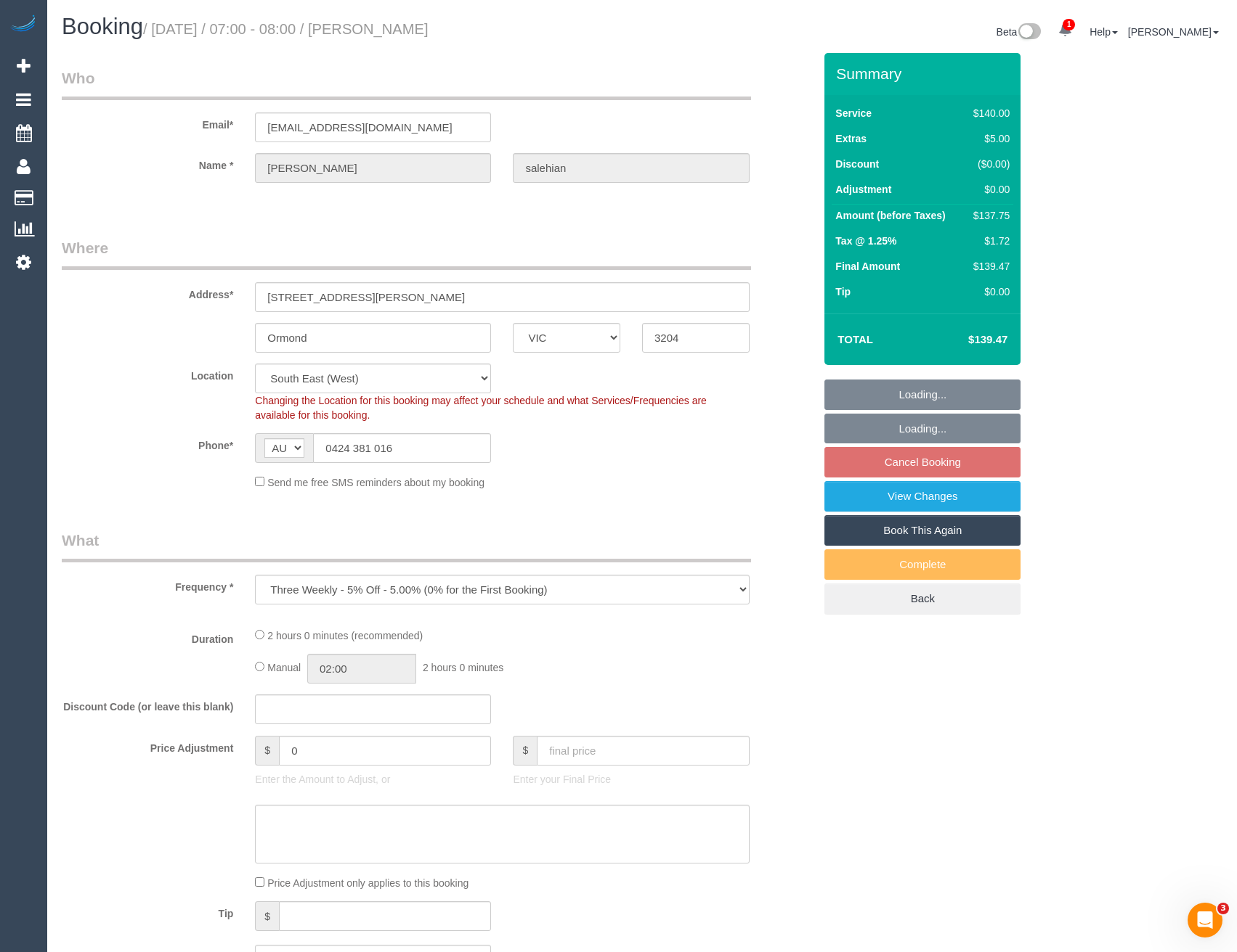
select select "object:705"
select select "string:stripe-pm_1QZ5Qn2GScqysDRVFihk4EHb"
select select "number:28"
select select "number:14"
select select "number:18"
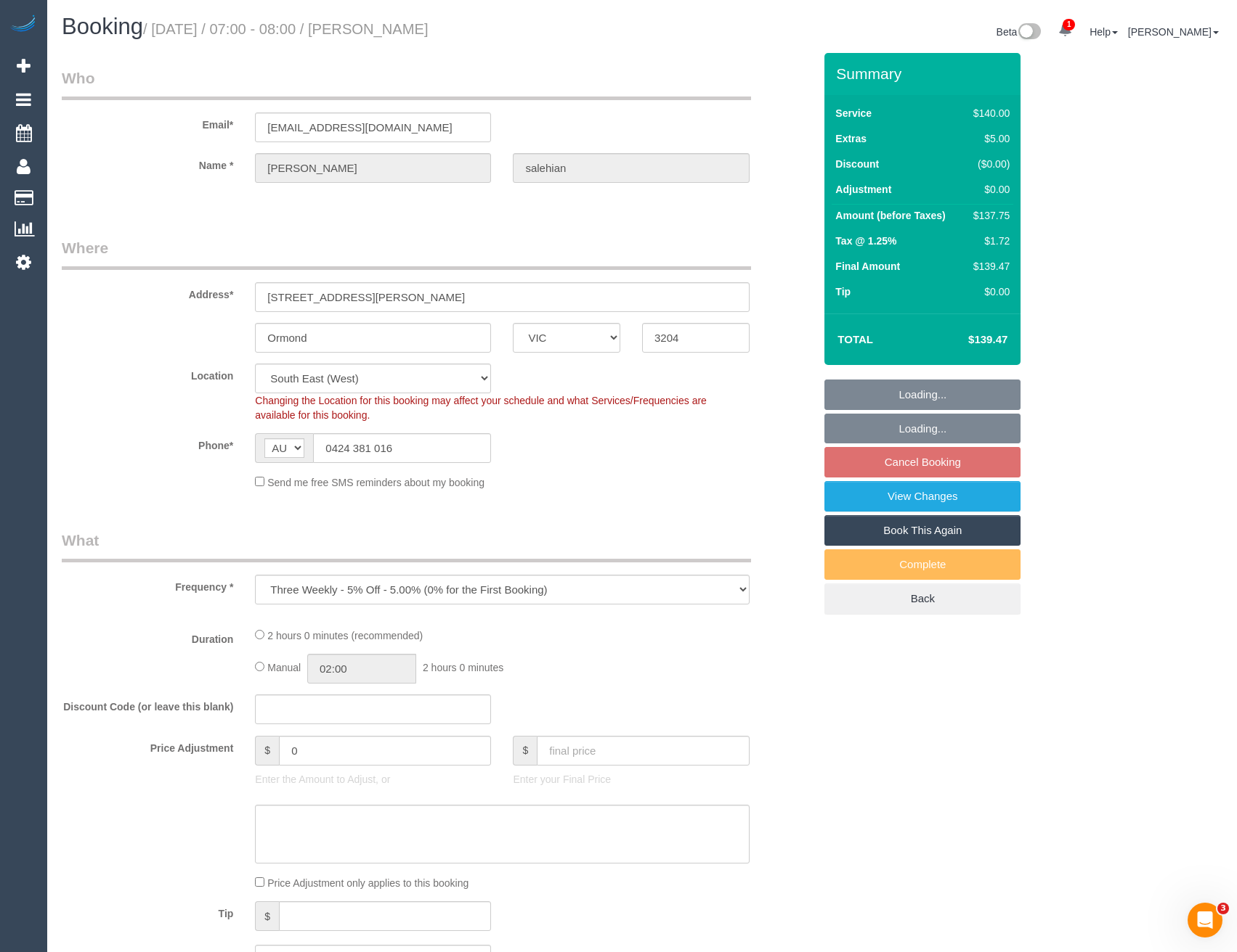
select select "number:22"
select select "number:34"
select select "number:13"
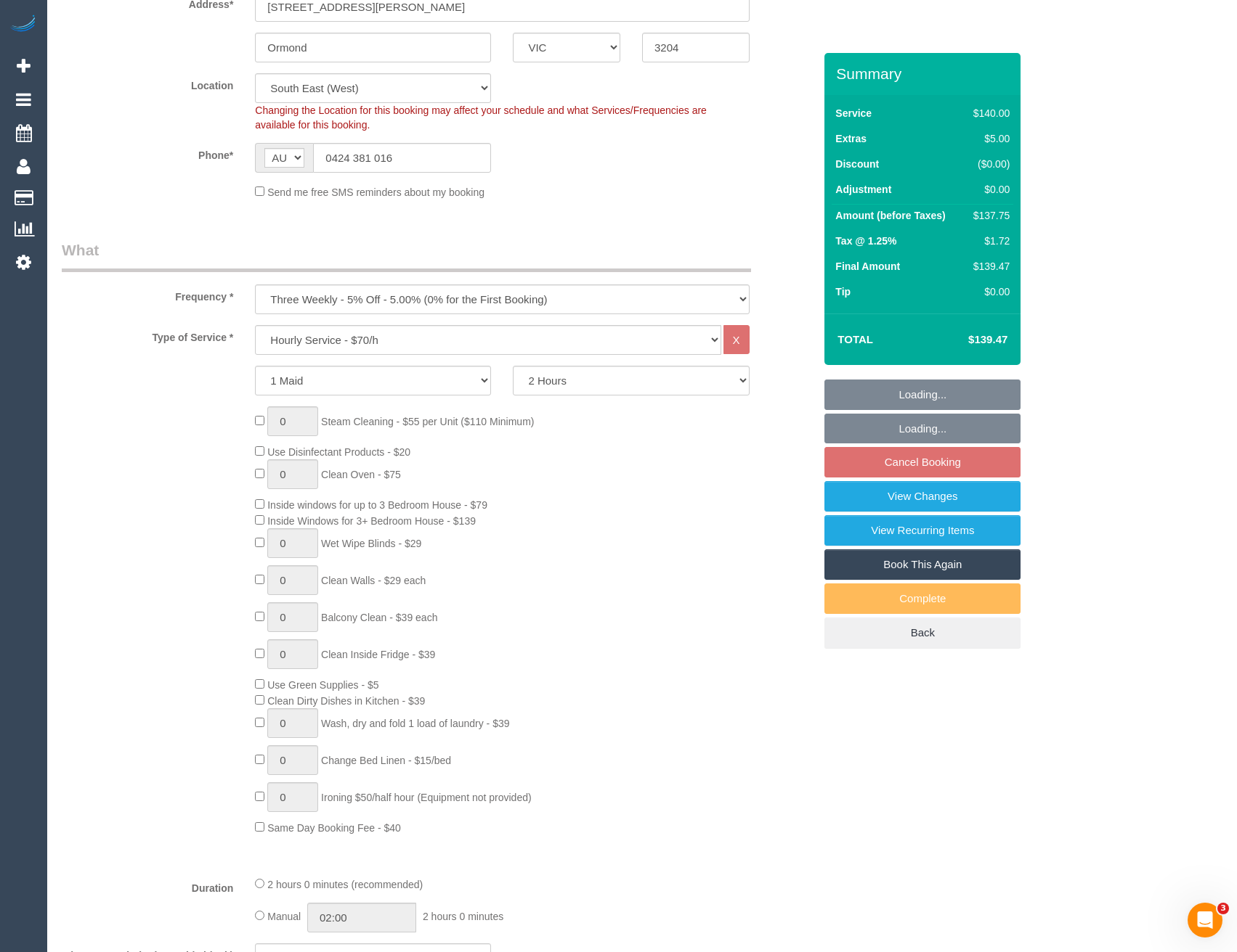
select select "spot1"
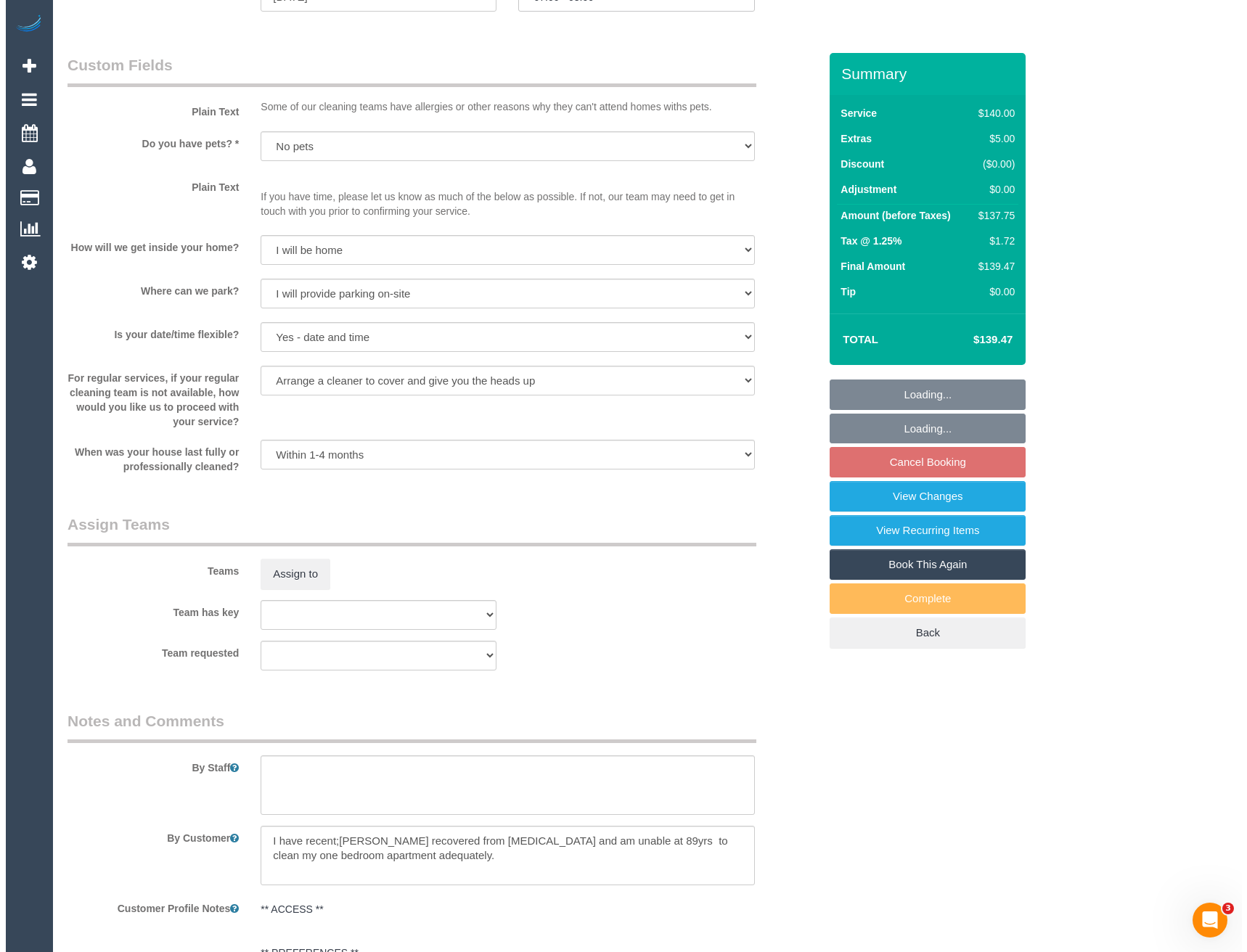
scroll to position [1742, 0]
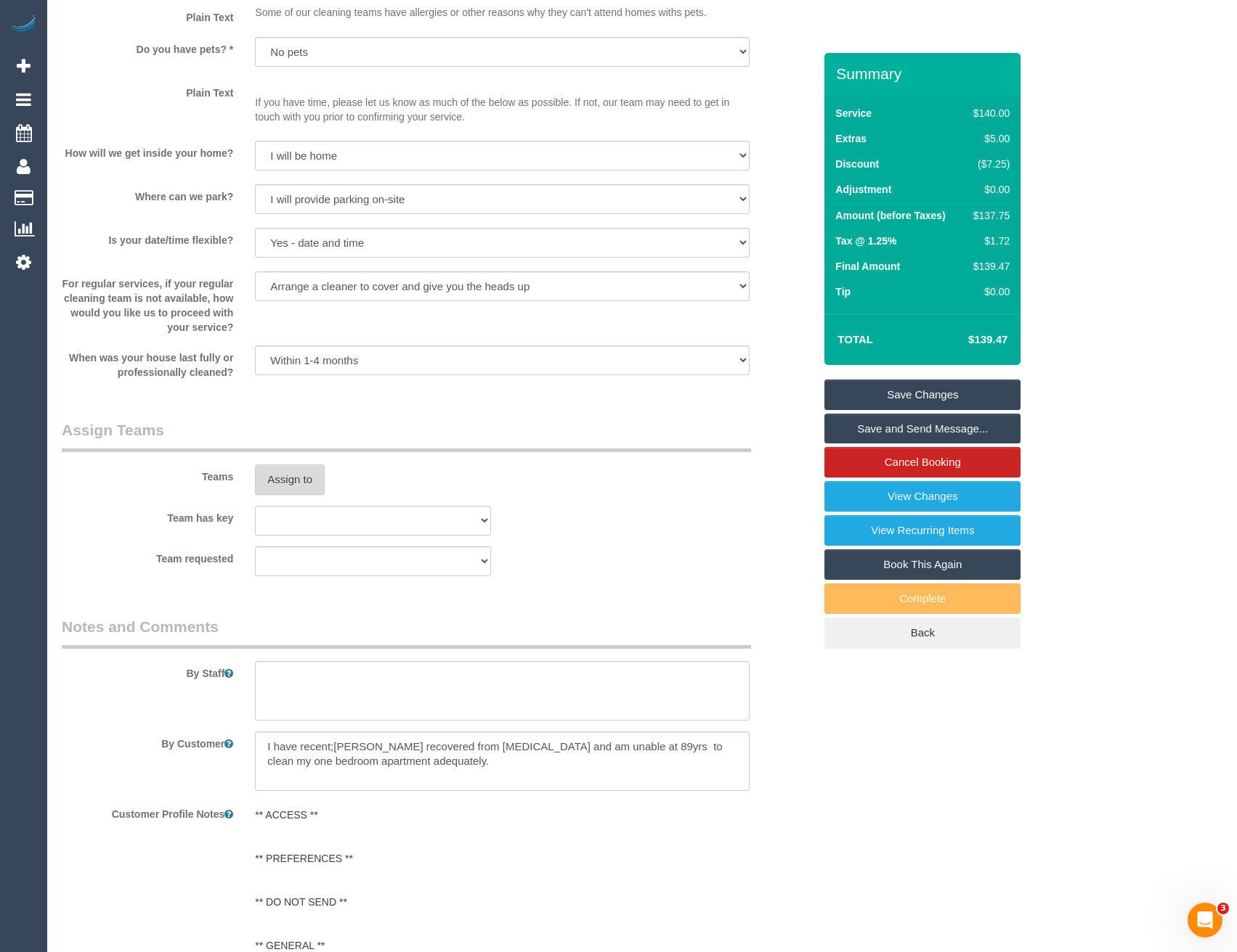
click at [289, 476] on button "Assign to" at bounding box center [289, 480] width 70 height 31
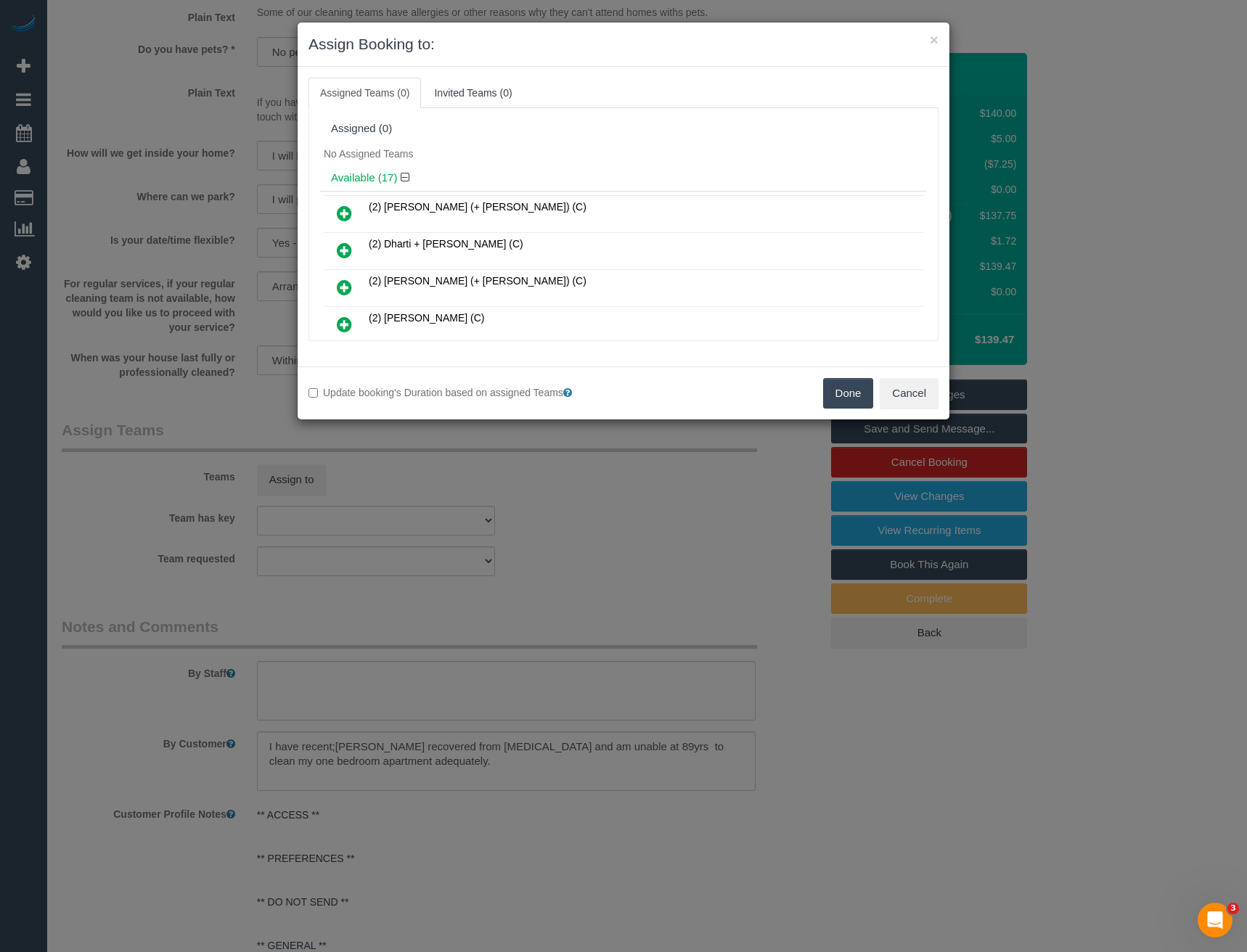
scroll to position [465, 0]
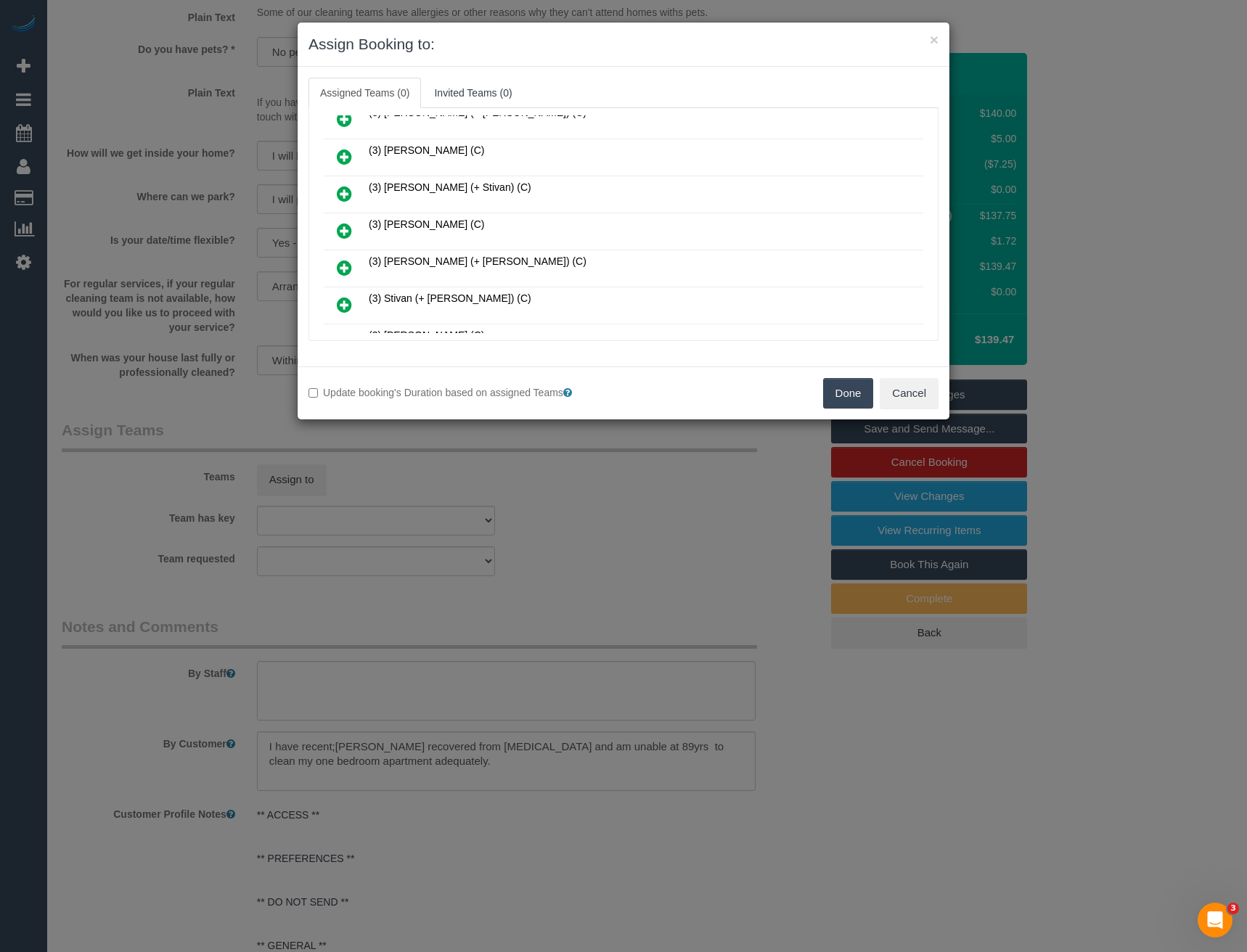
click at [347, 231] on icon at bounding box center [344, 231] width 15 height 17
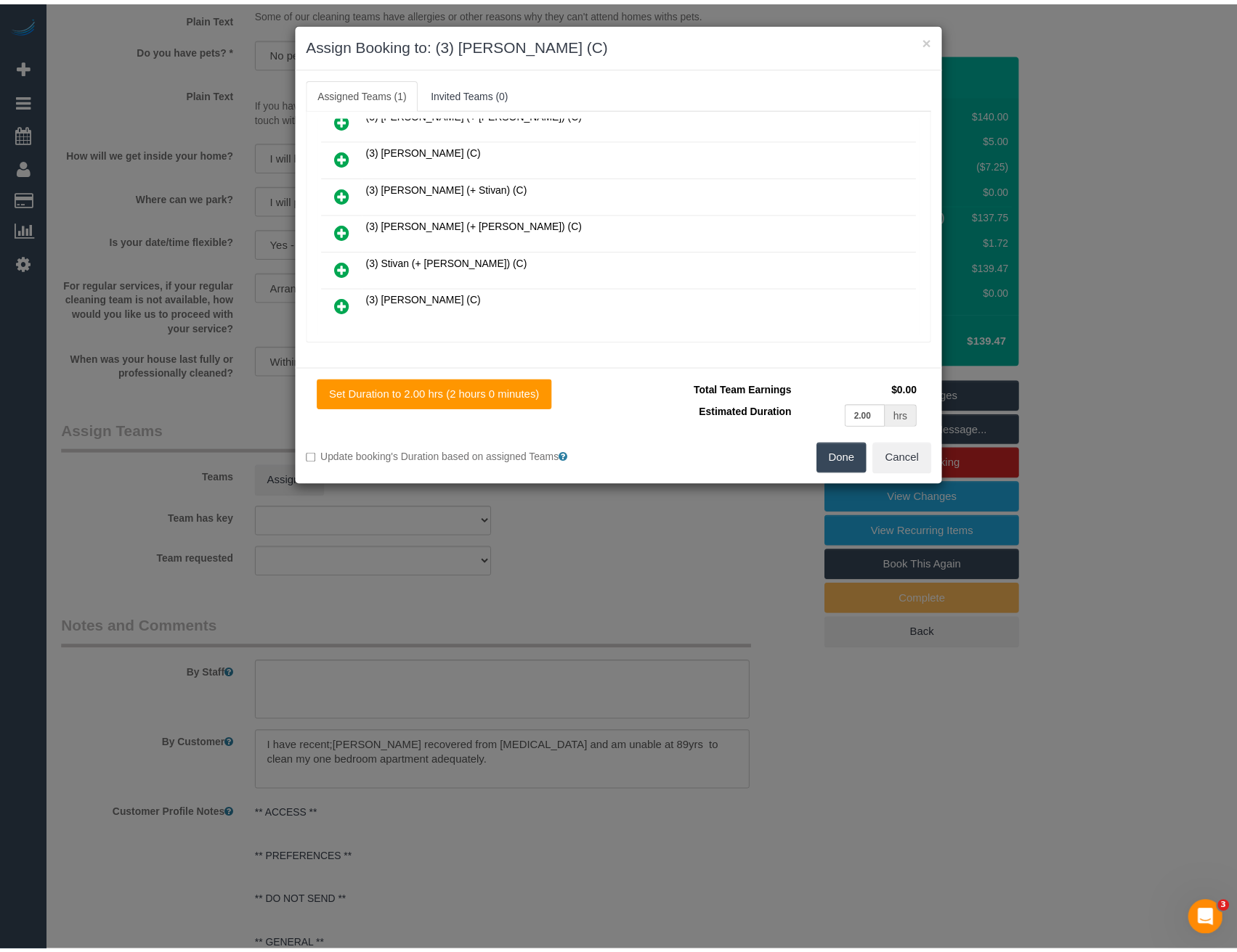
scroll to position [0, 0]
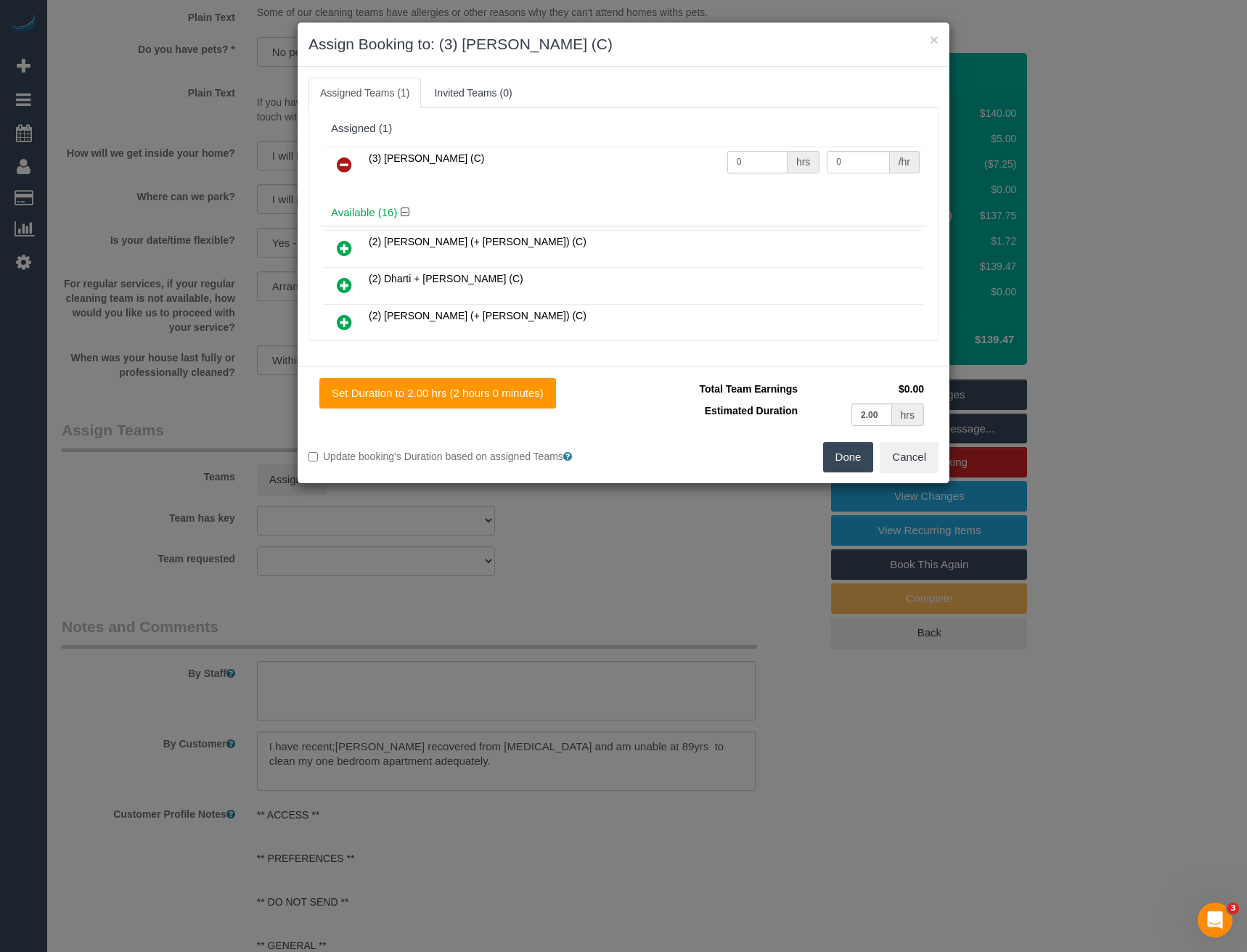
drag, startPoint x: 745, startPoint y: 166, endPoint x: 683, endPoint y: 177, distance: 63.0
click at [691, 179] on tr "(3) Nethaki Fernando (C) 0 hrs 0 /hr" at bounding box center [624, 165] width 600 height 37
type input "2"
type input "36.25"
click at [847, 461] on button "Done" at bounding box center [848, 458] width 51 height 31
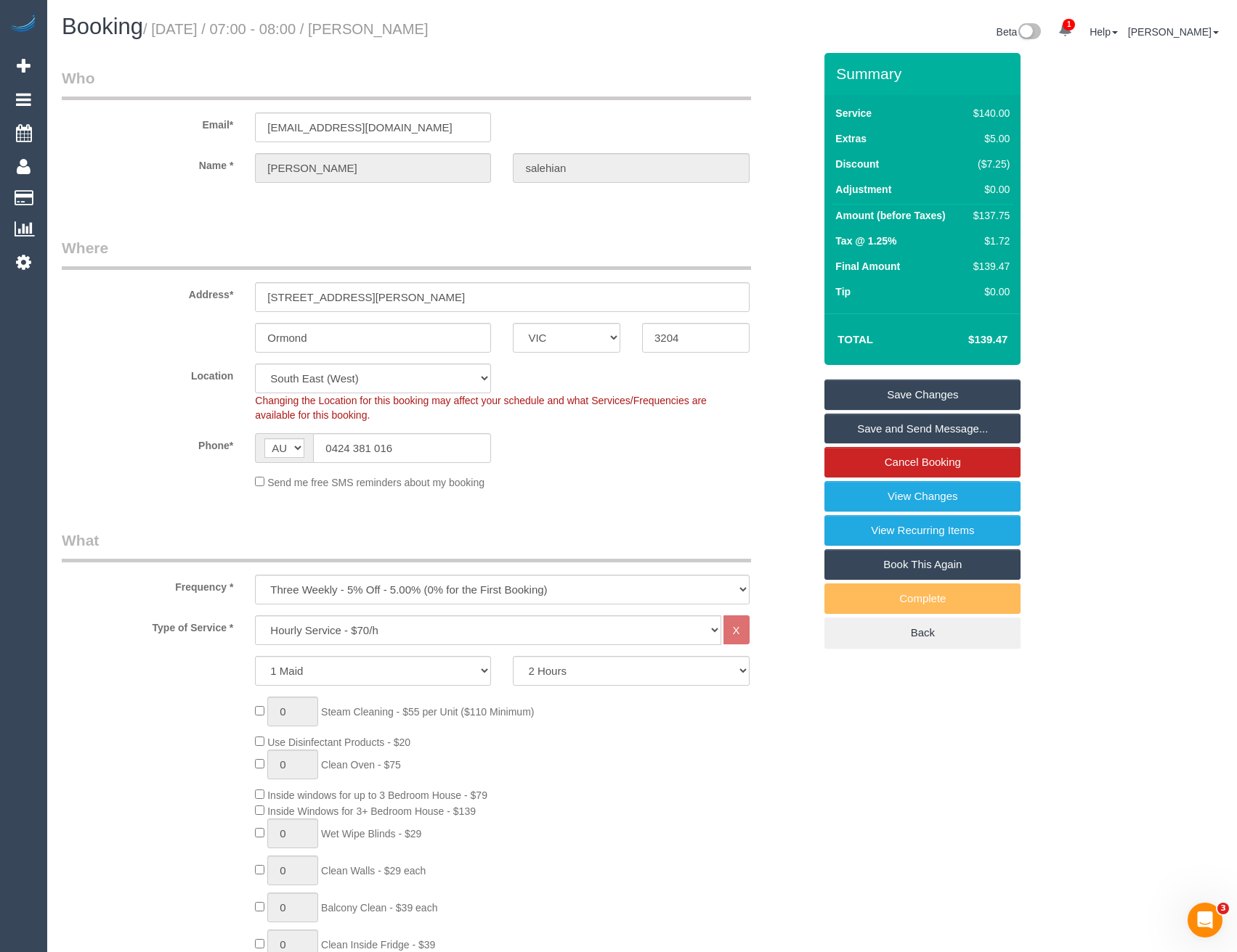
click at [922, 430] on link "Save and Send Message..." at bounding box center [922, 430] width 196 height 31
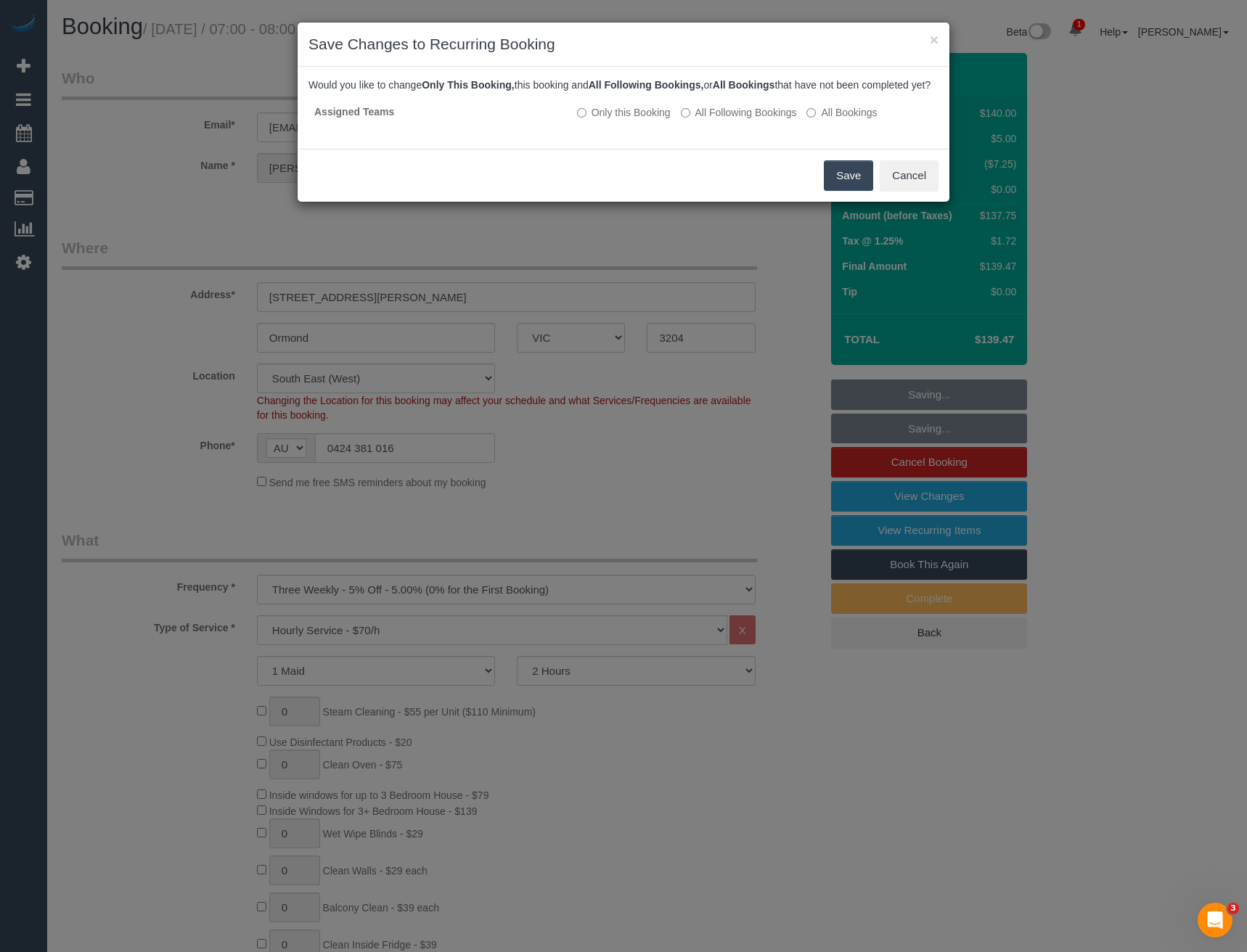
drag, startPoint x: 833, startPoint y: 189, endPoint x: 603, endPoint y: 83, distance: 253.3
click at [834, 189] on button "Save" at bounding box center [848, 176] width 49 height 31
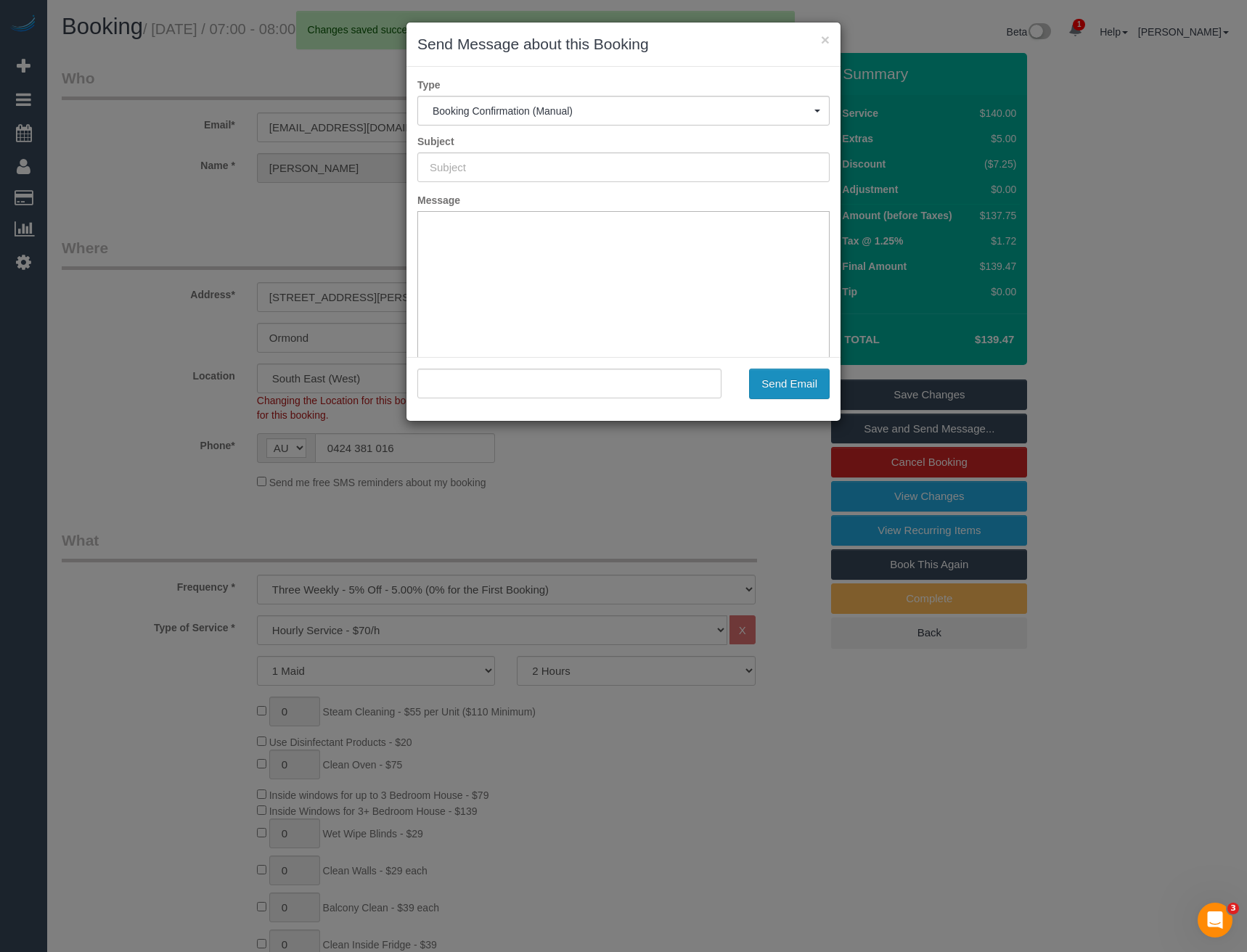
type input "Booking Confirmed"
type input ""tanya salehian" <tamarindartstudio@gmail.com>"
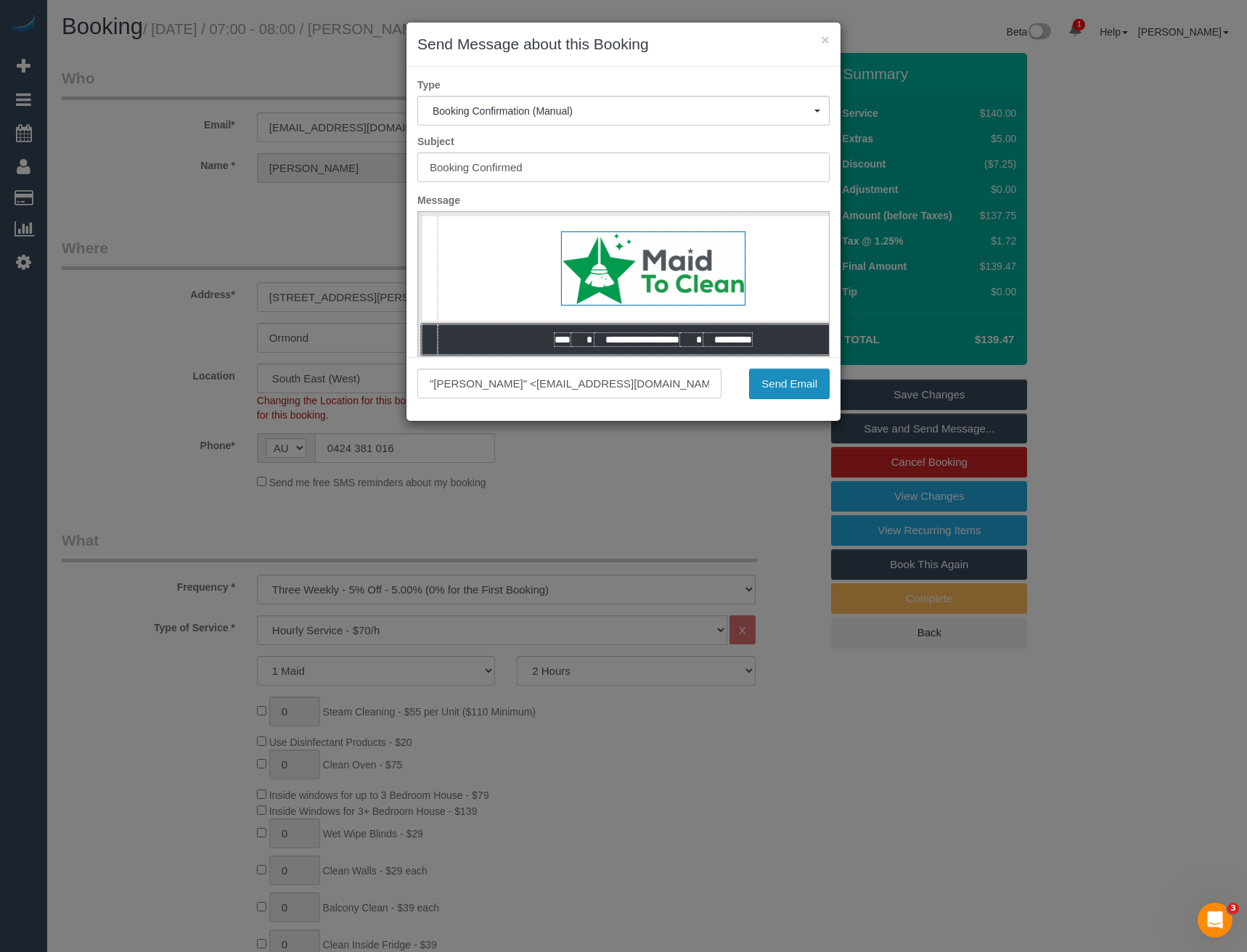
click at [786, 392] on button "Send Email" at bounding box center [788, 384] width 80 height 31
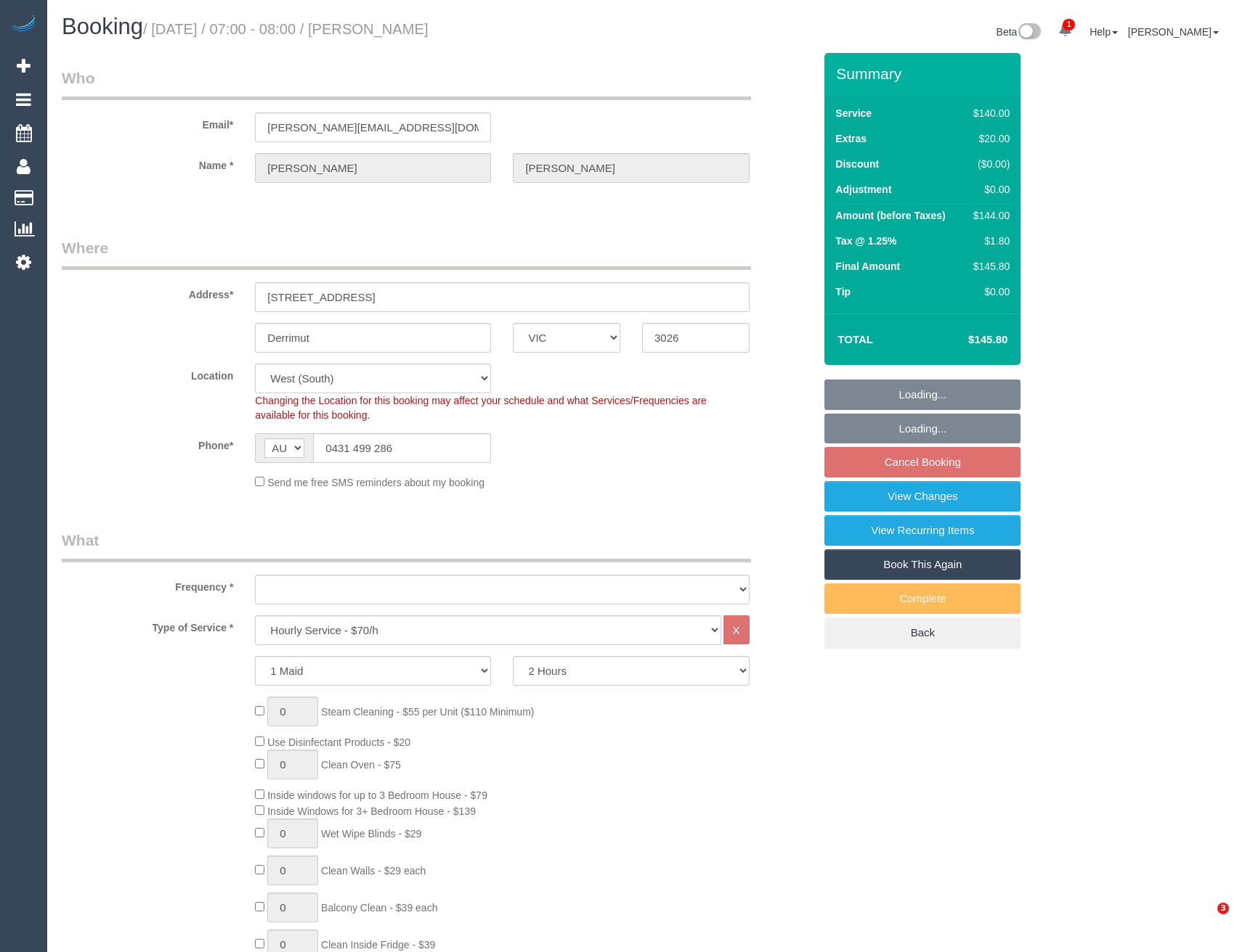
select select "VIC"
select select "number:28"
select select "number:14"
select select "number:18"
select select "number:36"
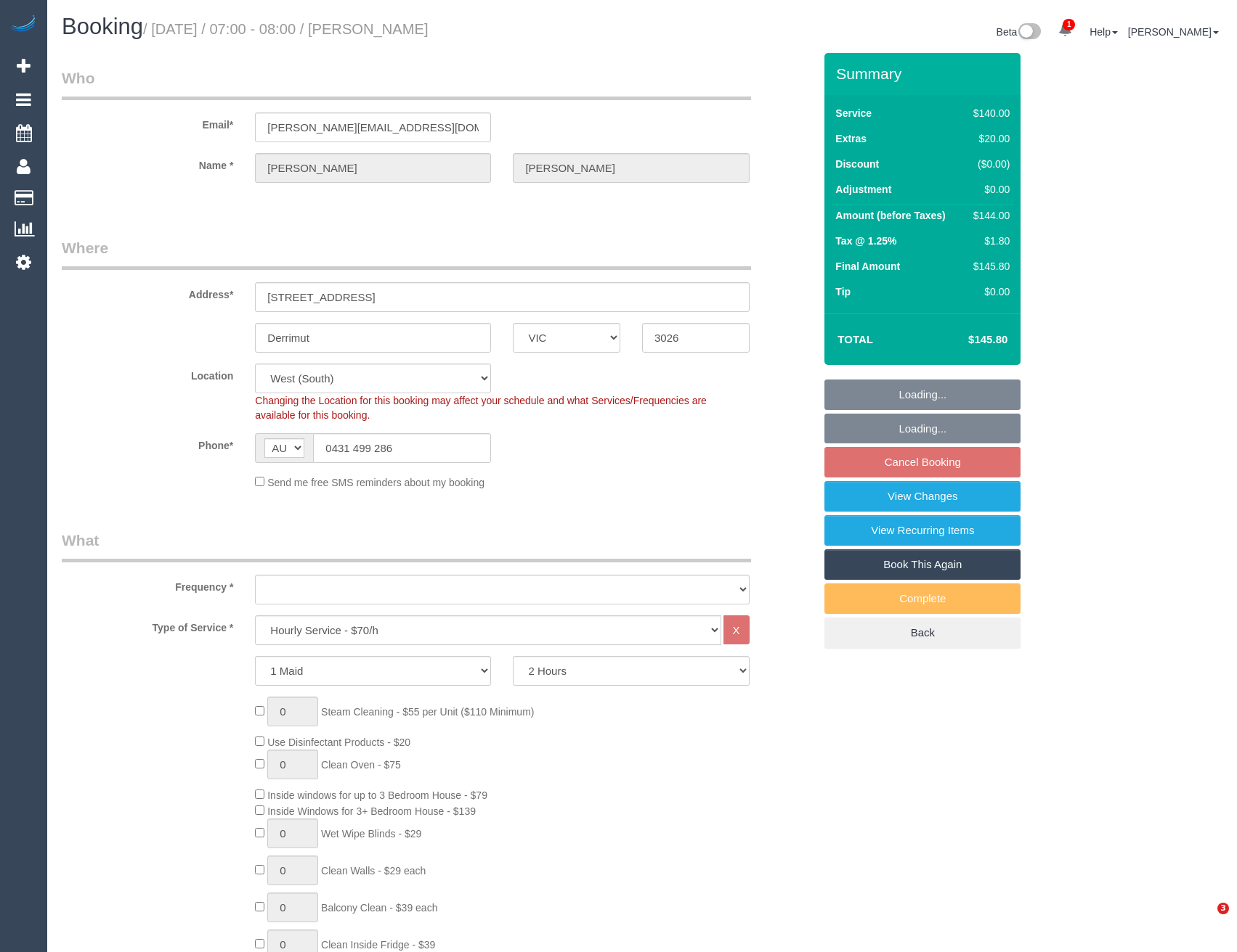
select select "number:34"
select select "number:12"
select select "object:1350"
select select "spot1"
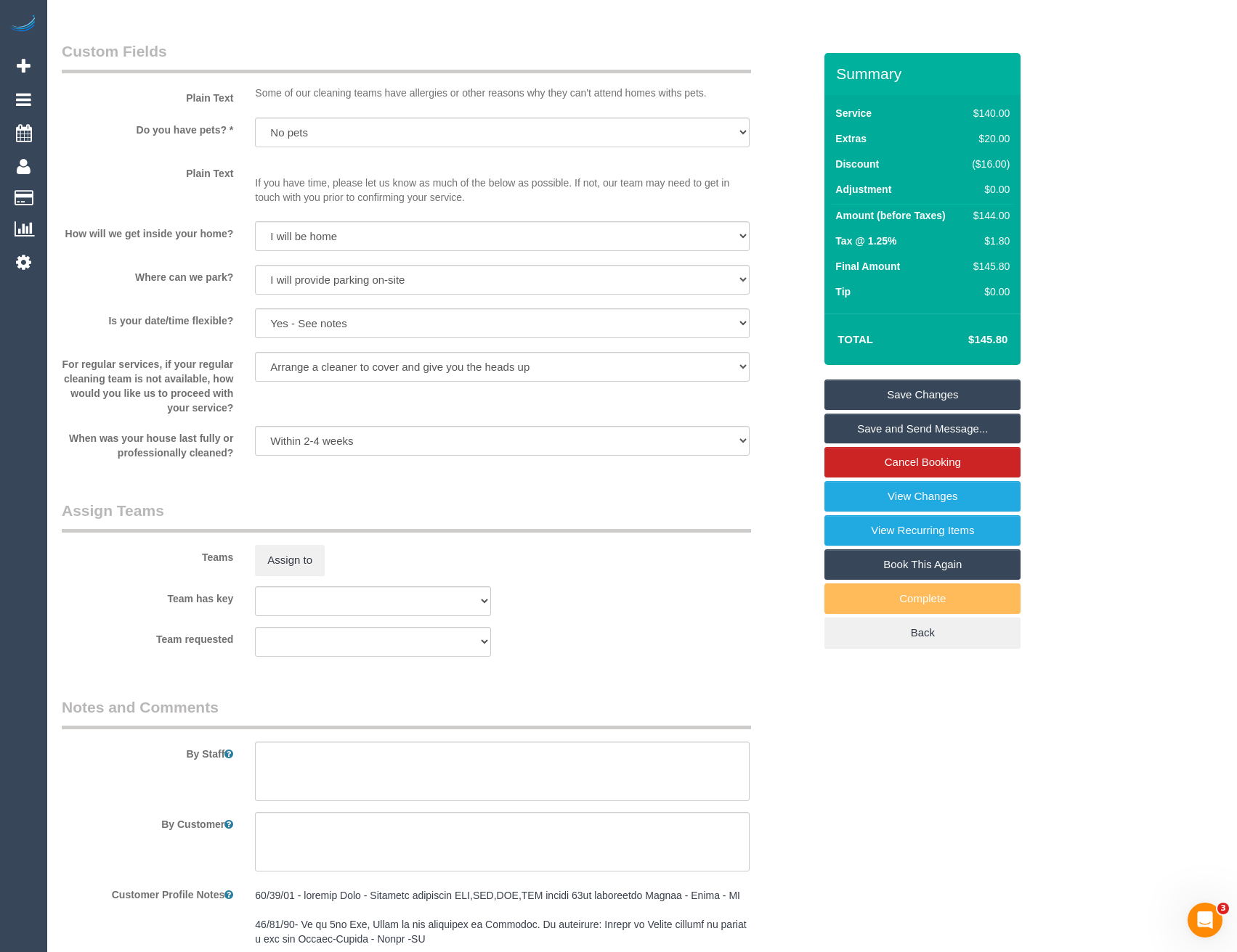
scroll to position [1815, 0]
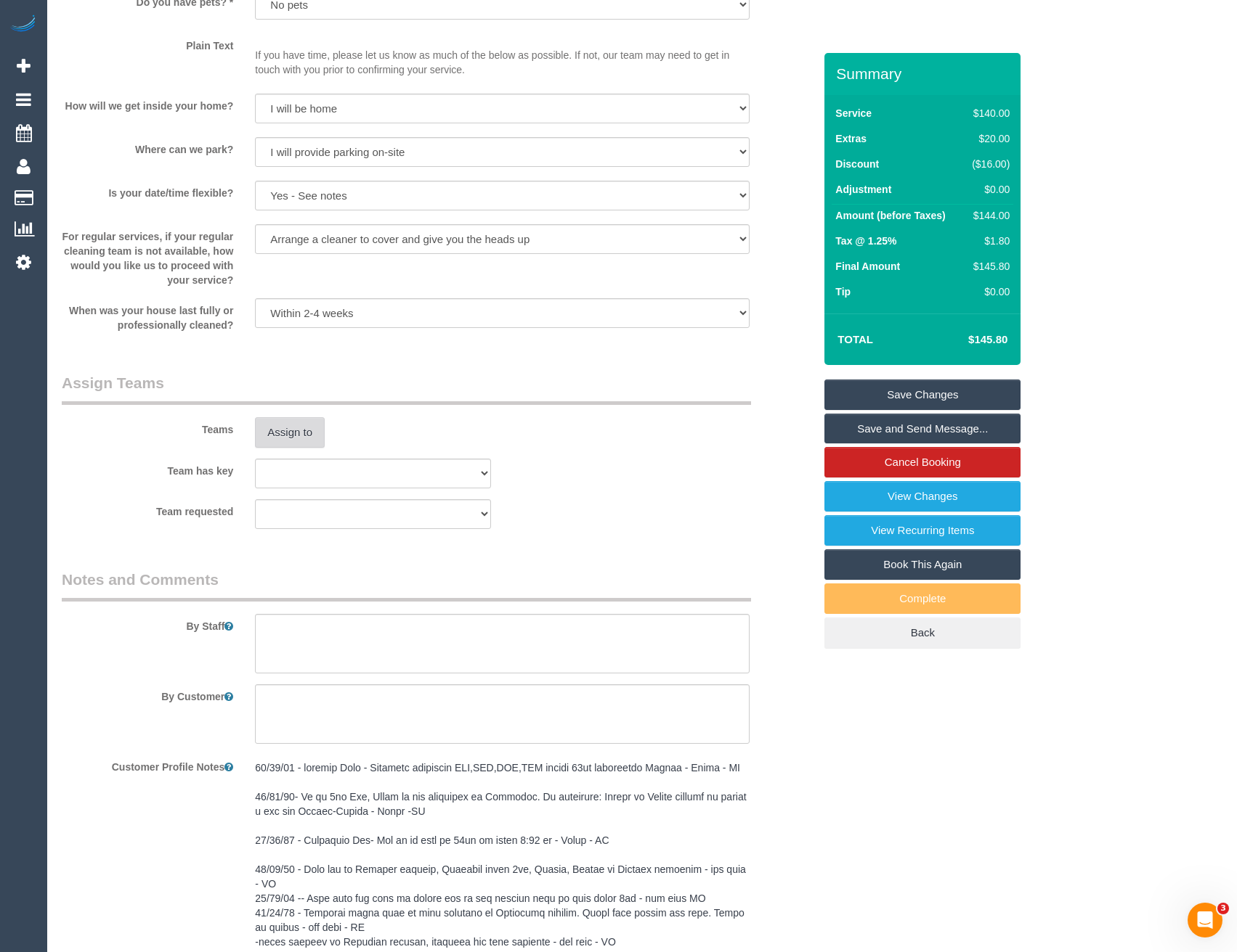
click at [292, 432] on button "Assign to" at bounding box center [289, 432] width 70 height 31
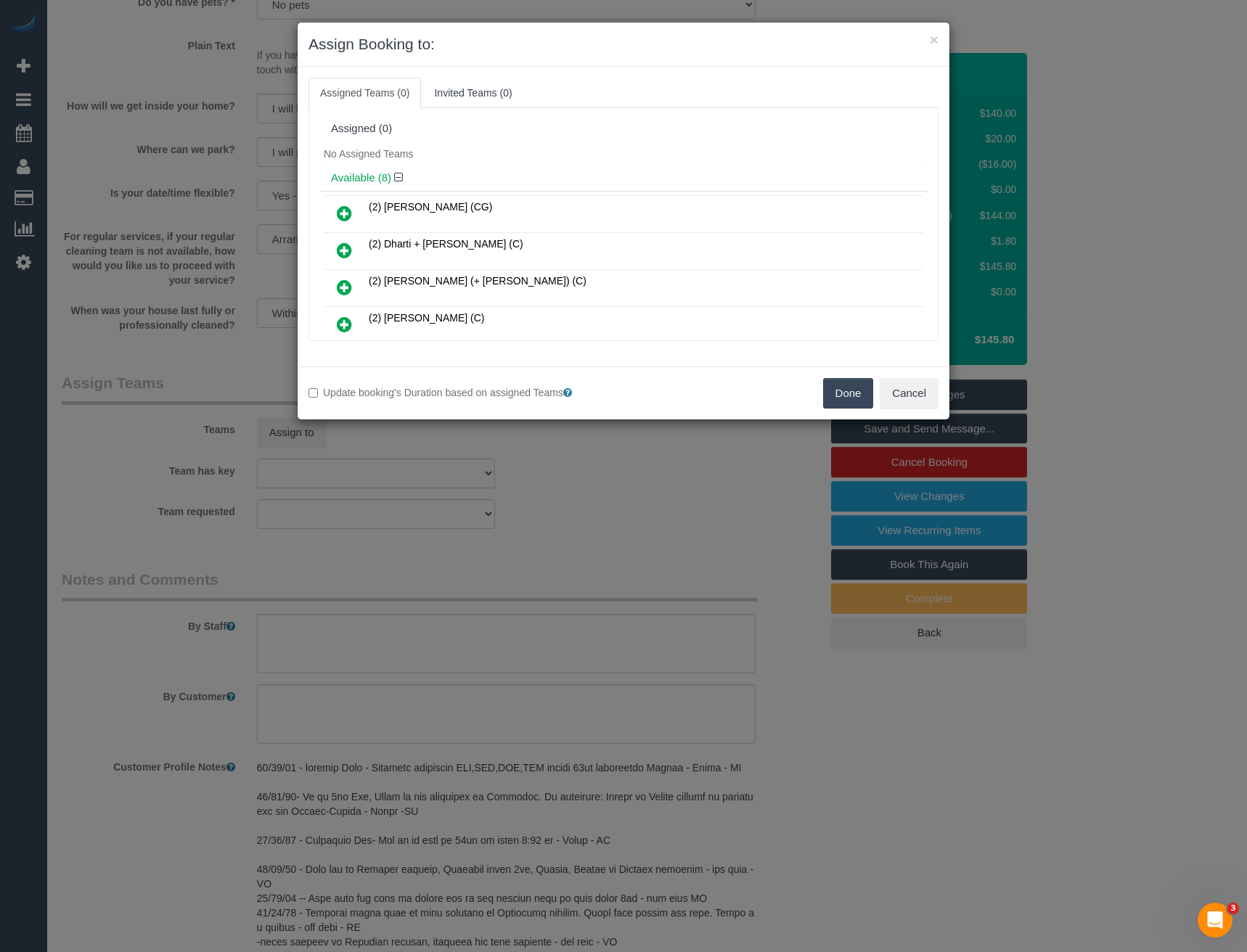
click at [333, 318] on link at bounding box center [343, 325] width 34 height 29
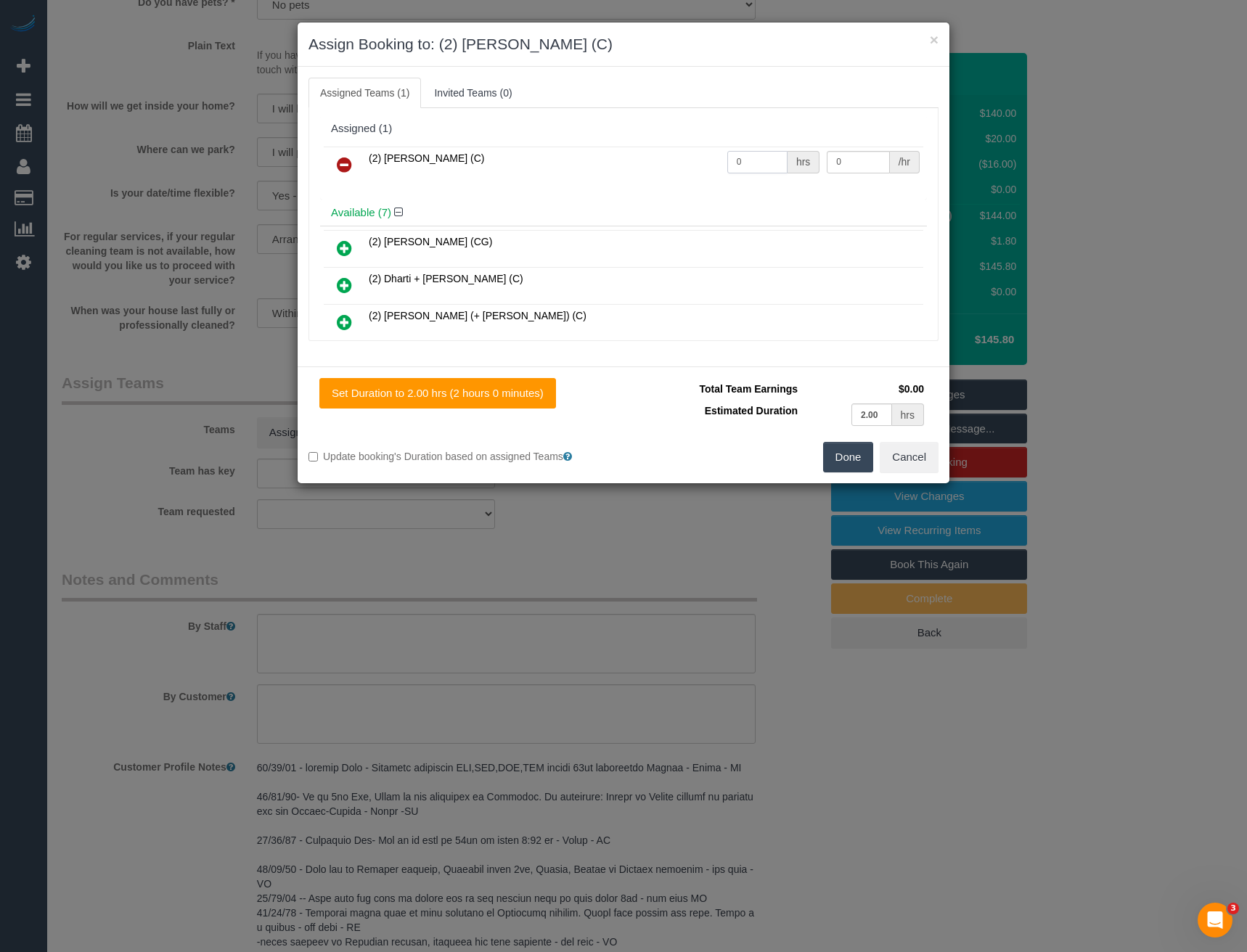
drag, startPoint x: 746, startPoint y: 164, endPoint x: 670, endPoint y: 173, distance: 76.5
click at [671, 173] on tr "(2) [PERSON_NAME] (C) 0 hrs 0 /hr" at bounding box center [624, 165] width 600 height 37
type input "2"
drag, startPoint x: 852, startPoint y: 159, endPoint x: 730, endPoint y: 162, distance: 122.0
click at [757, 163] on tr "(2) [PERSON_NAME] (C) 2 hrs 40 /hr" at bounding box center [624, 165] width 600 height 37
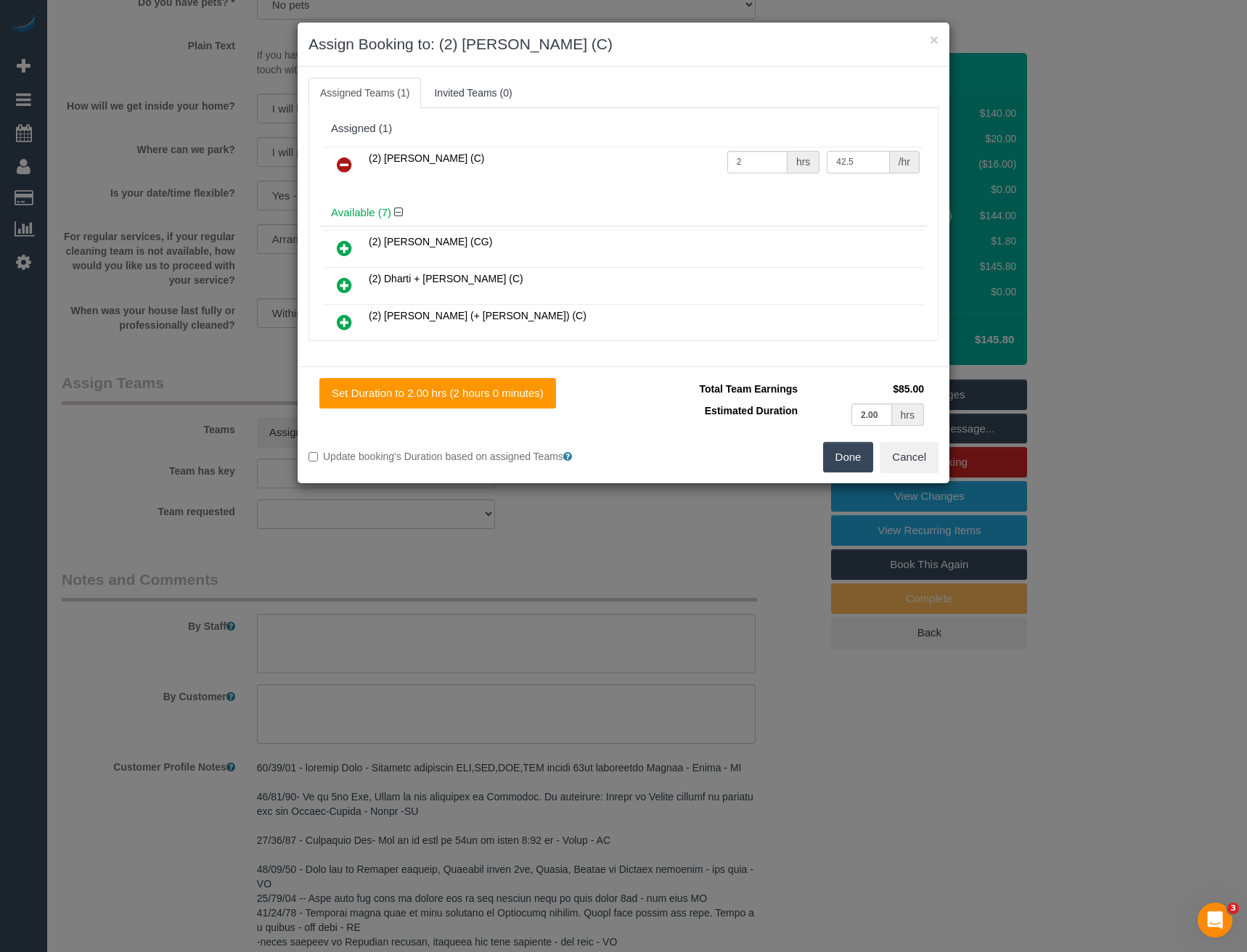
type input "42.5"
click at [851, 462] on button "Done" at bounding box center [848, 458] width 51 height 31
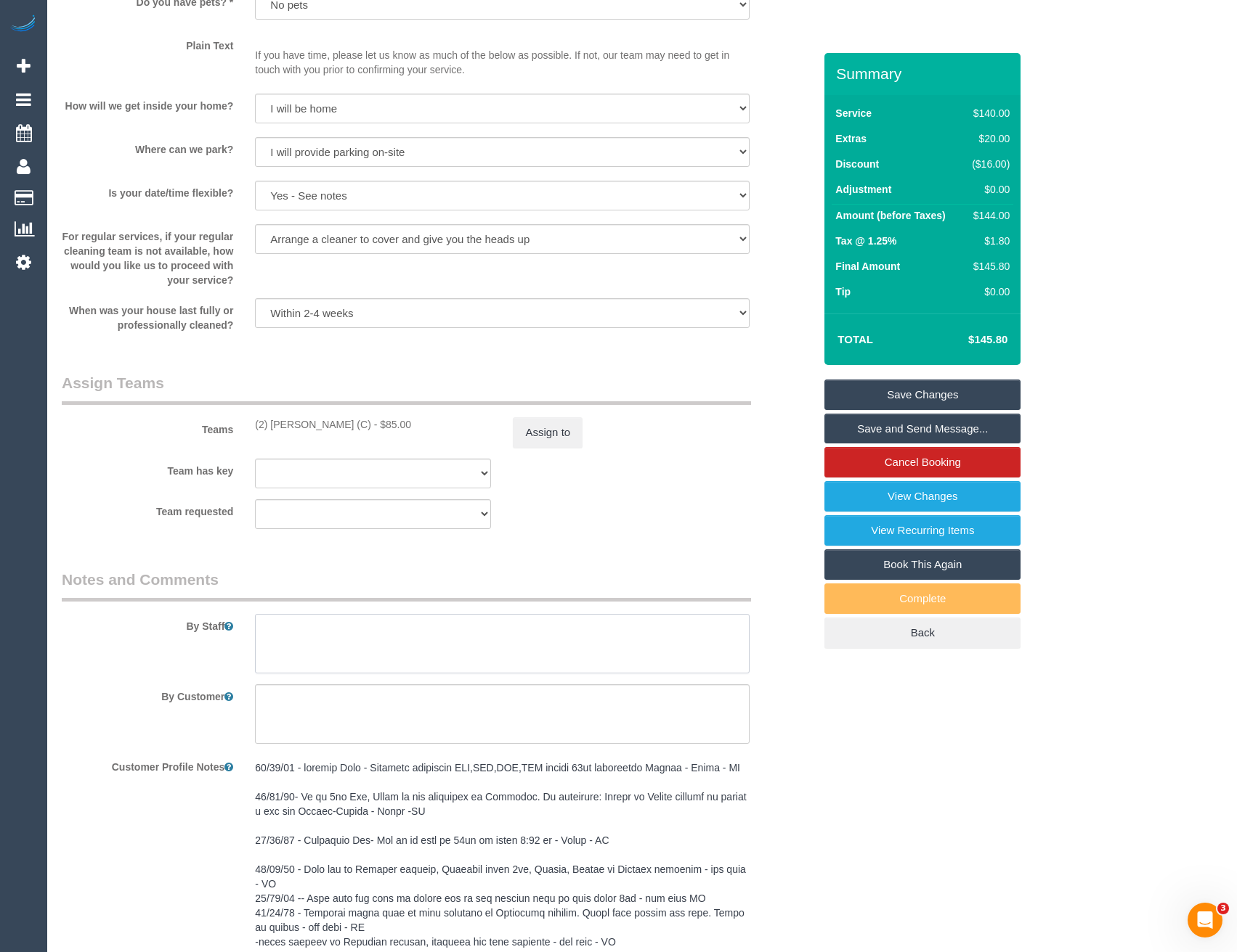
click at [316, 642] on textarea at bounding box center [501, 644] width 494 height 60
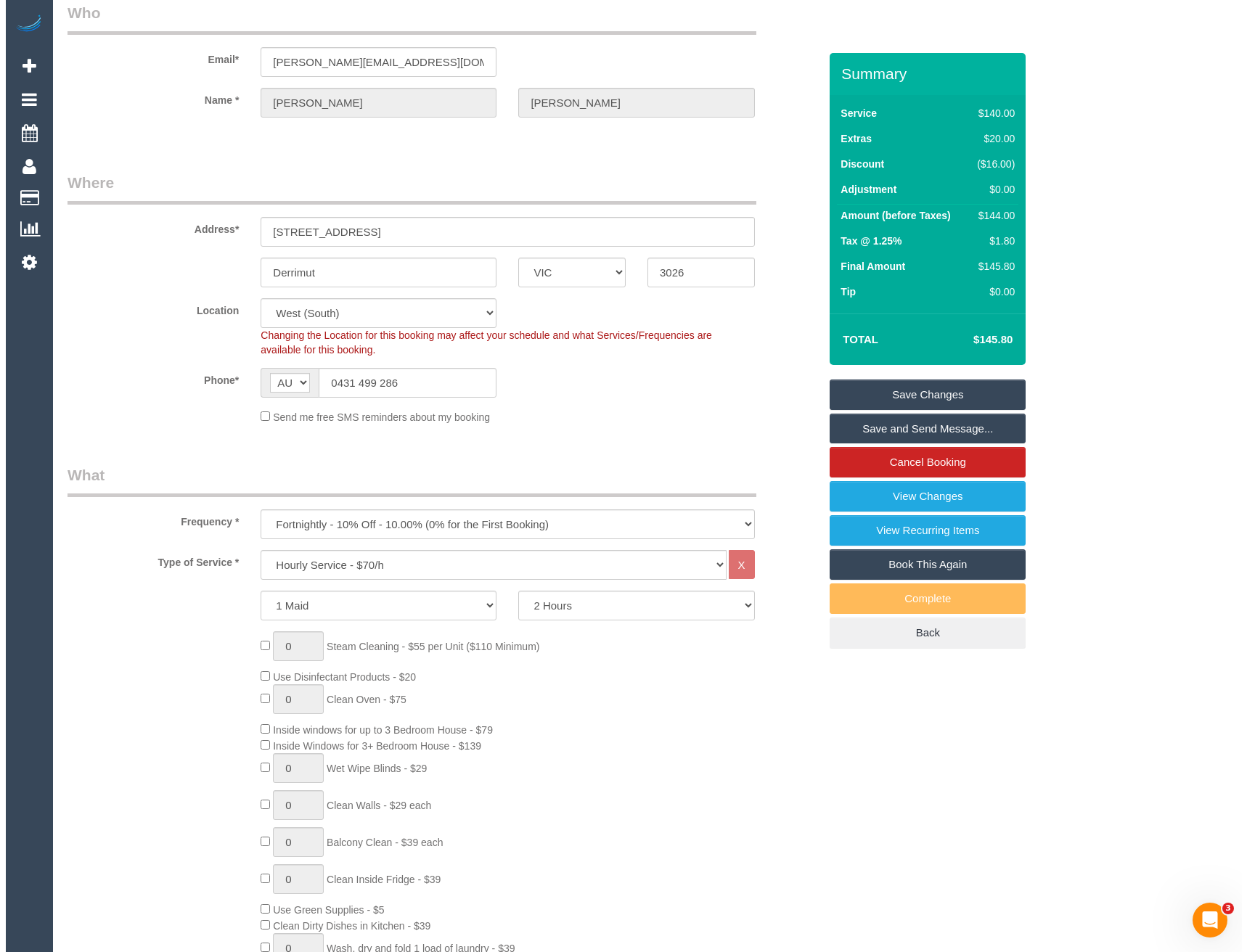
scroll to position [0, 0]
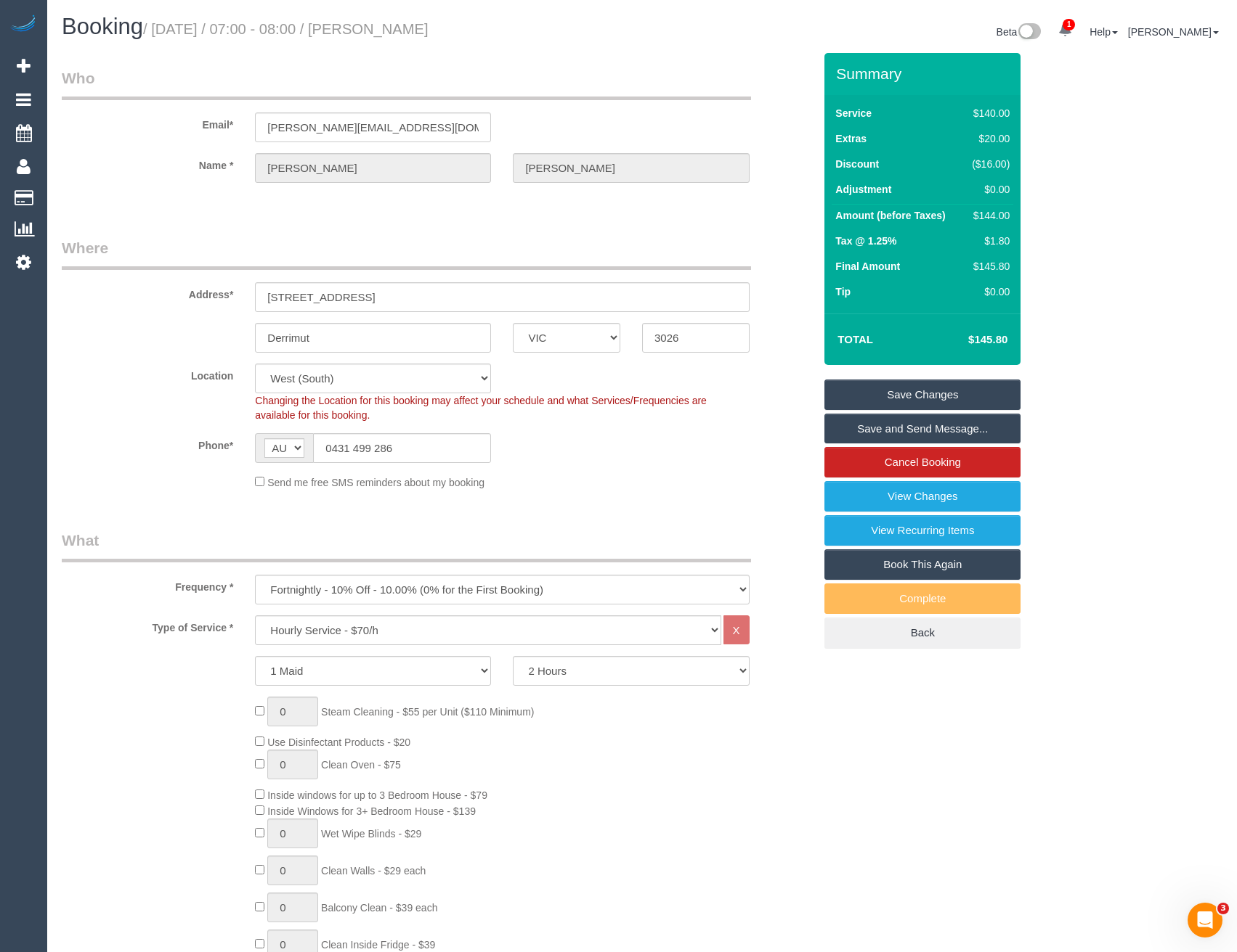
type textarea "*cover*"
click at [866, 430] on link "Save and Send Message..." at bounding box center [922, 430] width 196 height 31
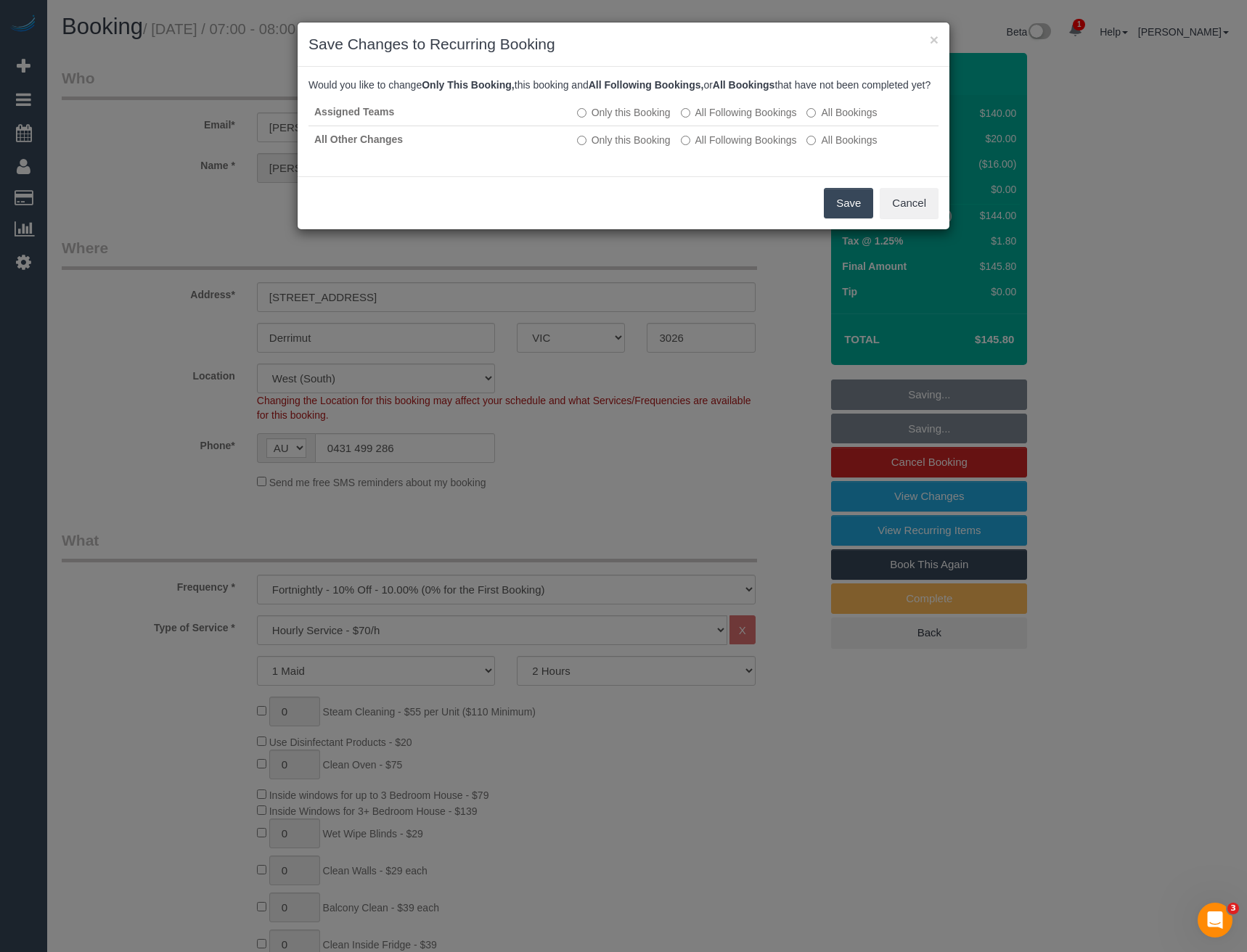
click at [839, 219] on button "Save" at bounding box center [848, 203] width 49 height 31
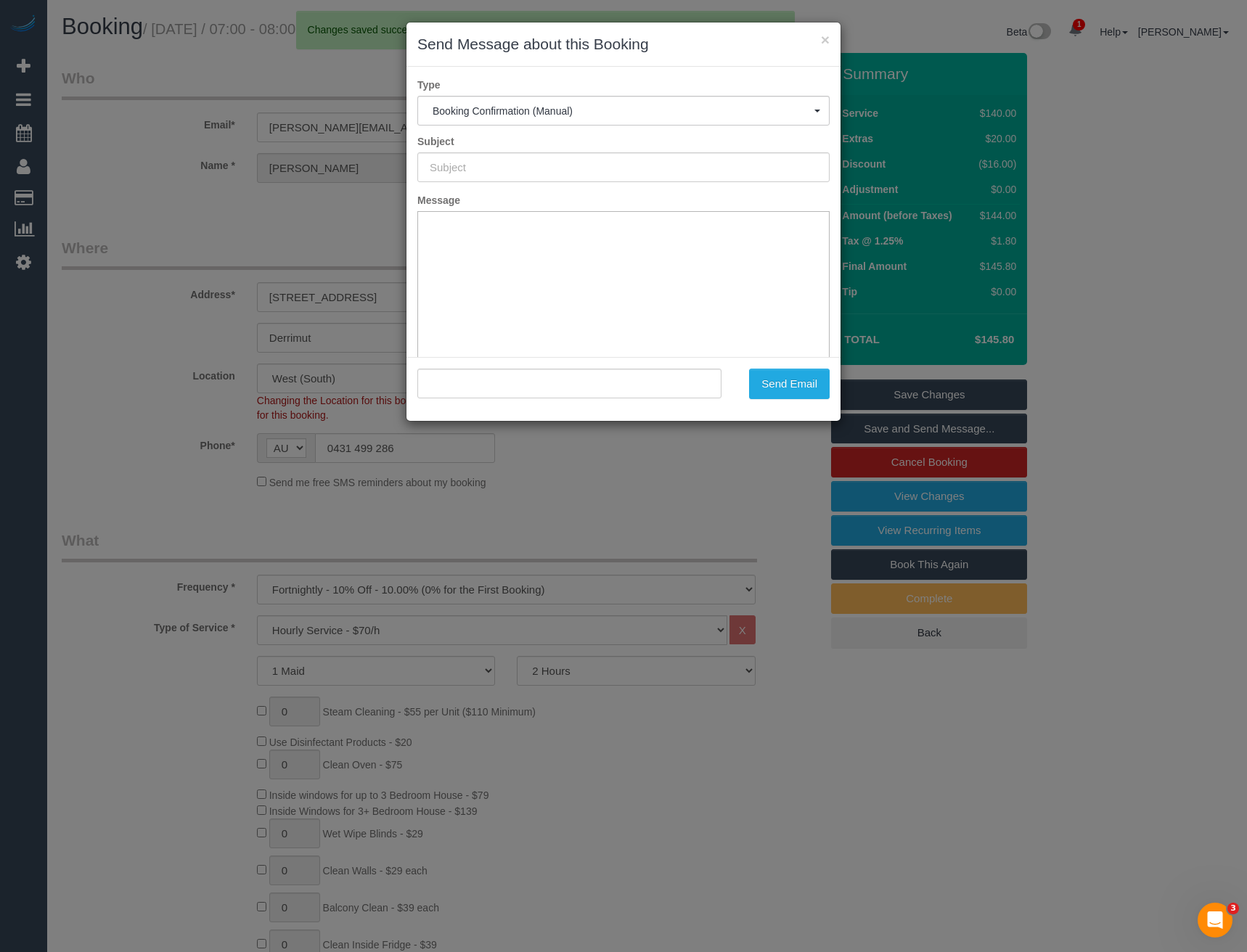
type input "Booking Confirmed"
type input ""[PERSON_NAME]" <[PERSON_NAME][EMAIL_ADDRESS][DOMAIN_NAME]>"
click at [782, 385] on button "Send Email" at bounding box center [788, 384] width 80 height 31
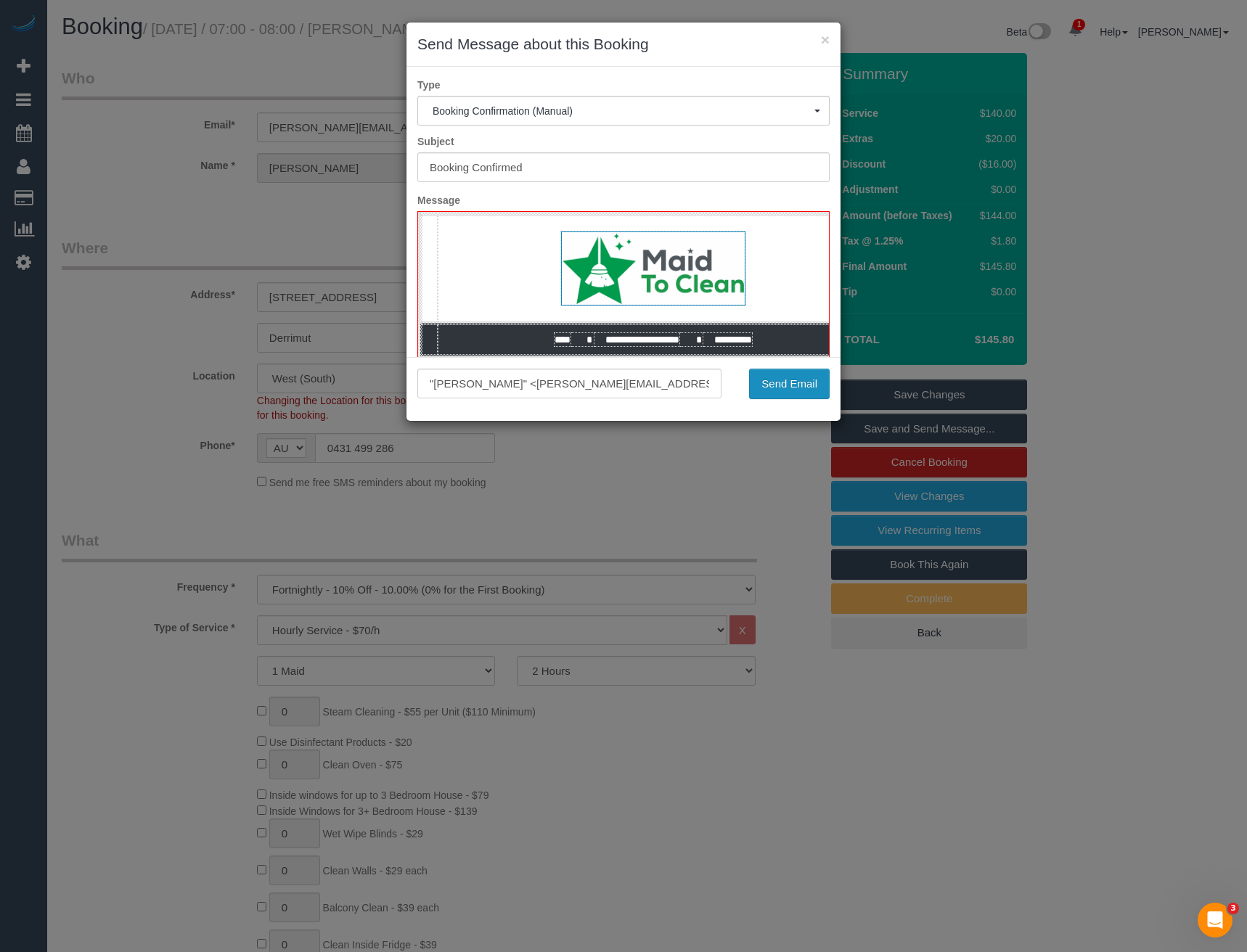
click at [788, 387] on button "Send Email" at bounding box center [788, 384] width 80 height 31
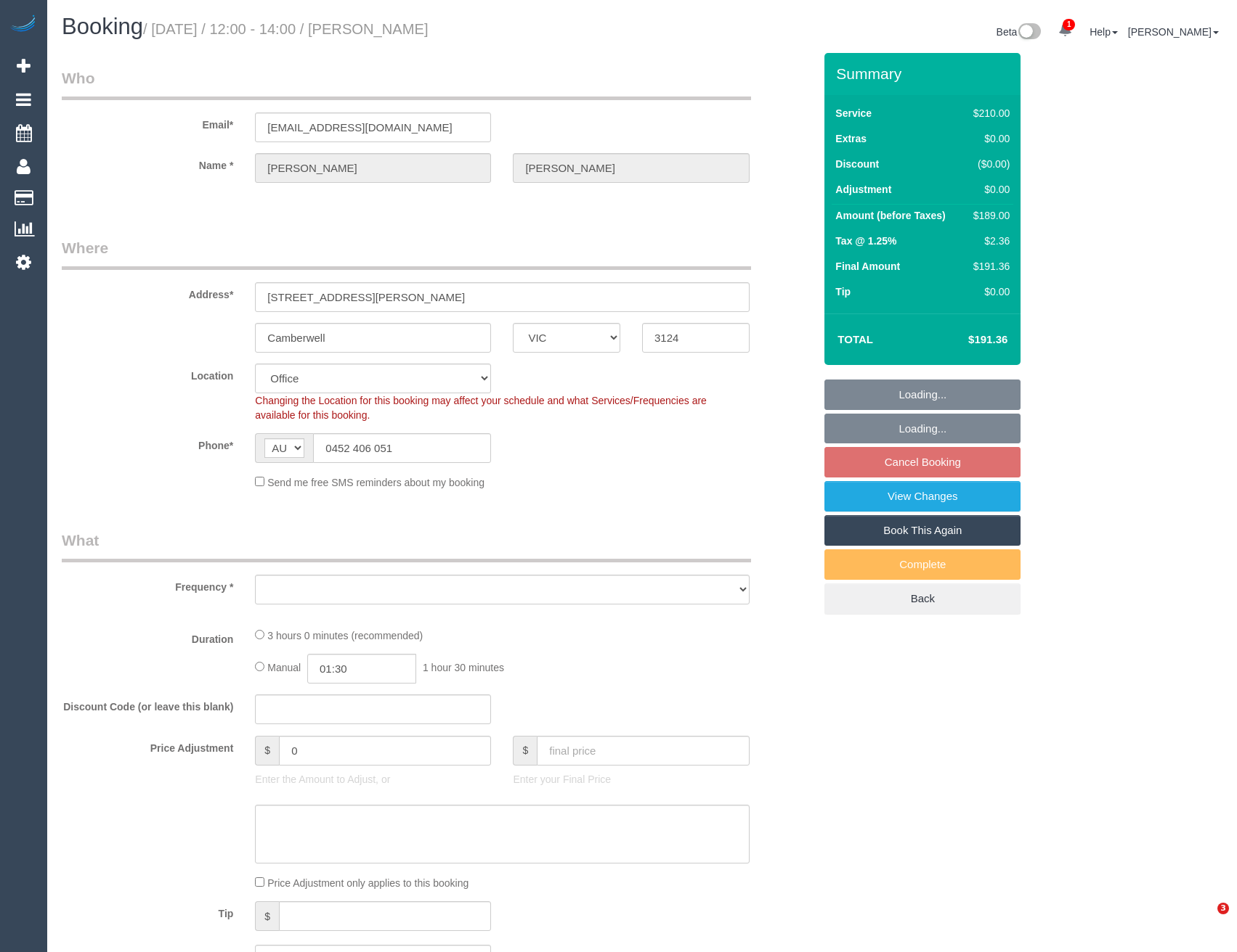
select select "VIC"
select select "number:28"
select select "number:14"
select select "number:19"
select select "number:22"
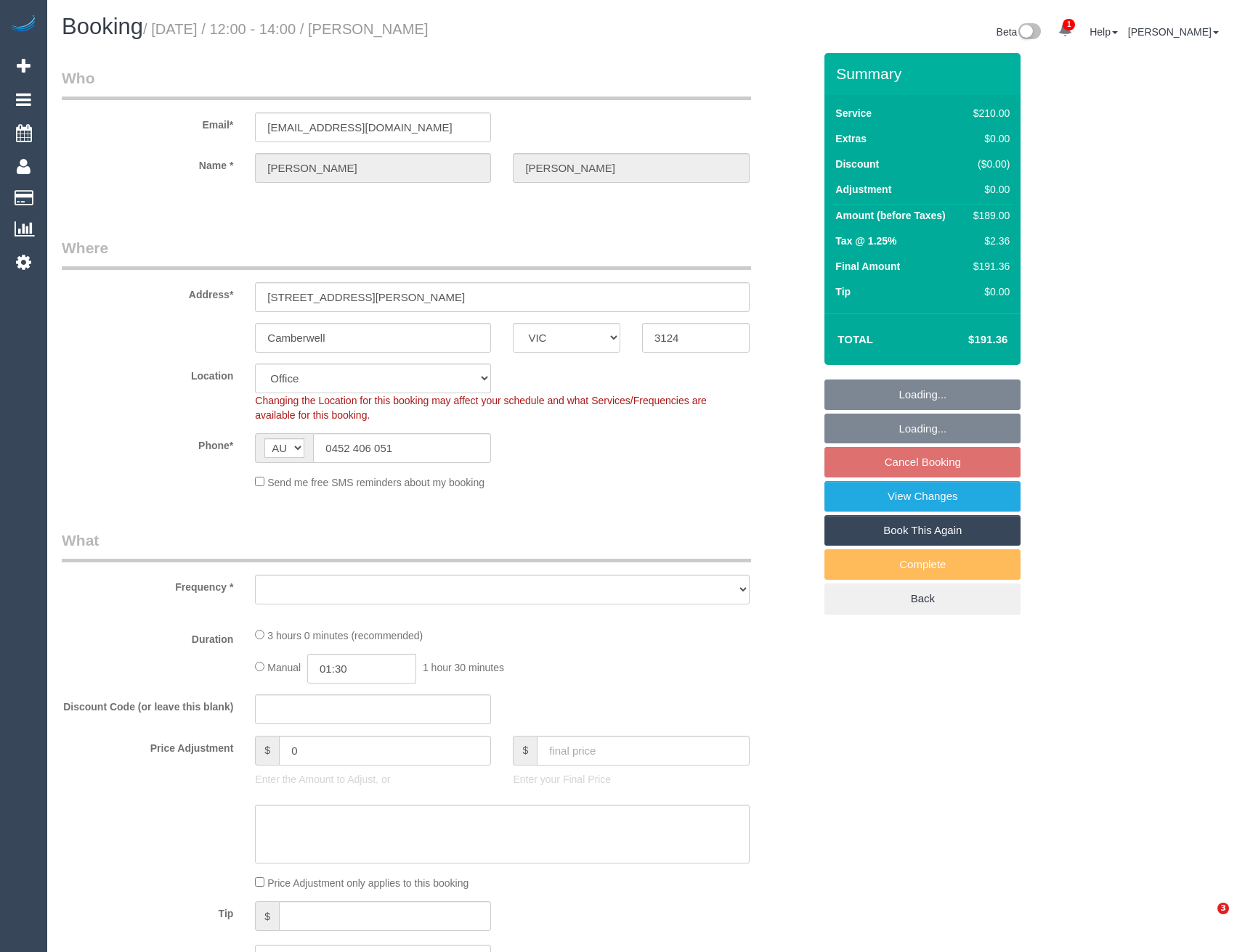
select select "number:34"
select select "number:11"
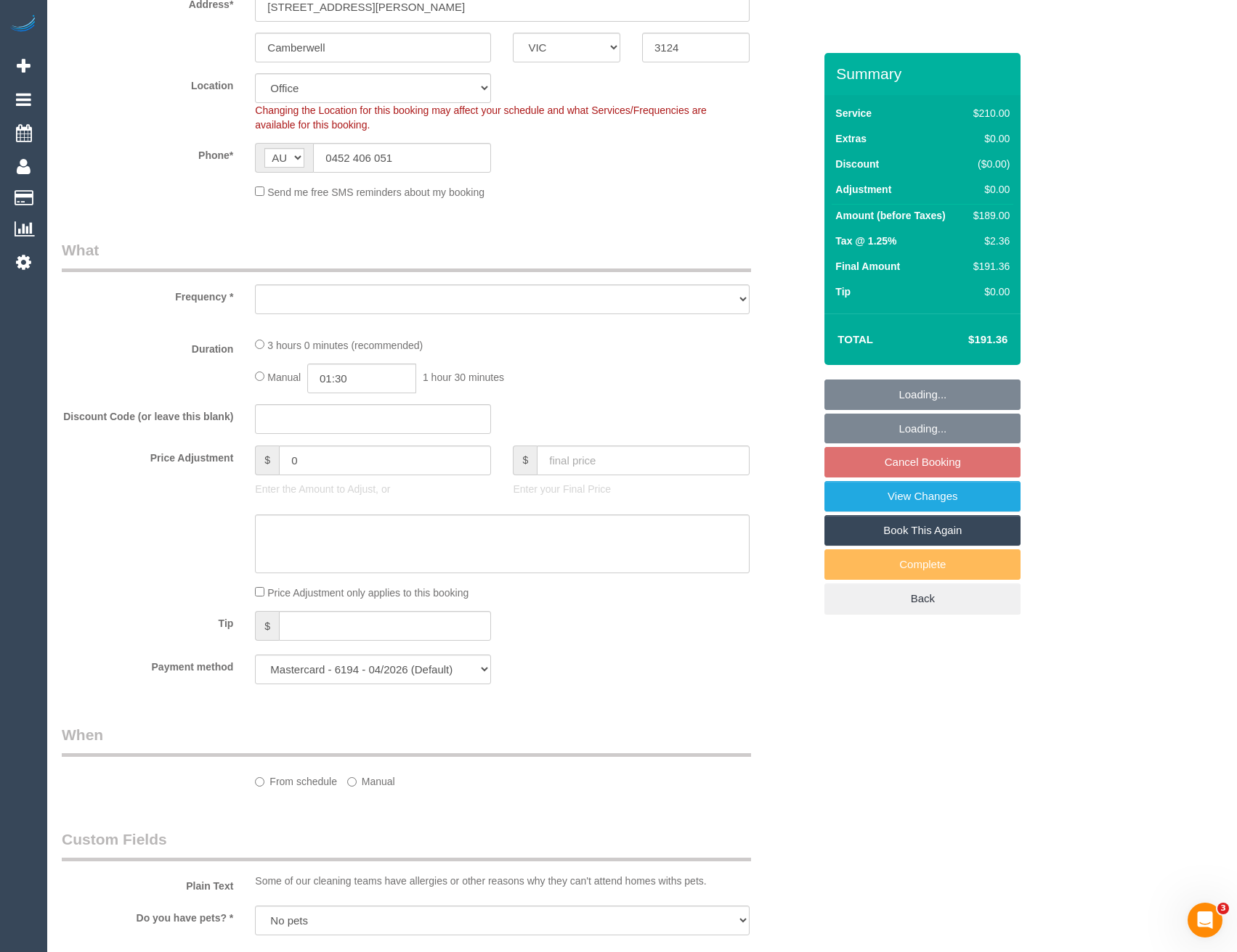
select select "object:718"
select select "180"
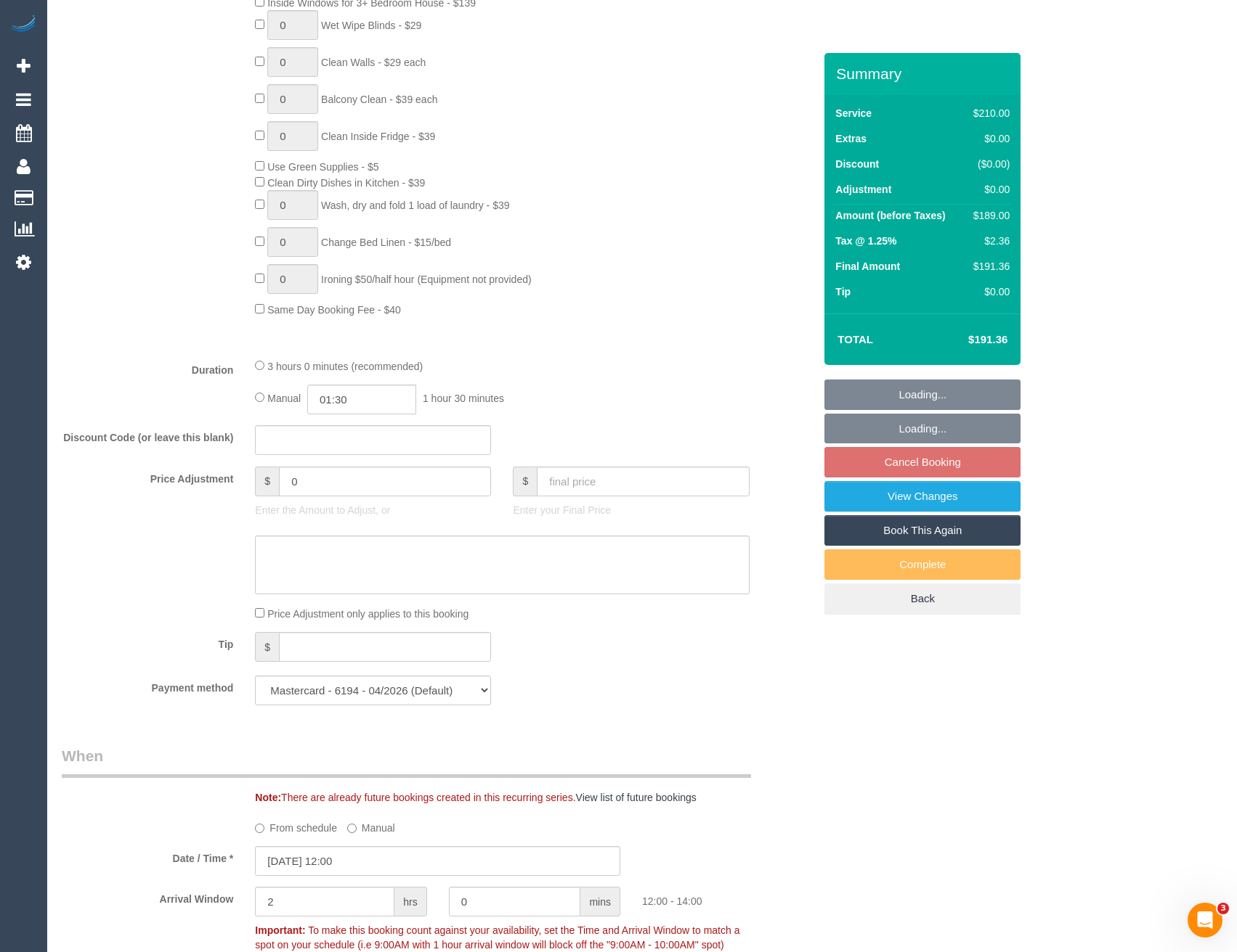
select select "object:2195"
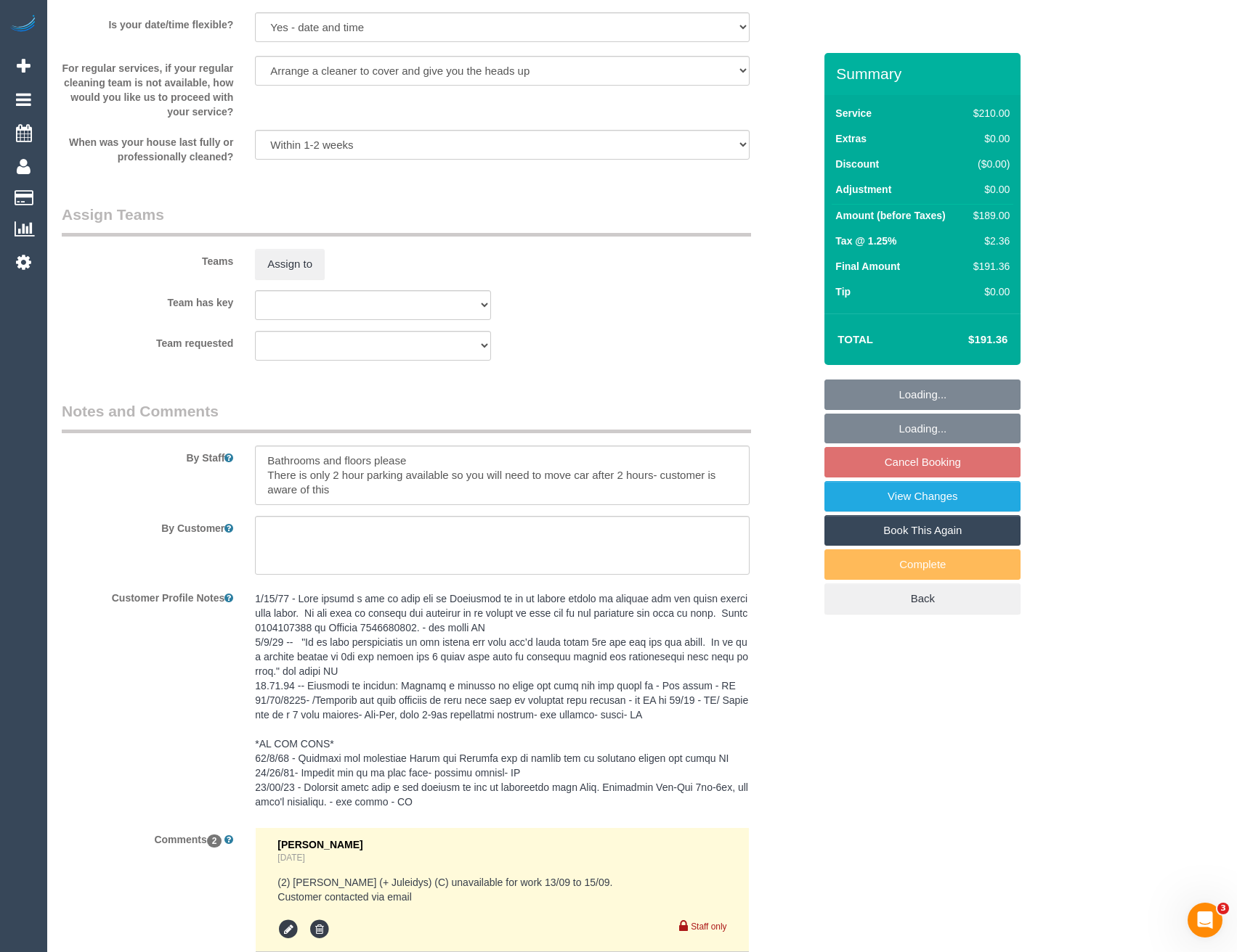
scroll to position [2178, 0]
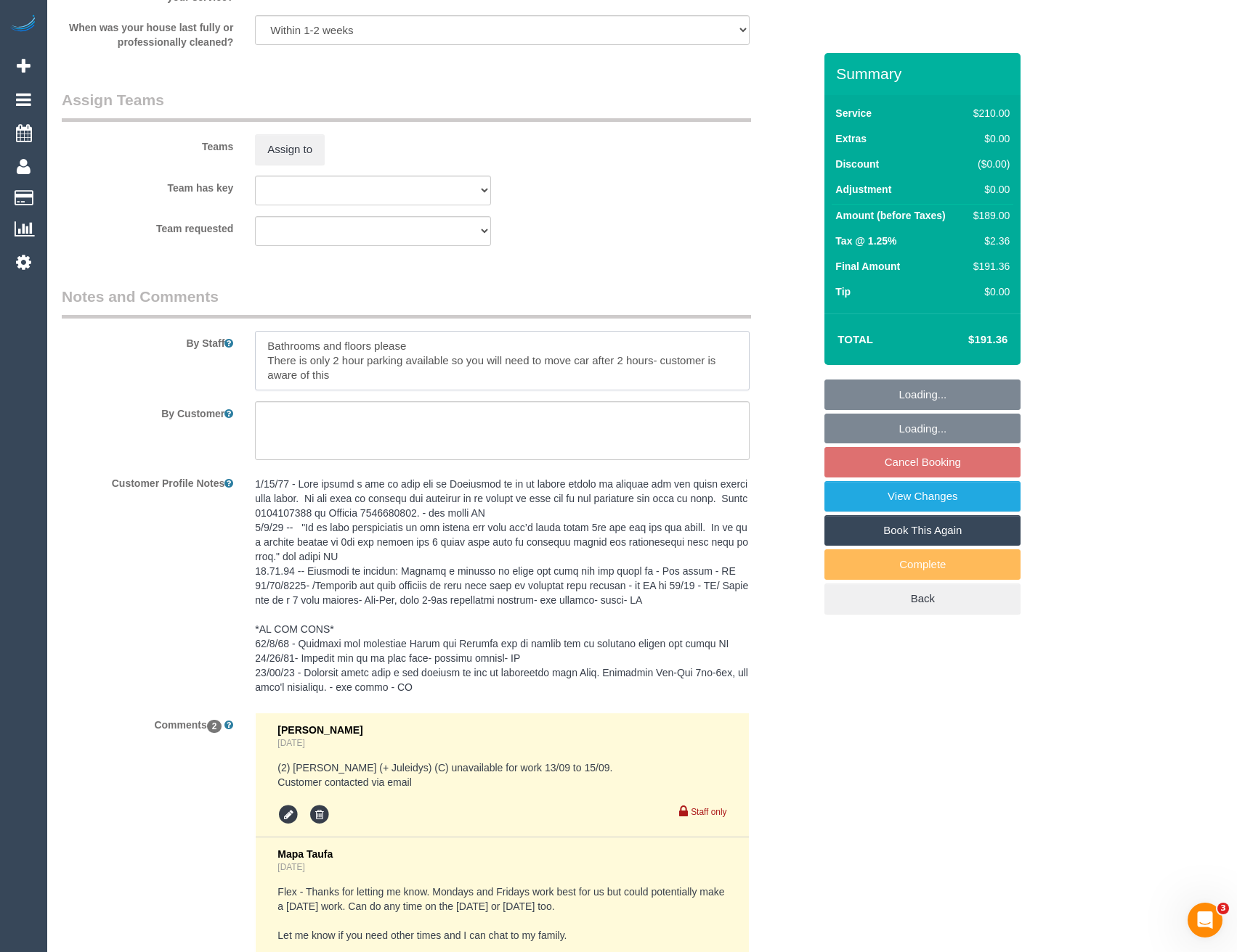
click at [266, 343] on textarea at bounding box center [501, 361] width 494 height 60
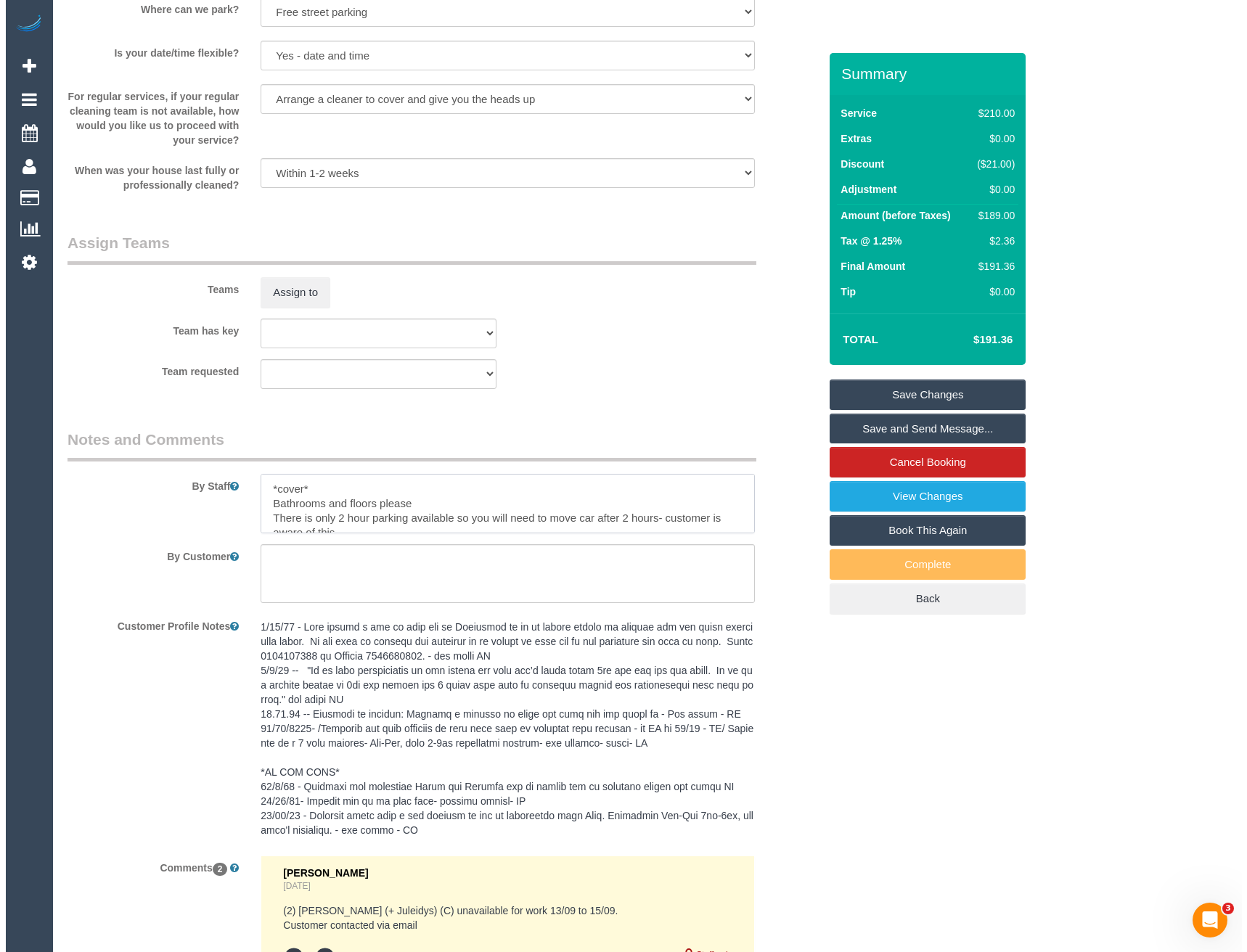
scroll to position [1888, 0]
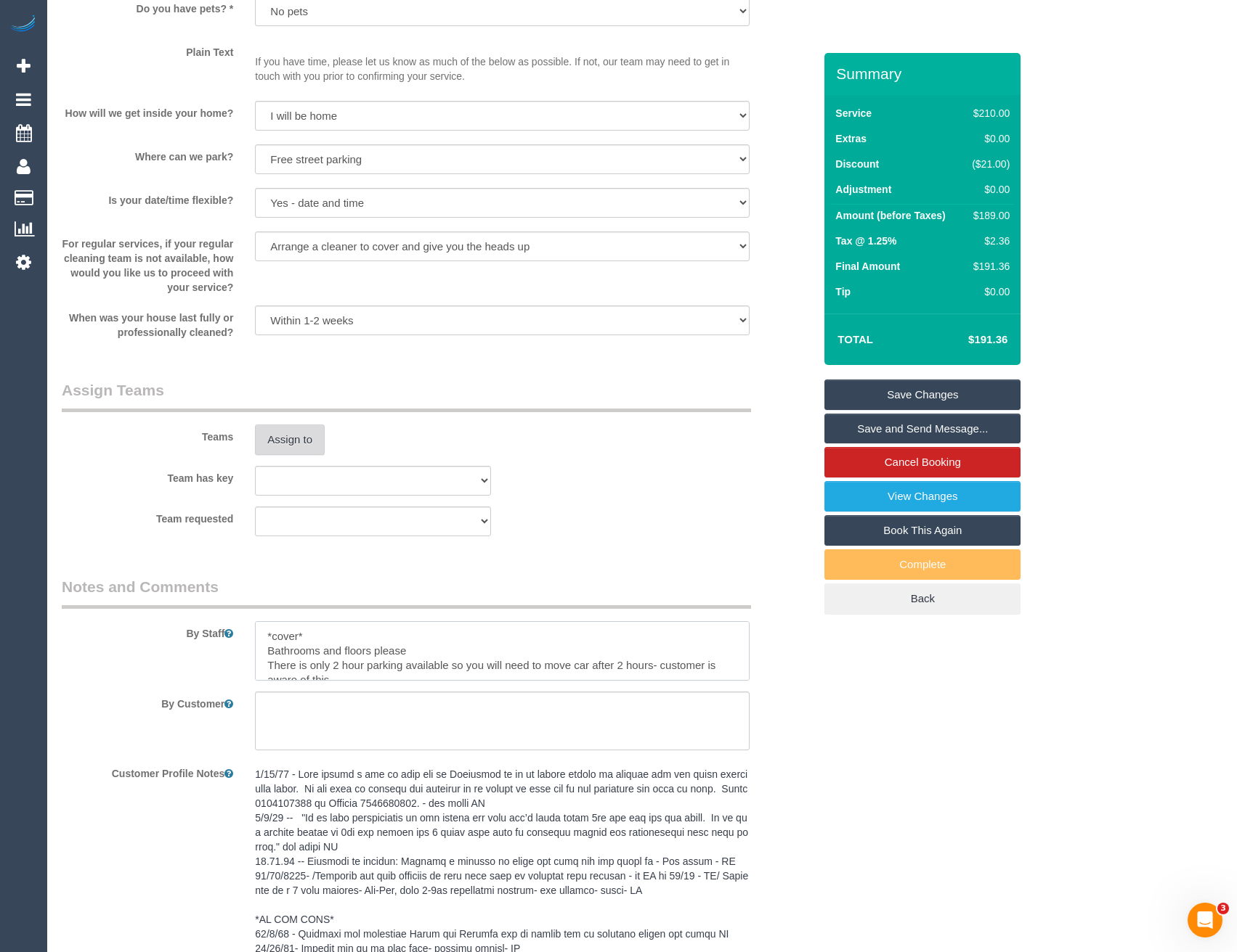
type textarea "*cover* Bathrooms and floors please There is only 2 hour parking available so y…"
click at [295, 431] on button "Assign to" at bounding box center [289, 440] width 70 height 31
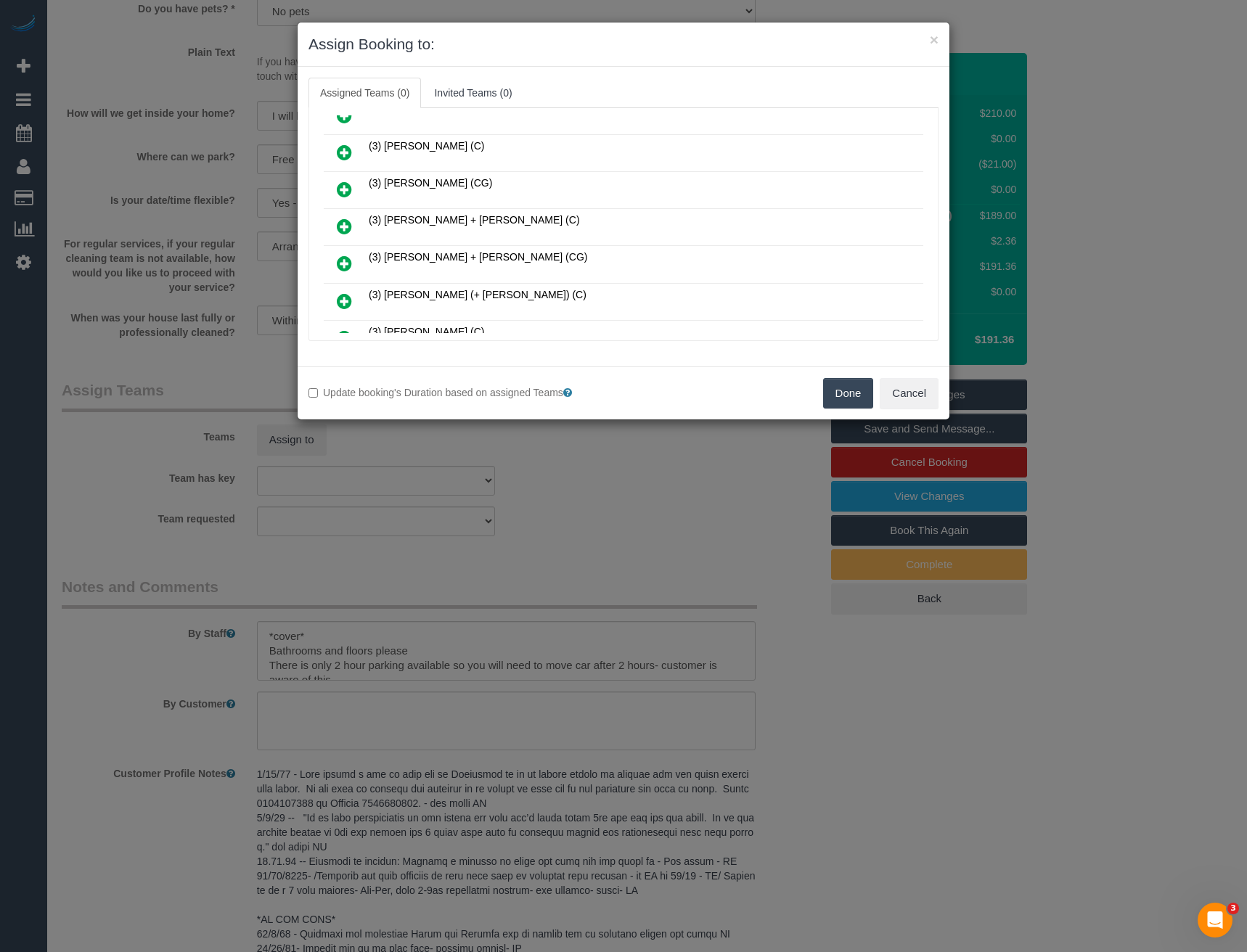
click at [350, 261] on icon at bounding box center [344, 263] width 15 height 17
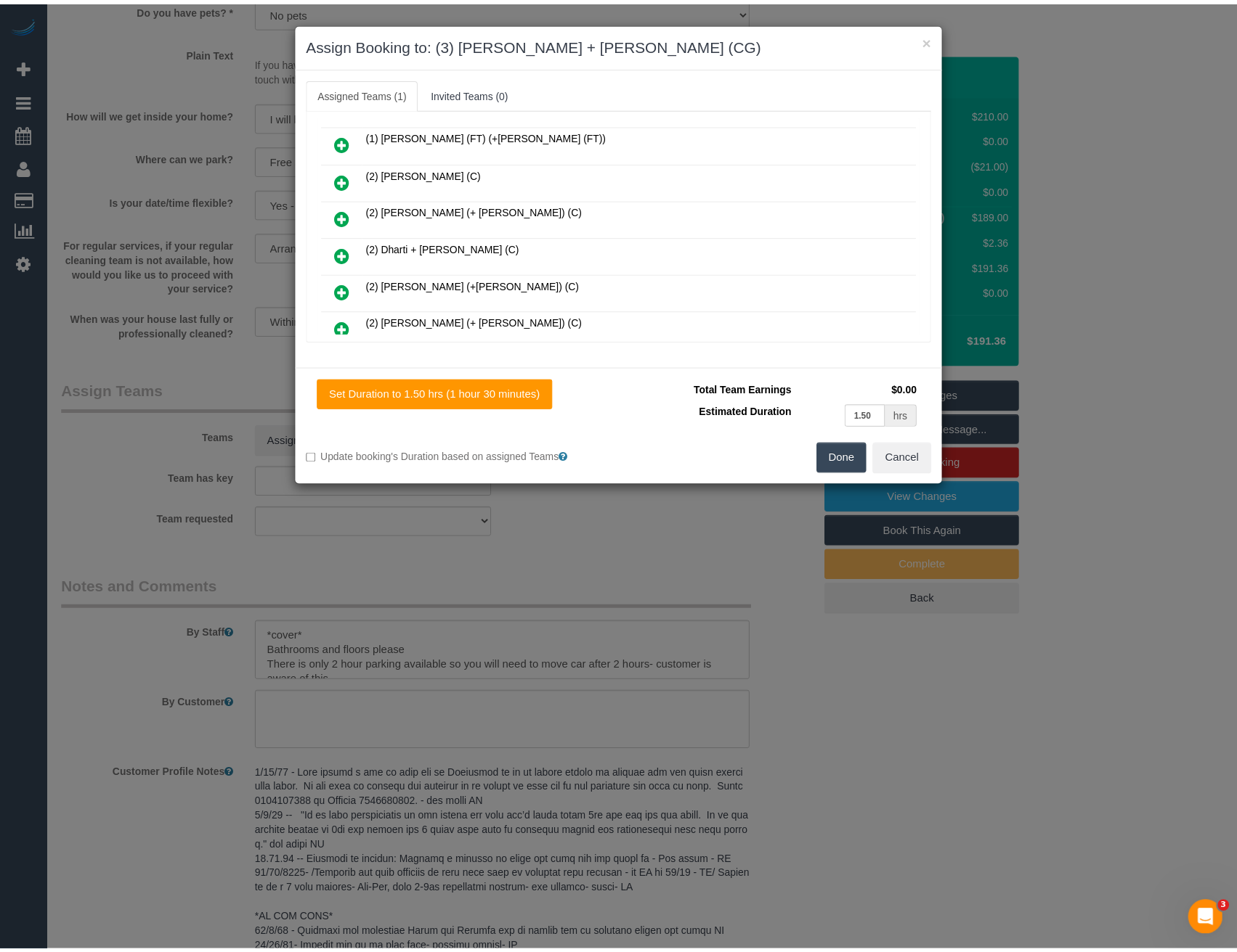
scroll to position [0, 0]
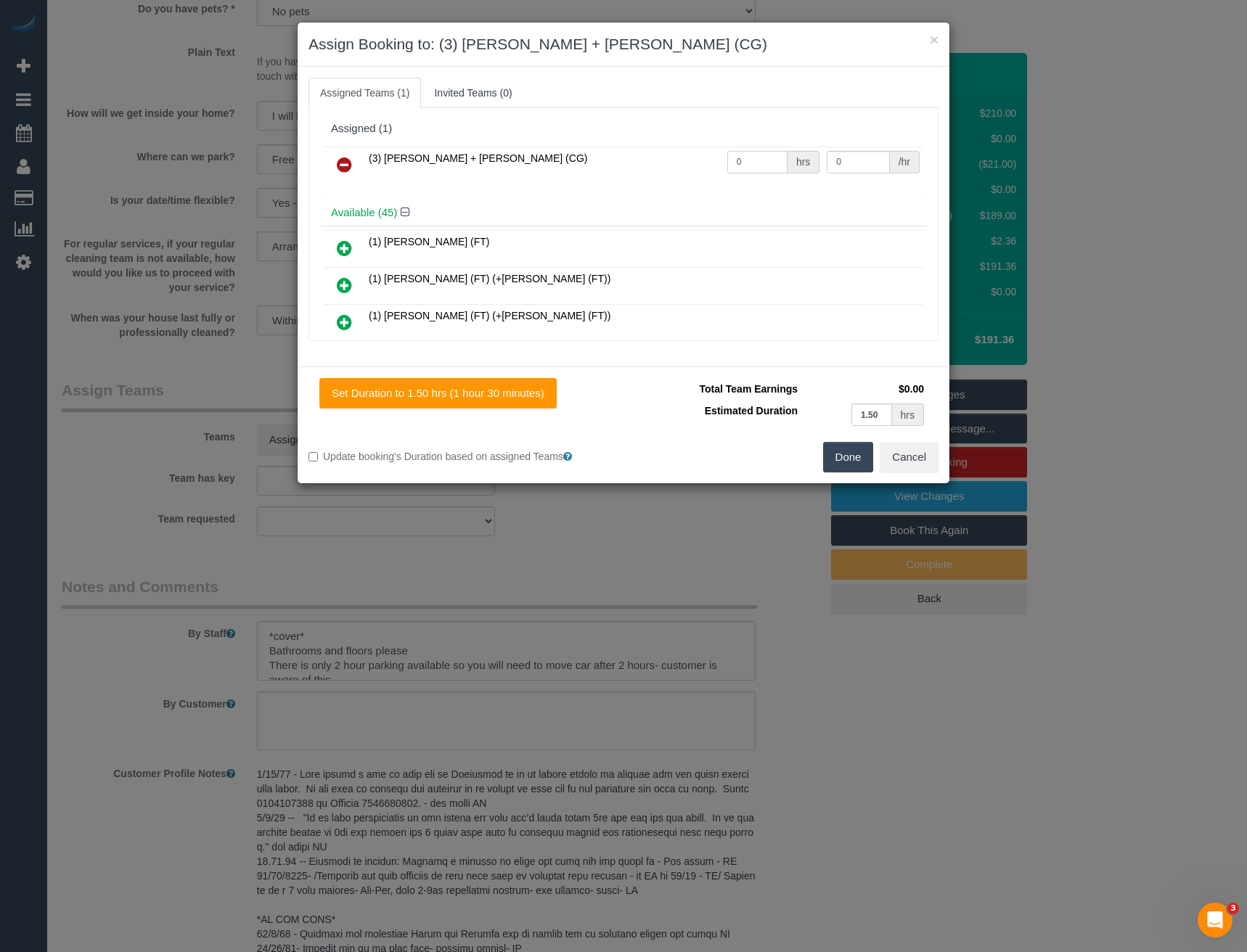
drag, startPoint x: 743, startPoint y: 167, endPoint x: 650, endPoint y: 175, distance: 93.3
click at [673, 173] on tr "(3) [PERSON_NAME] + [PERSON_NAME] (CG) 0 hrs 0 /hr" at bounding box center [624, 165] width 600 height 37
type input "3"
type input "38.5"
click at [853, 465] on button "Done" at bounding box center [848, 458] width 51 height 31
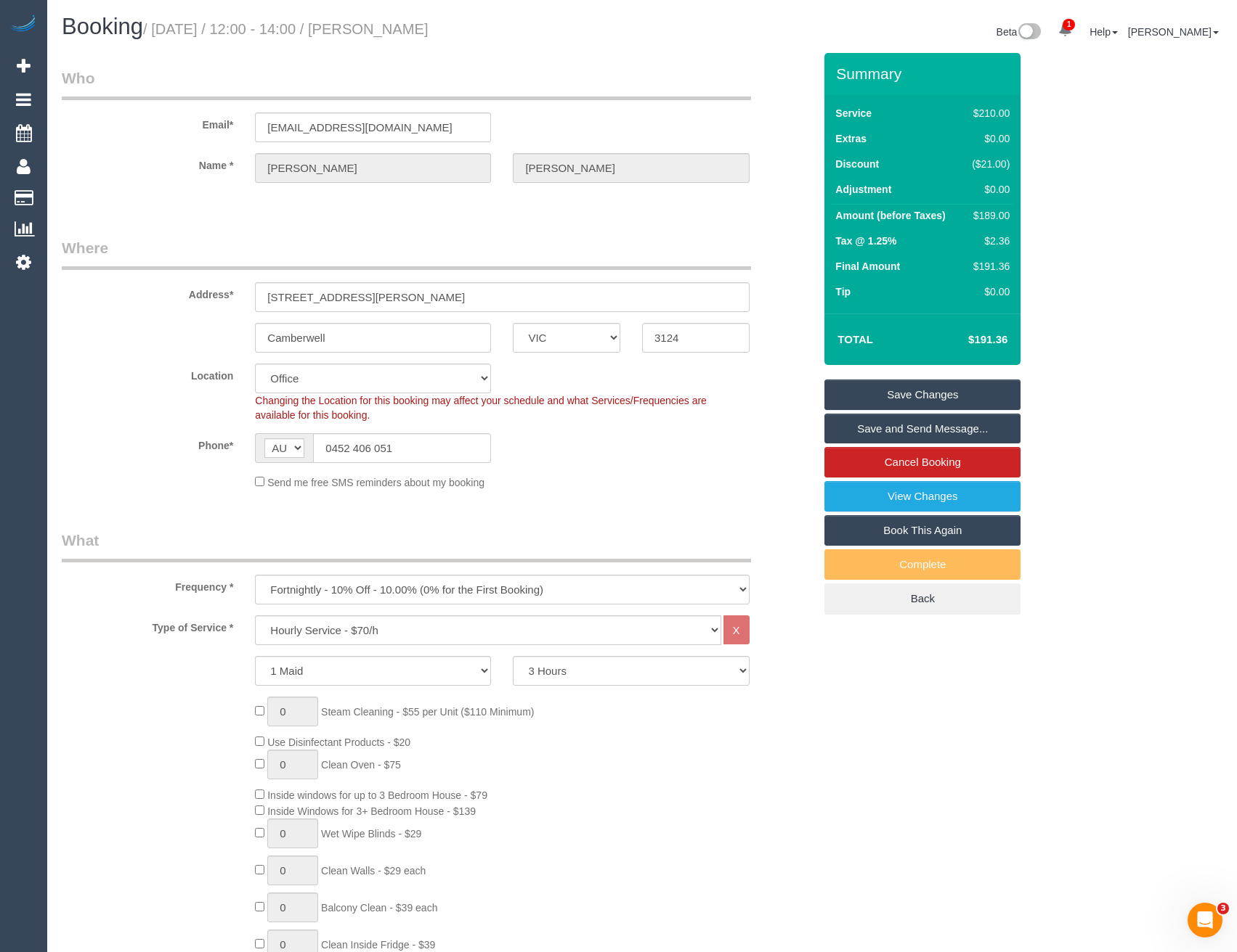
click at [877, 427] on link "Save and Send Message..." at bounding box center [922, 430] width 196 height 31
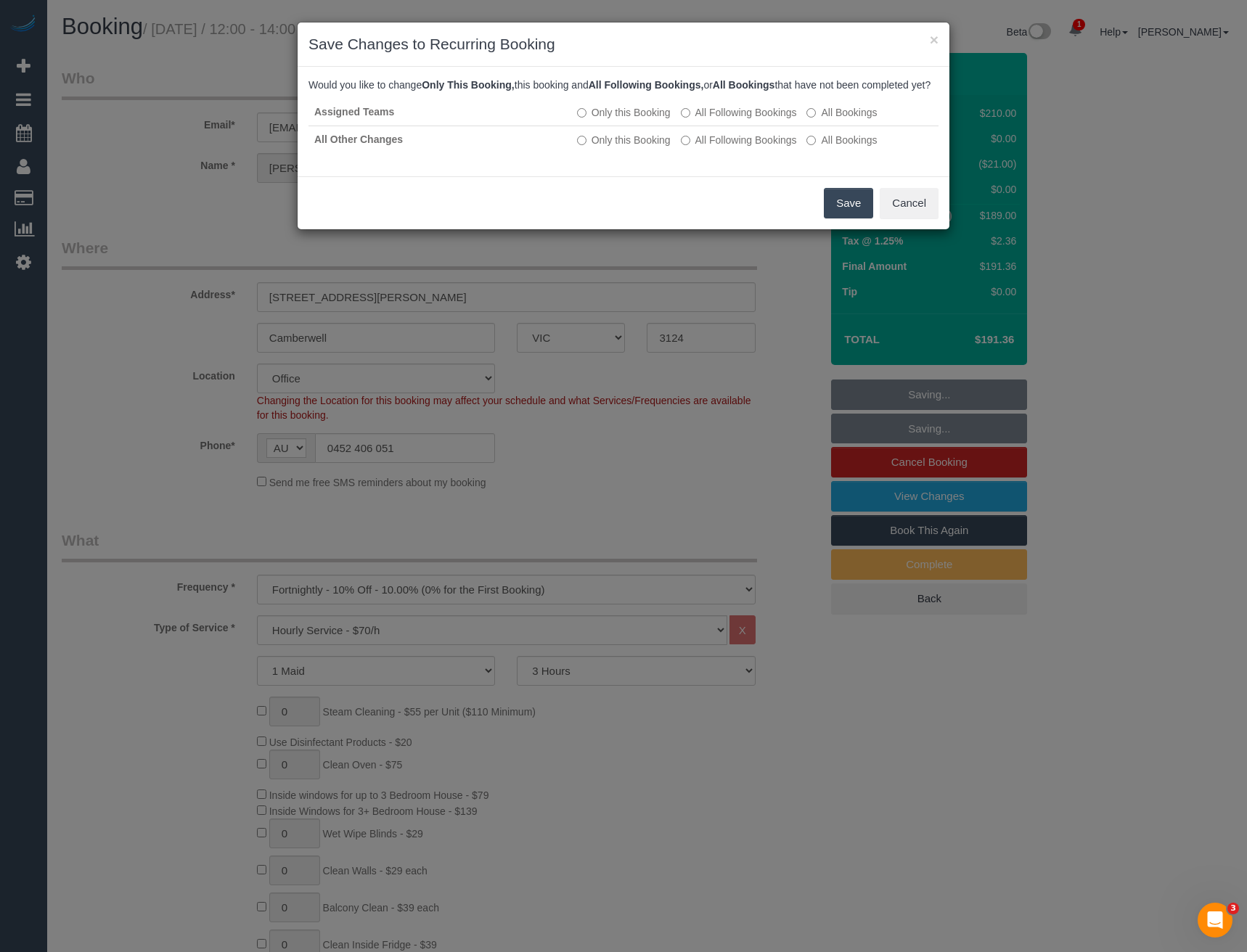
click at [839, 217] on button "Save" at bounding box center [848, 203] width 49 height 31
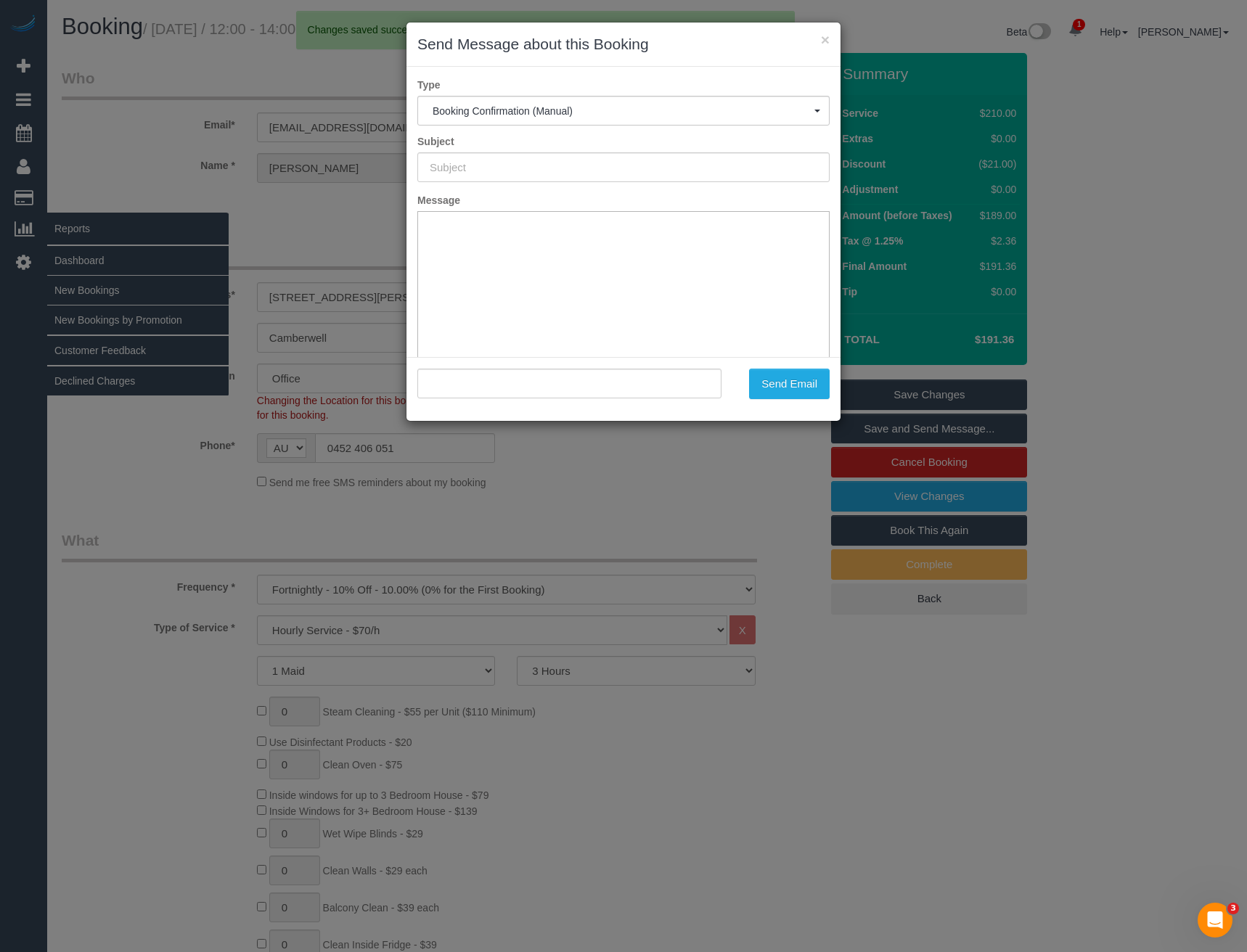
type input "Booking Confirmed"
type input ""[PERSON_NAME]" <[EMAIL_ADDRESS][DOMAIN_NAME]>"
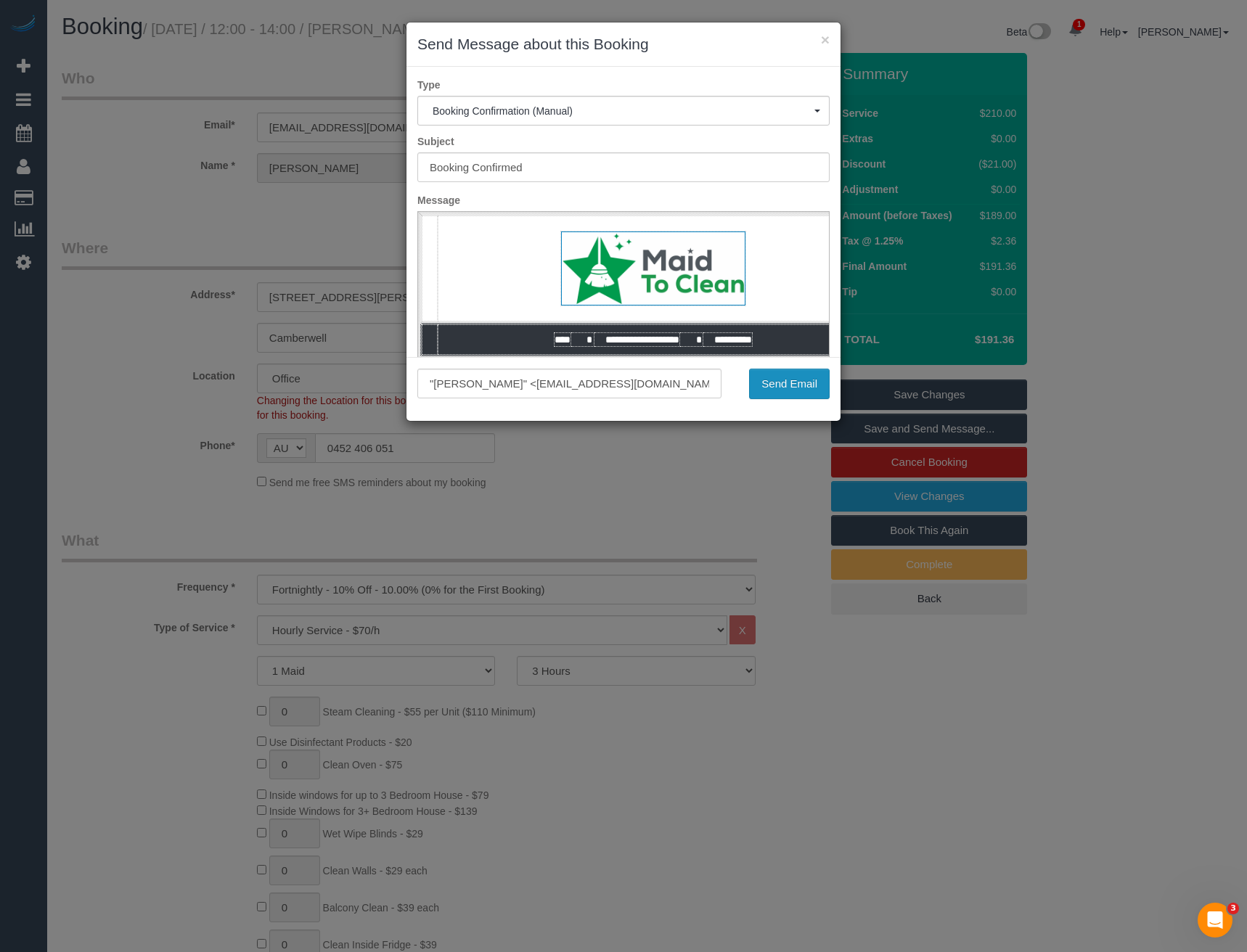
click at [807, 389] on button "Send Email" at bounding box center [788, 384] width 80 height 31
